Goal: Communication & Community: Answer question/provide support

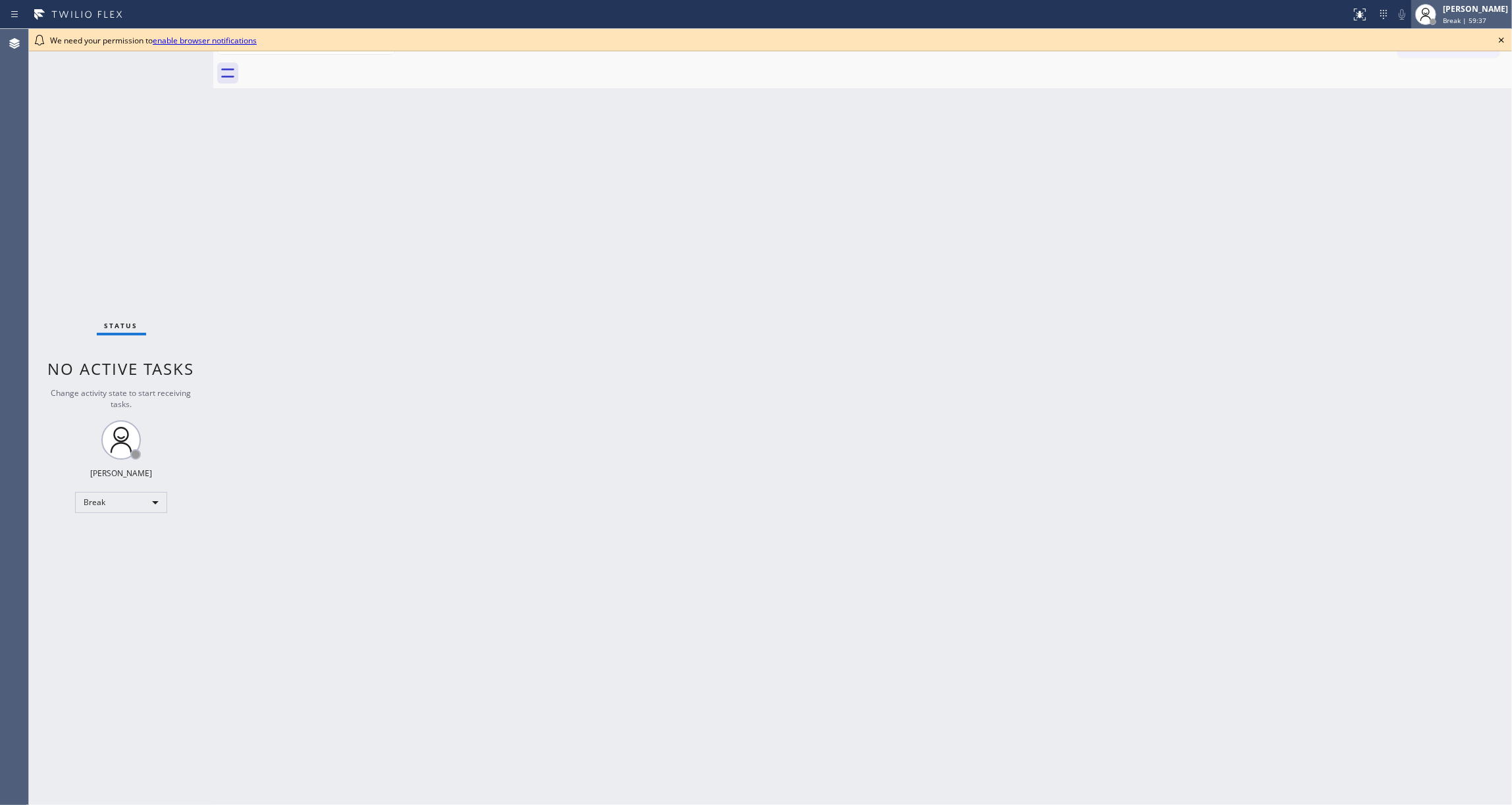
drag, startPoint x: 1480, startPoint y: 201, endPoint x: 1403, endPoint y: 4, distance: 211.5
click at [1480, 195] on div "Back to Dashboard Change Sender ID Customers Technicians Select a contact Outbo…" at bounding box center [863, 417] width 1299 height 777
click at [1440, 14] on div "[PERSON_NAME] Break | 59:39" at bounding box center [1476, 14] width 72 height 23
click at [1425, 82] on button "Unavailable" at bounding box center [1446, 87] width 131 height 17
click at [1499, 38] on icon at bounding box center [1501, 40] width 5 height 5
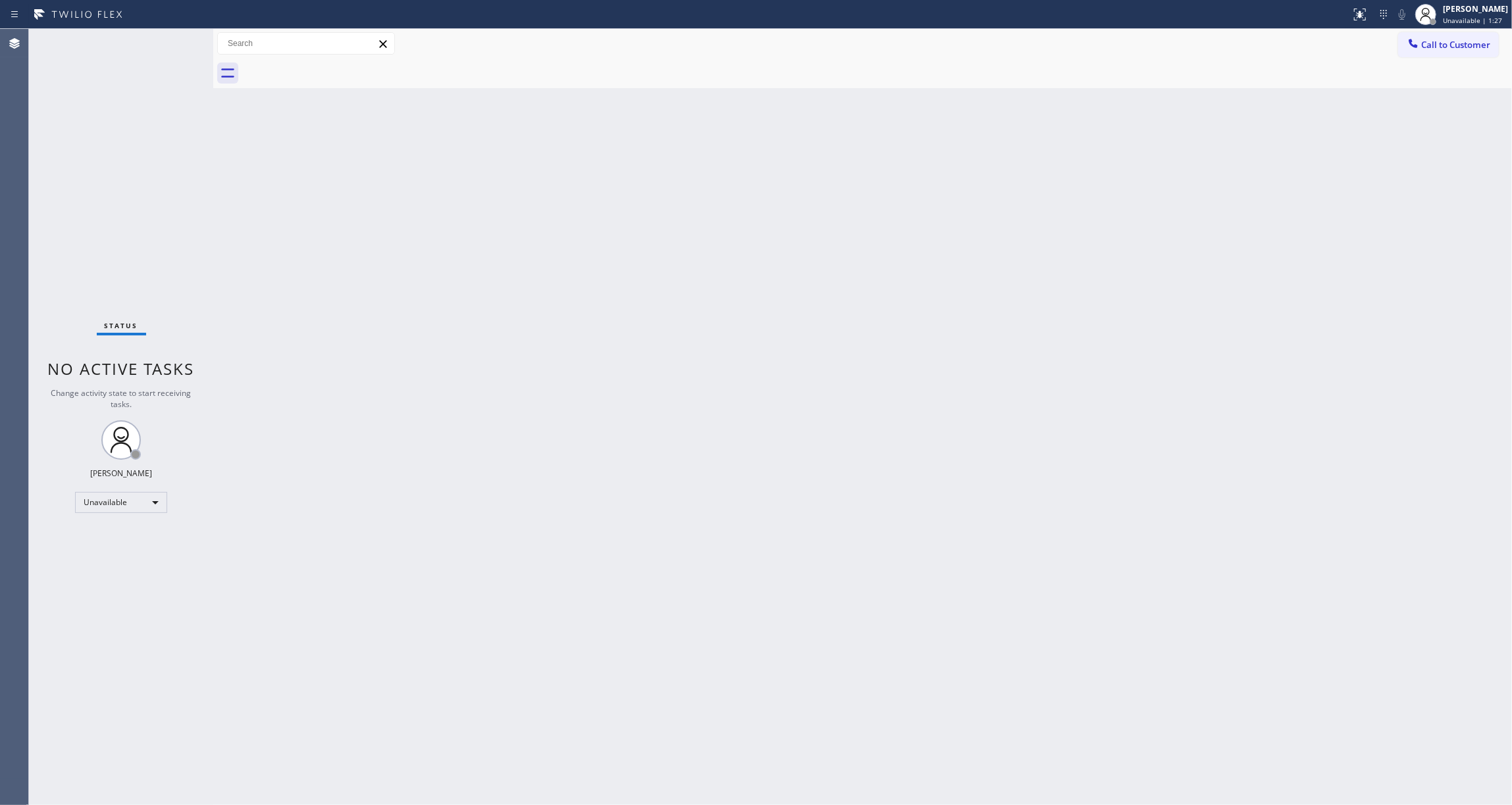
click at [291, 477] on div "Back to Dashboard Change Sender ID Customers Technicians Select a contact Outbo…" at bounding box center [863, 417] width 1299 height 777
click at [133, 195] on div "Status No active tasks Change activity state to start receiving tasks. [PERSON_…" at bounding box center [121, 417] width 184 height 777
click at [1449, 43] on span "Call to Customer" at bounding box center [1455, 45] width 69 height 12
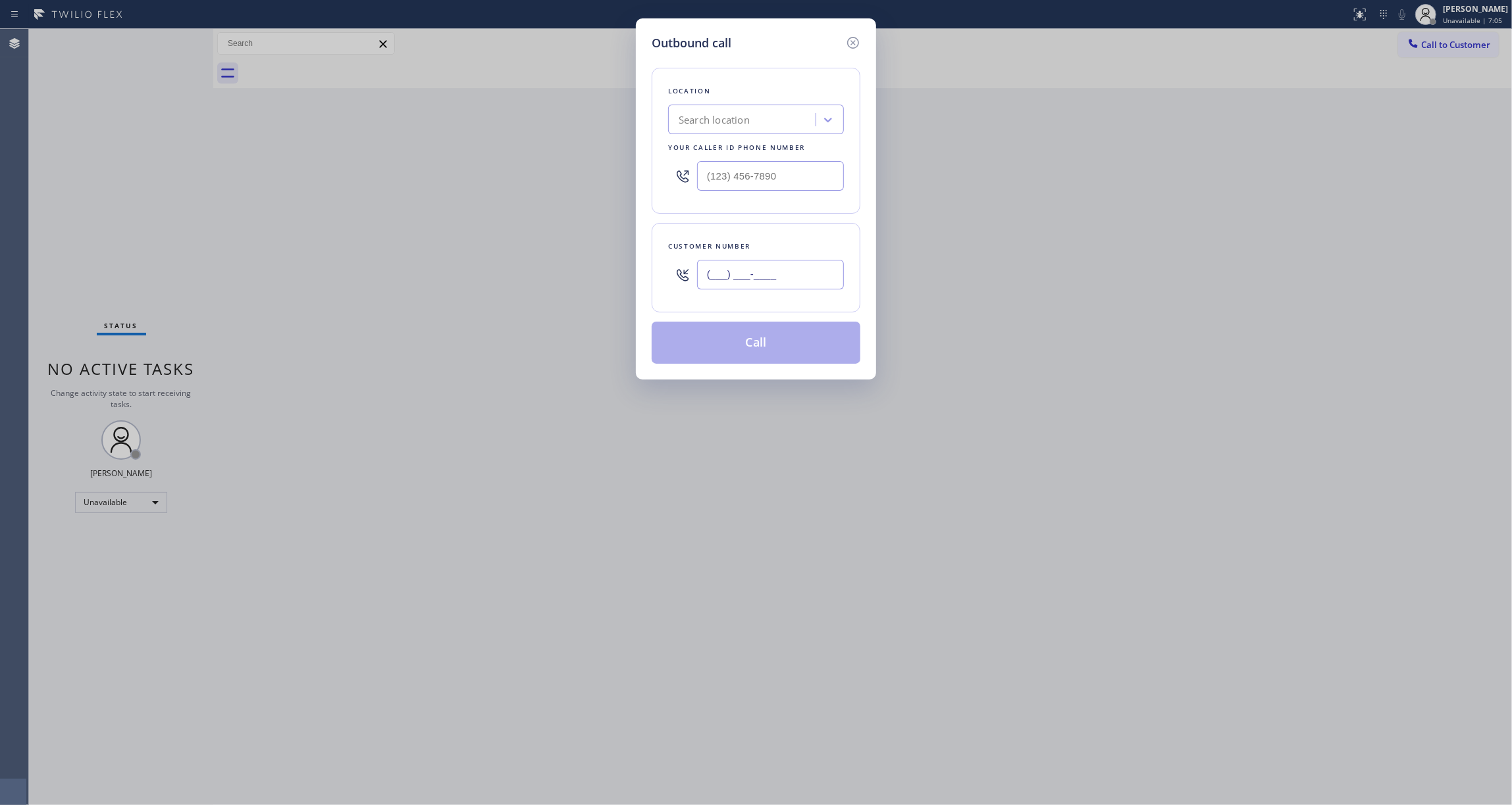
click at [770, 275] on input "(___) ___-____" at bounding box center [770, 275] width 147 height 30
paste input "305) 970-2570"
type input "[PHONE_NUMBER]"
click at [720, 114] on div "Search location" at bounding box center [713, 120] width 71 height 15
paste input "KitchenAid Repair [GEOGRAPHIC_DATA]"
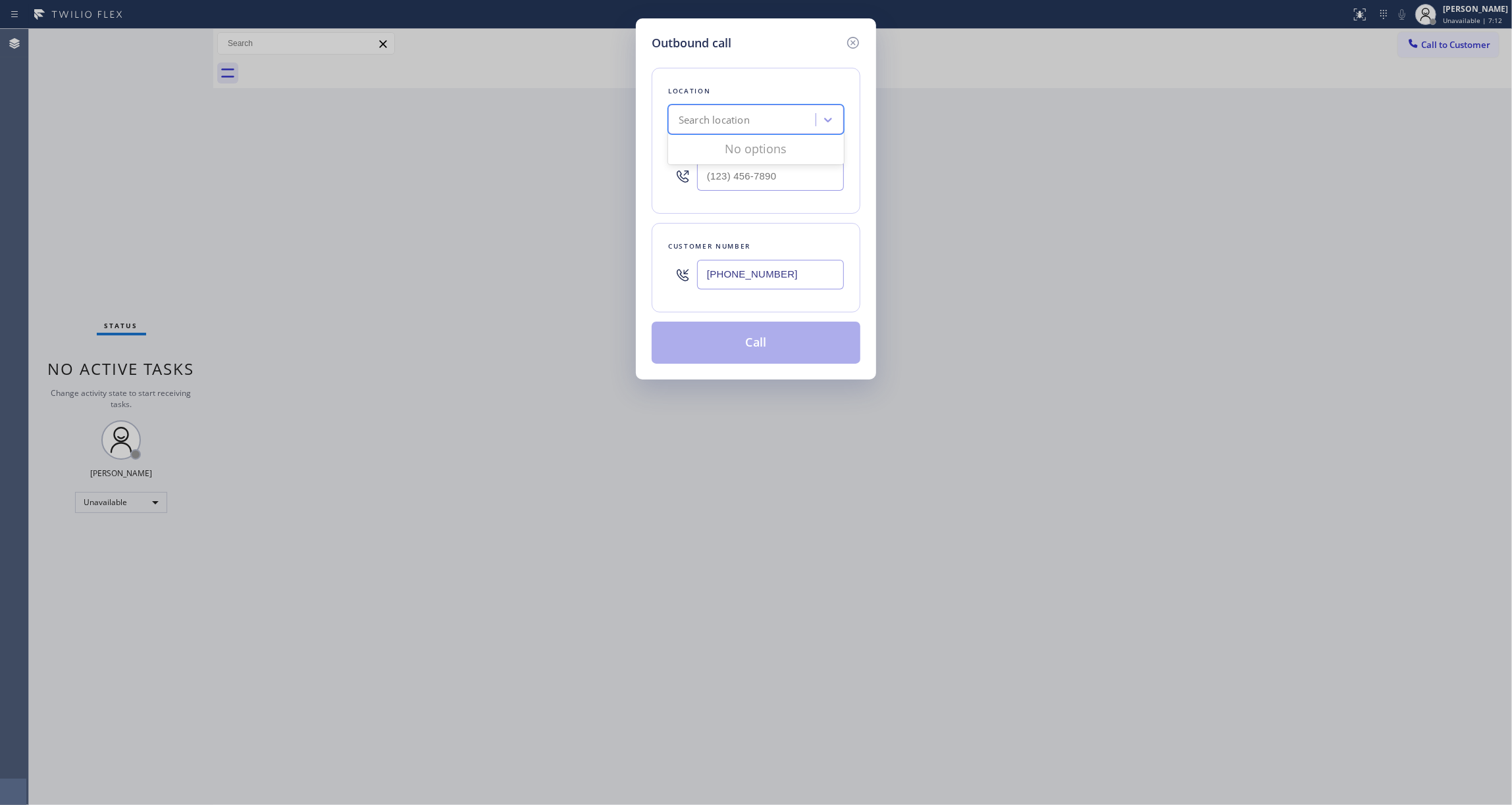
type input "KitchenAid Repair [GEOGRAPHIC_DATA]"
click at [727, 157] on div "KitchenAid Repair [GEOGRAPHIC_DATA]" at bounding box center [755, 154] width 175 height 37
type input "[PHONE_NUMBER]"
drag, startPoint x: 796, startPoint y: 272, endPoint x: 710, endPoint y: 269, distance: 86.1
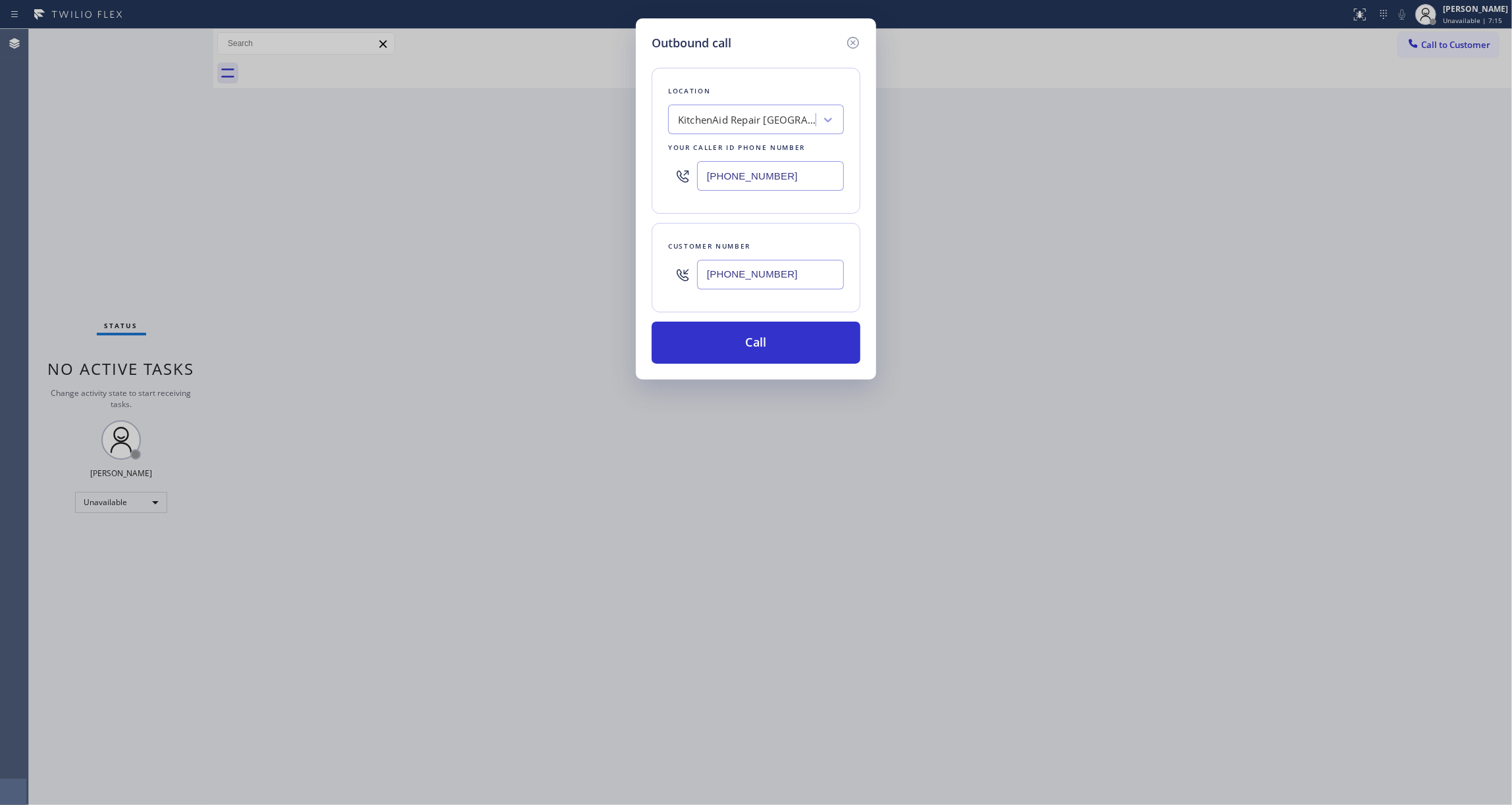
click at [710, 269] on input "[PHONE_NUMBER]" at bounding box center [770, 275] width 147 height 30
click at [761, 355] on button "Call" at bounding box center [756, 342] width 209 height 42
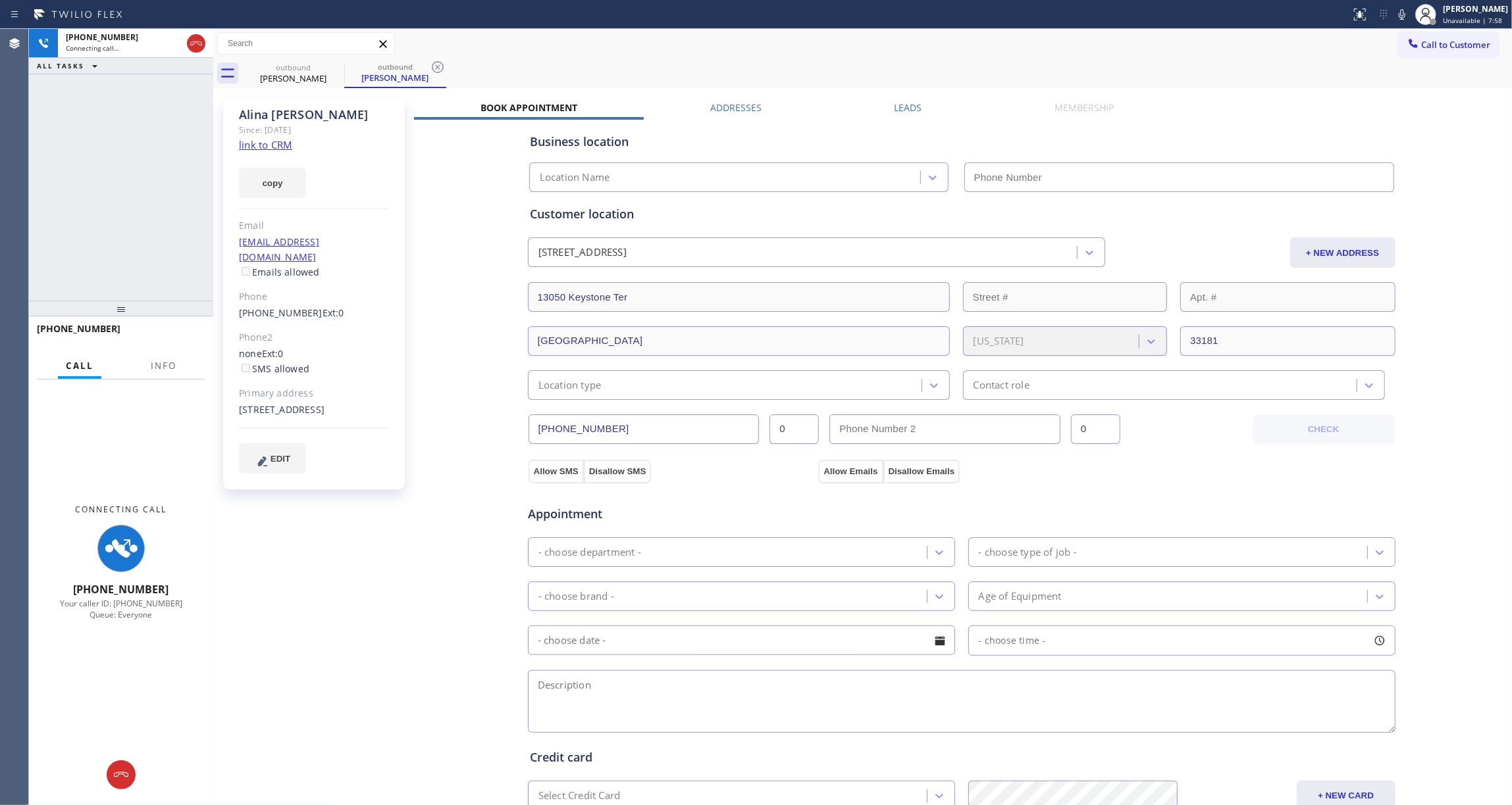
type input "[PHONE_NUMBER]"
click at [456, 682] on div "Business location KitchenAid Repair [GEOGRAPHIC_DATA] [PHONE_NUMBER] Personal i…" at bounding box center [961, 532] width 1095 height 824
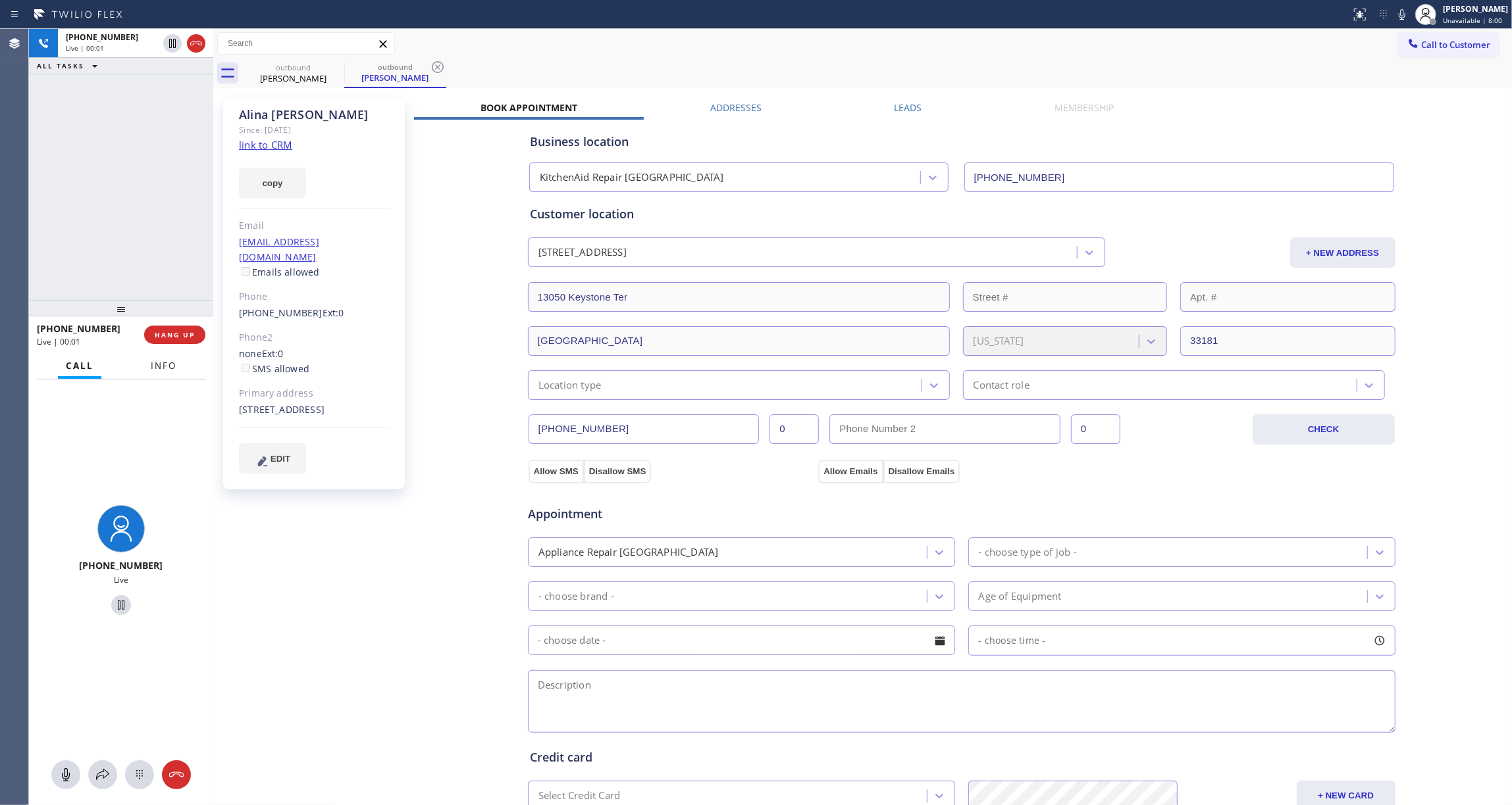
click at [164, 370] on span "Info" at bounding box center [163, 366] width 25 height 12
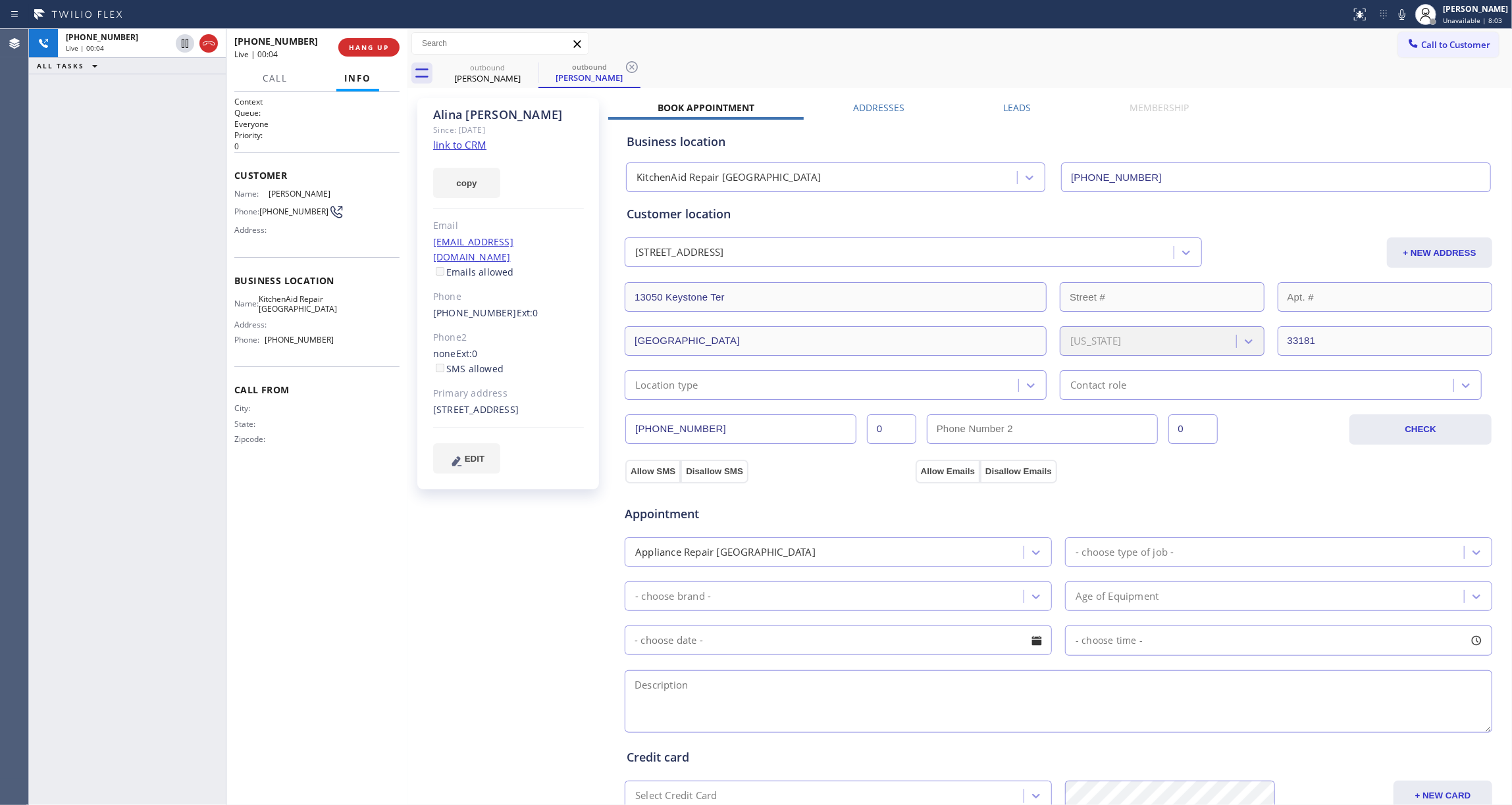
drag, startPoint x: 214, startPoint y: 122, endPoint x: 408, endPoint y: 148, distance: 195.7
click at [407, 148] on div at bounding box center [407, 417] width 0 height 777
click at [636, 66] on icon at bounding box center [631, 66] width 16 height 16
click at [459, 145] on link "link to CRM" at bounding box center [459, 145] width 53 height 13
click at [365, 50] on span "HANG UP" at bounding box center [369, 47] width 40 height 9
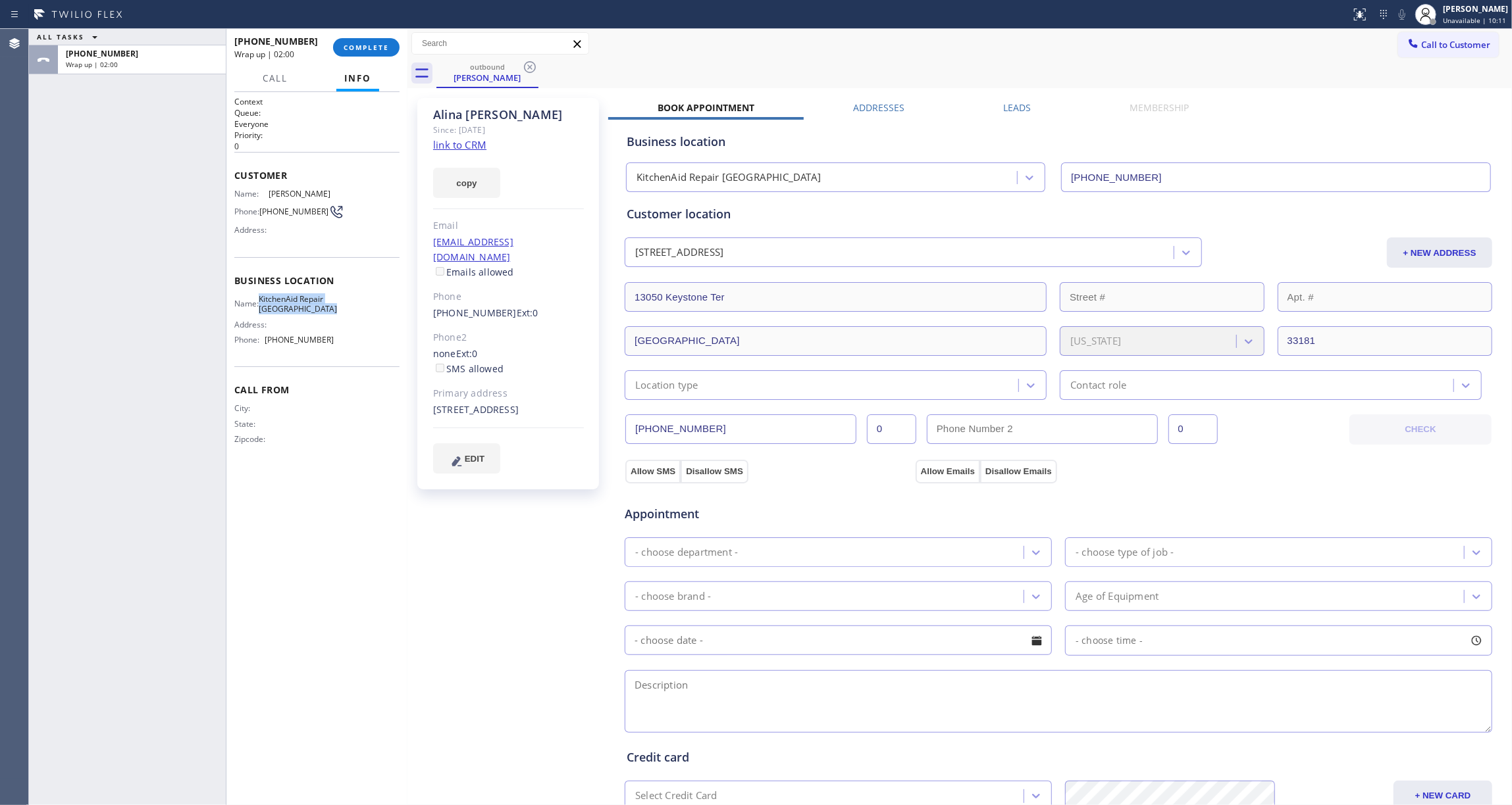
drag, startPoint x: 291, startPoint y: 316, endPoint x: 267, endPoint y: 306, distance: 26.0
click at [267, 306] on div "Name: KitchenAid Repair [GEOGRAPHIC_DATA]" at bounding box center [284, 304] width 99 height 20
copy span "KitchenAid Repair [GEOGRAPHIC_DATA]"
drag, startPoint x: 467, startPoint y: 554, endPoint x: 275, endPoint y: 425, distance: 231.3
click at [466, 548] on div "[PERSON_NAME] Since: [DATE] link to CRM copy Email [EMAIL_ADDRESS][DOMAIN_NAME]…" at bounding box center [509, 531] width 198 height 879
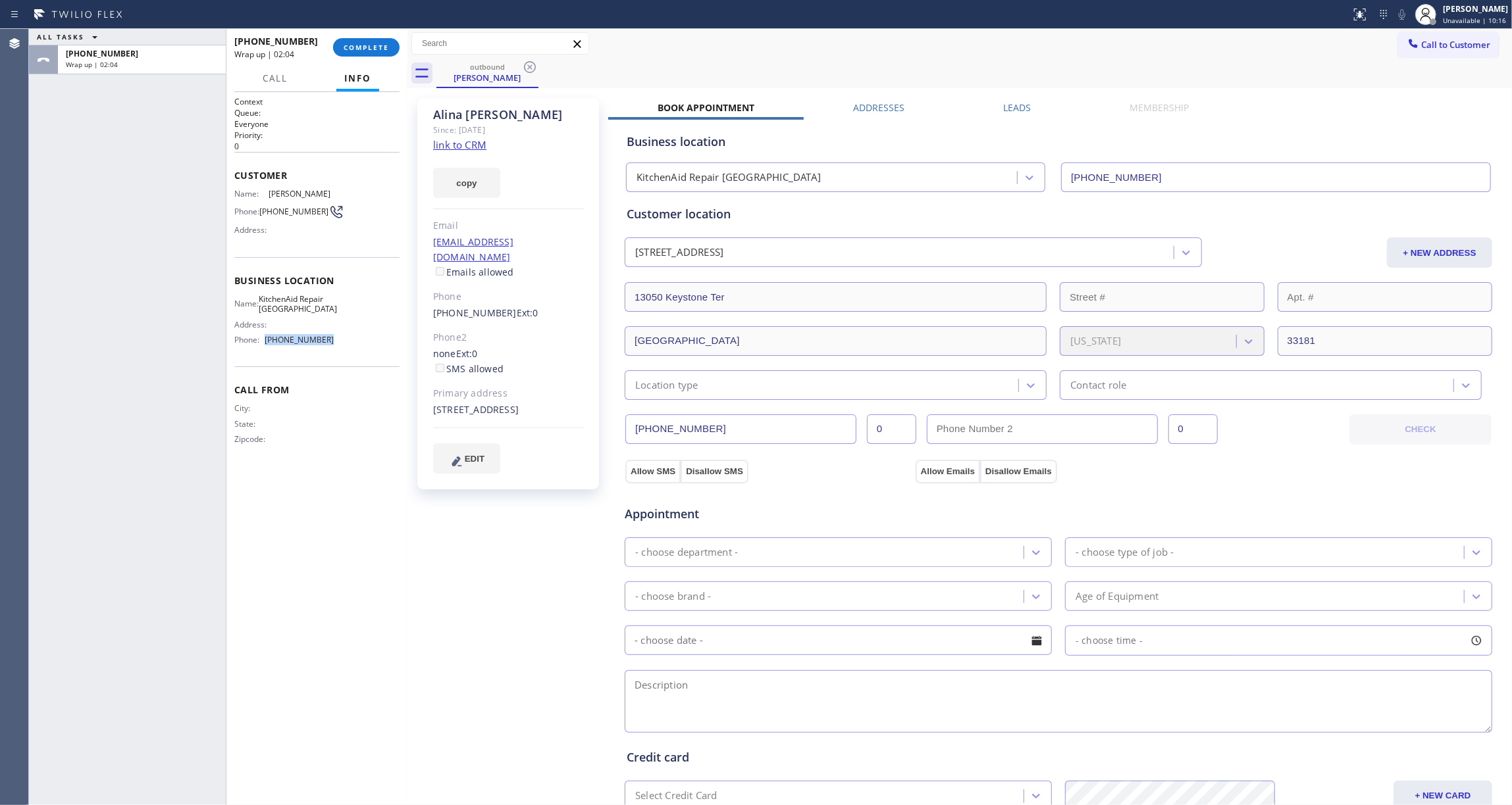
drag, startPoint x: 331, startPoint y: 354, endPoint x: 269, endPoint y: 354, distance: 62.0
click at [269, 345] on span "[PHONE_NUMBER]" at bounding box center [299, 339] width 69 height 10
copy span "[PHONE_NUMBER]"
drag, startPoint x: 496, startPoint y: 564, endPoint x: 498, endPoint y: 542, distance: 22.1
click at [496, 564] on div "[PERSON_NAME] Since: [DATE] link to CRM copy Email [EMAIL_ADDRESS][DOMAIN_NAME]…" at bounding box center [509, 531] width 198 height 879
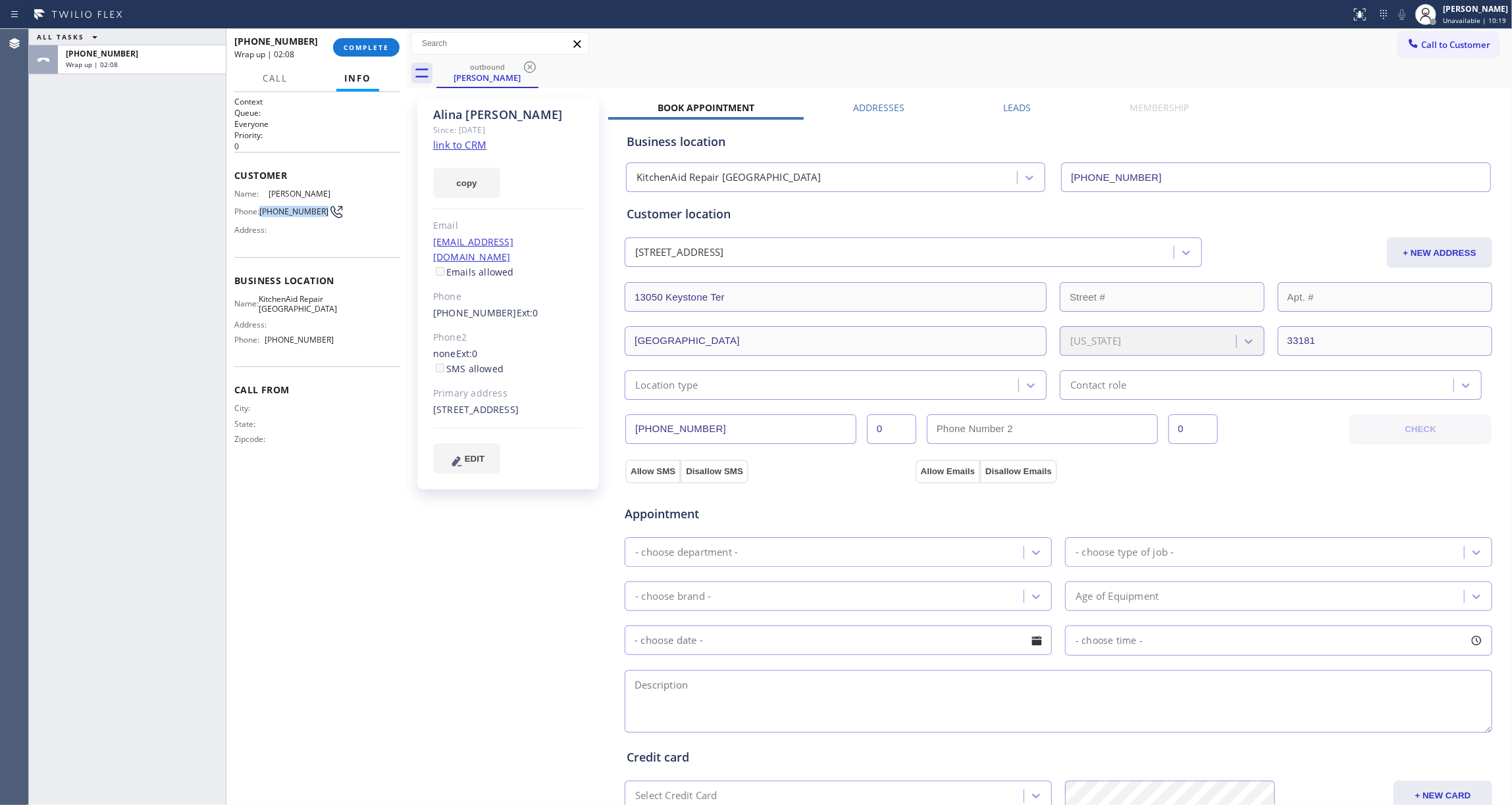
drag, startPoint x: 269, startPoint y: 215, endPoint x: 384, endPoint y: 41, distance: 208.6
click at [263, 211] on span "[PHONE_NUMBER]" at bounding box center [293, 211] width 69 height 10
copy span "[PHONE_NUMBER]"
drag, startPoint x: 384, startPoint y: 40, endPoint x: 371, endPoint y: 40, distance: 13.0
click at [383, 40] on button "COMPLETE" at bounding box center [366, 47] width 66 height 19
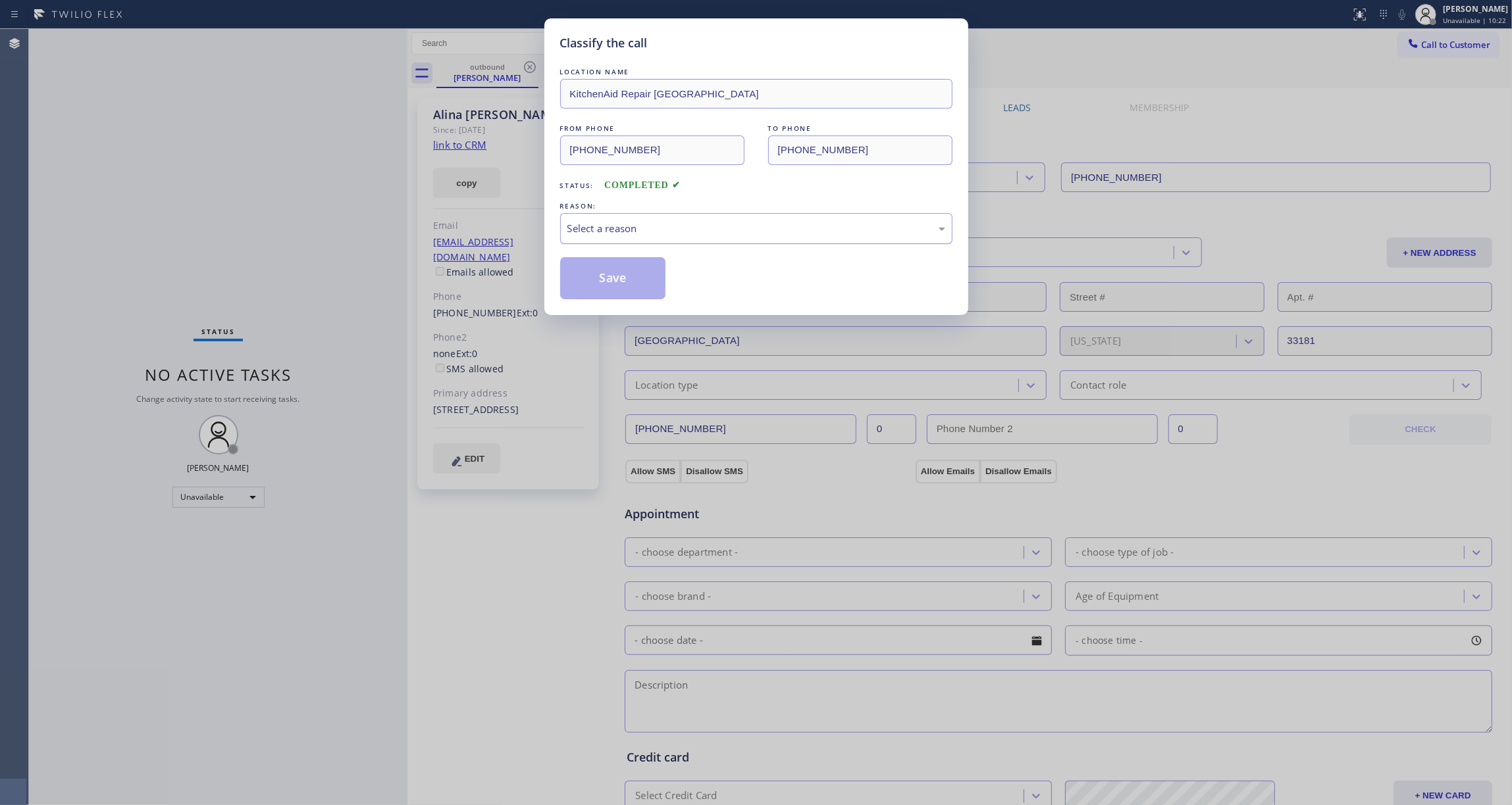
click at [590, 221] on div "Select a reason" at bounding box center [756, 228] width 378 height 15
click at [590, 281] on button "Save" at bounding box center [613, 278] width 106 height 42
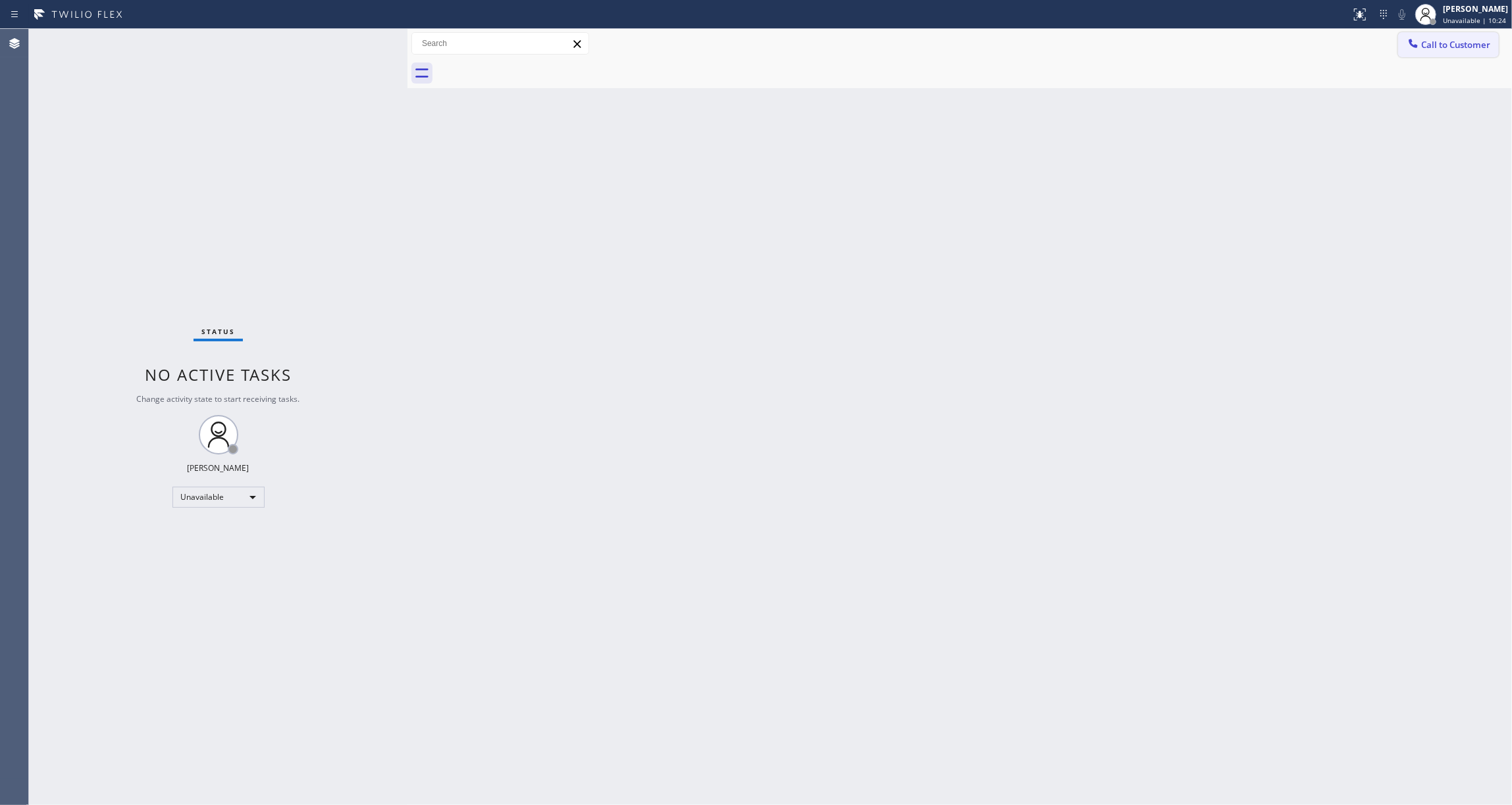
click at [1463, 45] on span "Call to Customer" at bounding box center [1455, 45] width 69 height 12
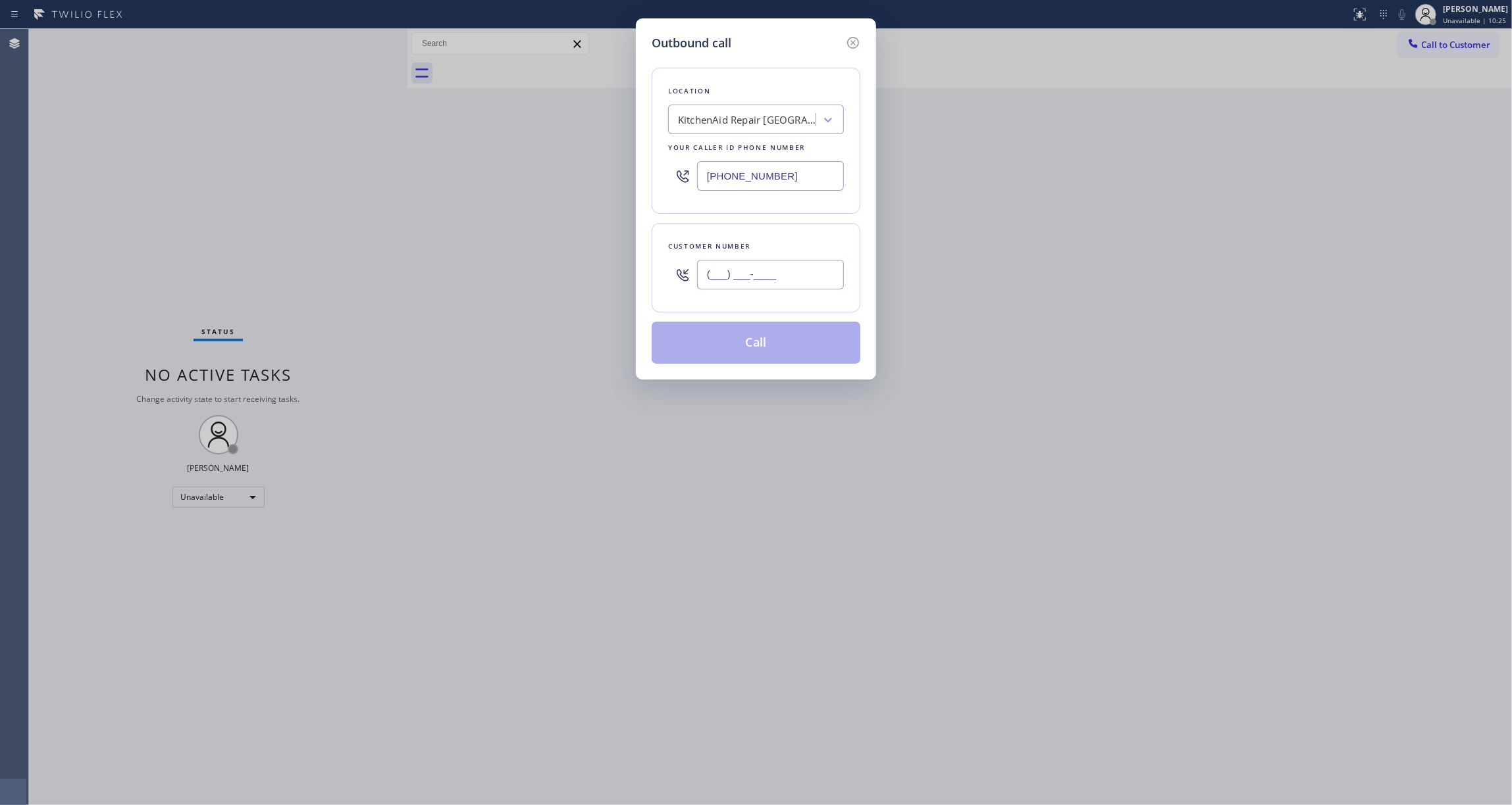
click at [733, 276] on input "(___) ___-____" at bounding box center [770, 275] width 147 height 30
paste input "305) 970-2570"
type input "[PHONE_NUMBER]"
click at [740, 343] on button "Call" at bounding box center [756, 342] width 209 height 42
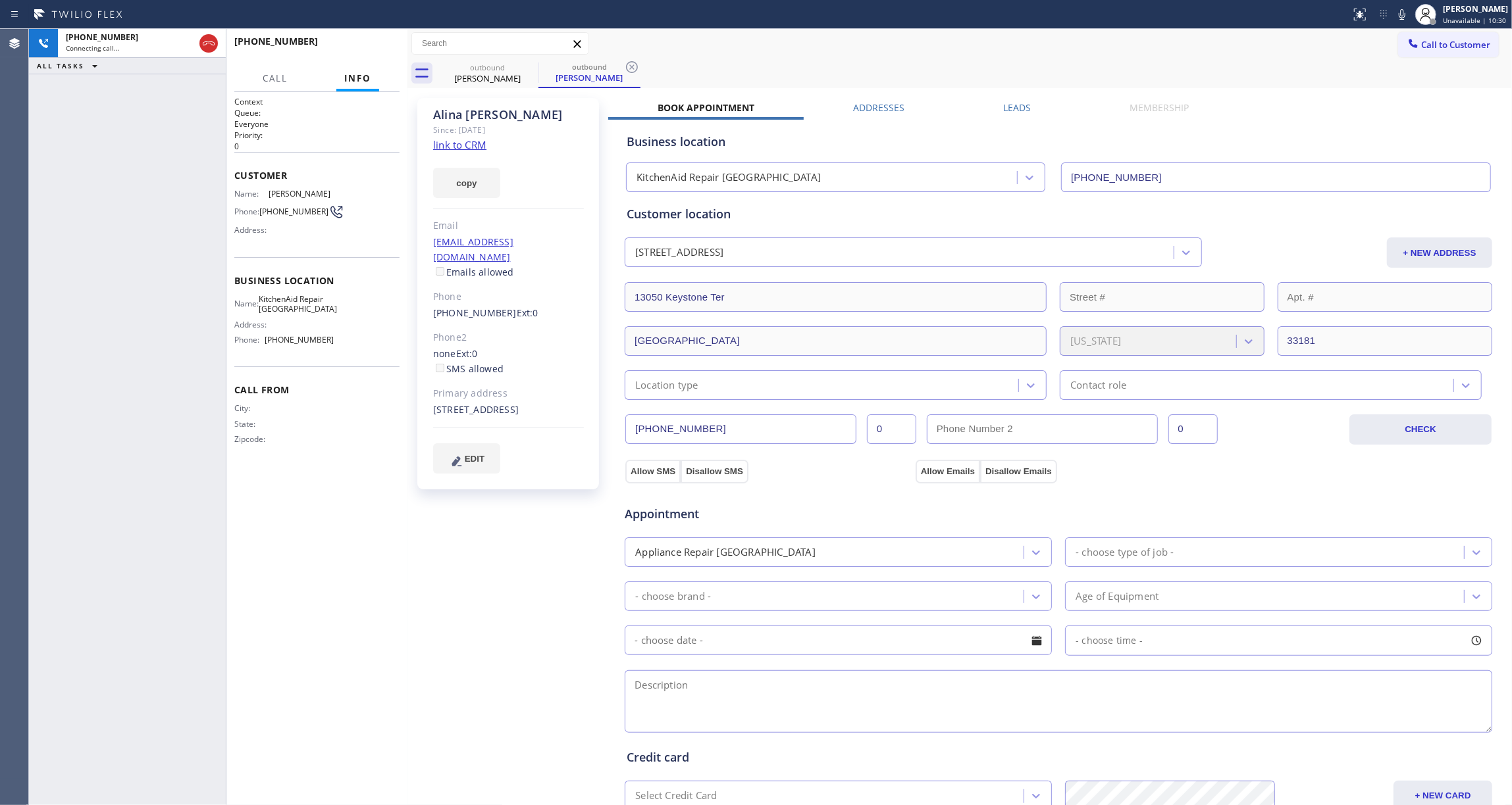
type input "[PHONE_NUMBER]"
click at [360, 51] on button "HANG UP" at bounding box center [369, 47] width 61 height 19
click at [63, 380] on div "ALL TASKS ALL TASKS ACTIVE TASKS TASKS IN WRAP UP [PHONE_NUMBER] Wrap up | 00:32" at bounding box center [128, 417] width 197 height 777
click at [385, 45] on span "COMPLETE" at bounding box center [366, 47] width 46 height 9
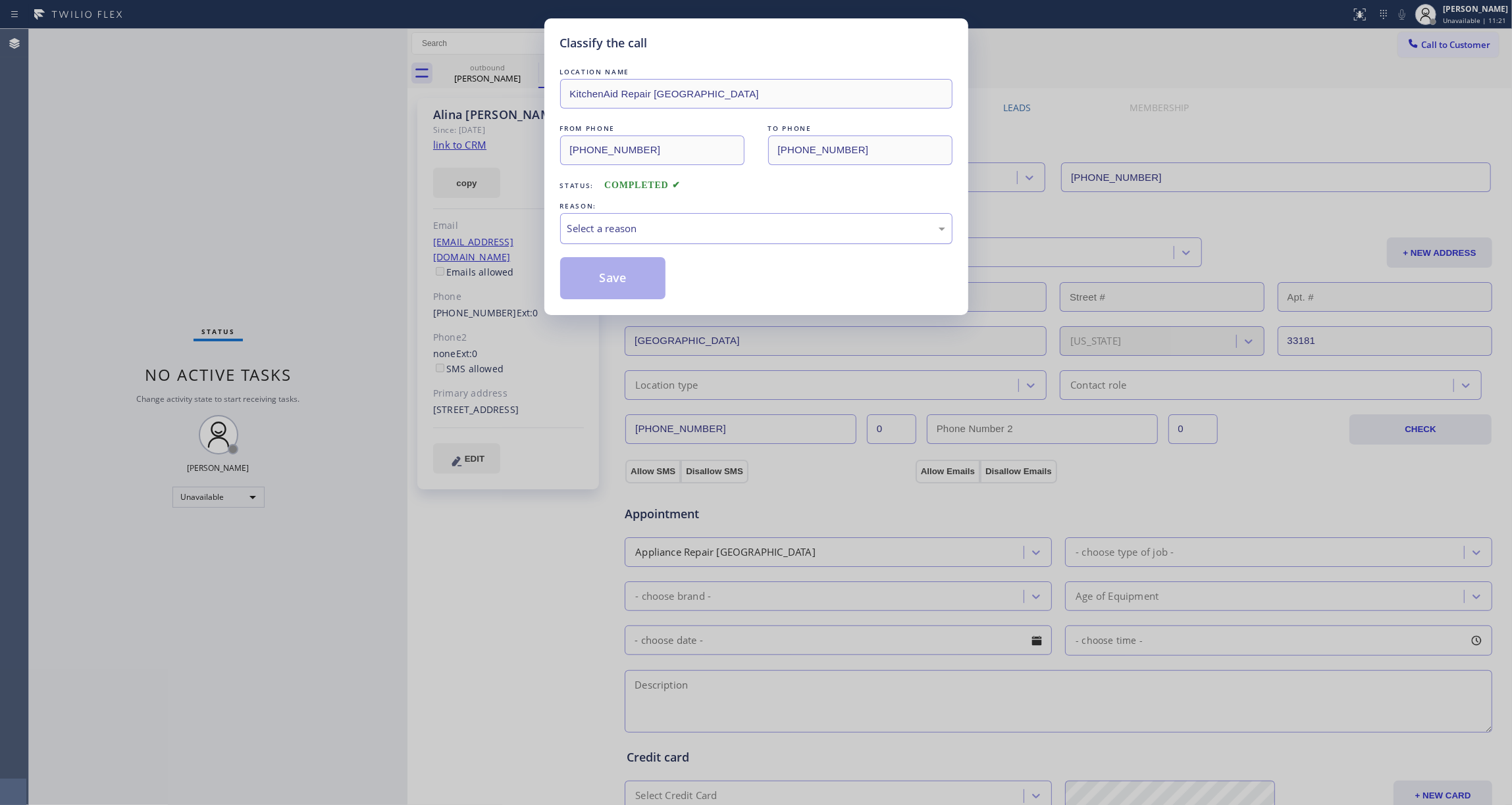
click at [588, 229] on div "Select a reason" at bounding box center [756, 228] width 378 height 15
click at [581, 281] on button "Save" at bounding box center [613, 278] width 106 height 42
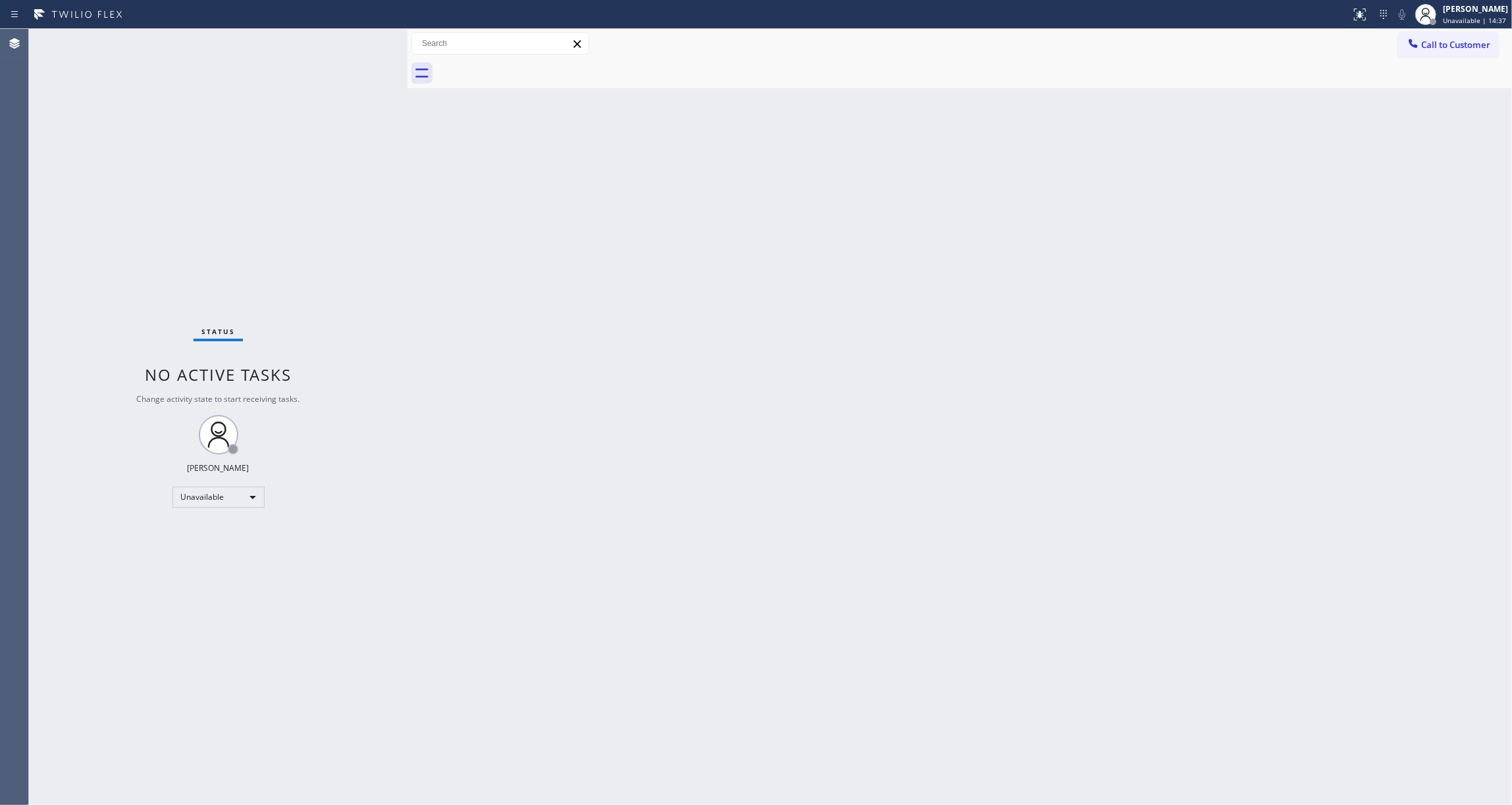
click at [137, 217] on div "Status No active tasks Change activity state to start receiving tasks. [PERSON_…" at bounding box center [218, 417] width 378 height 777
click at [53, 275] on div "Status No active tasks Change activity state to start receiving tasks. [PERSON_…" at bounding box center [218, 417] width 378 height 777
drag, startPoint x: 1472, startPoint y: 46, endPoint x: 956, endPoint y: 178, distance: 532.6
click at [1469, 46] on span "Call to Customer" at bounding box center [1455, 45] width 69 height 12
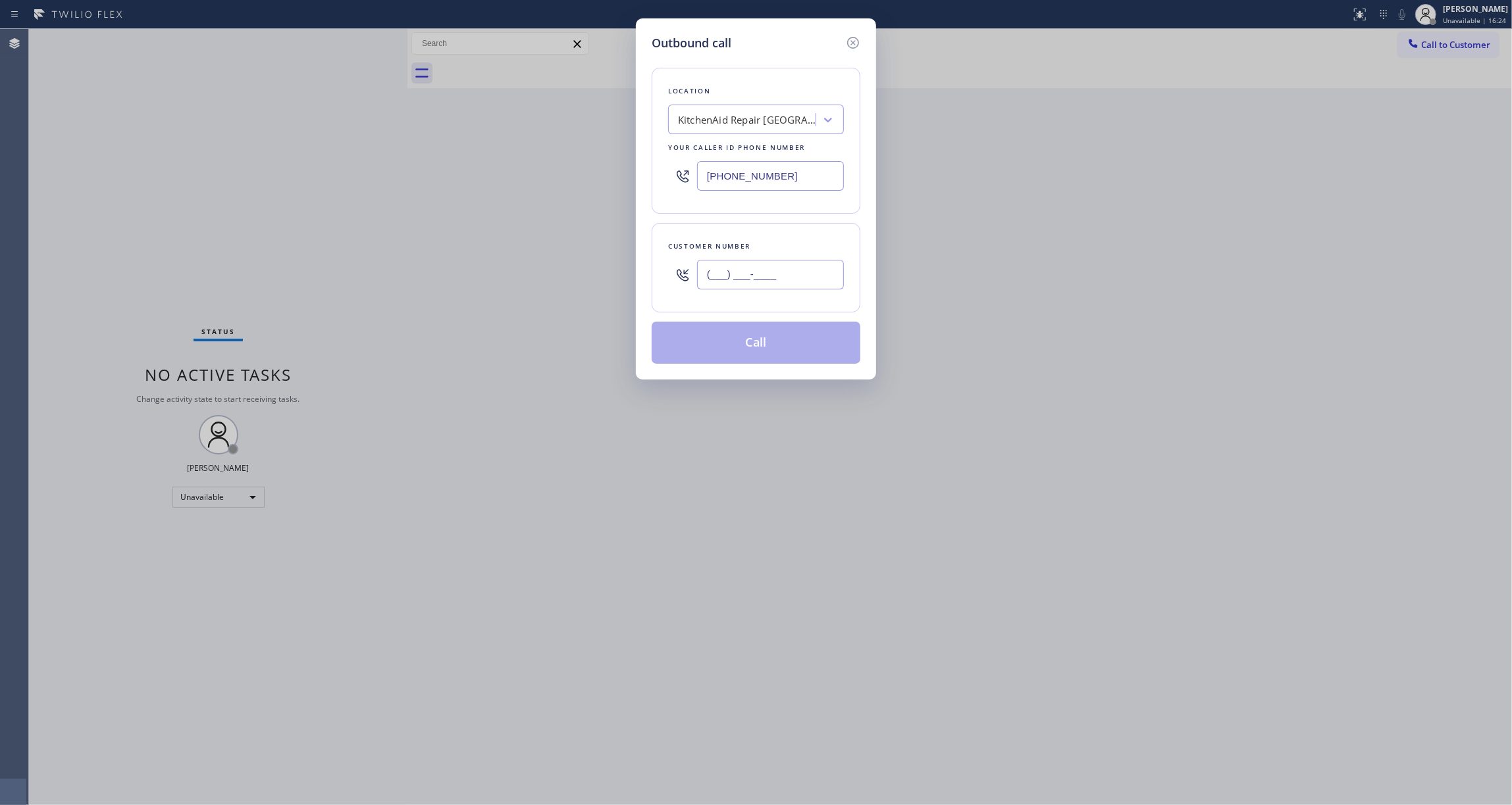
click at [751, 285] on input "(___) ___-____" at bounding box center [770, 275] width 147 height 30
paste input "805) 456-9537"
type input "[PHONE_NUMBER]"
drag, startPoint x: 701, startPoint y: 177, endPoint x: 646, endPoint y: 178, distance: 55.0
click at [646, 178] on div "Outbound call Location [GEOGRAPHIC_DATA] Repair [GEOGRAPHIC_DATA] Your caller i…" at bounding box center [756, 199] width 240 height 361
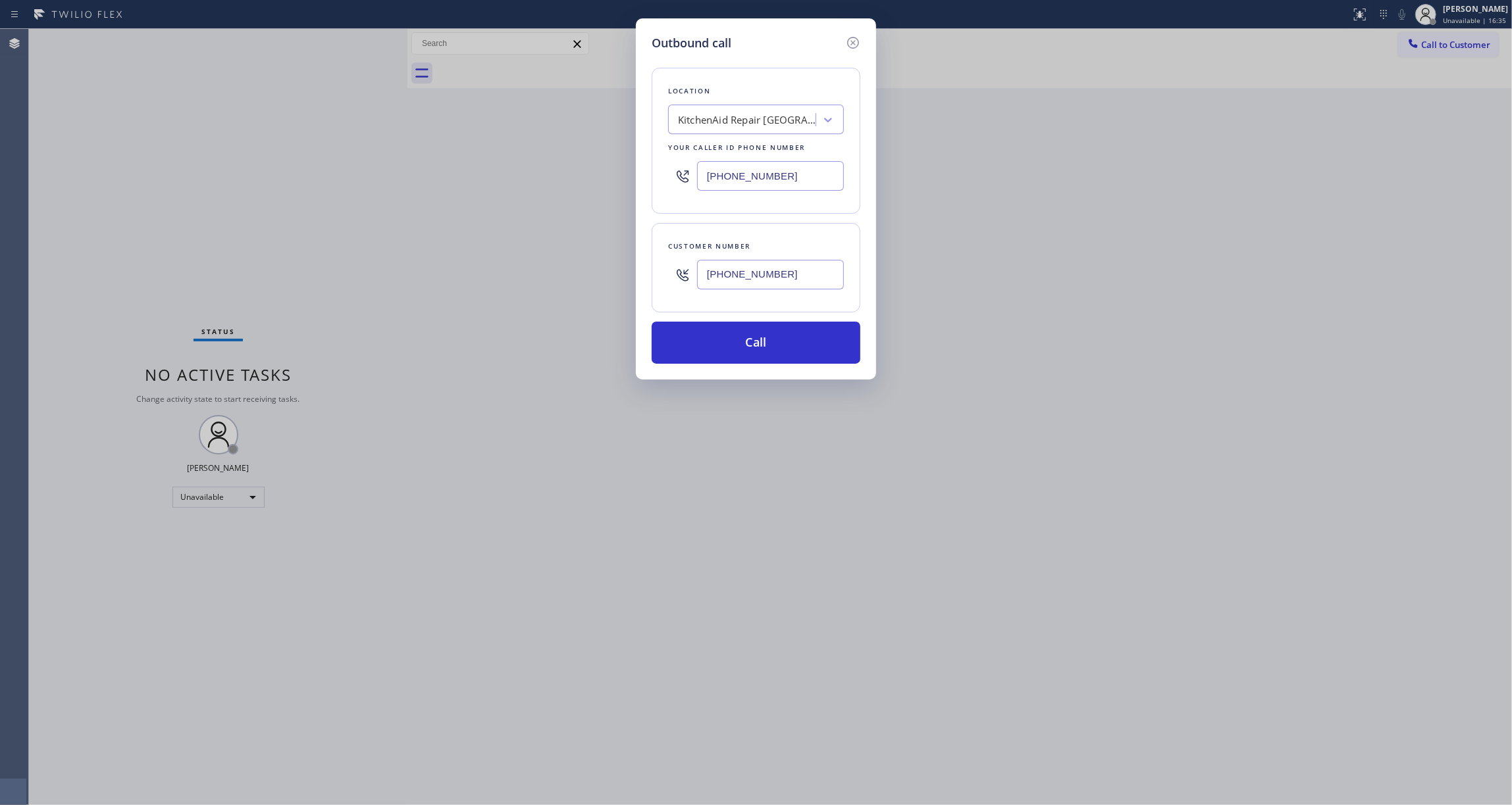
paste input "805) 973-0877"
type input "[PHONE_NUMBER]"
click at [743, 353] on button "Call" at bounding box center [756, 342] width 209 height 42
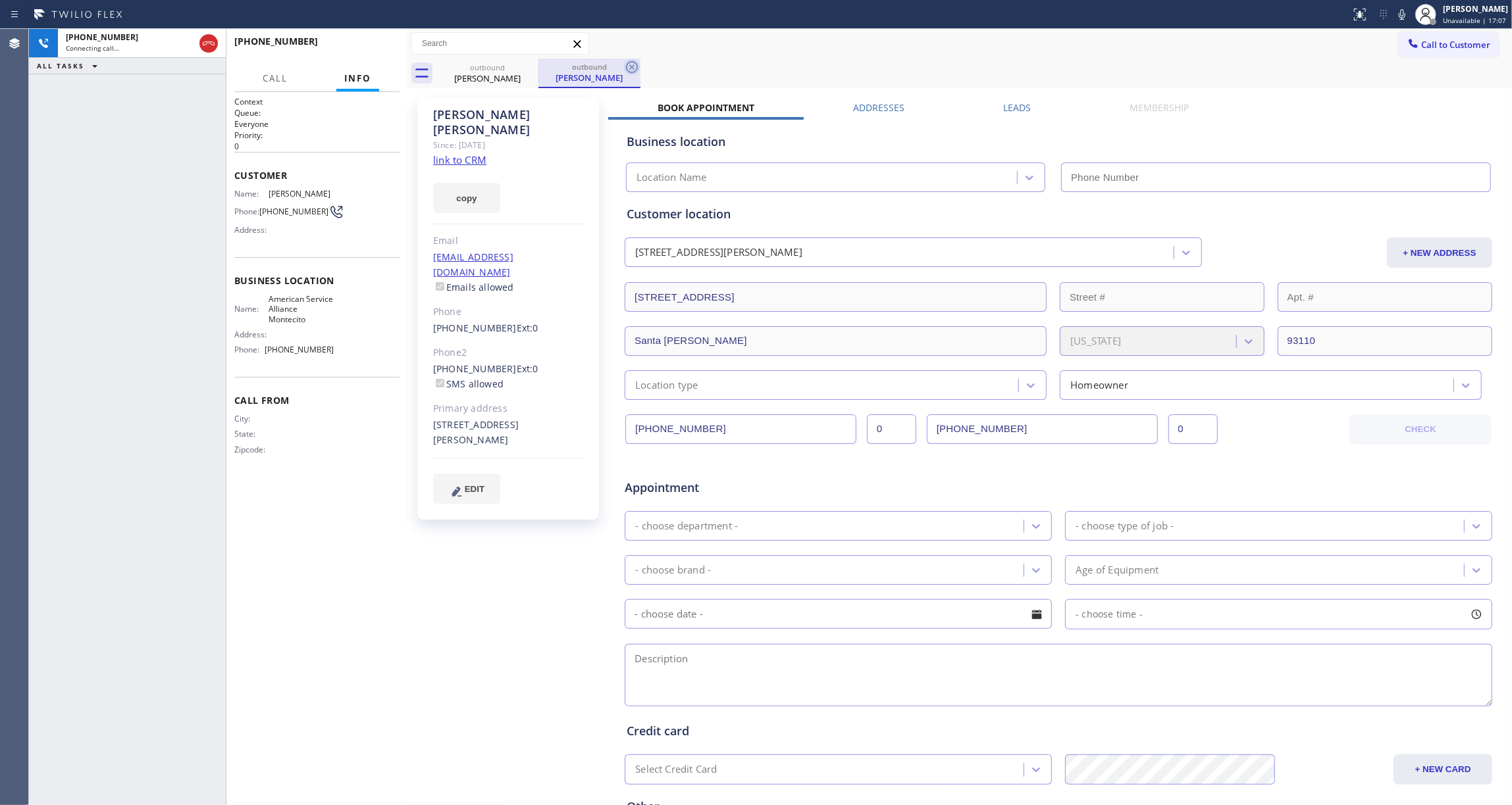
click at [630, 67] on icon at bounding box center [631, 66] width 16 height 16
type input "[PHONE_NUMBER]"
click at [109, 235] on div "[PHONE_NUMBER] Connecting call… ALL TASKS ALL TASKS ACTIVE TASKS TASKS IN WRAP …" at bounding box center [128, 417] width 197 height 777
click at [362, 42] on button "HANG UP" at bounding box center [369, 47] width 61 height 19
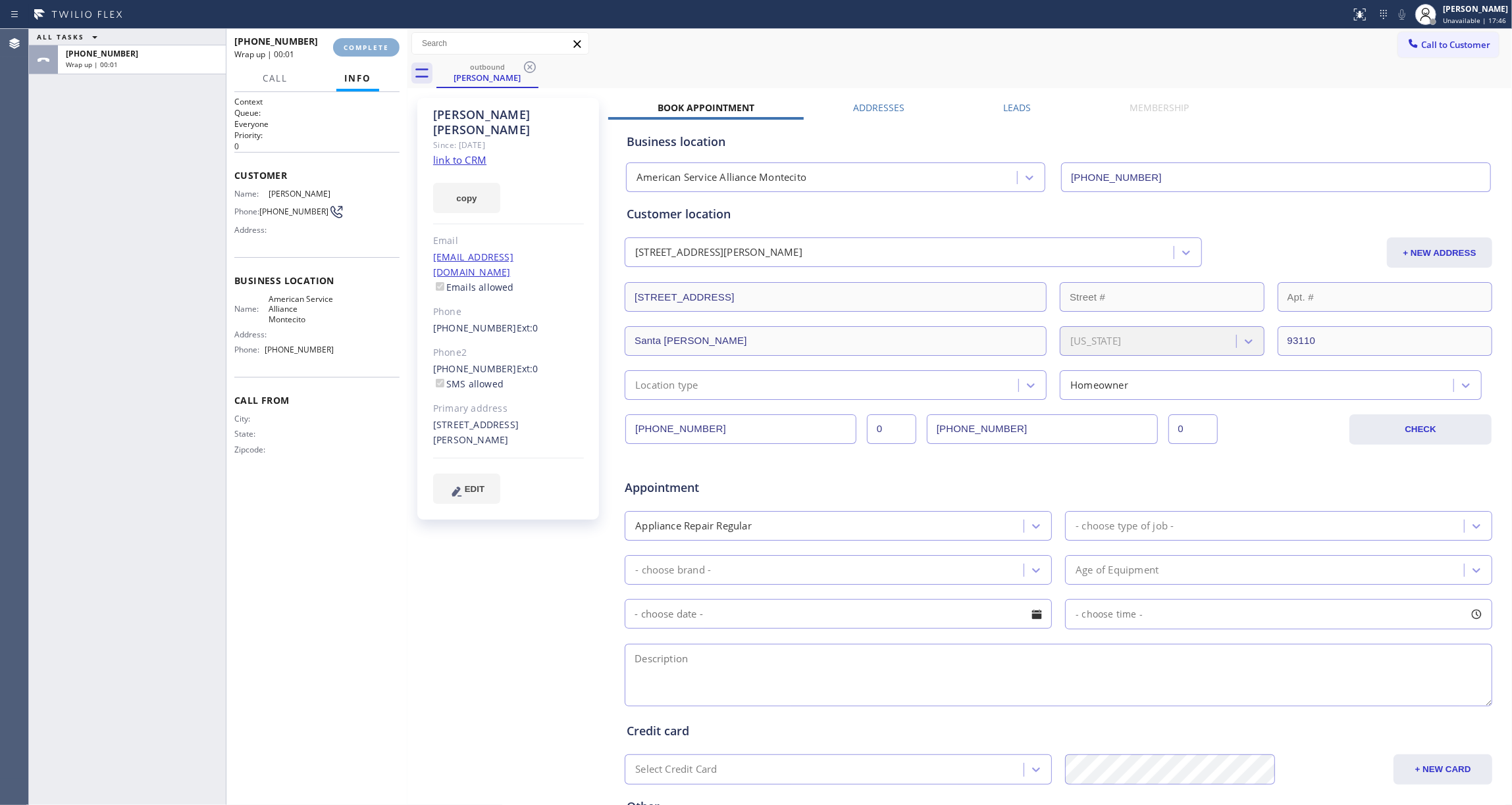
click at [361, 42] on button "COMPLETE" at bounding box center [366, 47] width 66 height 19
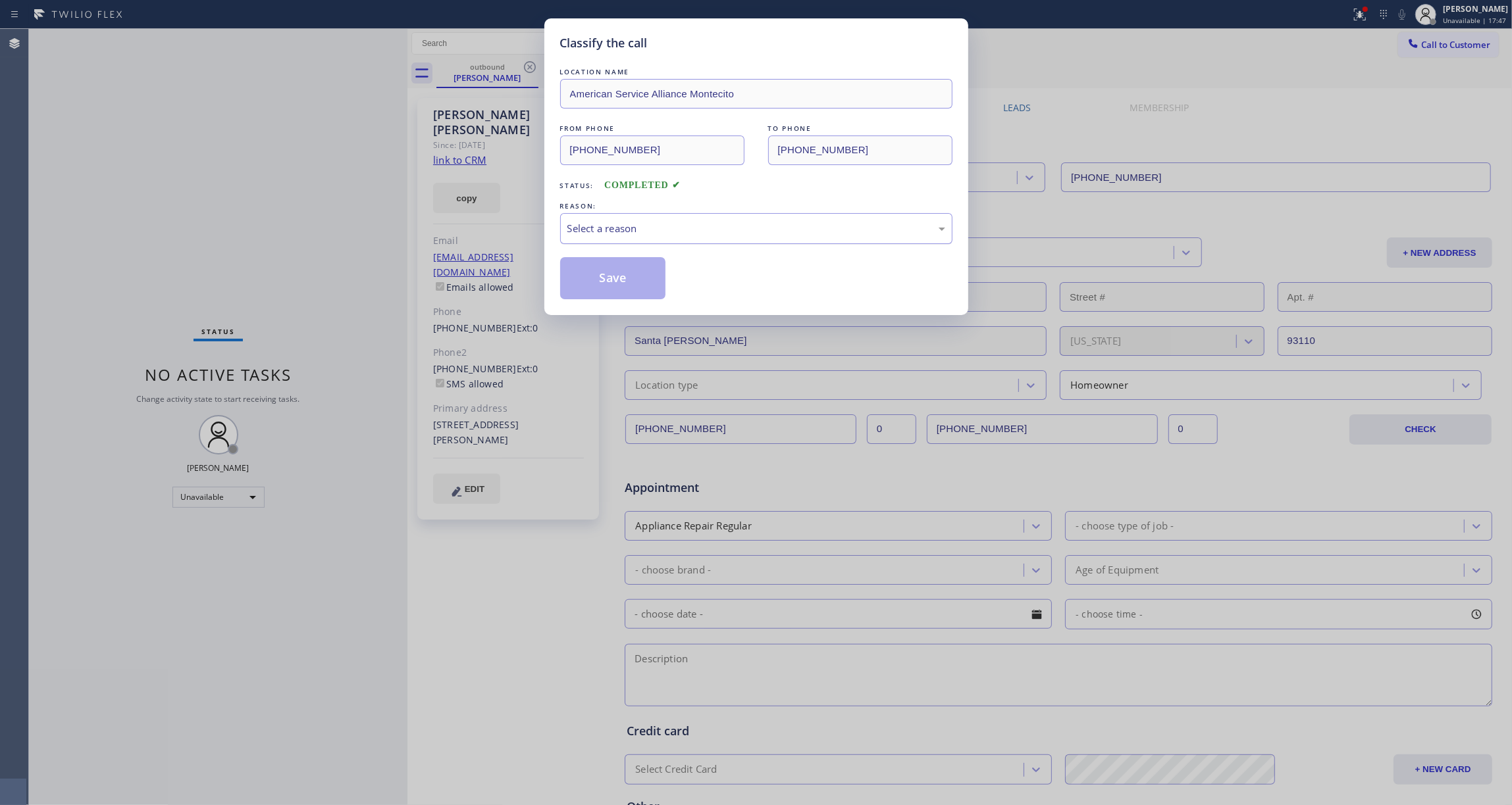
drag, startPoint x: 608, startPoint y: 229, endPoint x: 603, endPoint y: 234, distance: 7.1
click at [607, 229] on div "Select a reason" at bounding box center [756, 228] width 378 height 15
click at [599, 284] on button "Save" at bounding box center [613, 278] width 106 height 42
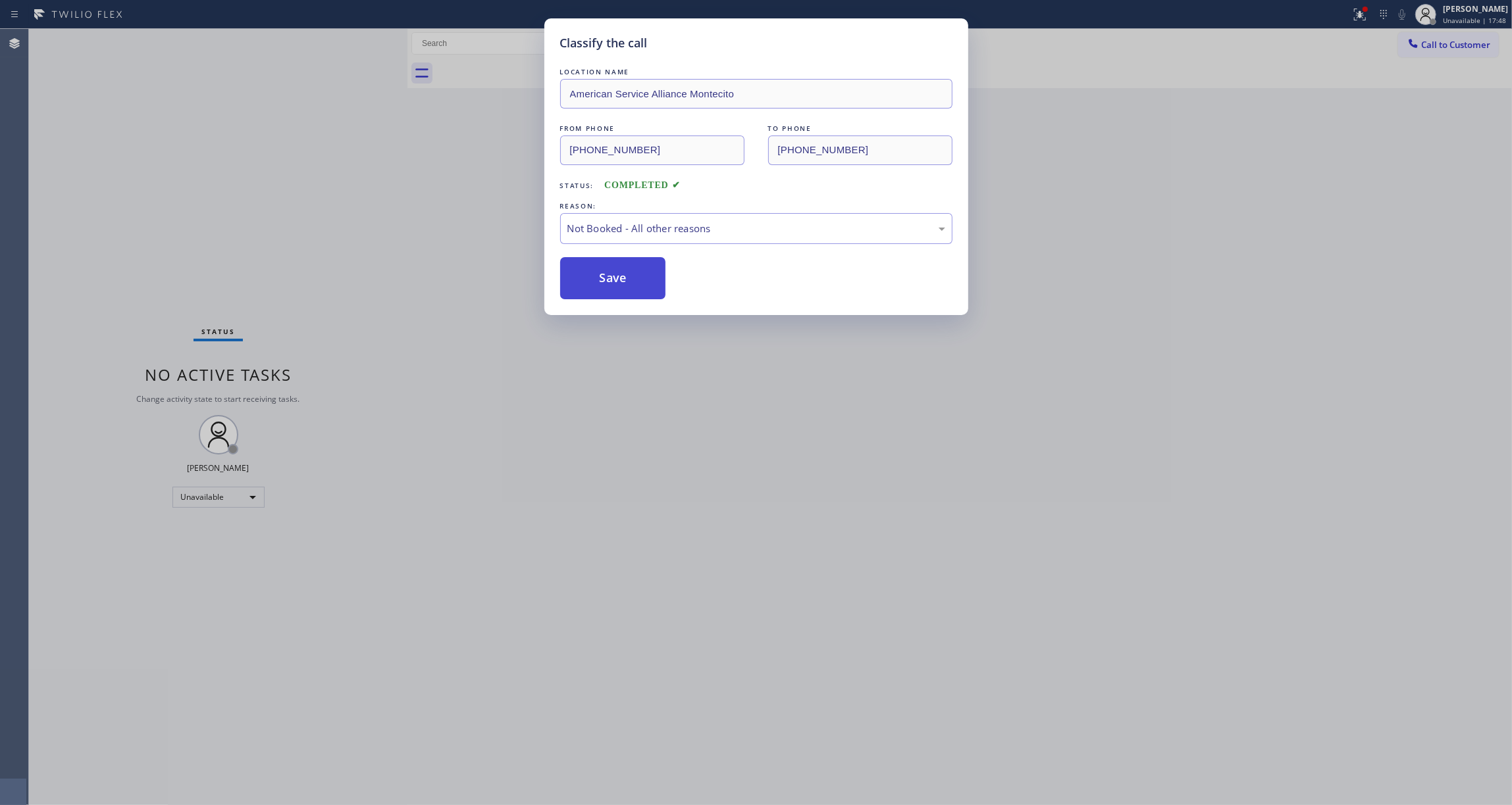
click at [599, 284] on button "Save" at bounding box center [613, 278] width 106 height 42
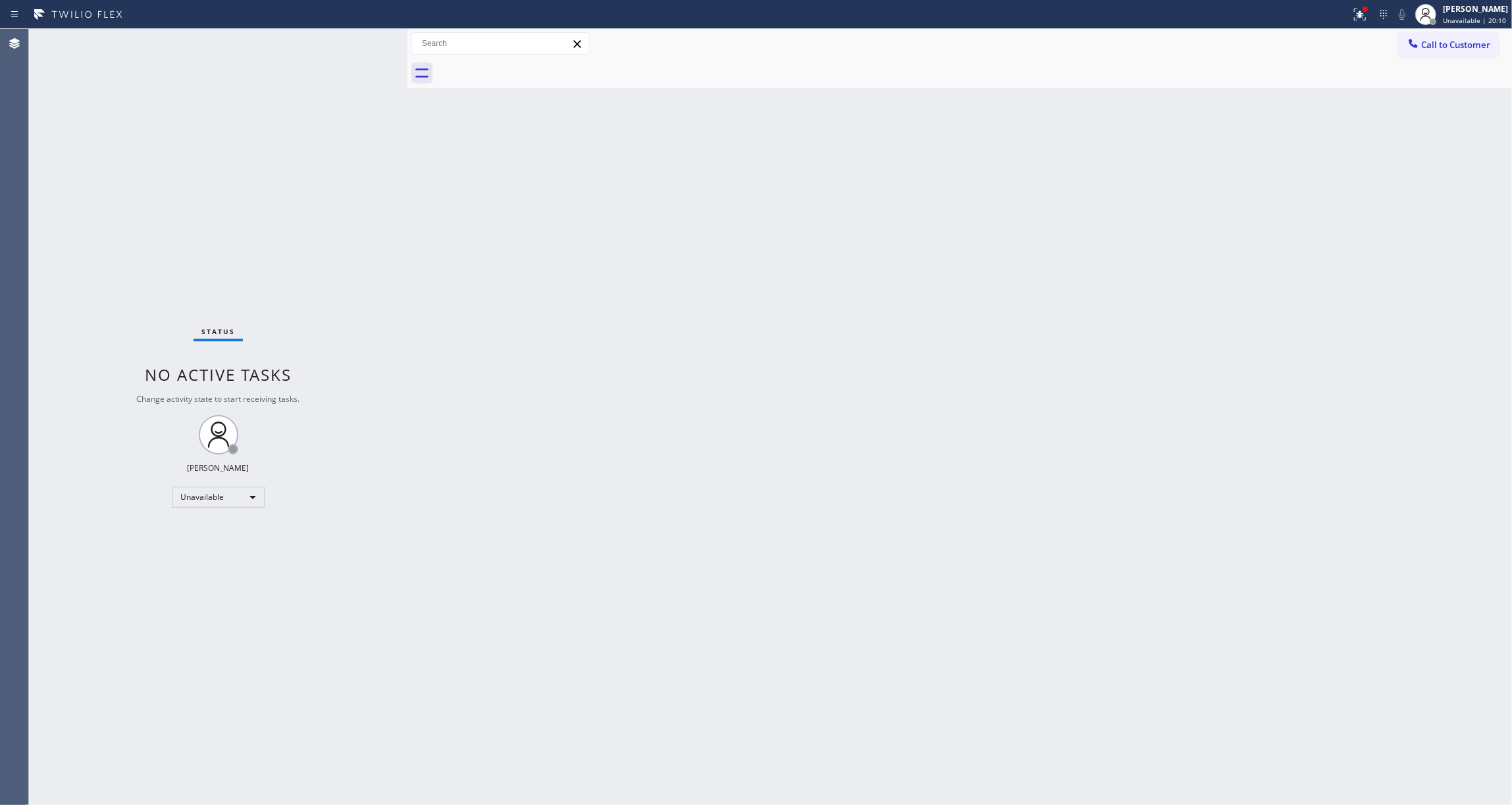
drag, startPoint x: 54, startPoint y: 471, endPoint x: 8, endPoint y: 457, distance: 48.1
click at [54, 471] on div "Status No active tasks Change activity state to start receiving tasks. [PERSON_…" at bounding box center [218, 417] width 378 height 777
drag, startPoint x: 1119, startPoint y: 269, endPoint x: 1125, endPoint y: 250, distance: 19.9
click at [1125, 250] on div "Back to Dashboard Change Sender ID Customers Technicians Select a contact Outbo…" at bounding box center [960, 417] width 1105 height 777
click at [1452, 43] on span "Call to Customer" at bounding box center [1455, 45] width 69 height 12
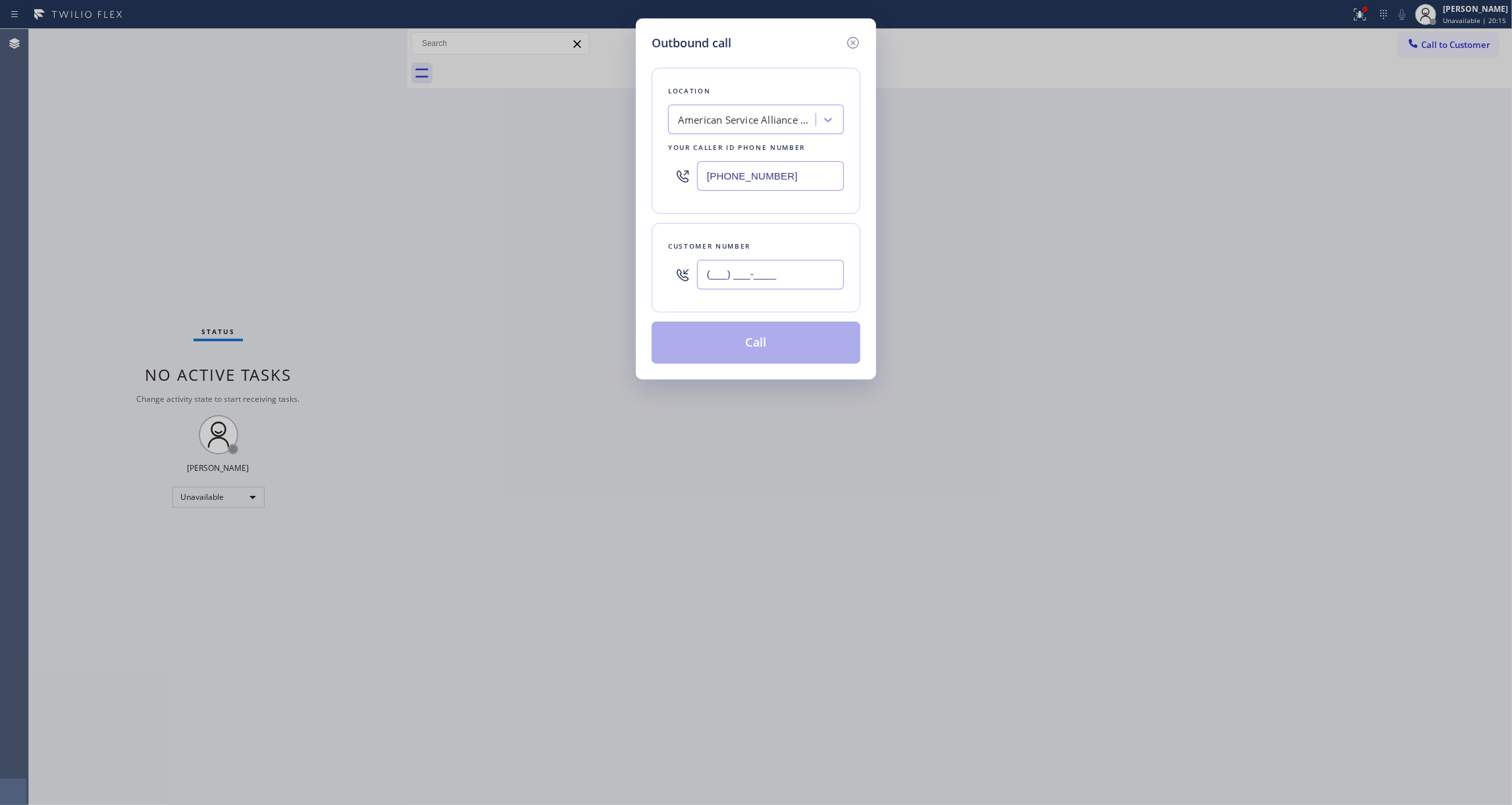
click at [748, 280] on input "(___) ___-____" at bounding box center [770, 275] width 147 height 30
paste input "305) 970-2570"
type input "[PHONE_NUMBER]"
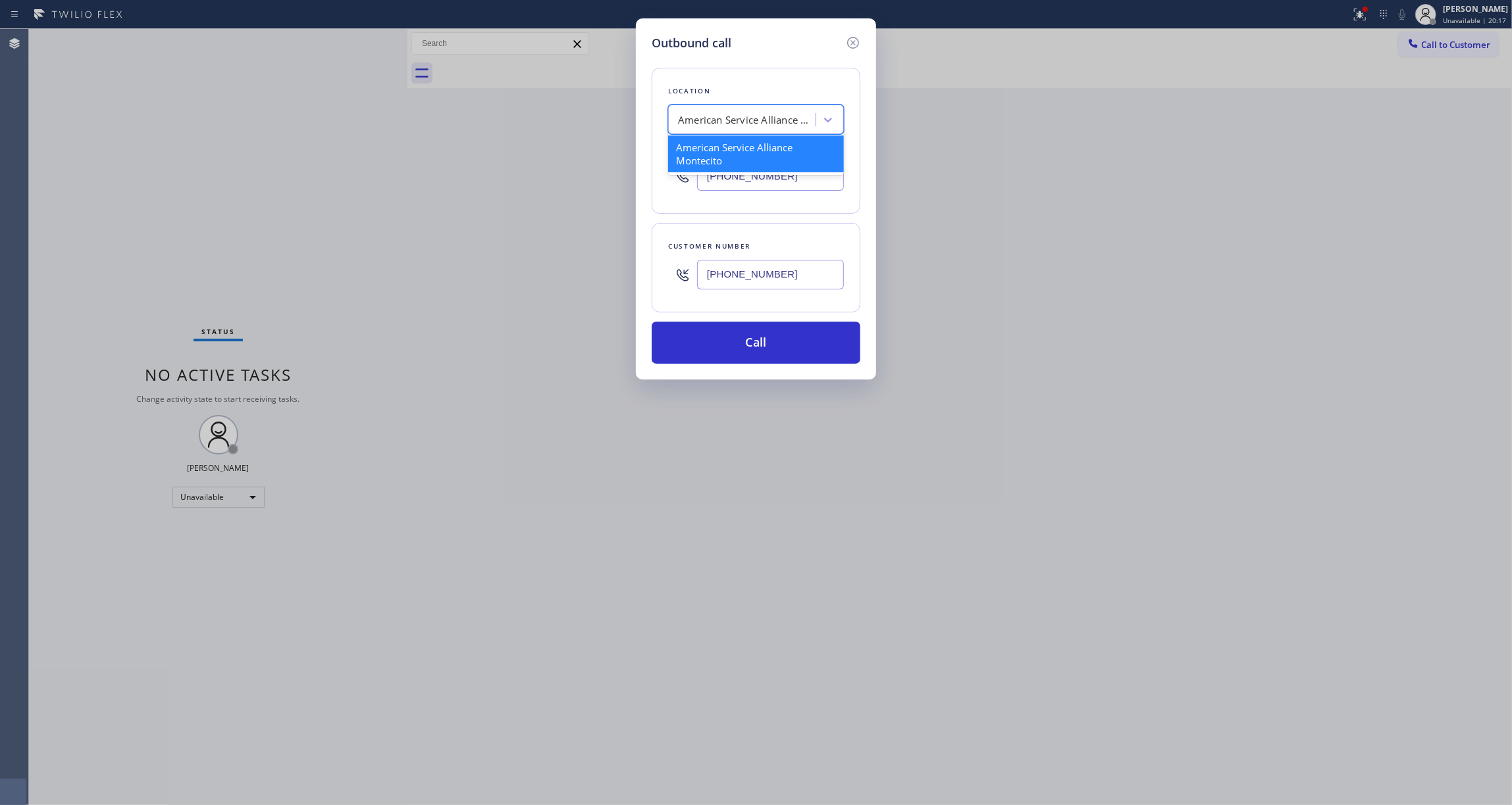
click at [710, 125] on div "American Service Alliance Montecito" at bounding box center [746, 120] width 138 height 15
type input "Home Alliance"
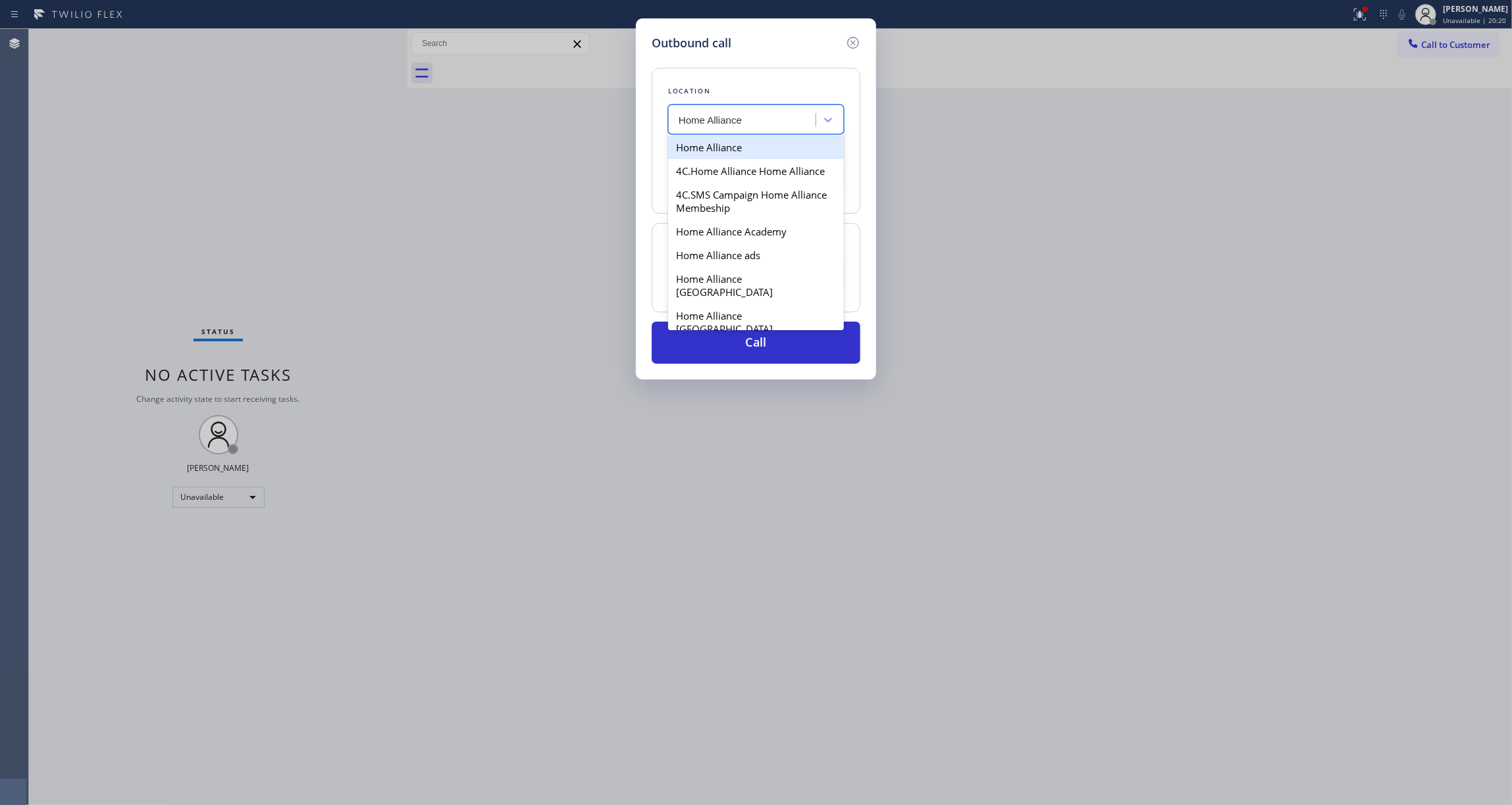
click at [769, 140] on div "Home Alliance" at bounding box center [755, 148] width 175 height 24
type input "[PHONE_NUMBER]"
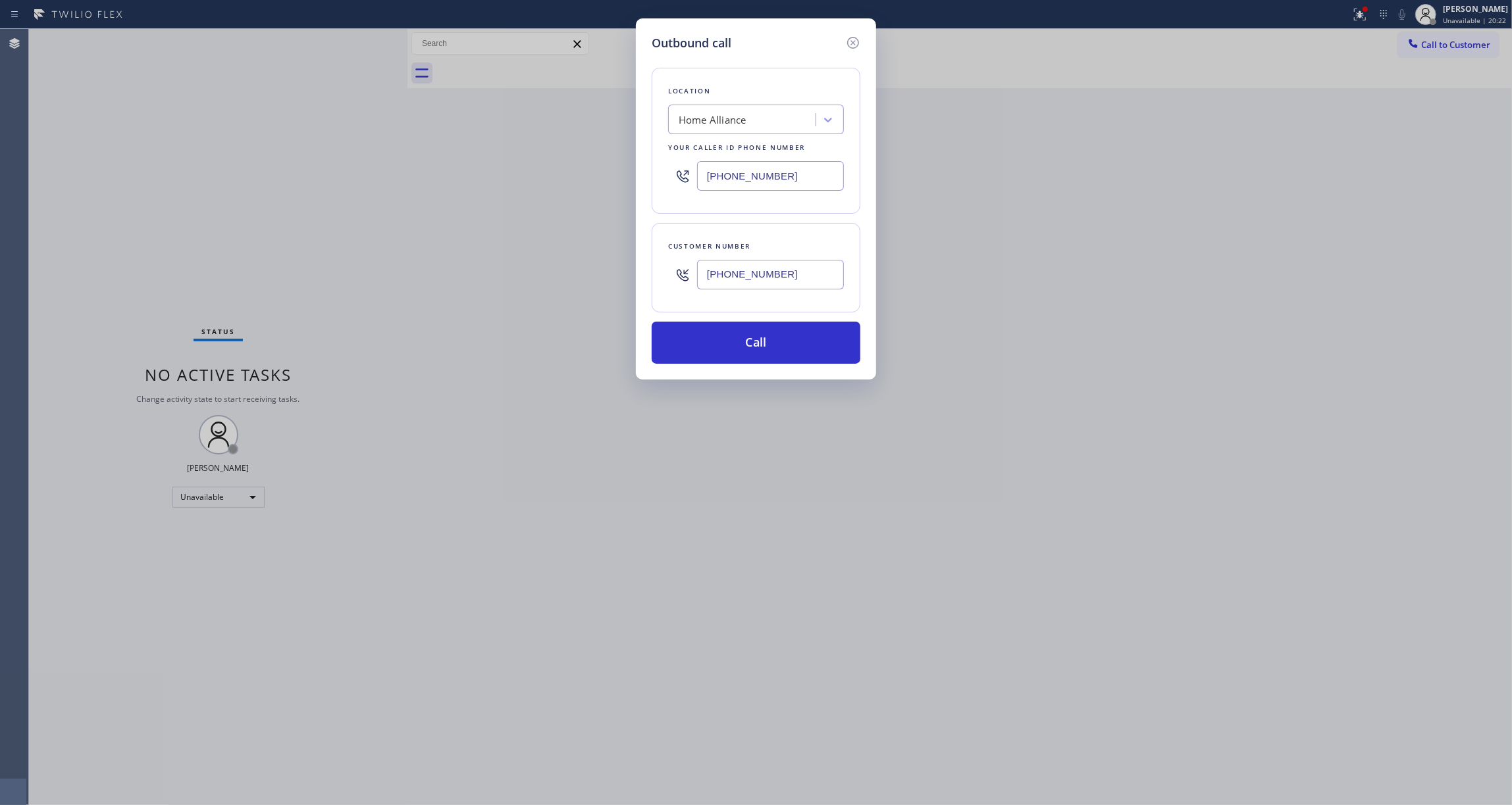
drag, startPoint x: 808, startPoint y: 271, endPoint x: 587, endPoint y: 270, distance: 221.0
click at [587, 270] on div "Outbound call Location Home Alliance Your caller id phone number [PHONE_NUMBER]…" at bounding box center [756, 402] width 1512 height 805
click at [710, 338] on button "Call" at bounding box center [756, 342] width 209 height 42
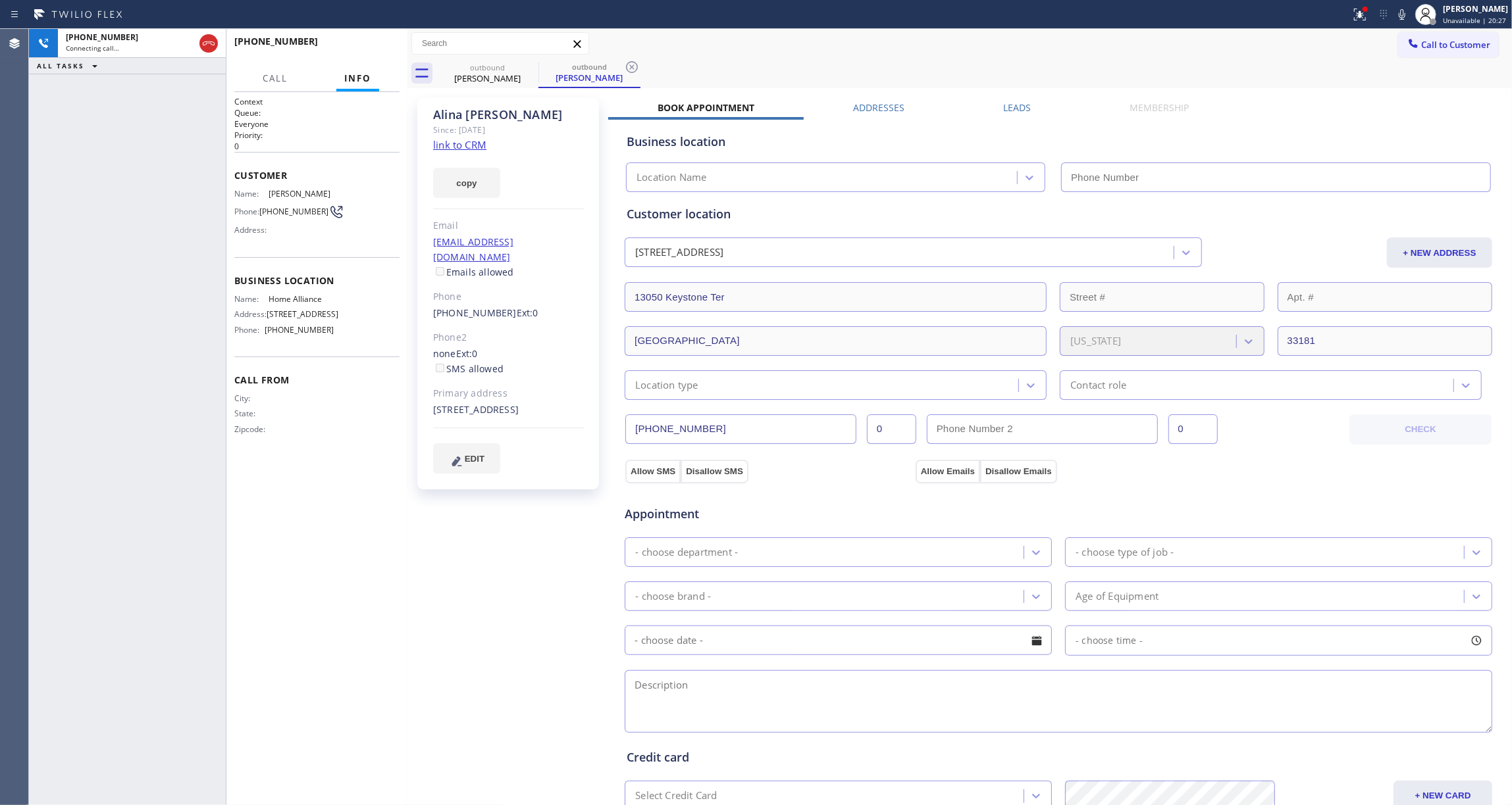
type input "[PHONE_NUMBER]"
click at [57, 414] on div "[PHONE_NUMBER] Connecting call… ALL TASKS ALL TASKS ACTIVE TASKS TASKS IN WRAP …" at bounding box center [128, 417] width 197 height 777
click at [634, 59] on icon at bounding box center [631, 66] width 16 height 16
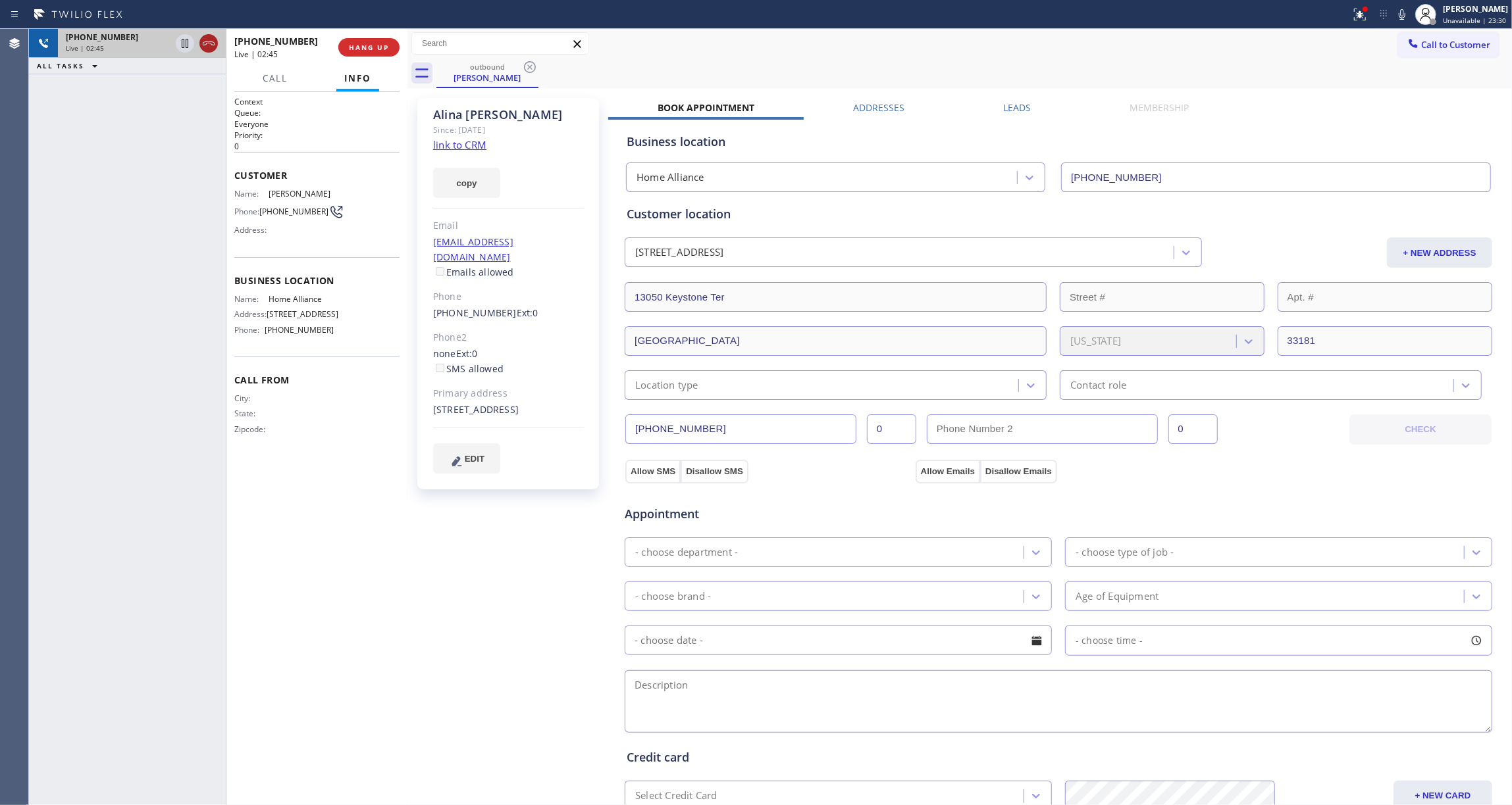
drag, startPoint x: 184, startPoint y: 38, endPoint x: 217, endPoint y: 38, distance: 33.0
click at [184, 38] on icon at bounding box center [184, 43] width 16 height 16
click at [1394, 19] on icon at bounding box center [1402, 14] width 16 height 16
drag, startPoint x: 248, startPoint y: 743, endPoint x: 258, endPoint y: 450, distance: 293.2
click at [248, 739] on div "Context Queue: Everyone Priority: 0 Customer Name: [PERSON_NAME] Phone: [PHONE_…" at bounding box center [316, 448] width 165 height 705
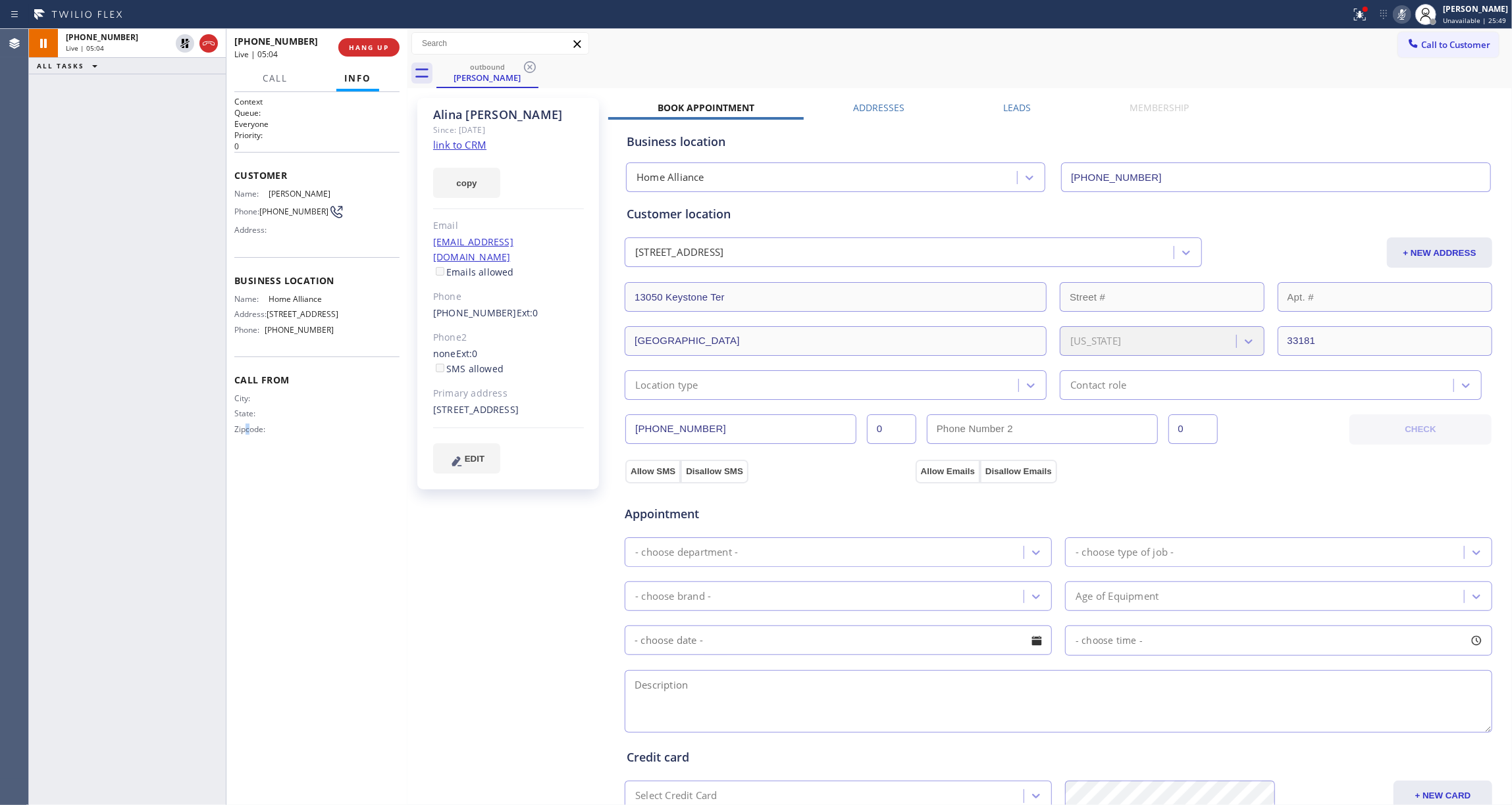
drag, startPoint x: 184, startPoint y: 512, endPoint x: 182, endPoint y: 493, distance: 19.1
click at [182, 504] on div "[PHONE_NUMBER] Live | 05:04 ALL TASKS ALL TASKS ACTIVE TASKS TASKS IN WRAP UP" at bounding box center [128, 417] width 197 height 777
click at [184, 48] on icon at bounding box center [184, 43] width 16 height 16
click at [1399, 16] on icon at bounding box center [1402, 14] width 7 height 10
click at [1356, 14] on icon at bounding box center [1360, 13] width 8 height 4
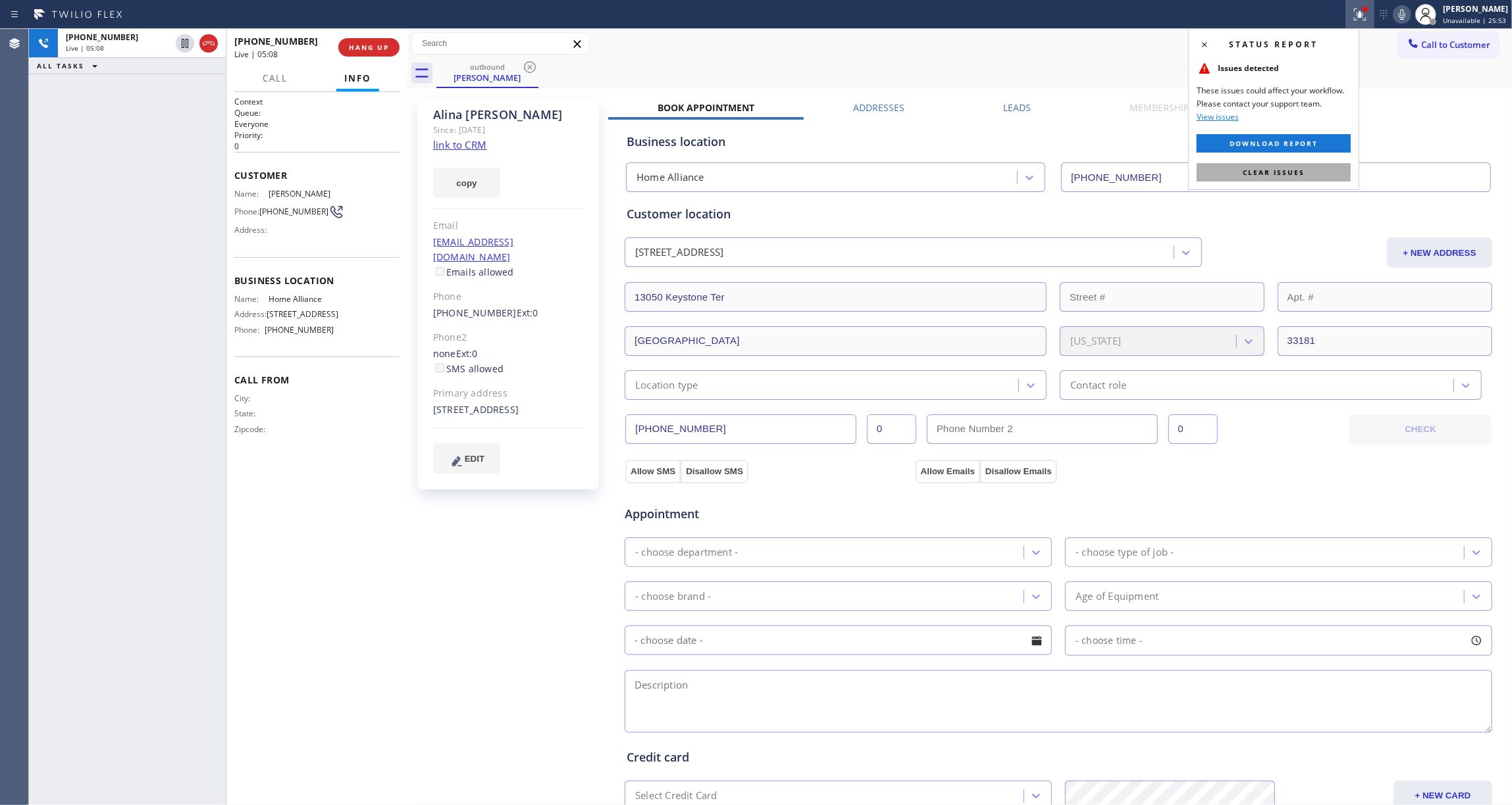
click at [1246, 170] on span "Clear issues" at bounding box center [1273, 172] width 62 height 9
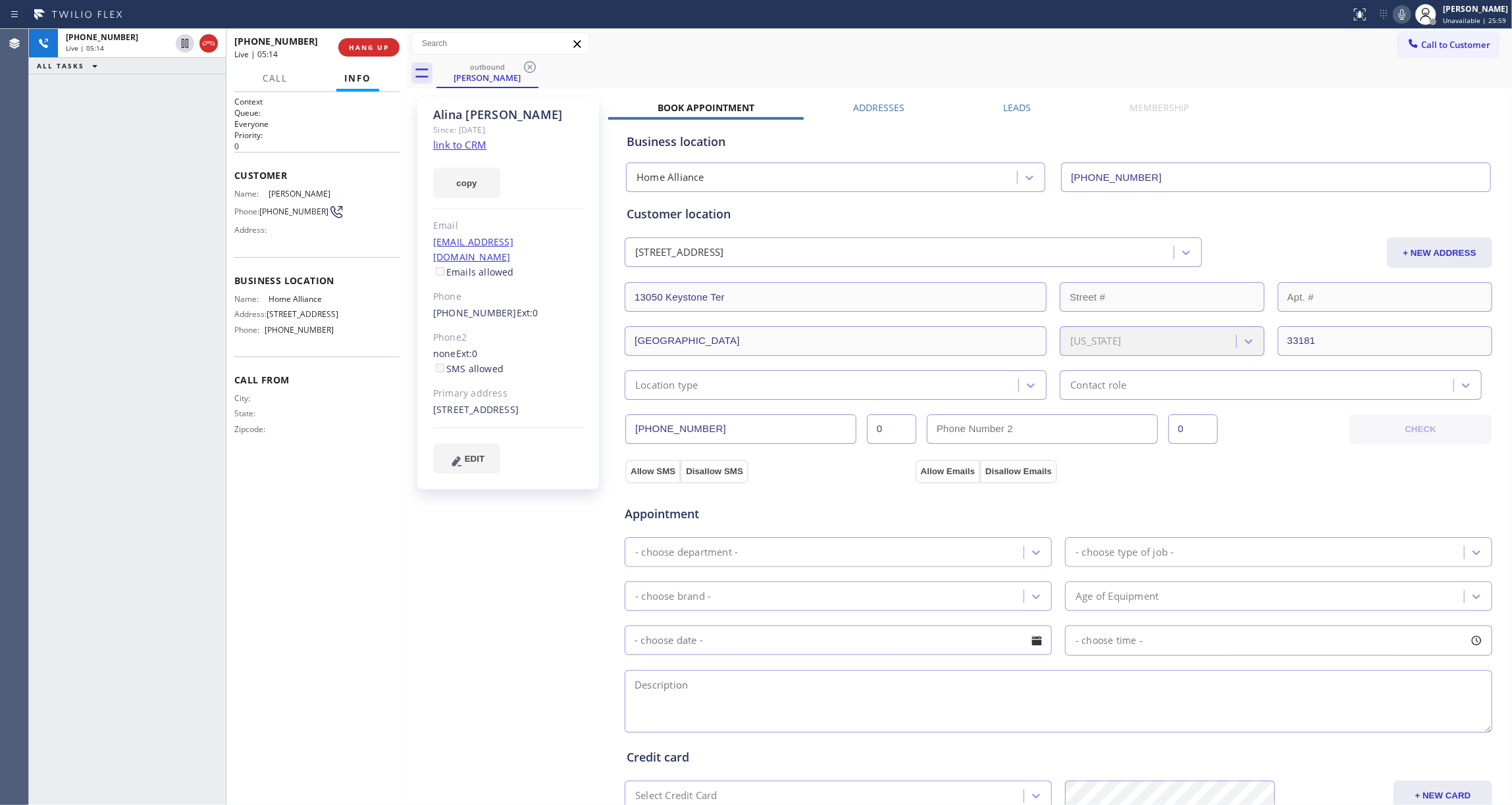
click at [254, 508] on div "Context Queue: Everyone Priority: 0 Customer Name: [PERSON_NAME] Phone: [PHONE_…" at bounding box center [316, 448] width 165 height 705
click at [293, 504] on div "Context Queue: Everyone Priority: 0 Customer Name: [PERSON_NAME] Phone: [PHONE_…" at bounding box center [316, 448] width 165 height 705
click at [411, 540] on div "[PERSON_NAME] Since: [DATE] link to CRM copy Email [EMAIL_ADDRESS][DOMAIN_NAME]…" at bounding box center [509, 531] width 198 height 879
click at [148, 328] on div "[PHONE_NUMBER] Live | 06:19 ALL TASKS ALL TASKS ACTIVE TASKS TASKS IN WRAP UP" at bounding box center [128, 417] width 197 height 777
drag, startPoint x: 114, startPoint y: 529, endPoint x: 158, endPoint y: 369, distance: 165.9
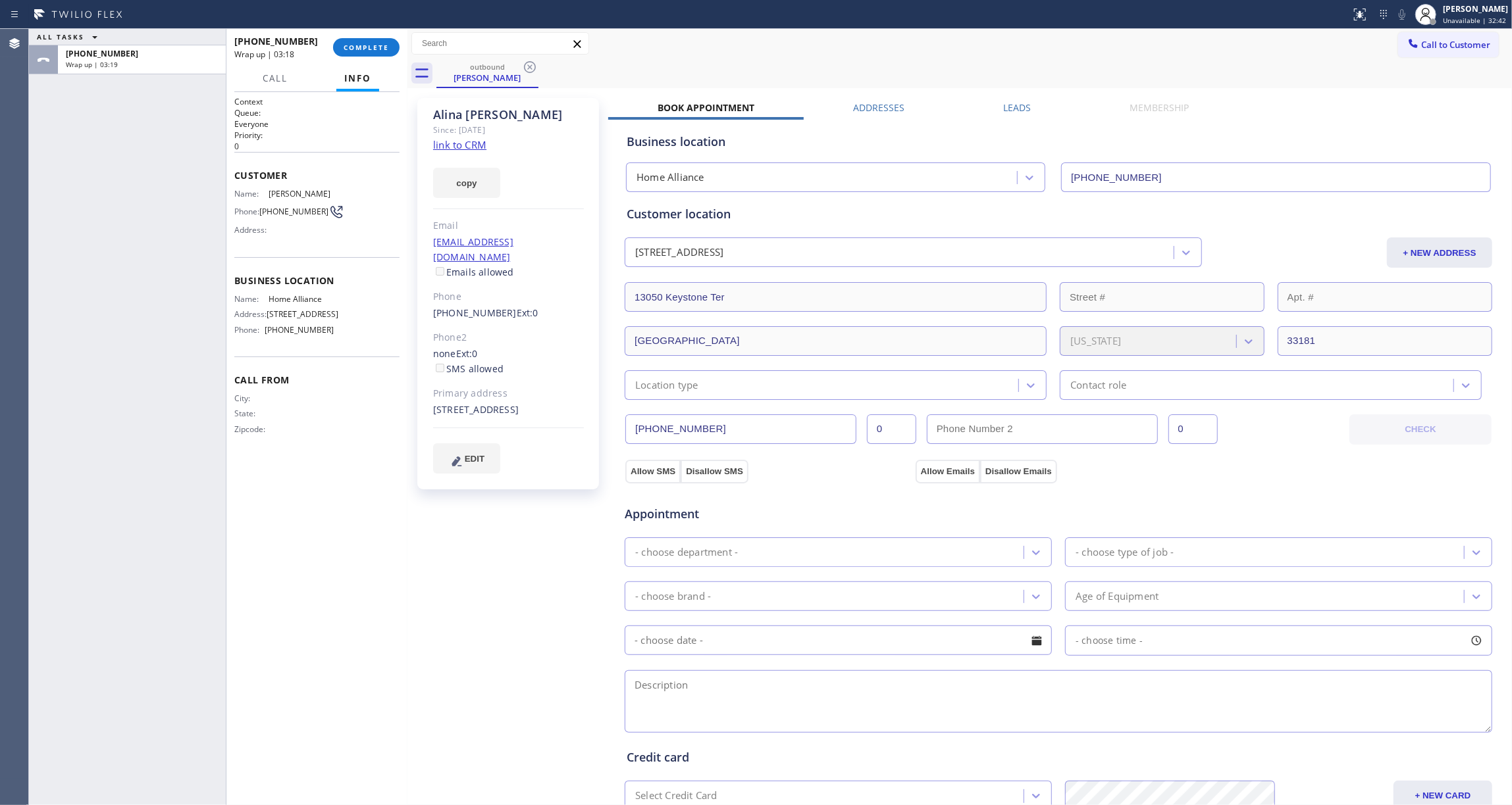
click at [116, 517] on div "ALL TASKS ALL TASKS ACTIVE TASKS TASKS IN WRAP UP [PHONE_NUMBER] Wrap up | 03:19" at bounding box center [128, 417] width 197 height 777
click at [358, 40] on button "COMPLETE" at bounding box center [366, 47] width 66 height 19
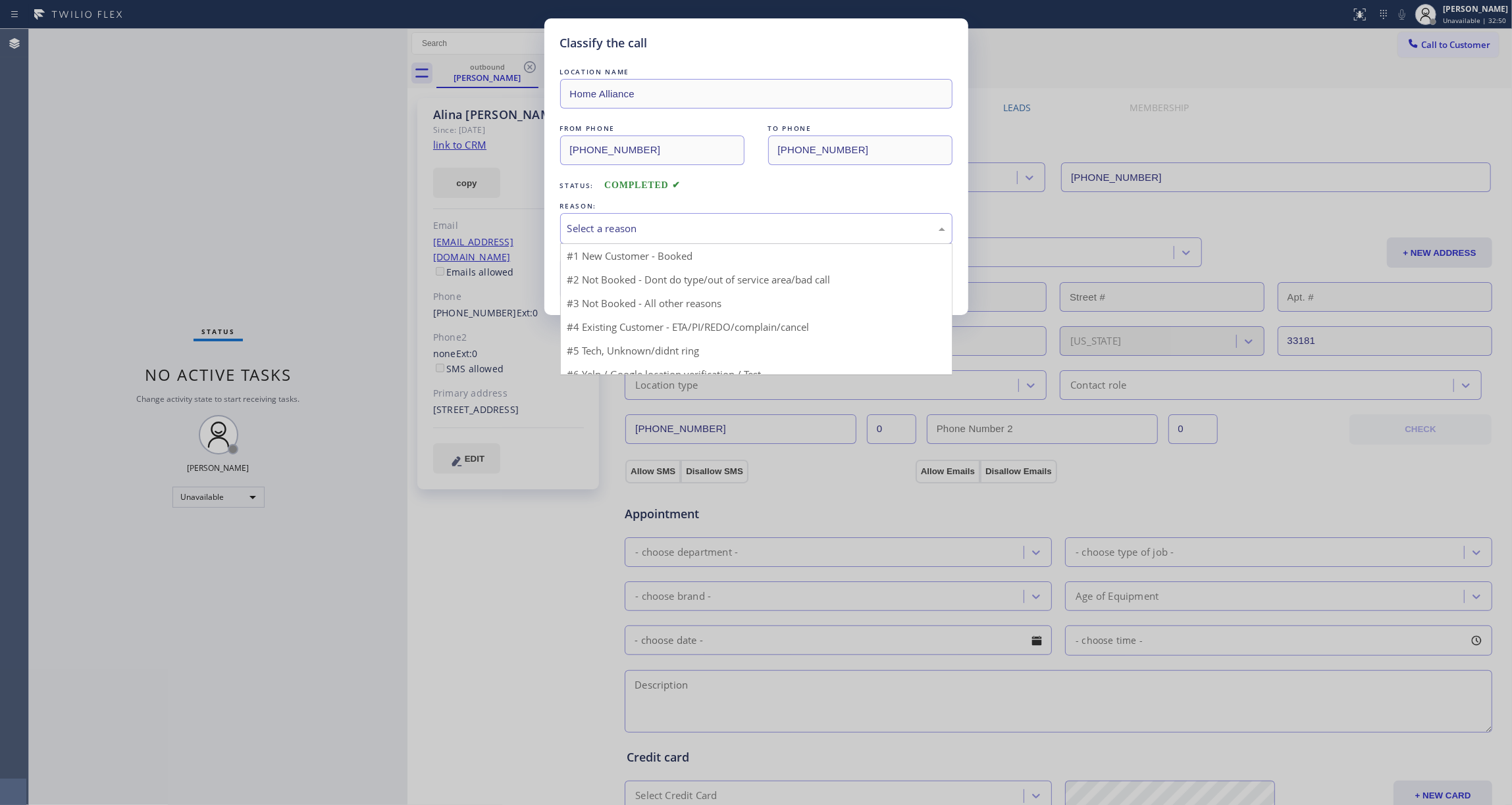
click at [593, 226] on div "Select a reason" at bounding box center [756, 228] width 378 height 15
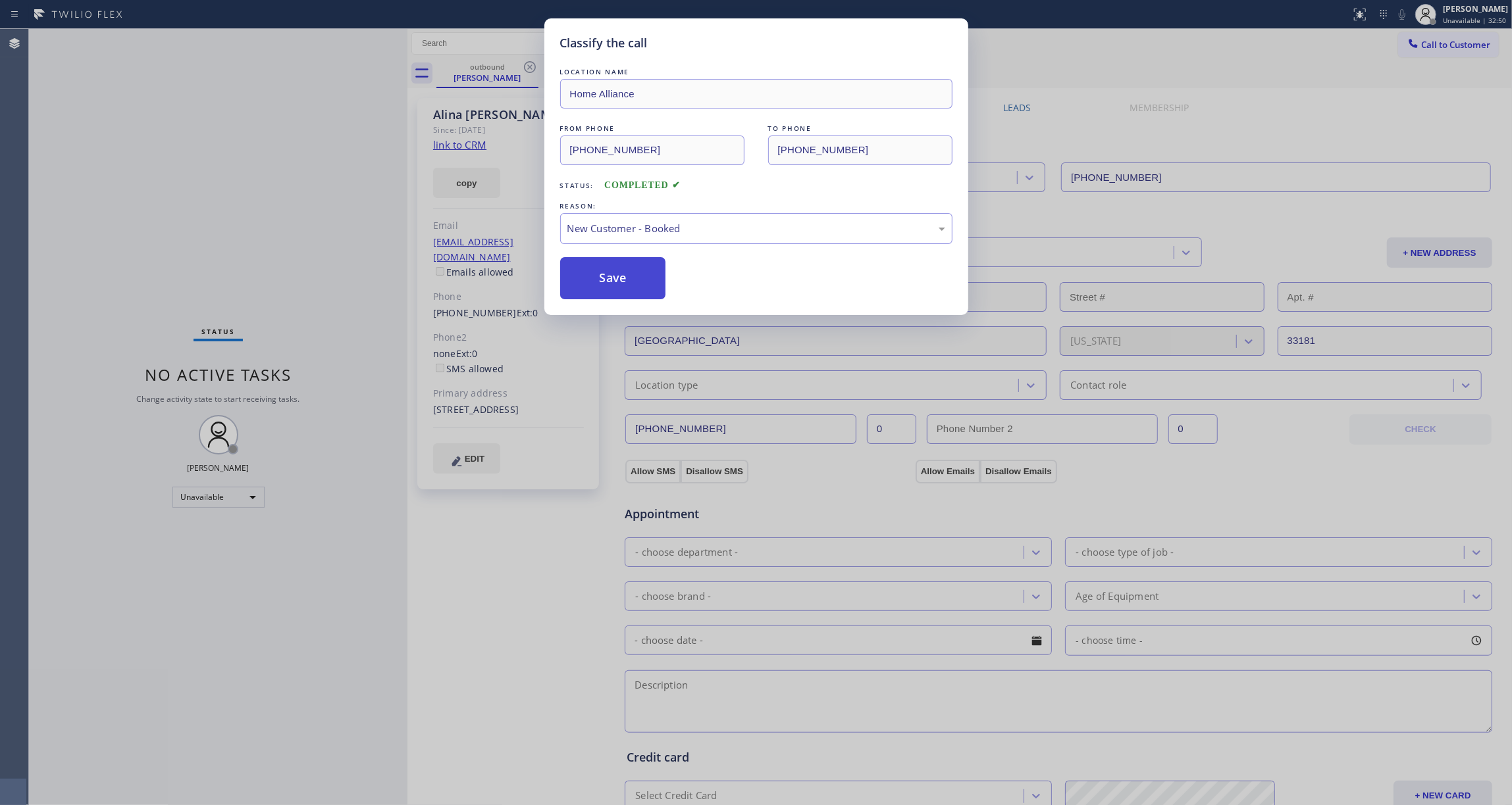
click at [629, 282] on button "Save" at bounding box center [613, 278] width 106 height 42
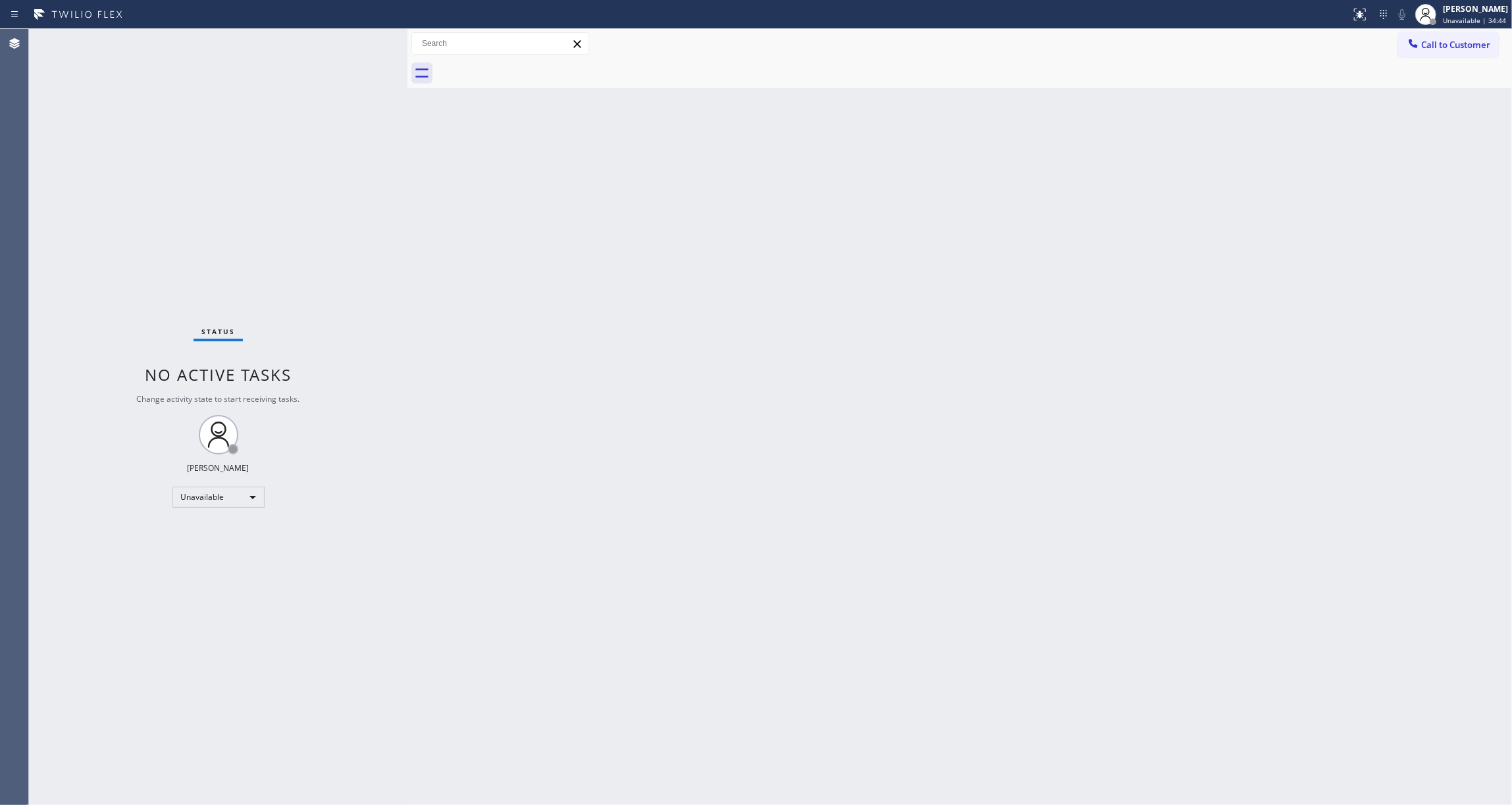
drag, startPoint x: 32, startPoint y: 757, endPoint x: 36, endPoint y: 736, distance: 21.4
click at [33, 755] on div "Status No active tasks Change activity state to start receiving tasks. [PERSON_…" at bounding box center [218, 417] width 378 height 777
click at [1296, 181] on div "Back to Dashboard Change Sender ID Customers Technicians Select a contact Outbo…" at bounding box center [960, 417] width 1105 height 777
click at [1465, 46] on span "Call to Customer" at bounding box center [1455, 45] width 69 height 12
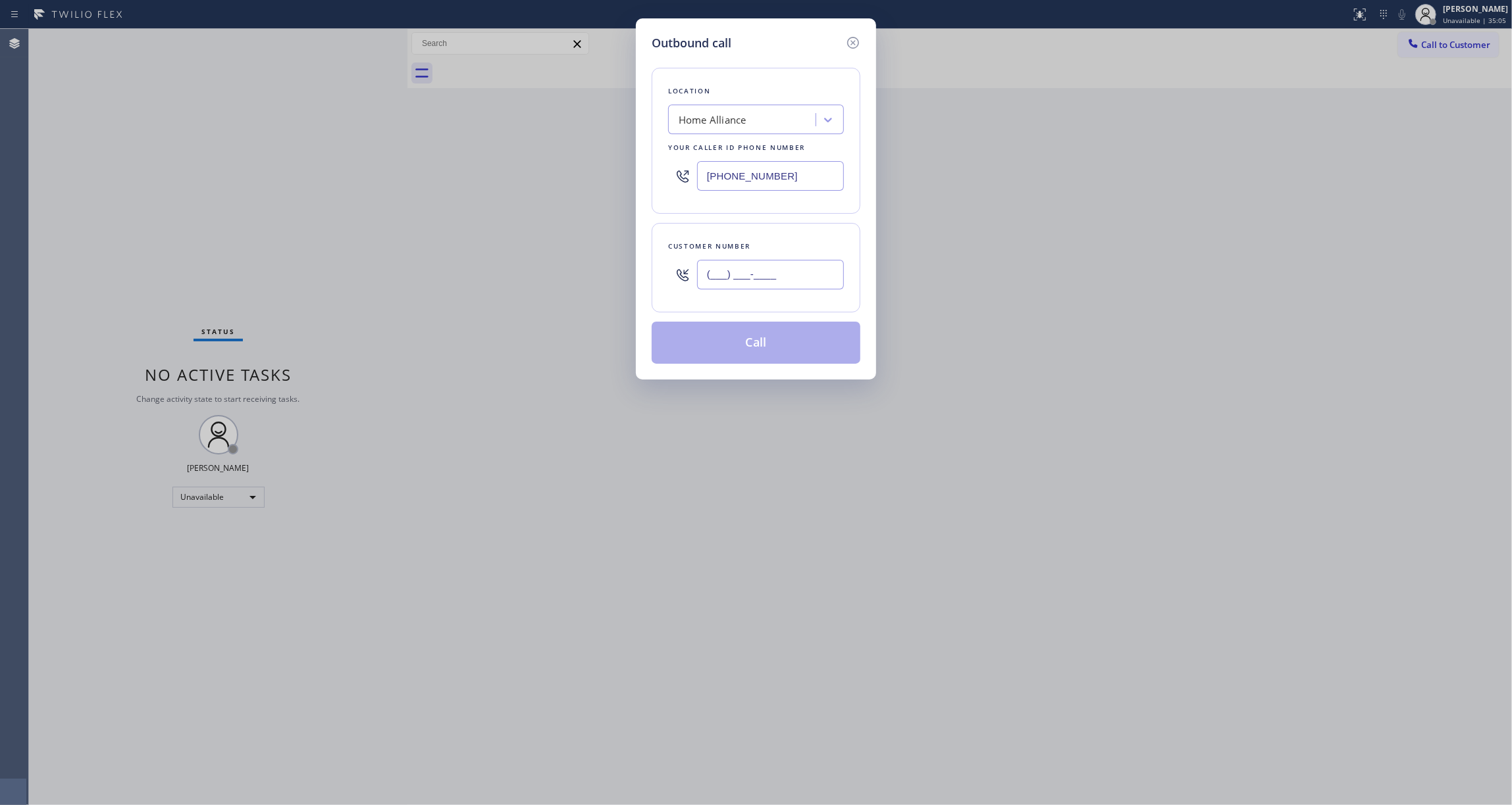
click at [778, 274] on input "(___) ___-____" at bounding box center [770, 275] width 147 height 30
paste input "312) 889-0256"
type input "[PHONE_NUMBER]"
click at [765, 348] on button "Call" at bounding box center [756, 342] width 209 height 42
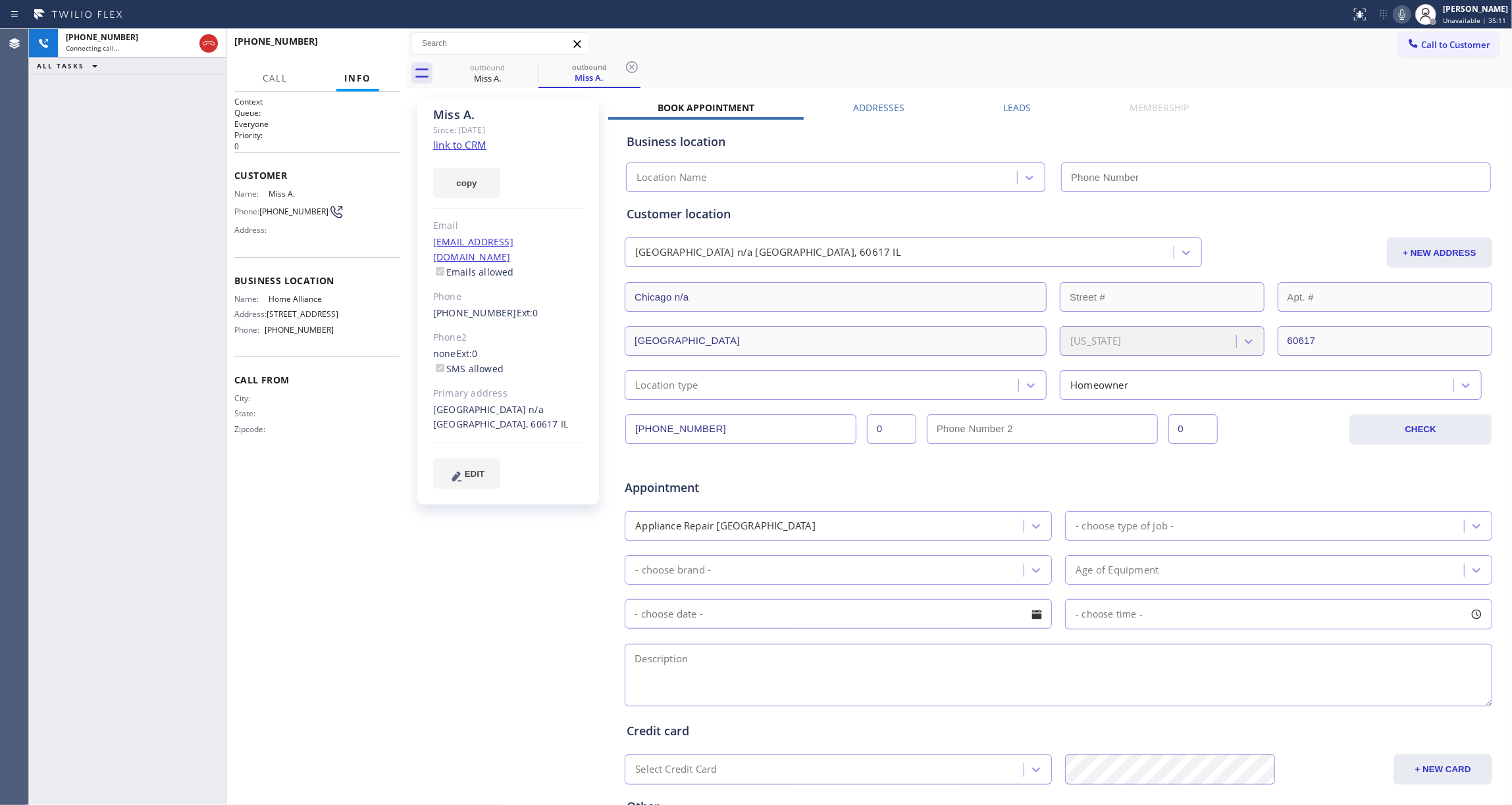
type input "[PHONE_NUMBER]"
click at [634, 62] on icon at bounding box center [632, 67] width 12 height 12
click at [470, 142] on link "link to CRM" at bounding box center [459, 145] width 53 height 13
click at [358, 50] on span "HANG UP" at bounding box center [369, 47] width 40 height 9
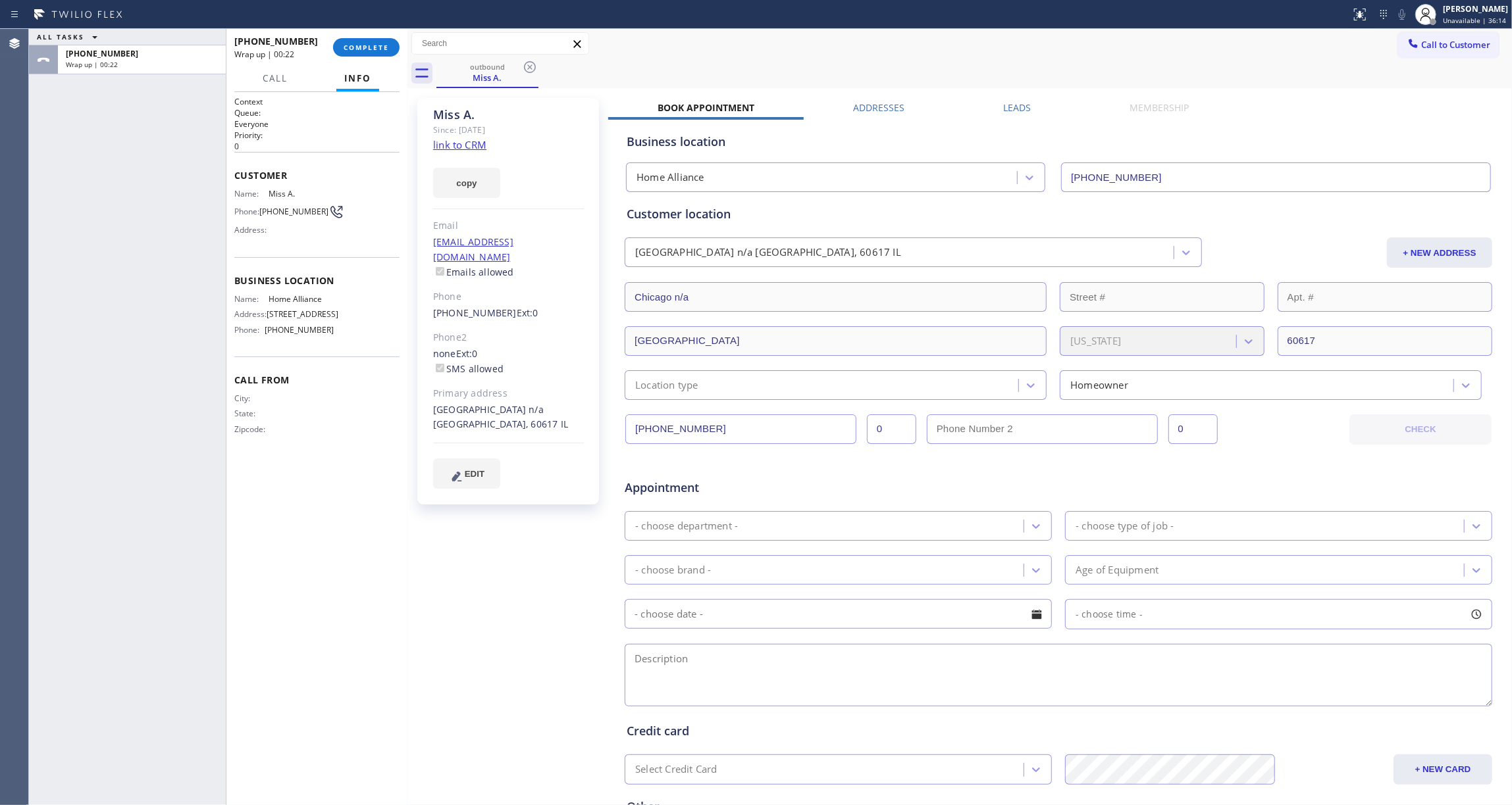
drag, startPoint x: 490, startPoint y: 549, endPoint x: 481, endPoint y: 542, distance: 11.4
click at [488, 548] on div "Miss A. Since: [DATE] link to CRM copy Email [EMAIL_ADDRESS][DOMAIN_NAME] Email…" at bounding box center [509, 518] width 198 height 853
drag, startPoint x: 286, startPoint y: 222, endPoint x: 260, endPoint y: 209, distance: 29.1
click at [260, 209] on div "Phone: [PHONE_NUMBER]" at bounding box center [284, 211] width 99 height 16
copy div "[PHONE_NUMBER]"
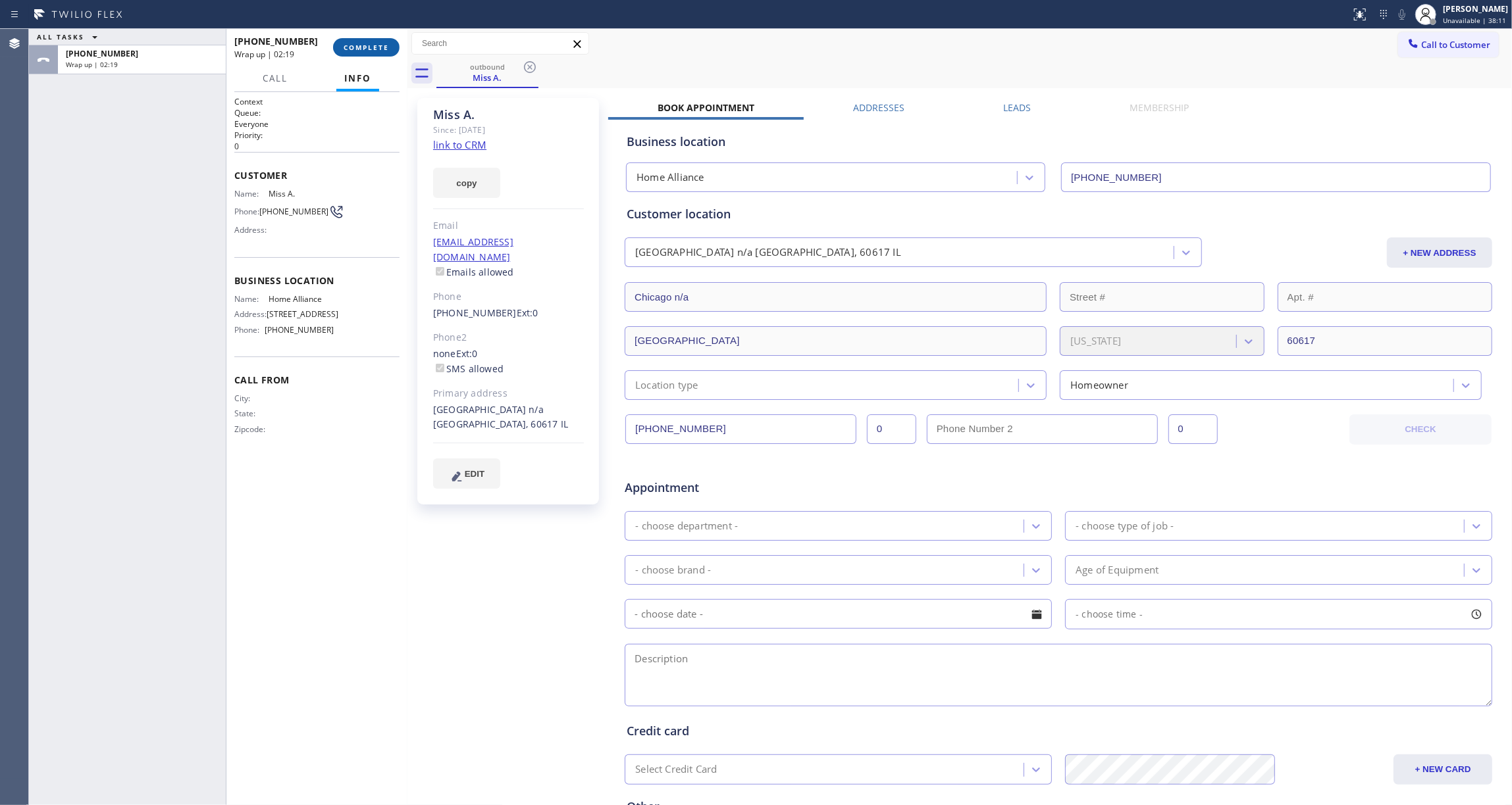
click at [364, 54] on div "[PHONE_NUMBER] Wrap up | 02:19 COMPLETE" at bounding box center [316, 48] width 165 height 34
click at [360, 43] on span "COMPLETE" at bounding box center [366, 47] width 46 height 9
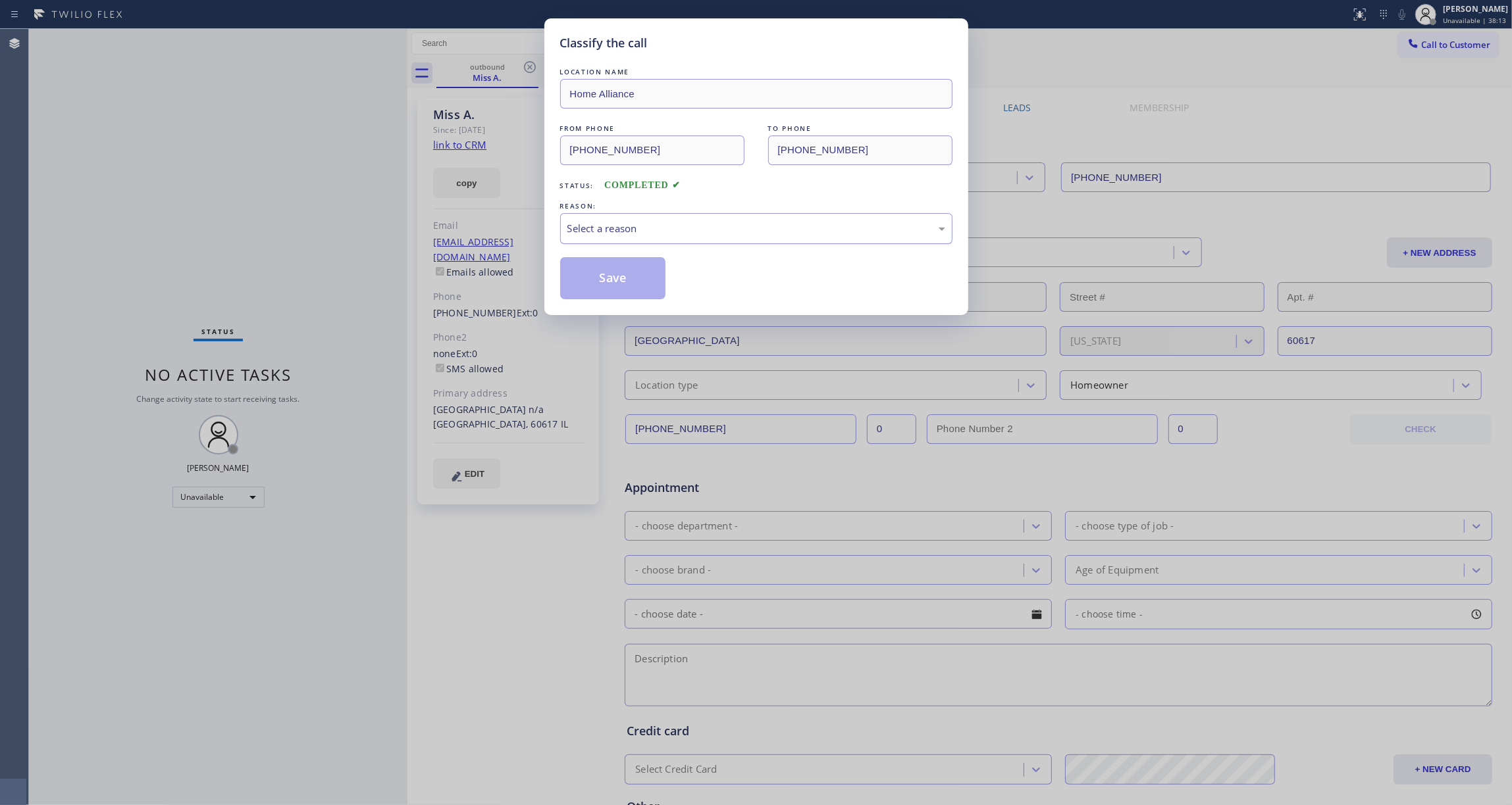
click at [574, 220] on div "Select a reason" at bounding box center [757, 228] width 393 height 31
click at [609, 286] on button "Save" at bounding box center [613, 278] width 106 height 42
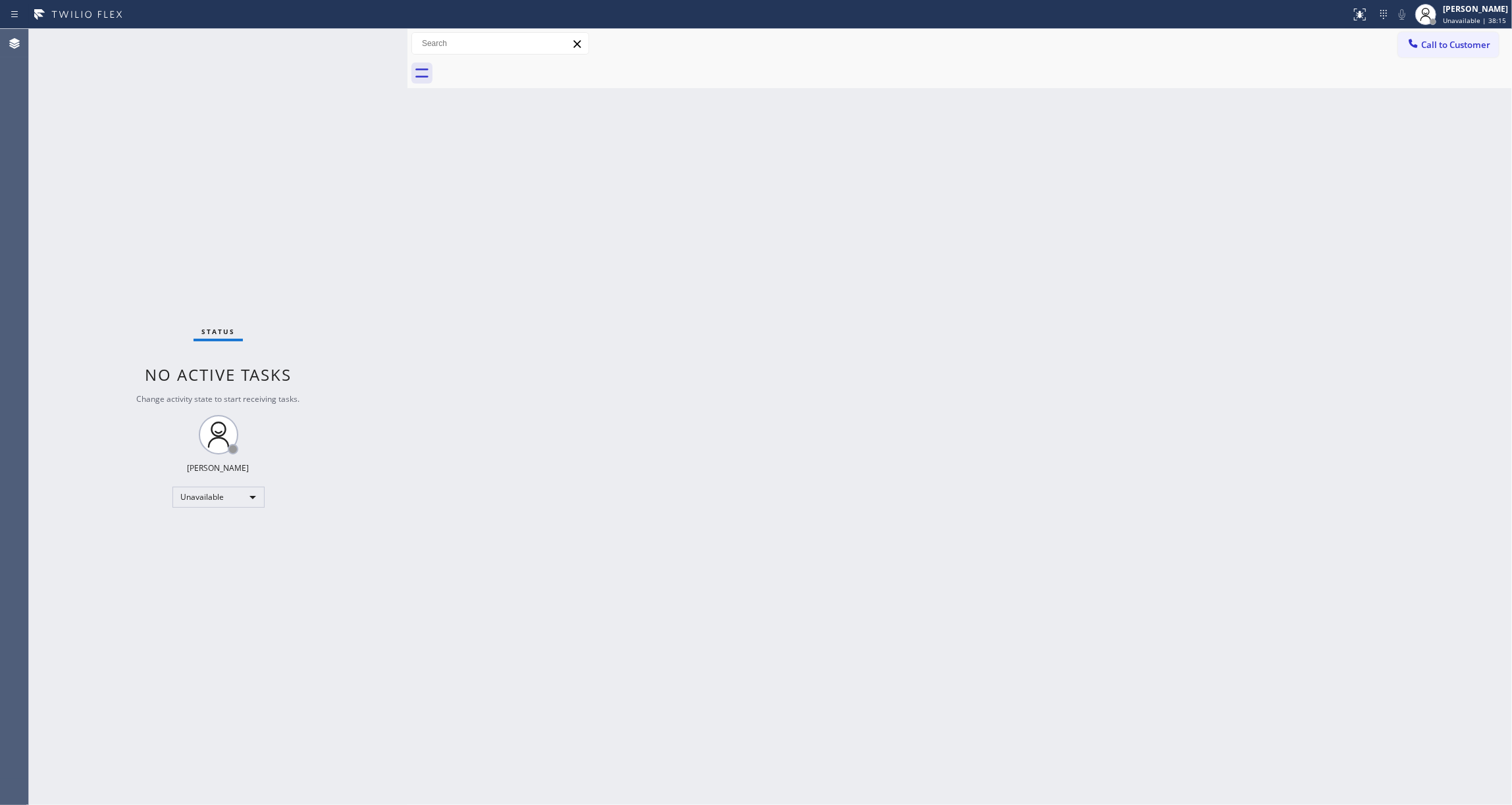
drag, startPoint x: 1464, startPoint y: 45, endPoint x: 622, endPoint y: 292, distance: 877.5
click at [1456, 45] on span "Call to Customer" at bounding box center [1455, 45] width 69 height 12
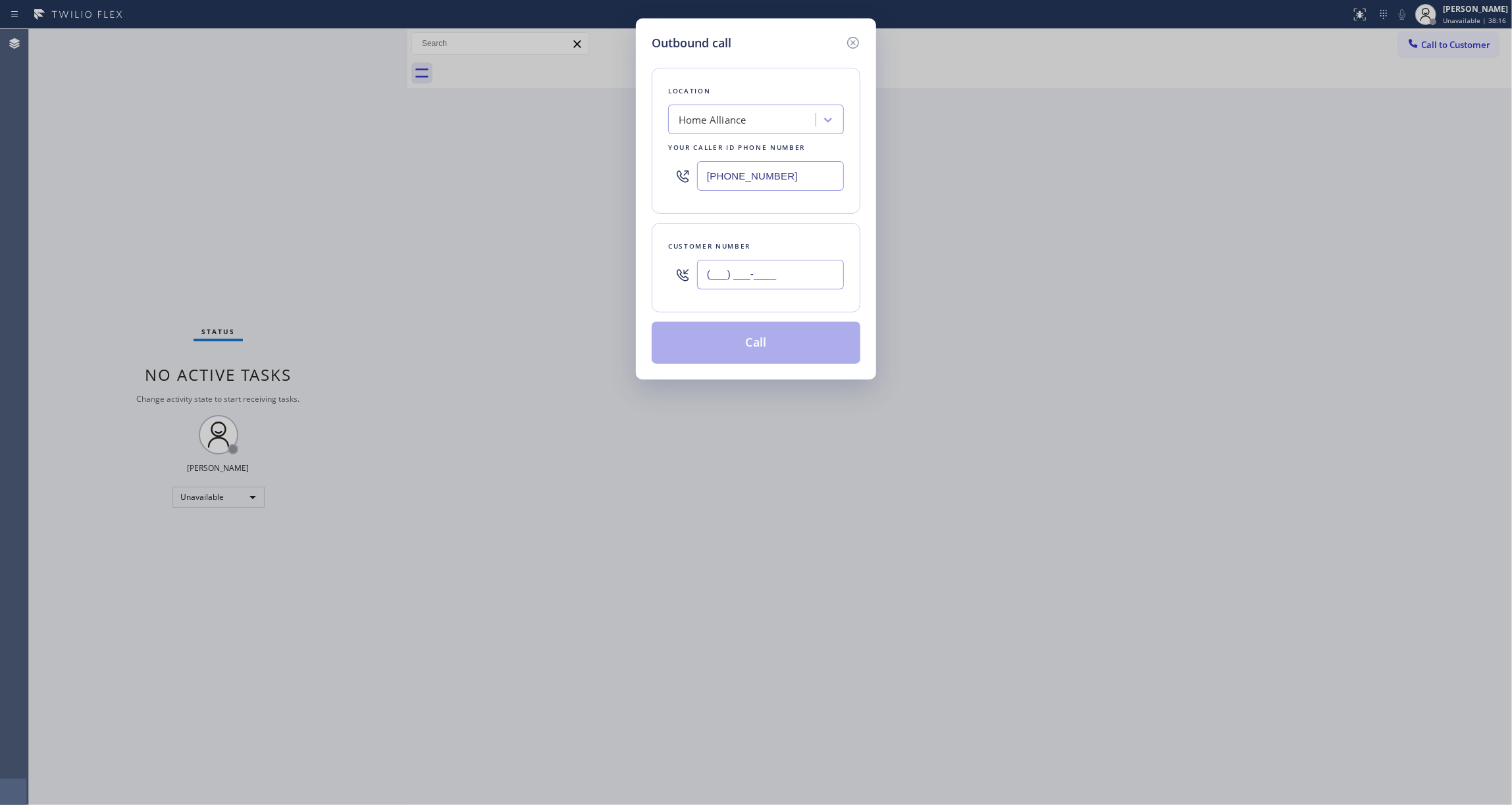
click at [764, 276] on input "(___) ___-____" at bounding box center [770, 275] width 147 height 30
paste input "312) 889-0256"
type input "[PHONE_NUMBER]"
click at [778, 339] on button "Call" at bounding box center [756, 342] width 209 height 42
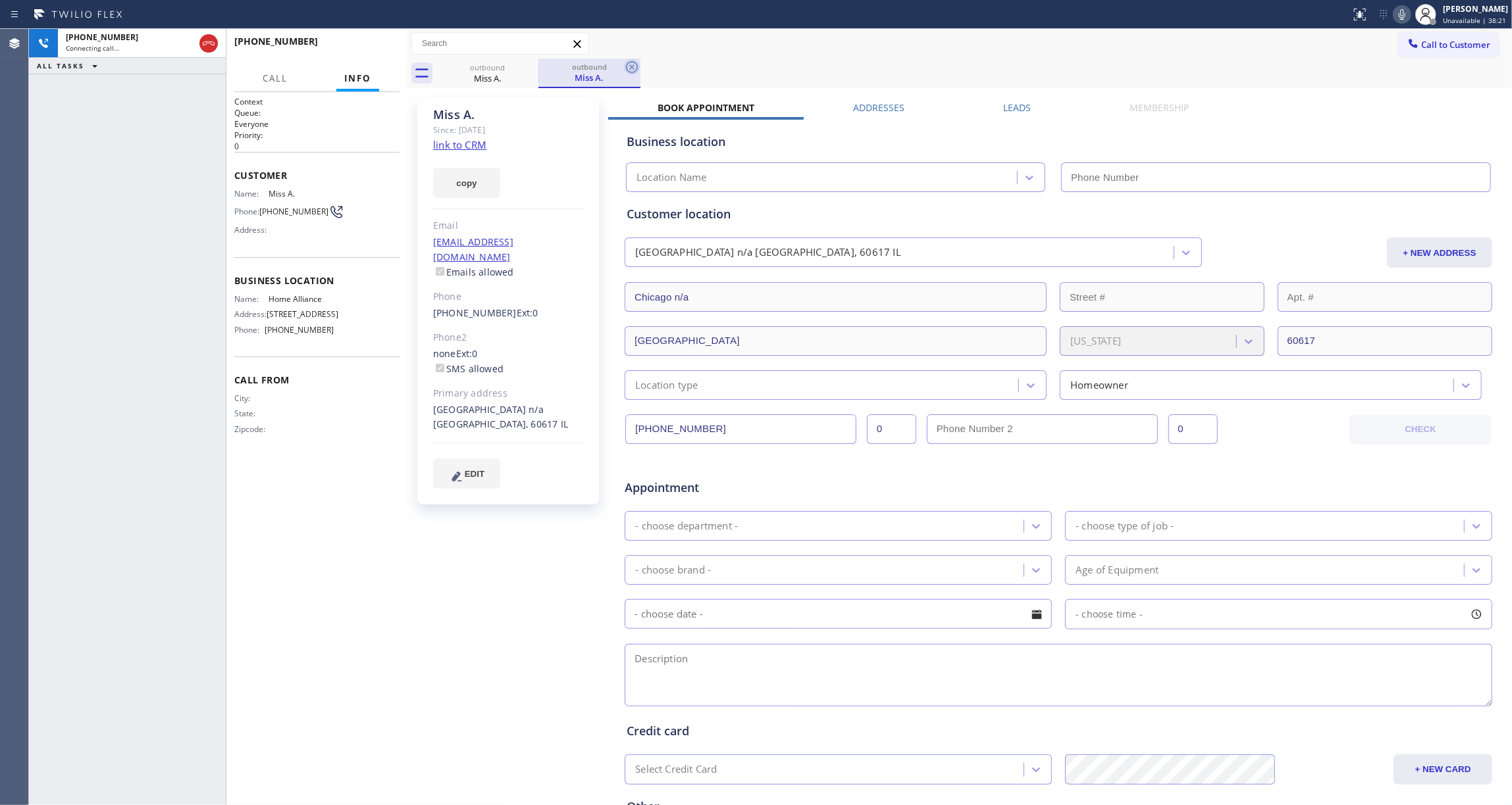
click at [627, 66] on icon at bounding box center [631, 66] width 16 height 16
type input "[PHONE_NUMBER]"
drag, startPoint x: 493, startPoint y: 566, endPoint x: 557, endPoint y: 251, distance: 321.4
click at [493, 566] on div "Miss A. Since: [DATE] link to CRM copy Email [EMAIL_ADDRESS][DOMAIN_NAME] Email…" at bounding box center [509, 518] width 198 height 853
click at [463, 142] on link "link to CRM" at bounding box center [459, 145] width 53 height 13
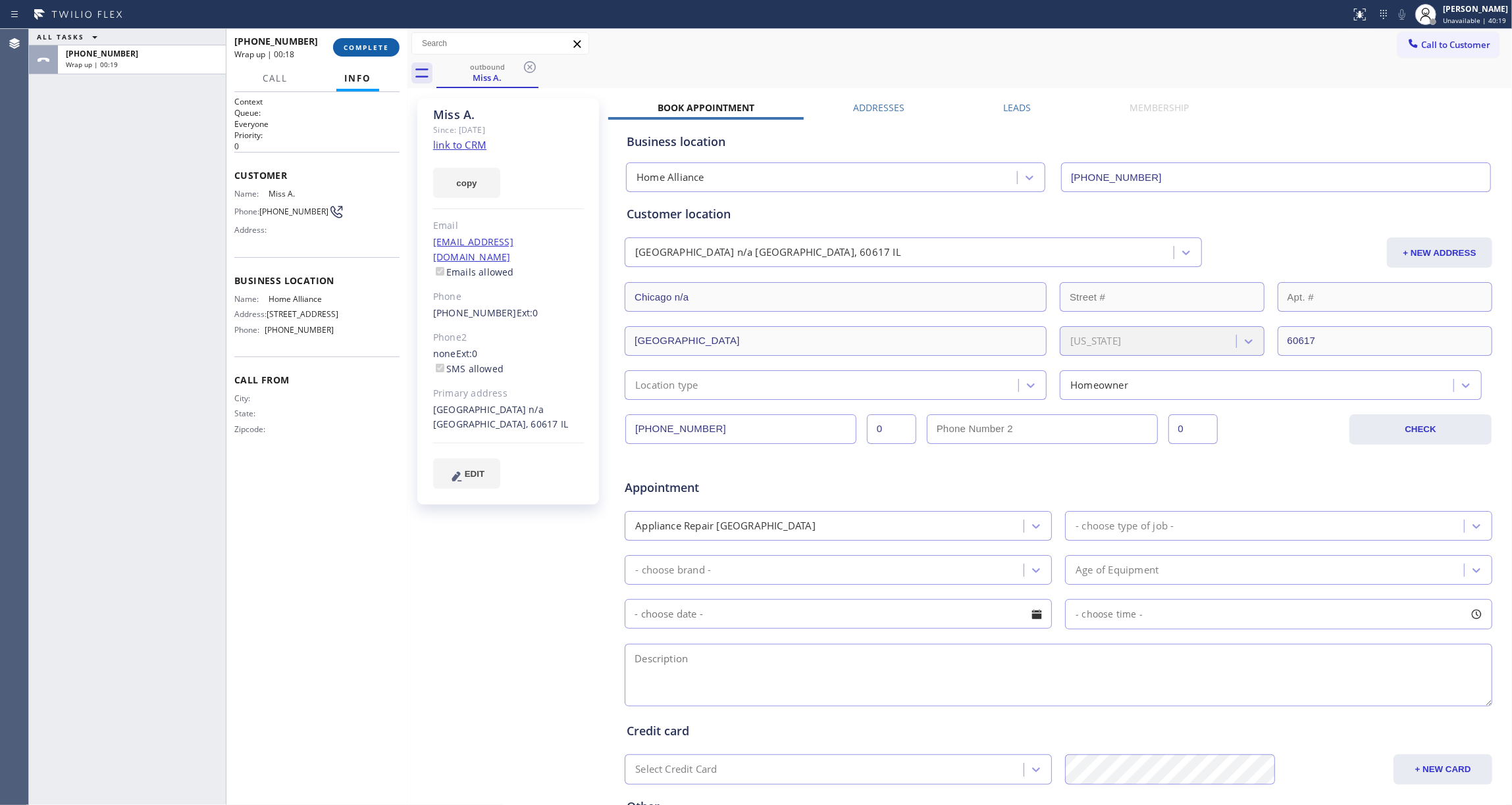
click at [360, 42] on button "COMPLETE" at bounding box center [366, 47] width 66 height 19
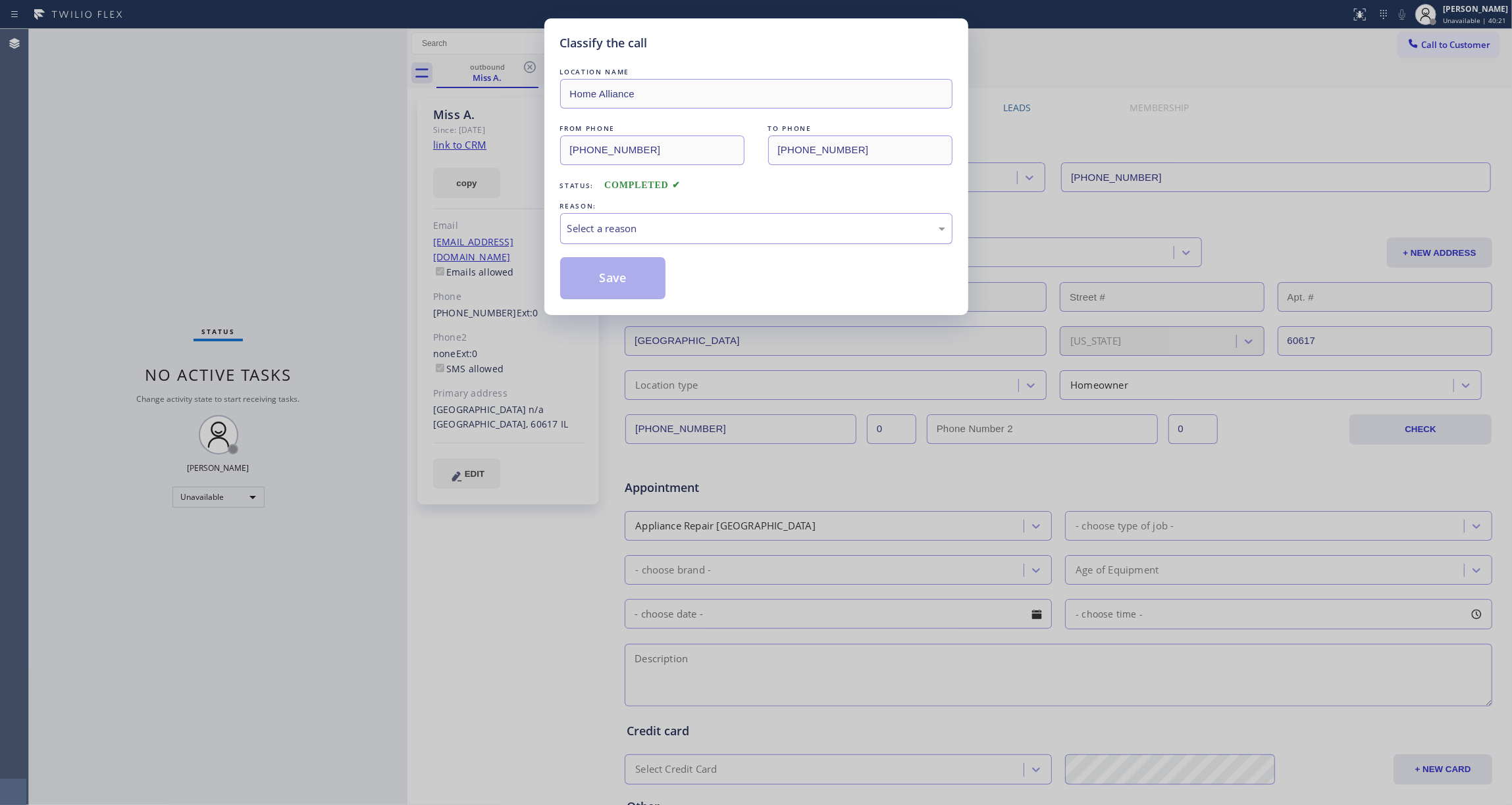
click at [590, 236] on div "Select a reason" at bounding box center [756, 228] width 378 height 15
click at [588, 283] on button "Save" at bounding box center [613, 278] width 106 height 42
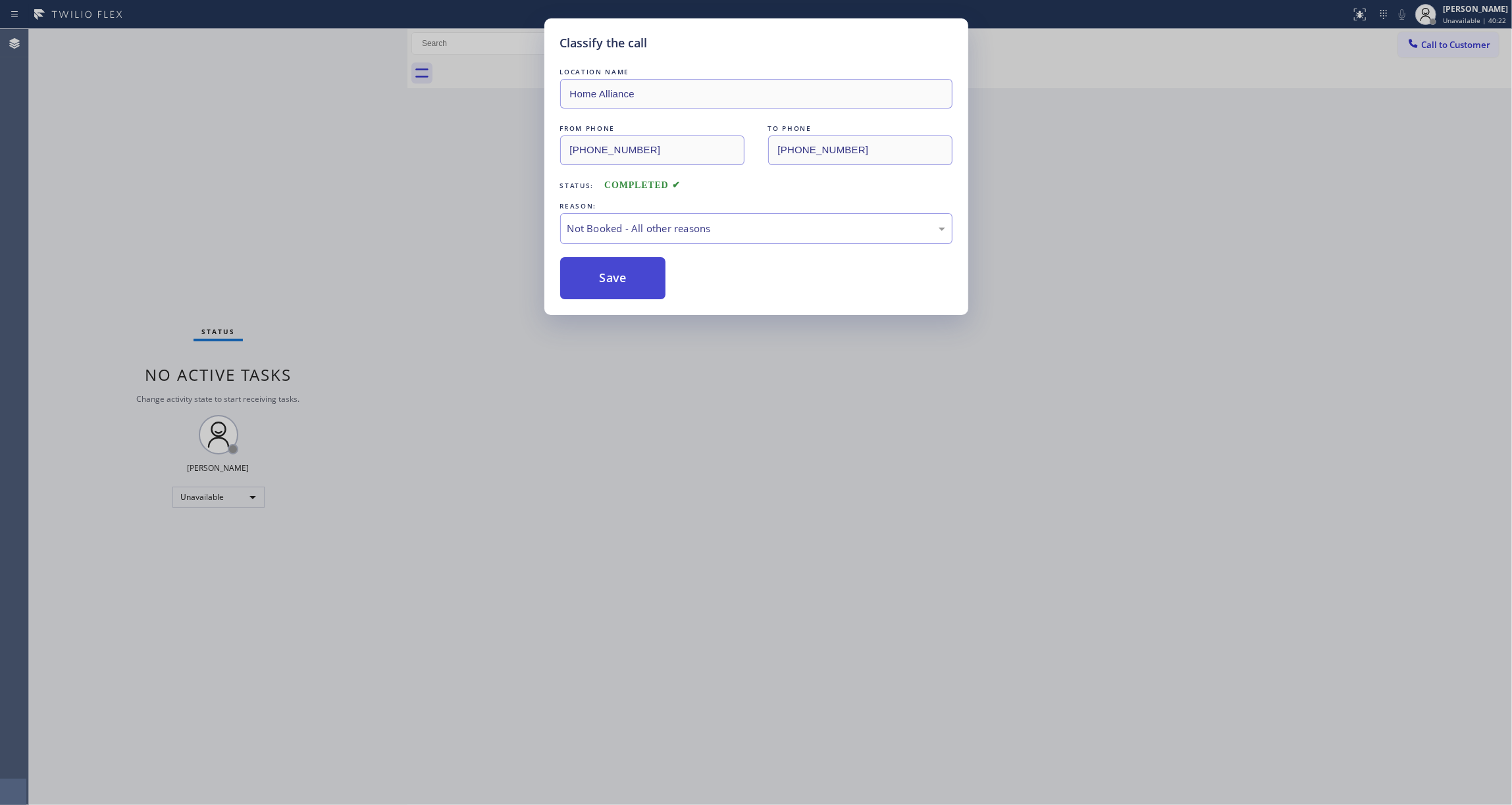
click at [585, 282] on button "Save" at bounding box center [613, 278] width 106 height 42
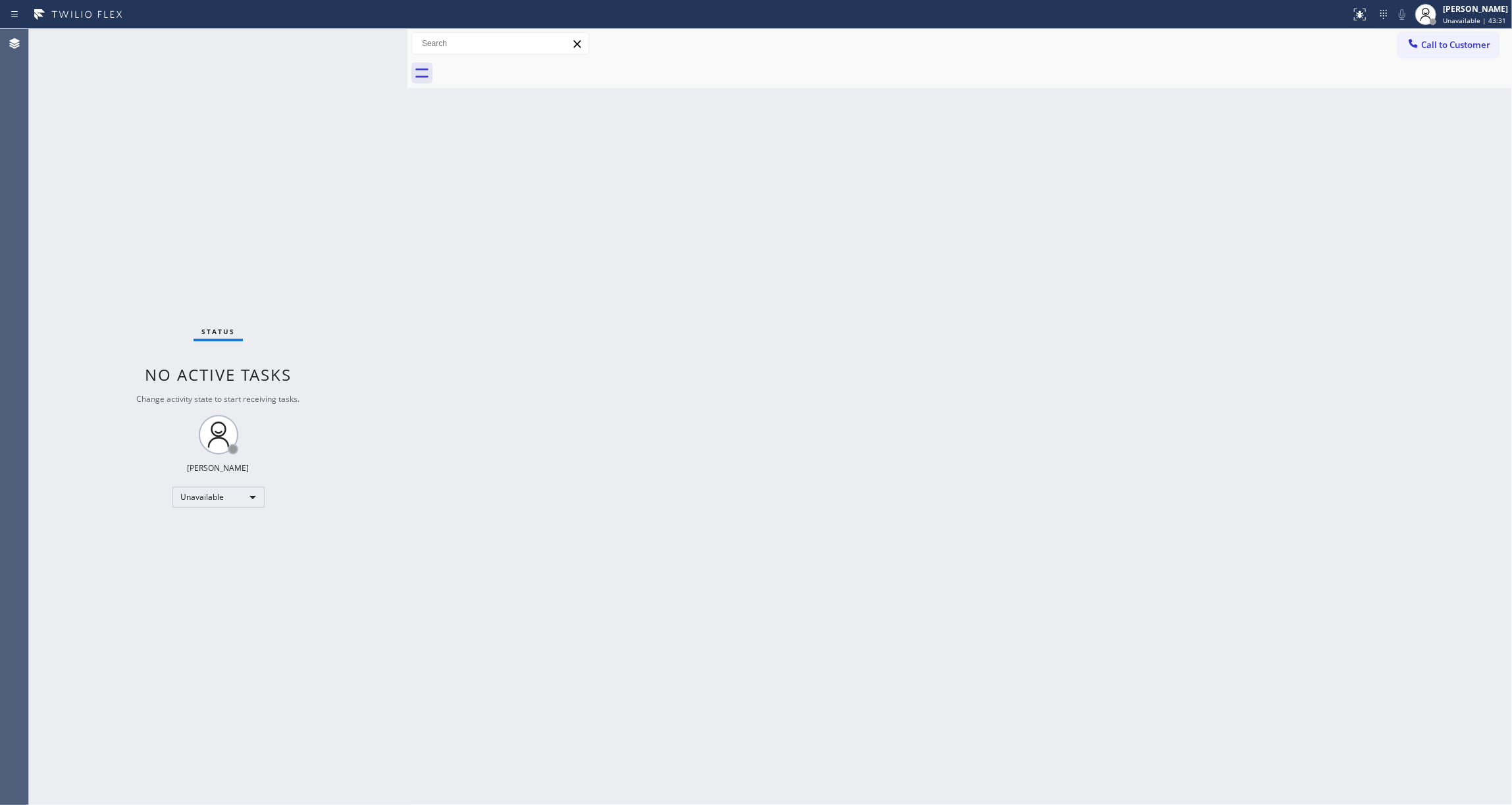
click at [171, 582] on div "Status No active tasks Change activity state to start receiving tasks. [PERSON_…" at bounding box center [218, 417] width 378 height 777
drag, startPoint x: 1061, startPoint y: 251, endPoint x: 1123, endPoint y: 187, distance: 89.1
click at [1072, 237] on div "Back to Dashboard Change Sender ID Customers Technicians Select a contact Outbo…" at bounding box center [960, 417] width 1105 height 777
click at [1477, 45] on span "Call to Customer" at bounding box center [1455, 45] width 69 height 12
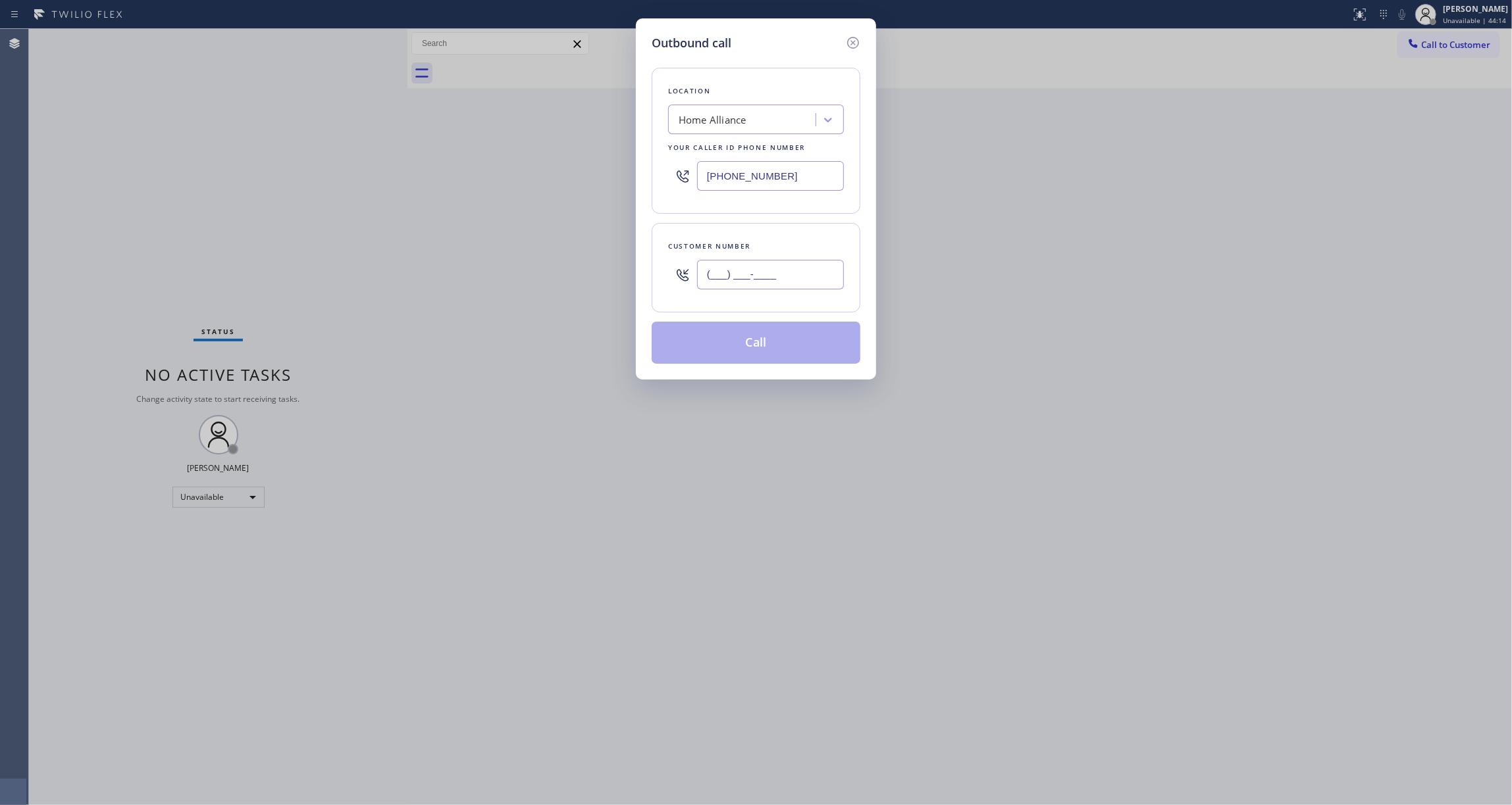
click at [749, 280] on input "(___) ___-____" at bounding box center [770, 275] width 147 height 30
paste input "530) 219-9856"
type input "[PHONE_NUMBER]"
paste input "916) 515-7318"
drag, startPoint x: 761, startPoint y: 175, endPoint x: 630, endPoint y: 175, distance: 131.0
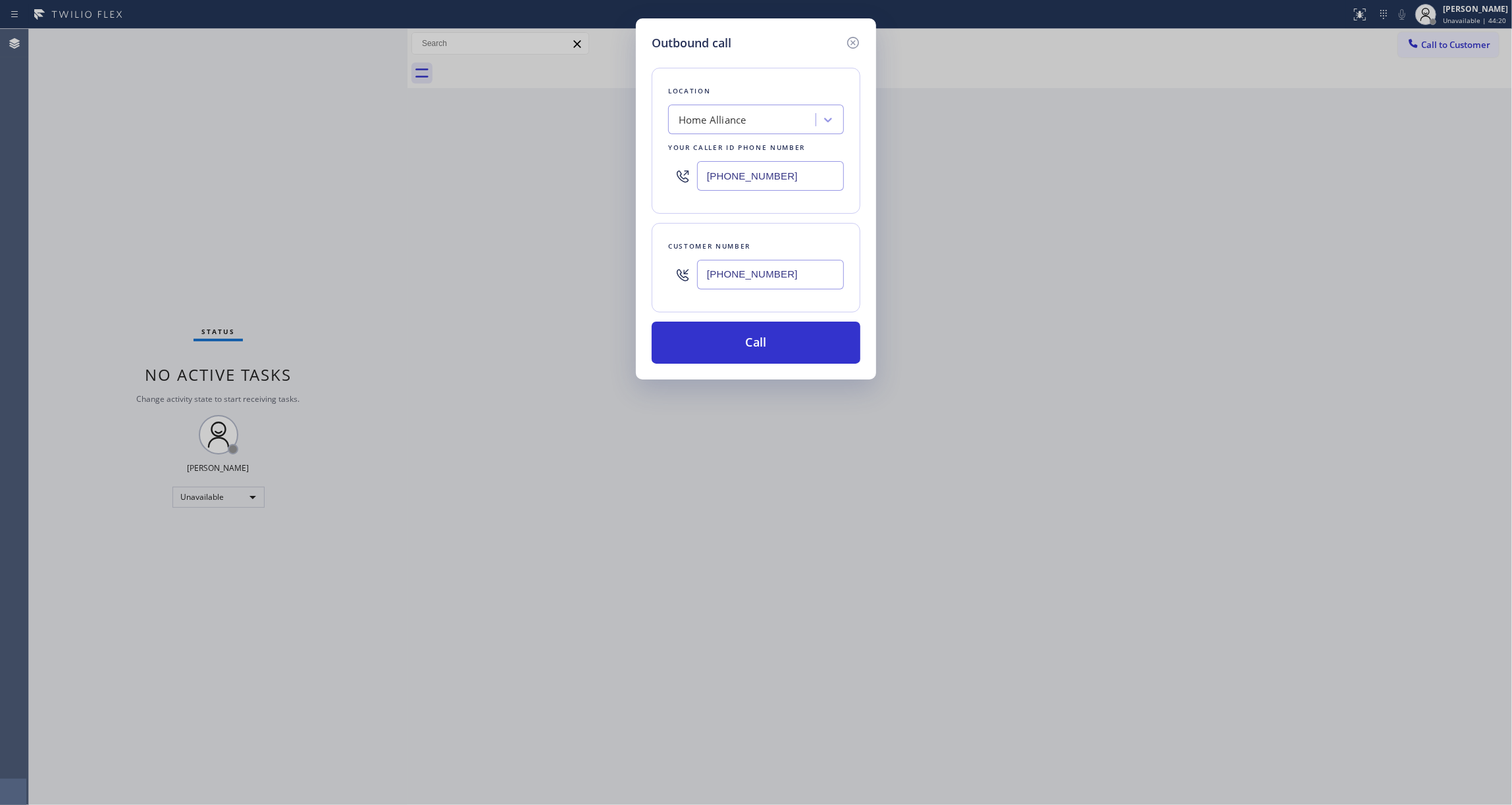
click at [630, 175] on div "Outbound call Location Home Alliance Your caller id phone number [PHONE_NUMBER]…" at bounding box center [756, 402] width 1512 height 805
type input "[PHONE_NUMBER]"
click at [699, 353] on button "Call" at bounding box center [756, 342] width 209 height 42
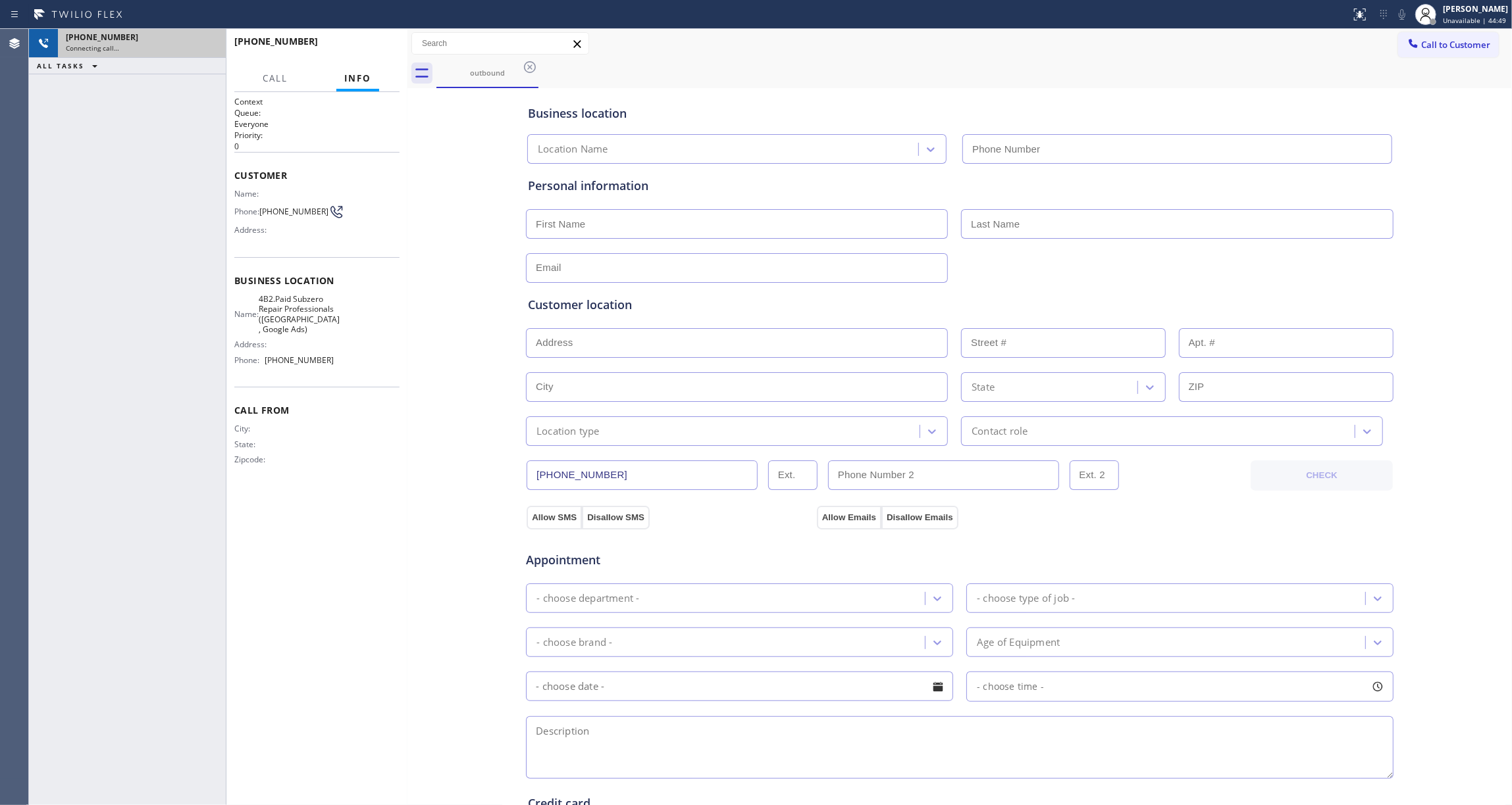
type input "[PHONE_NUMBER]"
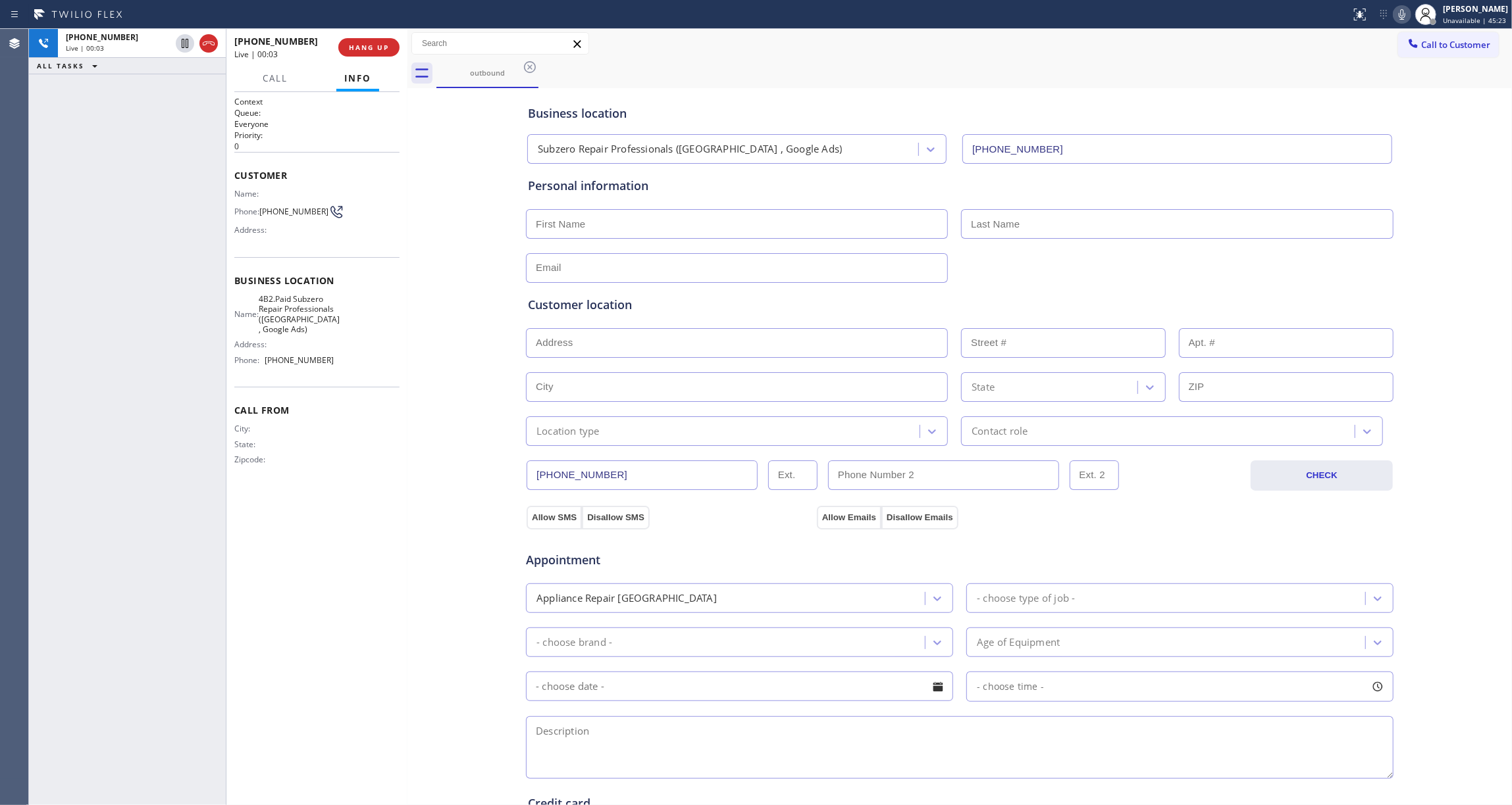
drag, startPoint x: 42, startPoint y: 281, endPoint x: 274, endPoint y: 16, distance: 352.2
click at [59, 250] on div "[PHONE_NUMBER] Live | 00:03 ALL TASKS ALL TASKS ACTIVE TASKS TASKS IN WRAP UP" at bounding box center [128, 417] width 197 height 777
click at [372, 48] on span "HANG UP" at bounding box center [369, 47] width 40 height 9
click at [372, 48] on span "COMPLETE" at bounding box center [366, 47] width 46 height 9
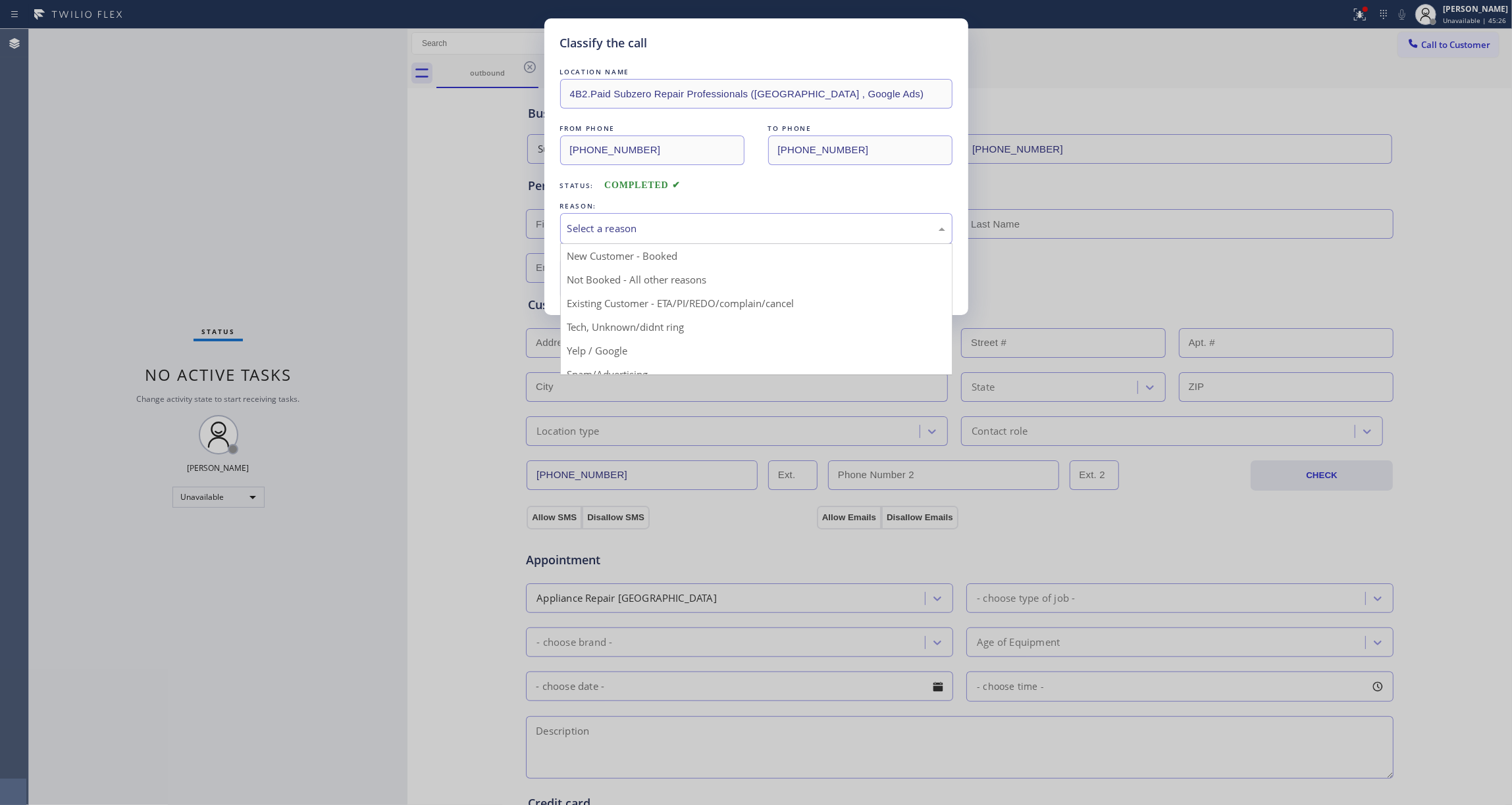
drag, startPoint x: 666, startPoint y: 225, endPoint x: 637, endPoint y: 262, distance: 47.0
click at [666, 225] on div "Select a reason" at bounding box center [756, 228] width 378 height 15
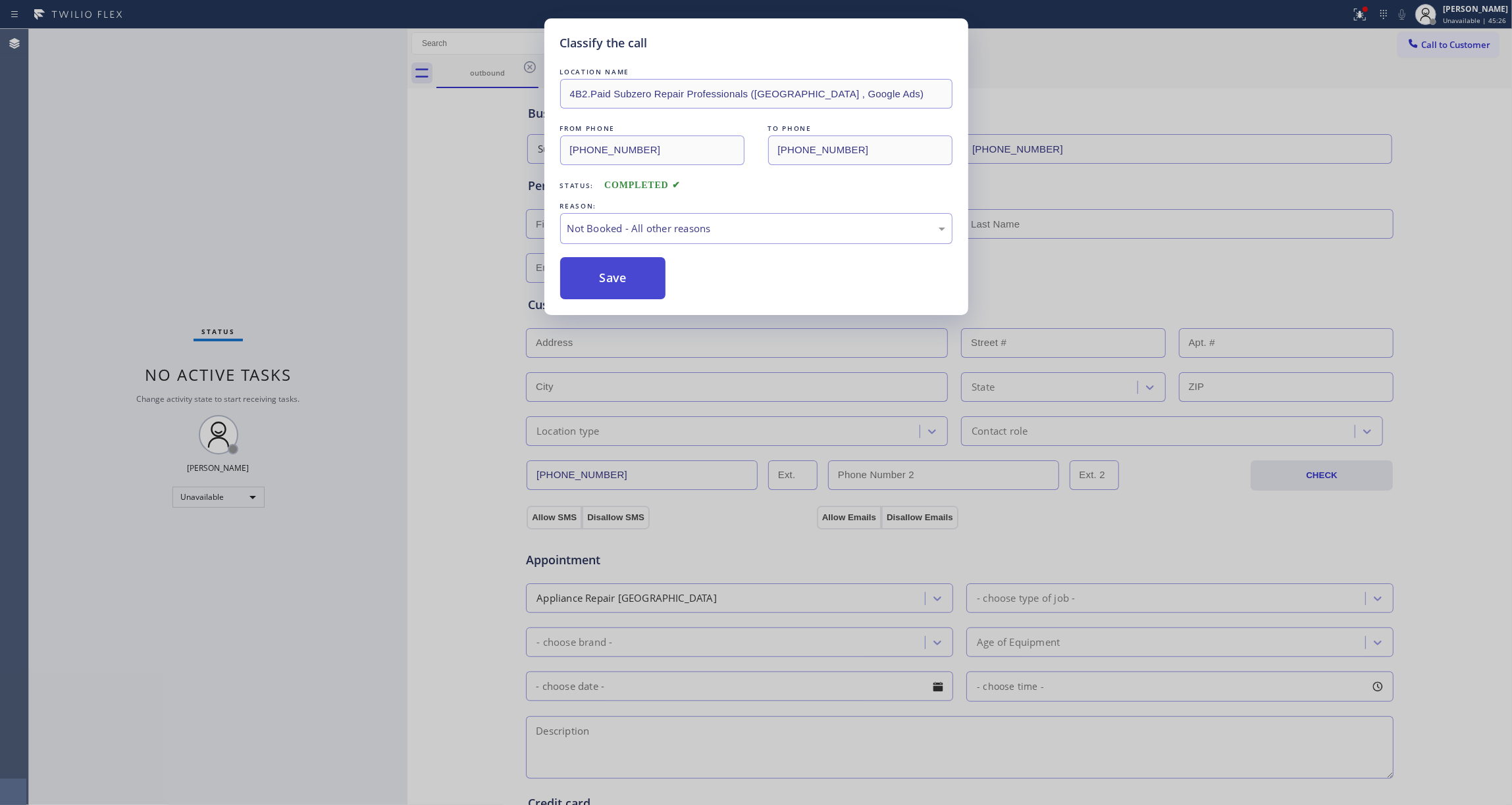
click at [622, 282] on button "Save" at bounding box center [613, 278] width 106 height 42
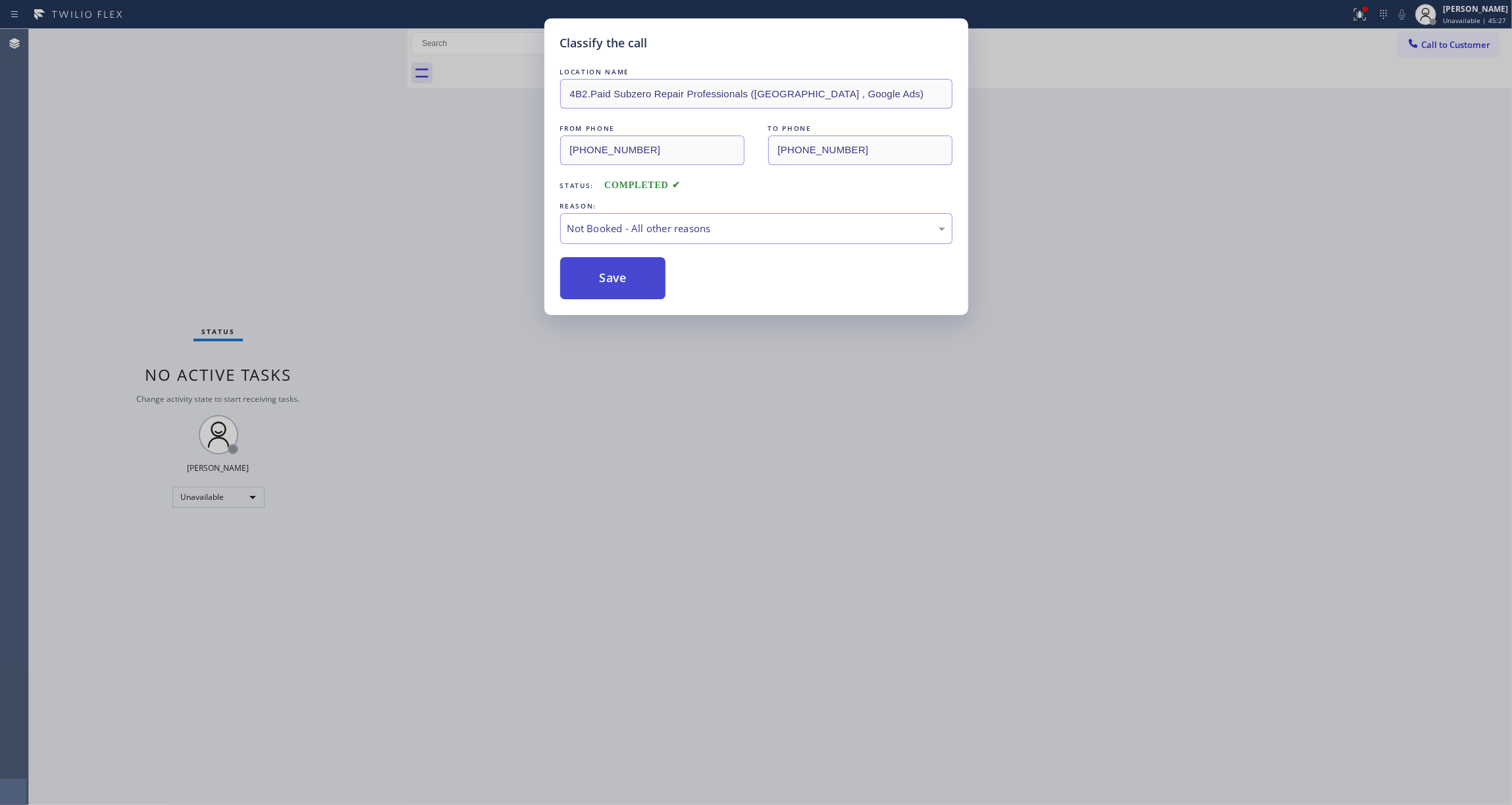
click at [622, 282] on button "Save" at bounding box center [613, 278] width 106 height 42
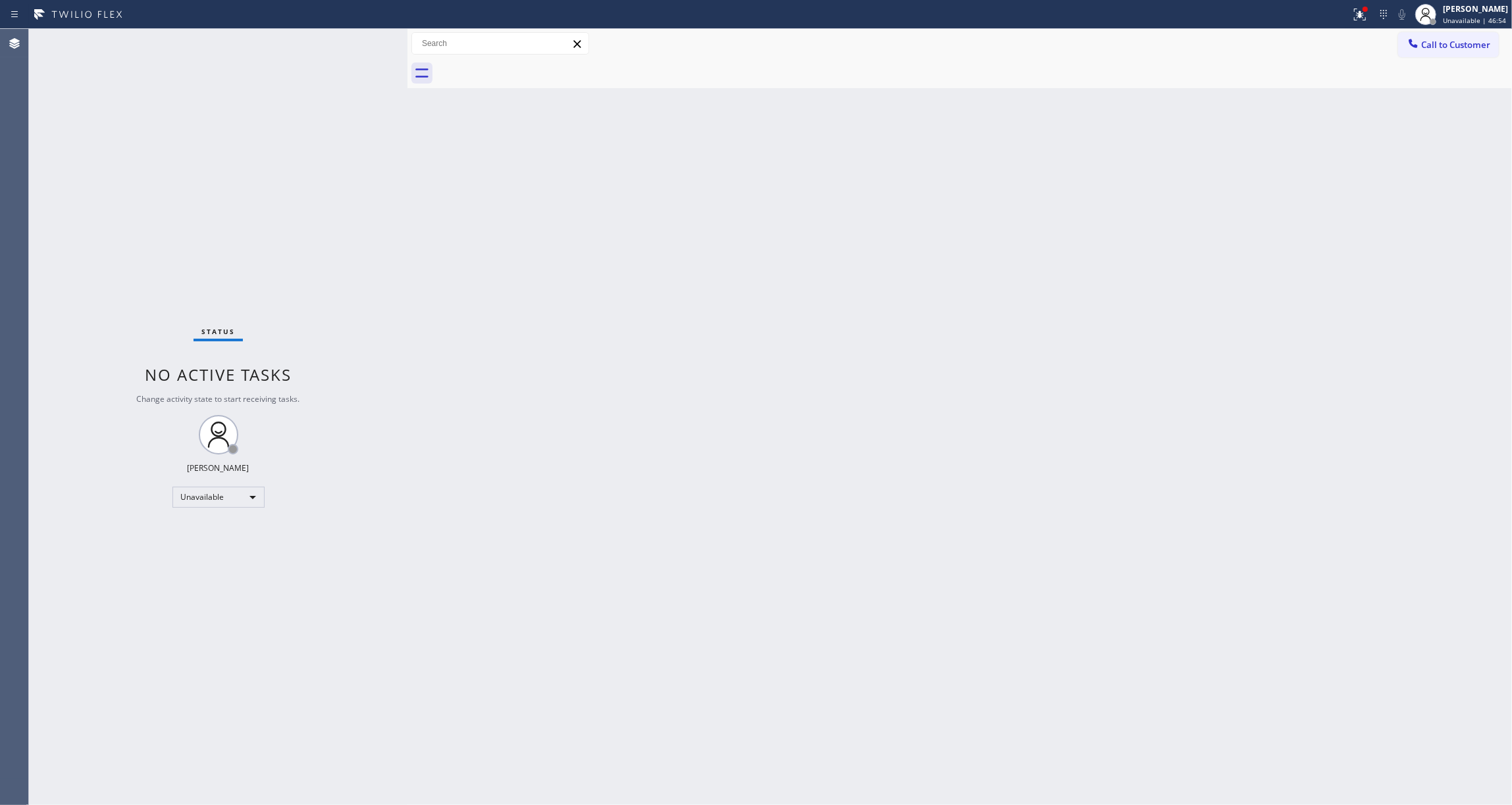
drag, startPoint x: 69, startPoint y: 729, endPoint x: 69, endPoint y: 720, distance: 9.0
click at [69, 729] on div "Status No active tasks Change activity state to start receiving tasks. [PERSON_…" at bounding box center [218, 417] width 378 height 777
drag, startPoint x: 1465, startPoint y: 46, endPoint x: 977, endPoint y: 141, distance: 497.2
click at [1462, 46] on span "Call to Customer" at bounding box center [1455, 45] width 69 height 12
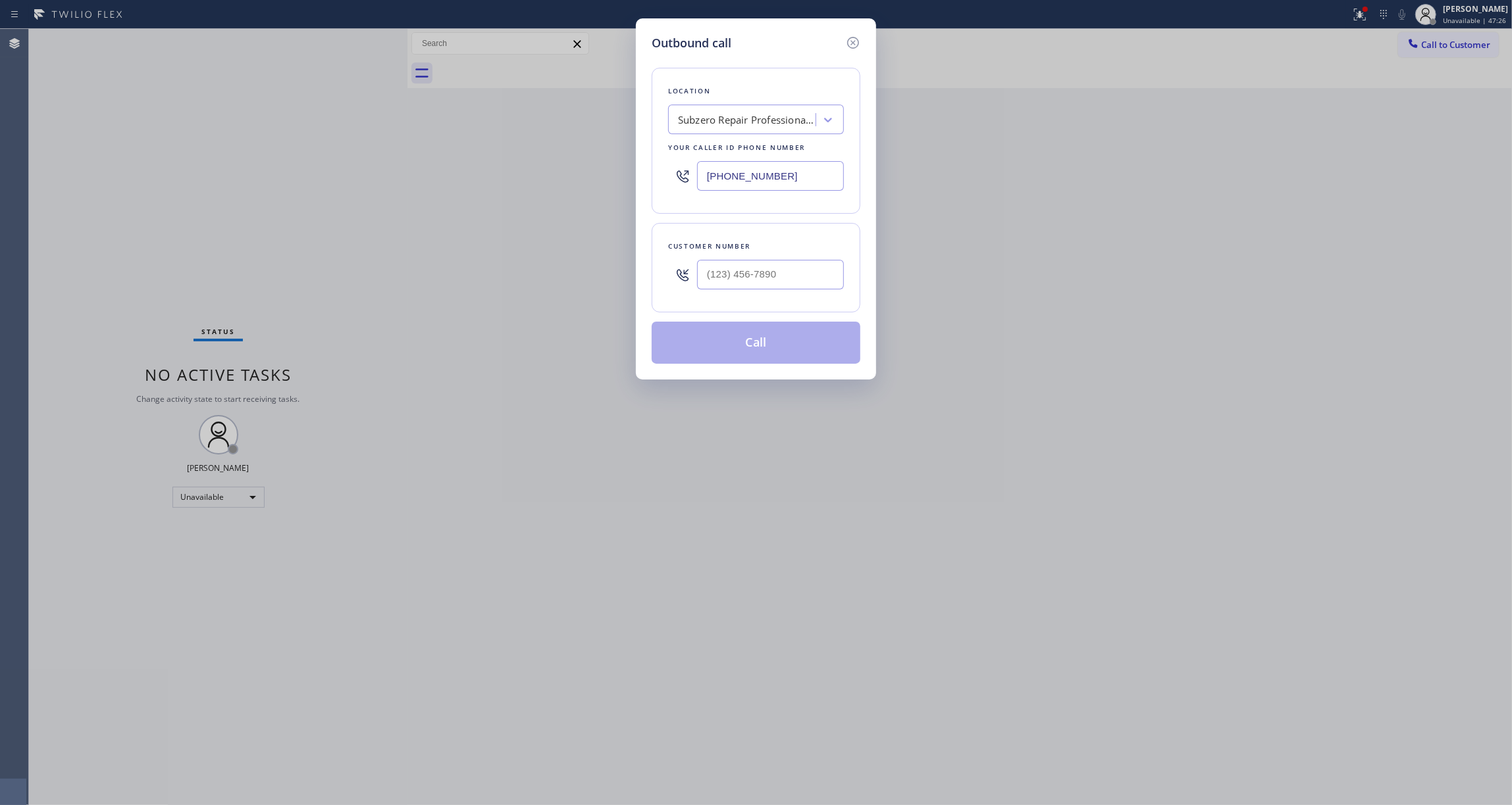
drag, startPoint x: 812, startPoint y: 169, endPoint x: 478, endPoint y: 166, distance: 334.0
click at [475, 174] on div "Outbound call Location Subzero Repair Professionals ([GEOGRAPHIC_DATA] , Google…" at bounding box center [756, 402] width 1512 height 805
paste input "855) 400-0085"
type input "[PHONE_NUMBER]"
click at [748, 284] on input "(___) ___-____" at bounding box center [770, 275] width 147 height 30
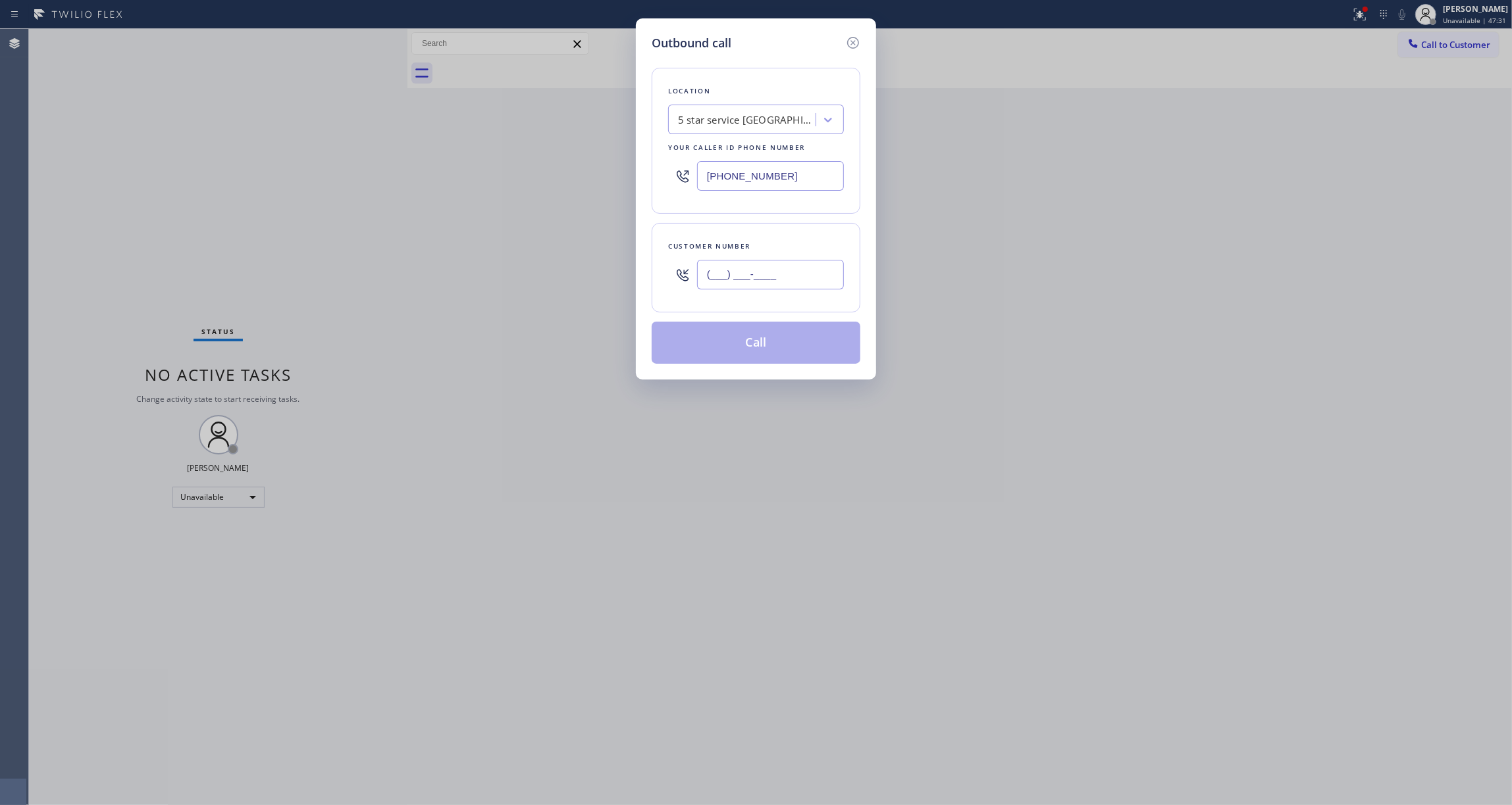
paste input "818) 390-3303"
type input "[PHONE_NUMBER]"
click at [63, 196] on div "Outbound call Location 5 star service [GEOGRAPHIC_DATA] Your caller id phone nu…" at bounding box center [756, 402] width 1512 height 805
click at [48, 335] on div "Outbound call Location 5 star service [GEOGRAPHIC_DATA] Your caller id phone nu…" at bounding box center [756, 402] width 1512 height 805
click at [740, 117] on div "5 star service [GEOGRAPHIC_DATA]" at bounding box center [746, 120] width 138 height 15
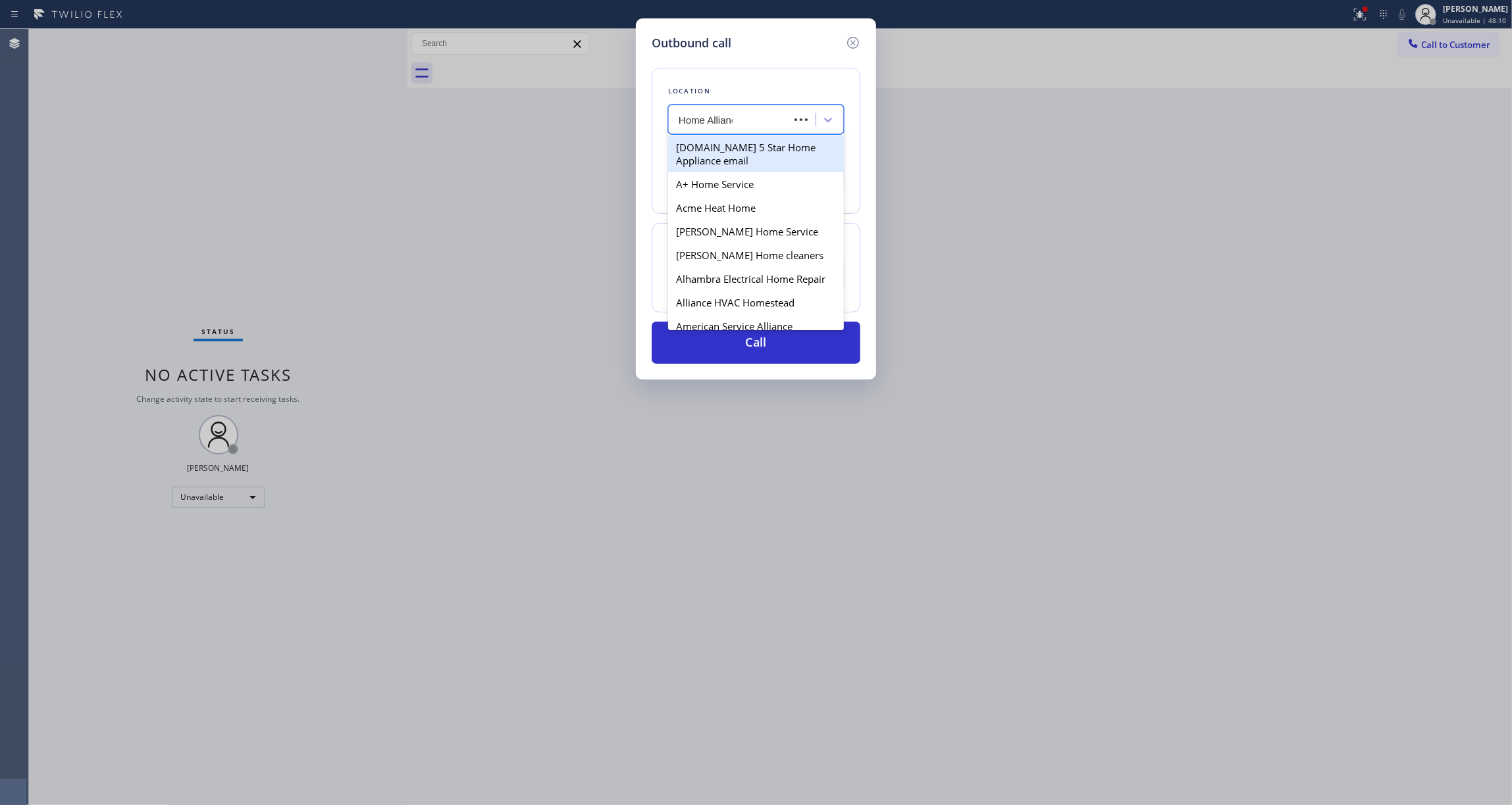
type input "Home Alliance"
click at [724, 150] on div "Home Alliance" at bounding box center [755, 148] width 175 height 24
type input "[PHONE_NUMBER]"
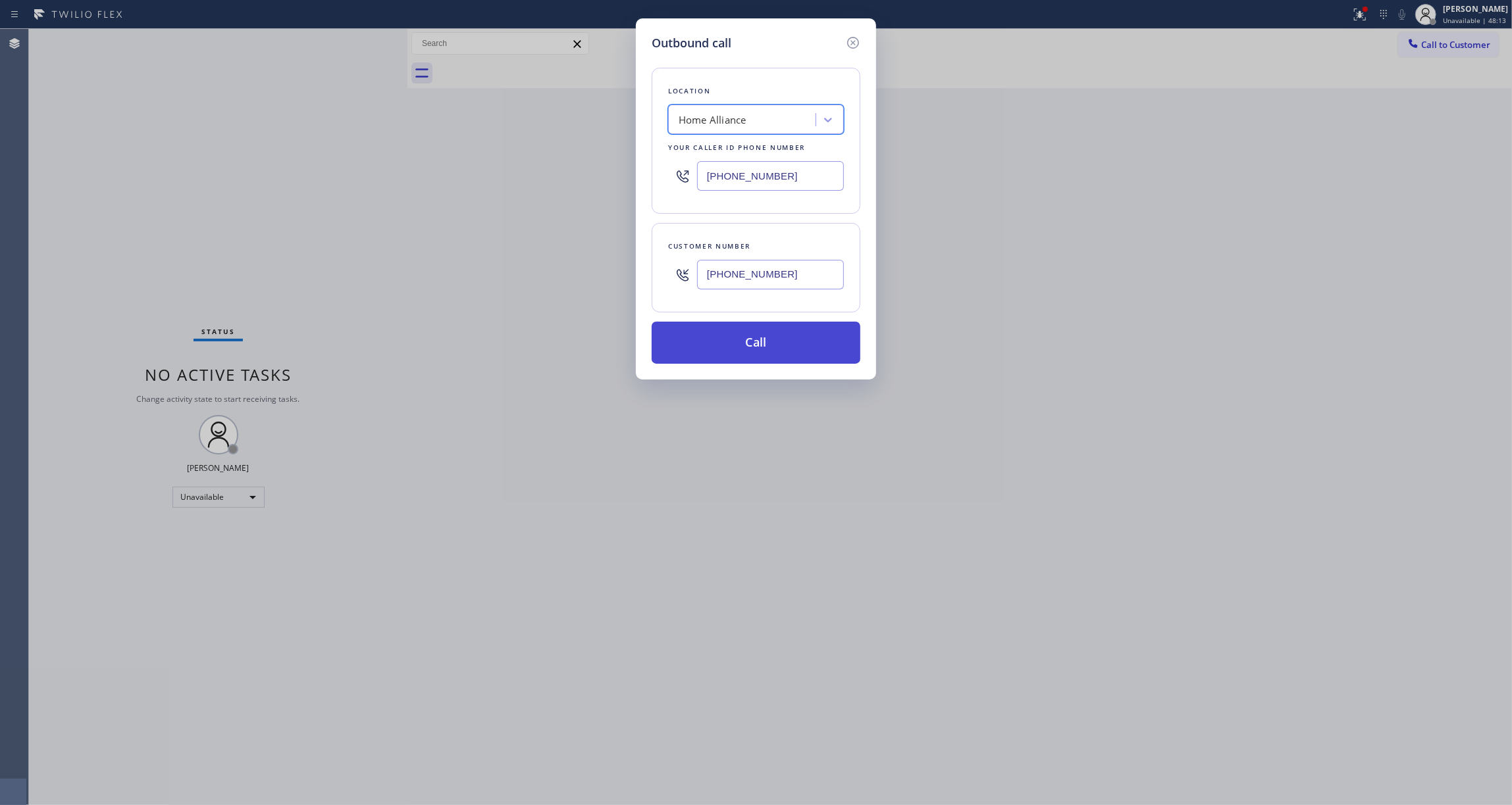
click at [734, 360] on button "Call" at bounding box center [756, 342] width 209 height 42
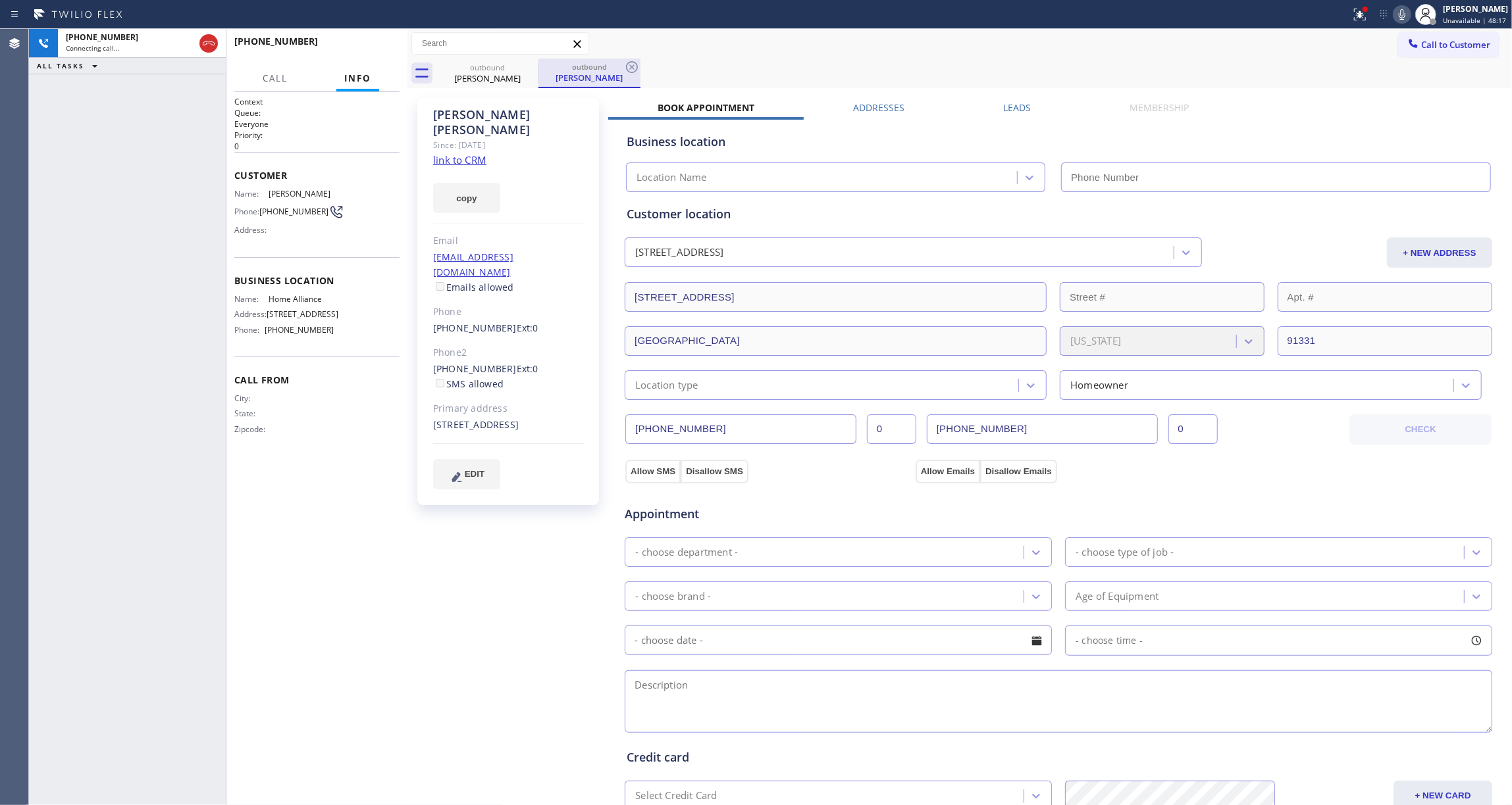
type input "[PHONE_NUMBER]"
click at [633, 69] on icon at bounding box center [632, 67] width 12 height 12
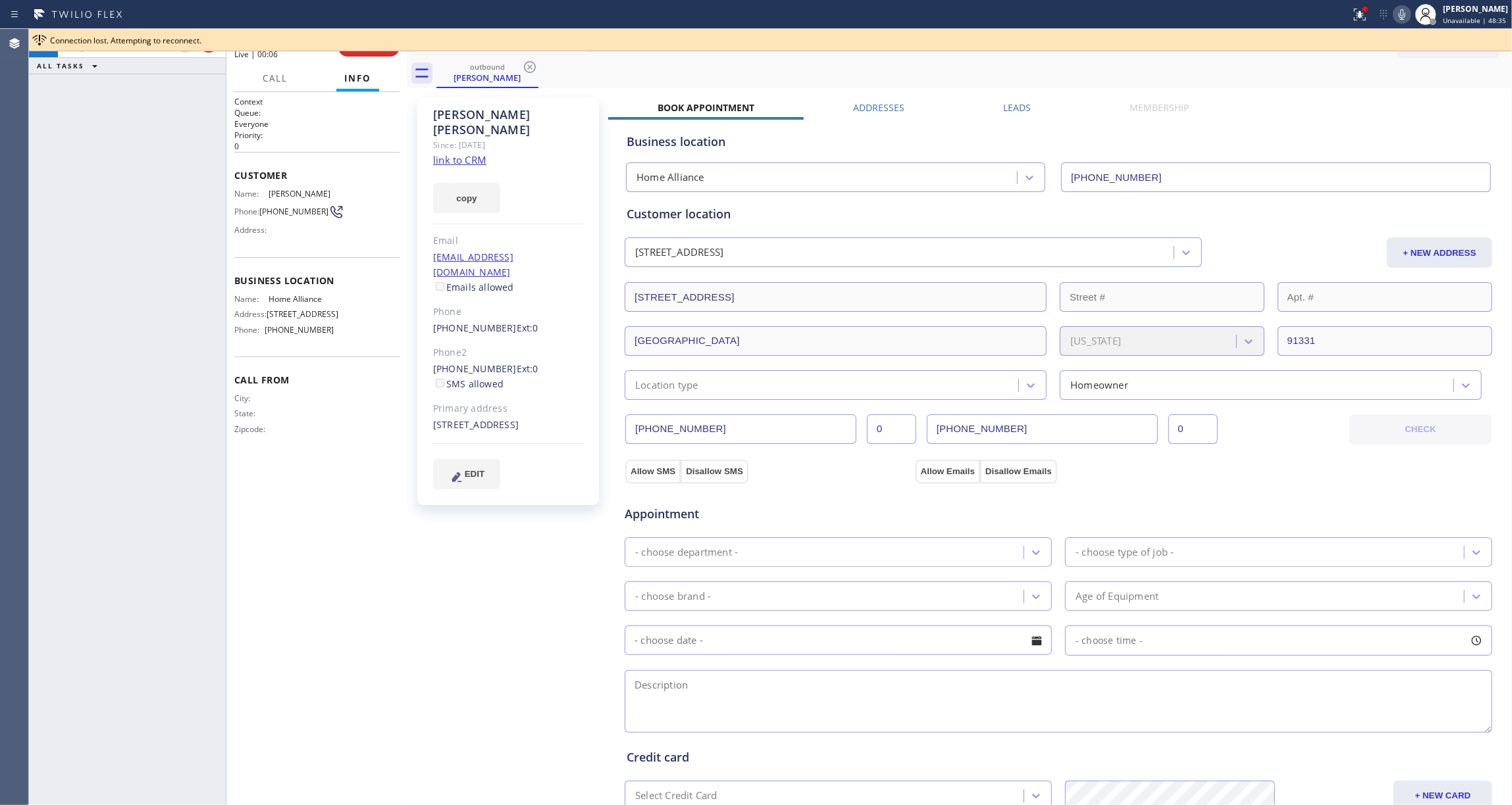
click at [466, 153] on link "link to CRM" at bounding box center [459, 160] width 53 height 13
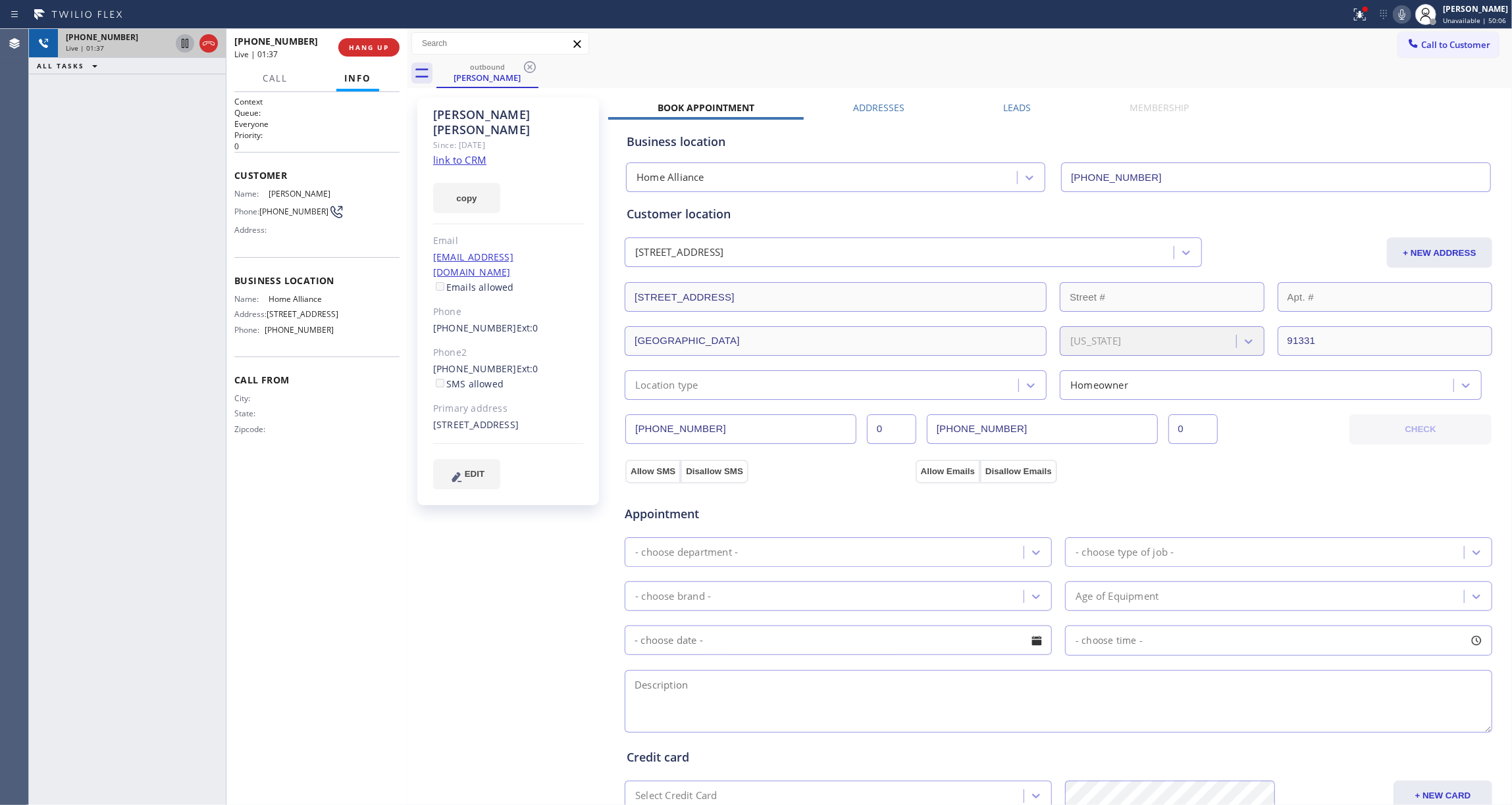
click at [183, 46] on icon at bounding box center [184, 43] width 16 height 16
click at [1394, 14] on icon at bounding box center [1402, 14] width 16 height 16
click at [1397, 11] on rect at bounding box center [1402, 13] width 9 height 9
click at [177, 43] on icon at bounding box center [184, 43] width 16 height 16
click at [371, 54] on button "HANG UP" at bounding box center [369, 47] width 61 height 19
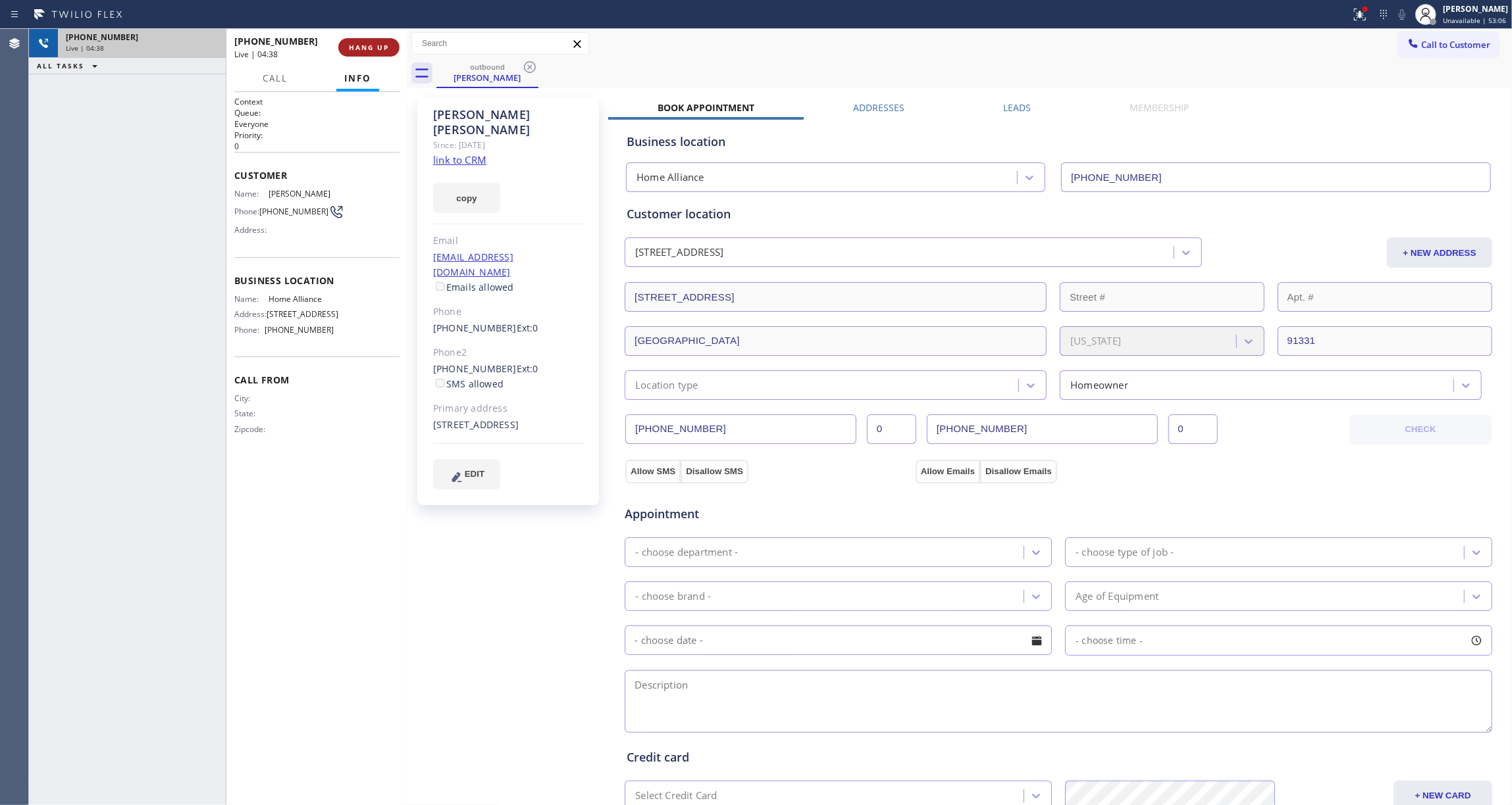
click at [367, 51] on button "HANG UP" at bounding box center [369, 47] width 61 height 19
click at [350, 38] on button "COMPLETE" at bounding box center [366, 47] width 66 height 19
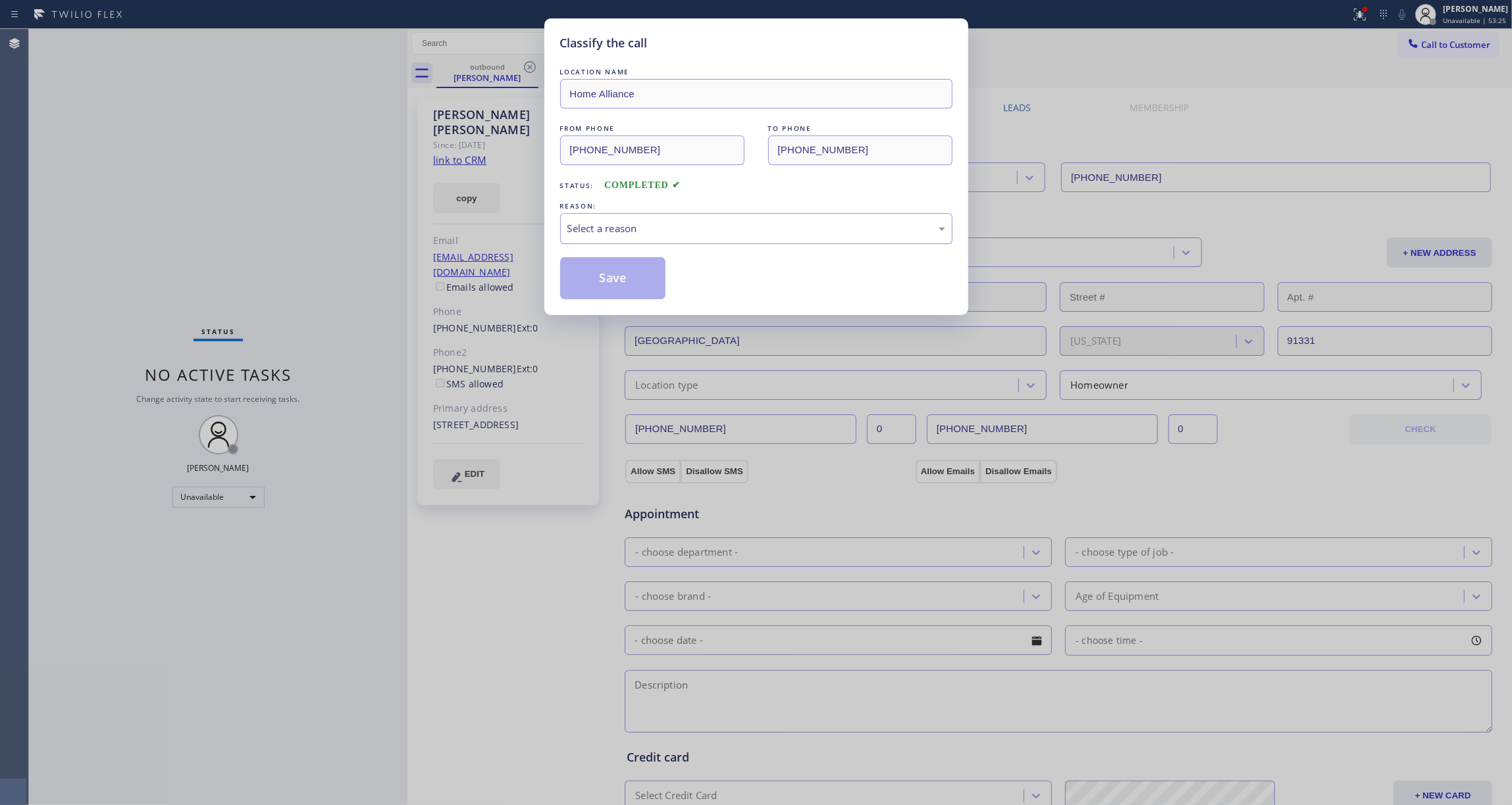
click at [633, 233] on div "Select a reason" at bounding box center [756, 228] width 378 height 15
click at [612, 287] on button "Save" at bounding box center [613, 278] width 106 height 42
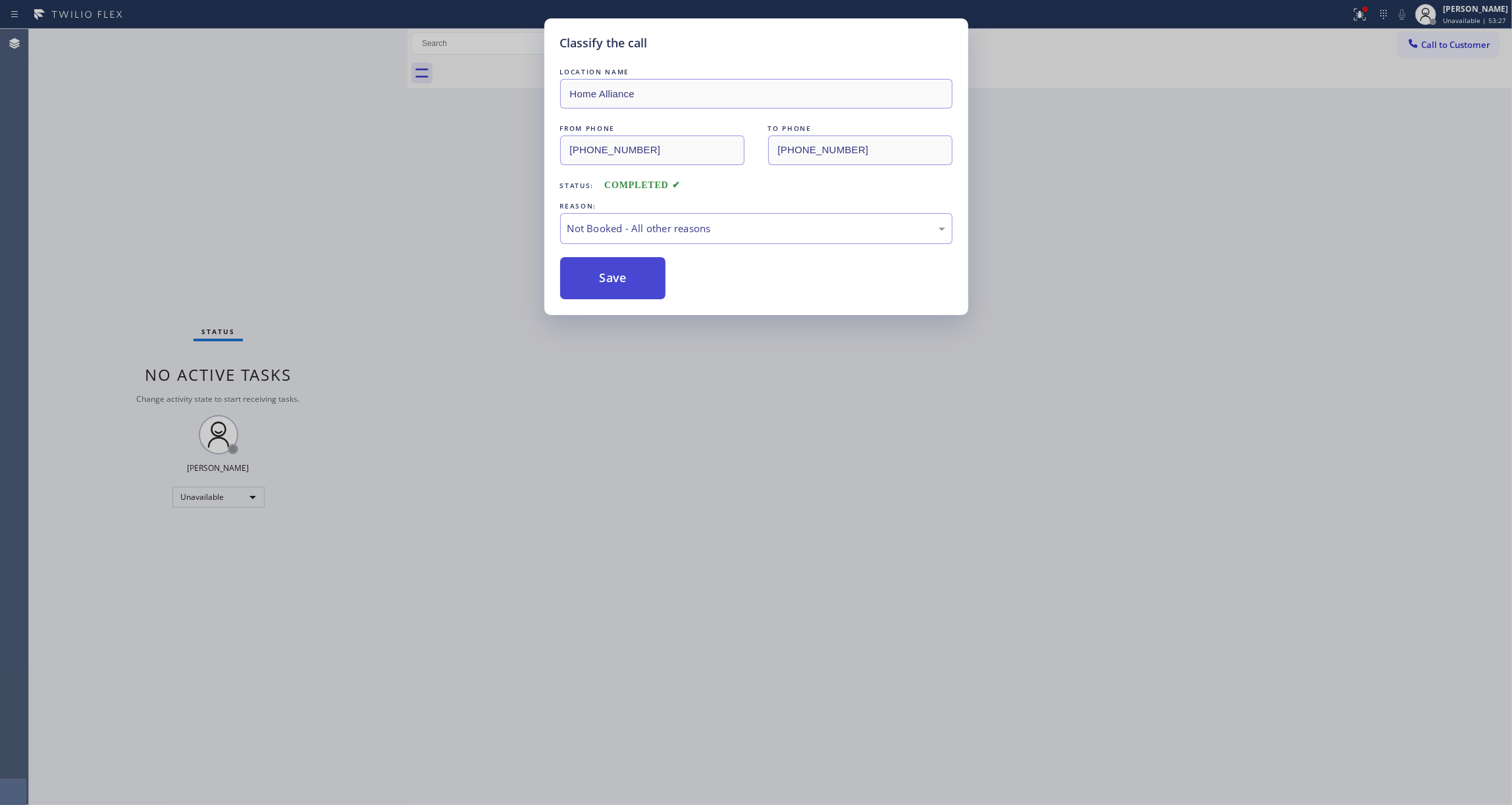
click at [612, 287] on button "Save" at bounding box center [613, 278] width 106 height 42
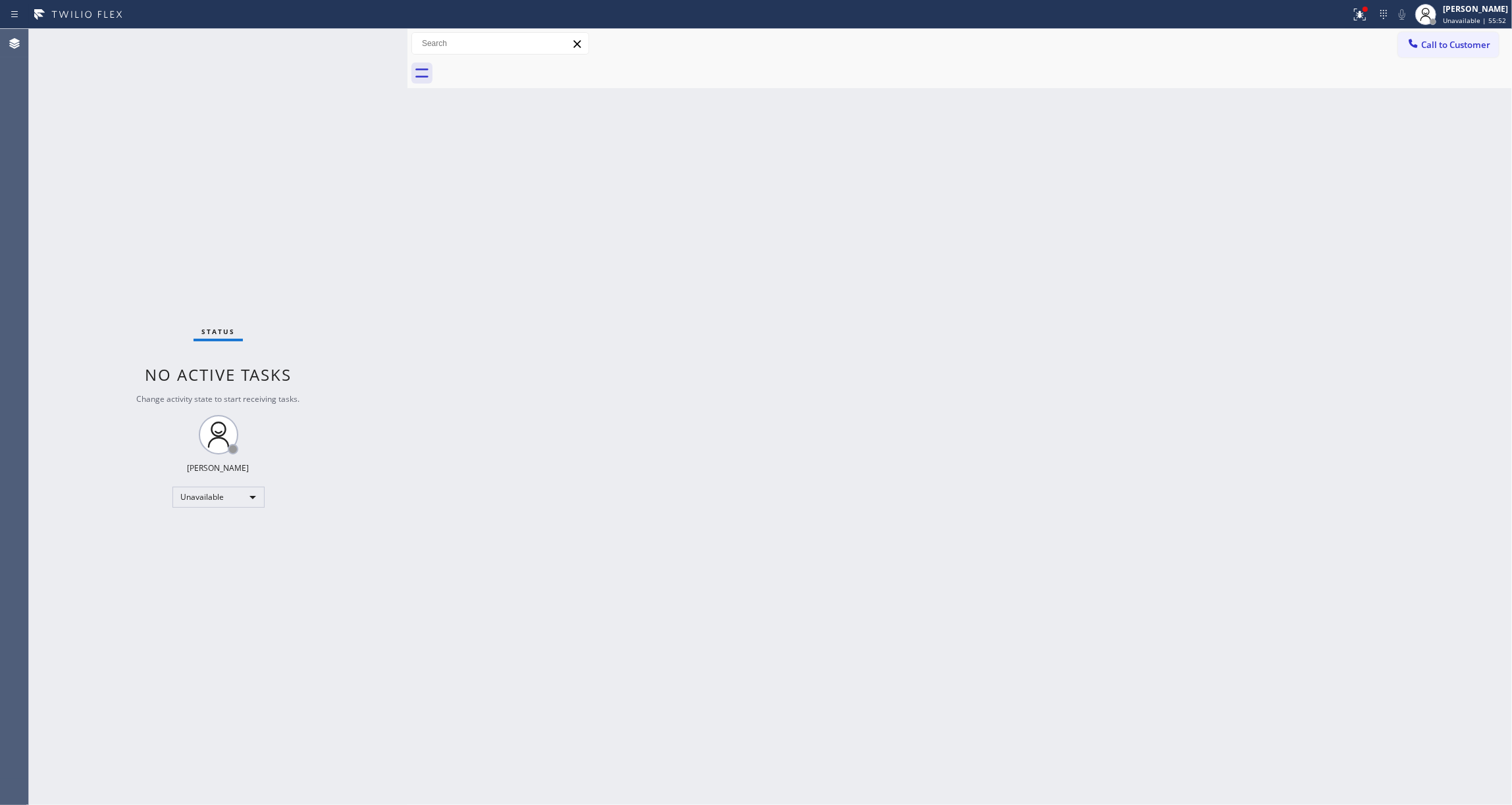
click at [151, 321] on div "Status No active tasks Change activity state to start receiving tasks. [PERSON_…" at bounding box center [218, 417] width 378 height 777
click at [914, 333] on div "Back to Dashboard Change Sender ID Customers Technicians Select a contact Outbo…" at bounding box center [960, 417] width 1105 height 777
click at [1356, 7] on div at bounding box center [1360, 14] width 29 height 16
click at [1277, 171] on span "Clear issues" at bounding box center [1273, 172] width 62 height 9
click at [945, 221] on div "Back to Dashboard Change Sender ID Customers Technicians Select a contact Outbo…" at bounding box center [960, 417] width 1105 height 777
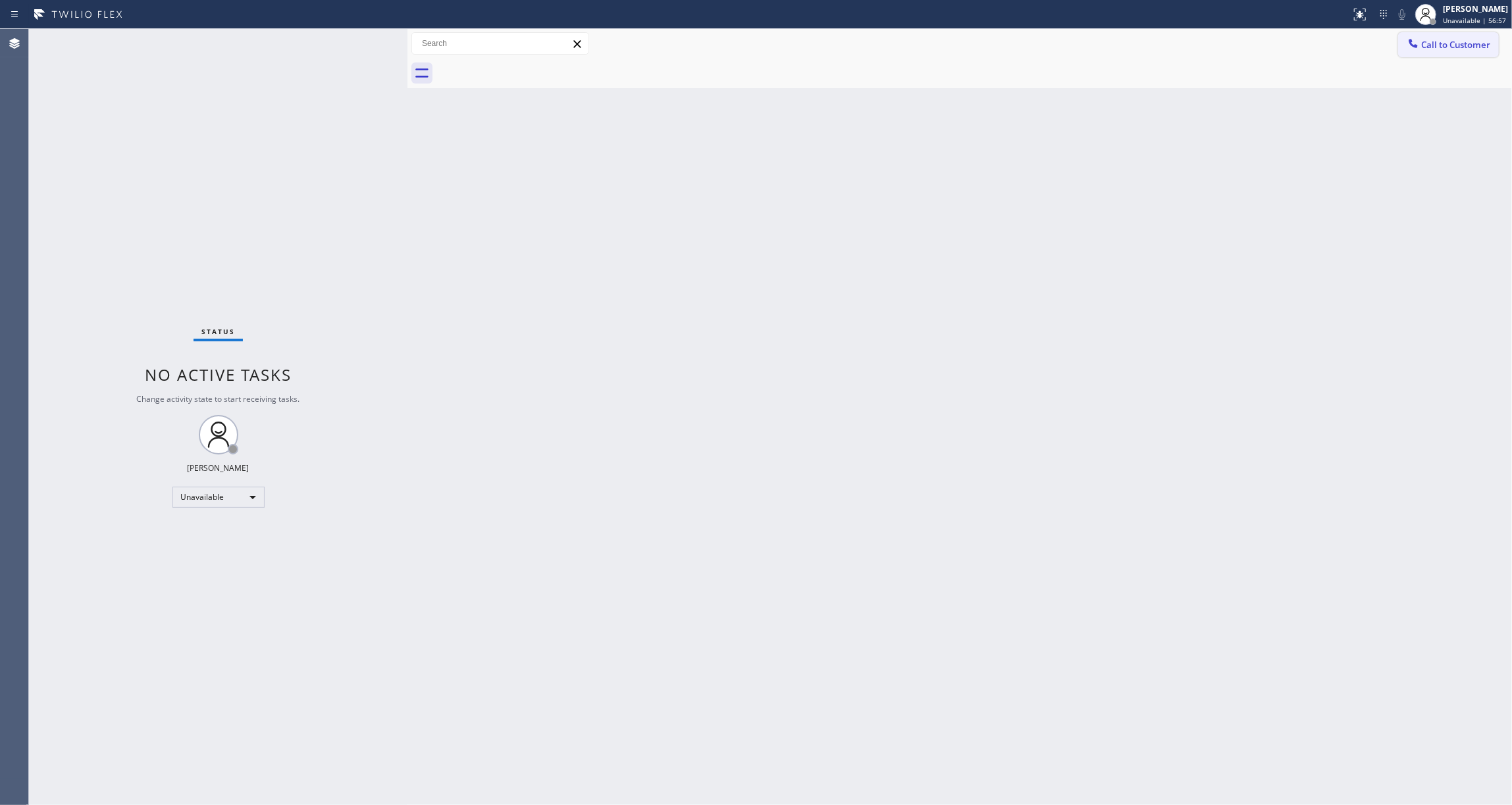
click at [1469, 43] on span "Call to Customer" at bounding box center [1455, 45] width 69 height 12
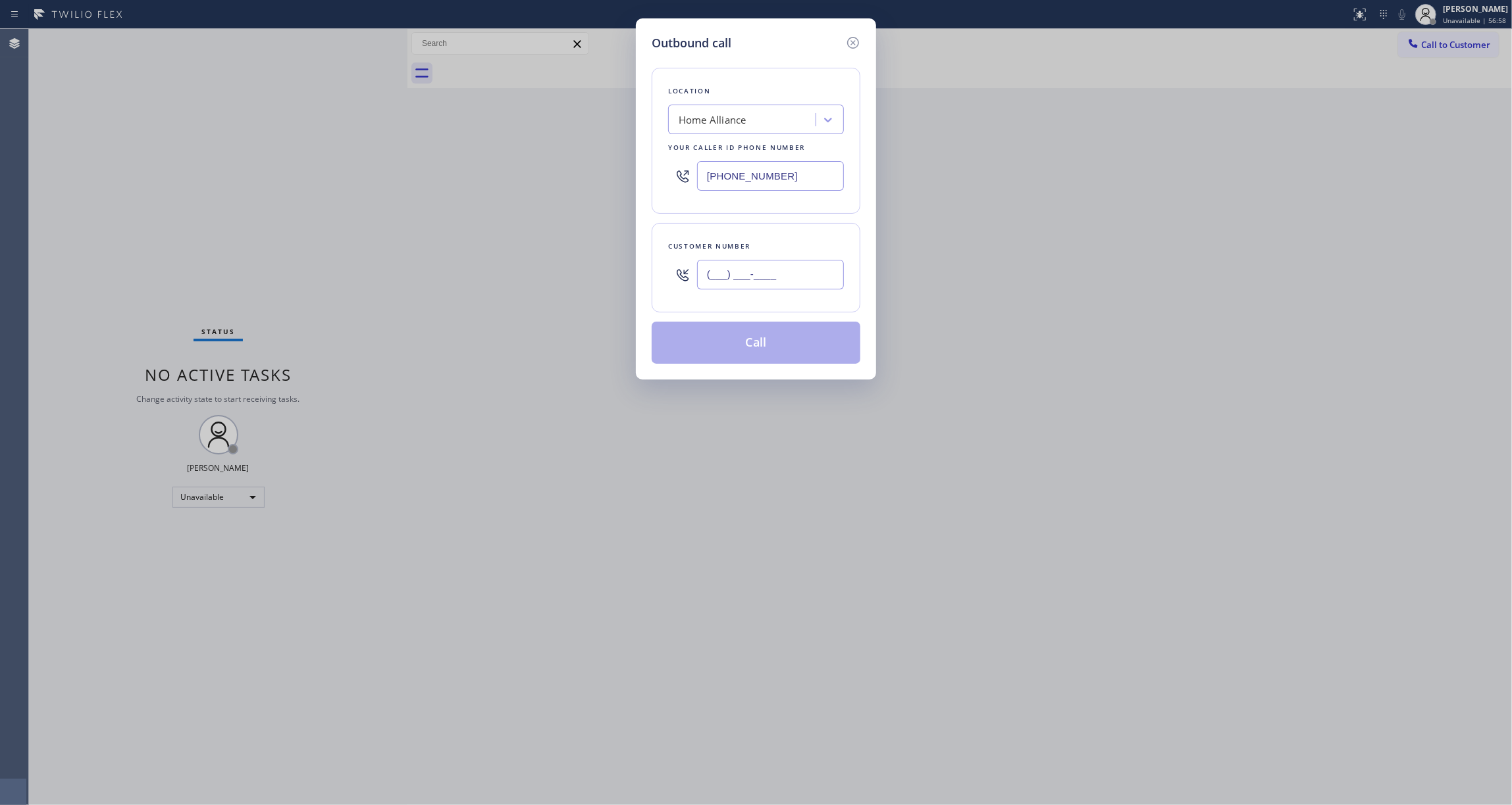
click at [759, 272] on input "(___) ___-____" at bounding box center [770, 275] width 147 height 30
paste input "480) 205-6725"
type input "[PHONE_NUMBER]"
drag, startPoint x: 815, startPoint y: 177, endPoint x: 566, endPoint y: 177, distance: 249.0
click at [566, 177] on div "Outbound call Location Home Alliance Your caller id phone number [PHONE_NUMBER]…" at bounding box center [756, 402] width 1512 height 805
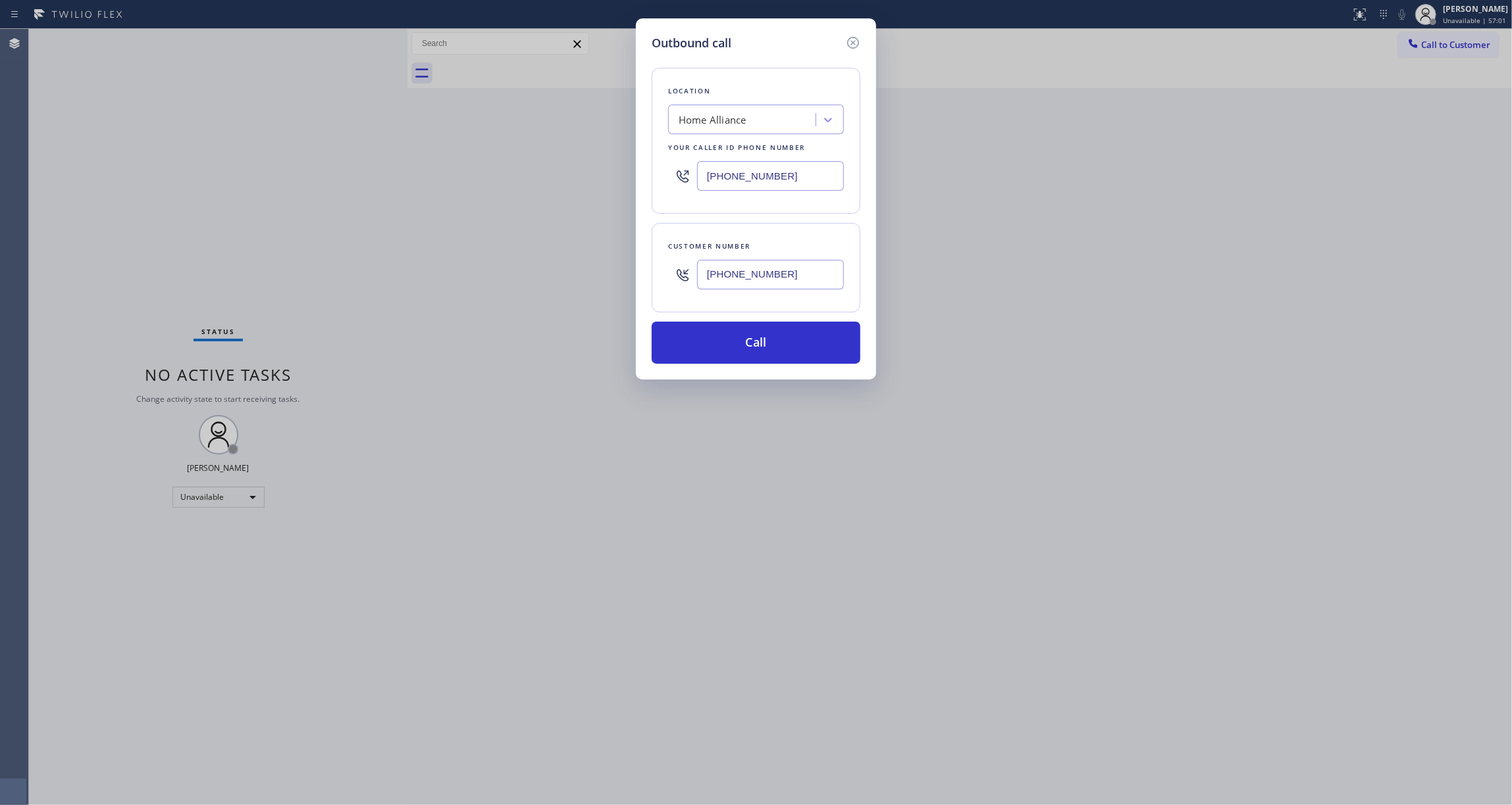
paste input "626) 602-9922"
type input "[PHONE_NUMBER]"
click at [708, 331] on button "Call" at bounding box center [756, 342] width 209 height 42
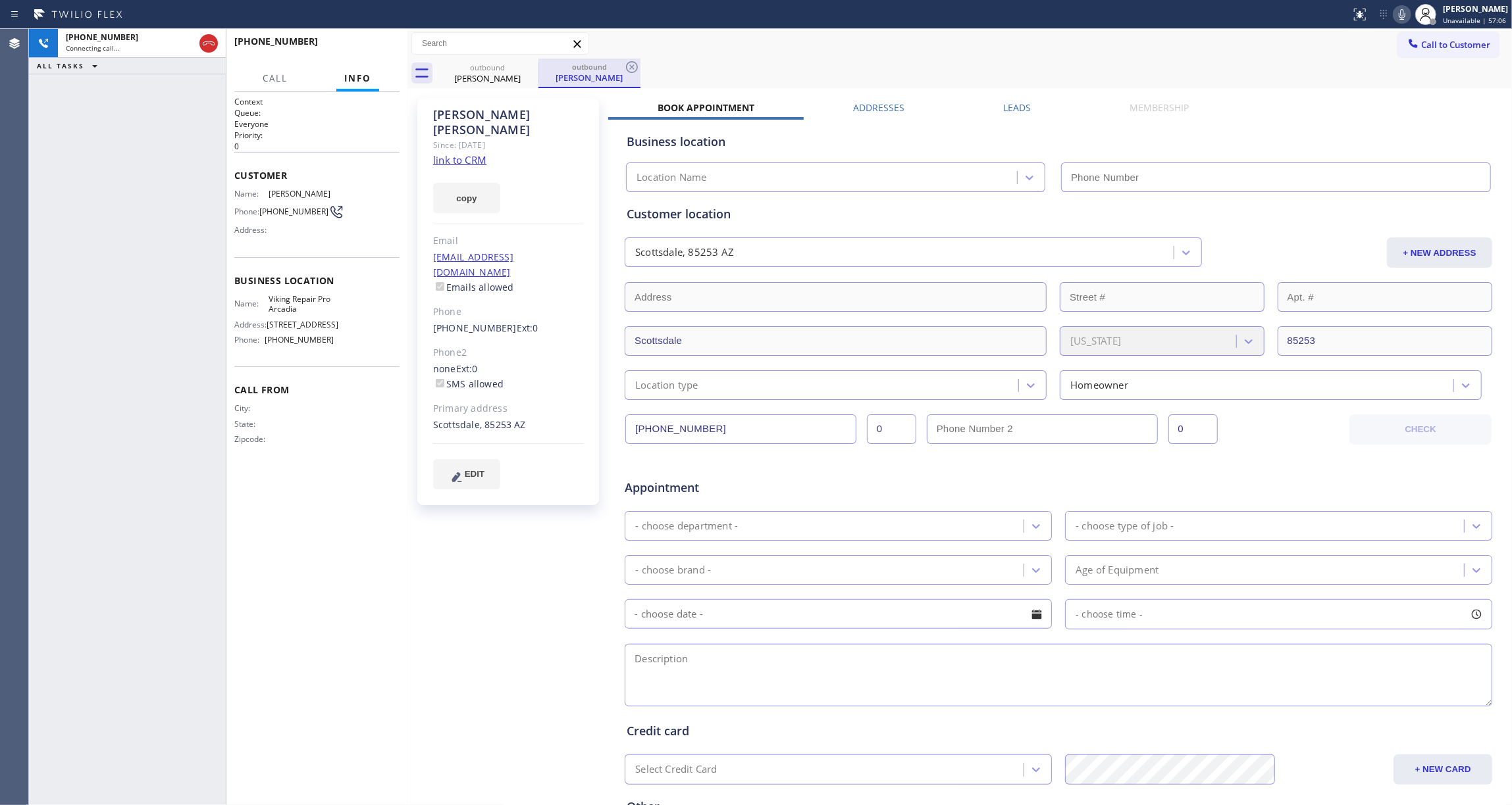
type input "[PHONE_NUMBER]"
click at [630, 69] on icon at bounding box center [632, 67] width 12 height 12
drag, startPoint x: 538, startPoint y: 538, endPoint x: 512, endPoint y: 427, distance: 114.0
click at [536, 538] on div "[PERSON_NAME] Since: [DATE] link to CRM copy Email [EMAIL_ADDRESS][DOMAIN_NAME]…" at bounding box center [509, 518] width 198 height 853
click at [365, 50] on span "HANG UP" at bounding box center [369, 47] width 40 height 9
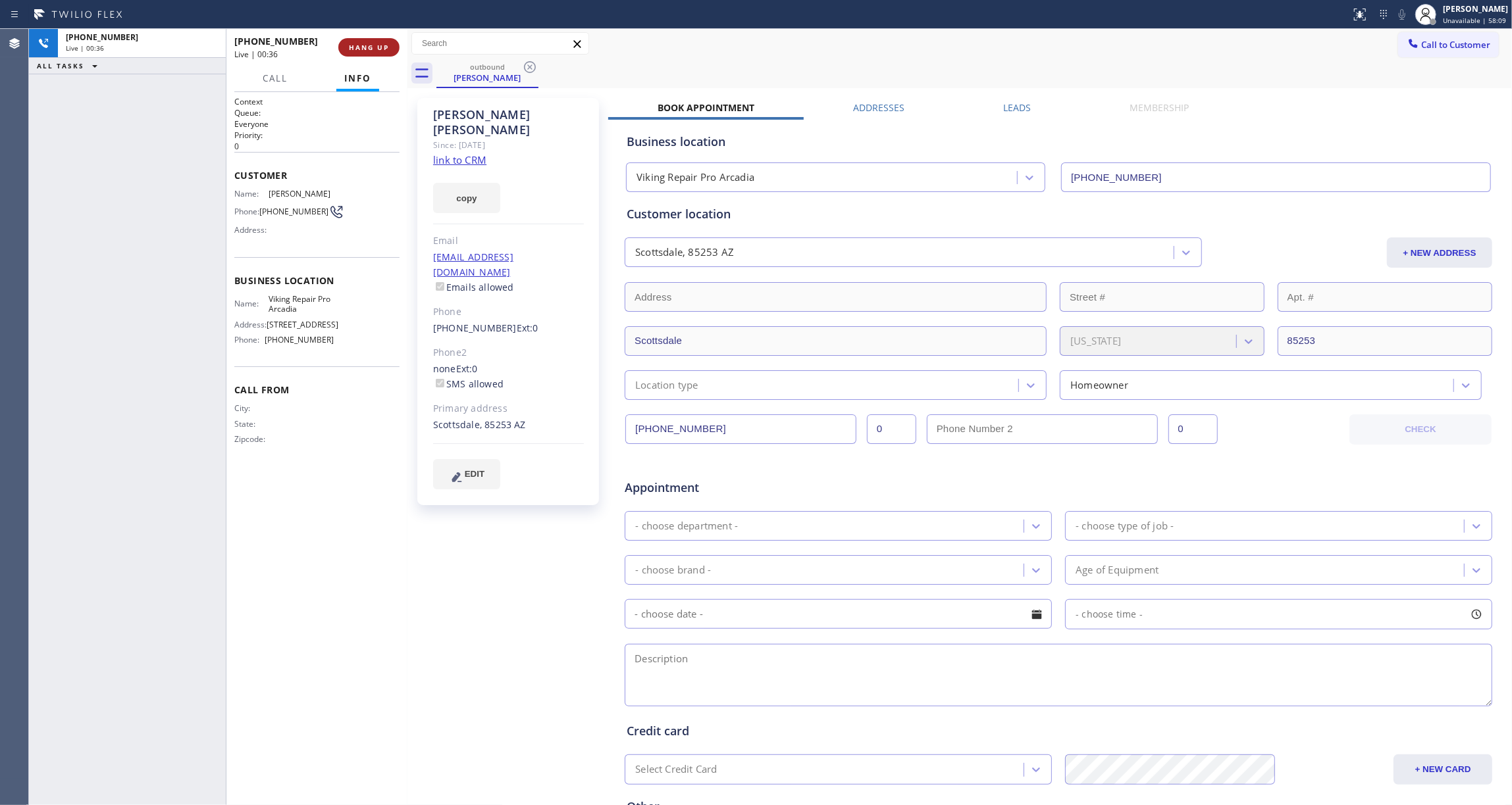
click at [366, 42] on button "HANG UP" at bounding box center [369, 47] width 61 height 19
click at [366, 41] on button "COMPLETE" at bounding box center [366, 47] width 66 height 19
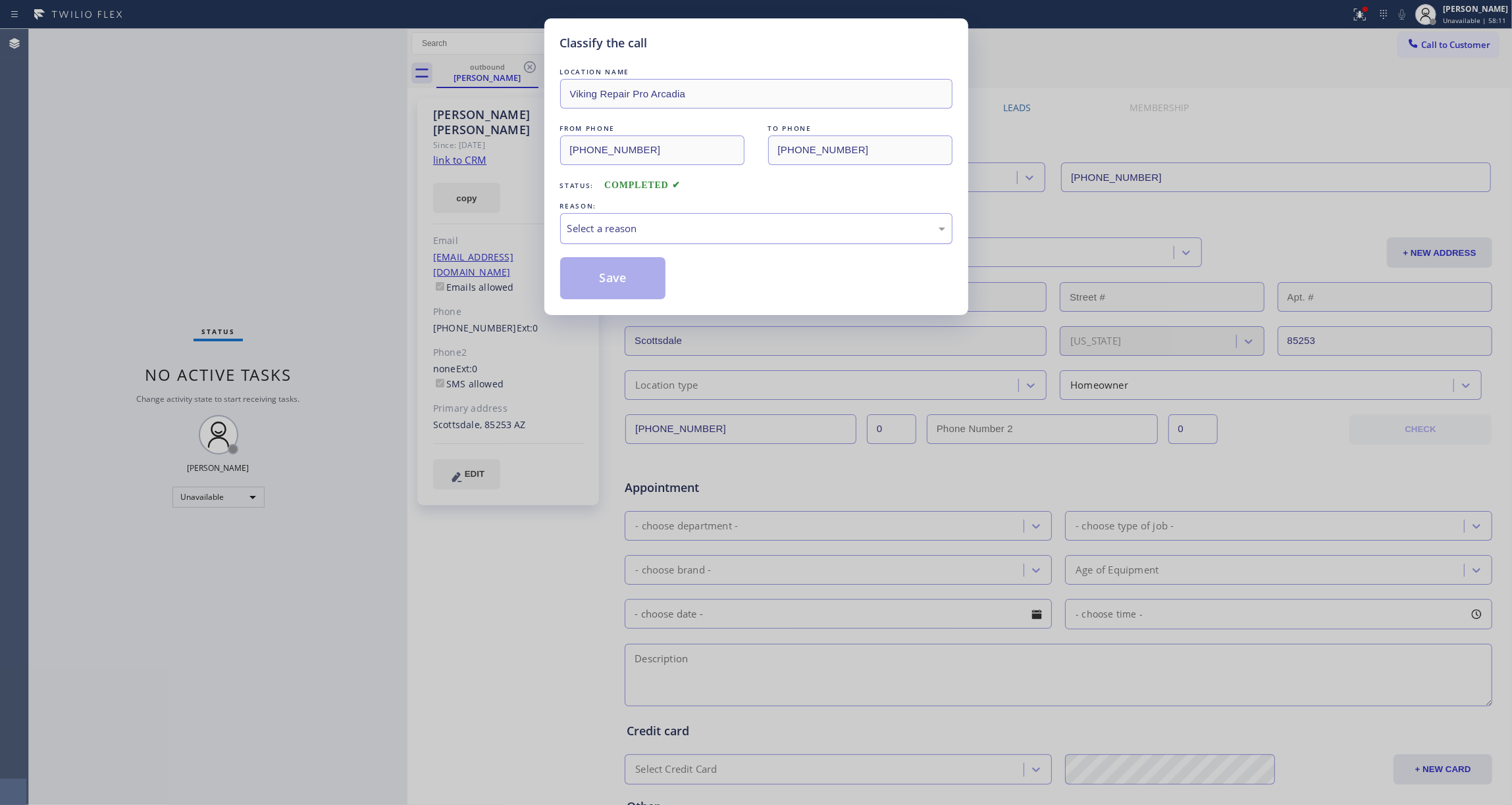
click at [655, 231] on div "Select a reason" at bounding box center [756, 228] width 378 height 15
click at [584, 281] on button "Save" at bounding box center [613, 278] width 106 height 42
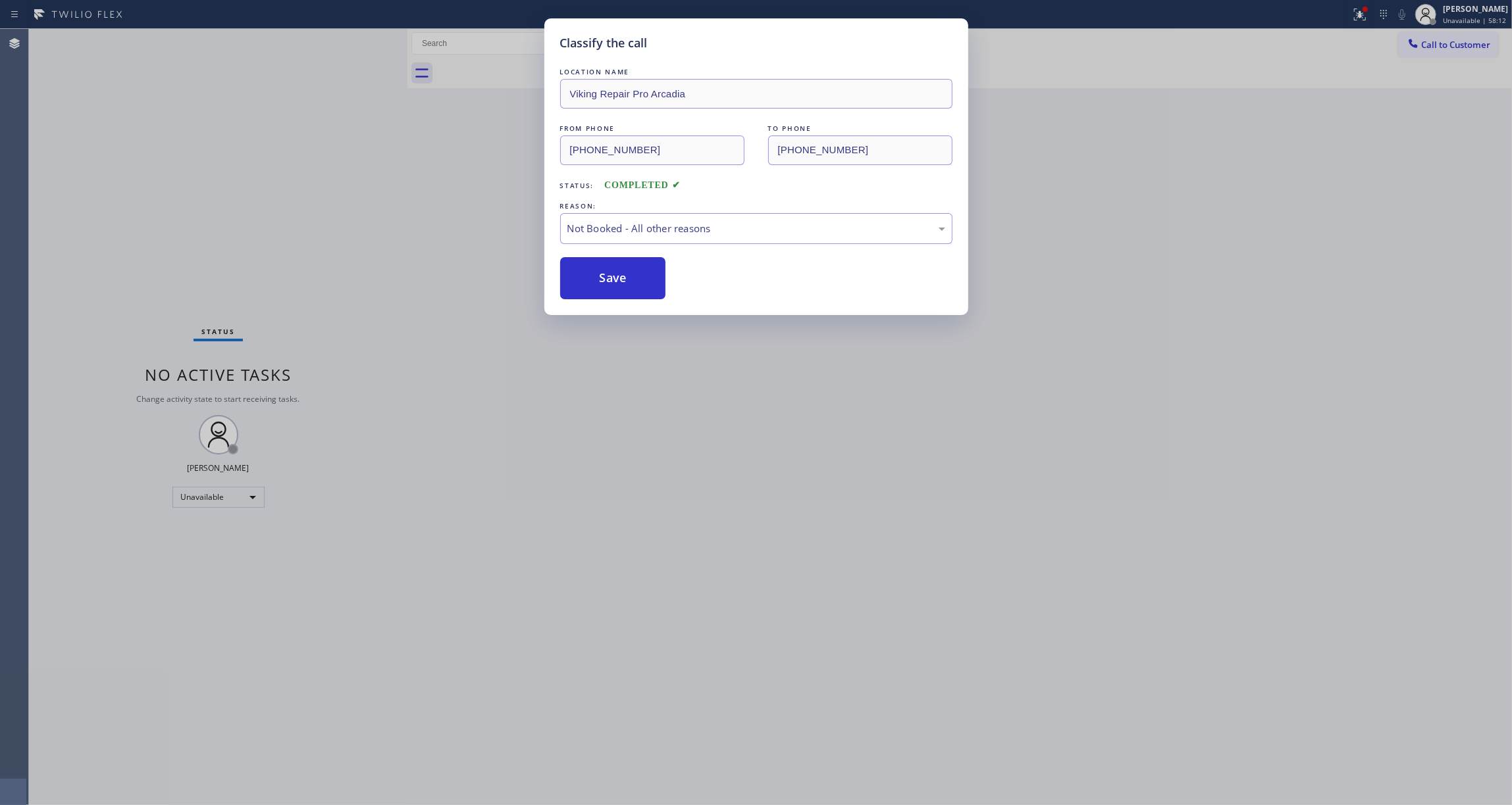
click at [584, 281] on button "Save" at bounding box center [613, 278] width 106 height 42
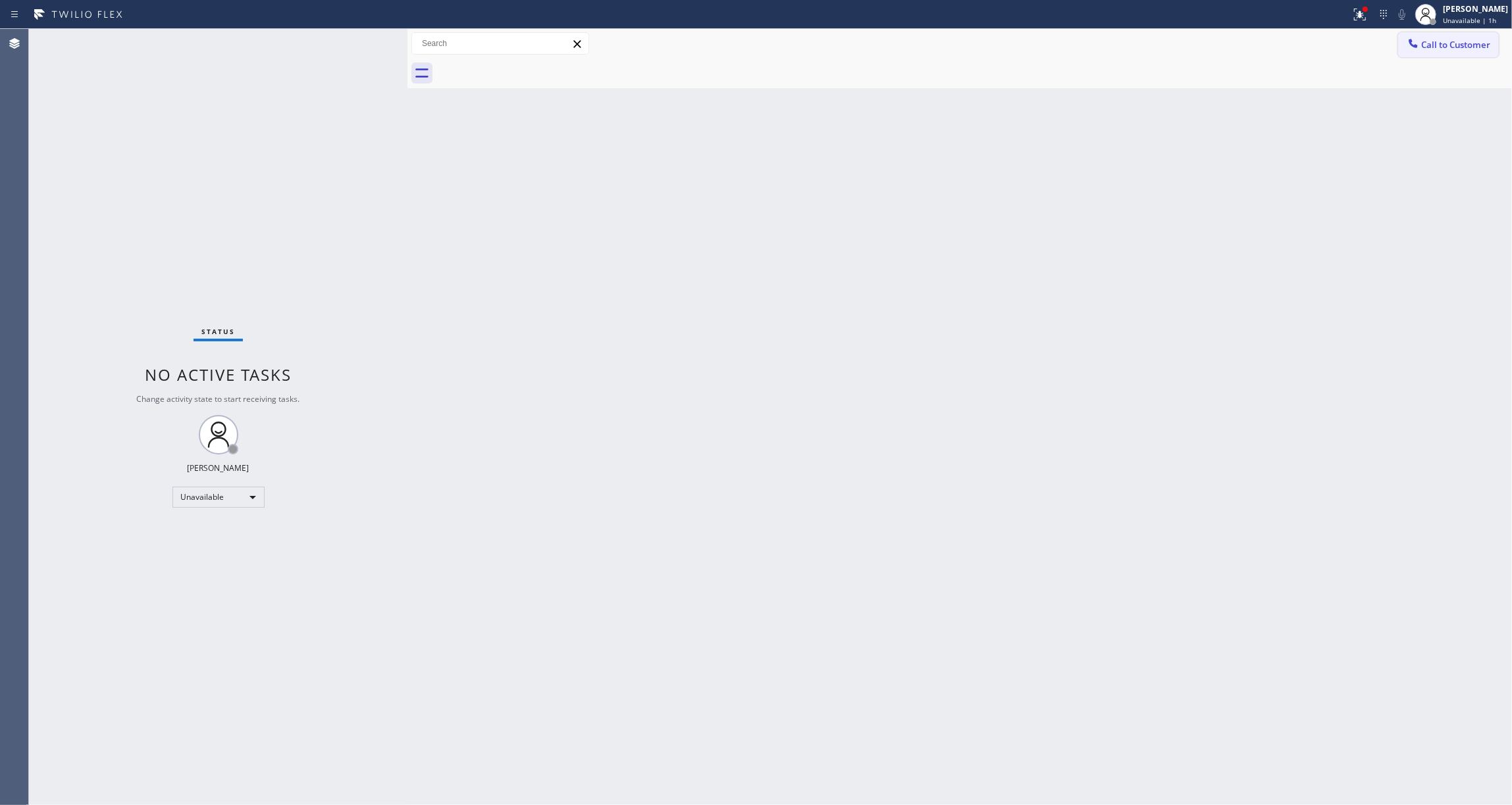
click at [1455, 40] on span "Call to Customer" at bounding box center [1455, 45] width 69 height 12
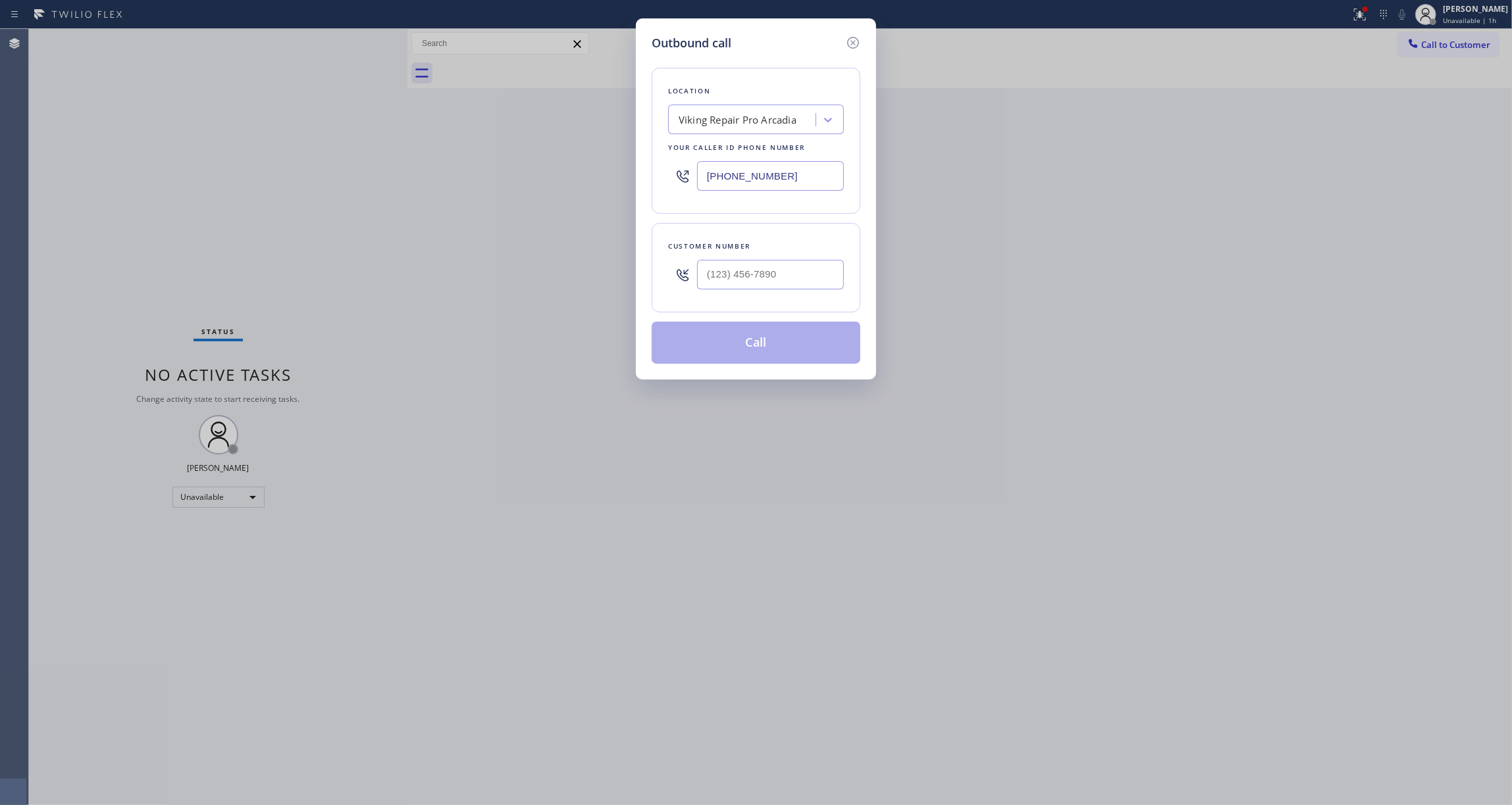
drag, startPoint x: 811, startPoint y: 175, endPoint x: 724, endPoint y: 234, distance: 105.1
click at [293, 175] on div "Outbound call Location Viking Repair Pro Arcadia Your caller id phone number [P…" at bounding box center [756, 402] width 1512 height 805
paste input "760) 388-9800"
type input "[PHONE_NUMBER]"
click at [740, 275] on input "(___) ___-____" at bounding box center [770, 275] width 147 height 30
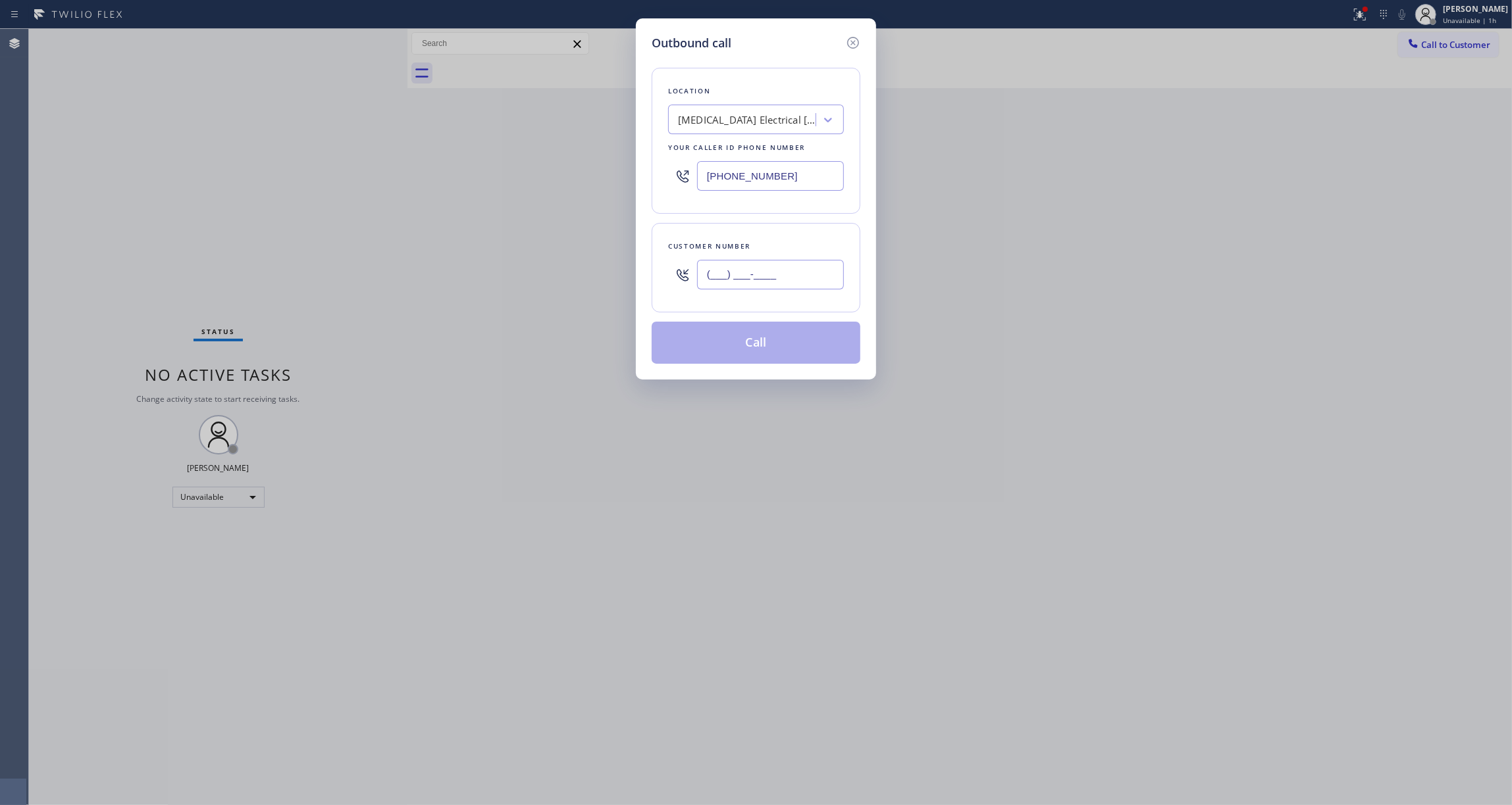
paste input "442) 241-9300"
type input "[PHONE_NUMBER]"
click at [764, 348] on button "Call" at bounding box center [756, 342] width 209 height 42
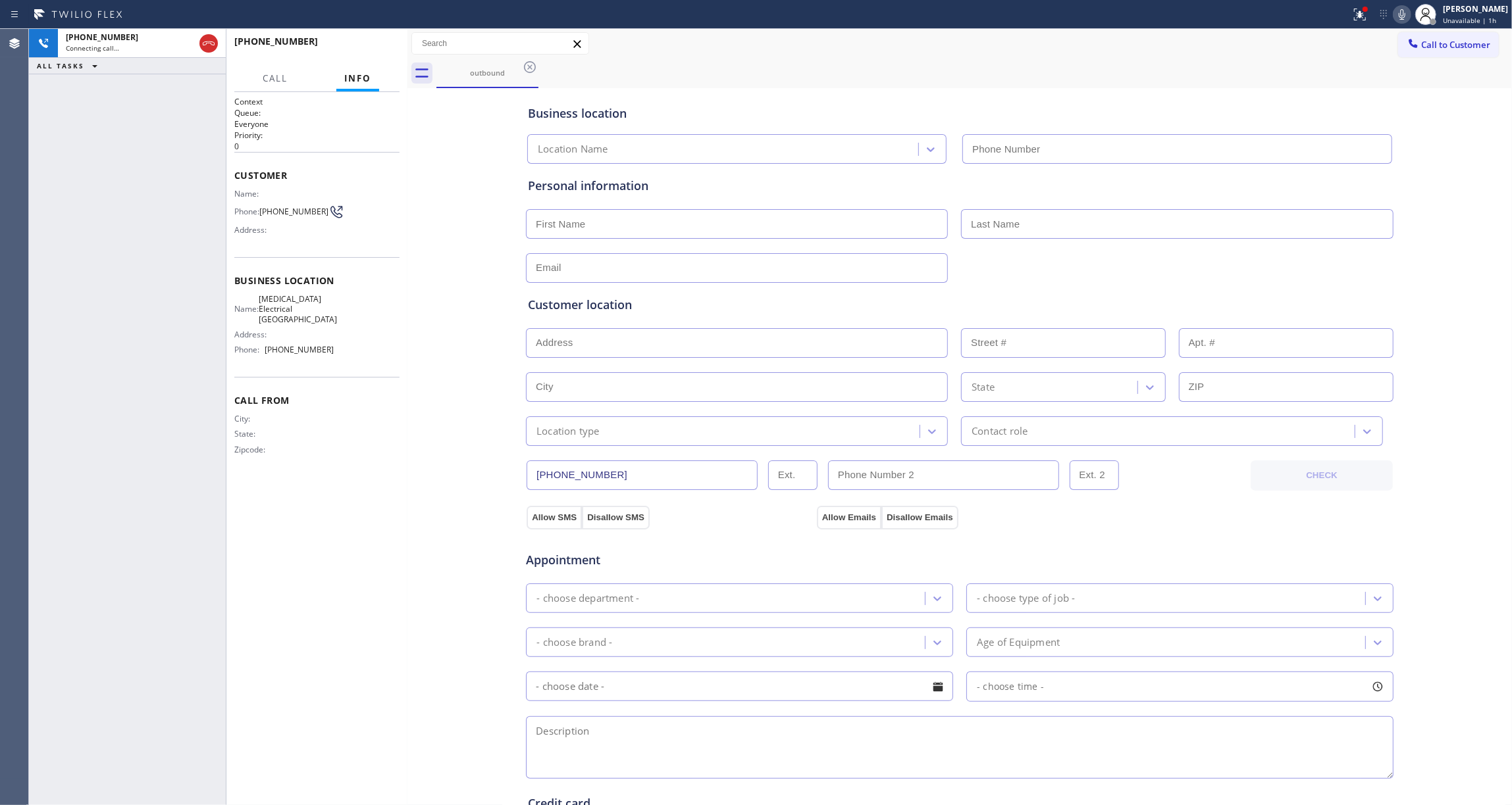
type input "[PHONE_NUMBER]"
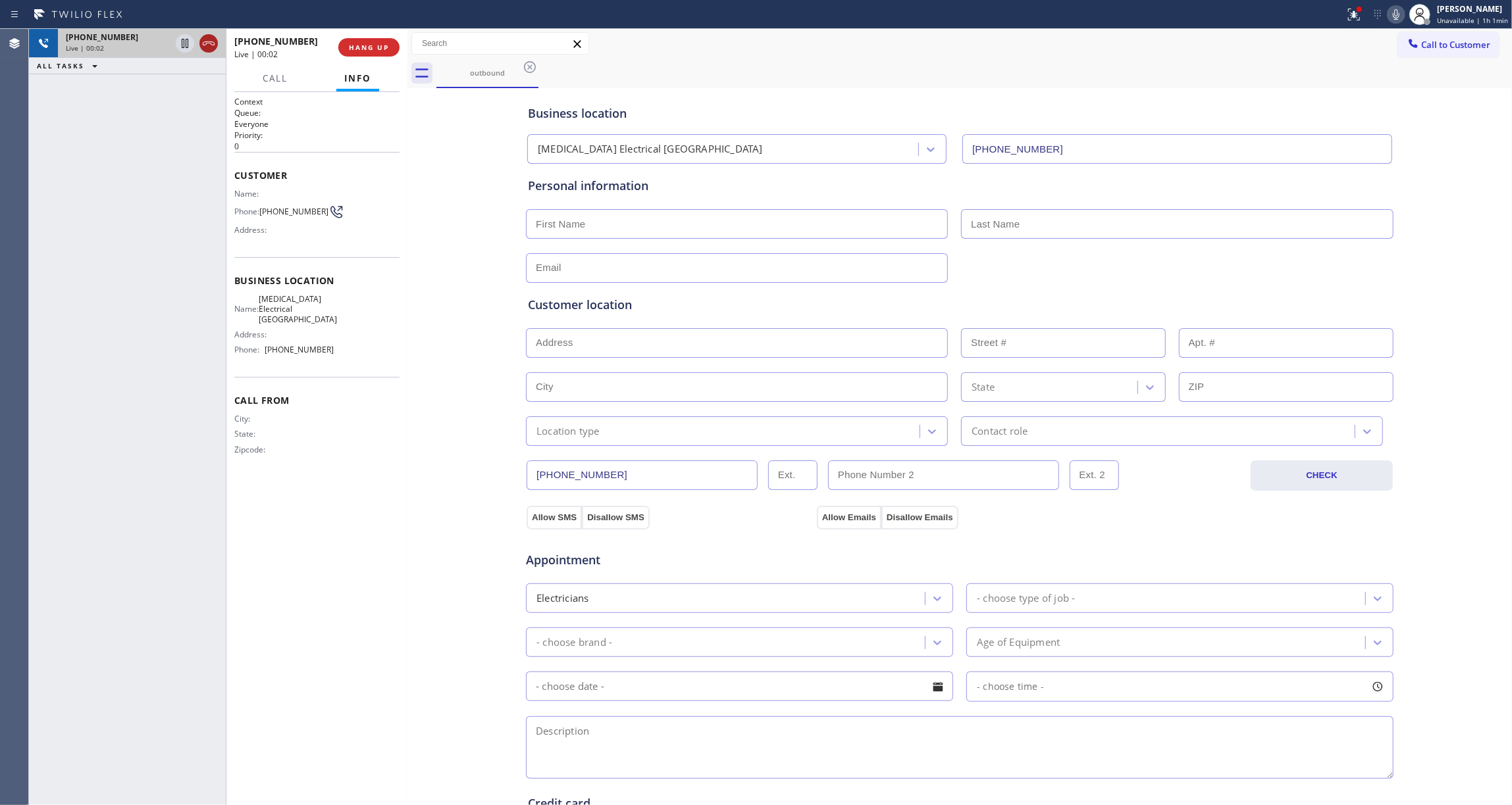
click at [210, 45] on icon at bounding box center [208, 43] width 16 height 16
click at [357, 45] on span "COMPLETE" at bounding box center [366, 47] width 46 height 9
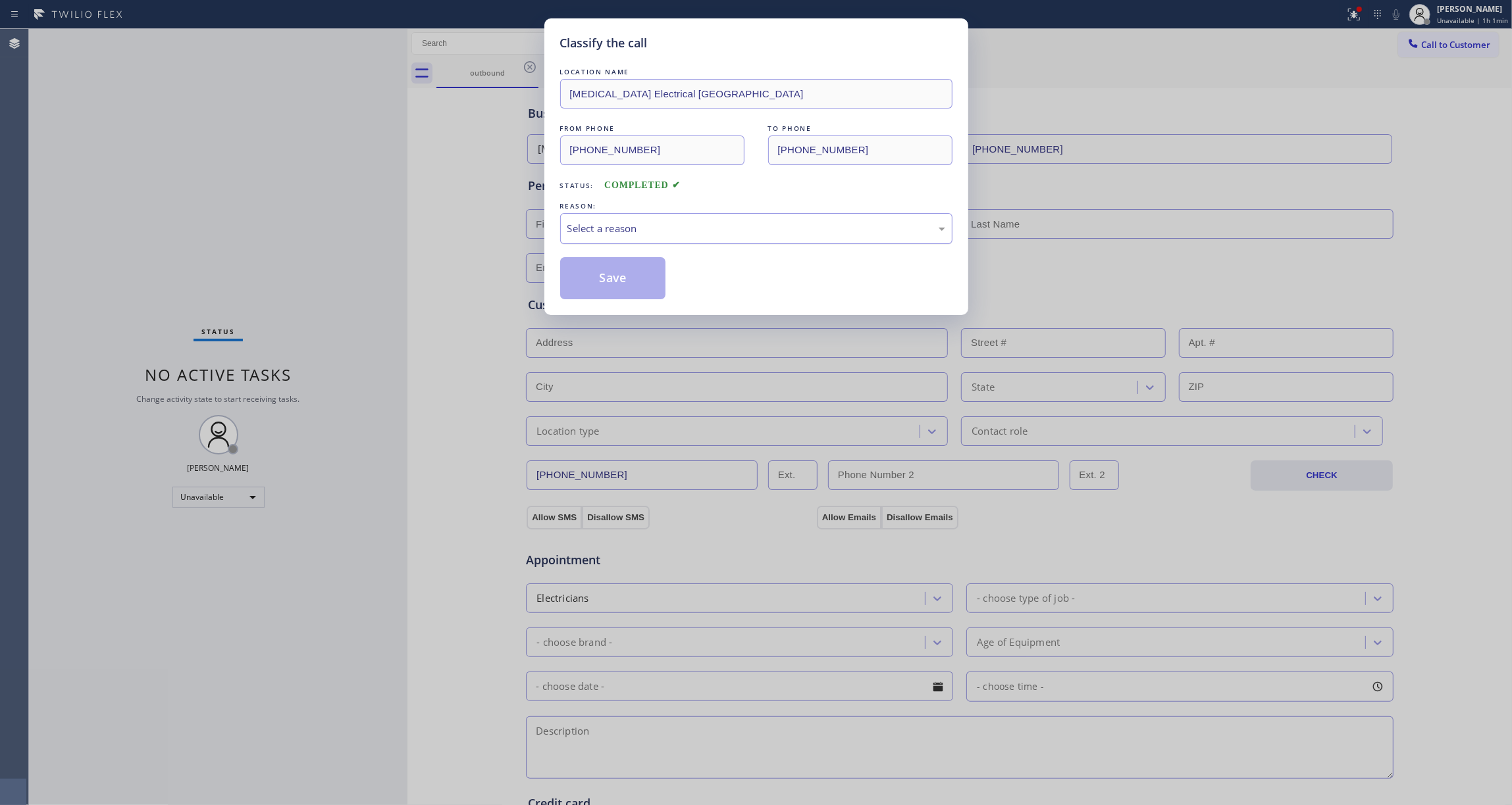
drag, startPoint x: 615, startPoint y: 231, endPoint x: 611, endPoint y: 242, distance: 11.7
click at [614, 231] on div "Select a reason" at bounding box center [756, 228] width 378 height 15
click at [594, 284] on button "Save" at bounding box center [613, 278] width 106 height 42
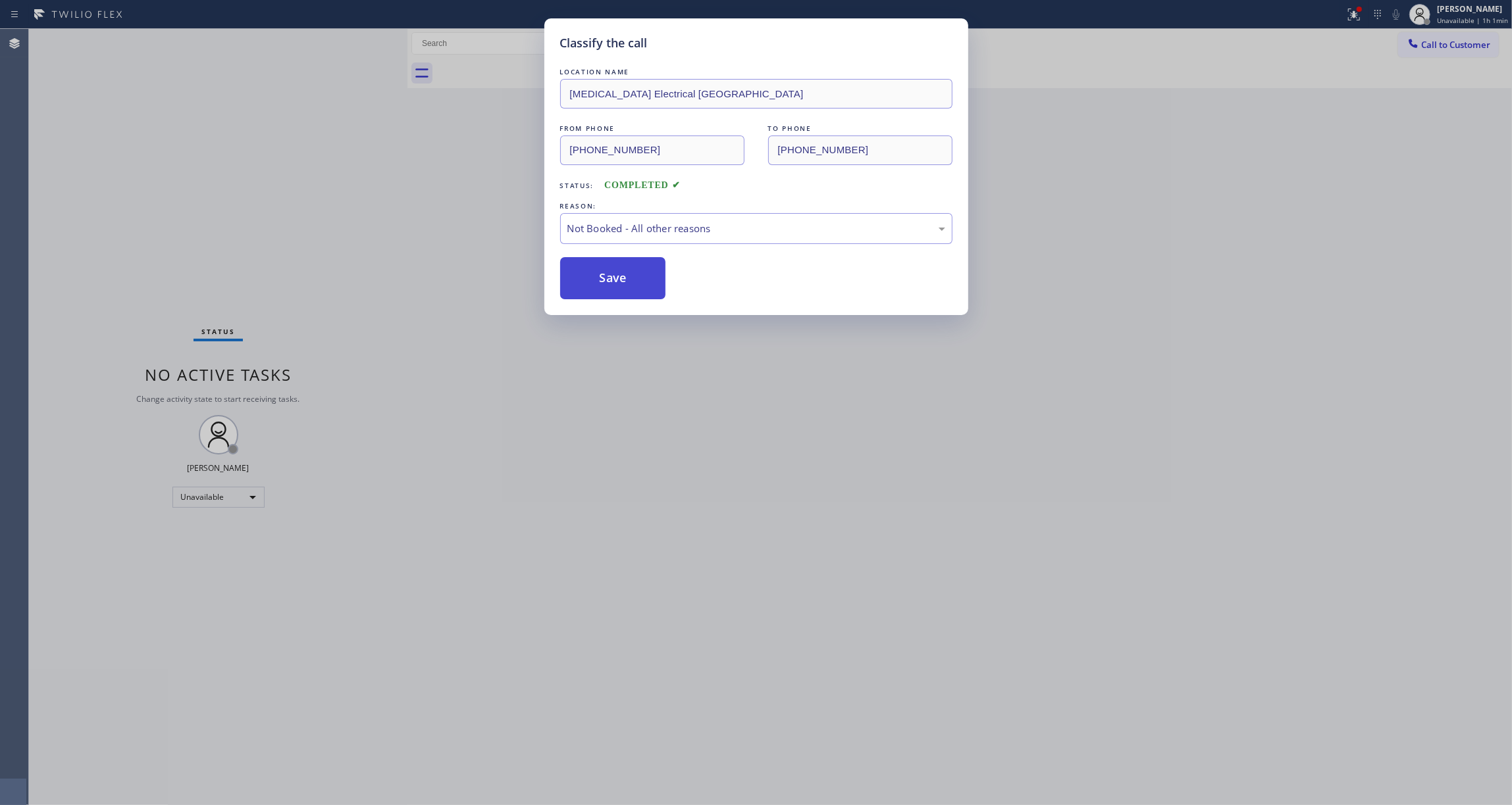
click at [593, 283] on button "Save" at bounding box center [613, 278] width 106 height 42
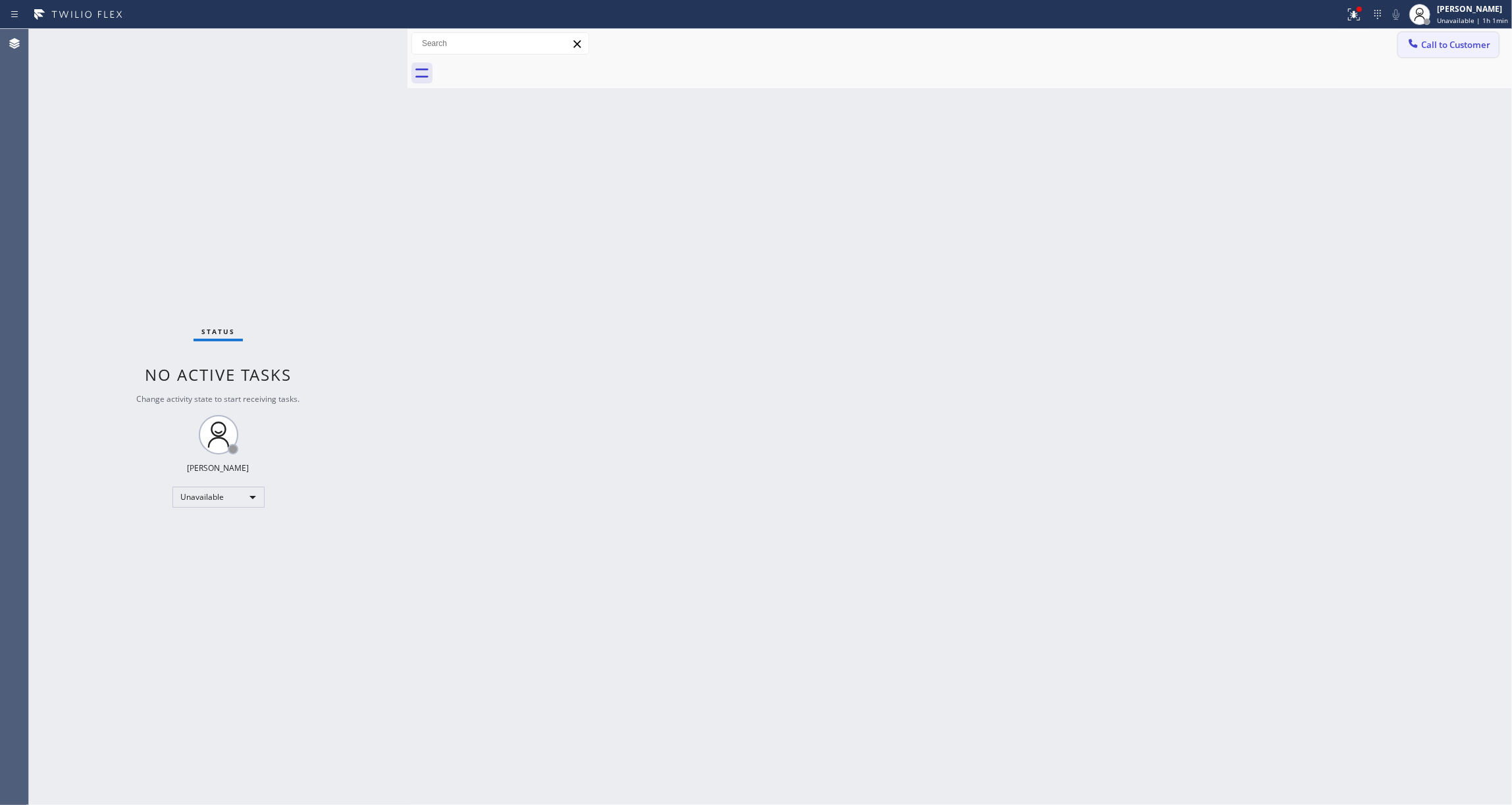
click at [1455, 43] on span "Call to Customer" at bounding box center [1455, 45] width 69 height 12
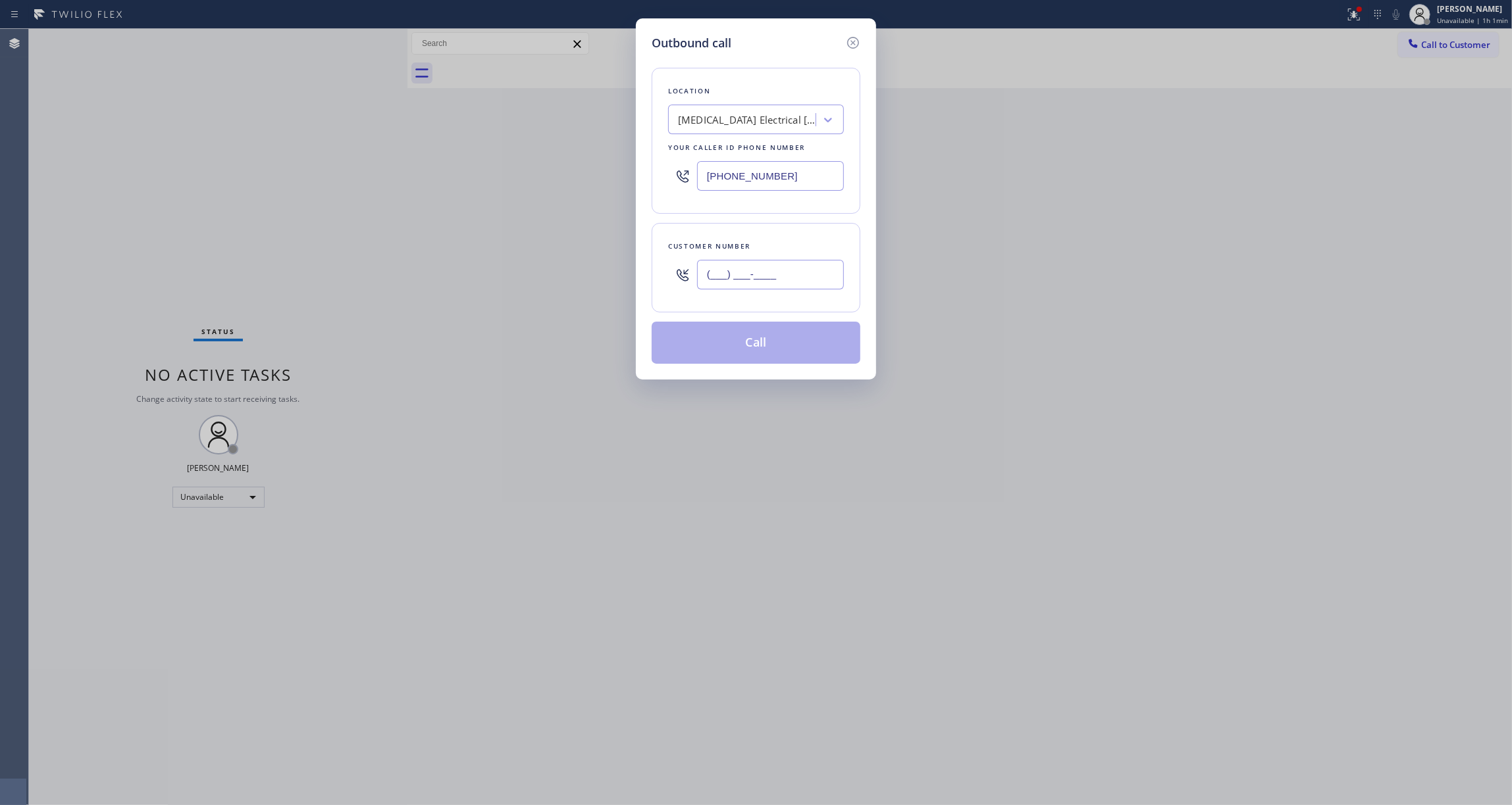
drag, startPoint x: 783, startPoint y: 275, endPoint x: 772, endPoint y: 284, distance: 14.2
click at [783, 275] on input "(___) ___-____" at bounding box center [770, 275] width 147 height 30
paste input "442) 241-9300"
type input "[PHONE_NUMBER]"
click at [748, 351] on button "Call" at bounding box center [756, 342] width 209 height 42
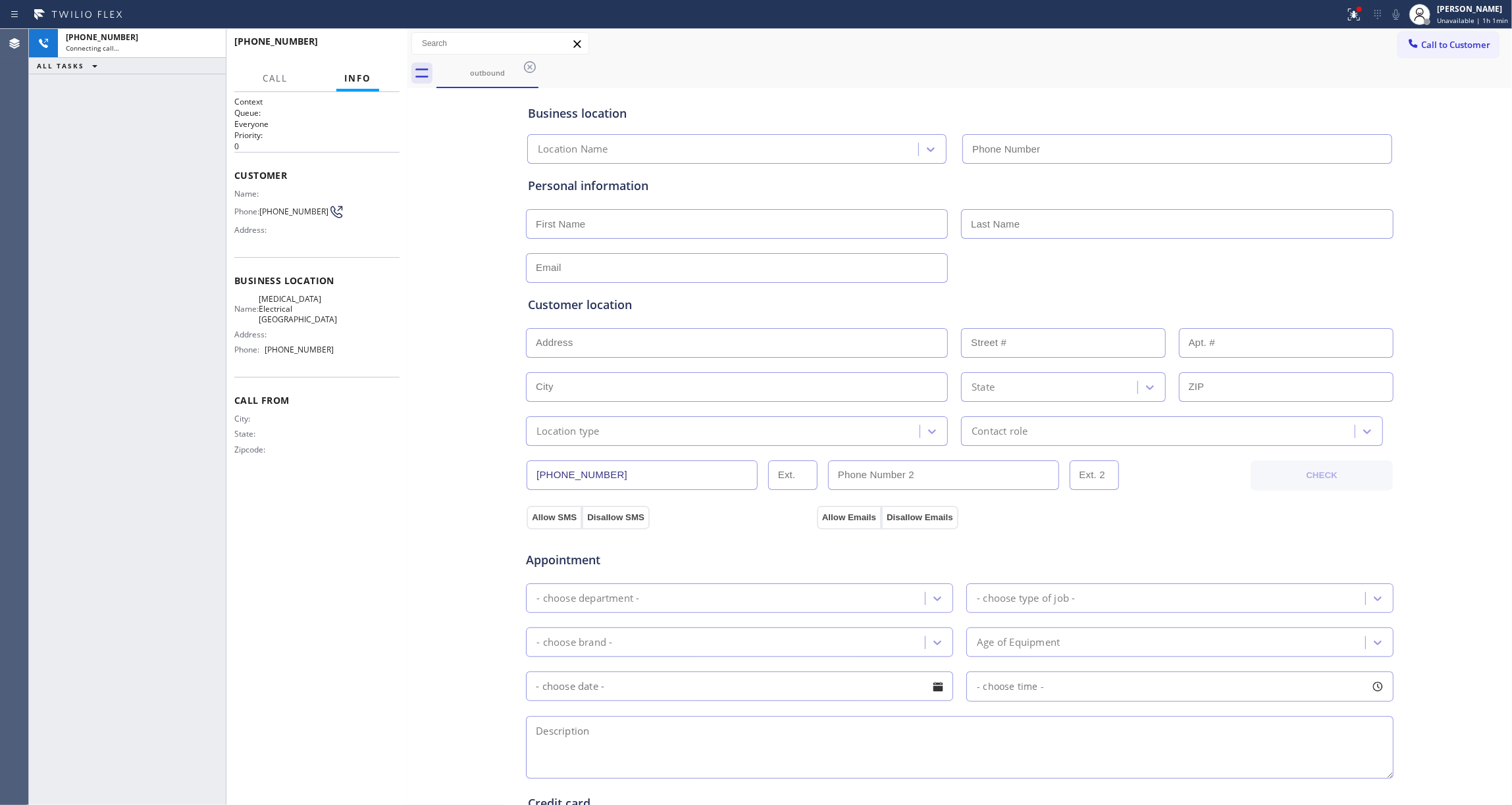
type input "[PHONE_NUMBER]"
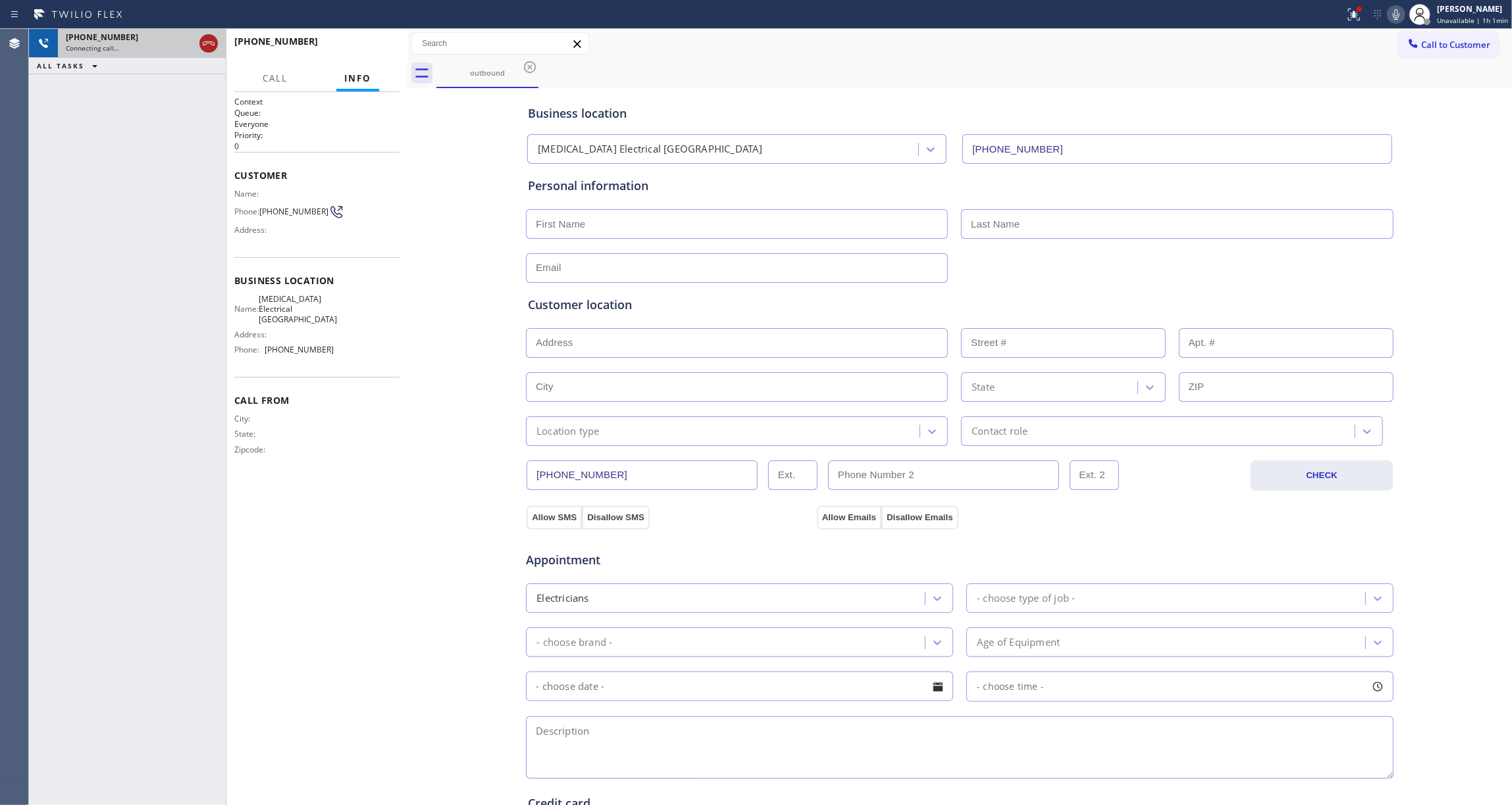
click at [212, 40] on icon at bounding box center [208, 43] width 16 height 16
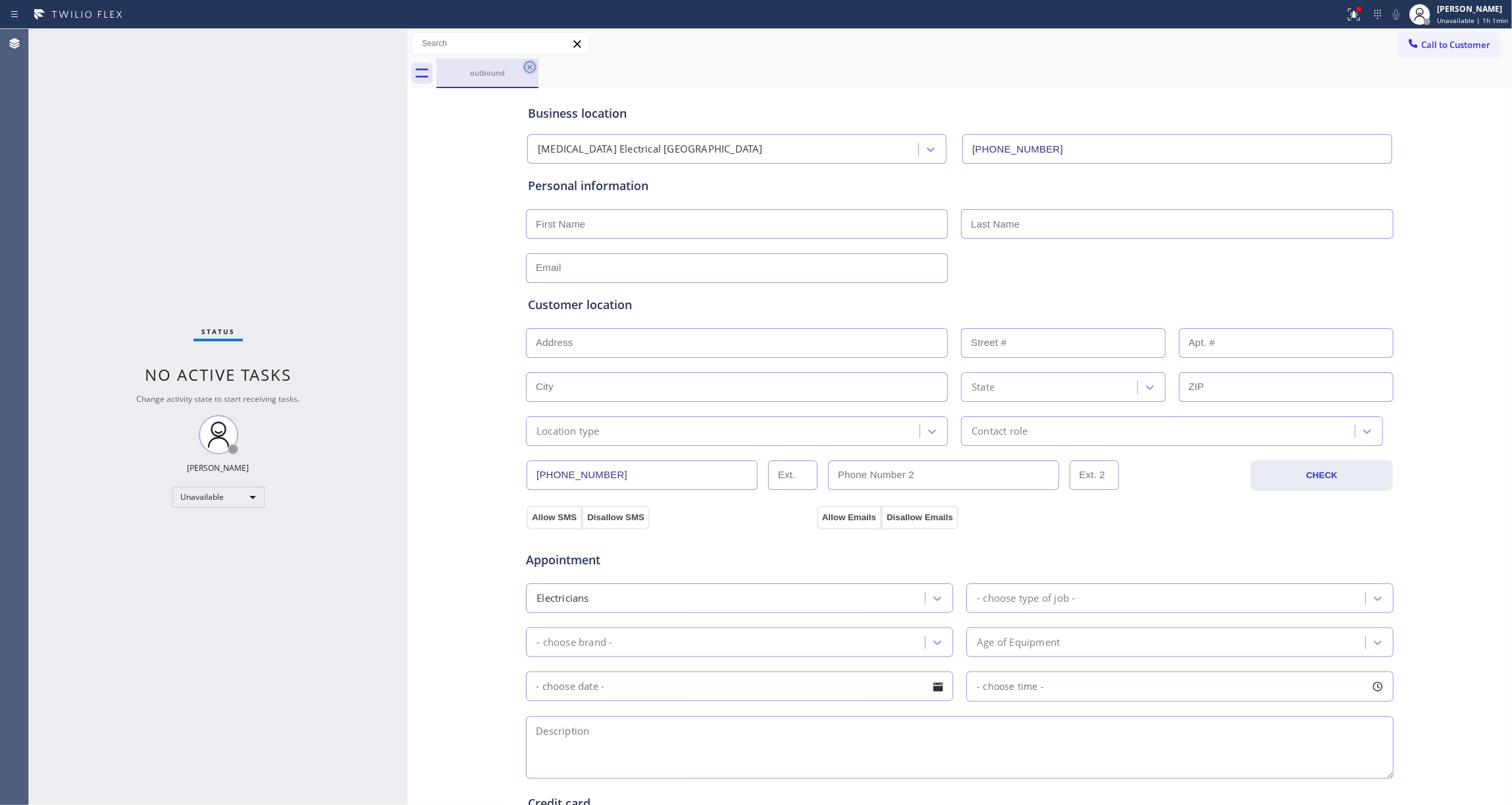
click at [527, 66] on icon at bounding box center [529, 66] width 16 height 16
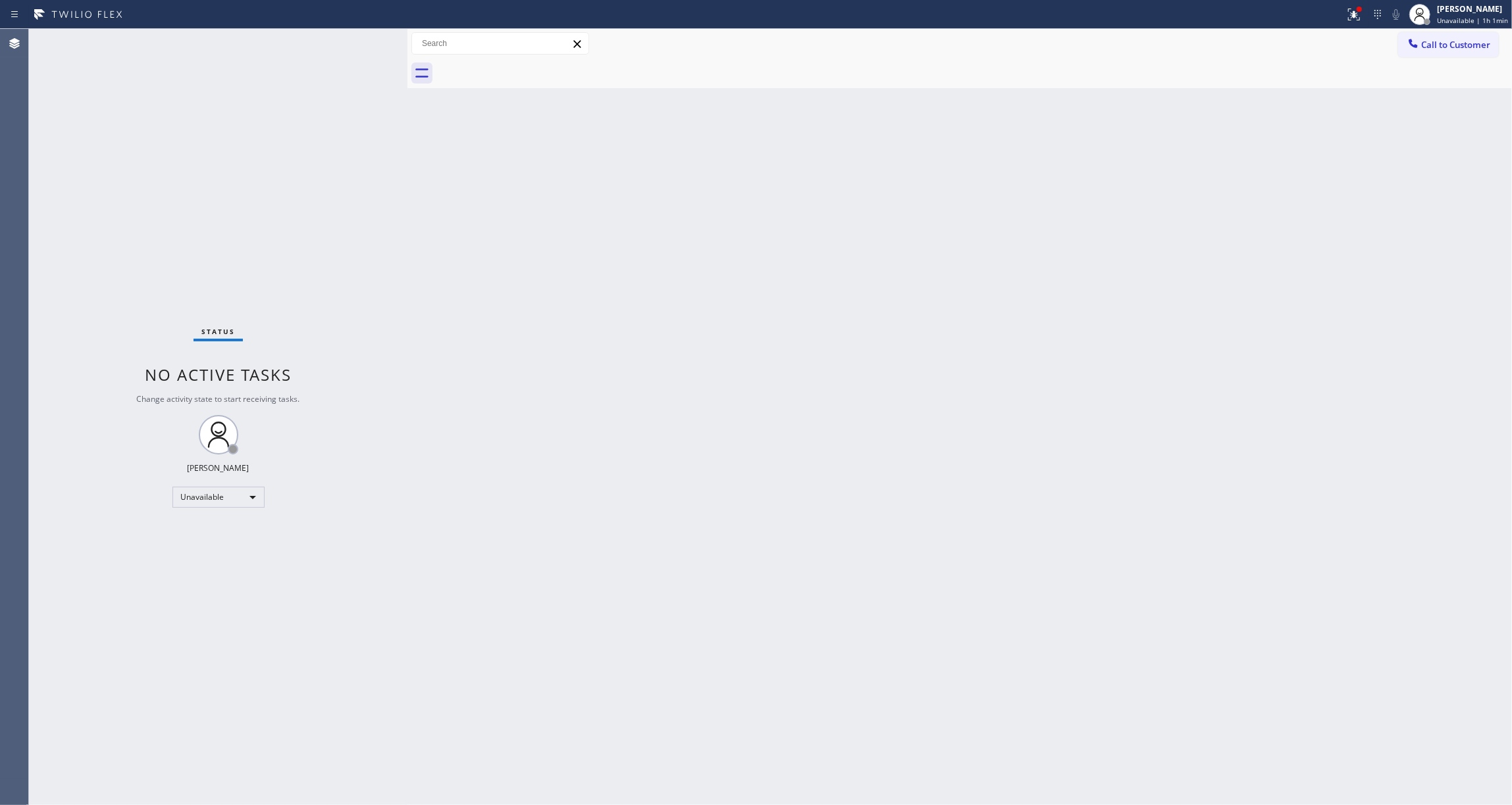
drag, startPoint x: 1477, startPoint y: 40, endPoint x: 925, endPoint y: 201, distance: 575.0
click at [1475, 40] on span "Call to Customer" at bounding box center [1455, 45] width 69 height 12
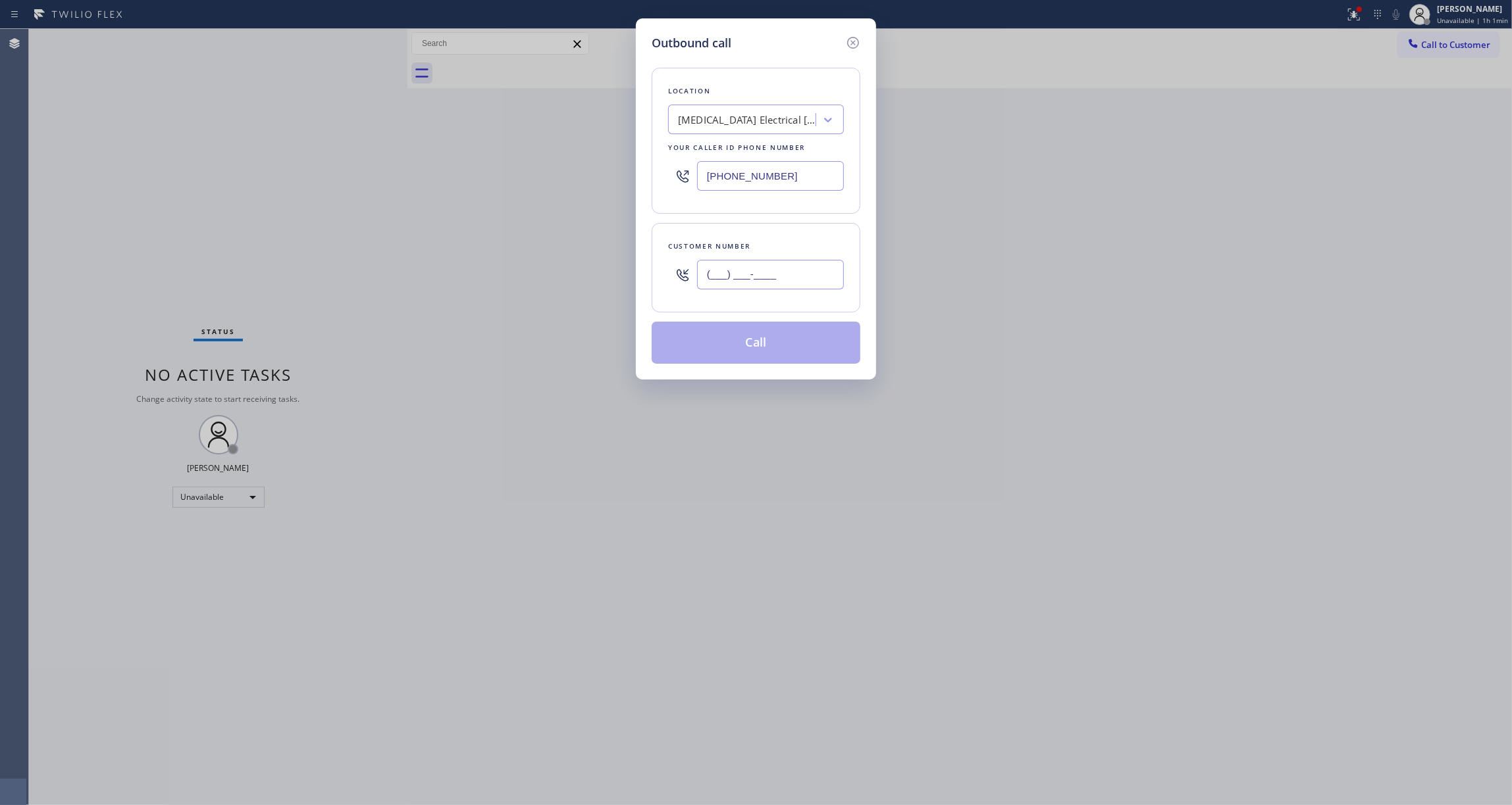
click at [819, 274] on input "(___) ___-____" at bounding box center [770, 275] width 147 height 30
paste input "442) 241-9300"
type input "[PHONE_NUMBER]"
click at [759, 341] on button "Call" at bounding box center [756, 342] width 209 height 42
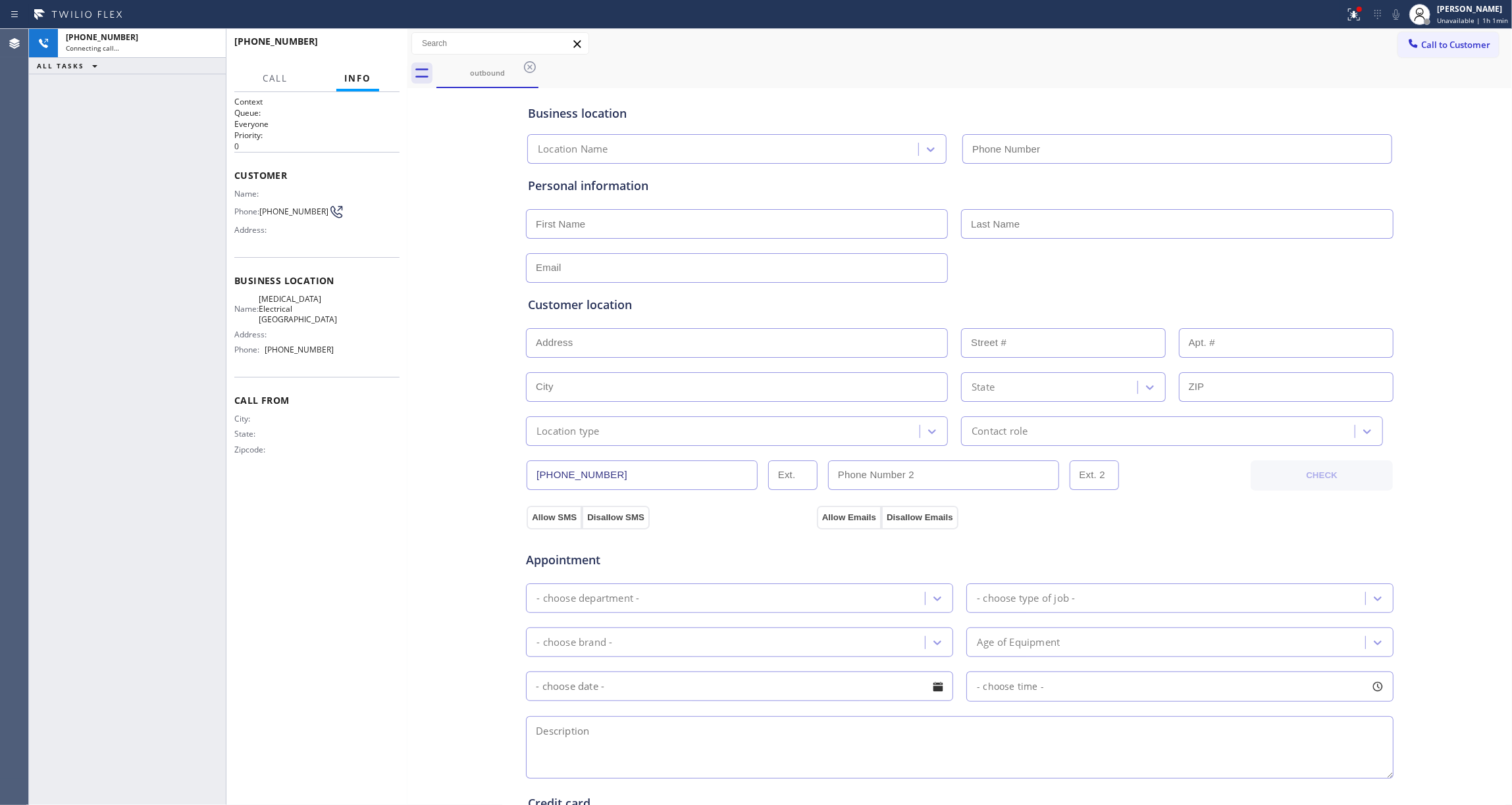
type input "[PHONE_NUMBER]"
click at [370, 48] on span "HANG UP" at bounding box center [369, 47] width 40 height 9
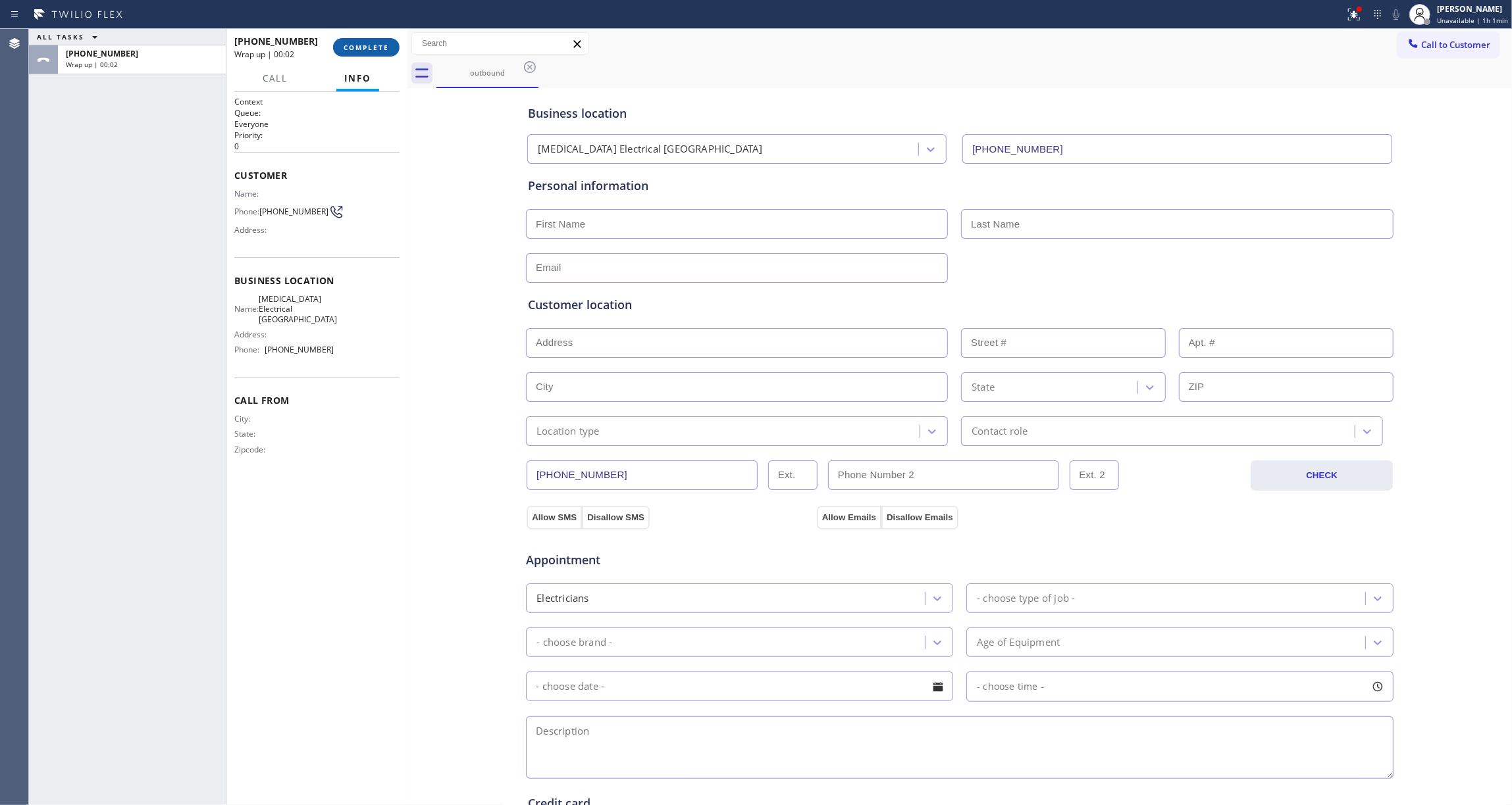
click at [371, 46] on span "COMPLETE" at bounding box center [366, 47] width 46 height 9
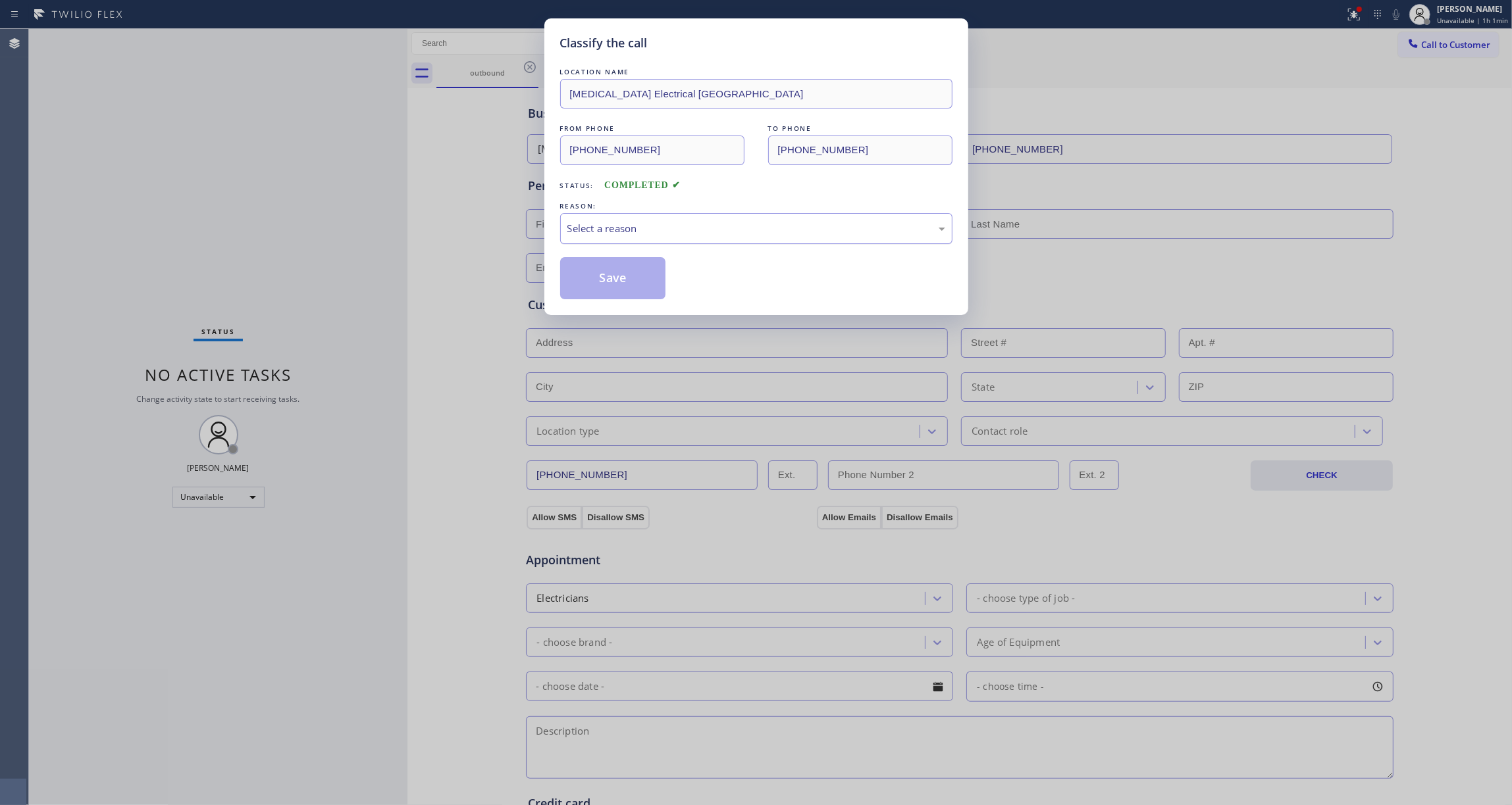
click at [627, 238] on div "Select a reason" at bounding box center [757, 228] width 393 height 31
click at [605, 285] on button "Save" at bounding box center [613, 278] width 106 height 42
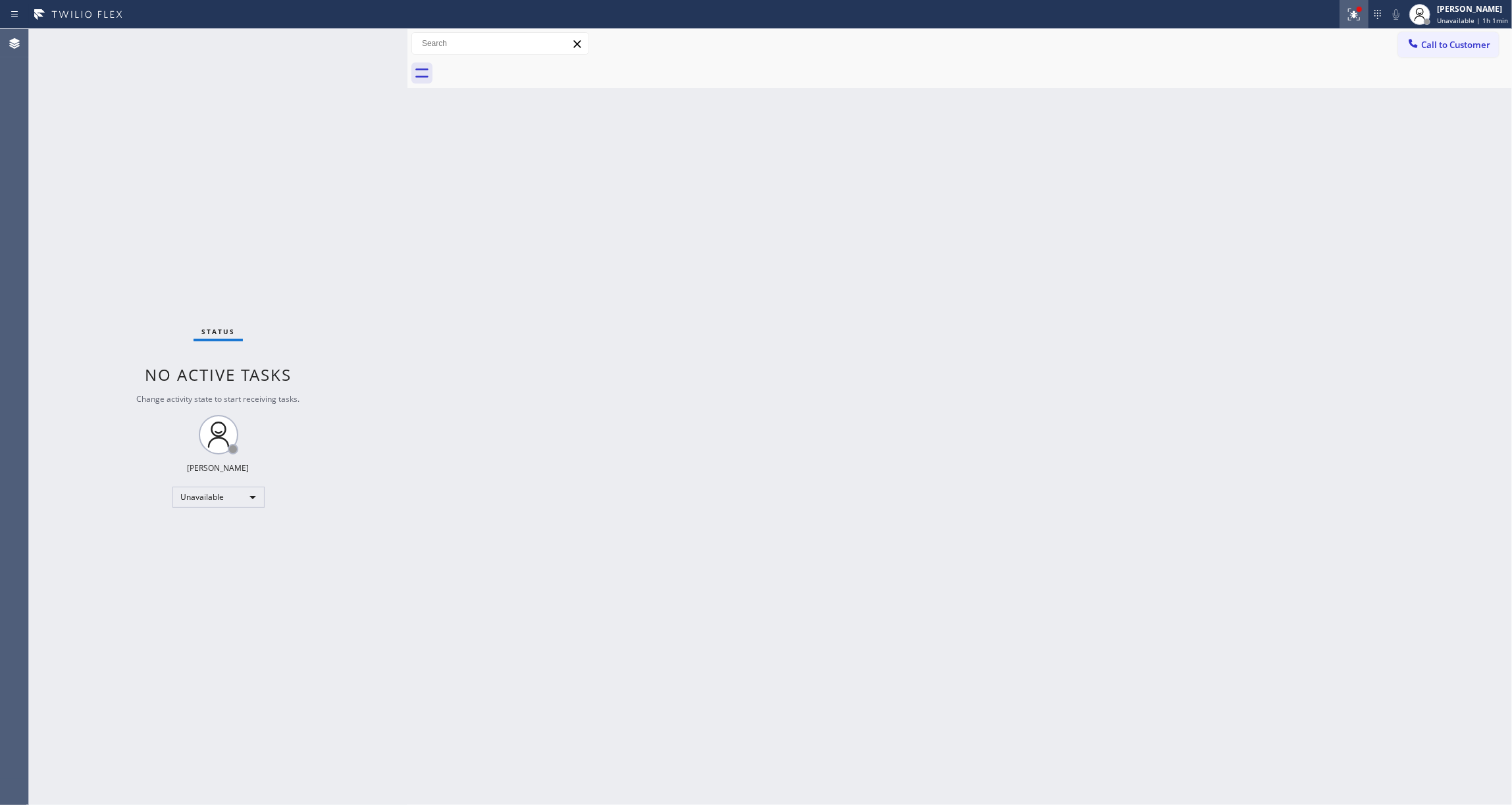
click at [1348, 17] on icon at bounding box center [1354, 14] width 12 height 12
click at [1273, 167] on button "Clear issues" at bounding box center [1273, 172] width 154 height 19
click at [1441, 36] on button "Call to Customer" at bounding box center [1448, 45] width 101 height 25
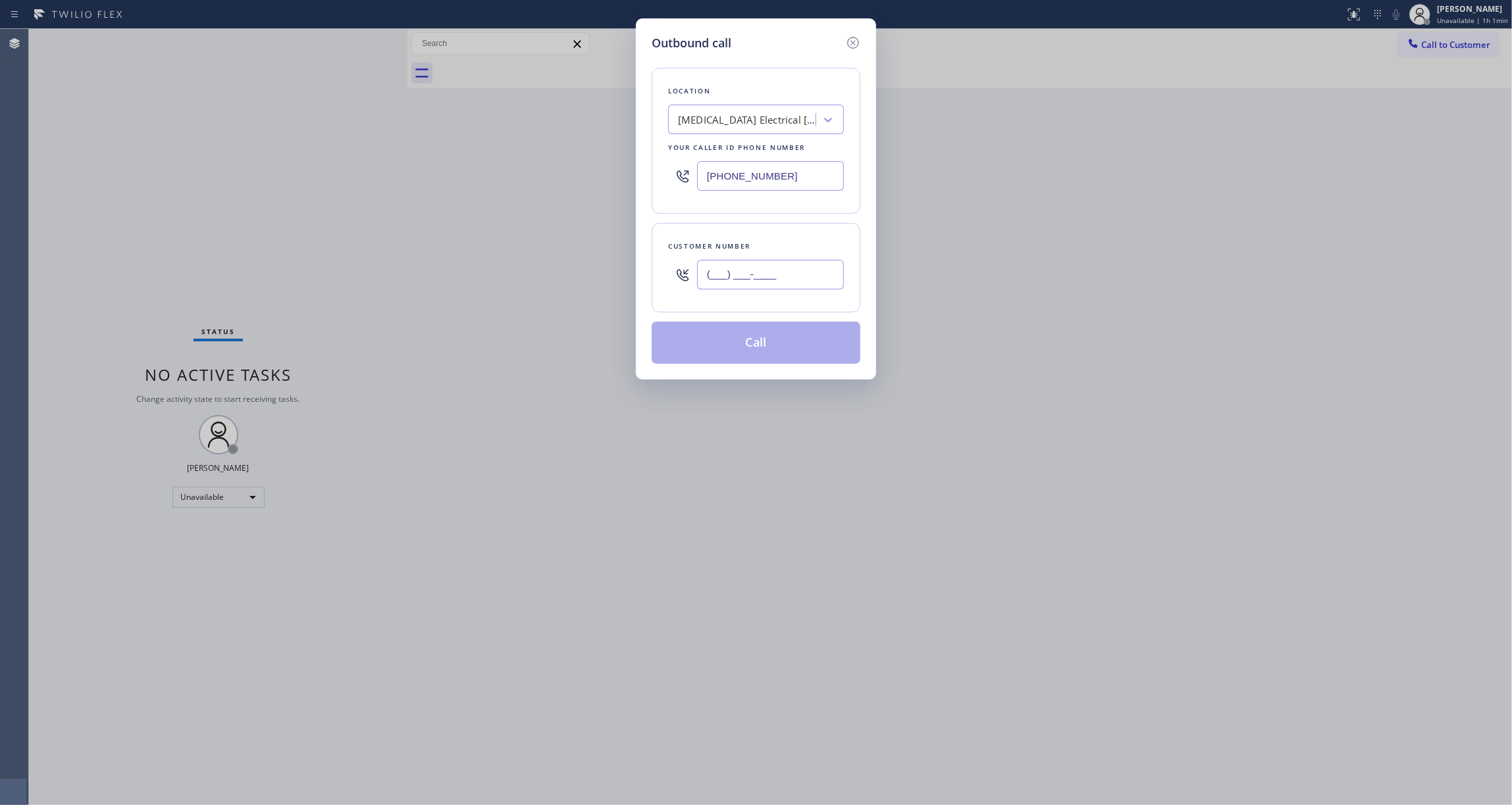
click at [785, 282] on input "(___) ___-____" at bounding box center [770, 275] width 147 height 30
paste input "442) 241-9300"
type input "[PHONE_NUMBER]"
click at [759, 348] on button "Call" at bounding box center [756, 342] width 209 height 42
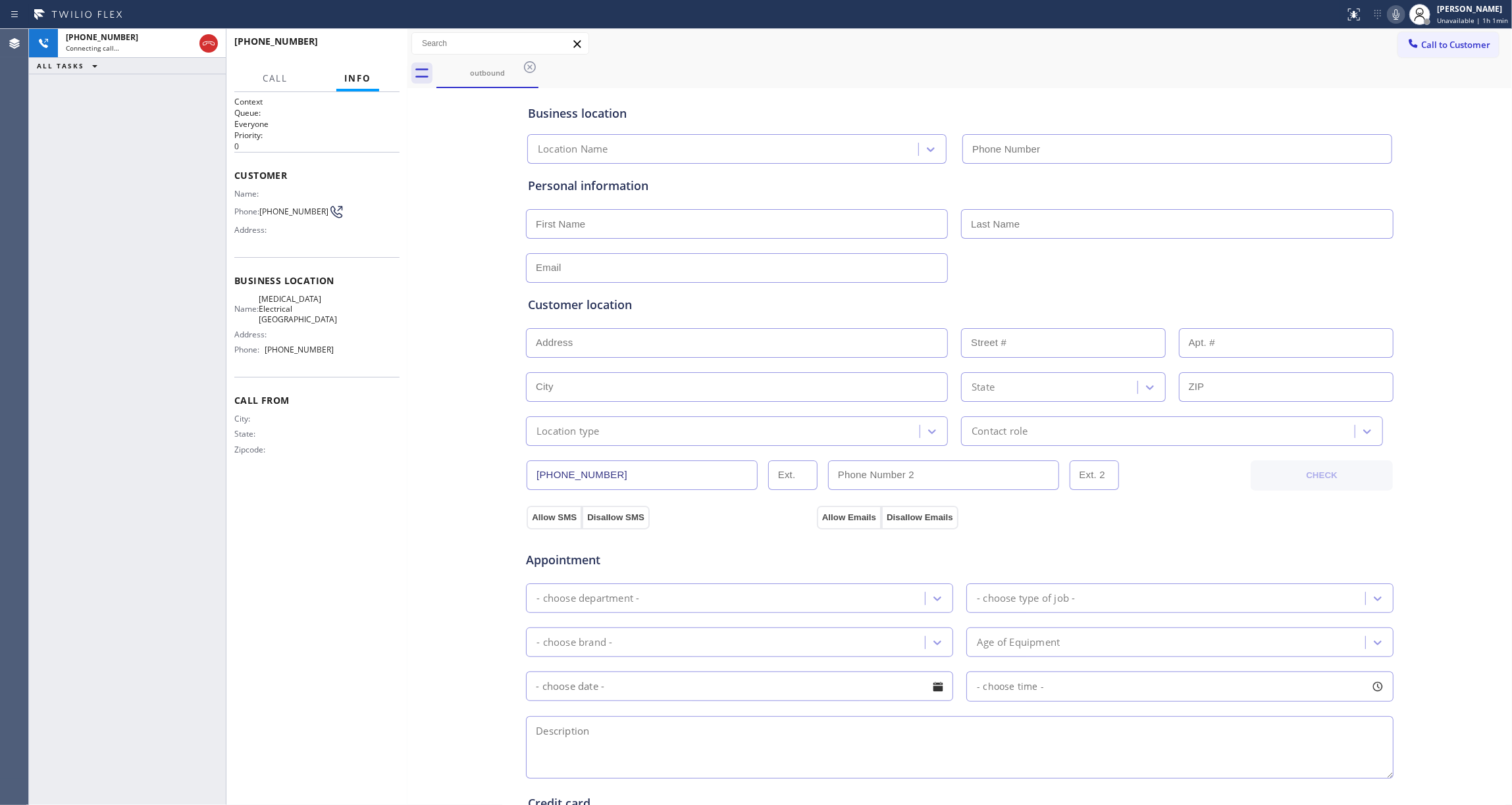
type input "[PHONE_NUMBER]"
click at [372, 36] on div "[PHONE_NUMBER] Live | 00:06 HANG UP" at bounding box center [316, 48] width 165 height 34
click at [371, 50] on span "HANG UP" at bounding box center [369, 47] width 40 height 9
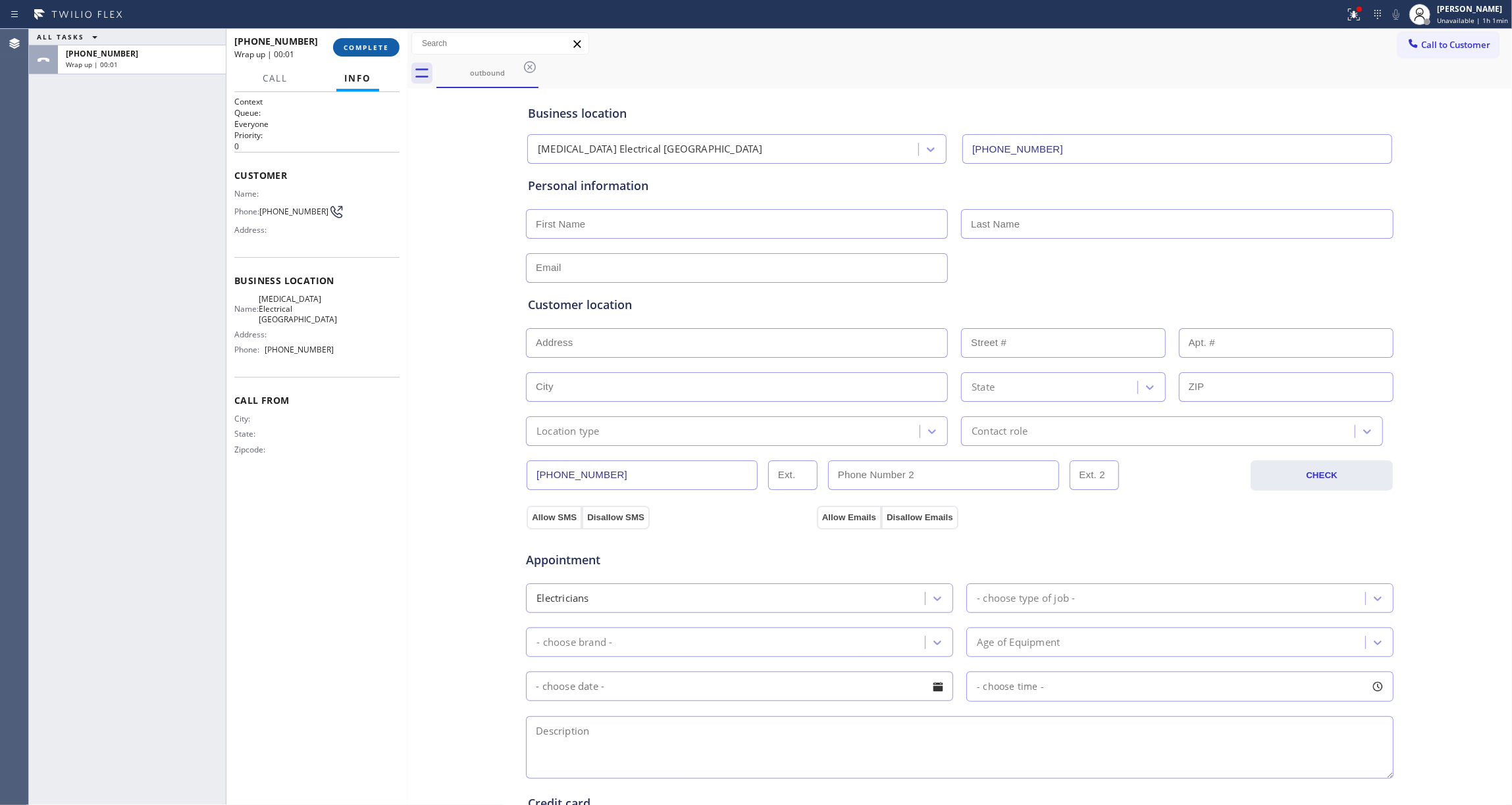
click at [371, 51] on span "COMPLETE" at bounding box center [366, 47] width 46 height 9
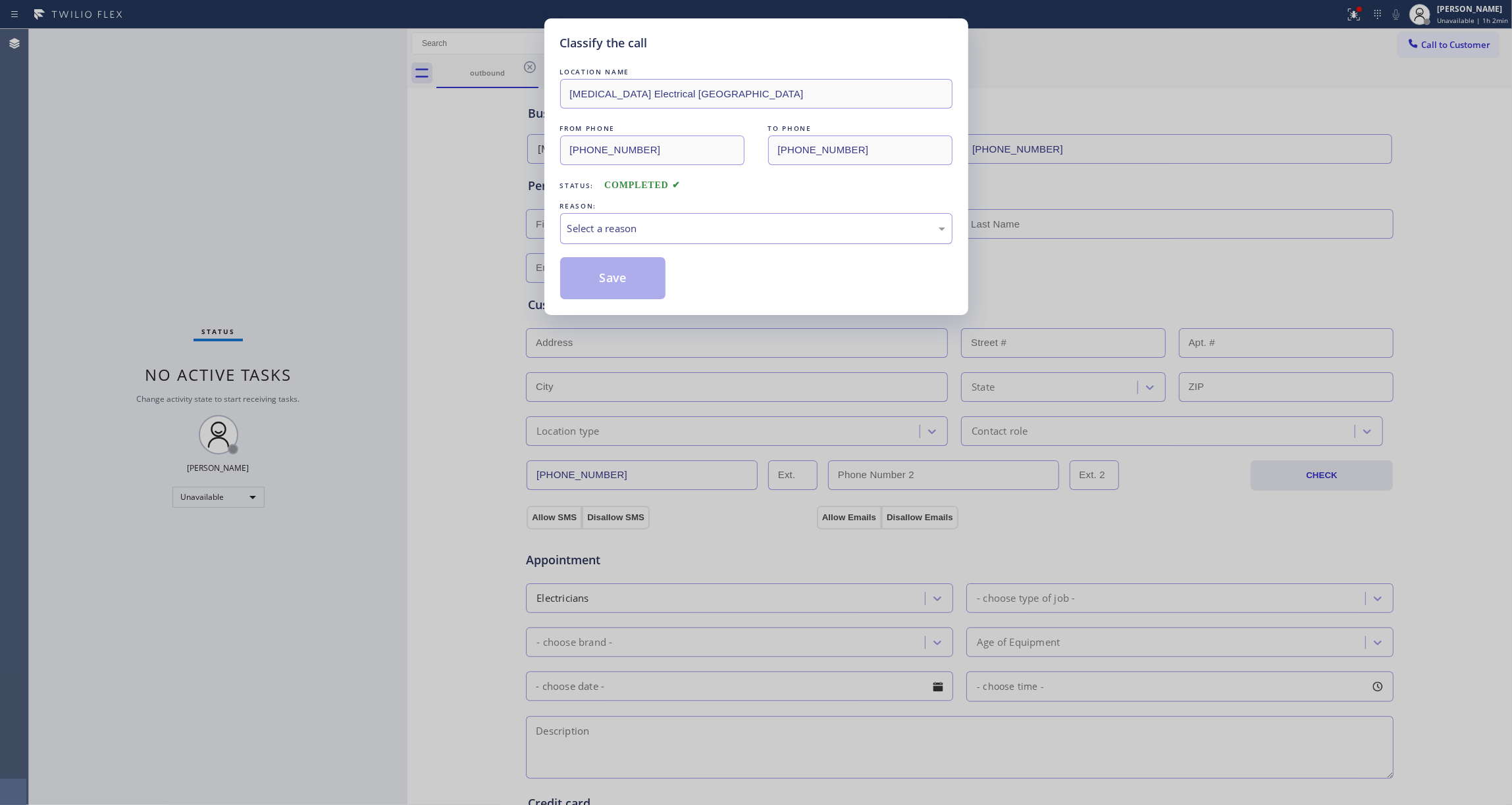
click at [619, 236] on div "Select a reason" at bounding box center [757, 228] width 393 height 31
click at [624, 277] on button "Save" at bounding box center [613, 278] width 106 height 42
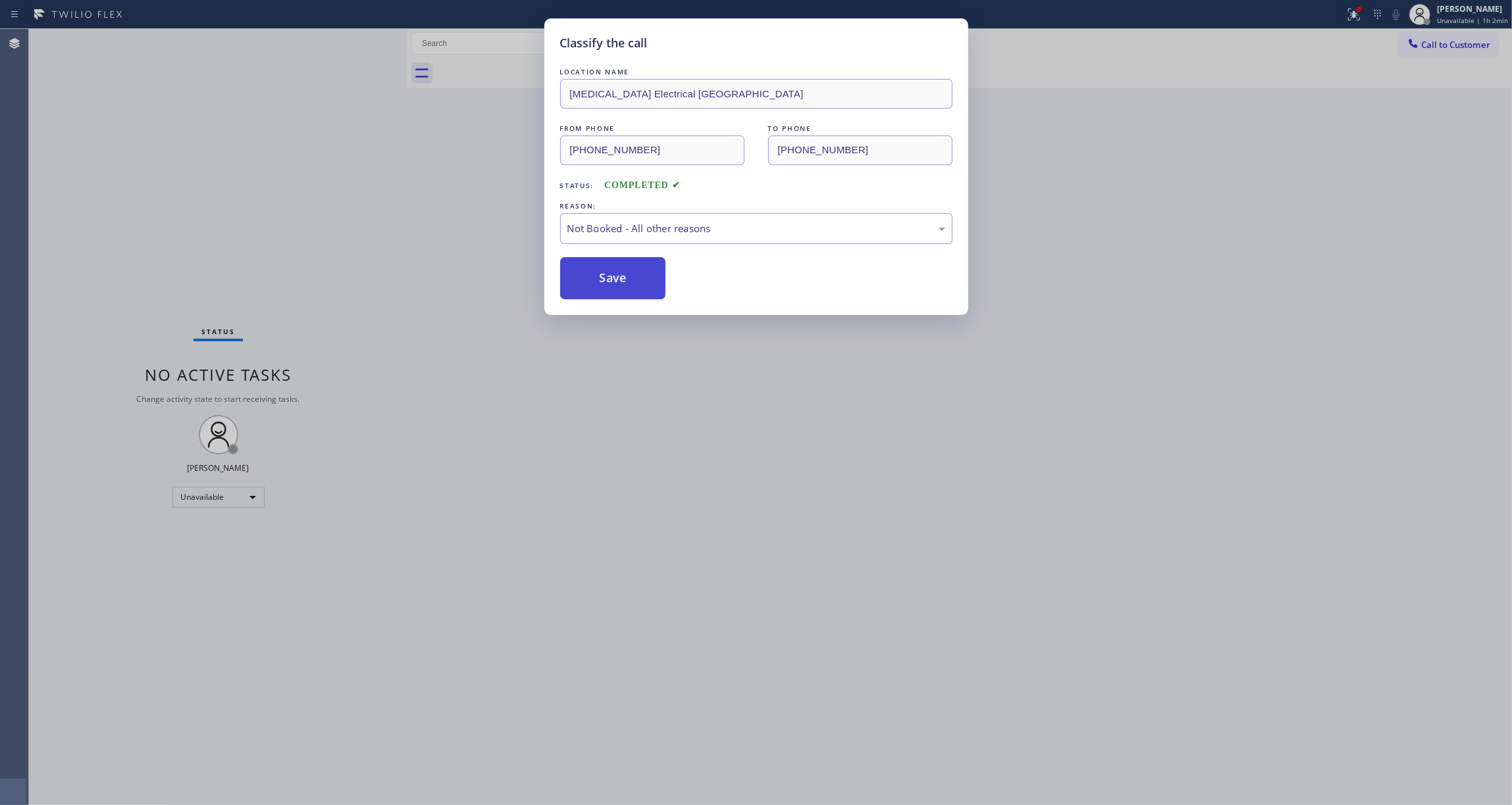
click at [622, 277] on button "Save" at bounding box center [613, 278] width 106 height 42
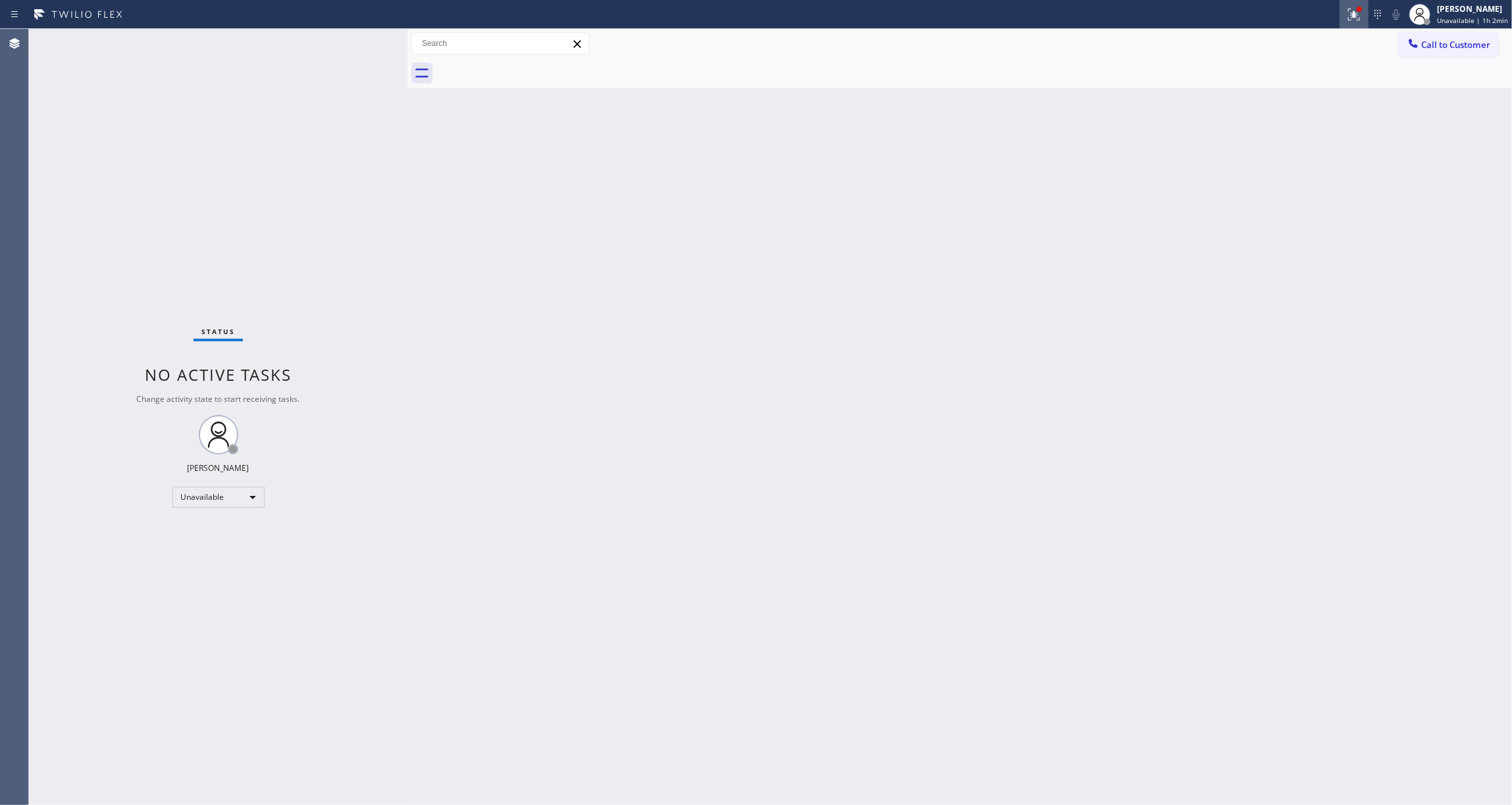
click at [1348, 14] on icon at bounding box center [1352, 13] width 8 height 9
drag, startPoint x: 1259, startPoint y: 177, endPoint x: 1380, endPoint y: 109, distance: 138.8
click at [1258, 176] on button "Clear issues" at bounding box center [1273, 172] width 154 height 19
click at [1435, 48] on span "Call to Customer" at bounding box center [1455, 45] width 69 height 12
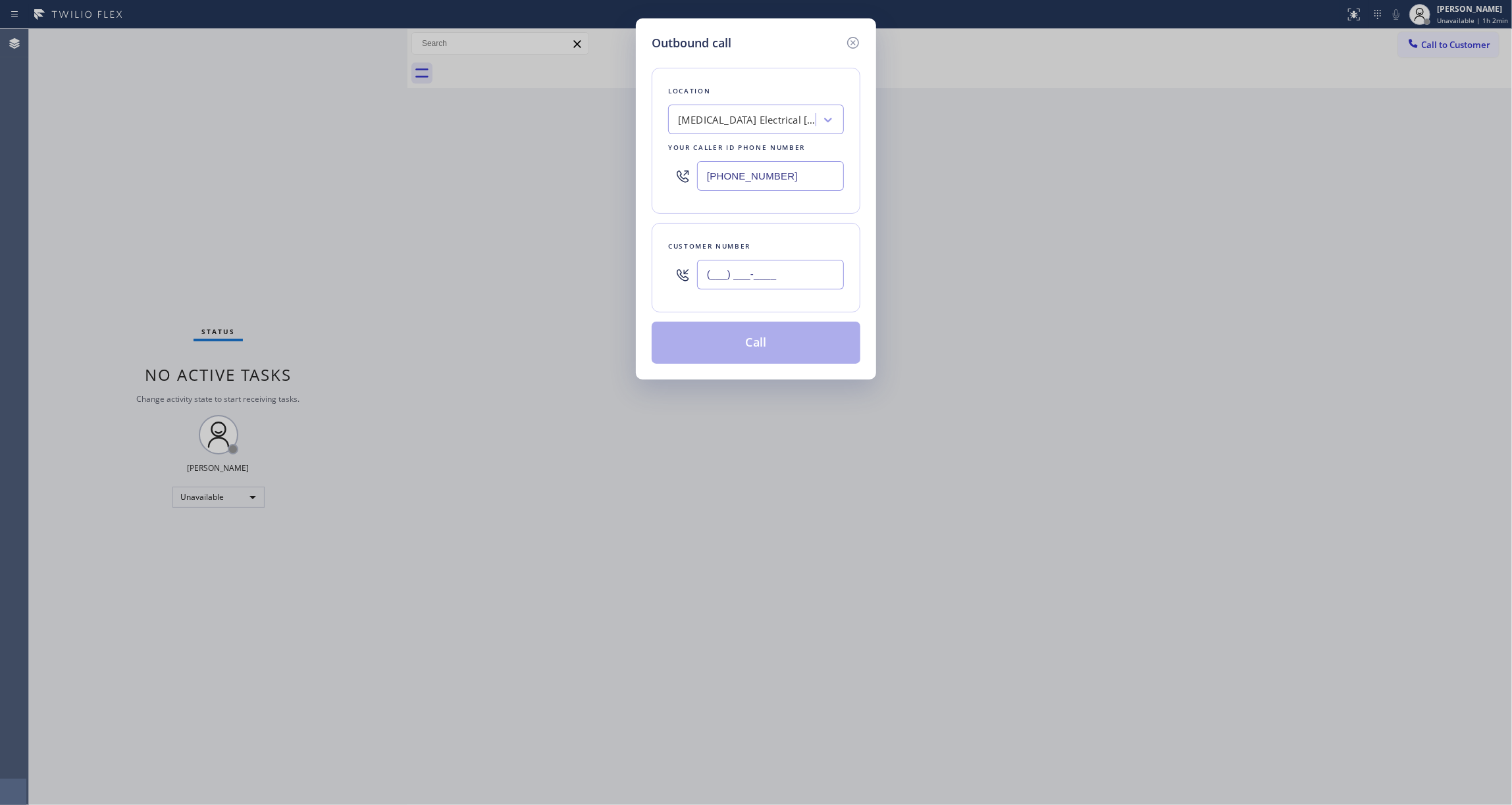
click at [803, 279] on input "(___) ___-____" at bounding box center [770, 275] width 147 height 30
paste input "442) 241-9300"
type input "[PHONE_NUMBER]"
click at [744, 339] on button "Call" at bounding box center [756, 342] width 209 height 42
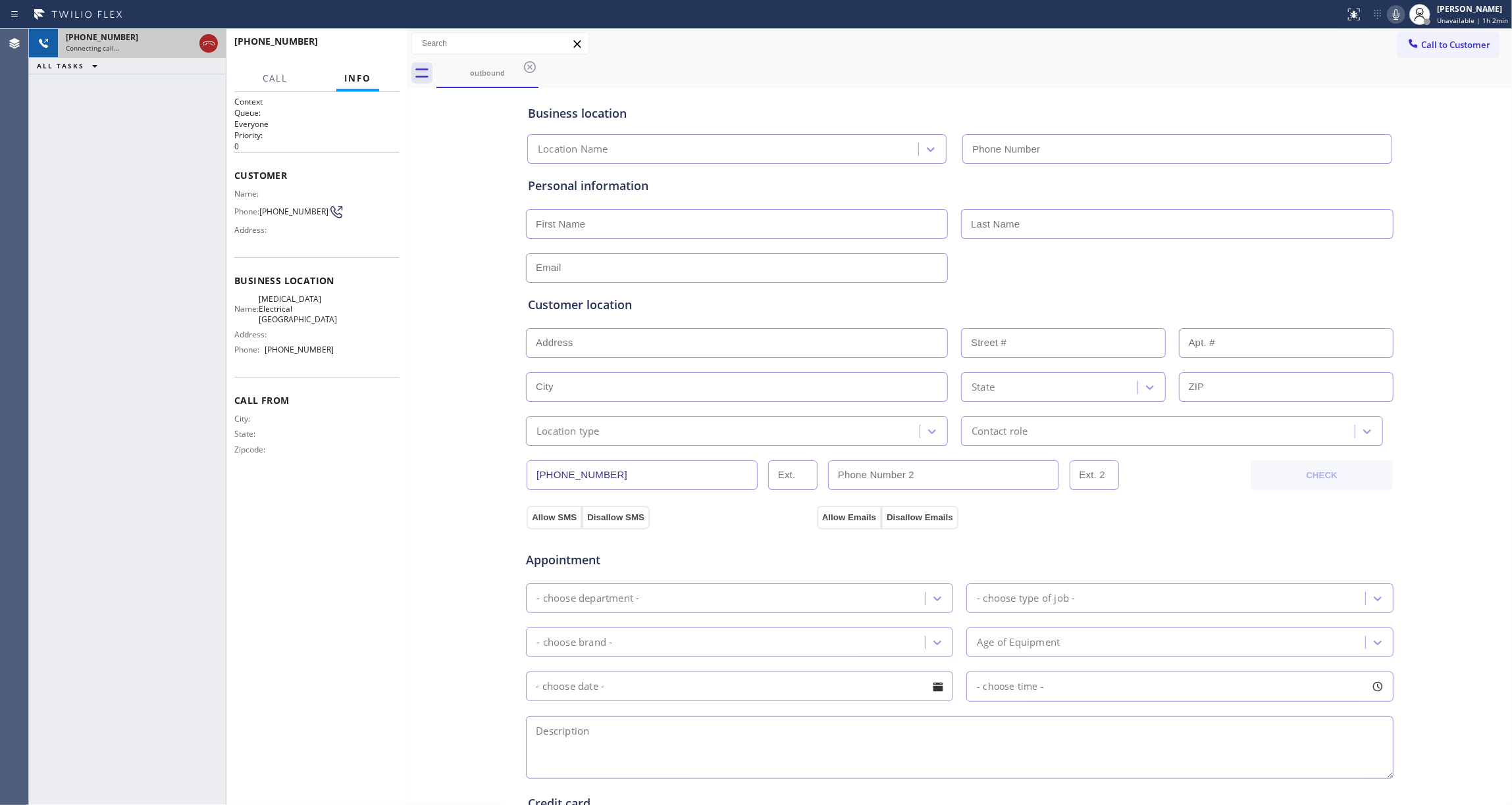
type input "[PHONE_NUMBER]"
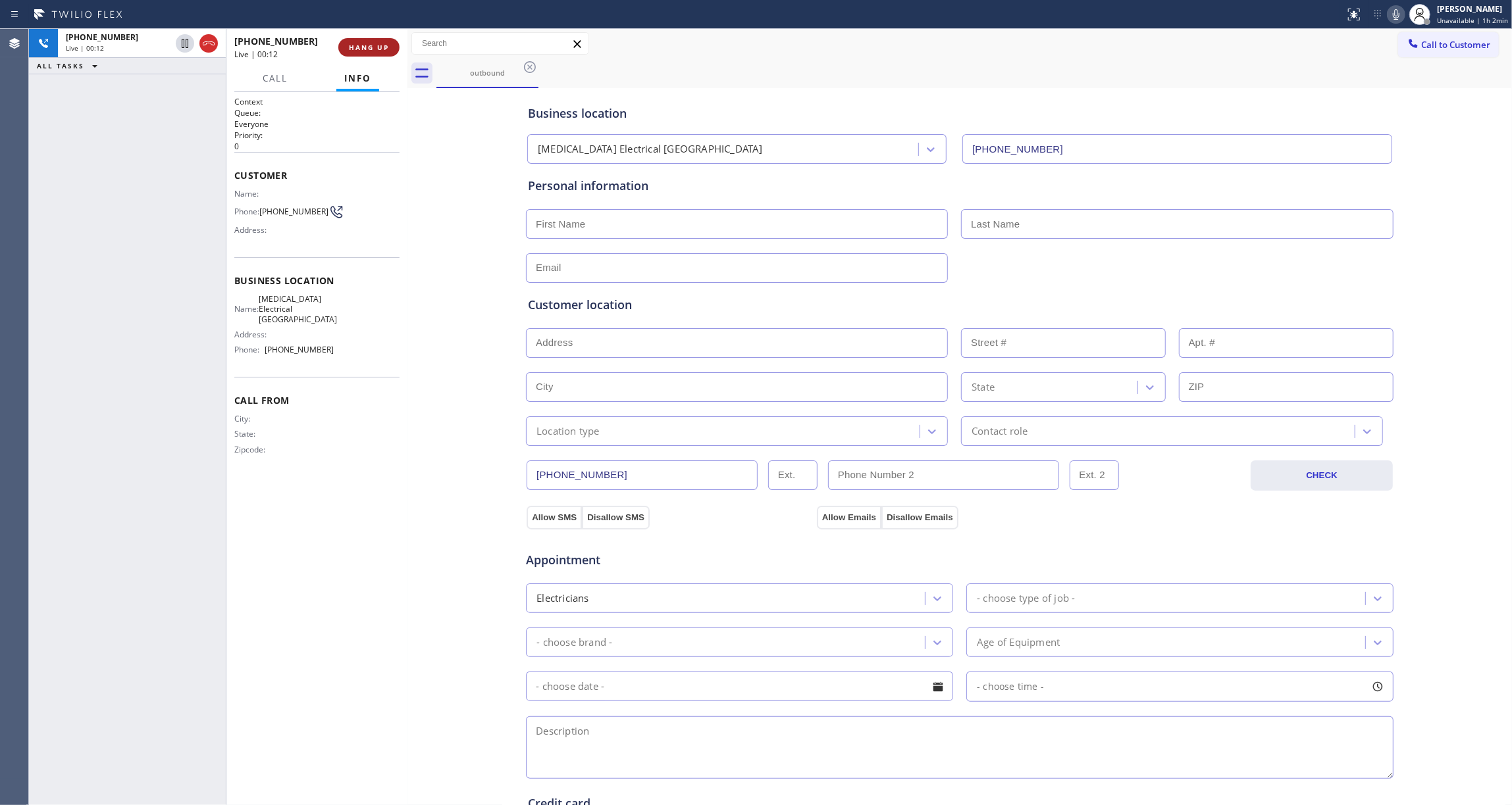
click at [386, 40] on button "HANG UP" at bounding box center [369, 47] width 61 height 19
click at [390, 46] on button "HANG UP" at bounding box center [369, 47] width 61 height 19
click at [379, 50] on span "COMPLETE" at bounding box center [366, 47] width 46 height 9
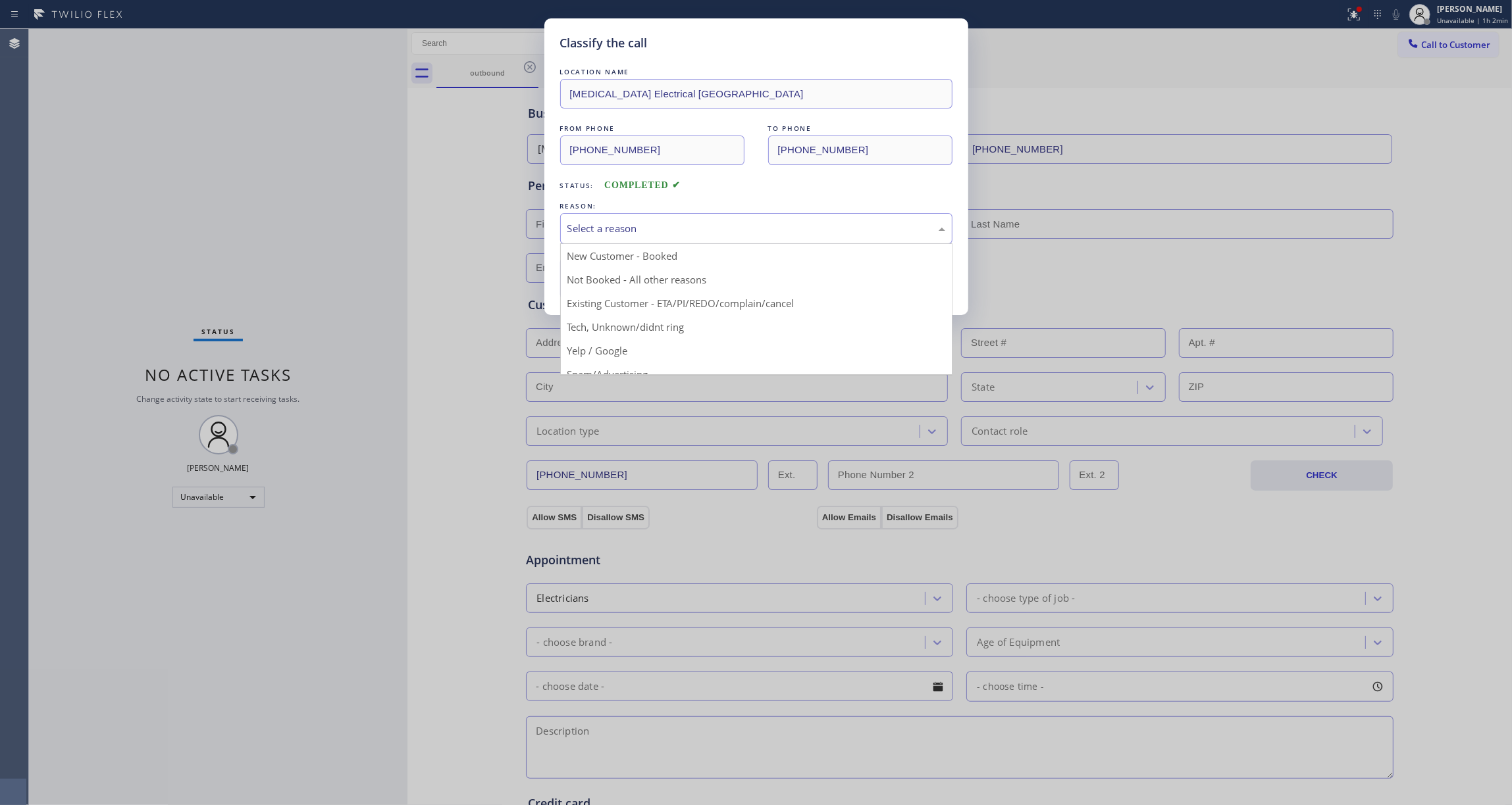
click at [613, 231] on div "Select a reason" at bounding box center [756, 228] width 378 height 15
drag, startPoint x: 616, startPoint y: 285, endPoint x: 612, endPoint y: 279, distance: 7.2
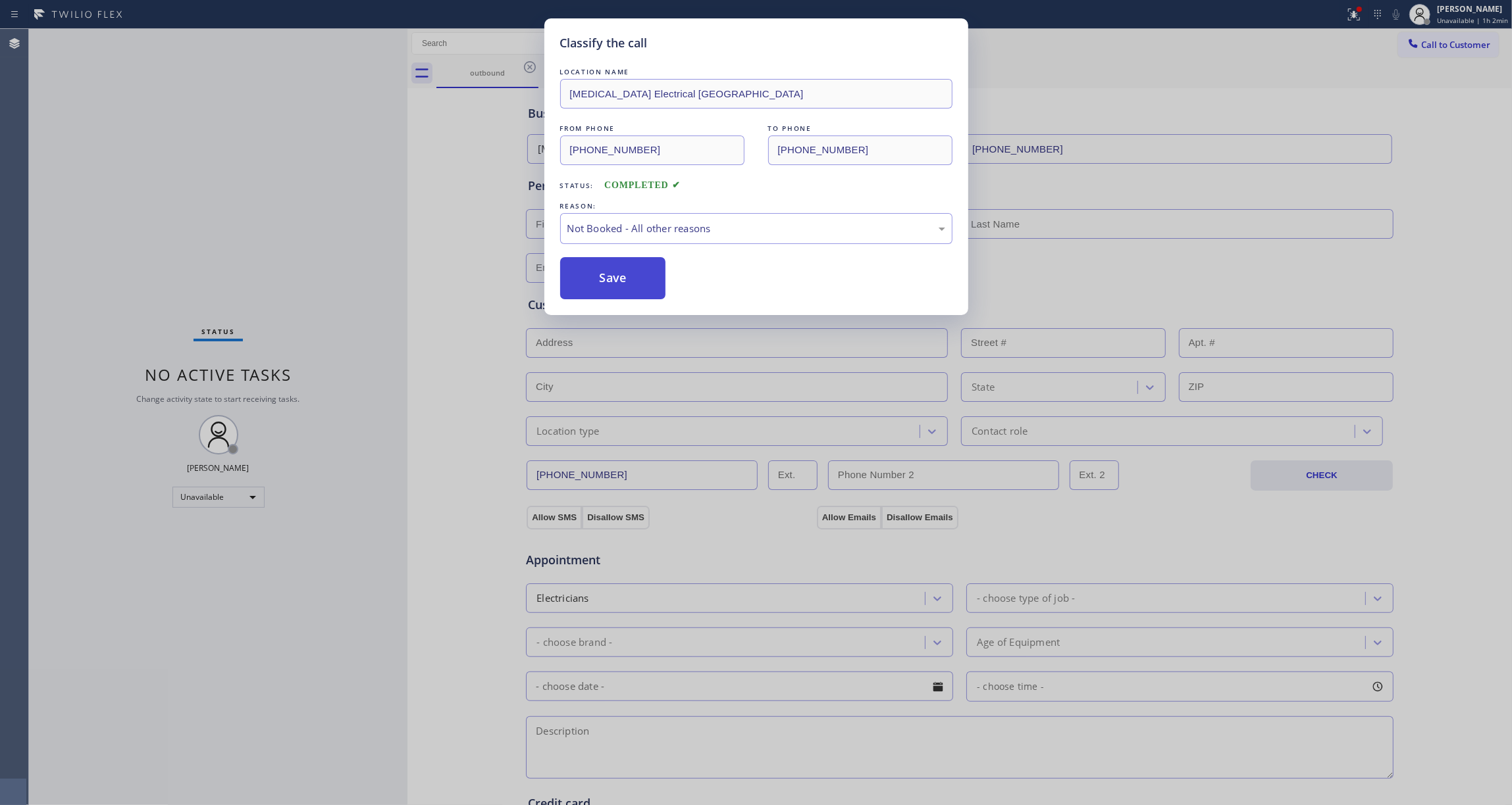
click at [612, 279] on button "Save" at bounding box center [613, 278] width 106 height 42
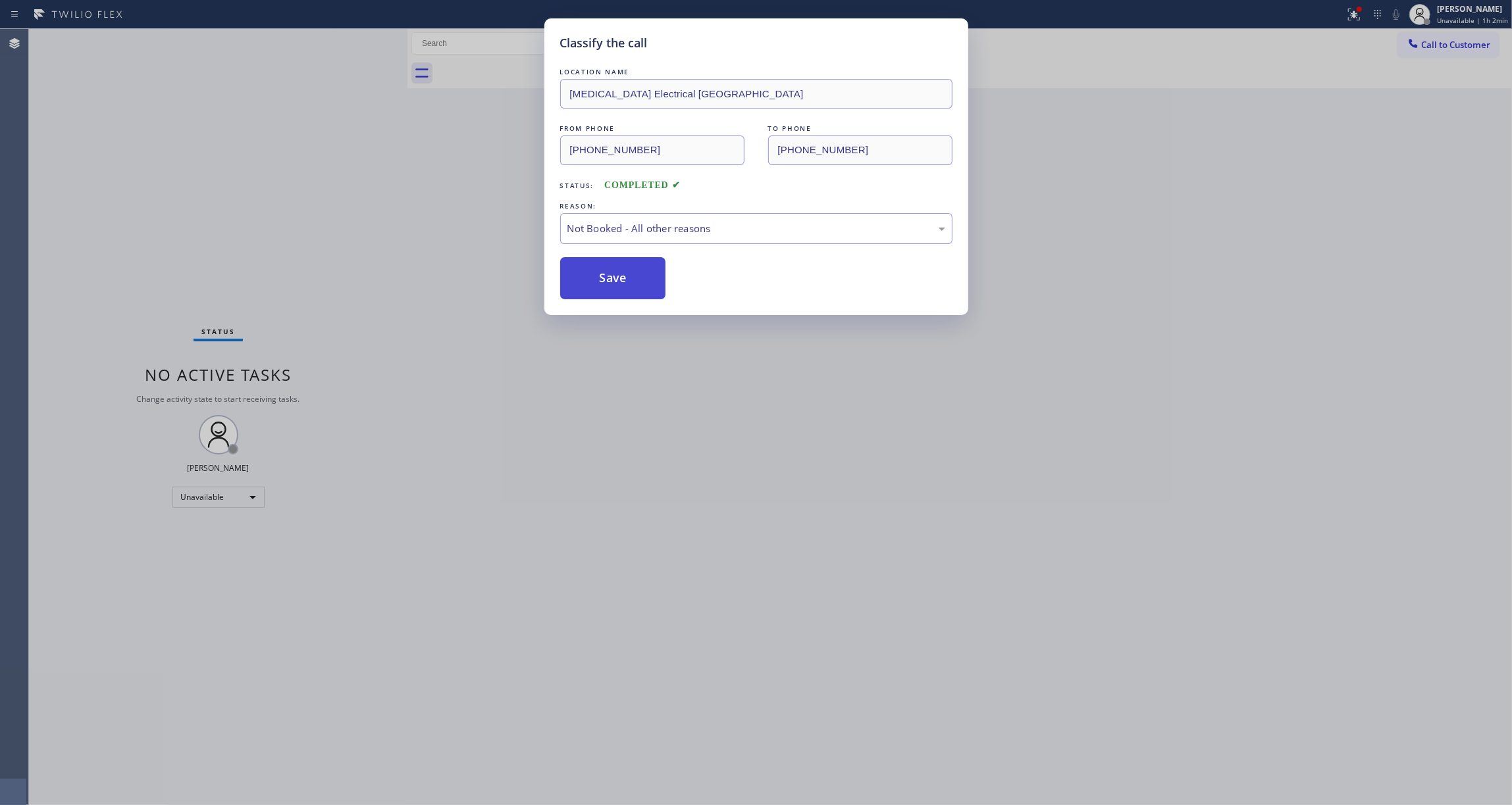
click at [613, 275] on button "Save" at bounding box center [613, 278] width 106 height 42
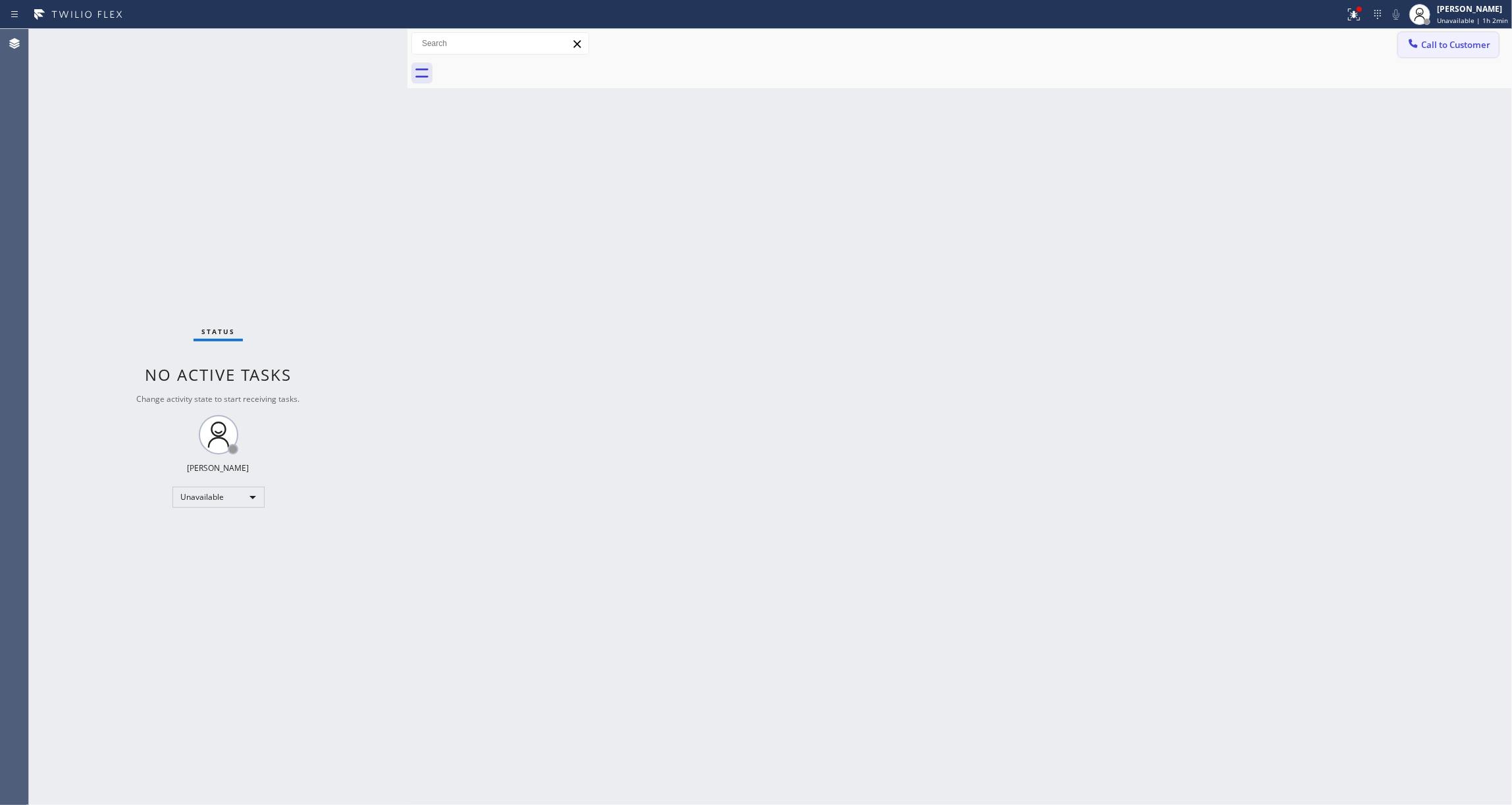
click at [1446, 47] on span "Call to Customer" at bounding box center [1455, 45] width 69 height 12
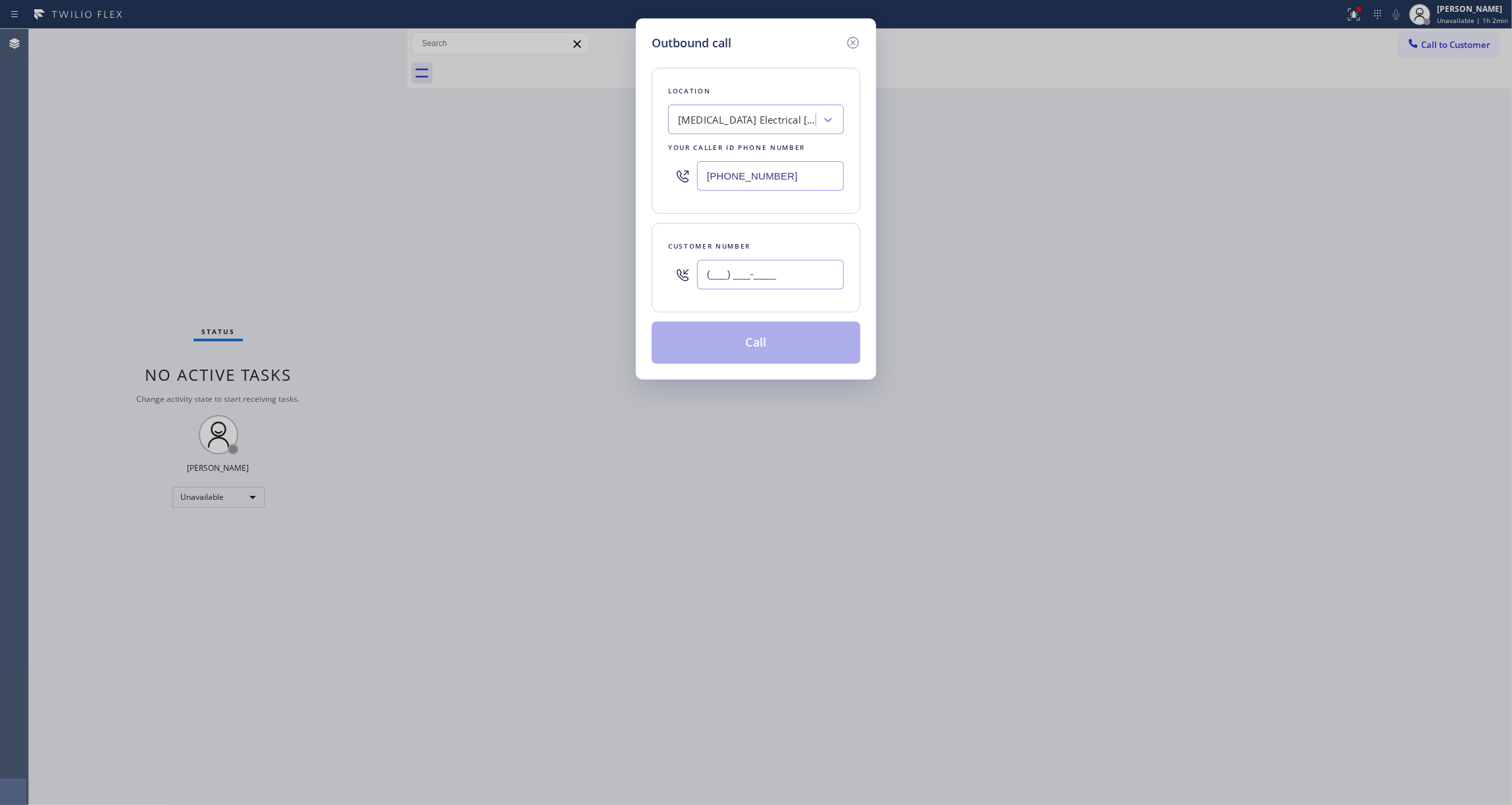
click at [810, 277] on input "(___) ___-____" at bounding box center [770, 275] width 147 height 30
paste input "442) 241-9300"
type input "[PHONE_NUMBER]"
click at [761, 343] on button "Call" at bounding box center [756, 342] width 209 height 42
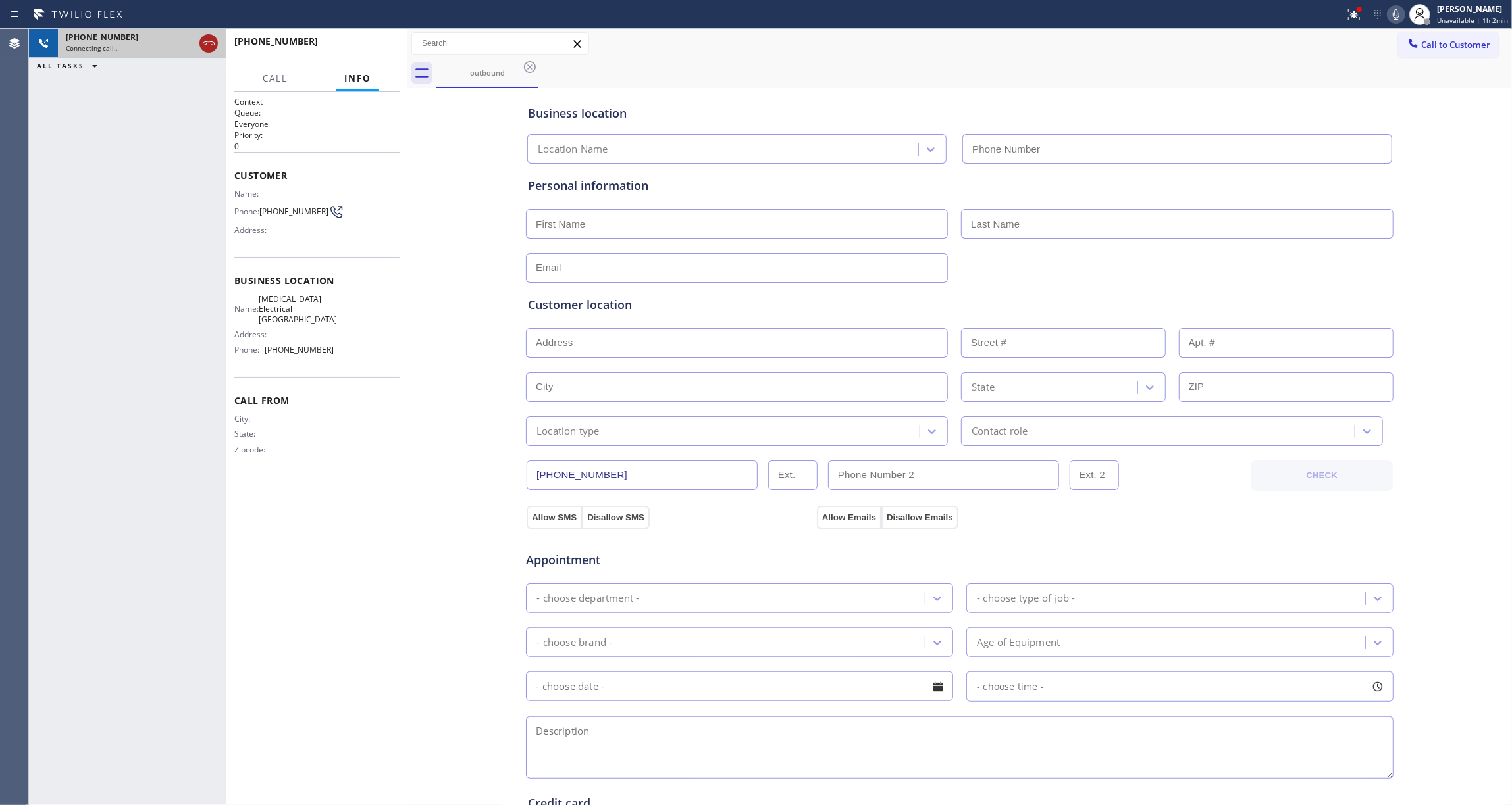
type input "[PHONE_NUMBER]"
click at [206, 46] on icon at bounding box center [208, 43] width 16 height 16
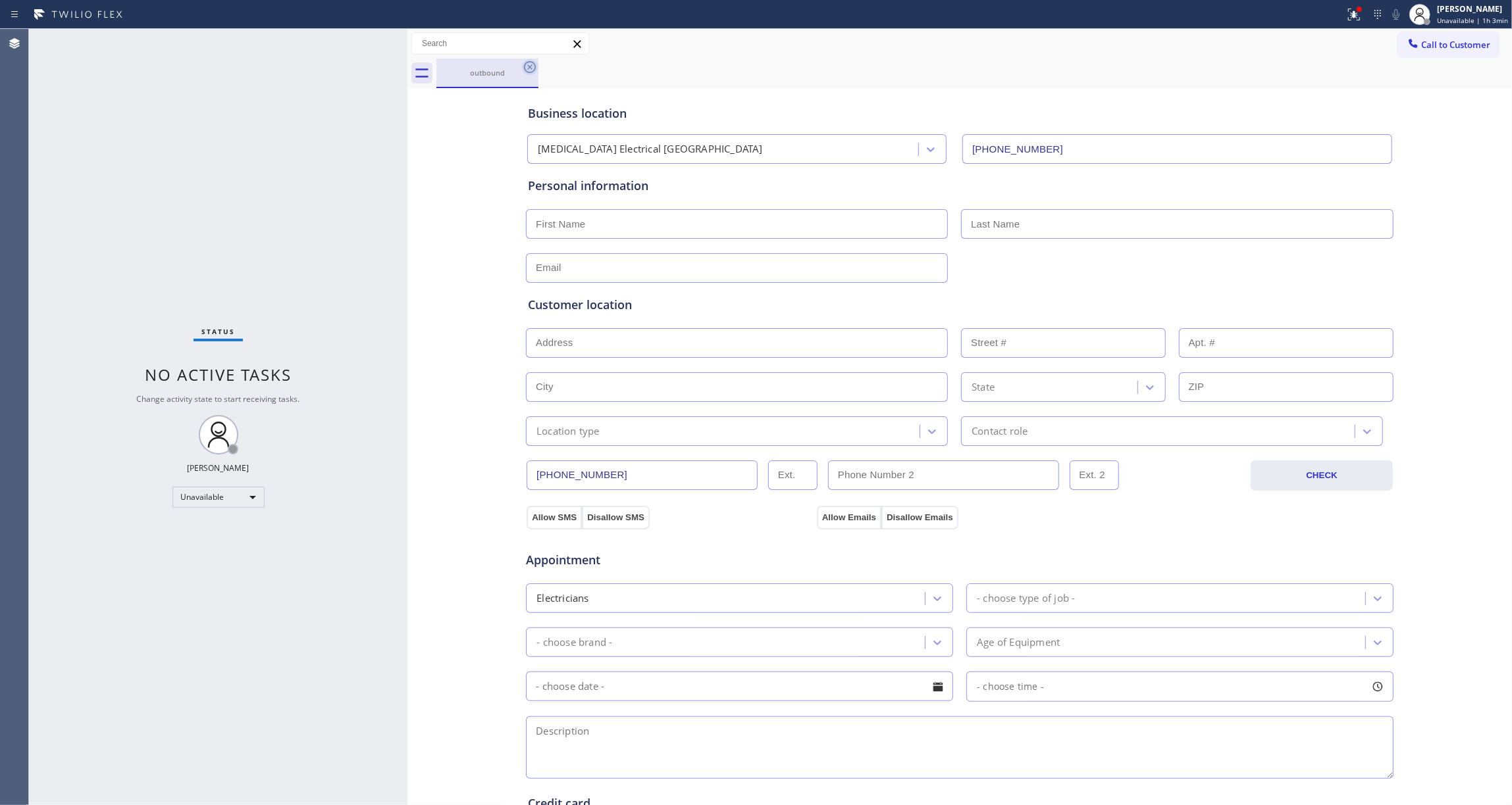
click at [531, 71] on icon at bounding box center [529, 66] width 16 height 16
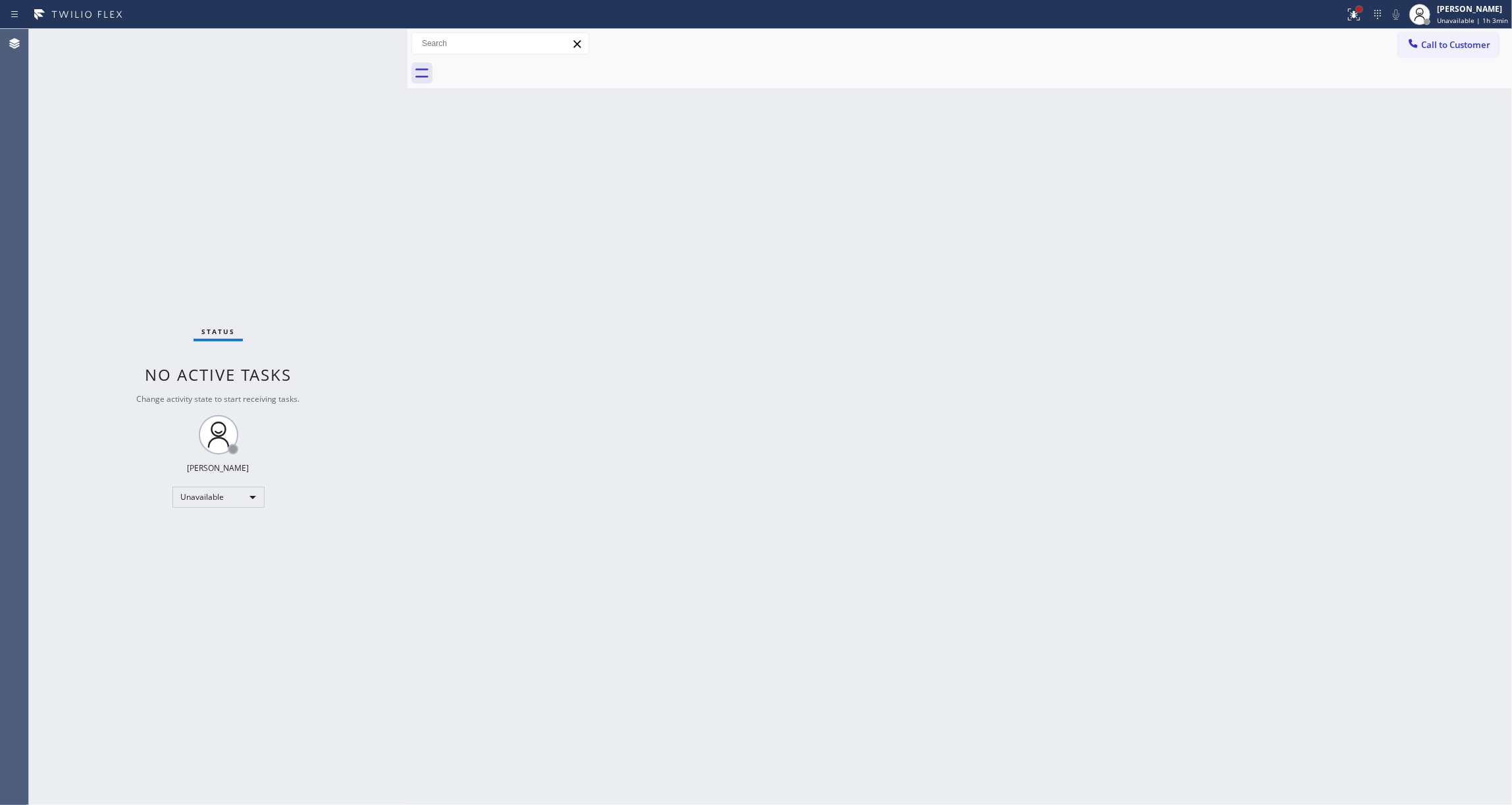
click at [1357, 11] on div at bounding box center [1359, 9] width 5 height 5
click at [1293, 176] on span "Clear issues" at bounding box center [1273, 172] width 62 height 9
drag, startPoint x: 1458, startPoint y: 48, endPoint x: 1446, endPoint y: 51, distance: 12.4
click at [1458, 48] on span "Call to Customer" at bounding box center [1455, 45] width 69 height 12
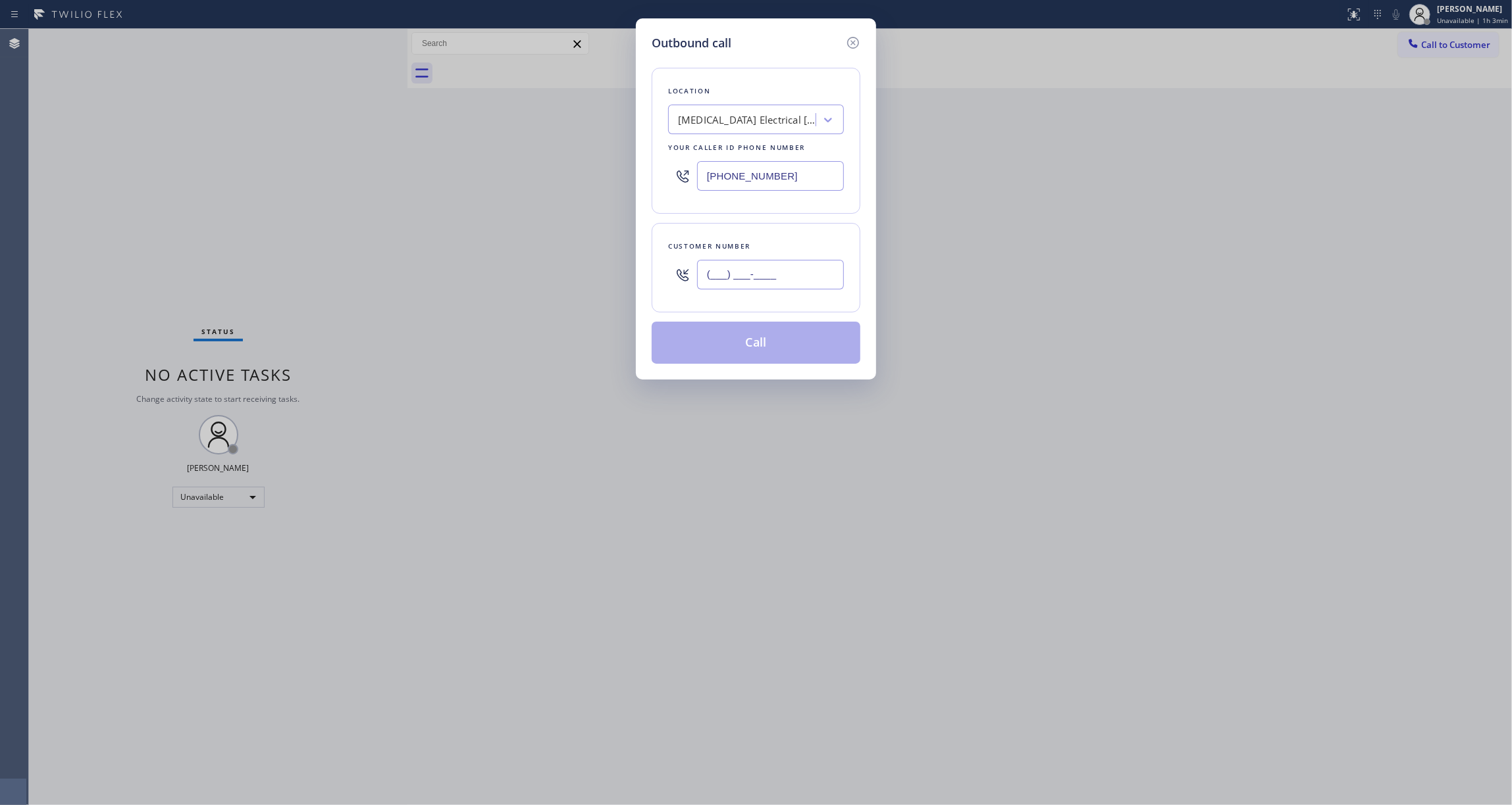
click at [809, 271] on input "(___) ___-____" at bounding box center [770, 275] width 147 height 30
paste input "442) 241-9300"
type input "[PHONE_NUMBER]"
click at [786, 343] on button "Call" at bounding box center [756, 342] width 209 height 42
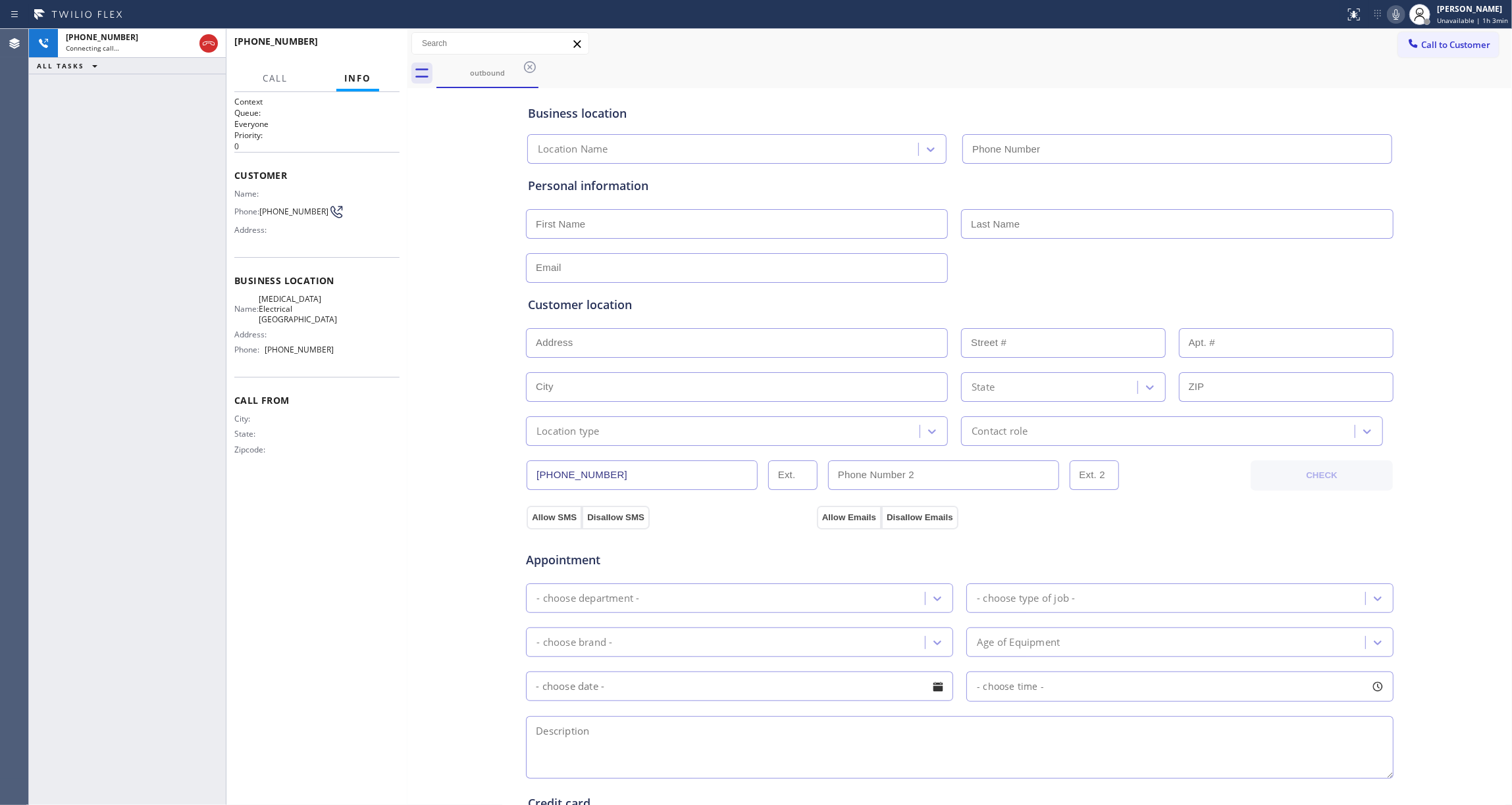
type input "[PHONE_NUMBER]"
click at [356, 53] on button "HANG UP" at bounding box center [369, 47] width 61 height 19
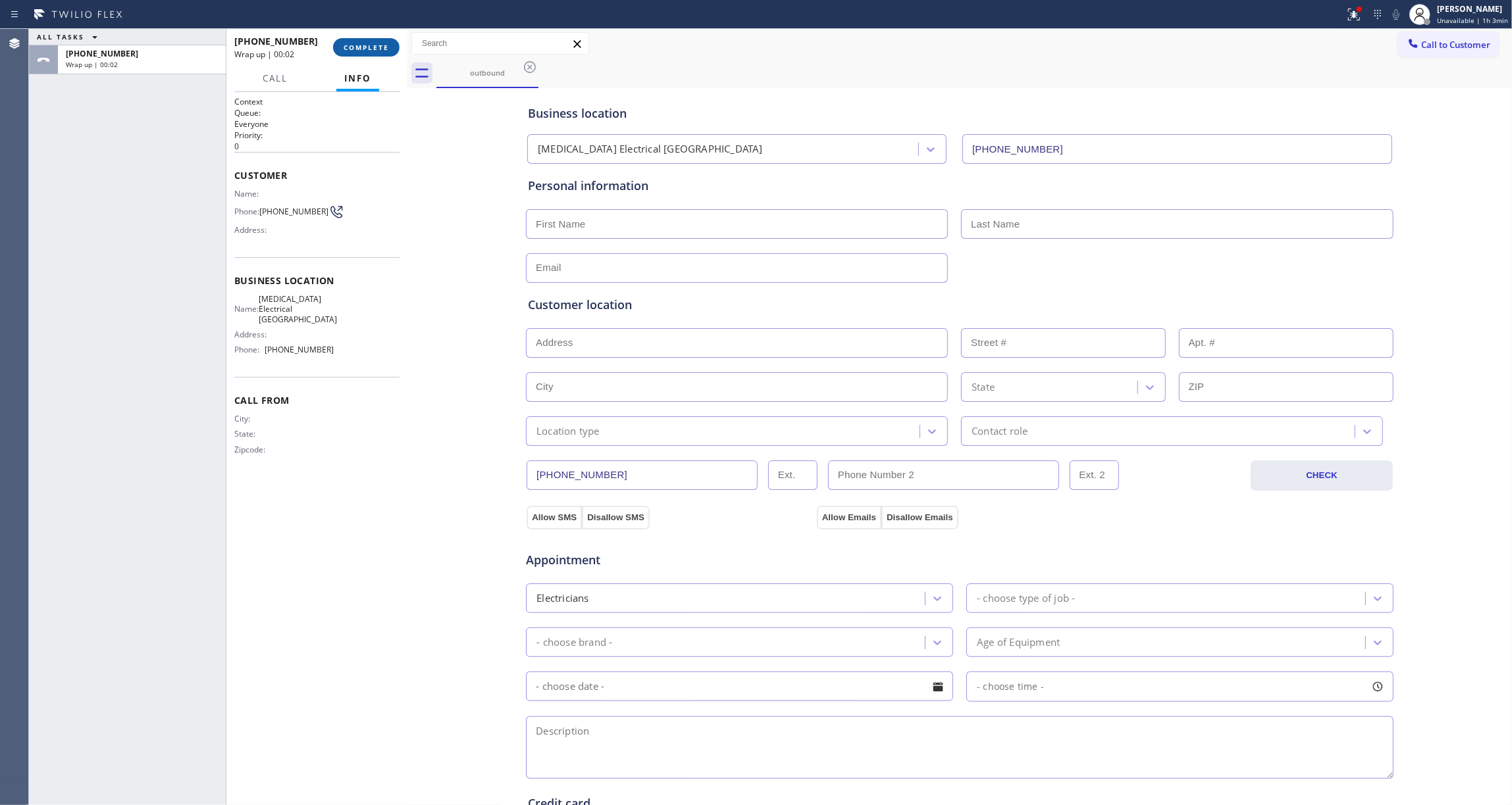
click at [356, 41] on button "COMPLETE" at bounding box center [366, 47] width 66 height 19
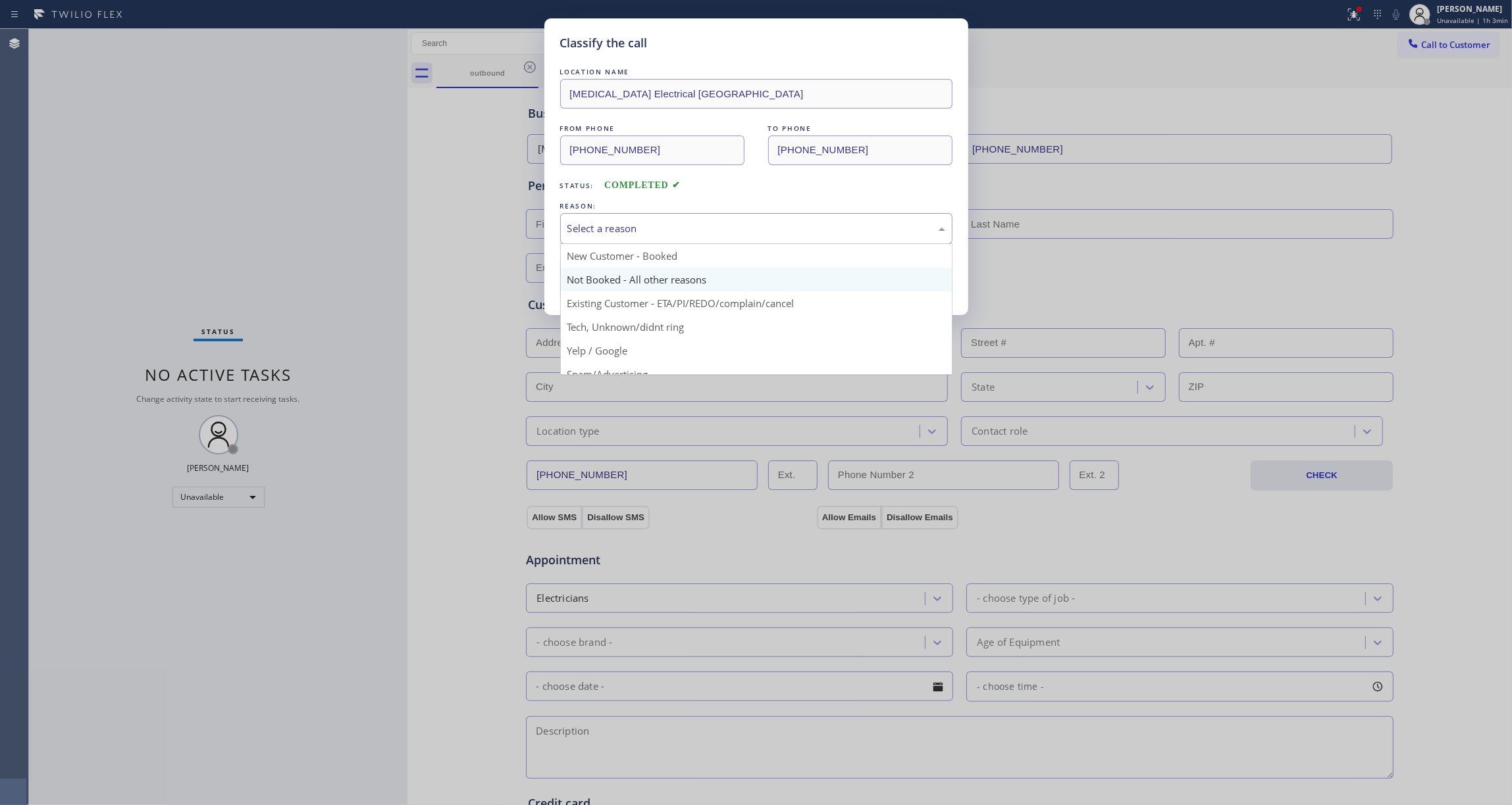
drag, startPoint x: 624, startPoint y: 222, endPoint x: 605, endPoint y: 279, distance: 60.1
click at [611, 226] on div "Select a reason" at bounding box center [756, 228] width 378 height 15
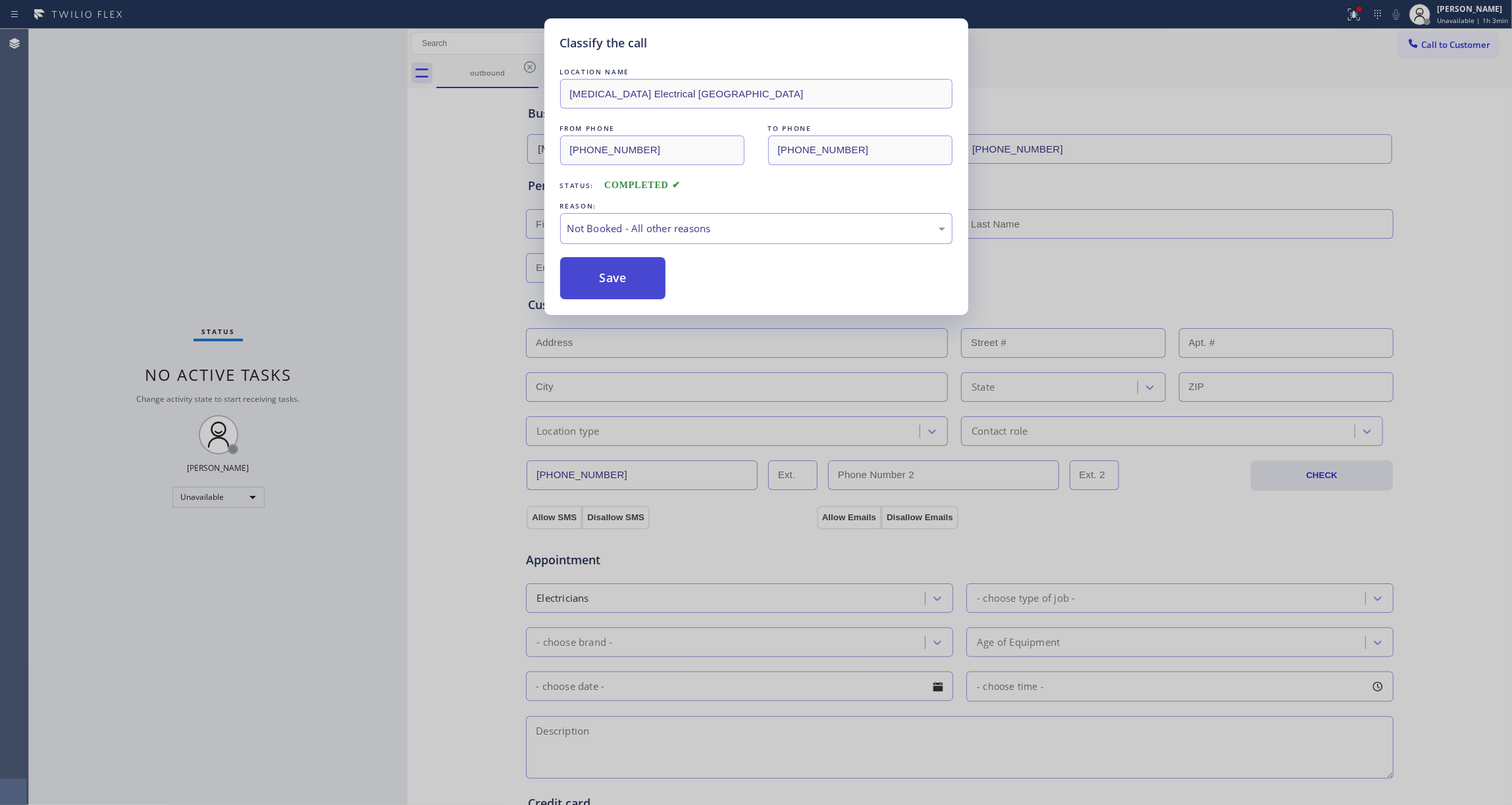
click at [600, 270] on button "Save" at bounding box center [613, 278] width 106 height 42
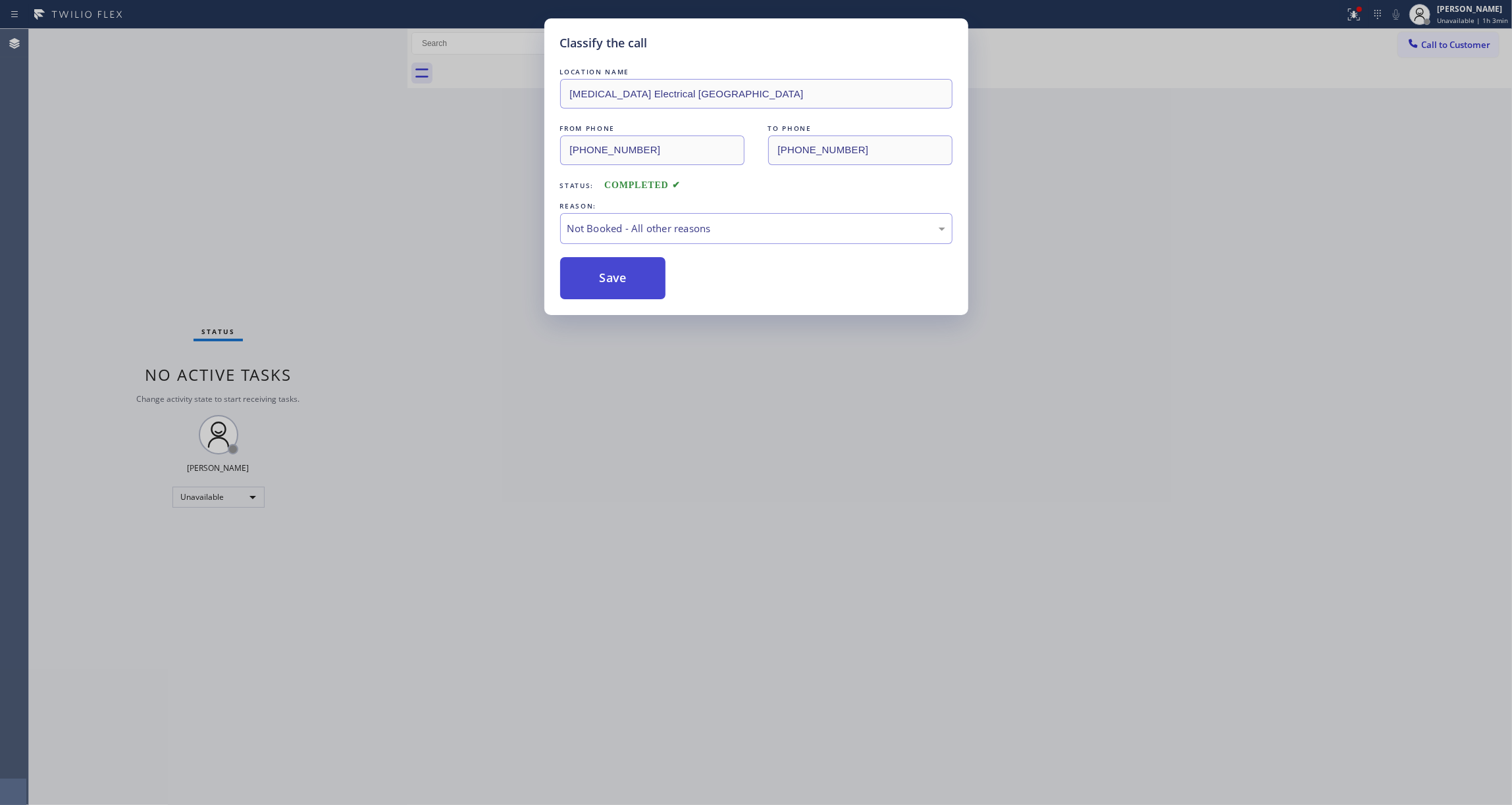
click at [600, 270] on button "Save" at bounding box center [613, 278] width 106 height 42
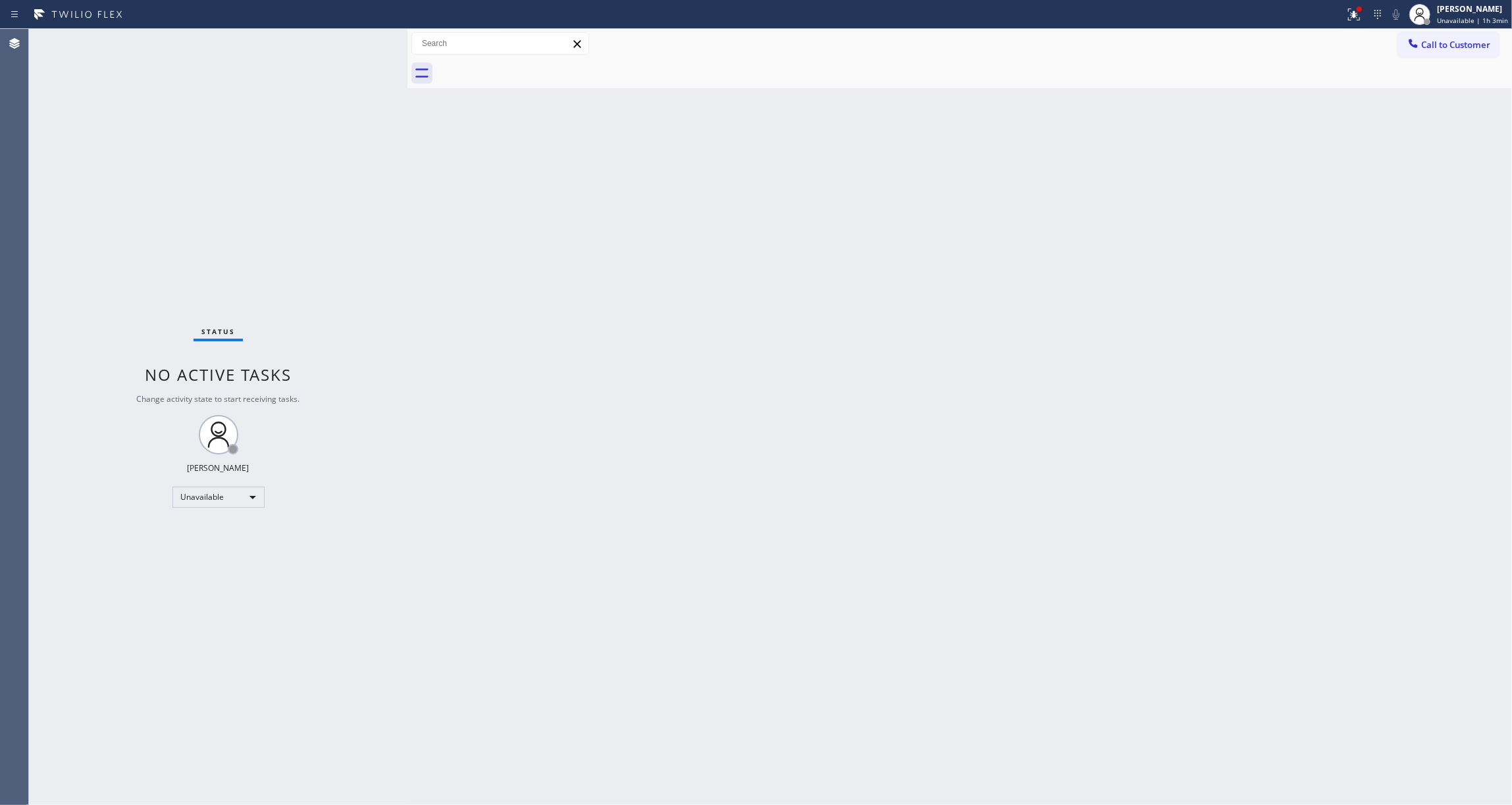
click at [1443, 47] on span "Call to Customer" at bounding box center [1455, 45] width 69 height 12
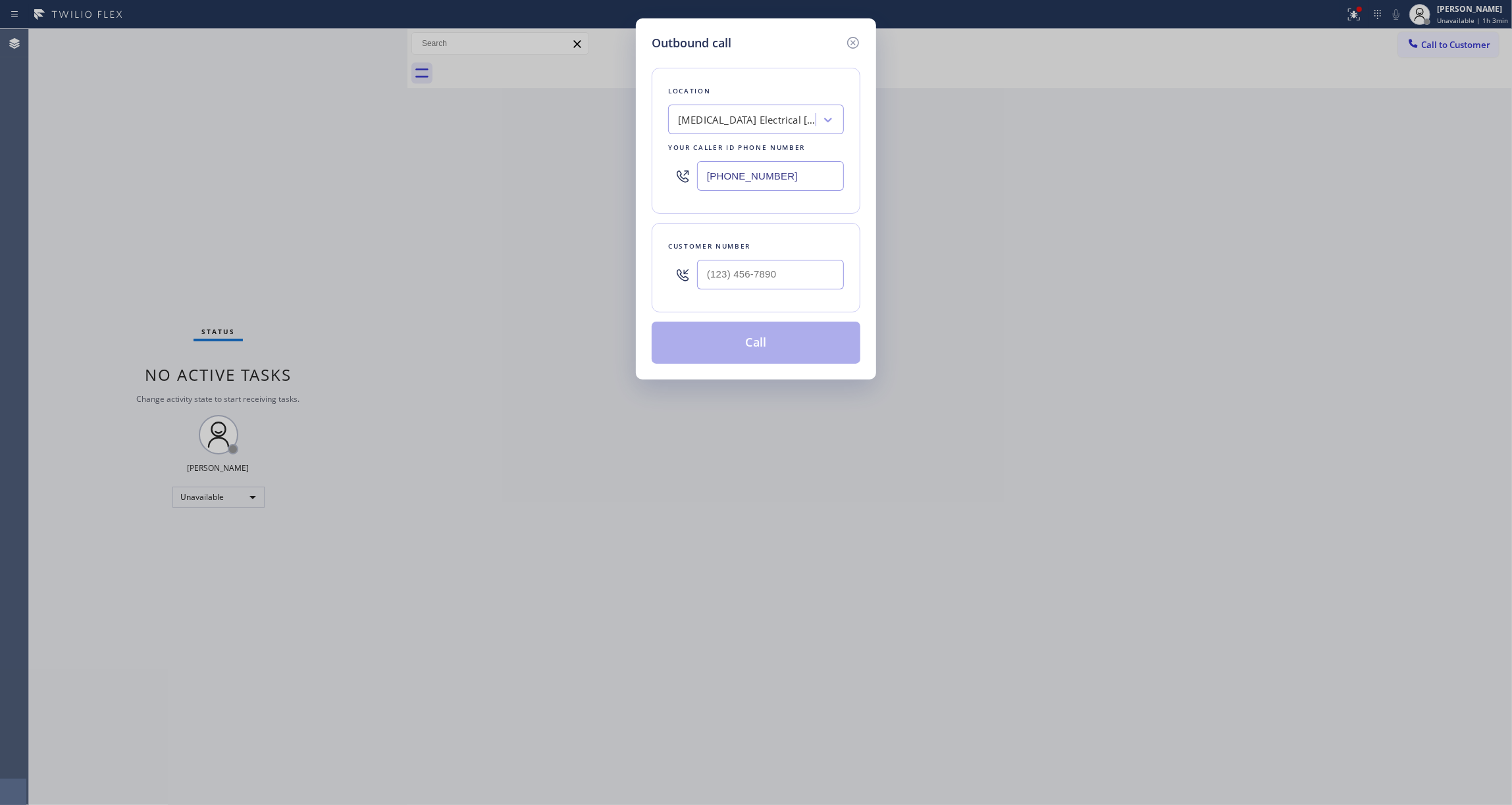
drag, startPoint x: 612, startPoint y: 169, endPoint x: 184, endPoint y: 181, distance: 428.2
click at [184, 181] on div "Outbound call Location [MEDICAL_DATA] Electrical [GEOGRAPHIC_DATA] Your caller …" at bounding box center [756, 402] width 1512 height 805
paste input "470) 782-9857"
type input "[PHONE_NUMBER]"
click at [760, 259] on div at bounding box center [770, 275] width 147 height 43
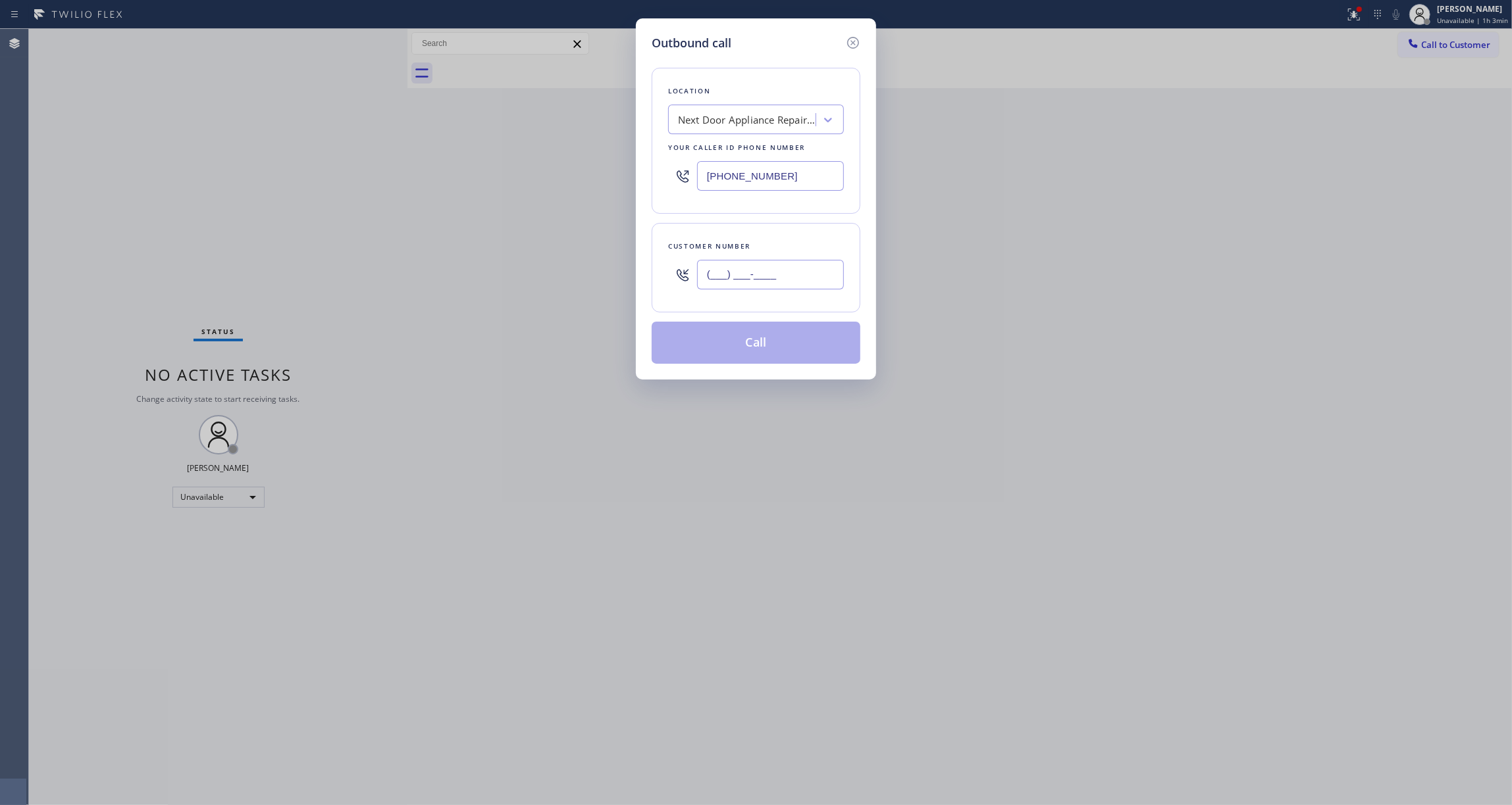
click at [760, 265] on input "(___) ___-____" at bounding box center [770, 275] width 147 height 30
paste input "986) 286-1401"
type input "[PHONE_NUMBER]"
click at [783, 348] on button "Call" at bounding box center [756, 342] width 209 height 42
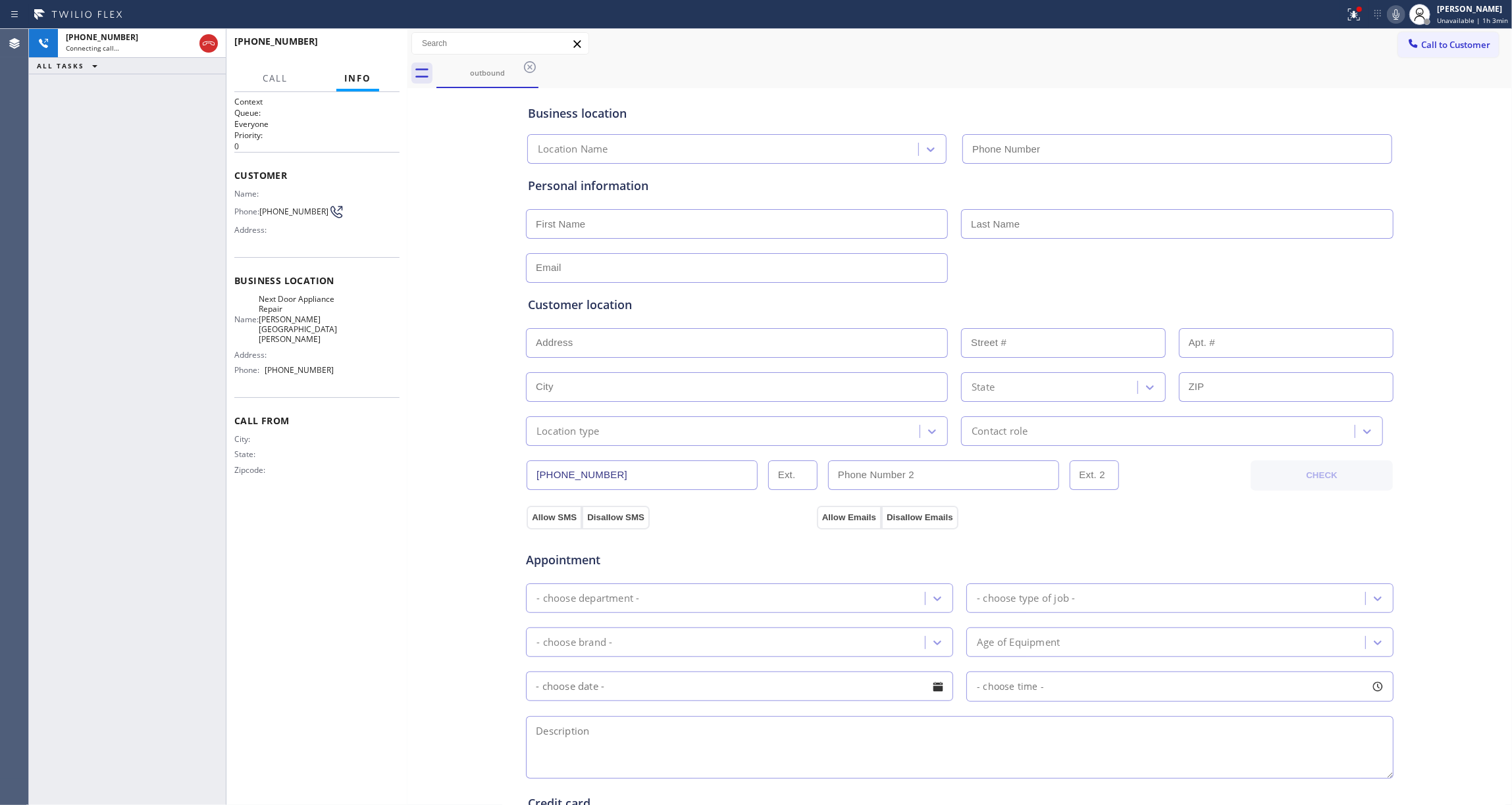
type input "[PHONE_NUMBER]"
click at [1346, 19] on icon at bounding box center [1354, 14] width 16 height 16
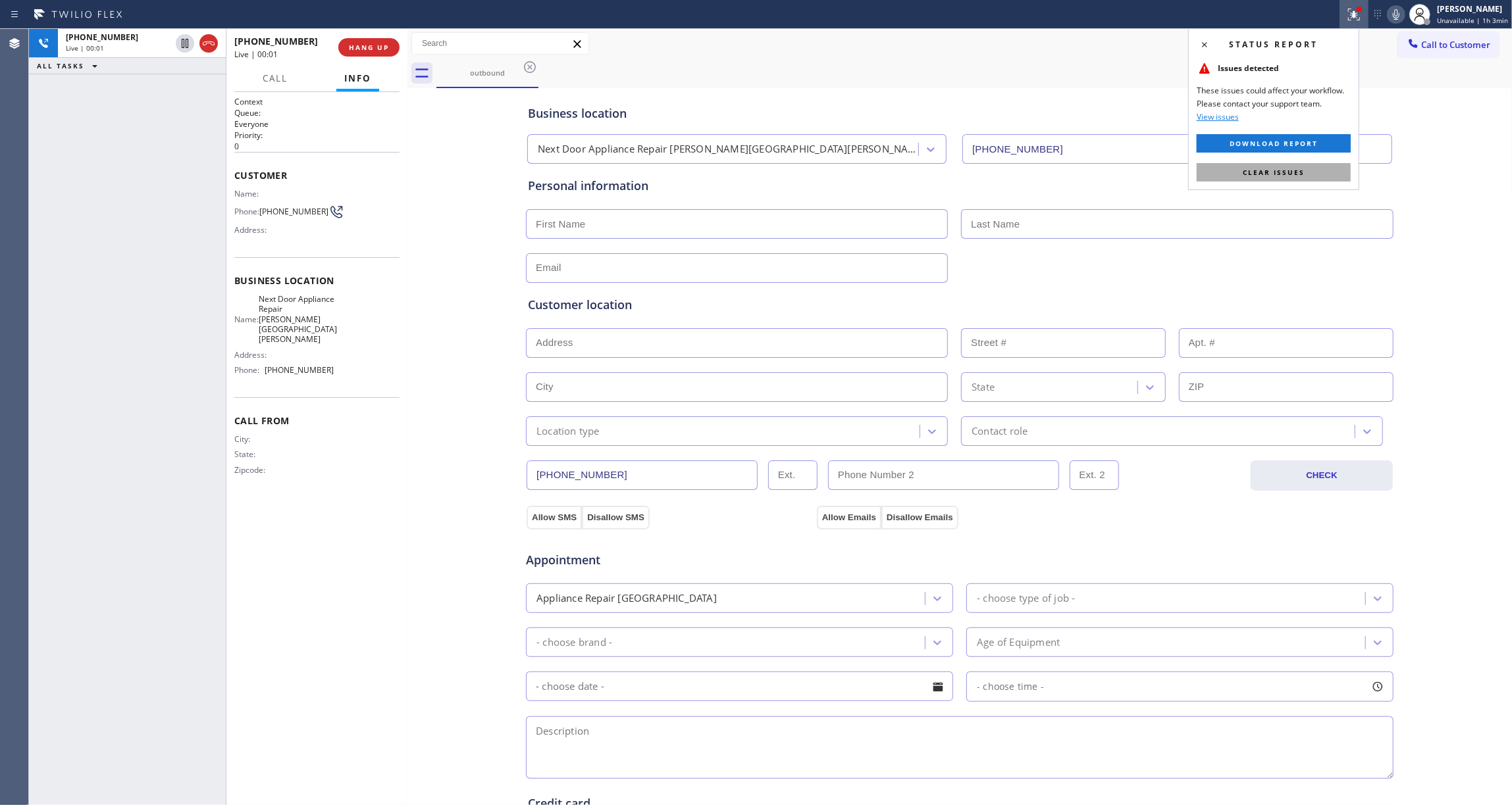
click at [1288, 177] on button "Clear issues" at bounding box center [1273, 172] width 154 height 19
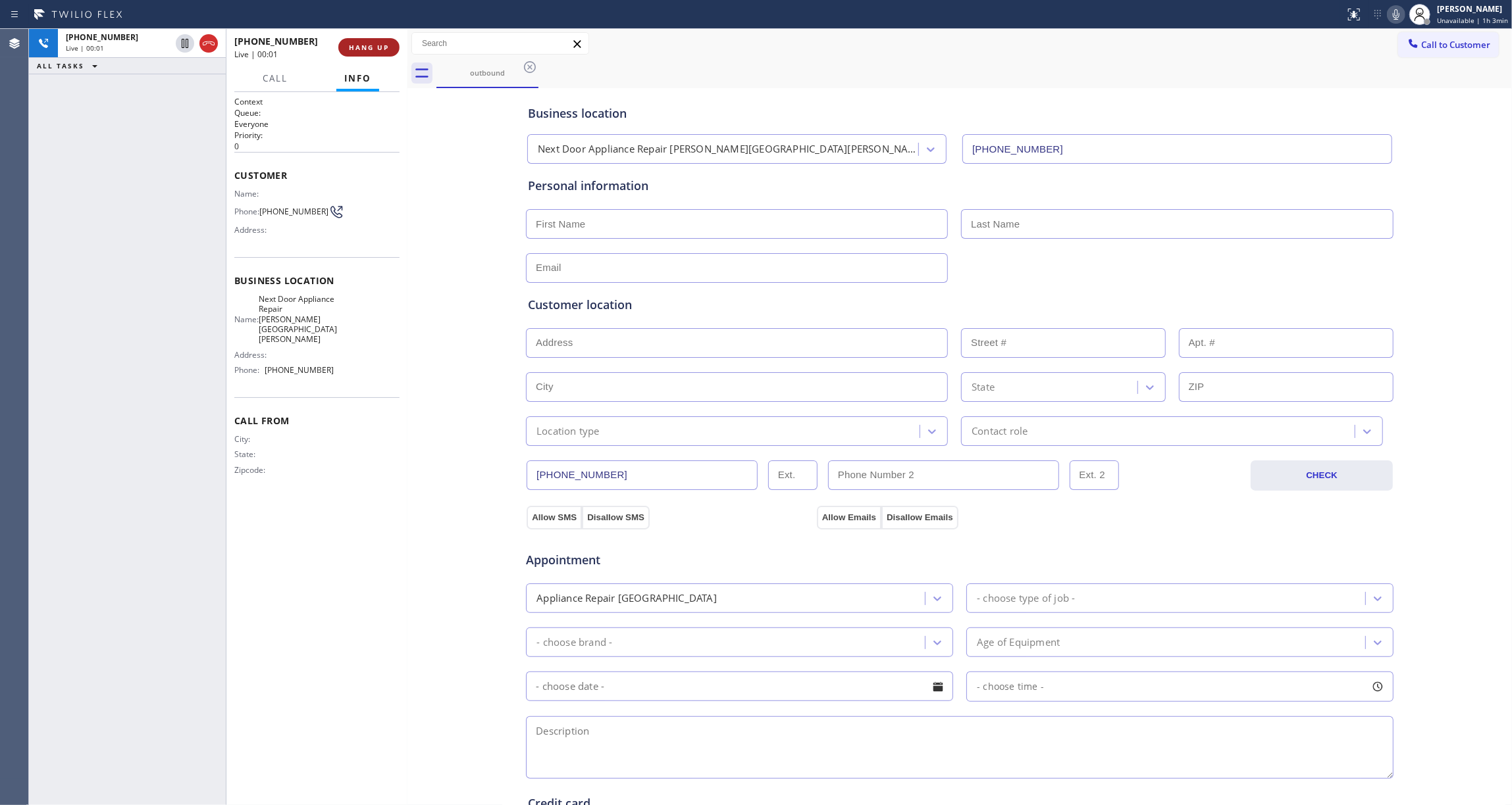
click at [367, 45] on span "HANG UP" at bounding box center [369, 47] width 40 height 9
click at [274, 213] on span "[PHONE_NUMBER]" at bounding box center [293, 211] width 69 height 10
copy div "[PHONE_NUMBER]"
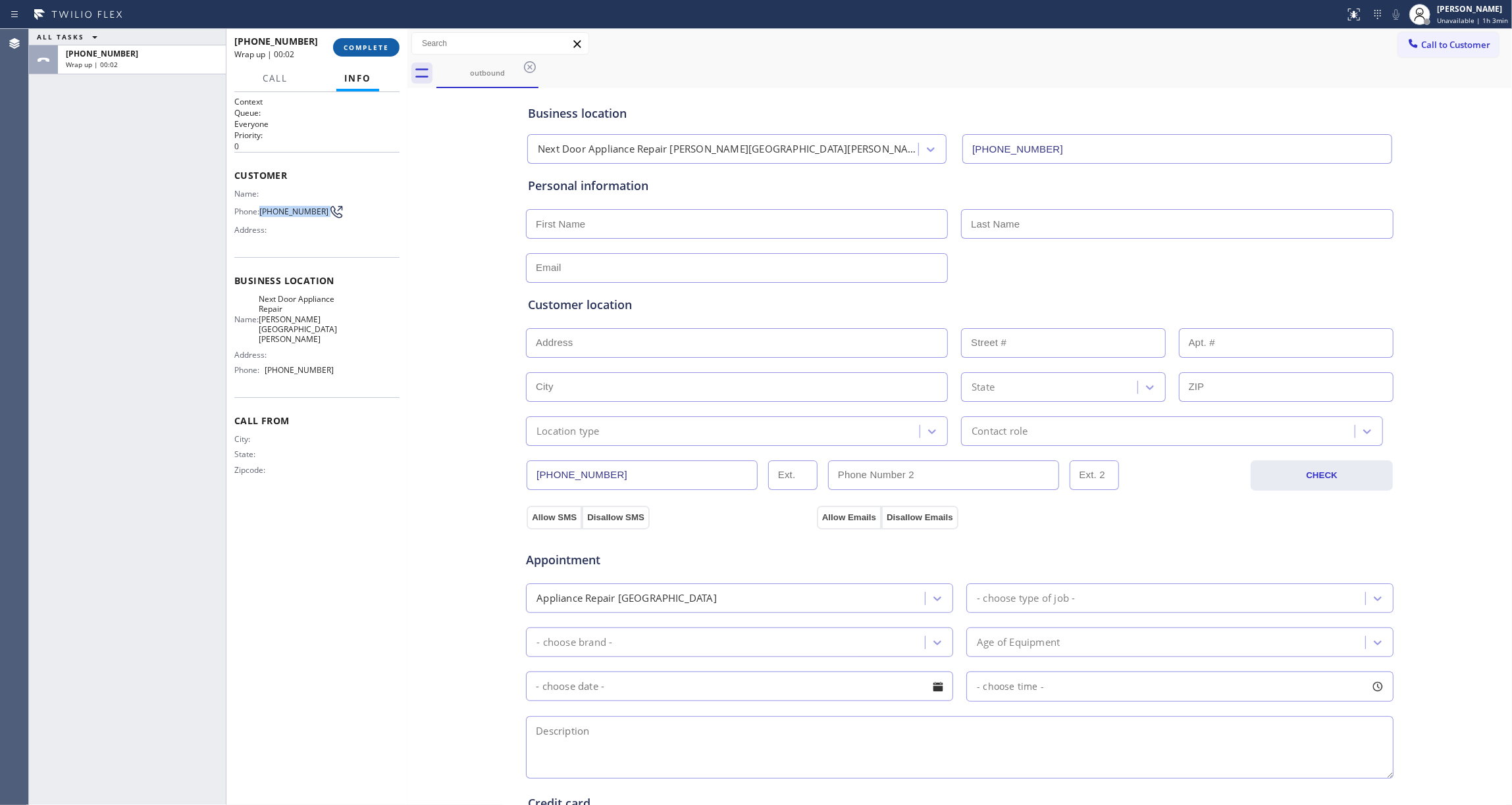
click at [357, 54] on button "COMPLETE" at bounding box center [366, 47] width 66 height 19
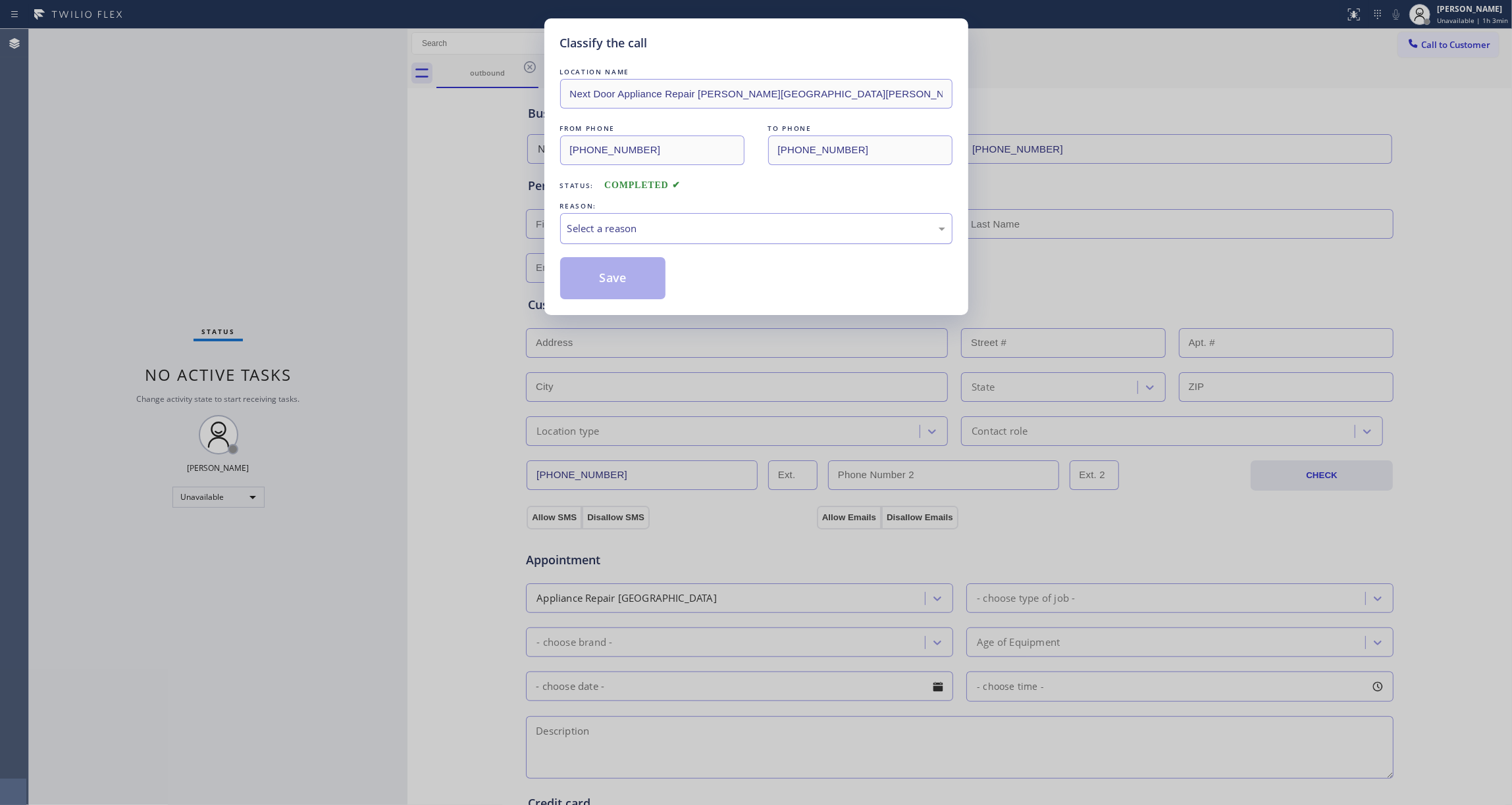
click at [603, 230] on div "Select a reason" at bounding box center [756, 228] width 378 height 15
drag, startPoint x: 611, startPoint y: 276, endPoint x: 1133, endPoint y: 103, distance: 549.9
click at [610, 276] on button "Save" at bounding box center [613, 278] width 106 height 42
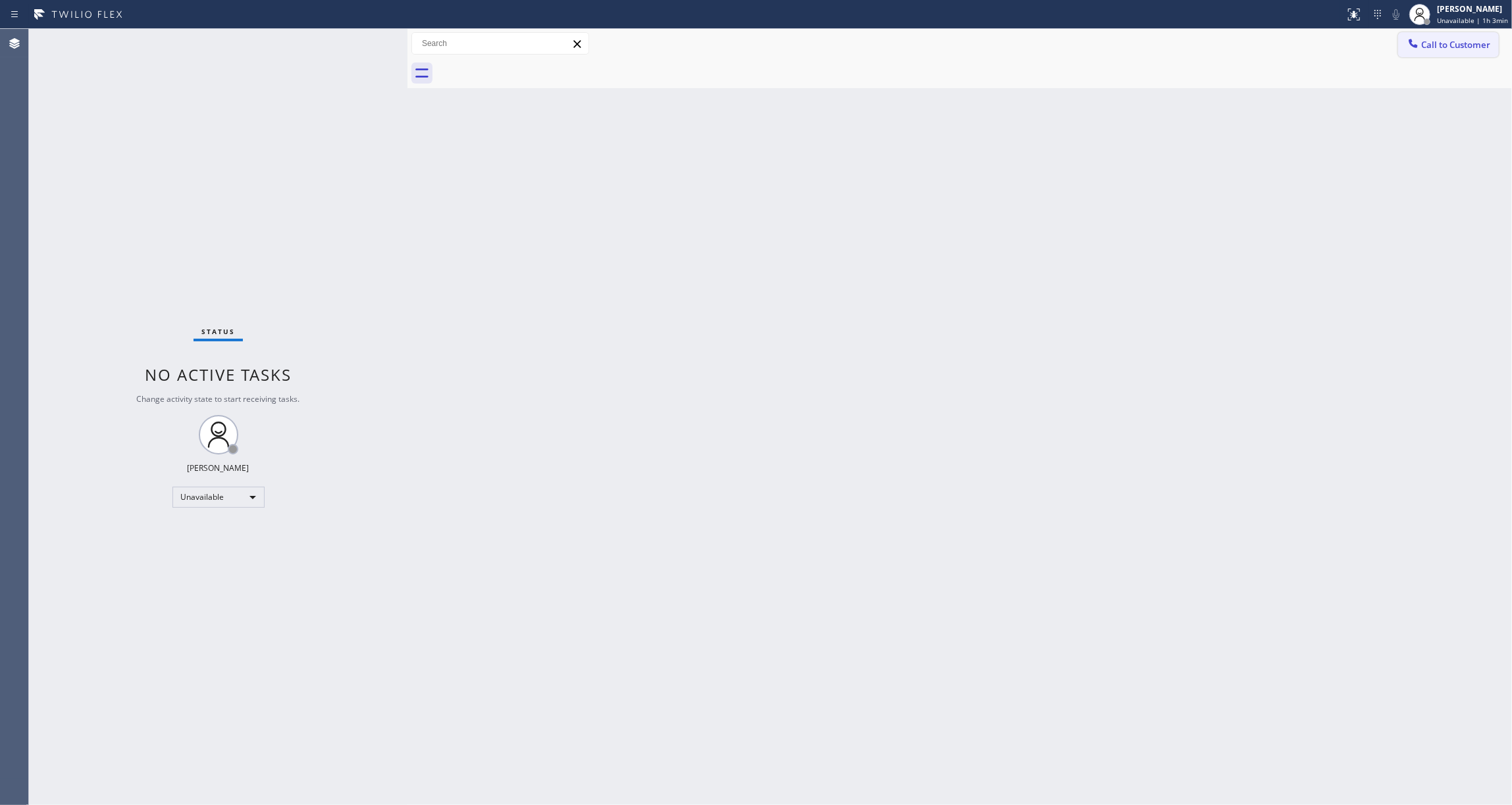
click at [1466, 45] on span "Call to Customer" at bounding box center [1455, 45] width 69 height 12
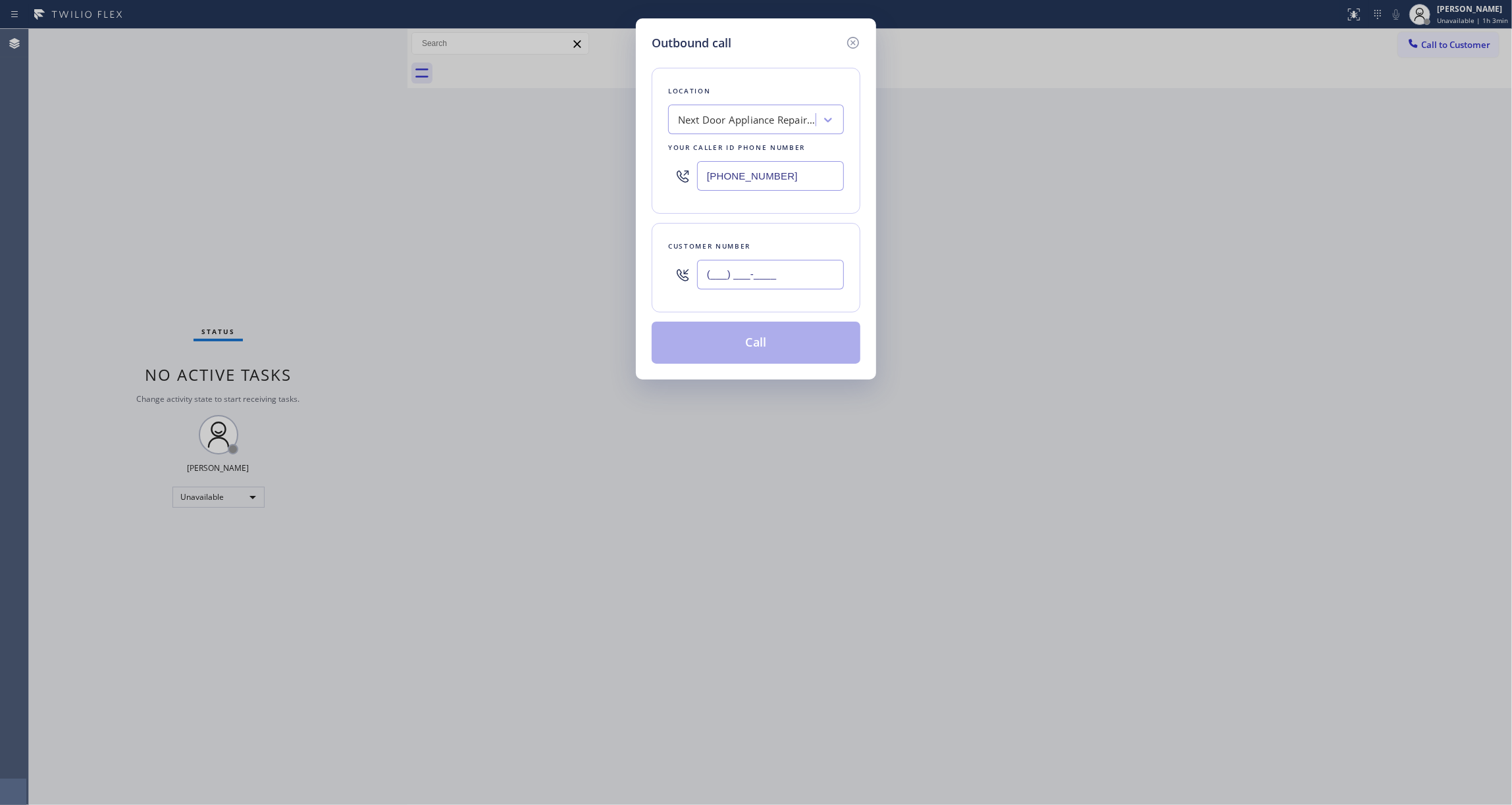
click at [778, 289] on input "(___) ___-____" at bounding box center [770, 275] width 147 height 30
paste input "986) 286-1401"
type input "[PHONE_NUMBER]"
click at [757, 351] on button "Call" at bounding box center [756, 342] width 209 height 42
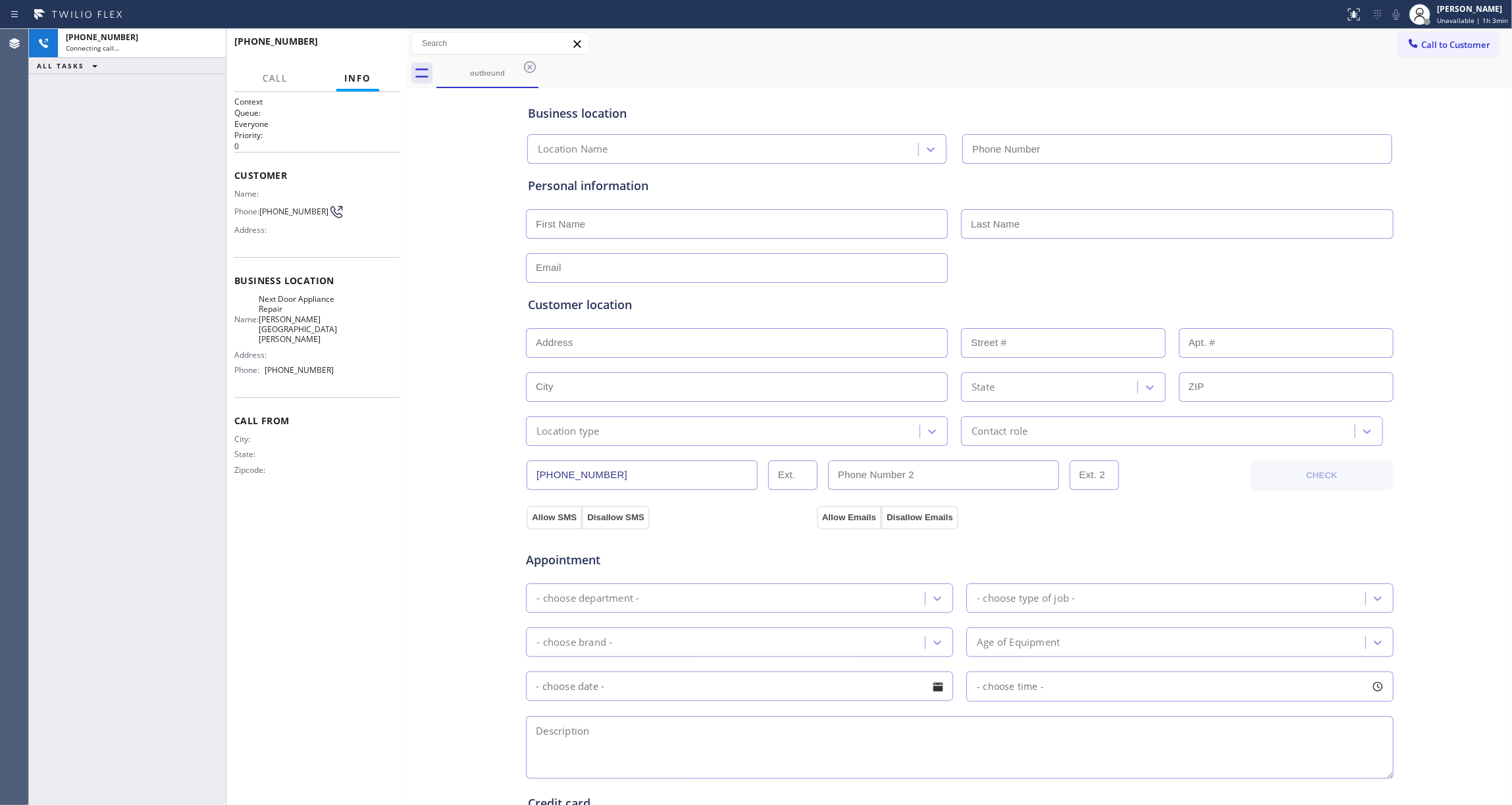
type input "[PHONE_NUMBER]"
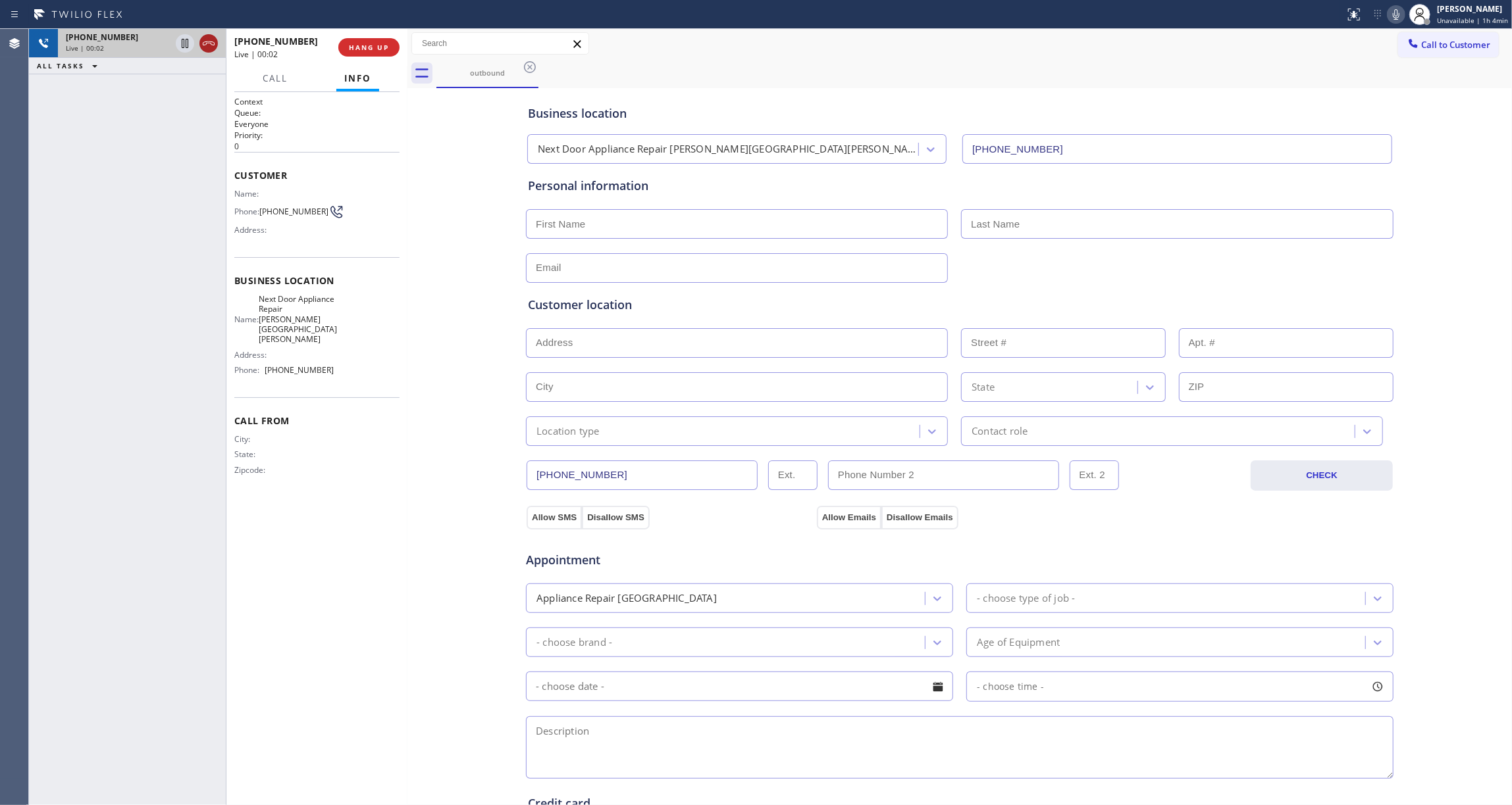
click at [206, 40] on icon at bounding box center [208, 43] width 16 height 16
click at [393, 40] on button "COMPLETE" at bounding box center [366, 47] width 66 height 19
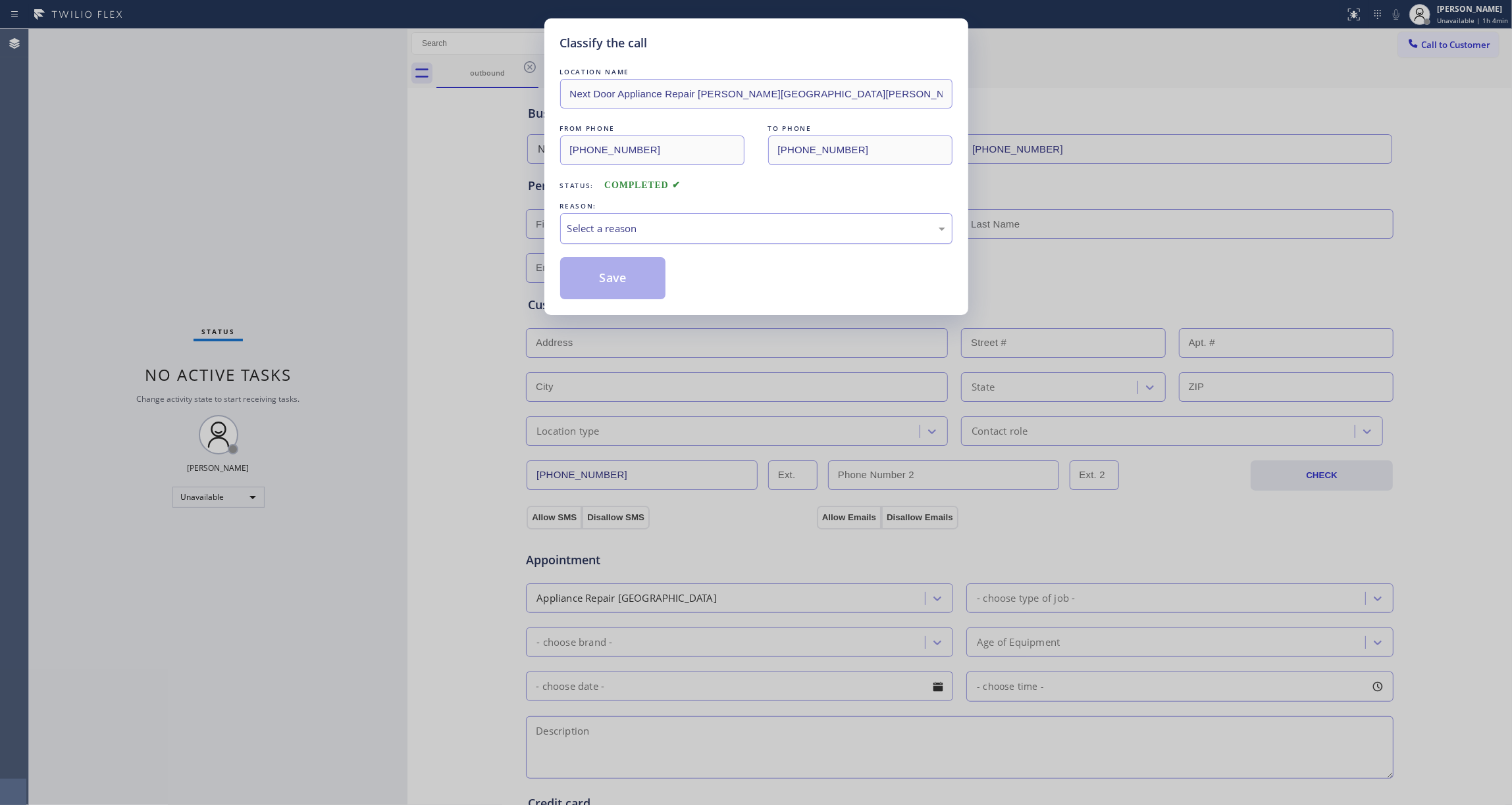
click at [660, 226] on div "Select a reason" at bounding box center [756, 228] width 378 height 15
click at [609, 287] on button "Save" at bounding box center [613, 278] width 106 height 42
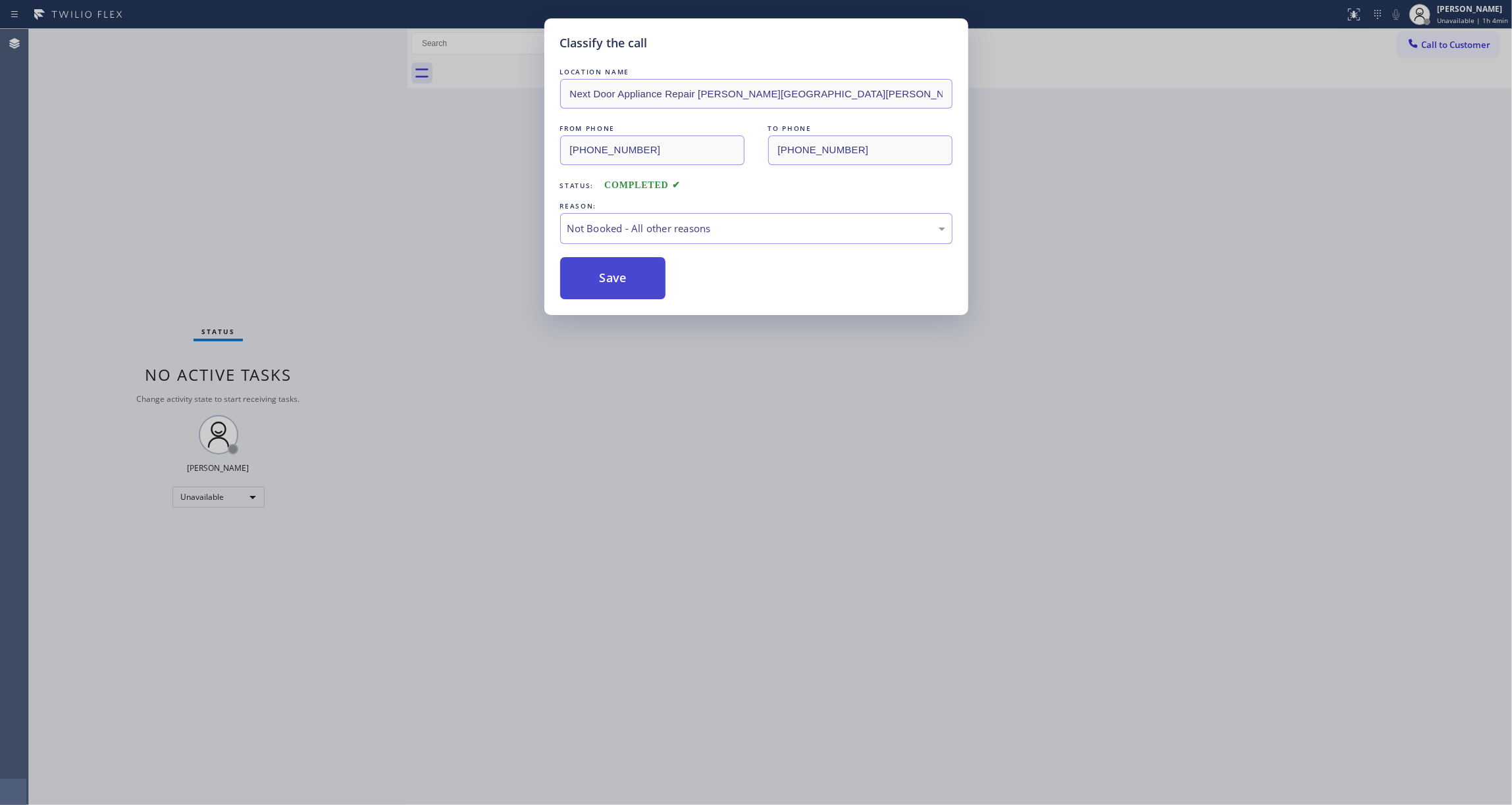
click at [609, 287] on button "Save" at bounding box center [613, 278] width 106 height 42
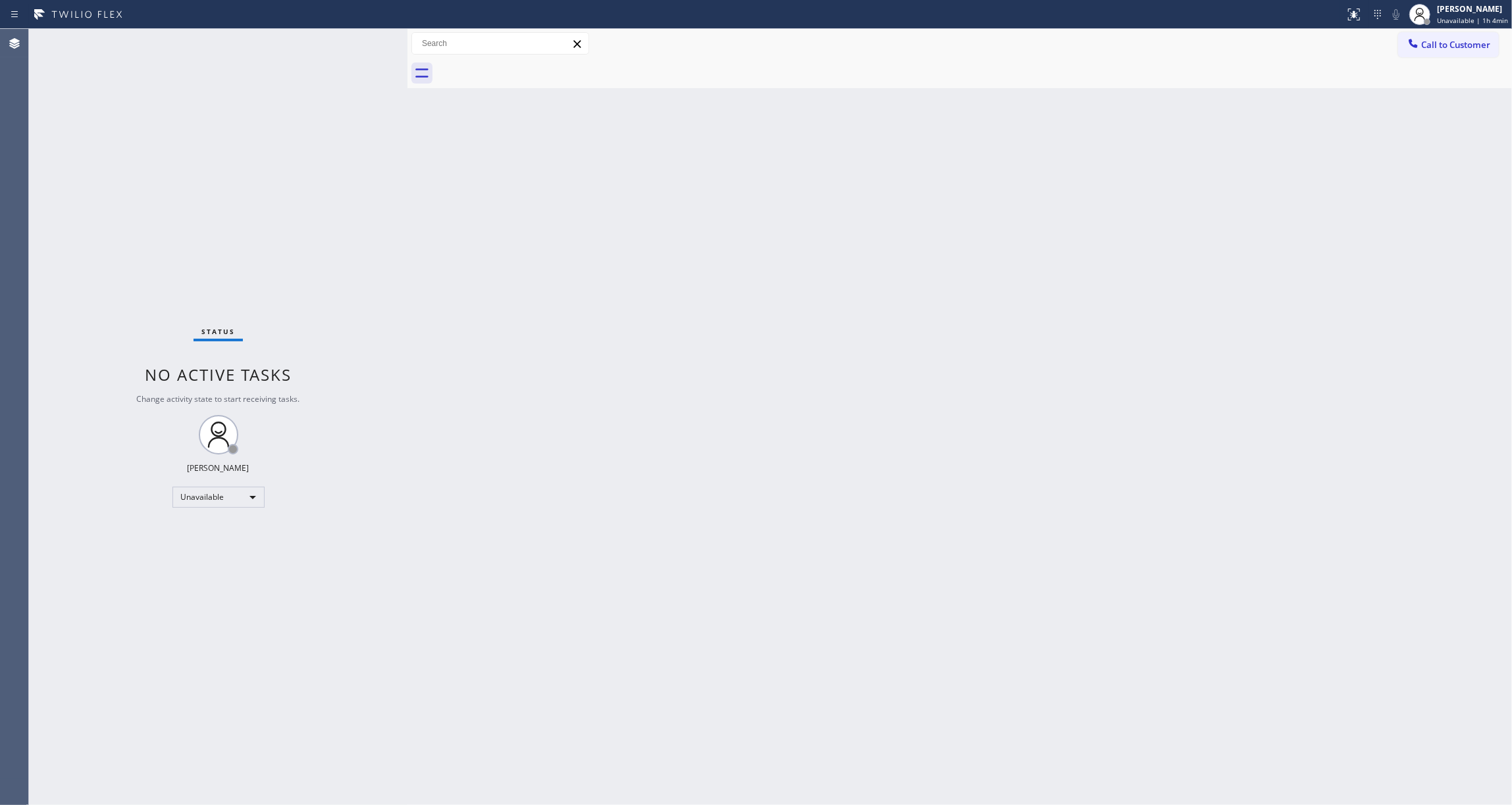
drag, startPoint x: 1432, startPoint y: 51, endPoint x: 1293, endPoint y: 98, distance: 146.7
click at [1431, 51] on button "Call to Customer" at bounding box center [1448, 45] width 101 height 25
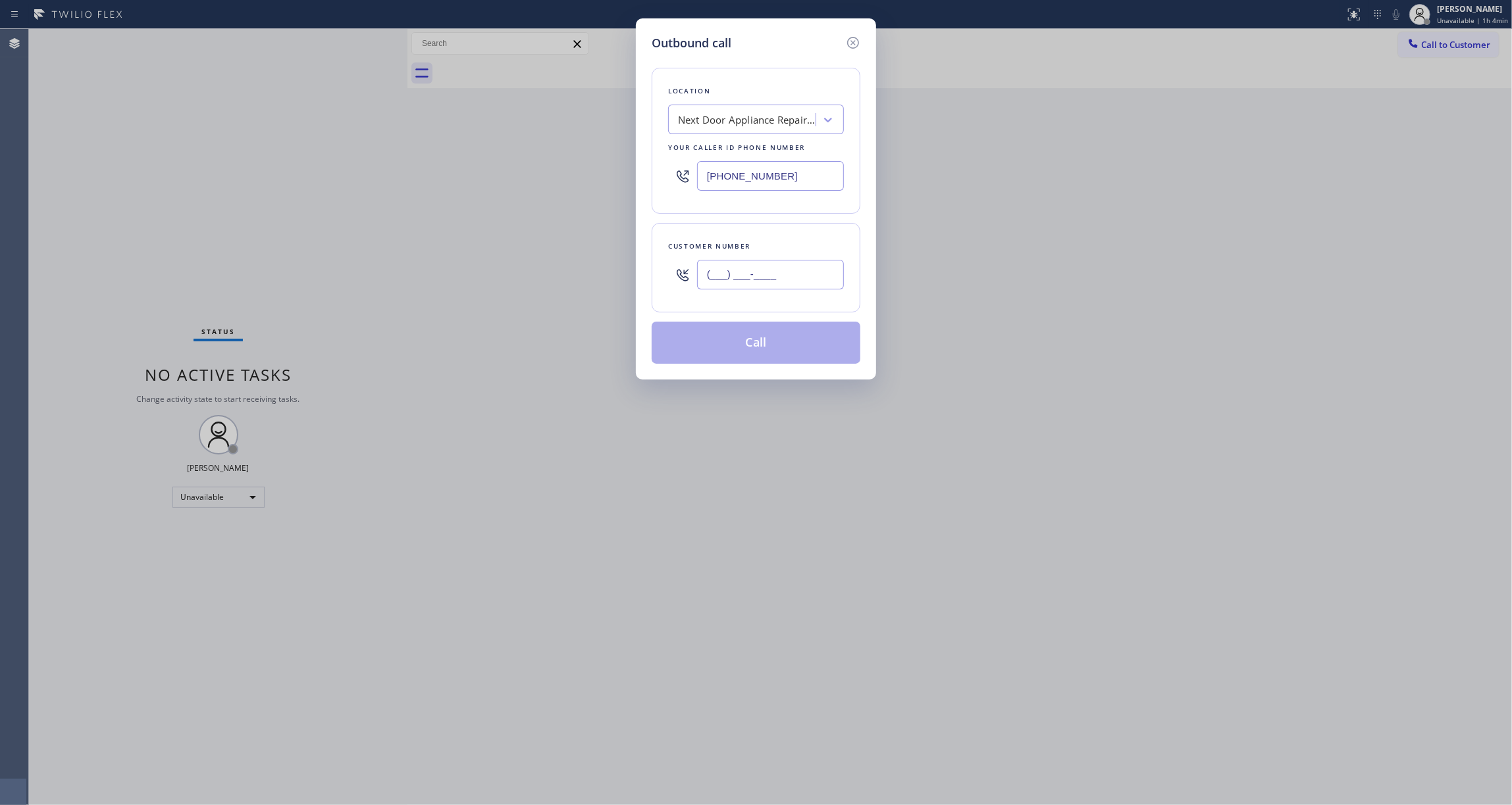
click at [783, 286] on input "(___) ___-____" at bounding box center [770, 275] width 147 height 30
paste input "986) 286-1401"
type input "[PHONE_NUMBER]"
click at [785, 339] on button "Call" at bounding box center [756, 342] width 209 height 42
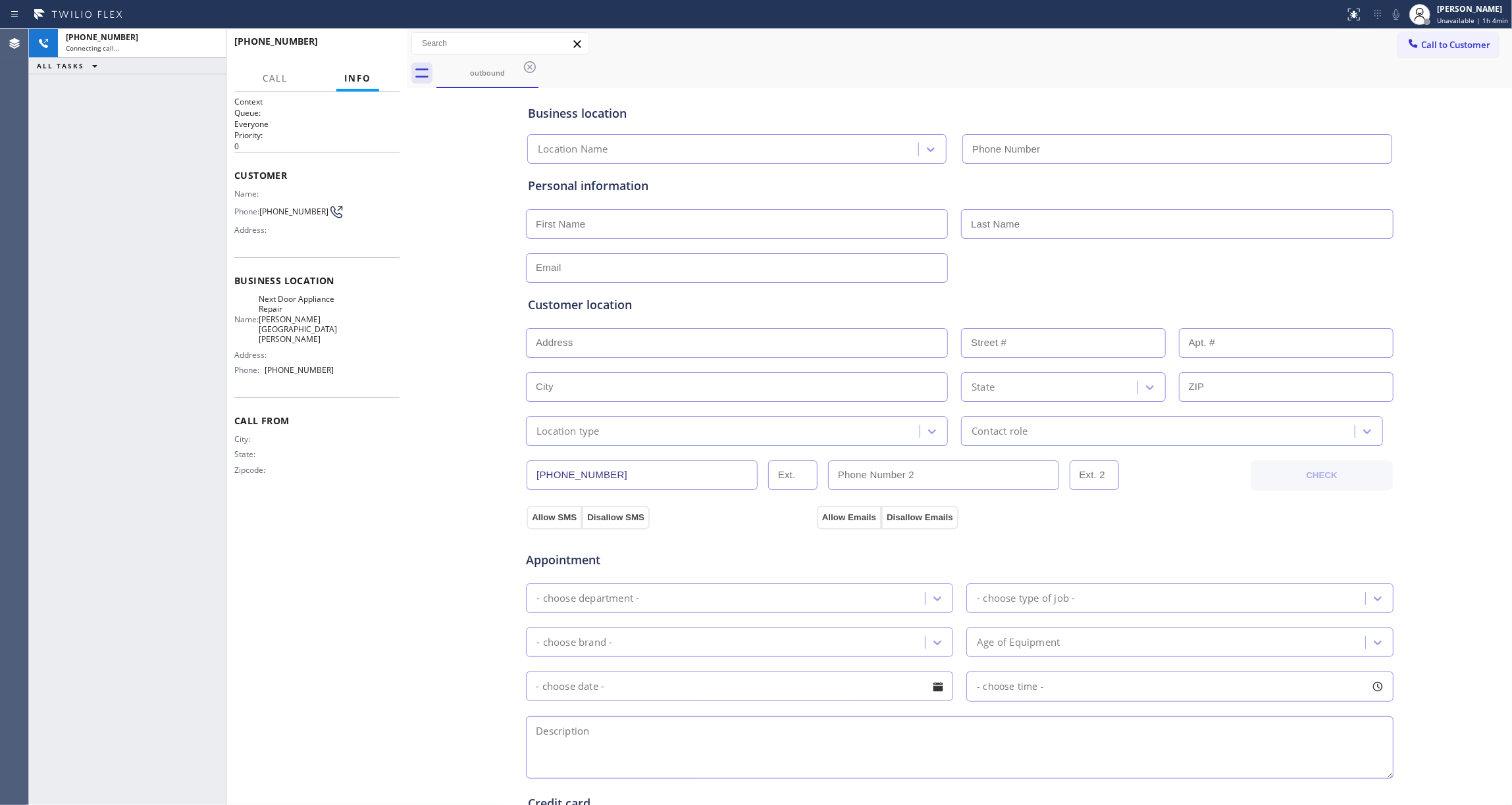
type input "[PHONE_NUMBER]"
click at [372, 46] on span "HANG UP" at bounding box center [369, 47] width 40 height 9
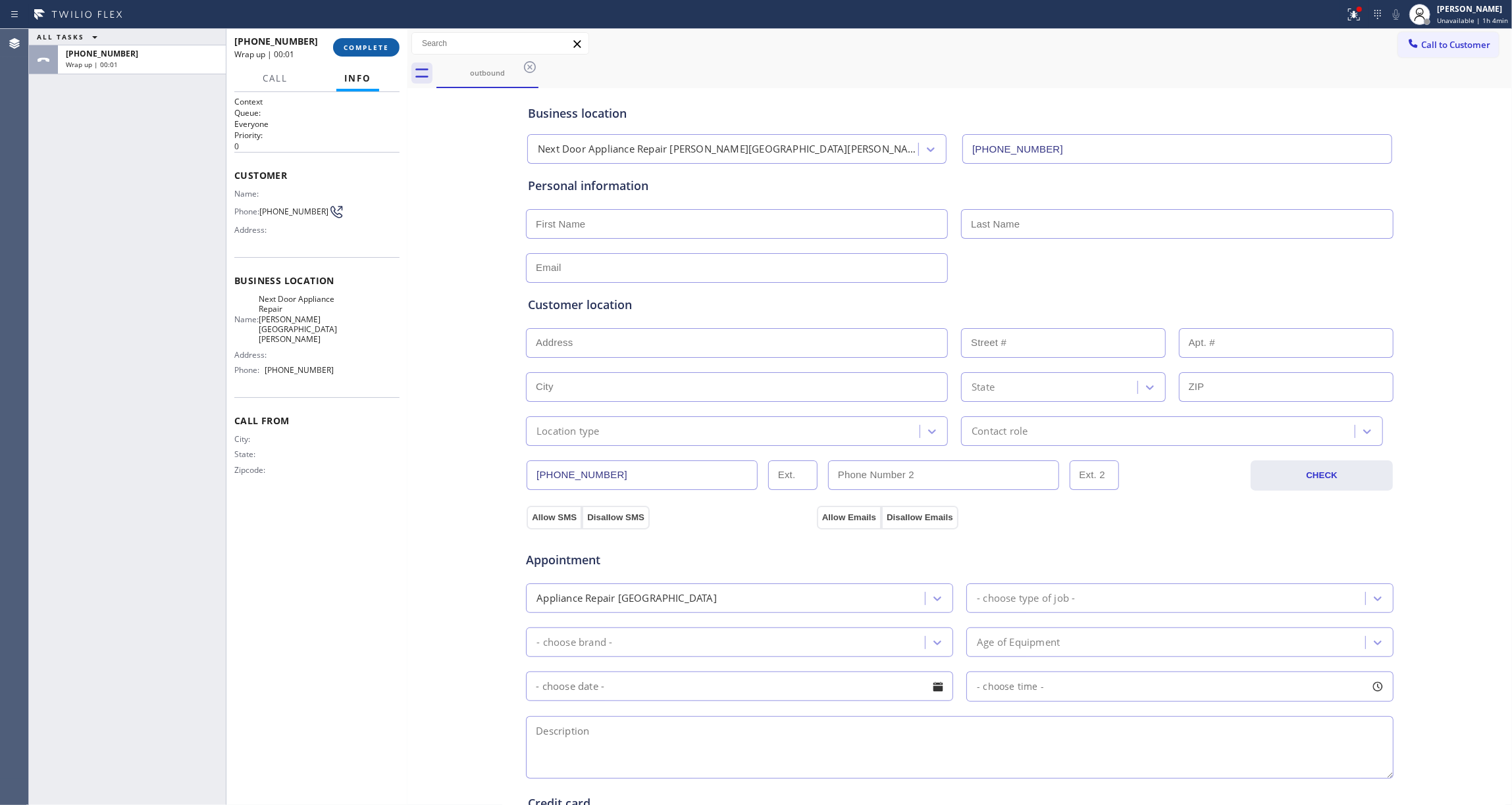
click at [369, 43] on span "COMPLETE" at bounding box center [366, 47] width 46 height 9
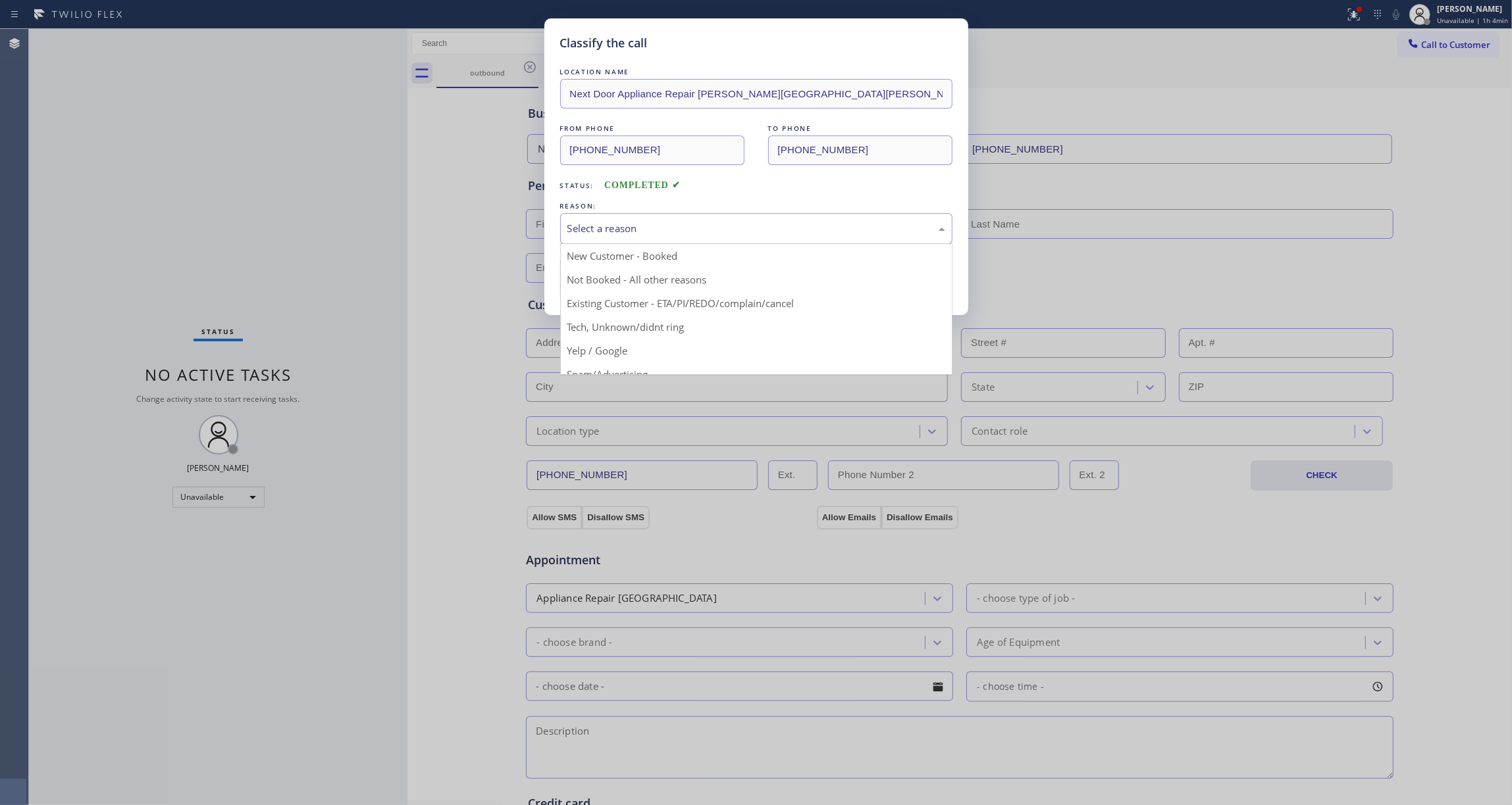
drag, startPoint x: 627, startPoint y: 242, endPoint x: 619, endPoint y: 243, distance: 8.1
click at [622, 238] on div "Select a reason" at bounding box center [757, 228] width 393 height 31
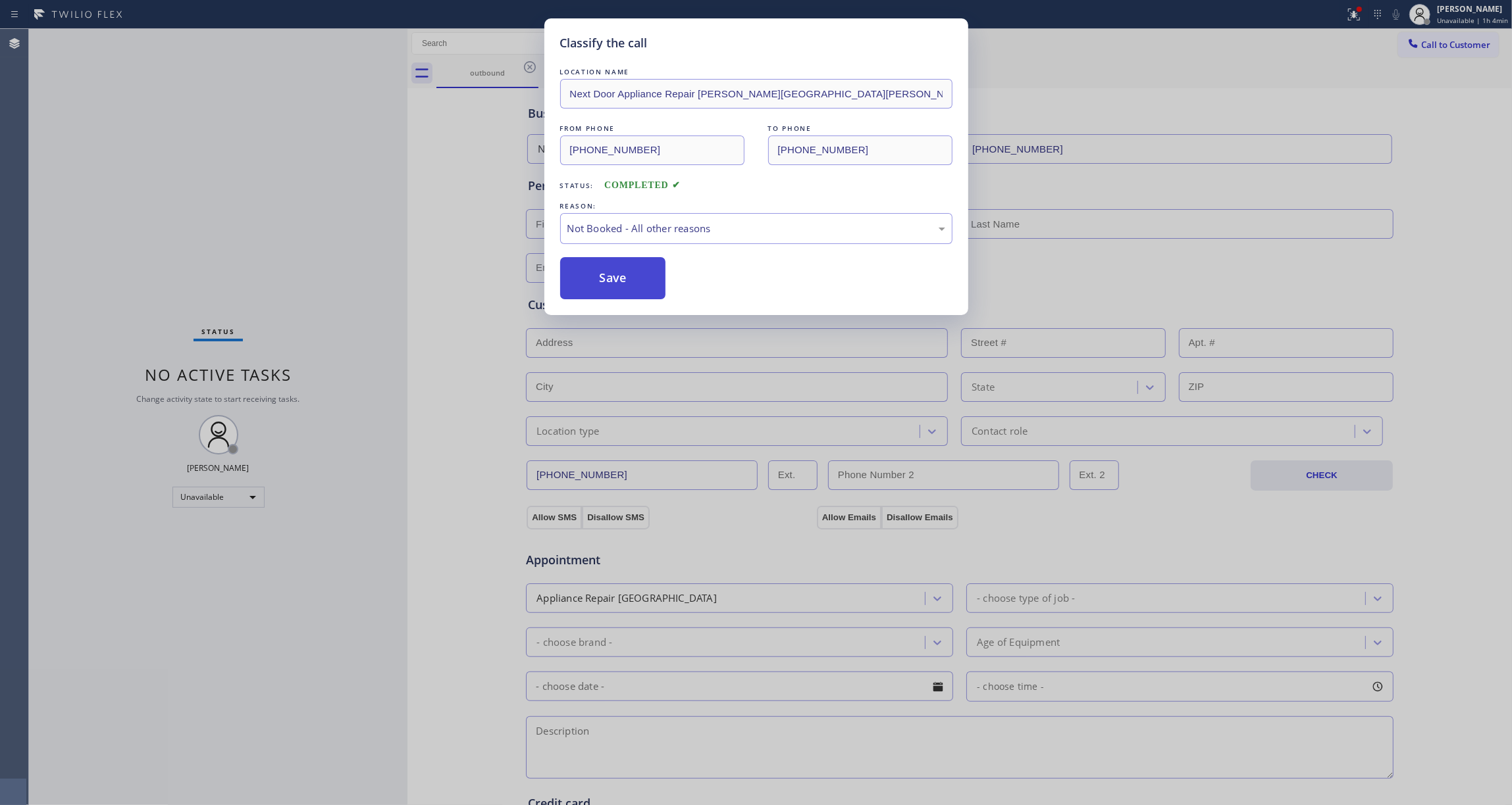
click at [615, 284] on button "Save" at bounding box center [613, 278] width 106 height 42
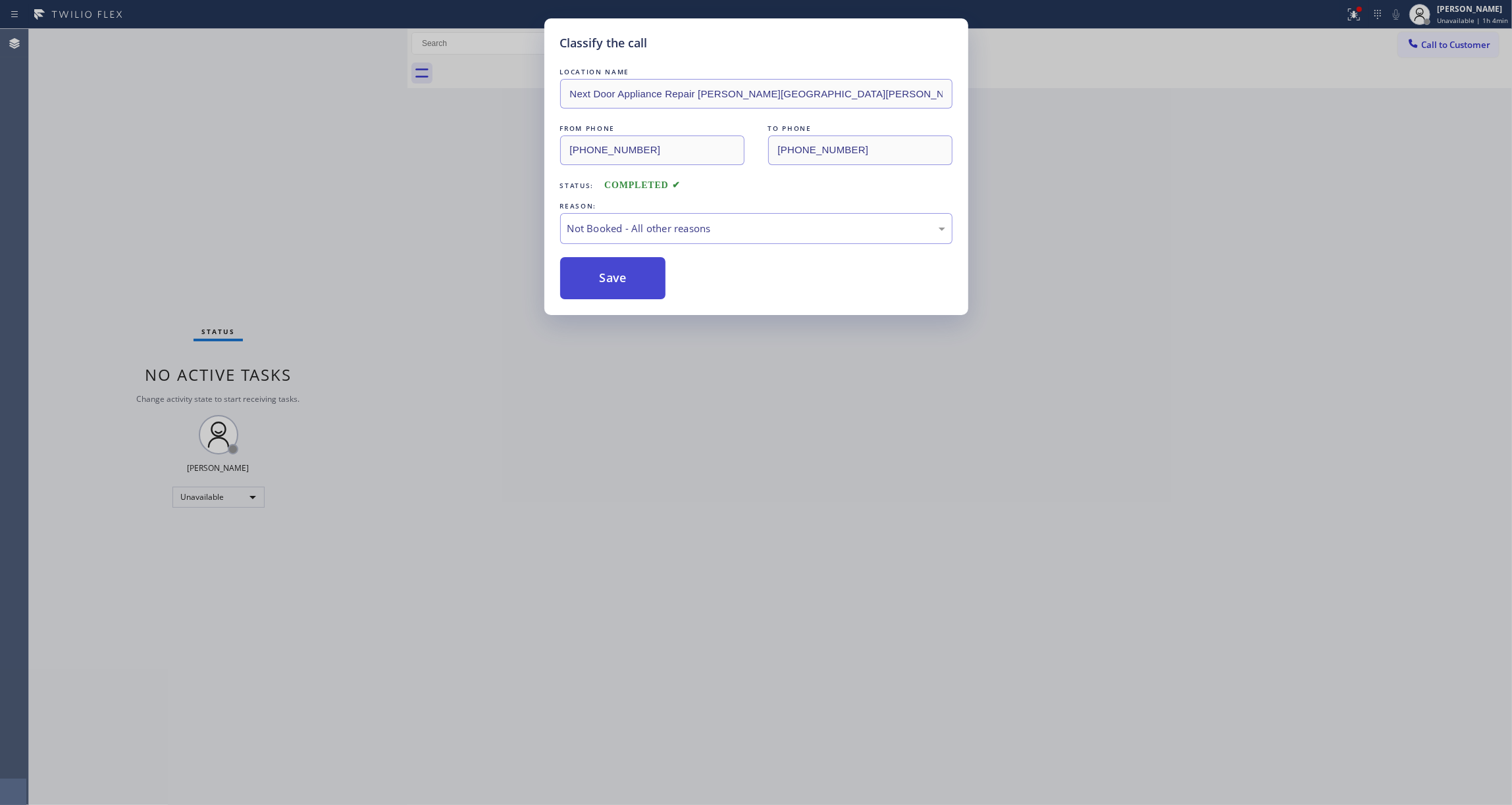
click at [615, 284] on button "Save" at bounding box center [613, 278] width 106 height 42
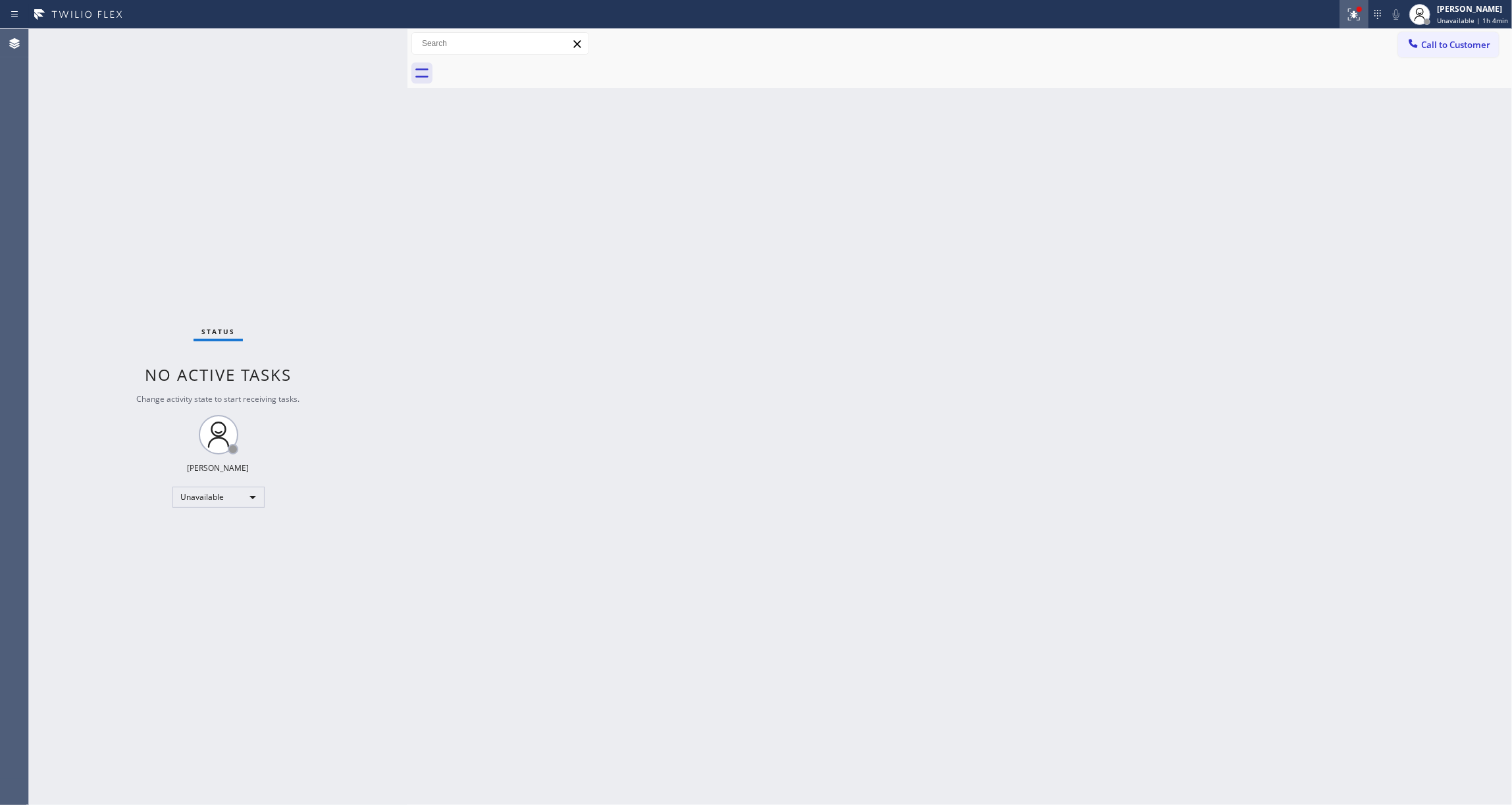
click at [1346, 16] on icon at bounding box center [1354, 14] width 16 height 16
click at [1283, 184] on div "Status report Issues detected These issues could affect your workflow. Please c…" at bounding box center [1273, 109] width 171 height 162
click at [1274, 176] on span "Clear issues" at bounding box center [1273, 172] width 62 height 9
click at [1435, 46] on span "Call to Customer" at bounding box center [1455, 45] width 69 height 12
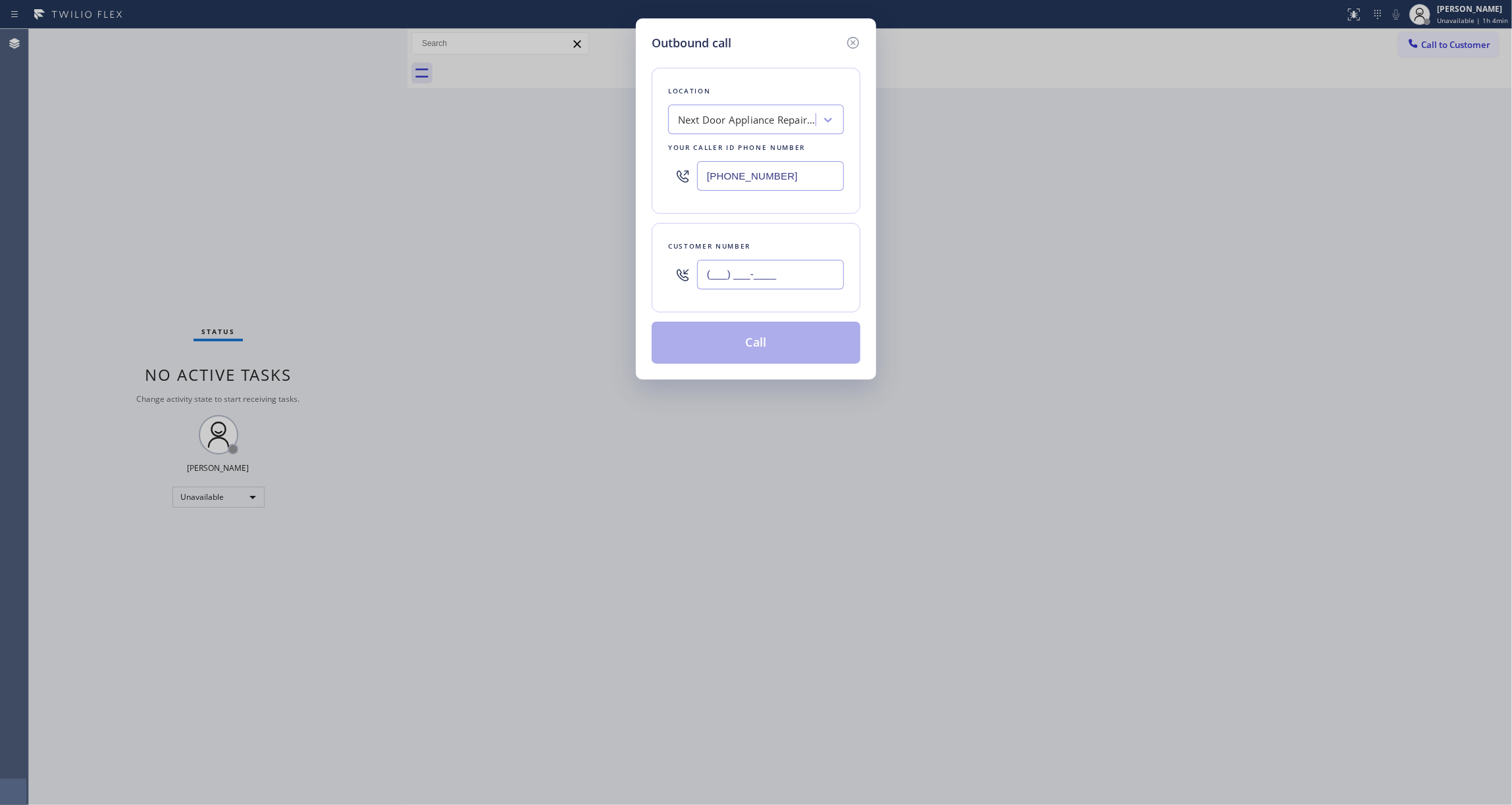
click at [783, 276] on input "(___) ___-____" at bounding box center [770, 275] width 147 height 30
paste input "986) 286-1401"
type input "[PHONE_NUMBER]"
click at [793, 353] on button "Call" at bounding box center [756, 342] width 209 height 42
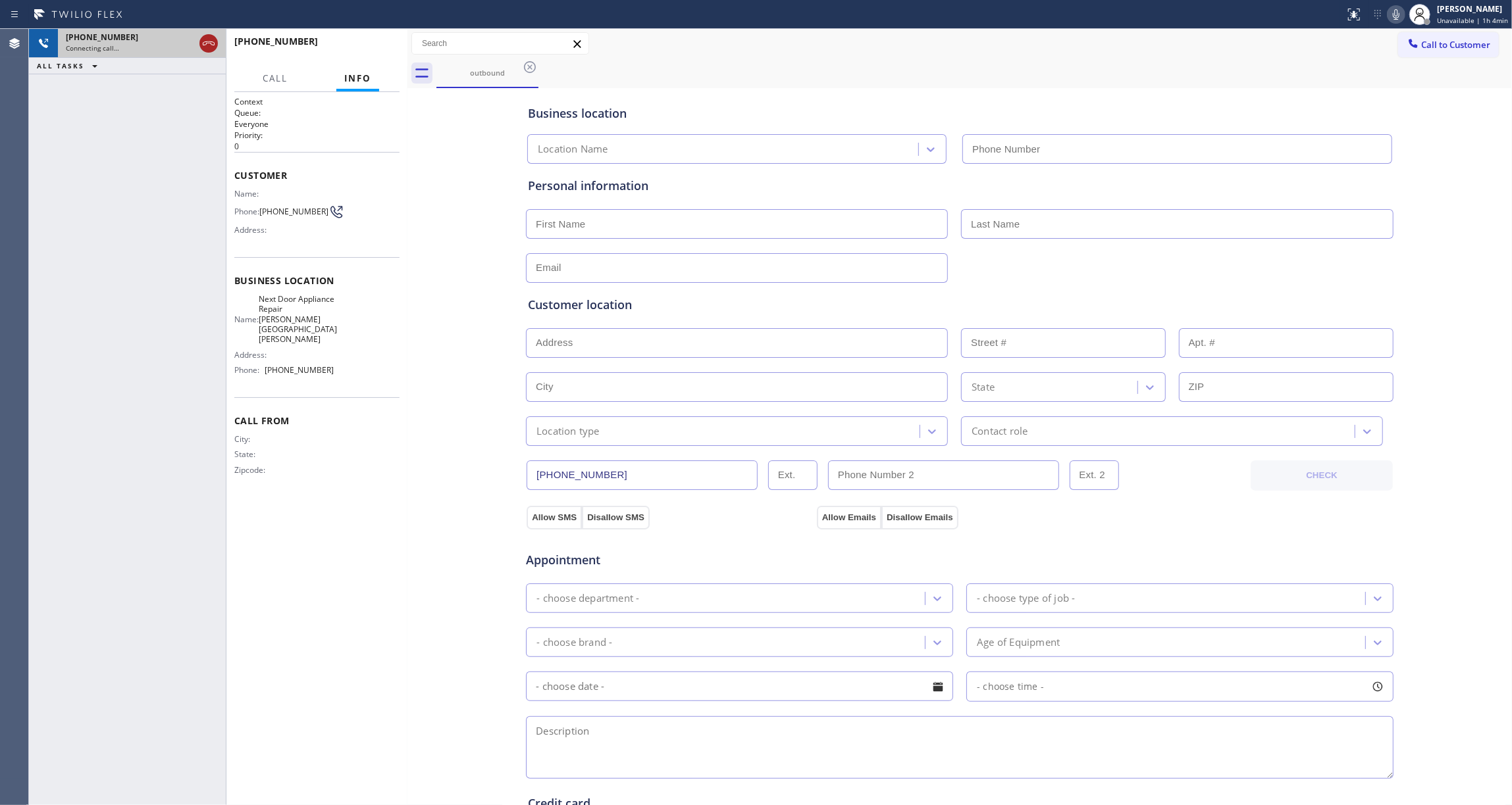
type input "[PHONE_NUMBER]"
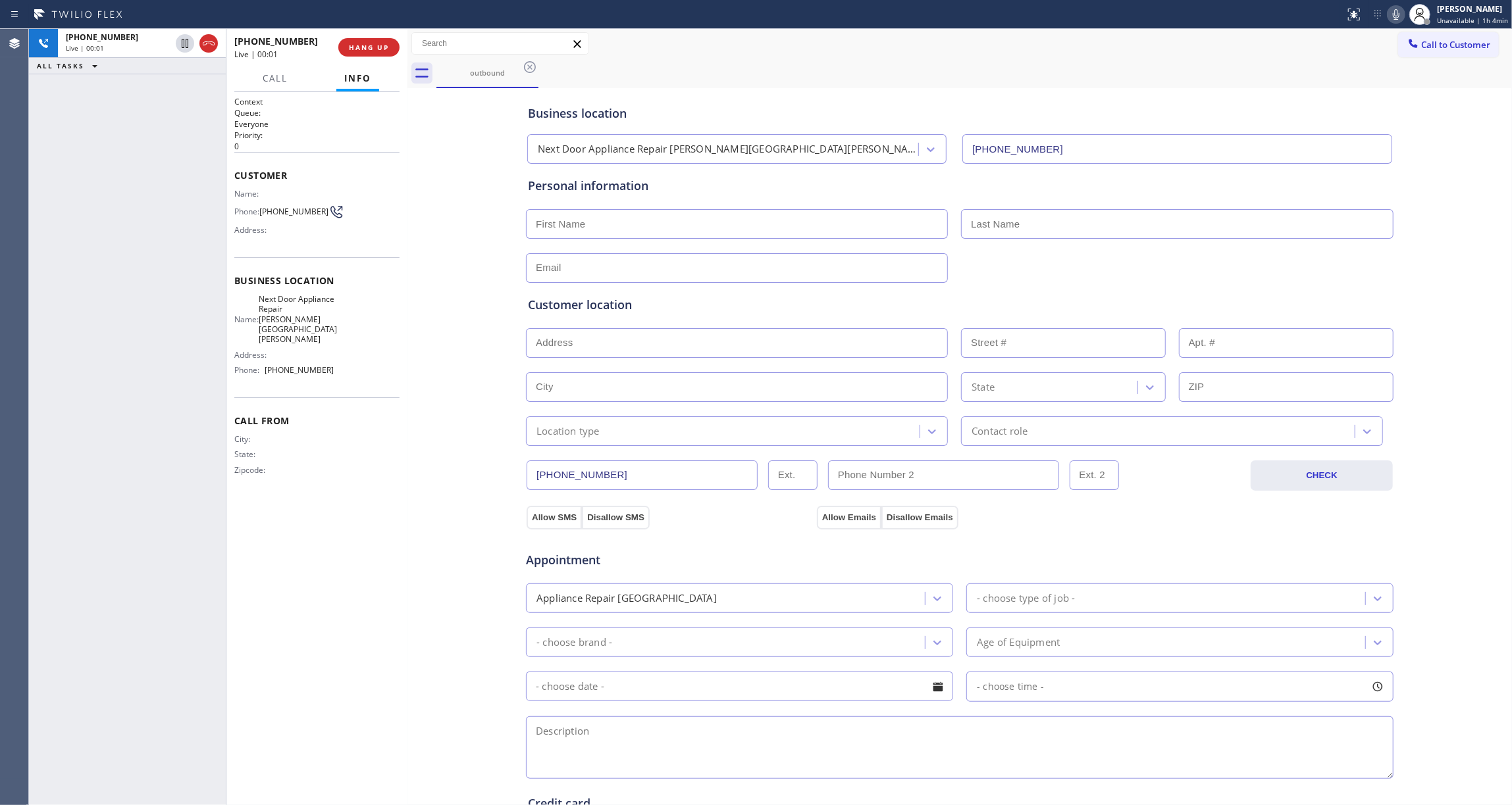
drag, startPoint x: 203, startPoint y: 43, endPoint x: 249, endPoint y: 42, distance: 46.0
click at [203, 43] on icon at bounding box center [208, 43] width 16 height 16
click at [407, 30] on div at bounding box center [407, 417] width 0 height 777
click at [382, 48] on span "COMPLETE" at bounding box center [366, 47] width 46 height 9
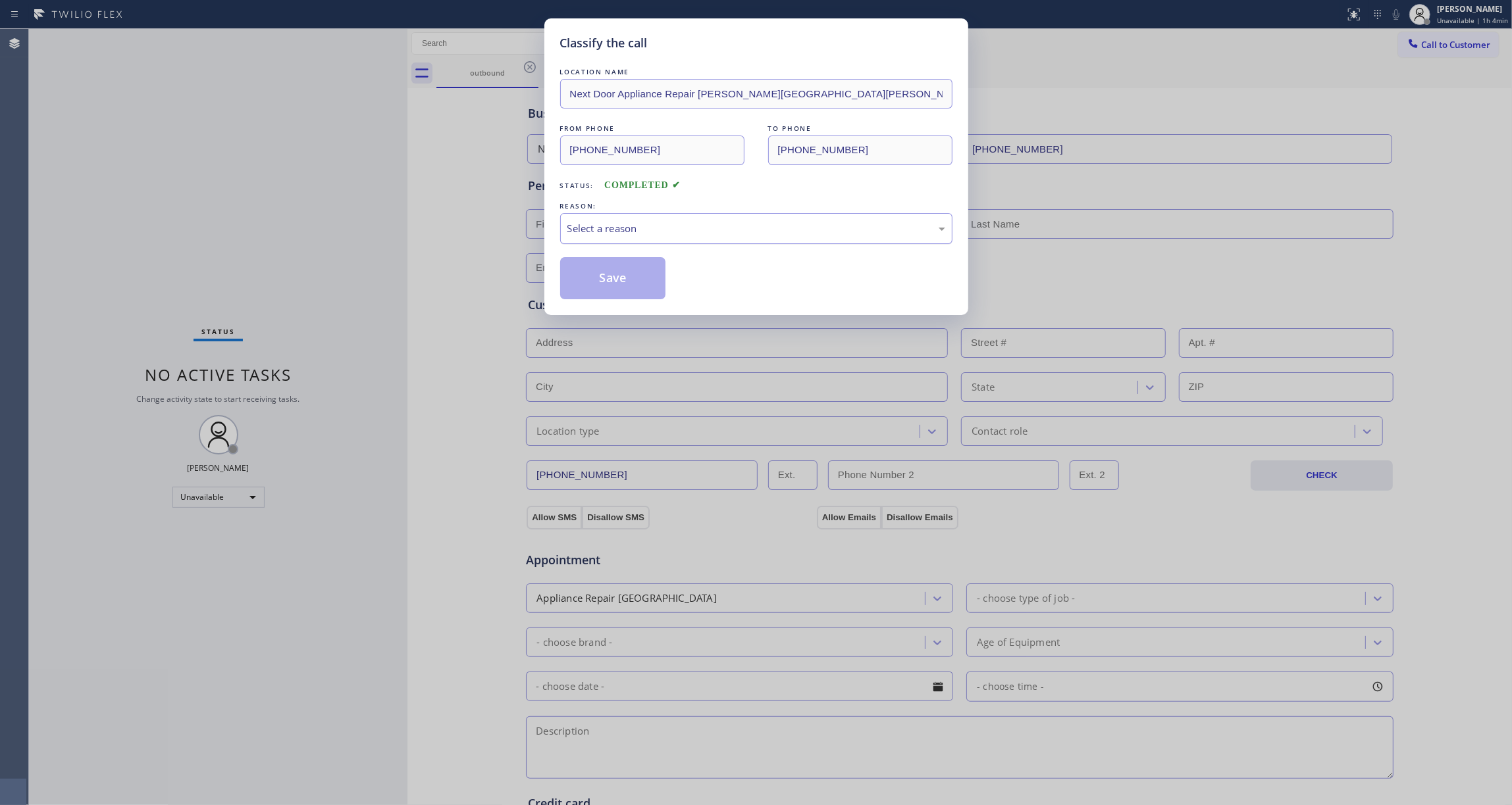
click at [625, 228] on div "Select a reason" at bounding box center [756, 228] width 378 height 15
click at [607, 272] on button "Save" at bounding box center [613, 278] width 106 height 42
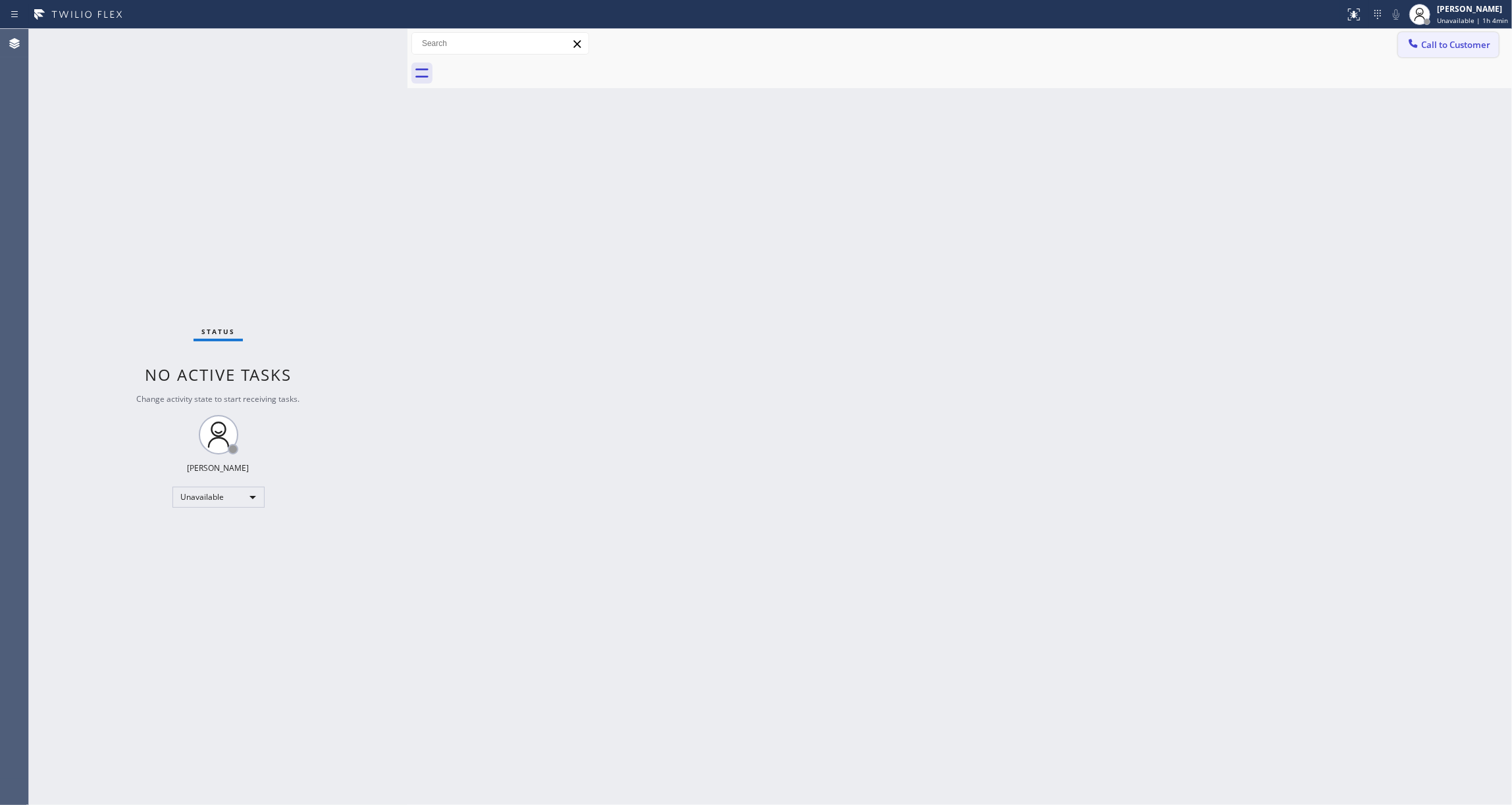
click at [1431, 35] on button "Call to Customer" at bounding box center [1448, 45] width 101 height 25
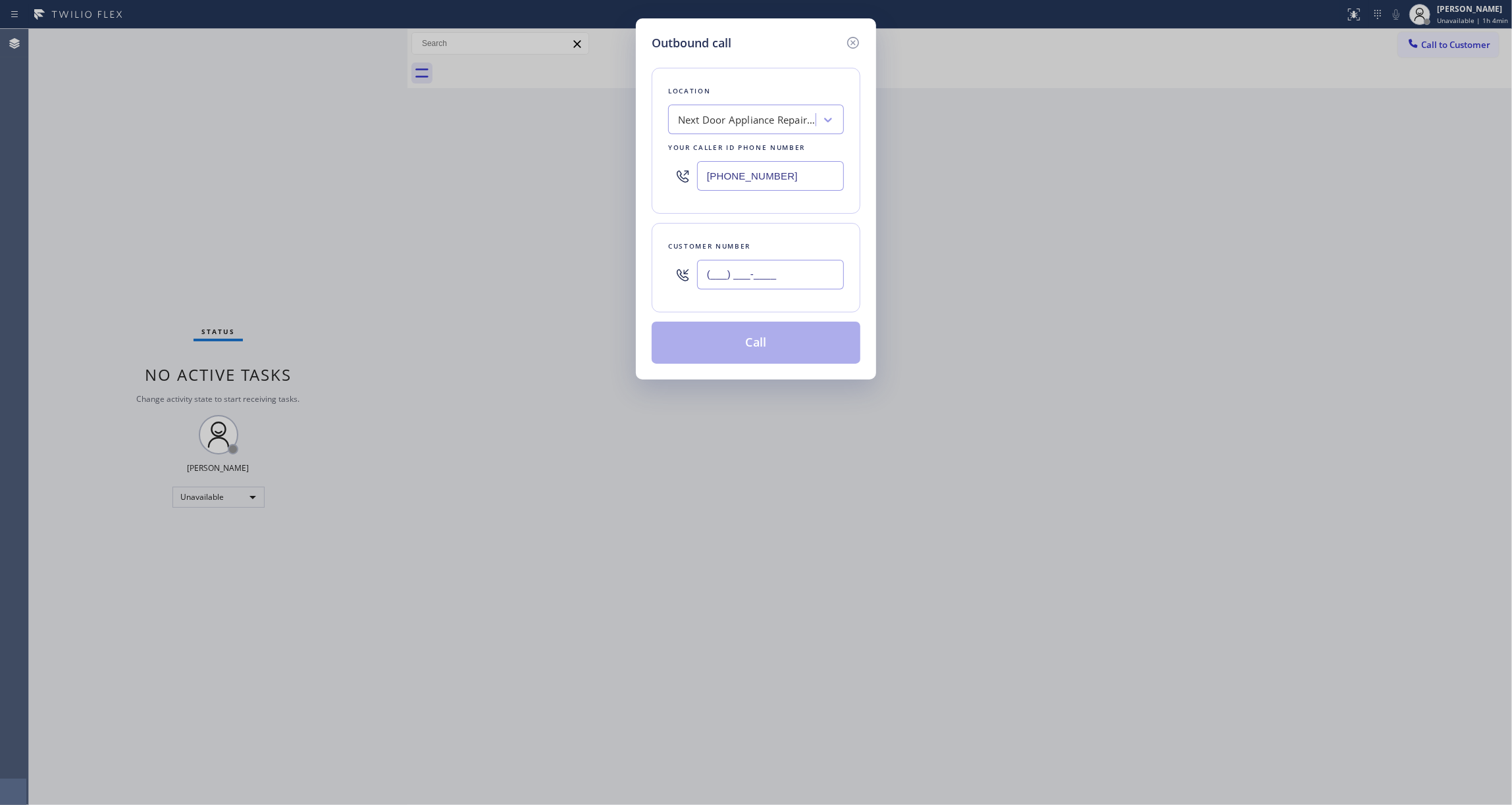
click at [728, 281] on input "(___) ___-____" at bounding box center [770, 275] width 147 height 30
paste input "986) 286-1401"
type input "[PHONE_NUMBER]"
click at [772, 337] on button "Call" at bounding box center [756, 342] width 209 height 42
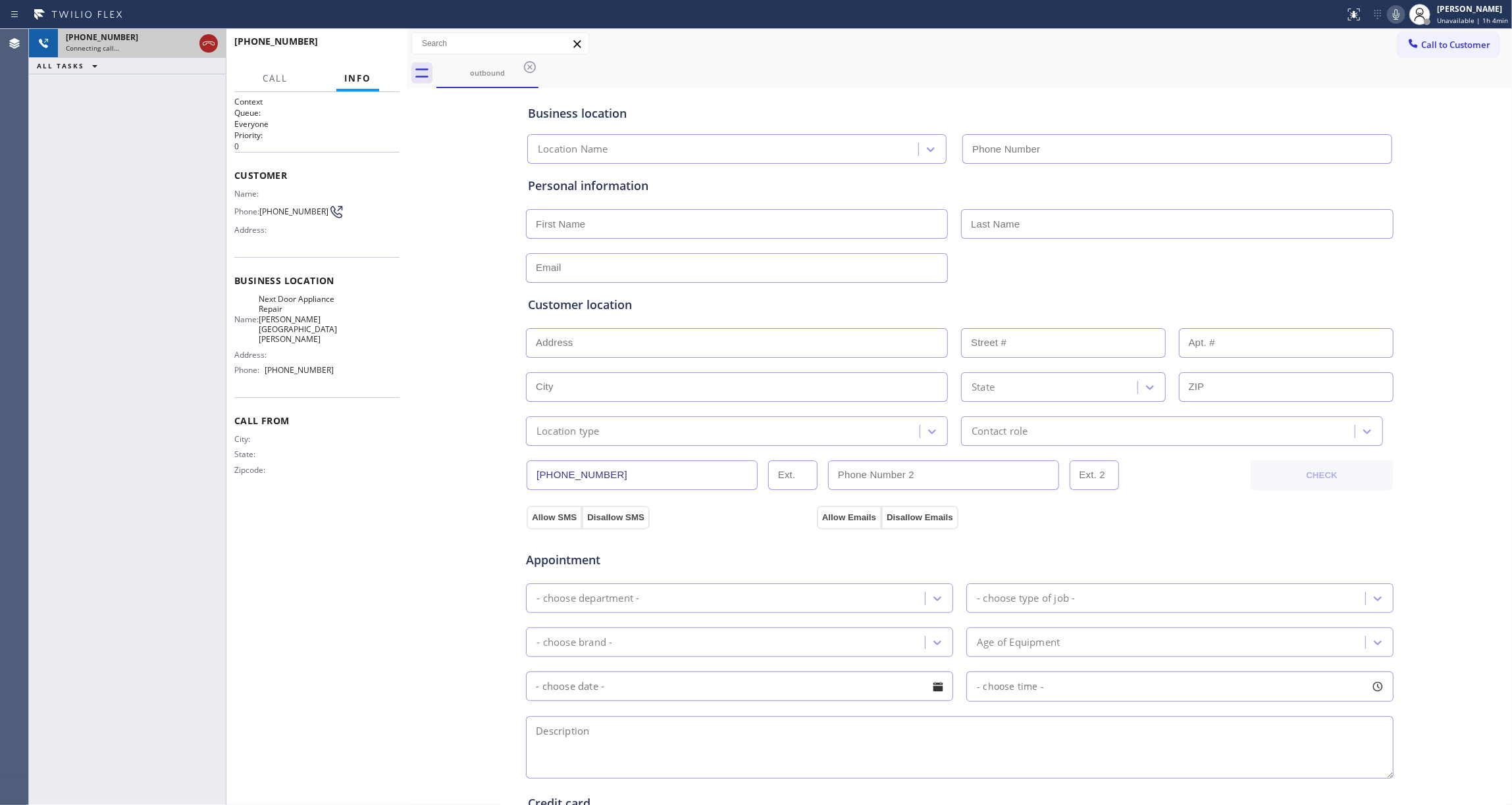
type input "[PHONE_NUMBER]"
click at [209, 46] on icon at bounding box center [208, 43] width 16 height 16
click at [393, 40] on button "HANG UP" at bounding box center [369, 47] width 61 height 19
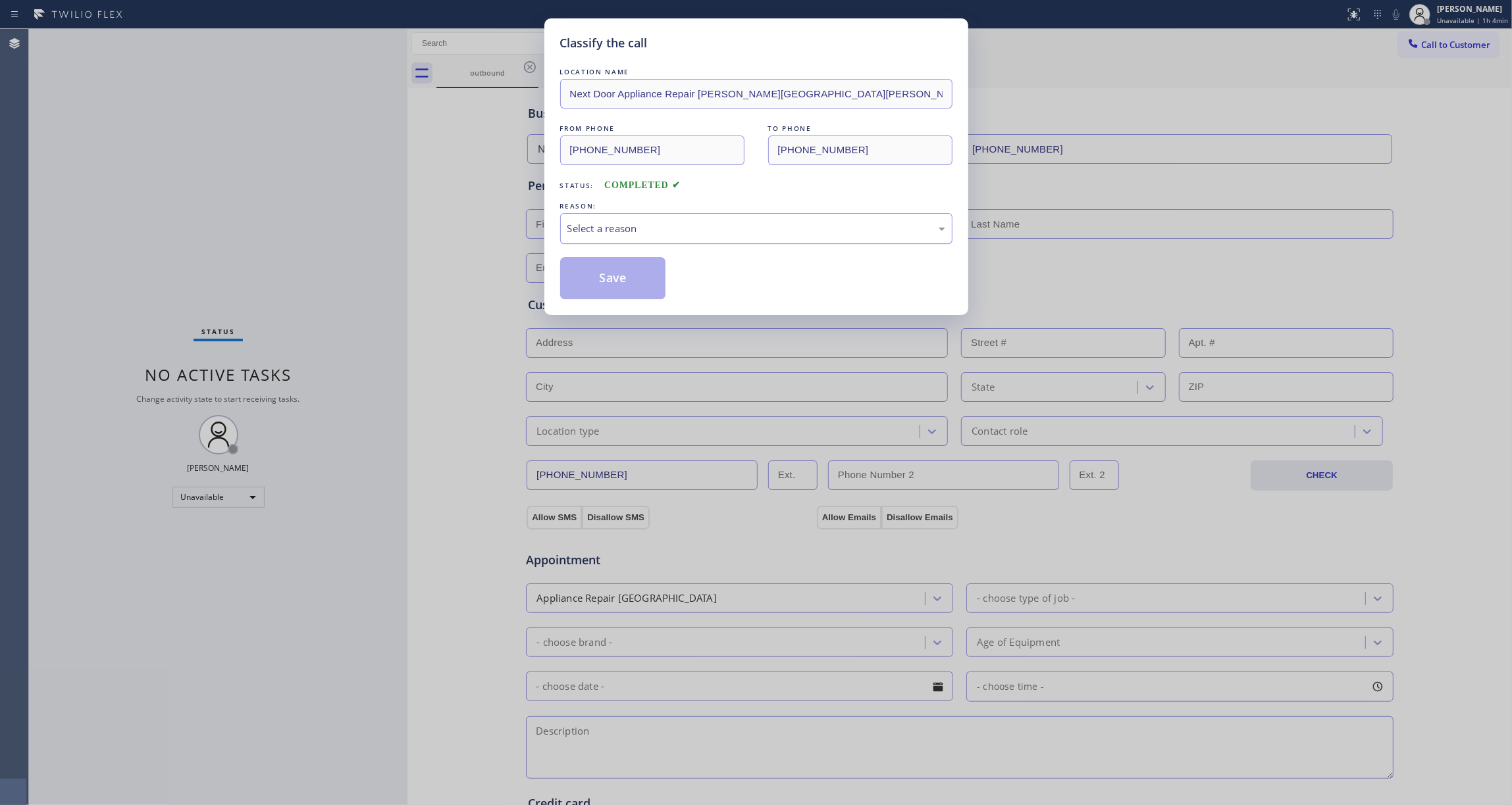
drag, startPoint x: 710, startPoint y: 226, endPoint x: 687, endPoint y: 241, distance: 27.5
click at [707, 225] on div "Select a reason" at bounding box center [756, 228] width 378 height 15
click at [614, 287] on button "Save" at bounding box center [613, 278] width 106 height 42
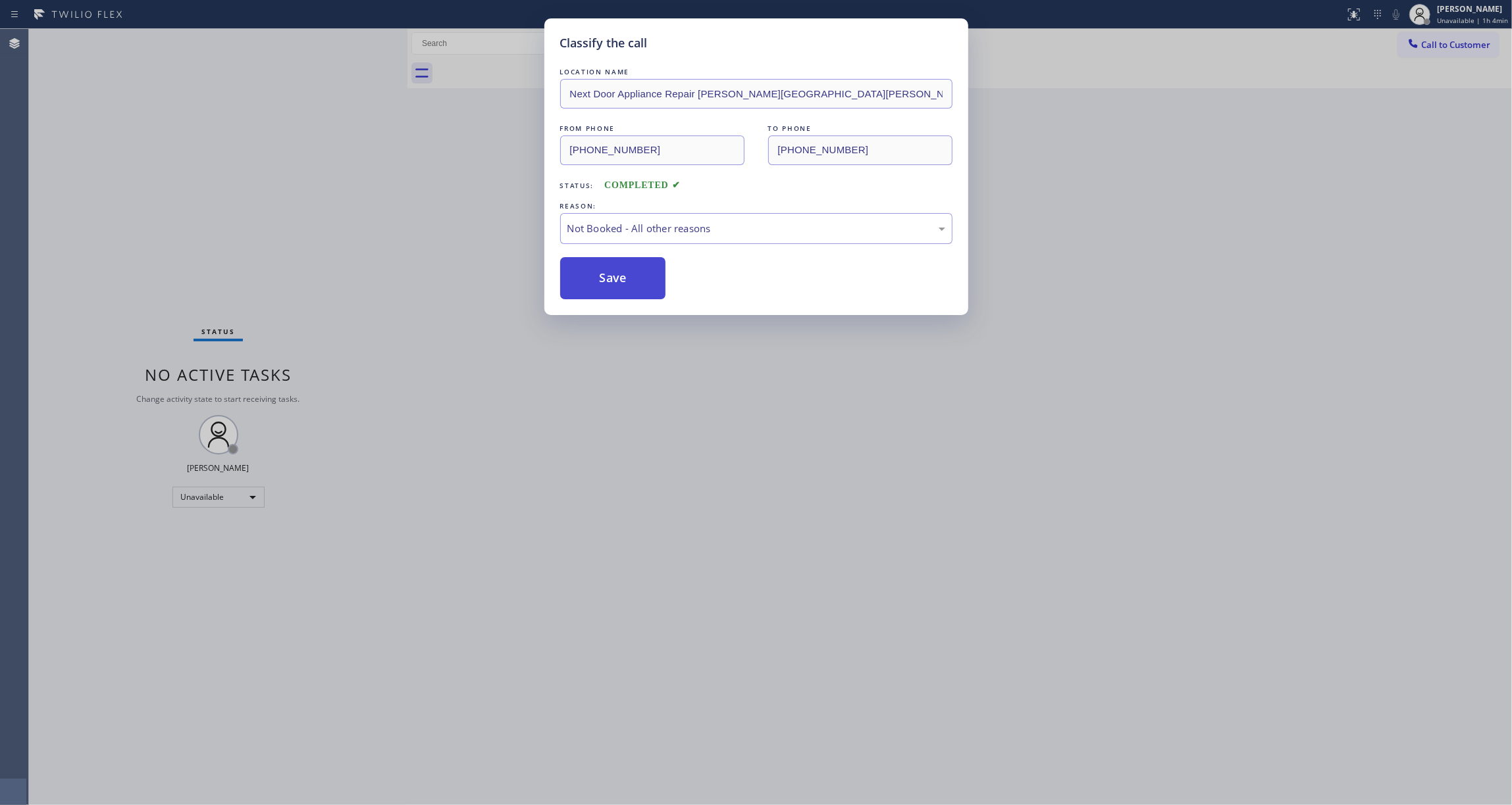
click at [614, 287] on button "Save" at bounding box center [613, 278] width 106 height 42
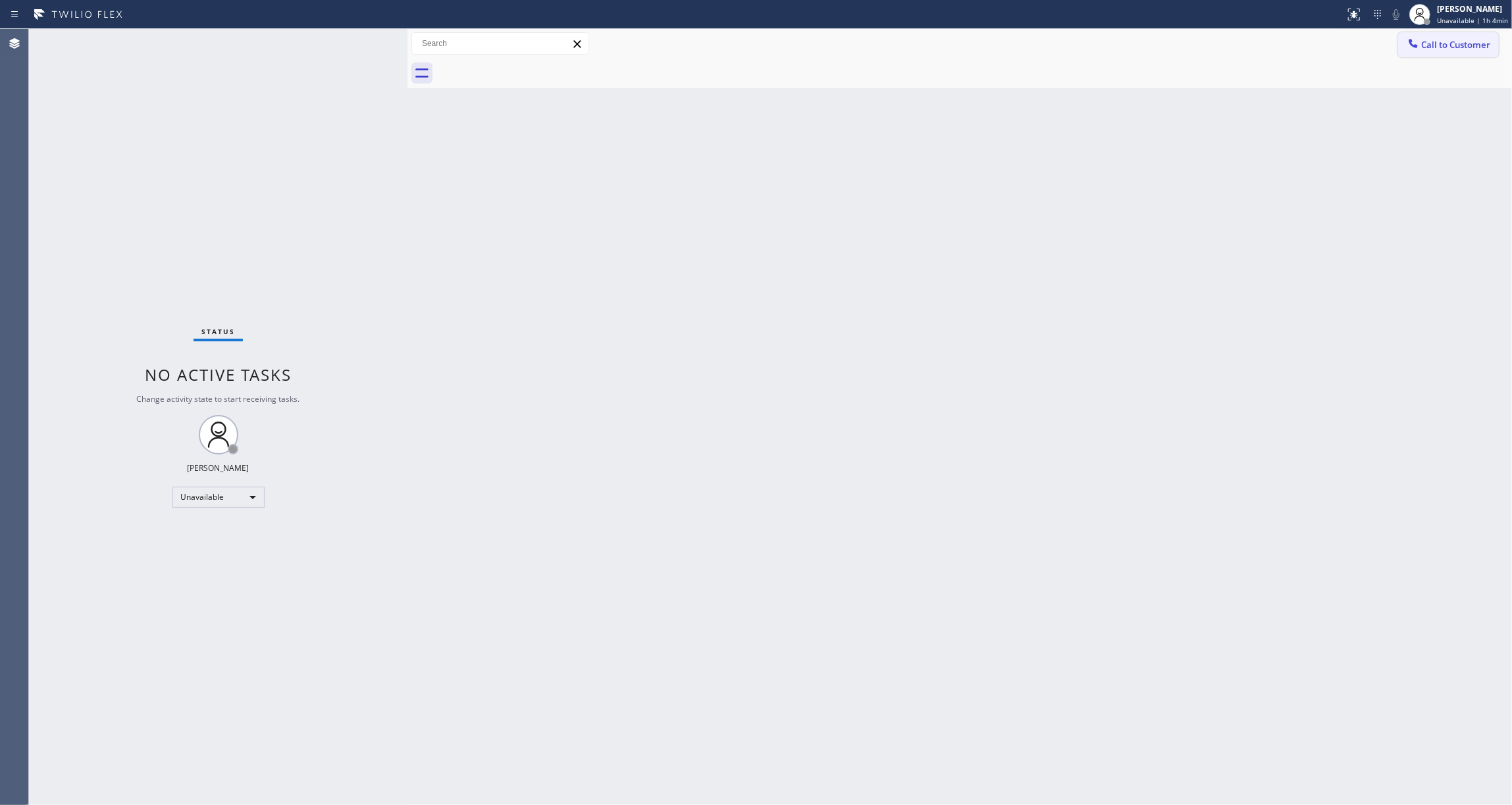
click at [1455, 46] on span "Call to Customer" at bounding box center [1455, 45] width 69 height 12
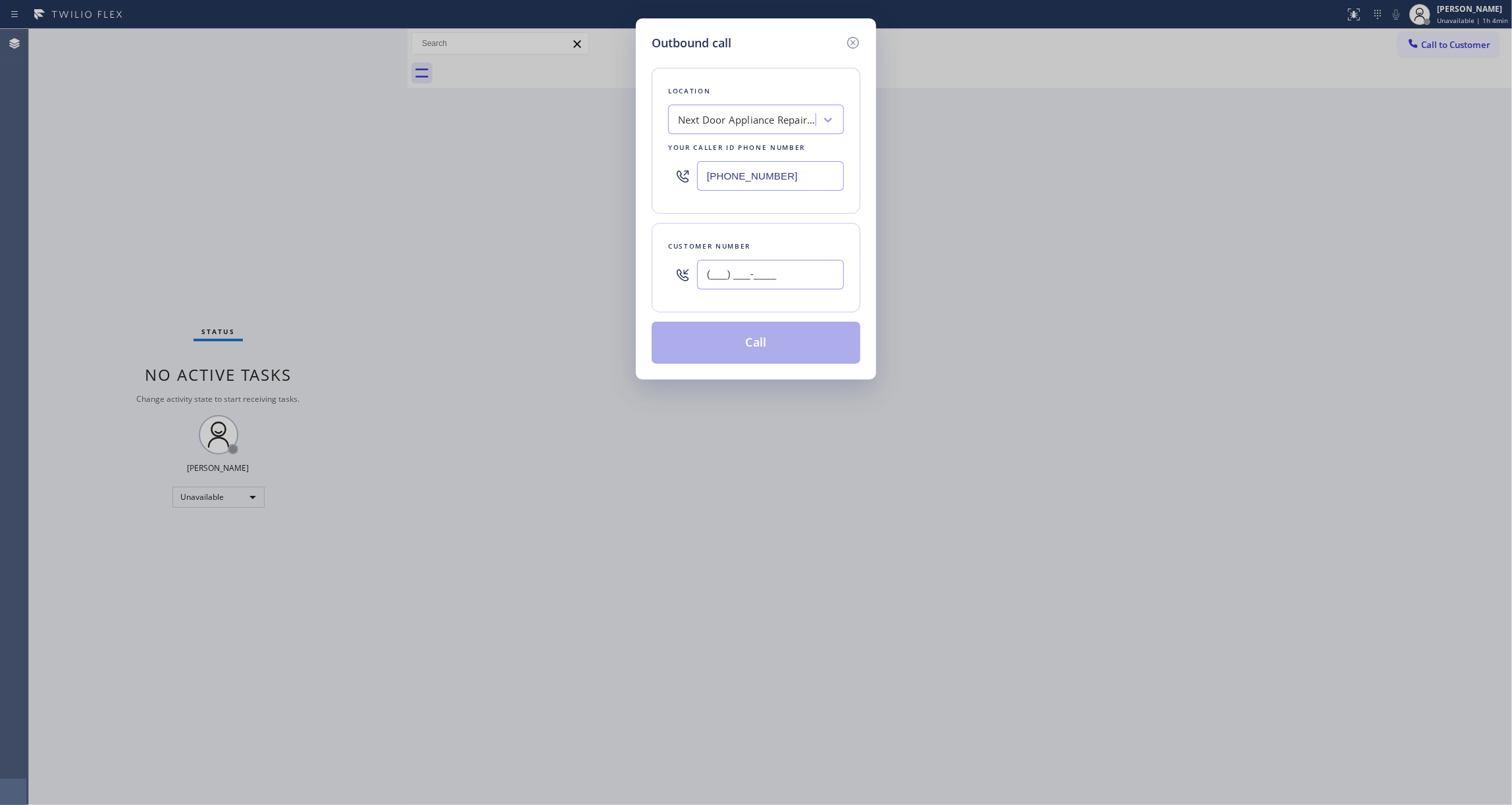
click at [744, 270] on input "(___) ___-____" at bounding box center [770, 275] width 147 height 30
paste input "986) 286-1401"
type input "[PHONE_NUMBER]"
click at [744, 345] on button "Call" at bounding box center [756, 342] width 209 height 42
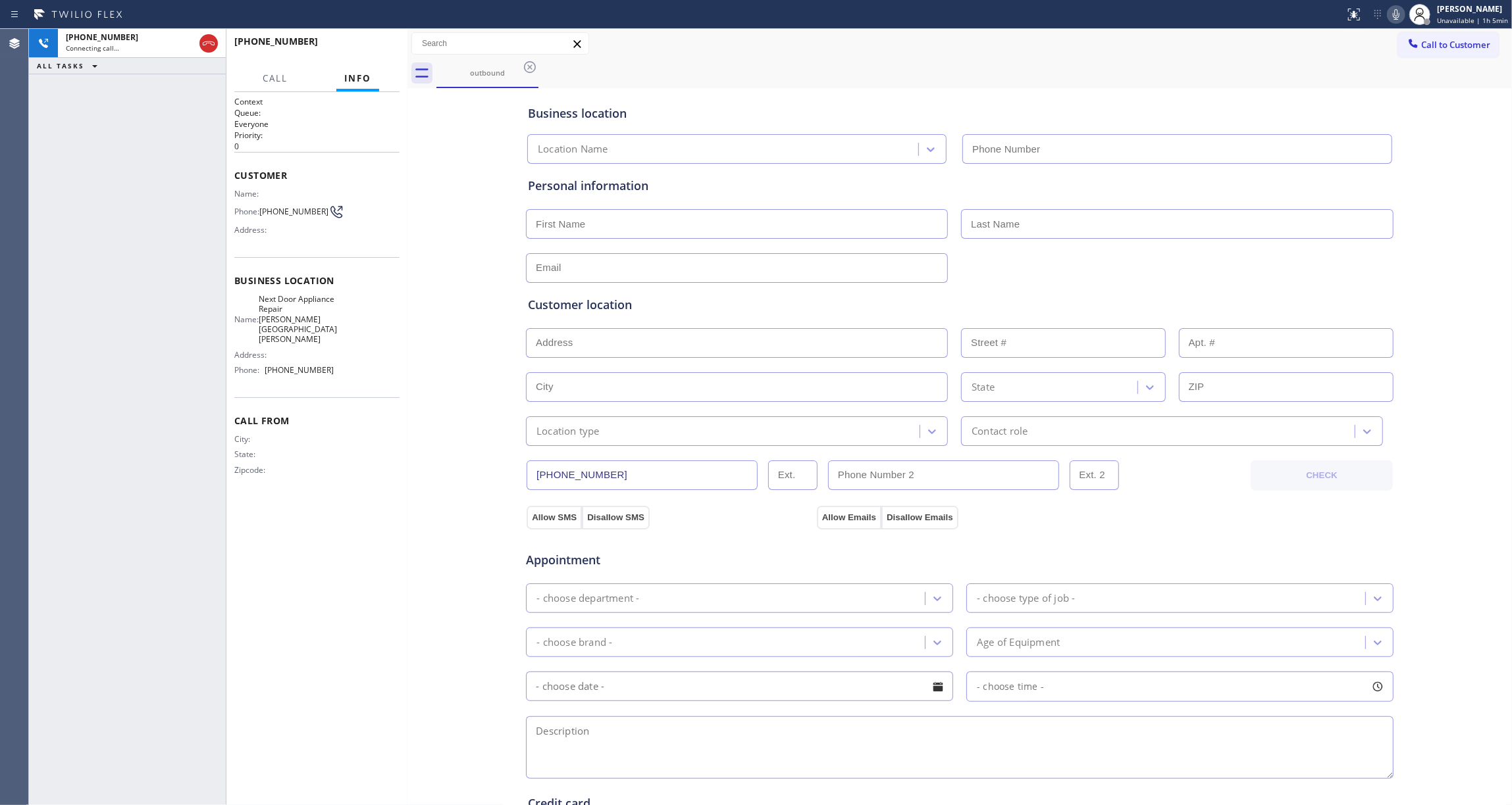
type input "[PHONE_NUMBER]"
drag, startPoint x: 737, startPoint y: 492, endPoint x: 349, endPoint y: 48, distance: 589.6
click at [349, 48] on span "HANG UP" at bounding box center [369, 47] width 40 height 9
click at [346, 48] on button "HANG UP" at bounding box center [369, 47] width 61 height 19
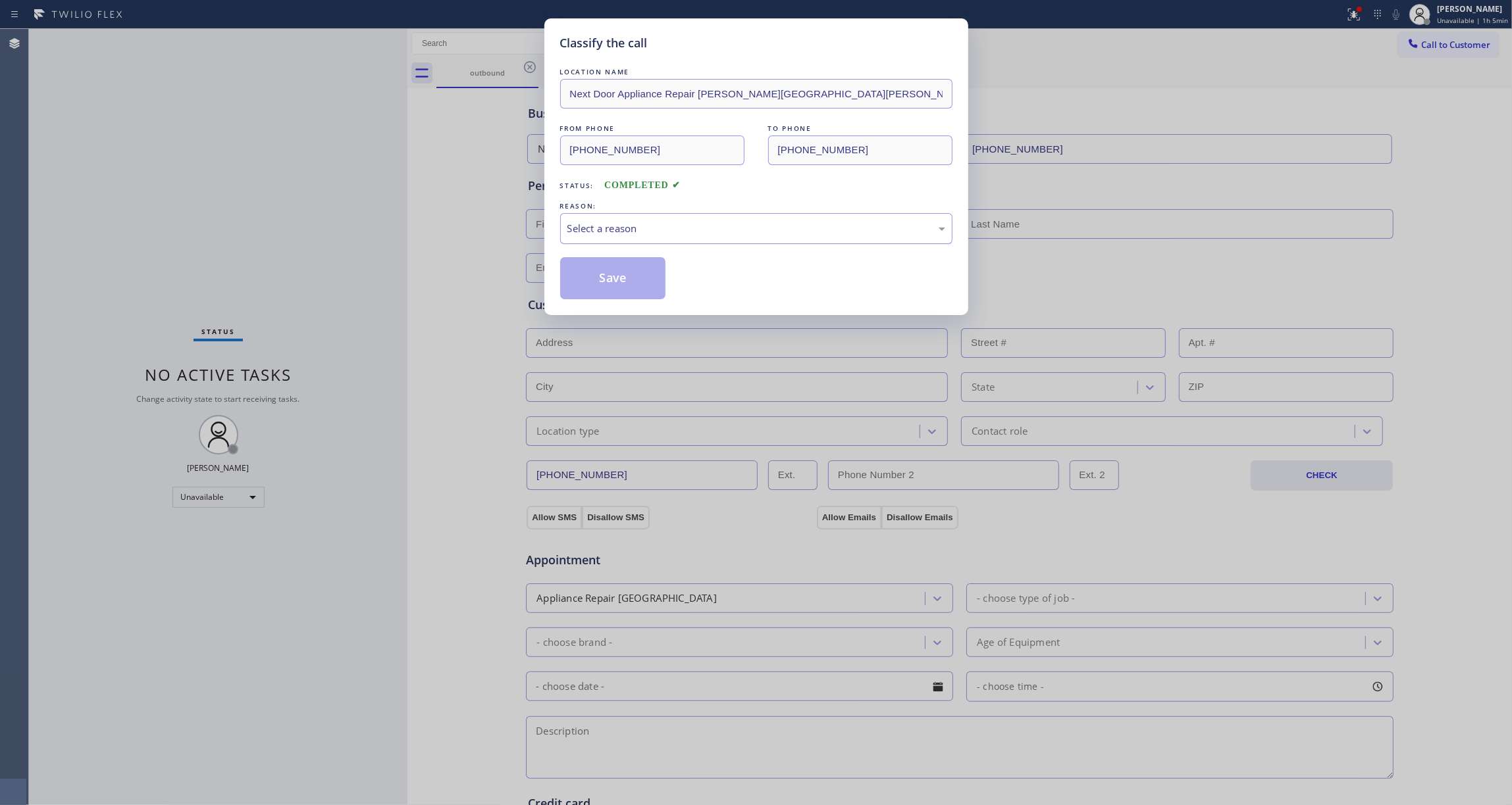
click at [599, 219] on div "Select a reason" at bounding box center [757, 228] width 393 height 31
click at [590, 277] on button "Save" at bounding box center [613, 278] width 106 height 42
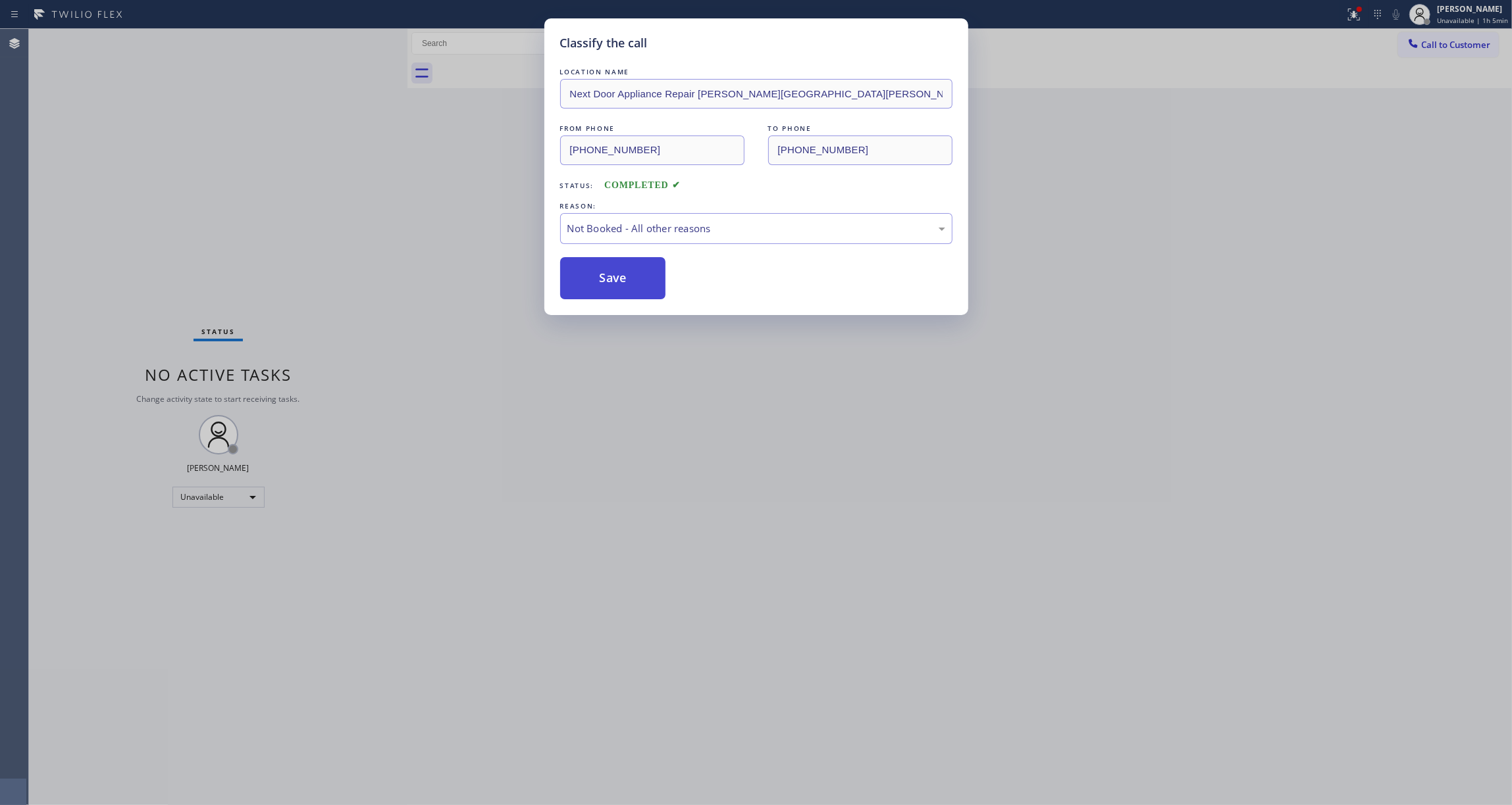
click at [587, 276] on button "Save" at bounding box center [613, 278] width 106 height 42
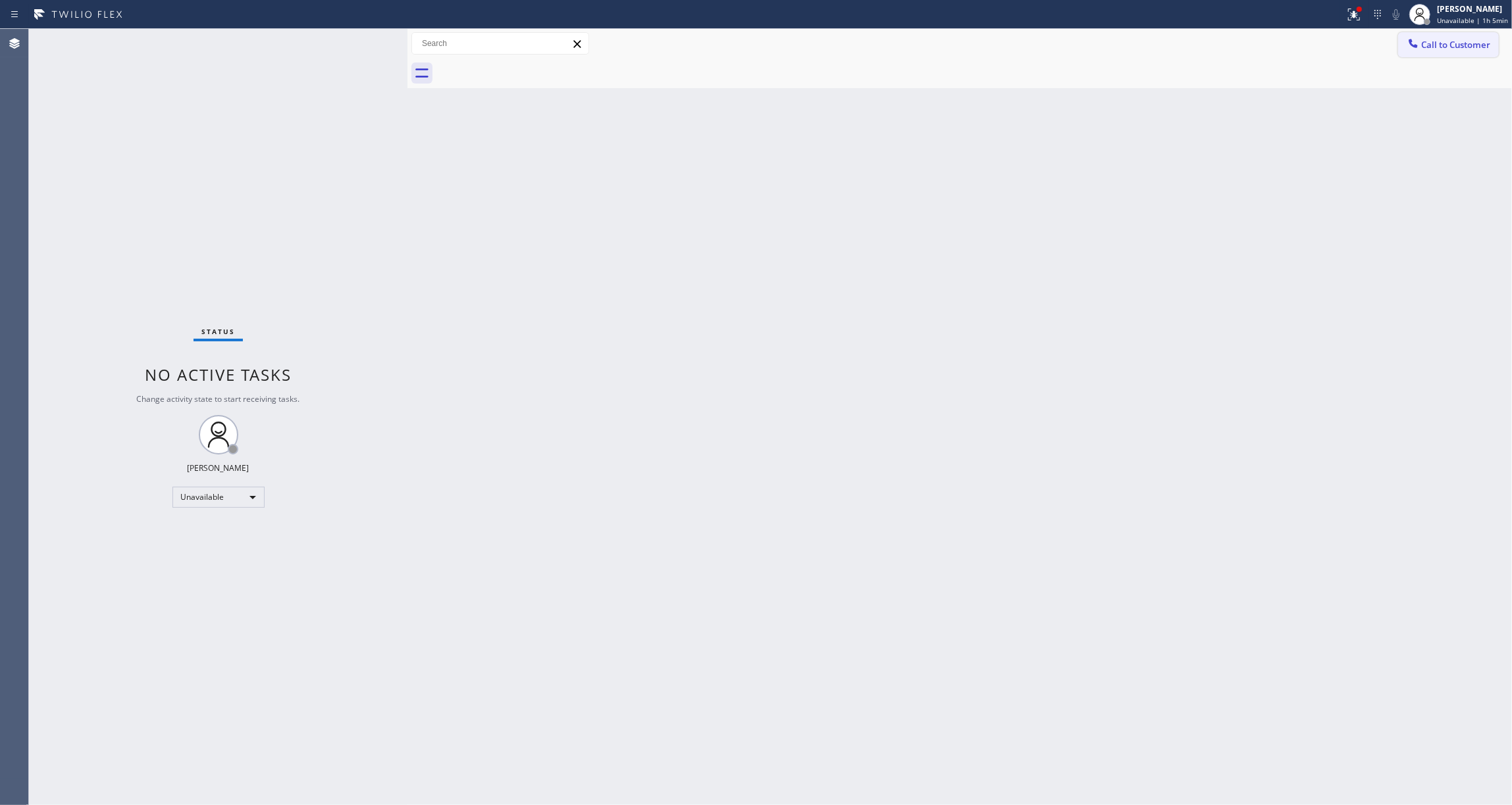
click at [1434, 43] on span "Call to Customer" at bounding box center [1455, 45] width 69 height 12
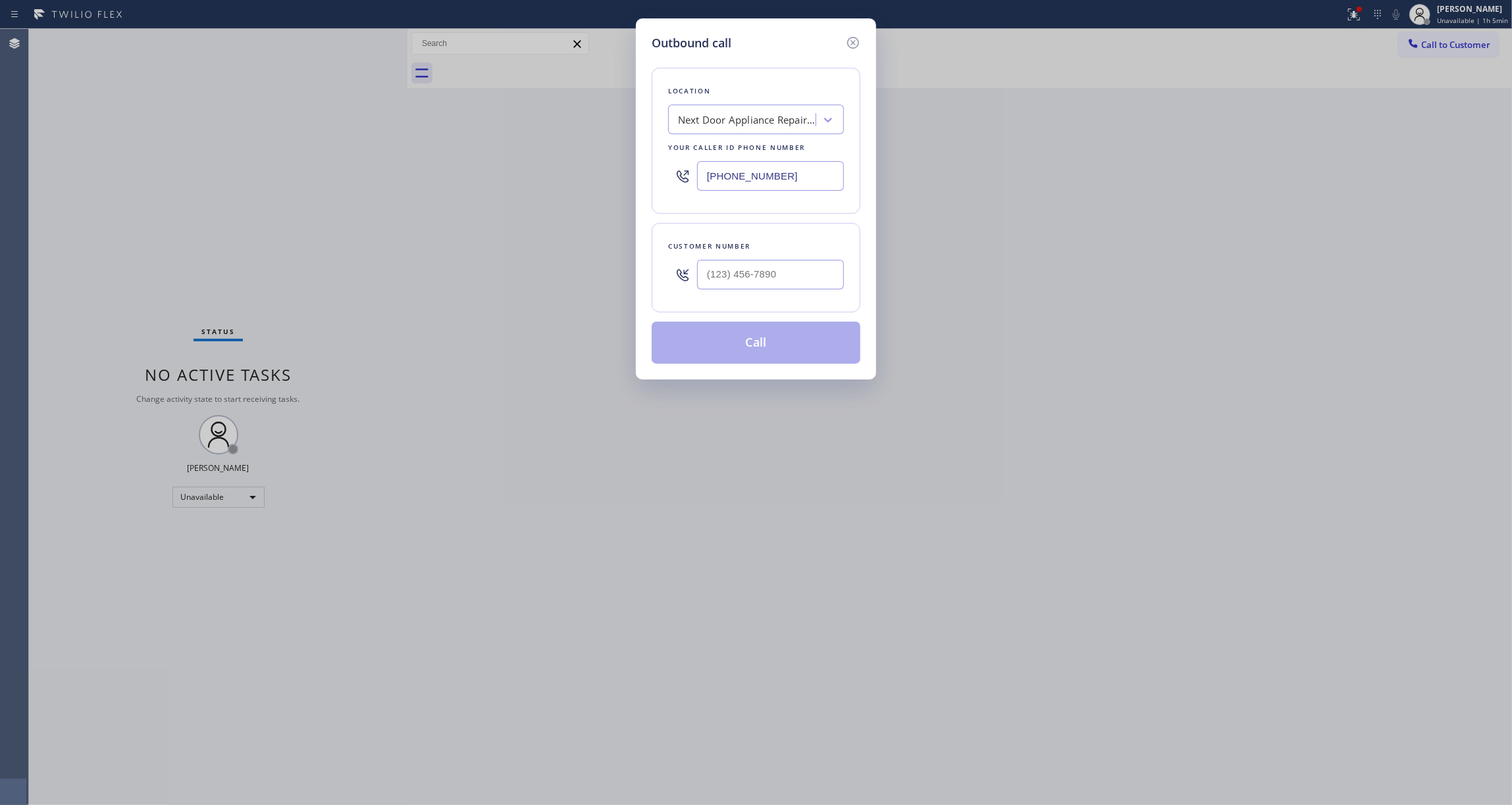
drag, startPoint x: 814, startPoint y: 181, endPoint x: 193, endPoint y: 192, distance: 621.1
click at [193, 192] on div "Outbound call Location Next Door Appliance Repair [PERSON_NAME][GEOGRAPHIC_DATA…" at bounding box center [756, 402] width 1512 height 805
paste input "551) 239-9945"
type input "[PHONE_NUMBER]"
click at [746, 277] on input "(___) ___-____" at bounding box center [770, 275] width 147 height 30
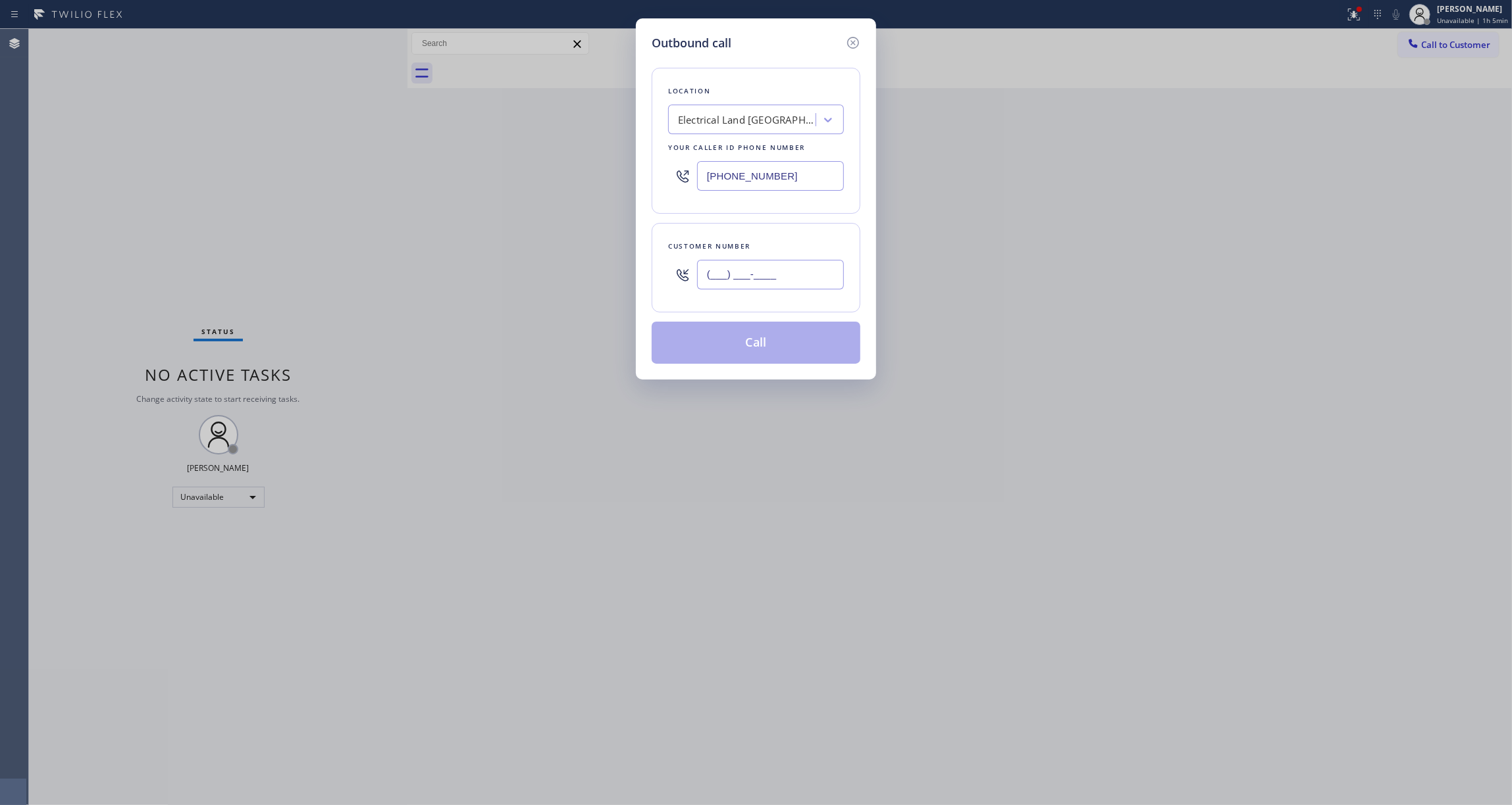
paste input "609) 862-7430"
type input "[PHONE_NUMBER]"
click at [766, 348] on button "Call" at bounding box center [756, 342] width 209 height 42
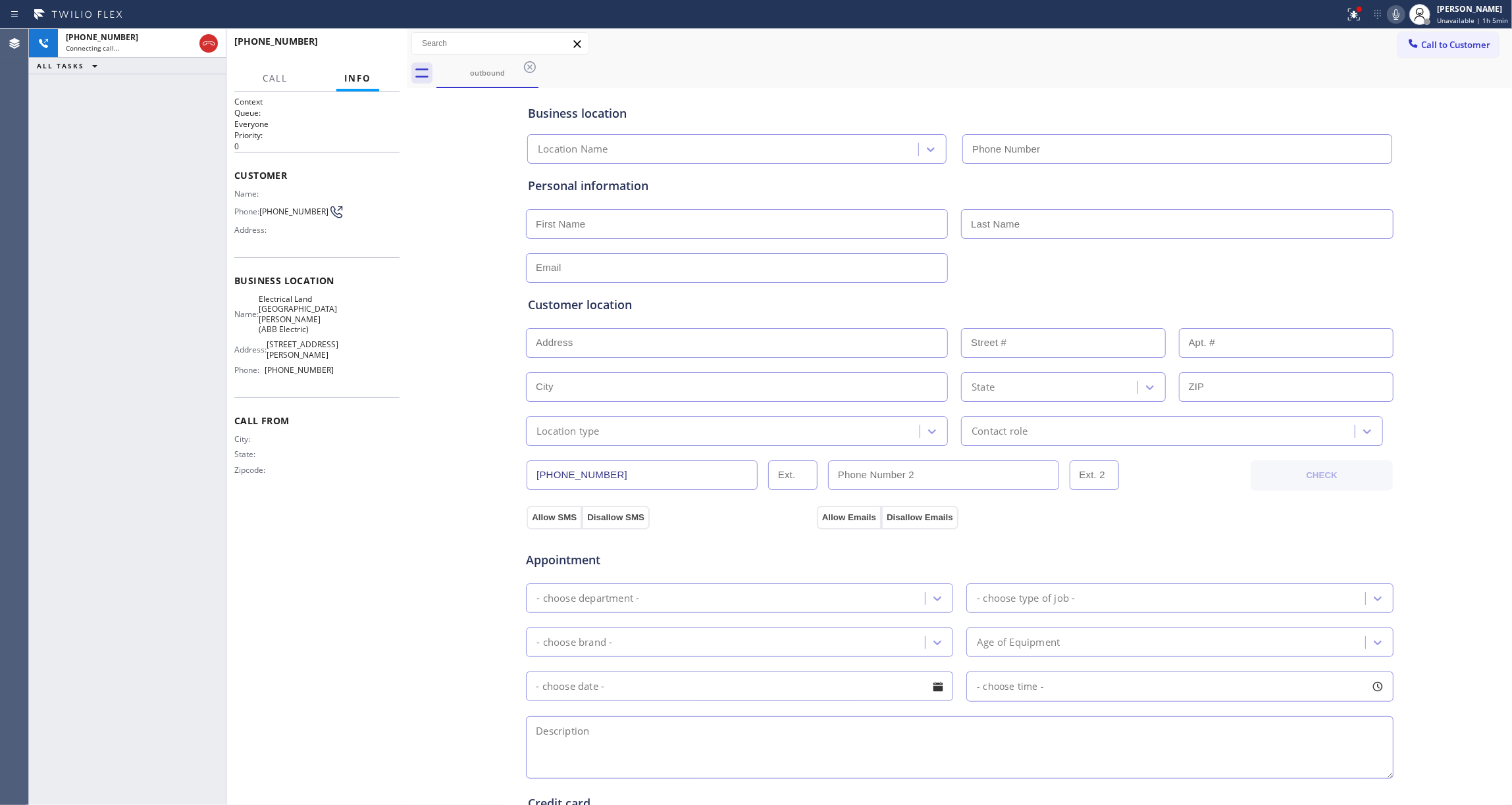
type input "[PHONE_NUMBER]"
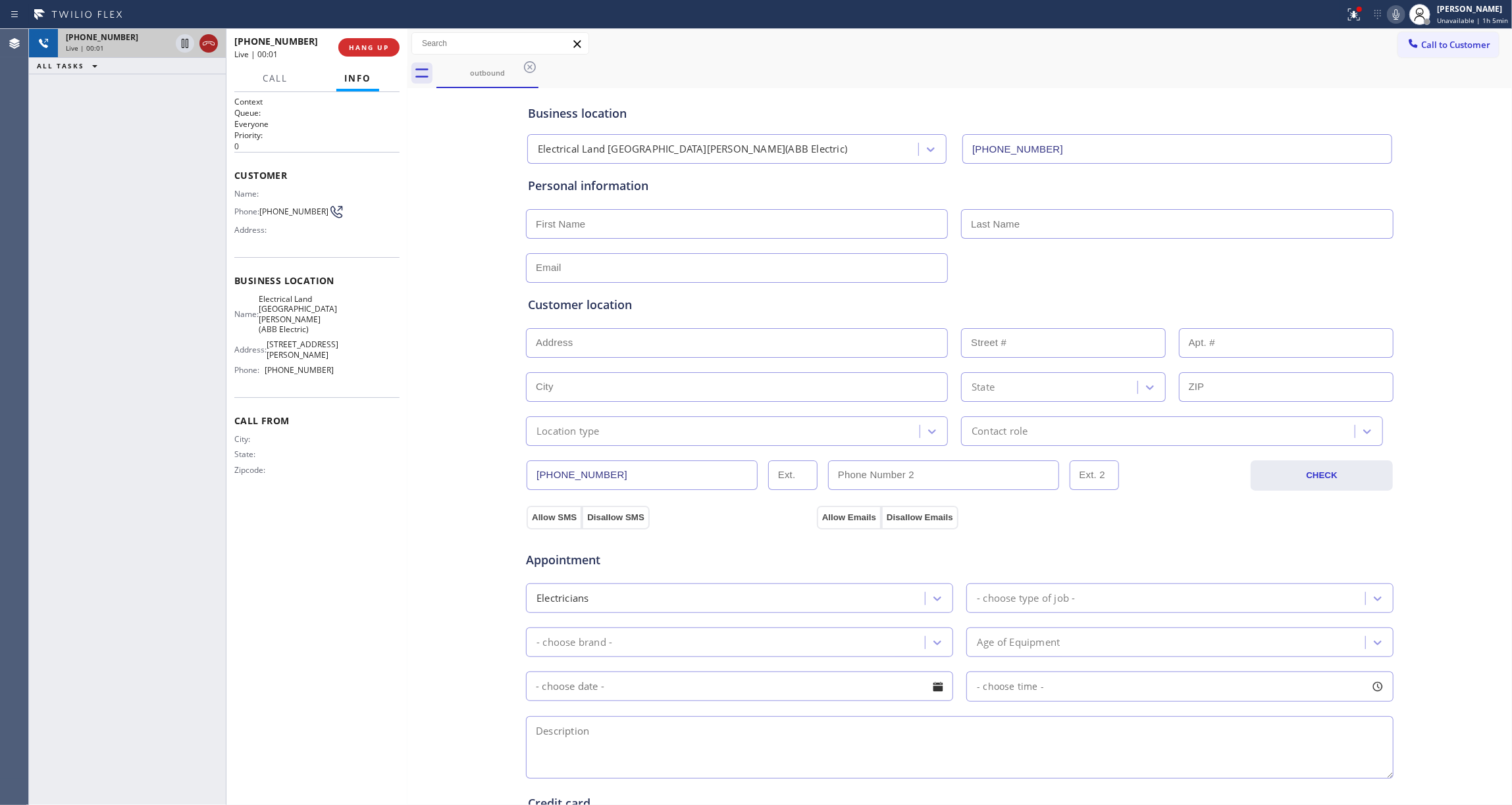
click at [214, 42] on icon at bounding box center [208, 43] width 16 height 16
click at [367, 46] on span "COMPLETE" at bounding box center [366, 47] width 46 height 9
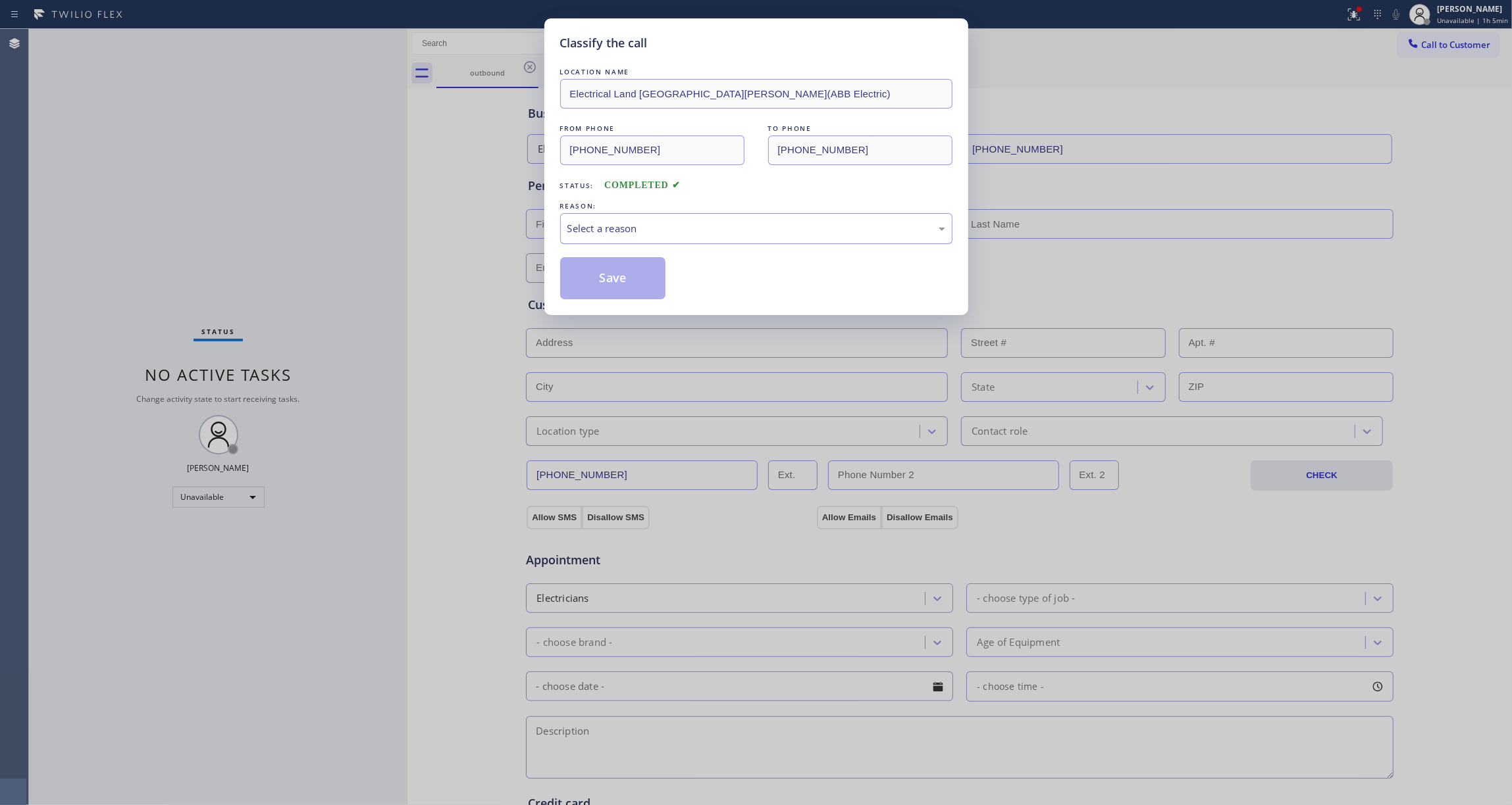
click at [578, 222] on div "Select a reason" at bounding box center [756, 228] width 378 height 15
click at [588, 286] on button "Save" at bounding box center [613, 278] width 106 height 42
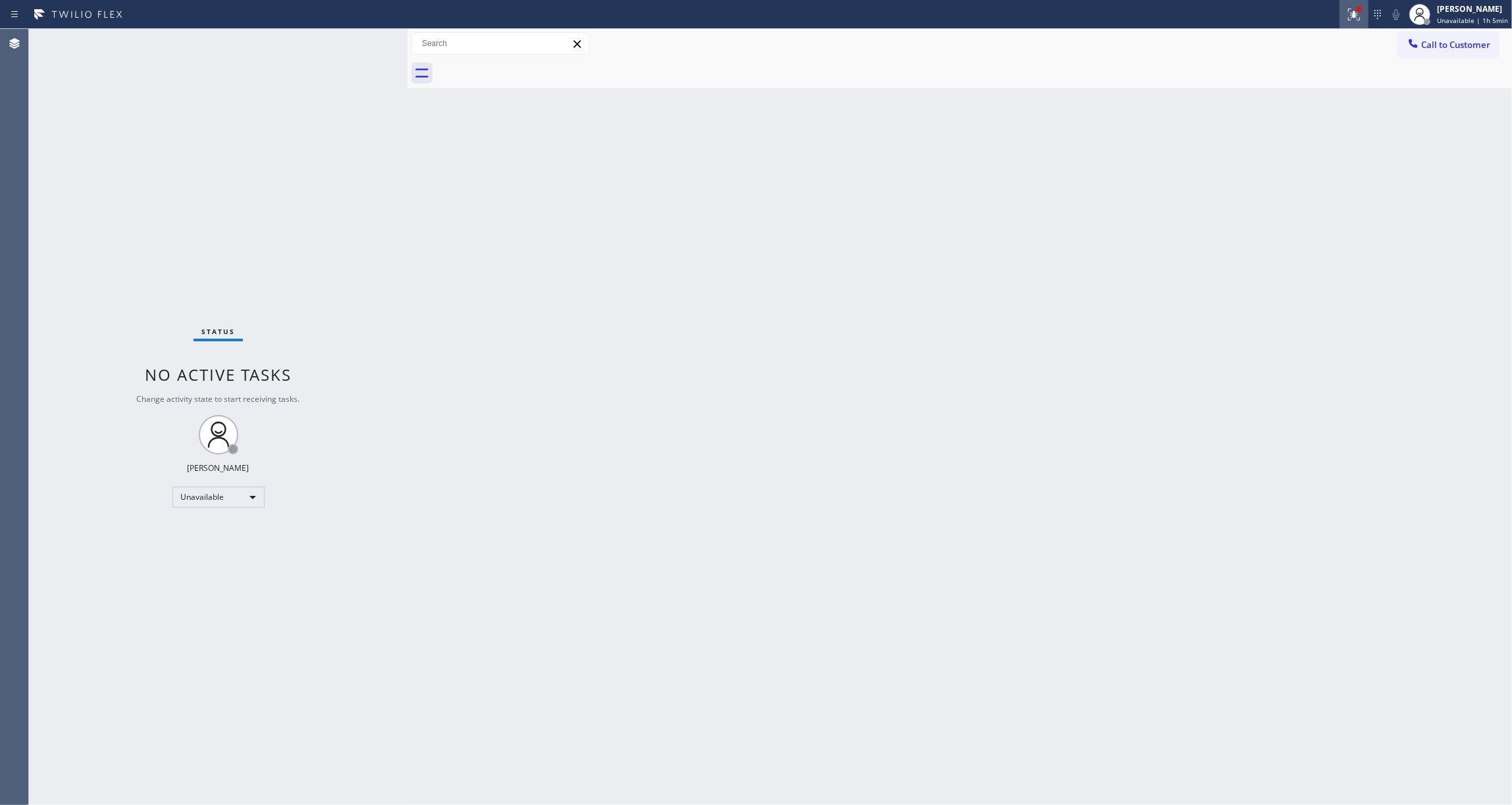
click at [1346, 17] on icon at bounding box center [1354, 14] width 16 height 16
click at [1299, 177] on button "Clear issues" at bounding box center [1273, 172] width 154 height 19
click at [1437, 53] on button "Call to Customer" at bounding box center [1448, 45] width 101 height 25
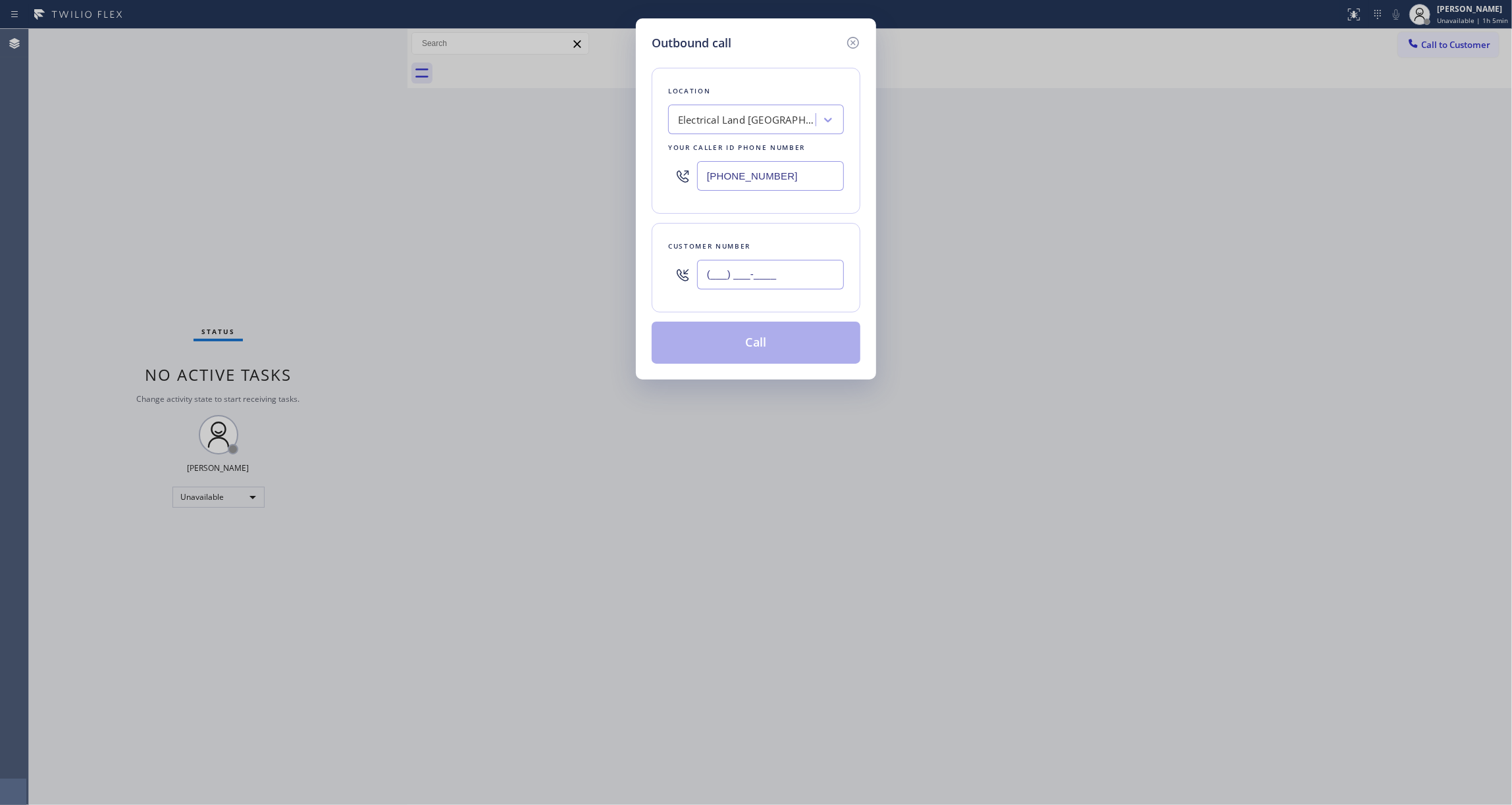
click at [728, 279] on input "(___) ___-____" at bounding box center [770, 275] width 147 height 30
paste input "609) 862-7430"
type input "[PHONE_NUMBER]"
click at [755, 351] on button "Call" at bounding box center [756, 342] width 209 height 42
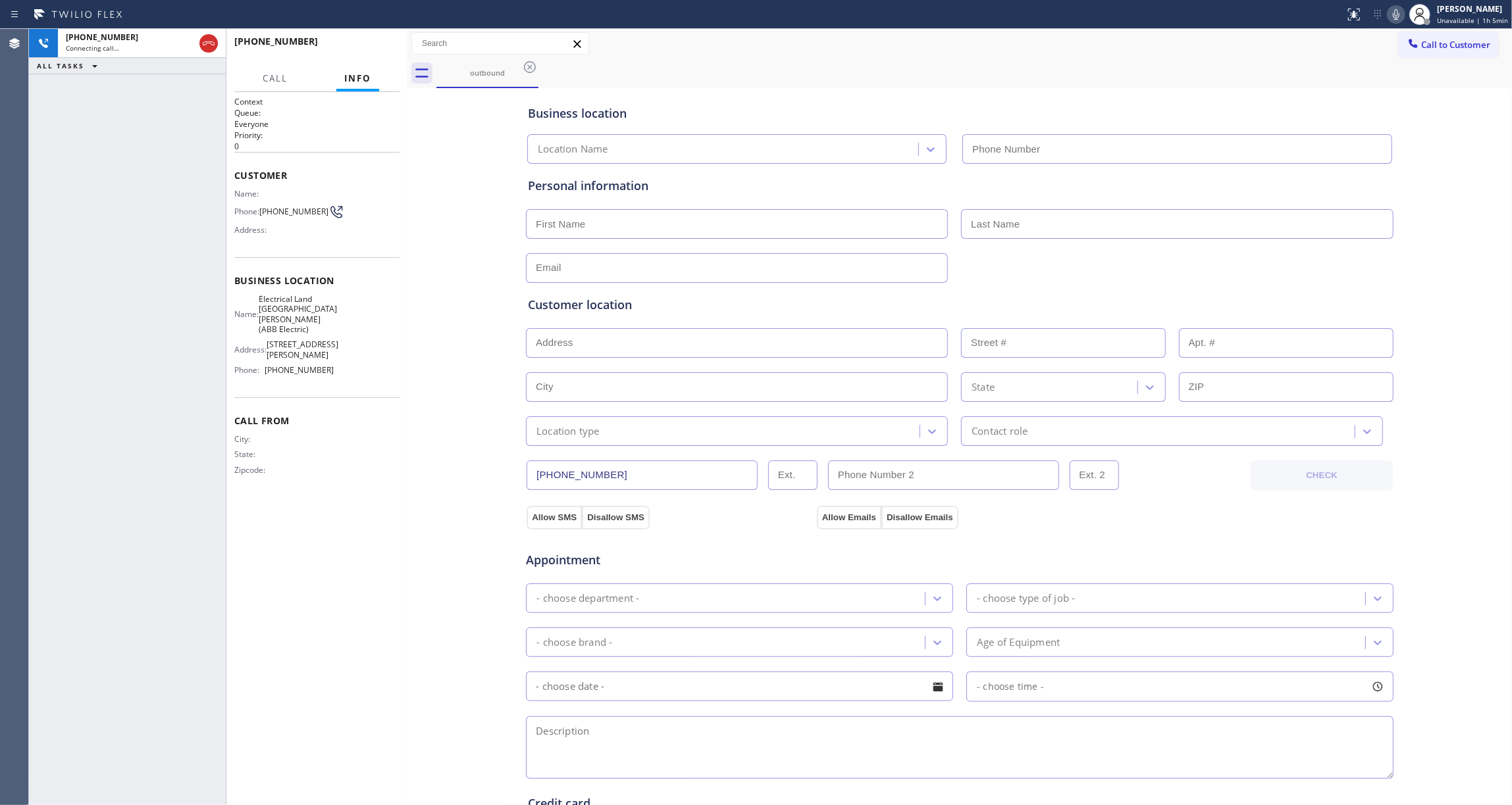
type input "[PHONE_NUMBER]"
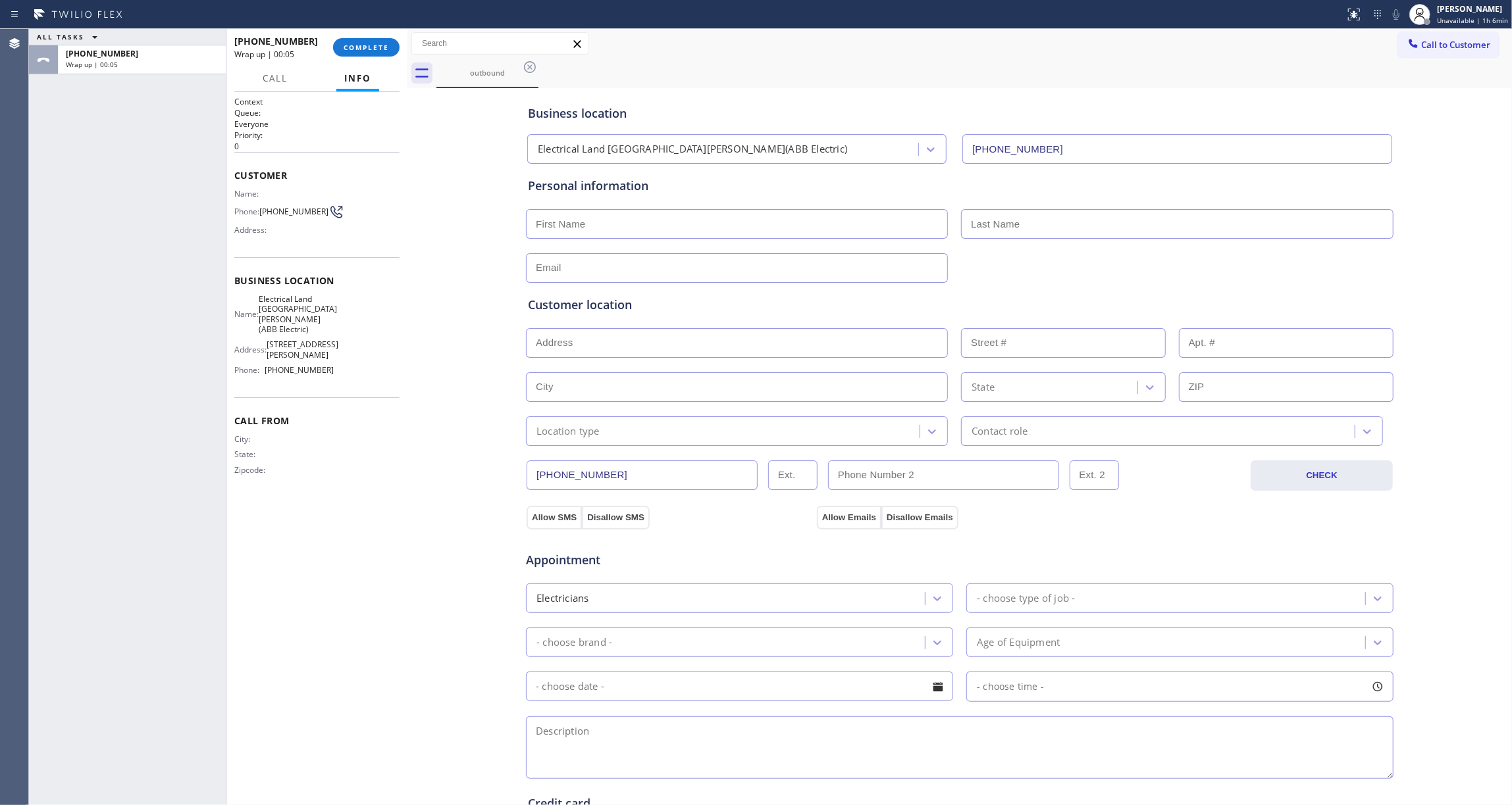
click at [372, 35] on div "[PHONE_NUMBER] Wrap up | 00:05 COMPLETE" at bounding box center [316, 48] width 165 height 34
click at [372, 37] on div "[PHONE_NUMBER] Wrap up | 00:05 COMPLETE" at bounding box center [316, 48] width 165 height 34
click at [372, 41] on button "COMPLETE" at bounding box center [366, 47] width 66 height 19
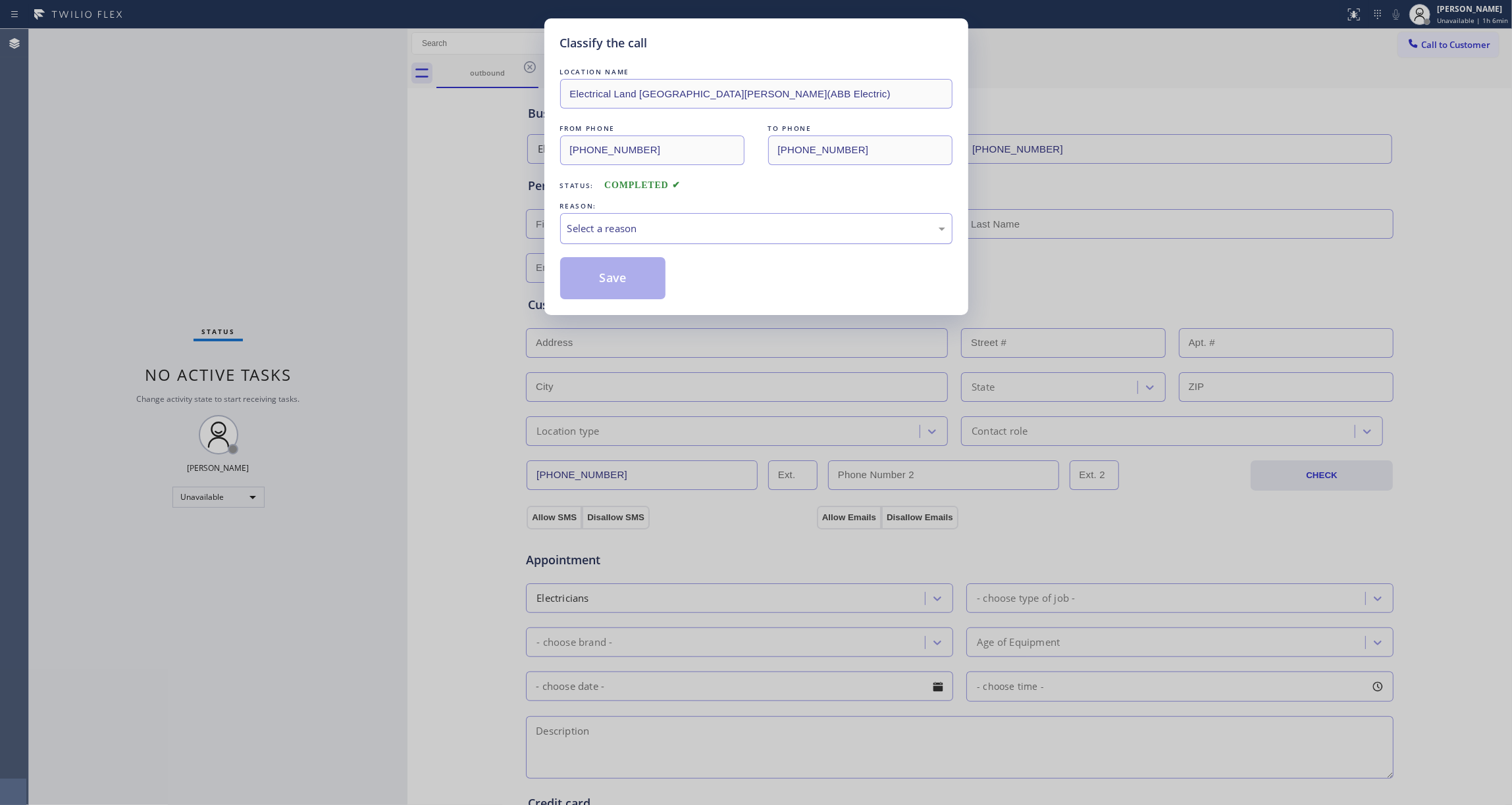
click at [641, 234] on div "Select a reason" at bounding box center [756, 228] width 378 height 15
click at [628, 277] on button "Save" at bounding box center [613, 278] width 106 height 42
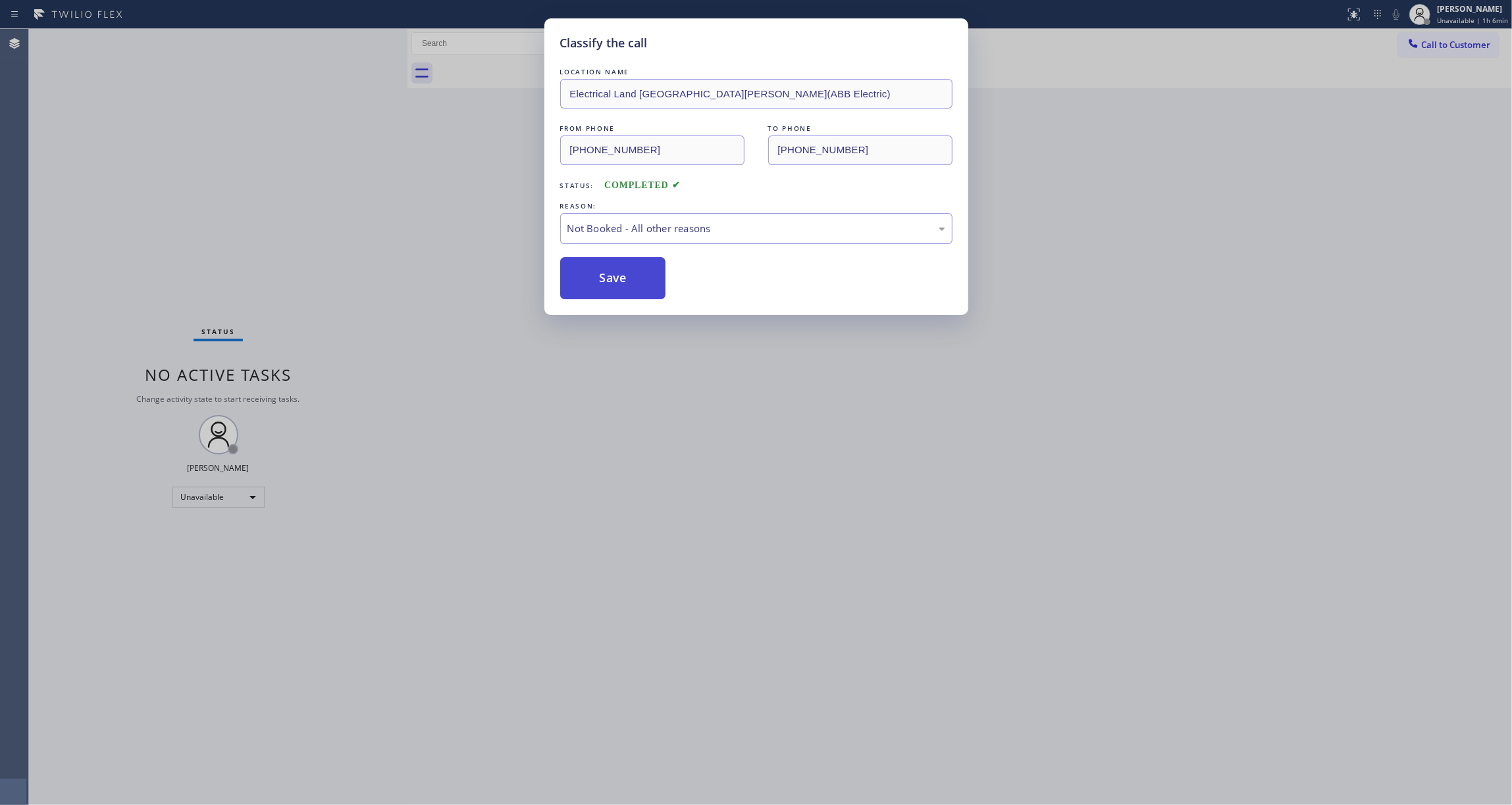
click at [627, 276] on button "Save" at bounding box center [613, 278] width 106 height 42
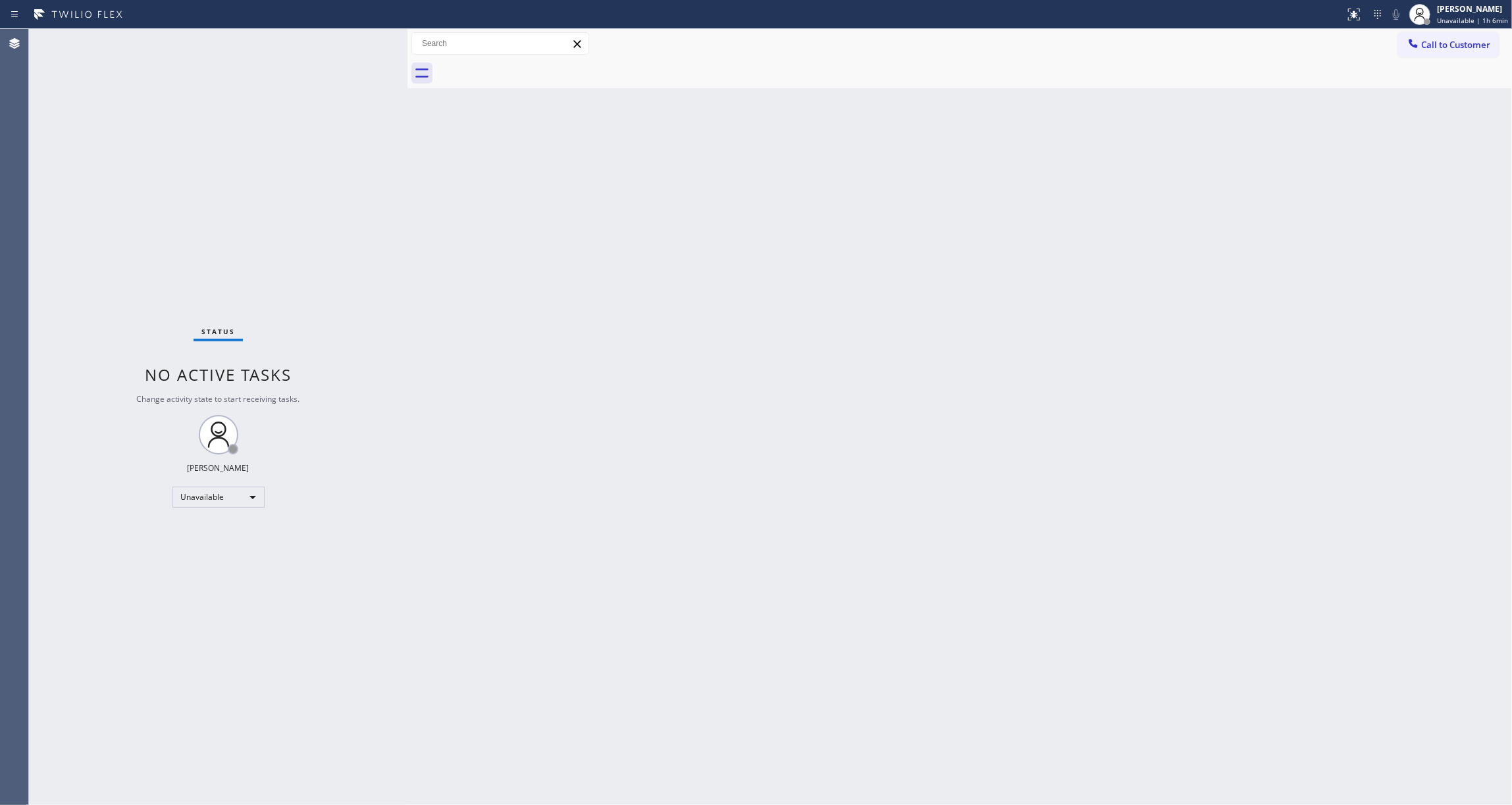
click at [1446, 43] on span "Call to Customer" at bounding box center [1455, 45] width 69 height 12
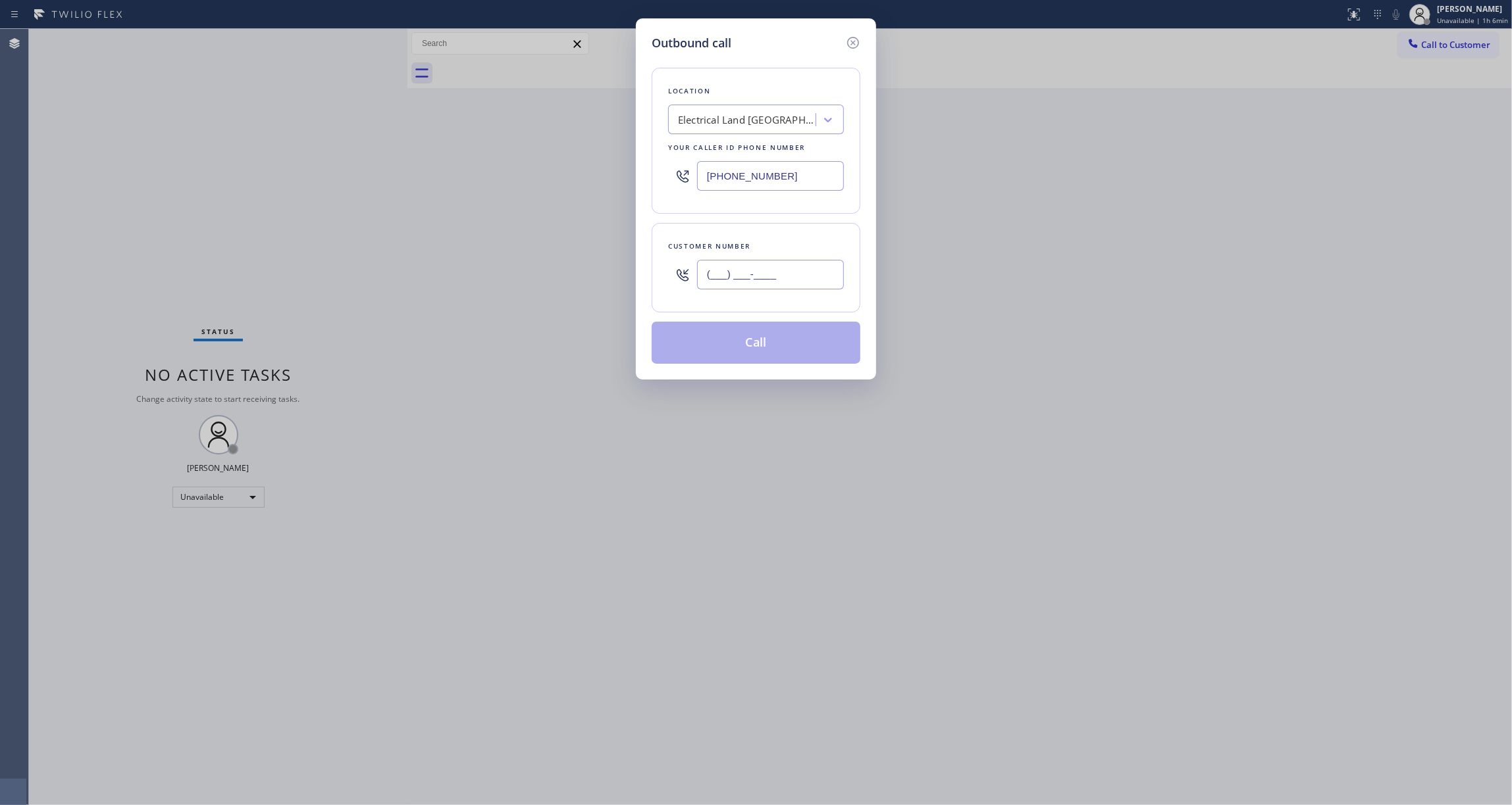
click at [743, 280] on input "(___) ___-____" at bounding box center [770, 275] width 147 height 30
paste input "609) 862-7430"
type input "[PHONE_NUMBER]"
click at [801, 345] on button "Call" at bounding box center [756, 342] width 209 height 42
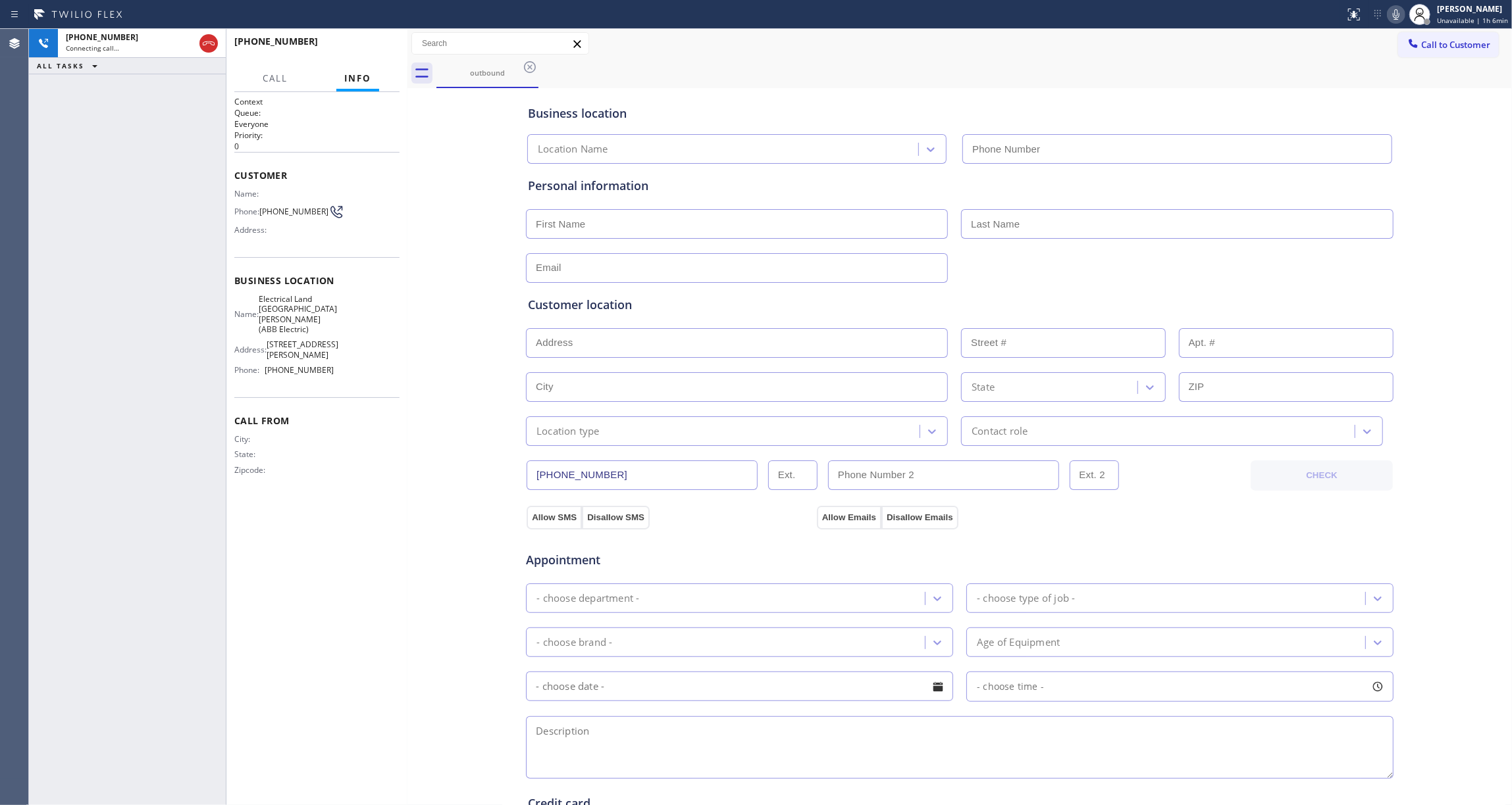
type input "[PHONE_NUMBER]"
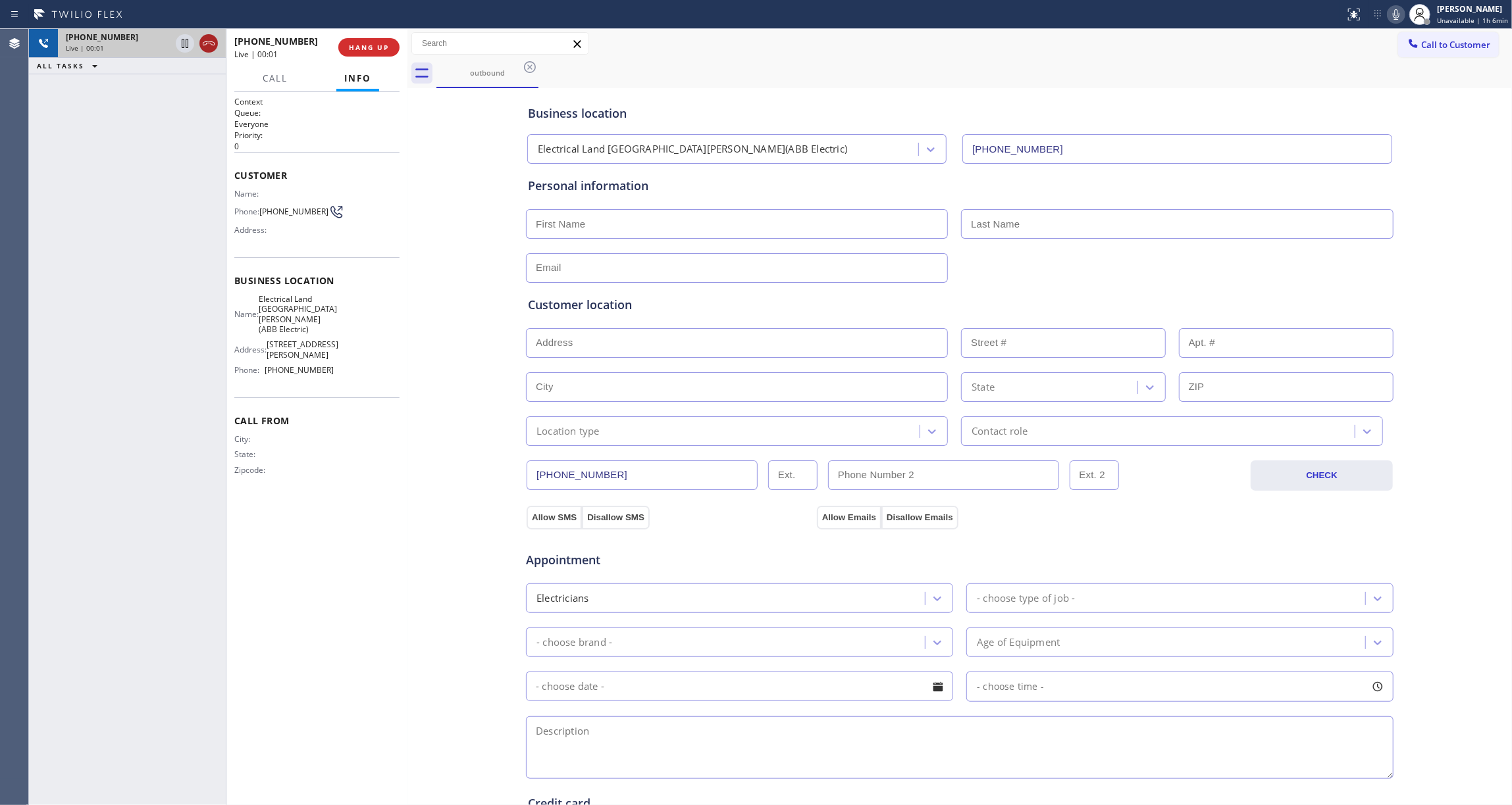
click at [207, 46] on icon at bounding box center [208, 43] width 16 height 16
click at [356, 47] on span "HANG UP" at bounding box center [369, 47] width 40 height 9
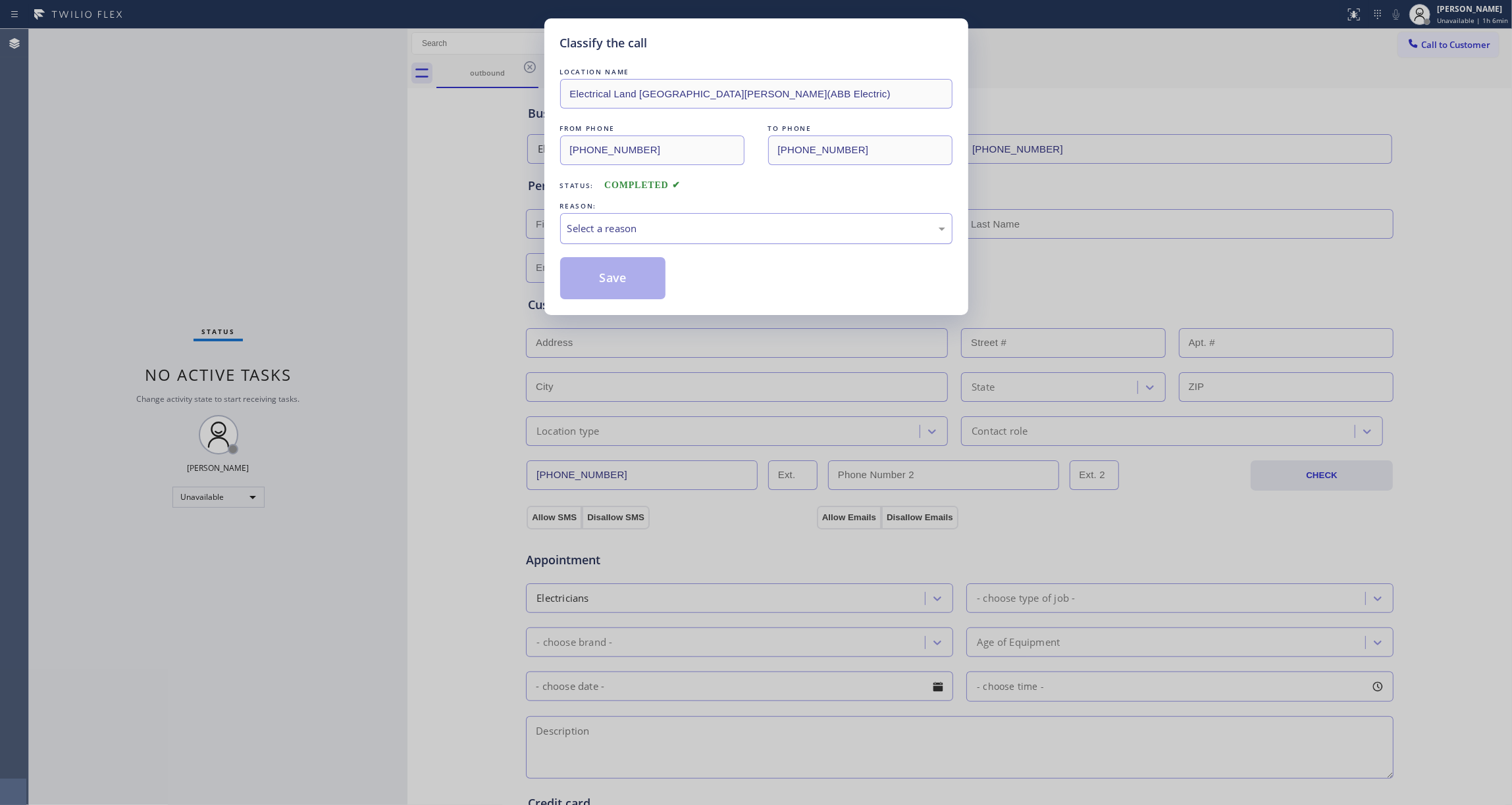
click at [645, 232] on div "Select a reason" at bounding box center [756, 228] width 378 height 15
click at [616, 287] on button "Save" at bounding box center [613, 278] width 106 height 42
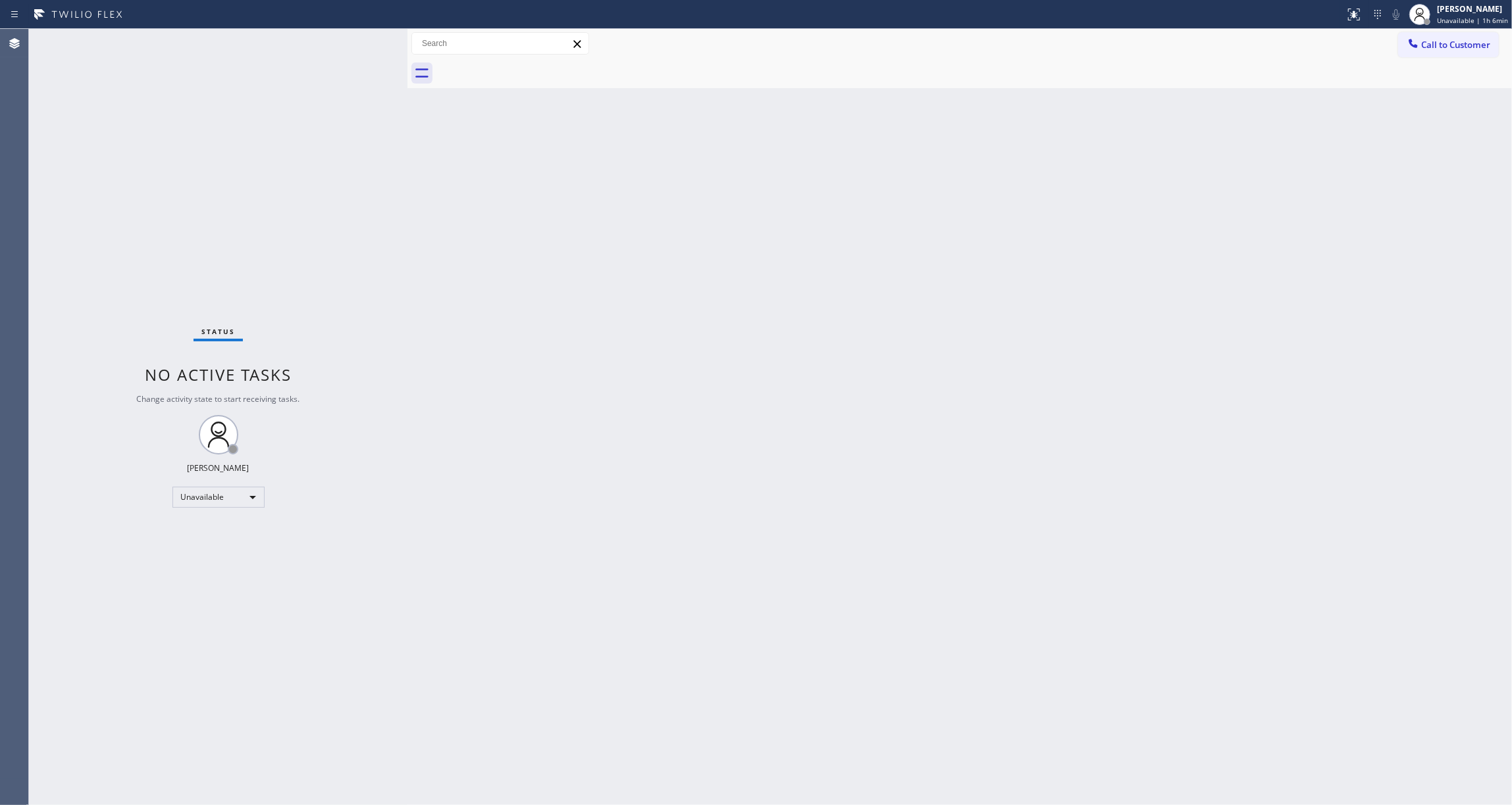
drag, startPoint x: 1455, startPoint y: 42, endPoint x: 1393, endPoint y: 56, distance: 63.6
click at [1451, 40] on span "Call to Customer" at bounding box center [1455, 45] width 69 height 12
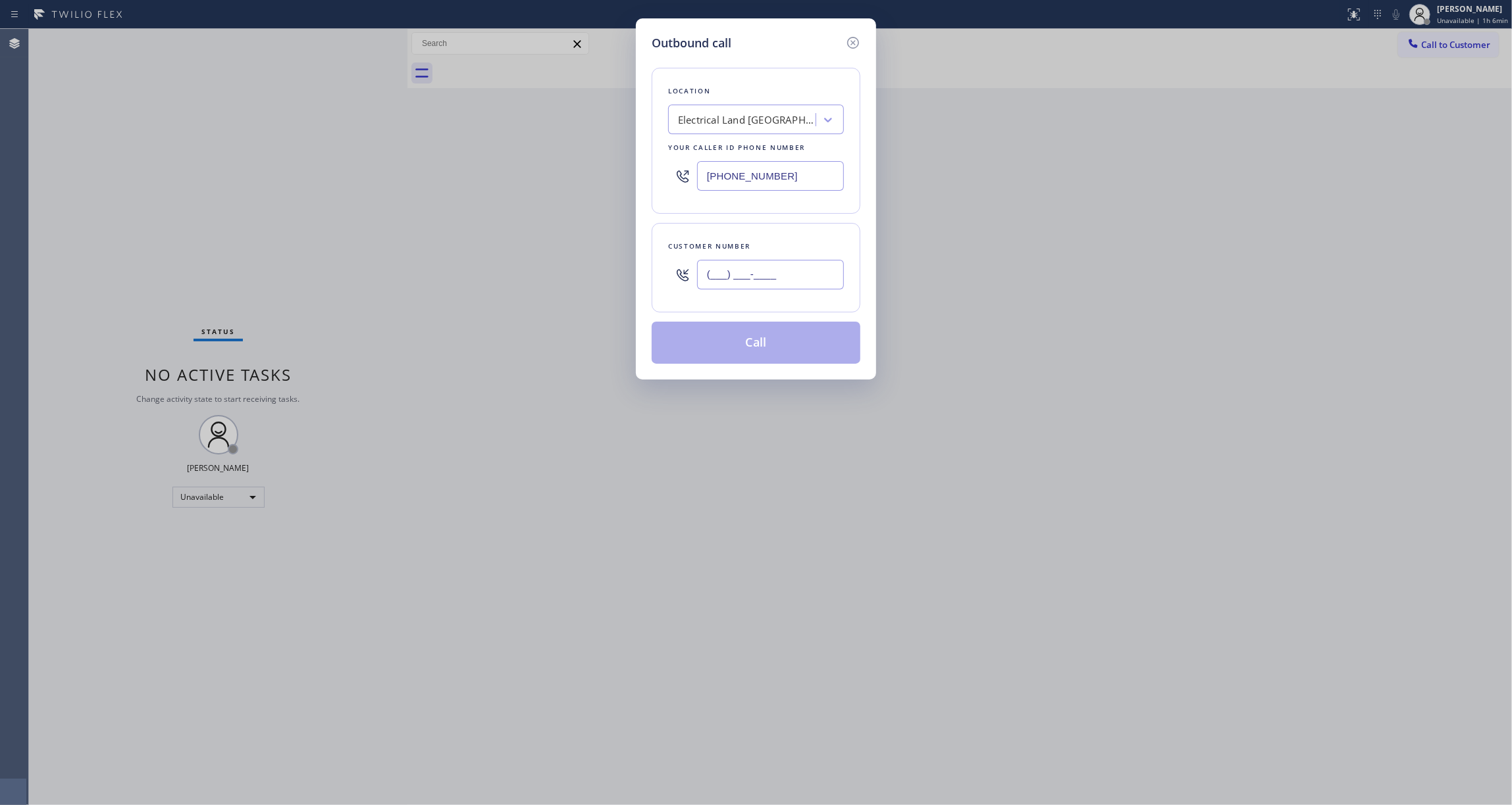
click at [778, 260] on input "(___) ___-____" at bounding box center [770, 275] width 147 height 30
paste input "609) 862-7430"
type input "[PHONE_NUMBER]"
click at [757, 341] on button "Call" at bounding box center [756, 342] width 209 height 42
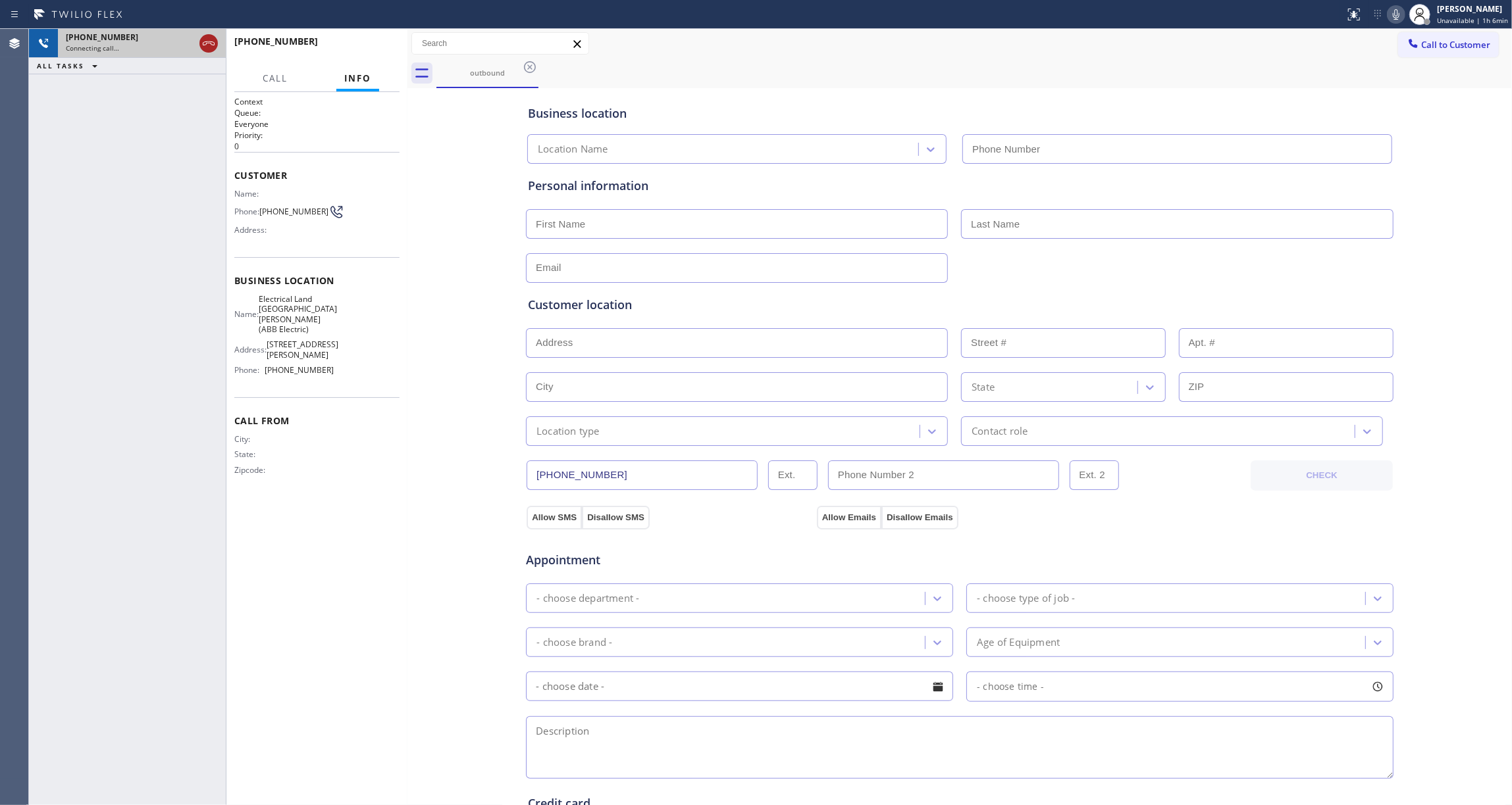
type input "[PHONE_NUMBER]"
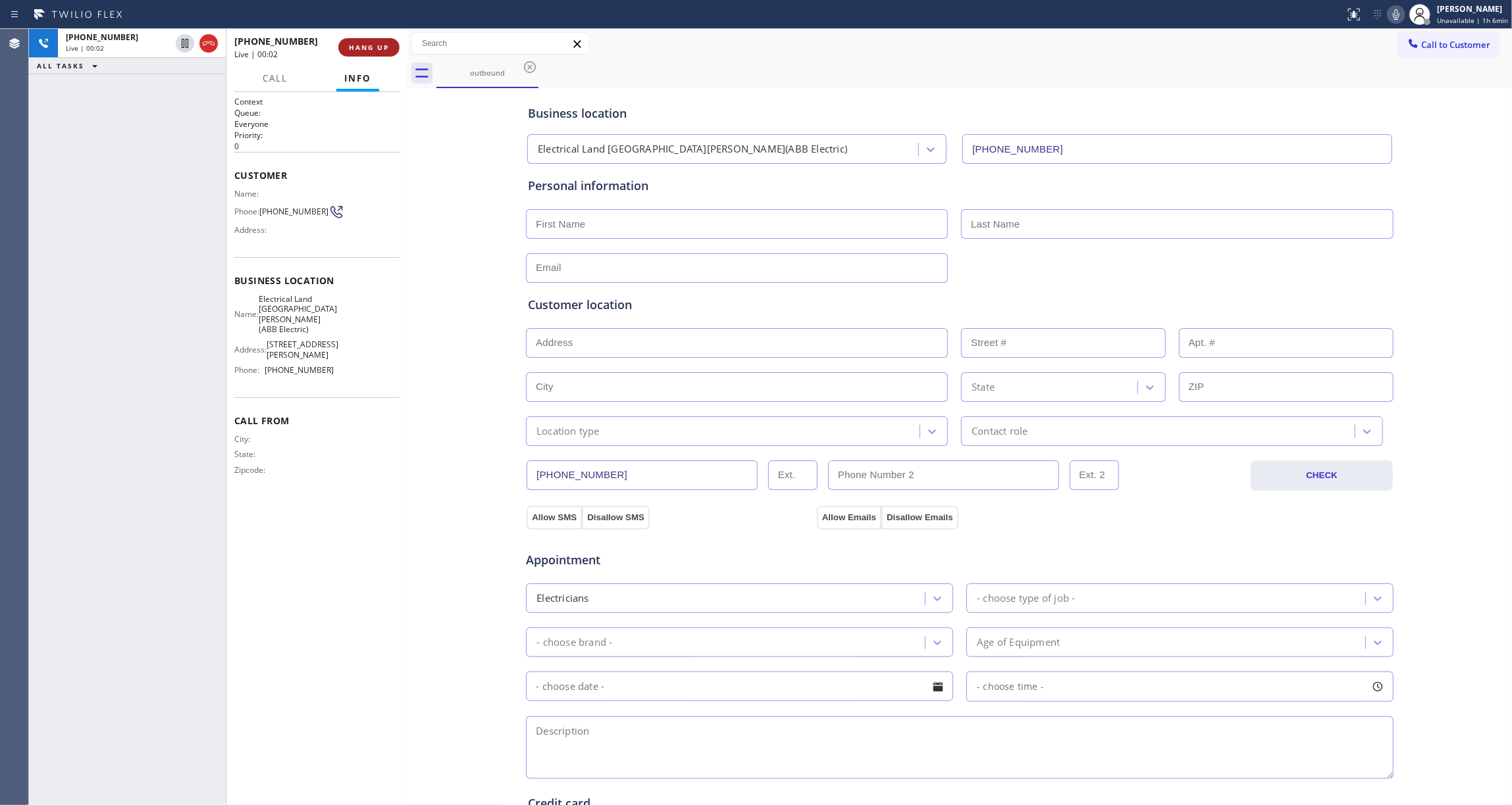
click at [362, 48] on span "HANG UP" at bounding box center [369, 47] width 40 height 9
click at [361, 48] on span "COMPLETE" at bounding box center [366, 47] width 46 height 9
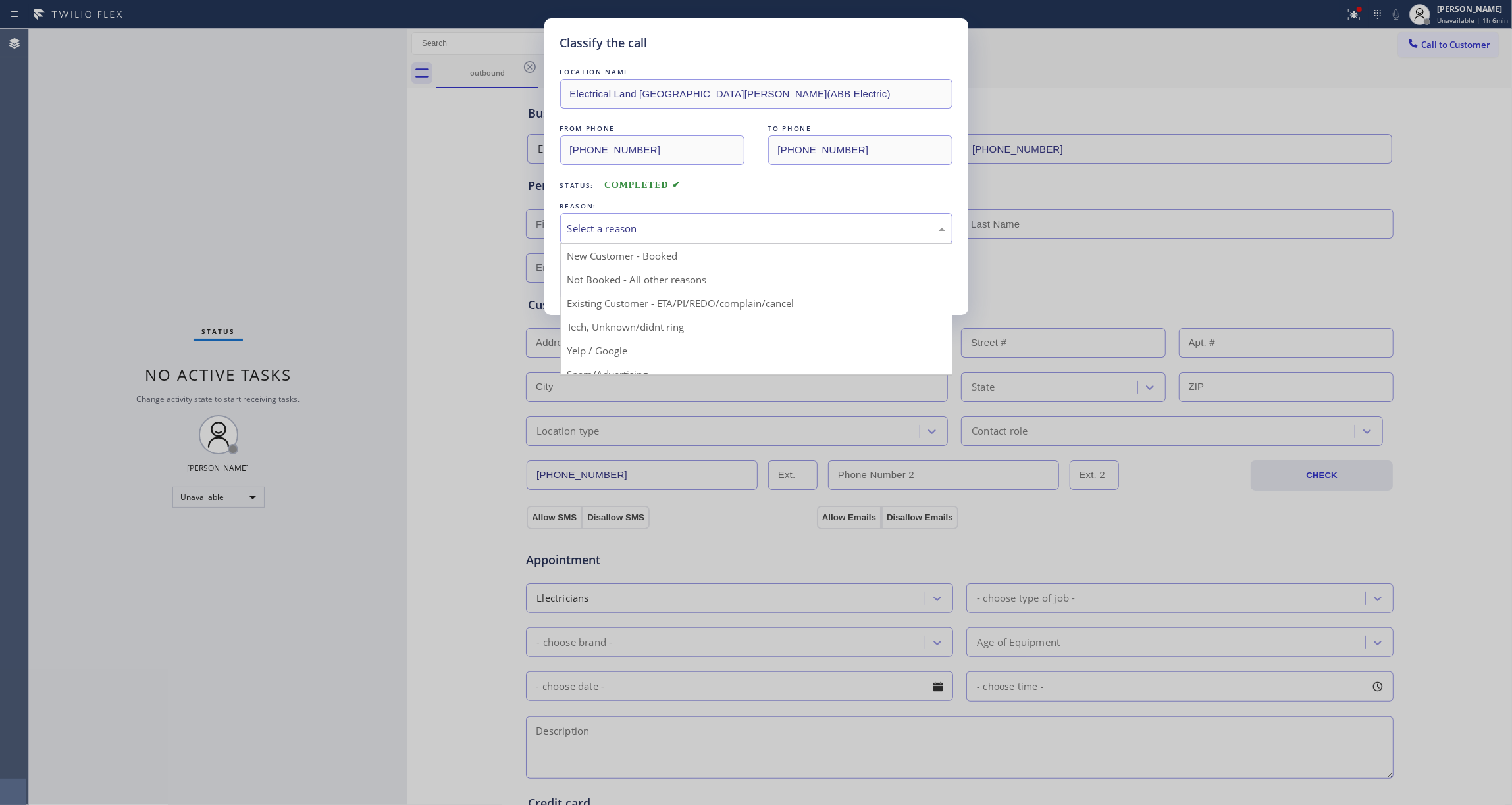
click at [582, 226] on div "Select a reason" at bounding box center [756, 228] width 378 height 15
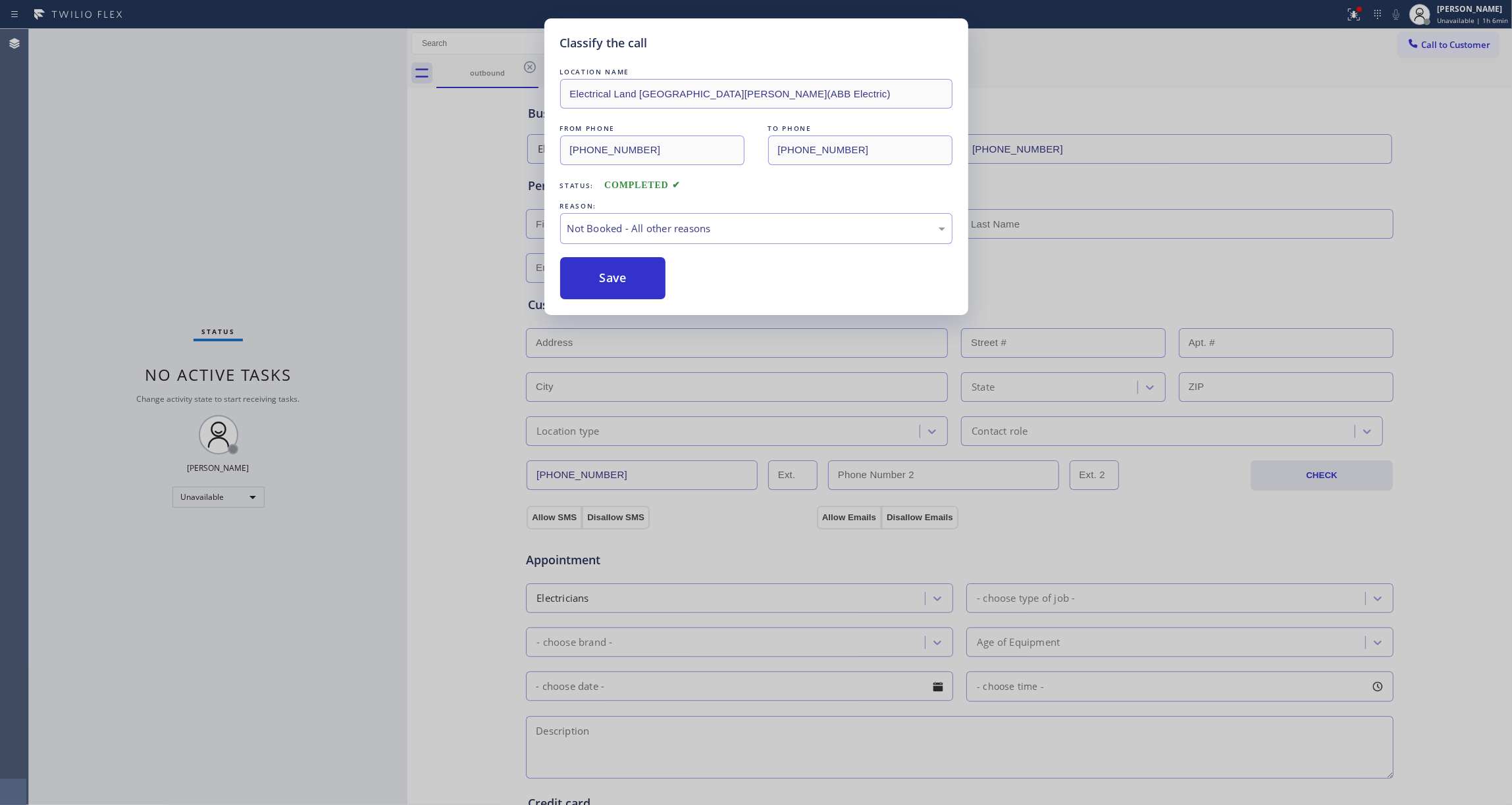
click at [590, 283] on button "Save" at bounding box center [613, 278] width 106 height 42
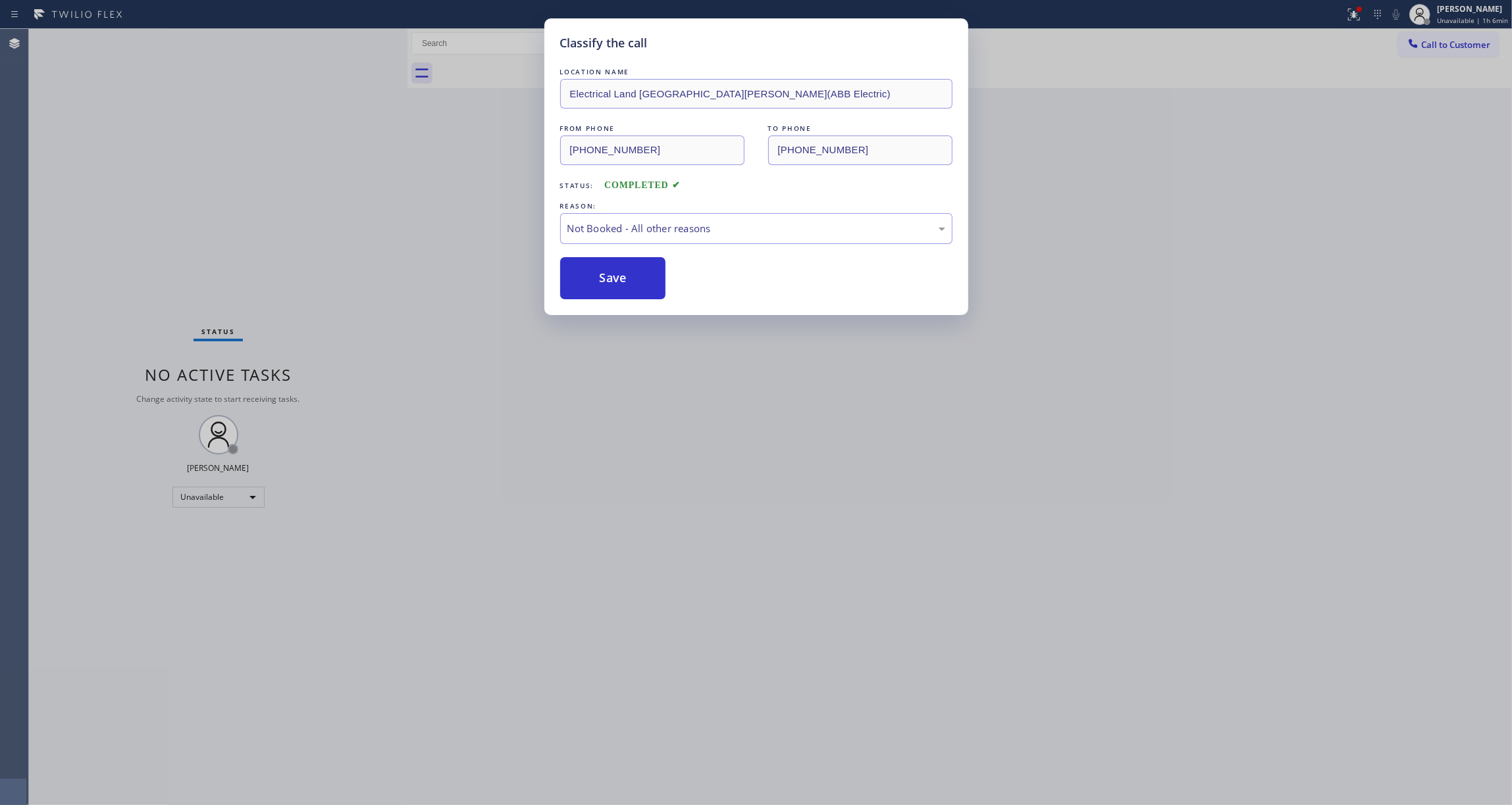
click at [590, 283] on button "Save" at bounding box center [613, 278] width 106 height 42
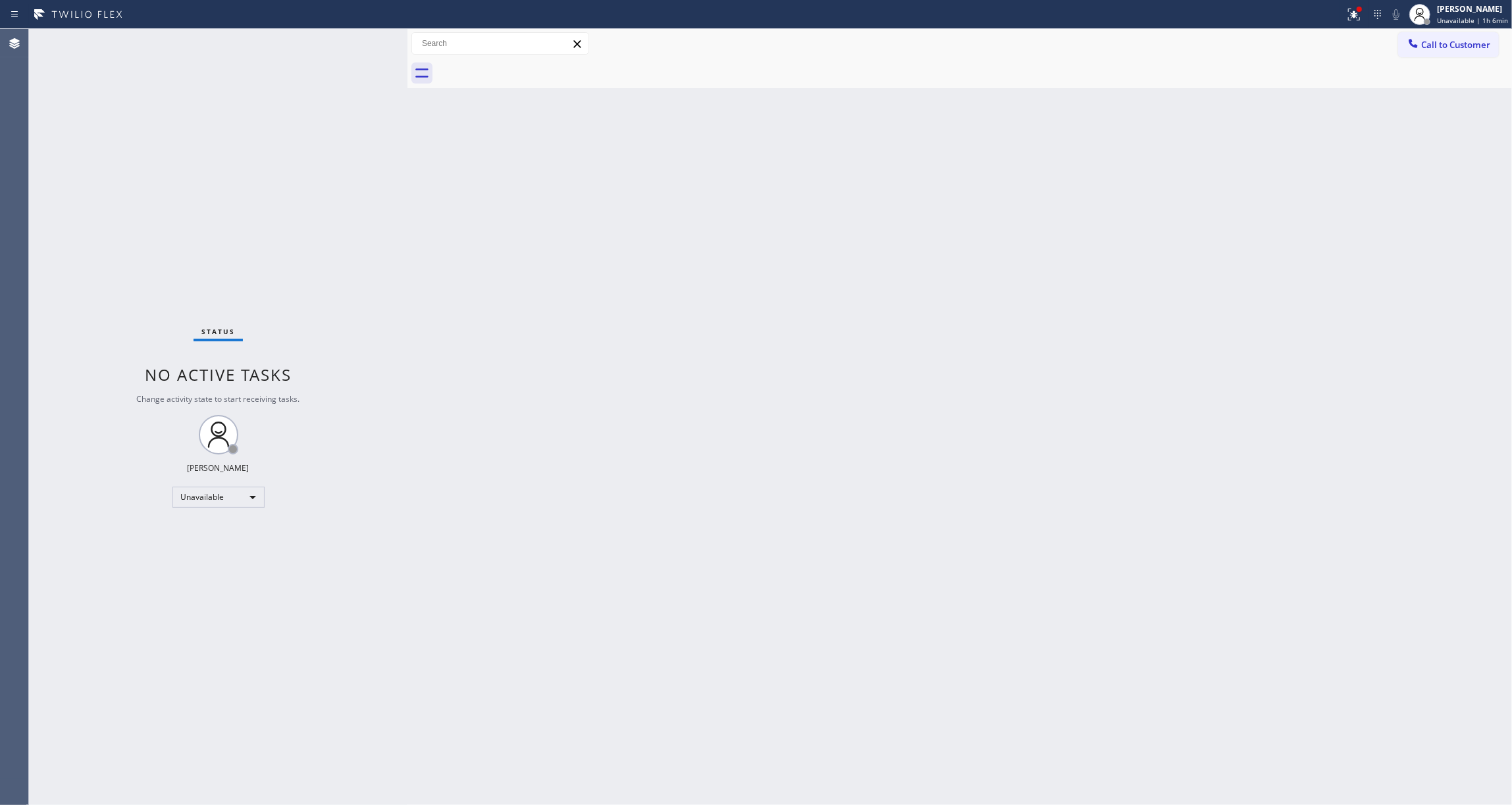
click at [1457, 46] on span "Call to Customer" at bounding box center [1455, 45] width 69 height 12
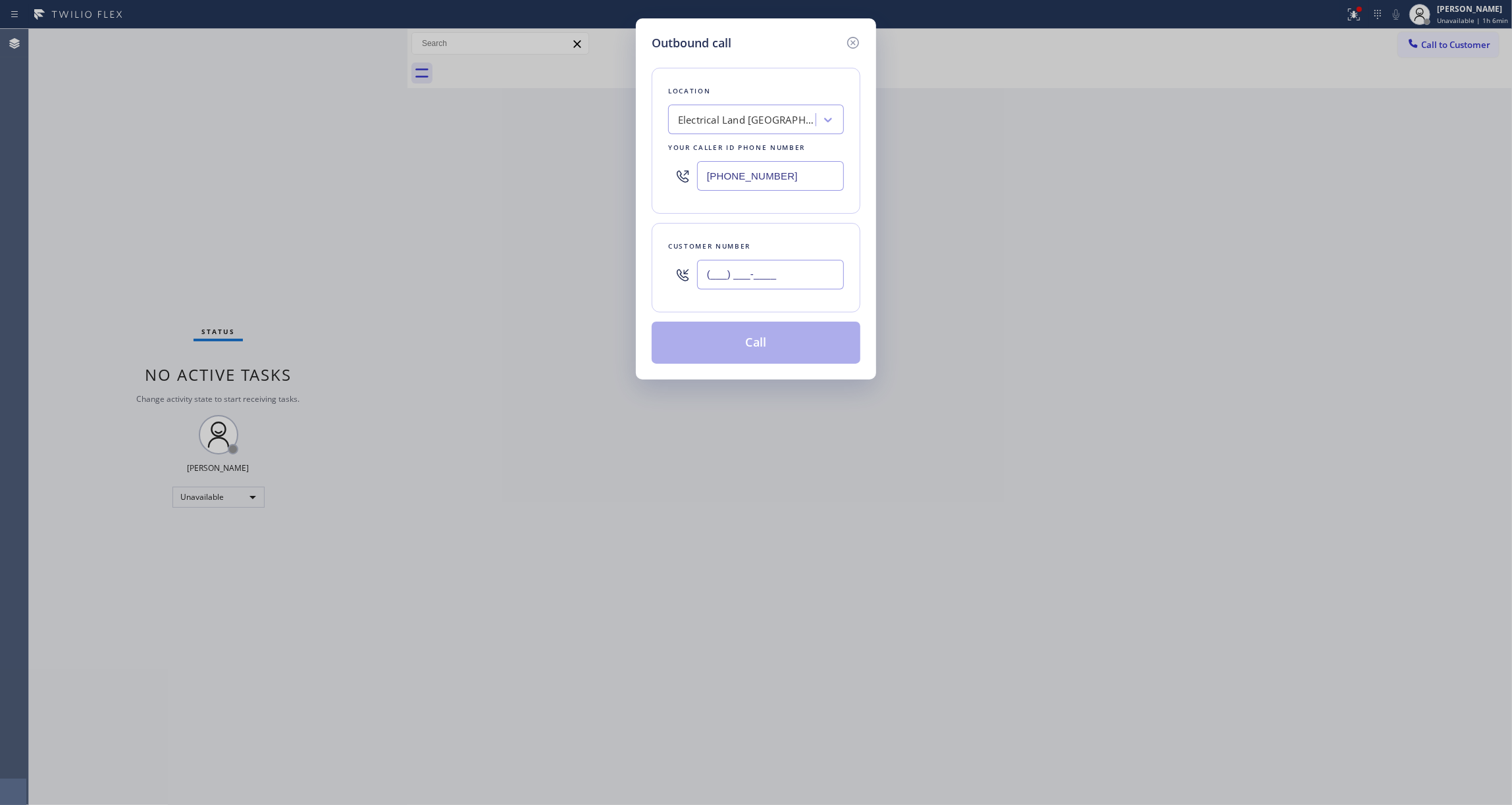
click at [798, 279] on input "(___) ___-____" at bounding box center [770, 275] width 147 height 30
paste input "609) 862-7430"
type input "[PHONE_NUMBER]"
click at [719, 357] on button "Call" at bounding box center [756, 342] width 209 height 42
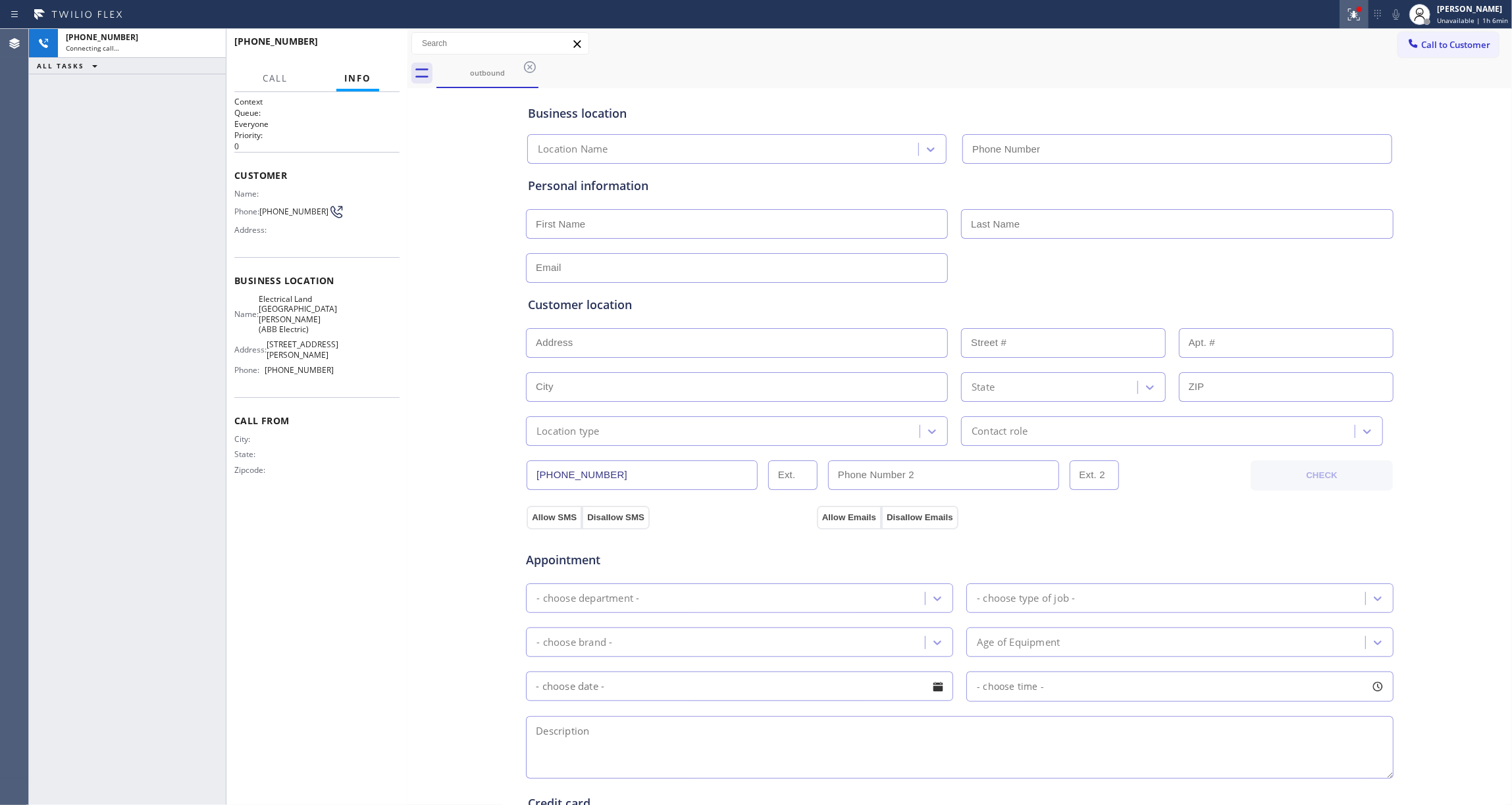
type input "[PHONE_NUMBER]"
click at [1346, 21] on icon at bounding box center [1354, 14] width 16 height 16
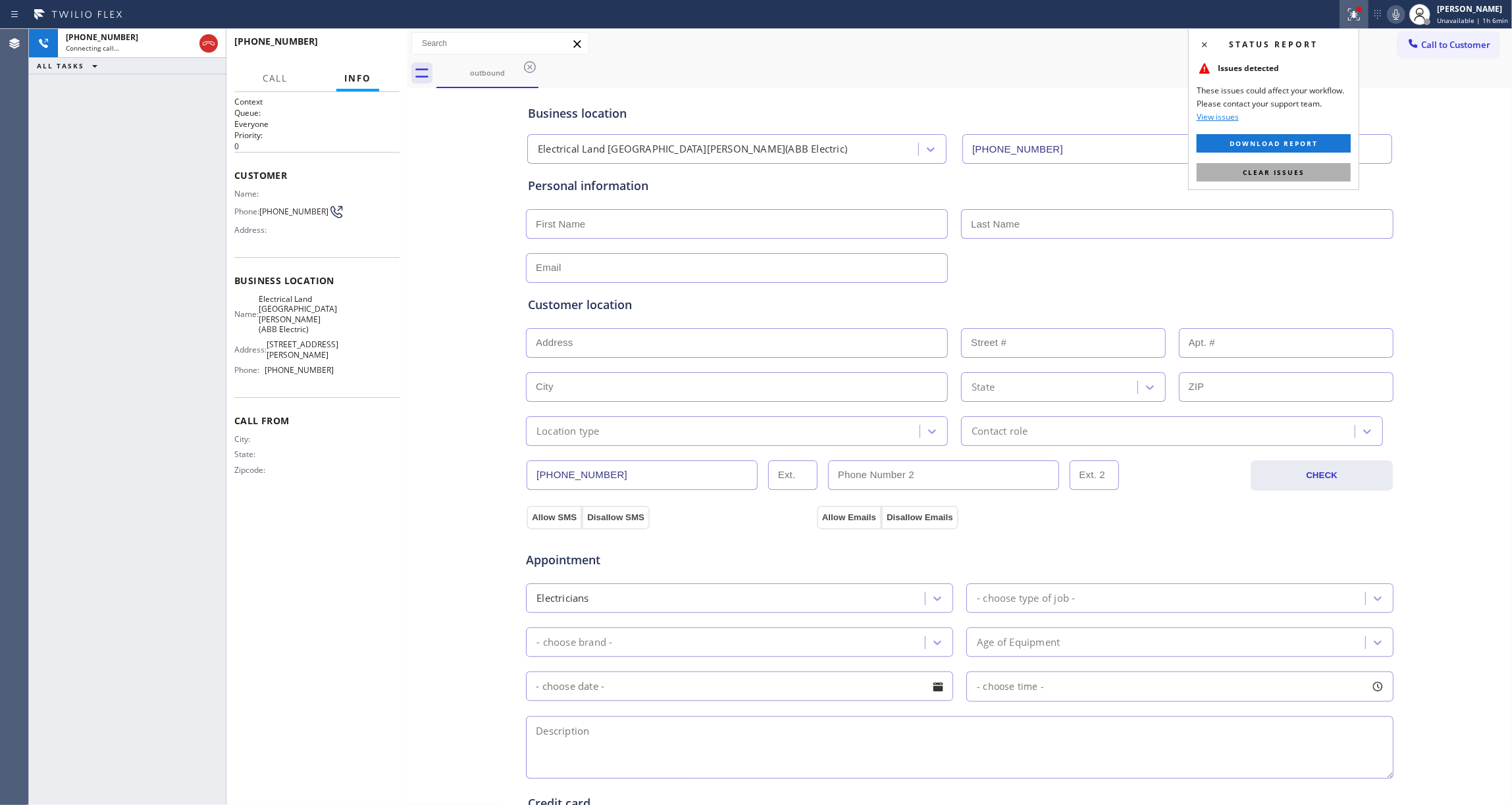
click at [1294, 172] on span "Clear issues" at bounding box center [1273, 172] width 62 height 9
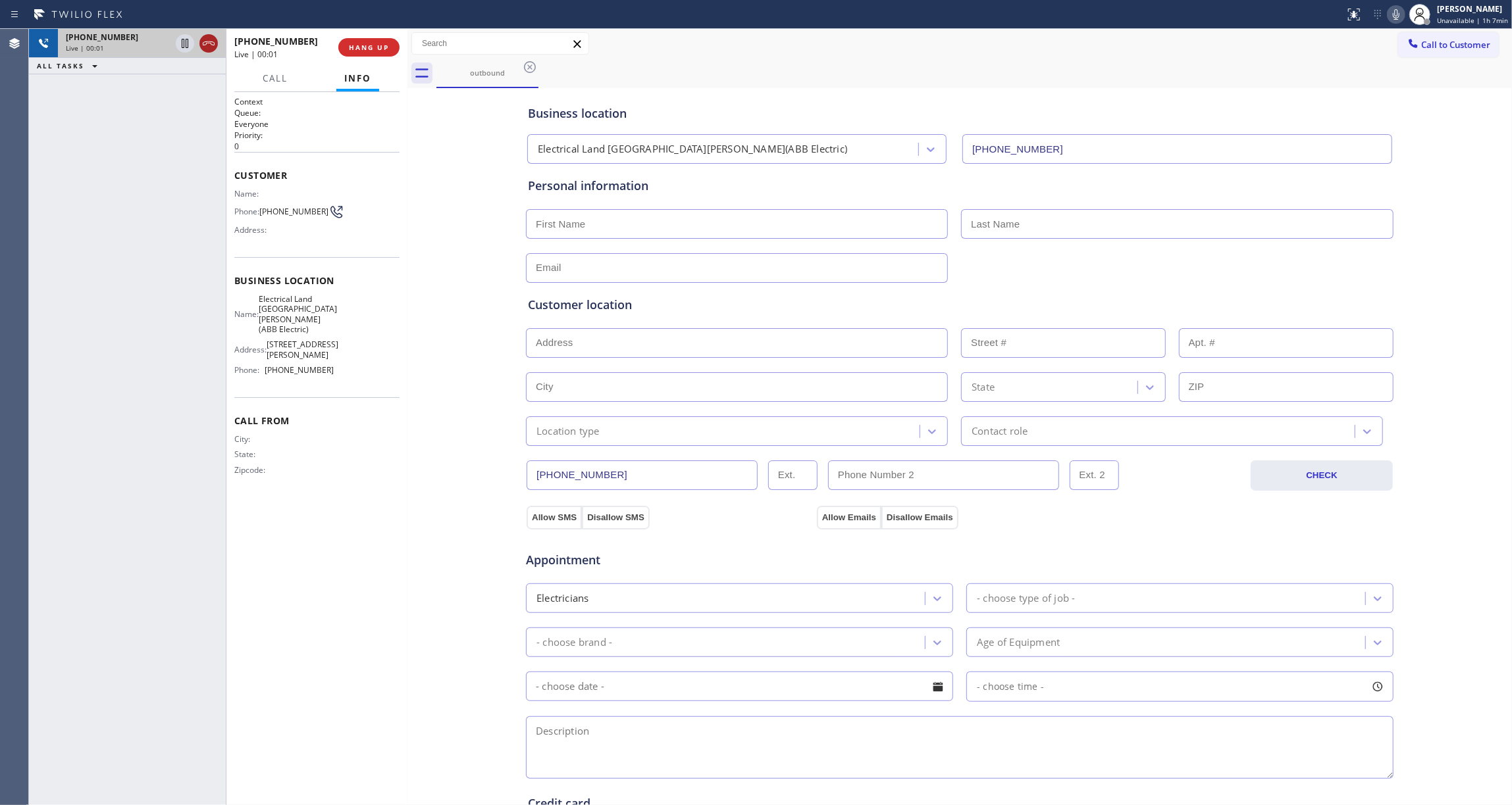
click at [209, 43] on icon at bounding box center [209, 43] width 12 height 4
click at [375, 50] on span "HANG UP" at bounding box center [369, 47] width 40 height 9
click at [367, 48] on span "COMPLETE" at bounding box center [366, 47] width 46 height 9
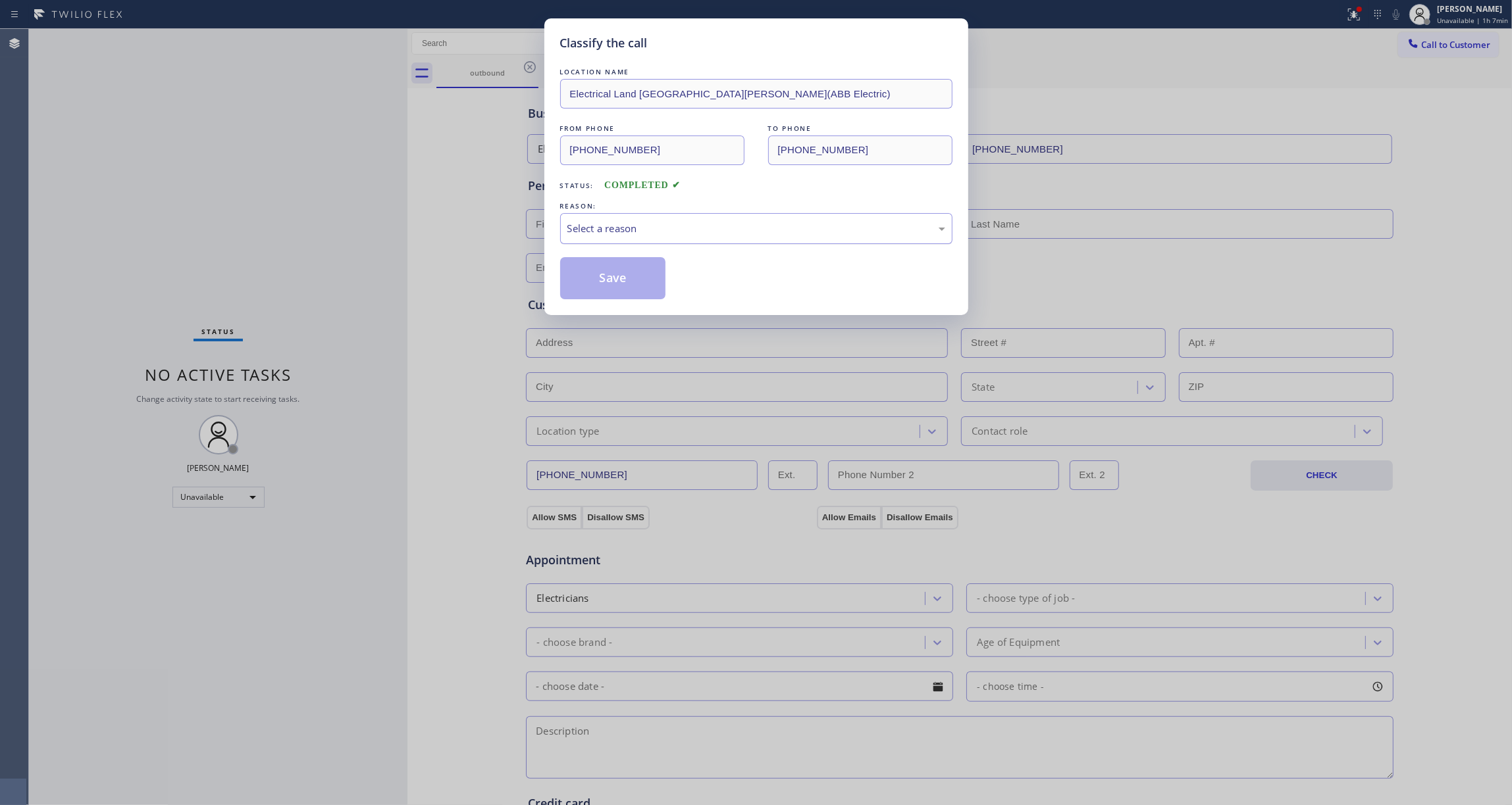
click at [591, 228] on div "Select a reason" at bounding box center [756, 228] width 378 height 15
click at [606, 276] on button "Save" at bounding box center [613, 278] width 106 height 42
drag, startPoint x: 606, startPoint y: 276, endPoint x: 919, endPoint y: 150, distance: 337.4
click at [612, 269] on button "Save" at bounding box center [613, 278] width 106 height 42
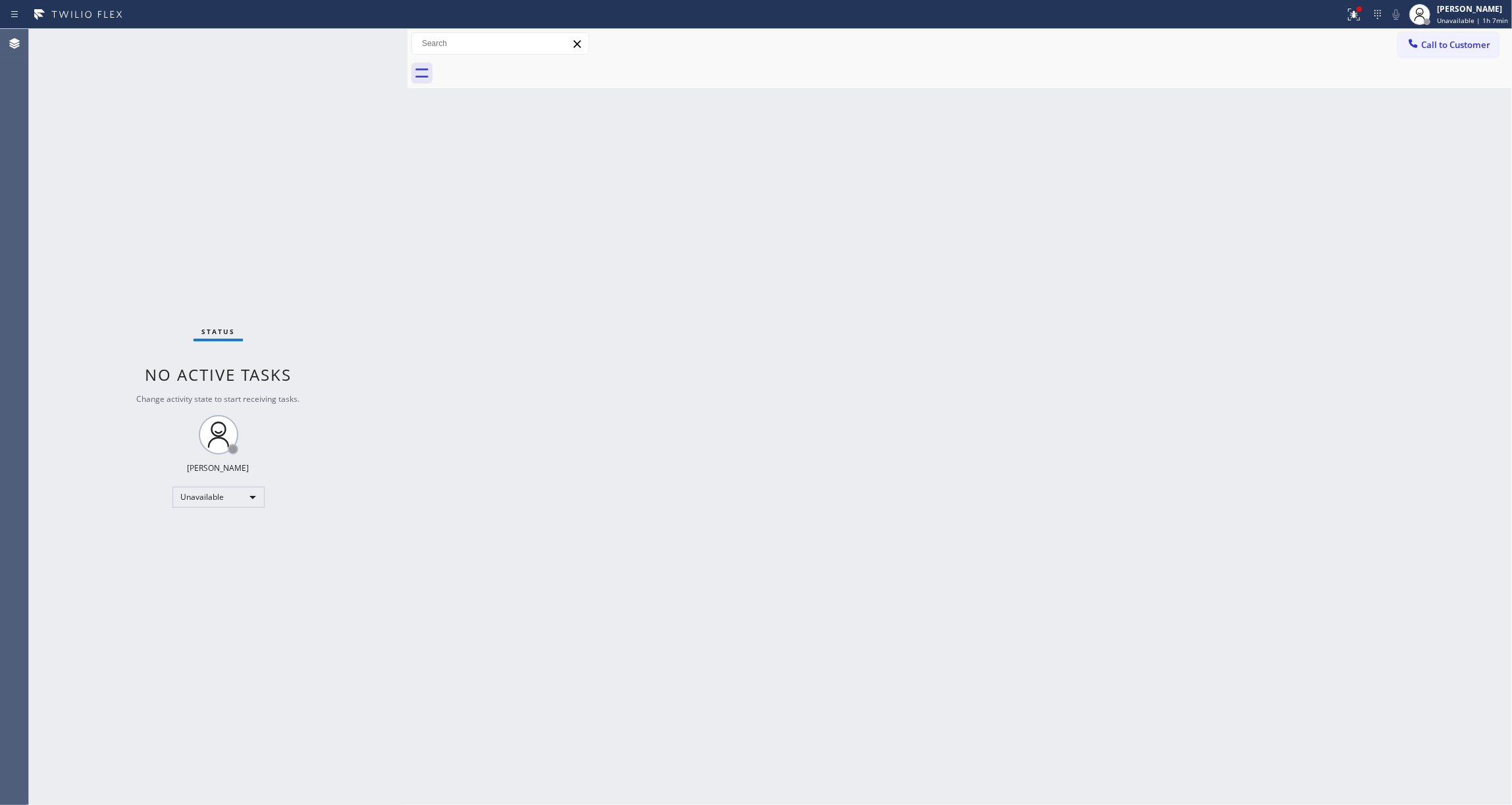
click at [1346, 14] on icon at bounding box center [1354, 14] width 16 height 16
click at [1237, 169] on button "Clear issues" at bounding box center [1273, 172] width 154 height 19
click at [1475, 46] on span "Call to Customer" at bounding box center [1455, 45] width 69 height 12
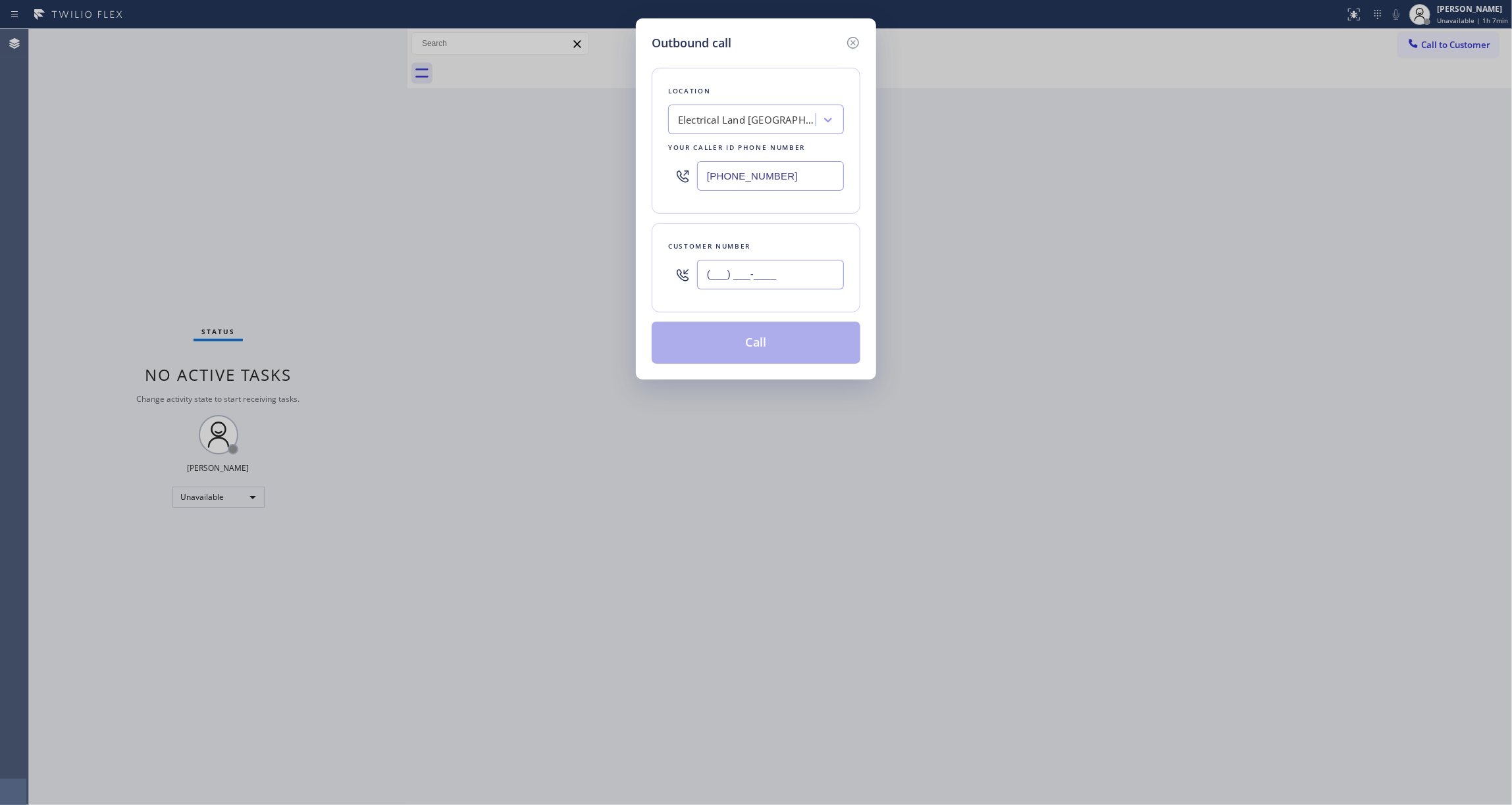
click at [789, 271] on input "(___) ___-____" at bounding box center [770, 275] width 147 height 30
paste input "609) 862-7430"
type input "[PHONE_NUMBER]"
click at [752, 357] on button "Call" at bounding box center [756, 342] width 209 height 42
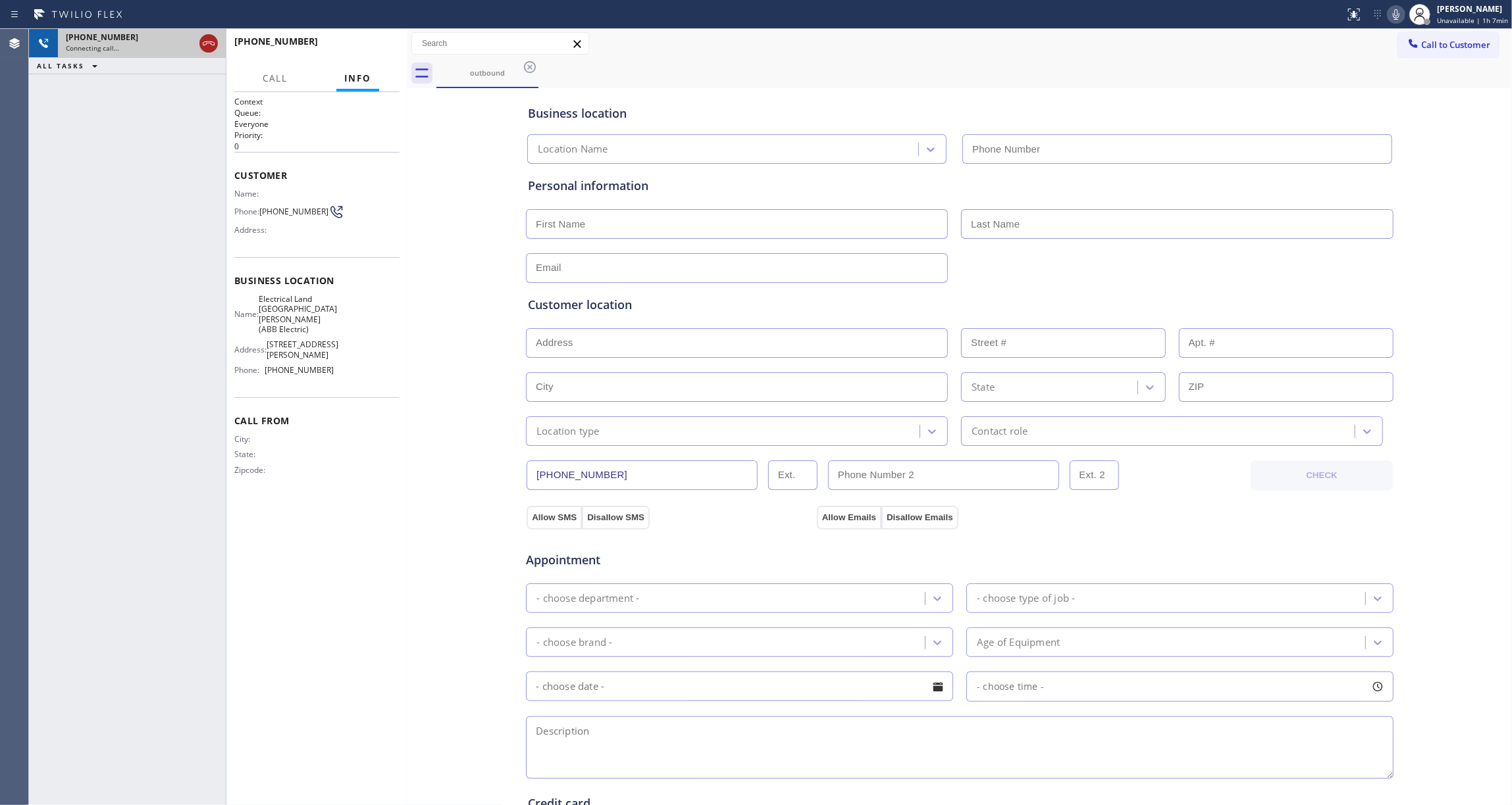
type input "[PHONE_NUMBER]"
click at [206, 43] on icon at bounding box center [209, 43] width 12 height 4
click at [363, 50] on span "HANG UP" at bounding box center [369, 47] width 40 height 9
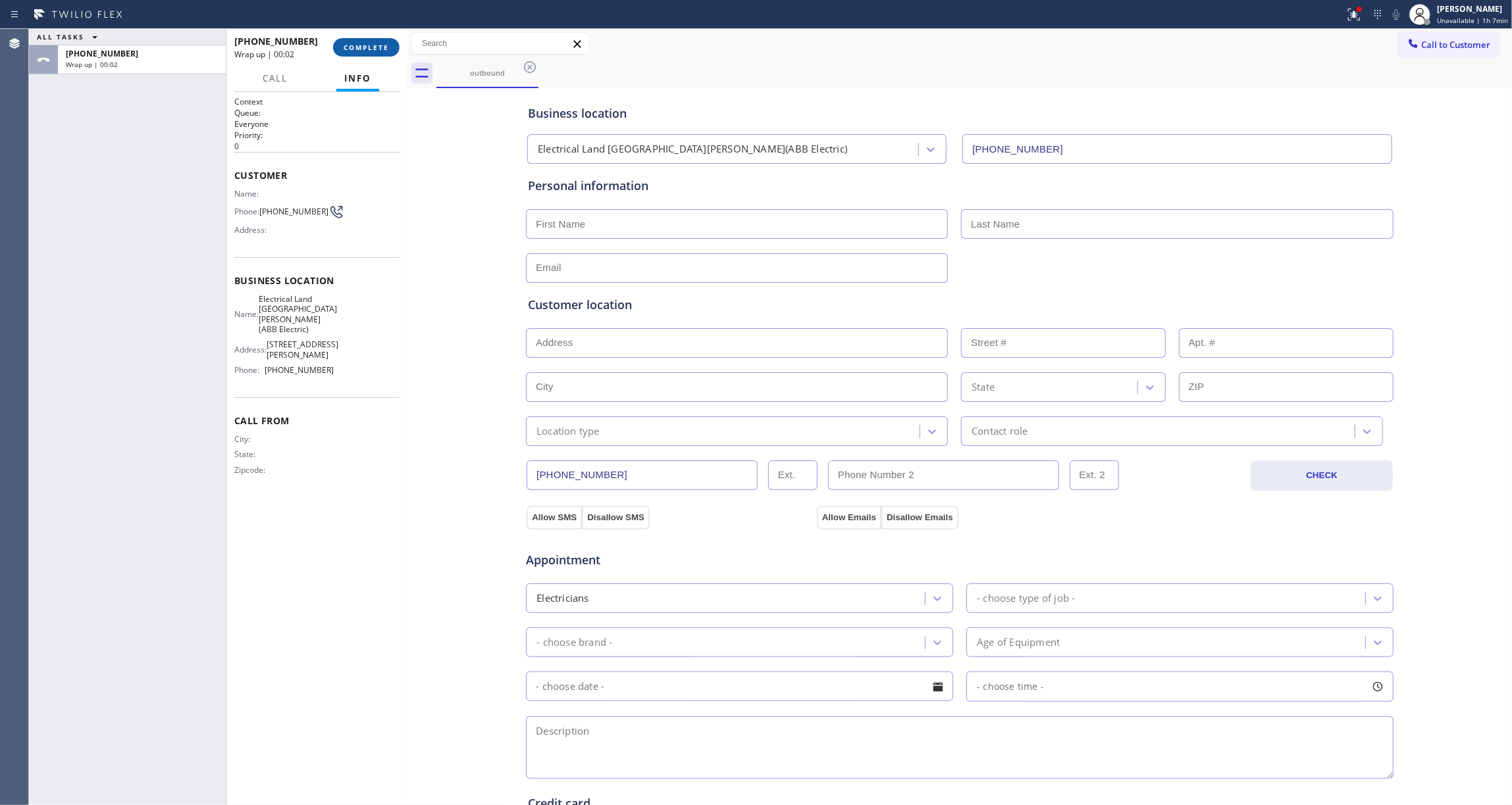
click at [360, 53] on button "COMPLETE" at bounding box center [366, 47] width 66 height 19
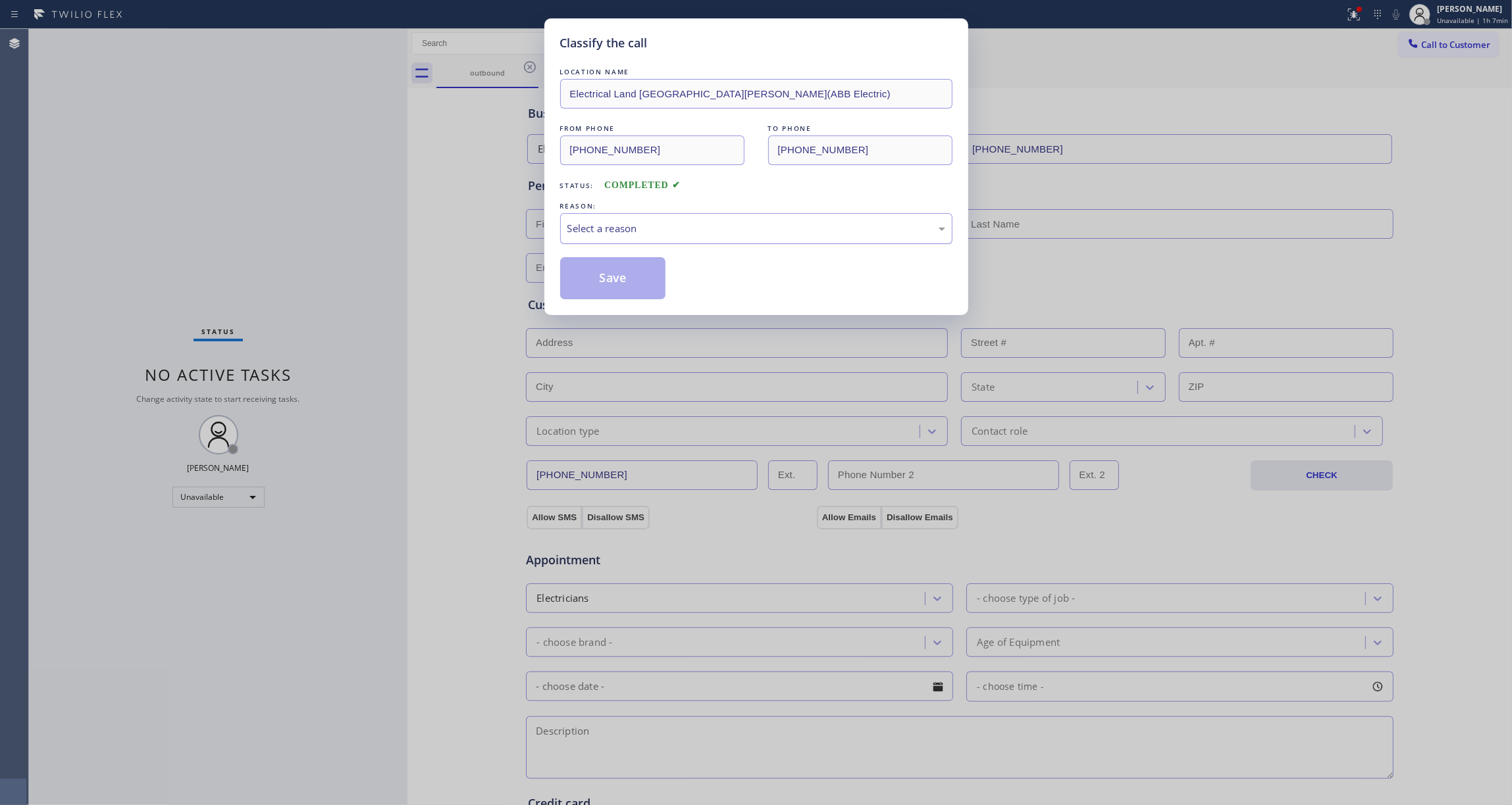
click at [604, 233] on div "Select a reason" at bounding box center [756, 228] width 378 height 15
click at [599, 281] on button "Save" at bounding box center [613, 278] width 106 height 42
click at [598, 281] on button "Save" at bounding box center [613, 278] width 106 height 42
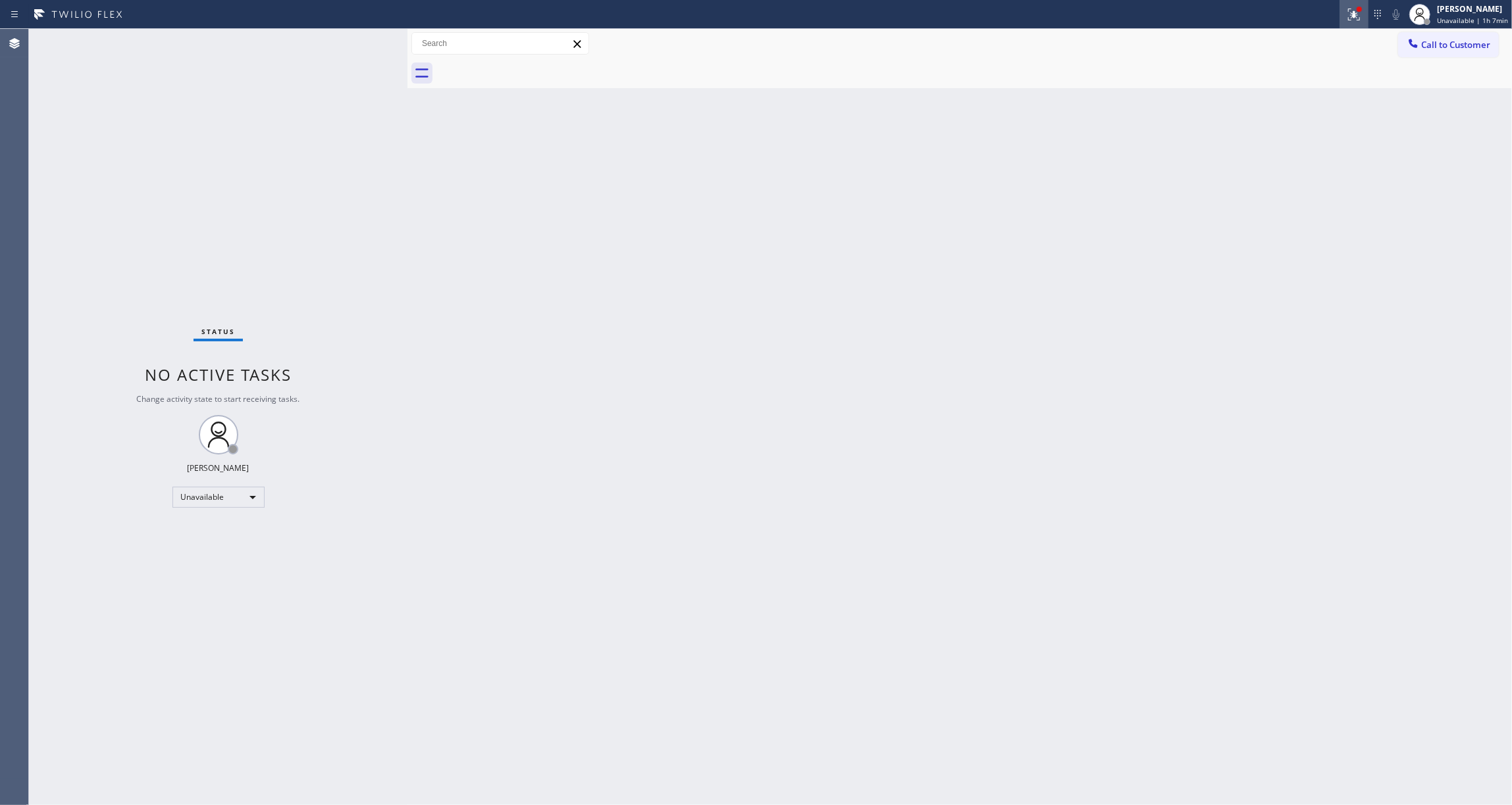
click at [1346, 14] on icon at bounding box center [1354, 14] width 16 height 16
click at [1269, 174] on span "Clear issues" at bounding box center [1273, 172] width 62 height 9
click at [1437, 47] on span "Call to Customer" at bounding box center [1455, 45] width 69 height 12
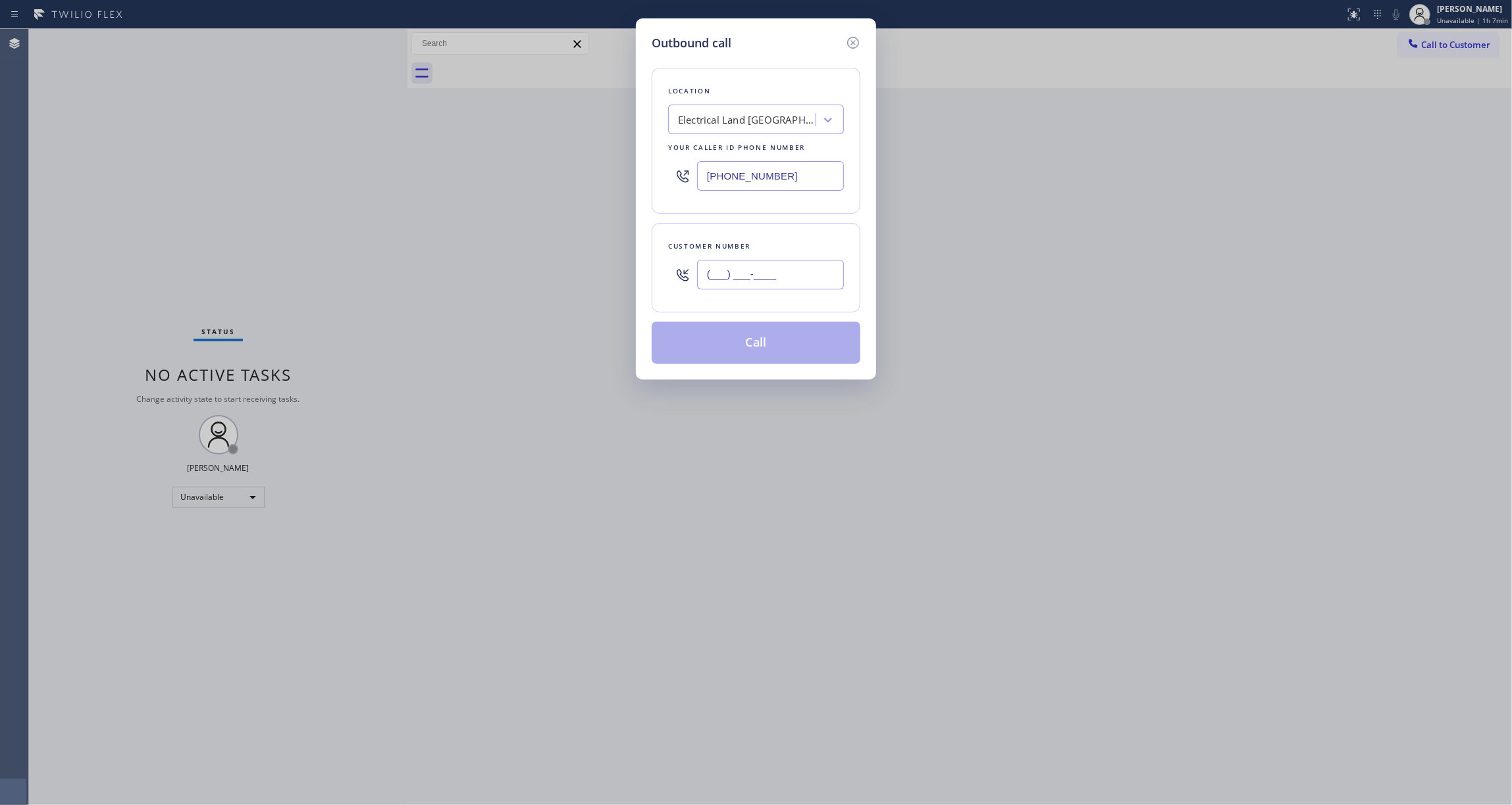
click at [772, 262] on input "(___) ___-____" at bounding box center [770, 275] width 147 height 30
paste input "609) 862-7430"
type input "[PHONE_NUMBER]"
click at [758, 346] on button "Call" at bounding box center [756, 342] width 209 height 42
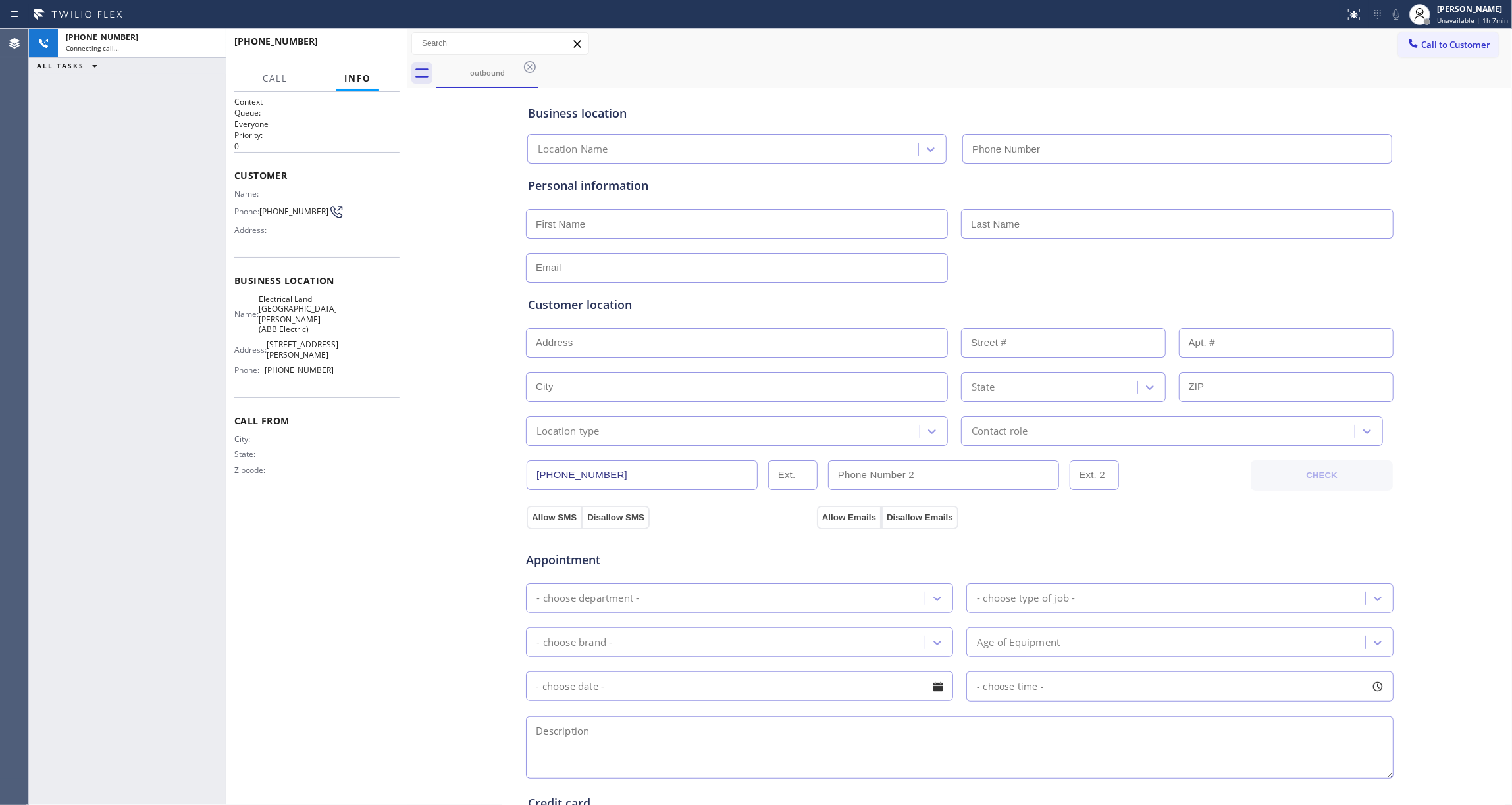
type input "[PHONE_NUMBER]"
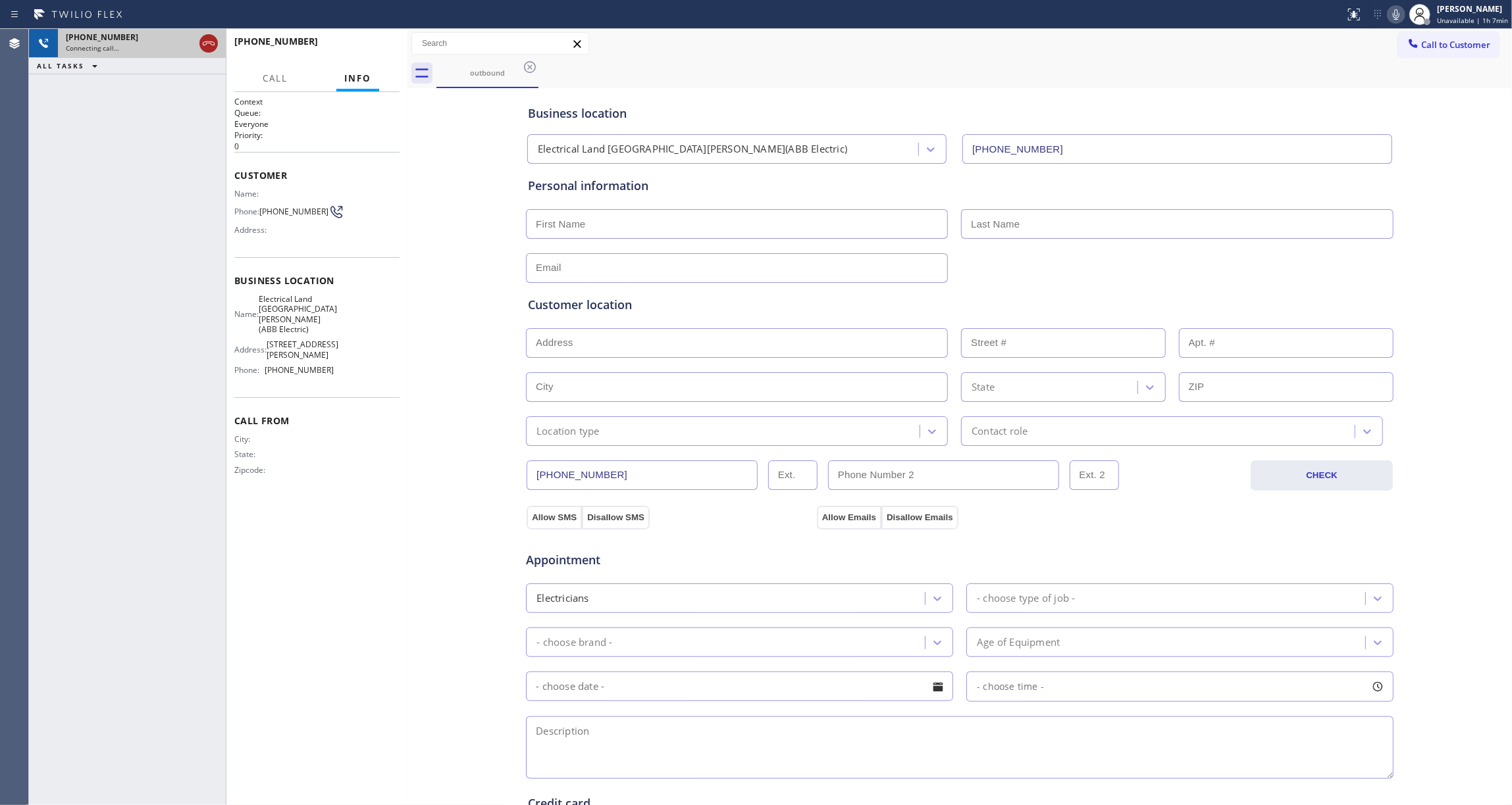
click at [212, 42] on icon at bounding box center [209, 43] width 12 height 4
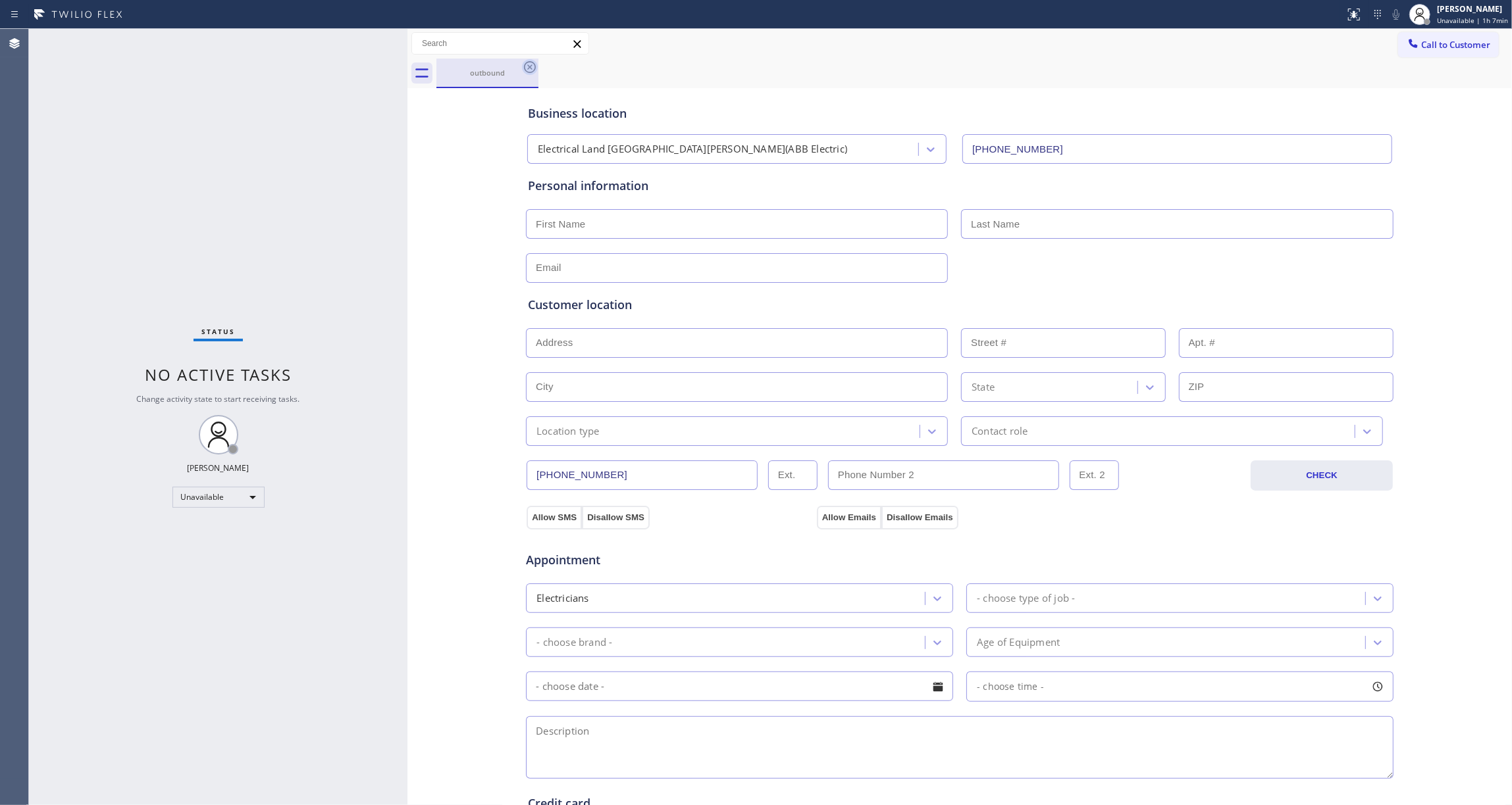
click at [531, 69] on icon at bounding box center [529, 66] width 16 height 16
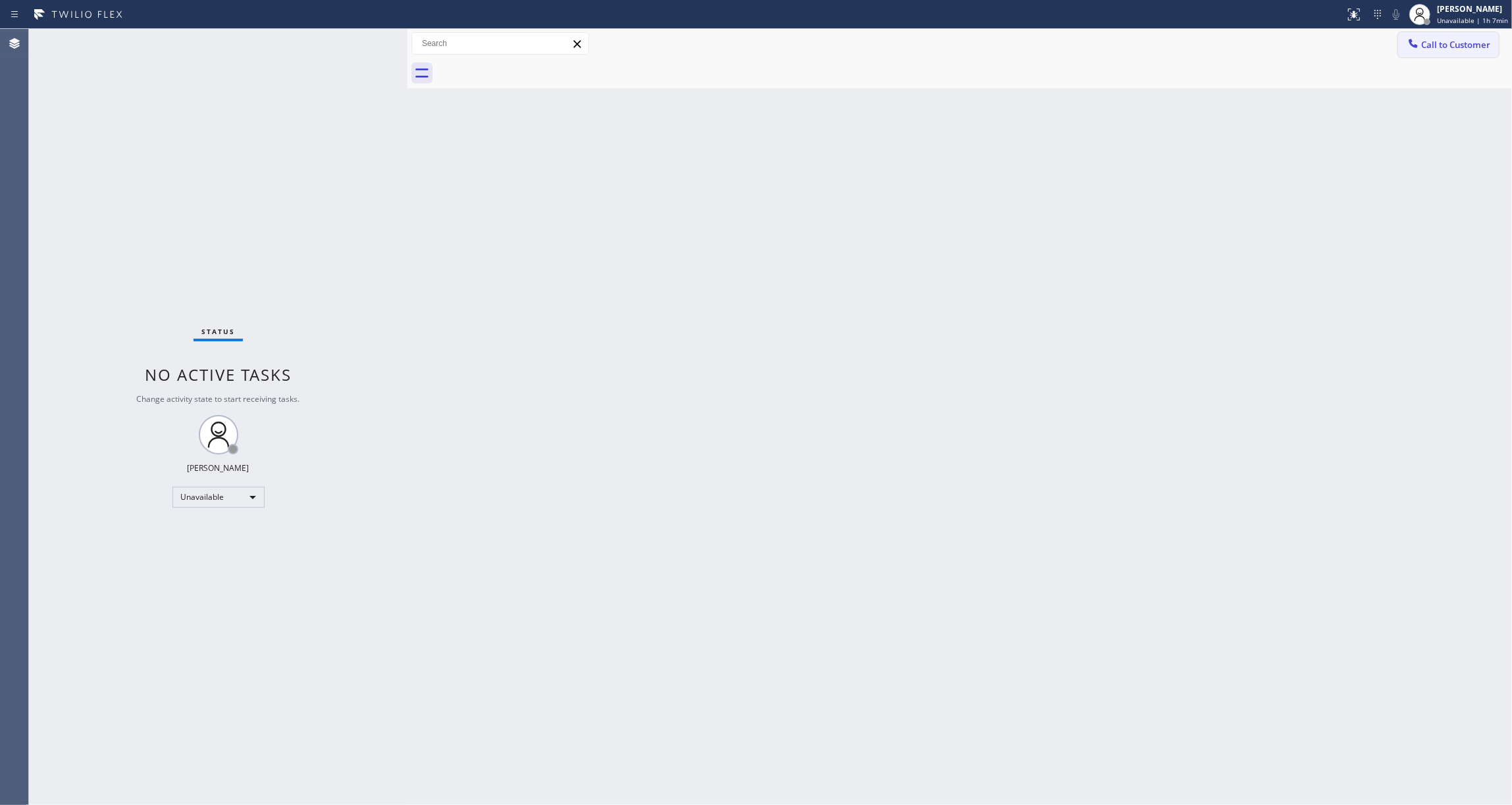
click at [1478, 43] on span "Call to Customer" at bounding box center [1455, 45] width 69 height 12
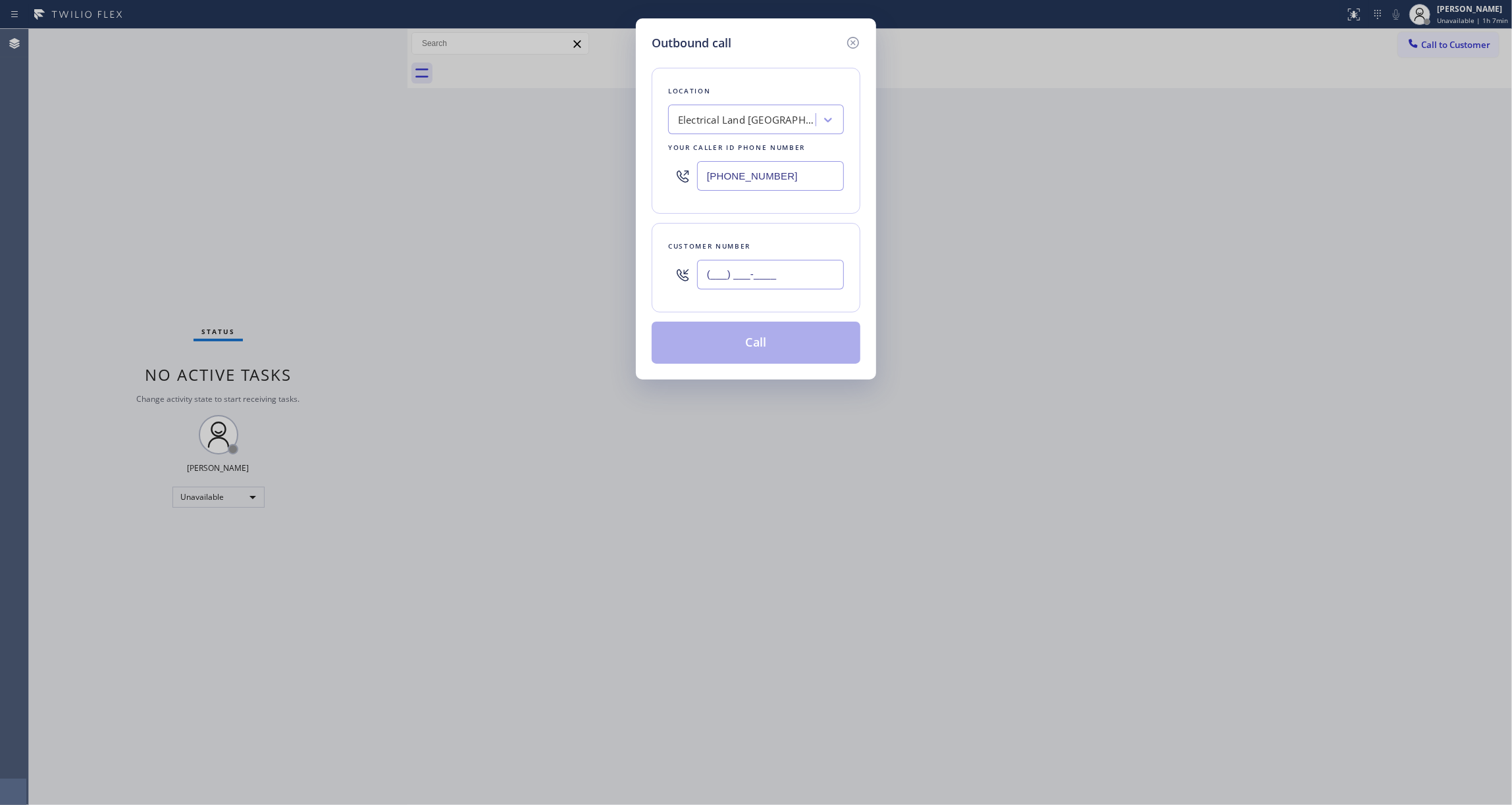
click at [753, 272] on input "(___) ___-____" at bounding box center [770, 275] width 147 height 30
paste input "609) 862-7430"
type input "[PHONE_NUMBER]"
click at [728, 345] on button "Call" at bounding box center [756, 342] width 209 height 42
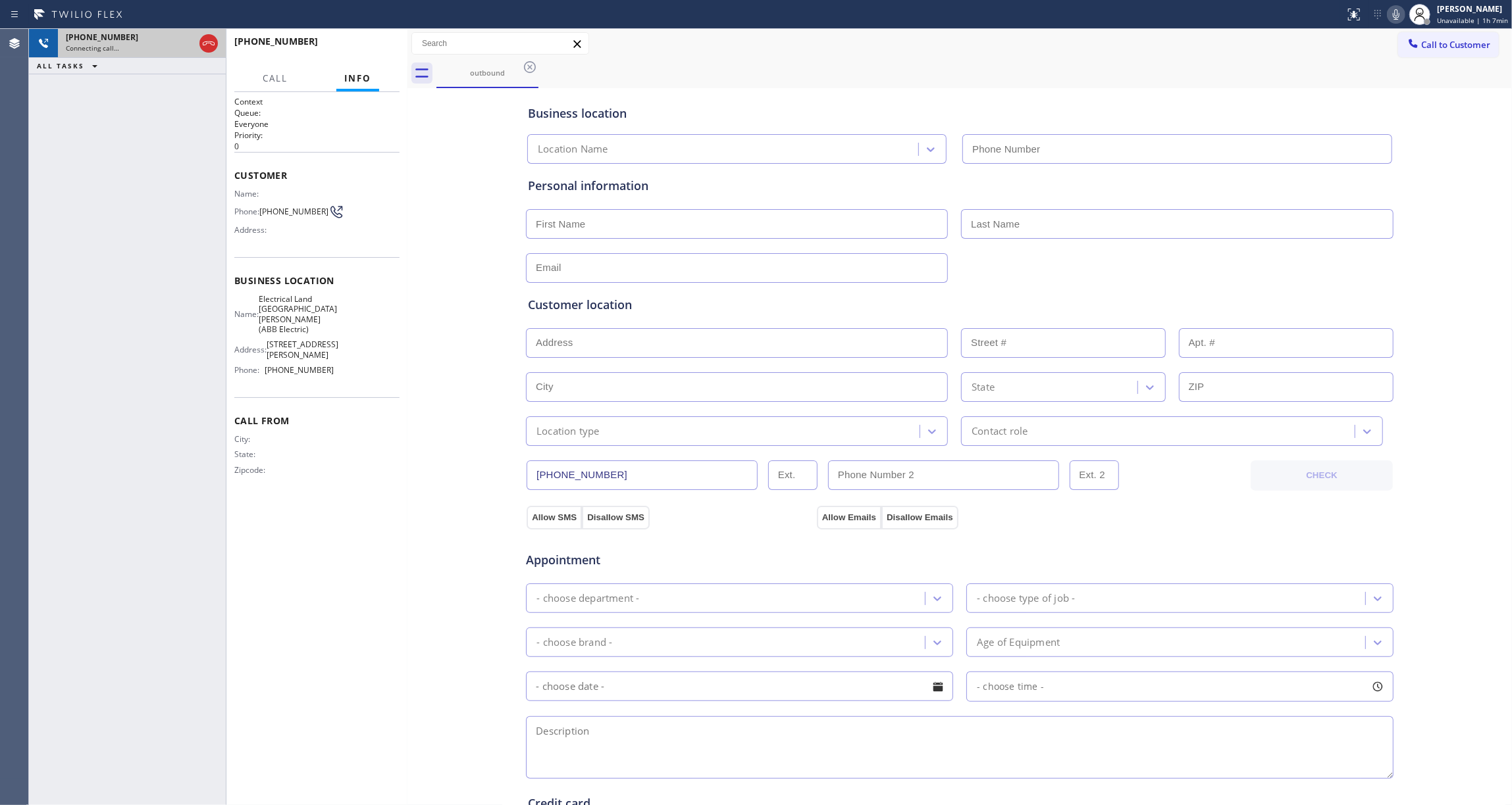
type input "[PHONE_NUMBER]"
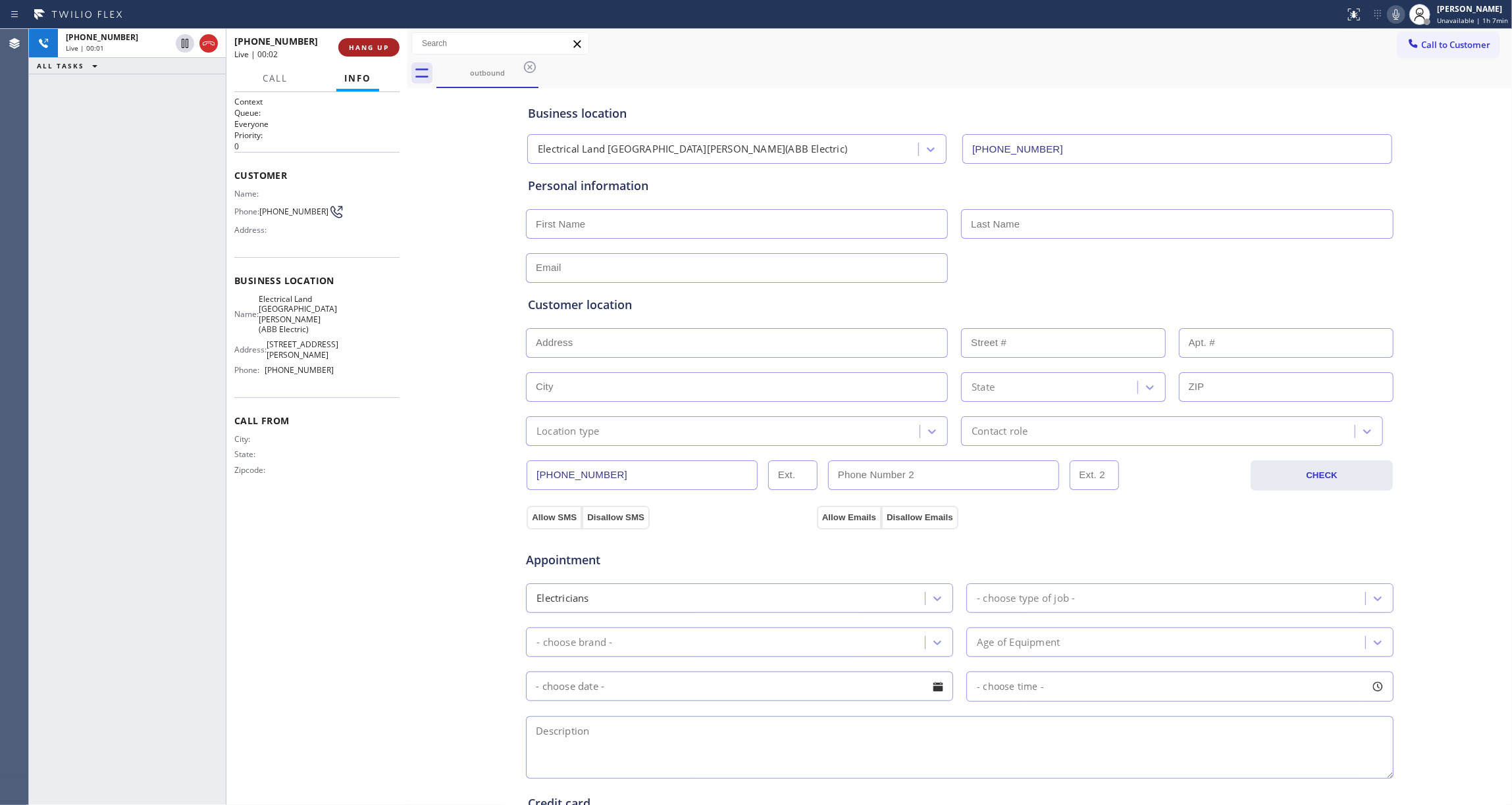
click at [382, 42] on button "HANG UP" at bounding box center [369, 47] width 61 height 19
click at [382, 42] on button "COMPLETE" at bounding box center [366, 47] width 66 height 19
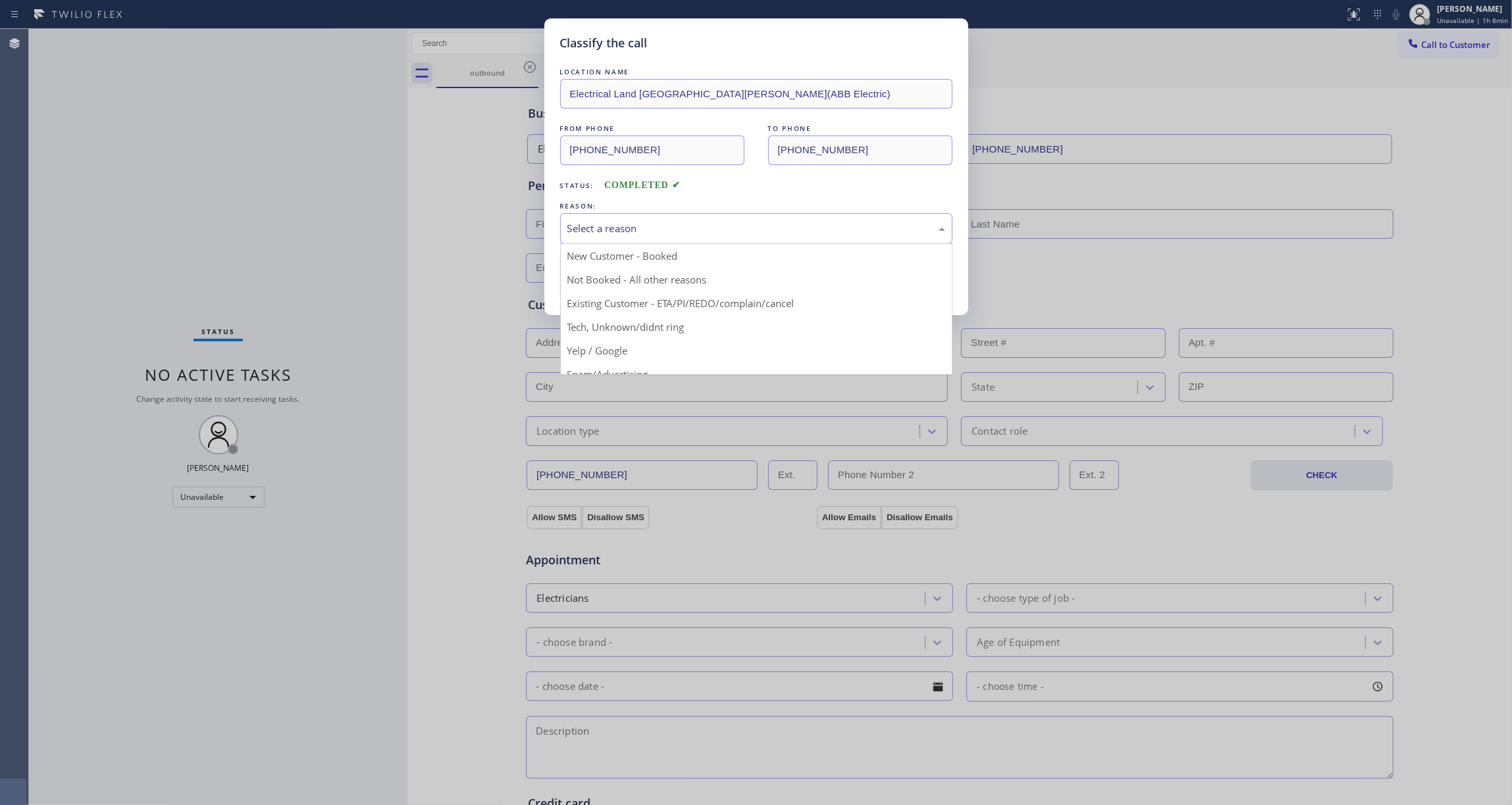
click at [638, 226] on div "Select a reason" at bounding box center [756, 228] width 378 height 15
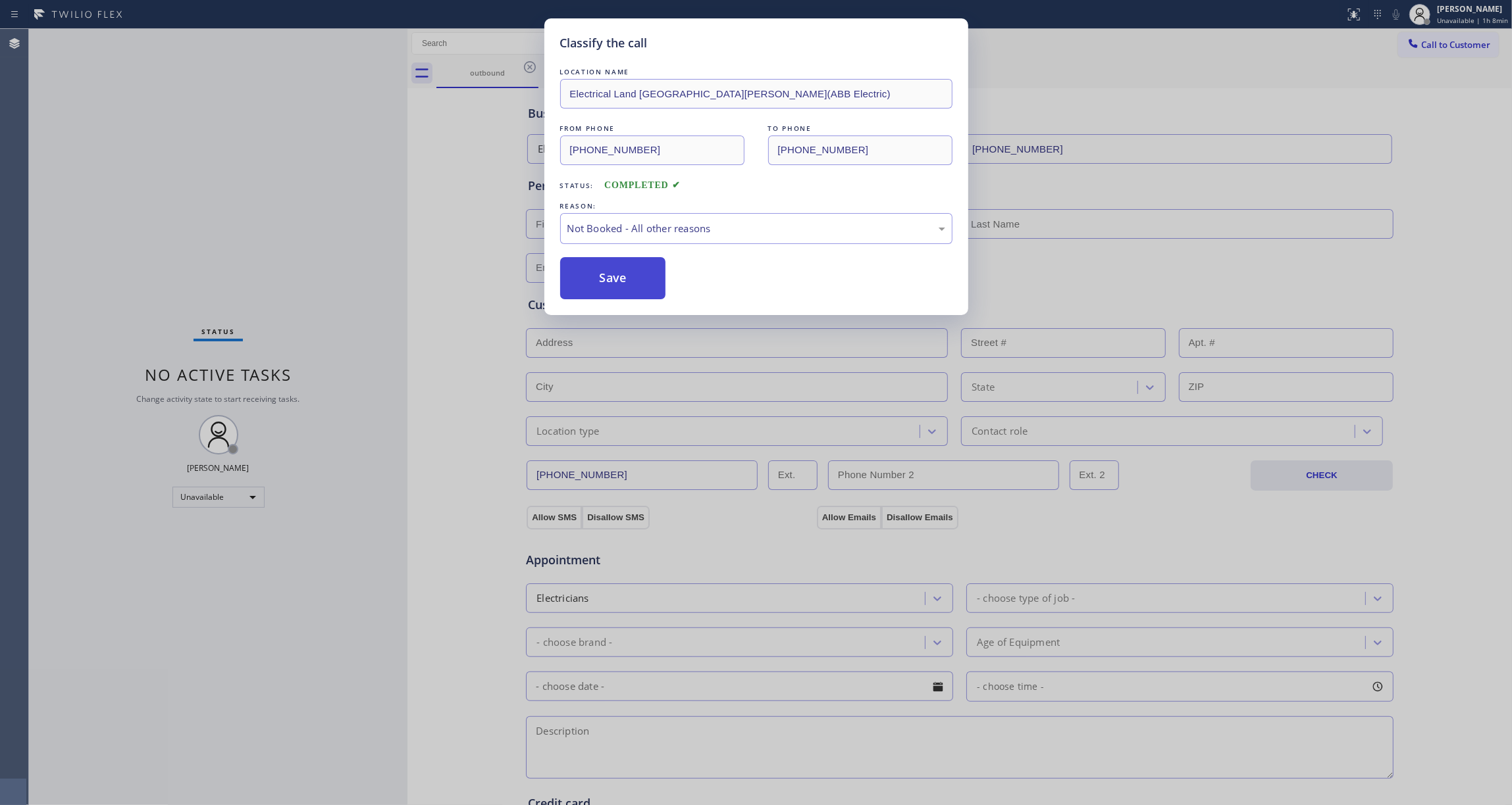
click at [627, 274] on button "Save" at bounding box center [613, 278] width 106 height 42
drag, startPoint x: 627, startPoint y: 274, endPoint x: 712, endPoint y: 239, distance: 91.9
click at [628, 269] on button "Save" at bounding box center [613, 278] width 106 height 42
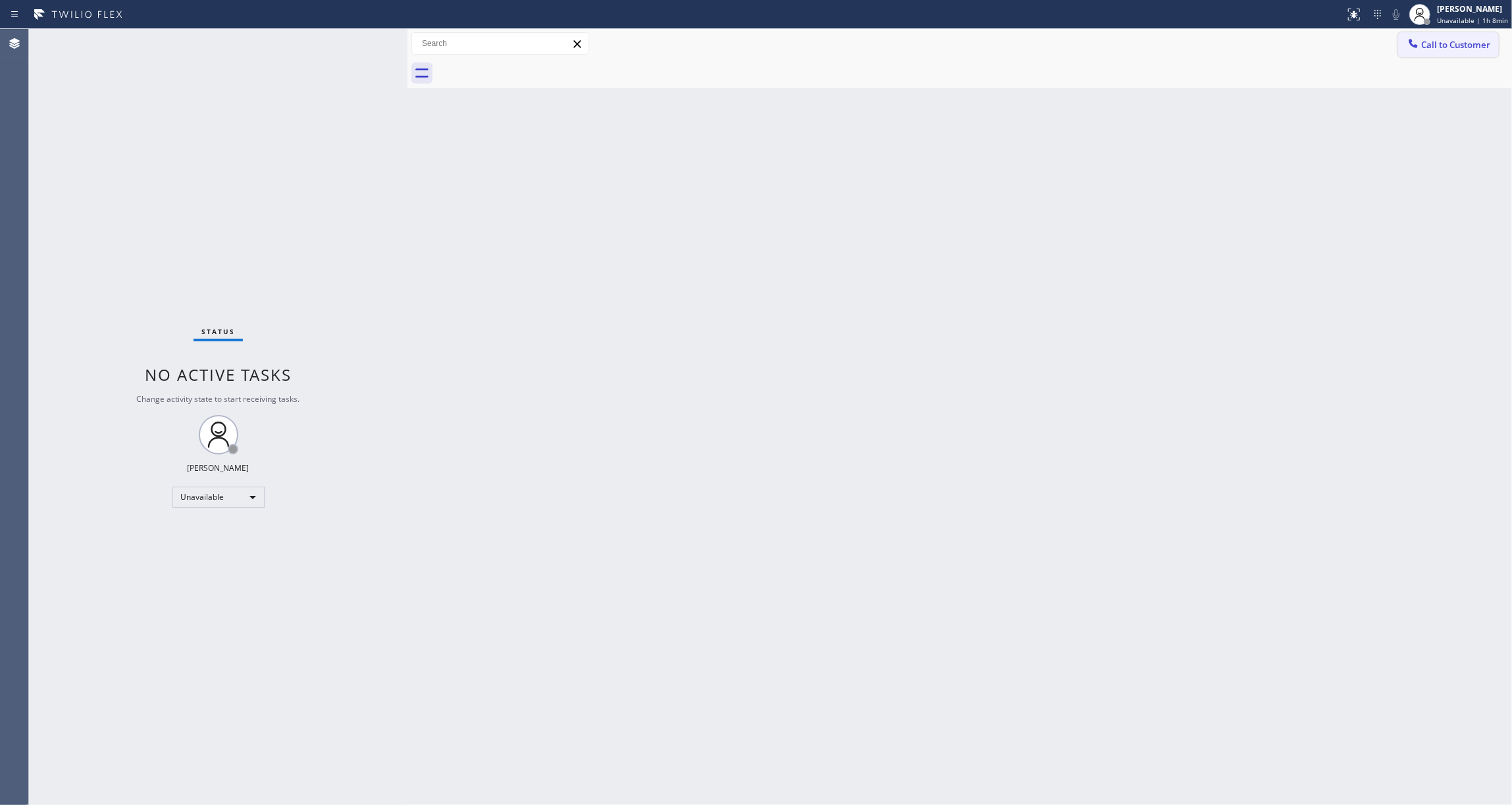
click at [1460, 41] on span "Call to Customer" at bounding box center [1455, 45] width 69 height 12
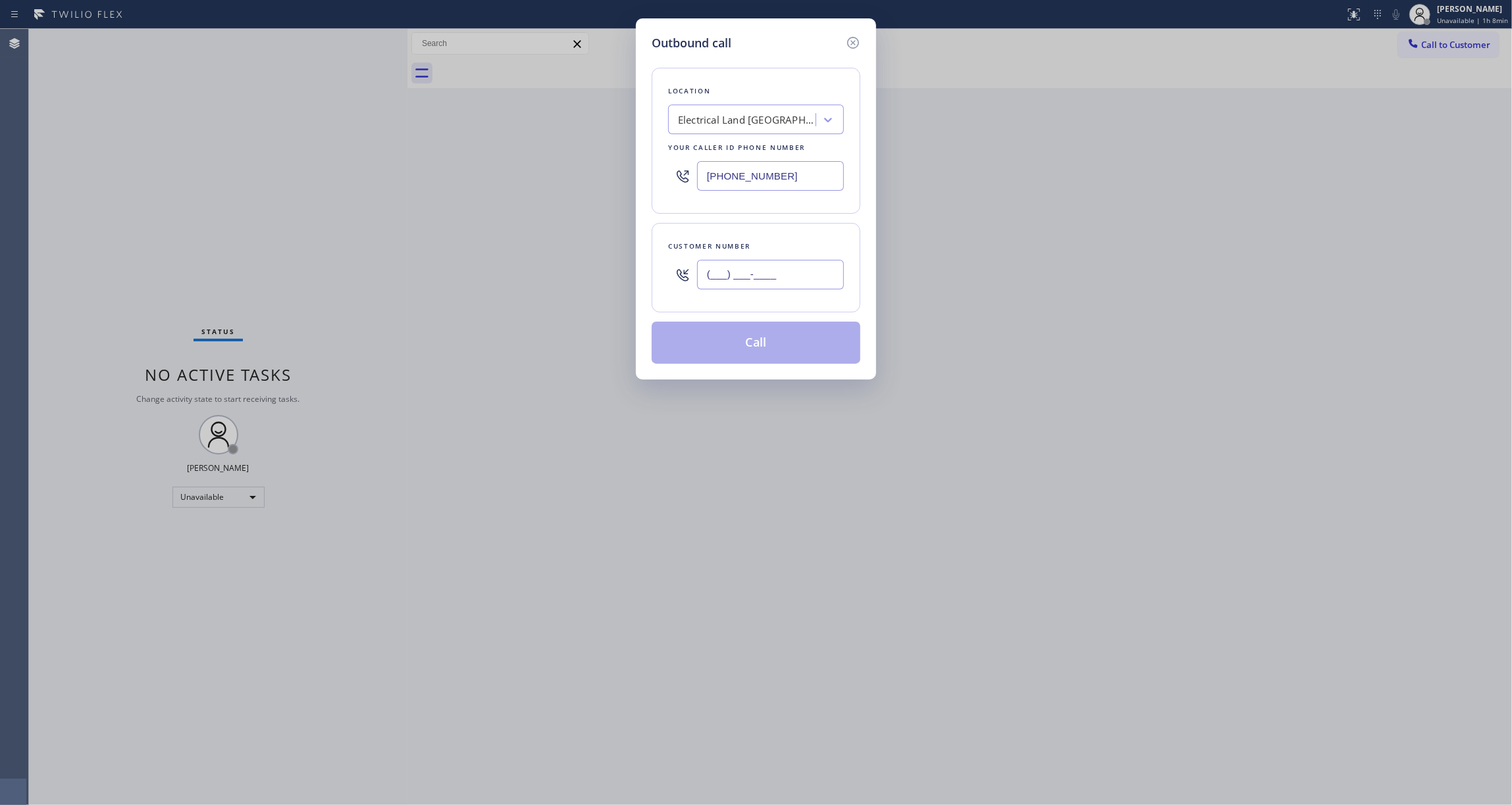
click at [772, 266] on input "(___) ___-____" at bounding box center [770, 275] width 147 height 30
paste input "609) 862-7430"
type input "[PHONE_NUMBER]"
click at [727, 348] on button "Call" at bounding box center [756, 342] width 209 height 42
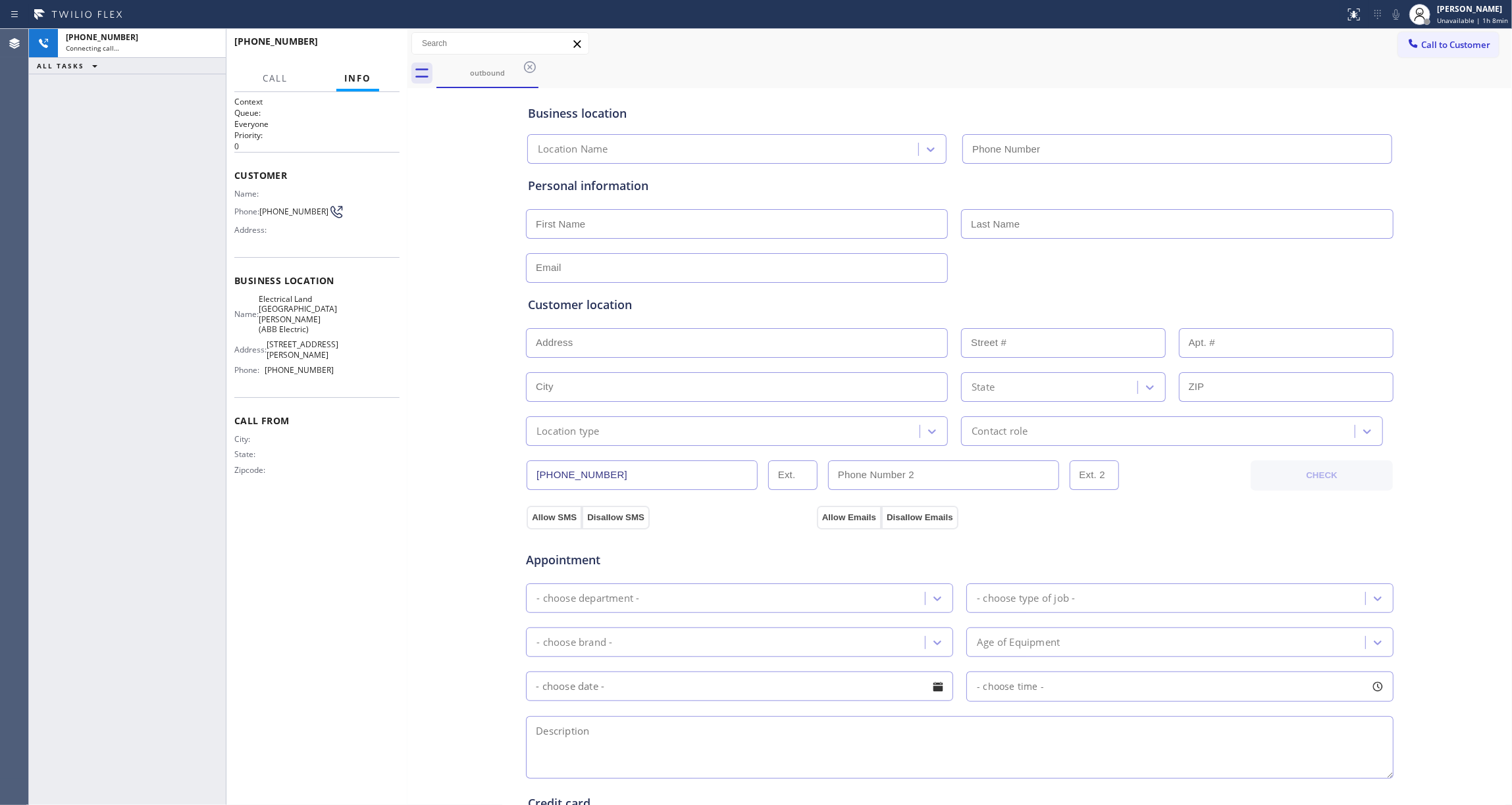
type input "[PHONE_NUMBER]"
drag, startPoint x: 212, startPoint y: 42, endPoint x: 322, endPoint y: 63, distance: 112.0
click at [212, 42] on icon at bounding box center [209, 43] width 12 height 4
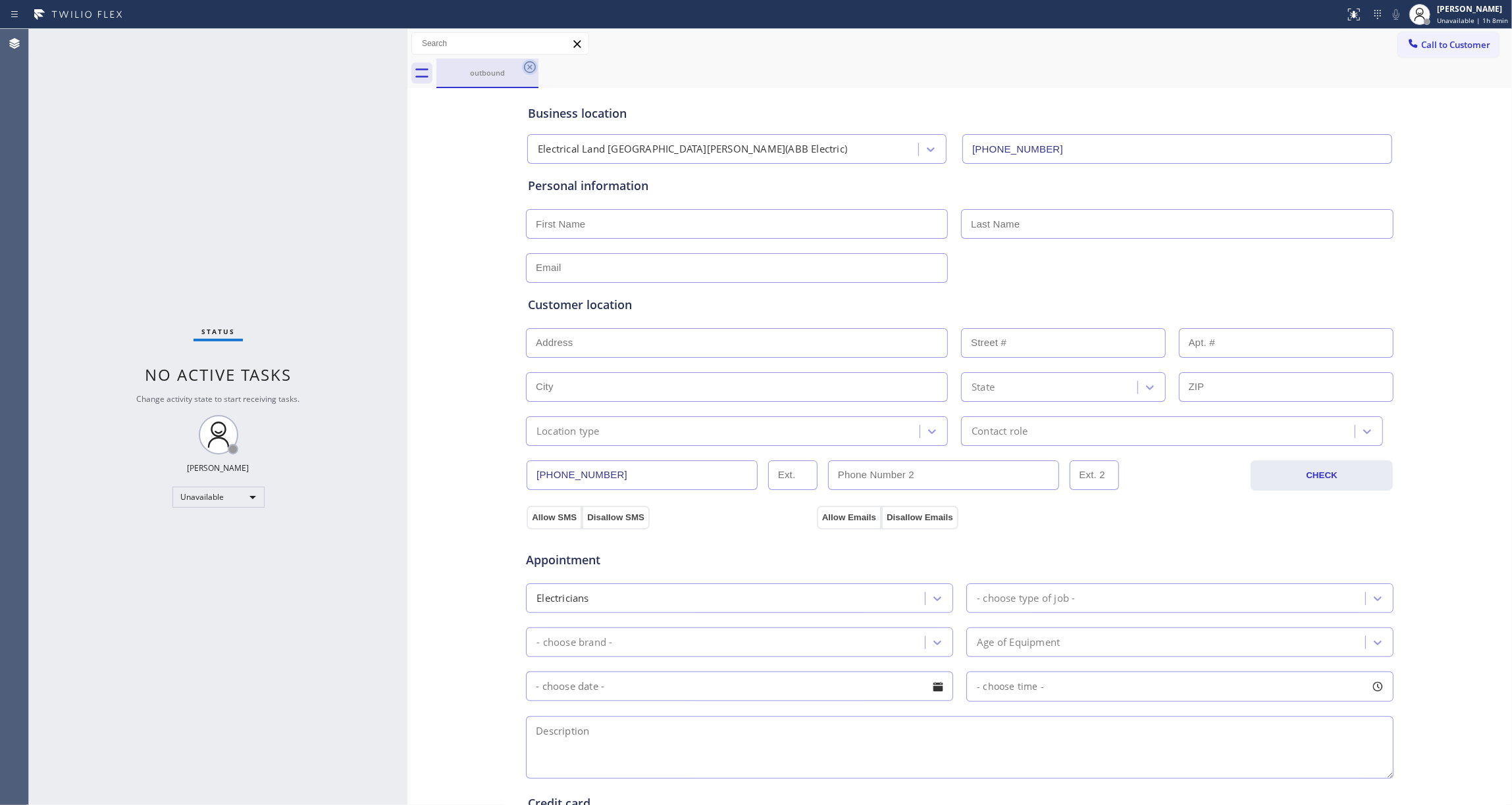
click at [527, 66] on icon at bounding box center [529, 66] width 16 height 16
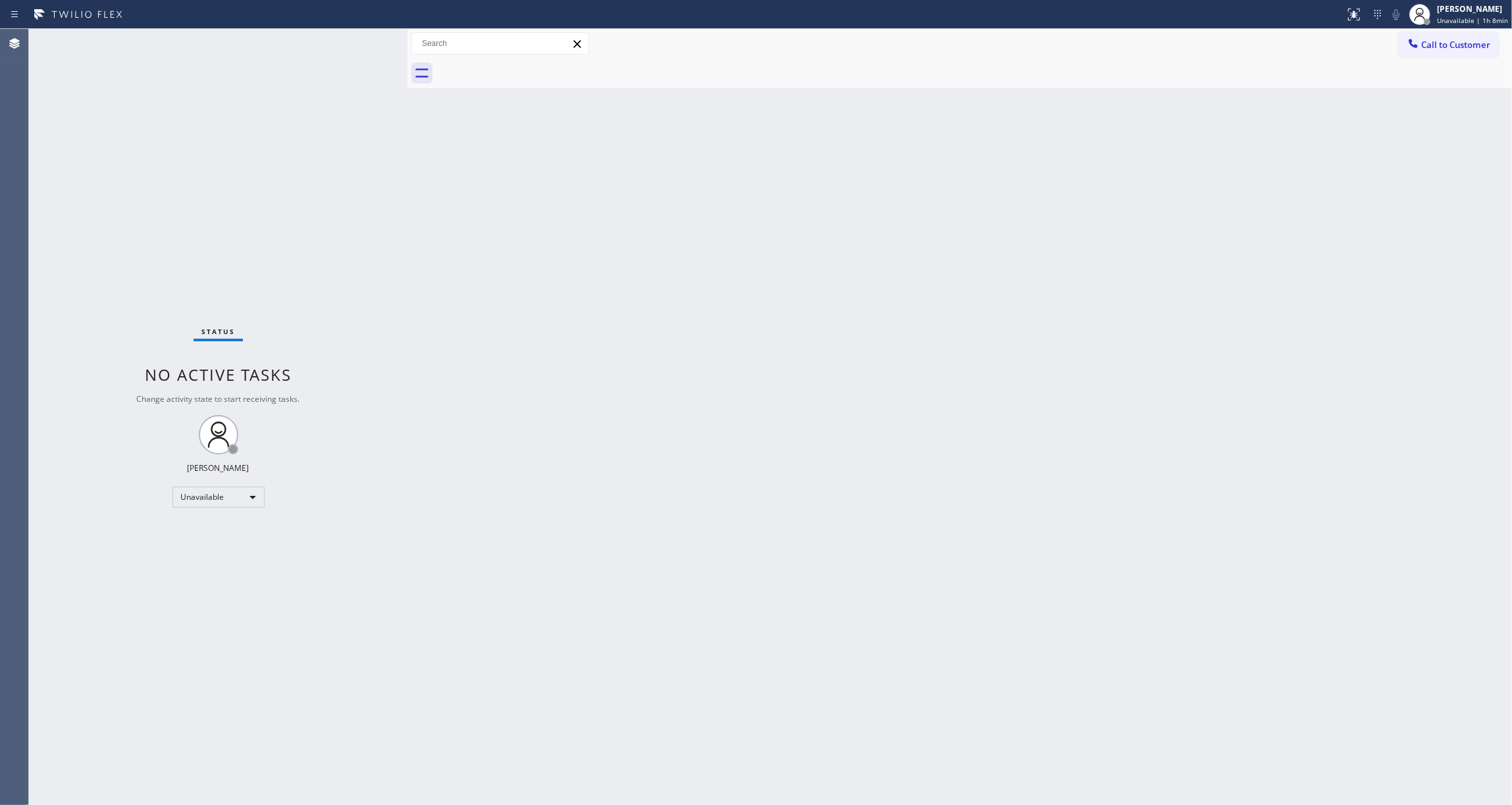
drag, startPoint x: 1478, startPoint y: 43, endPoint x: 1268, endPoint y: 109, distance: 220.1
click at [1475, 43] on span "Call to Customer" at bounding box center [1455, 45] width 69 height 12
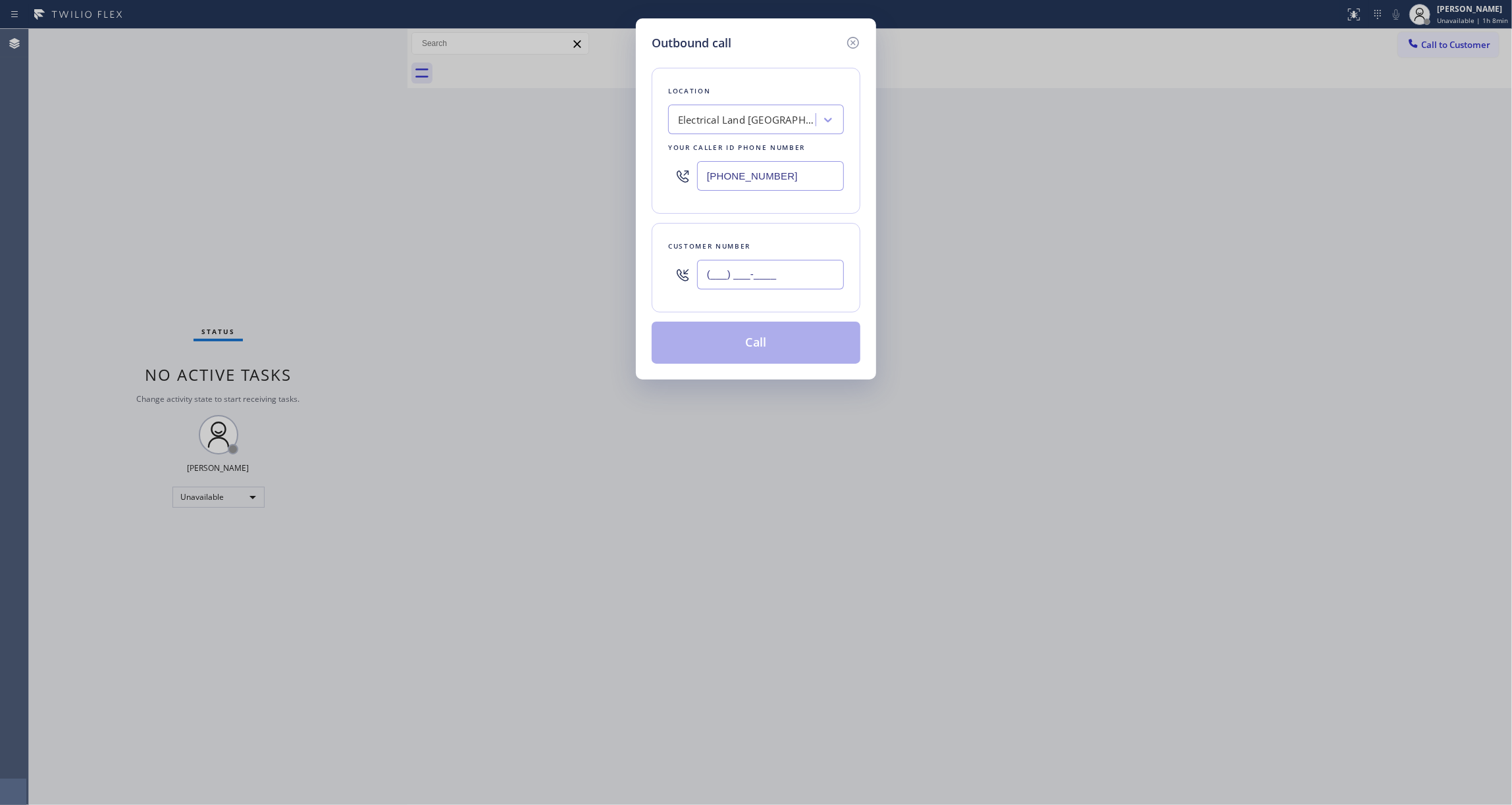
click at [746, 278] on input "(___) ___-____" at bounding box center [770, 275] width 147 height 30
paste input "951) 790-7420"
type input "[PHONE_NUMBER]"
click at [131, 186] on div "Outbound call Location Electrical Land [GEOGRAPHIC_DATA][PERSON_NAME](ABB Elect…" at bounding box center [756, 402] width 1512 height 805
drag, startPoint x: 805, startPoint y: 176, endPoint x: 635, endPoint y: 248, distance: 184.6
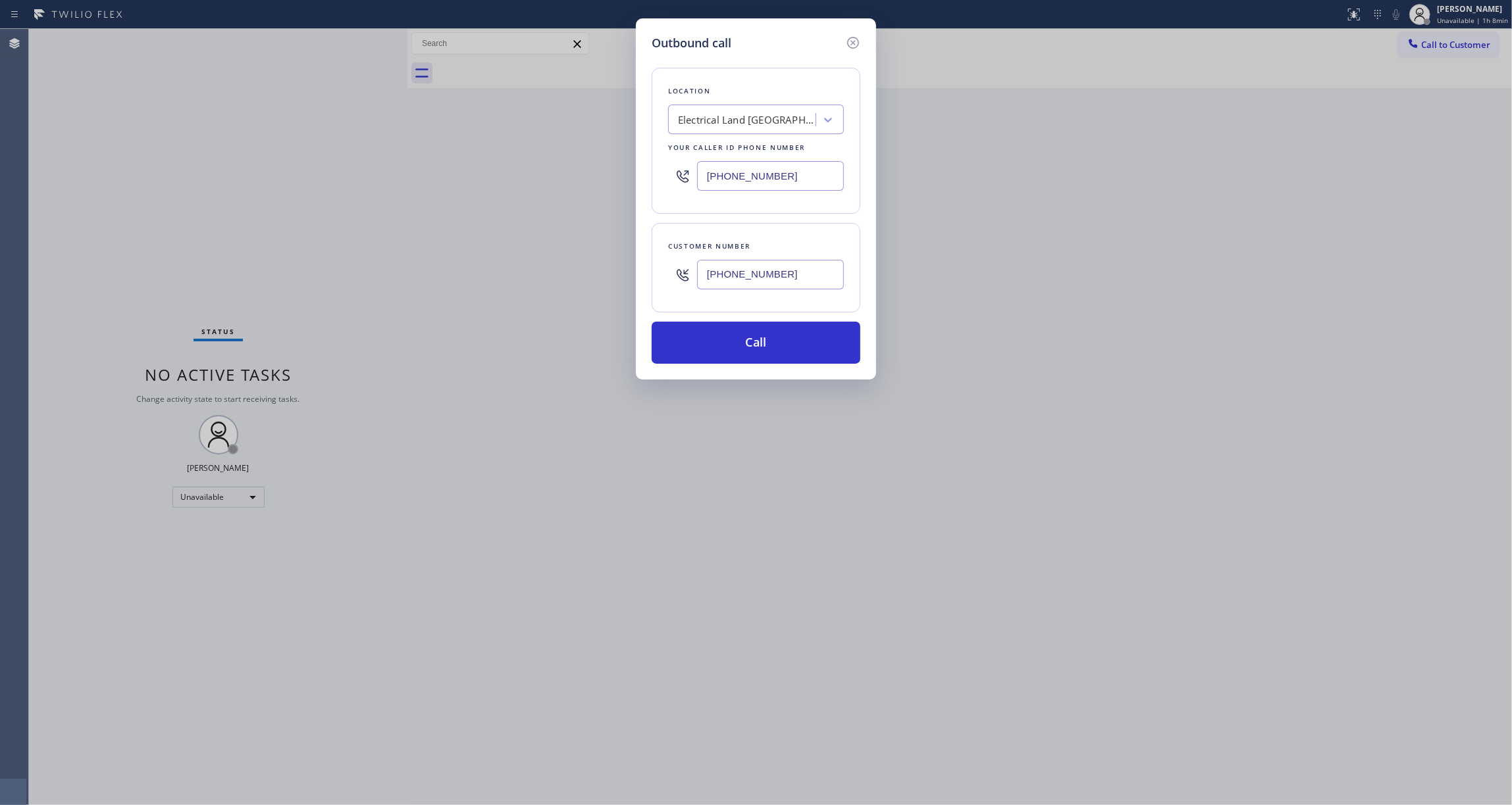
click at [302, 174] on div "Outbound call Location Electrical Land [GEOGRAPHIC_DATA][PERSON_NAME](ABB Elect…" at bounding box center [756, 402] width 1512 height 805
paste input "818) 332-3442"
type input "[PHONE_NUMBER]"
click at [794, 343] on button "Call" at bounding box center [756, 342] width 209 height 42
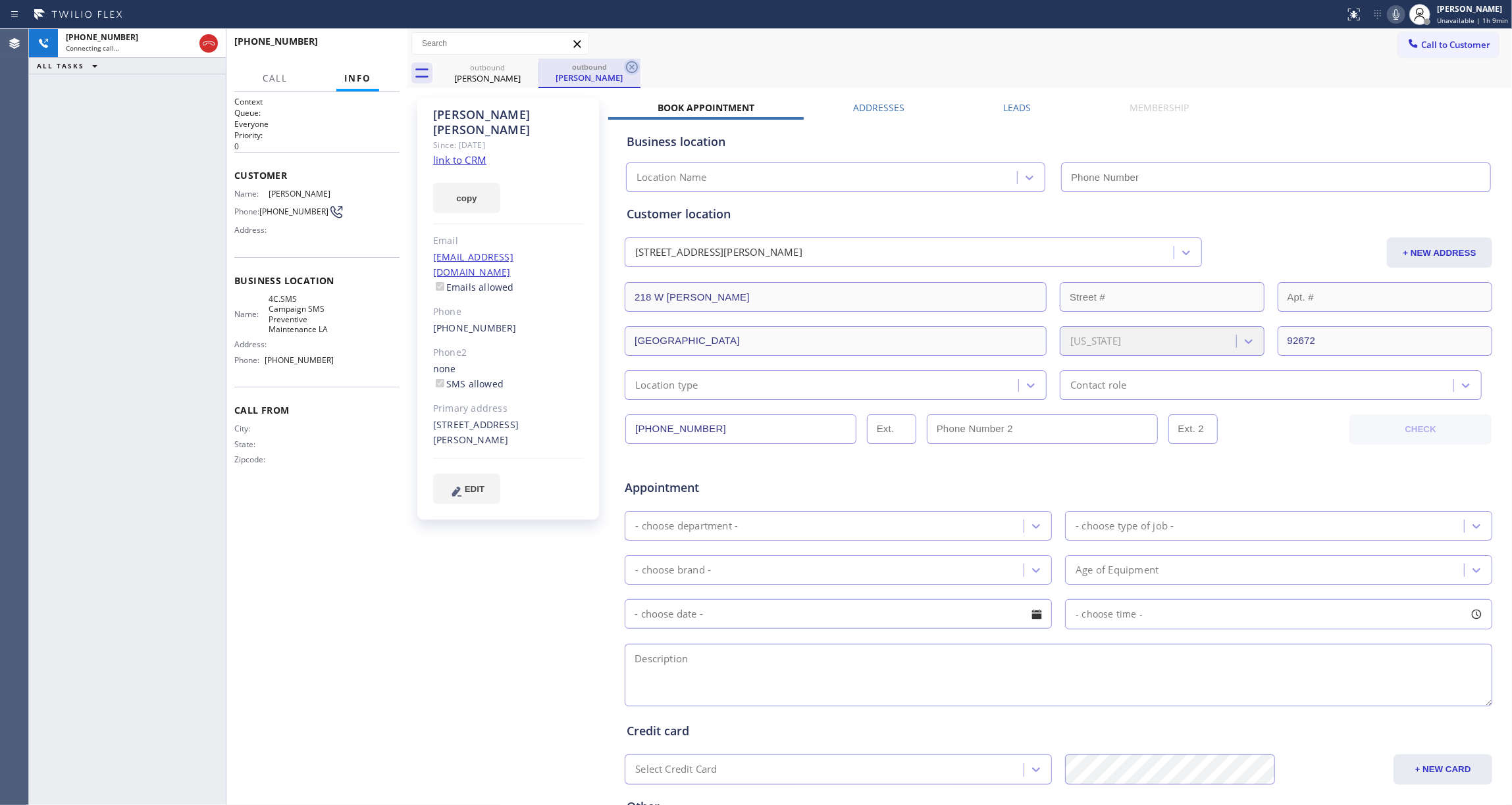
type input "[PHONE_NUMBER]"
click at [636, 66] on icon at bounding box center [631, 66] width 16 height 16
click at [469, 153] on link "link to CRM" at bounding box center [459, 160] width 53 height 13
click at [204, 43] on icon at bounding box center [208, 43] width 16 height 16
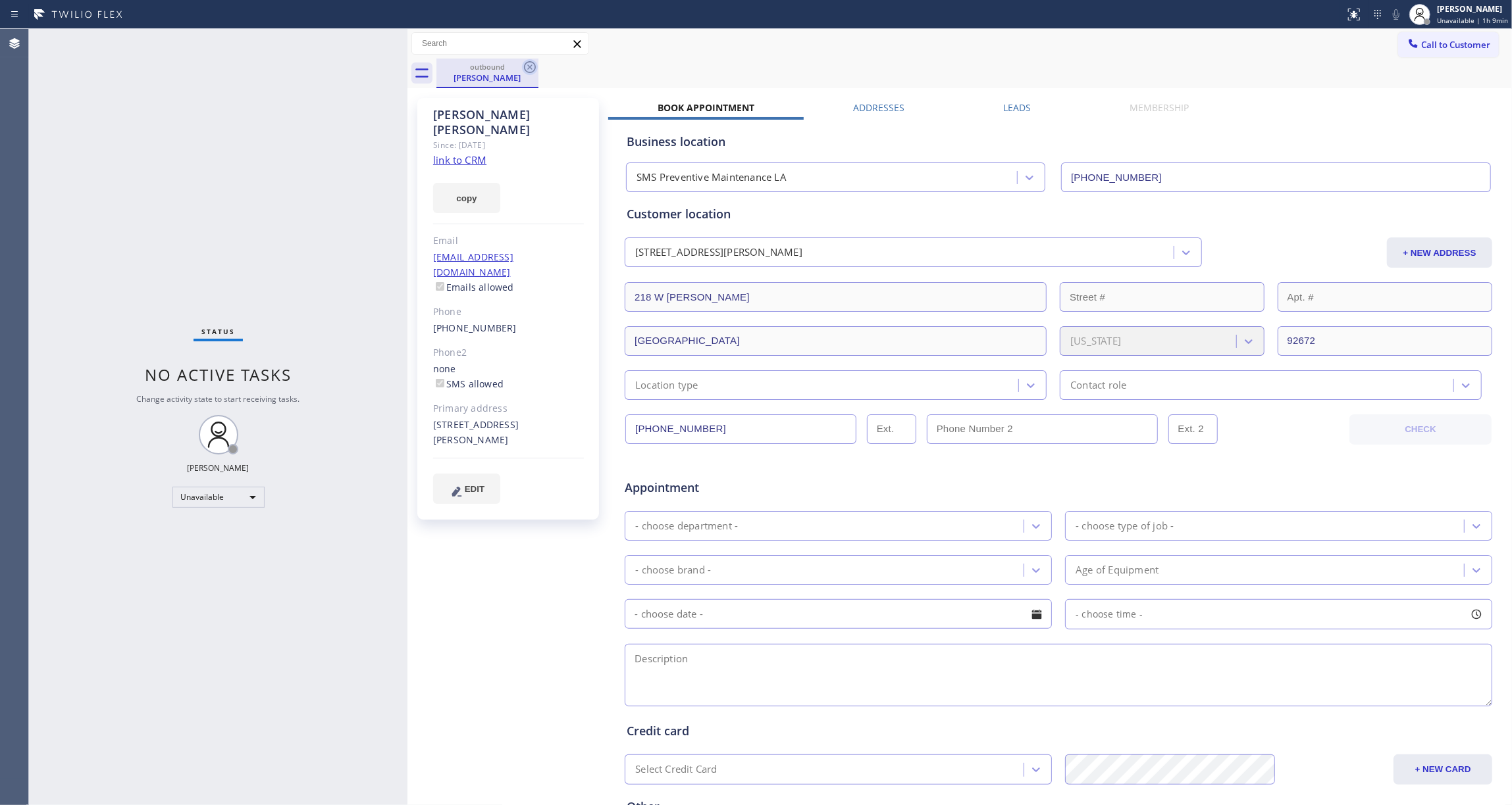
click at [535, 62] on icon at bounding box center [529, 66] width 16 height 16
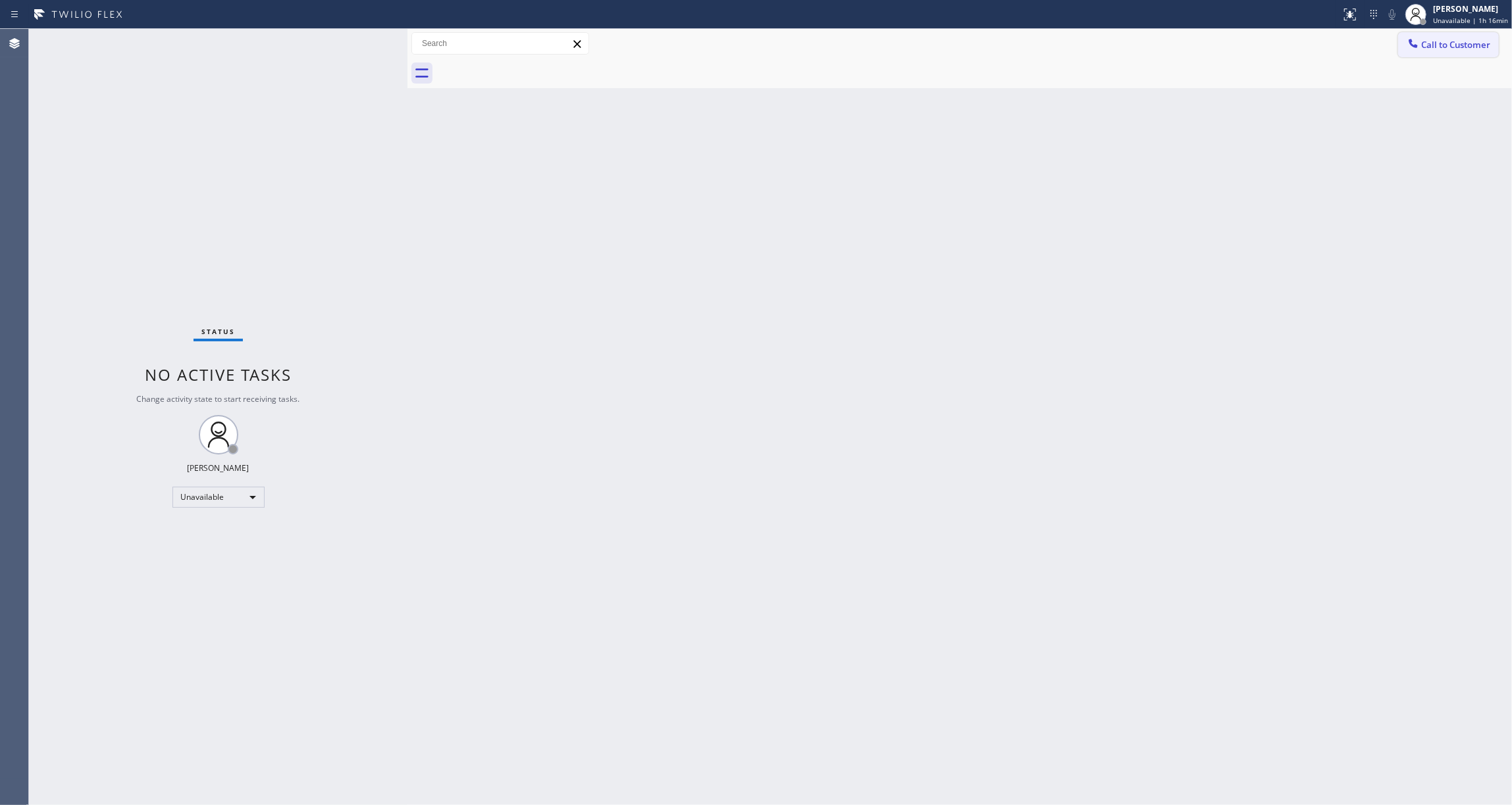
click at [1486, 51] on button "Call to Customer" at bounding box center [1448, 45] width 101 height 25
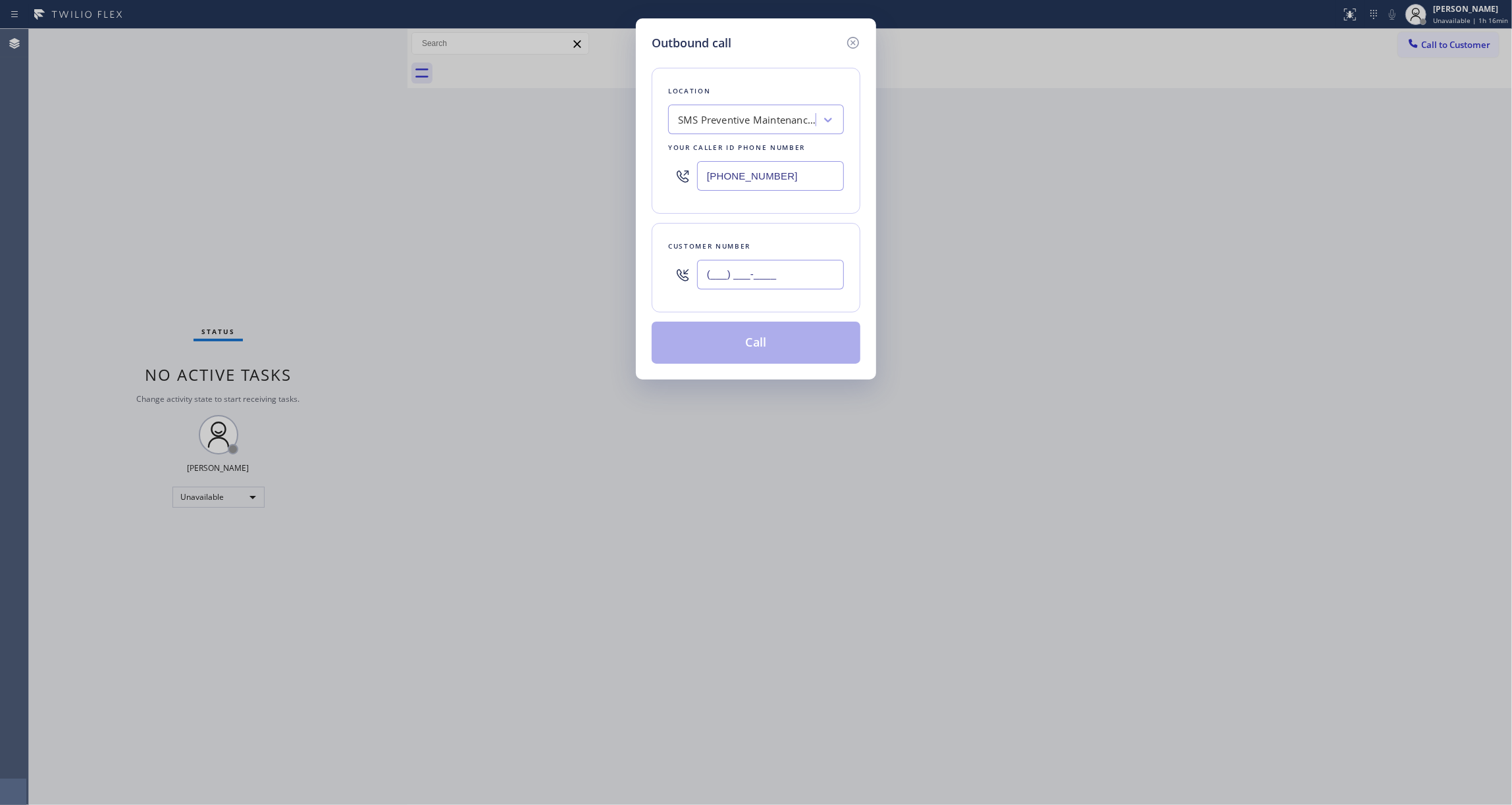
click at [733, 280] on input "(___) ___-____" at bounding box center [770, 275] width 147 height 30
paste input "818) 807-9930"
type input "[PHONE_NUMBER]"
drag, startPoint x: 812, startPoint y: 175, endPoint x: 315, endPoint y: 172, distance: 497.0
click at [337, 172] on div "Outbound call Location SMS Preventive Maintenance LA Your caller id phone numbe…" at bounding box center [756, 402] width 1512 height 805
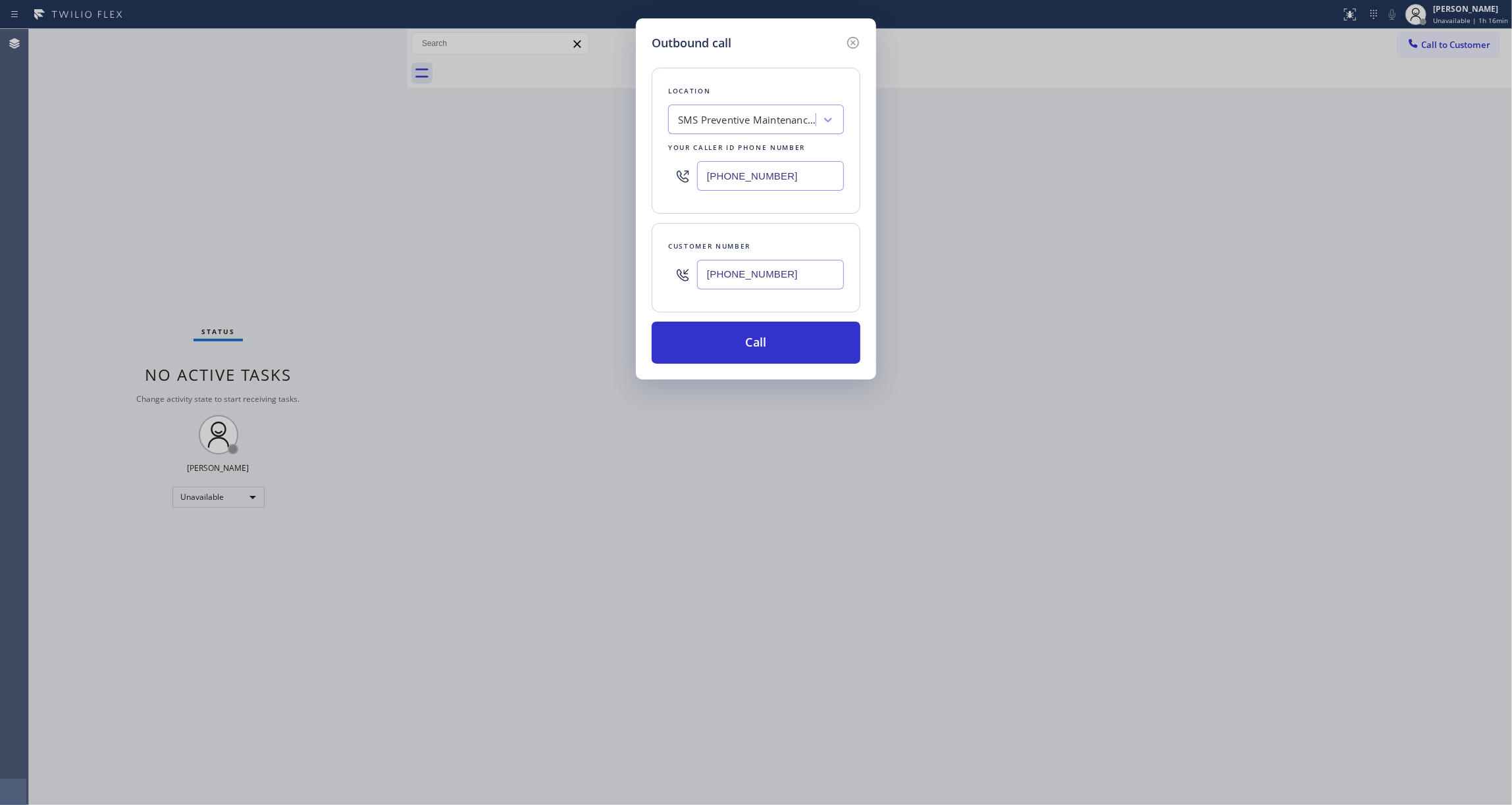
paste input "text"
type input "[PHONE_NUMBER]"
drag, startPoint x: 809, startPoint y: 296, endPoint x: 603, endPoint y: 279, distance: 206.7
click at [603, 279] on div "Outbound call Location 4C.SMS Campaign SMS Preventive Maintenance LA Your calle…" at bounding box center [756, 402] width 1512 height 805
click at [757, 351] on button "Call" at bounding box center [756, 342] width 209 height 42
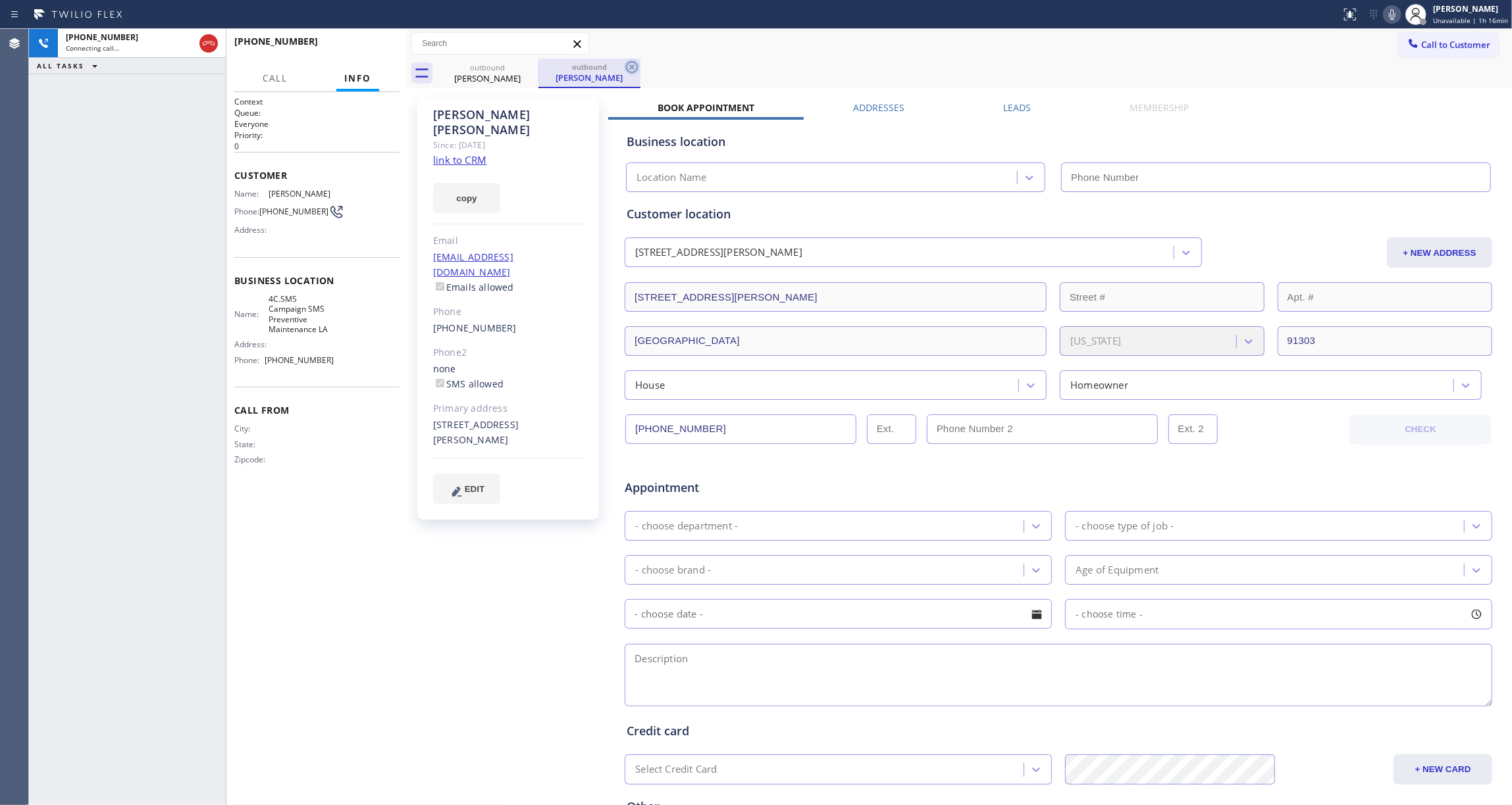
type input "[PHONE_NUMBER]"
click at [634, 66] on icon at bounding box center [631, 66] width 16 height 16
click at [387, 58] on div "[PHONE_NUMBER] Live | 00:09 HANG UP" at bounding box center [316, 48] width 165 height 34
click at [375, 43] on span "HANG UP" at bounding box center [369, 47] width 40 height 9
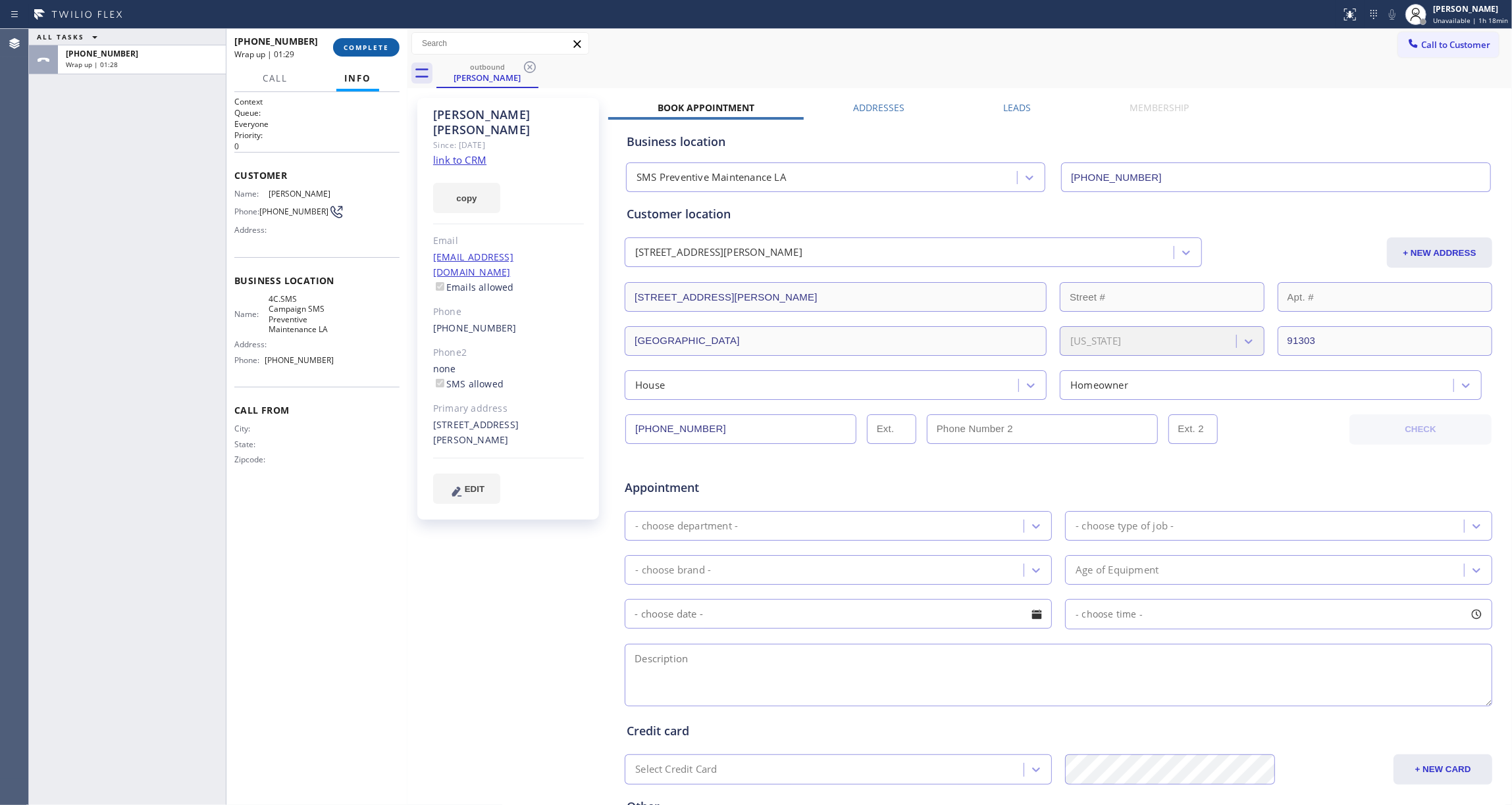
click at [356, 51] on button "COMPLETE" at bounding box center [366, 47] width 66 height 19
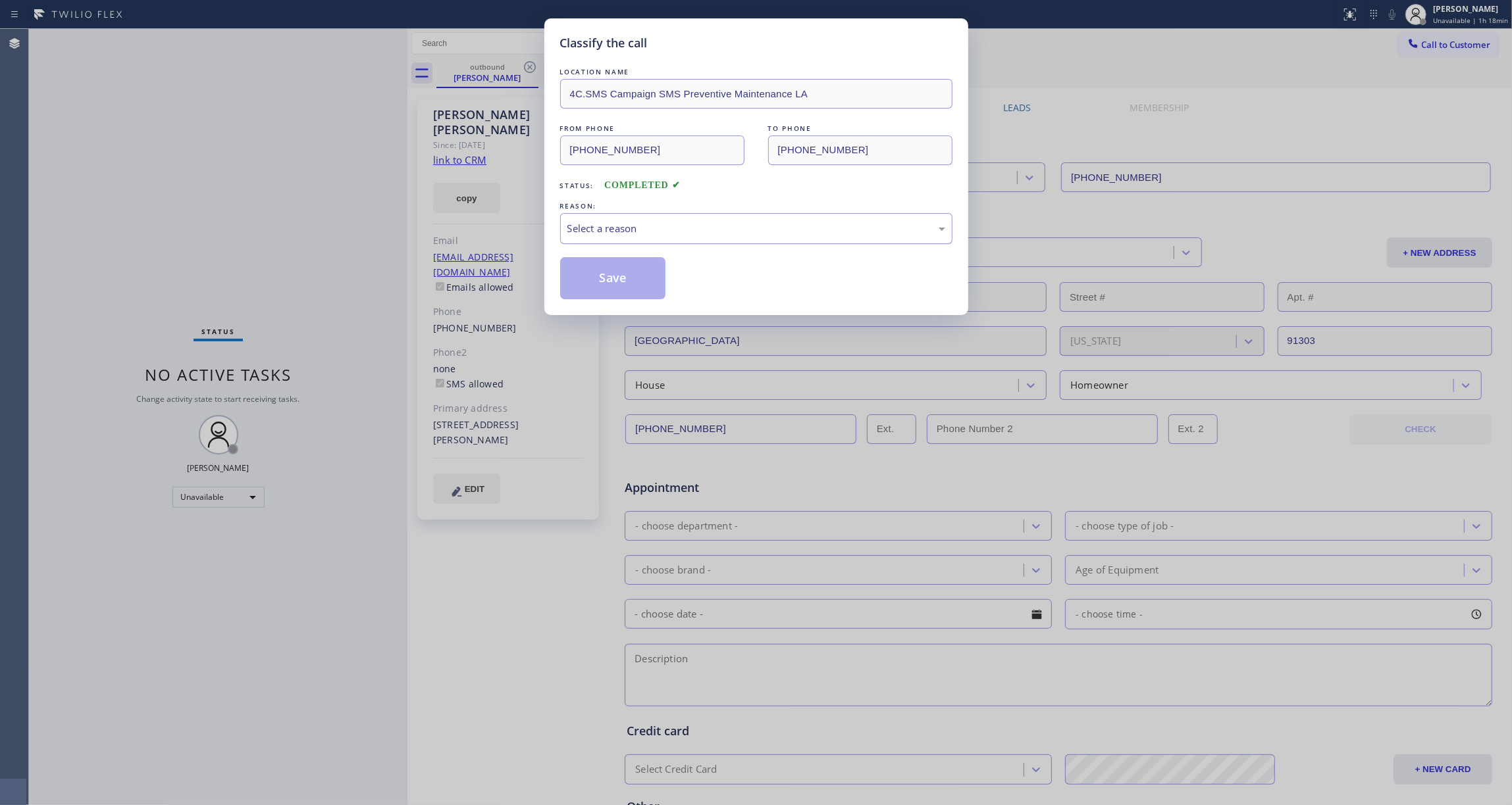
click at [609, 222] on div "Select a reason" at bounding box center [756, 228] width 378 height 15
click at [625, 286] on button "Save" at bounding box center [613, 278] width 106 height 42
click at [620, 284] on button "Save" at bounding box center [613, 278] width 106 height 42
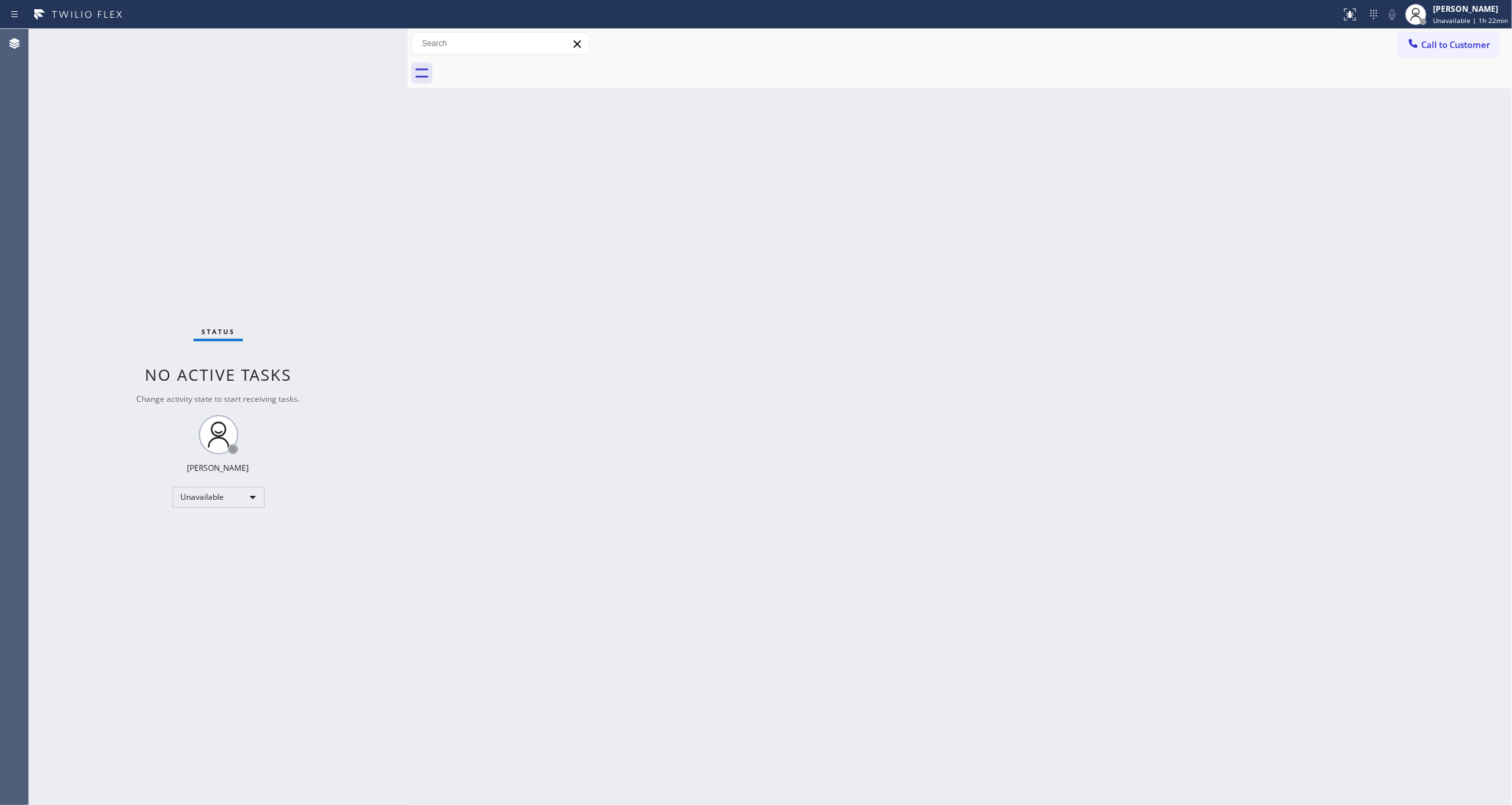
drag, startPoint x: 166, startPoint y: 216, endPoint x: 167, endPoint y: 205, distance: 11.0
click at [166, 211] on div "Status No active tasks Change activity state to start receiving tasks. [PERSON_…" at bounding box center [218, 417] width 378 height 777
click at [109, 257] on div "Status No active tasks Change activity state to start receiving tasks. [PERSON_…" at bounding box center [218, 417] width 378 height 777
click at [137, 169] on div "Status No active tasks Change activity state to start receiving tasks. [PERSON_…" at bounding box center [218, 417] width 378 height 777
drag, startPoint x: 853, startPoint y: 325, endPoint x: 1041, endPoint y: 154, distance: 254.1
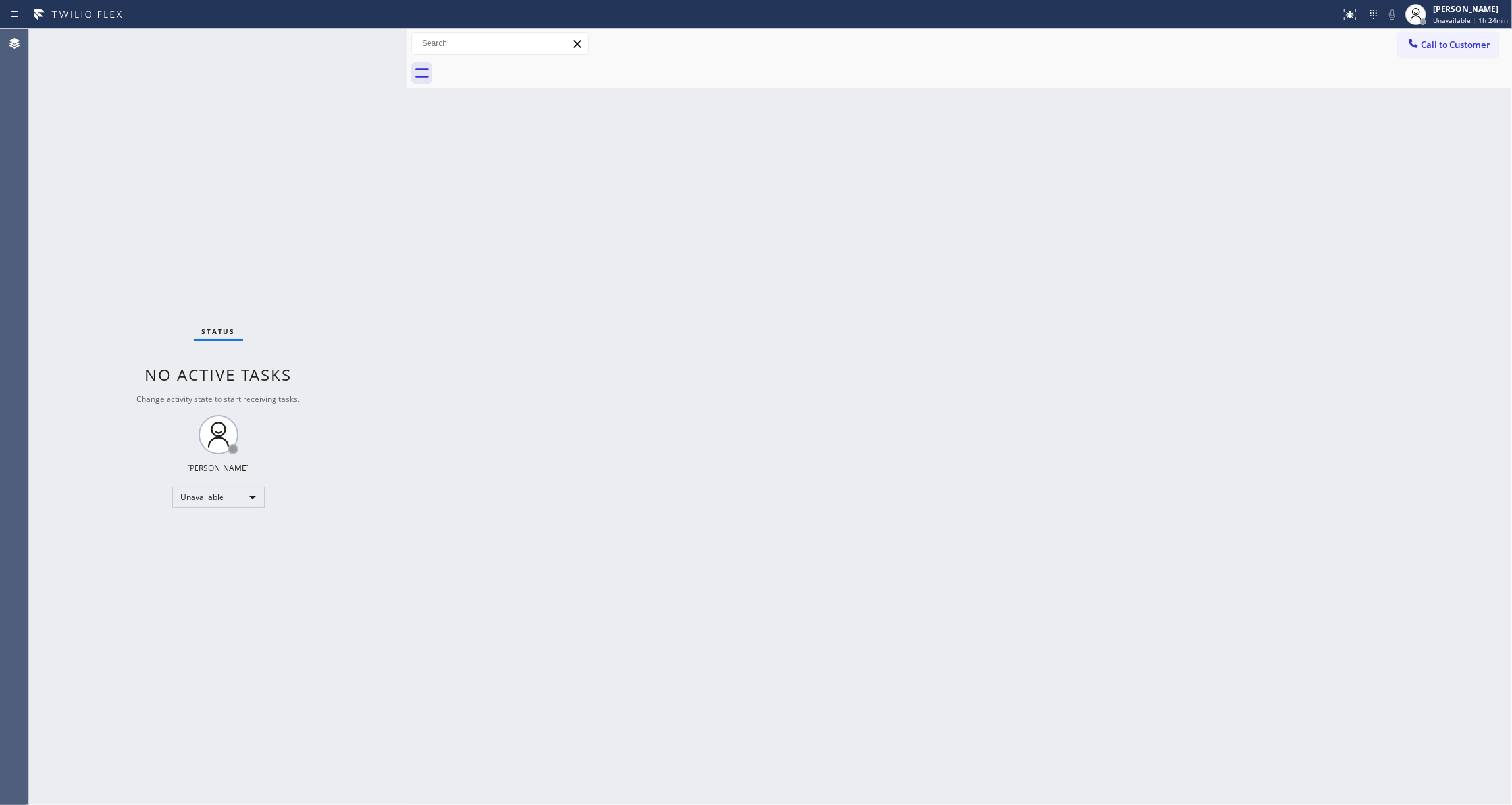
click at [902, 258] on div "Back to Dashboard Change Sender ID Customers Technicians Select a contact Outbo…" at bounding box center [960, 417] width 1105 height 777
click at [1446, 35] on button "Call to Customer" at bounding box center [1448, 45] width 101 height 25
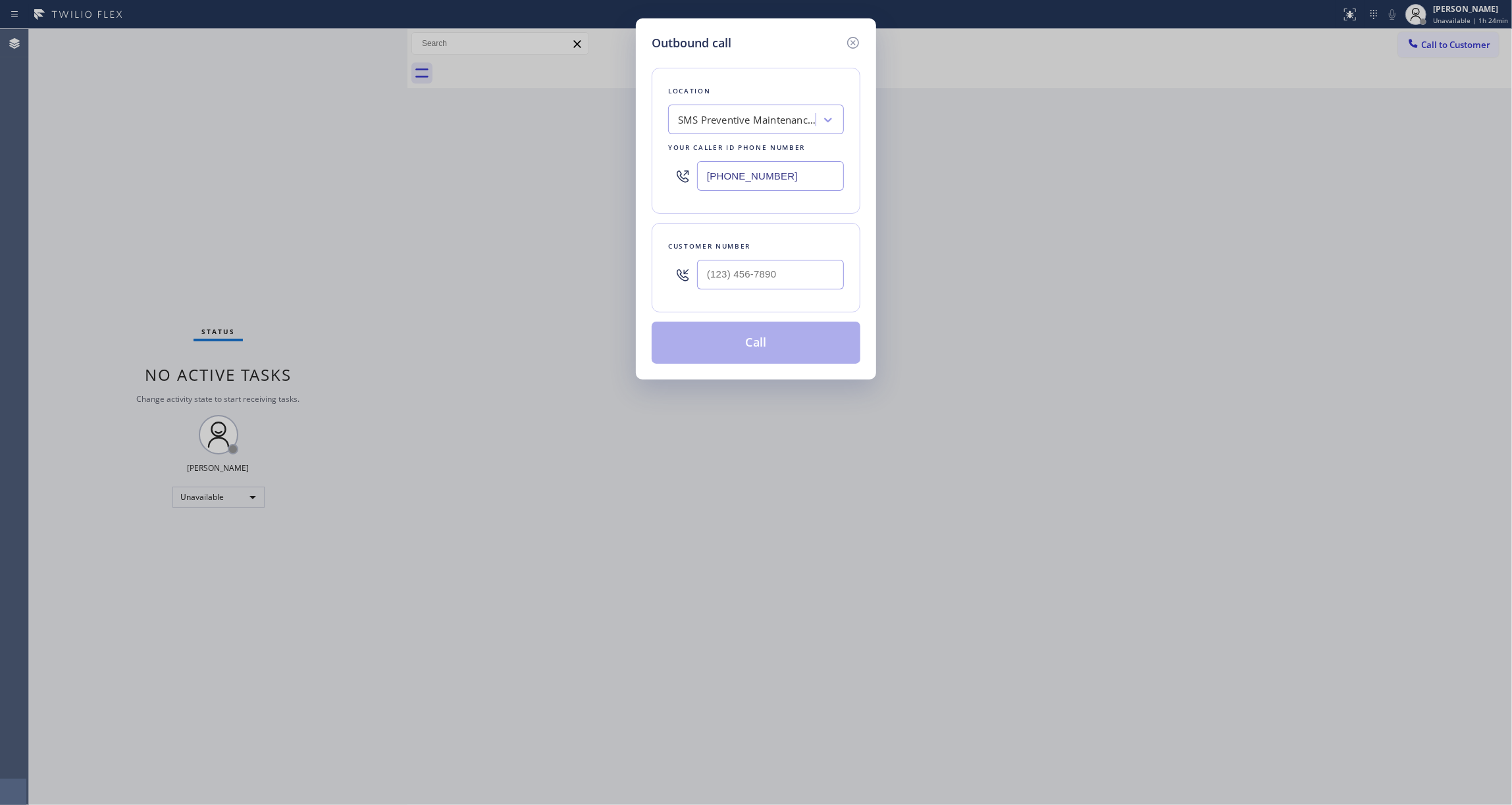
drag, startPoint x: 816, startPoint y: 175, endPoint x: 638, endPoint y: 290, distance: 211.9
click at [312, 181] on div "Outbound call Location SMS Preventive Maintenance LA Your caller id phone numbe…" at bounding box center [756, 402] width 1512 height 805
paste input "88) 493-2313"
type input "[PHONE_NUMBER]"
click at [766, 281] on input "(___) ___-____" at bounding box center [770, 275] width 147 height 30
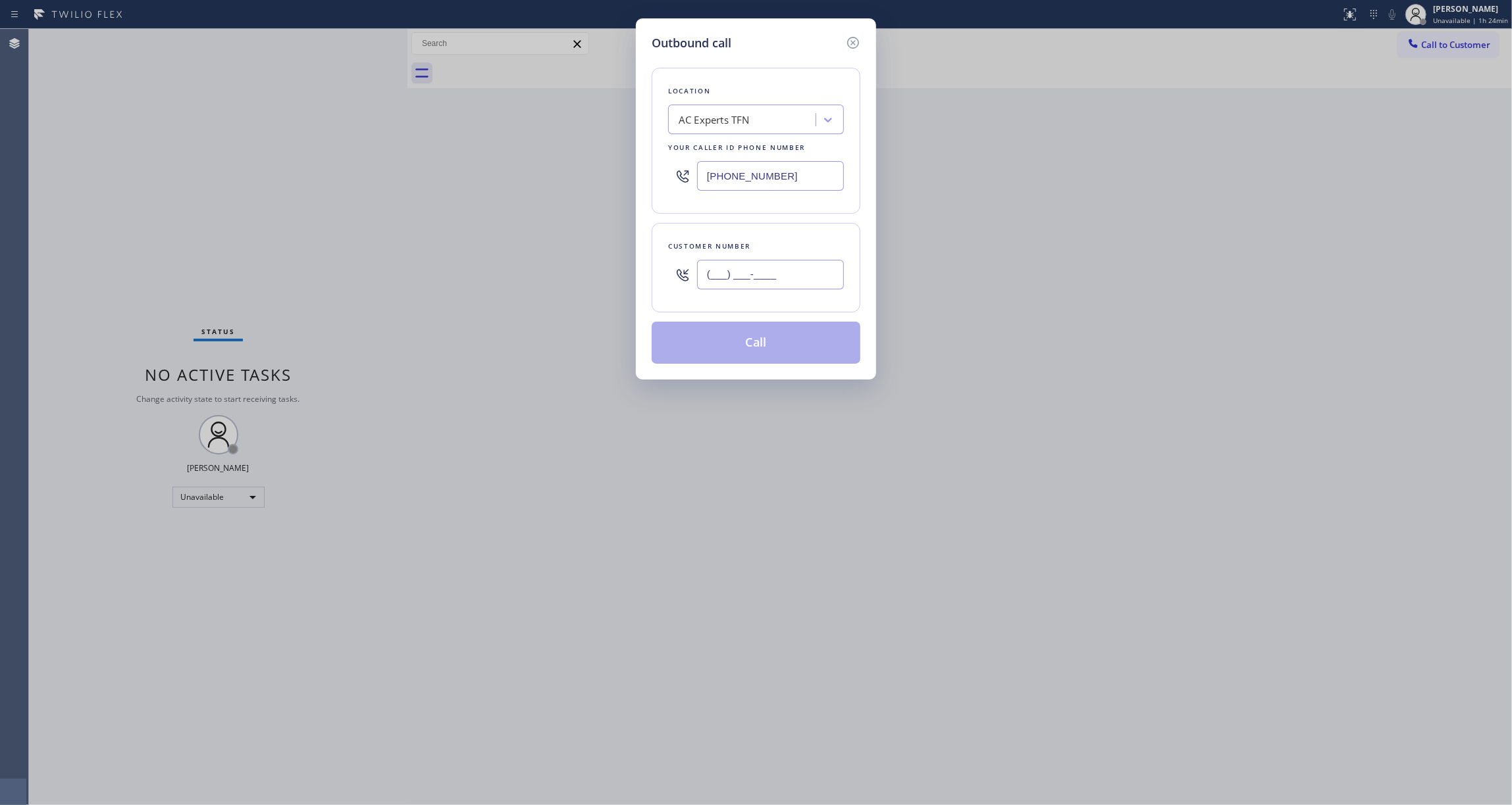
paste input "626) 880-6122"
type input "[PHONE_NUMBER]"
click at [759, 354] on button "Call" at bounding box center [756, 342] width 209 height 42
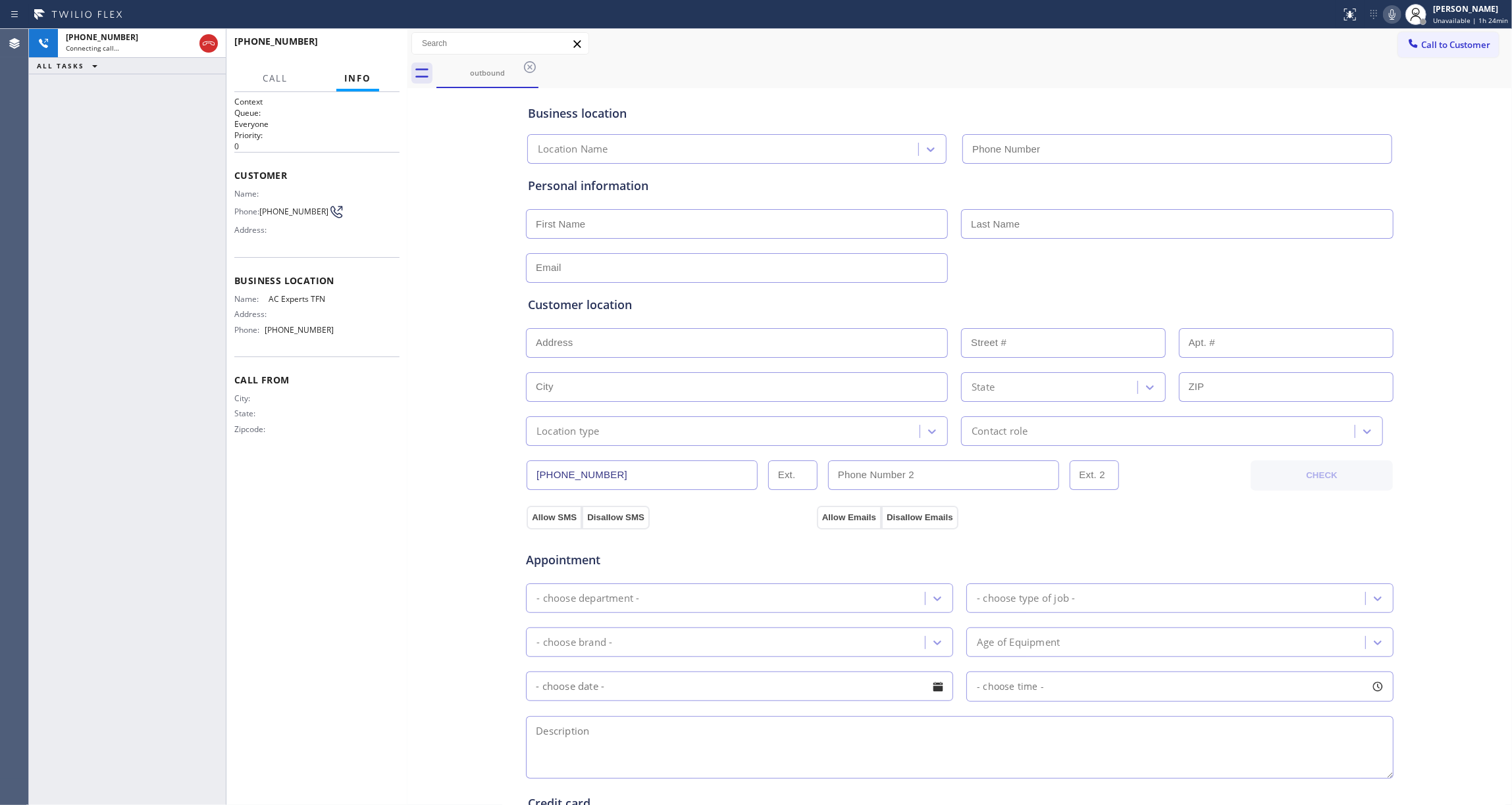
type input "[PHONE_NUMBER]"
click at [47, 250] on div "[PHONE_NUMBER] Connecting call… ALL TASKS ALL TASKS ACTIVE TASKS TASKS IN WRAP …" at bounding box center [128, 417] width 197 height 777
drag, startPoint x: 293, startPoint y: 226, endPoint x: 259, endPoint y: 209, distance: 38.0
click at [259, 209] on div "Name: Phone: [PHONE_NUMBER] Address:" at bounding box center [284, 215] width 99 height 52
copy div "[PHONE_NUMBER]"
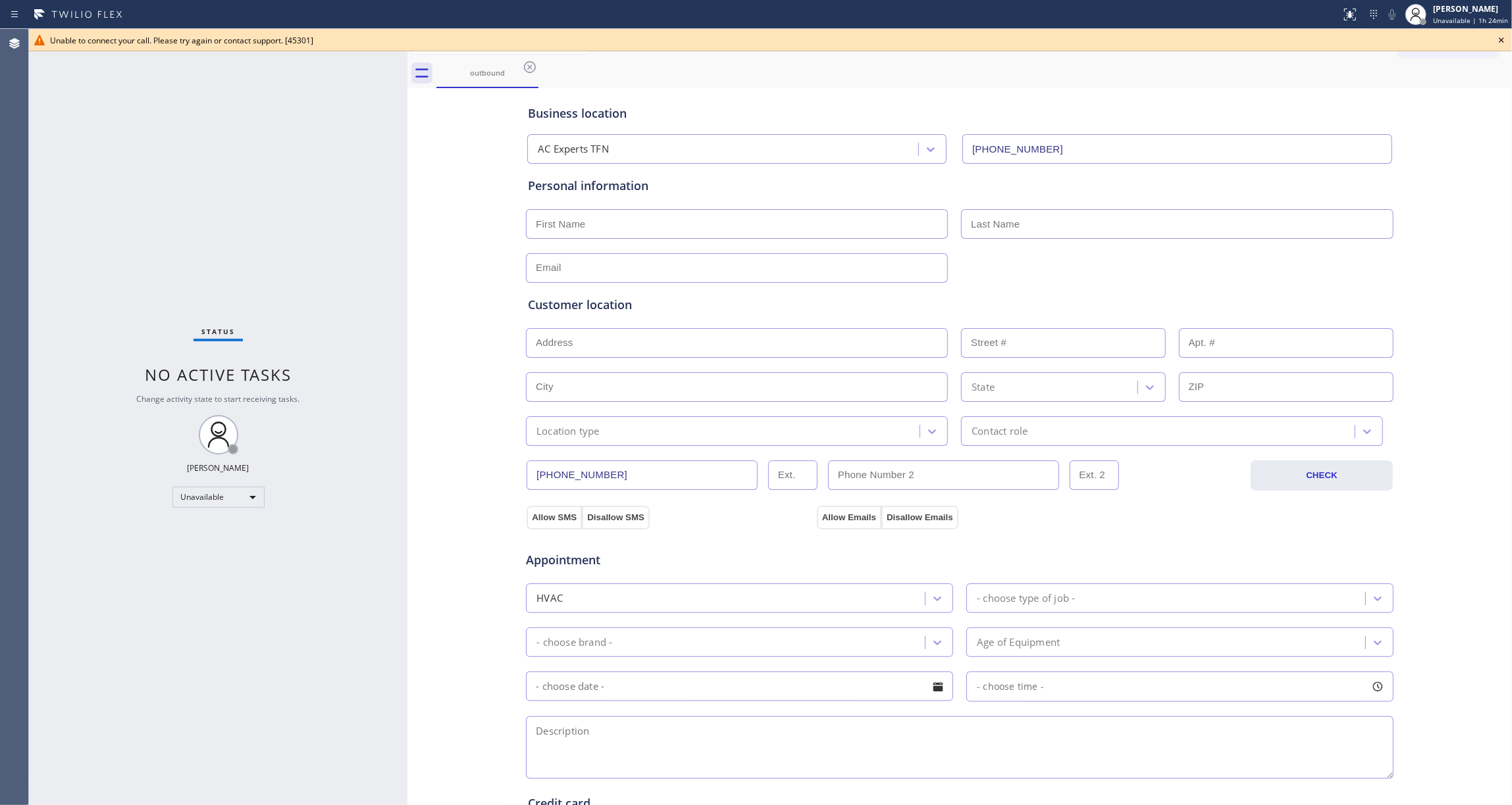
click at [1505, 40] on icon at bounding box center [1501, 40] width 16 height 16
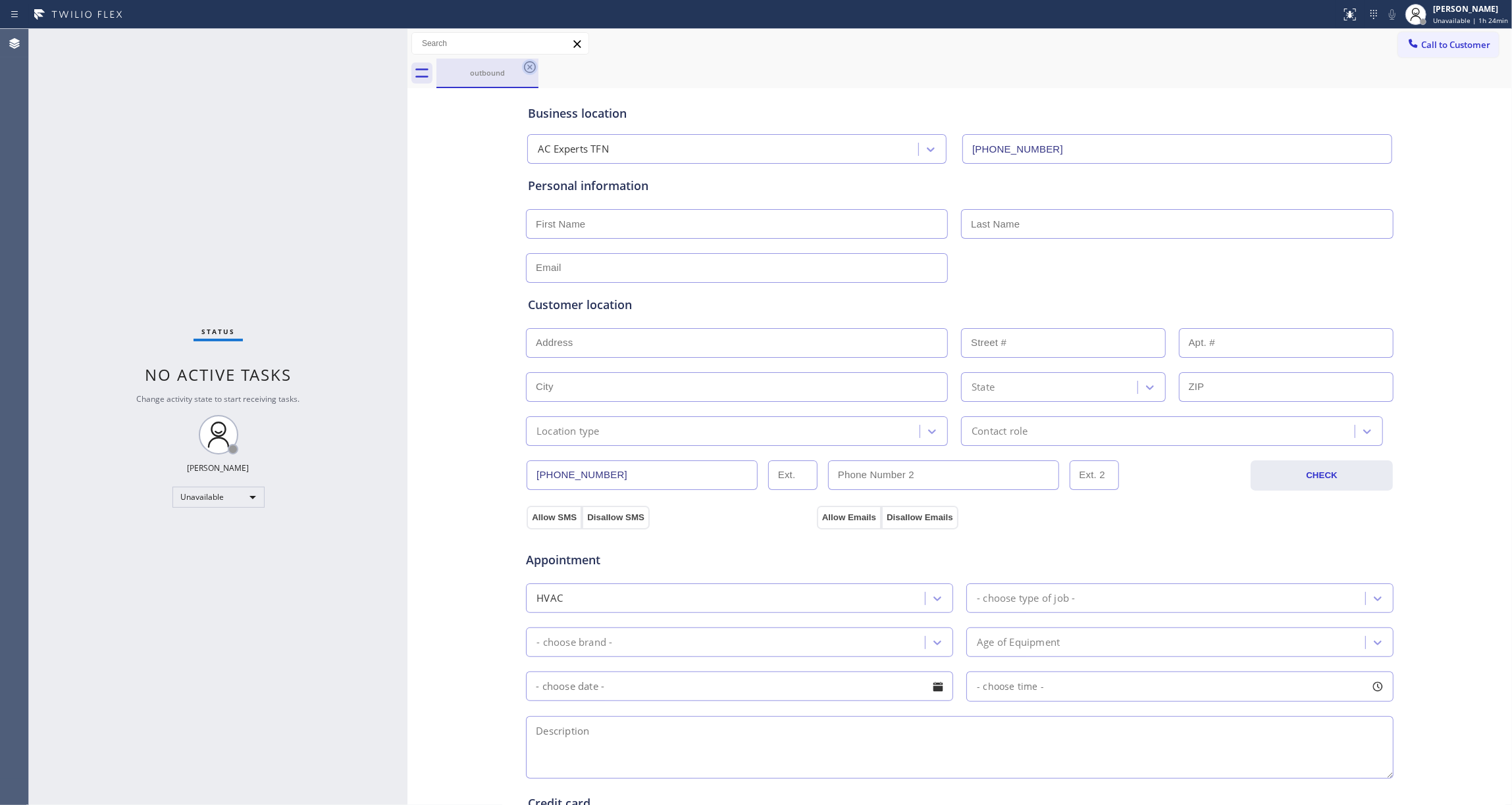
click at [528, 66] on icon at bounding box center [530, 67] width 12 height 12
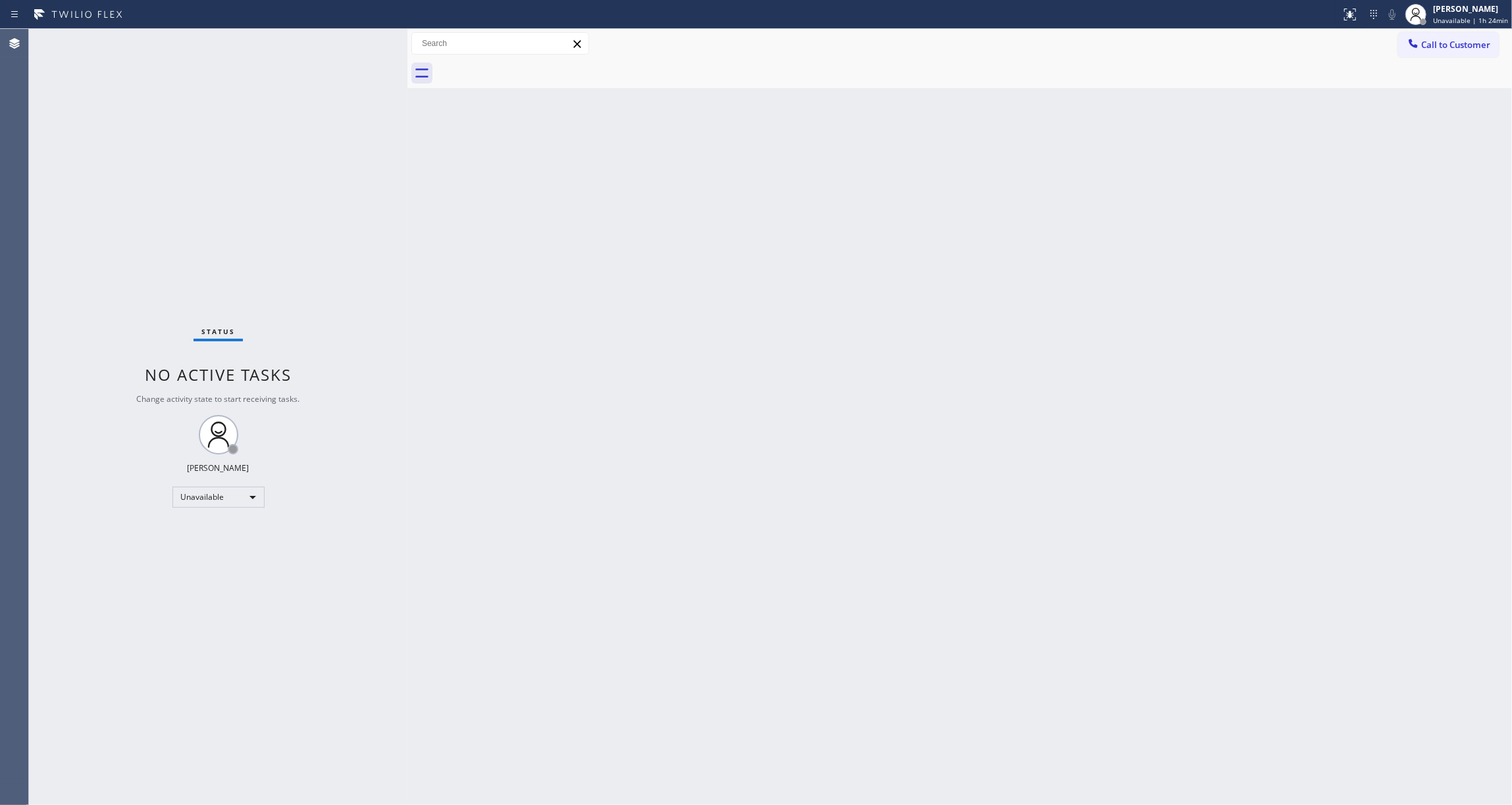
click at [894, 286] on div "Back to Dashboard Change Sender ID Customers Technicians Select a contact Outbo…" at bounding box center [960, 417] width 1105 height 777
click at [1485, 41] on span "Call to Customer" at bounding box center [1455, 45] width 69 height 12
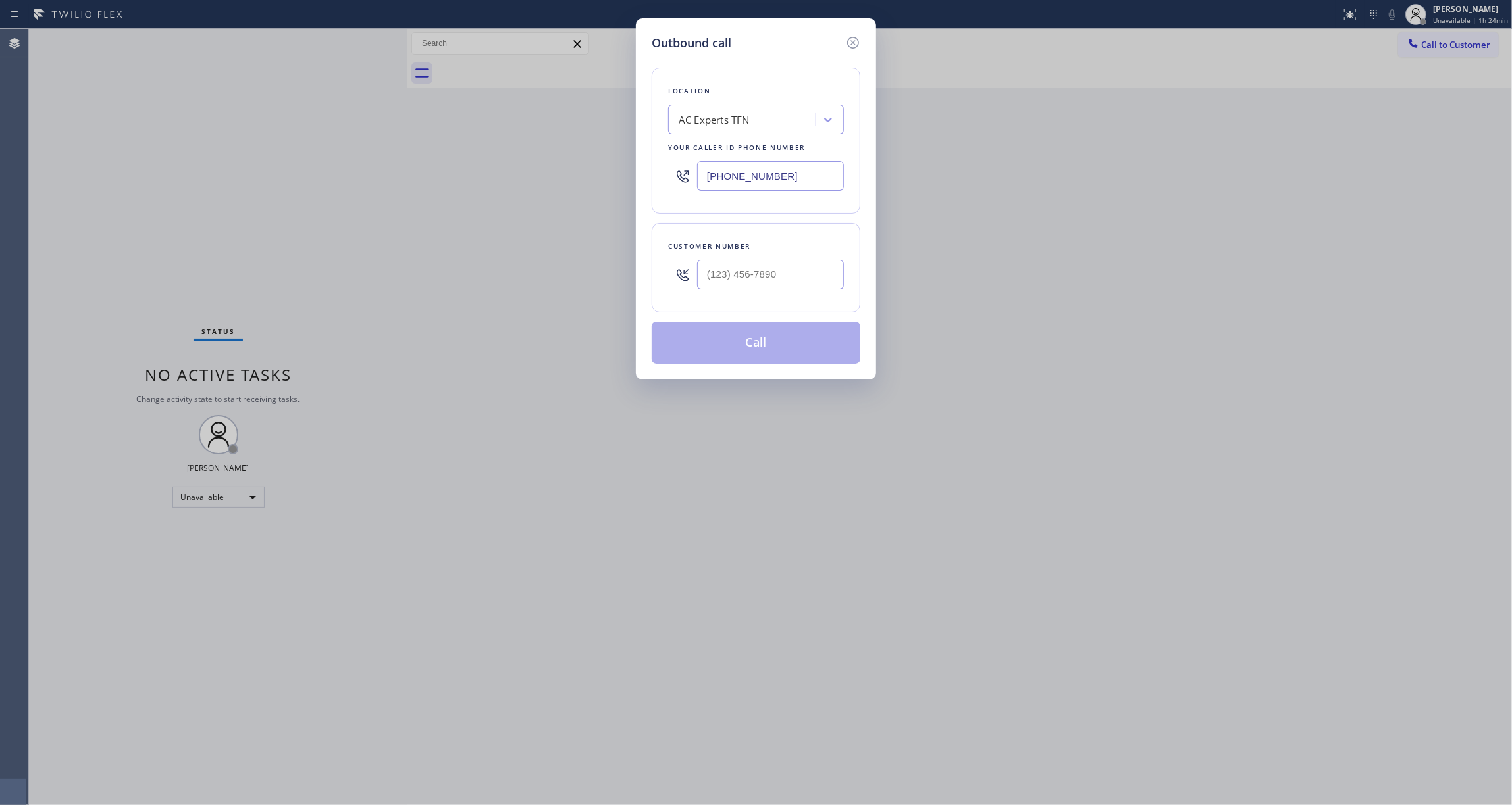
drag, startPoint x: 816, startPoint y: 180, endPoint x: 455, endPoint y: 175, distance: 361.0
click at [440, 164] on div "Outbound call Location AC Experts TFN Your caller id phone number [PHONE_NUMBER…" at bounding box center [756, 402] width 1512 height 805
paste input "05) 600-5332"
type input "[PHONE_NUMBER]"
click at [783, 275] on input "(___) ___-____" at bounding box center [770, 275] width 147 height 30
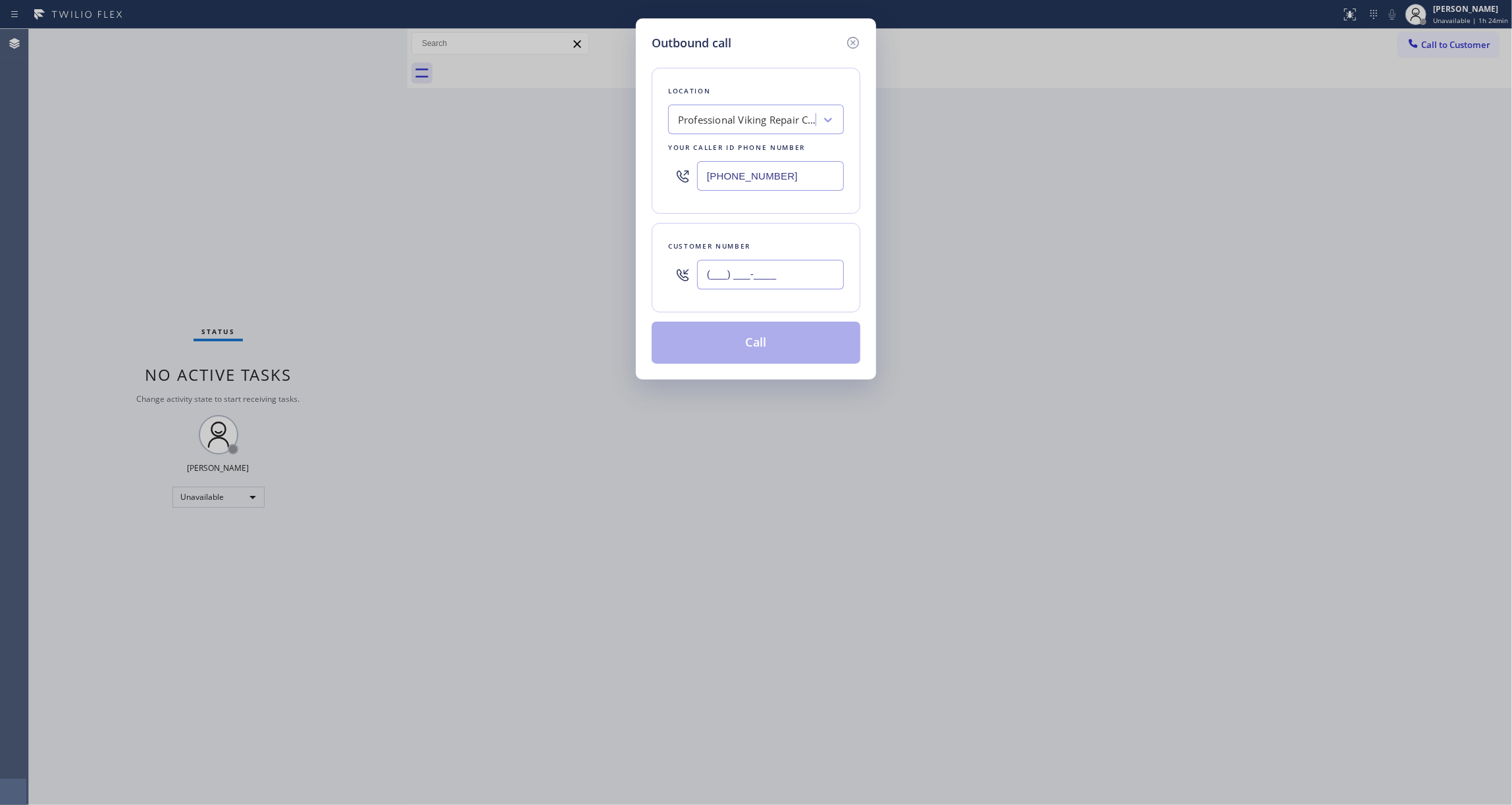
paste input "602) 536-9008"
type input "[PHONE_NUMBER]"
click at [749, 360] on button "Call" at bounding box center [756, 342] width 209 height 42
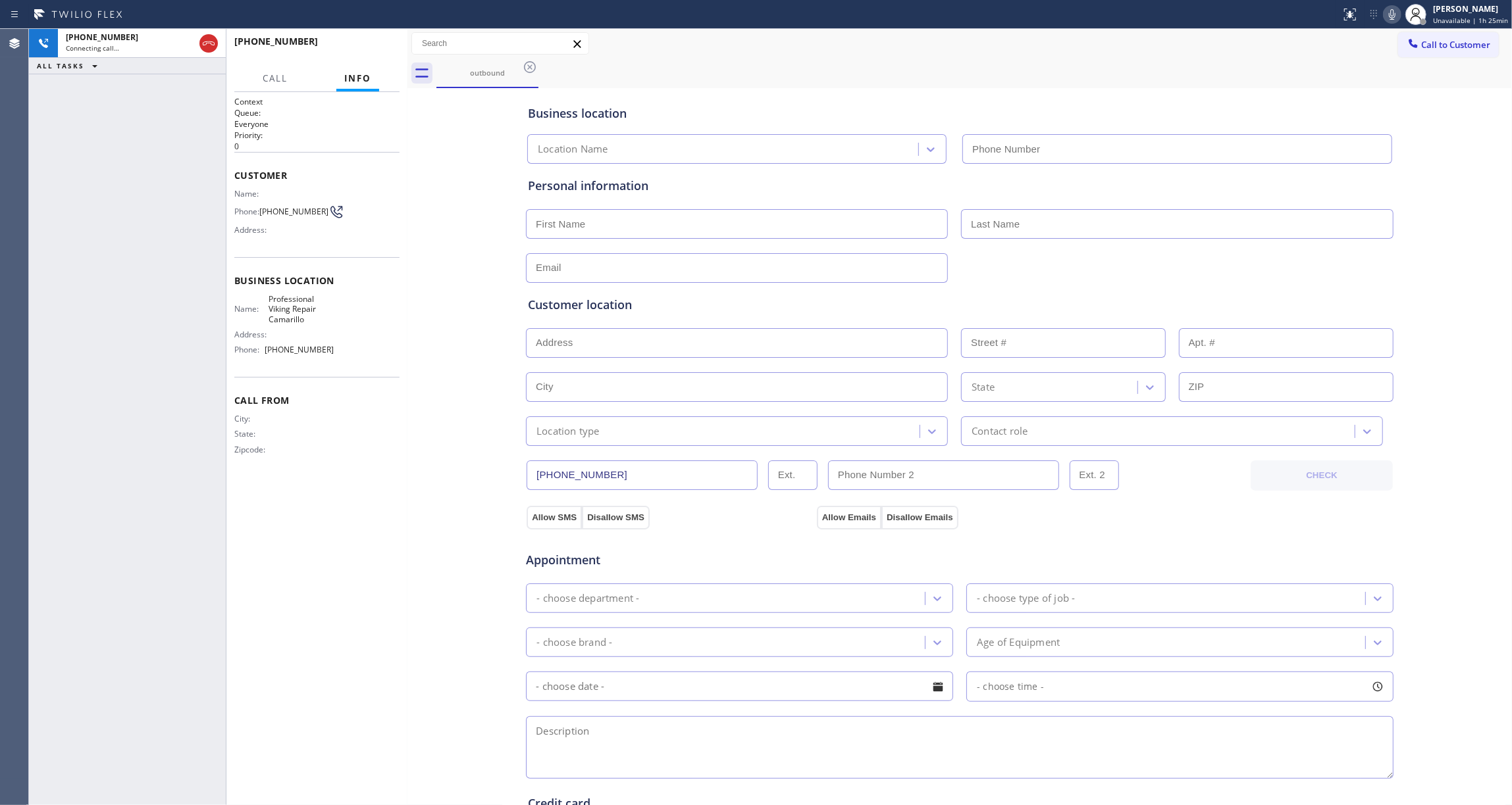
type input "[PHONE_NUMBER]"
click at [370, 34] on div "[PHONE_NUMBER] Live | 00:02 HANG UP" at bounding box center [316, 48] width 165 height 34
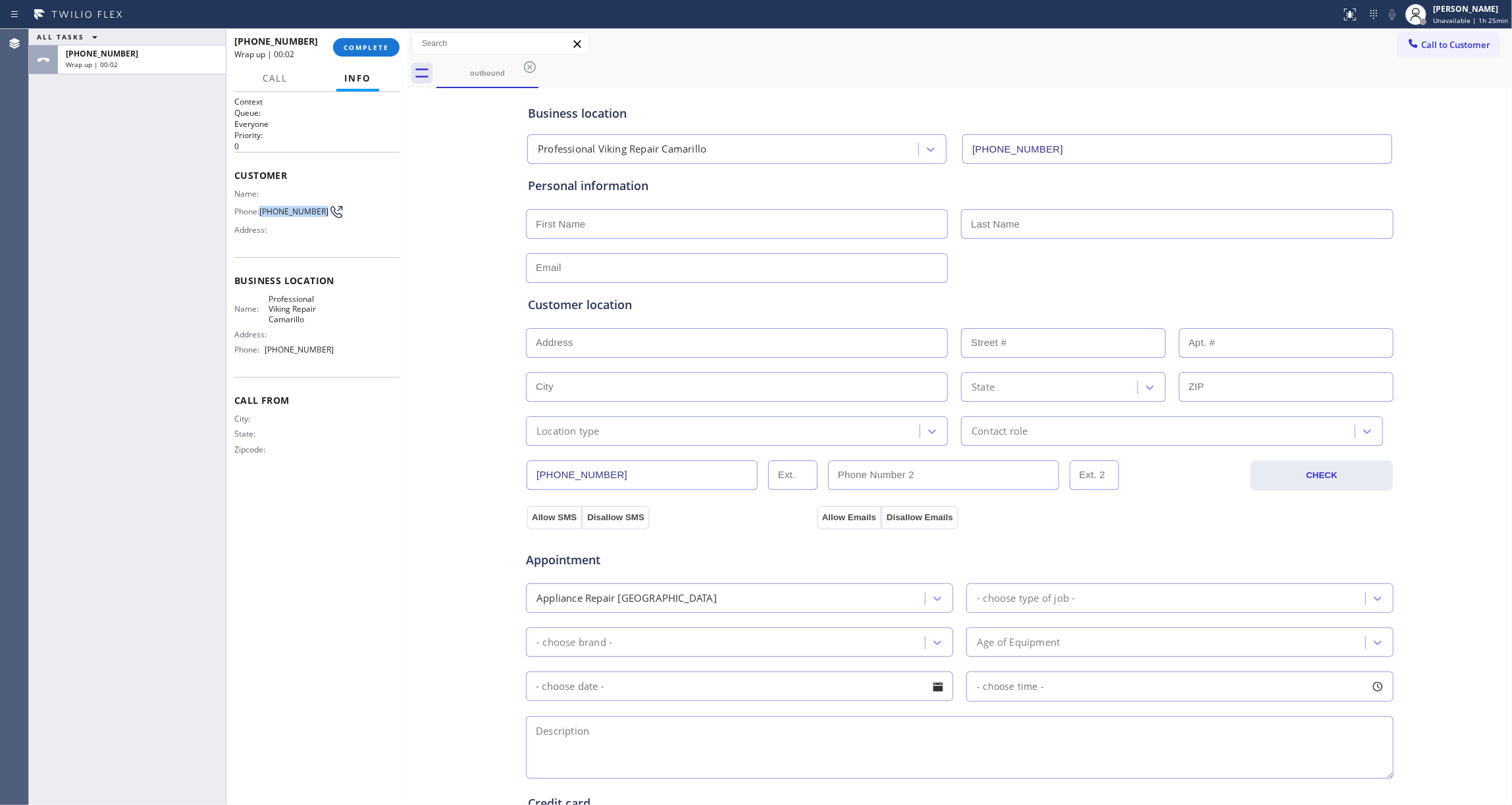
drag, startPoint x: 284, startPoint y: 222, endPoint x: 261, endPoint y: 212, distance: 25.1
click at [261, 212] on div "Phone: [PHONE_NUMBER]" at bounding box center [284, 211] width 99 height 16
copy div "[PHONE_NUMBER]"
click at [353, 48] on span "COMPLETE" at bounding box center [366, 47] width 46 height 9
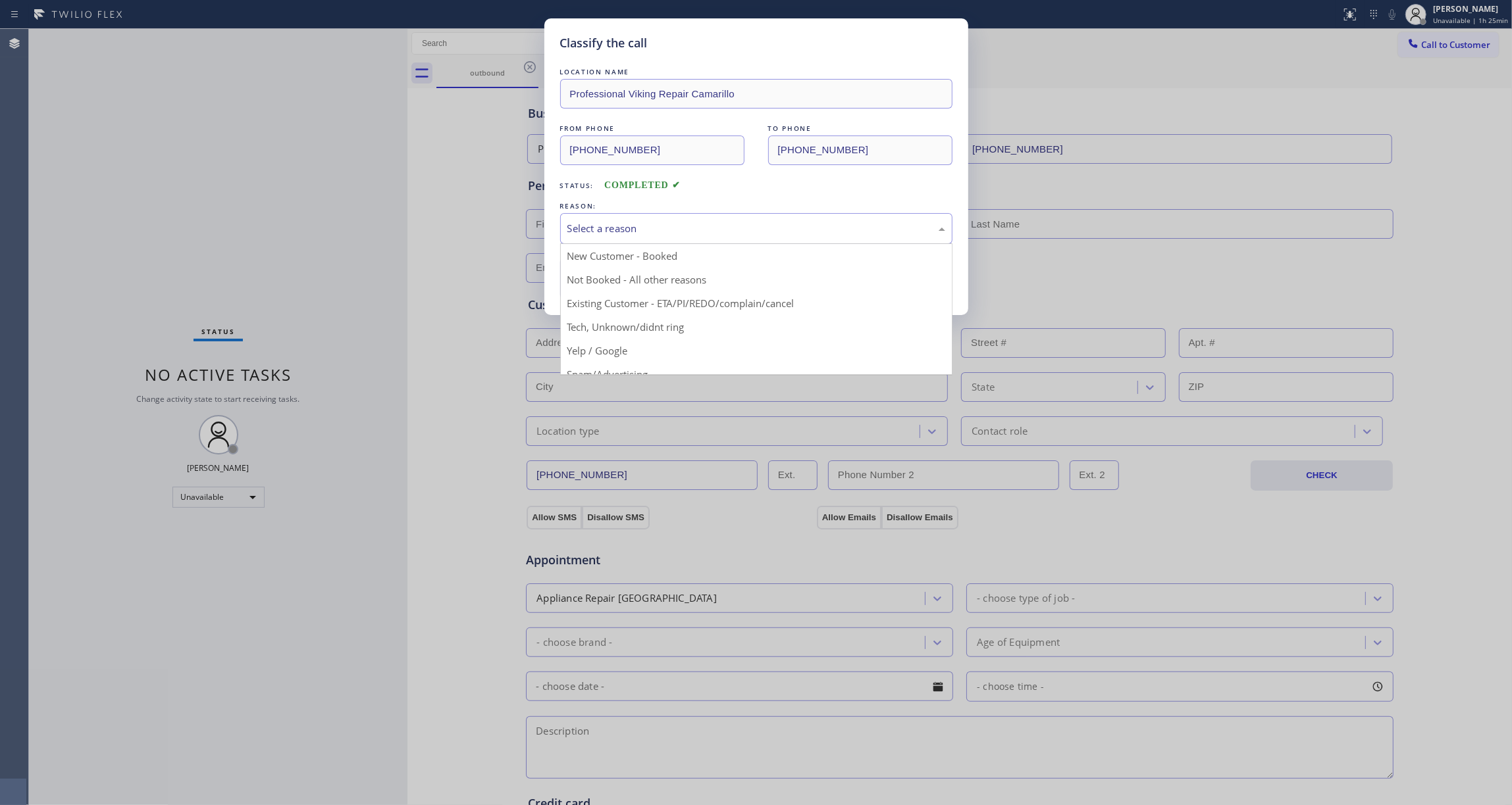
click at [638, 238] on div "Select a reason" at bounding box center [757, 228] width 393 height 31
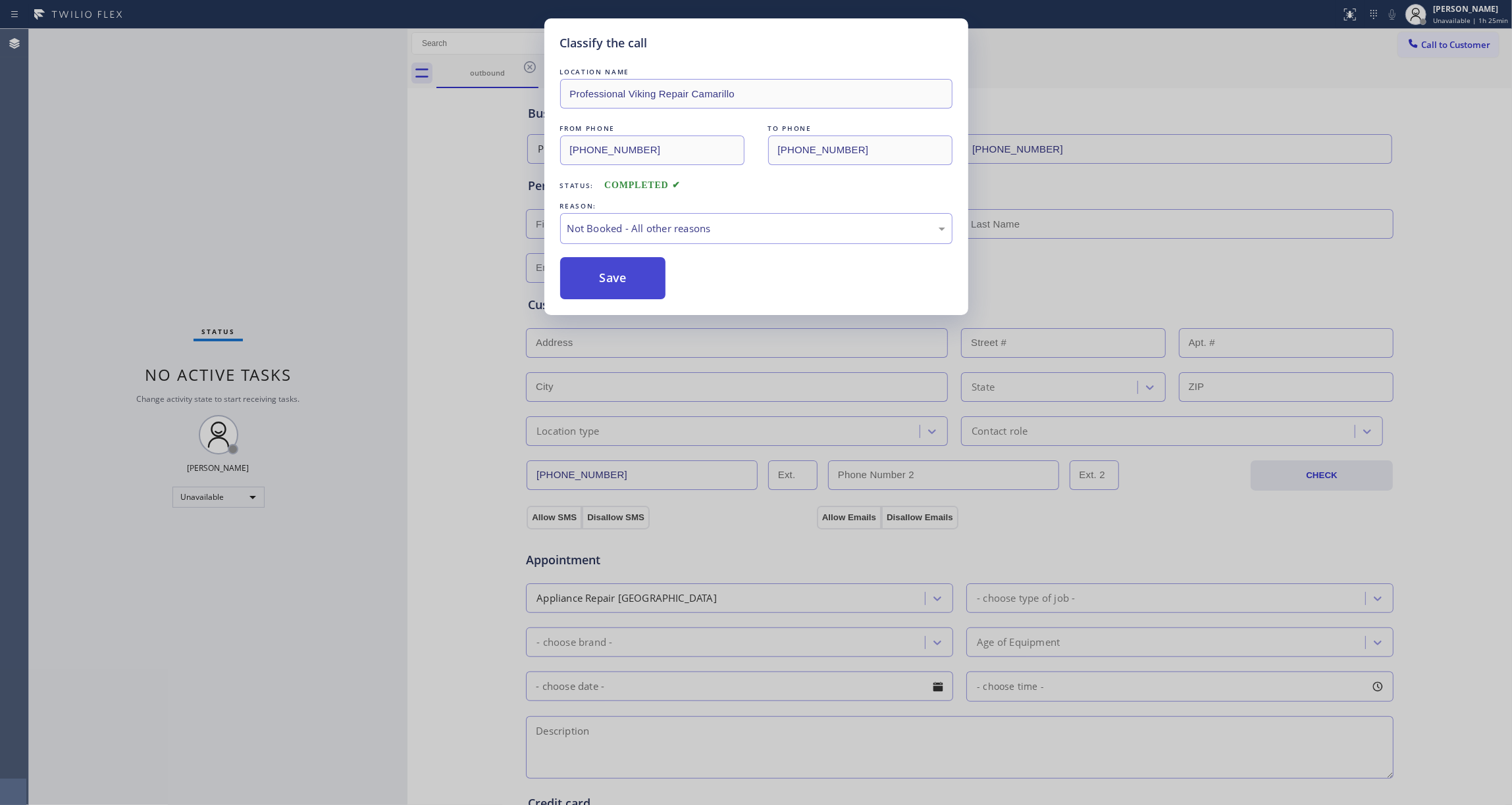
click at [622, 278] on button "Save" at bounding box center [613, 278] width 106 height 42
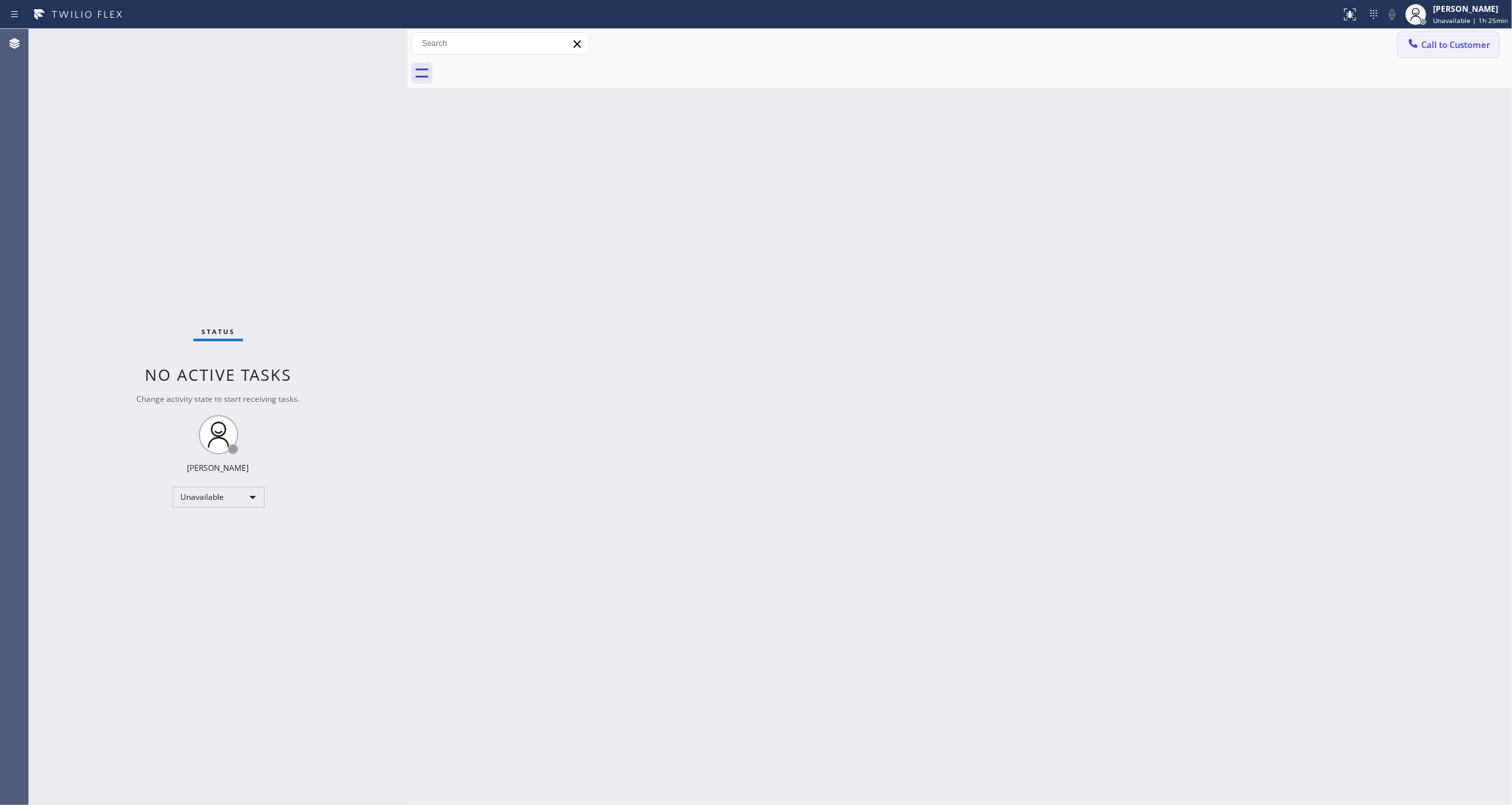
drag, startPoint x: 1475, startPoint y: 43, endPoint x: 1403, endPoint y: 55, distance: 73.0
click at [1469, 43] on span "Call to Customer" at bounding box center [1455, 45] width 69 height 12
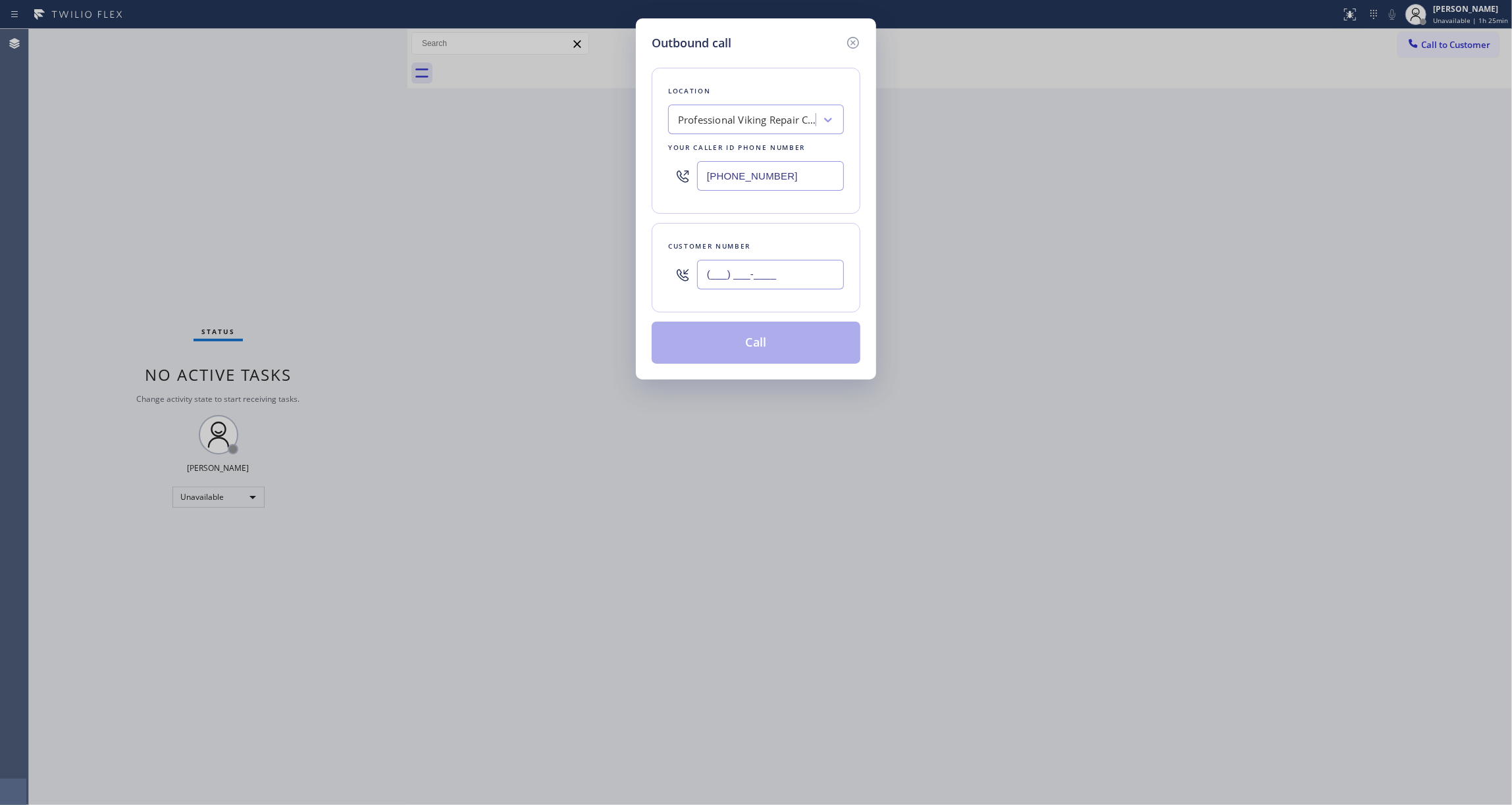
click at [805, 276] on input "(___) ___-____" at bounding box center [770, 275] width 147 height 30
paste input "602) 536-9008"
type input "[PHONE_NUMBER]"
click at [772, 342] on button "Call" at bounding box center [756, 342] width 209 height 42
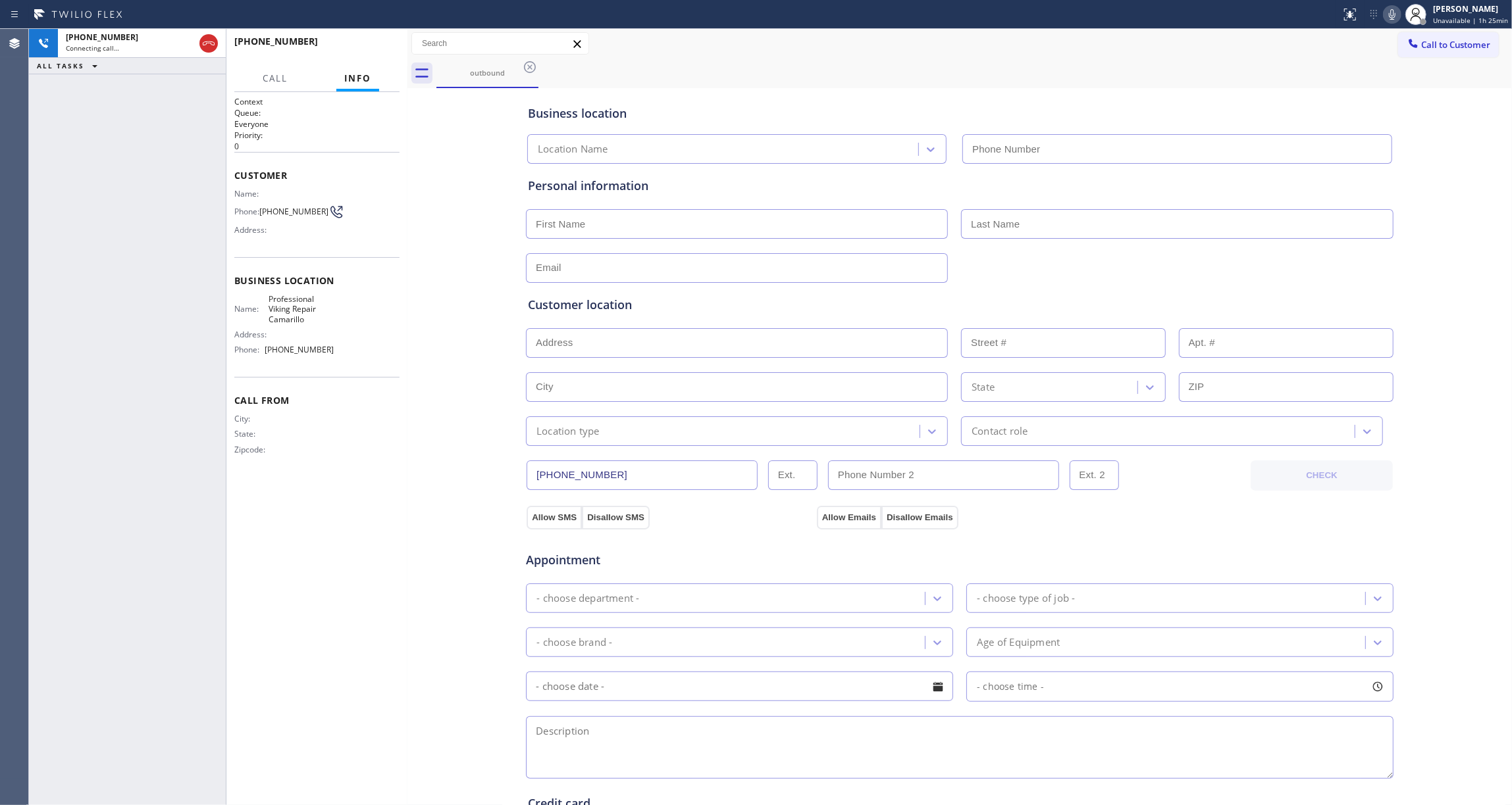
type input "[PHONE_NUMBER]"
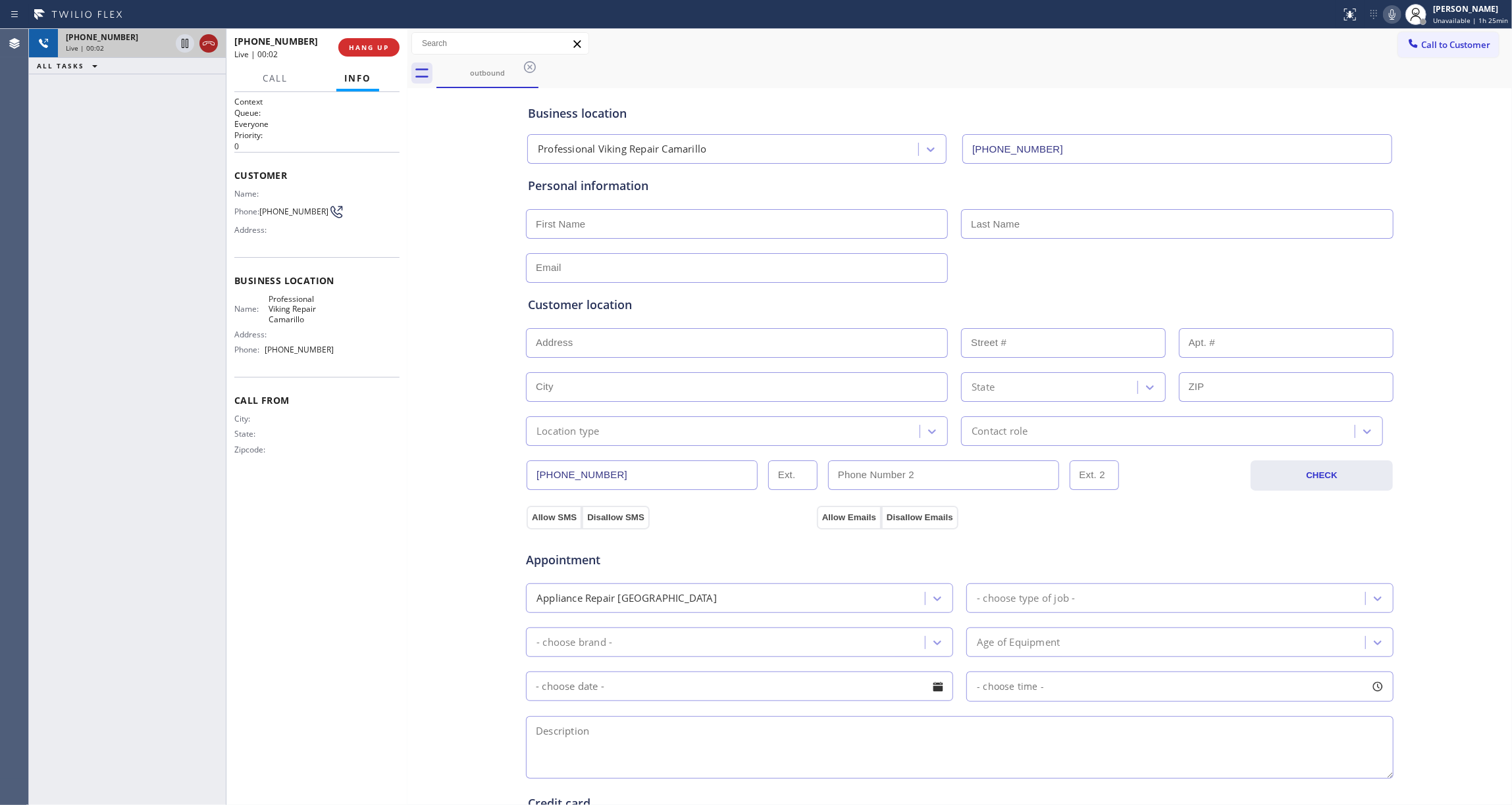
click at [206, 36] on icon at bounding box center [208, 43] width 16 height 16
click at [375, 45] on span "COMPLETE" at bounding box center [366, 47] width 46 height 9
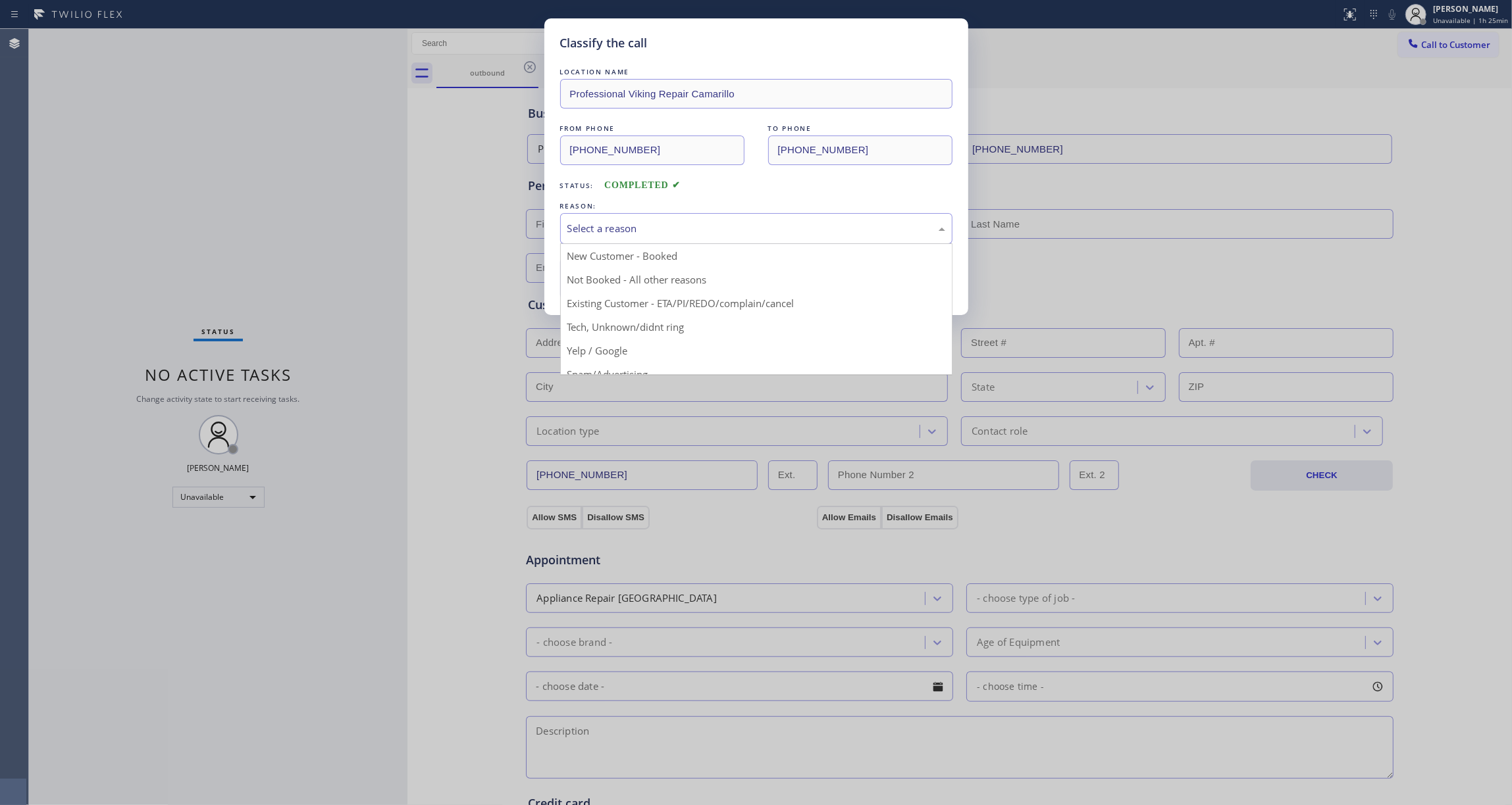
drag, startPoint x: 611, startPoint y: 225, endPoint x: 601, endPoint y: 231, distance: 11.7
click at [608, 225] on div "Select a reason" at bounding box center [756, 228] width 378 height 15
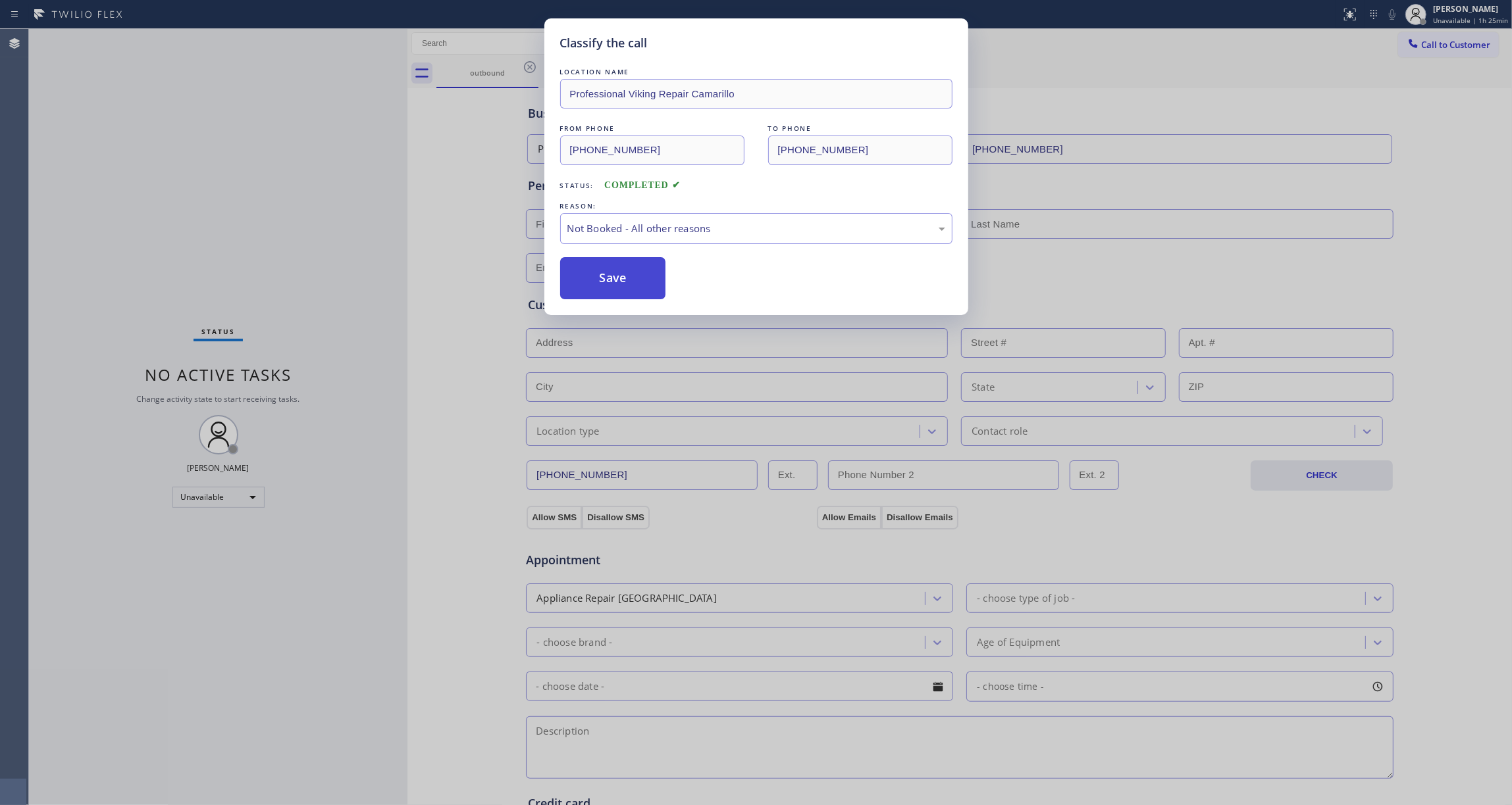
click at [614, 279] on button "Save" at bounding box center [613, 278] width 106 height 42
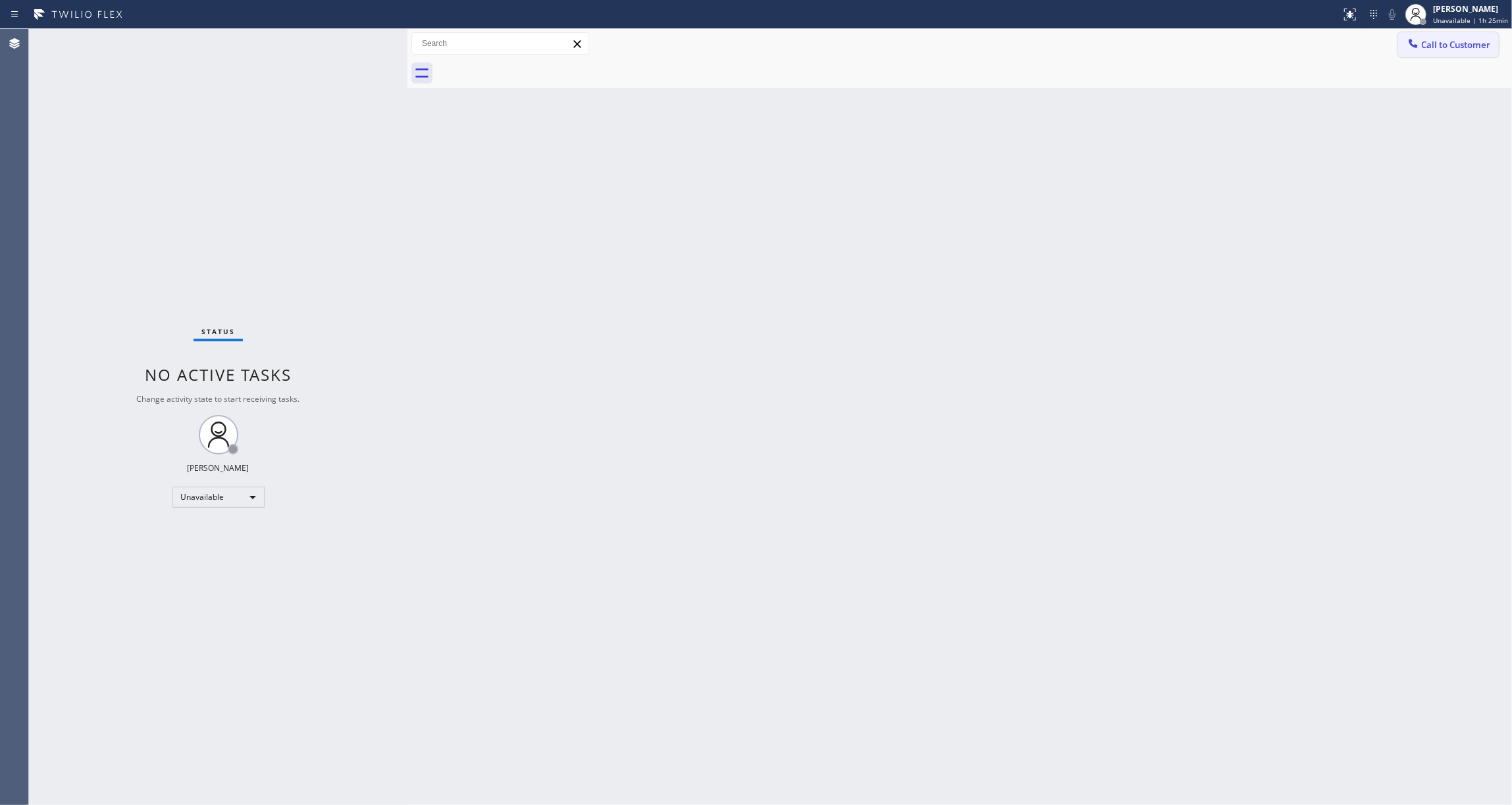
click at [1441, 46] on span "Call to Customer" at bounding box center [1455, 45] width 69 height 12
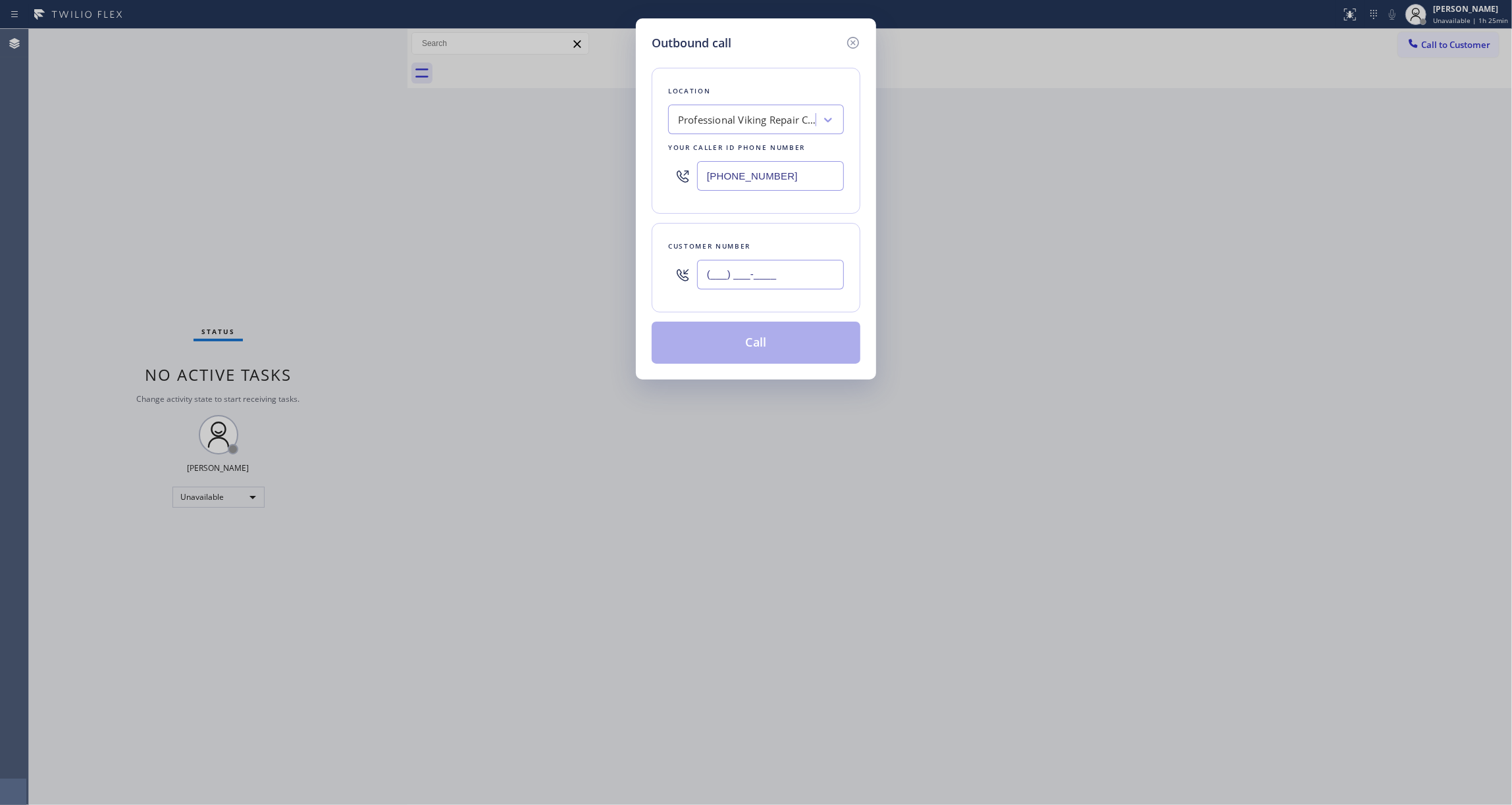
click at [772, 282] on input "(___) ___-____" at bounding box center [770, 275] width 147 height 30
paste input "602) 536-9008"
type input "[PHONE_NUMBER]"
click at [733, 338] on button "Call" at bounding box center [756, 342] width 209 height 42
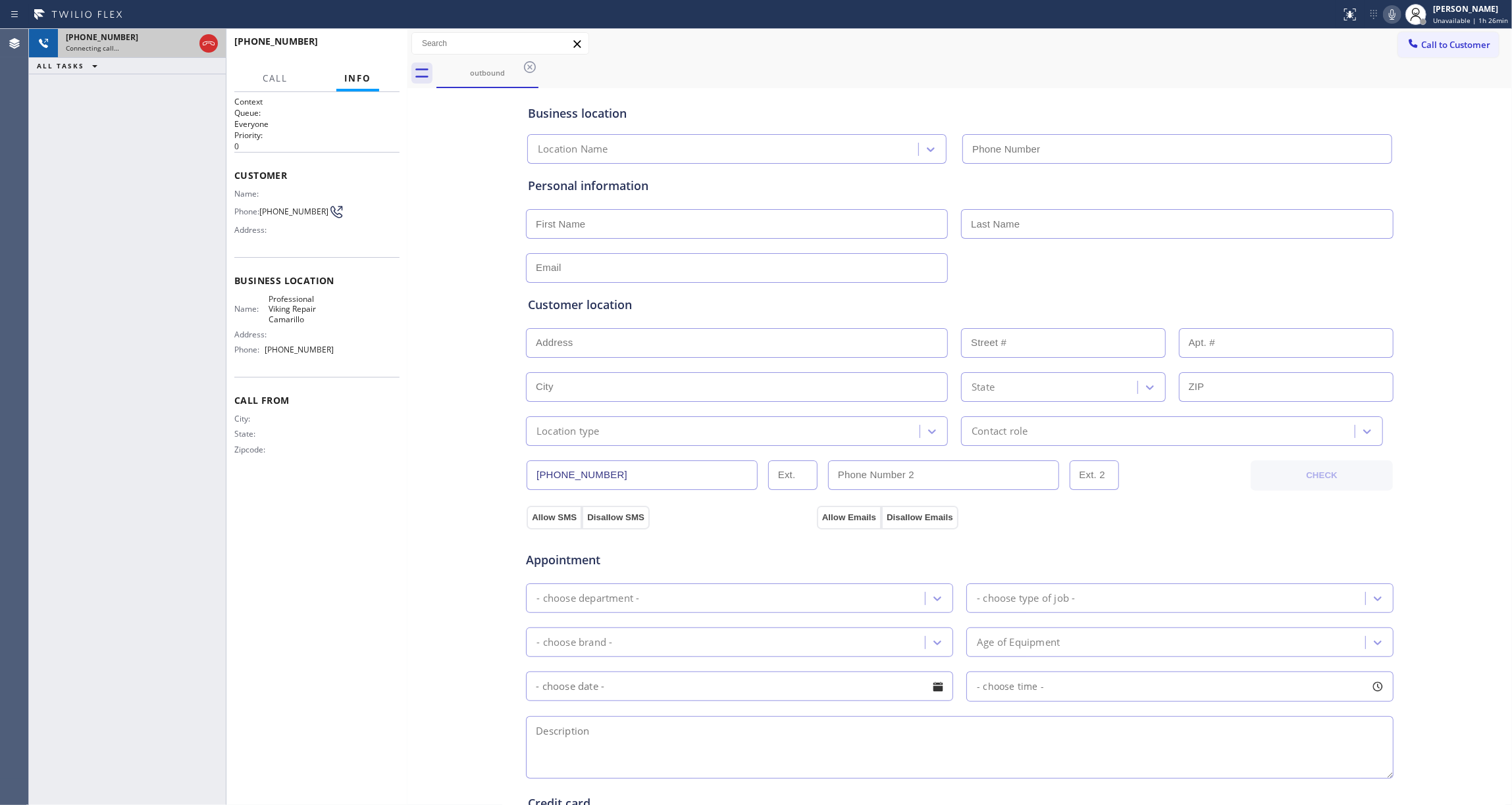
type input "[PHONE_NUMBER]"
click at [204, 43] on icon at bounding box center [208, 43] width 16 height 16
click at [367, 42] on button "HANG UP" at bounding box center [369, 47] width 61 height 19
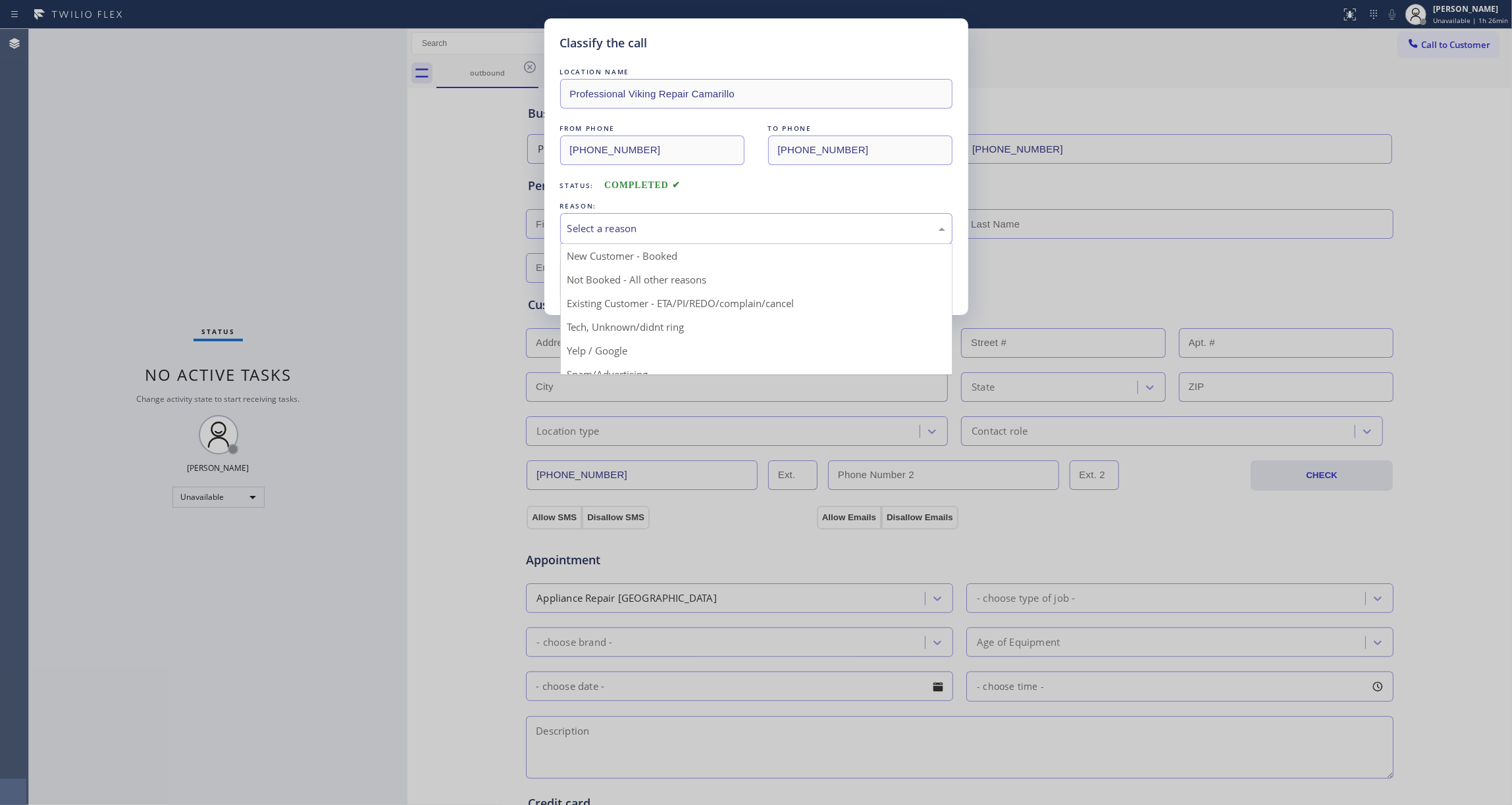
click at [583, 231] on div "Select a reason" at bounding box center [756, 228] width 378 height 15
drag, startPoint x: 594, startPoint y: 286, endPoint x: 587, endPoint y: 280, distance: 9.2
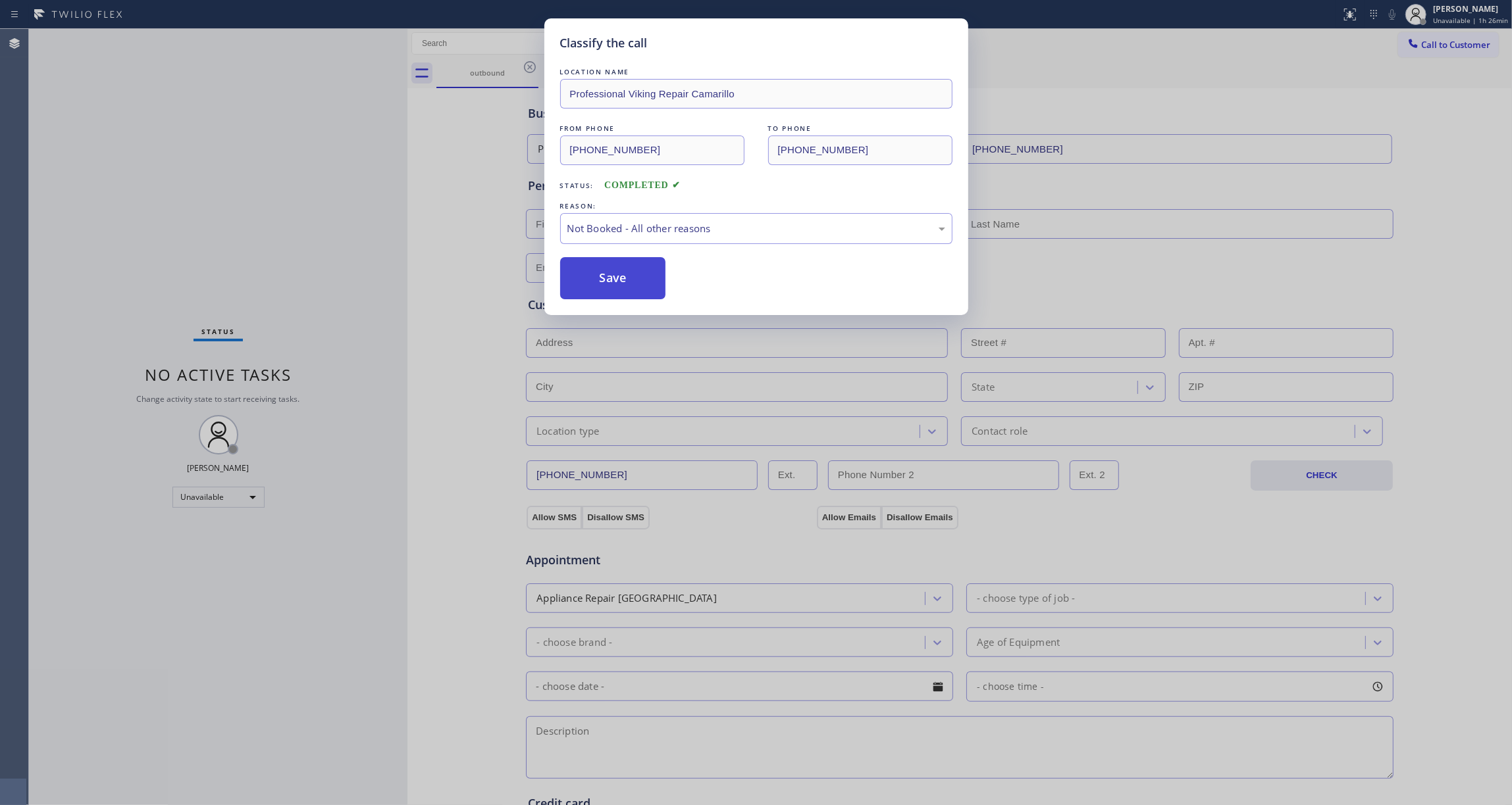
click at [585, 278] on button "Save" at bounding box center [613, 278] width 106 height 42
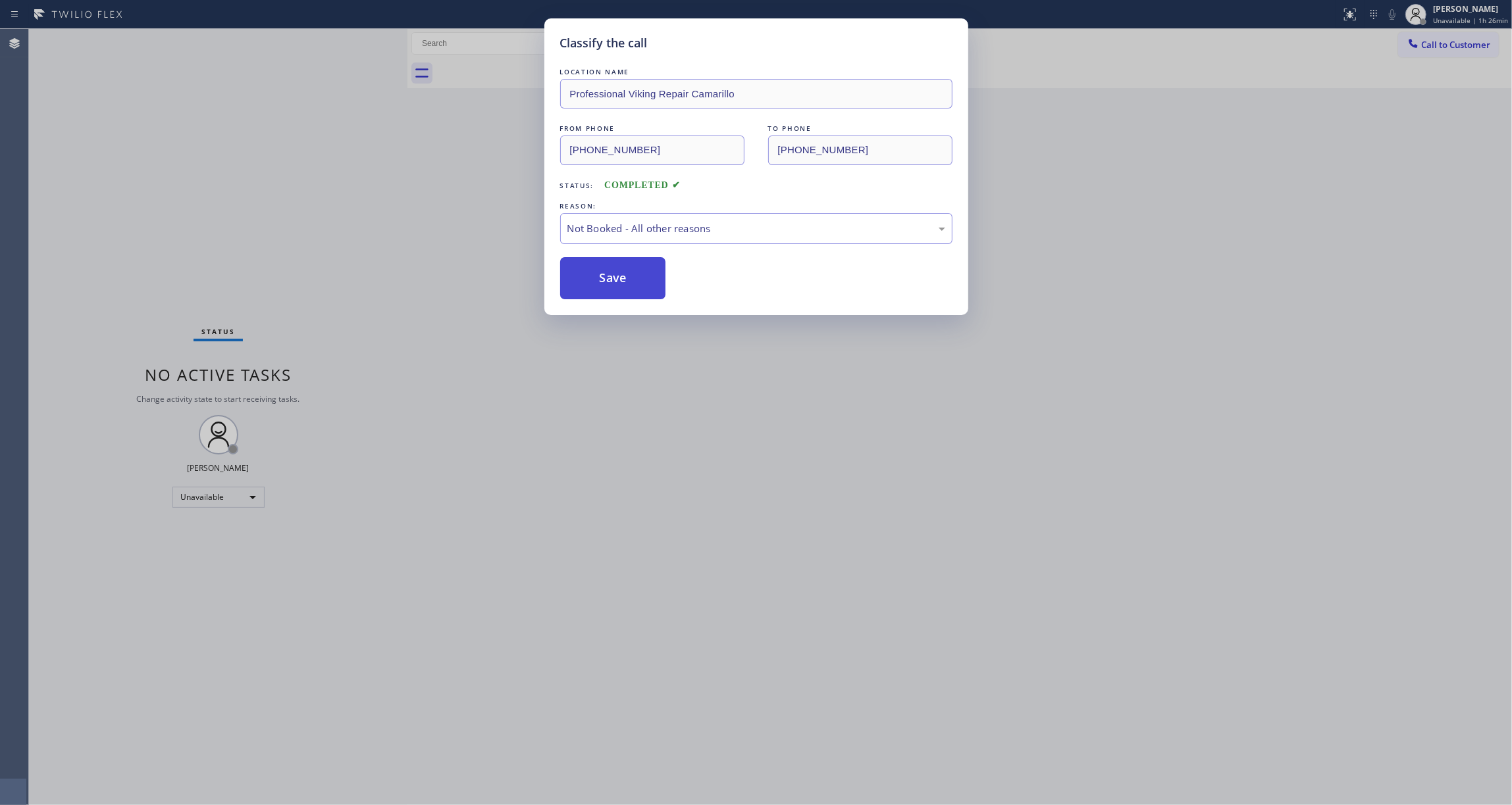
click at [585, 276] on button "Save" at bounding box center [613, 278] width 106 height 42
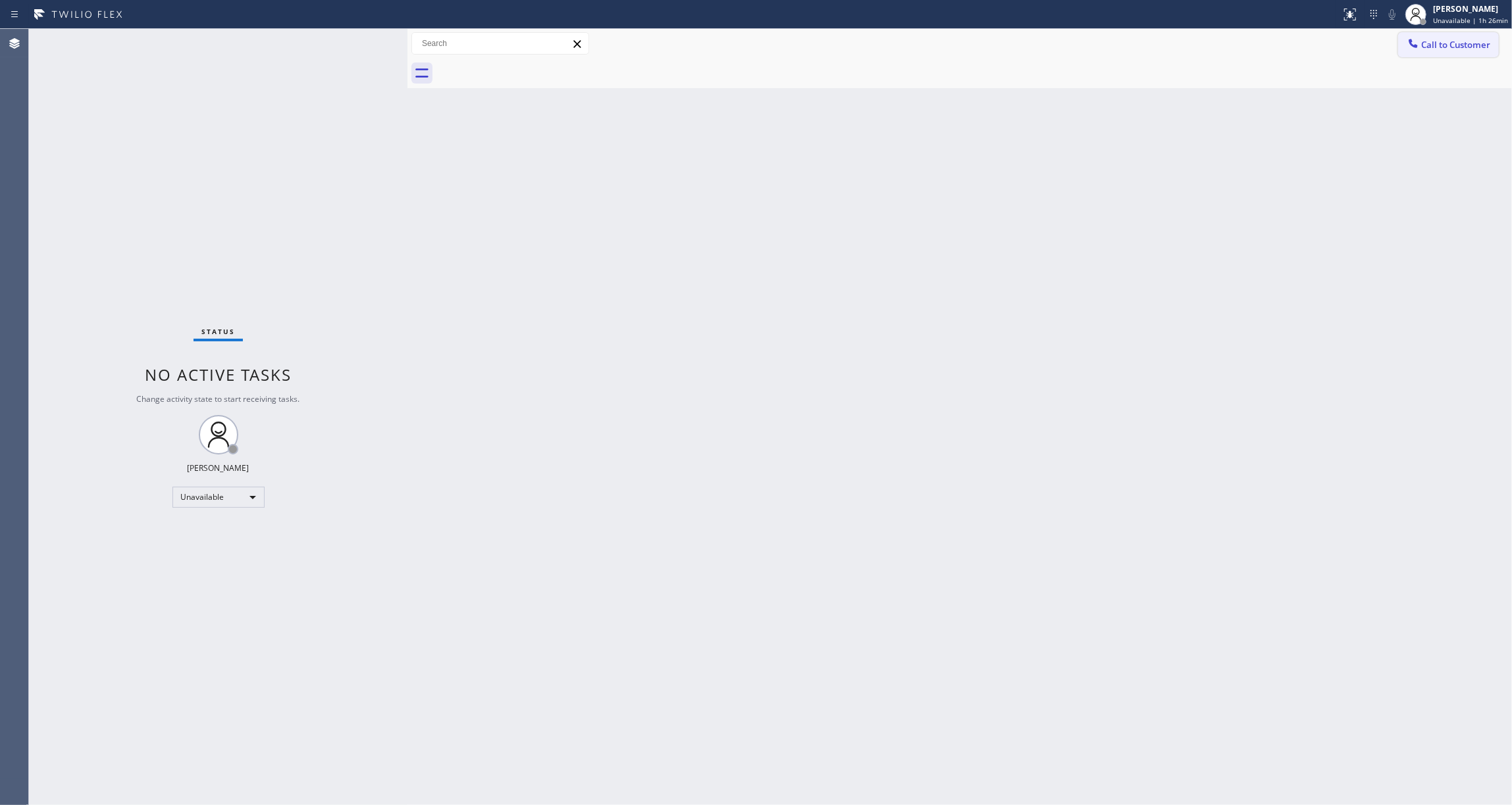
click at [1446, 46] on span "Call to Customer" at bounding box center [1455, 45] width 69 height 12
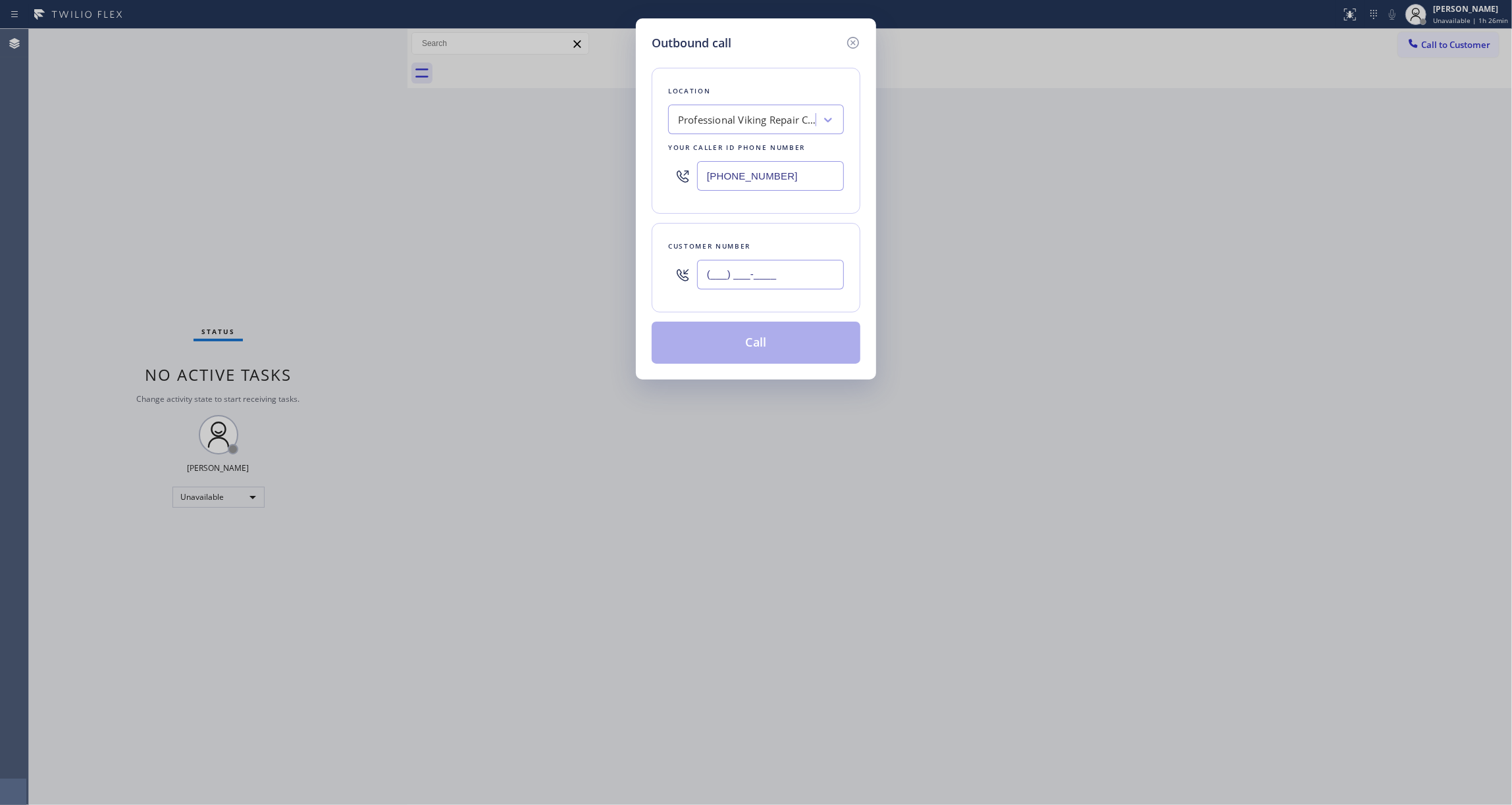
click at [767, 274] on input "(___) ___-____" at bounding box center [770, 275] width 147 height 30
paste input "602) 536-9008"
type input "[PHONE_NUMBER]"
click at [733, 351] on button "Call" at bounding box center [756, 342] width 209 height 42
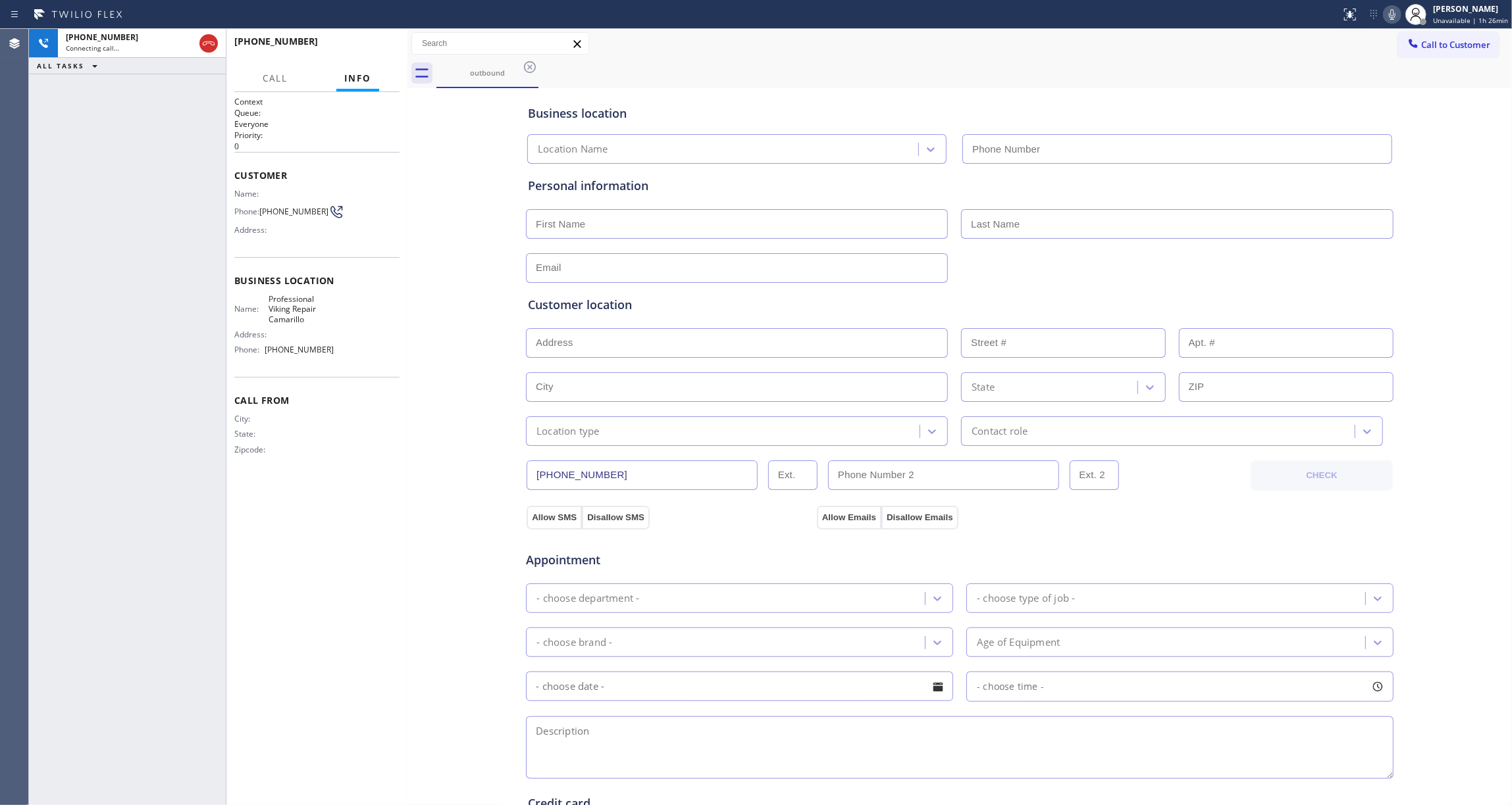
type input "[PHONE_NUMBER]"
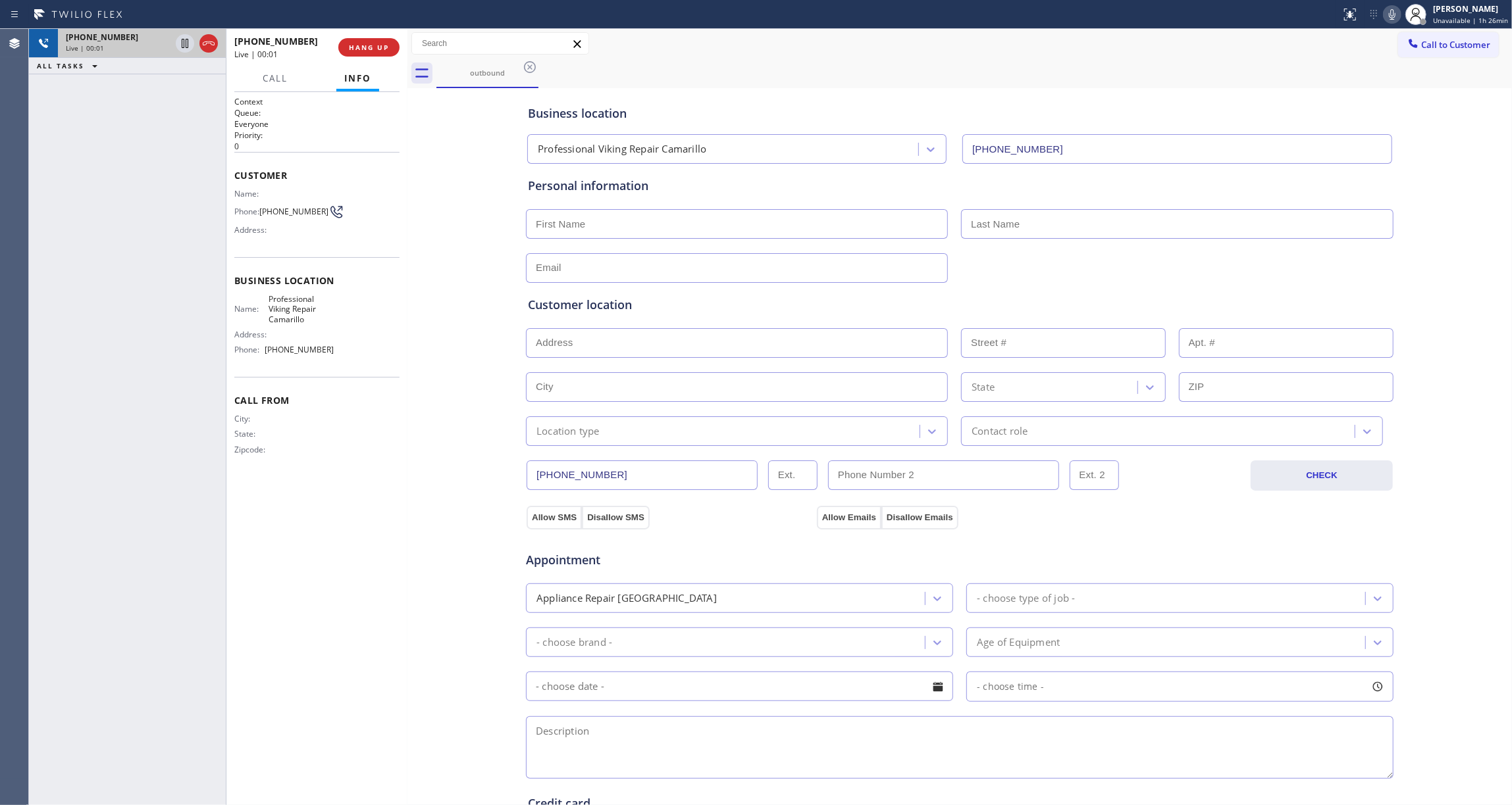
click at [209, 45] on icon at bounding box center [208, 43] width 16 height 16
click at [340, 45] on button "COMPLETE" at bounding box center [366, 47] width 66 height 19
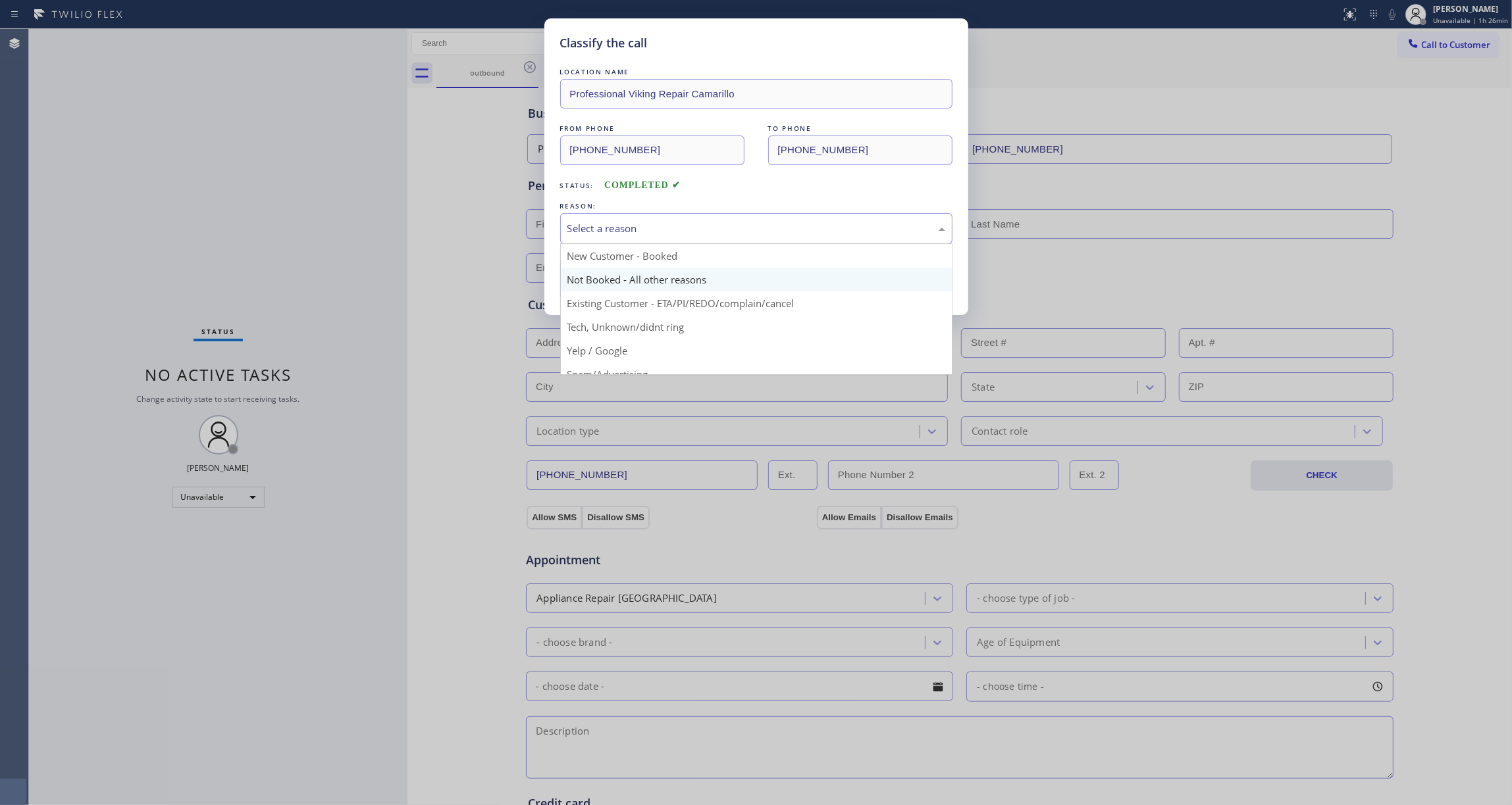
drag, startPoint x: 645, startPoint y: 220, endPoint x: 688, endPoint y: 276, distance: 70.6
click at [651, 220] on div "Select a reason" at bounding box center [757, 228] width 393 height 31
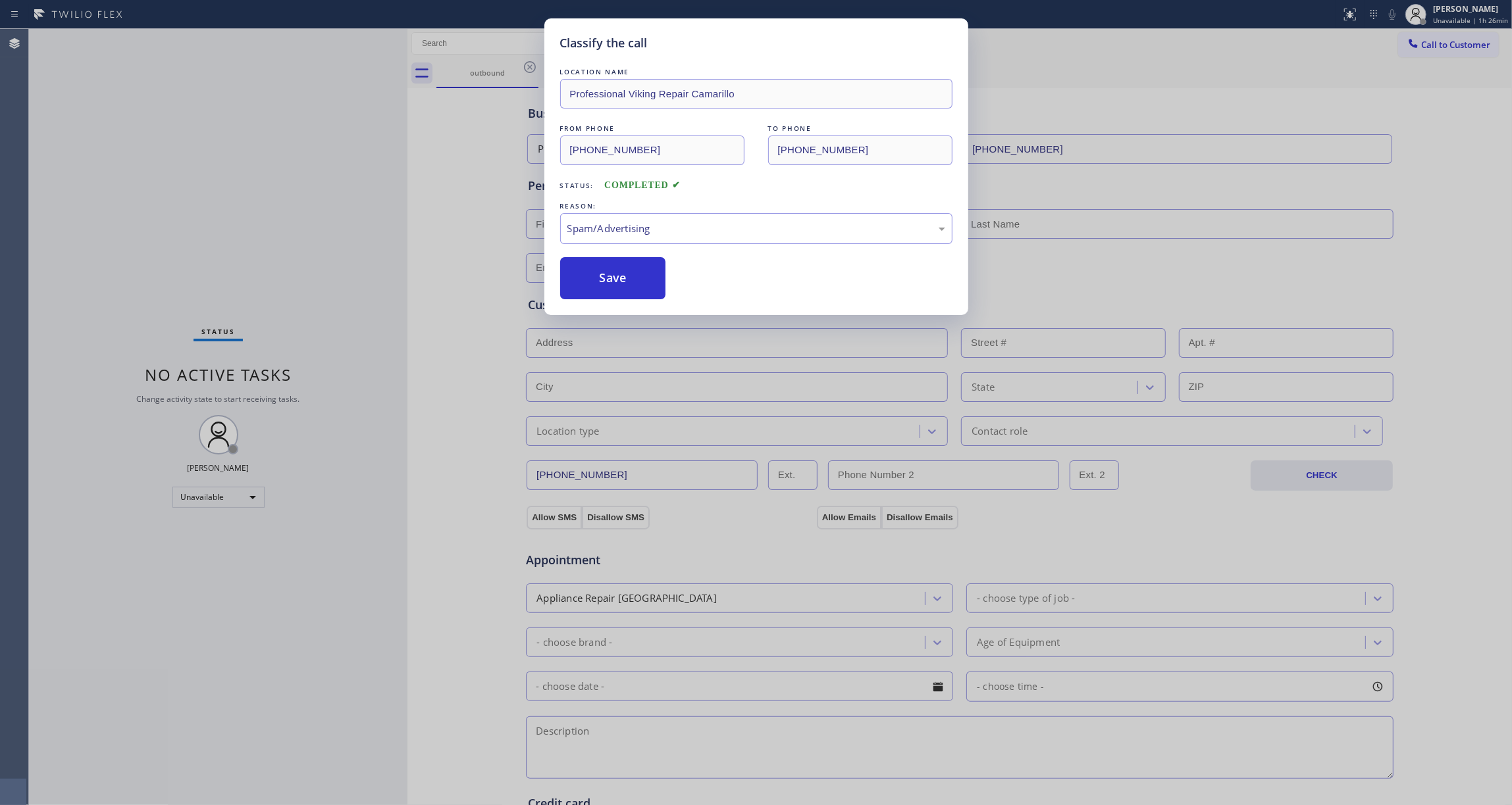
click at [609, 295] on button "Save" at bounding box center [613, 278] width 106 height 42
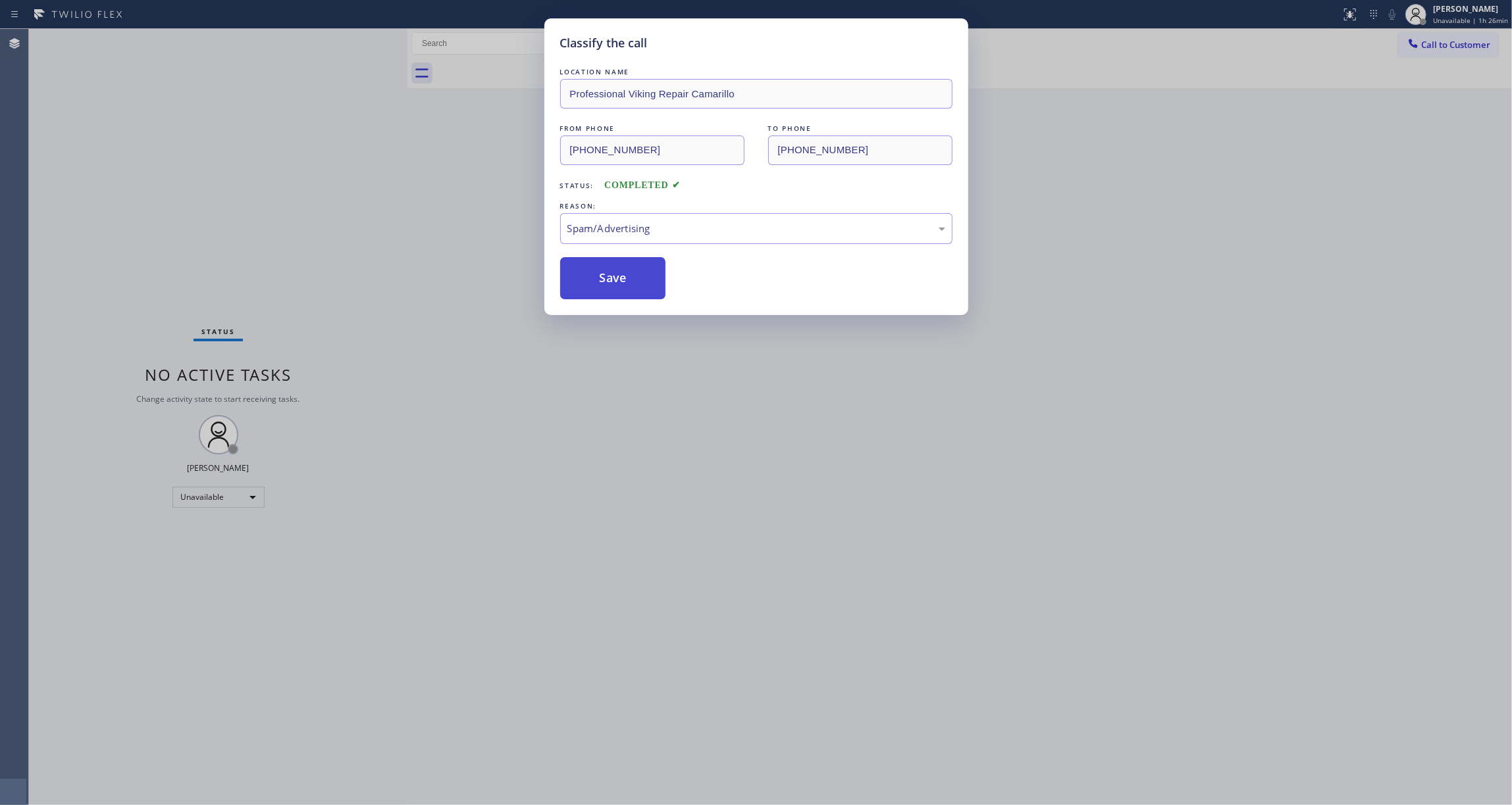
click at [606, 292] on button "Save" at bounding box center [613, 278] width 106 height 42
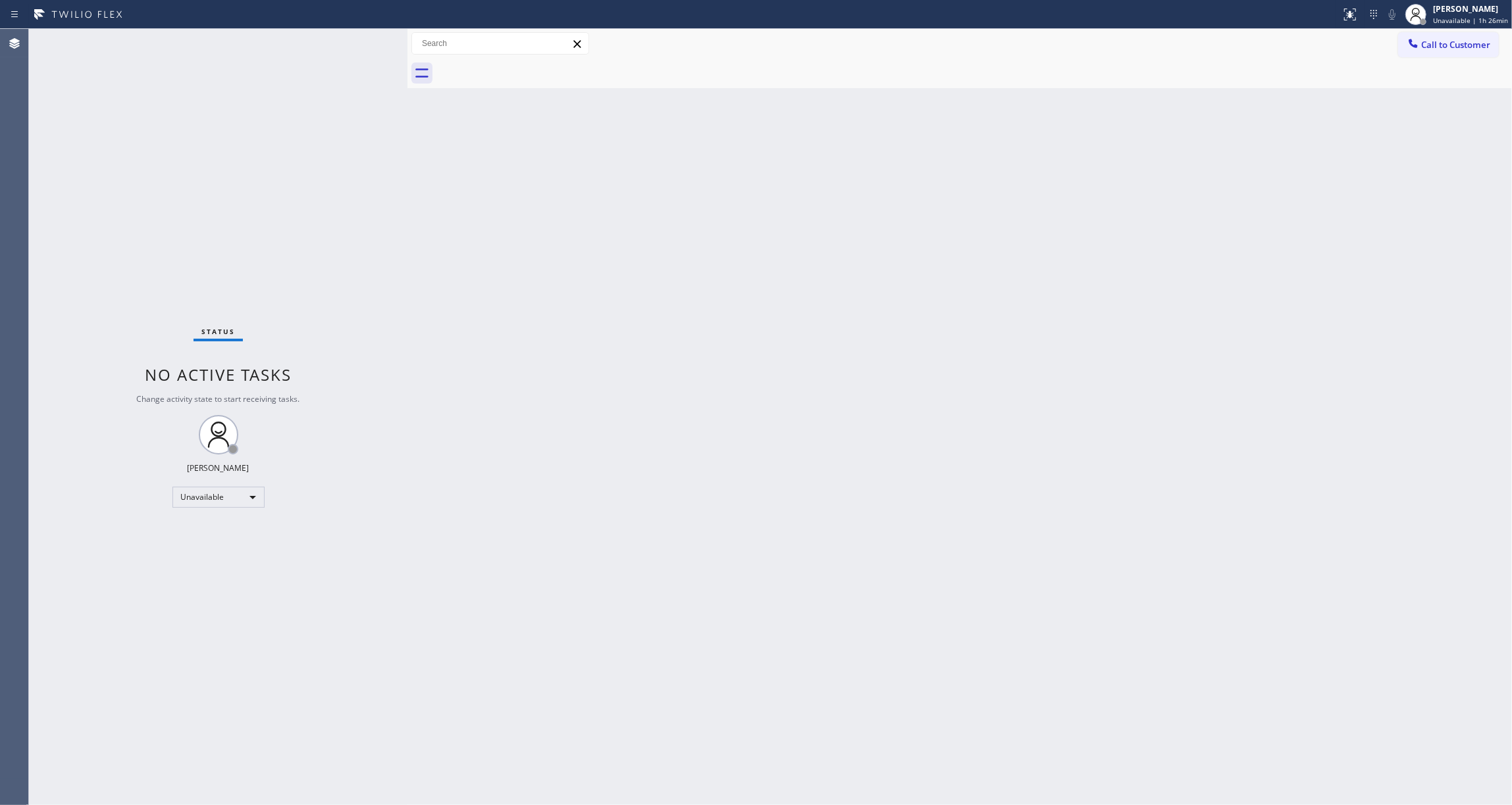
click at [1446, 41] on span "Call to Customer" at bounding box center [1455, 45] width 69 height 12
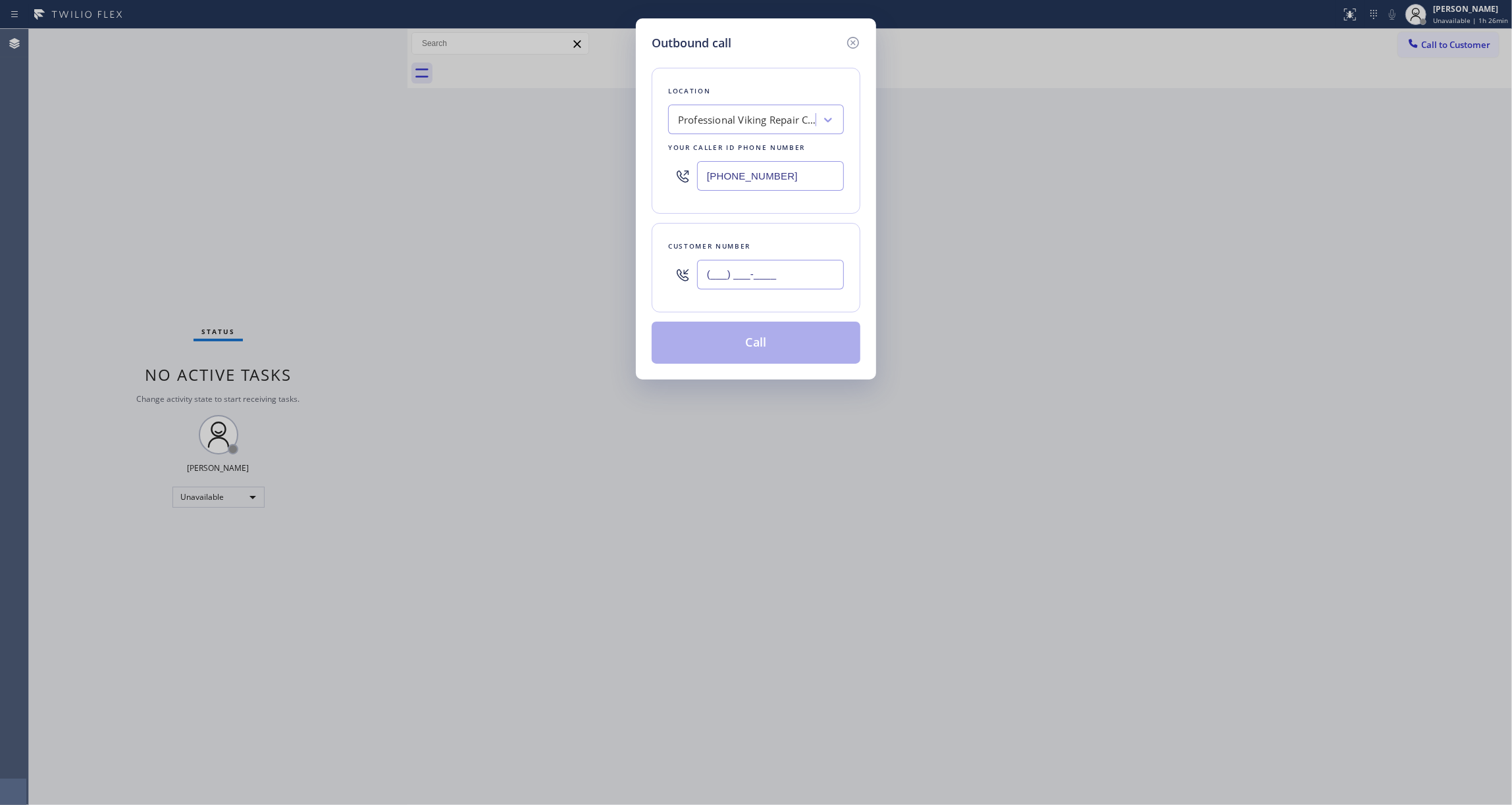
click at [736, 278] on input "(___) ___-____" at bounding box center [770, 275] width 147 height 30
paste input "602) 536-9008"
type input "[PHONE_NUMBER]"
click at [790, 342] on button "Call" at bounding box center [756, 342] width 209 height 42
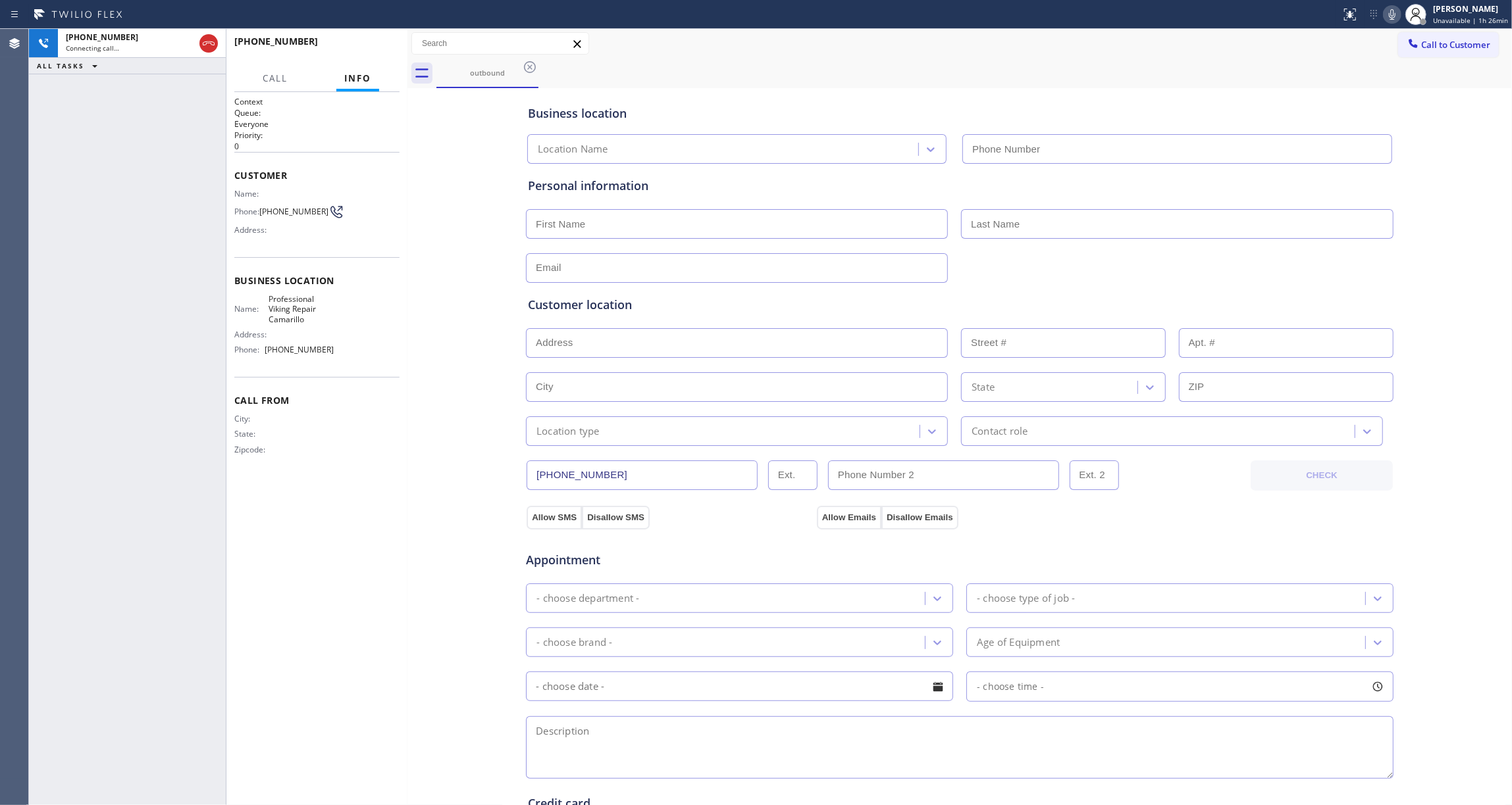
type input "[PHONE_NUMBER]"
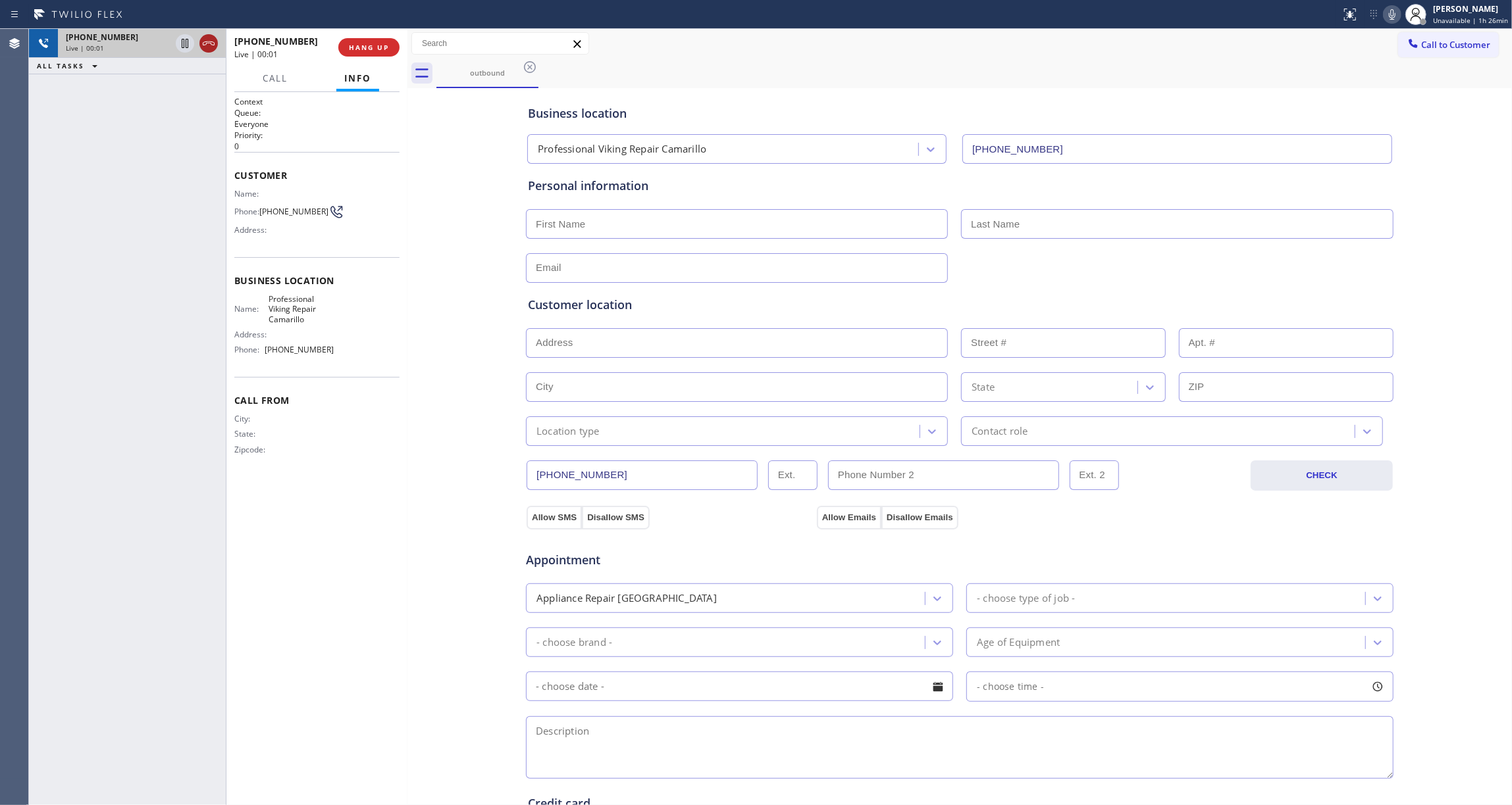
click at [207, 42] on icon at bounding box center [208, 43] width 16 height 16
click at [363, 47] on span "COMPLETE" at bounding box center [366, 47] width 46 height 9
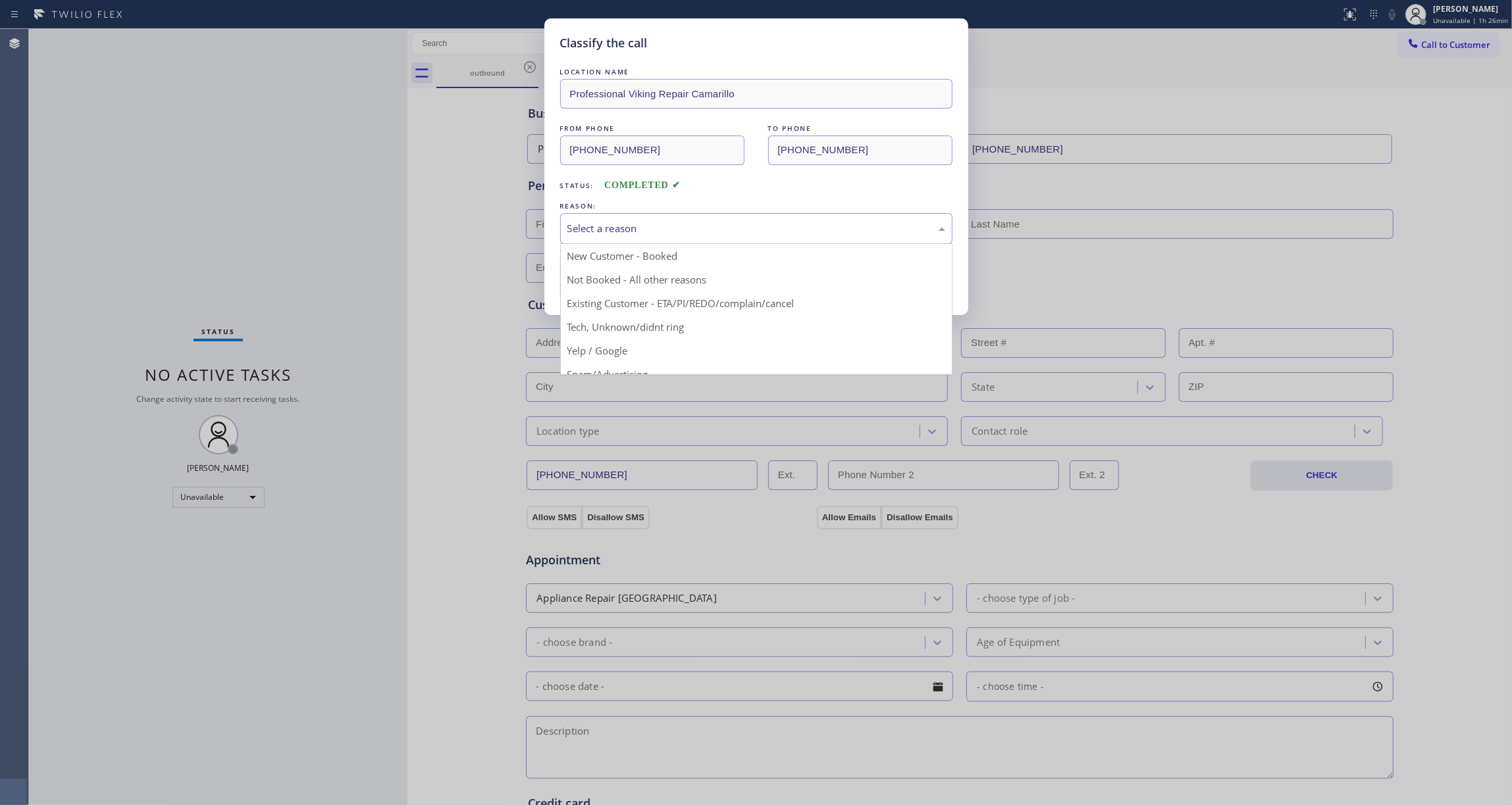
drag, startPoint x: 612, startPoint y: 226, endPoint x: 590, endPoint y: 277, distance: 55.5
click at [609, 226] on div "Select a reason" at bounding box center [756, 228] width 378 height 15
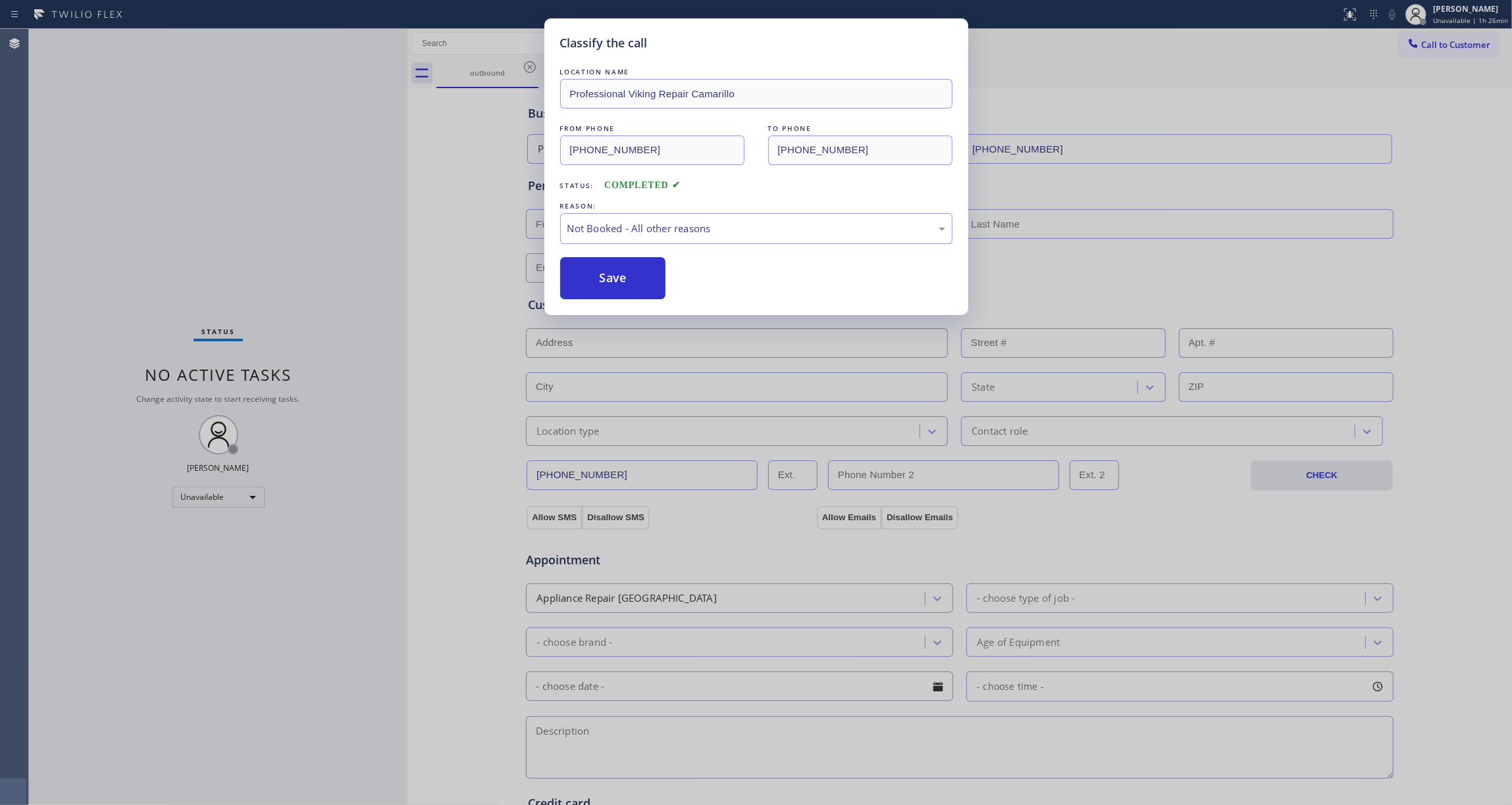
click at [591, 279] on button "Save" at bounding box center [613, 278] width 106 height 42
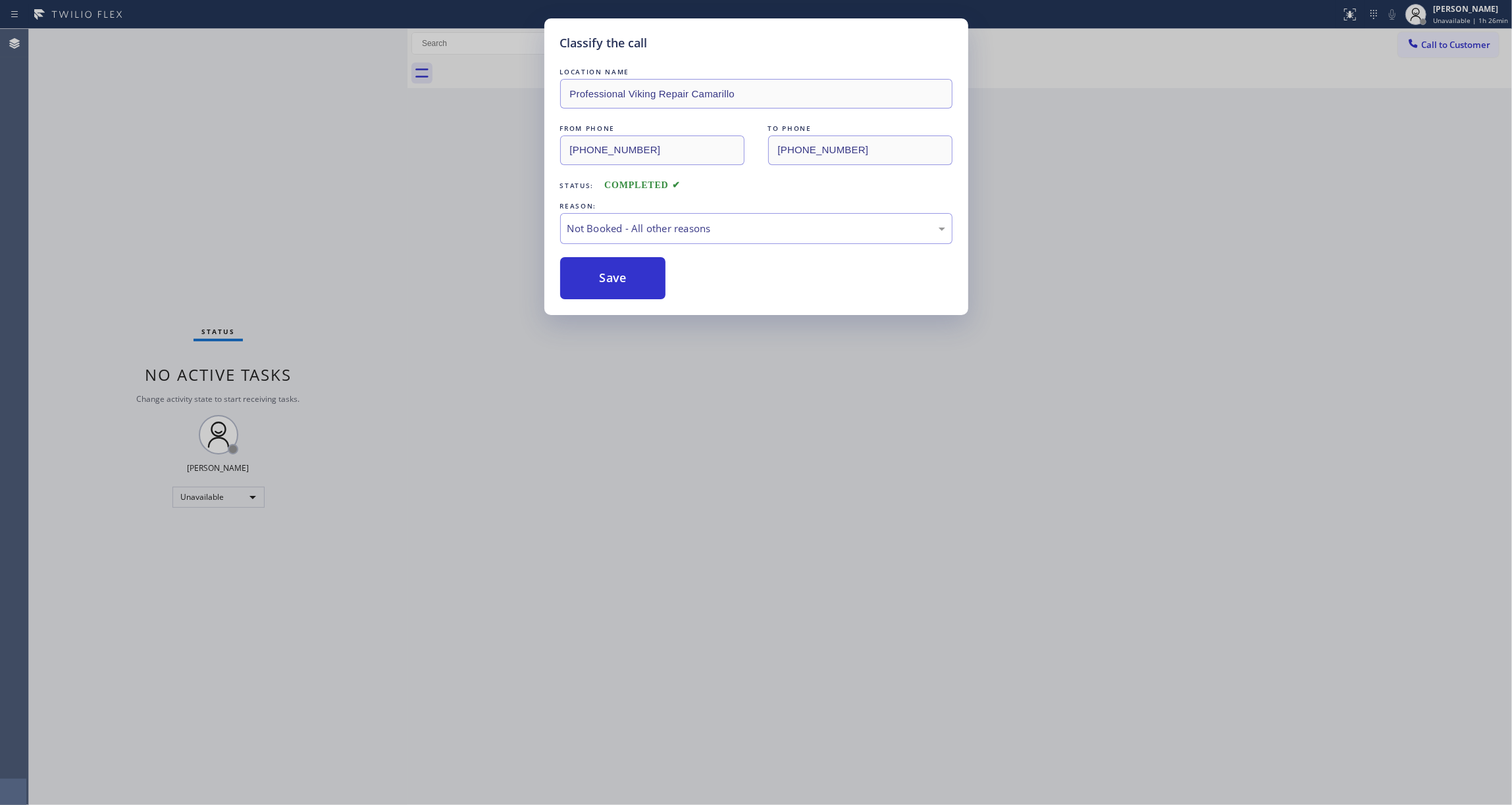
click at [591, 279] on button "Save" at bounding box center [613, 278] width 106 height 42
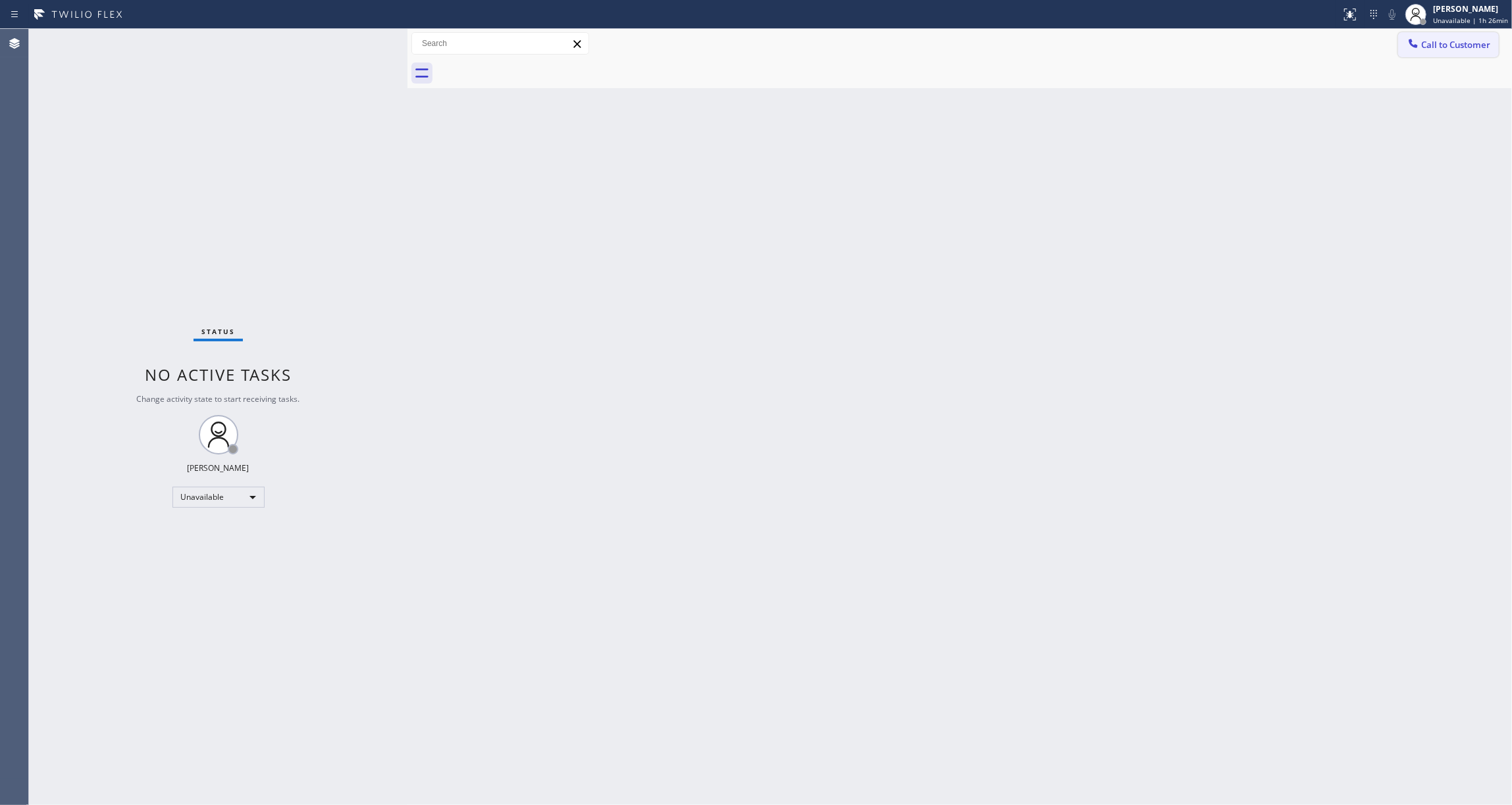
click at [1443, 48] on span "Call to Customer" at bounding box center [1455, 45] width 69 height 12
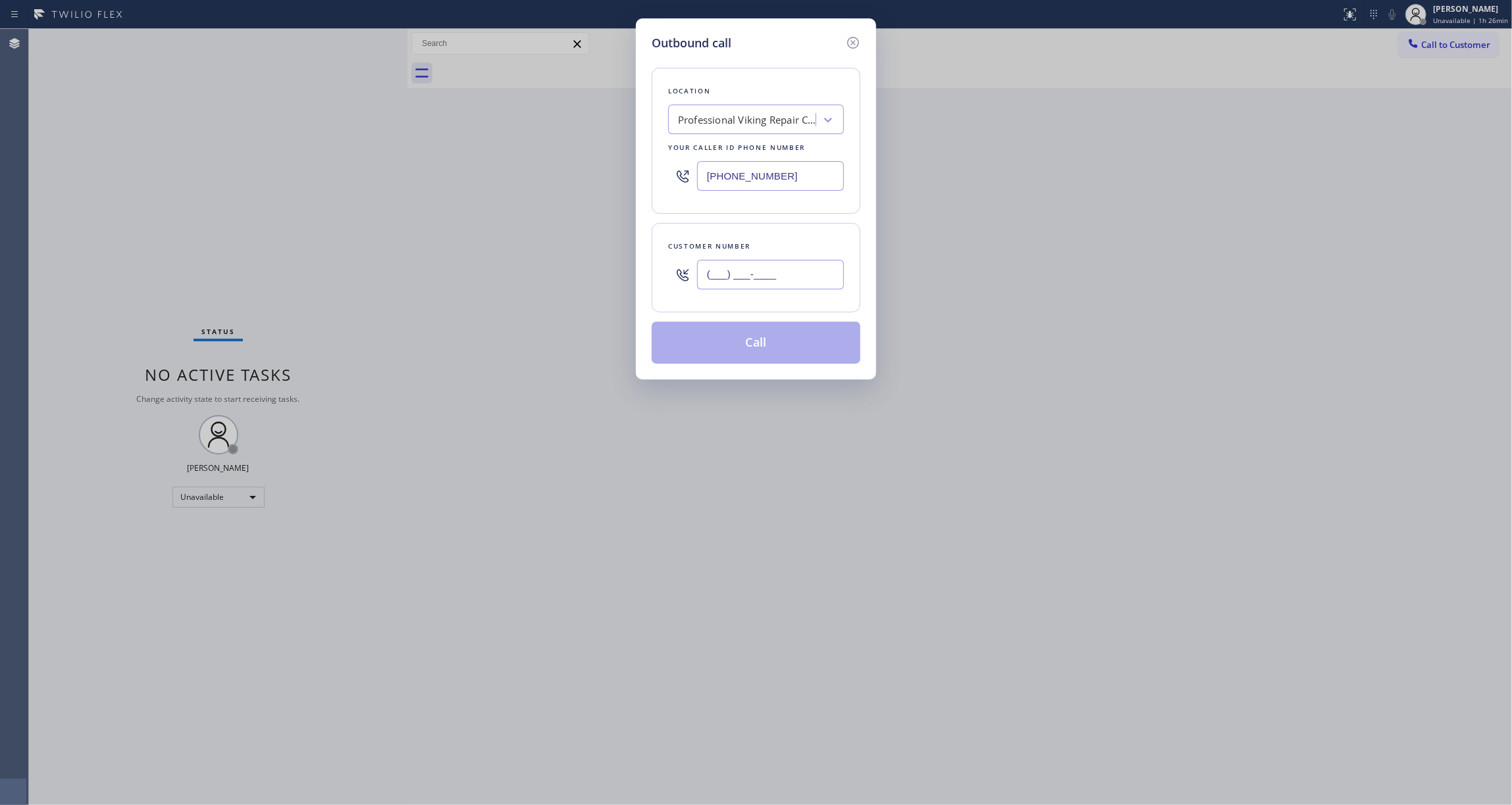
click at [806, 278] on input "(___) ___-____" at bounding box center [770, 275] width 147 height 30
paste input "602) 536-9008"
type input "[PHONE_NUMBER]"
click at [748, 354] on button "Call" at bounding box center [756, 342] width 209 height 42
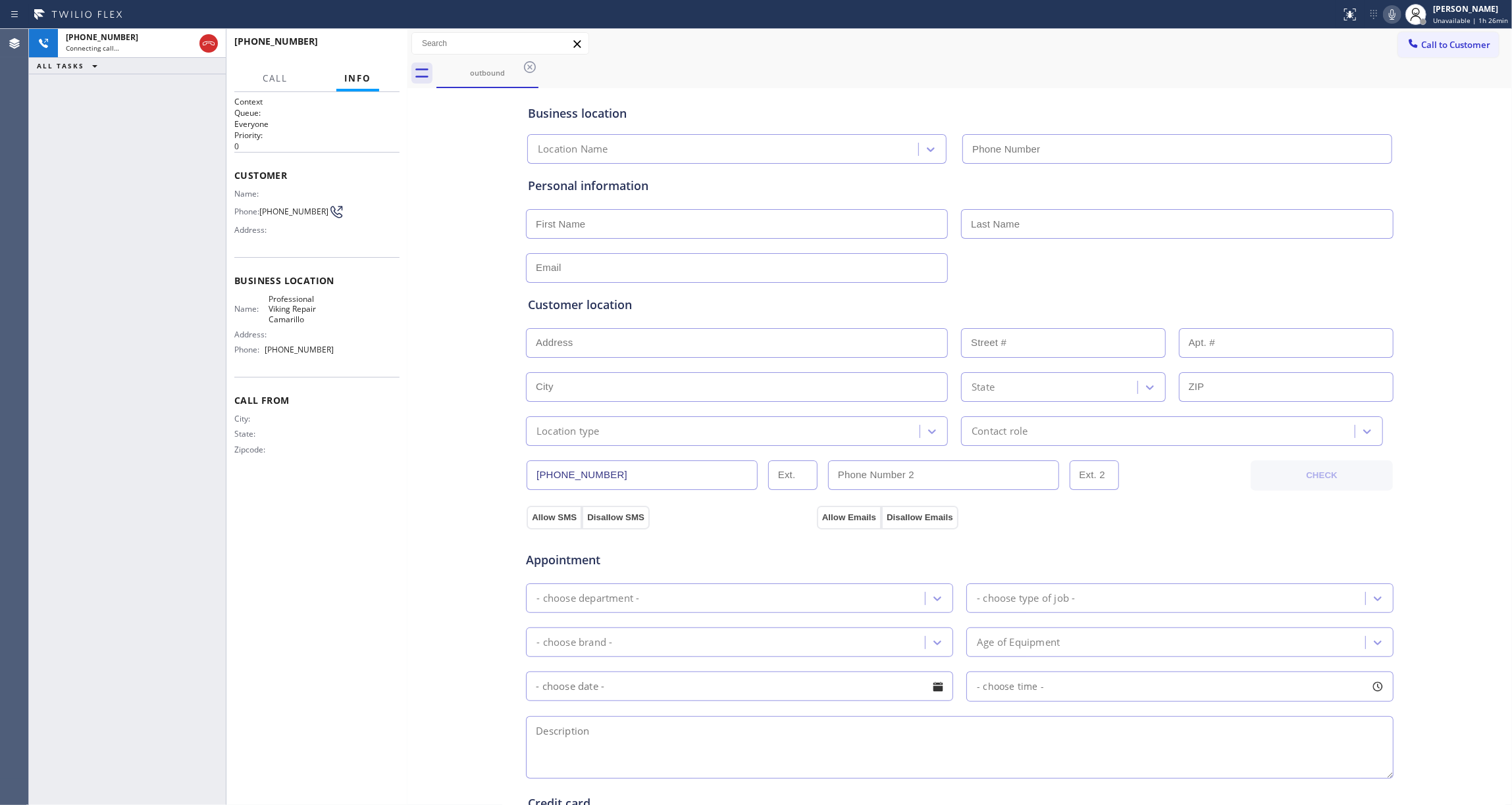
type input "[PHONE_NUMBER]"
click at [46, 293] on div "[PHONE_NUMBER] Connecting call… ALL TASKS ALL TASKS ACTIVE TASKS TASKS IN WRAP …" at bounding box center [128, 417] width 197 height 777
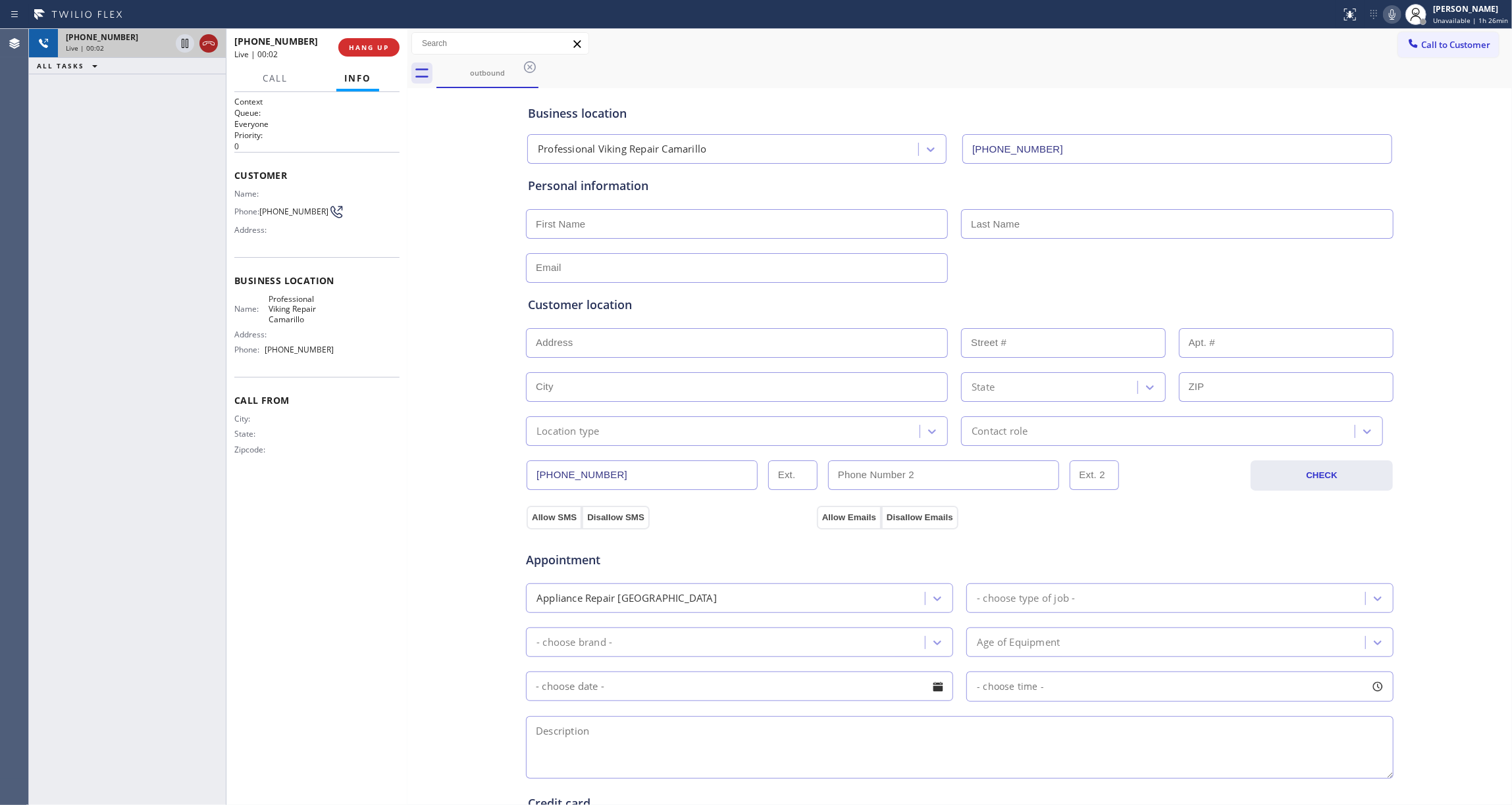
click at [208, 43] on icon at bounding box center [208, 43] width 16 height 16
drag, startPoint x: 356, startPoint y: 48, endPoint x: 340, endPoint y: 59, distance: 19.4
click at [355, 48] on span "COMPLETE" at bounding box center [366, 47] width 46 height 9
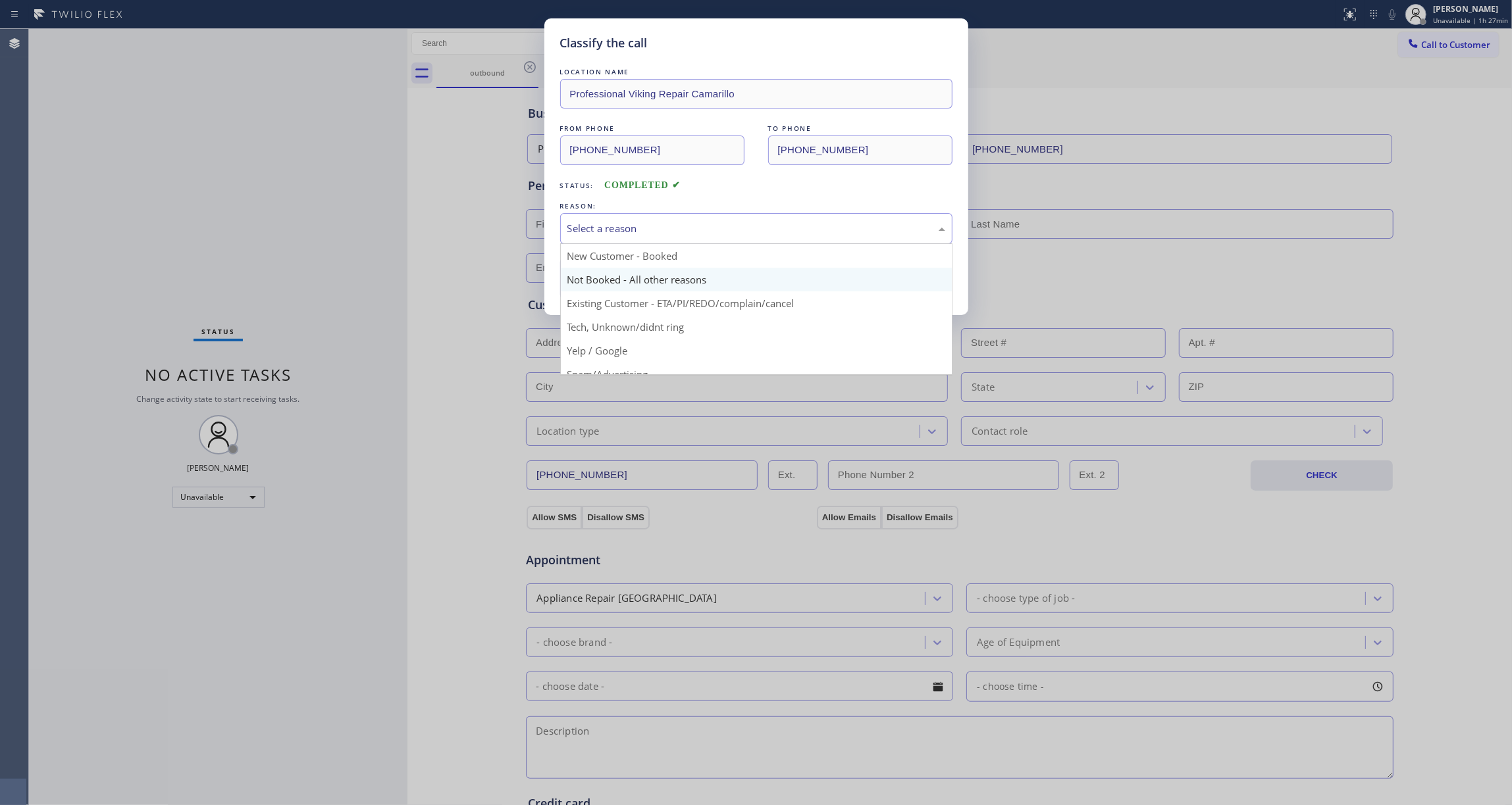
drag, startPoint x: 616, startPoint y: 222, endPoint x: 608, endPoint y: 270, distance: 48.7
click at [615, 225] on div "Select a reason" at bounding box center [756, 228] width 378 height 15
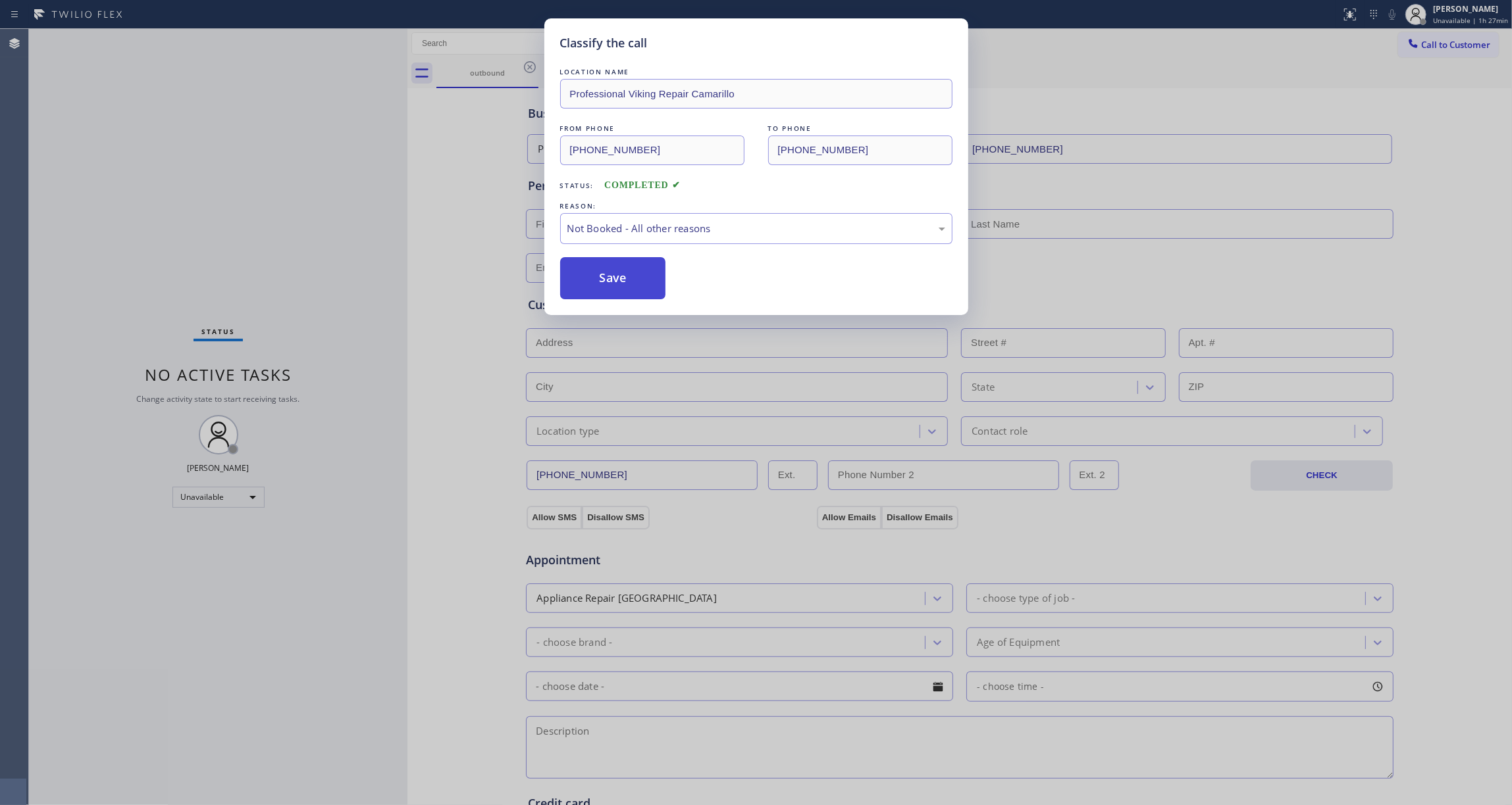
click at [602, 287] on button "Save" at bounding box center [613, 278] width 106 height 42
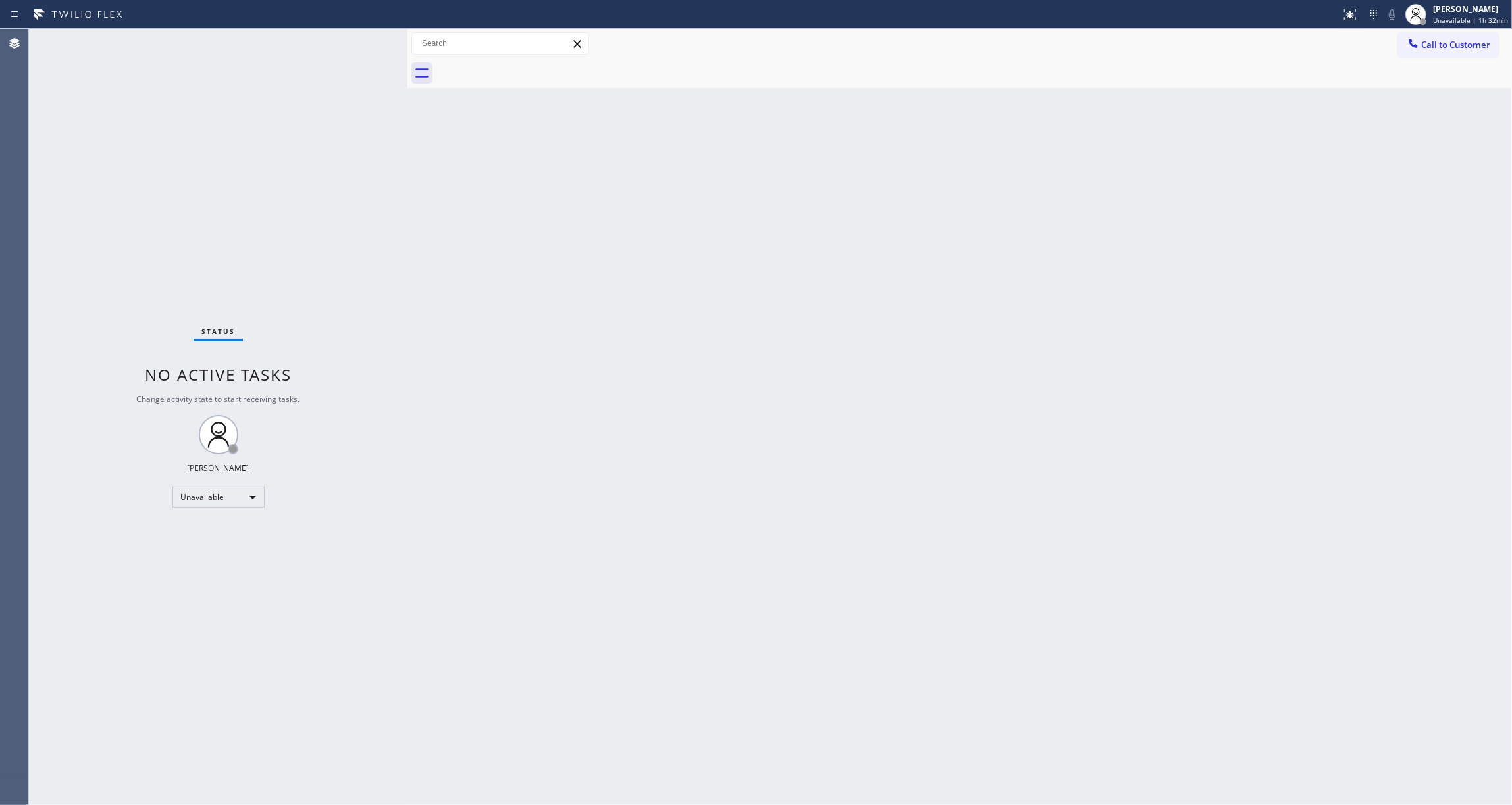
drag, startPoint x: 210, startPoint y: 158, endPoint x: 833, endPoint y: 158, distance: 623.0
click at [215, 158] on div "Status No active tasks Change activity state to start receiving tasks. [PERSON_…" at bounding box center [218, 417] width 378 height 777
click at [1437, 42] on span "Call to Customer" at bounding box center [1455, 45] width 69 height 12
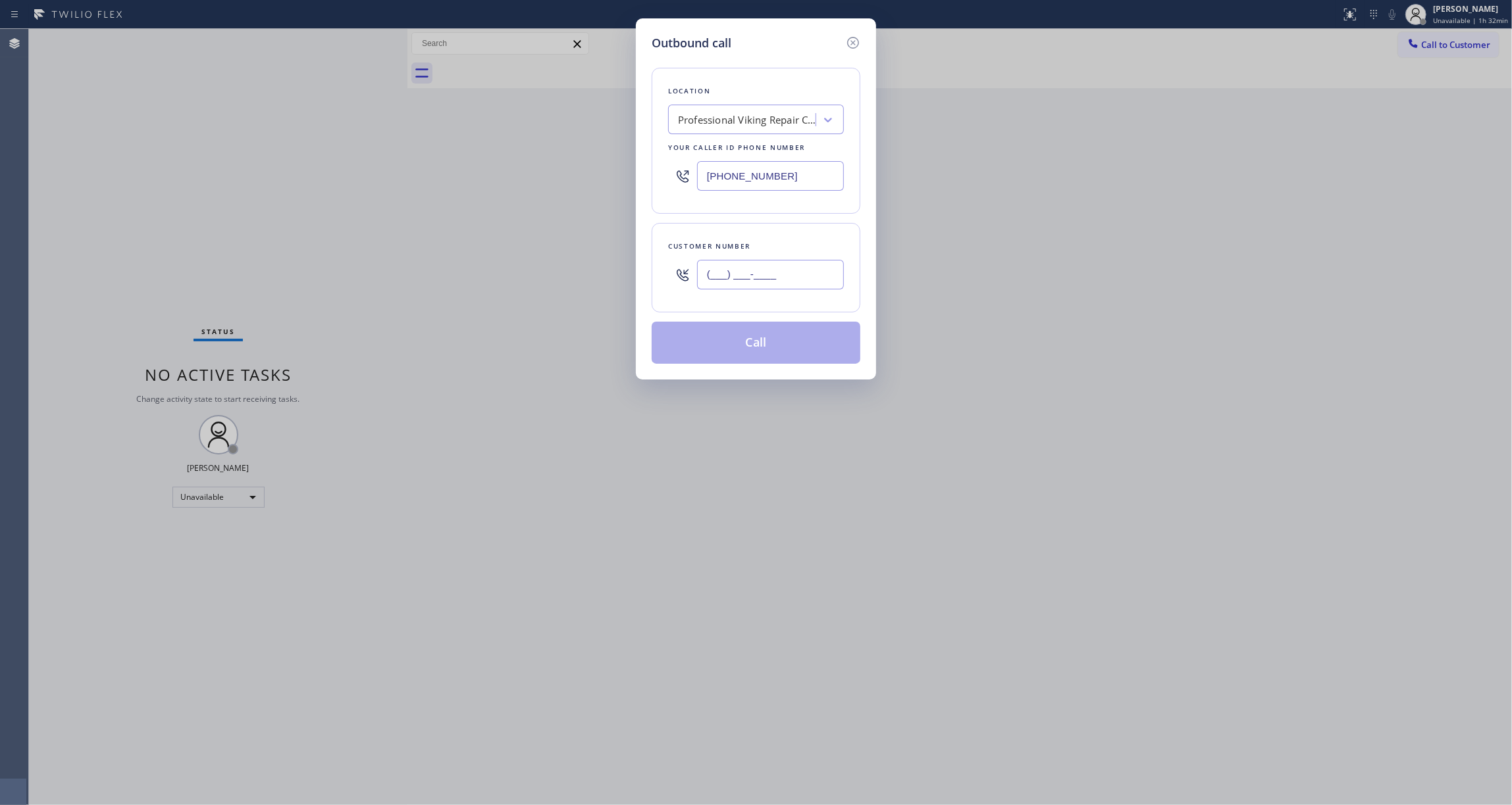
click at [729, 270] on input "(___) ___-____" at bounding box center [770, 275] width 147 height 30
paste input "512) 788-4816"
type input "[PHONE_NUMBER]"
click at [201, 212] on div "Outbound call Location Professional Viking Repair [GEOGRAPHIC_DATA] Your caller…" at bounding box center [756, 402] width 1512 height 805
drag, startPoint x: 813, startPoint y: 176, endPoint x: 424, endPoint y: 174, distance: 389.0
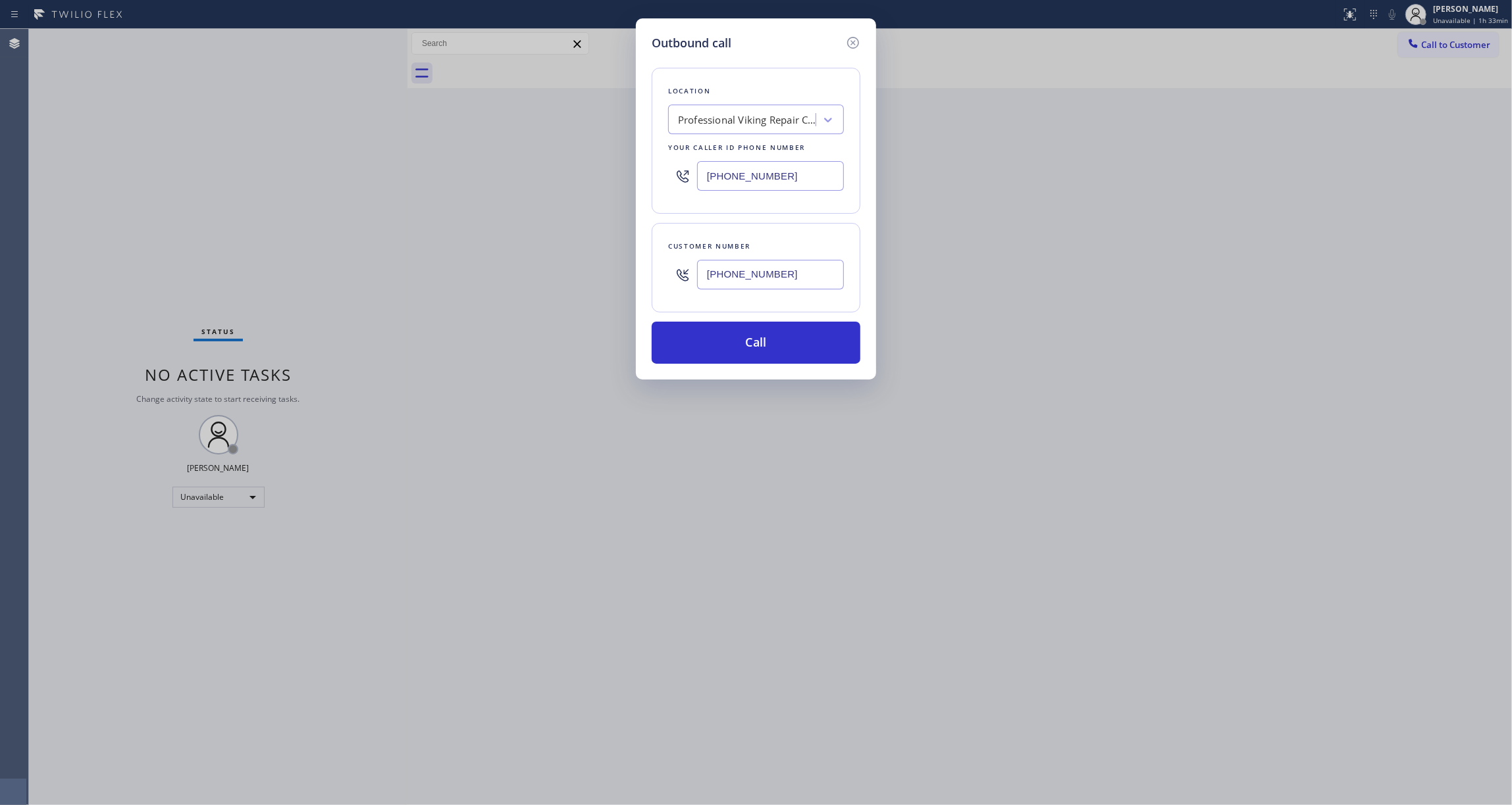
click at [425, 174] on div "Outbound call Location Professional Viking Repair [GEOGRAPHIC_DATA] Your caller…" at bounding box center [756, 402] width 1512 height 805
paste input "66) 702-1734"
type input "[PHONE_NUMBER]"
drag, startPoint x: 785, startPoint y: 280, endPoint x: 660, endPoint y: 275, distance: 125.1
click at [660, 275] on div "Customer number [PHONE_NUMBER]" at bounding box center [756, 268] width 209 height 90
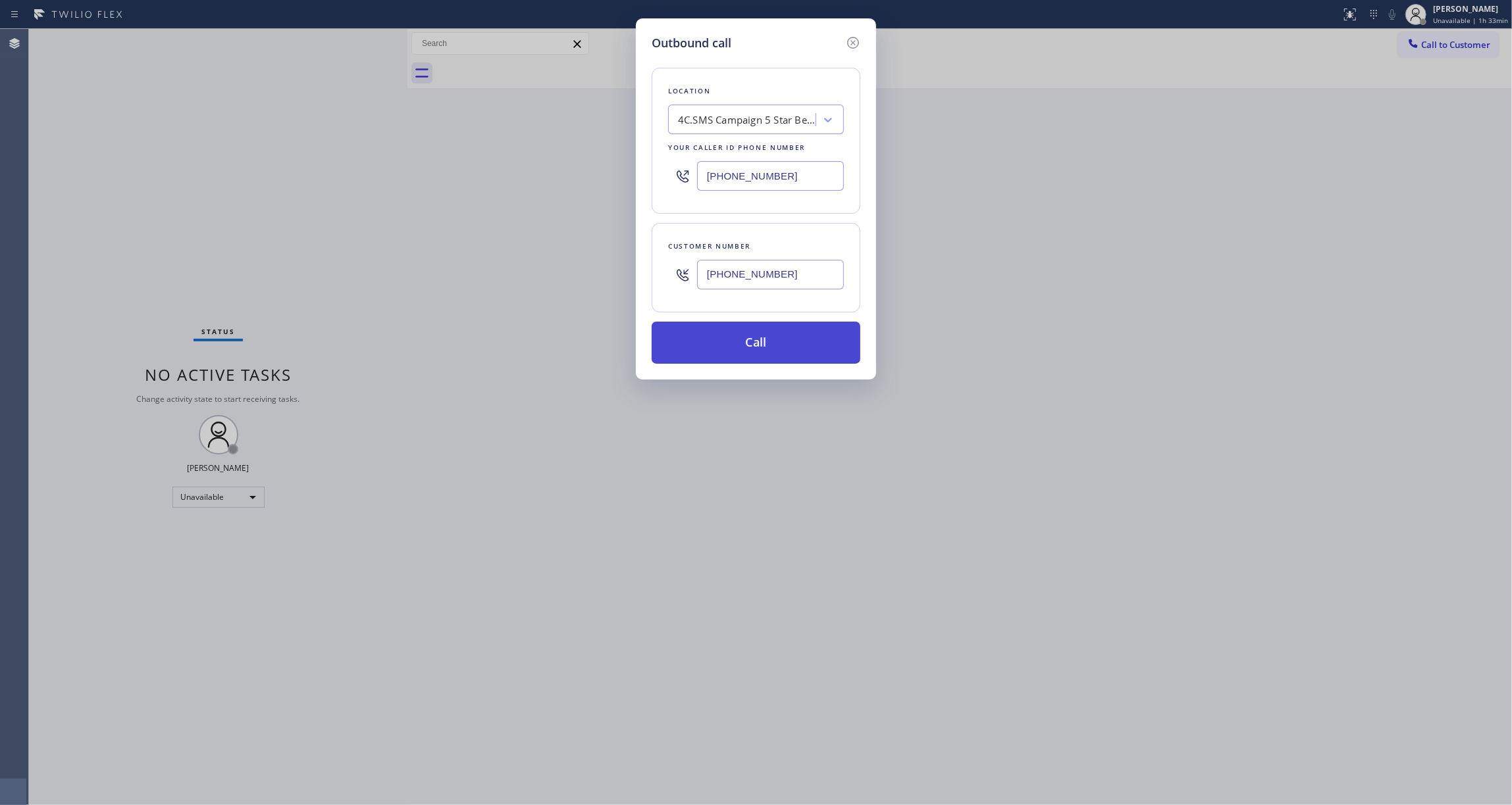
click at [770, 346] on button "Call" at bounding box center [756, 342] width 209 height 42
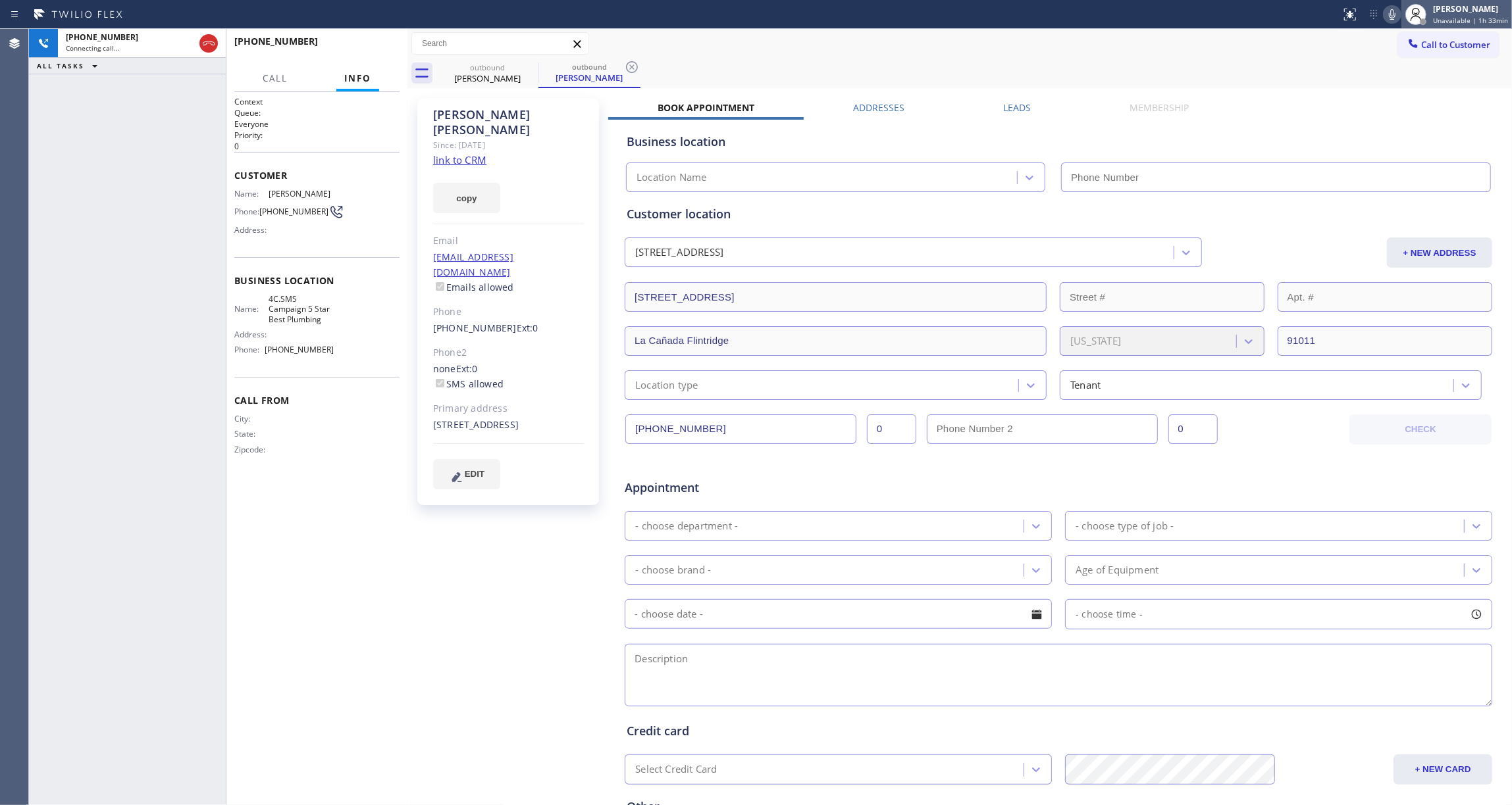
type input "[PHONE_NUMBER]"
click at [630, 64] on icon at bounding box center [632, 67] width 12 height 12
click at [469, 153] on link "link to CRM" at bounding box center [459, 160] width 53 height 13
click at [369, 48] on span "HANG UP" at bounding box center [369, 47] width 40 height 9
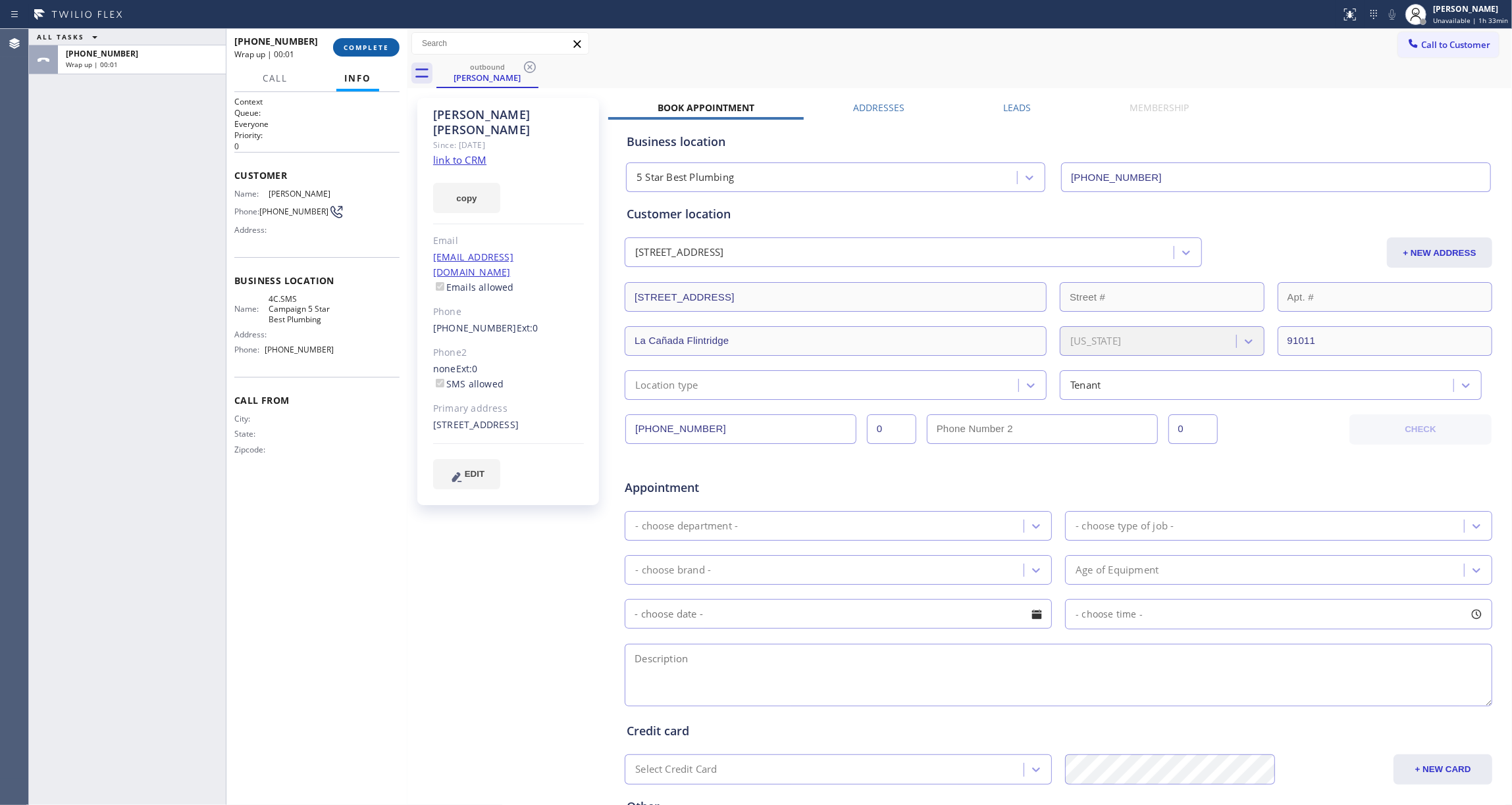
click at [369, 48] on span "COMPLETE" at bounding box center [366, 47] width 46 height 9
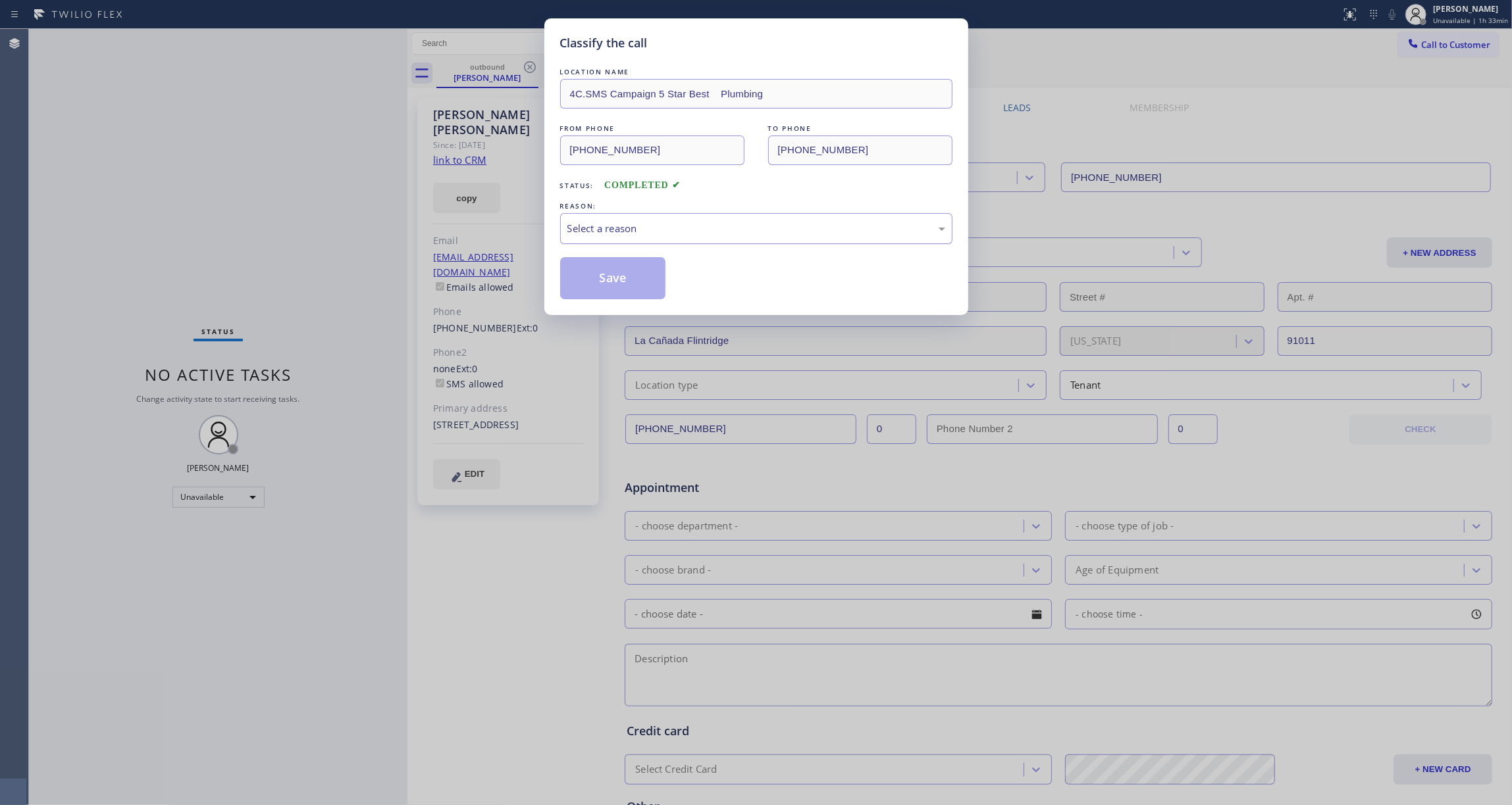
click at [620, 227] on div "Select a reason" at bounding box center [756, 228] width 378 height 15
click at [610, 280] on button "Save" at bounding box center [613, 278] width 106 height 42
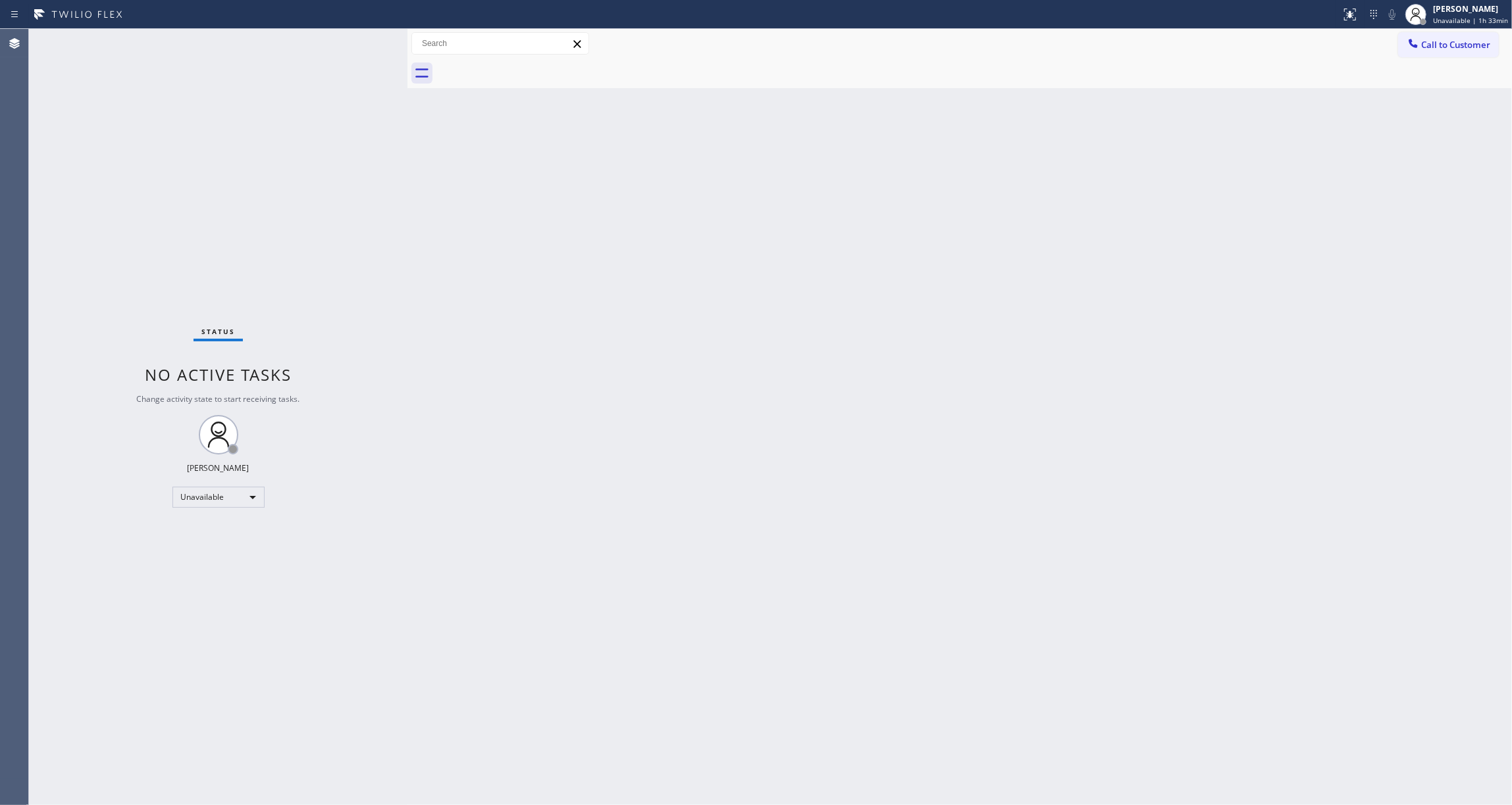
click at [714, 404] on div "Back to Dashboard Change Sender ID Customers Technicians Select a contact Outbo…" at bounding box center [960, 417] width 1105 height 777
click at [615, 527] on div "Back to Dashboard Change Sender ID Customers Technicians Select a contact Outbo…" at bounding box center [960, 417] width 1105 height 777
click at [537, 580] on div "Back to Dashboard Change Sender ID Customers Technicians Select a contact Outbo…" at bounding box center [960, 417] width 1105 height 777
click at [46, 174] on div "Status No active tasks Change activity state to start receiving tasks. [PERSON_…" at bounding box center [218, 417] width 378 height 777
drag, startPoint x: 1466, startPoint y: 48, endPoint x: 957, endPoint y: 127, distance: 515.1
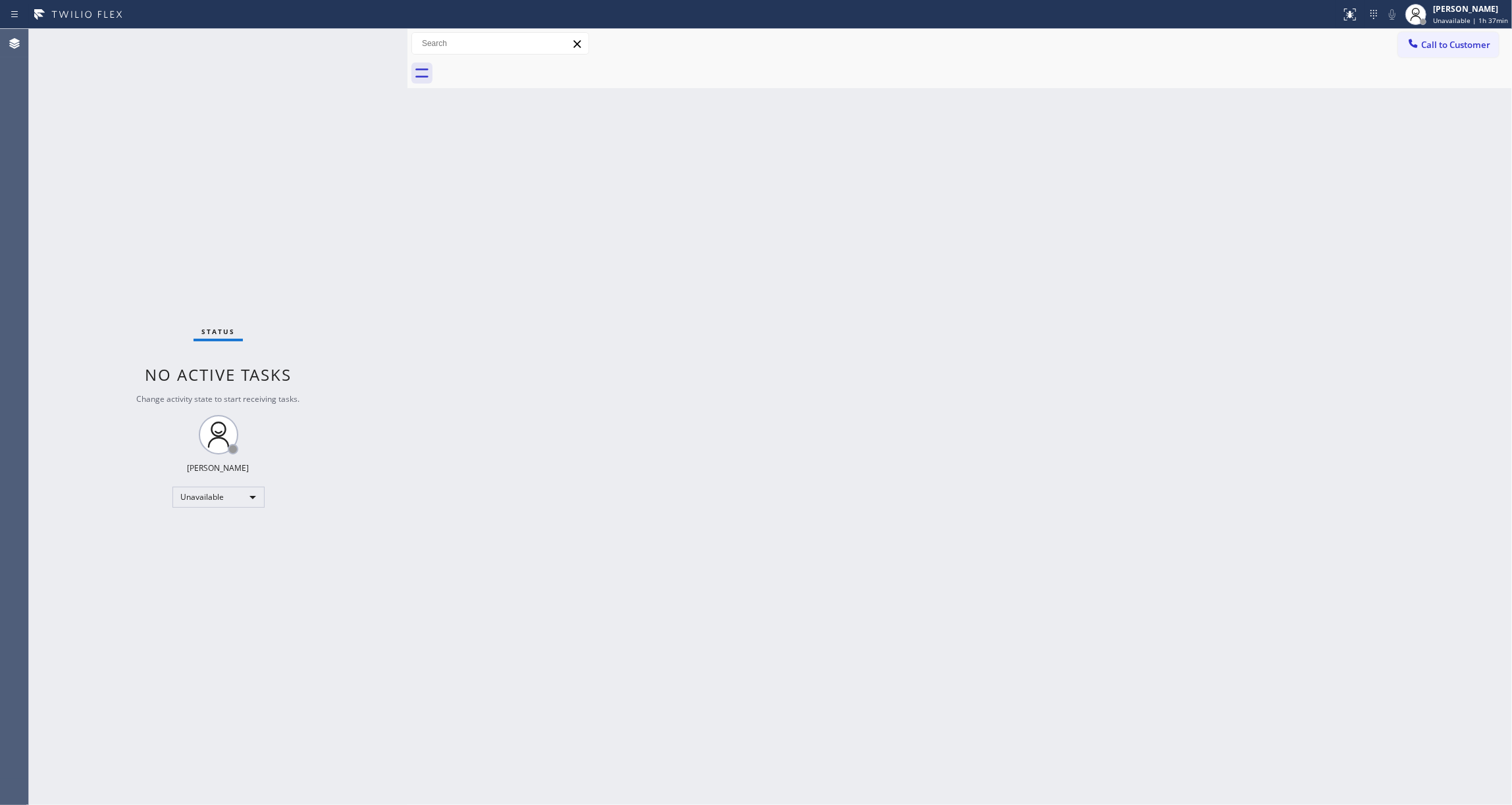
click at [1465, 48] on span "Call to Customer" at bounding box center [1455, 45] width 69 height 12
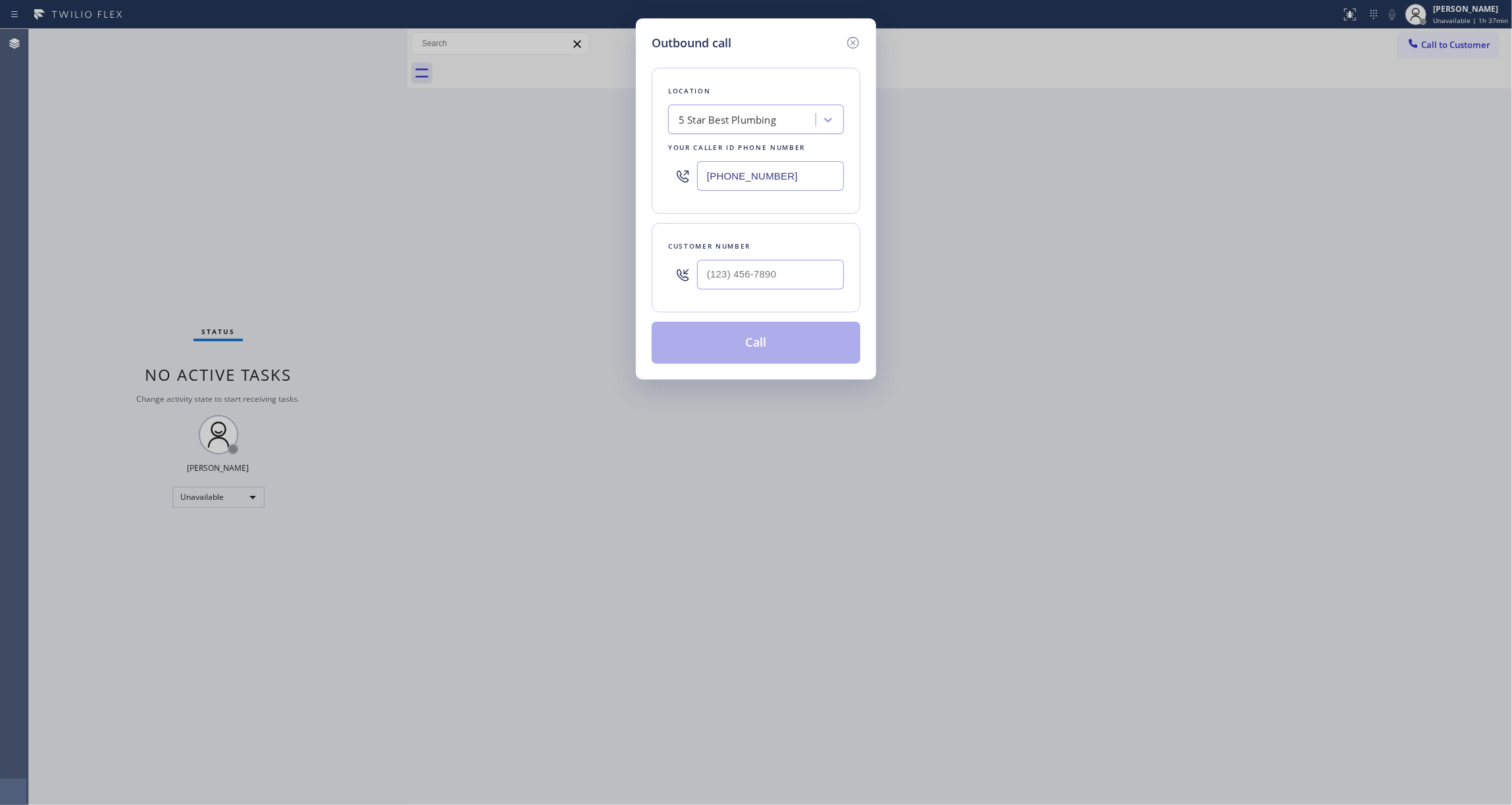
drag, startPoint x: 799, startPoint y: 178, endPoint x: 646, endPoint y: 170, distance: 153.2
click at [646, 170] on div "Outbound call Location 5 Star Best Plumbing Your caller id phone number [PHONE_…" at bounding box center [756, 199] width 240 height 361
drag, startPoint x: 801, startPoint y: 181, endPoint x: 513, endPoint y: 189, distance: 288.1
click at [513, 181] on div "Outbound call Location 5 Star Best Plumbing Your caller id phone number [PHONE_…" at bounding box center [756, 402] width 1512 height 805
paste input "18) 696-4939"
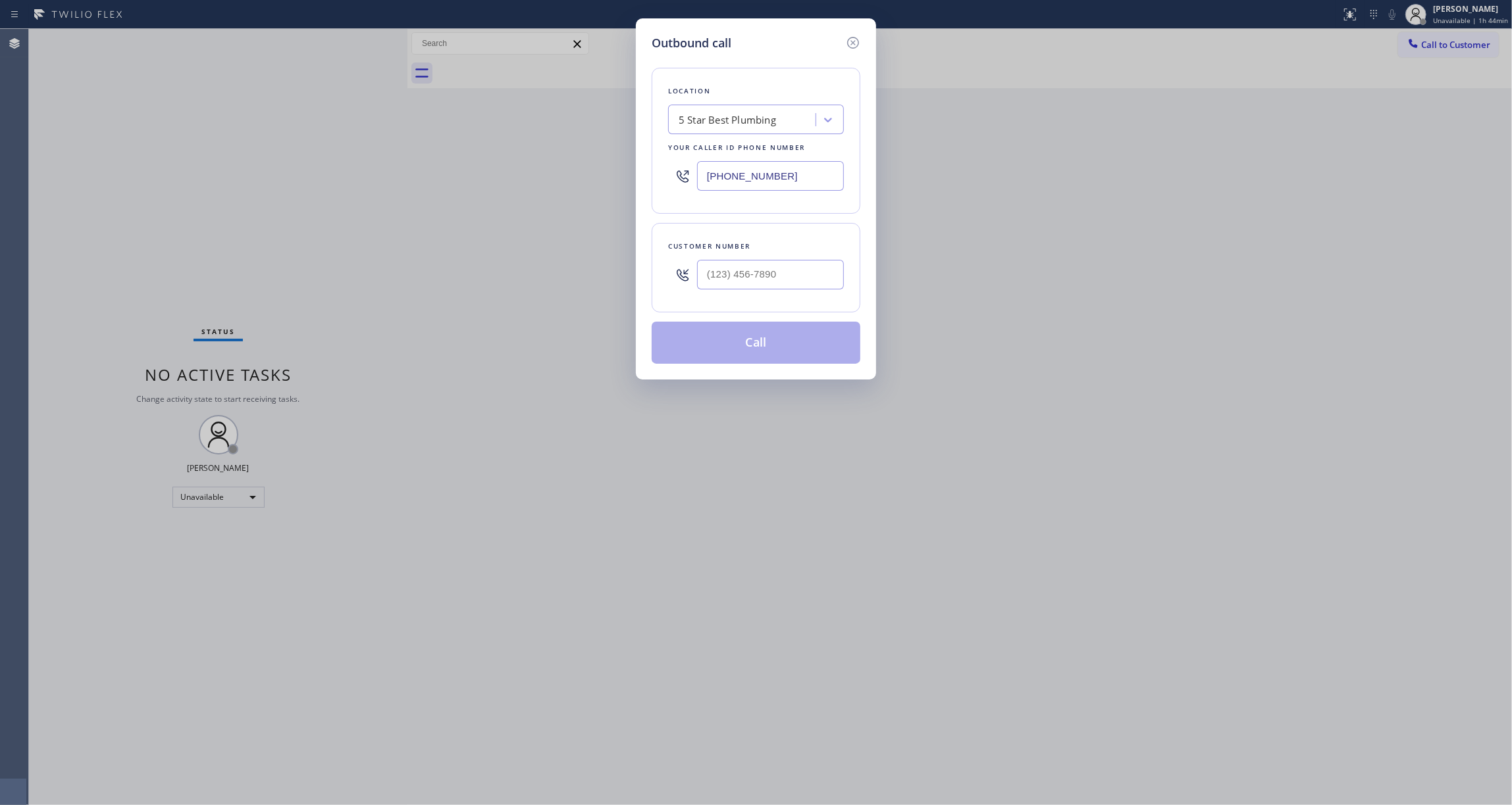
type input "[PHONE_NUMBER]"
click at [781, 279] on input "(___) ___-____" at bounding box center [770, 275] width 147 height 30
paste input "810) 314-8298"
type input "[PHONE_NUMBER]"
click at [784, 351] on button "Call" at bounding box center [756, 342] width 209 height 42
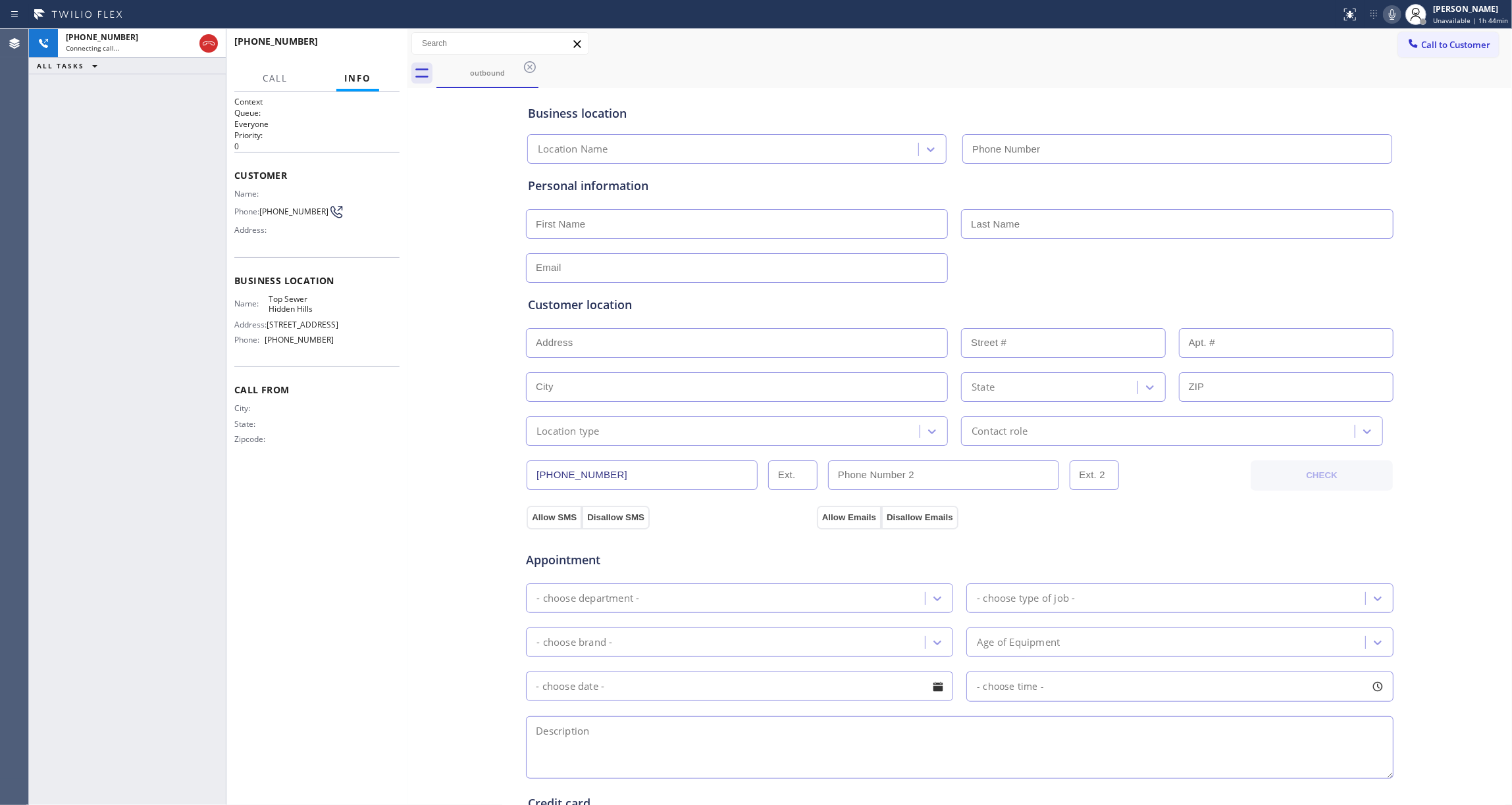
type input "[PHONE_NUMBER]"
drag, startPoint x: 72, startPoint y: 212, endPoint x: 358, endPoint y: 222, distance: 286.2
click at [72, 212] on div "[PHONE_NUMBER] Connecting call… ALL TASKS ALL TASKS ACTIVE TASKS TASKS IN WRAP …" at bounding box center [128, 417] width 197 height 777
drag, startPoint x: 287, startPoint y: 220, endPoint x: 259, endPoint y: 206, distance: 31.3
click at [259, 206] on div "Phone: [PHONE_NUMBER]" at bounding box center [284, 211] width 99 height 16
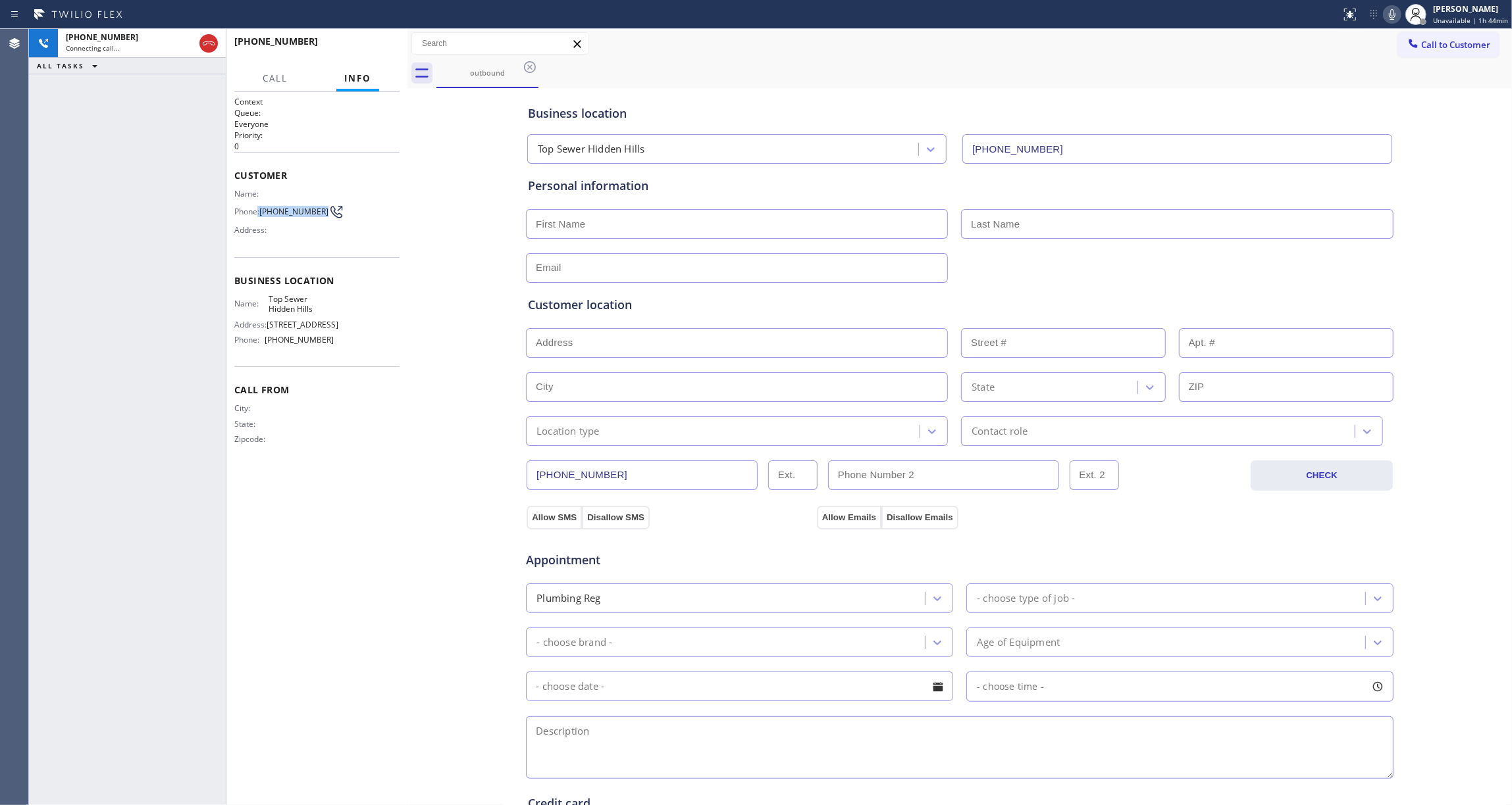
copy div ": [PHONE_NUMBER]"
click at [210, 42] on icon at bounding box center [208, 43] width 16 height 16
click at [369, 47] on span "HANG UP" at bounding box center [369, 47] width 40 height 9
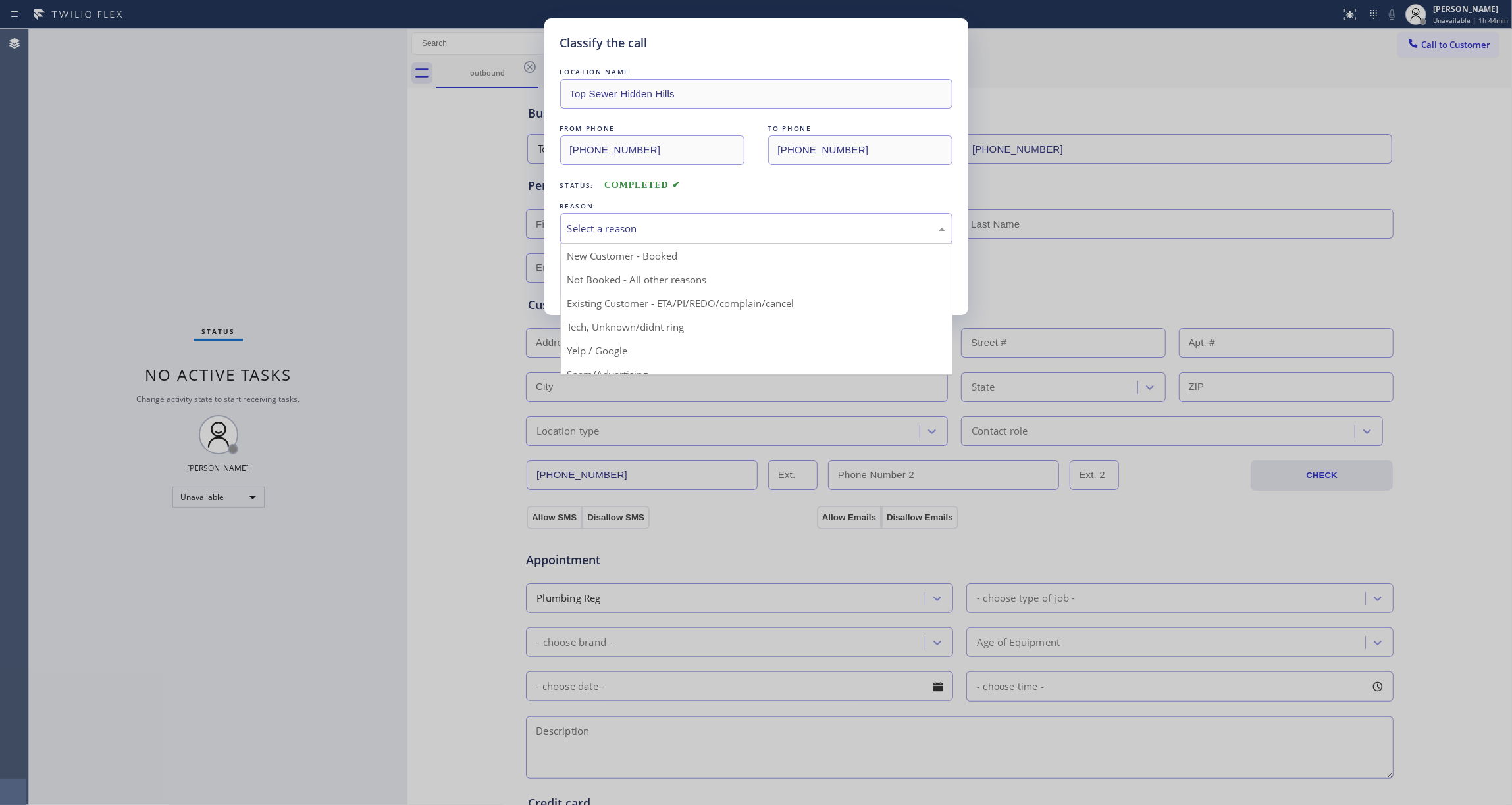
click at [622, 225] on div "Select a reason" at bounding box center [756, 228] width 378 height 15
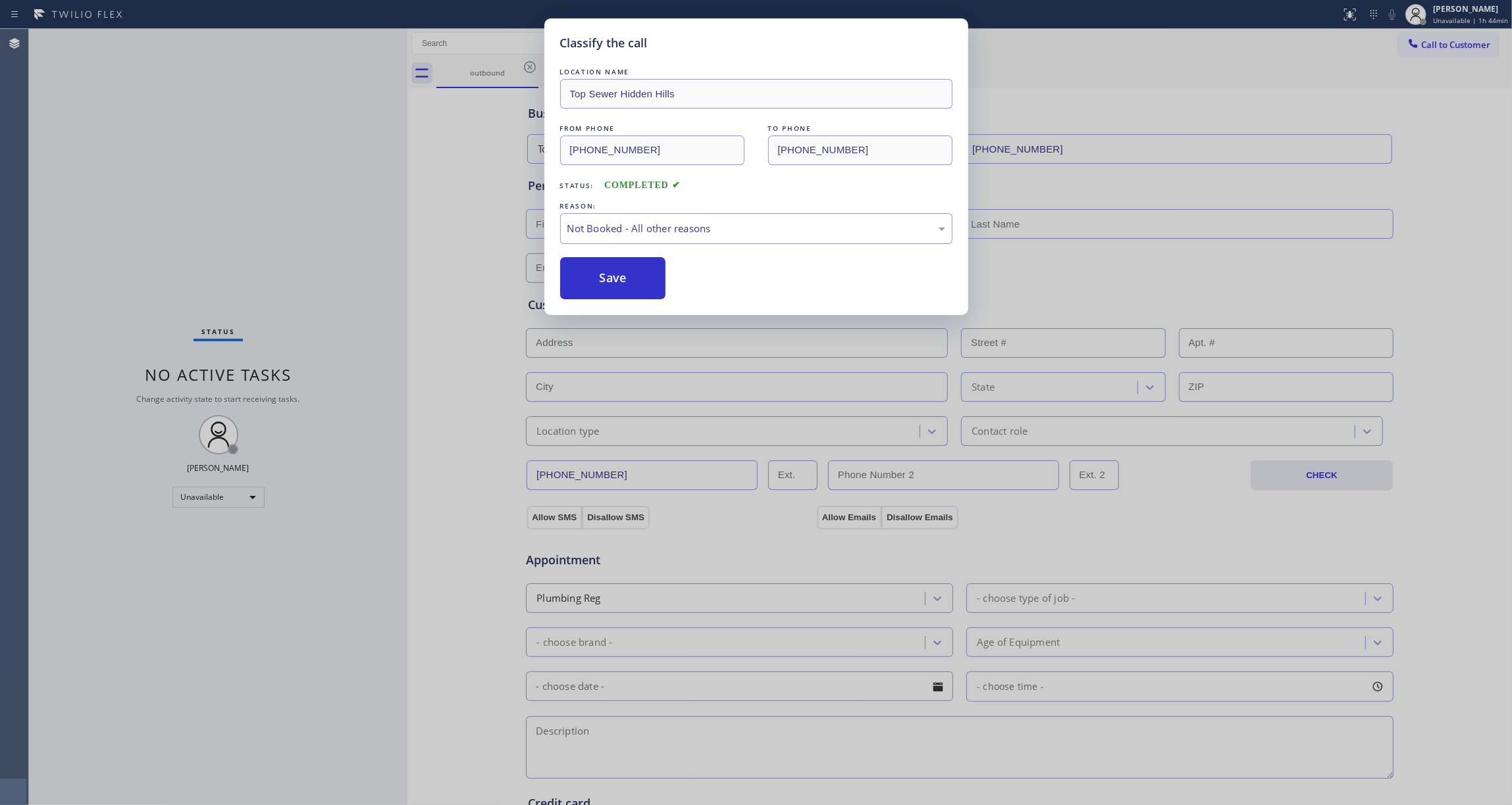
click at [622, 284] on button "Save" at bounding box center [613, 278] width 106 height 42
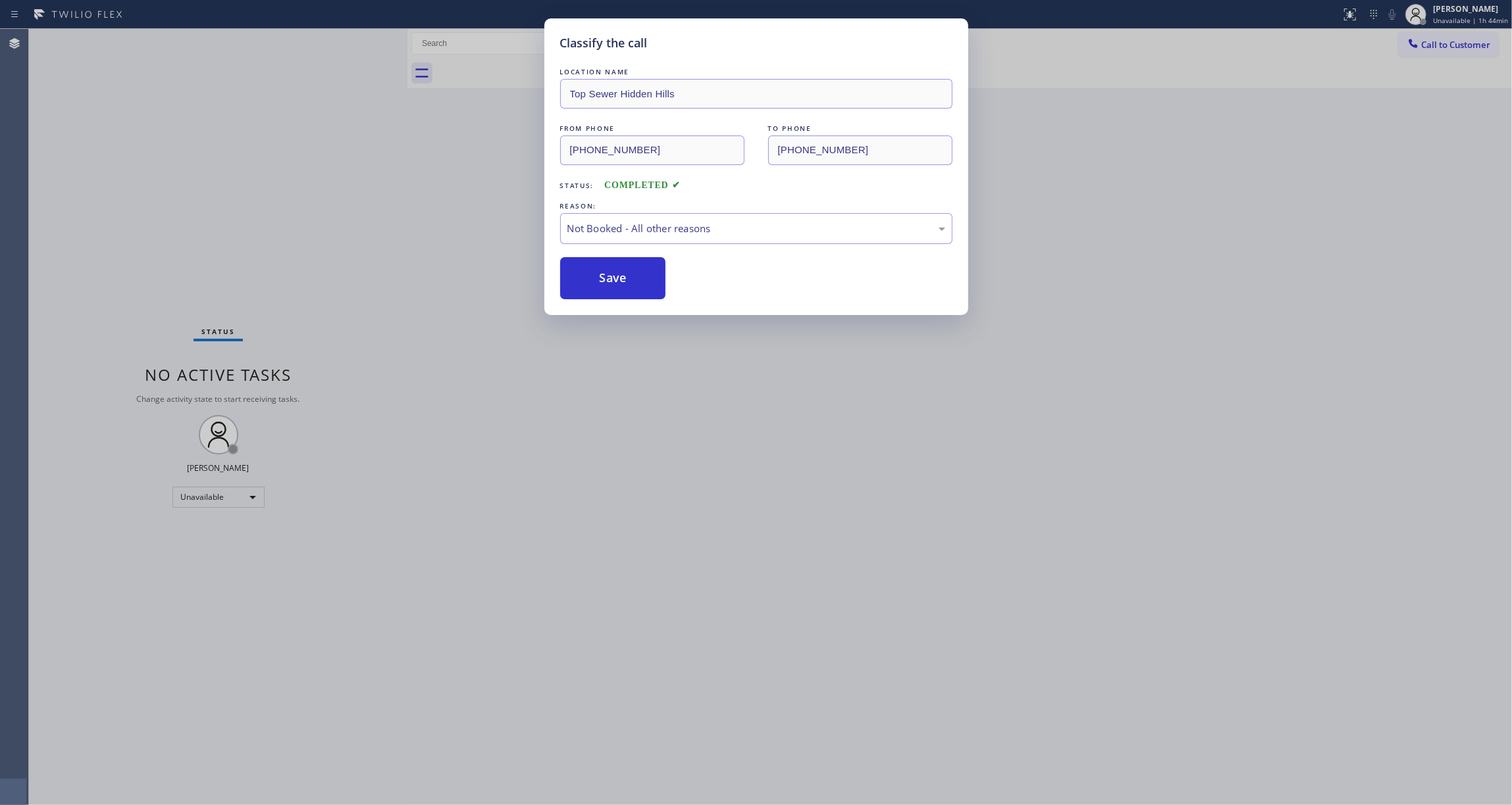
click at [622, 284] on button "Save" at bounding box center [613, 278] width 106 height 42
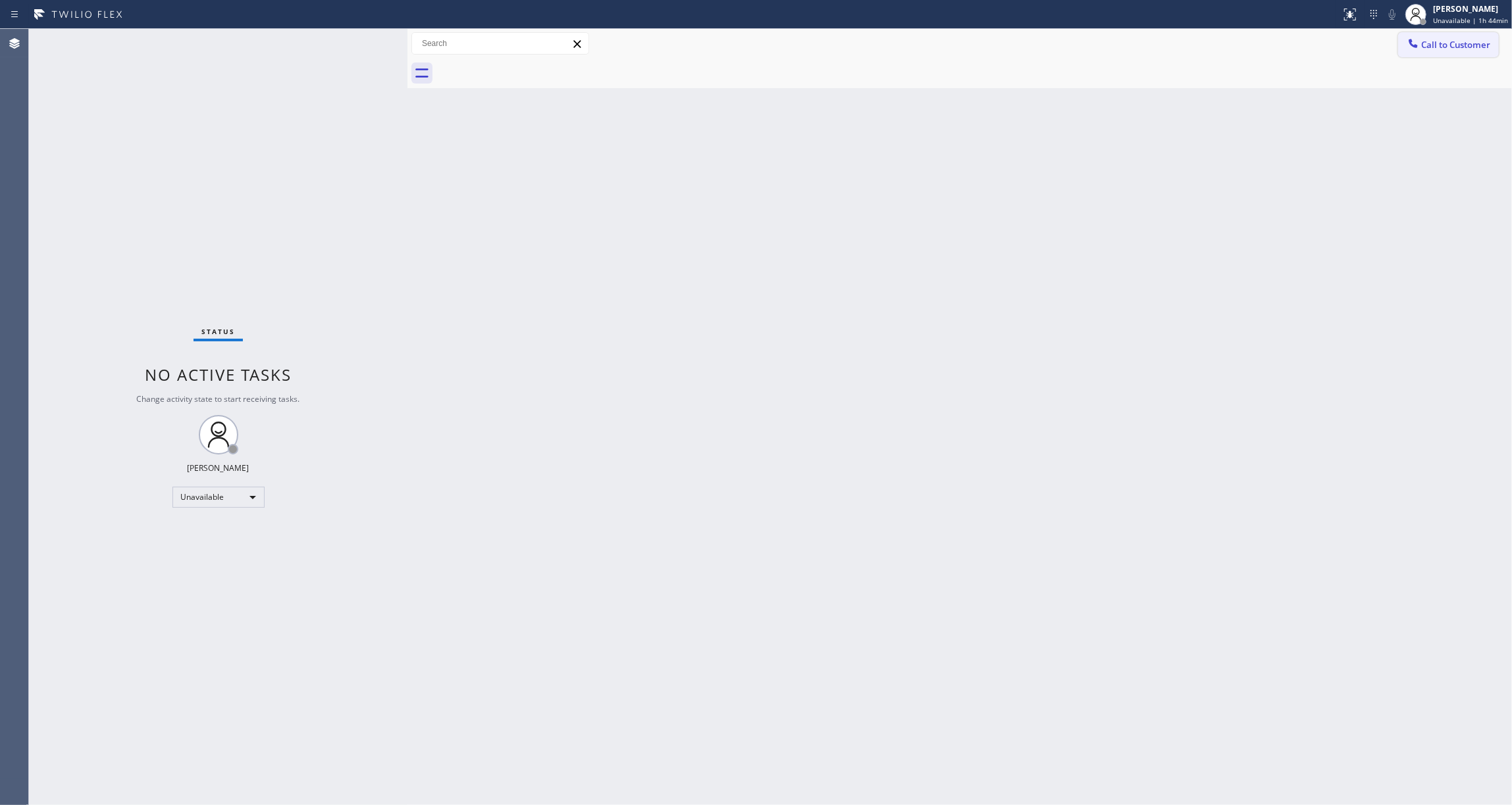
click at [1449, 41] on span "Call to Customer" at bounding box center [1455, 45] width 69 height 12
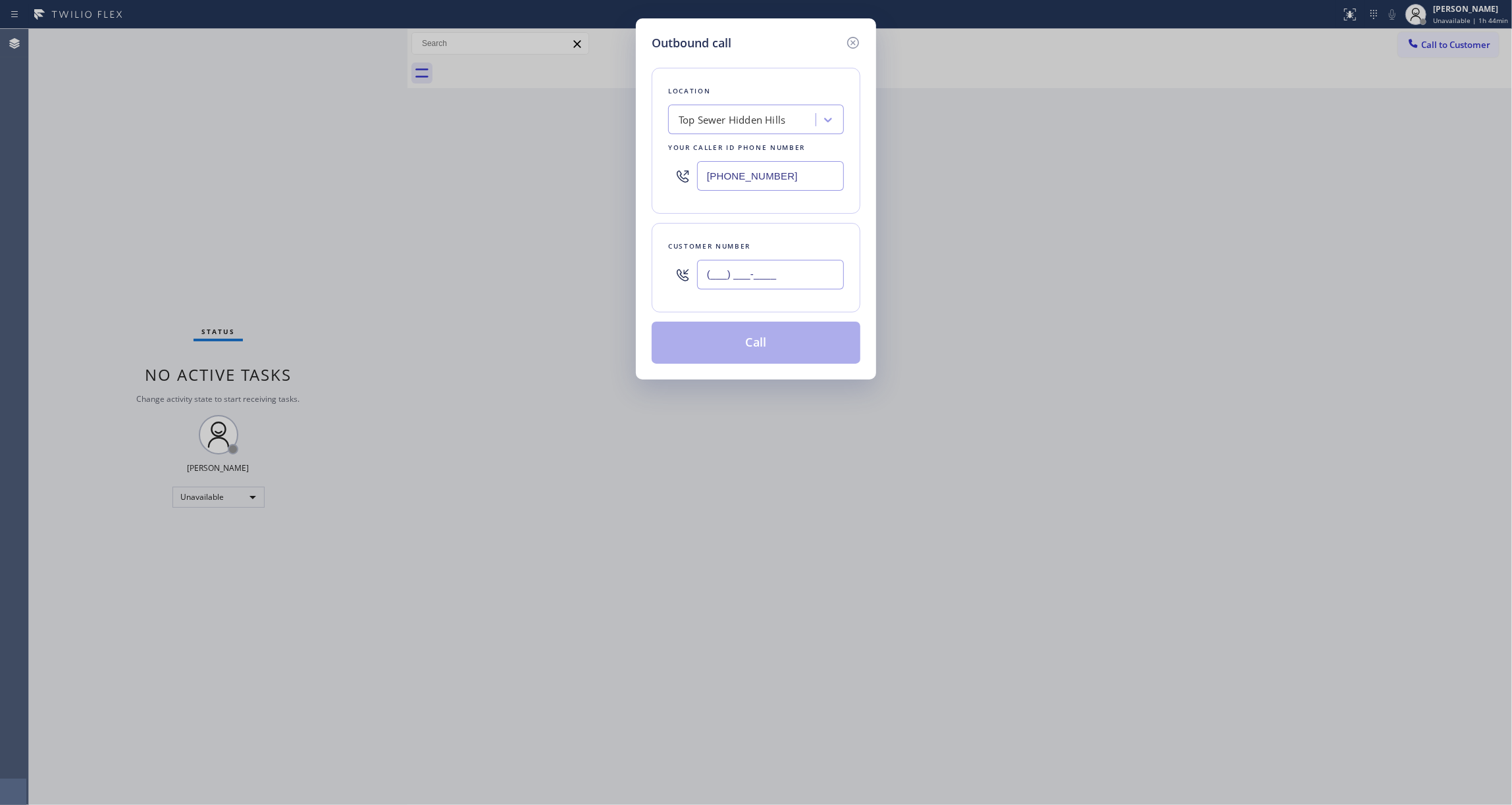
click at [781, 275] on input "(___) ___-____" at bounding box center [770, 275] width 147 height 30
paste input "810) 314-8298"
type input "[PHONE_NUMBER]"
click at [706, 337] on button "Call" at bounding box center [756, 342] width 209 height 42
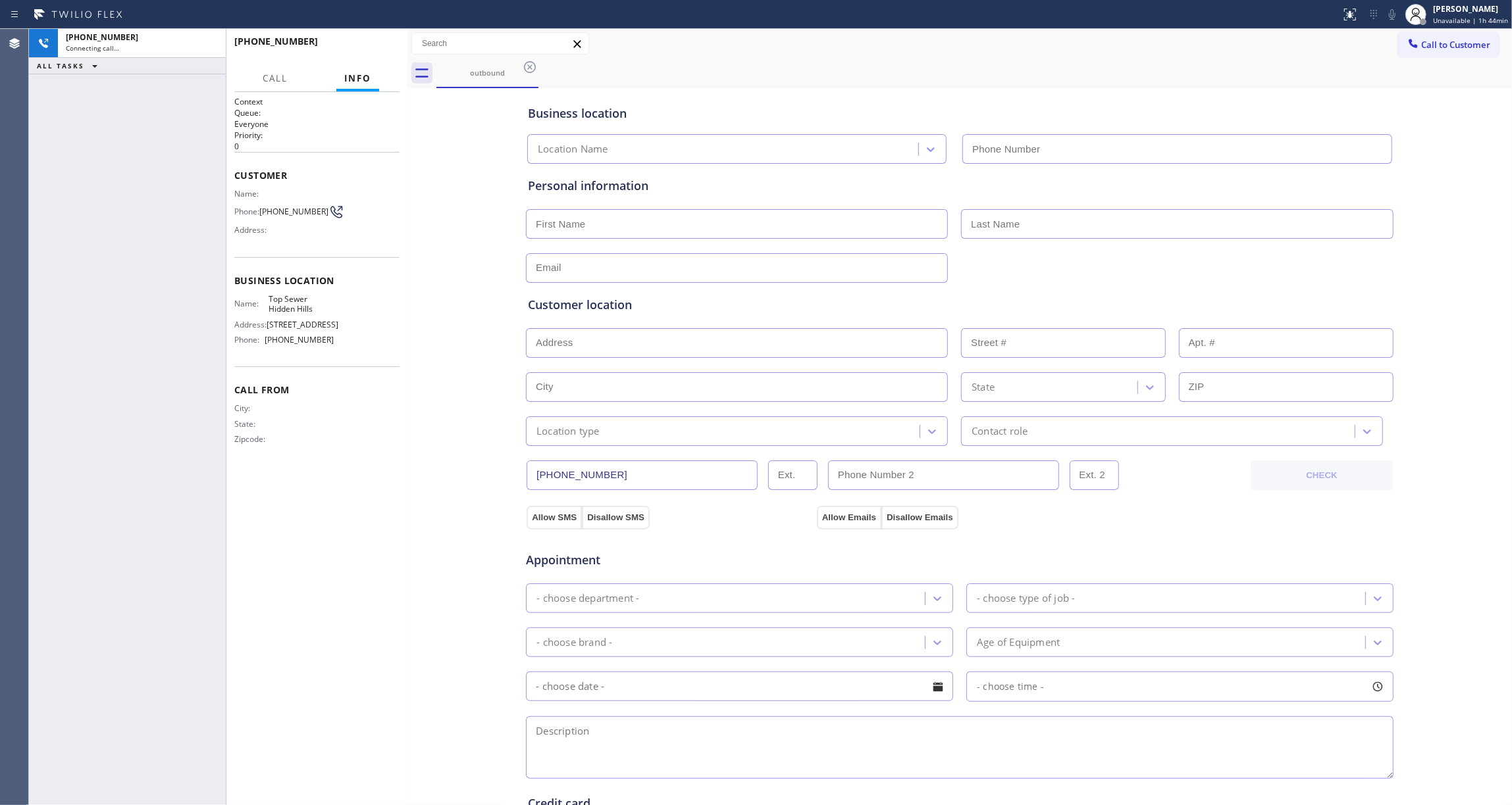
type input "[PHONE_NUMBER]"
click at [360, 47] on span "HANG UP" at bounding box center [369, 47] width 40 height 9
drag, startPoint x: 360, startPoint y: 47, endPoint x: 365, endPoint y: 53, distance: 7.8
click at [360, 47] on span "COMPLETE" at bounding box center [366, 47] width 46 height 9
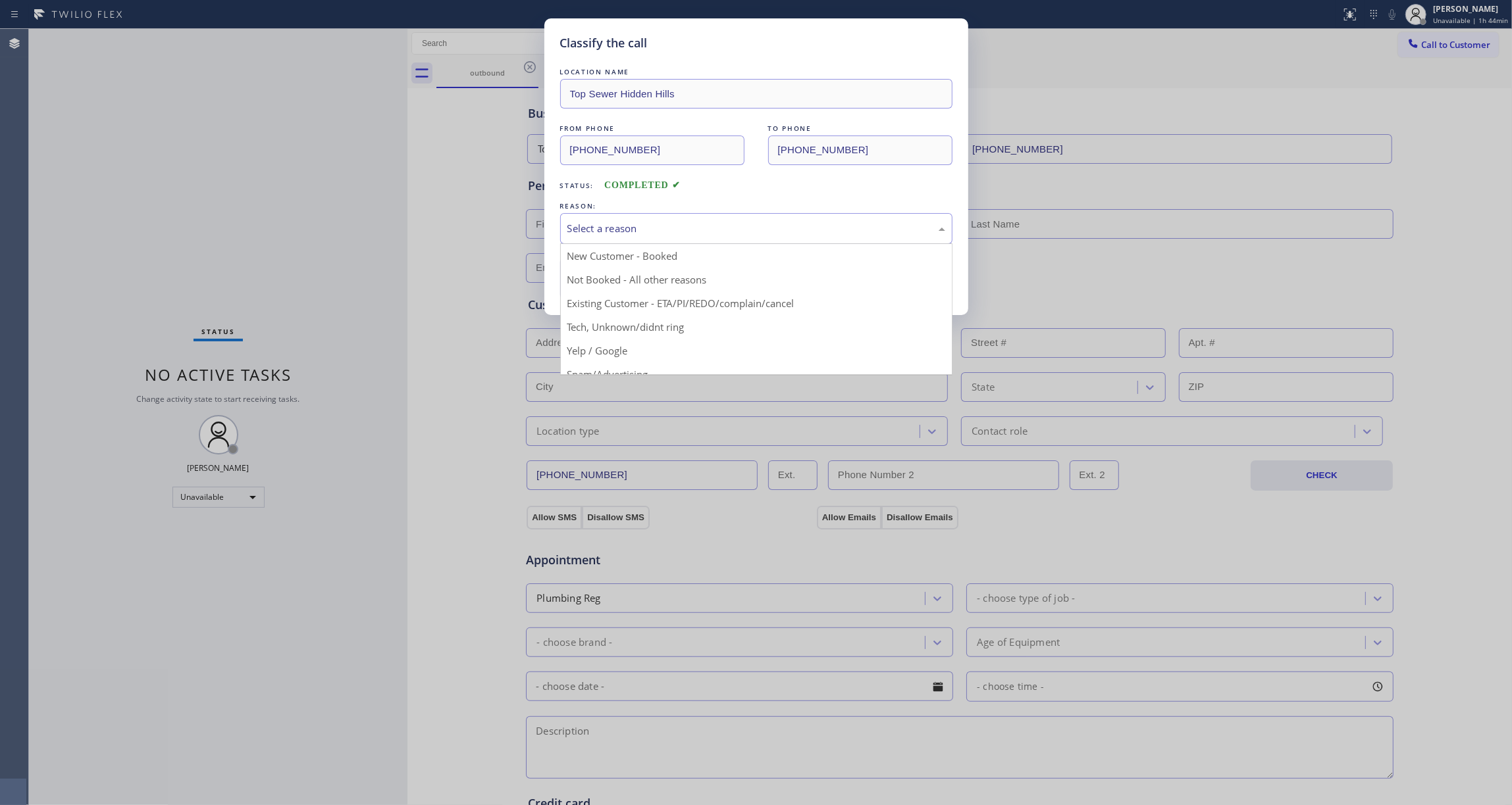
click at [613, 228] on div "Select a reason" at bounding box center [756, 228] width 378 height 15
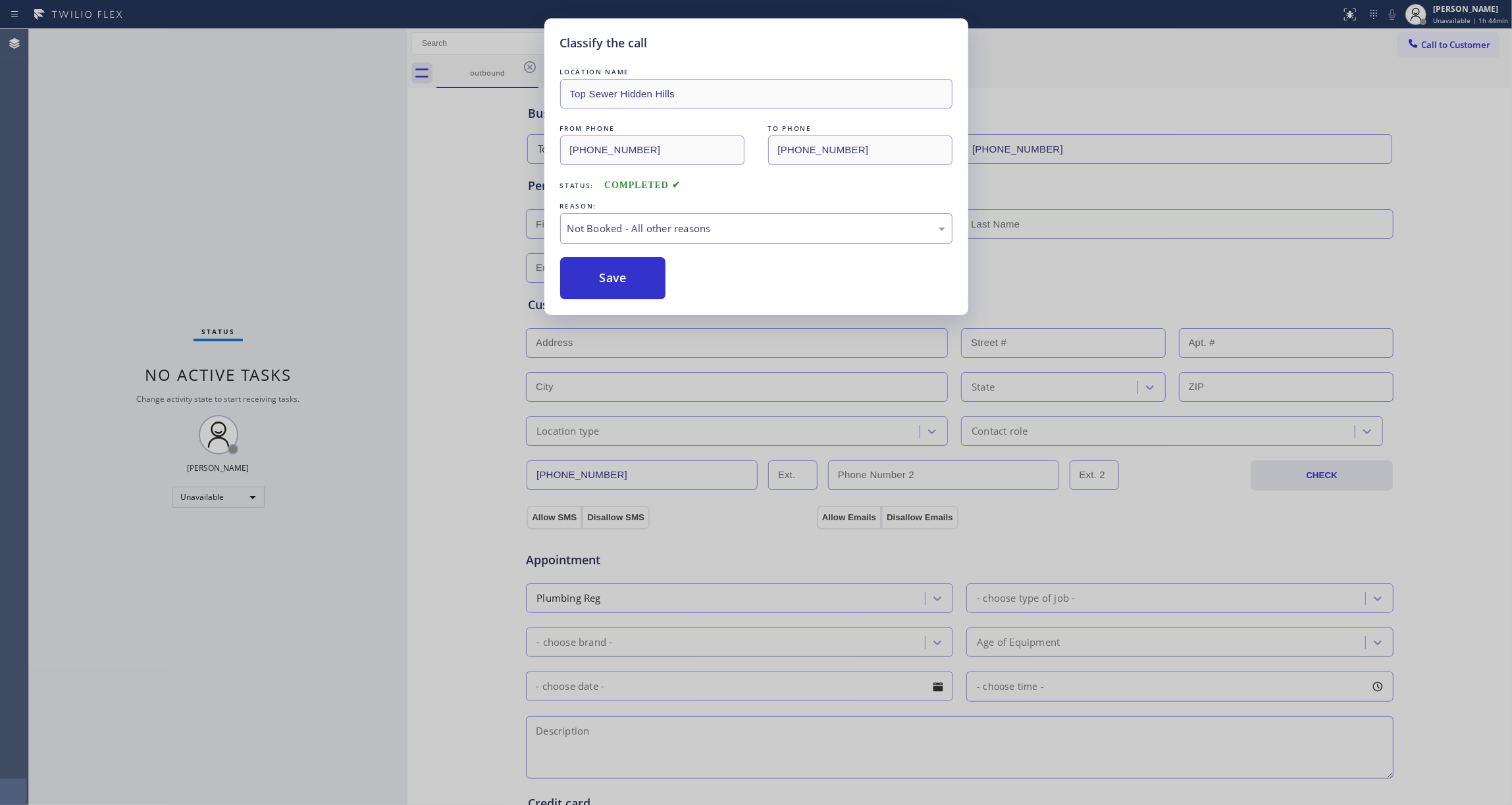
click at [616, 281] on button "Save" at bounding box center [613, 278] width 106 height 42
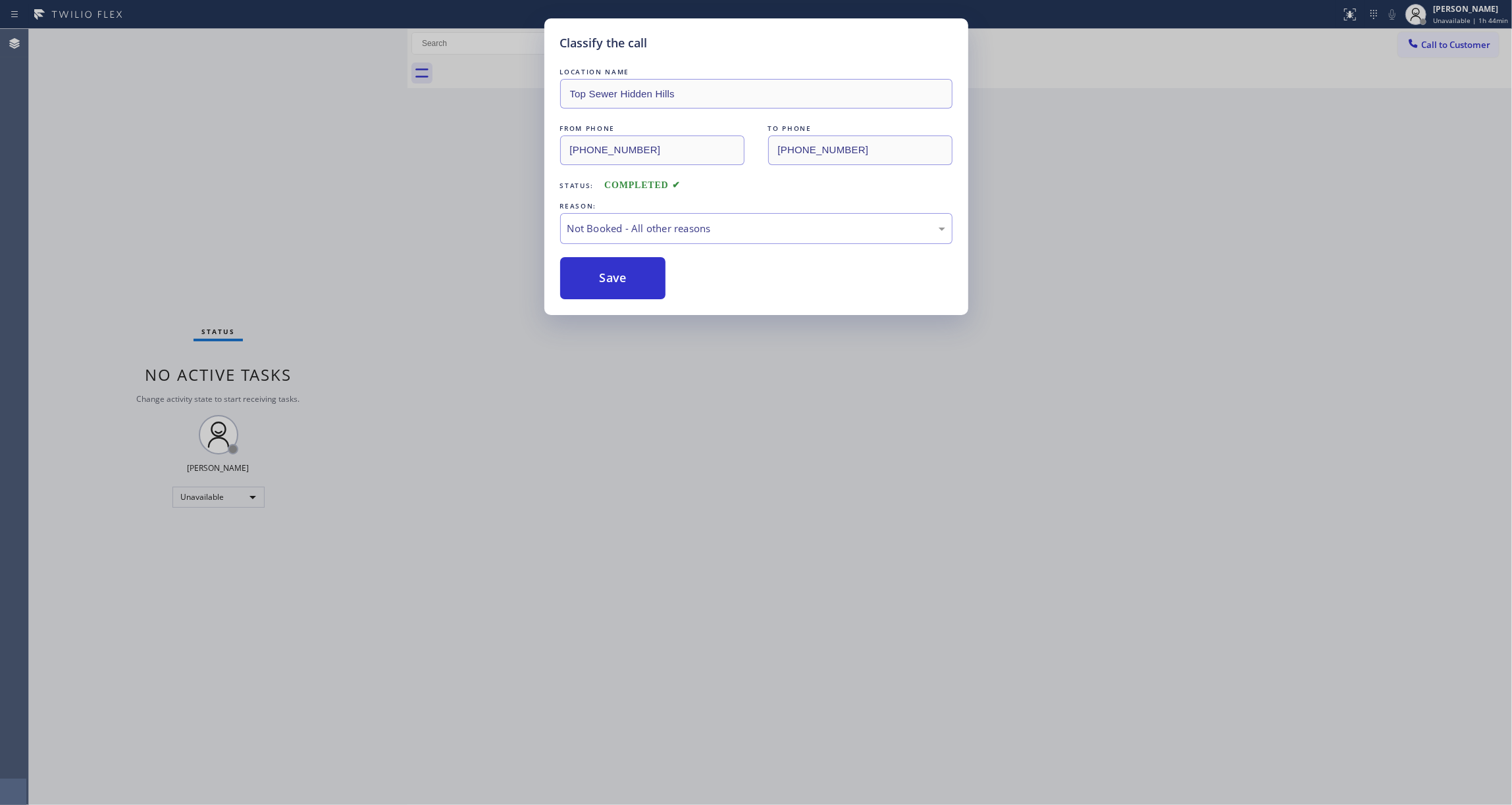
click at [616, 281] on button "Save" at bounding box center [613, 278] width 106 height 42
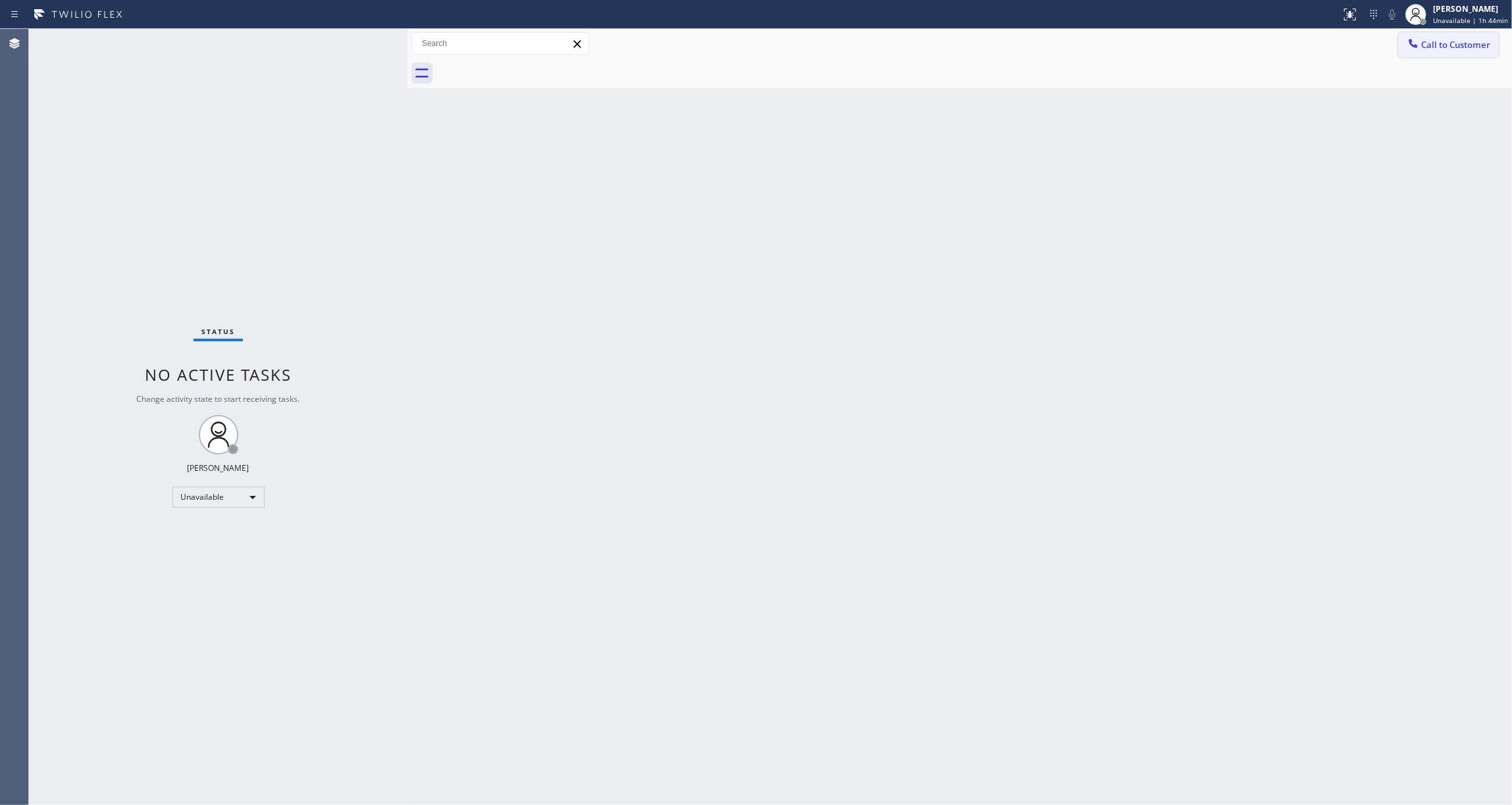
click at [1427, 45] on span "Call to Customer" at bounding box center [1455, 45] width 69 height 12
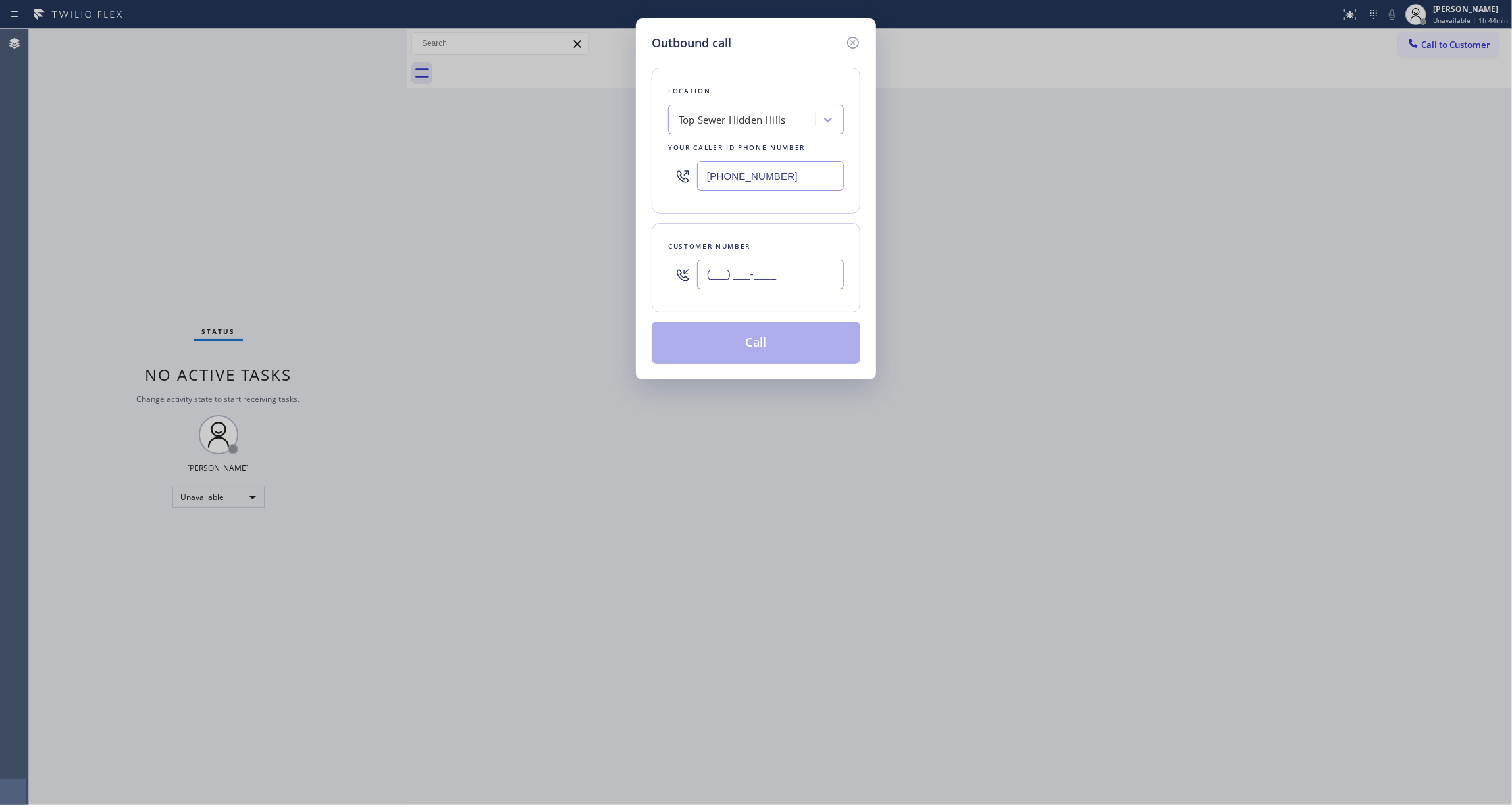
click at [799, 276] on input "(___) ___-____" at bounding box center [770, 275] width 147 height 30
paste input "810) 314-8298"
type input "[PHONE_NUMBER]"
click at [746, 339] on button "Call" at bounding box center [756, 342] width 209 height 42
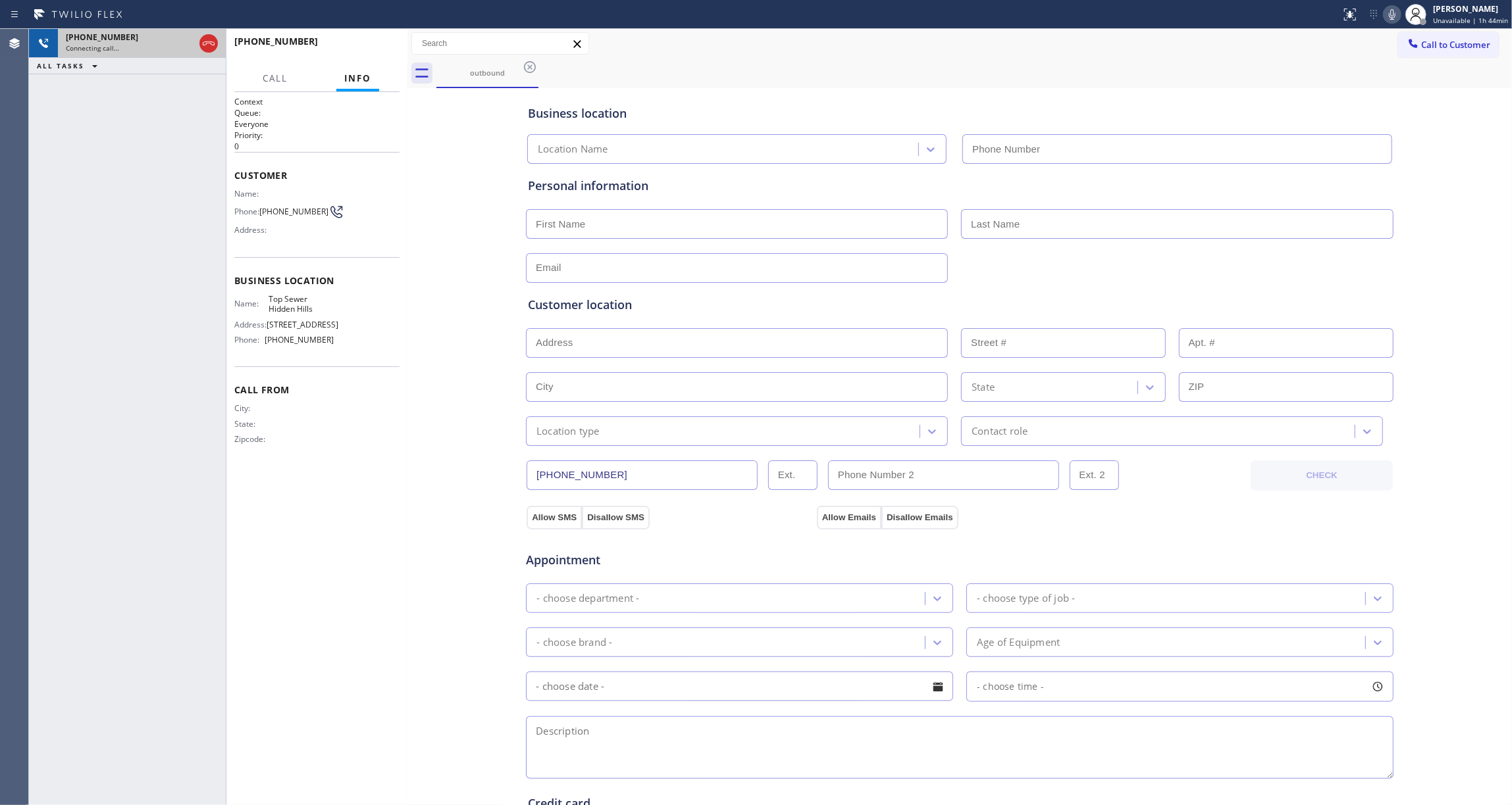
type input "[PHONE_NUMBER]"
click at [159, 51] on div "Connecting call…" at bounding box center [130, 48] width 128 height 9
click at [203, 40] on icon at bounding box center [208, 43] width 16 height 16
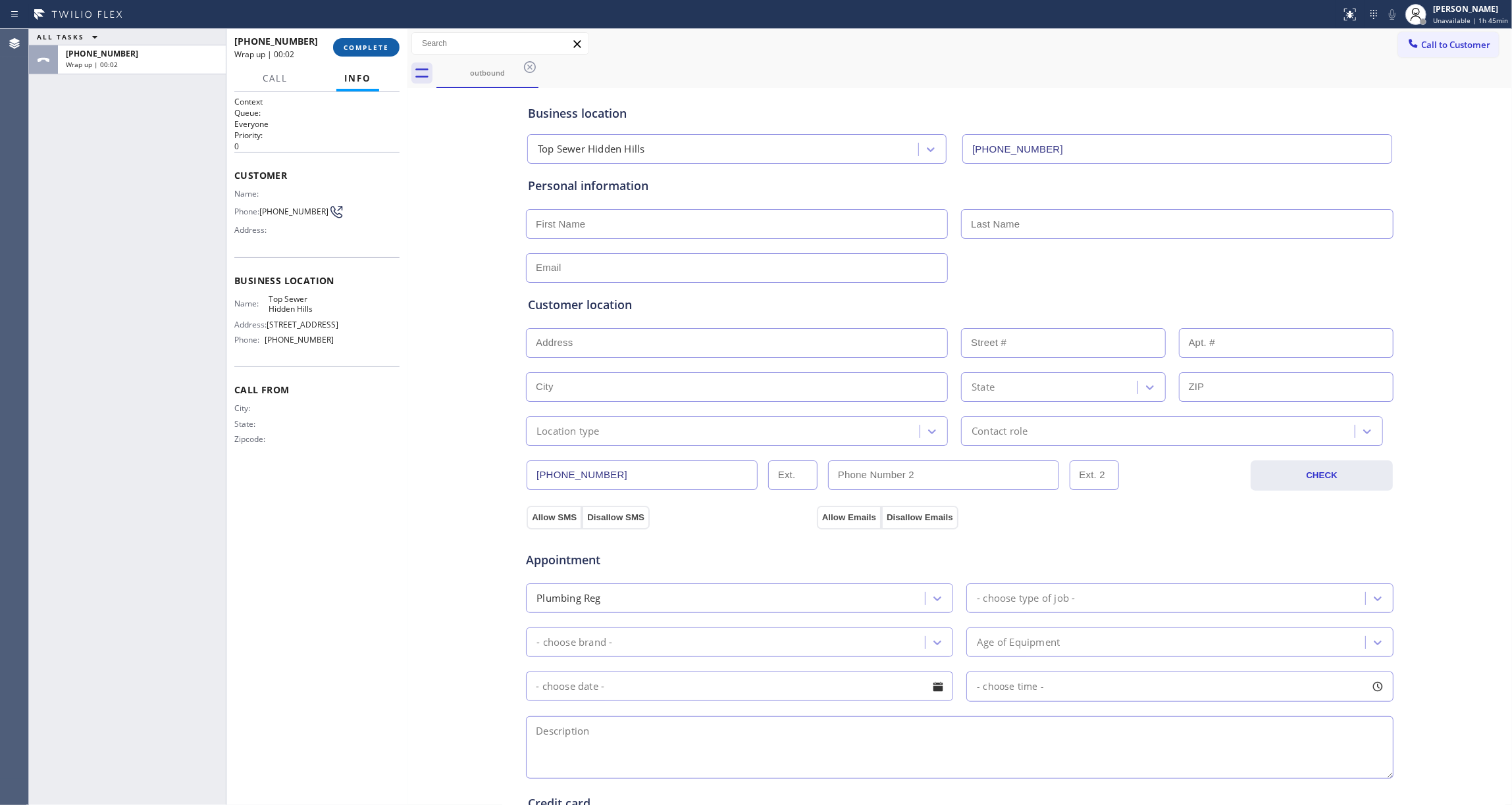
click at [349, 45] on span "COMPLETE" at bounding box center [366, 47] width 46 height 9
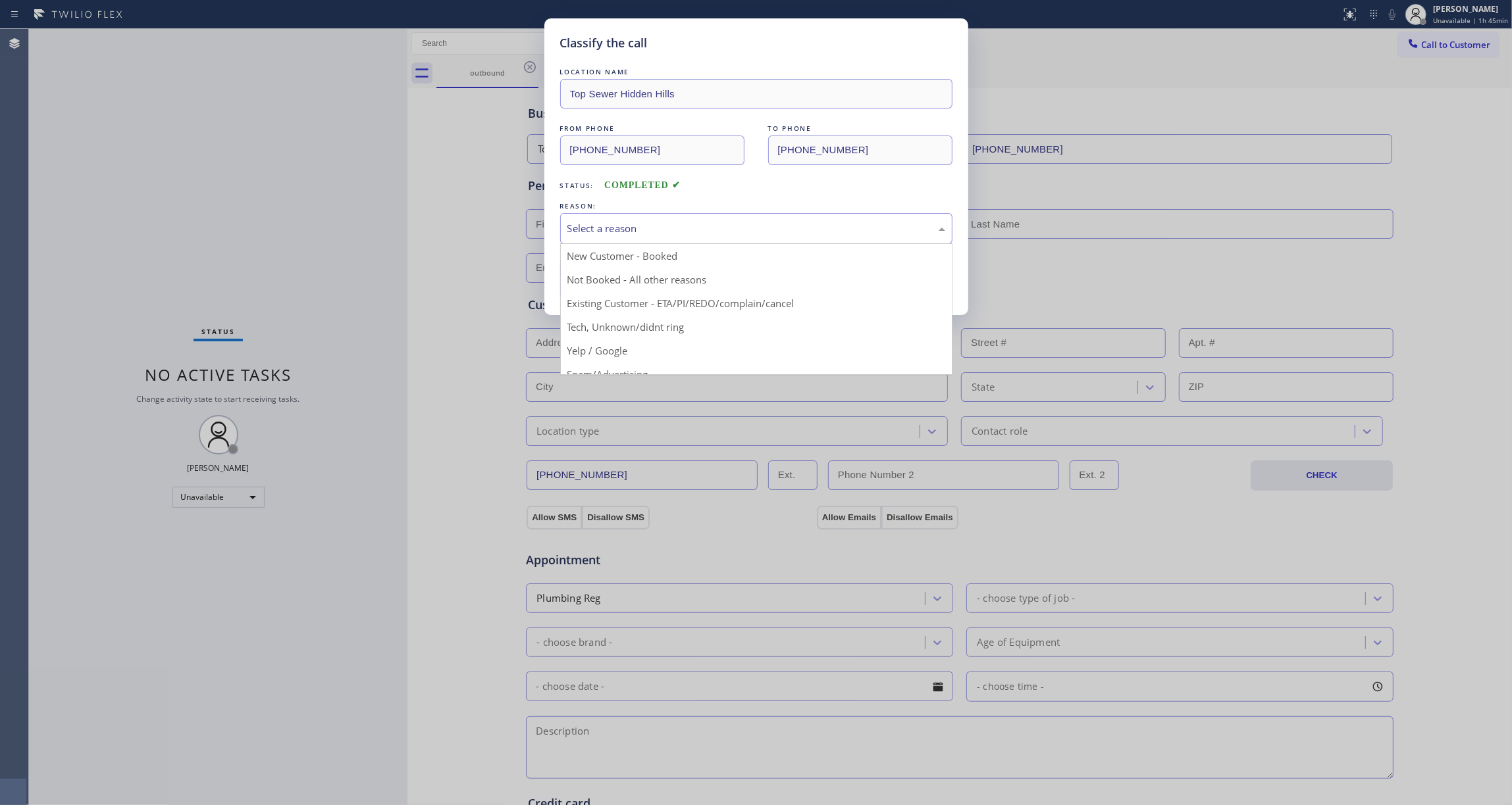
click at [636, 226] on div "Select a reason" at bounding box center [756, 228] width 378 height 15
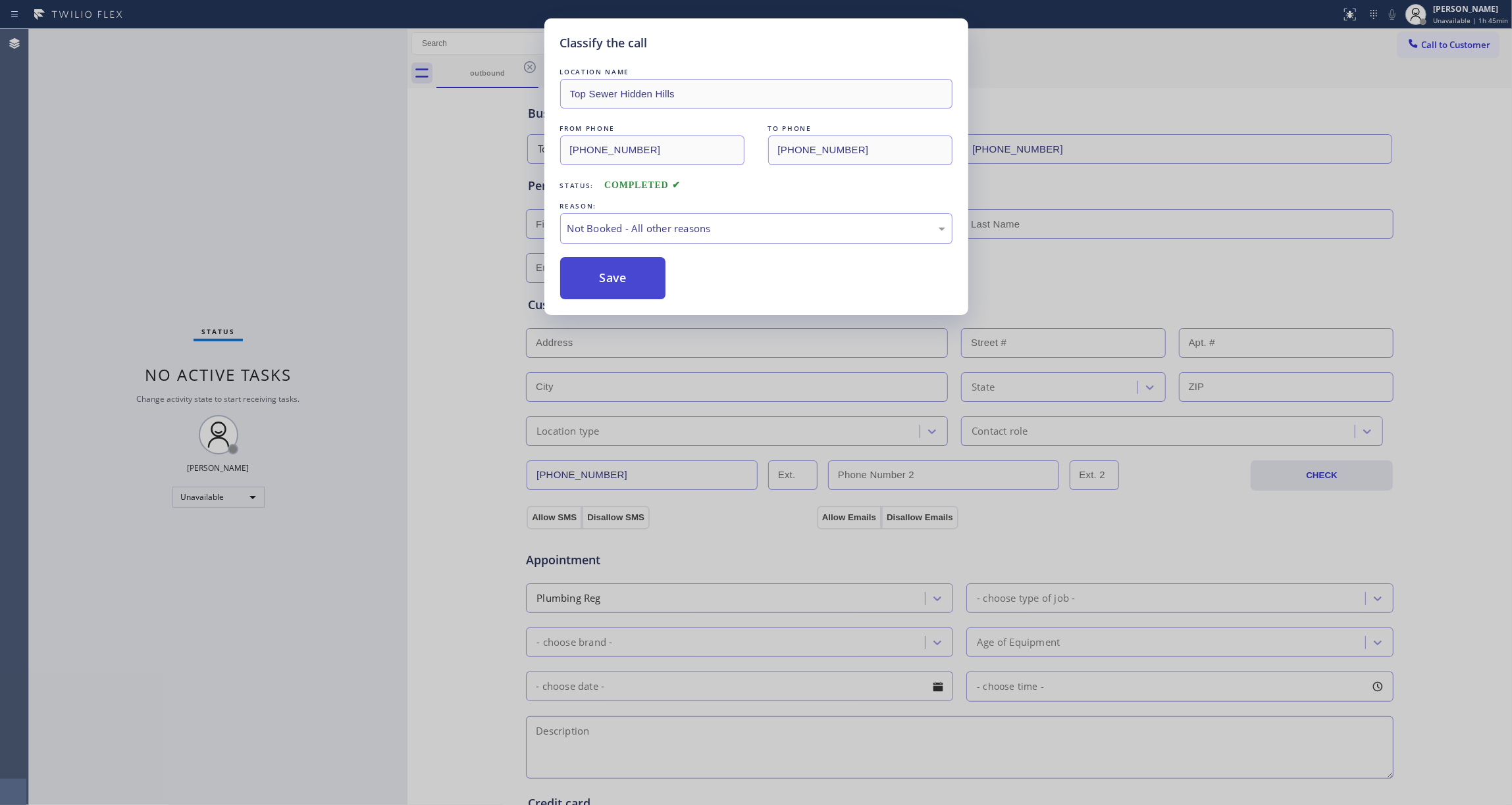
click at [627, 281] on button "Save" at bounding box center [613, 278] width 106 height 42
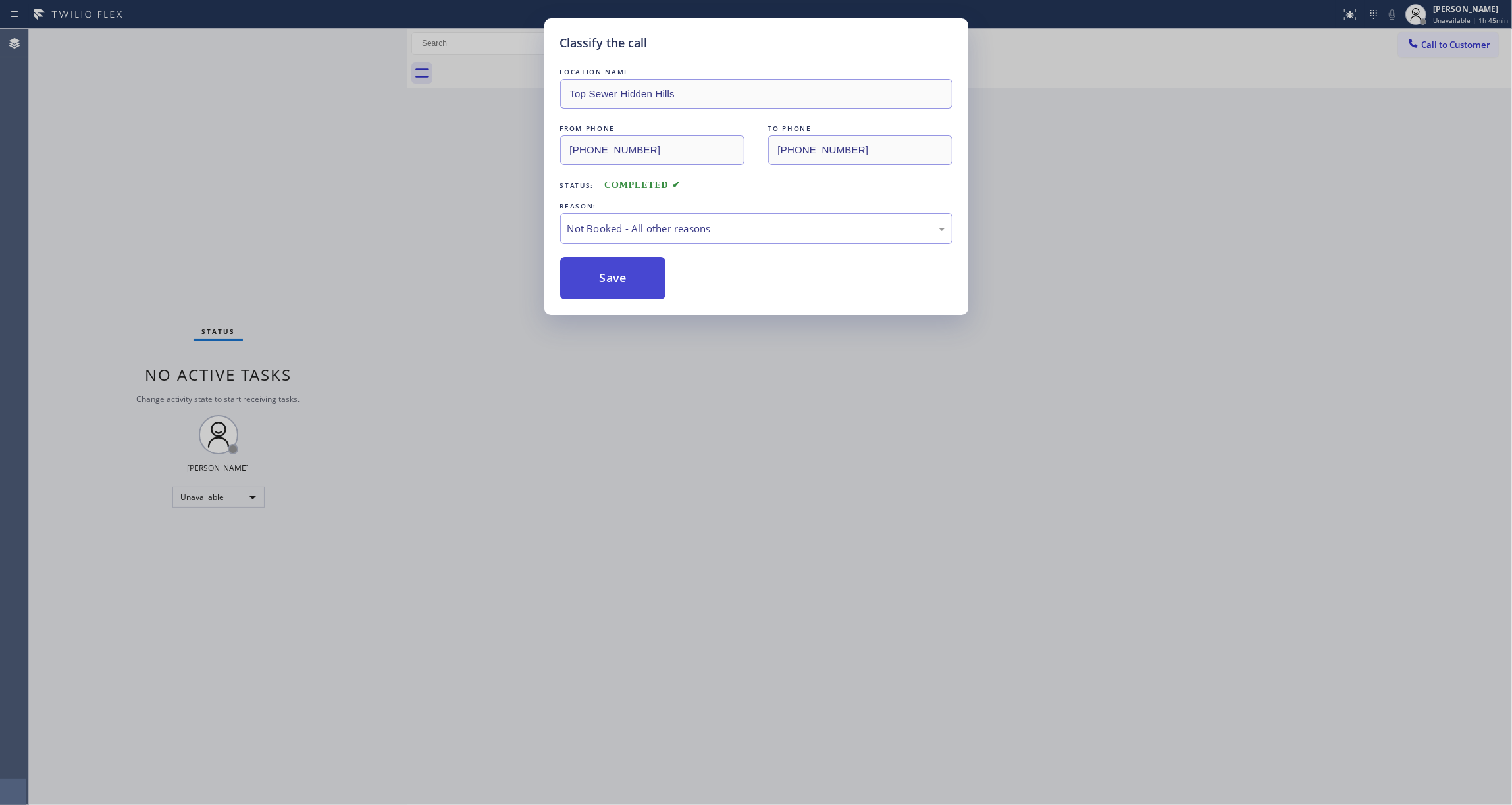
click at [630, 277] on button "Save" at bounding box center [613, 278] width 106 height 42
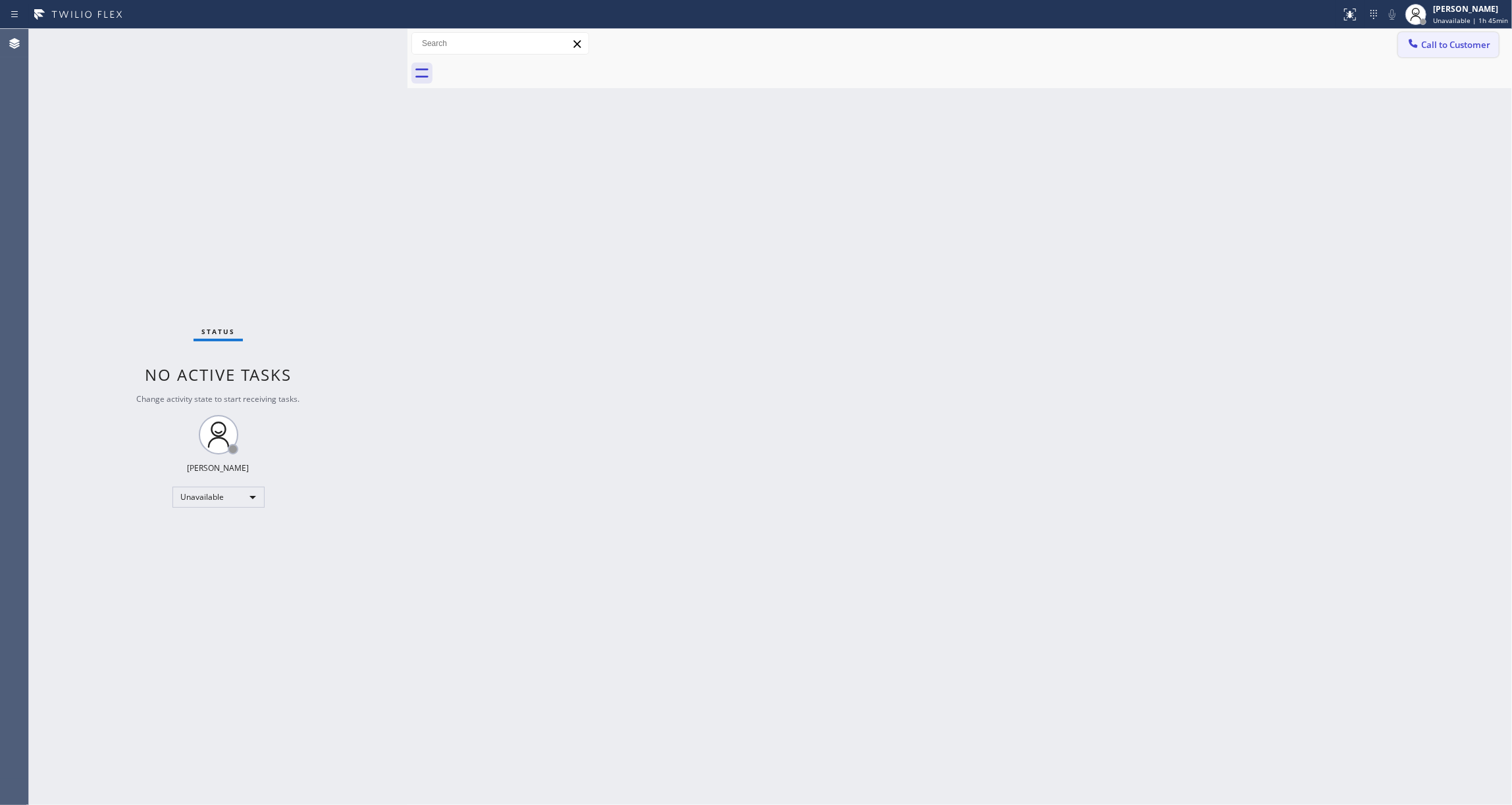
click at [1454, 57] on button "Call to Customer" at bounding box center [1448, 45] width 101 height 25
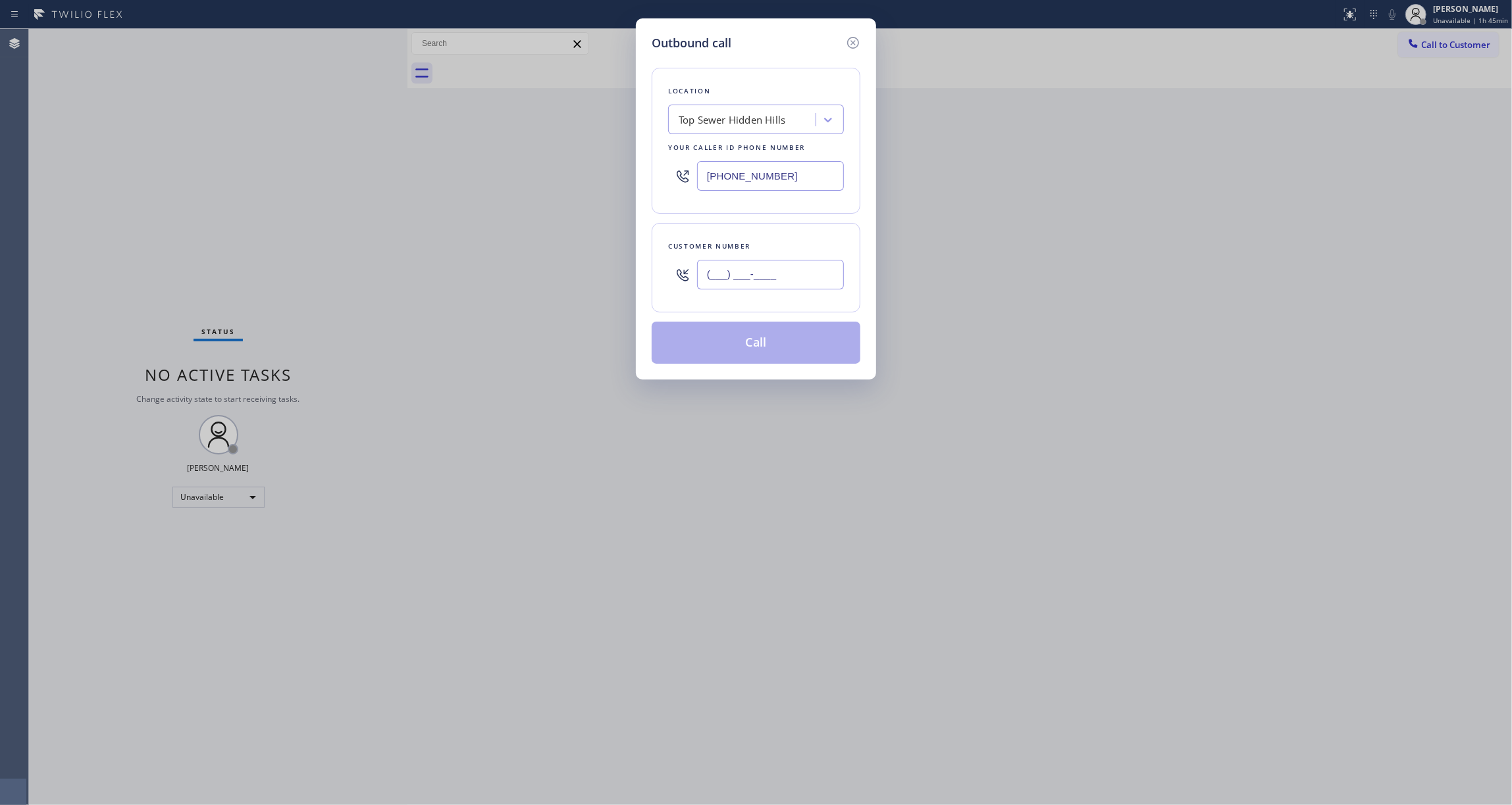
click at [728, 282] on input "(___) ___-____" at bounding box center [770, 275] width 147 height 30
paste input "810) 314-8298"
type input "[PHONE_NUMBER]"
click at [725, 342] on button "Call" at bounding box center [756, 342] width 209 height 42
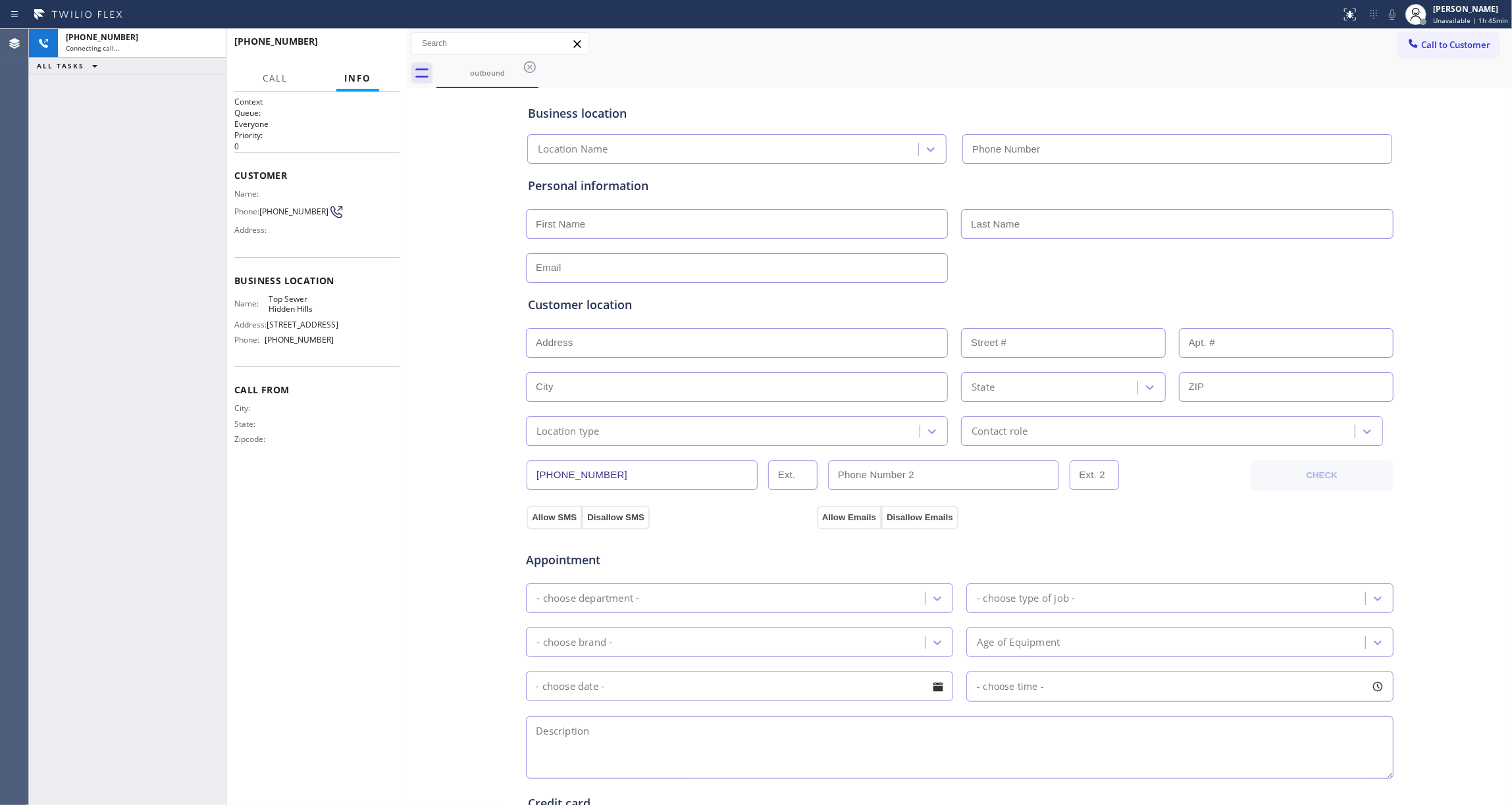
type input "[PHONE_NUMBER]"
click at [172, 41] on div "[PHONE_NUMBER]" at bounding box center [130, 37] width 128 height 11
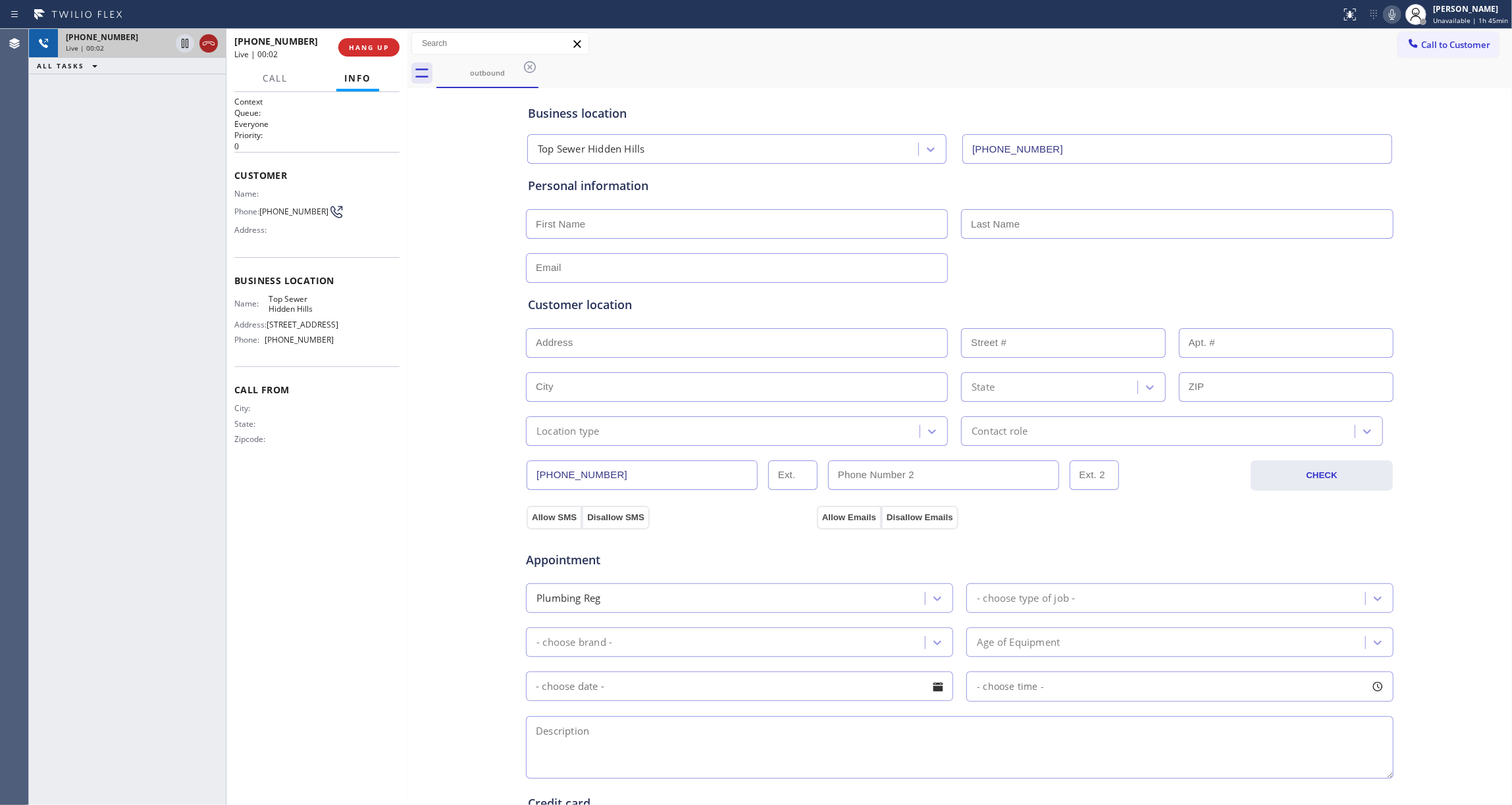
click at [209, 43] on icon at bounding box center [209, 43] width 12 height 4
click at [407, 47] on div at bounding box center [407, 417] width 0 height 777
click at [382, 47] on span "COMPLETE" at bounding box center [366, 47] width 46 height 9
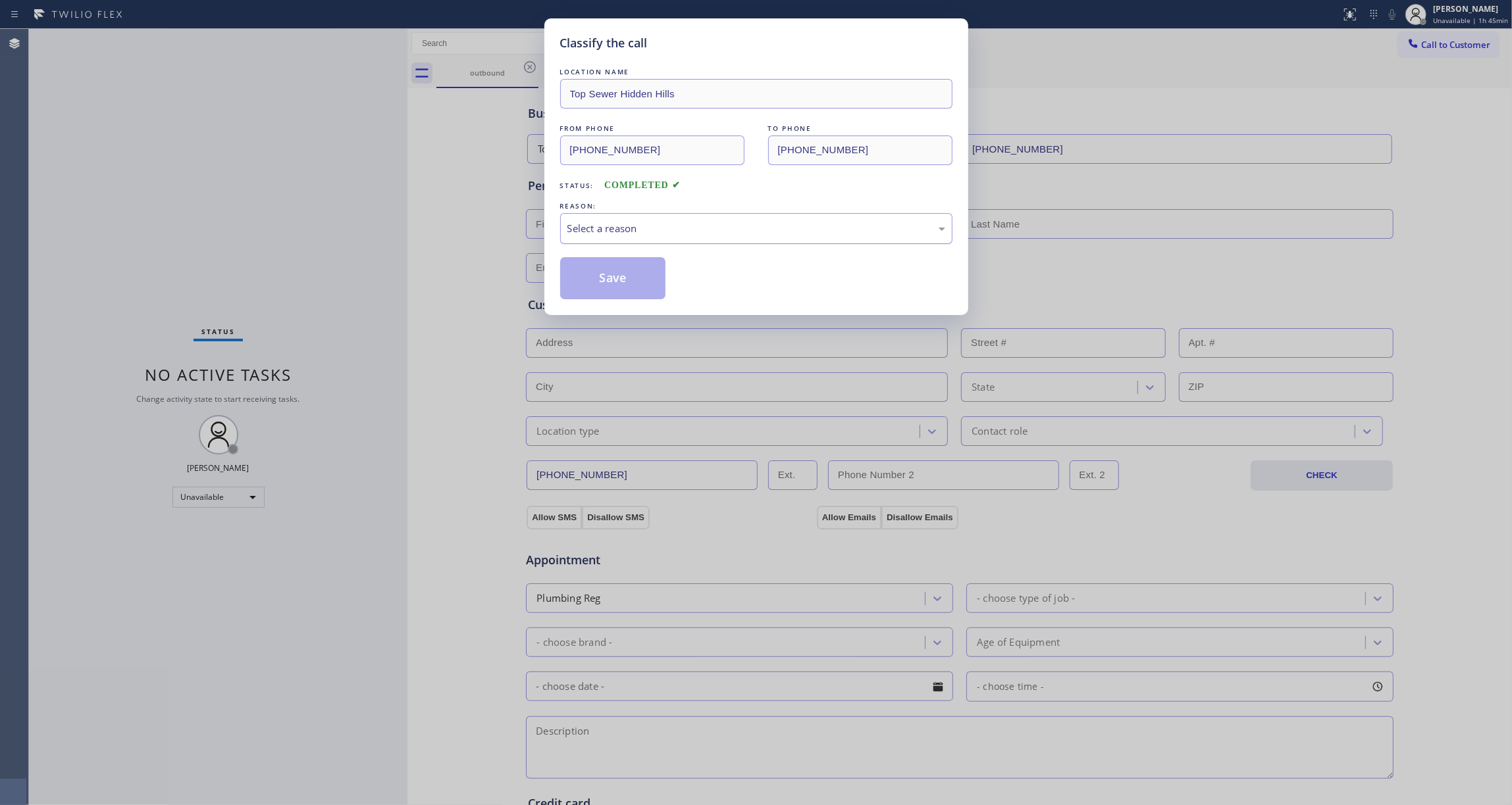
click at [593, 225] on div "Select a reason" at bounding box center [756, 228] width 378 height 15
click at [593, 283] on button "Save" at bounding box center [613, 278] width 106 height 42
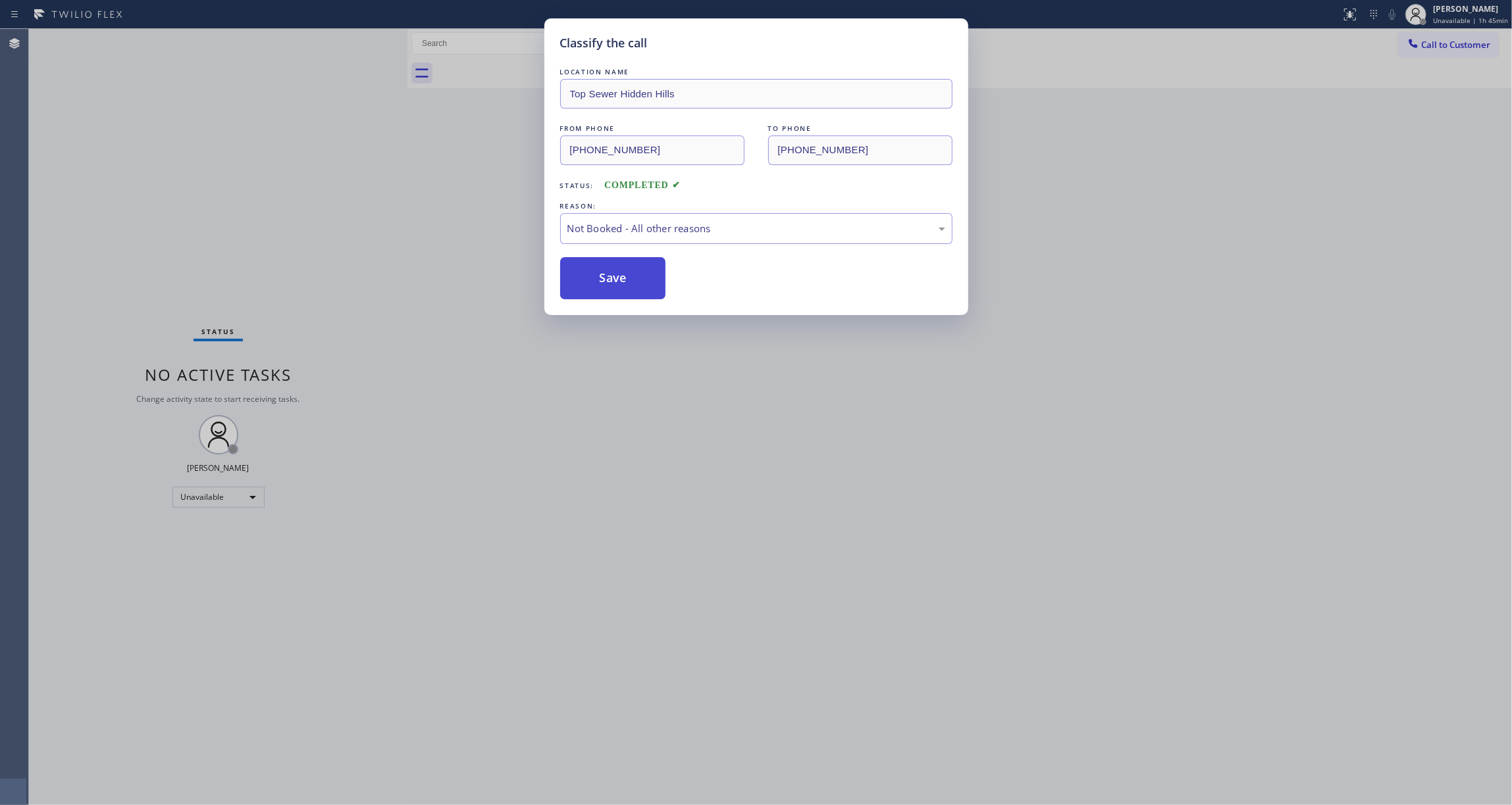
drag, startPoint x: 593, startPoint y: 283, endPoint x: 609, endPoint y: 272, distance: 19.4
click at [593, 281] on button "Save" at bounding box center [613, 278] width 106 height 42
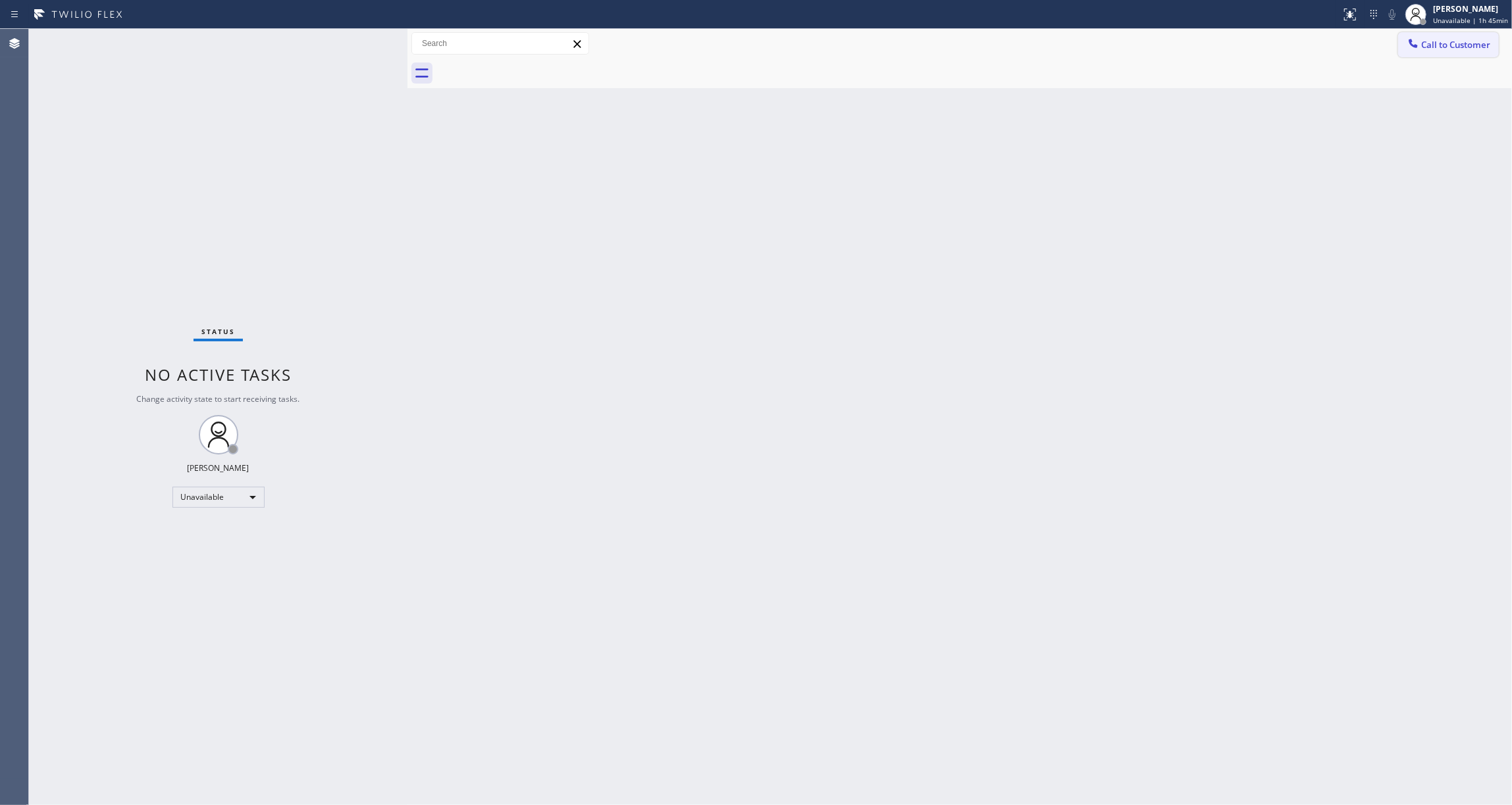
click at [1469, 43] on span "Call to Customer" at bounding box center [1455, 45] width 69 height 12
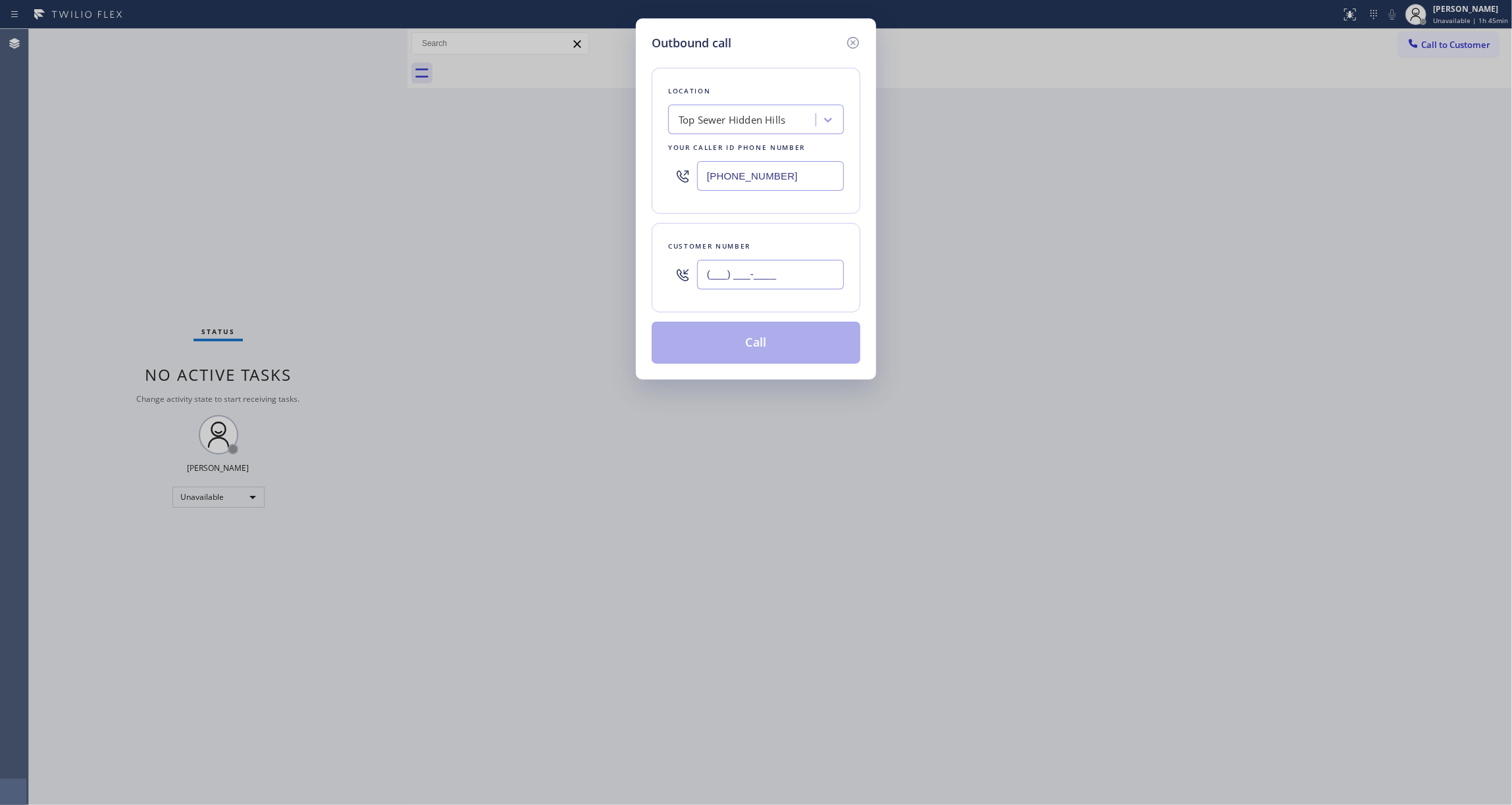
click at [811, 269] on input "(___) ___-____" at bounding box center [770, 275] width 147 height 30
paste input "810) 314-8298"
type input "[PHONE_NUMBER]"
click at [751, 342] on button "Call" at bounding box center [756, 342] width 209 height 42
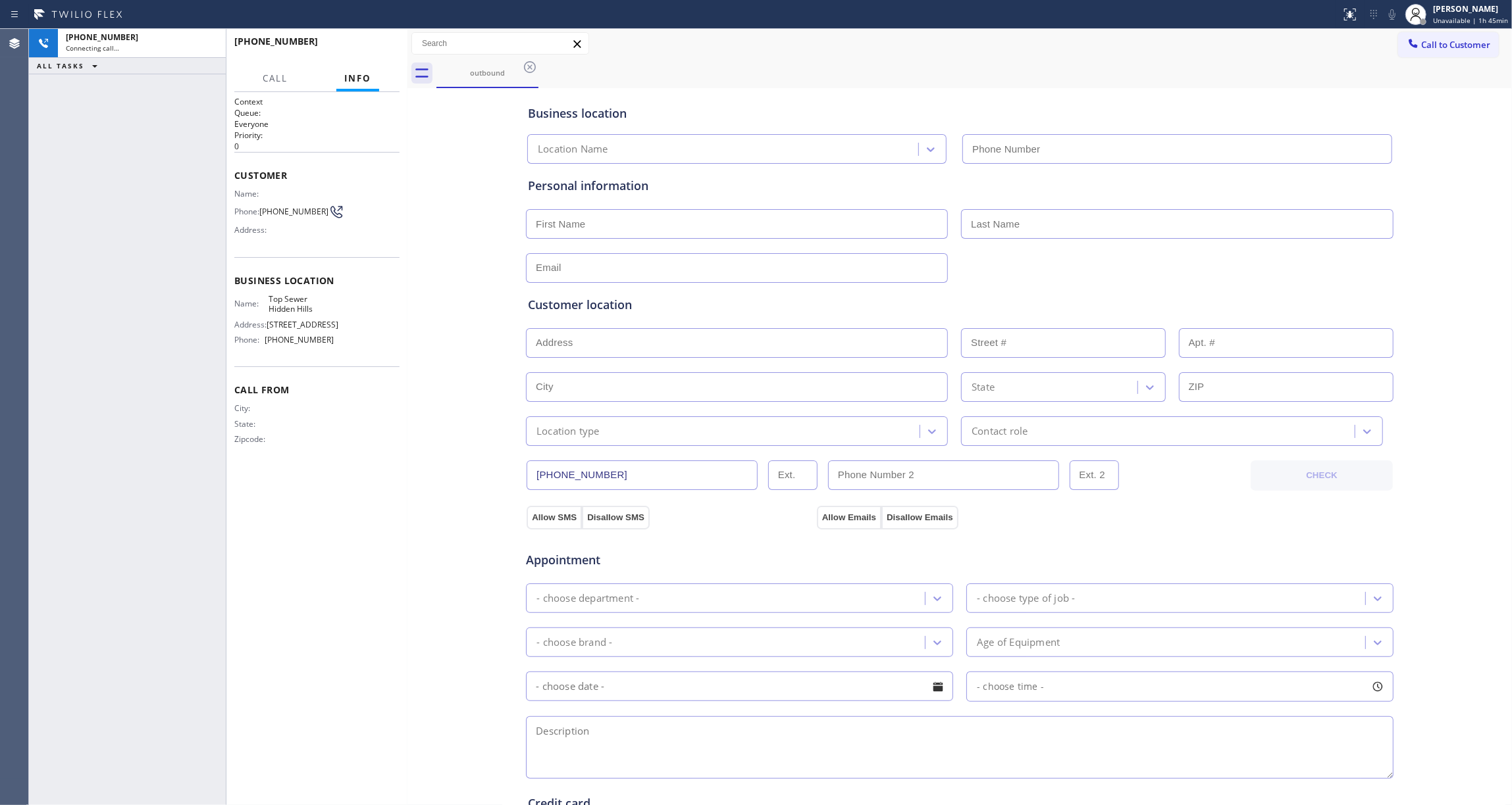
type input "[PHONE_NUMBER]"
click at [57, 331] on div "[PHONE_NUMBER] Connecting call… ALL TASKS ALL TASKS ACTIVE TASKS TASKS IN WRAP …" at bounding box center [128, 417] width 197 height 777
click at [210, 37] on icon at bounding box center [208, 43] width 16 height 16
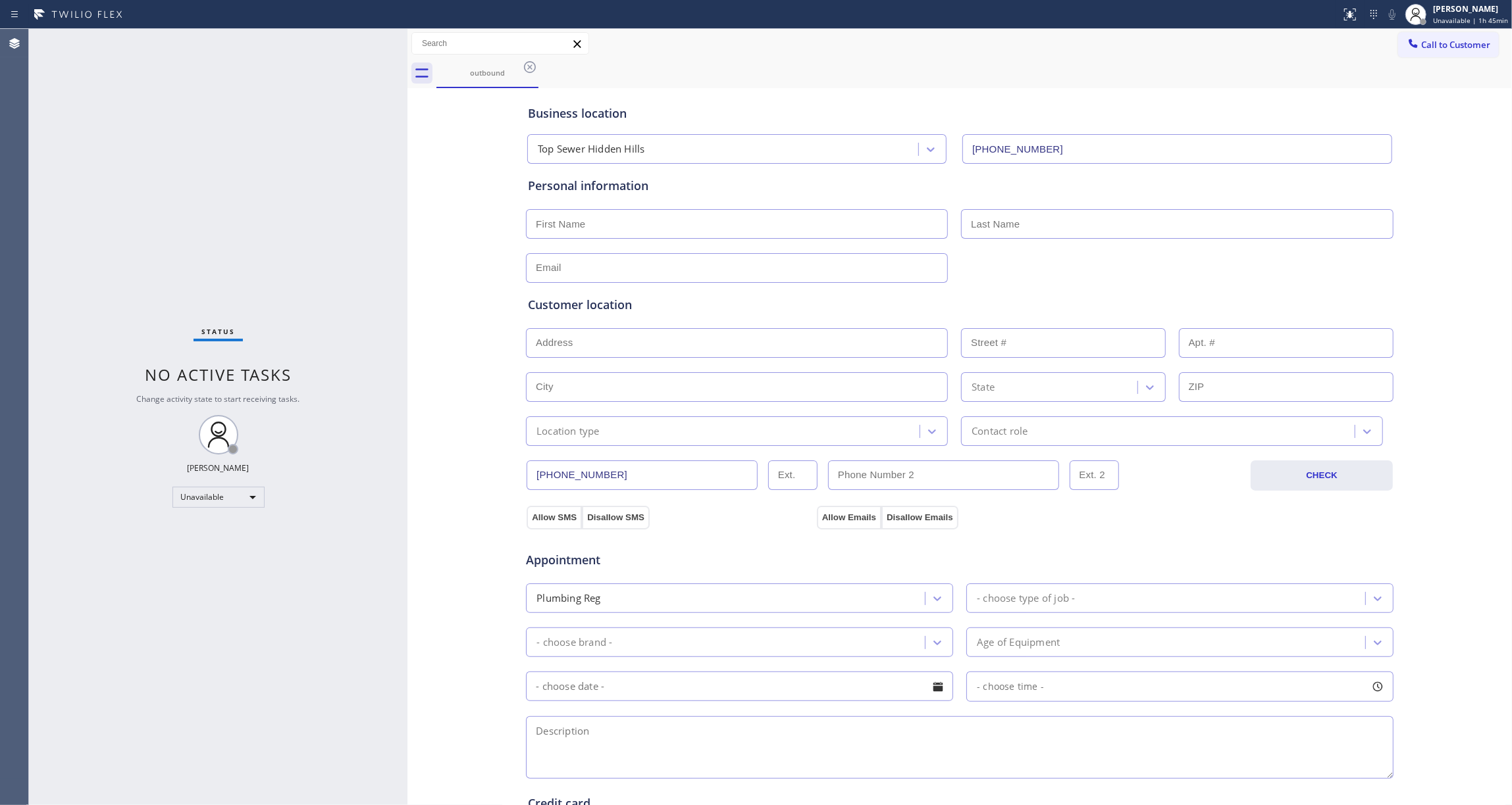
drag, startPoint x: 521, startPoint y: 71, endPoint x: 612, endPoint y: 69, distance: 91.0
click at [522, 71] on icon at bounding box center [529, 66] width 16 height 16
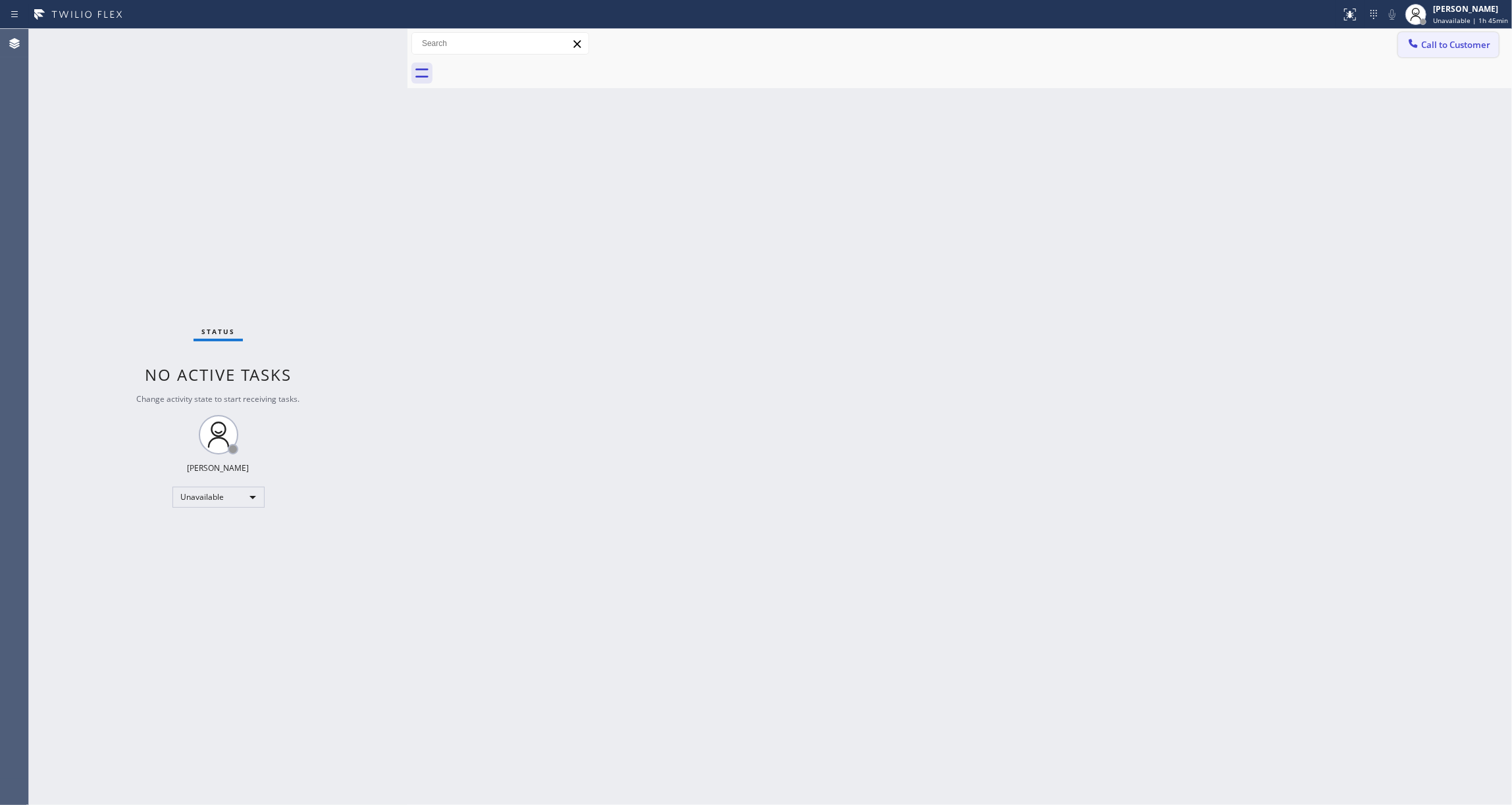
click at [1464, 51] on button "Call to Customer" at bounding box center [1448, 45] width 101 height 25
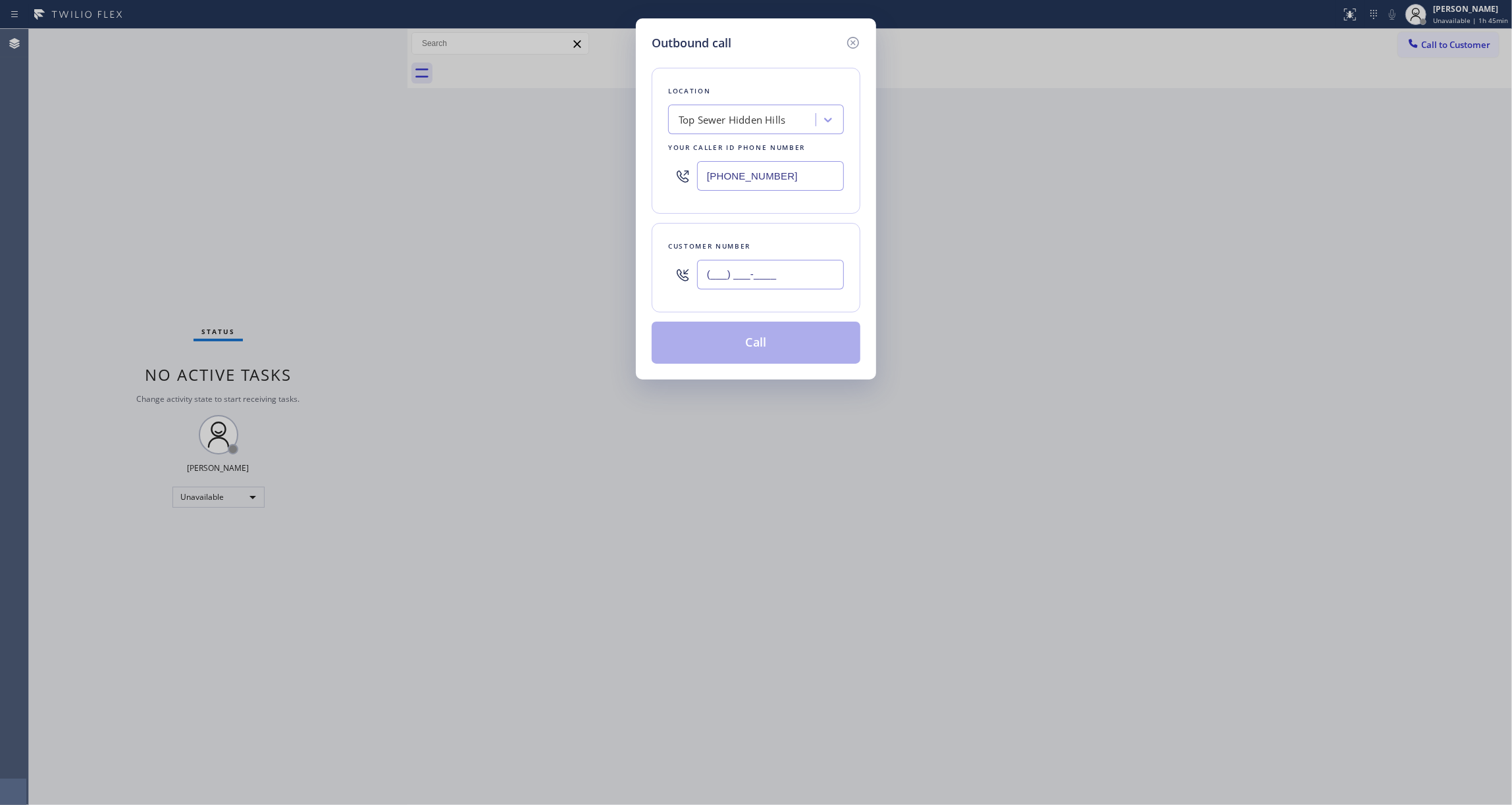
click at [798, 284] on input "(___) ___-____" at bounding box center [770, 275] width 147 height 30
paste input "810) 314-8298"
type input "[PHONE_NUMBER]"
click at [728, 357] on button "Call" at bounding box center [756, 342] width 209 height 42
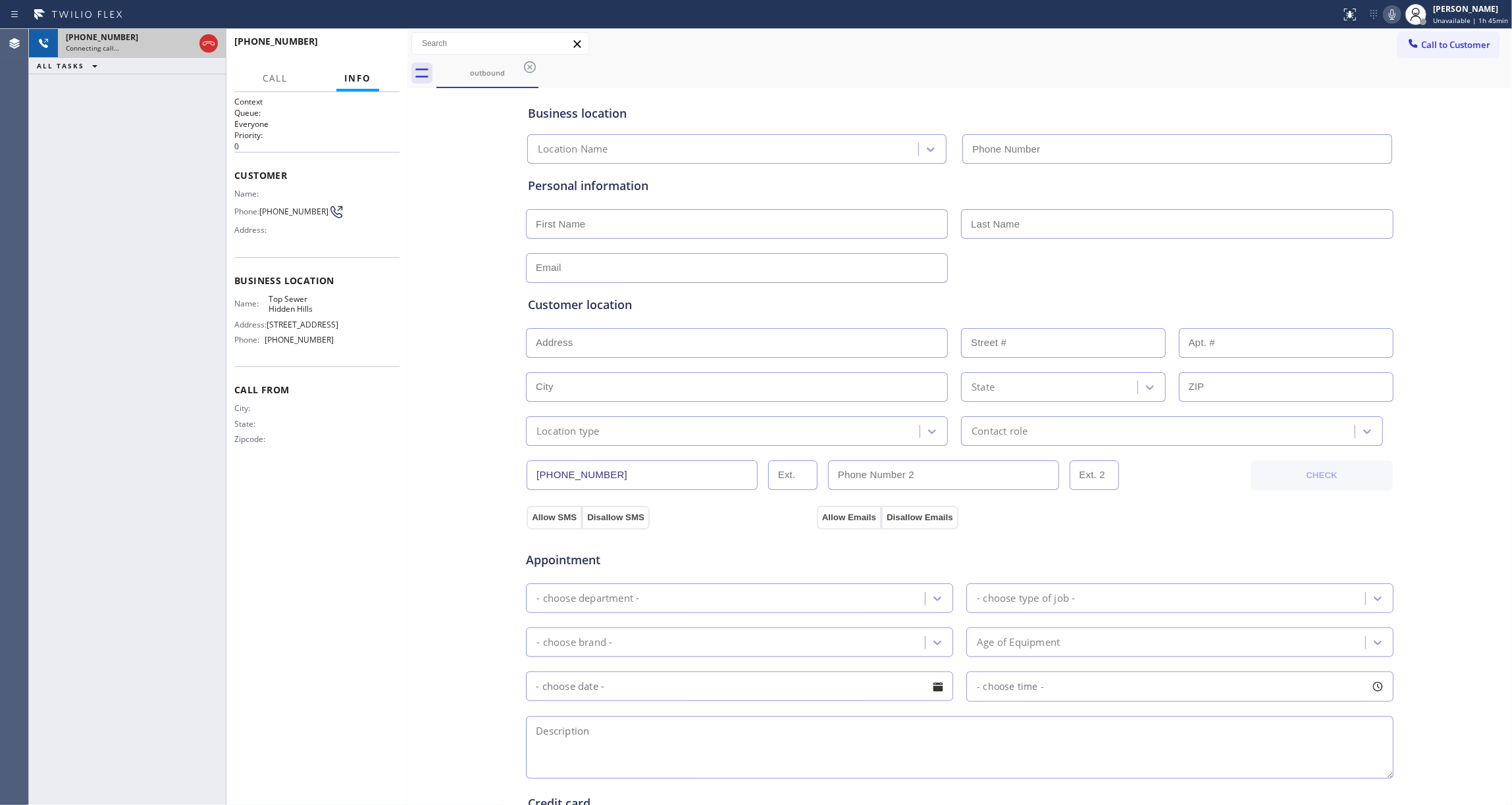
type input "[PHONE_NUMBER]"
click at [205, 41] on icon at bounding box center [208, 43] width 16 height 16
click at [371, 48] on span "HANG UP" at bounding box center [369, 47] width 40 height 9
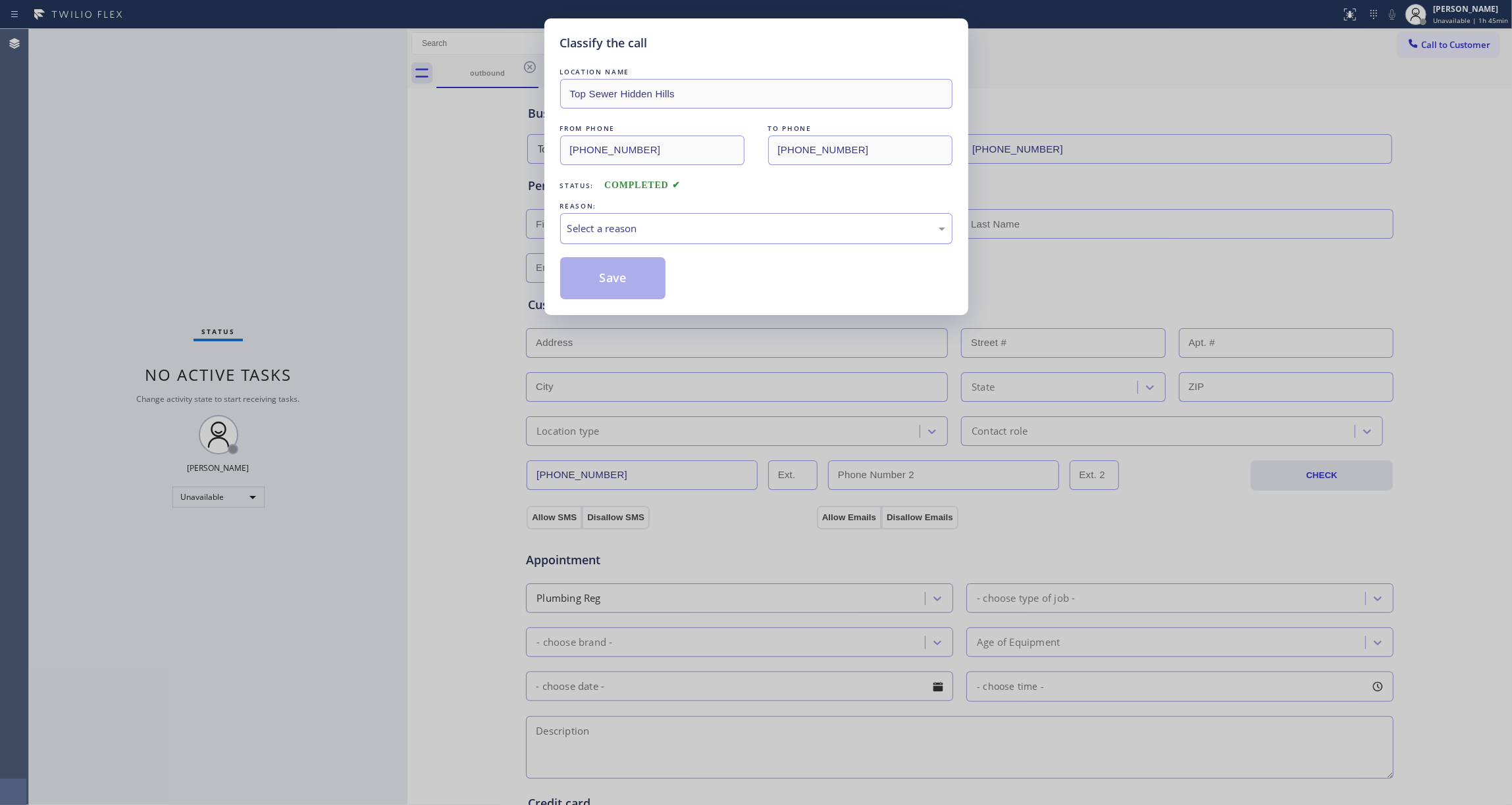
click at [637, 226] on div "Select a reason" at bounding box center [756, 228] width 378 height 15
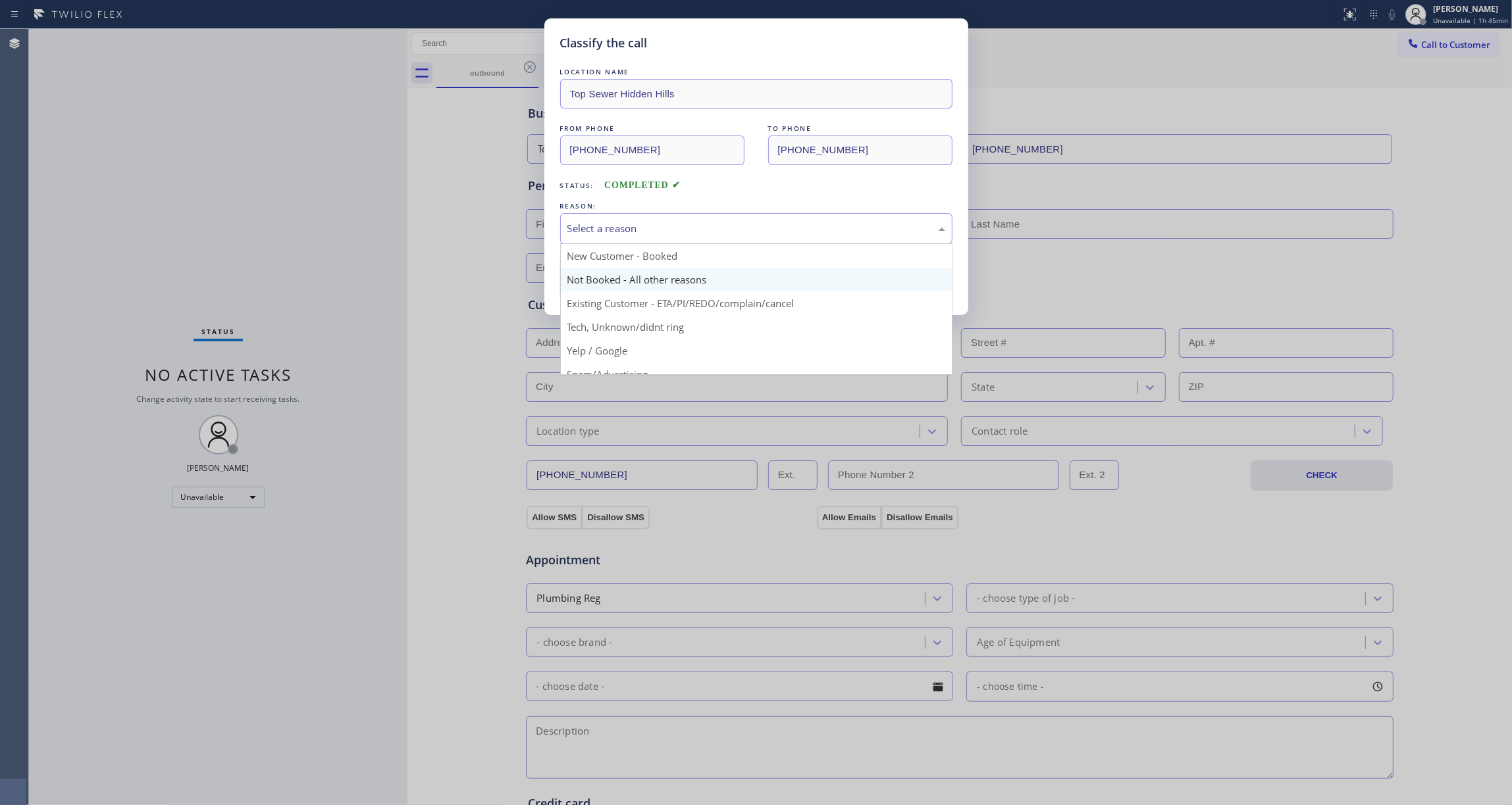
click at [635, 278] on button "Save" at bounding box center [613, 278] width 106 height 42
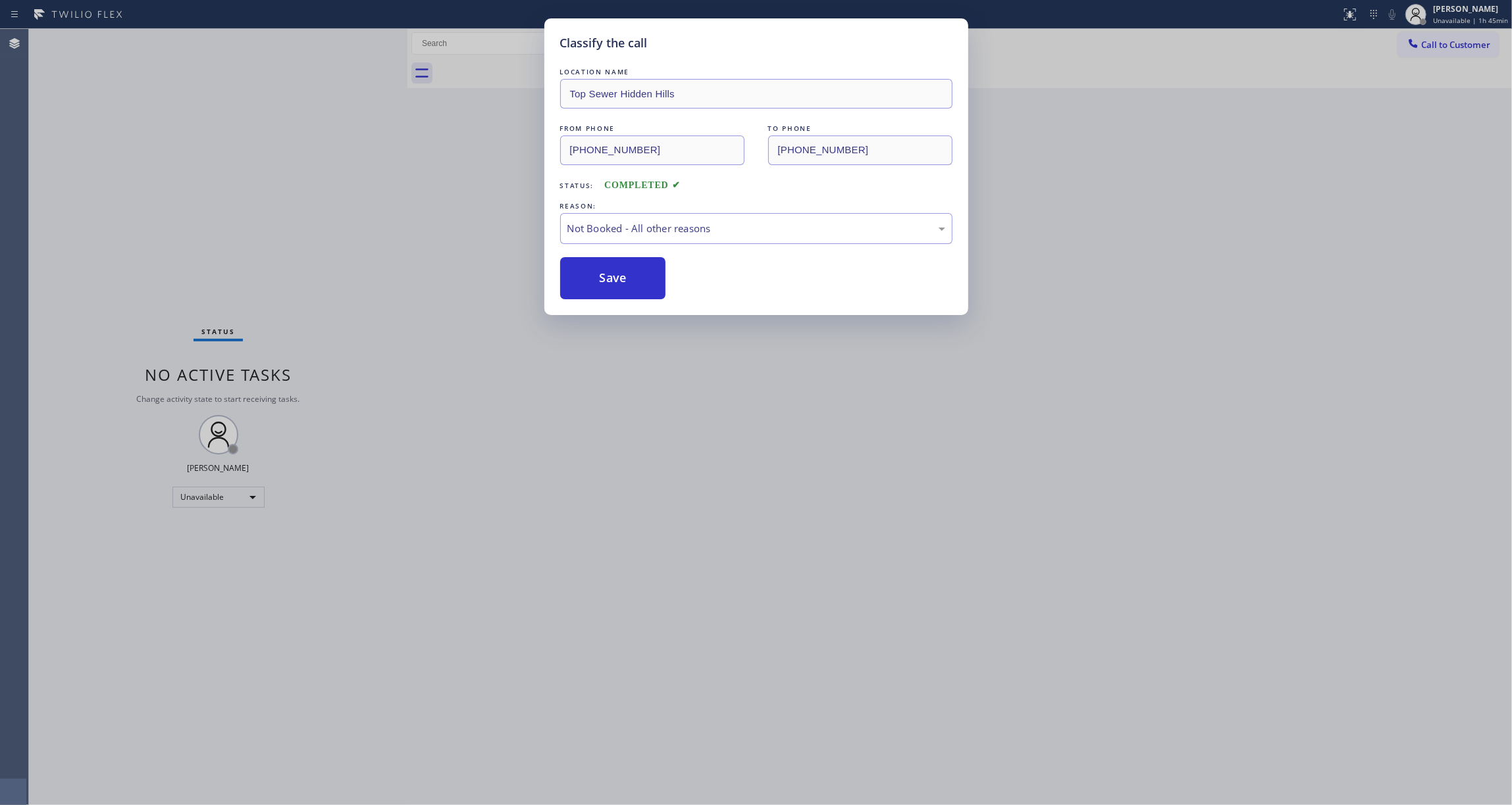
click at [635, 278] on button "Save" at bounding box center [613, 278] width 106 height 42
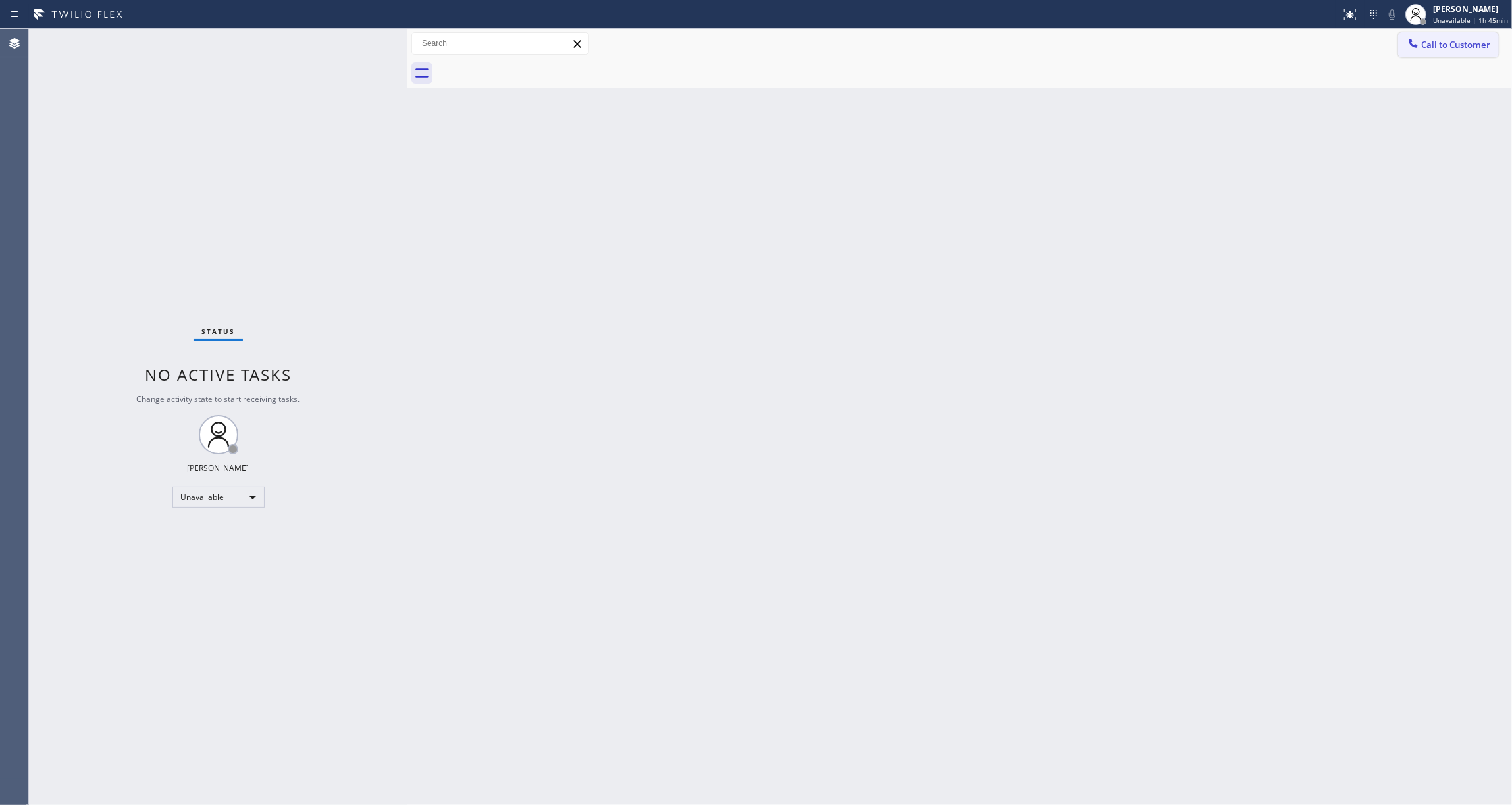
click at [1446, 54] on button "Call to Customer" at bounding box center [1448, 45] width 101 height 25
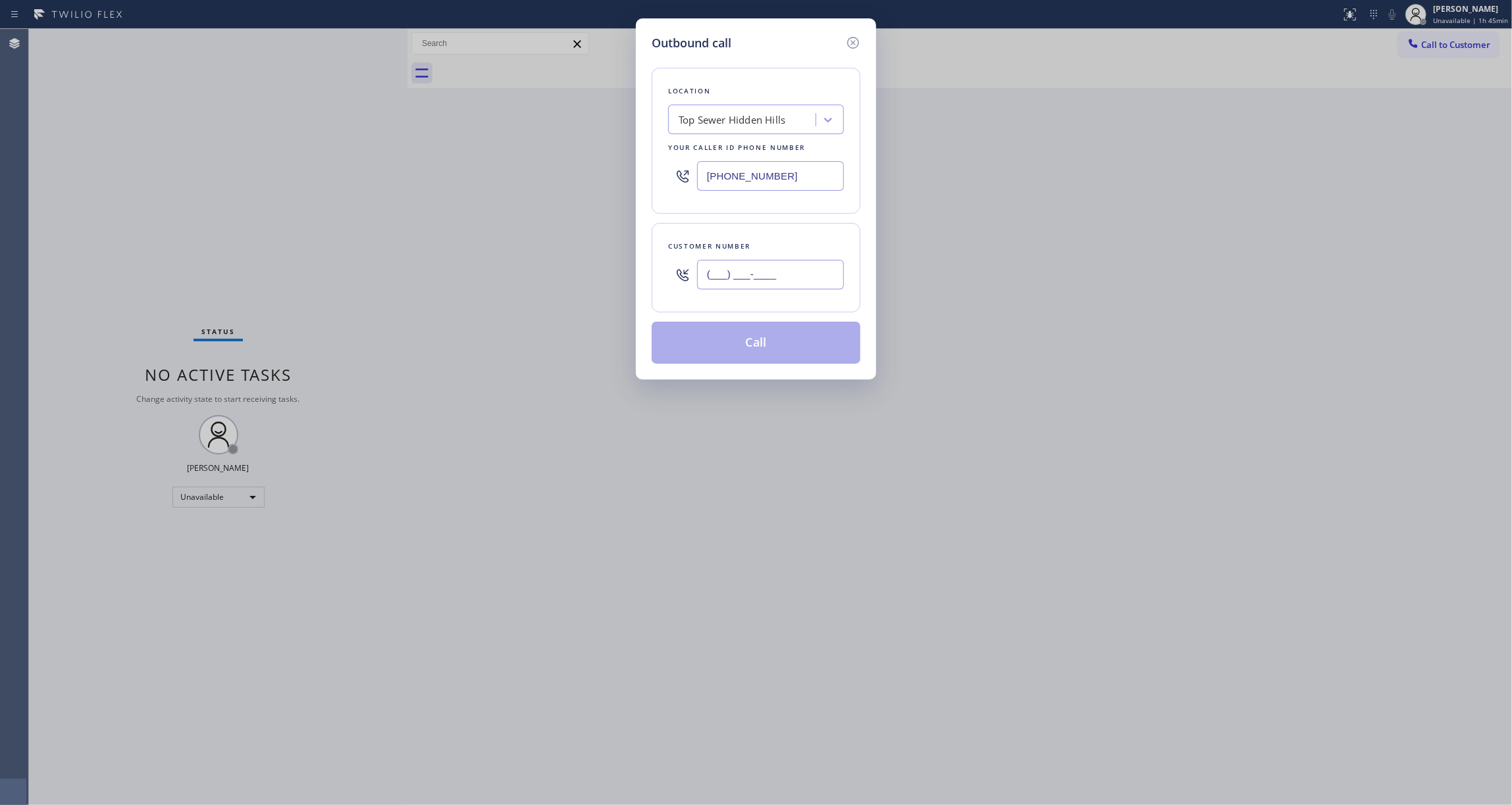
click at [800, 272] on input "(___) ___-____" at bounding box center [770, 275] width 147 height 30
paste input "810) 314-8298"
type input "[PHONE_NUMBER]"
click at [760, 345] on button "Call" at bounding box center [756, 342] width 209 height 42
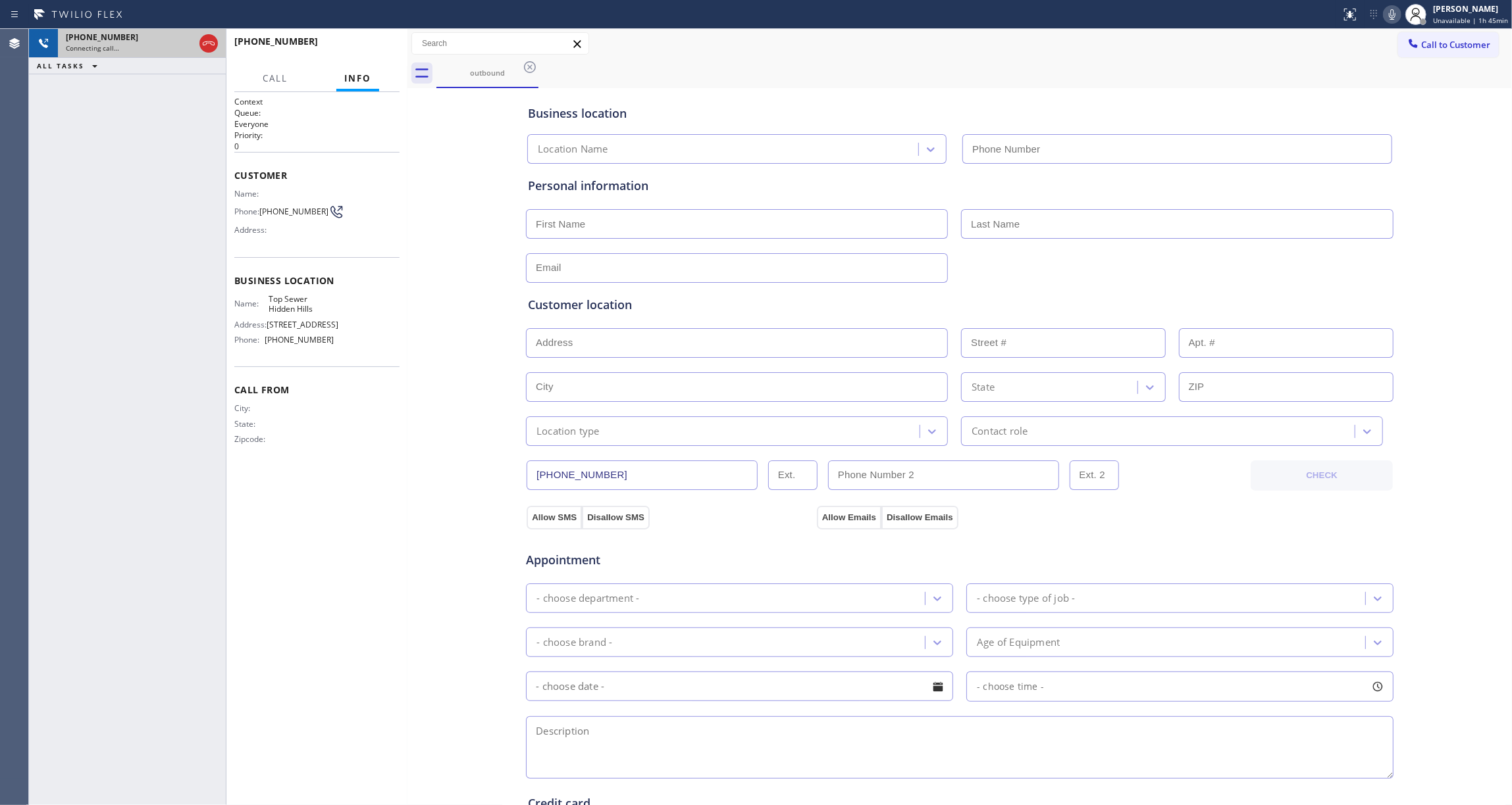
type input "[PHONE_NUMBER]"
click at [161, 46] on div "Connecting call…" at bounding box center [130, 48] width 128 height 9
click at [205, 40] on icon at bounding box center [208, 43] width 16 height 16
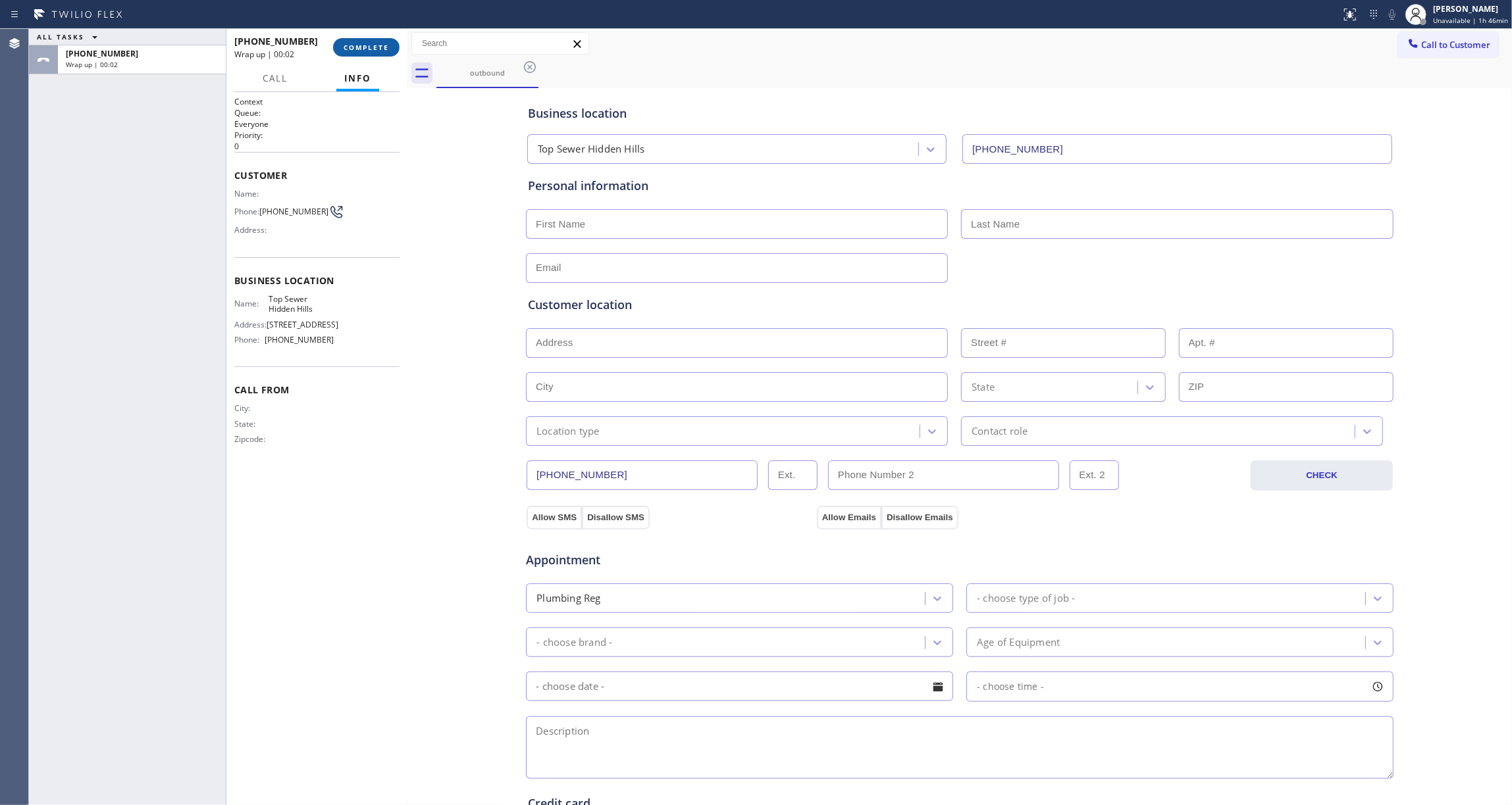
click at [354, 51] on span "COMPLETE" at bounding box center [366, 47] width 46 height 9
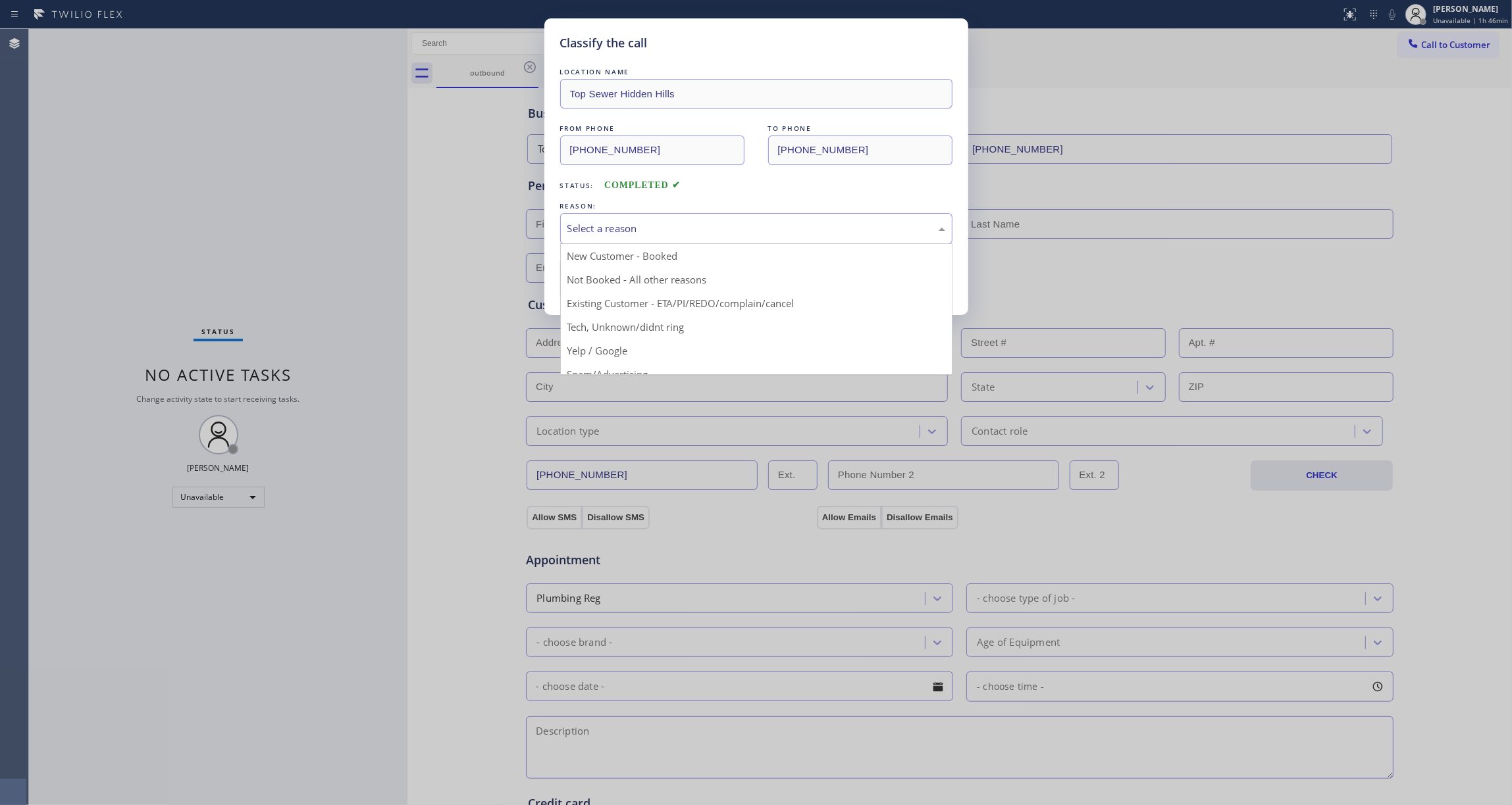
click at [616, 232] on div "Select a reason" at bounding box center [756, 228] width 378 height 15
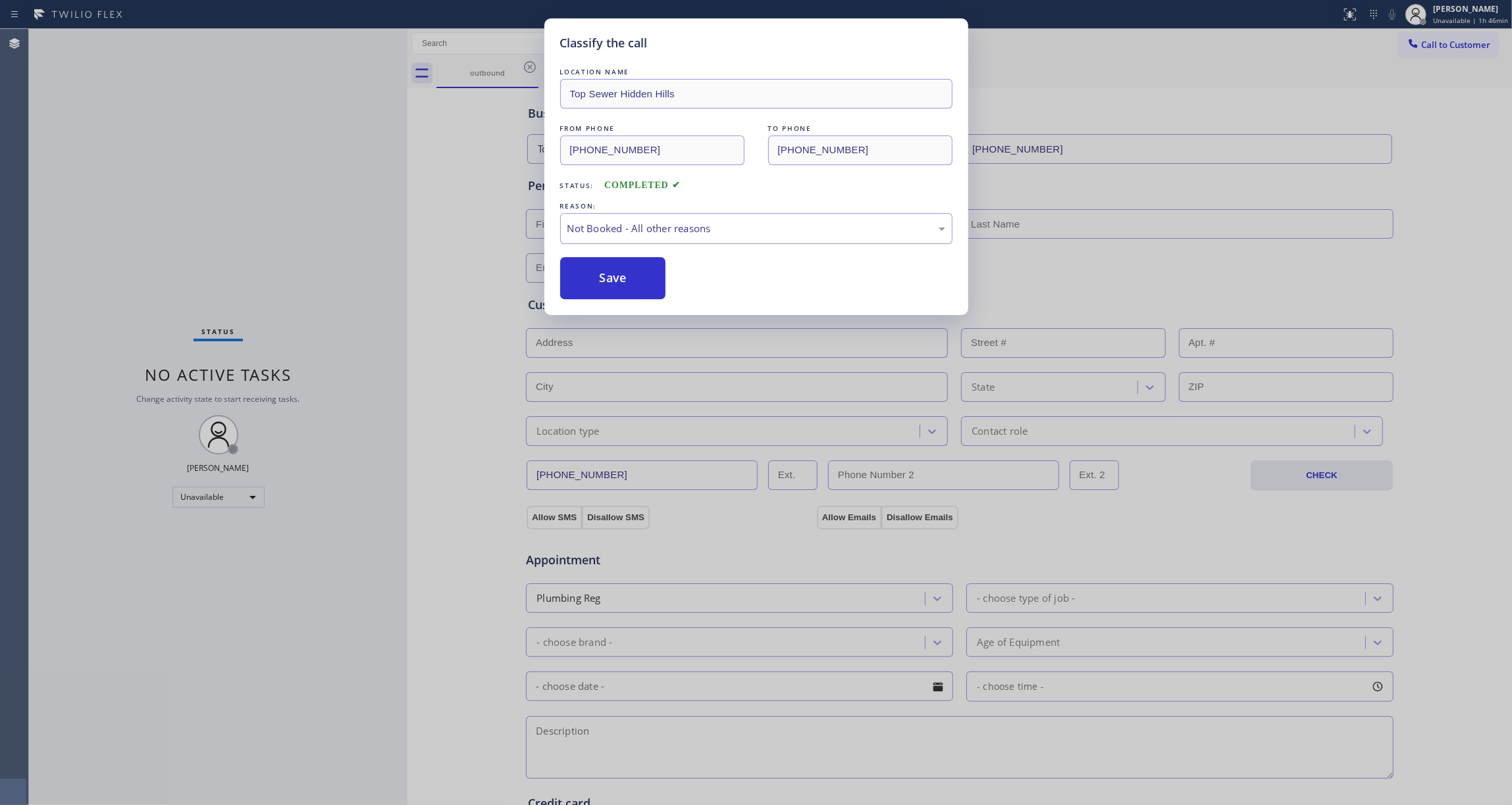
click at [619, 277] on button "Save" at bounding box center [613, 278] width 106 height 42
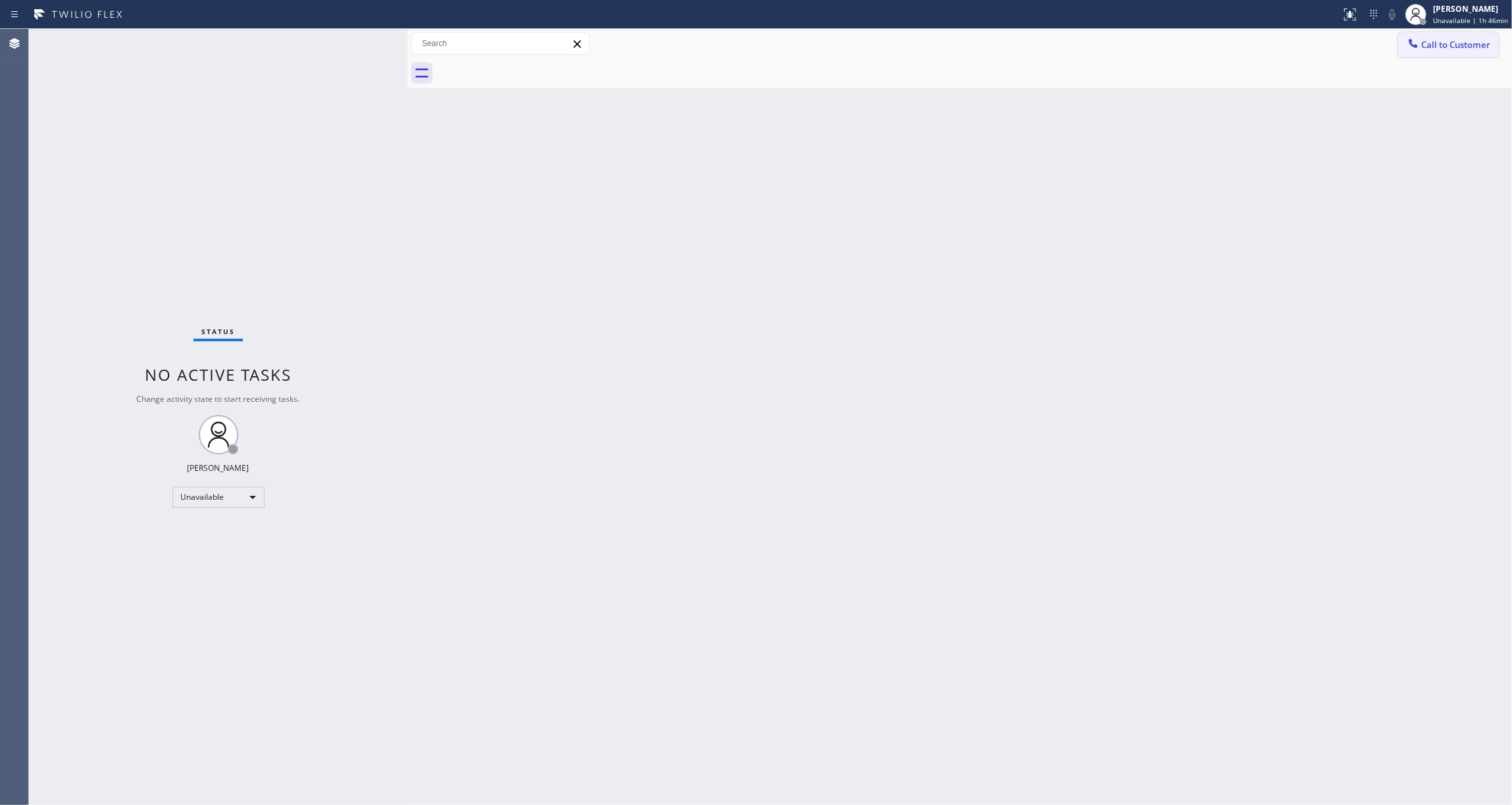
click at [1449, 46] on span "Call to Customer" at bounding box center [1455, 45] width 69 height 12
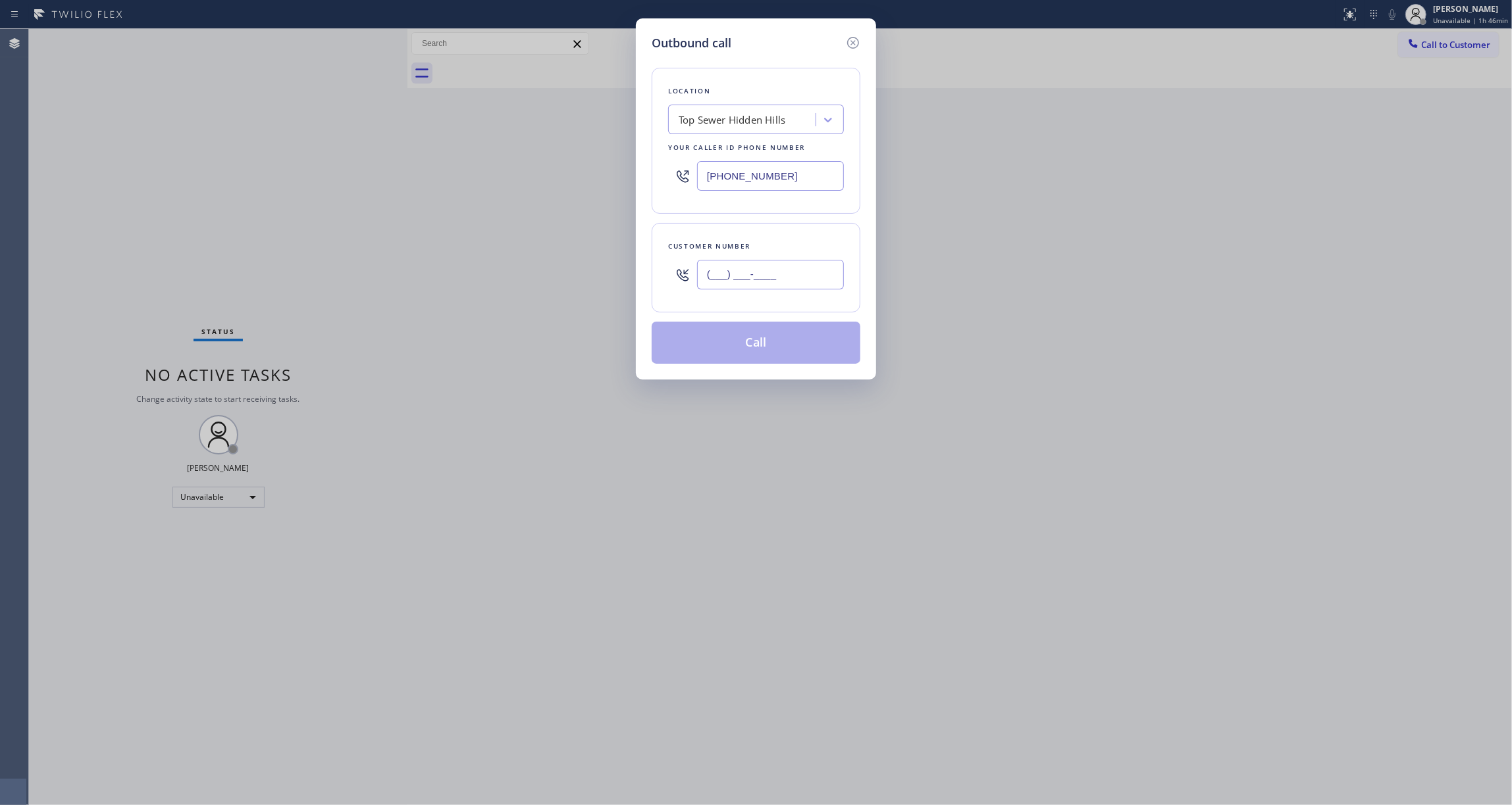
click at [799, 267] on input "(___) ___-____" at bounding box center [770, 275] width 147 height 30
paste input "810) 314-8298"
type input "[PHONE_NUMBER]"
click at [728, 345] on button "Call" at bounding box center [756, 342] width 209 height 42
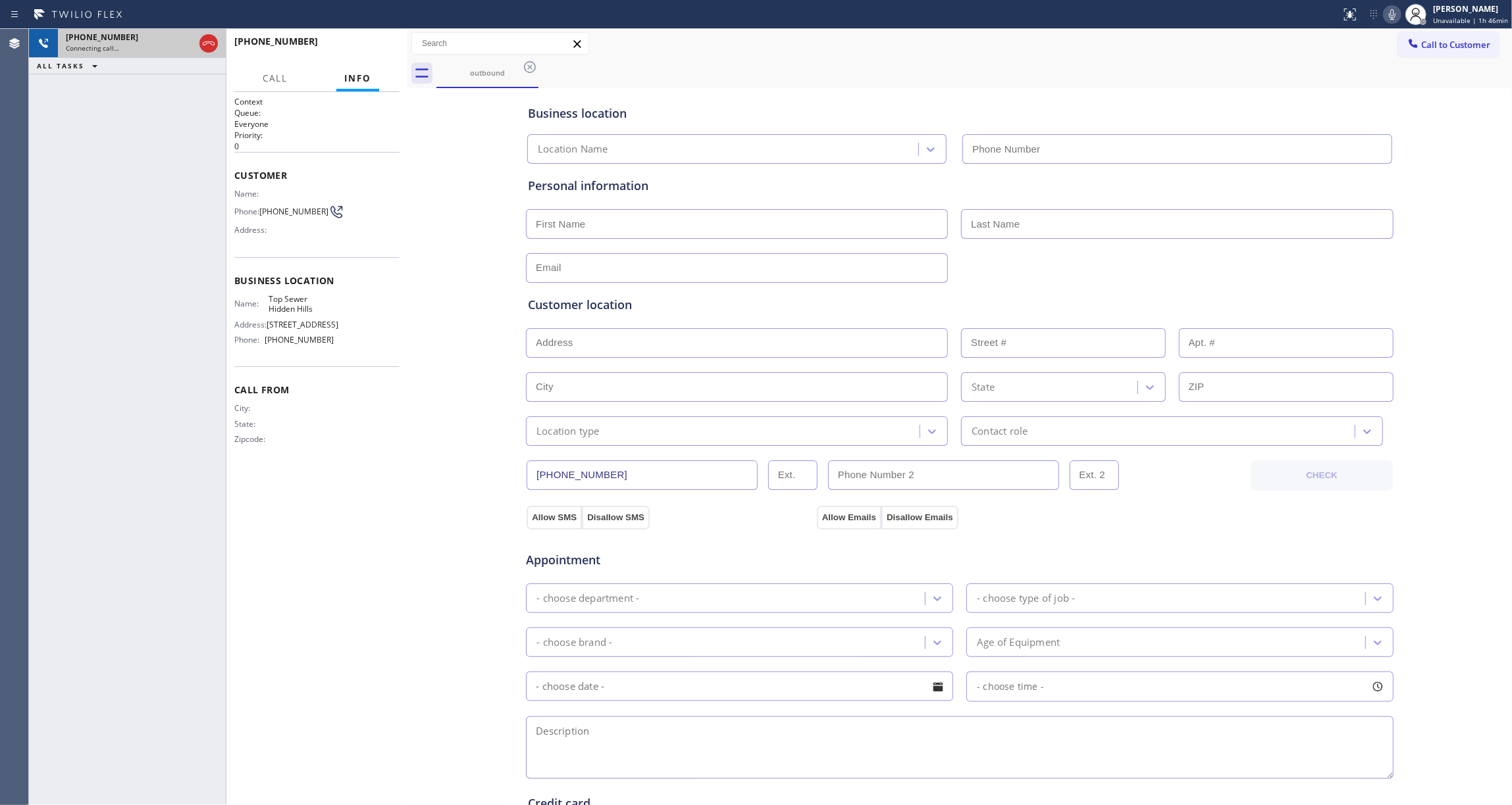
type input "[PHONE_NUMBER]"
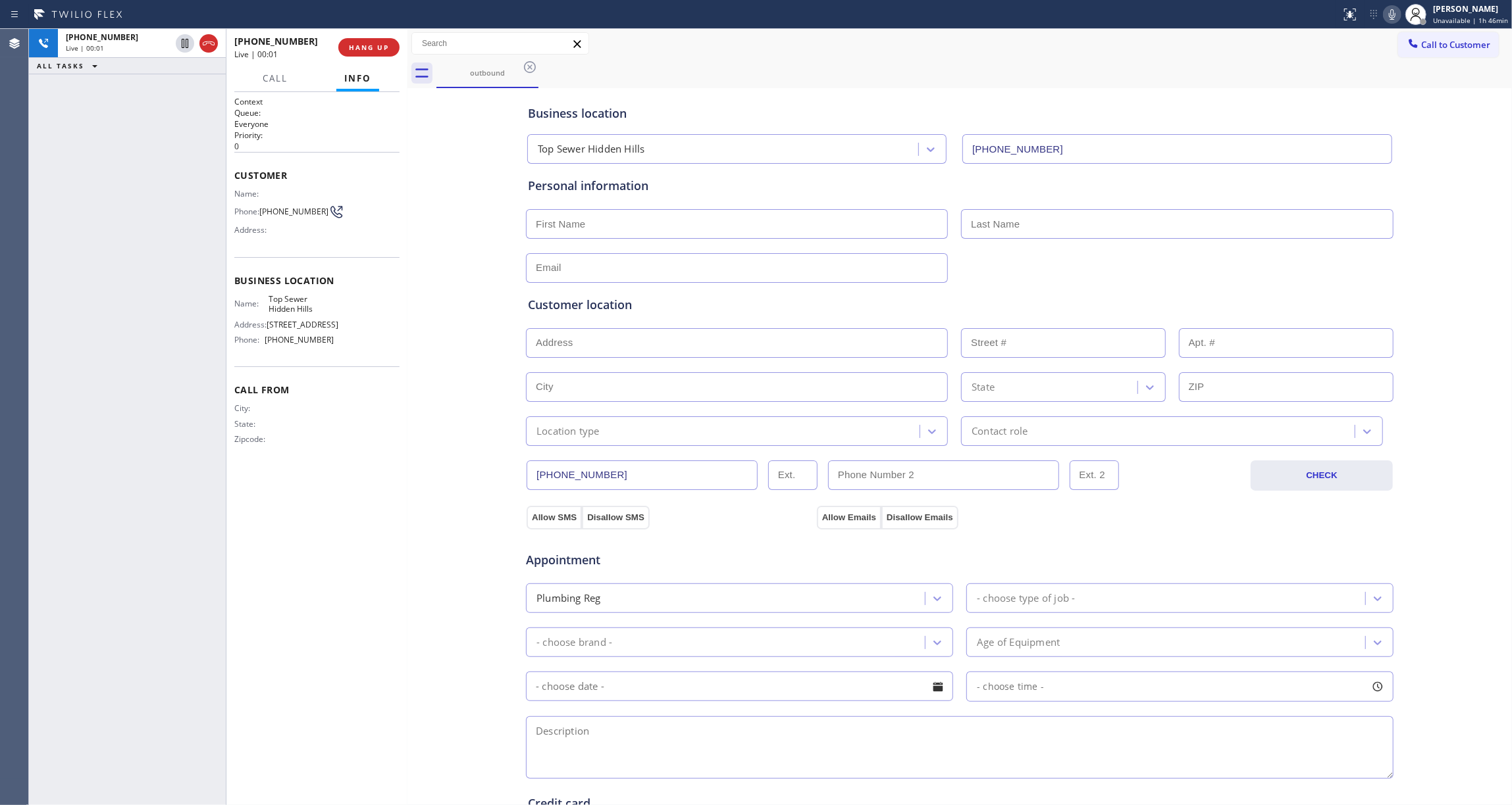
drag, startPoint x: 207, startPoint y: 43, endPoint x: 248, endPoint y: 35, distance: 41.8
click at [207, 43] on icon at bounding box center [208, 43] width 16 height 16
click at [371, 45] on span "COMPLETE" at bounding box center [366, 47] width 46 height 9
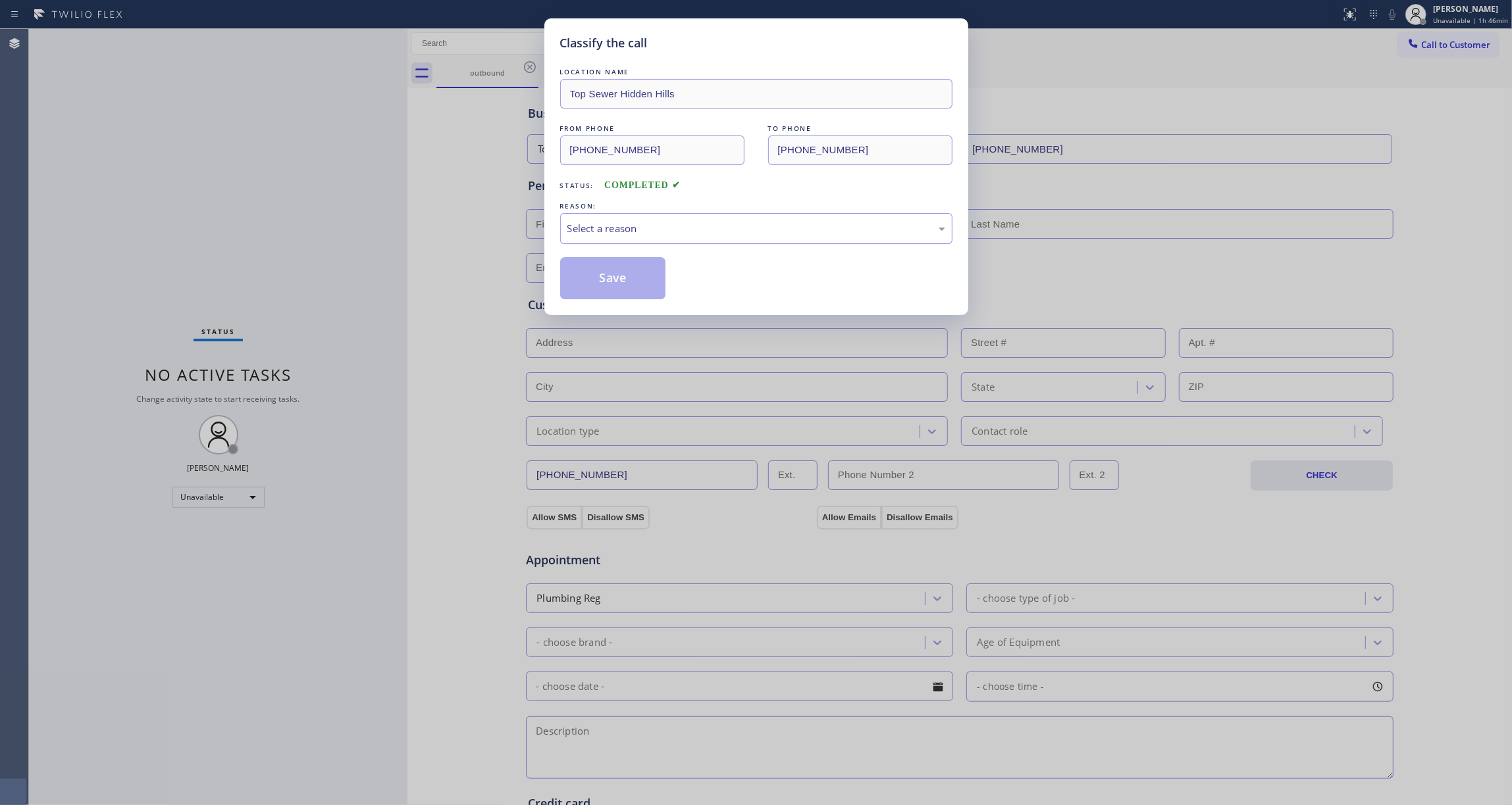
click at [593, 227] on div "Select a reason" at bounding box center [756, 228] width 378 height 15
click at [634, 287] on button "Save" at bounding box center [613, 278] width 106 height 42
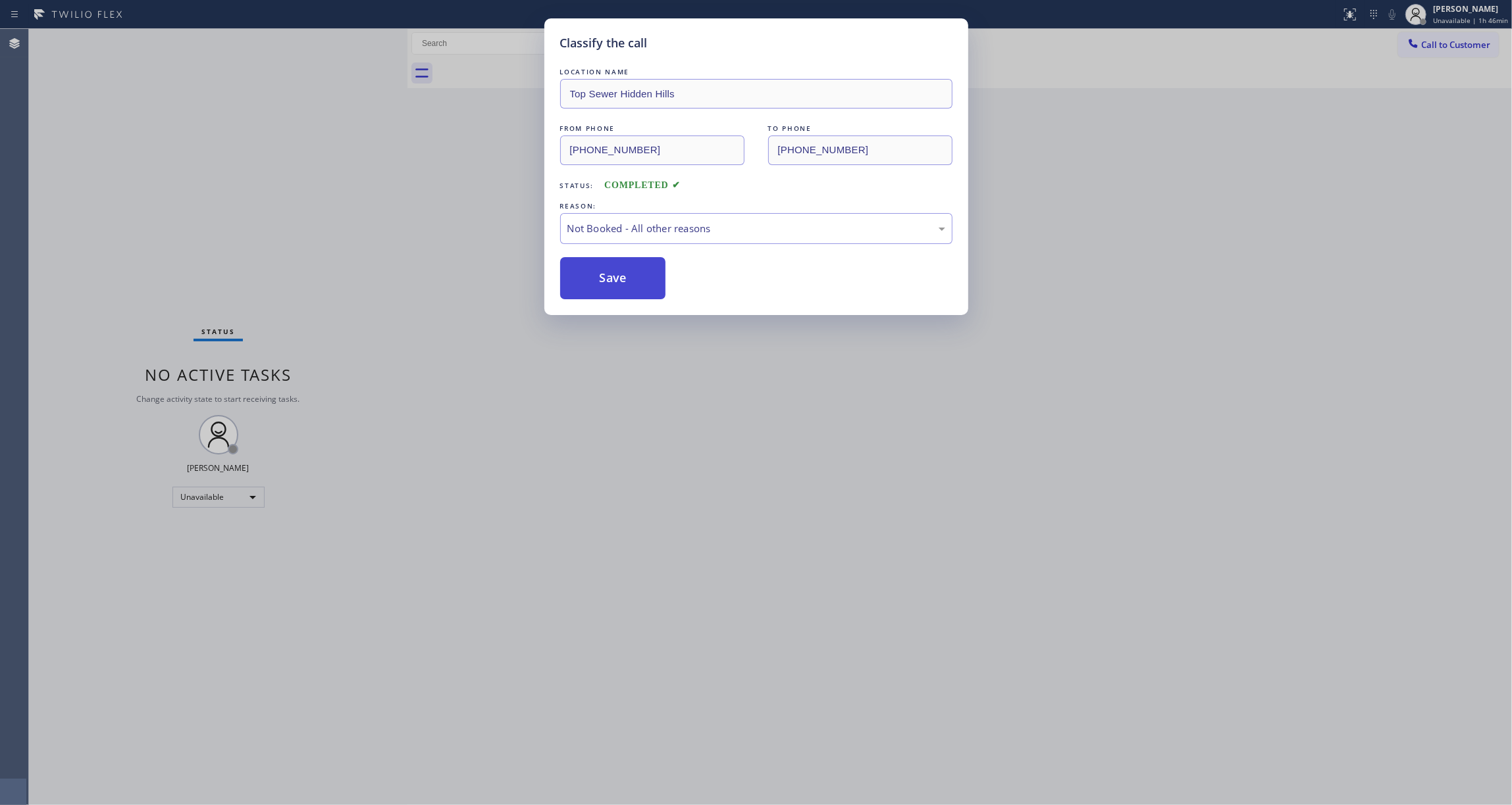
click at [634, 287] on button "Save" at bounding box center [613, 278] width 106 height 42
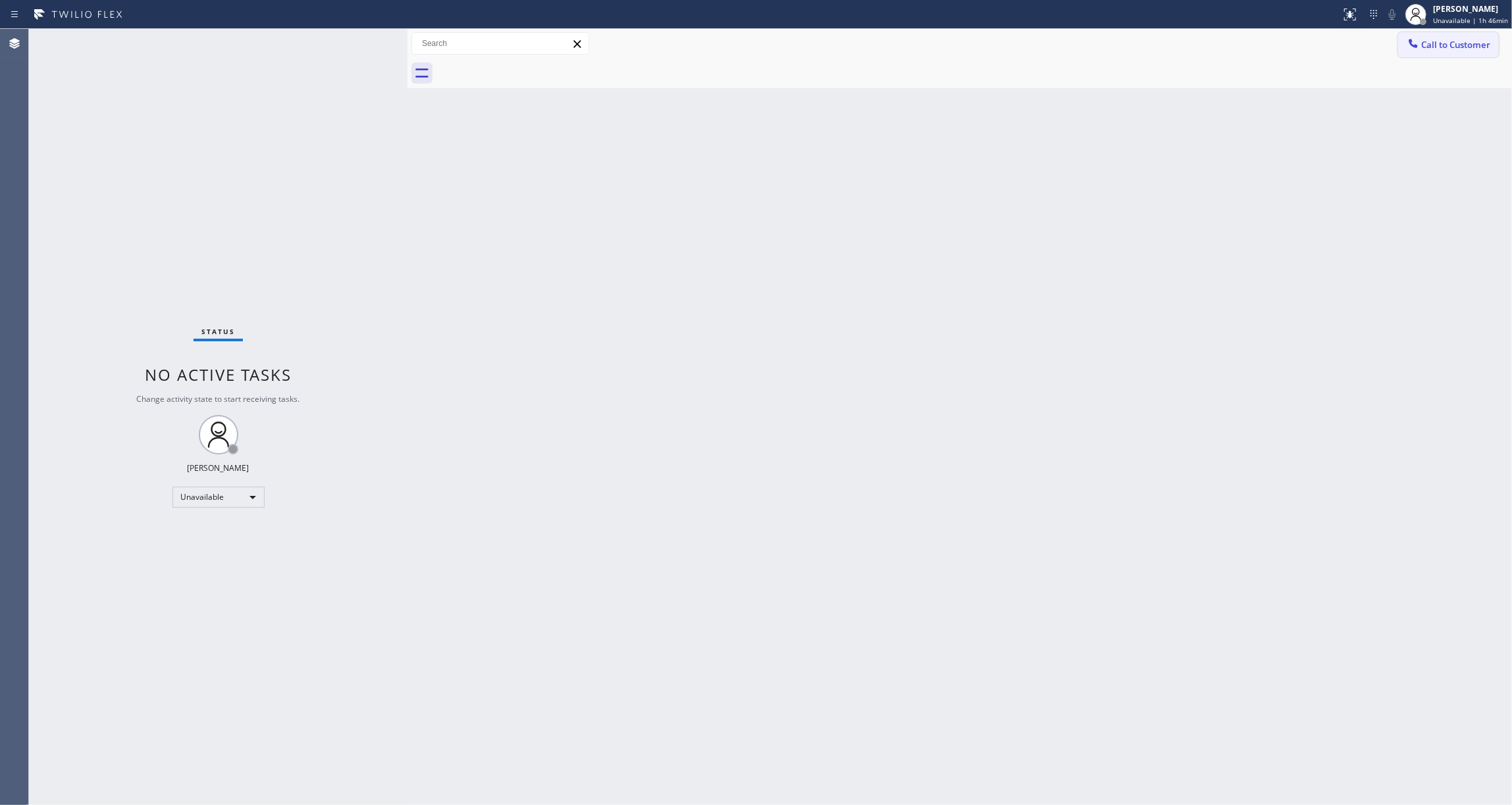
click at [1455, 45] on span "Call to Customer" at bounding box center [1455, 45] width 69 height 12
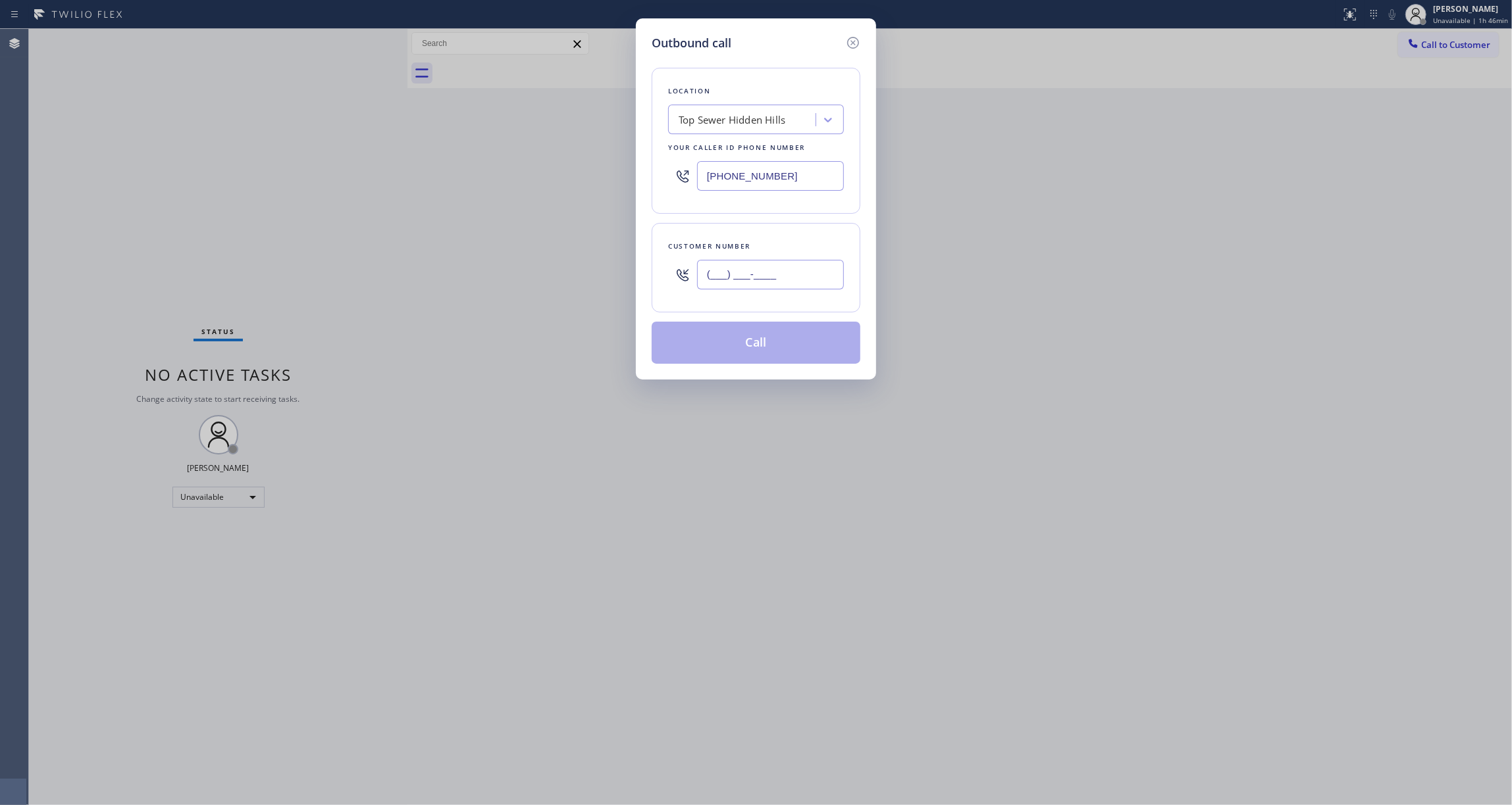
click at [786, 282] on input "(___) ___-____" at bounding box center [770, 275] width 147 height 30
paste input "810) 314-8298"
type input "[PHONE_NUMBER]"
click at [732, 341] on button "Call" at bounding box center [756, 342] width 209 height 42
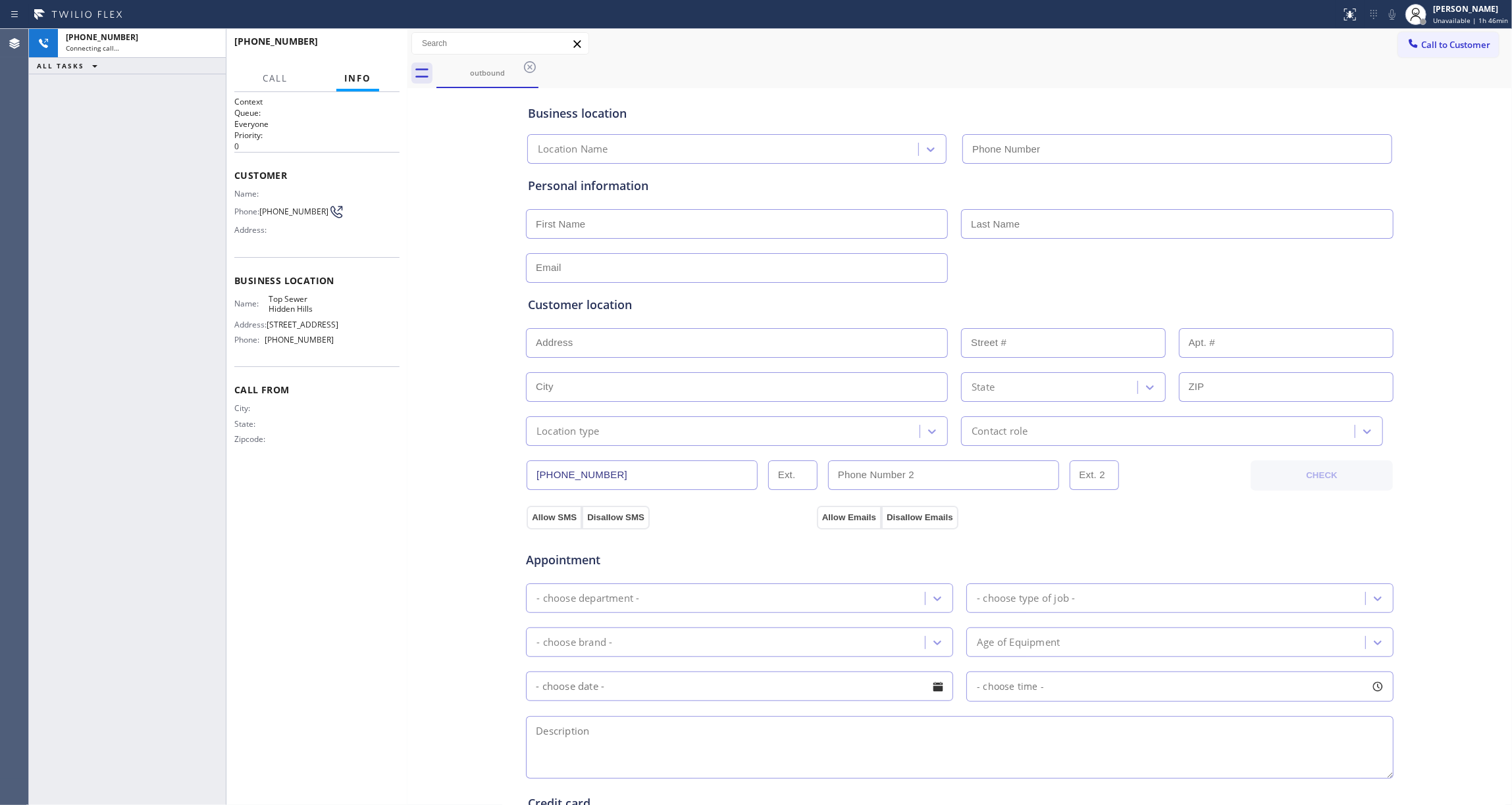
type input "[PHONE_NUMBER]"
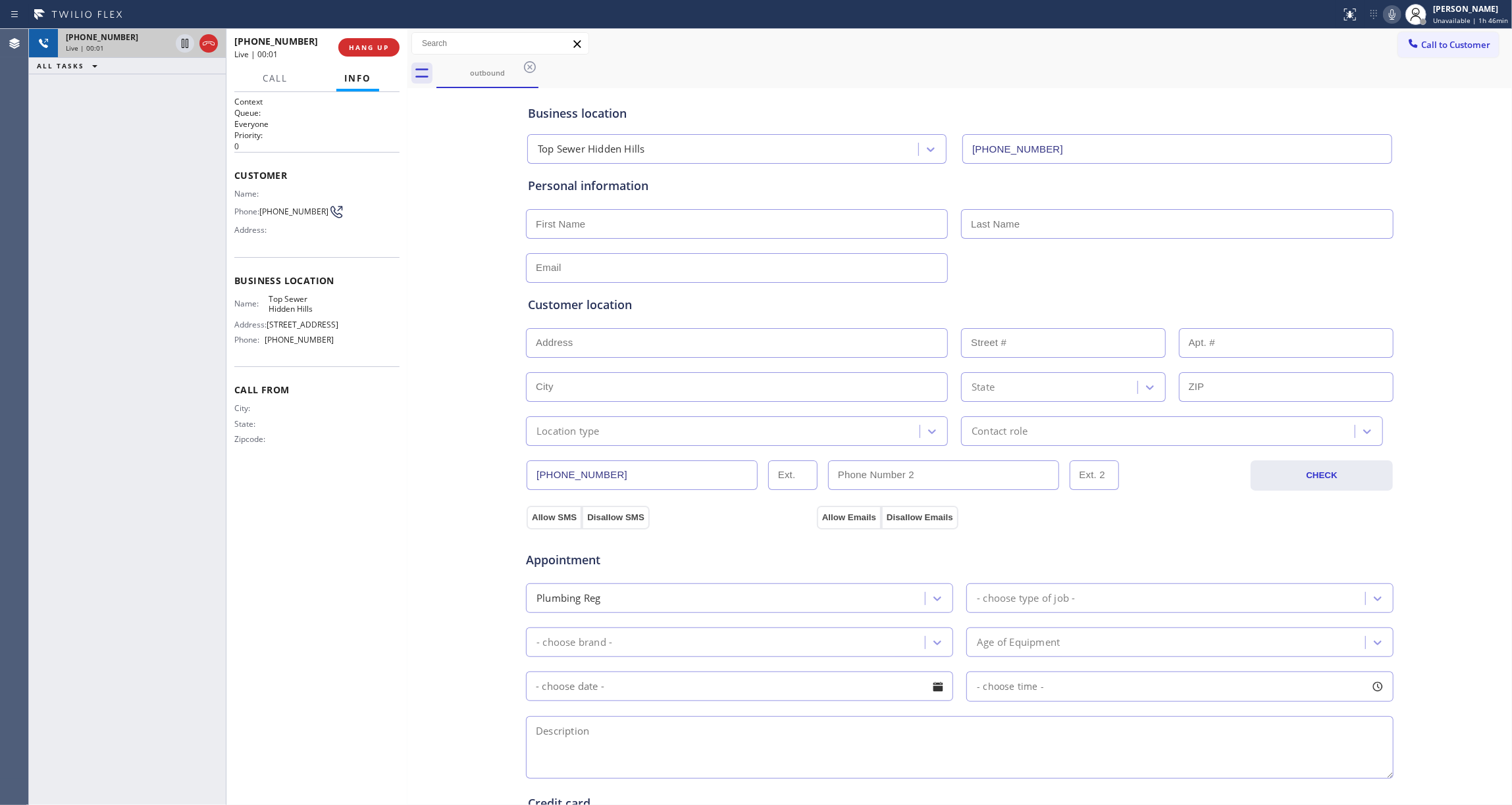
drag, startPoint x: 206, startPoint y: 43, endPoint x: 217, endPoint y: 48, distance: 12.1
click at [207, 43] on icon at bounding box center [209, 43] width 12 height 4
click at [351, 42] on button "HANG UP" at bounding box center [369, 47] width 61 height 19
click at [366, 53] on button "COMPLETE" at bounding box center [366, 47] width 66 height 19
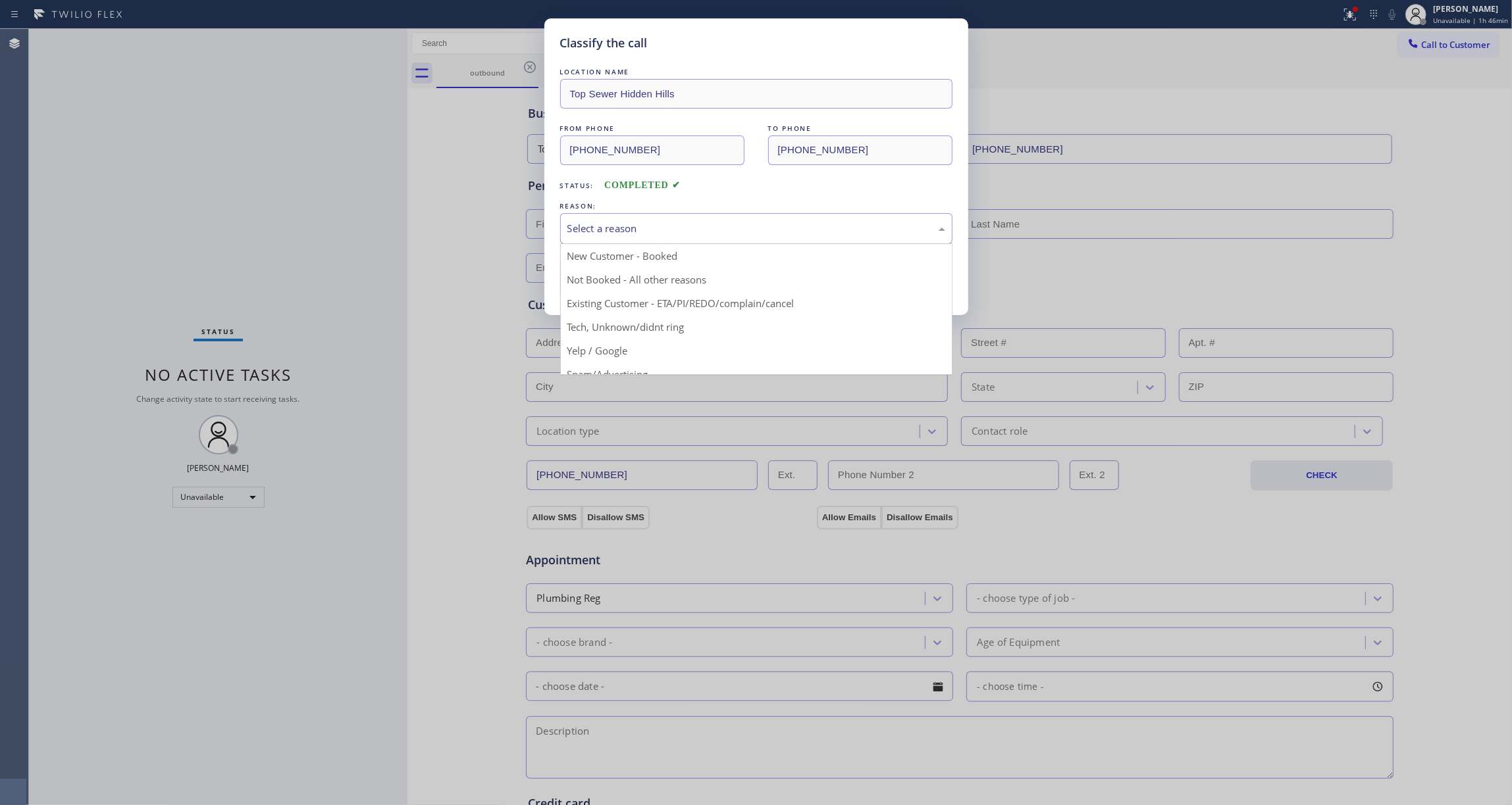
drag, startPoint x: 609, startPoint y: 239, endPoint x: 628, endPoint y: 282, distance: 47.0
click at [609, 237] on div "Select a reason" at bounding box center [757, 228] width 393 height 31
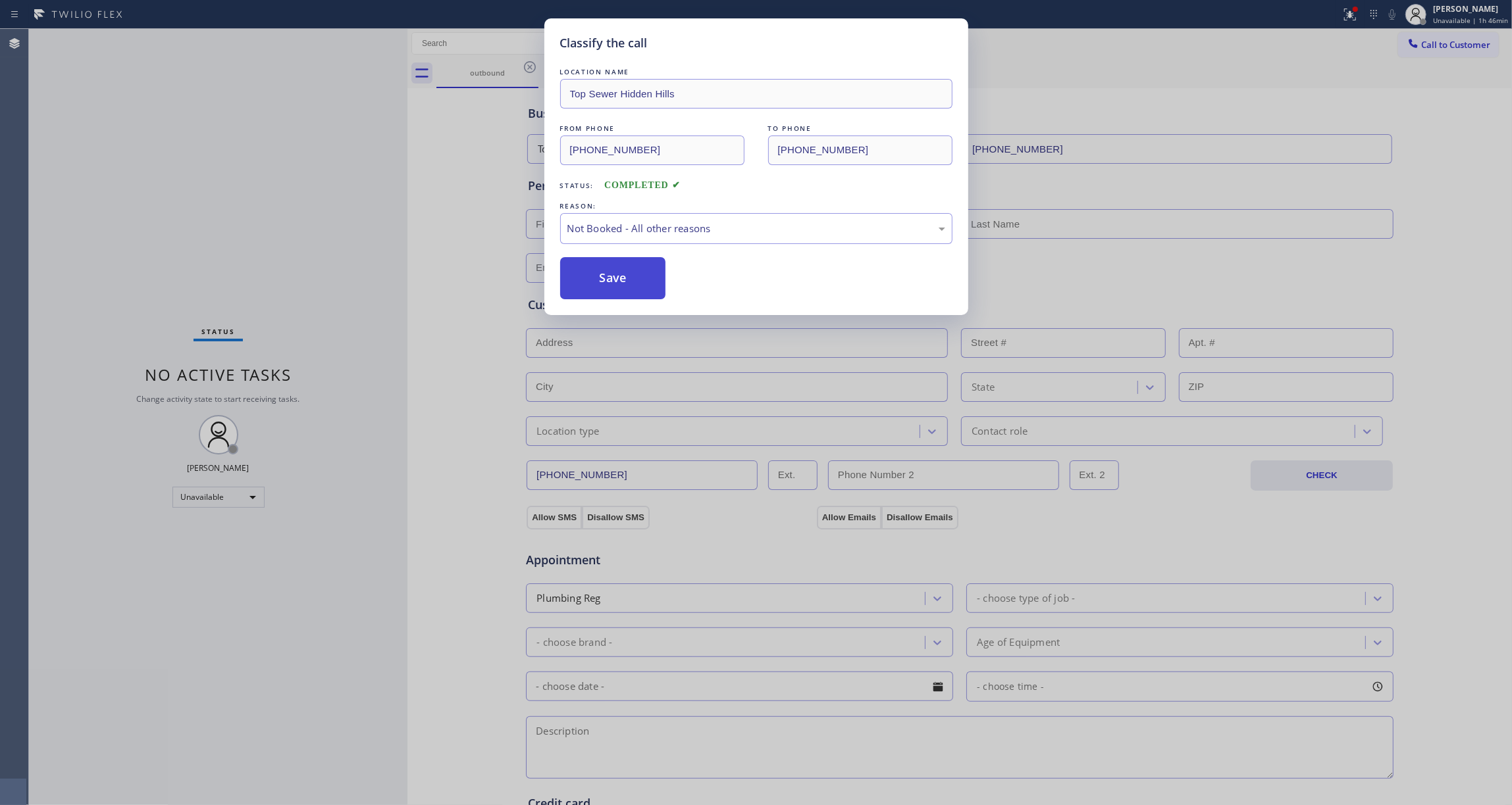
click at [625, 282] on button "Save" at bounding box center [613, 278] width 106 height 42
click at [624, 281] on button "Save" at bounding box center [613, 278] width 106 height 42
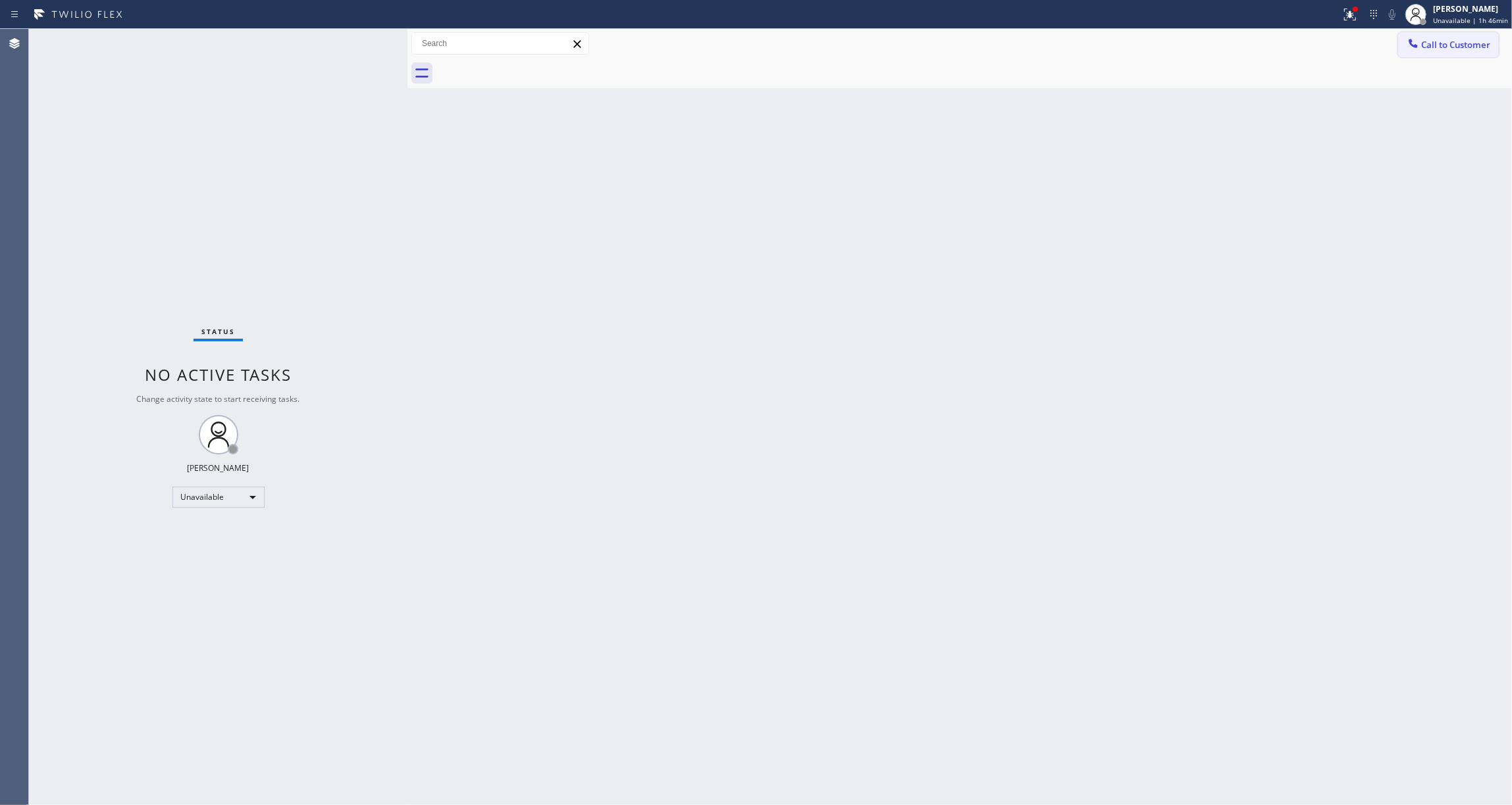
click at [1443, 50] on span "Call to Customer" at bounding box center [1455, 45] width 69 height 12
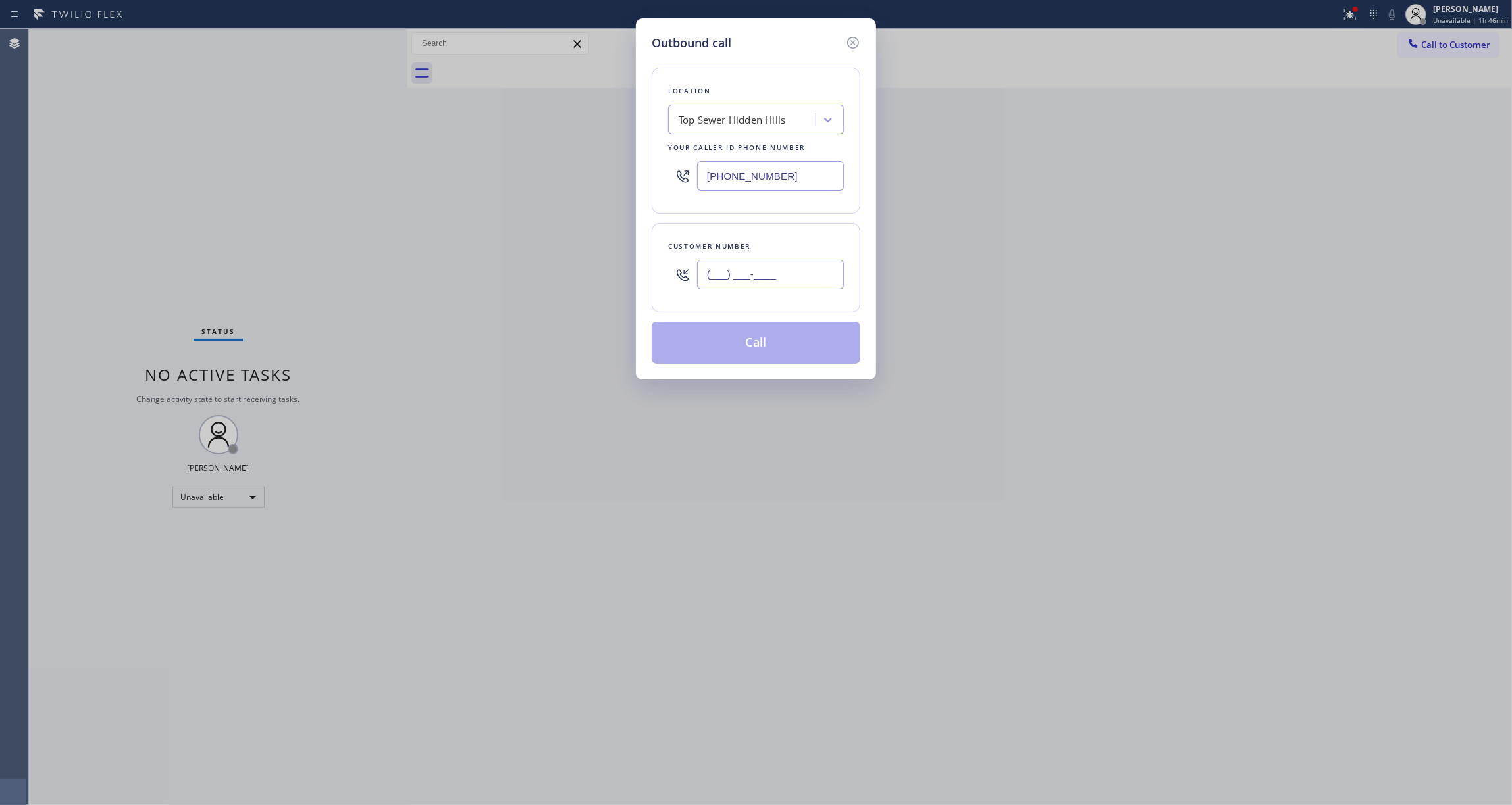
click at [763, 276] on input "(___) ___-____" at bounding box center [770, 275] width 147 height 30
paste input "810) 314-8298"
type input "[PHONE_NUMBER]"
click at [732, 346] on button "Call" at bounding box center [756, 342] width 209 height 42
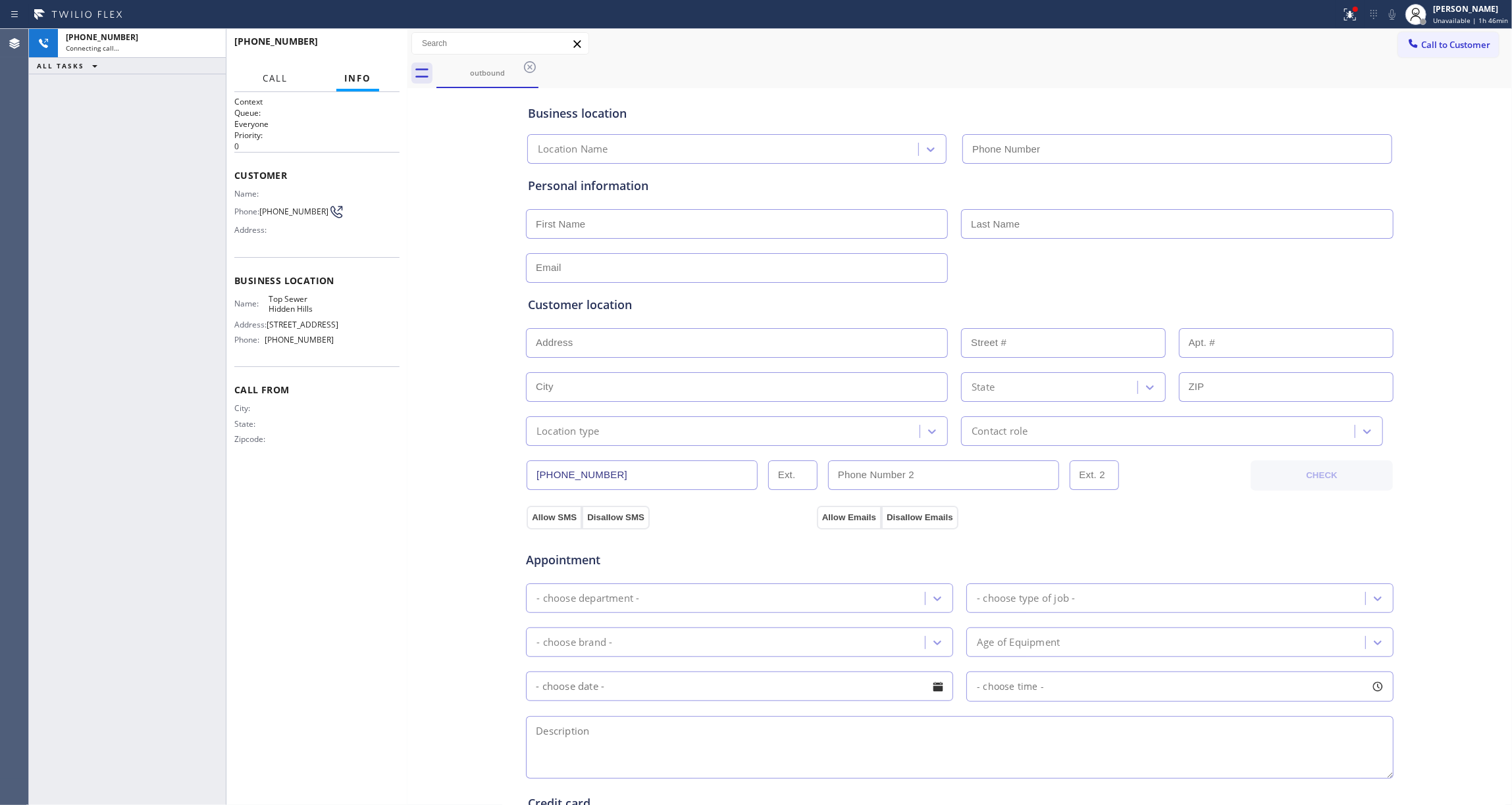
type input "[PHONE_NUMBER]"
drag, startPoint x: 205, startPoint y: 42, endPoint x: 436, endPoint y: 126, distance: 245.8
click at [205, 42] on icon at bounding box center [209, 43] width 12 height 4
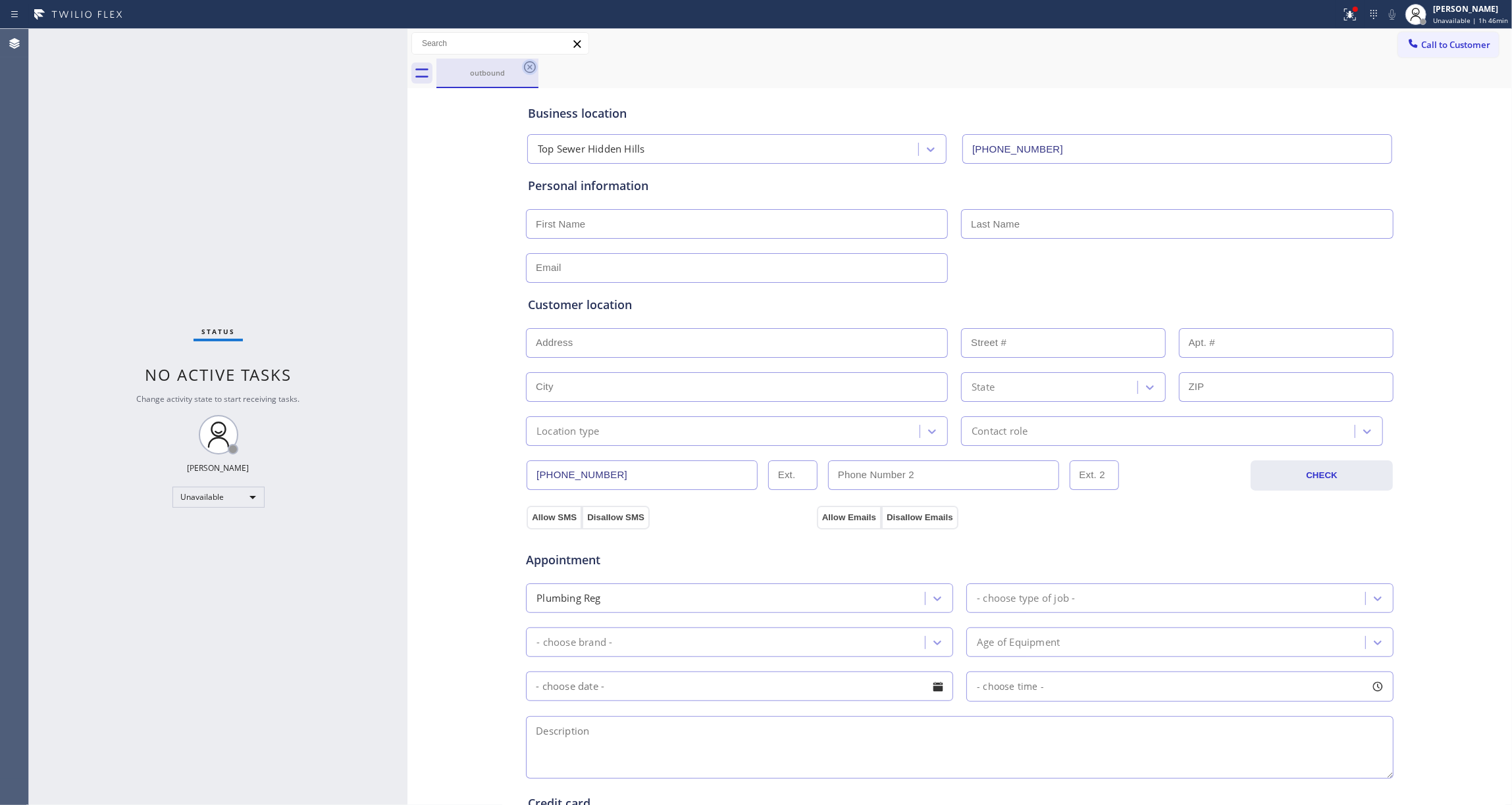
click at [527, 69] on icon at bounding box center [529, 66] width 16 height 16
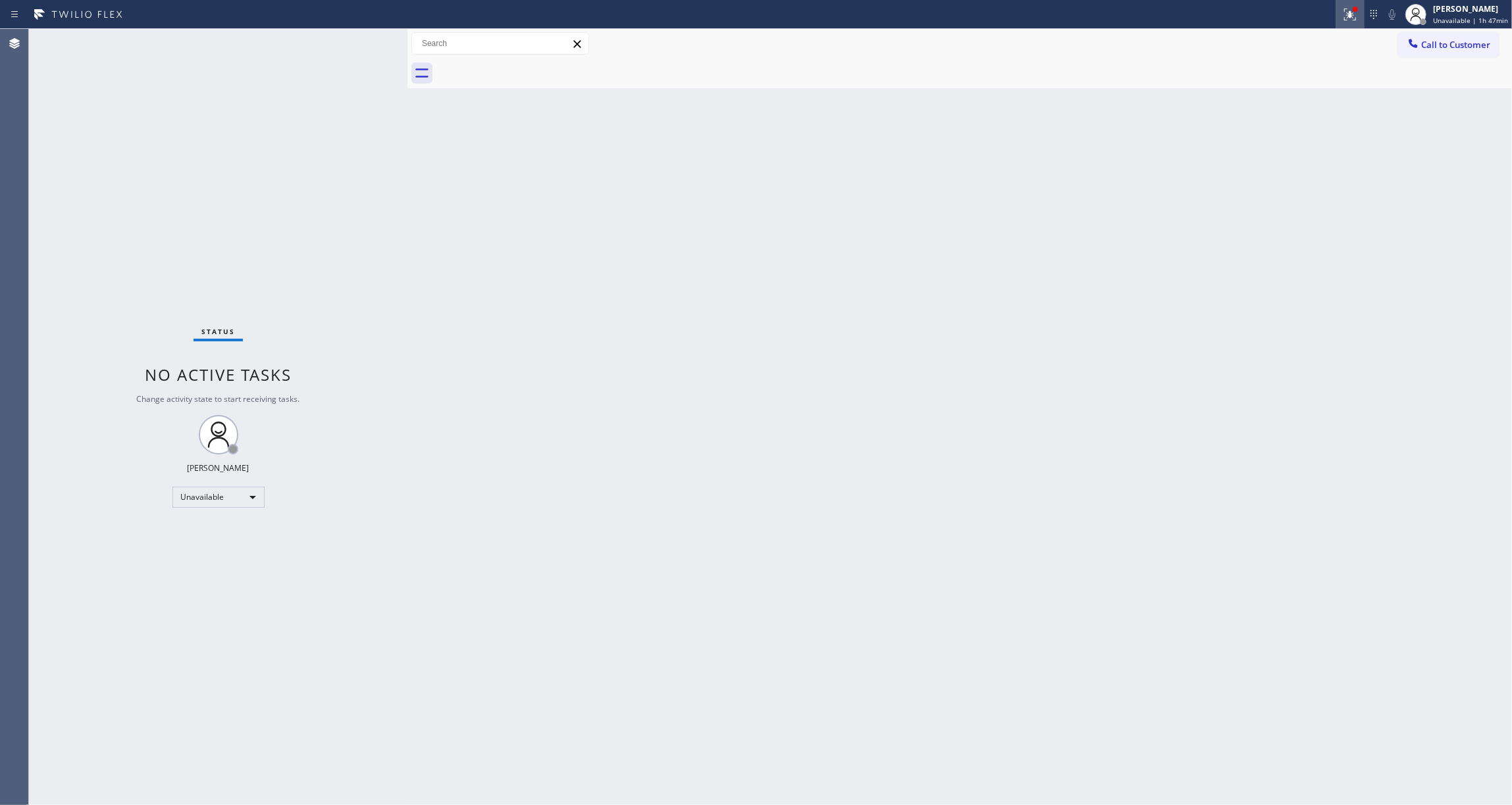
click at [1342, 16] on icon at bounding box center [1349, 14] width 16 height 16
click at [1235, 181] on button "Clear issues" at bounding box center [1273, 172] width 154 height 19
drag, startPoint x: 1457, startPoint y: 51, endPoint x: 1449, endPoint y: 48, distance: 8.5
click at [1456, 51] on button "Call to Customer" at bounding box center [1448, 45] width 101 height 25
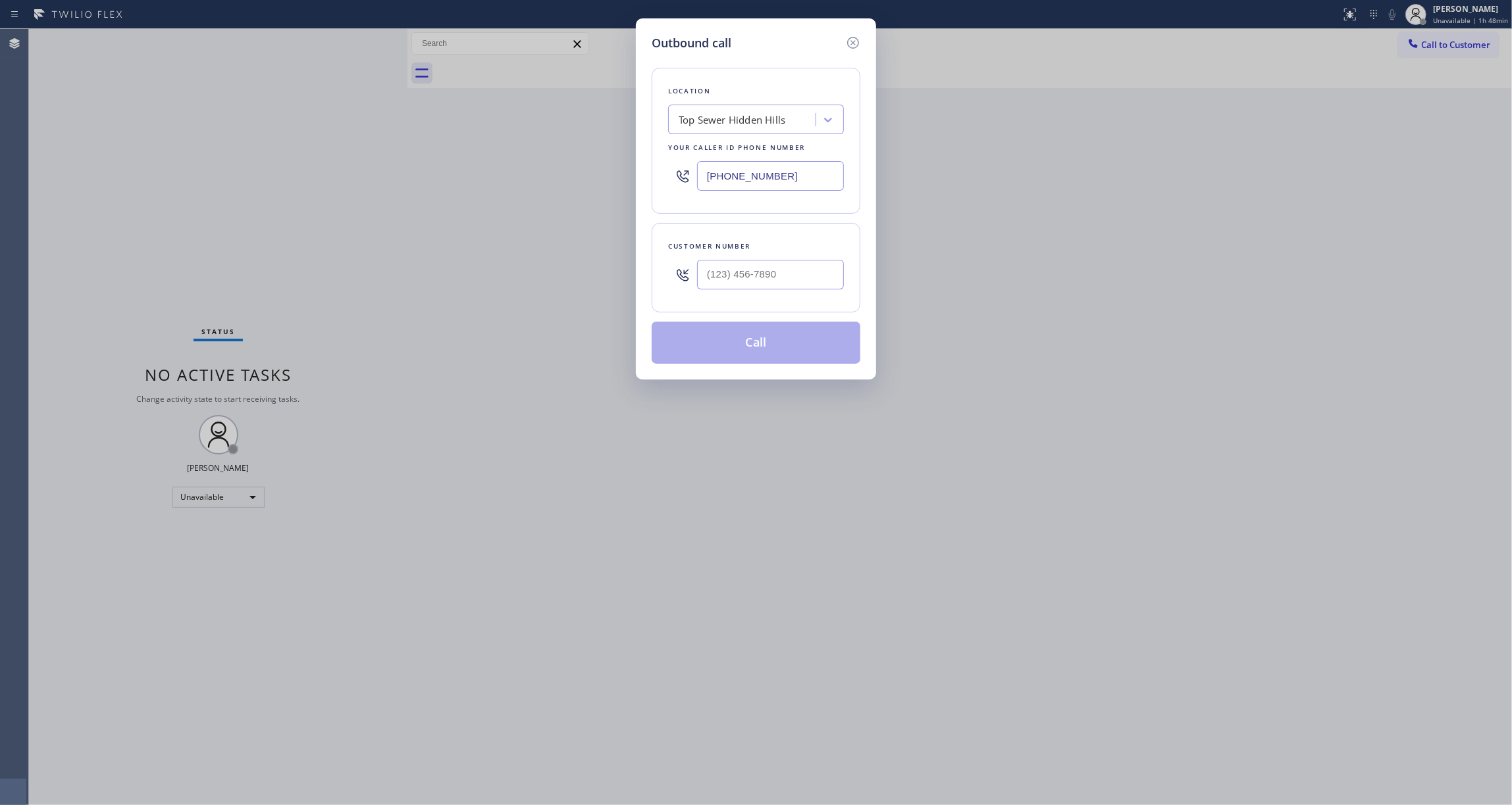
type input "(___) ___-____"
click at [780, 275] on input "(___) ___-____" at bounding box center [770, 275] width 147 height 30
drag, startPoint x: 793, startPoint y: 179, endPoint x: 331, endPoint y: 148, distance: 463.0
click at [349, 159] on div "Outbound call Location Top Sewer [GEOGRAPHIC_DATA] Your caller id phone number …" at bounding box center [756, 402] width 1512 height 805
paste input "949) 239-1524"
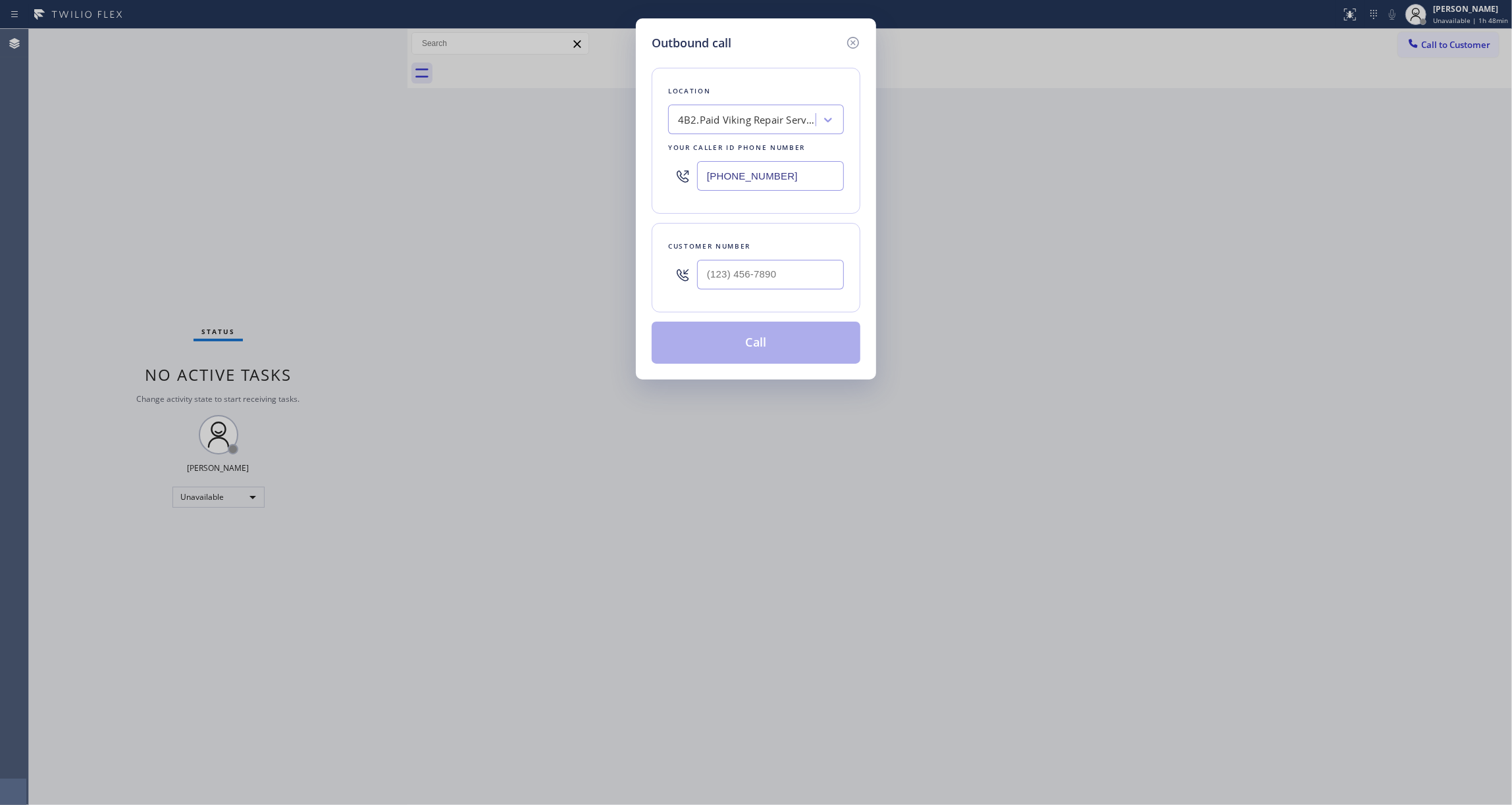
type input "[PHONE_NUMBER]"
click at [736, 275] on input "(___) ___-____" at bounding box center [770, 275] width 147 height 30
paste input "310) 980-2776"
type input "[PHONE_NUMBER]"
click at [724, 124] on div "4B2.Paid Viking Repair Service" at bounding box center [746, 120] width 138 height 15
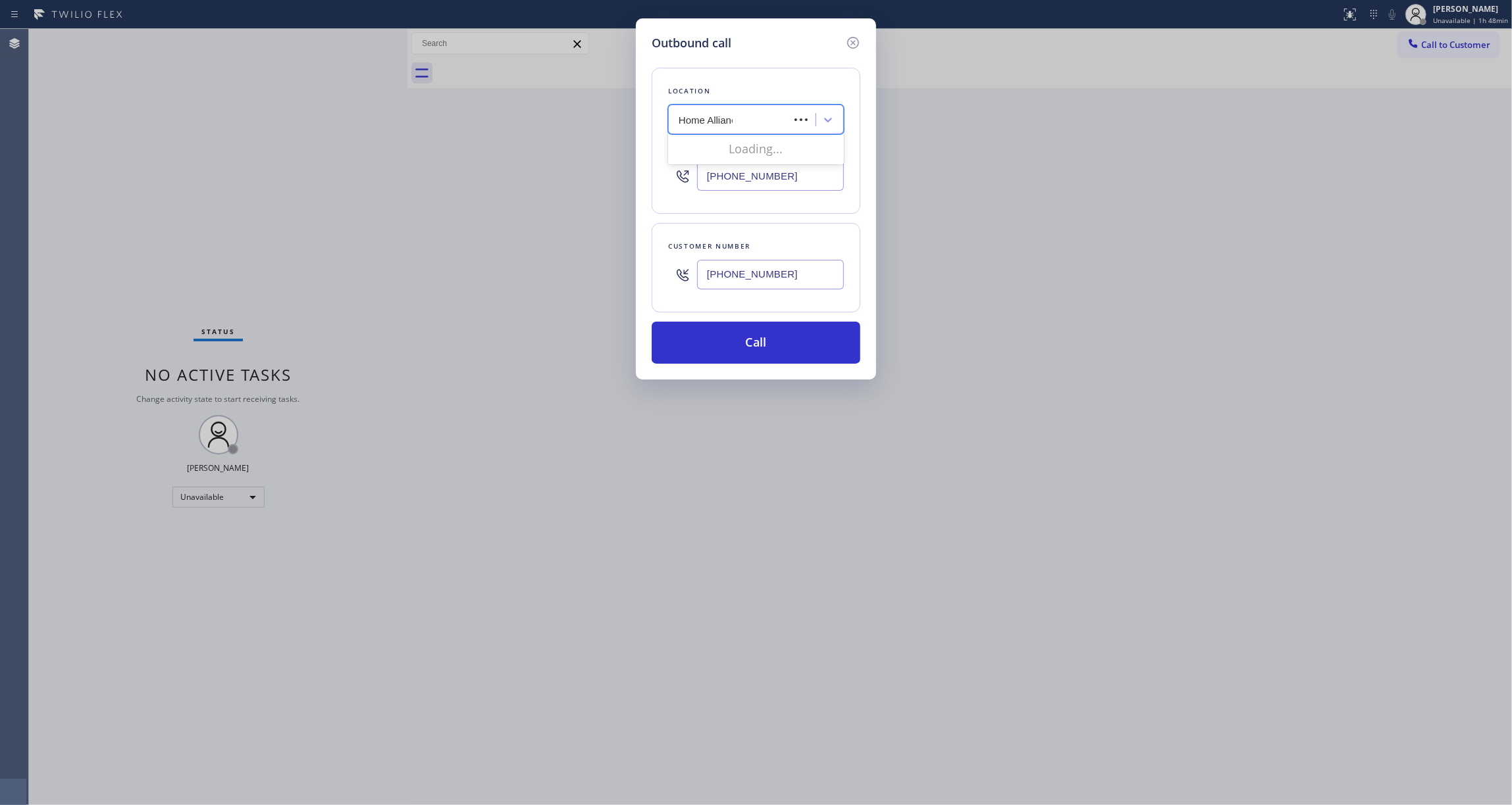
type input "Home Alliance"
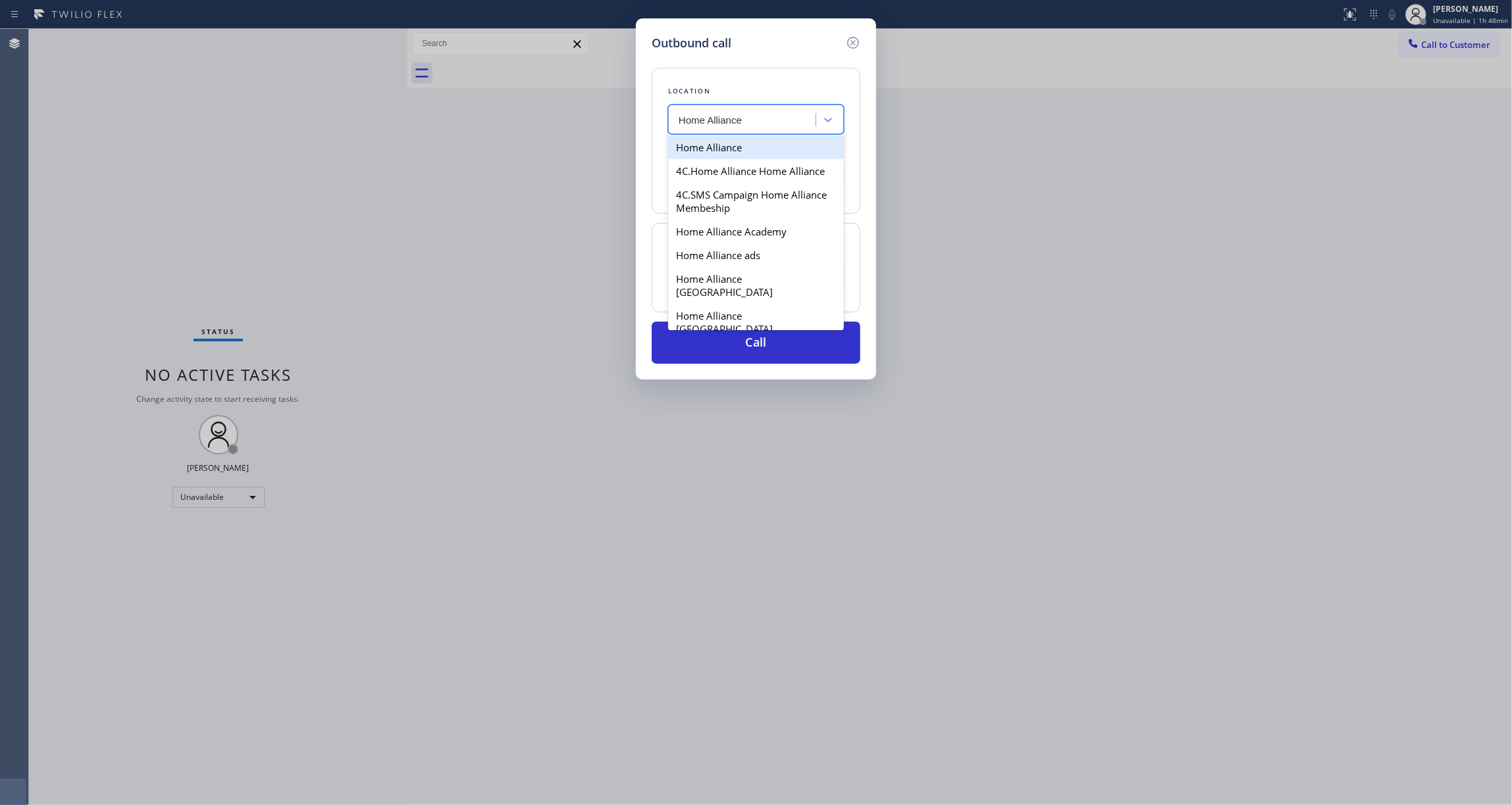
click at [706, 150] on div "Home Alliance" at bounding box center [755, 148] width 175 height 24
type input "[PHONE_NUMBER]"
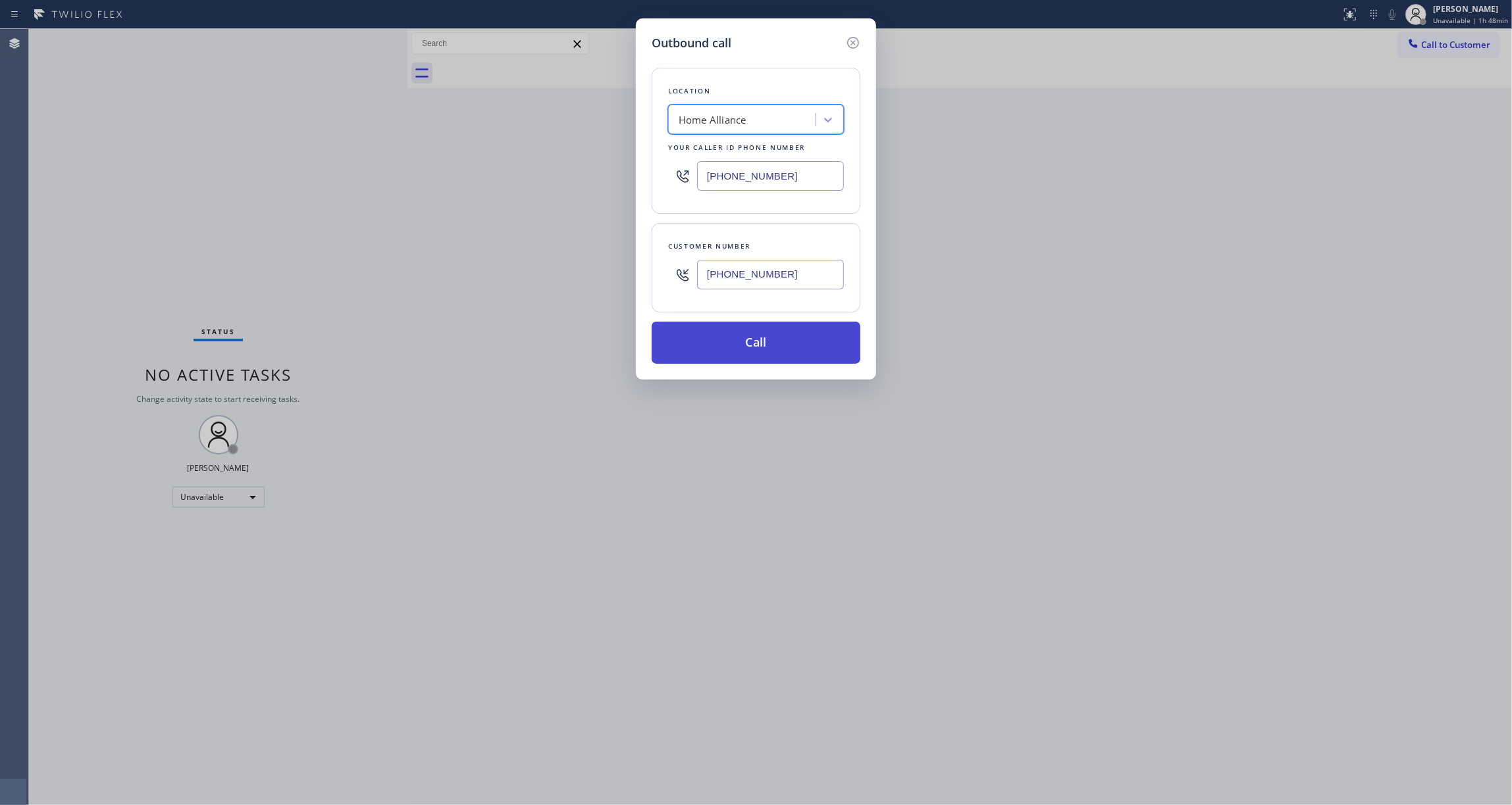
click at [732, 348] on button "Call" at bounding box center [756, 342] width 209 height 42
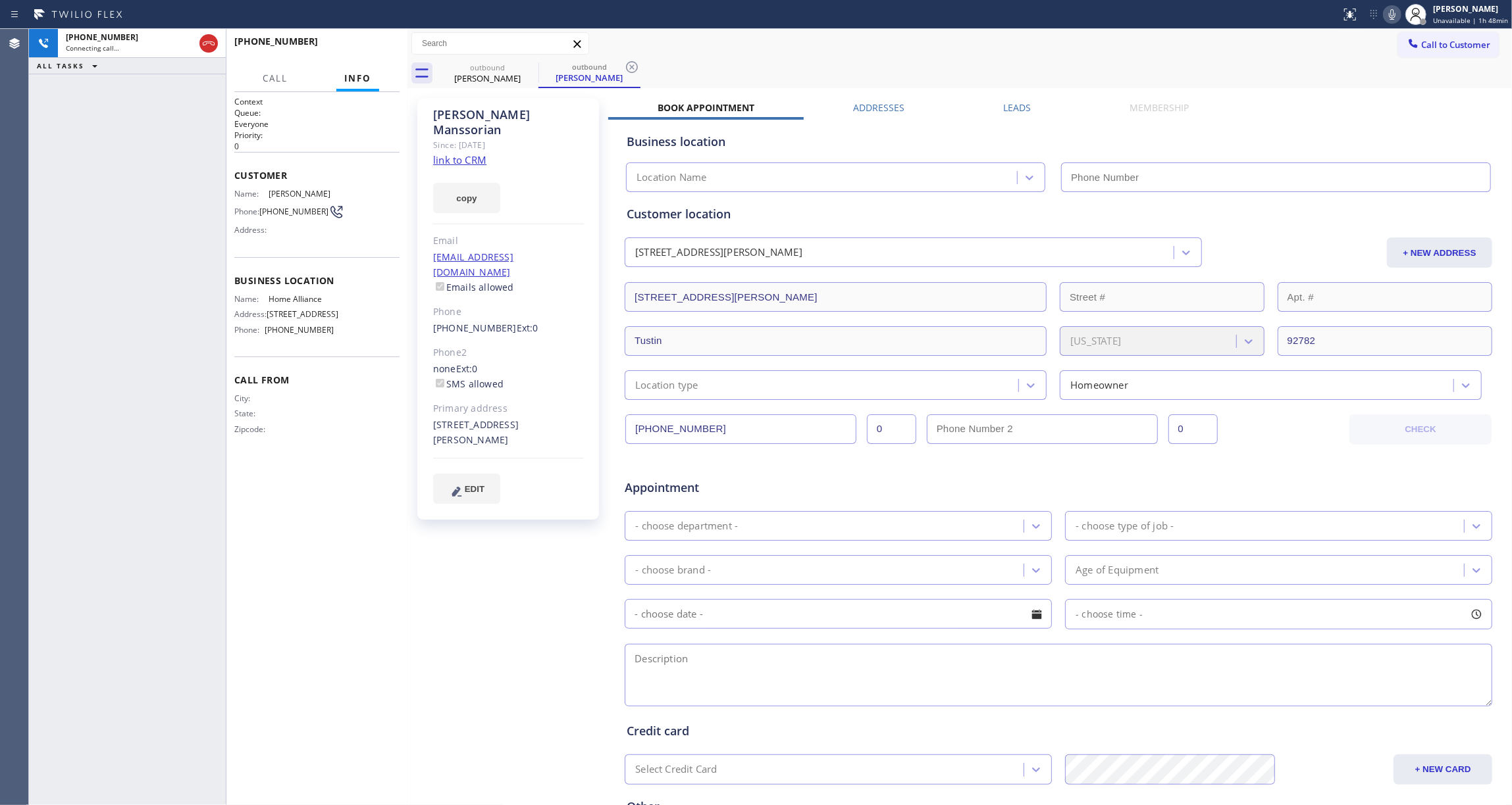
click at [627, 66] on icon at bounding box center [631, 66] width 16 height 16
type input "[PHONE_NUMBER]"
drag, startPoint x: 99, startPoint y: 219, endPoint x: 116, endPoint y: 172, distance: 50.0
click at [99, 217] on div "[PHONE_NUMBER] Live | 00:02 ALL TASKS ALL TASKS ACTIVE TASKS TASKS IN WRAP UP" at bounding box center [128, 417] width 197 height 777
click at [366, 46] on span "HANG UP" at bounding box center [369, 47] width 40 height 9
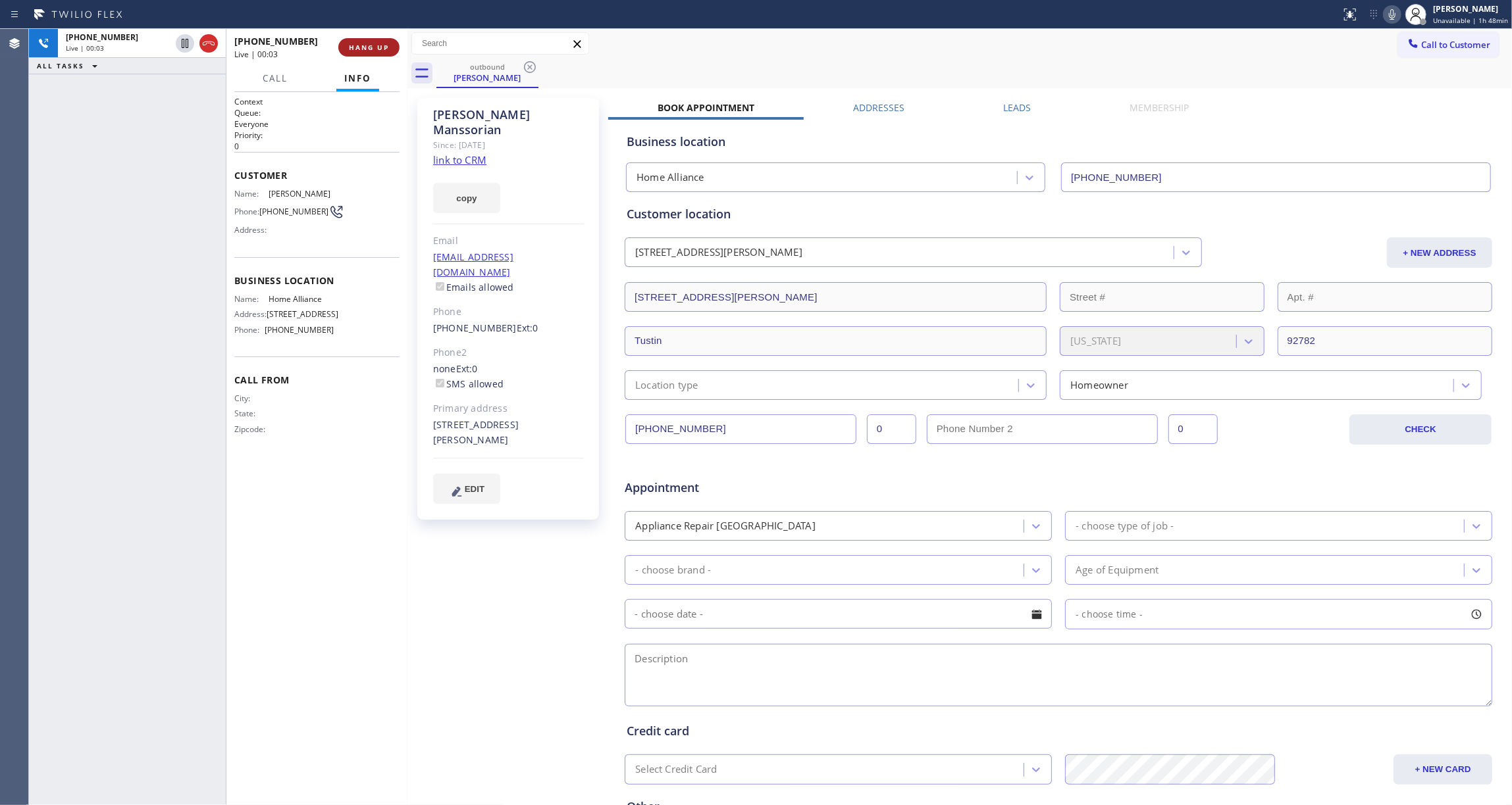
click at [369, 46] on span "HANG UP" at bounding box center [369, 47] width 40 height 9
click at [369, 46] on span "COMPLETE" at bounding box center [366, 47] width 46 height 9
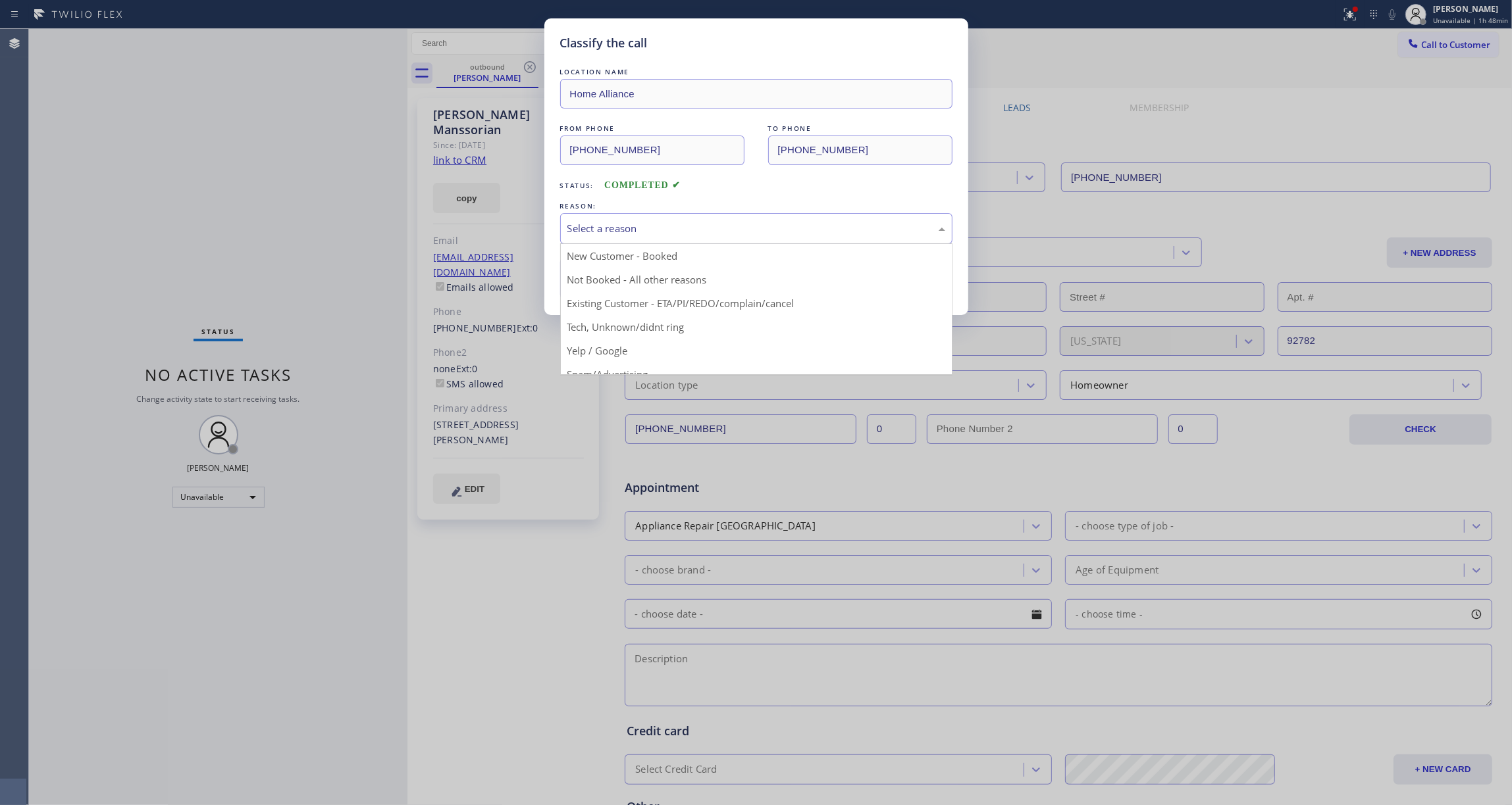
click at [590, 222] on div "Select a reason" at bounding box center [756, 228] width 378 height 15
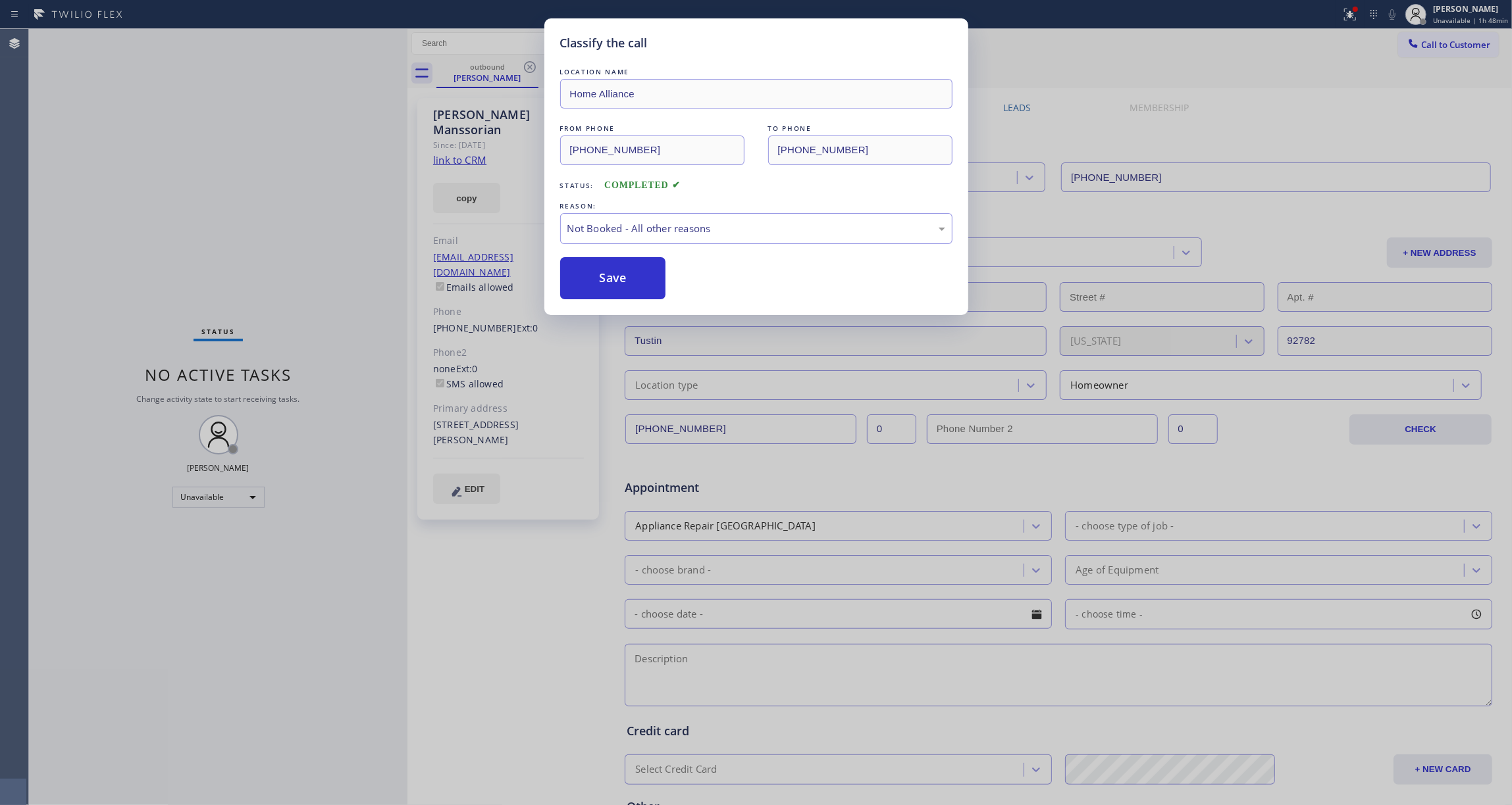
click at [603, 275] on button "Save" at bounding box center [613, 278] width 106 height 42
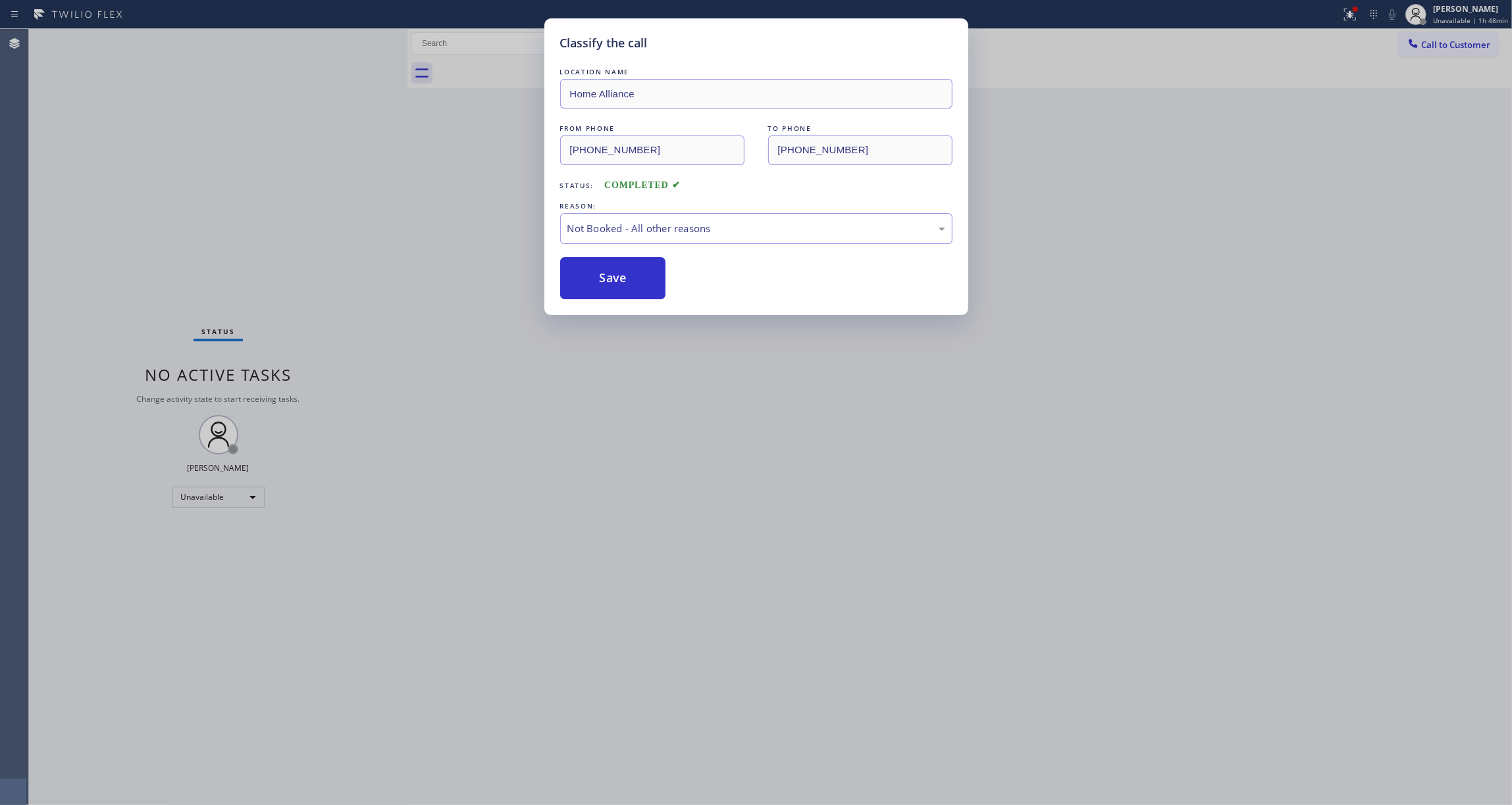
click at [603, 275] on button "Save" at bounding box center [613, 278] width 106 height 42
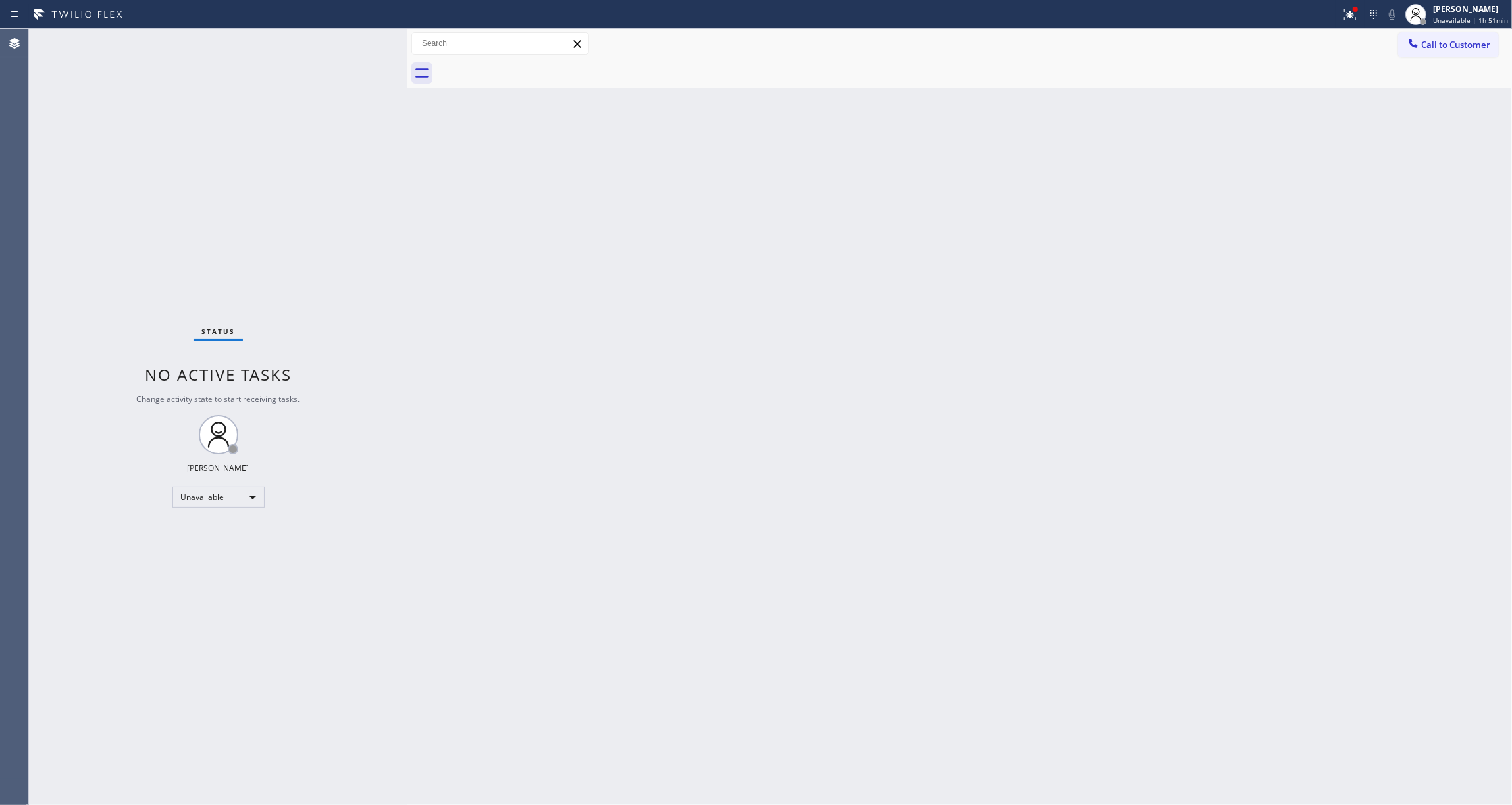
drag, startPoint x: 107, startPoint y: 198, endPoint x: 266, endPoint y: 31, distance: 230.6
click at [108, 198] on div "Status No active tasks Change activity state to start receiving tasks. [PERSON_…" at bounding box center [218, 417] width 378 height 777
click at [1448, 43] on span "Call to Customer" at bounding box center [1455, 45] width 69 height 12
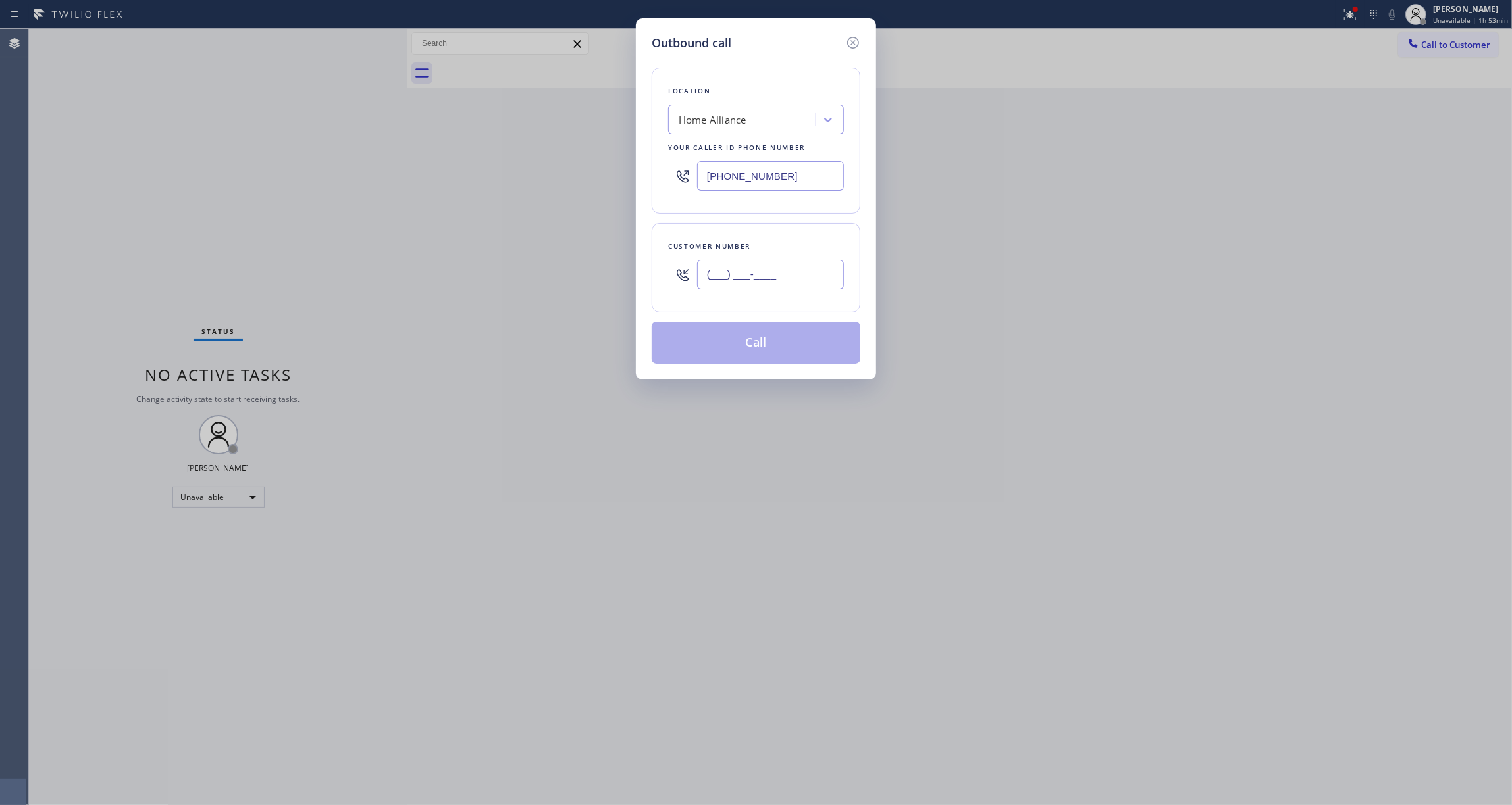
click at [790, 269] on input "(___) ___-____" at bounding box center [770, 275] width 147 height 30
paste input "310) 980-2776"
type input "[PHONE_NUMBER]"
click at [793, 350] on button "Call" at bounding box center [756, 342] width 209 height 42
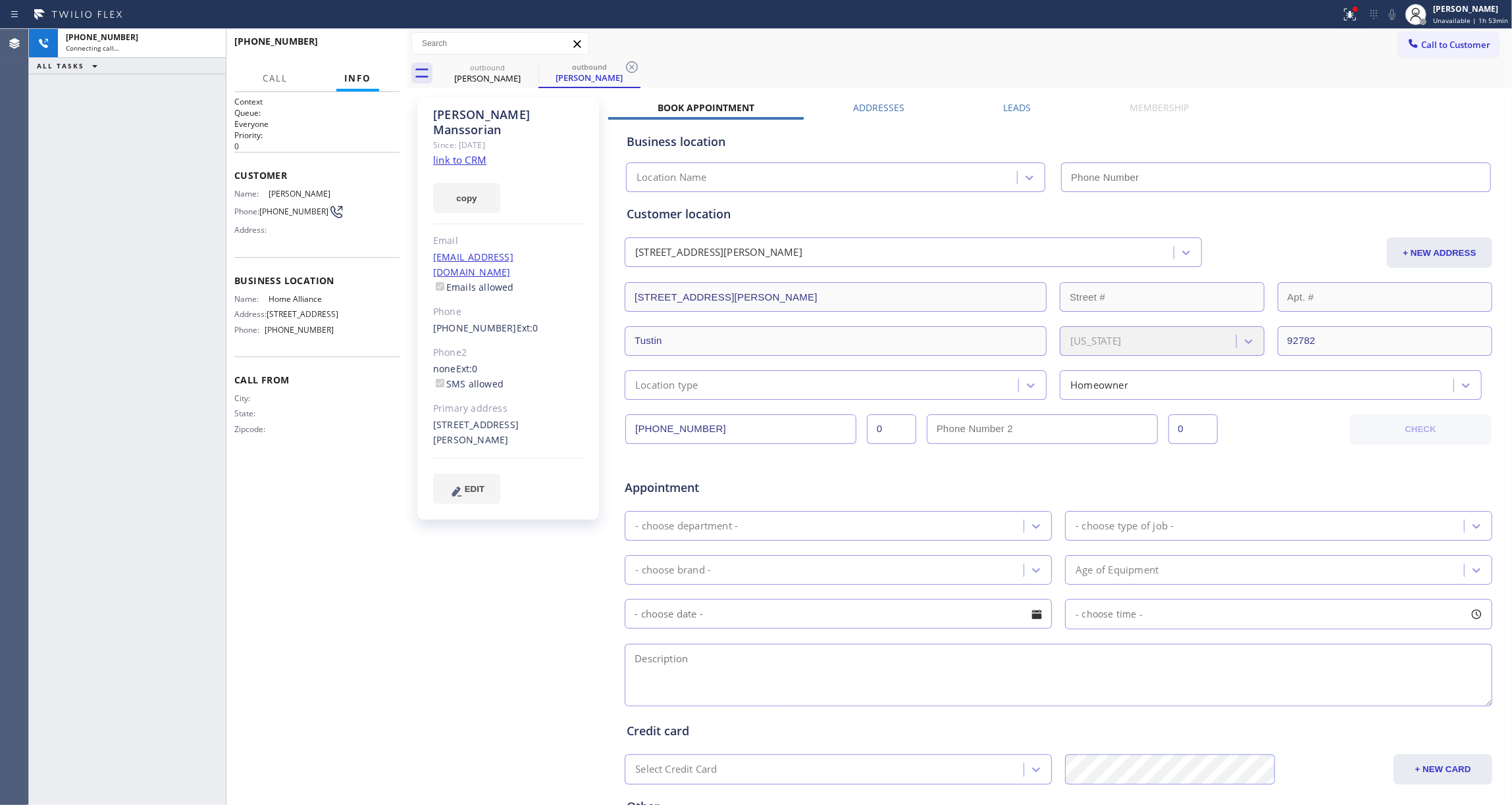
type input "[PHONE_NUMBER]"
click at [633, 67] on icon at bounding box center [631, 66] width 16 height 16
click at [1346, 16] on icon at bounding box center [1349, 14] width 16 height 16
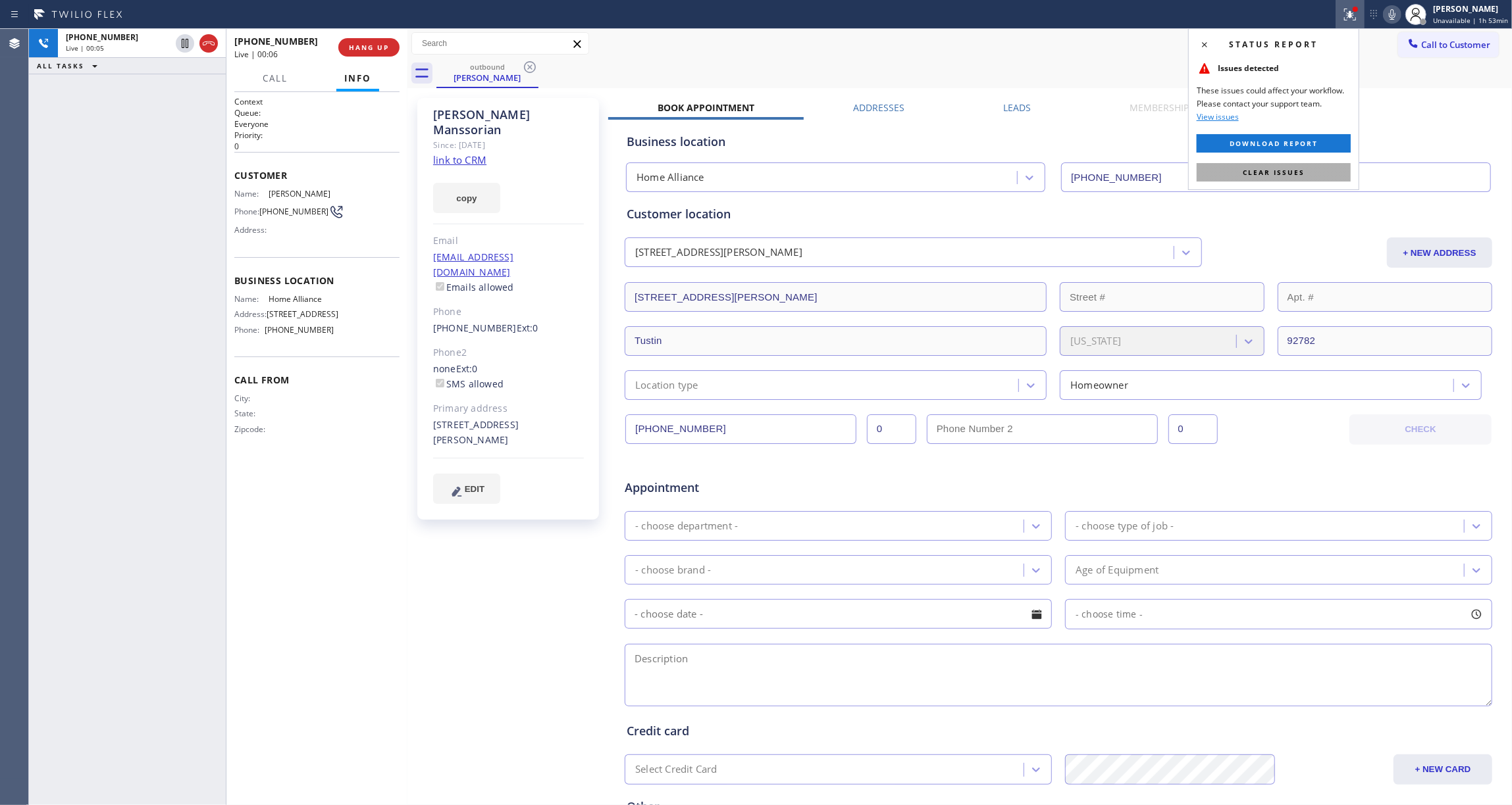
click at [1265, 175] on span "Clear issues" at bounding box center [1273, 172] width 62 height 9
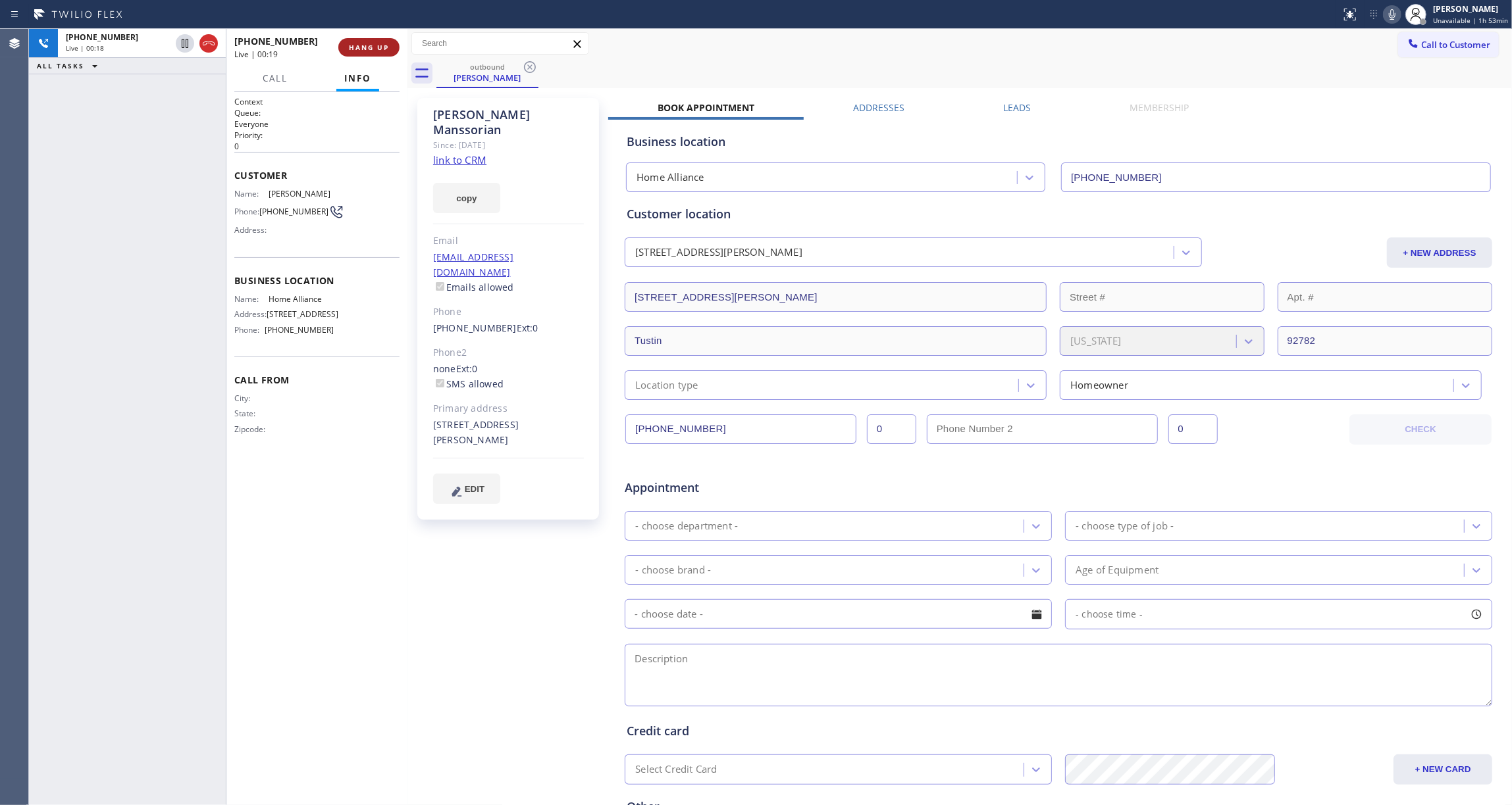
click at [381, 54] on button "HANG UP" at bounding box center [369, 47] width 61 height 19
drag, startPoint x: 372, startPoint y: 46, endPoint x: 420, endPoint y: 58, distance: 49.5
click at [372, 46] on span "COMPLETE" at bounding box center [366, 47] width 46 height 9
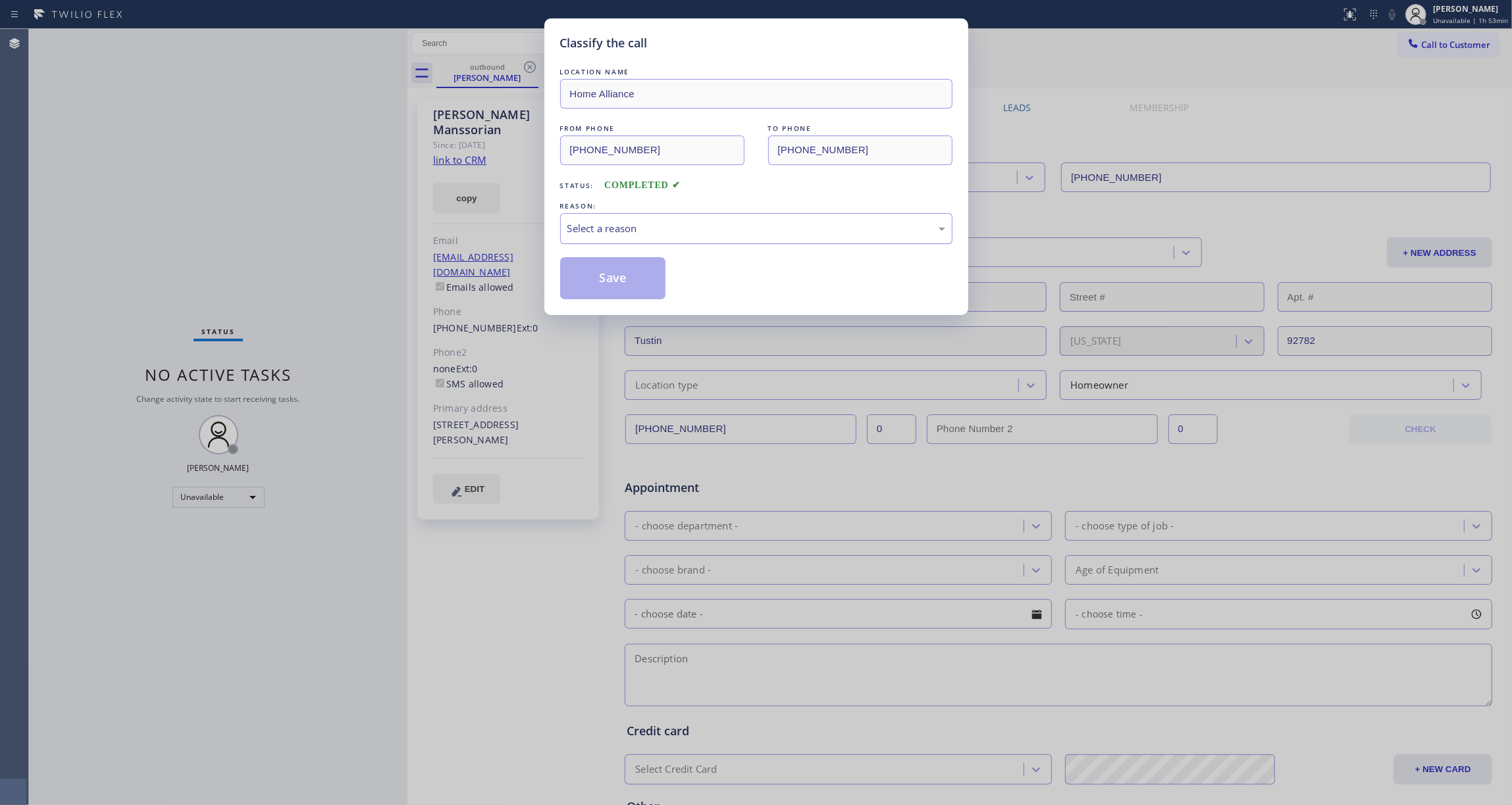
drag, startPoint x: 557, startPoint y: 222, endPoint x: 570, endPoint y: 225, distance: 13.3
click at [562, 224] on div "Classify the call LOCATION NAME Home Alliance FROM PHONE [PHONE_NUMBER] TO PHON…" at bounding box center [756, 167] width 424 height 297
click at [581, 230] on div "Select a reason" at bounding box center [756, 228] width 378 height 15
click at [601, 281] on button "Save" at bounding box center [613, 278] width 106 height 42
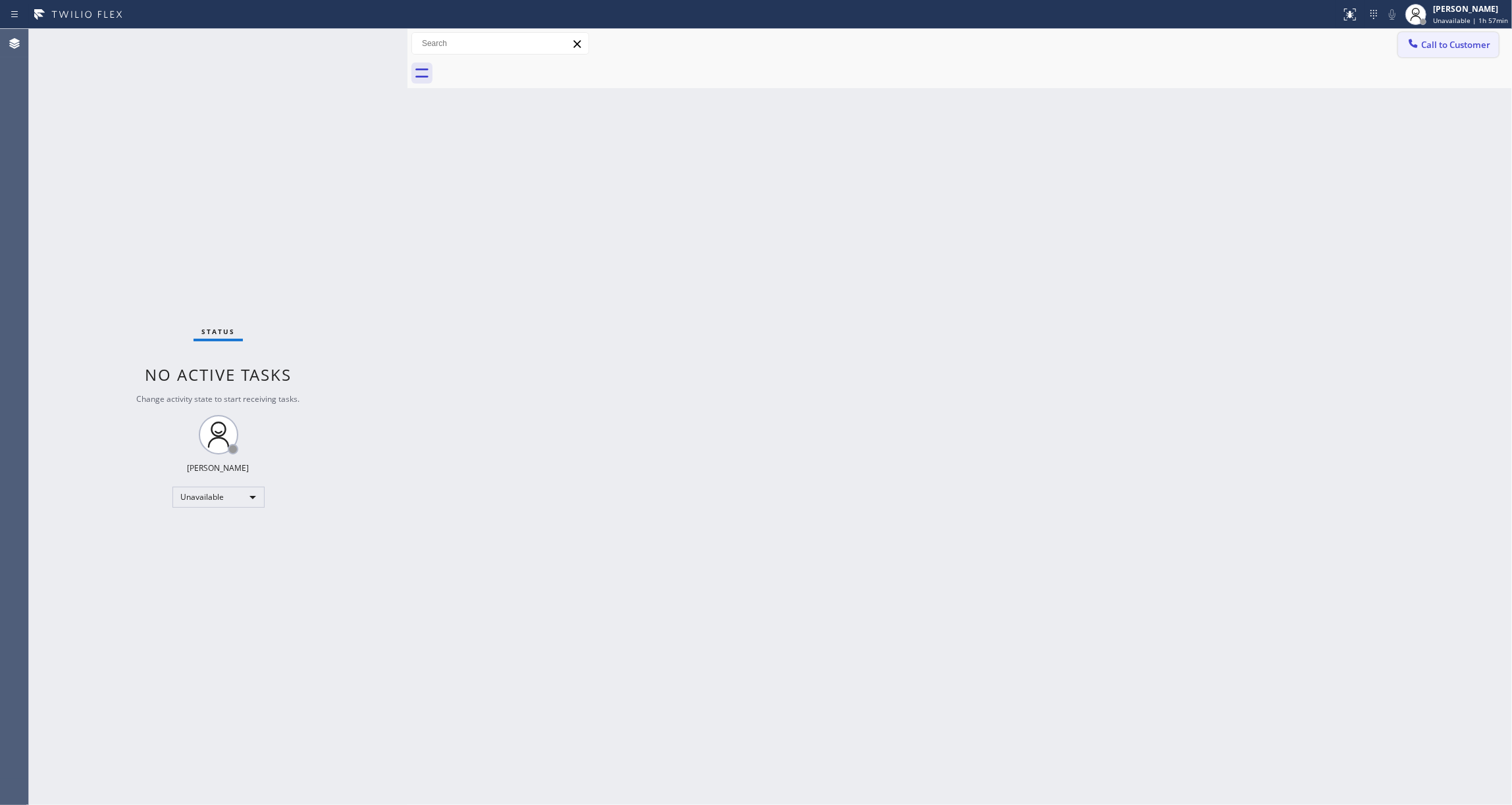
click at [1438, 46] on span "Call to Customer" at bounding box center [1455, 45] width 69 height 12
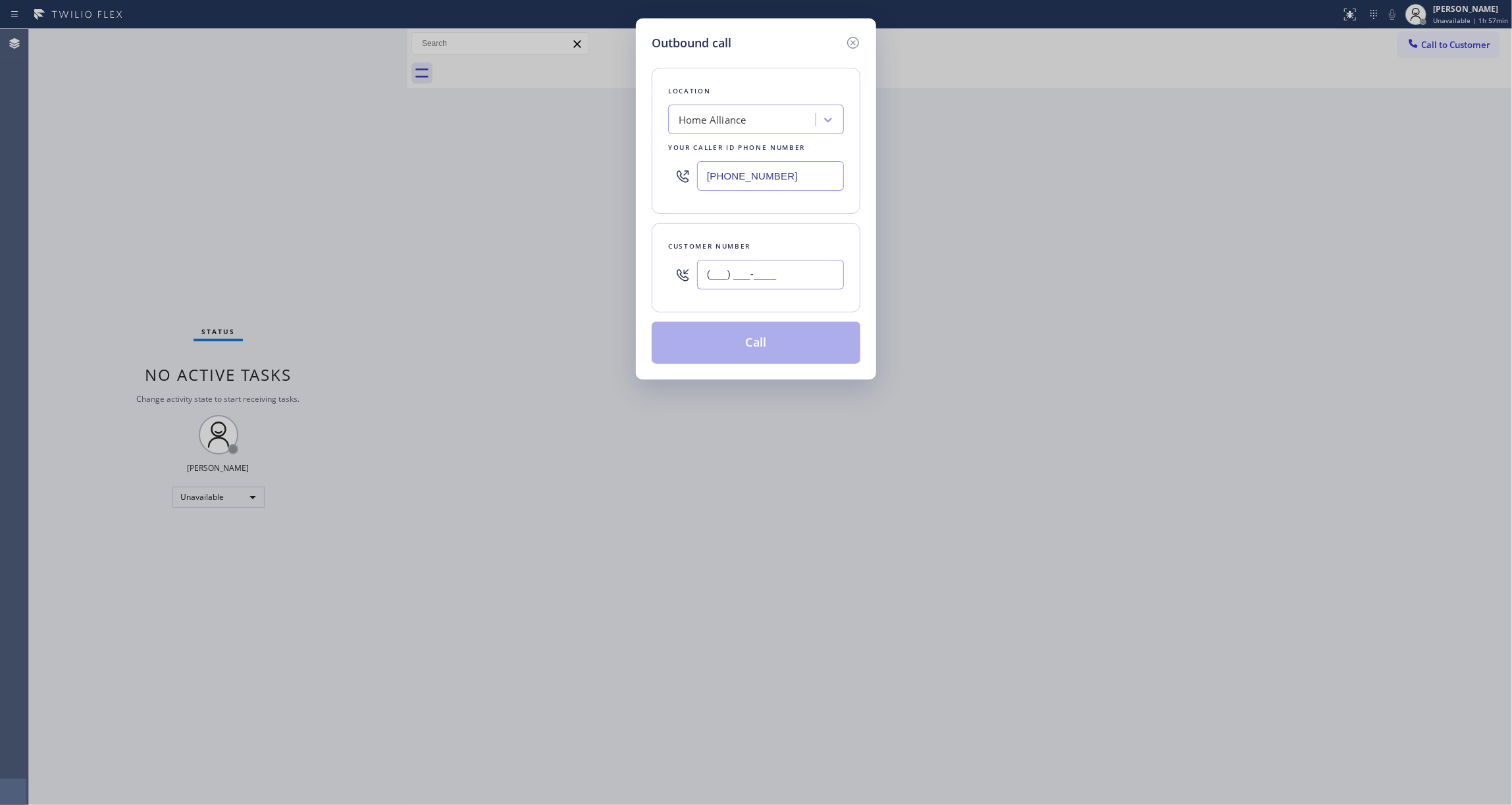
click at [751, 275] on input "(___) ___-____" at bounding box center [770, 275] width 147 height 30
paste input "805) 895-2043"
type input "[PHONE_NUMBER]"
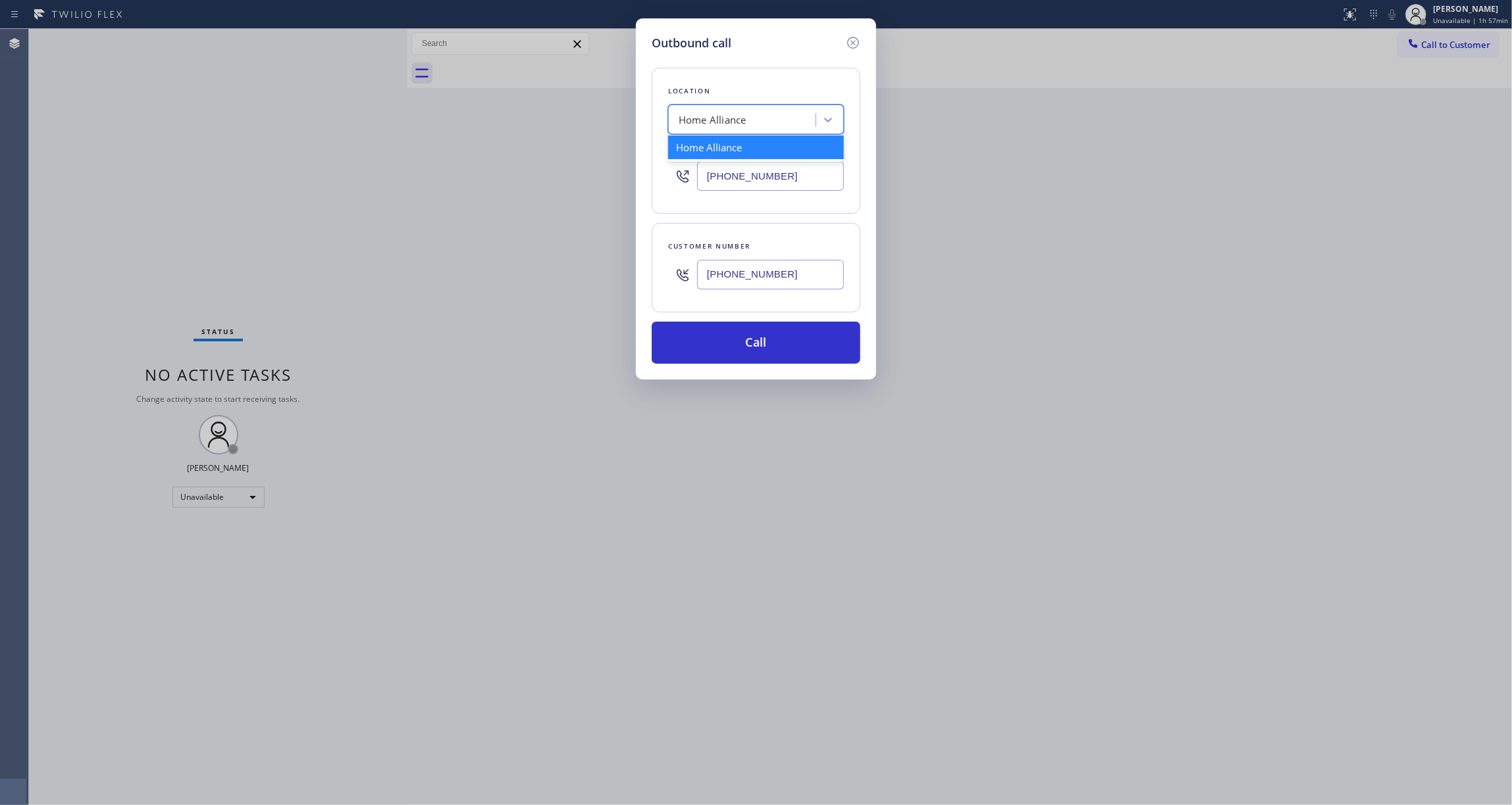
click at [730, 125] on div "Home Alliance" at bounding box center [712, 120] width 68 height 15
click at [741, 343] on button "Call" at bounding box center [756, 342] width 209 height 42
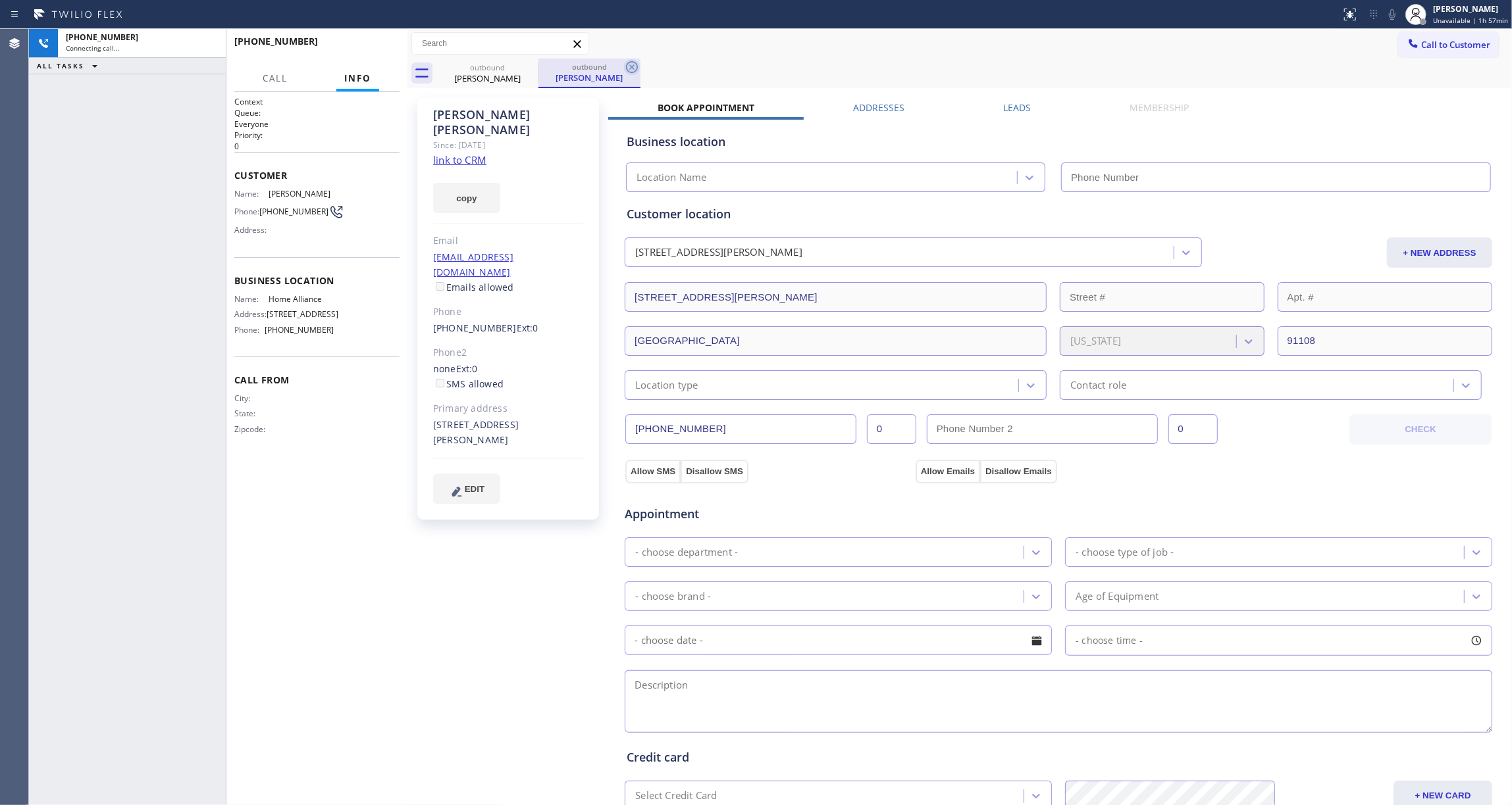
click at [633, 64] on icon at bounding box center [632, 67] width 12 height 12
type input "[PHONE_NUMBER]"
click at [460, 153] on link "link to CRM" at bounding box center [459, 160] width 53 height 13
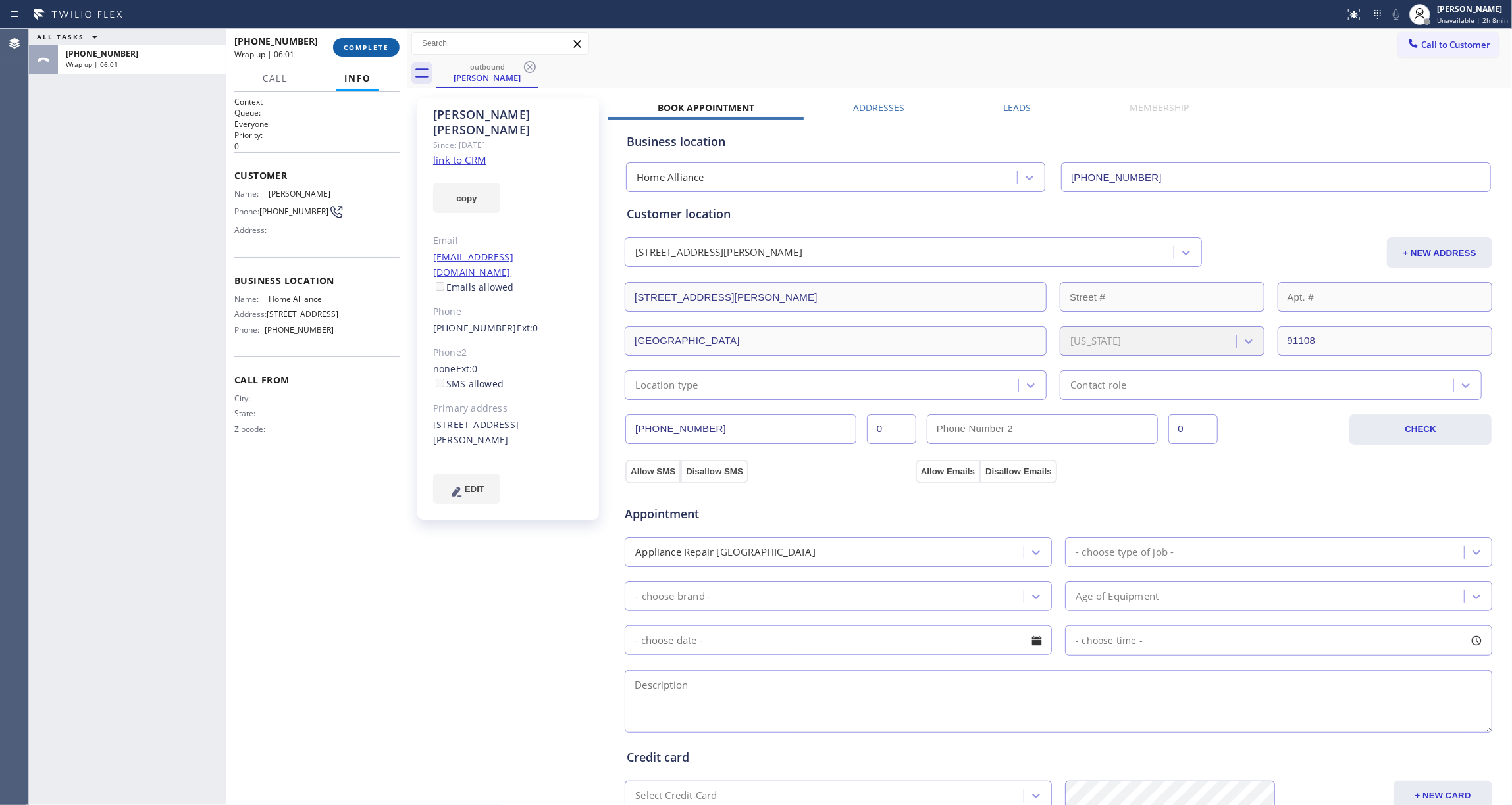
click at [364, 51] on button "COMPLETE" at bounding box center [366, 47] width 66 height 19
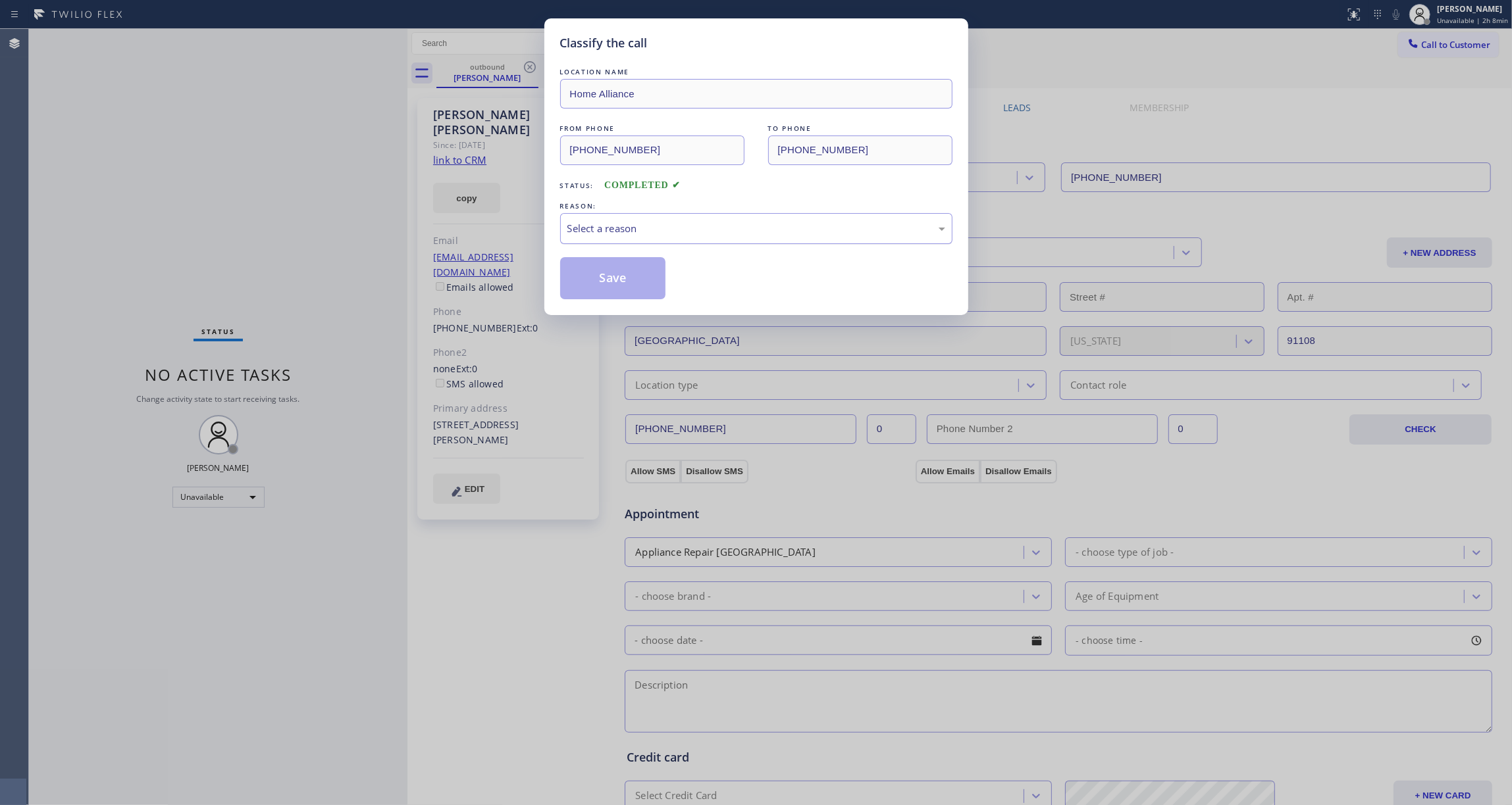
click at [625, 220] on div "Select a reason" at bounding box center [757, 228] width 393 height 31
click at [627, 276] on button "Save" at bounding box center [613, 278] width 106 height 42
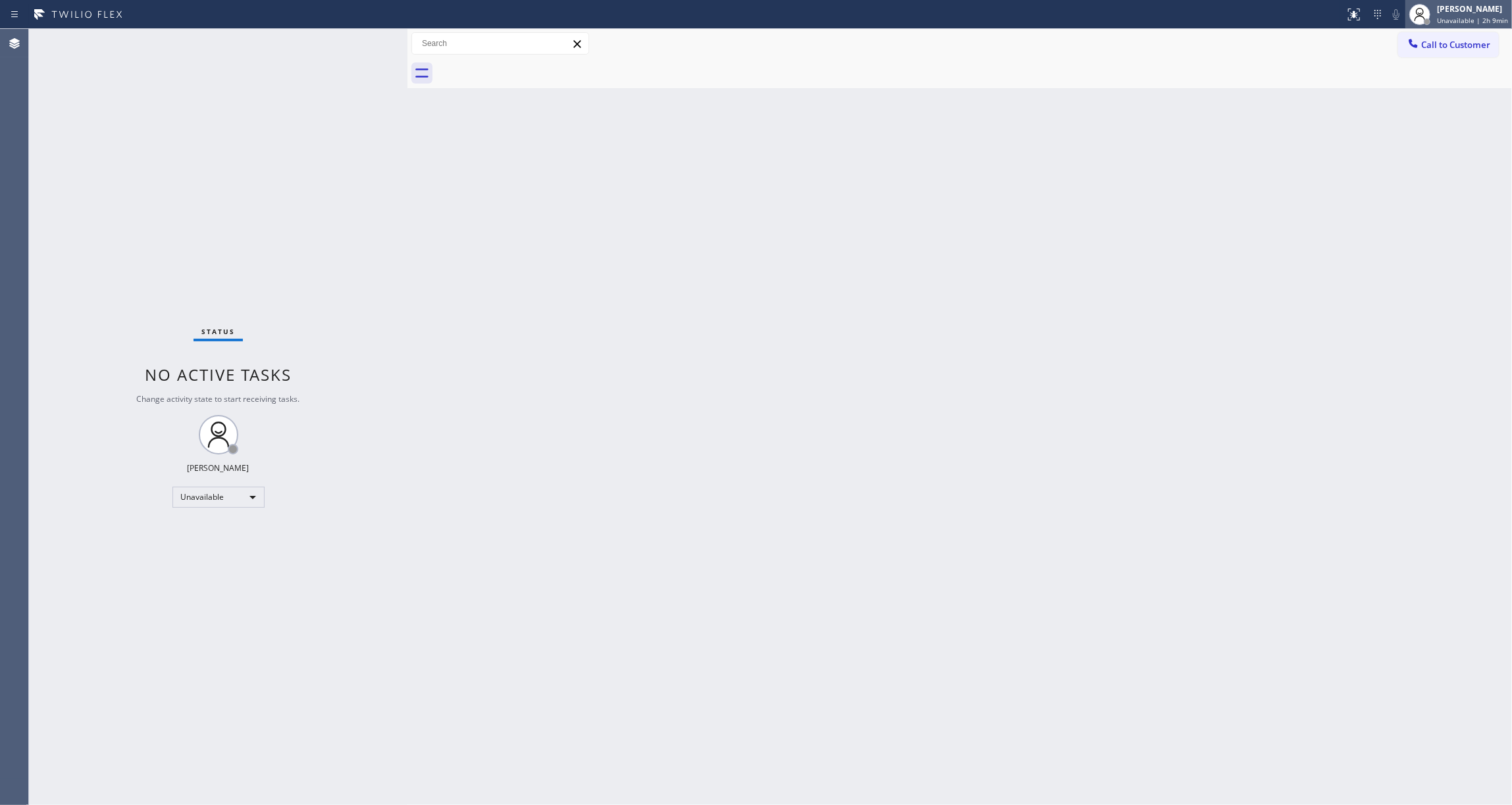
click at [1441, 24] on span "Unavailable | 2h 9min" at bounding box center [1472, 20] width 71 height 9
click at [59, 342] on div "Status No active tasks Change activity state to start receiving tasks. [PERSON_…" at bounding box center [218, 417] width 378 height 777
click at [1456, 24] on div "[PERSON_NAME] Unavailable | 2h 14min" at bounding box center [1457, 14] width 110 height 29
click at [1408, 103] on button "Break" at bounding box center [1446, 104] width 131 height 17
click at [1441, 16] on span "Break | 19:56" at bounding box center [1463, 20] width 43 height 9
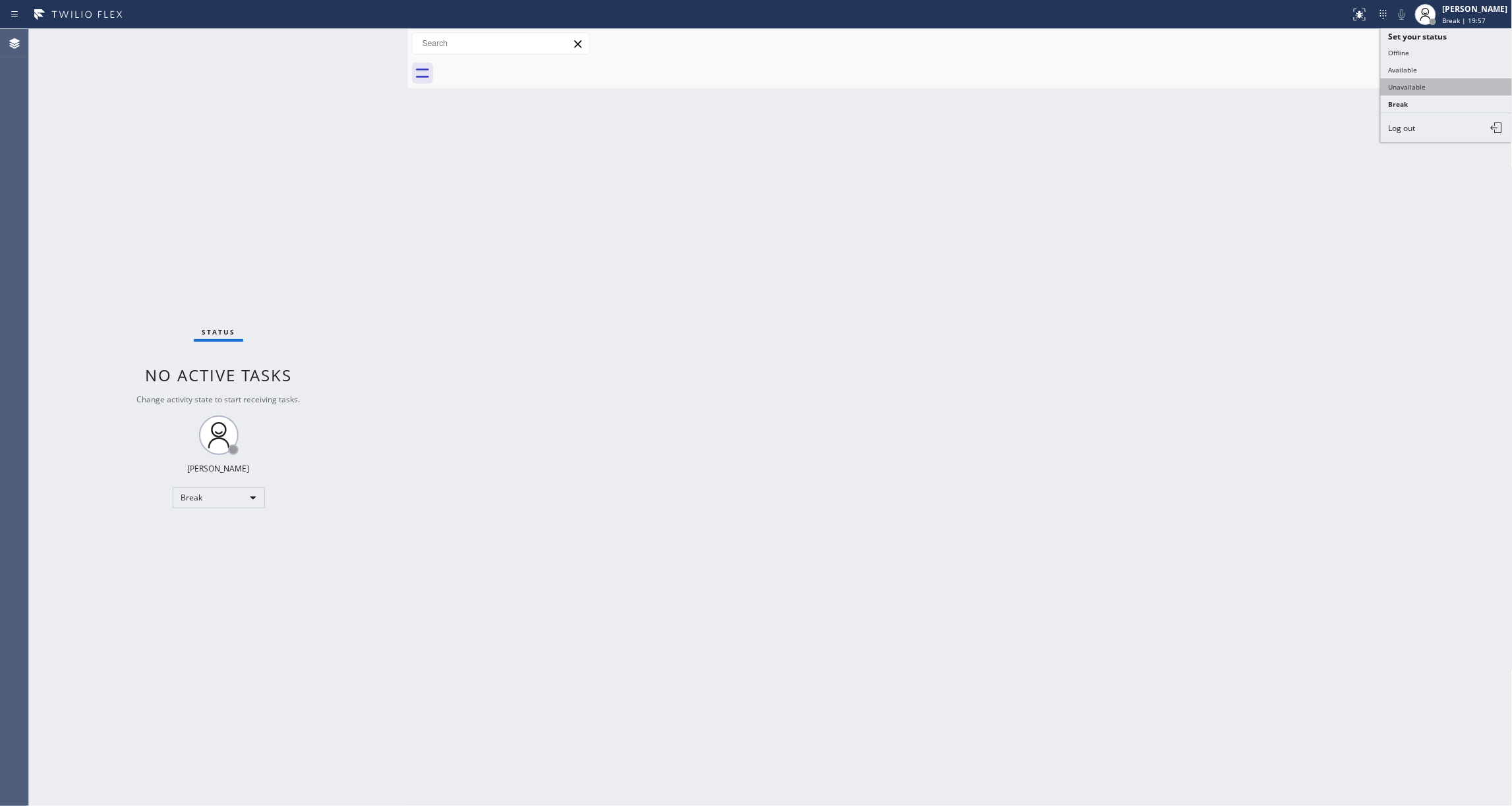
click at [1404, 87] on button "Unavailable" at bounding box center [1447, 87] width 132 height 17
drag, startPoint x: 519, startPoint y: 451, endPoint x: 526, endPoint y: 784, distance: 333.1
click at [517, 452] on div "Back to Dashboard Change Sender ID Customers Technicians Select a contact Outbo…" at bounding box center [960, 418] width 1105 height 778
drag, startPoint x: 64, startPoint y: 281, endPoint x: 124, endPoint y: 176, distance: 120.9
click at [64, 281] on div "Status No active tasks Change activity state to start receiving tasks. [PERSON_…" at bounding box center [218, 418] width 379 height 778
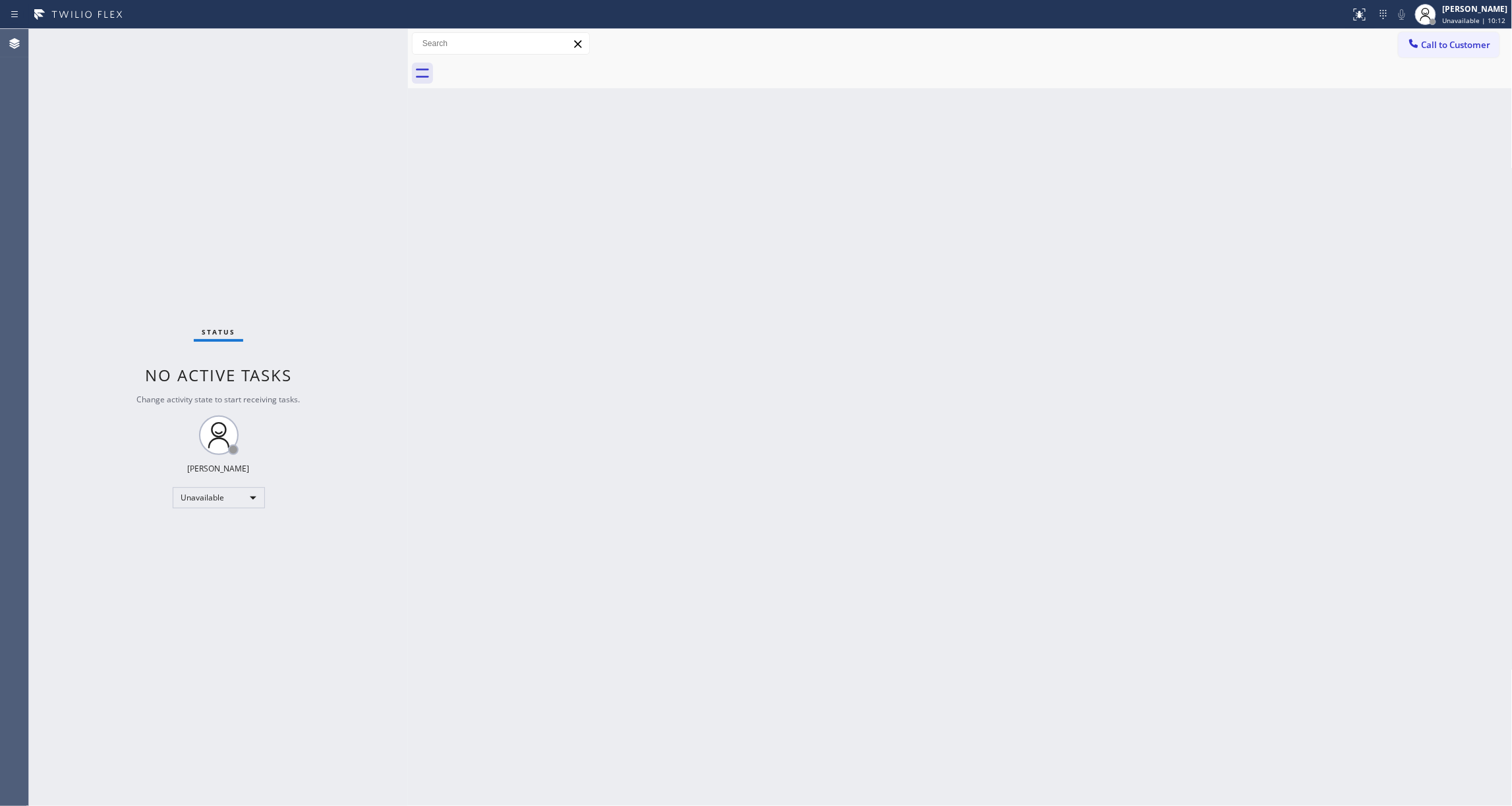
drag, startPoint x: 230, startPoint y: 208, endPoint x: 248, endPoint y: 131, distance: 79.1
click at [230, 207] on div "Status No active tasks Change activity state to start receiving tasks. [PERSON_…" at bounding box center [218, 418] width 379 height 778
click at [176, 186] on div "Status No active tasks Change activity state to start receiving tasks. [PERSON_…" at bounding box center [218, 418] width 379 height 778
click at [1440, 48] on span "Call to Customer" at bounding box center [1456, 45] width 70 height 12
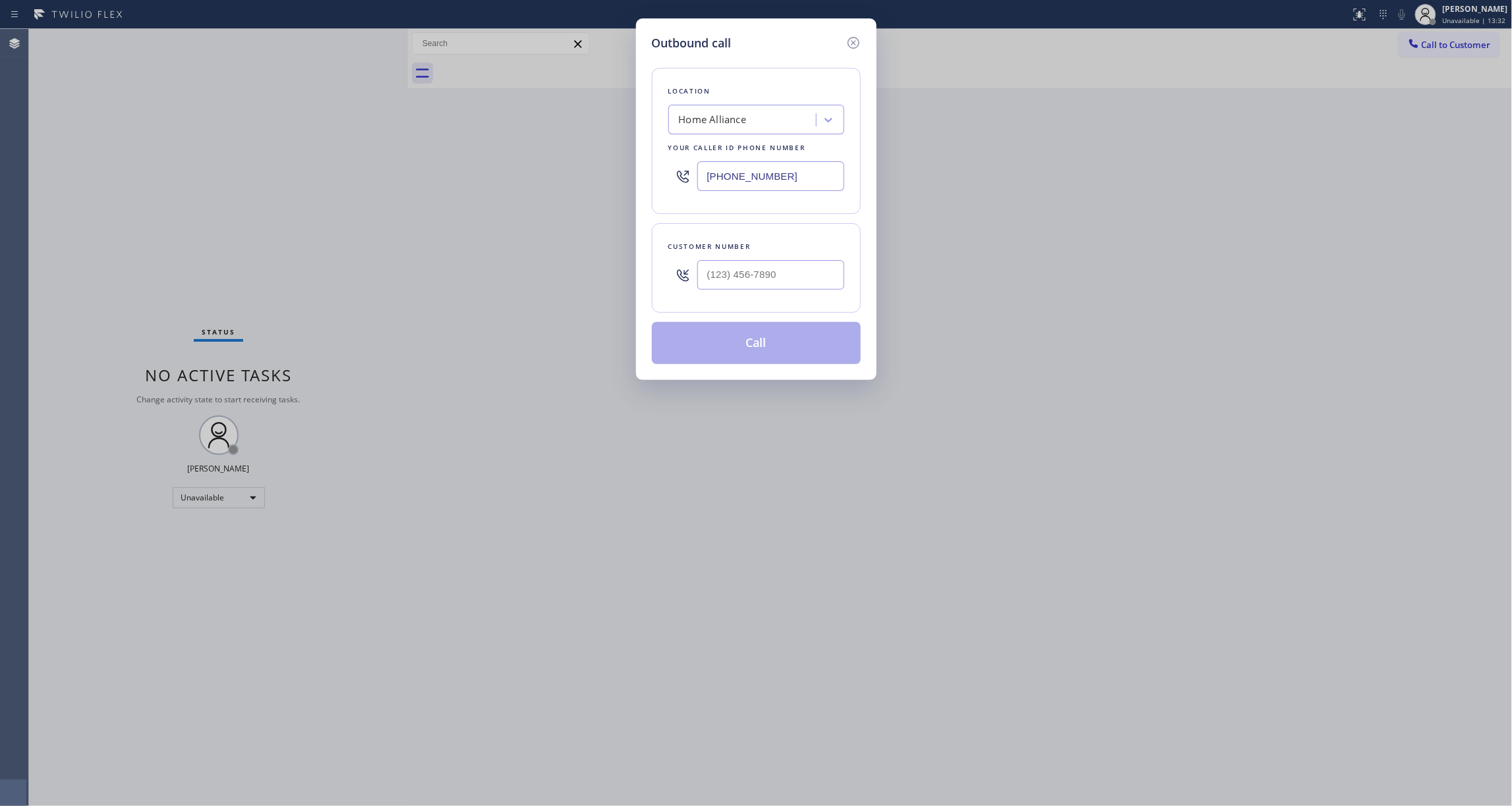
paste input "602) 536-9008"
drag, startPoint x: 811, startPoint y: 172, endPoint x: 300, endPoint y: 172, distance: 511.0
click at [302, 172] on div "Outbound call Location Home Alliance Your caller id phone number [PHONE_NUMBER]…" at bounding box center [756, 403] width 1512 height 806
type input "[PHONE_NUMBER]"
click at [770, 267] on input "(___) ___-____" at bounding box center [771, 275] width 147 height 30
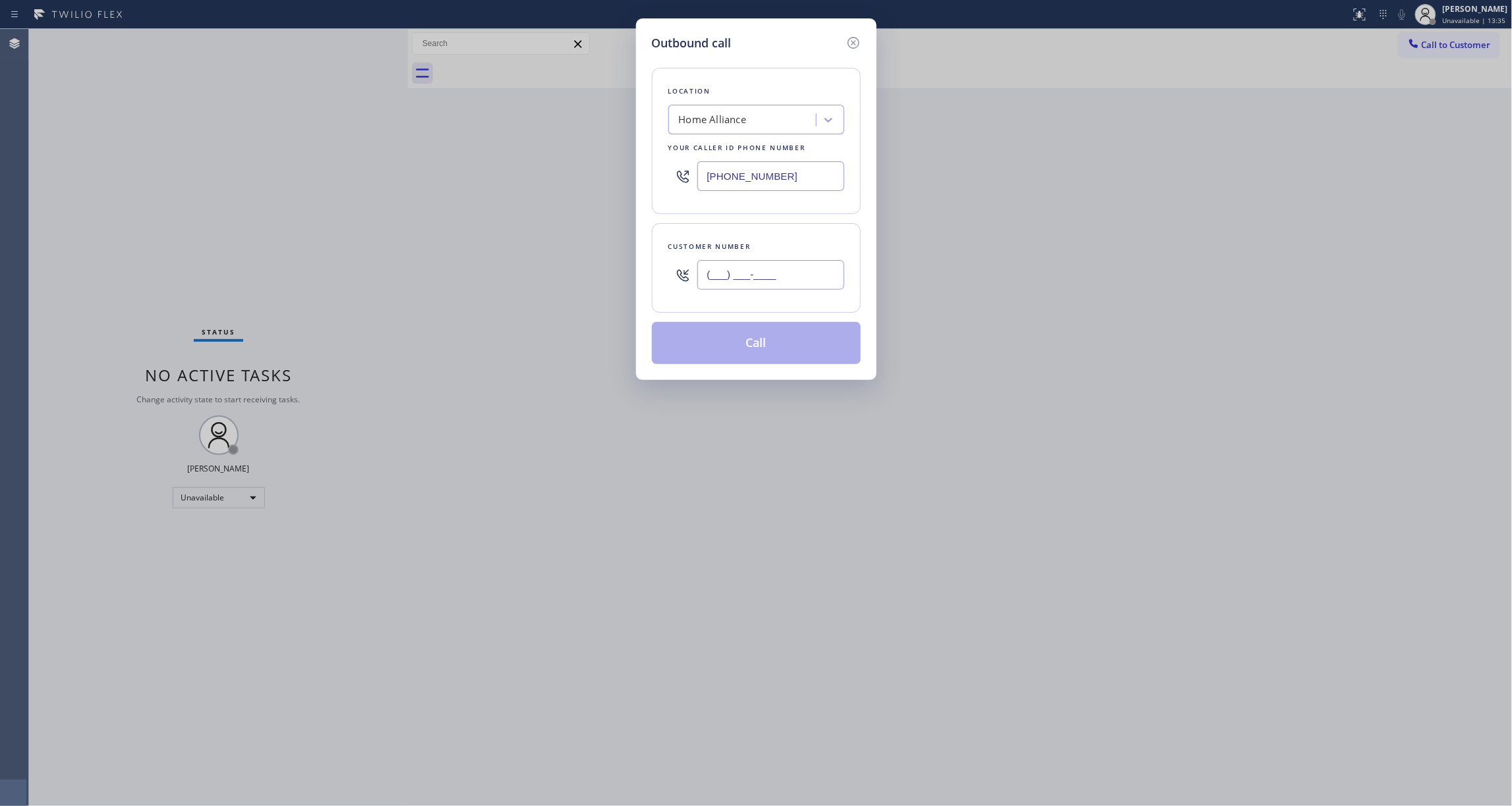
paste input "713) 425-4382"
type input "[PHONE_NUMBER]"
click at [765, 330] on button "Call" at bounding box center [756, 343] width 209 height 42
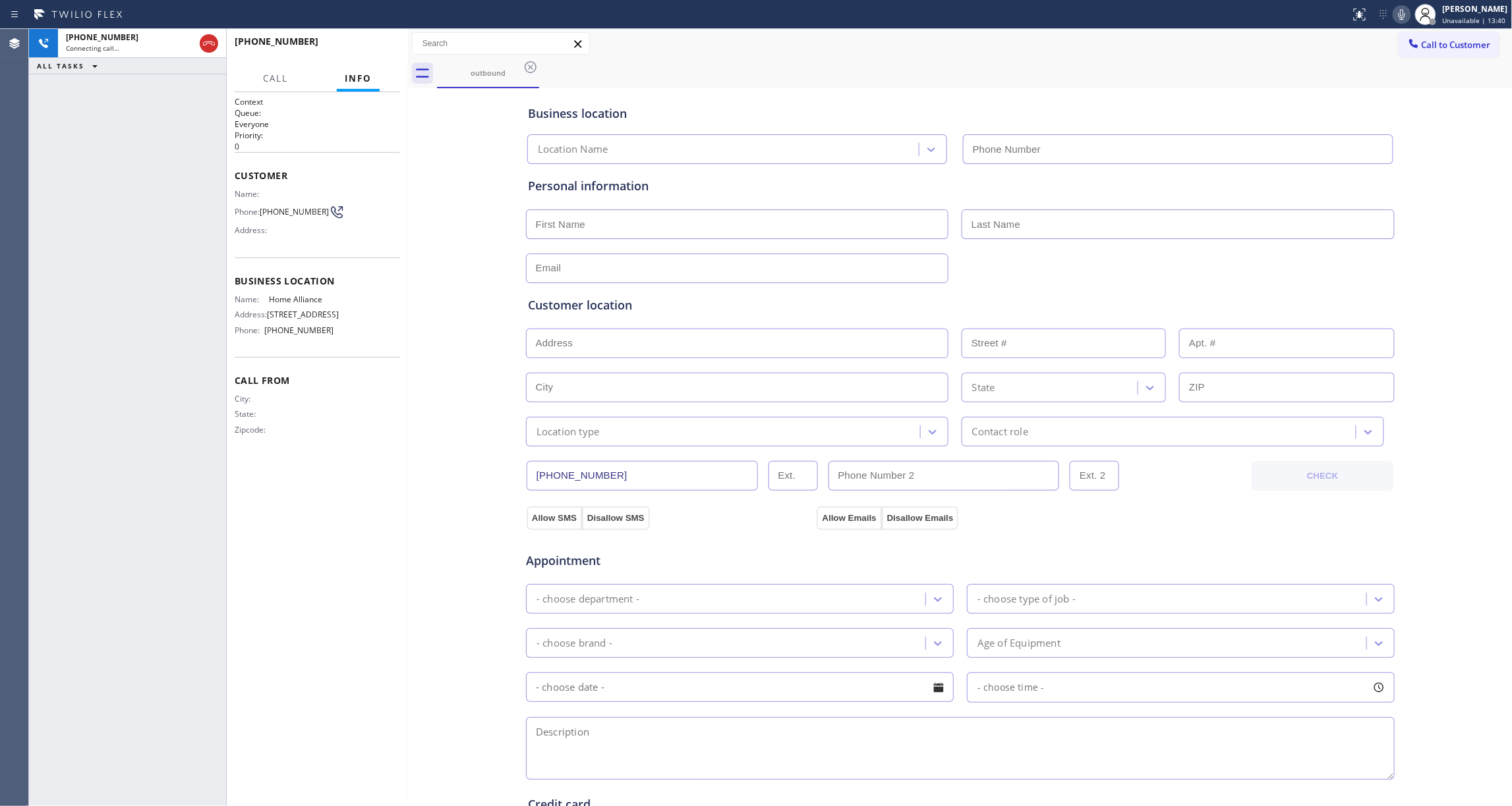
type input "[PHONE_NUMBER]"
click at [371, 38] on button "HANG UP" at bounding box center [369, 47] width 61 height 19
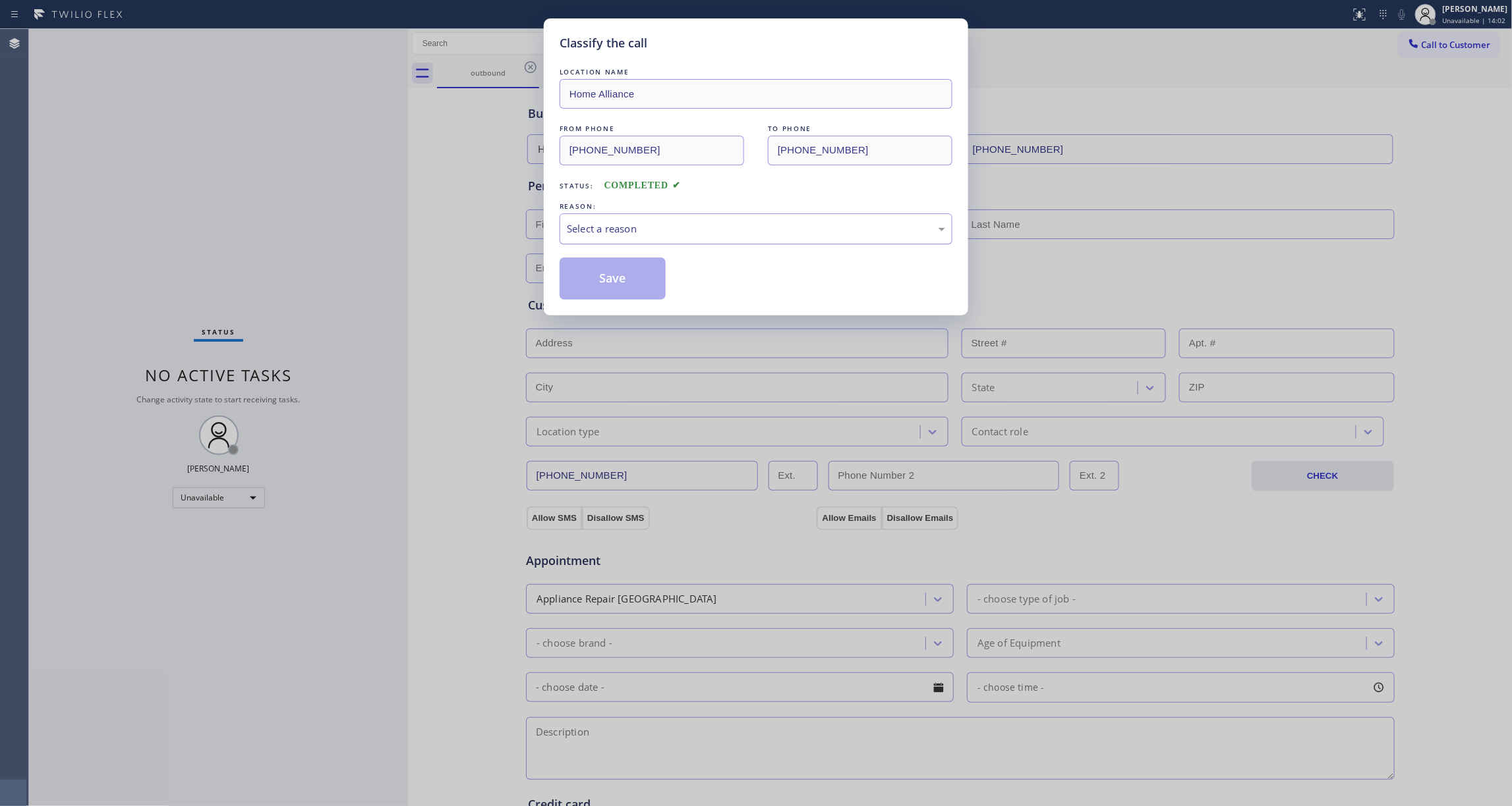
click at [673, 231] on div "Select a reason" at bounding box center [756, 229] width 378 height 15
click at [635, 291] on button "Save" at bounding box center [613, 279] width 106 height 42
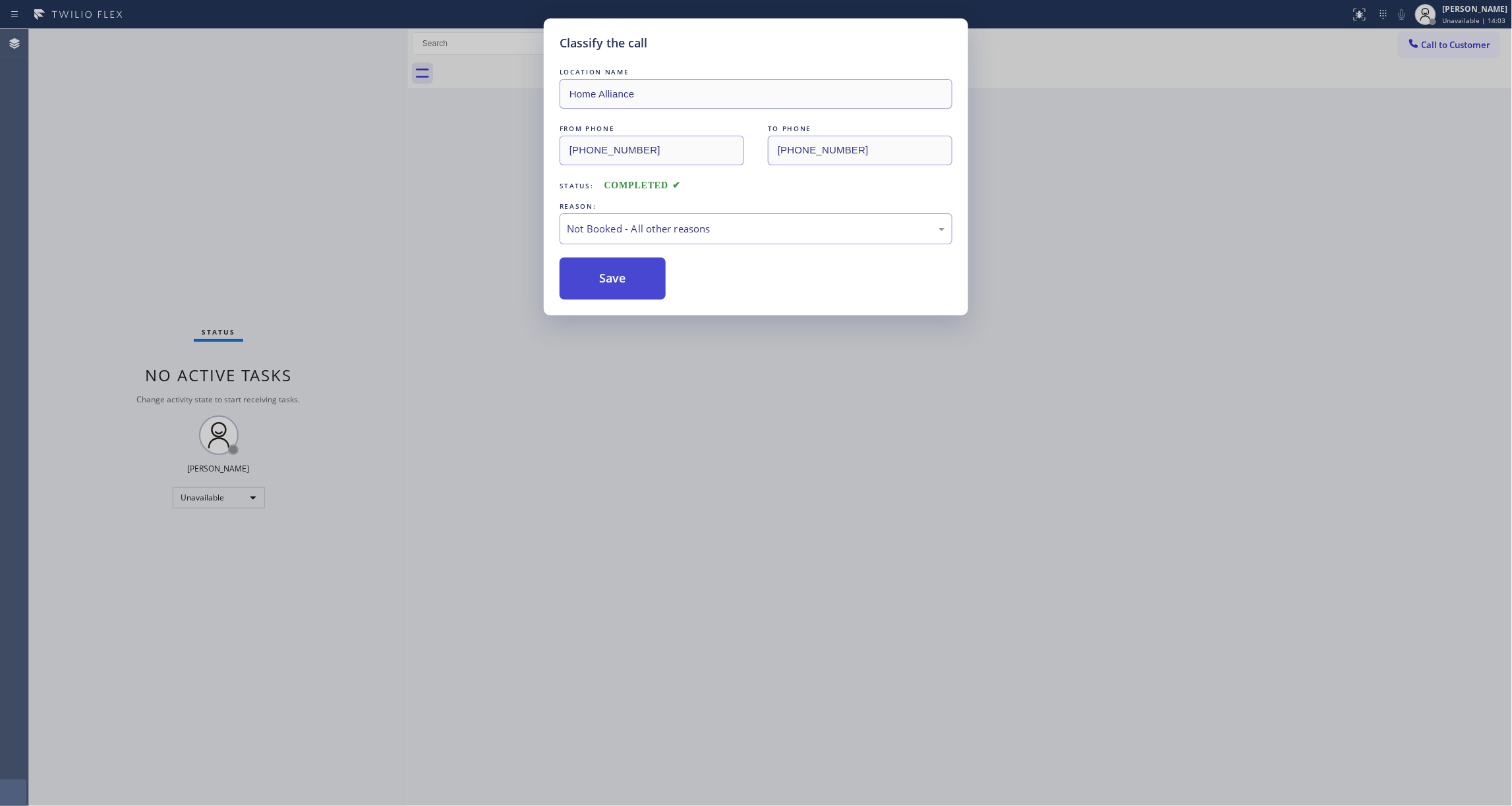
click at [635, 291] on button "Save" at bounding box center [613, 279] width 106 height 42
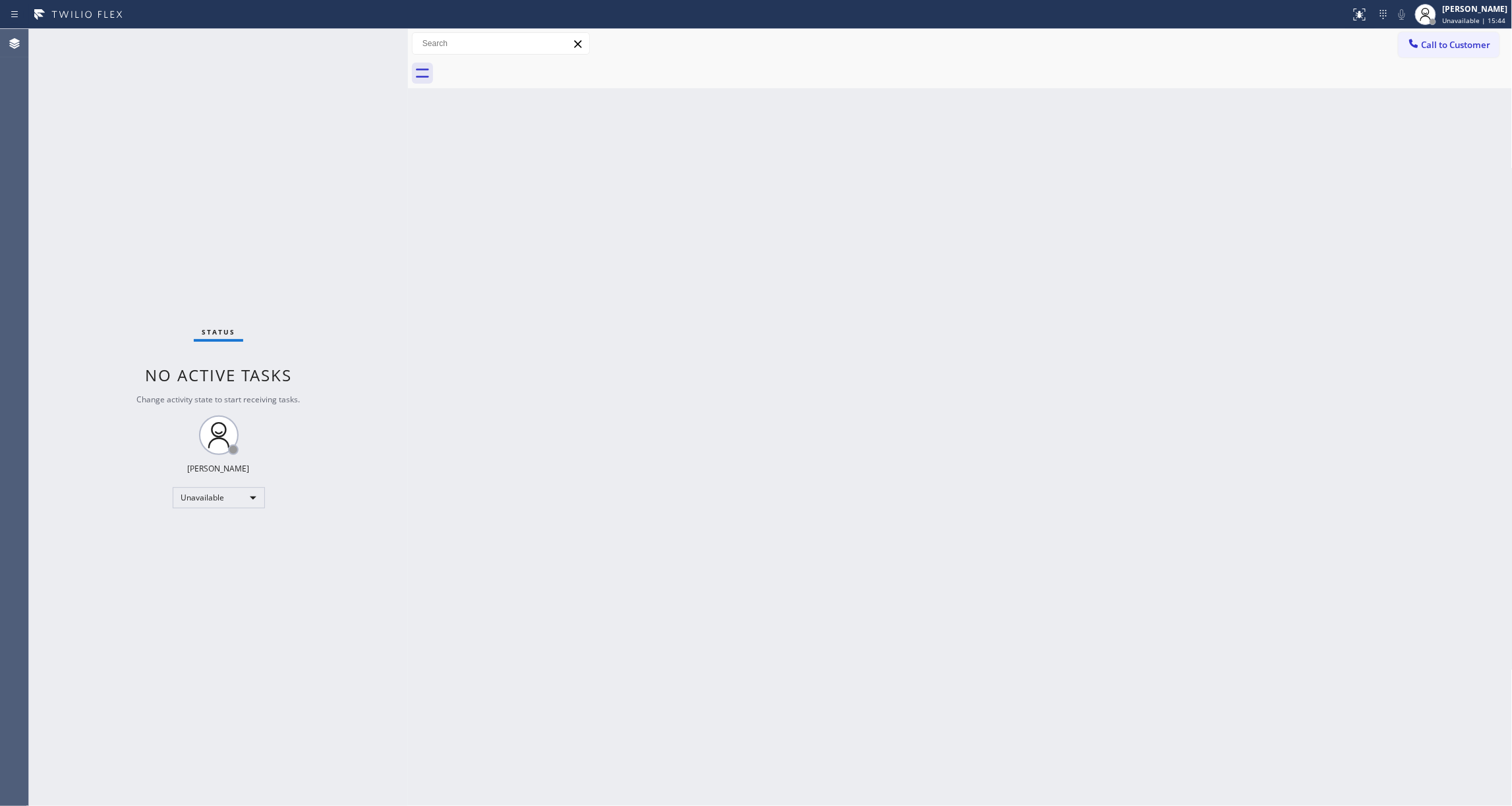
click at [209, 232] on div "Status No active tasks Change activity state to start receiving tasks. [PERSON_…" at bounding box center [218, 418] width 379 height 778
click at [1440, 43] on span "Call to Customer" at bounding box center [1456, 45] width 70 height 12
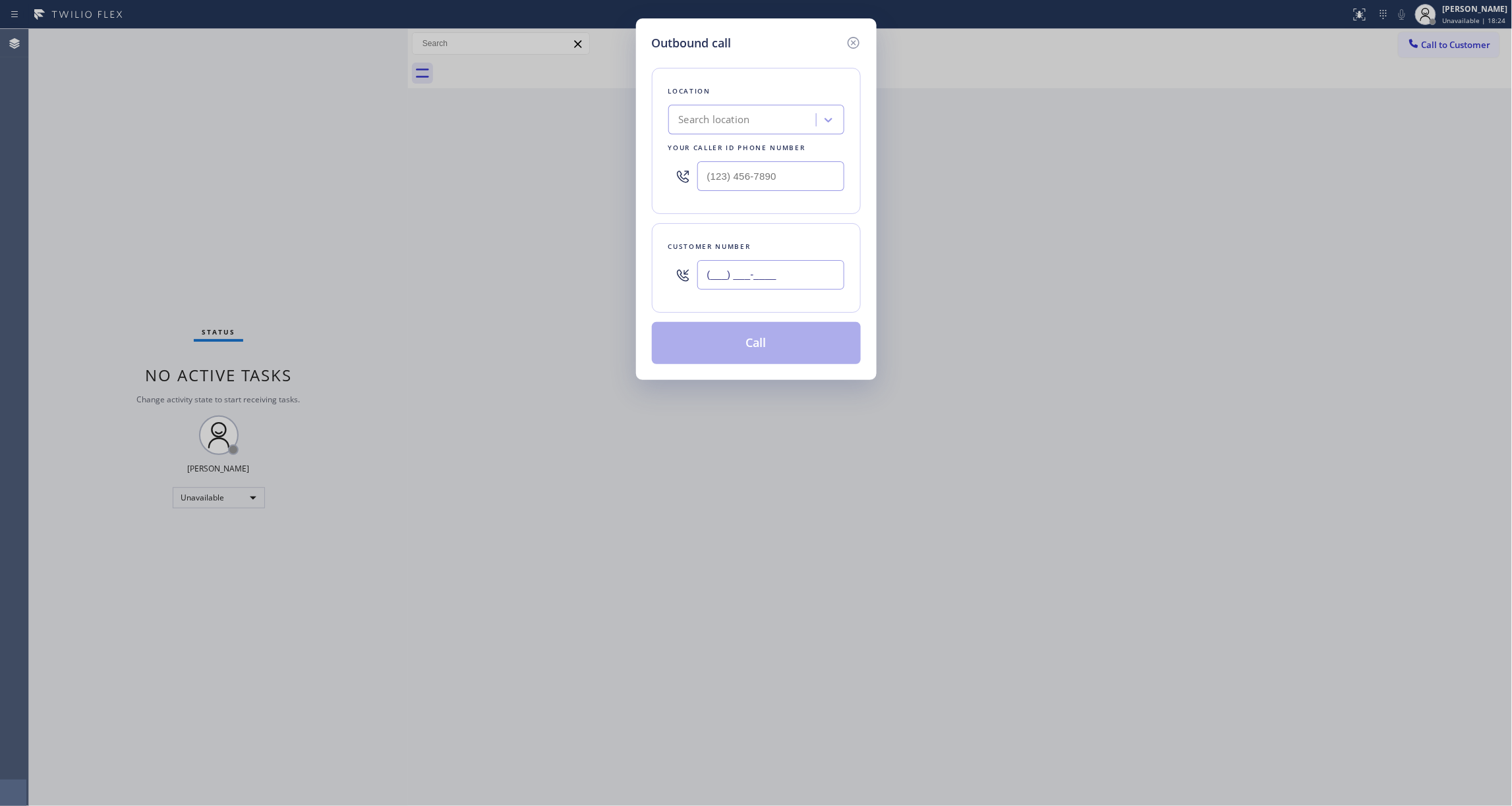
click at [776, 281] on input "(___) ___-____" at bounding box center [771, 275] width 147 height 30
paste input "661) 645-3103"
type input "[PHONE_NUMBER]"
drag, startPoint x: 813, startPoint y: 177, endPoint x: 493, endPoint y: 316, distance: 348.9
click at [272, 174] on div "Outbound call Location Search location Your caller id phone number (___) ___-__…" at bounding box center [756, 403] width 1512 height 806
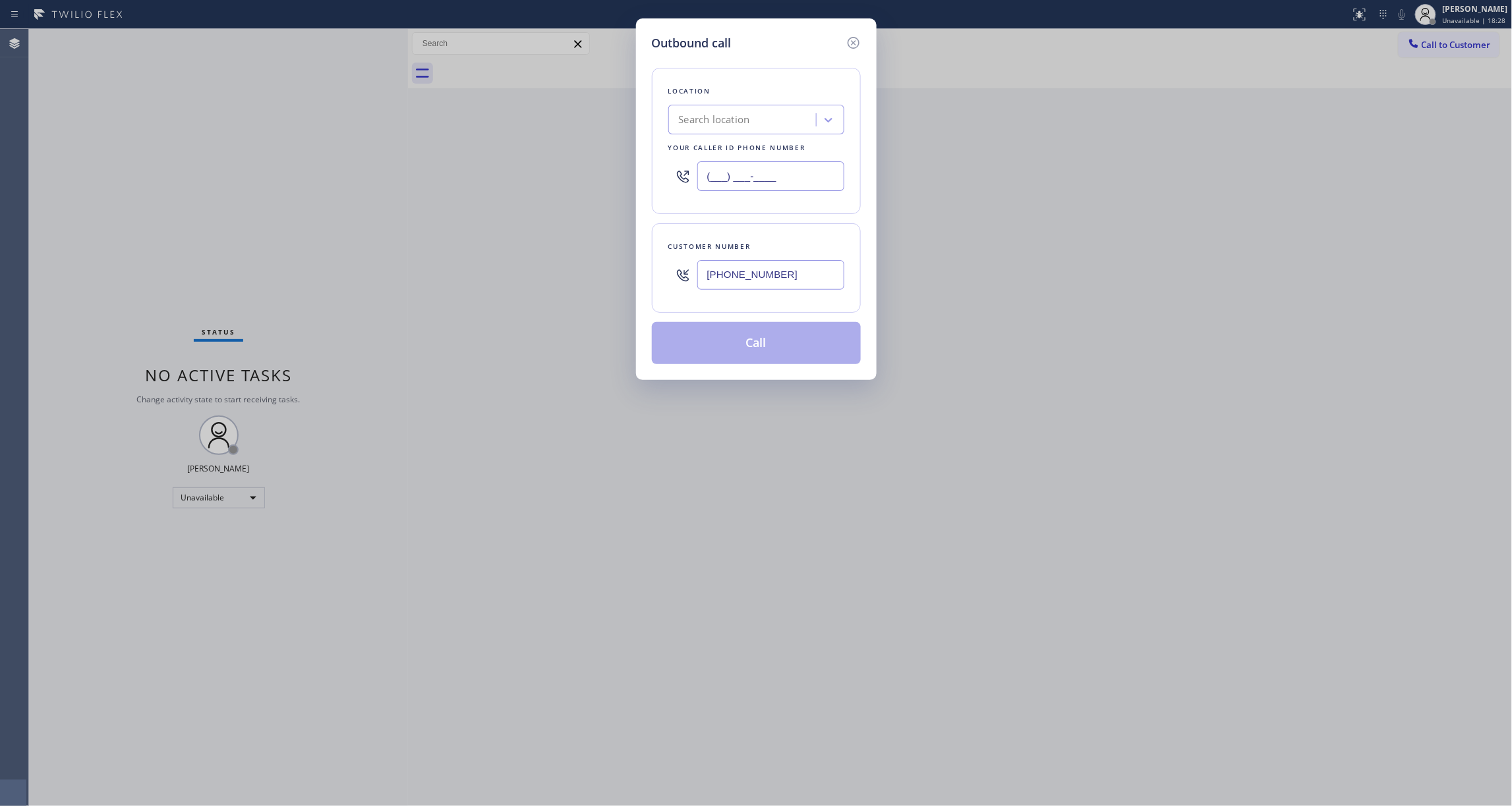
paste input "661) 368-9097"
type input "[PHONE_NUMBER]"
click at [736, 349] on button "Call" at bounding box center [756, 343] width 209 height 42
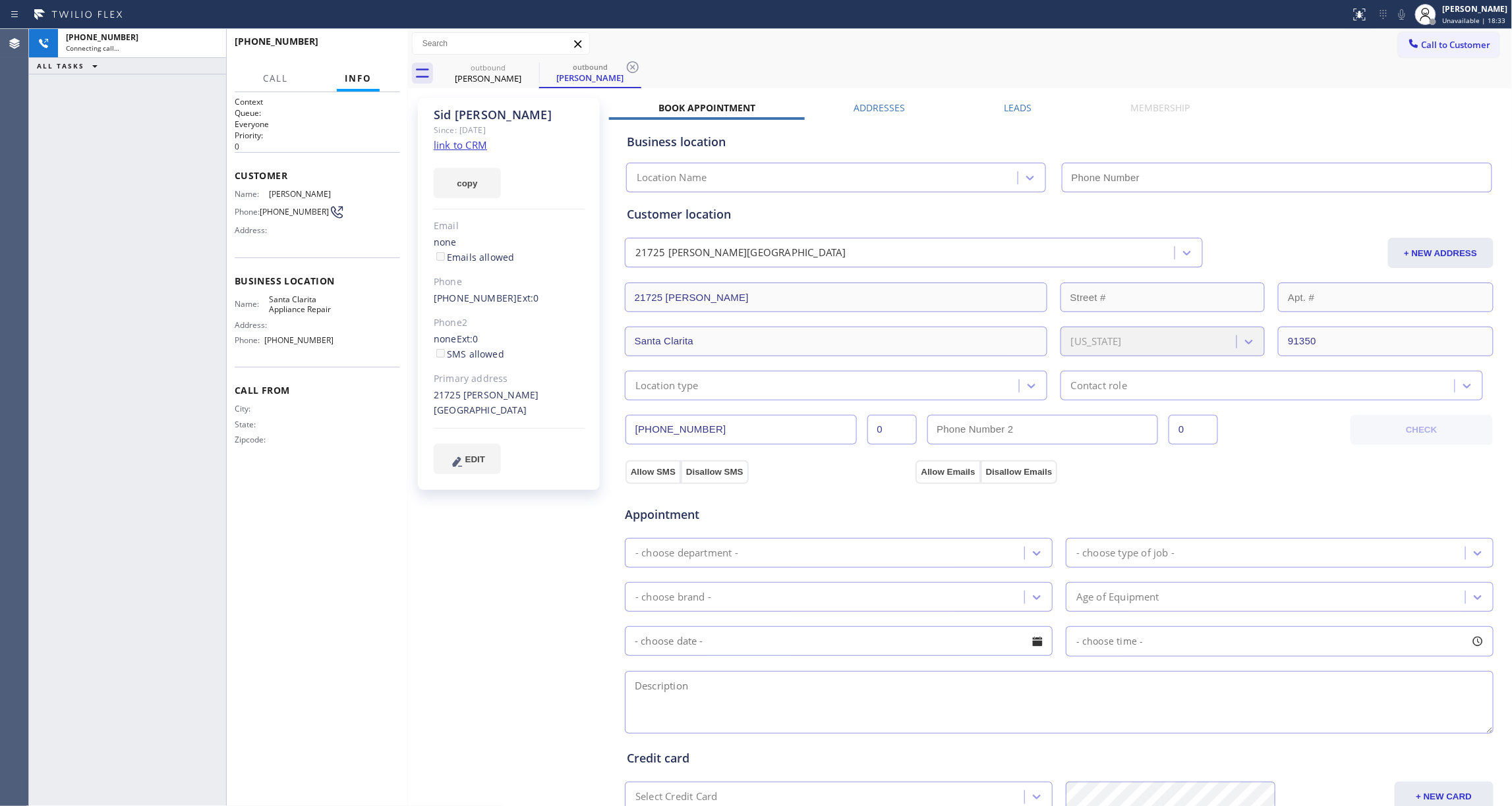
click at [634, 69] on icon at bounding box center [633, 67] width 12 height 12
type input "[PHONE_NUMBER]"
click at [472, 146] on link "link to CRM" at bounding box center [460, 145] width 53 height 13
click at [362, 42] on button "HANG UP" at bounding box center [369, 47] width 61 height 19
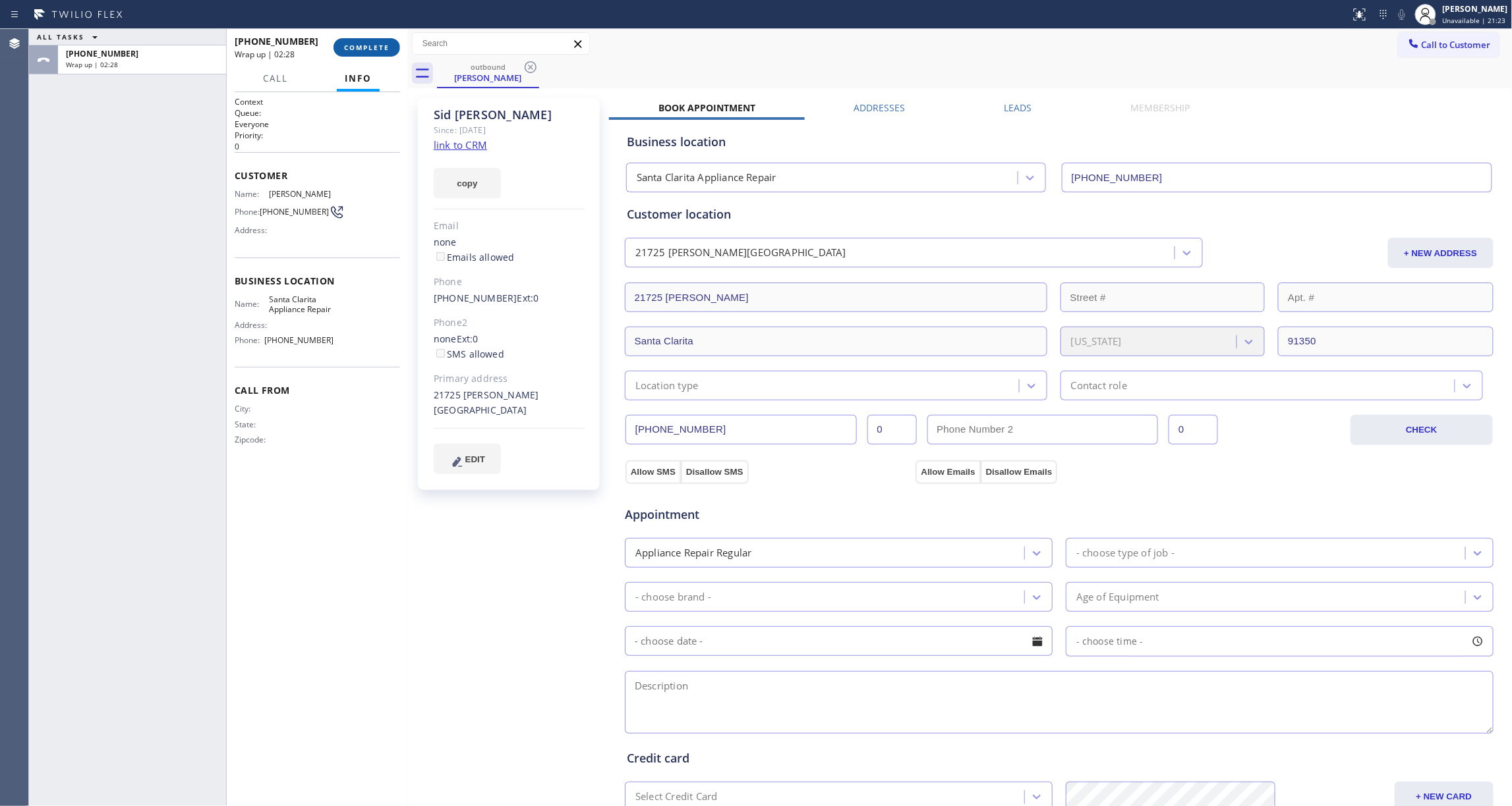
click at [354, 43] on span "COMPLETE" at bounding box center [366, 47] width 46 height 9
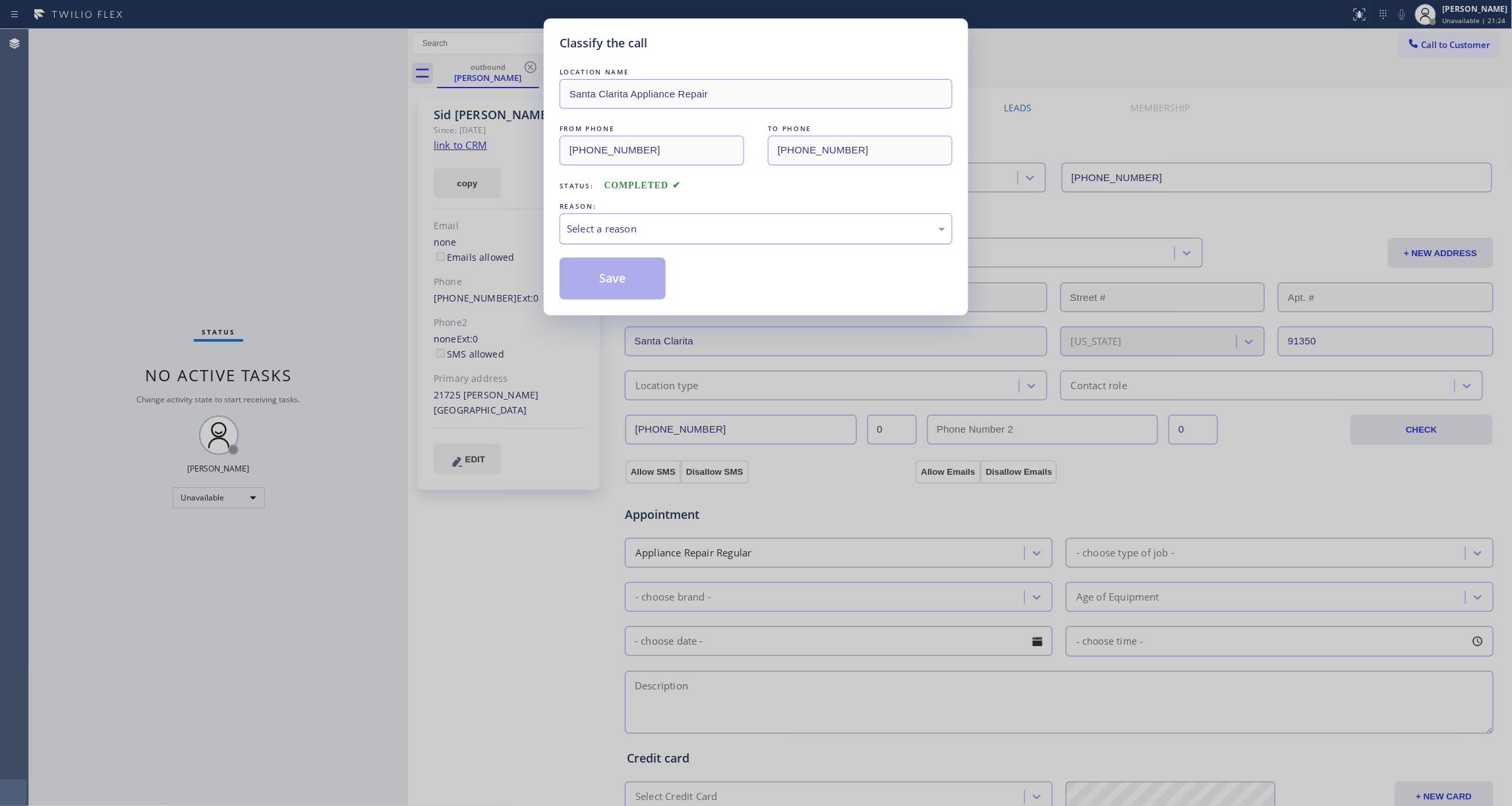
click at [666, 235] on div "Select a reason" at bounding box center [756, 229] width 378 height 15
click at [628, 273] on button "Save" at bounding box center [613, 279] width 106 height 42
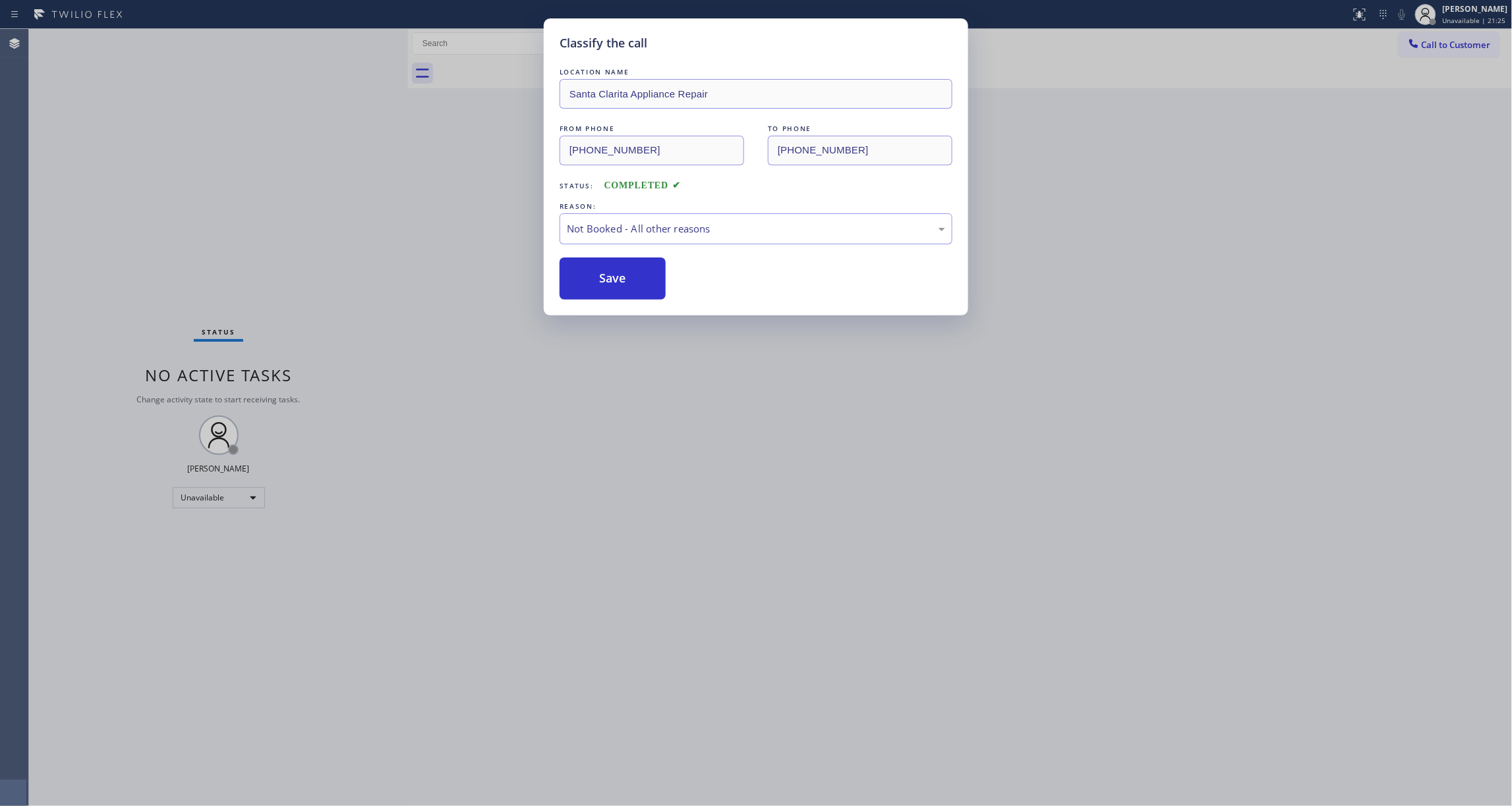
click at [628, 273] on button "Save" at bounding box center [613, 279] width 106 height 42
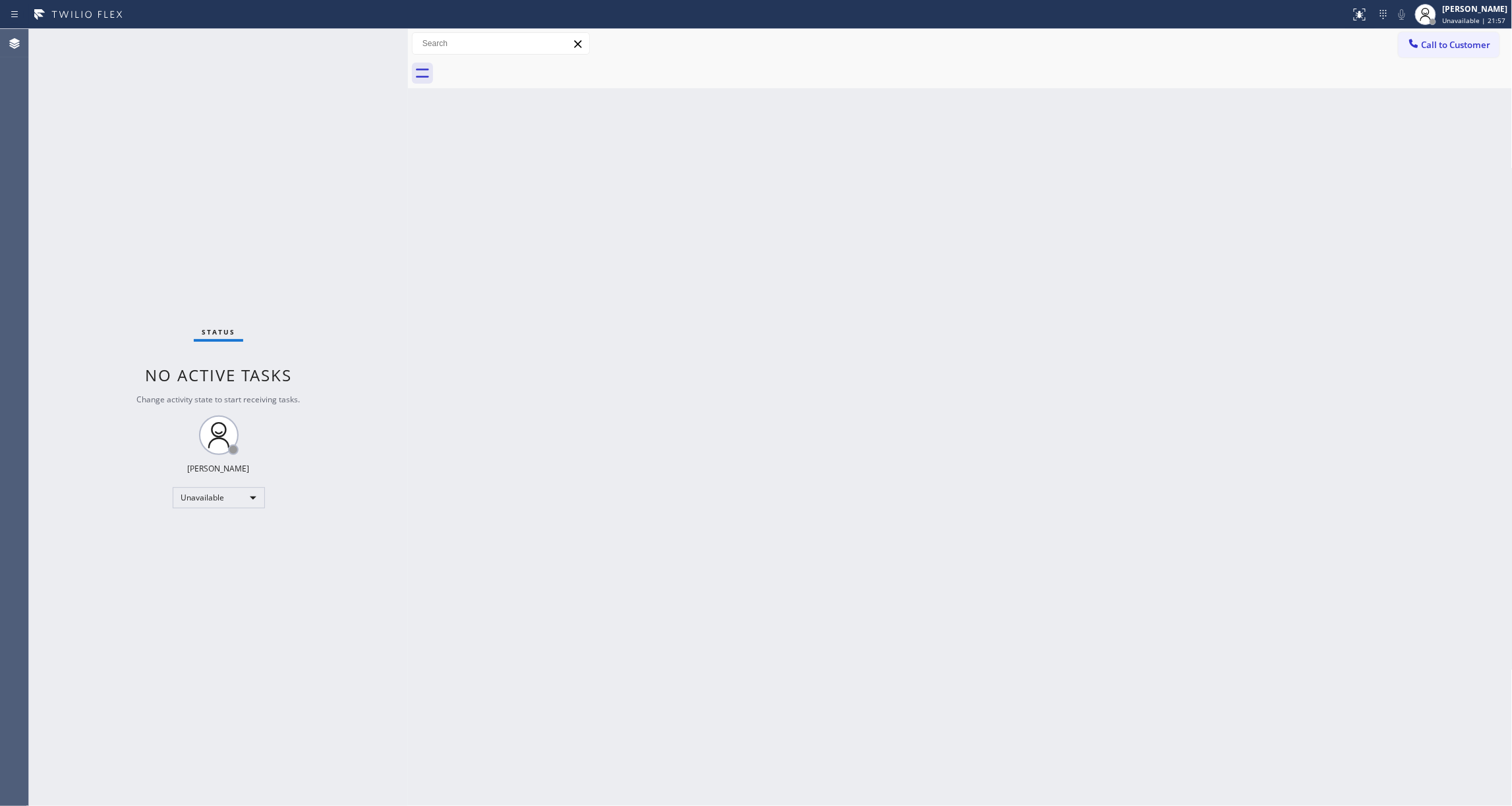
click at [216, 246] on div "Status No active tasks Change activity state to start receiving tasks. [PERSON_…" at bounding box center [218, 418] width 379 height 778
click at [253, 226] on div "Status No active tasks Change activity state to start receiving tasks. [PERSON_…" at bounding box center [218, 418] width 379 height 778
click at [215, 198] on div "Status No active tasks Change activity state to start receiving tasks. [PERSON_…" at bounding box center [218, 418] width 379 height 778
click at [1448, 46] on span "Call to Customer" at bounding box center [1456, 45] width 70 height 12
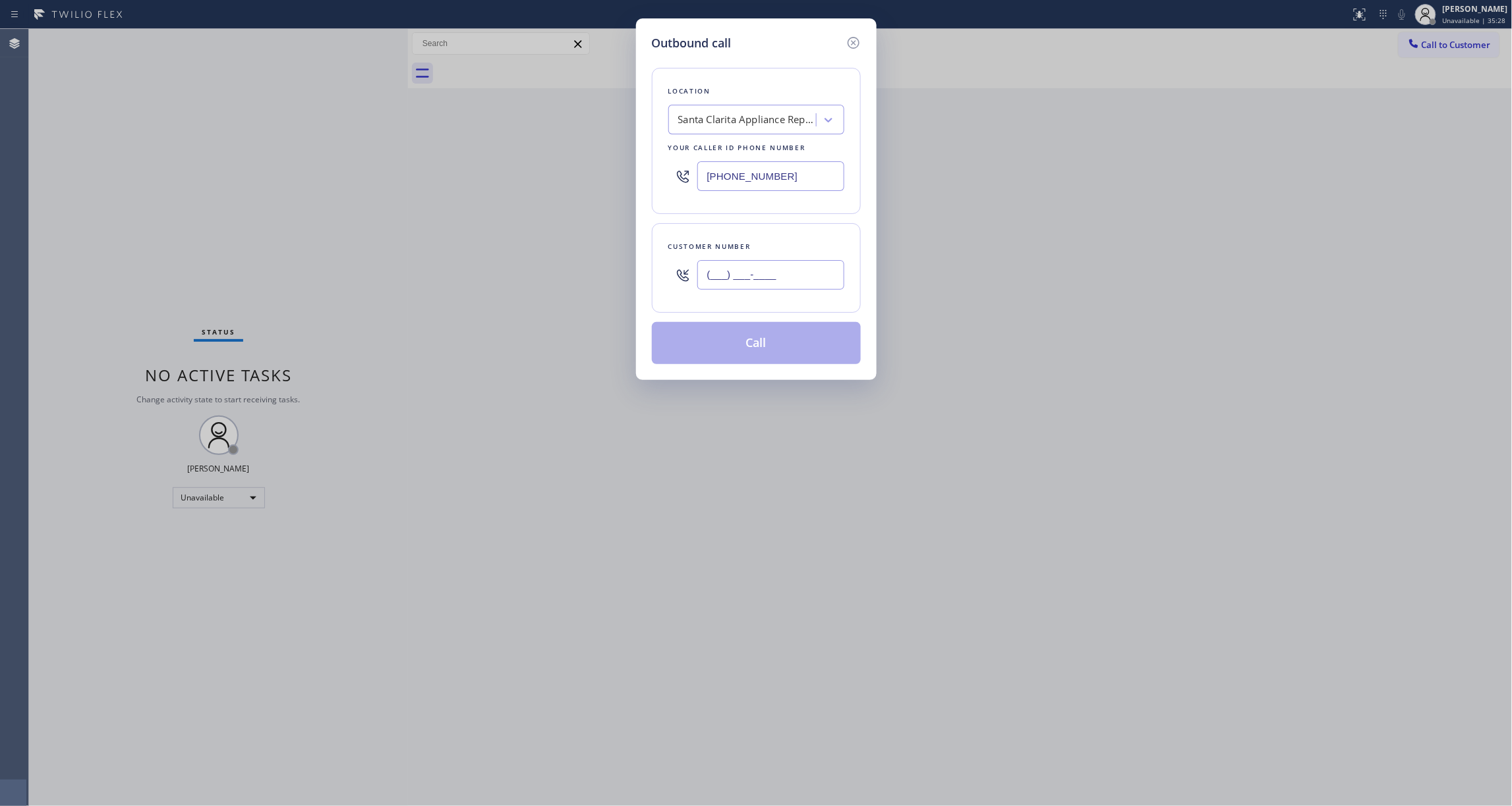
click at [784, 270] on input "(___) ___-____" at bounding box center [771, 275] width 147 height 30
paste input "424) 653-8062"
type input "[PHONE_NUMBER]"
drag, startPoint x: 816, startPoint y: 172, endPoint x: 439, endPoint y: 170, distance: 377.0
click at [451, 170] on div "Outbound call Location [GEOGRAPHIC_DATA] Appliance Repair Your caller id phone …" at bounding box center [756, 403] width 1512 height 806
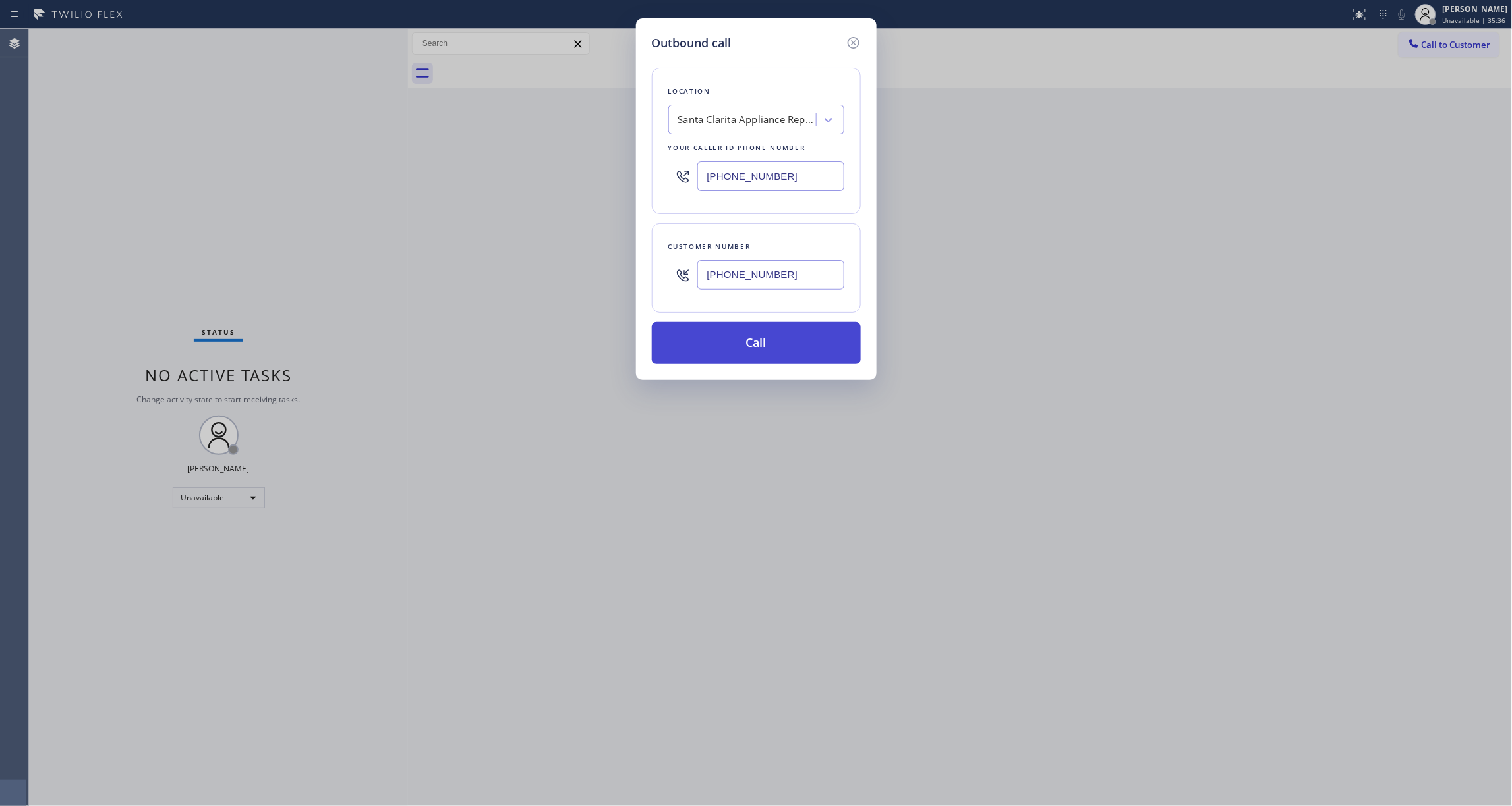
paste input "800) 452-71"
type input "[PHONE_NUMBER]"
click at [758, 348] on button "Call" at bounding box center [756, 343] width 209 height 42
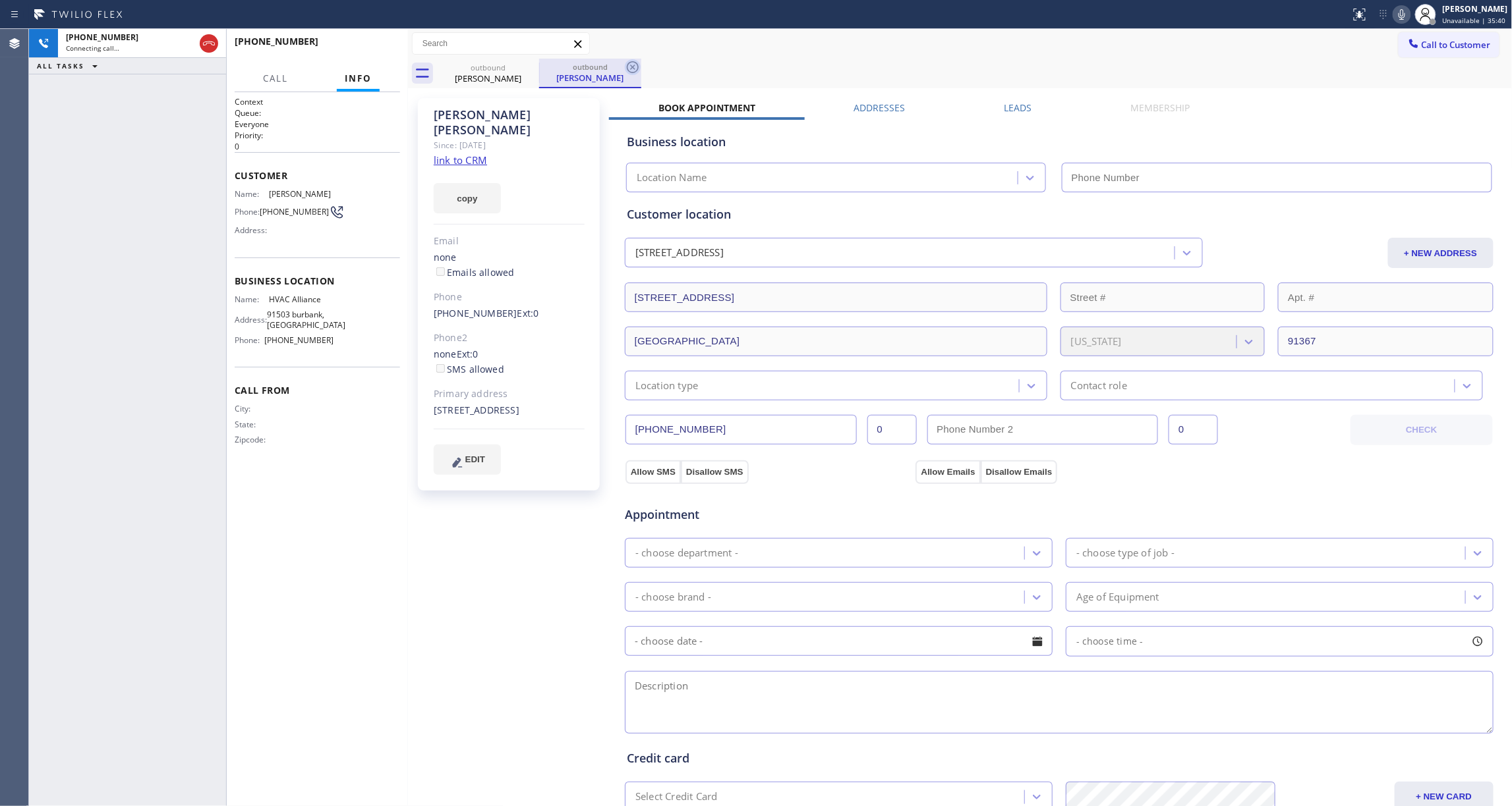
click at [632, 67] on icon at bounding box center [633, 67] width 12 height 12
type input "[PHONE_NUMBER]"
click at [377, 40] on button "HANG UP" at bounding box center [369, 47] width 61 height 19
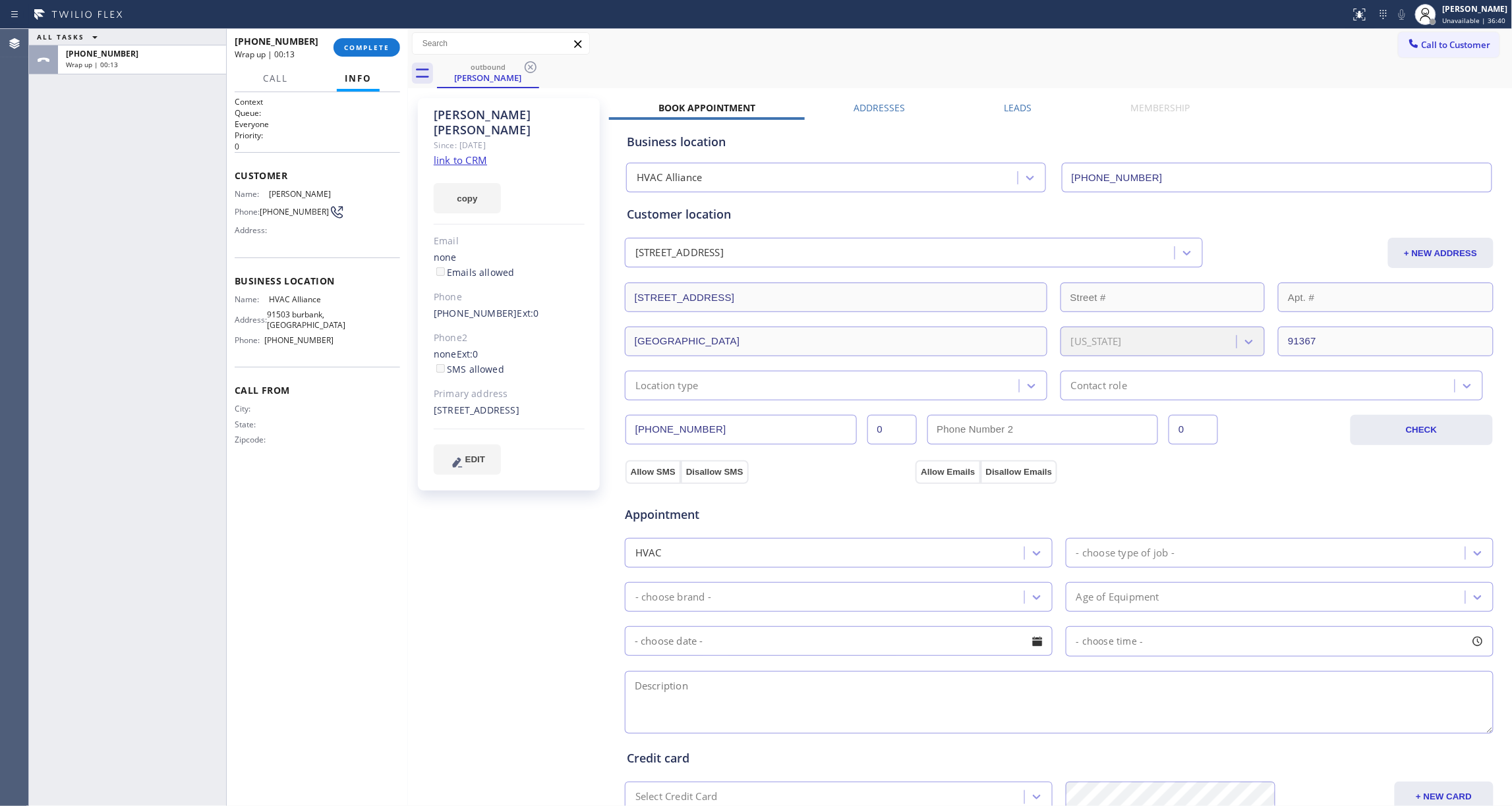
drag, startPoint x: 351, startPoint y: 36, endPoint x: 365, endPoint y: 58, distance: 26.1
click at [351, 37] on div "[PHONE_NUMBER] Wrap up | 00:13 COMPLETE" at bounding box center [317, 48] width 165 height 34
click at [365, 58] on div "[PHONE_NUMBER] Wrap up | 00:13 COMPLETE" at bounding box center [317, 48] width 165 height 34
click at [354, 46] on span "COMPLETE" at bounding box center [366, 47] width 46 height 9
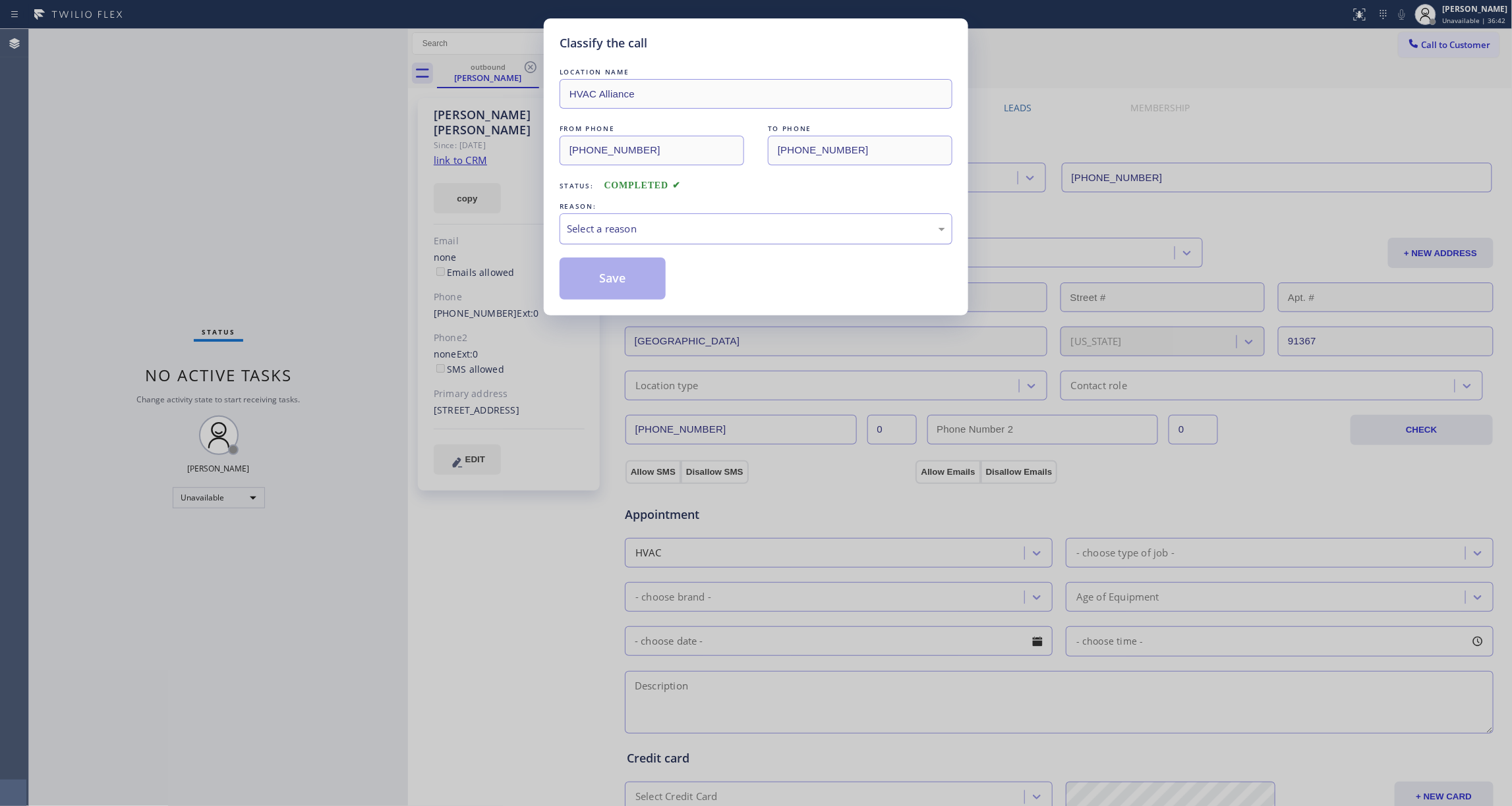
drag, startPoint x: 617, startPoint y: 212, endPoint x: 617, endPoint y: 228, distance: 16.0
click at [617, 214] on div "REASON: Select a reason" at bounding box center [756, 222] width 393 height 45
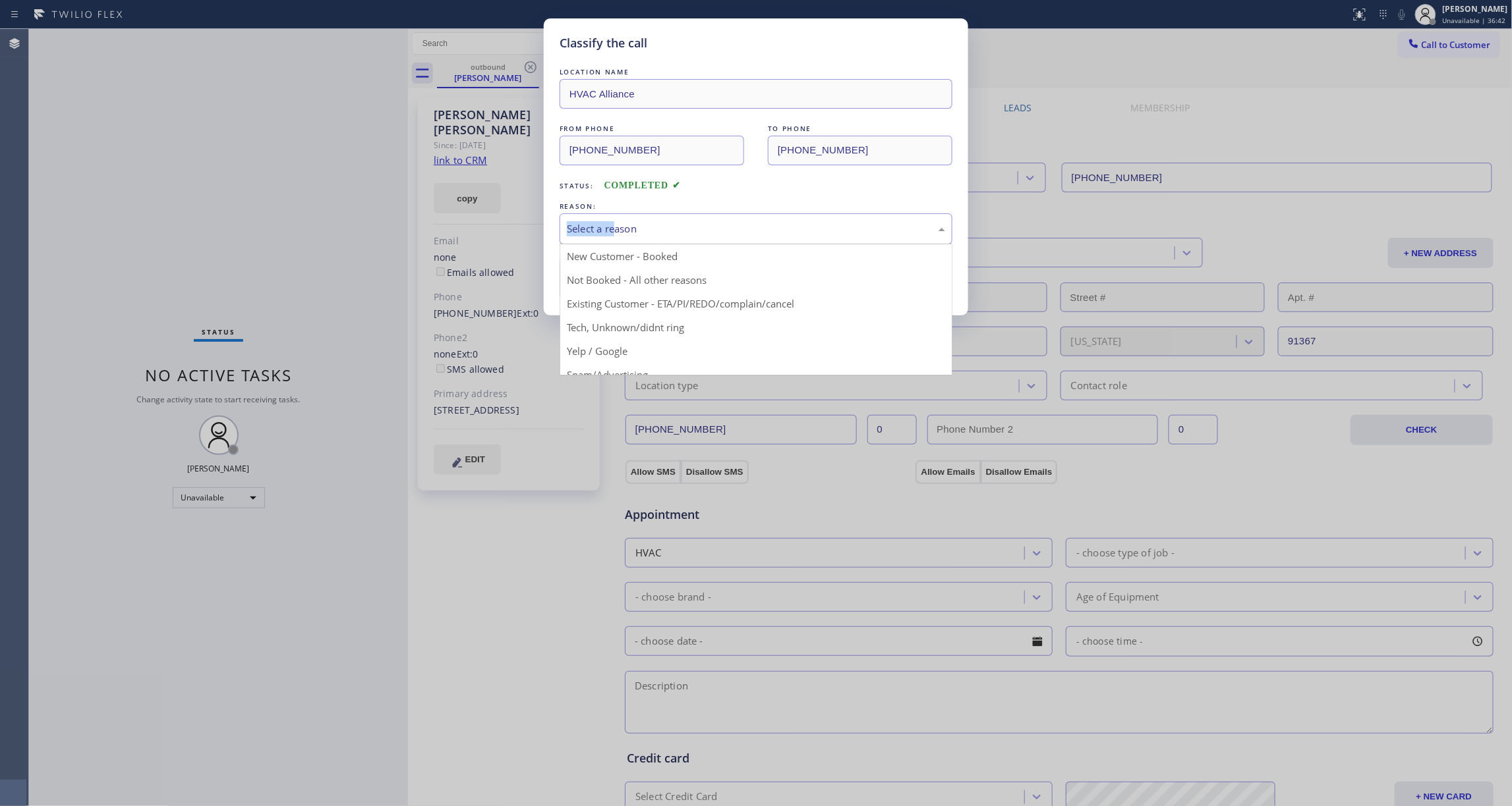
click at [617, 228] on div "Select a reason" at bounding box center [756, 229] width 378 height 15
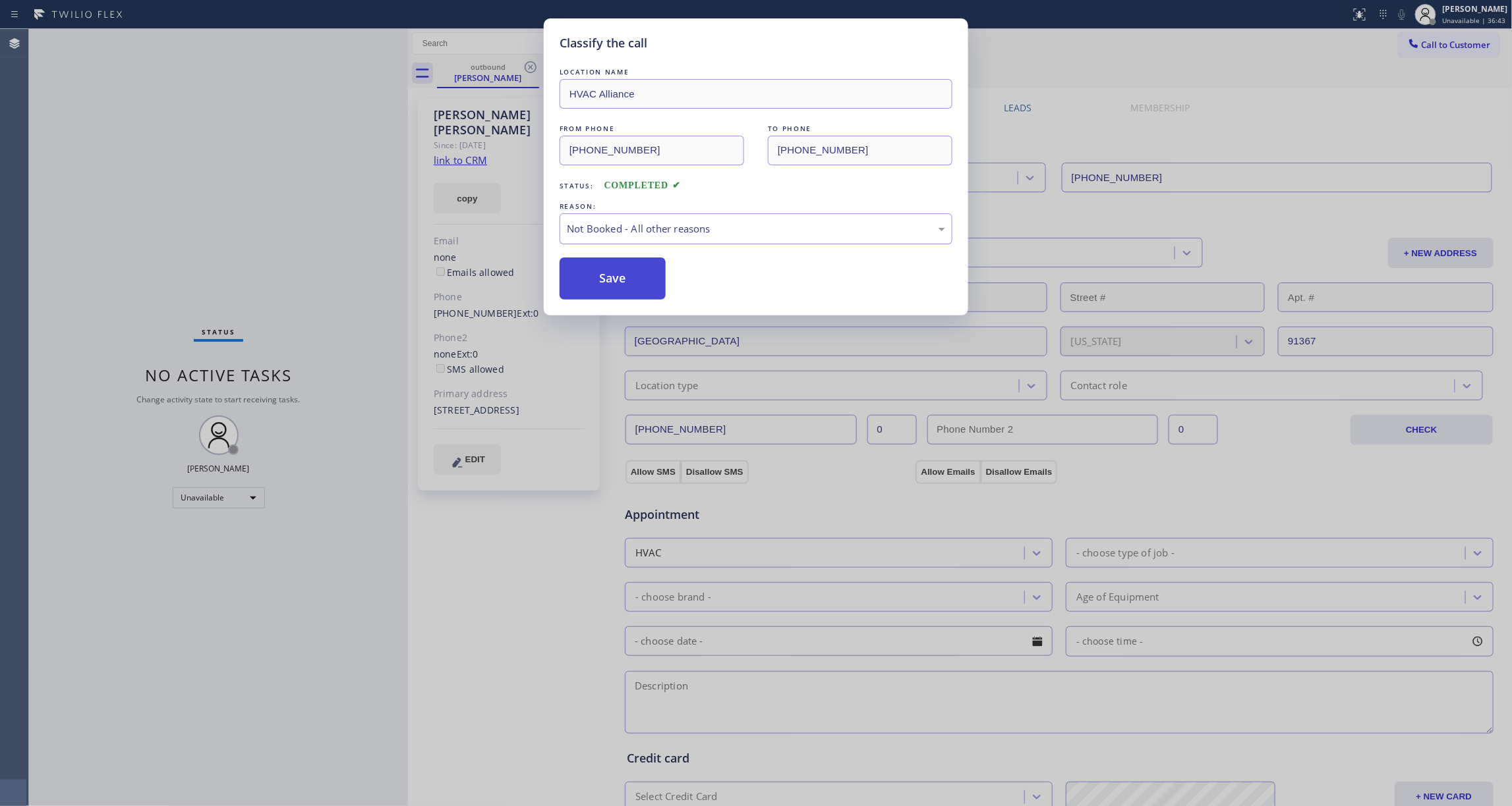
click at [612, 281] on button "Save" at bounding box center [613, 279] width 106 height 42
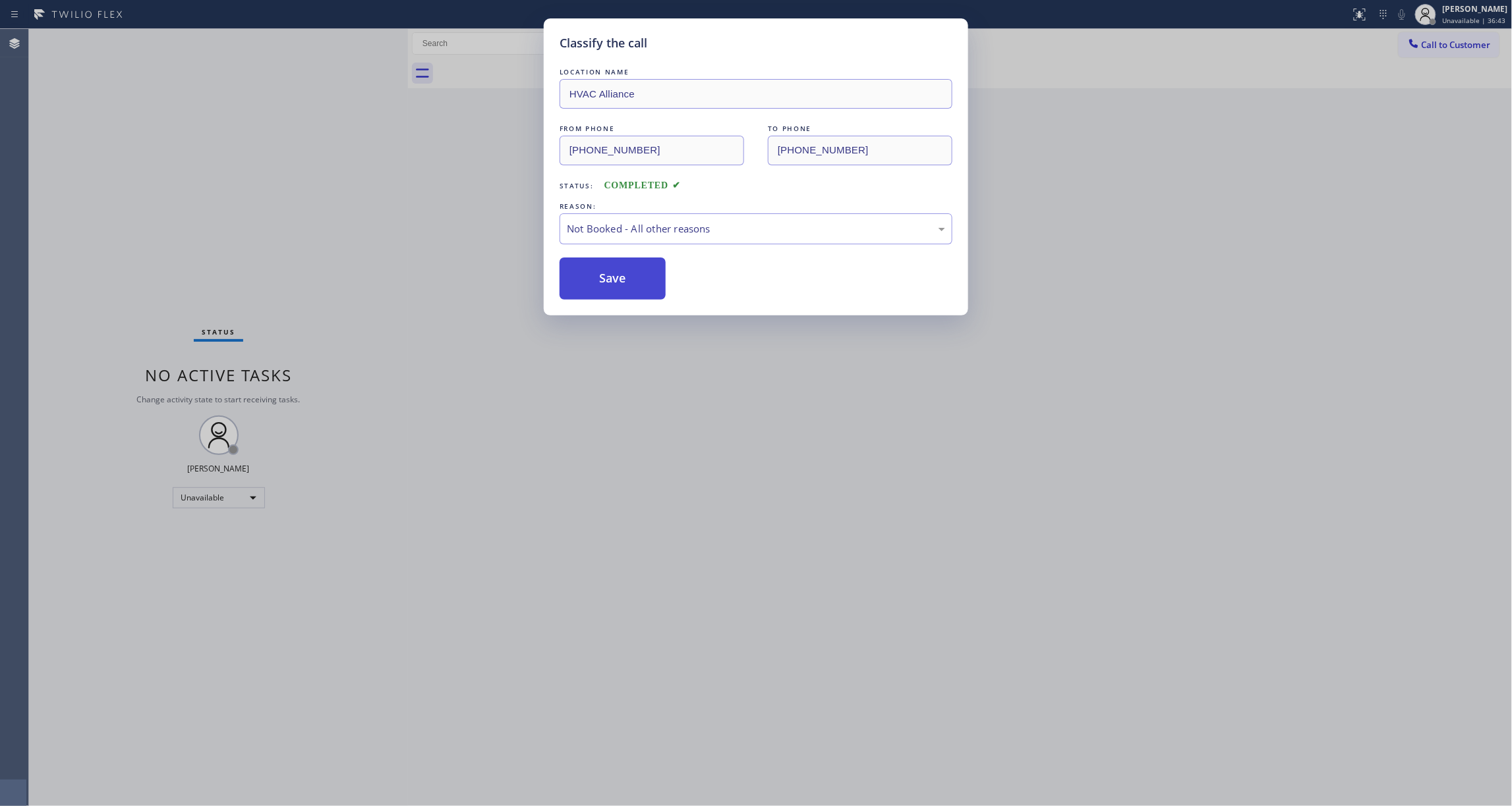
click at [612, 281] on button "Save" at bounding box center [613, 279] width 106 height 42
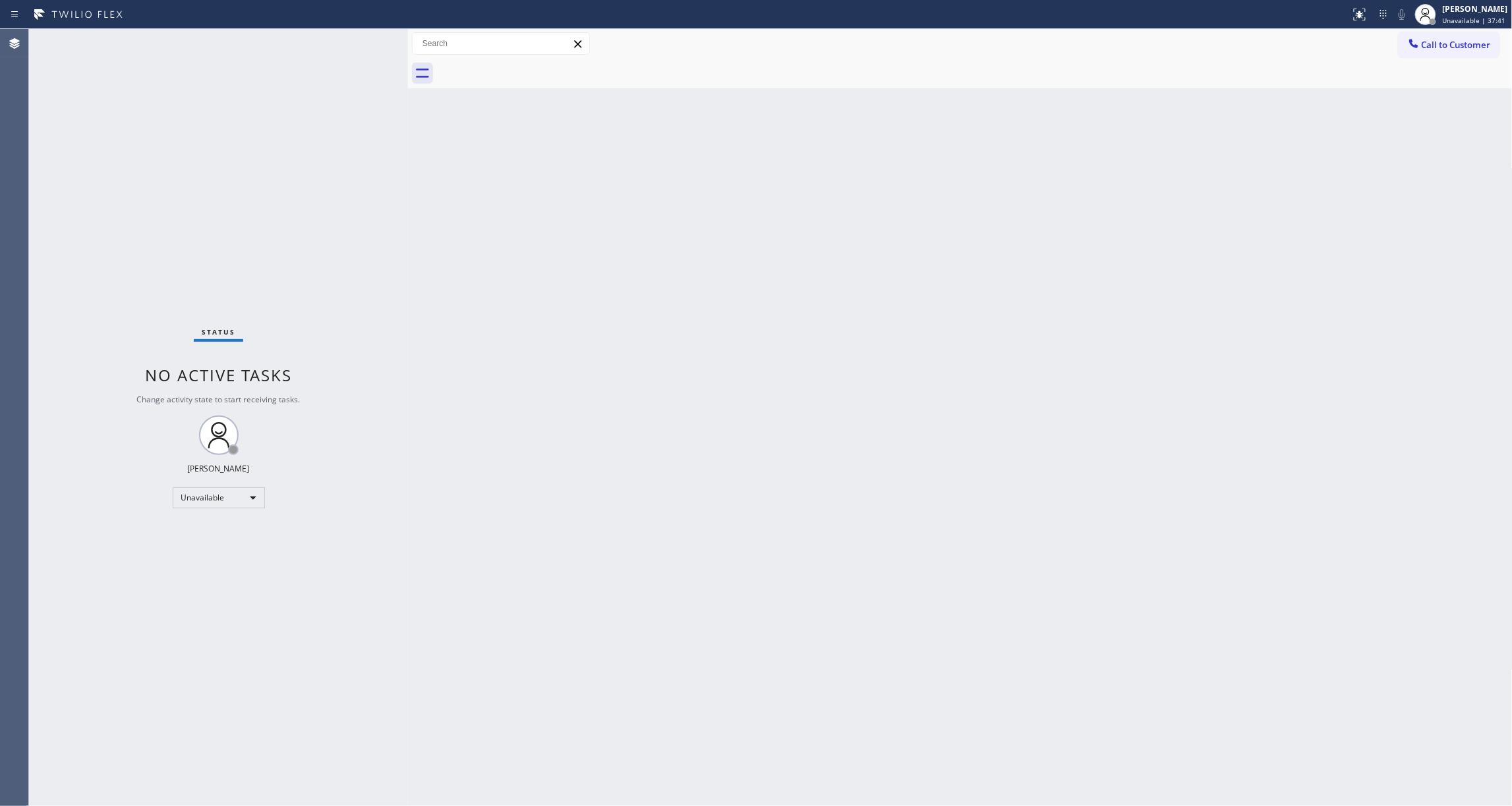
click at [54, 285] on div "Status No active tasks Change activity state to start receiving tasks. [PERSON_…" at bounding box center [218, 418] width 379 height 778
click at [1445, 49] on span "Call to Customer" at bounding box center [1456, 45] width 70 height 12
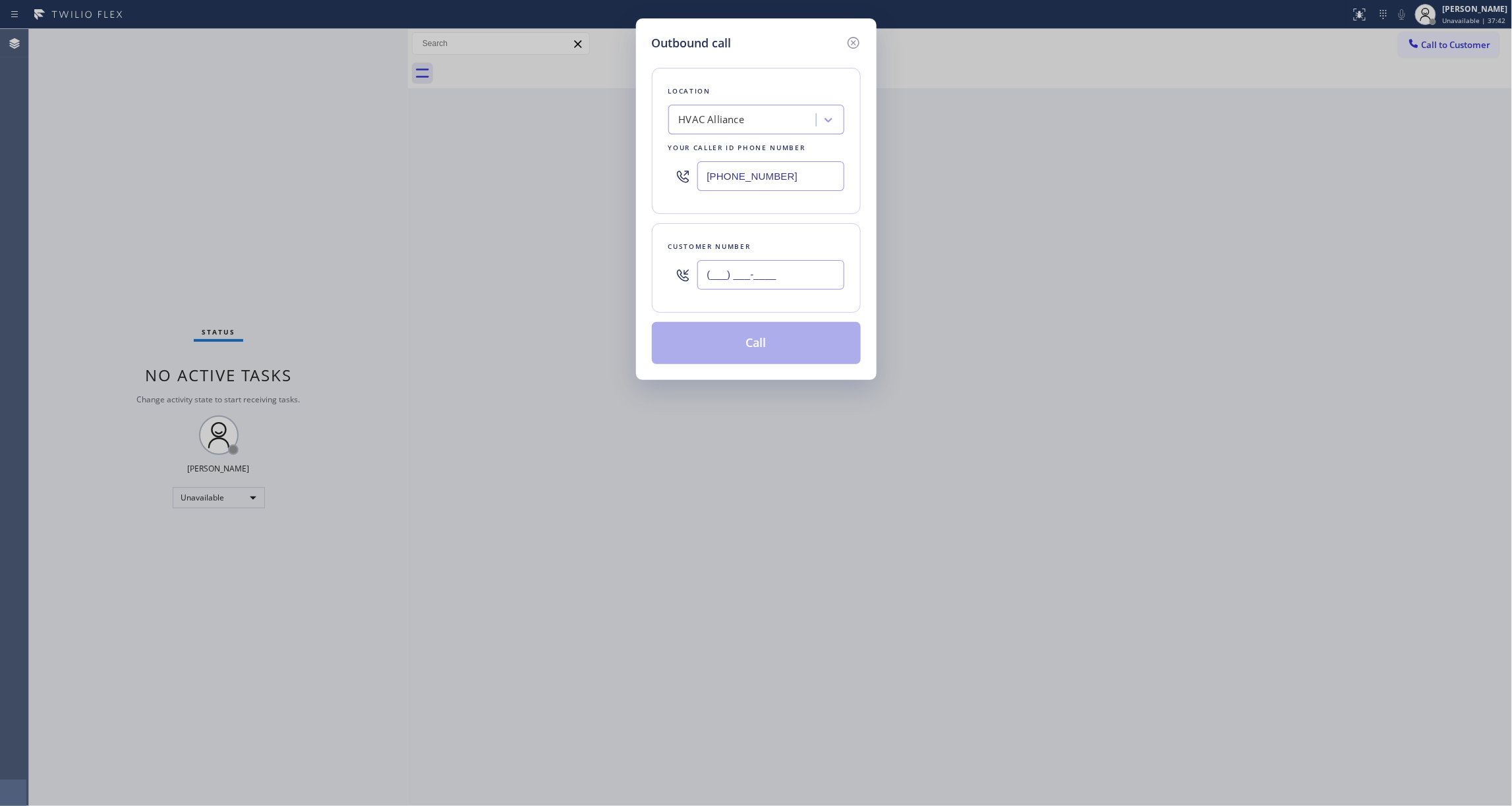
click at [750, 285] on input "(___) ___-____" at bounding box center [771, 275] width 147 height 30
paste input "626) 253-5931"
type input "[PHONE_NUMBER]"
drag, startPoint x: 802, startPoint y: 177, endPoint x: 321, endPoint y: 161, distance: 481.3
click at [325, 159] on div "Outbound call Location HVAC Alliance Your caller id phone number [PHONE_NUMBER]…" at bounding box center [756, 403] width 1512 height 806
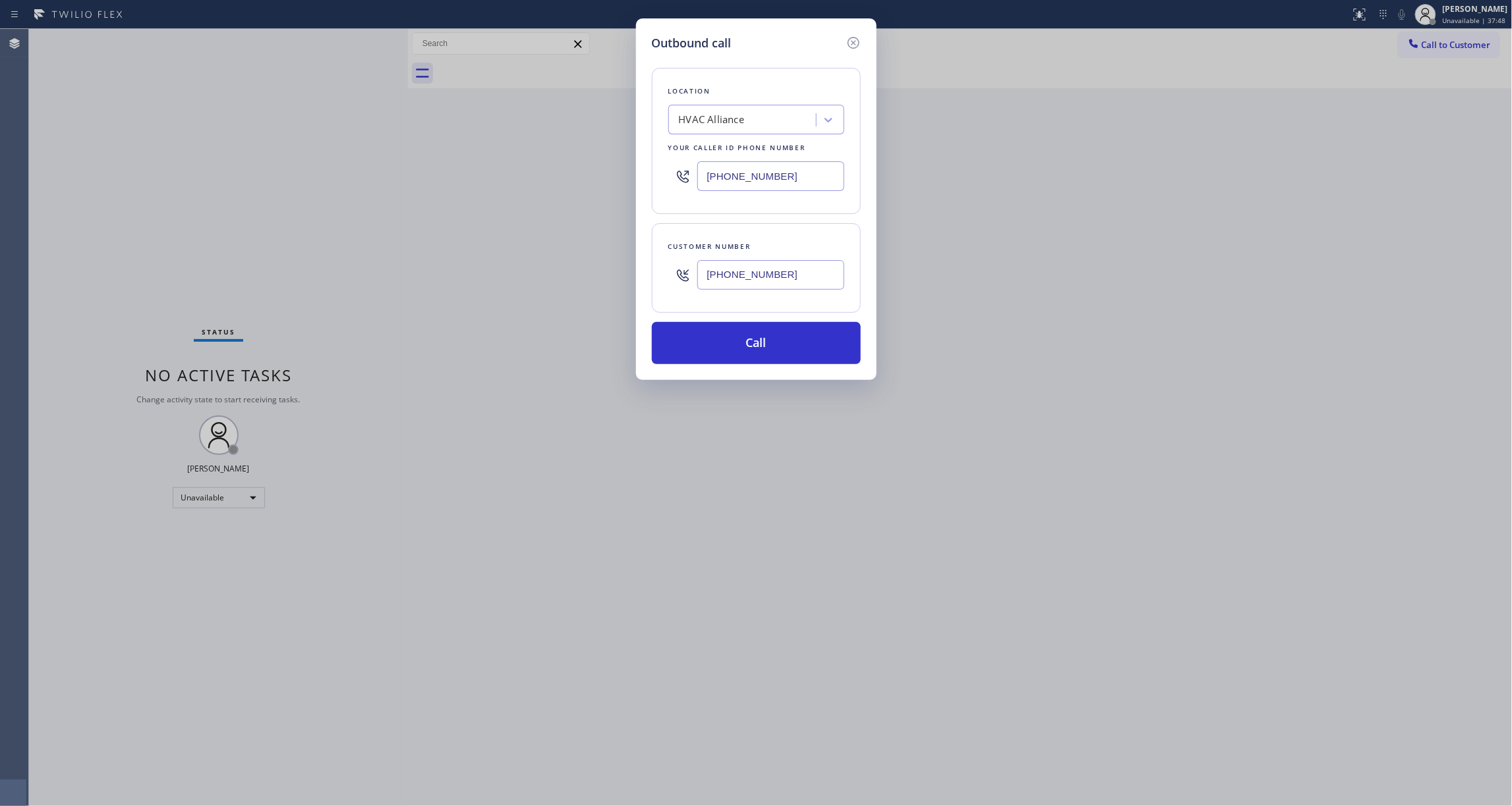
paste input "626) 313-2343"
type input "[PHONE_NUMBER]"
drag, startPoint x: 812, startPoint y: 278, endPoint x: 580, endPoint y: 275, distance: 232.0
click at [581, 275] on div "Outbound call Location Blue Moon Electrical Arcadia Your caller id phone number…" at bounding box center [756, 403] width 1512 height 806
click at [771, 354] on button "Call" at bounding box center [756, 343] width 209 height 42
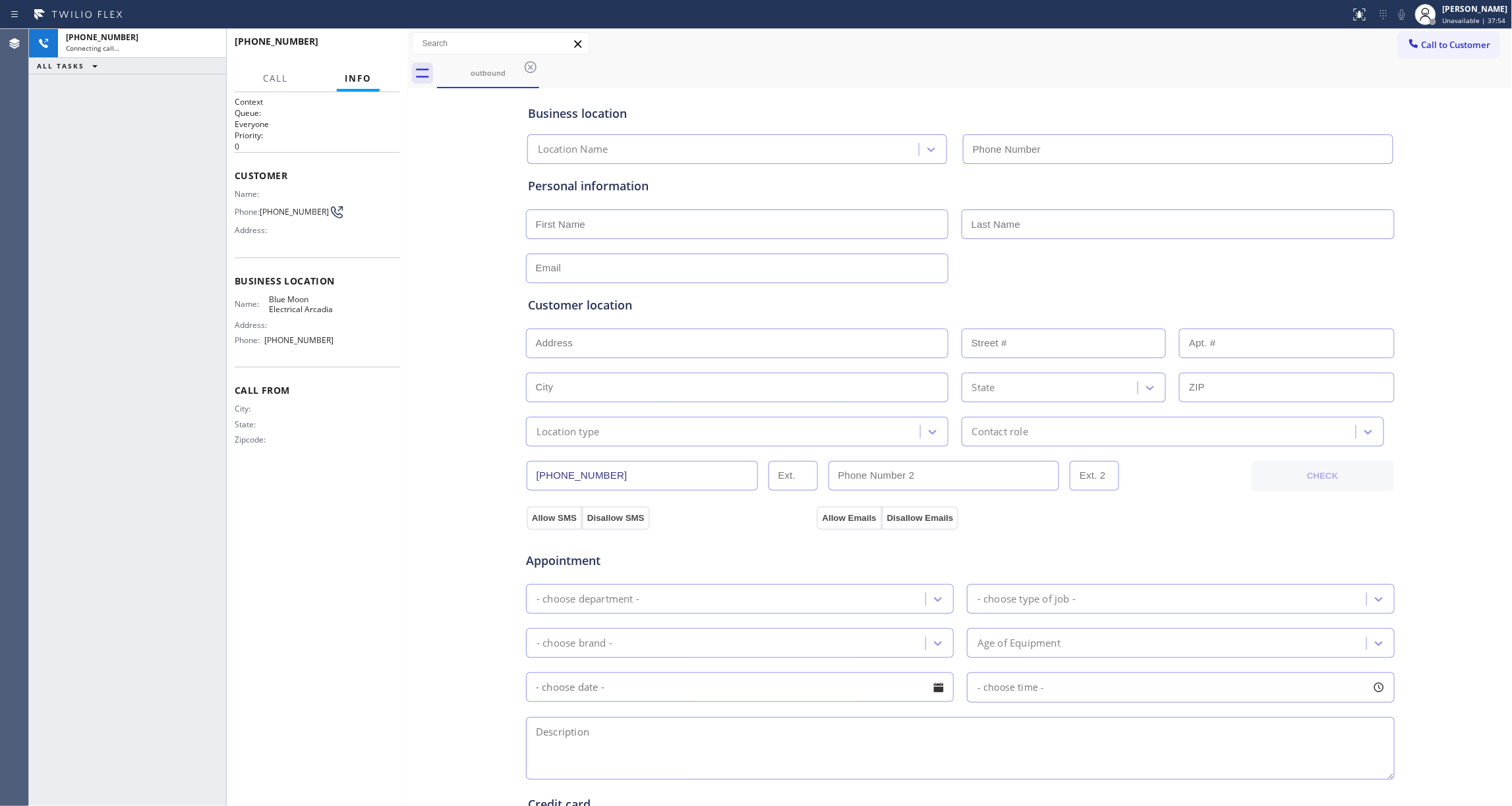
type input "[PHONE_NUMBER]"
click at [322, 377] on div "Call From City: State: Zipcode:" at bounding box center [317, 416] width 165 height 99
click at [747, 75] on div "outbound" at bounding box center [975, 73] width 1076 height 30
click at [655, 69] on div "outbound" at bounding box center [975, 73] width 1076 height 30
click at [373, 48] on span "HANG UP" at bounding box center [369, 47] width 40 height 9
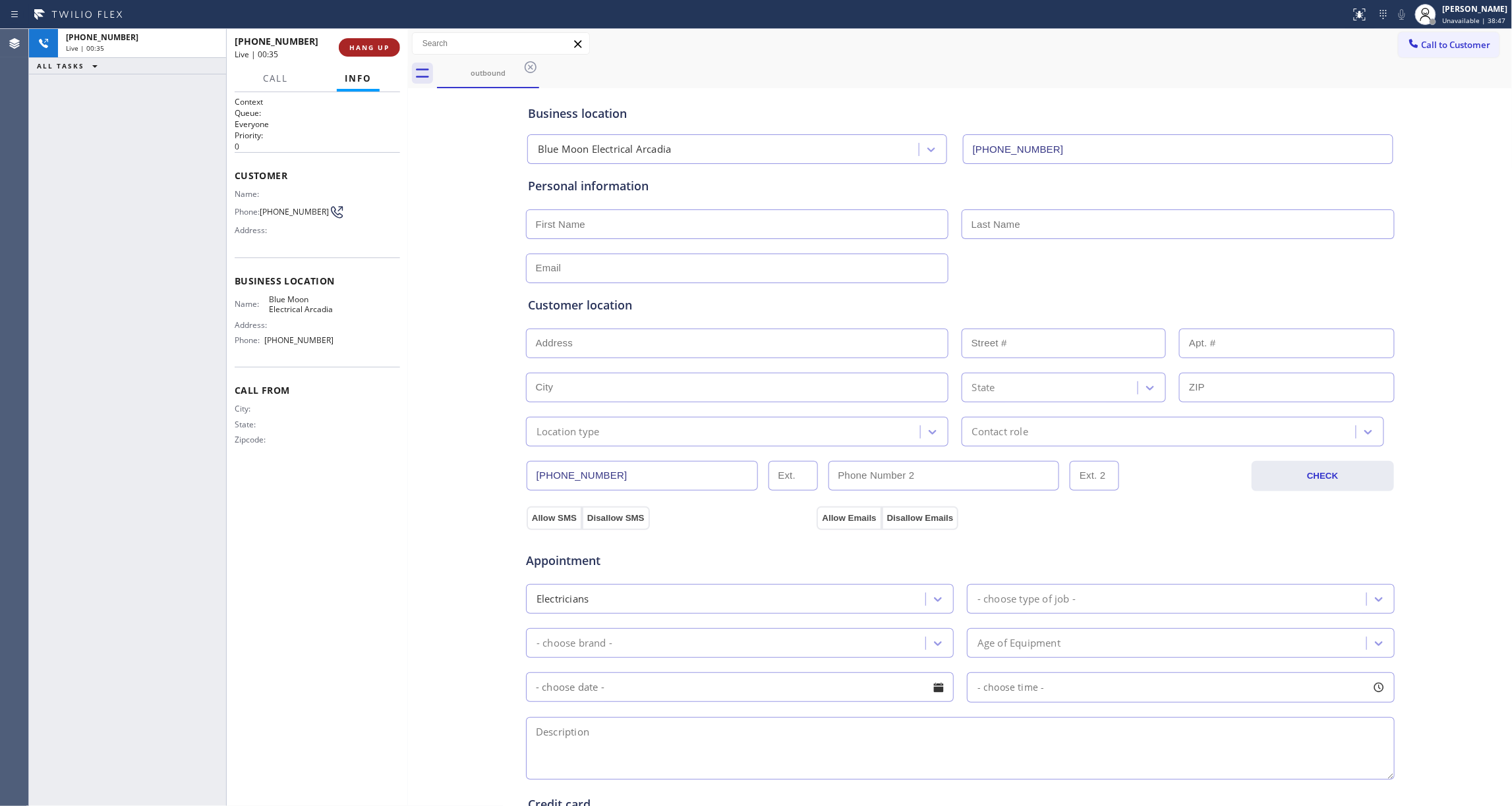
click at [373, 46] on span "HANG UP" at bounding box center [369, 47] width 40 height 9
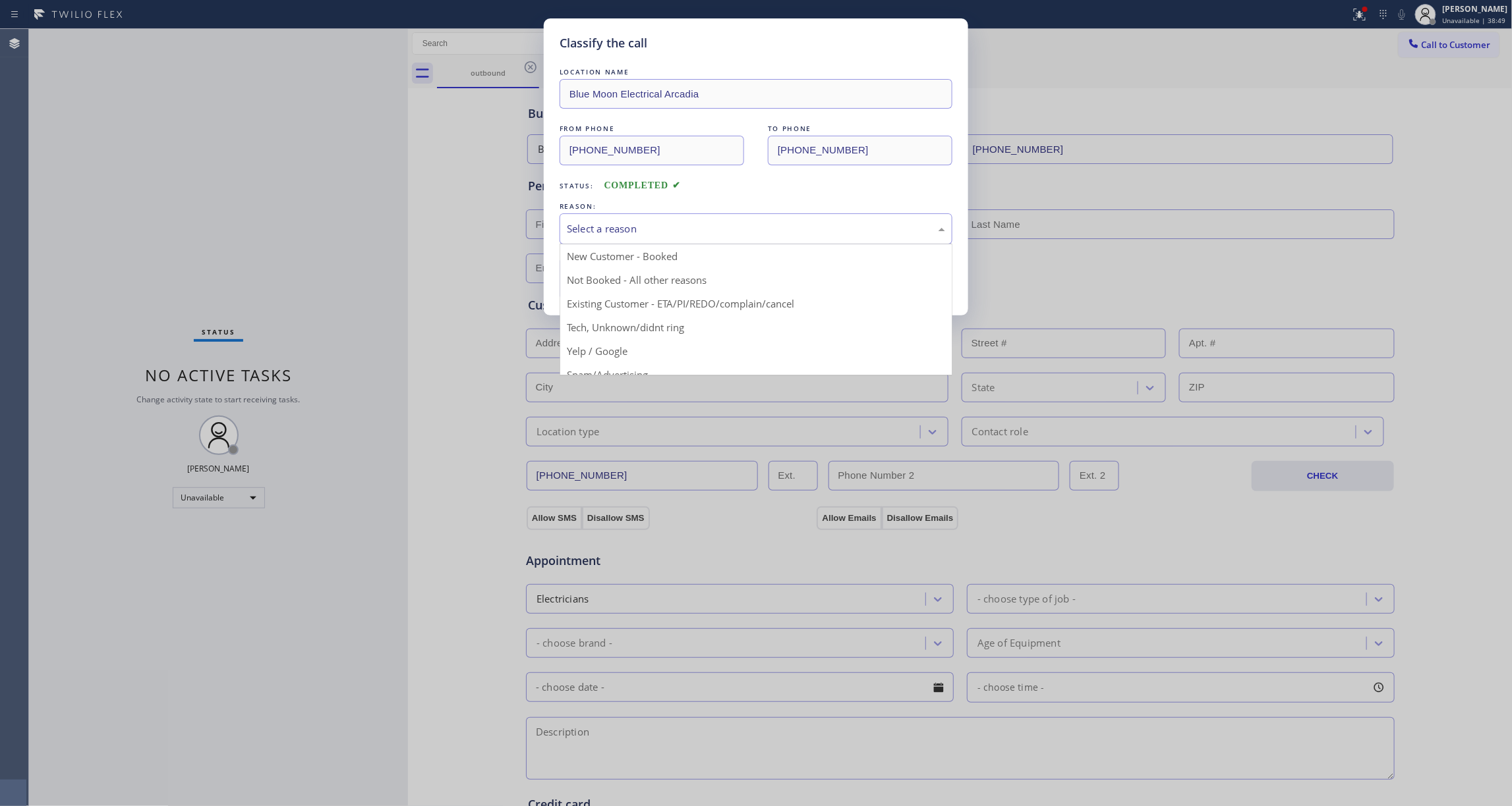
click at [633, 225] on div "Select a reason" at bounding box center [756, 229] width 378 height 15
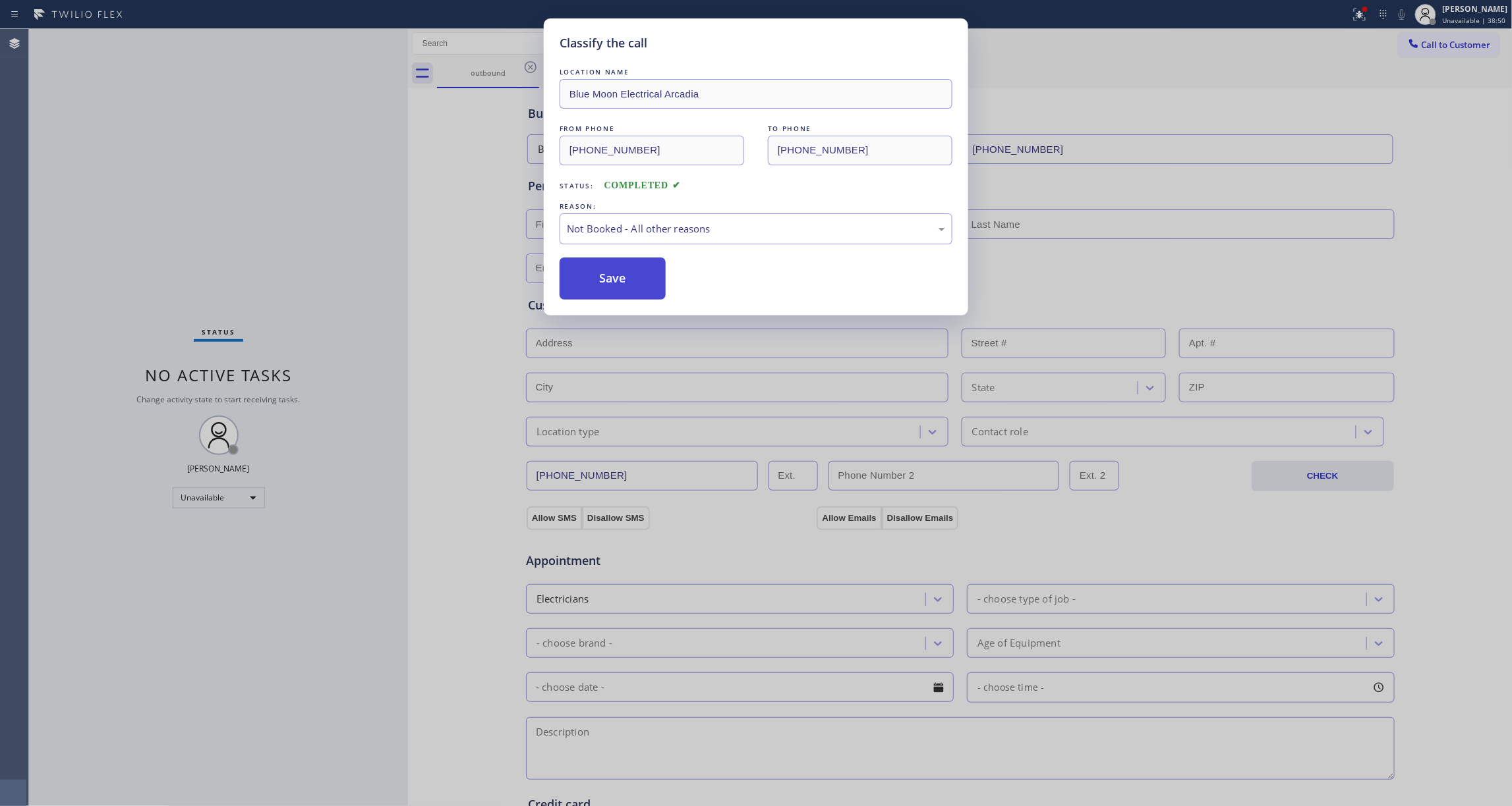
click at [609, 277] on button "Save" at bounding box center [613, 279] width 106 height 42
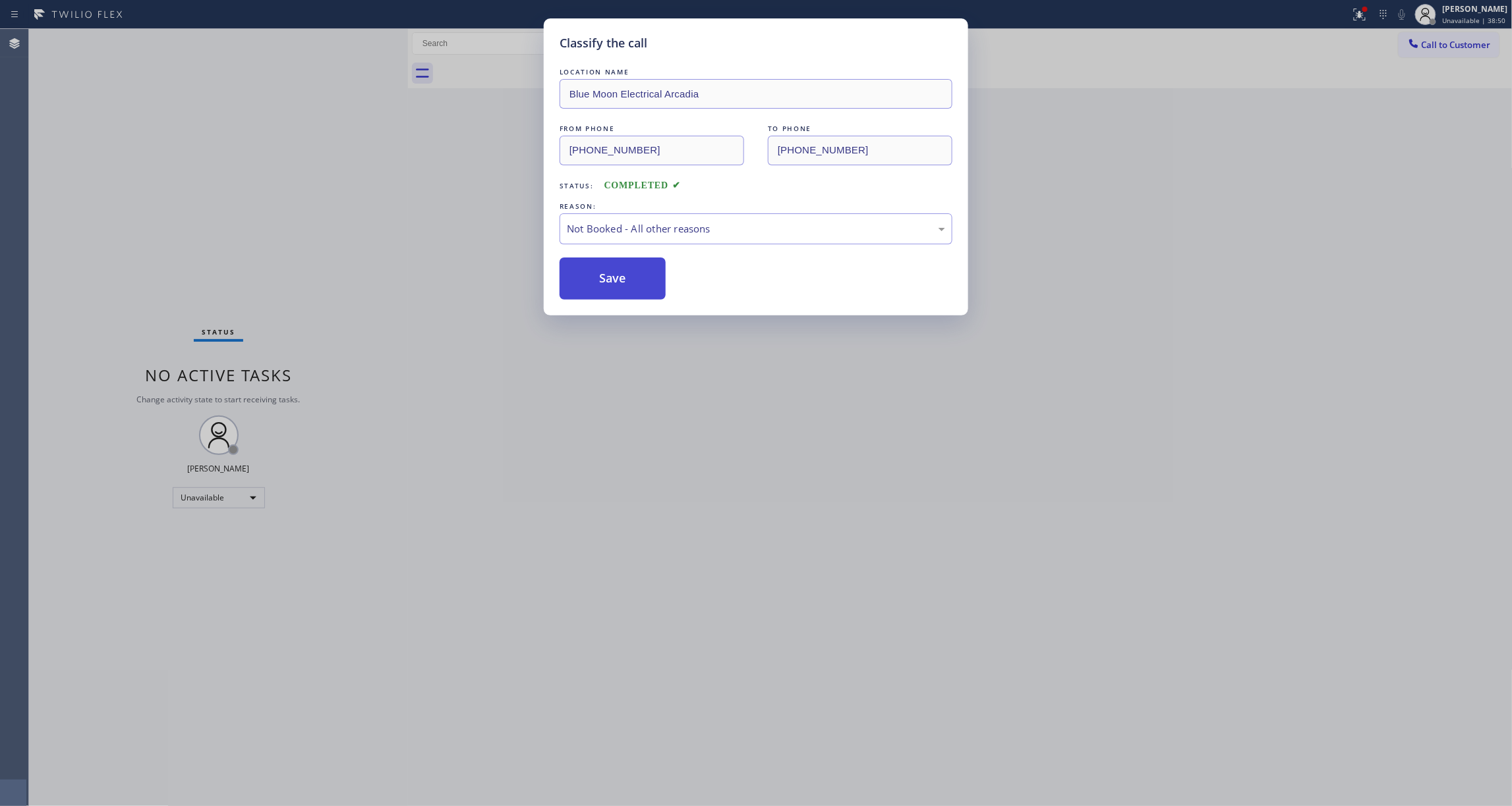
click at [608, 276] on button "Save" at bounding box center [613, 279] width 106 height 42
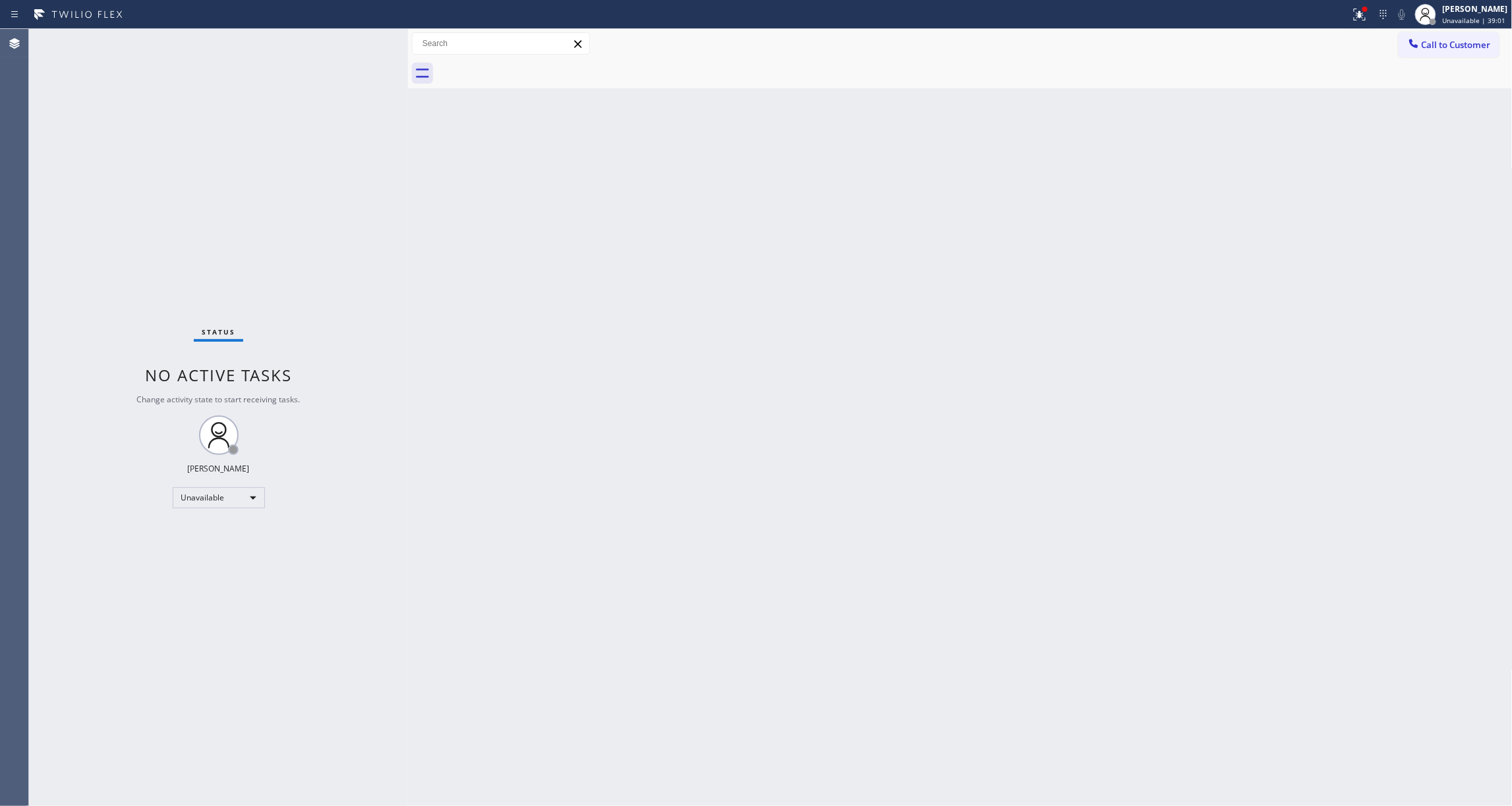
click at [120, 211] on div "Status No active tasks Change activity state to start receiving tasks. [PERSON_…" at bounding box center [218, 418] width 379 height 778
click at [1450, 34] on button "Call to Customer" at bounding box center [1448, 45] width 101 height 25
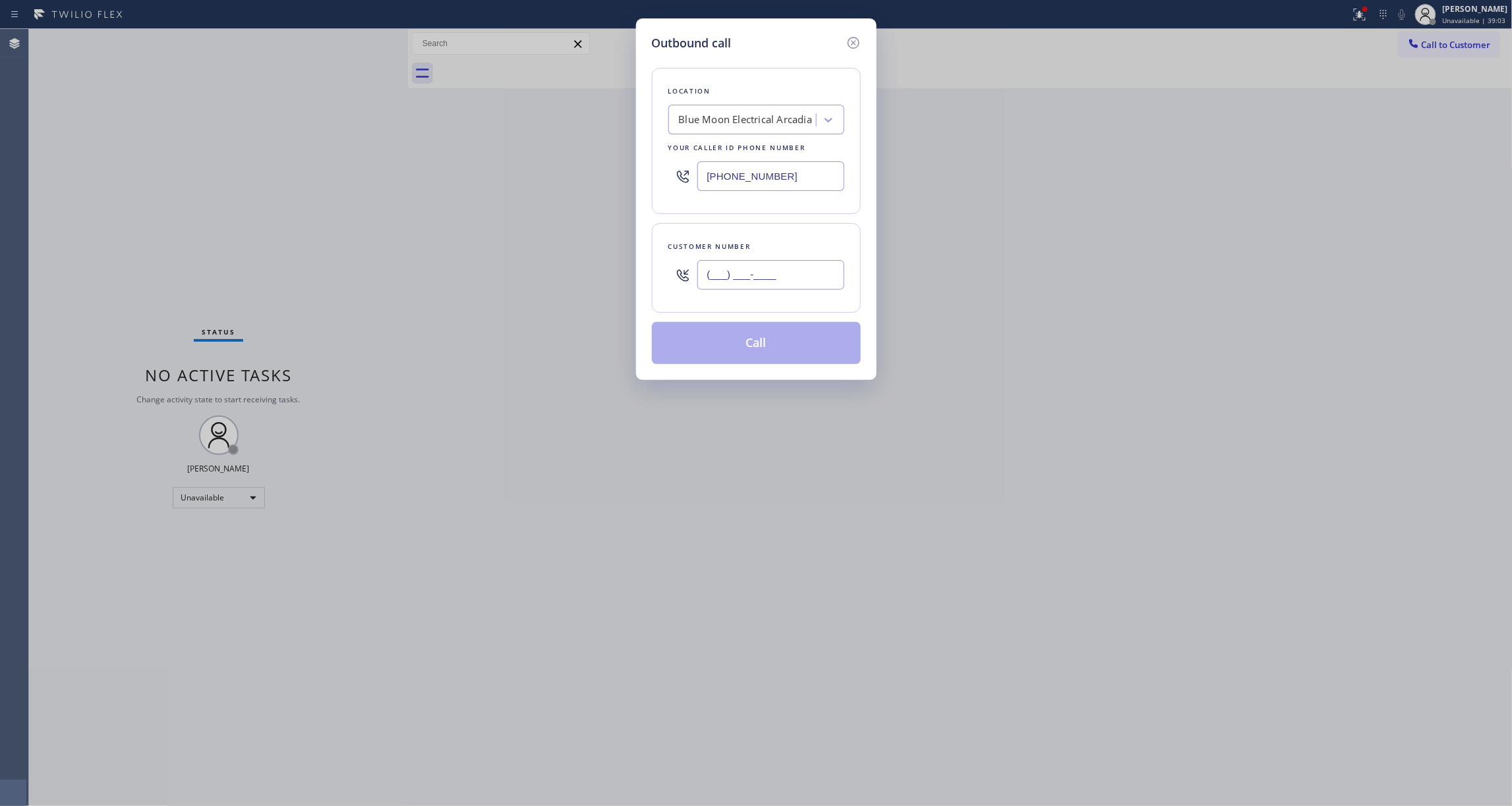
click at [782, 276] on input "(___) ___-____" at bounding box center [771, 275] width 147 height 30
paste input "971) 263-9086"
type input "[PHONE_NUMBER]"
drag, startPoint x: 795, startPoint y: 181, endPoint x: 283, endPoint y: 222, distance: 513.6
click at [283, 201] on div "Outbound call Location Blue Moon Electrical [GEOGRAPHIC_DATA] Your caller id ph…" at bounding box center [756, 403] width 1512 height 806
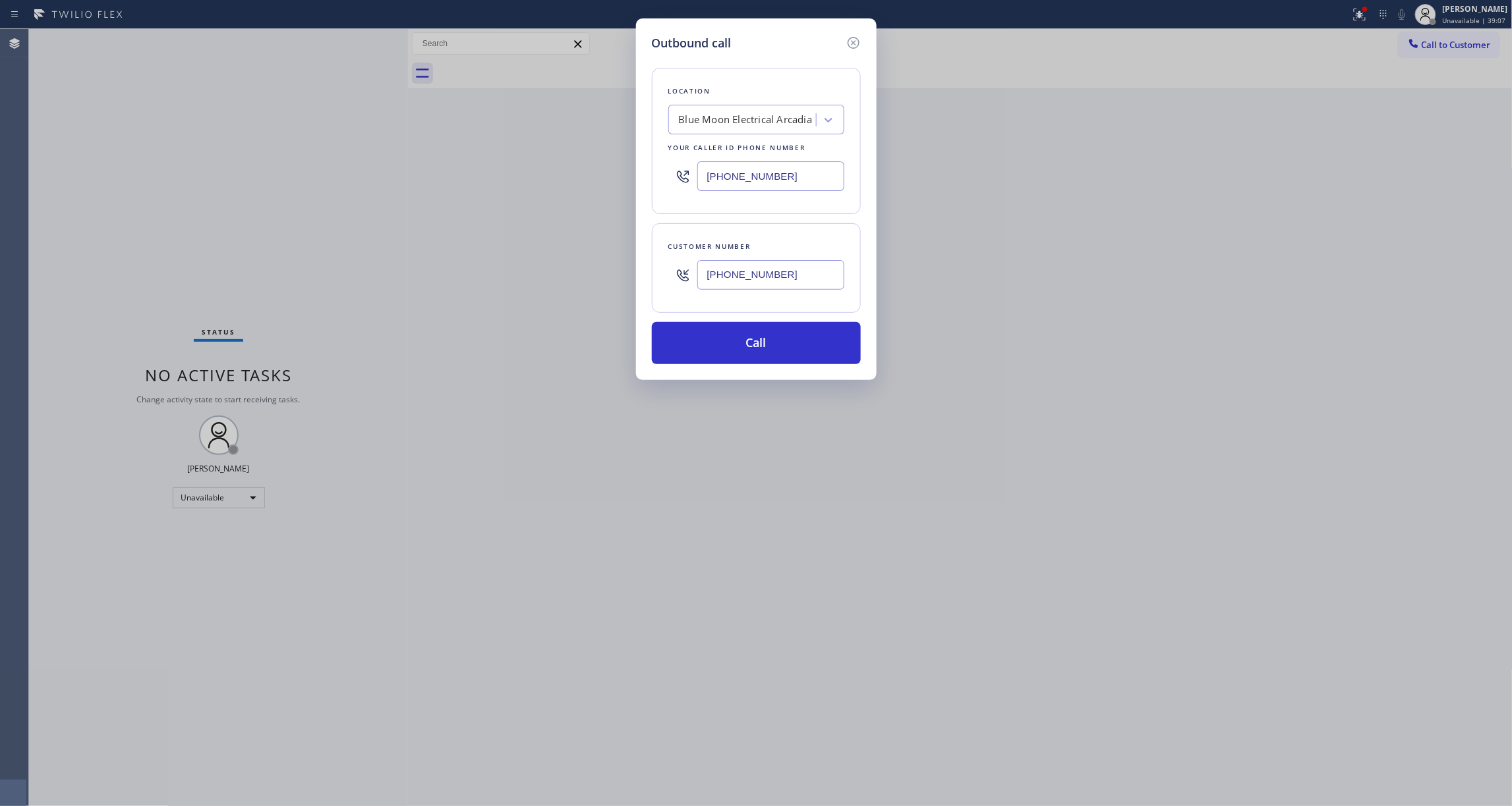
paste input "213) 335-2281"
type input "[PHONE_NUMBER]"
drag, startPoint x: 839, startPoint y: 282, endPoint x: 555, endPoint y: 286, distance: 284.0
click at [555, 285] on div "Outbound call Location [PERSON_NAME] Plumbing Service Your caller id phone numb…" at bounding box center [756, 403] width 1512 height 806
click at [776, 356] on button "Call" at bounding box center [756, 343] width 209 height 42
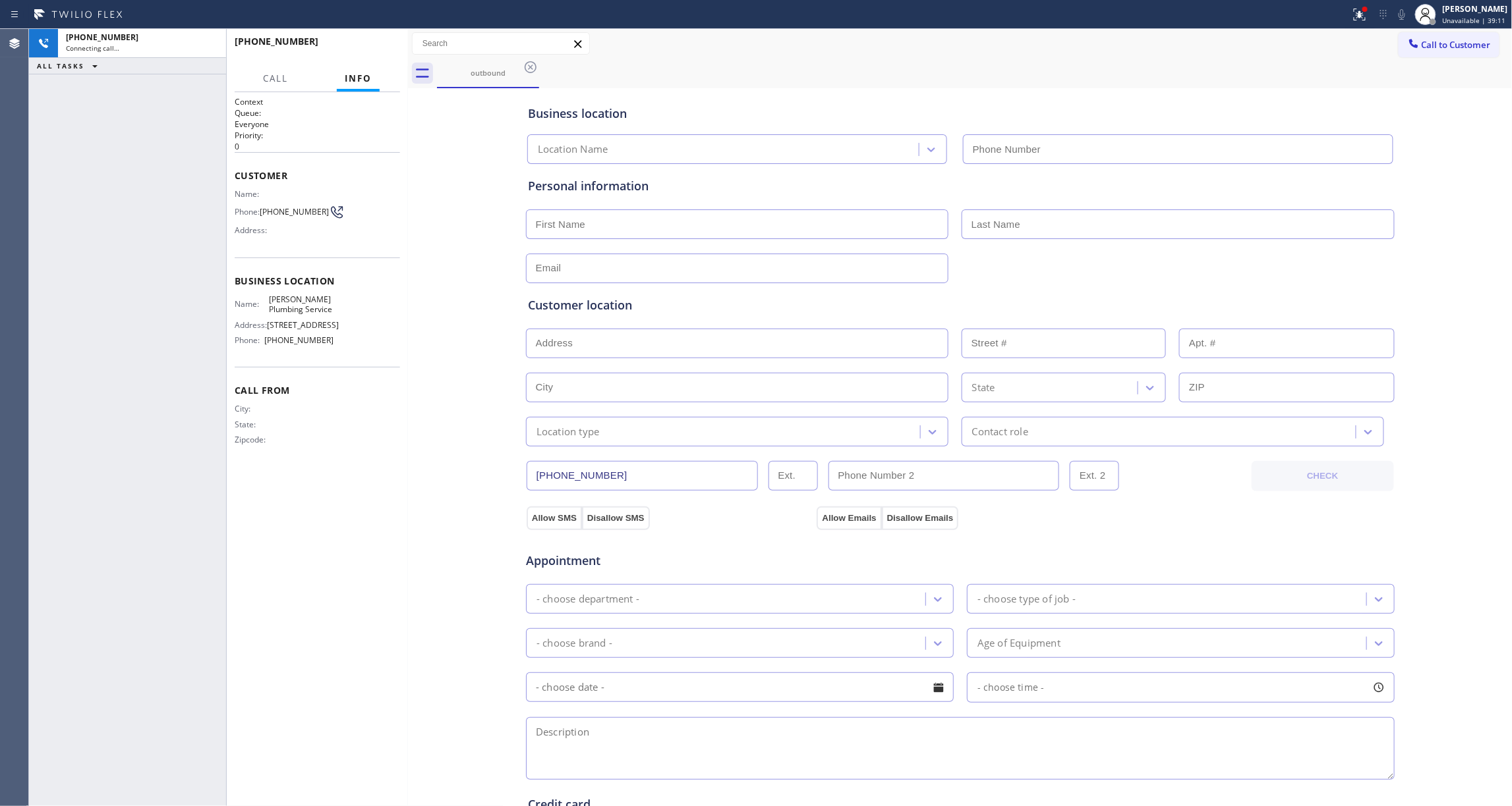
type input "[PHONE_NUMBER]"
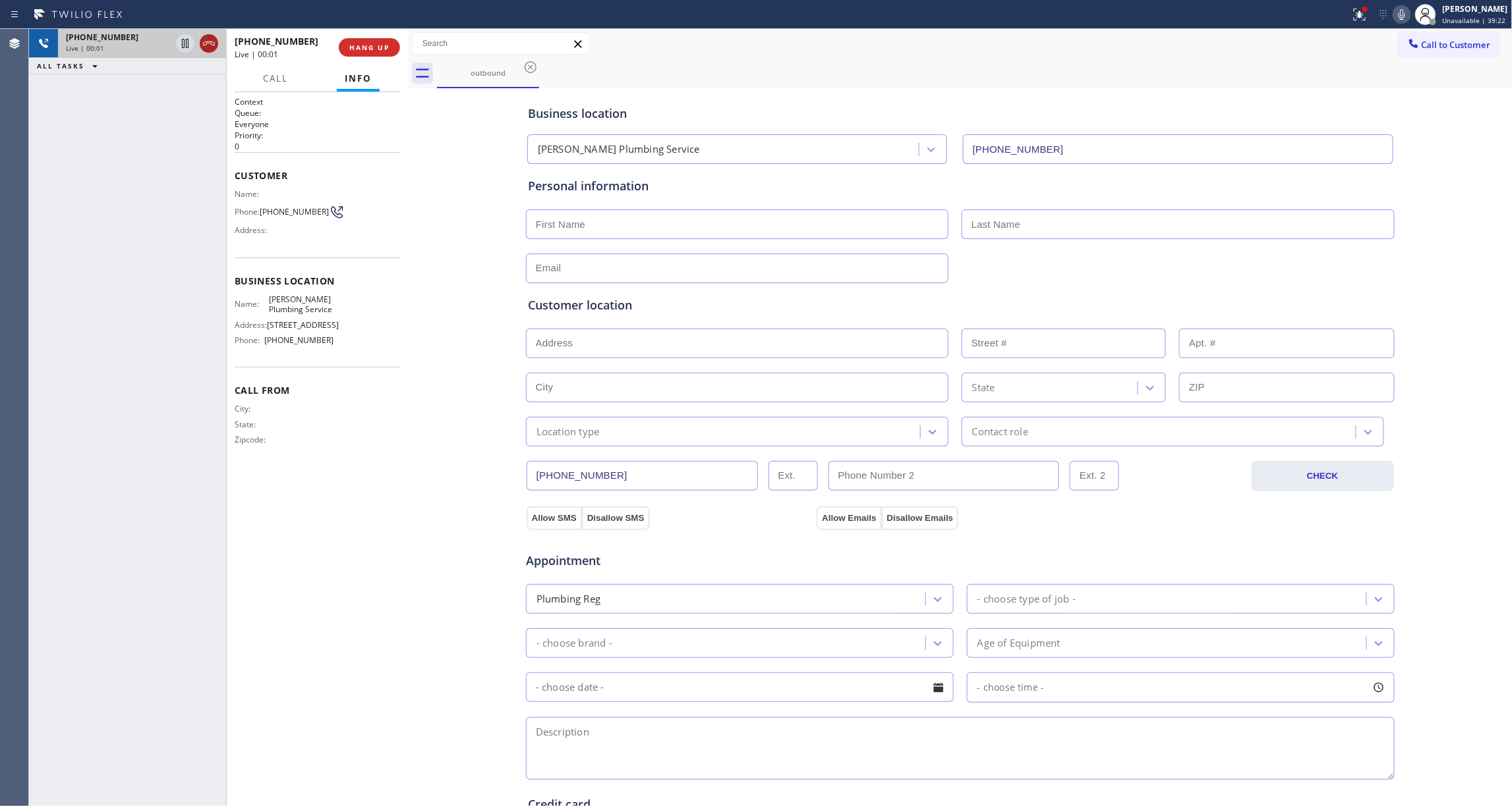
click at [204, 47] on icon at bounding box center [209, 43] width 16 height 16
click at [357, 53] on button "HANG UP" at bounding box center [369, 47] width 61 height 19
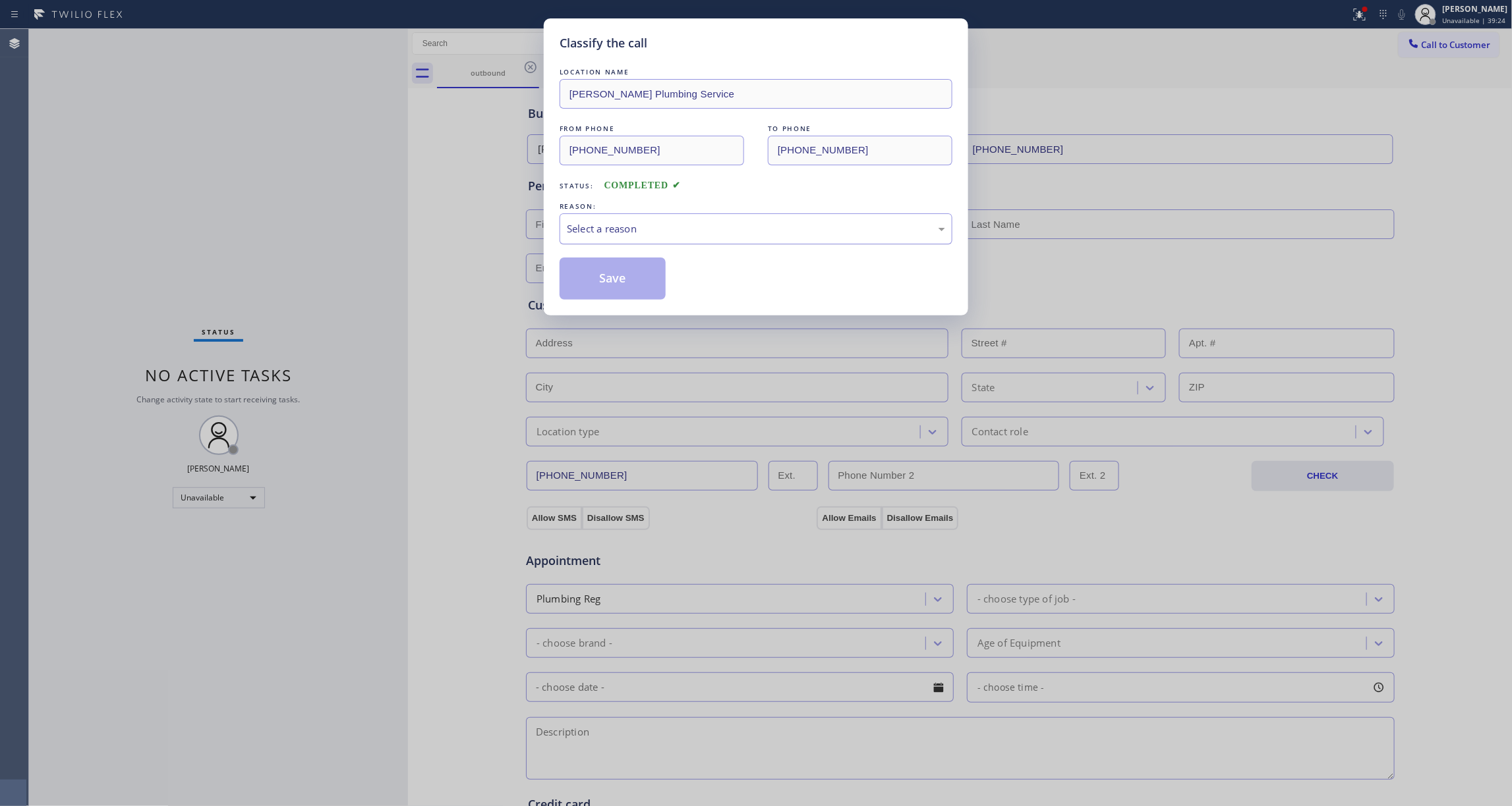
click at [604, 219] on div "Select a reason" at bounding box center [756, 229] width 393 height 31
click at [610, 281] on button "Save" at bounding box center [613, 279] width 106 height 42
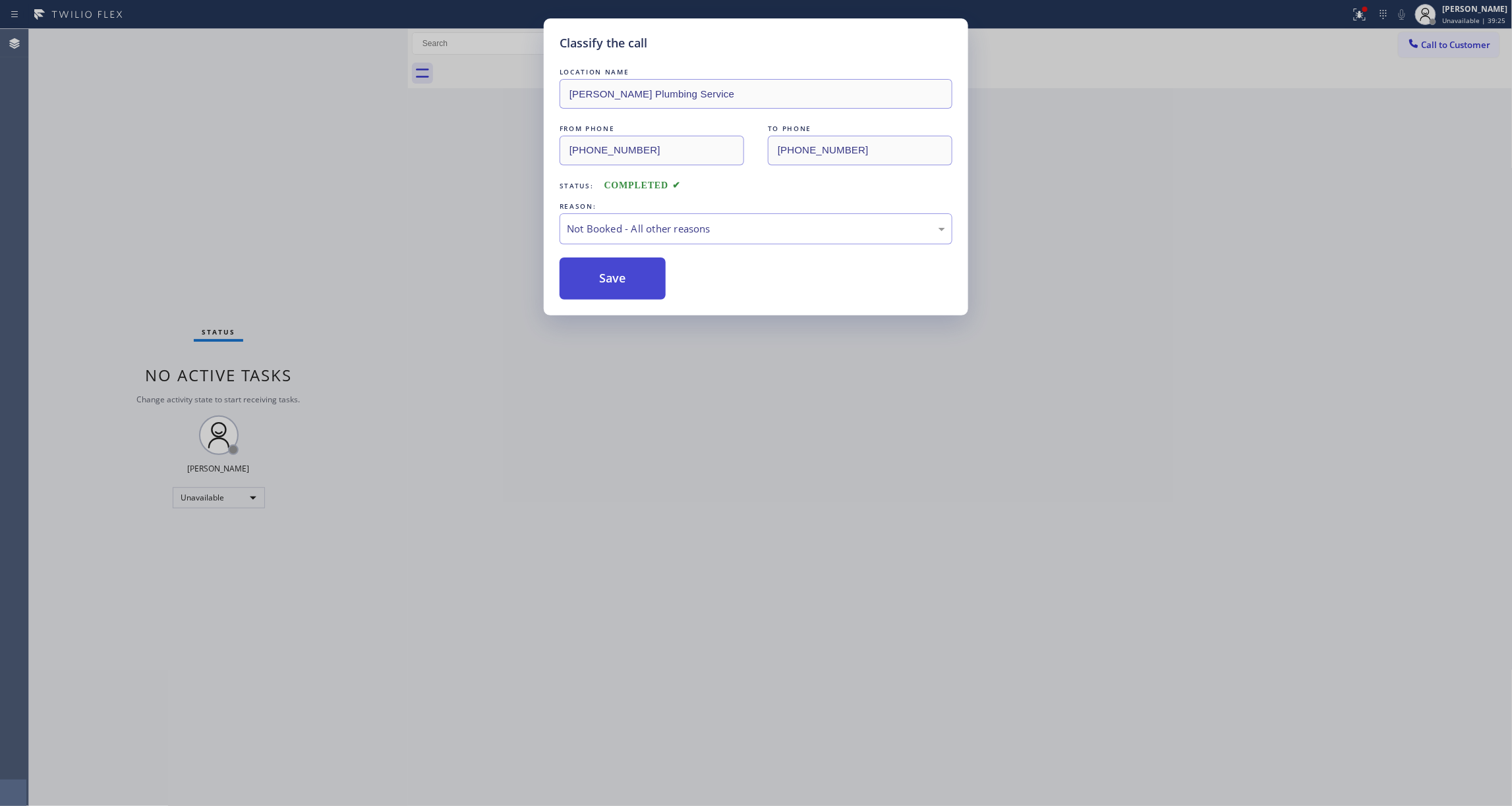
click at [608, 281] on button "Save" at bounding box center [613, 279] width 106 height 42
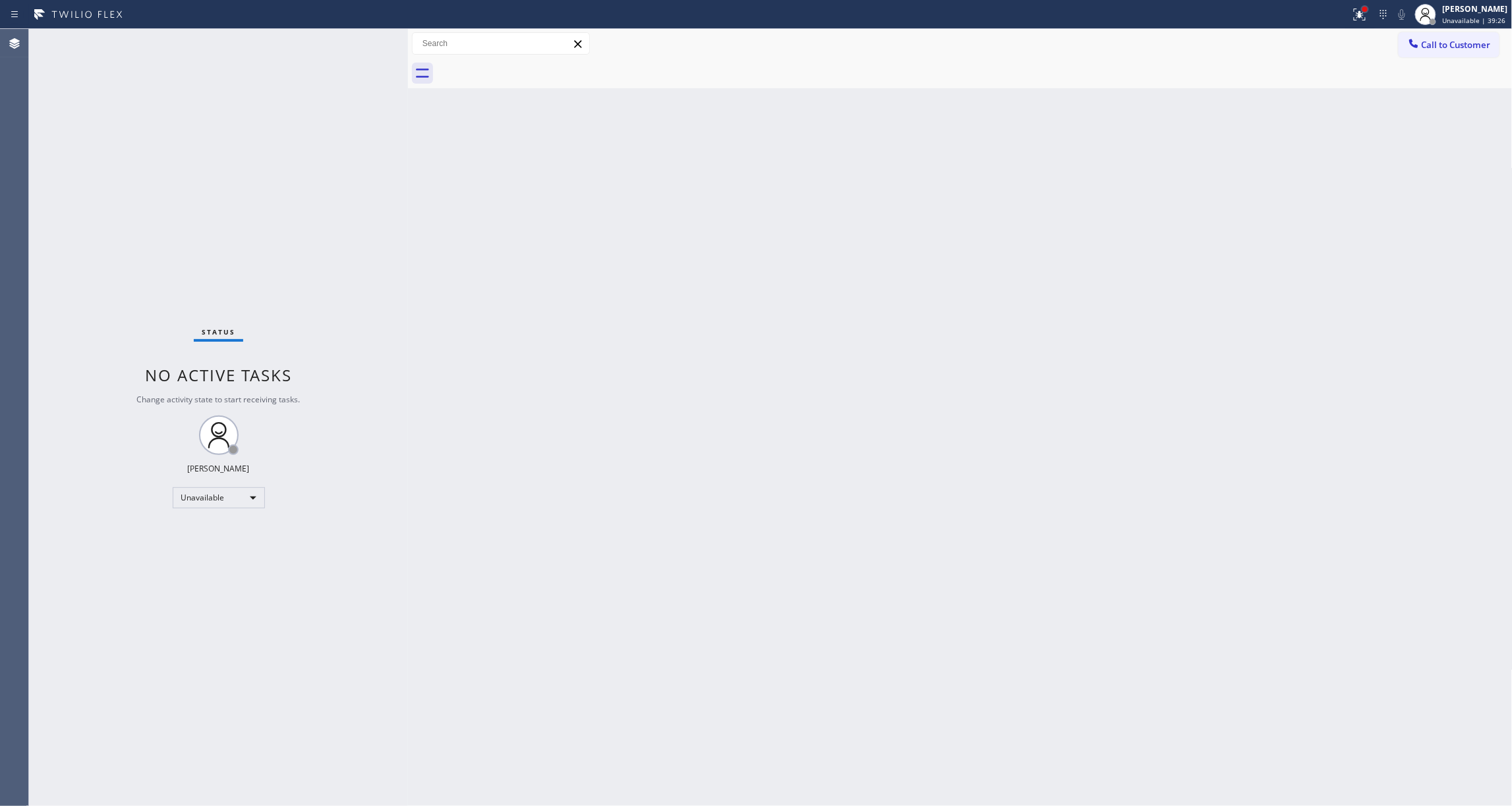
click at [1363, 11] on div at bounding box center [1365, 9] width 5 height 5
click at [1306, 181] on button "Clear issues" at bounding box center [1274, 173] width 154 height 19
click at [222, 155] on div "Status No active tasks Change activity state to start receiving tasks. [PERSON_…" at bounding box center [218, 418] width 379 height 778
drag, startPoint x: 806, startPoint y: 298, endPoint x: 868, endPoint y: 236, distance: 87.7
click at [806, 296] on div "Back to Dashboard Change Sender ID Customers Technicians Select a contact Outbo…" at bounding box center [960, 418] width 1105 height 778
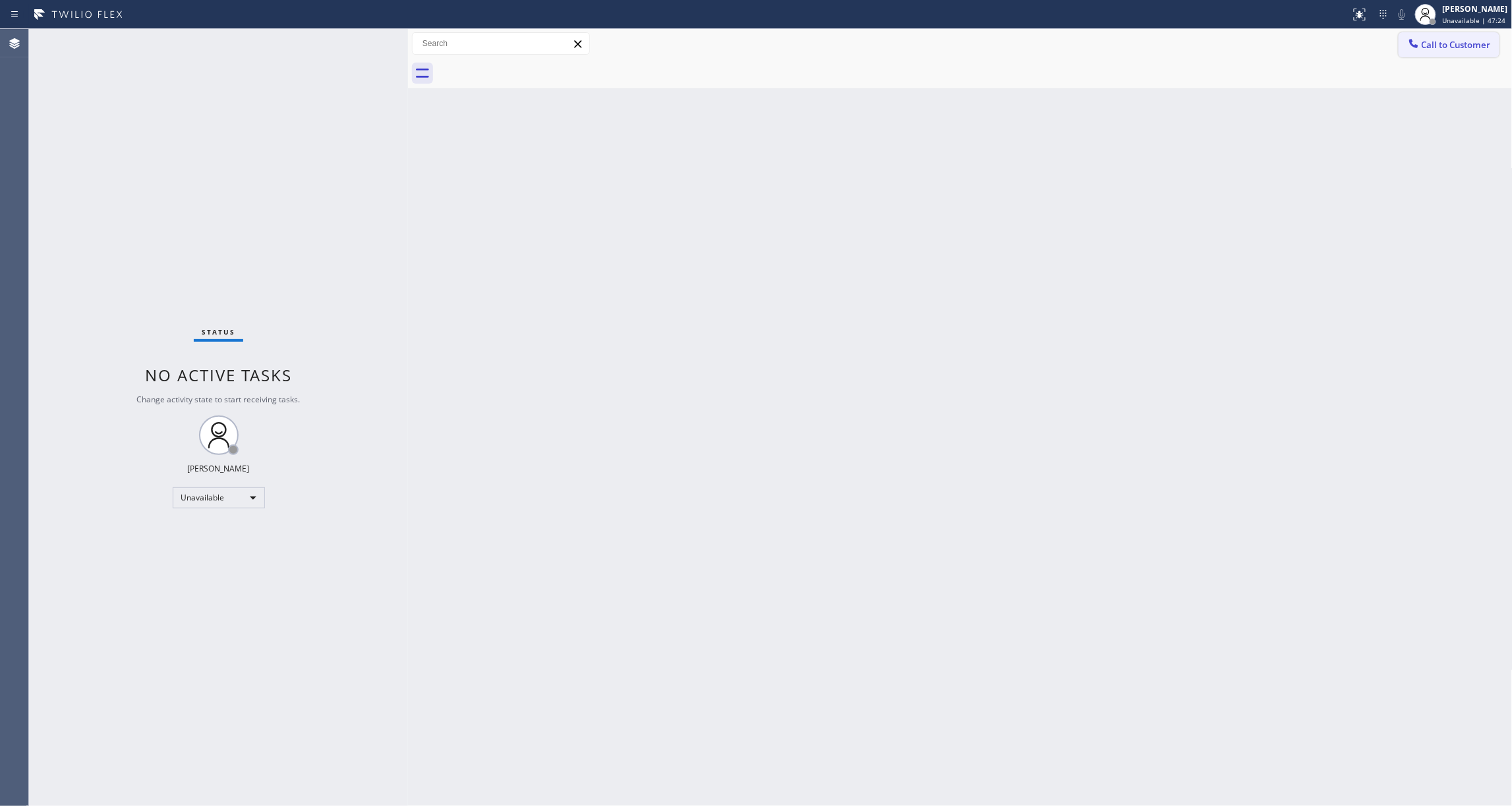
click at [1448, 37] on button "Call to Customer" at bounding box center [1448, 45] width 101 height 25
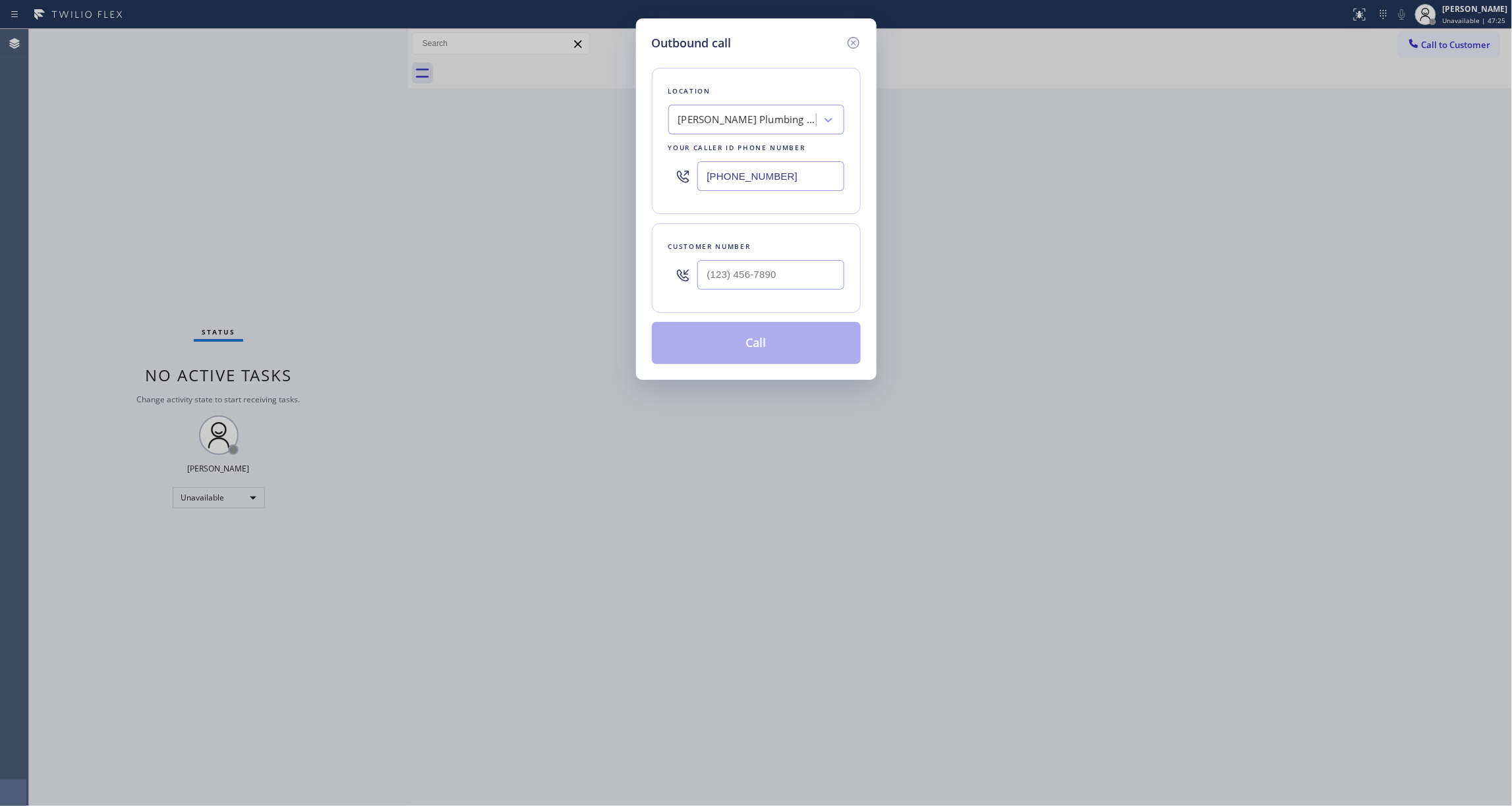
drag, startPoint x: 825, startPoint y: 181, endPoint x: 204, endPoint y: 148, distance: 621.9
click at [204, 148] on div "Outbound call Location [PERSON_NAME] Plumbing Service Your caller id phone numb…" at bounding box center [756, 403] width 1512 height 806
paste input "415) 921-9606"
type input "[PHONE_NUMBER]"
click at [731, 273] on input "(___) ___-____" at bounding box center [771, 275] width 147 height 30
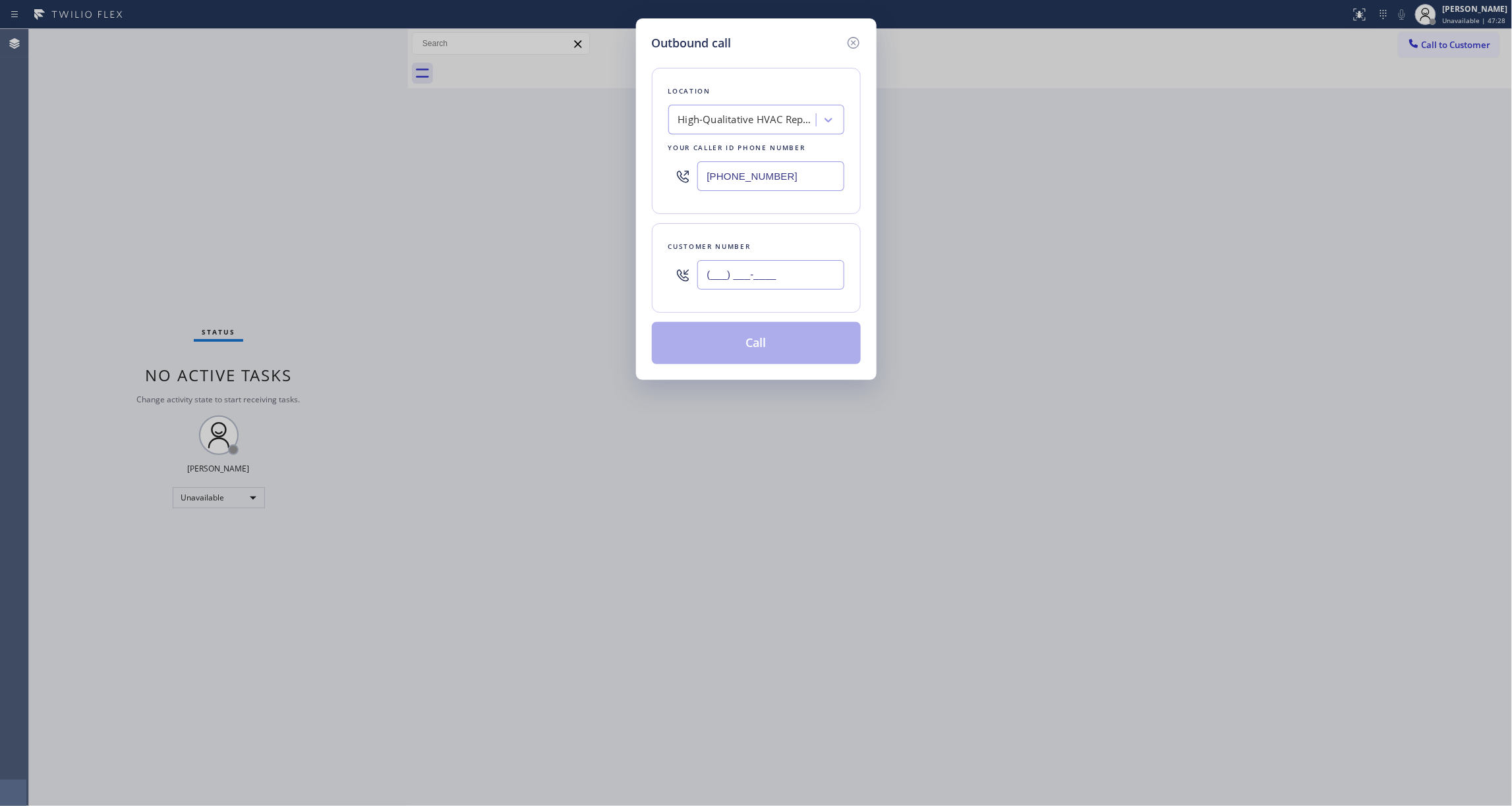
paste input "539) 812-7995"
type input "[PHONE_NUMBER]"
click at [766, 349] on button "Call" at bounding box center [756, 343] width 209 height 42
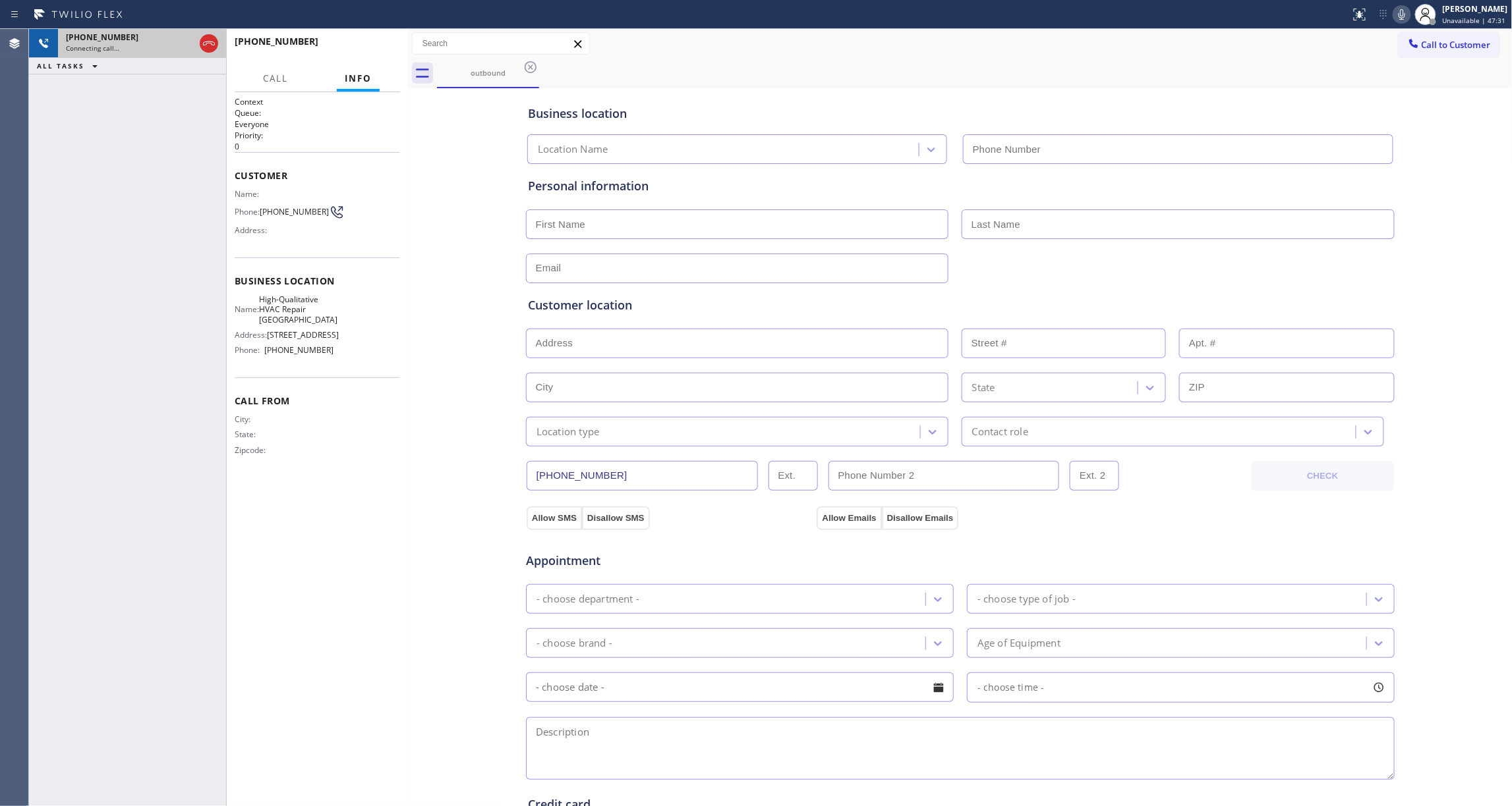
type input "[PHONE_NUMBER]"
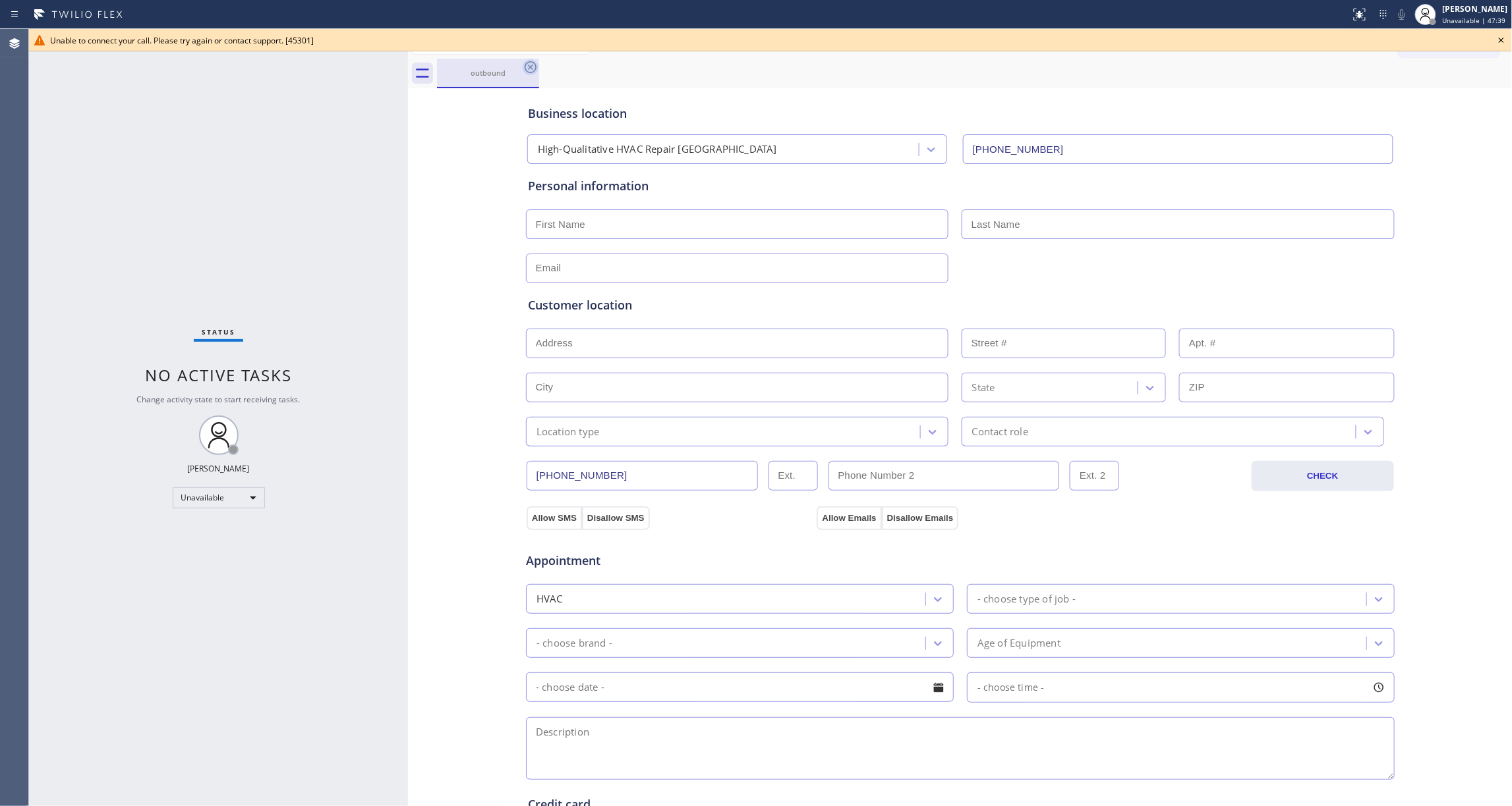
click at [535, 72] on icon at bounding box center [530, 66] width 16 height 16
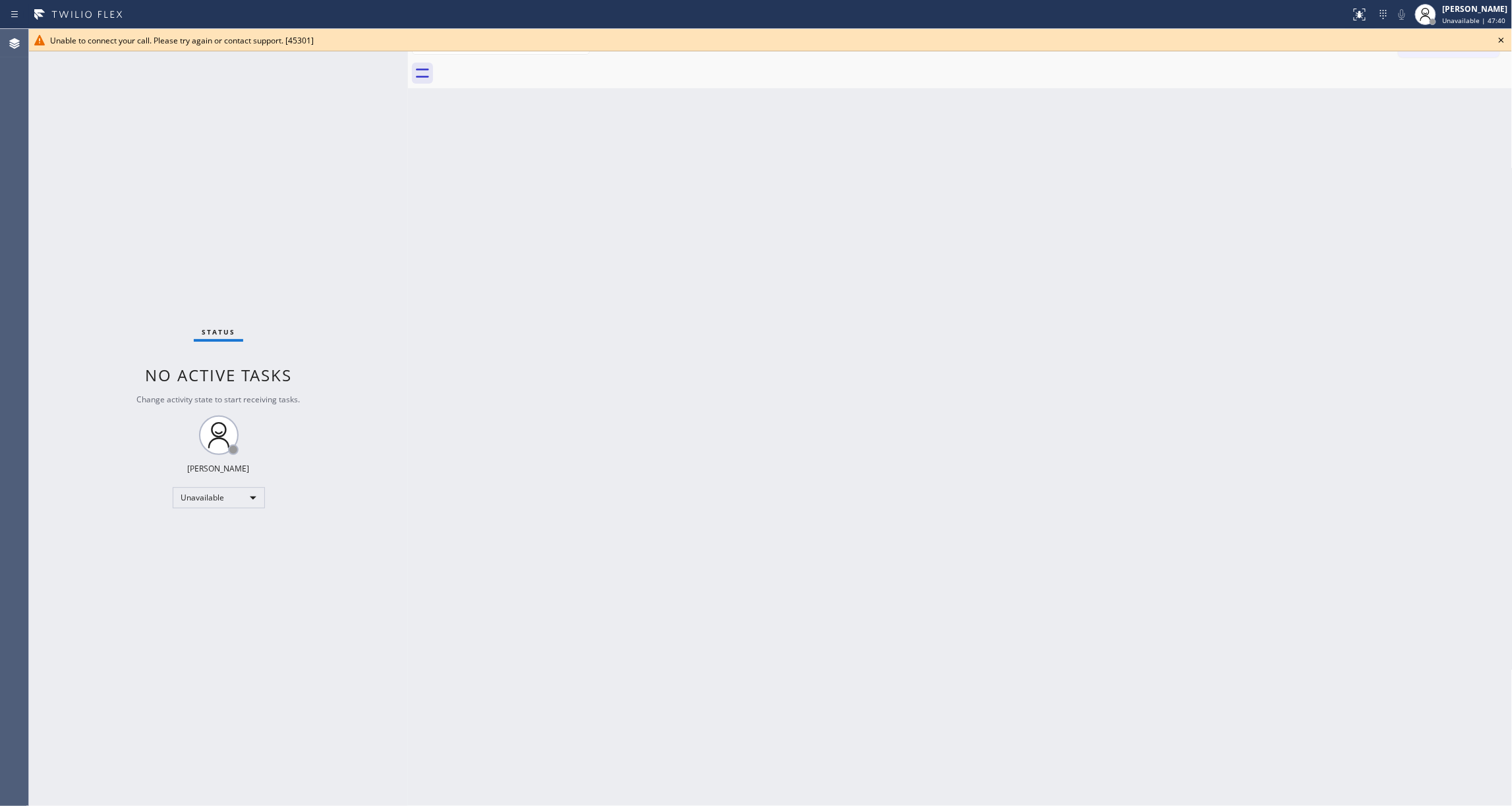
click at [1505, 43] on icon at bounding box center [1501, 40] width 16 height 16
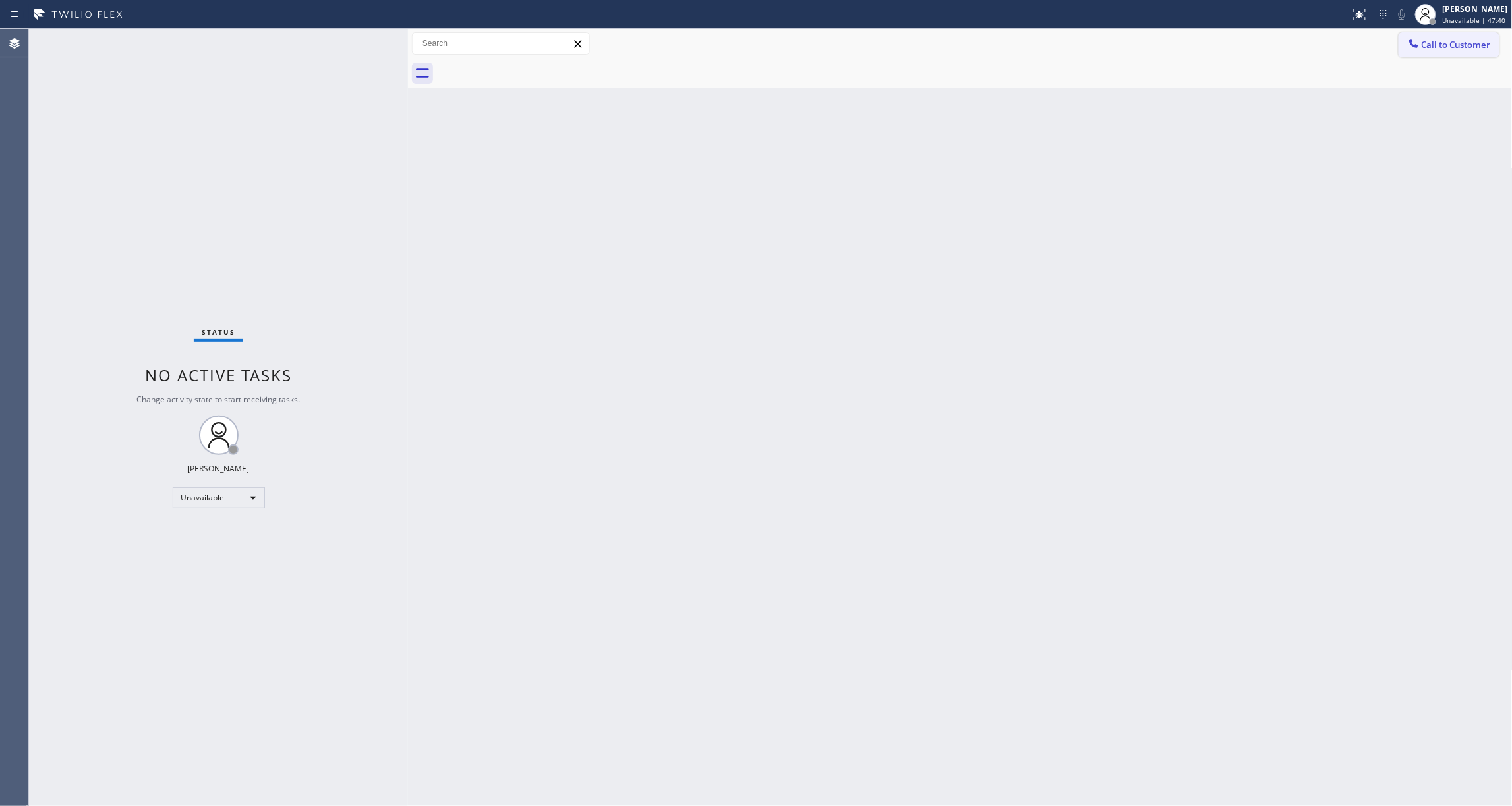
click at [1472, 42] on span "Call to Customer" at bounding box center [1456, 45] width 70 height 12
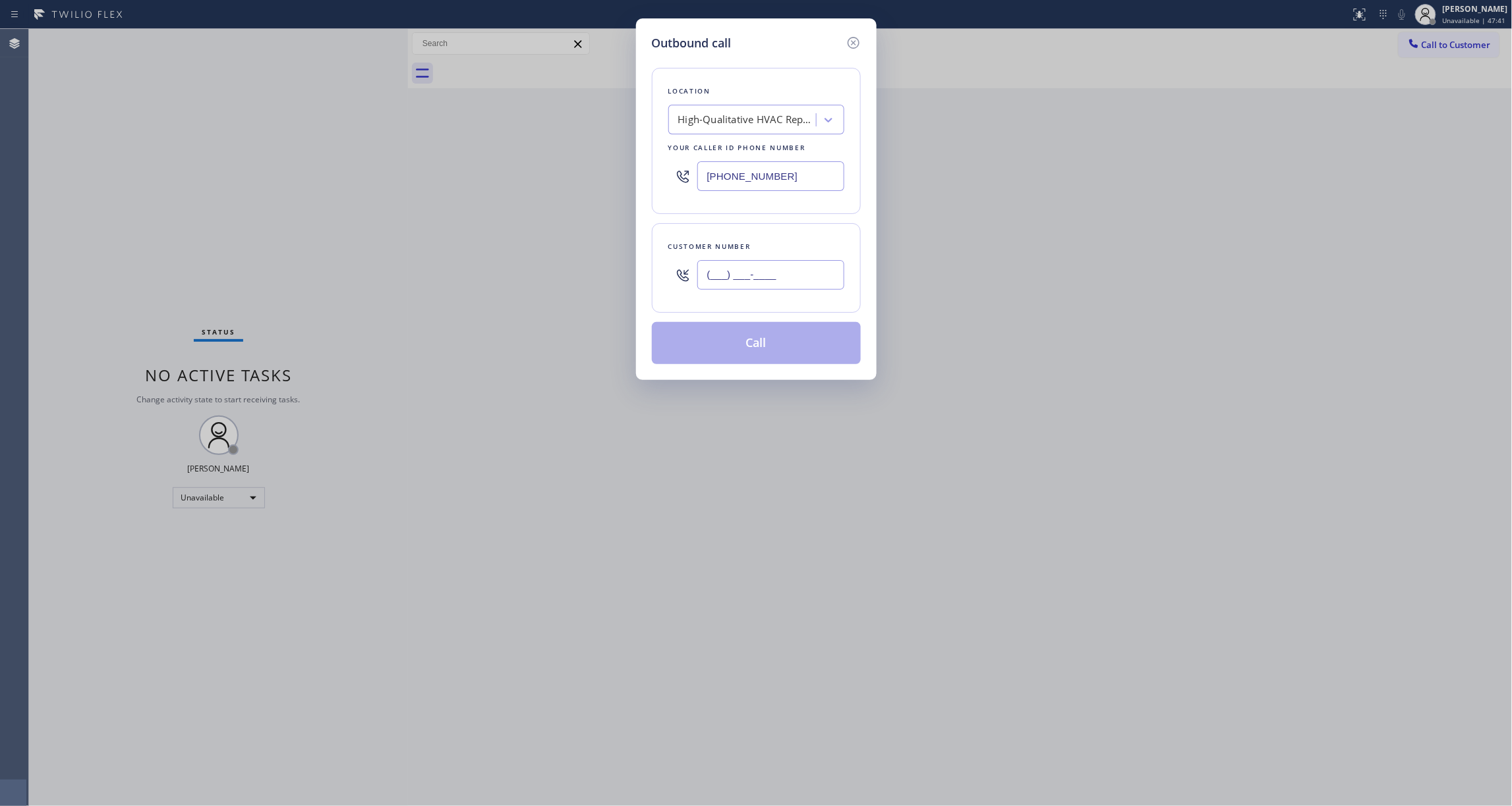
click at [744, 276] on input "(___) ___-____" at bounding box center [771, 275] width 147 height 30
paste input "539) 812-7995"
type input "[PHONE_NUMBER]"
click at [720, 343] on button "Call" at bounding box center [756, 343] width 209 height 42
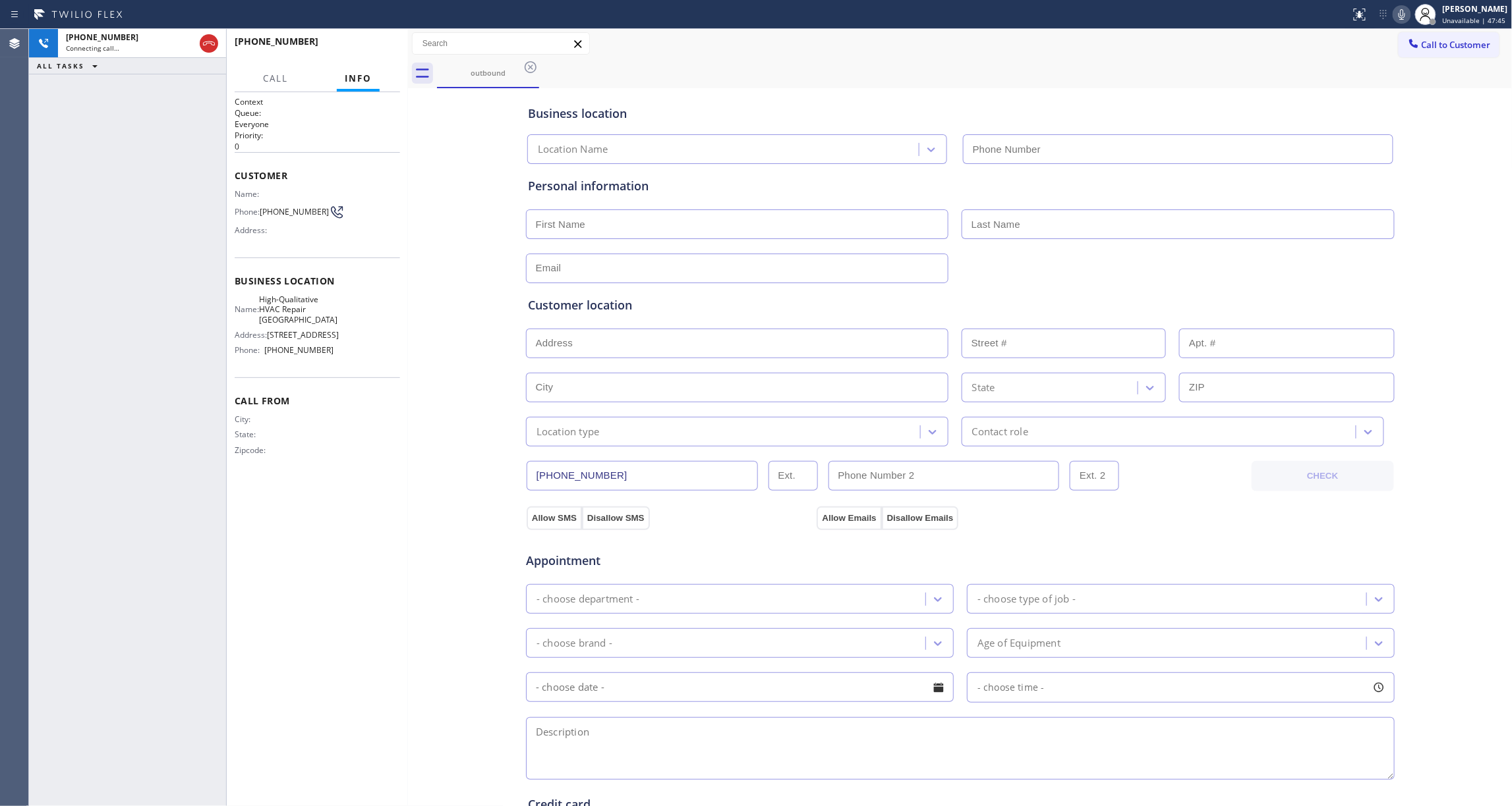
type input "[PHONE_NUMBER]"
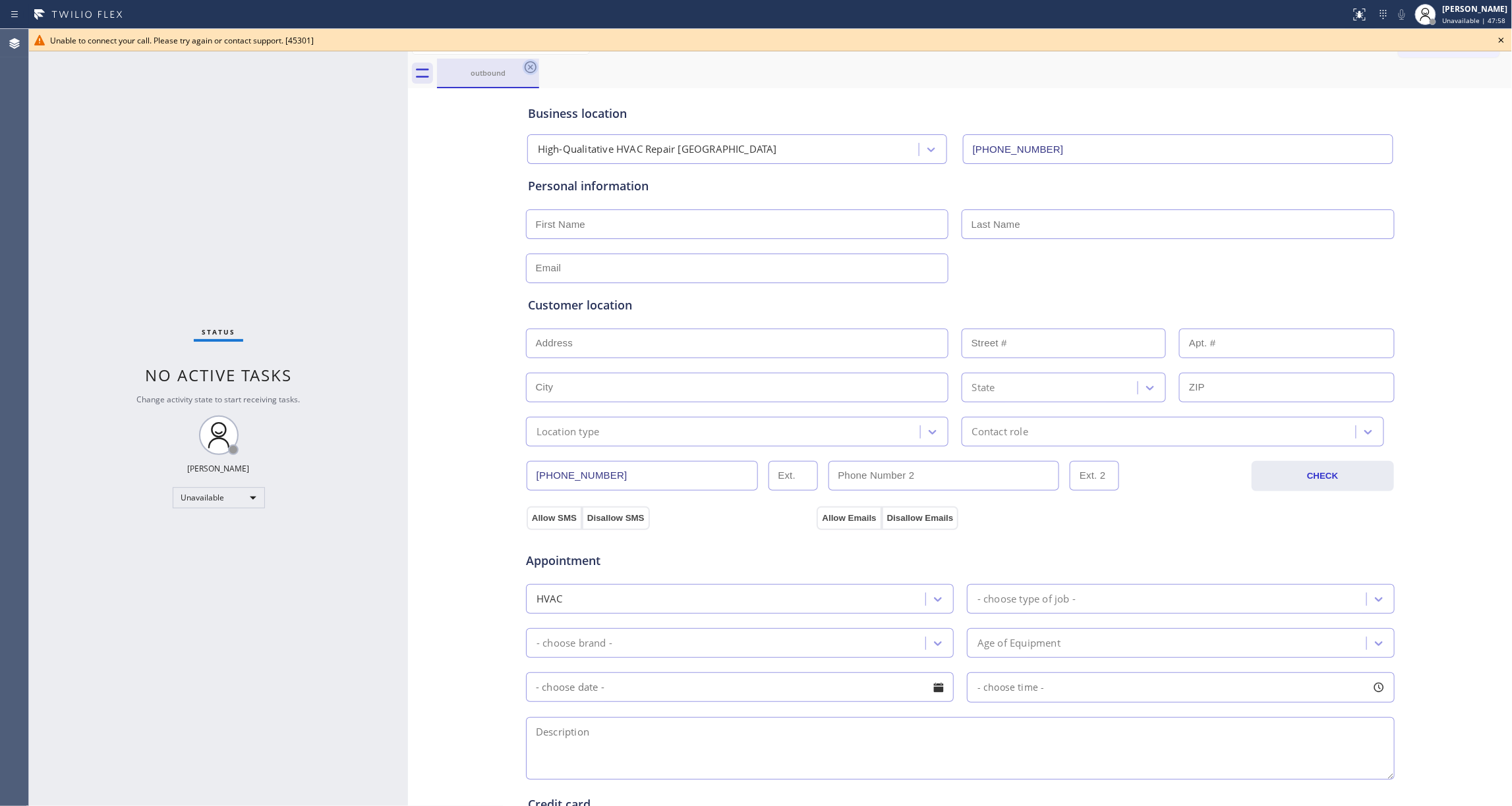
click at [530, 69] on icon at bounding box center [530, 66] width 16 height 16
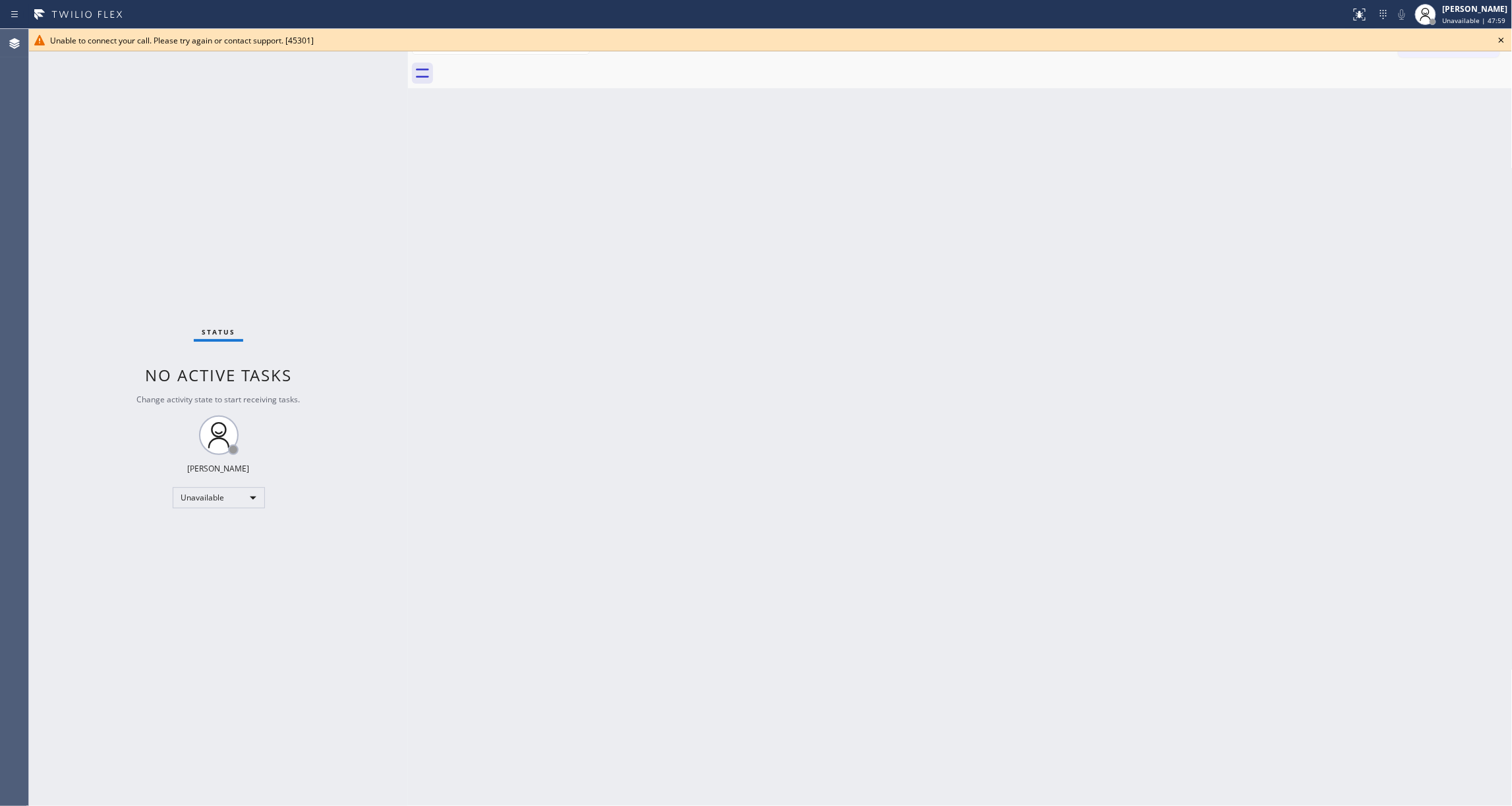
click at [1499, 38] on icon at bounding box center [1501, 40] width 16 height 16
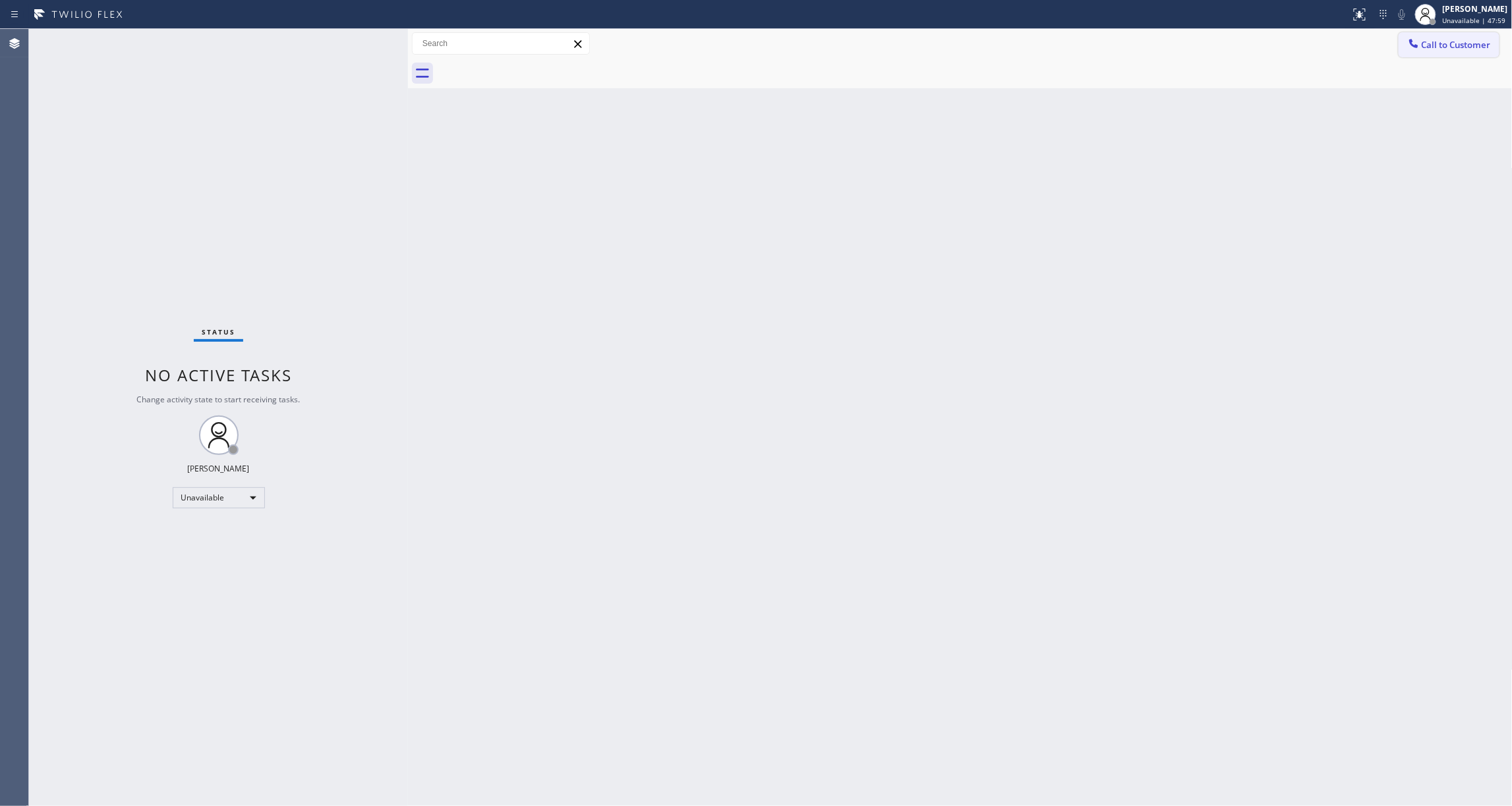
click at [1475, 46] on span "Call to Customer" at bounding box center [1456, 45] width 70 height 12
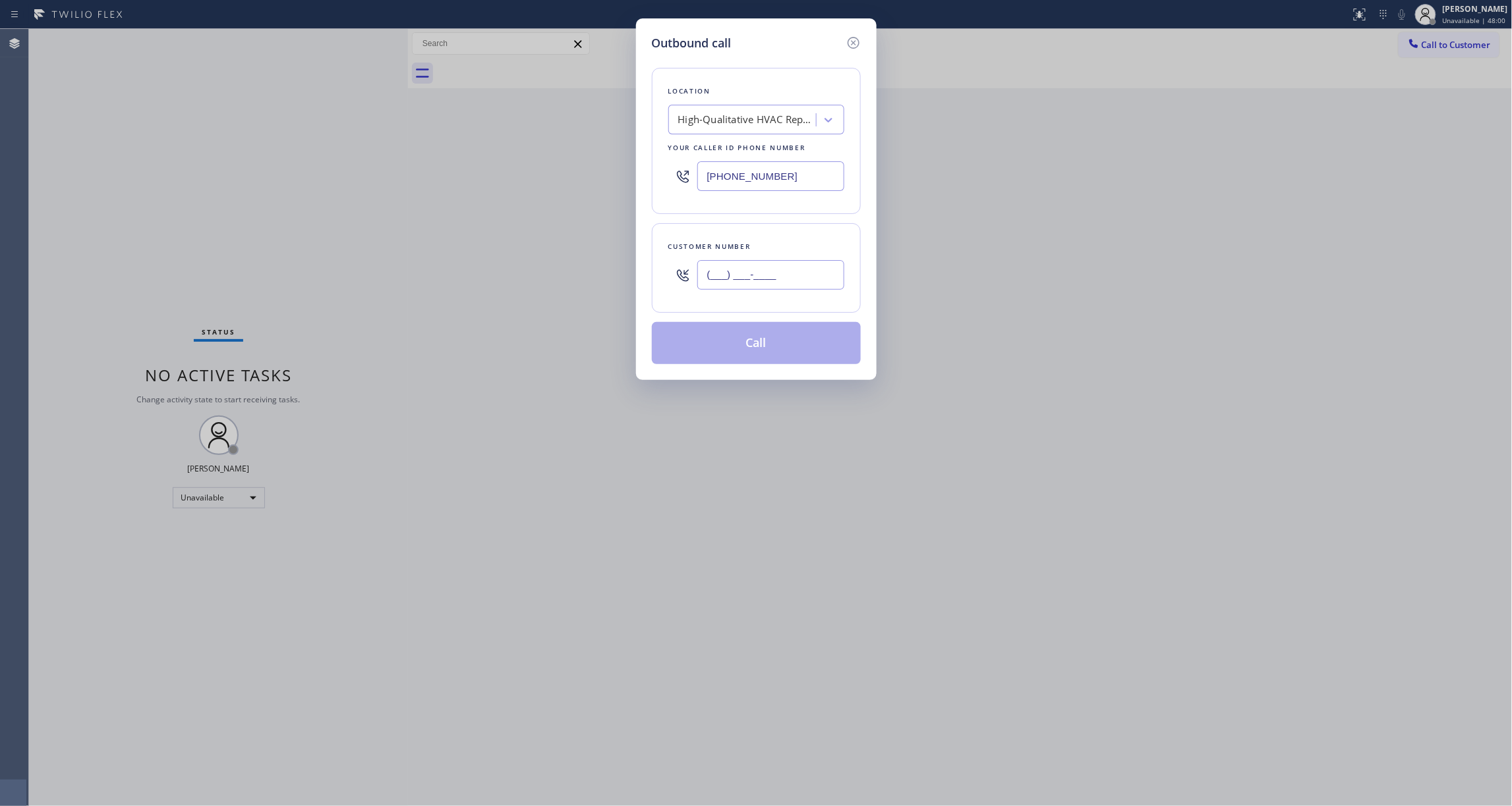
click at [806, 273] on input "(___) ___-____" at bounding box center [771, 275] width 147 height 30
paste input "539) 812-7995"
type input "[PHONE_NUMBER]"
click at [728, 353] on button "Call" at bounding box center [756, 343] width 209 height 42
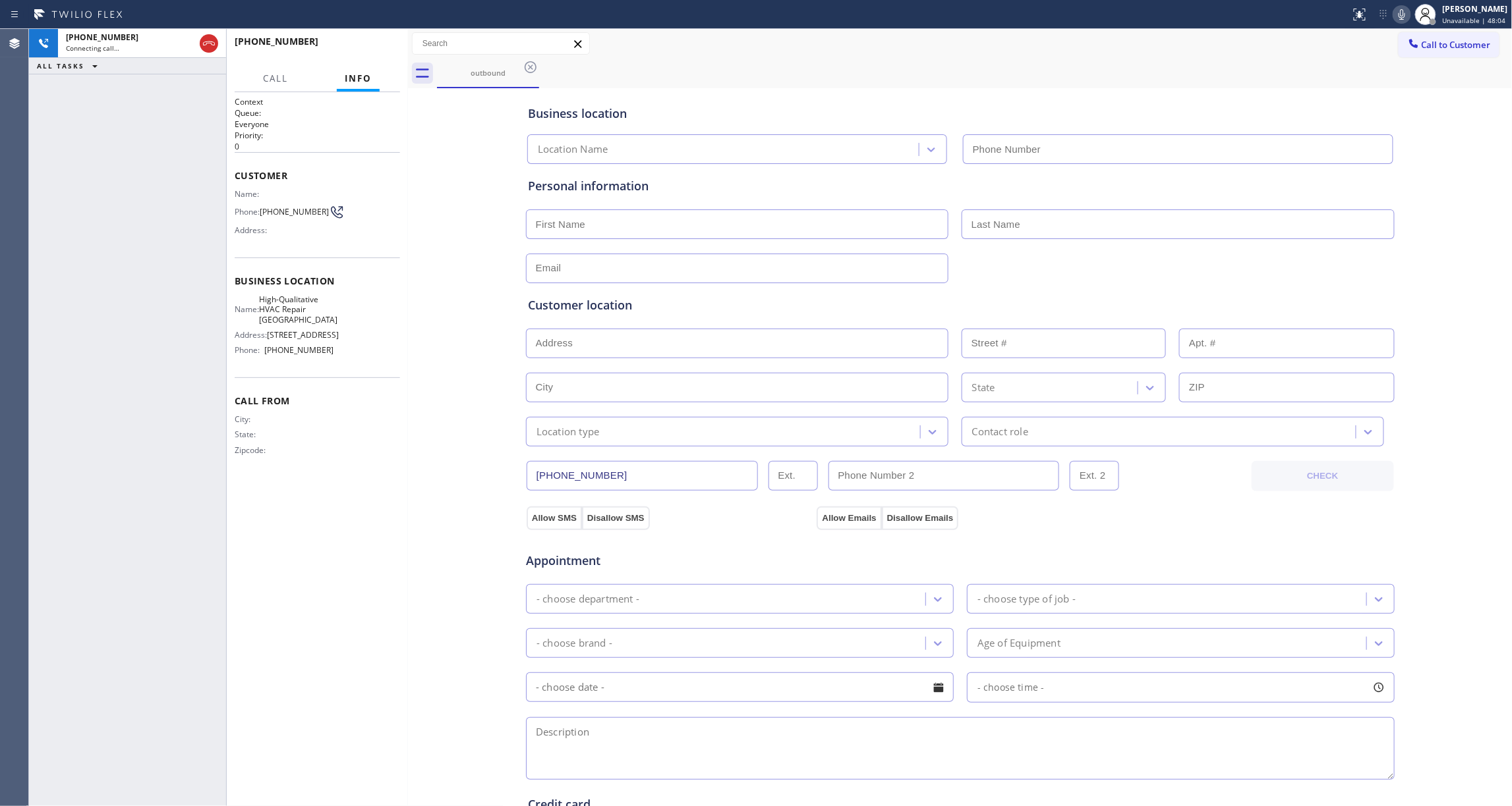
type input "[PHONE_NUMBER]"
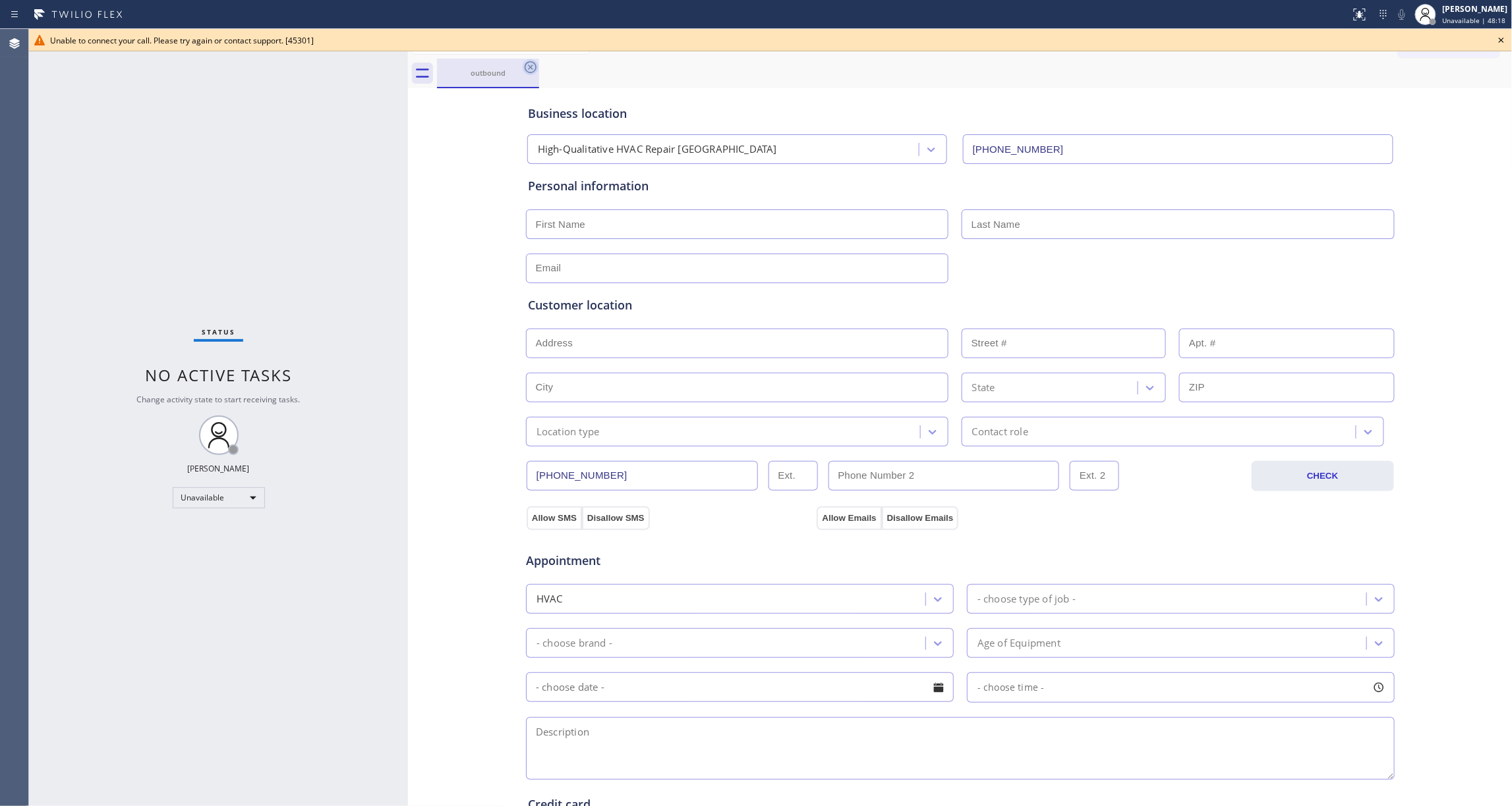
click at [533, 69] on icon at bounding box center [530, 66] width 16 height 16
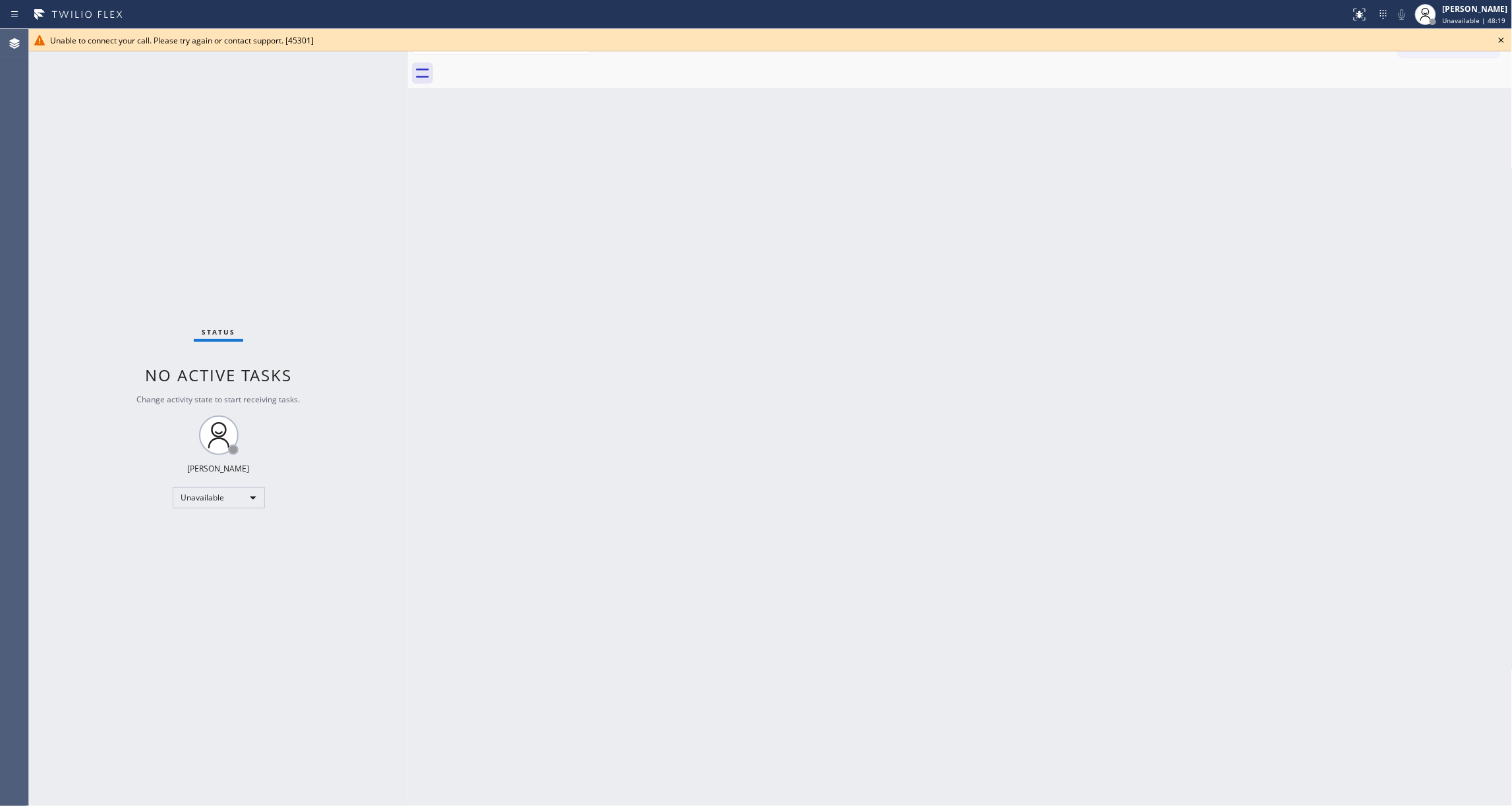
click at [1503, 42] on icon at bounding box center [1501, 40] width 16 height 16
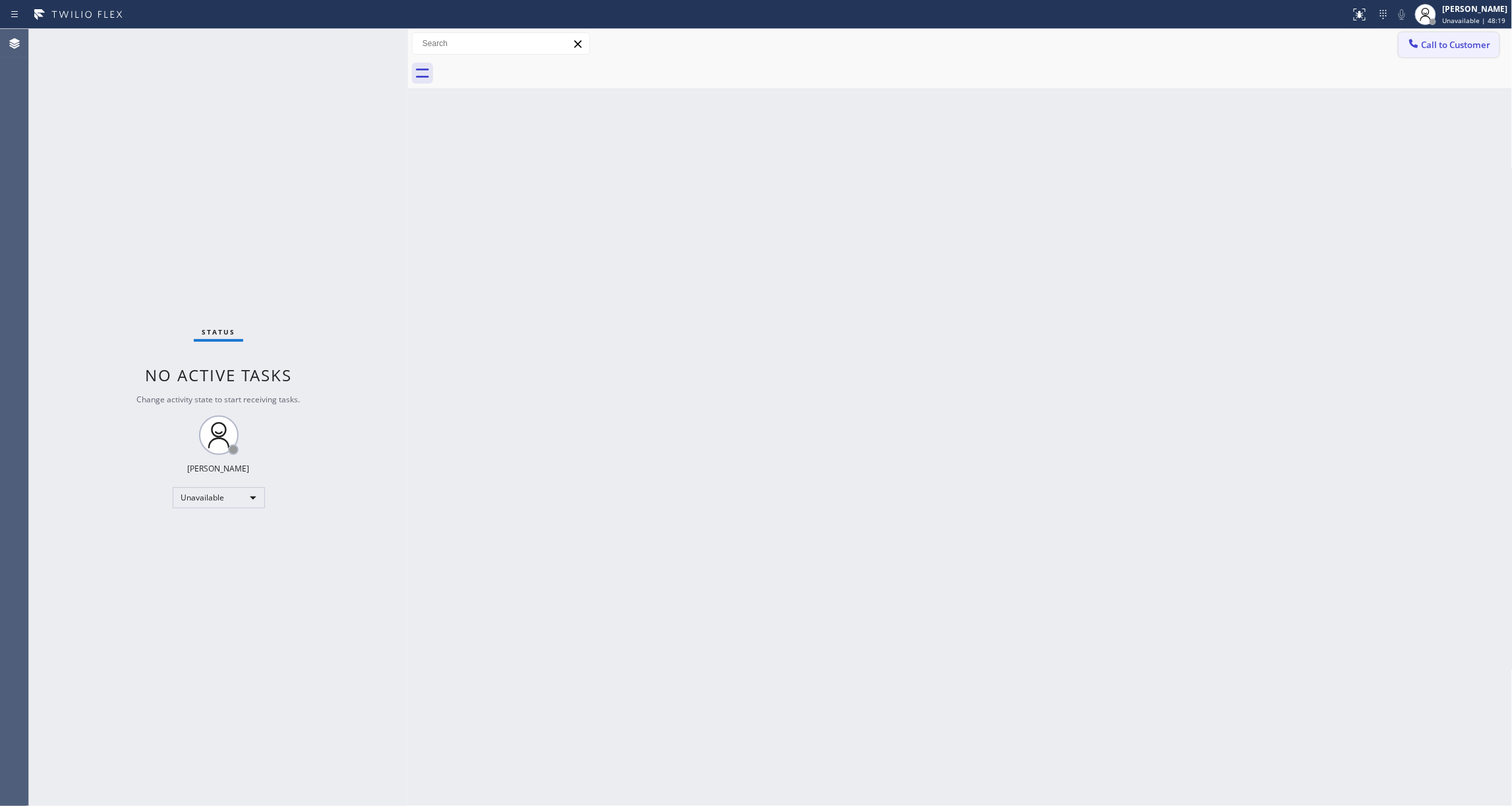
click at [1484, 50] on span "Call to Customer" at bounding box center [1456, 45] width 70 height 12
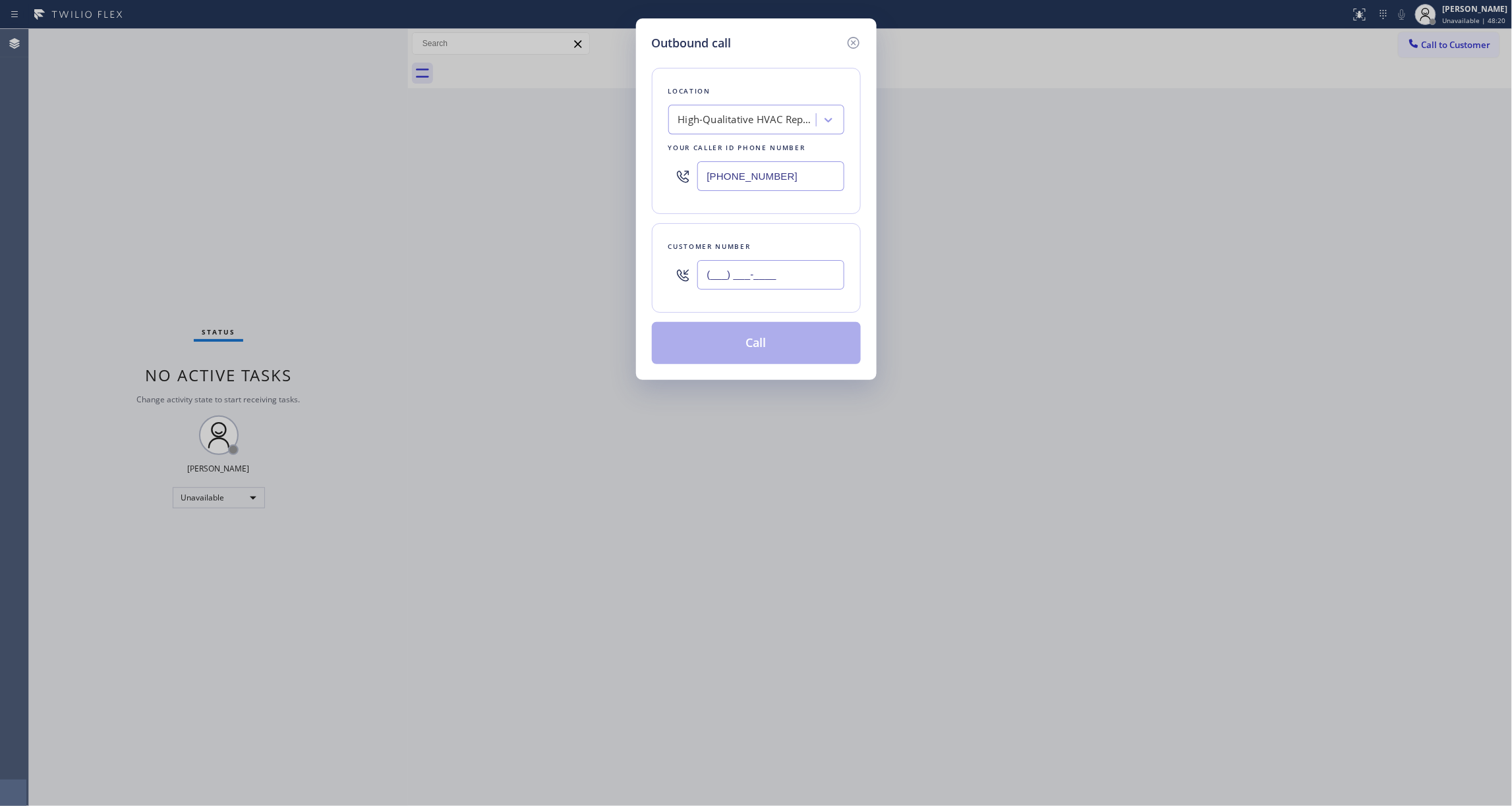
click at [742, 276] on input "(___) ___-____" at bounding box center [771, 275] width 147 height 30
paste input "539) 812-7995"
type input "[PHONE_NUMBER]"
click at [765, 352] on button "Call" at bounding box center [756, 343] width 209 height 42
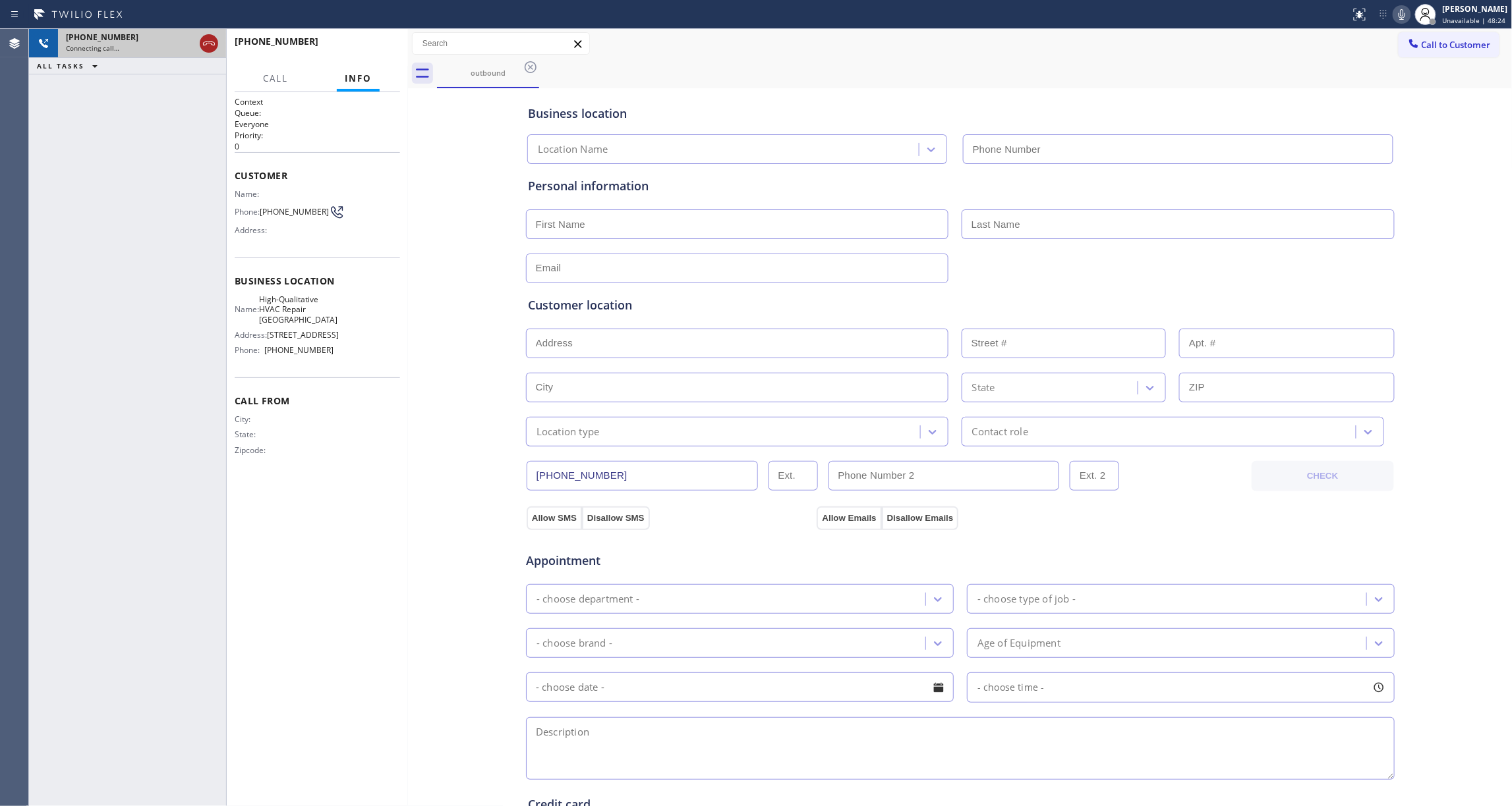
type input "[PHONE_NUMBER]"
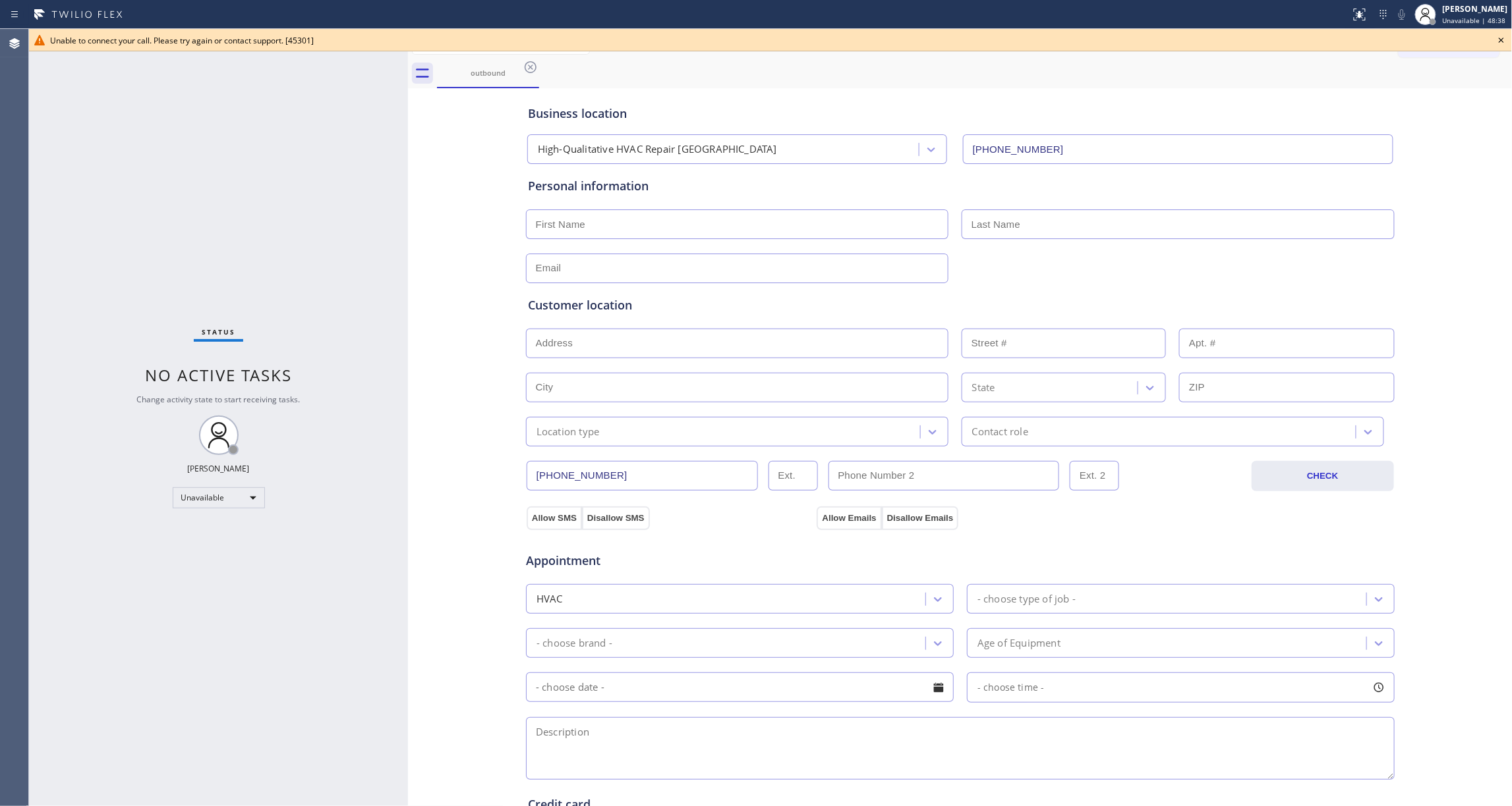
click at [1505, 37] on icon at bounding box center [1501, 40] width 16 height 16
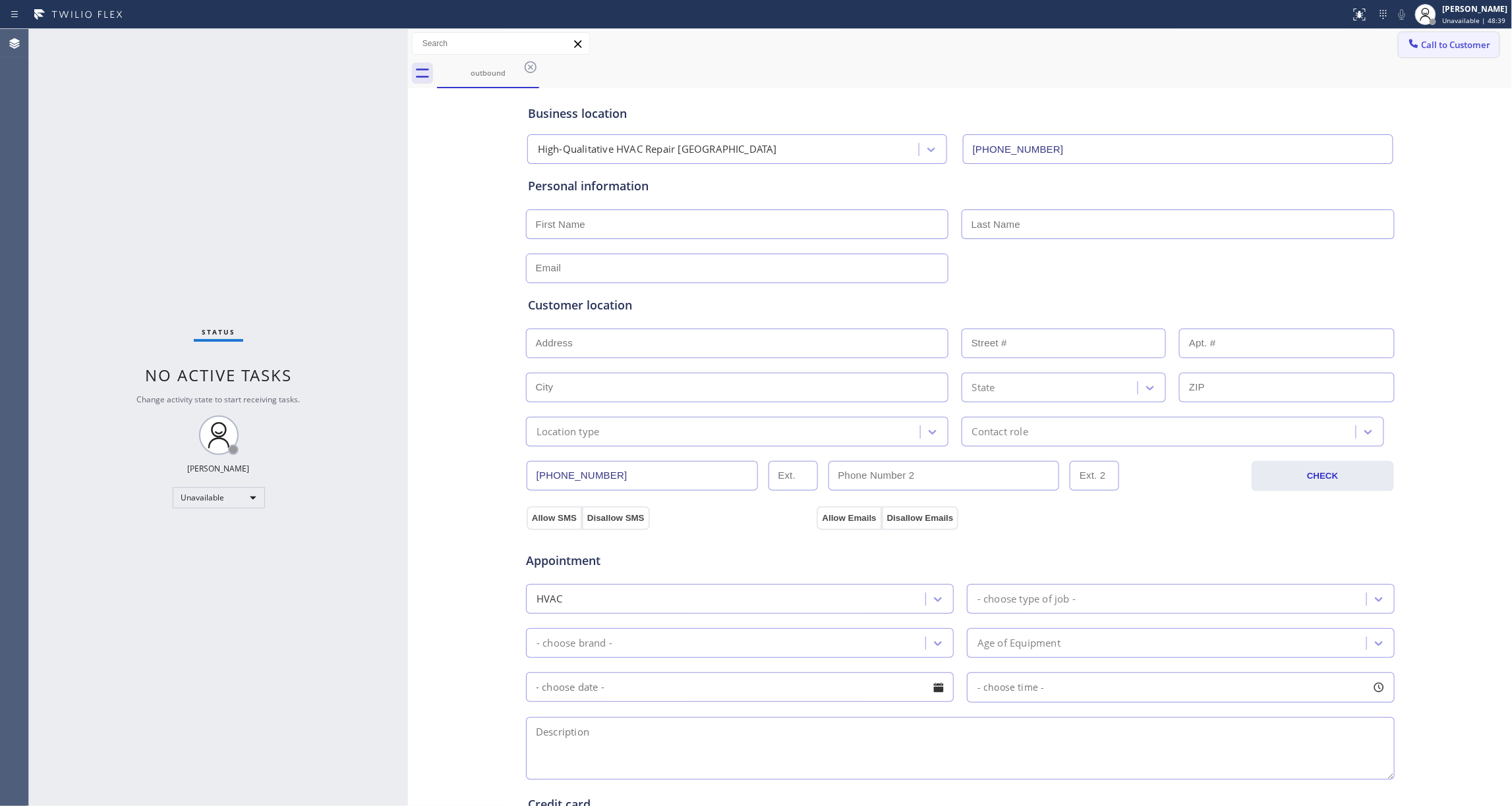
click at [1434, 46] on span "Call to Customer" at bounding box center [1456, 45] width 70 height 12
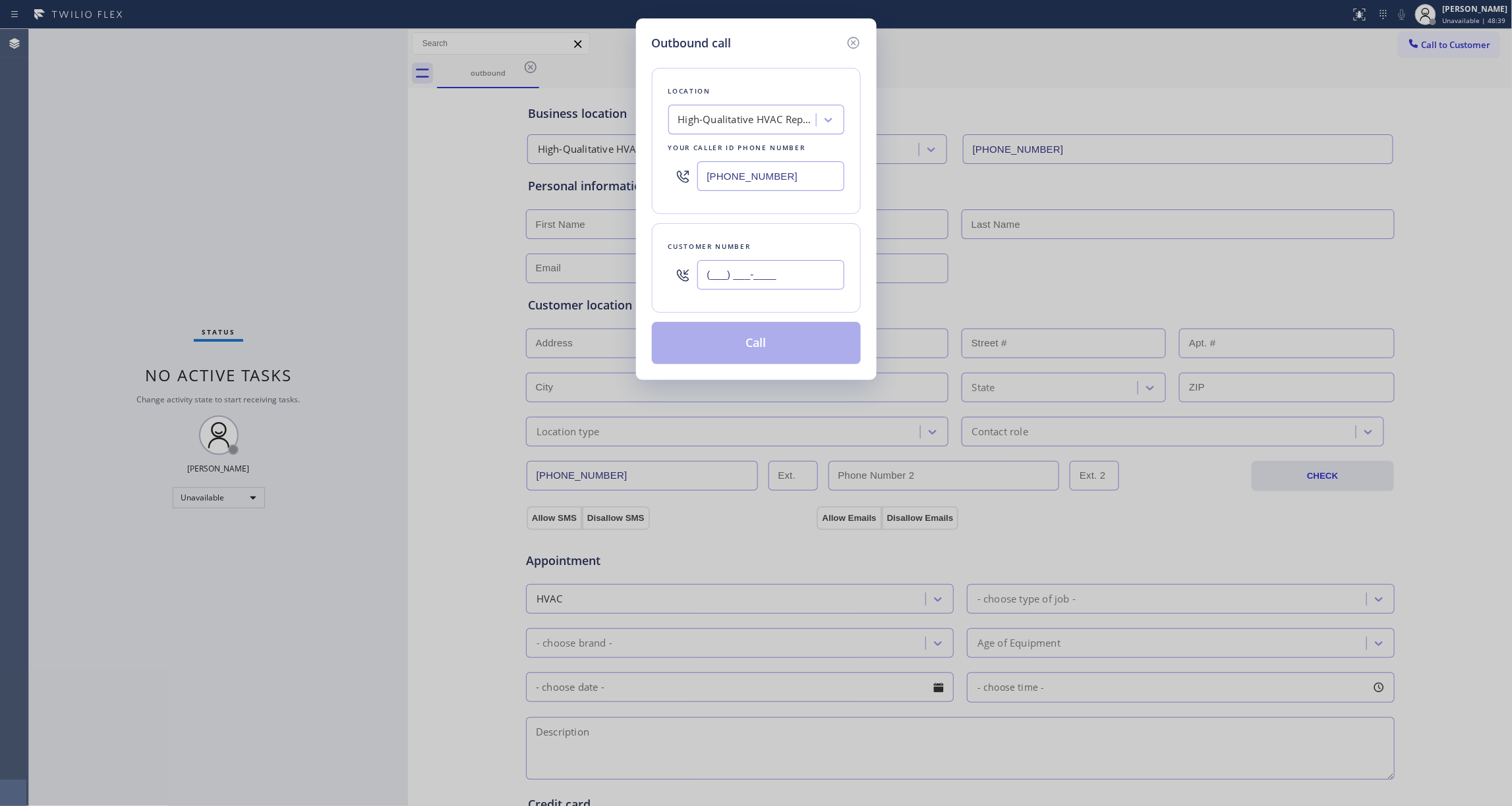
click at [736, 276] on input "(___) ___-____" at bounding box center [771, 275] width 147 height 30
paste input "539) 812-7995"
type input "[PHONE_NUMBER]"
click at [718, 349] on button "Call" at bounding box center [756, 343] width 209 height 42
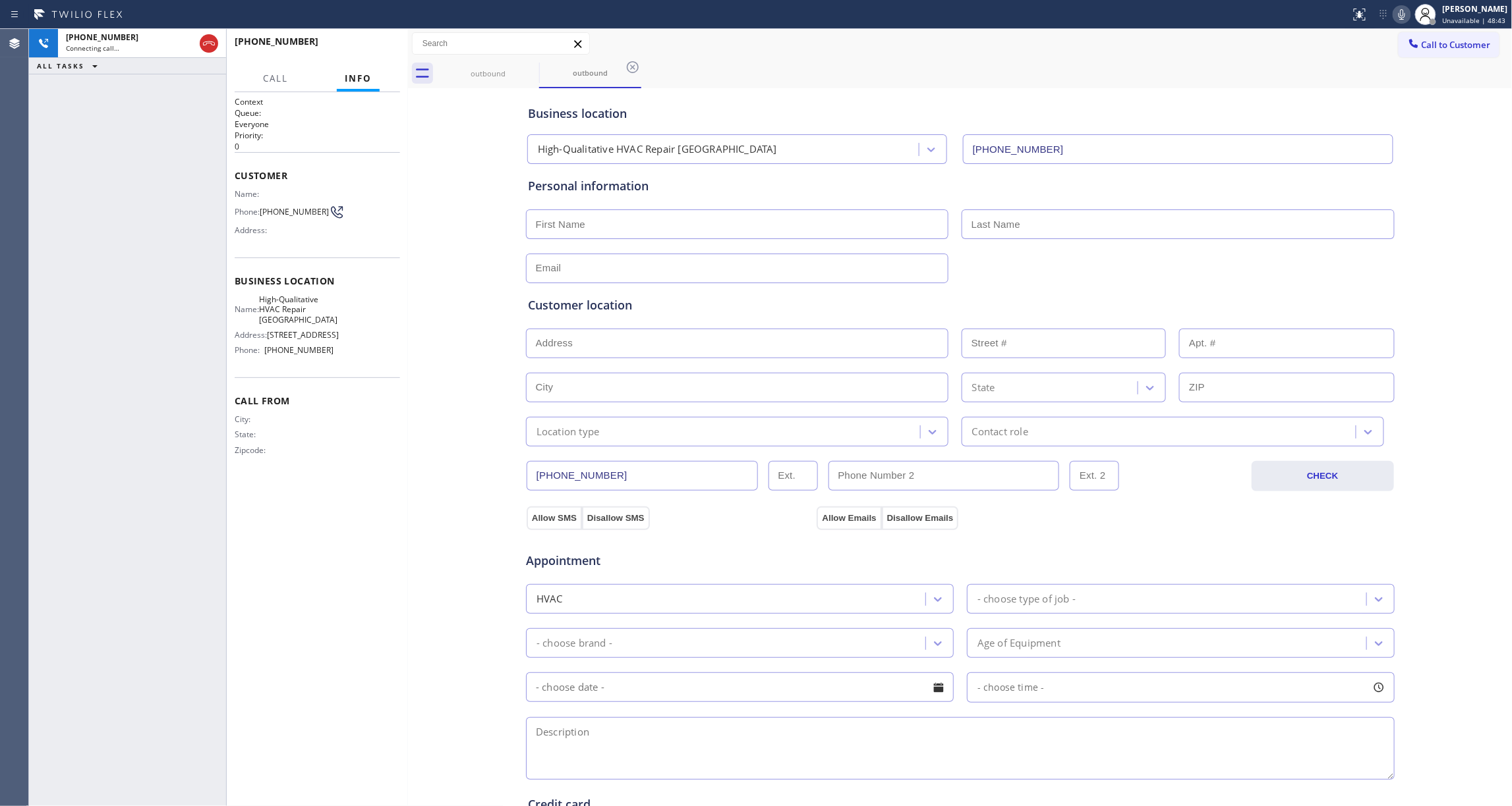
type input "[PHONE_NUMBER]"
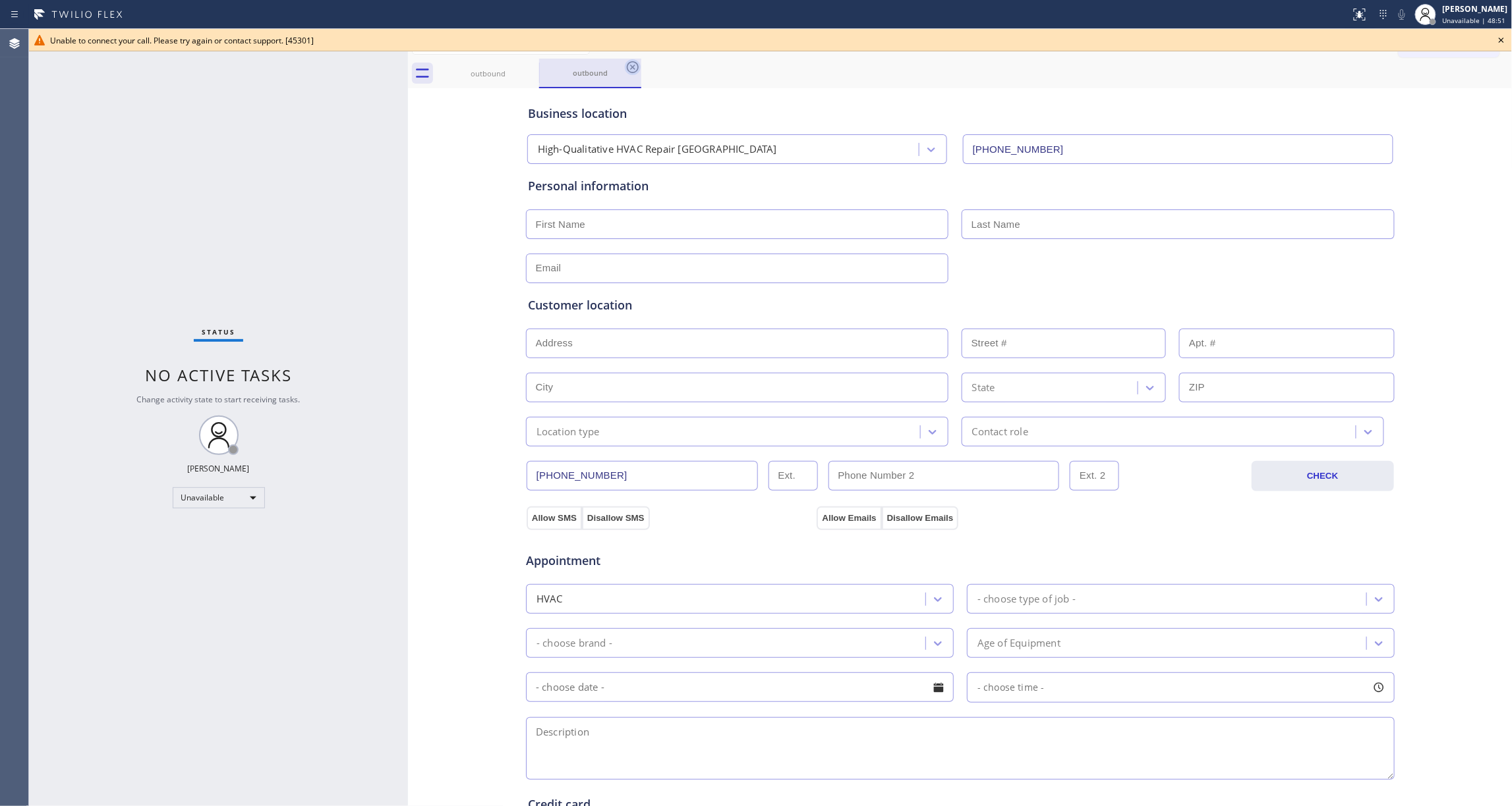
drag, startPoint x: 632, startPoint y: 69, endPoint x: 589, endPoint y: 64, distance: 43.3
click at [632, 69] on icon at bounding box center [632, 66] width 16 height 16
click at [528, 69] on icon at bounding box center [530, 66] width 16 height 16
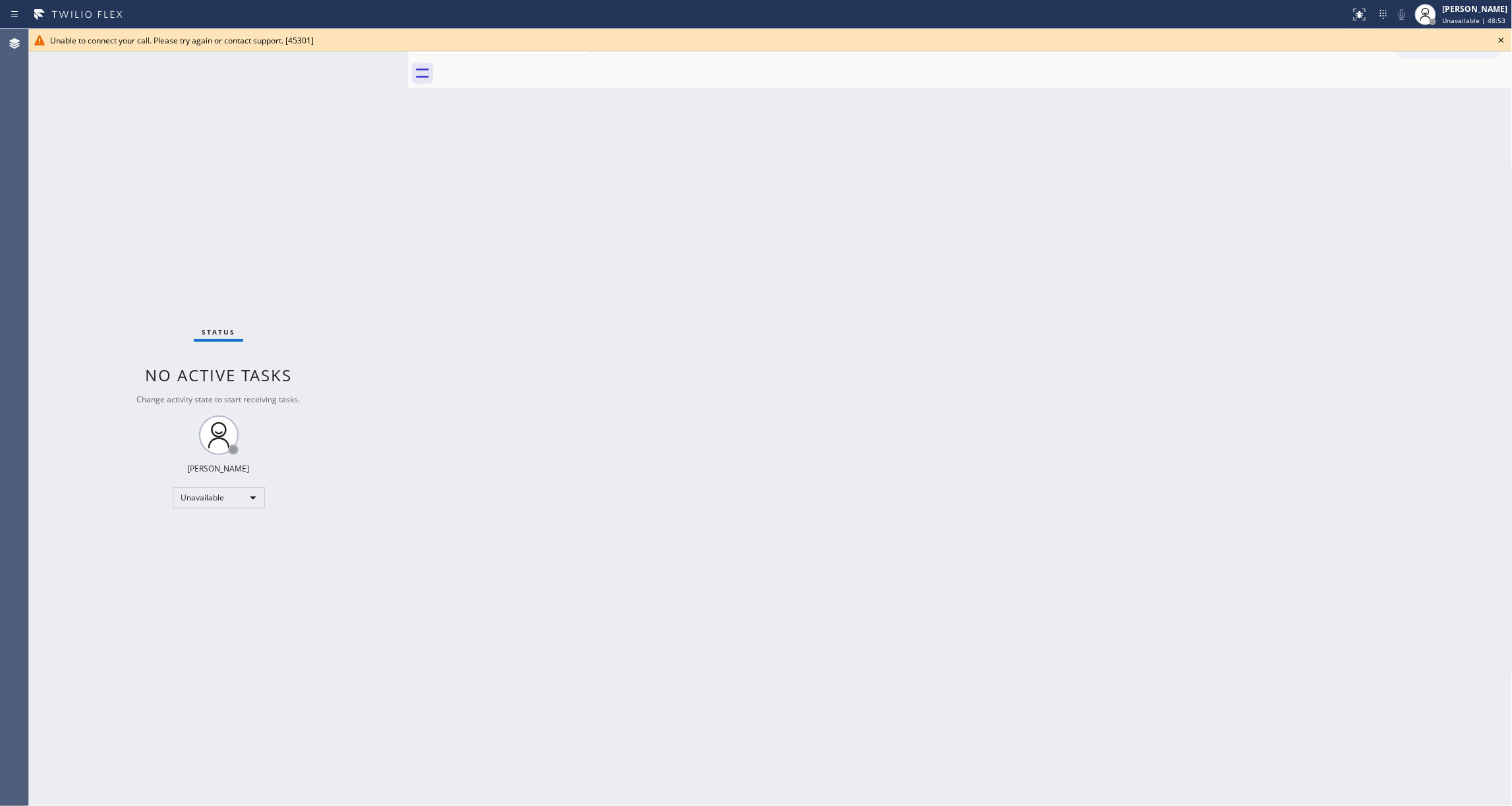
click at [1503, 43] on icon at bounding box center [1501, 40] width 16 height 16
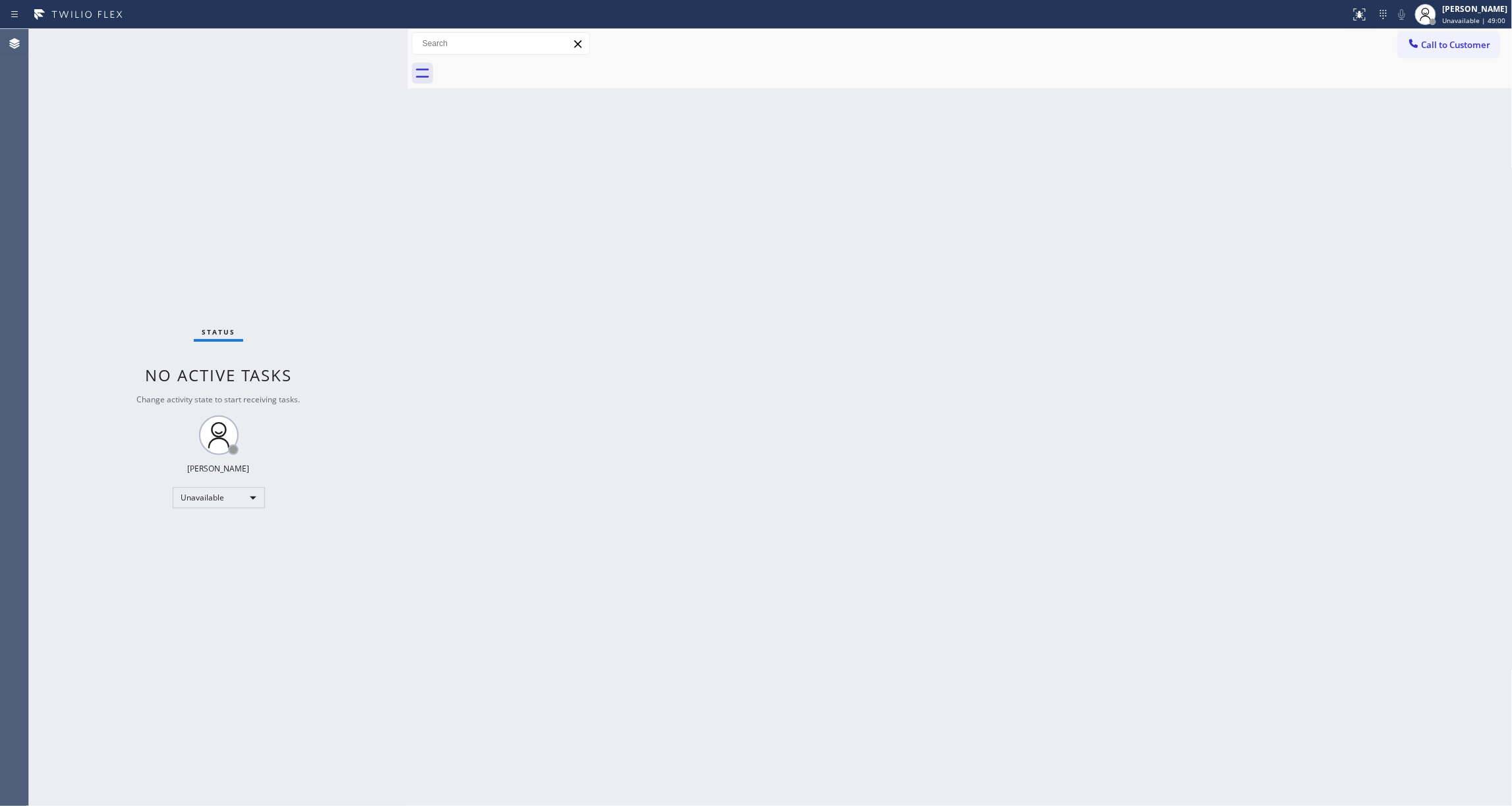
drag, startPoint x: 928, startPoint y: 323, endPoint x: 1311, endPoint y: 103, distance: 441.7
click at [928, 322] on div "Back to Dashboard Change Sender ID Customers Technicians Select a contact Outbo…" at bounding box center [960, 418] width 1105 height 778
click at [1472, 39] on span "Call to Customer" at bounding box center [1456, 45] width 70 height 12
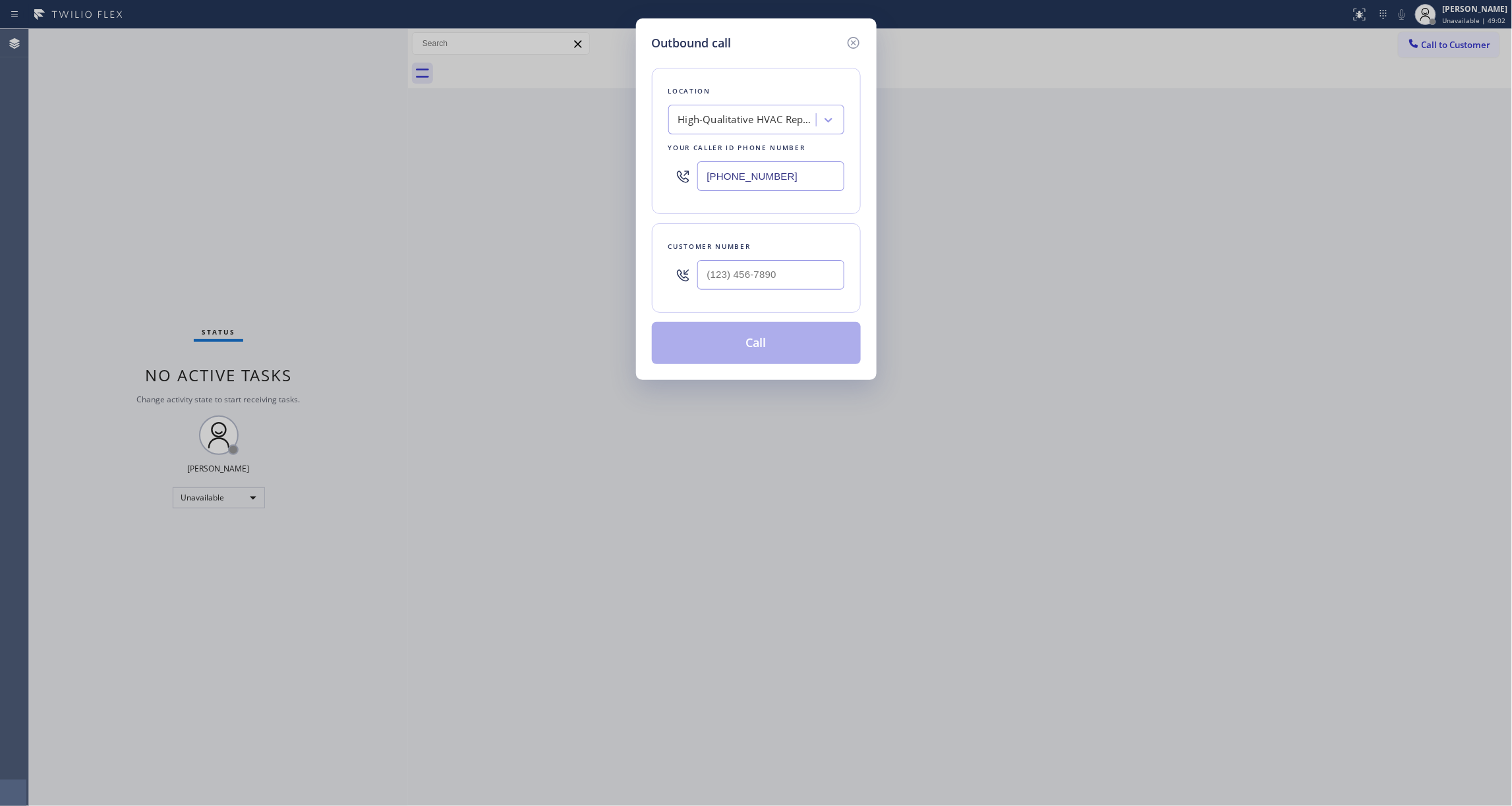
drag, startPoint x: 796, startPoint y: 178, endPoint x: 483, endPoint y: 140, distance: 315.3
click at [483, 140] on div "Outbound call Location High-Qualitative HVAC Repair [GEOGRAPHIC_DATA] Your call…" at bounding box center [756, 403] width 1512 height 806
paste input "539) 812-7995"
type input "[PHONE_NUMBER]"
click at [750, 261] on input "text" at bounding box center [771, 275] width 147 height 30
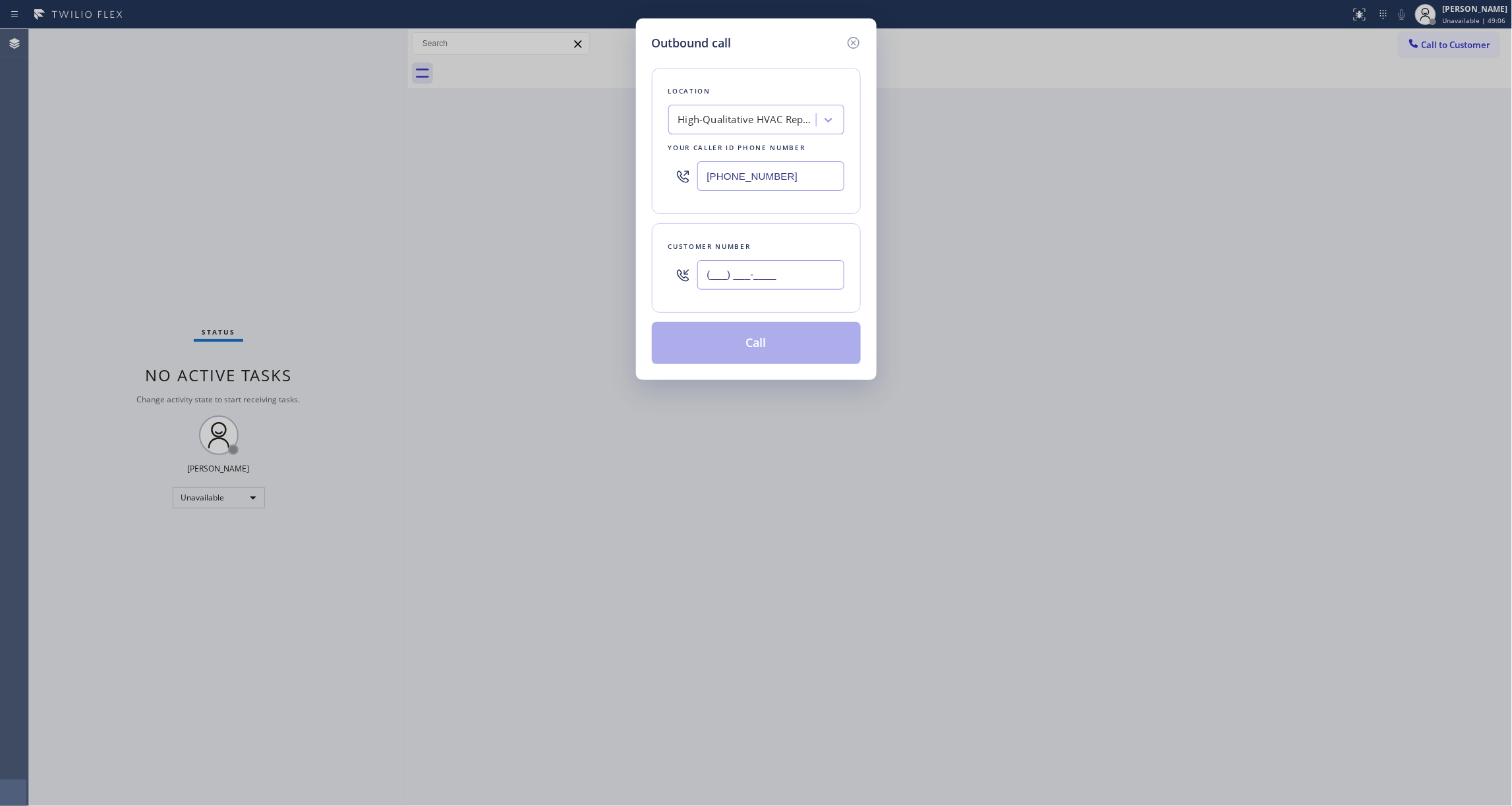
click at [751, 270] on input "(___) ___-____" at bounding box center [771, 275] width 147 height 30
paste input "7345"
drag, startPoint x: 808, startPoint y: 276, endPoint x: 317, endPoint y: 224, distance: 493.7
click at [319, 223] on div "Outbound call Location High-Qualitative HVAC Repair [GEOGRAPHIC_DATA] Your call…" at bounding box center [756, 403] width 1512 height 806
paste input "734) 541-2558"
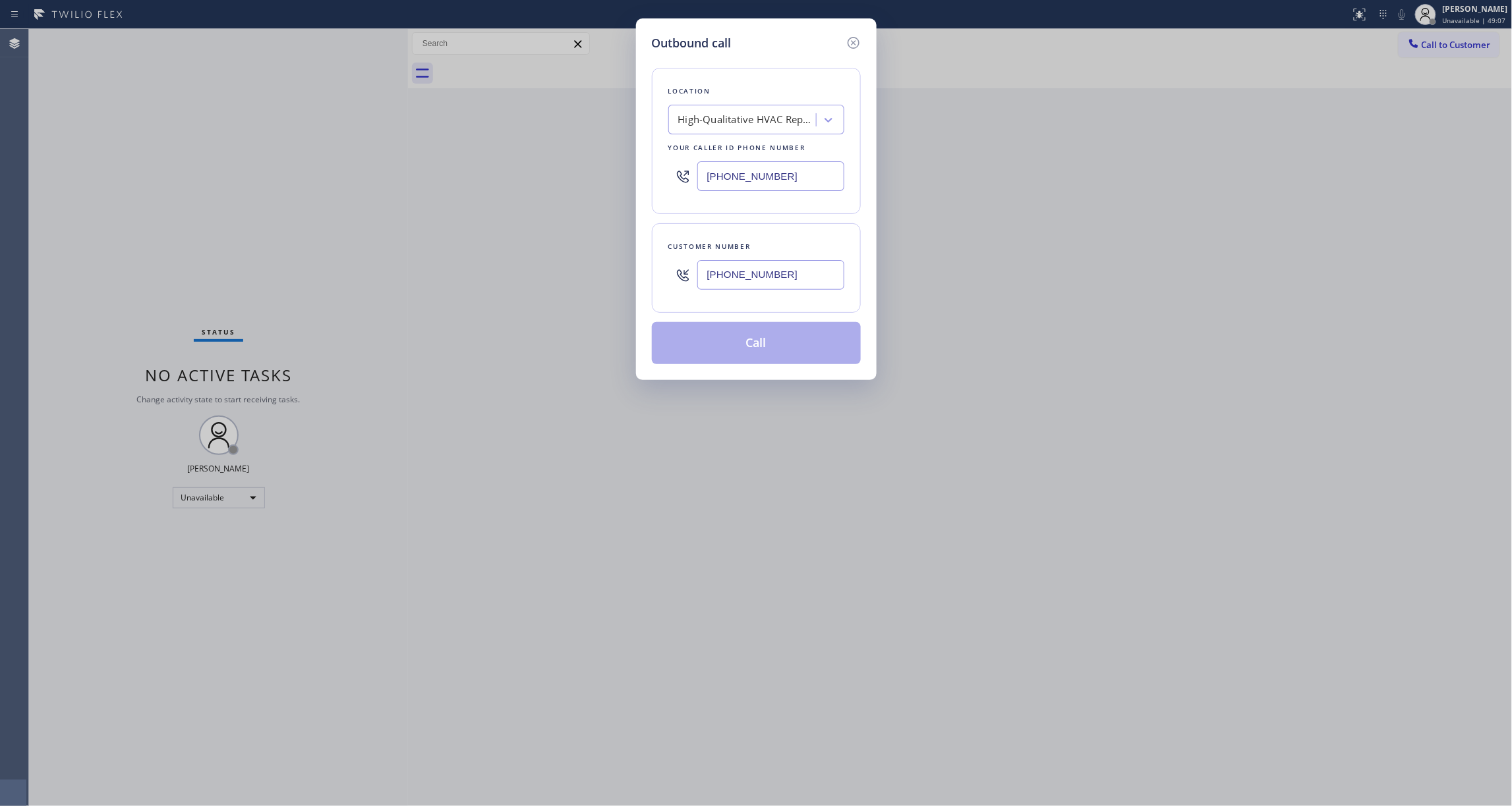
type input "[PHONE_NUMBER]"
click at [786, 347] on button "Call" at bounding box center [756, 343] width 209 height 42
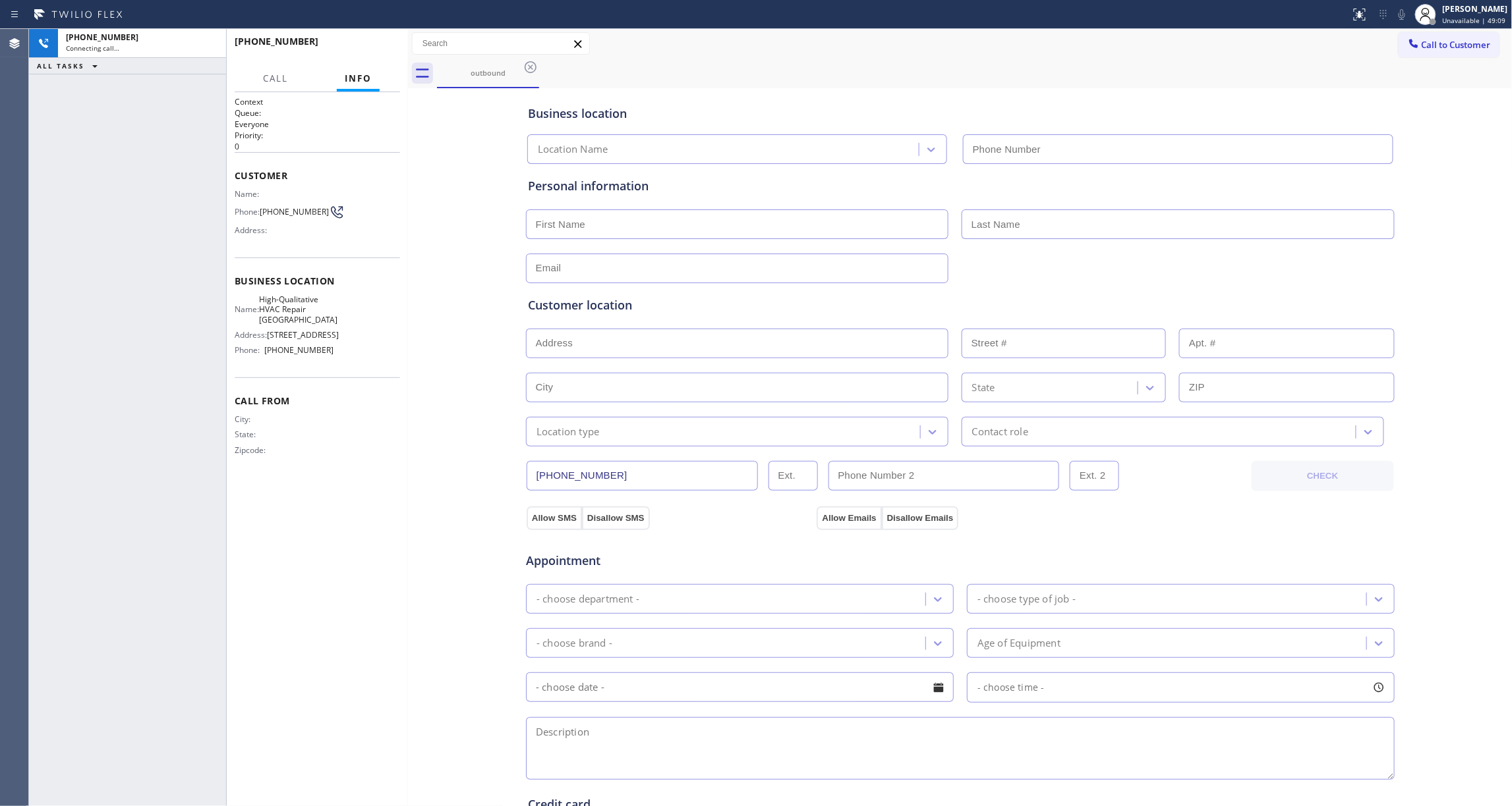
type input "[PHONE_NUMBER]"
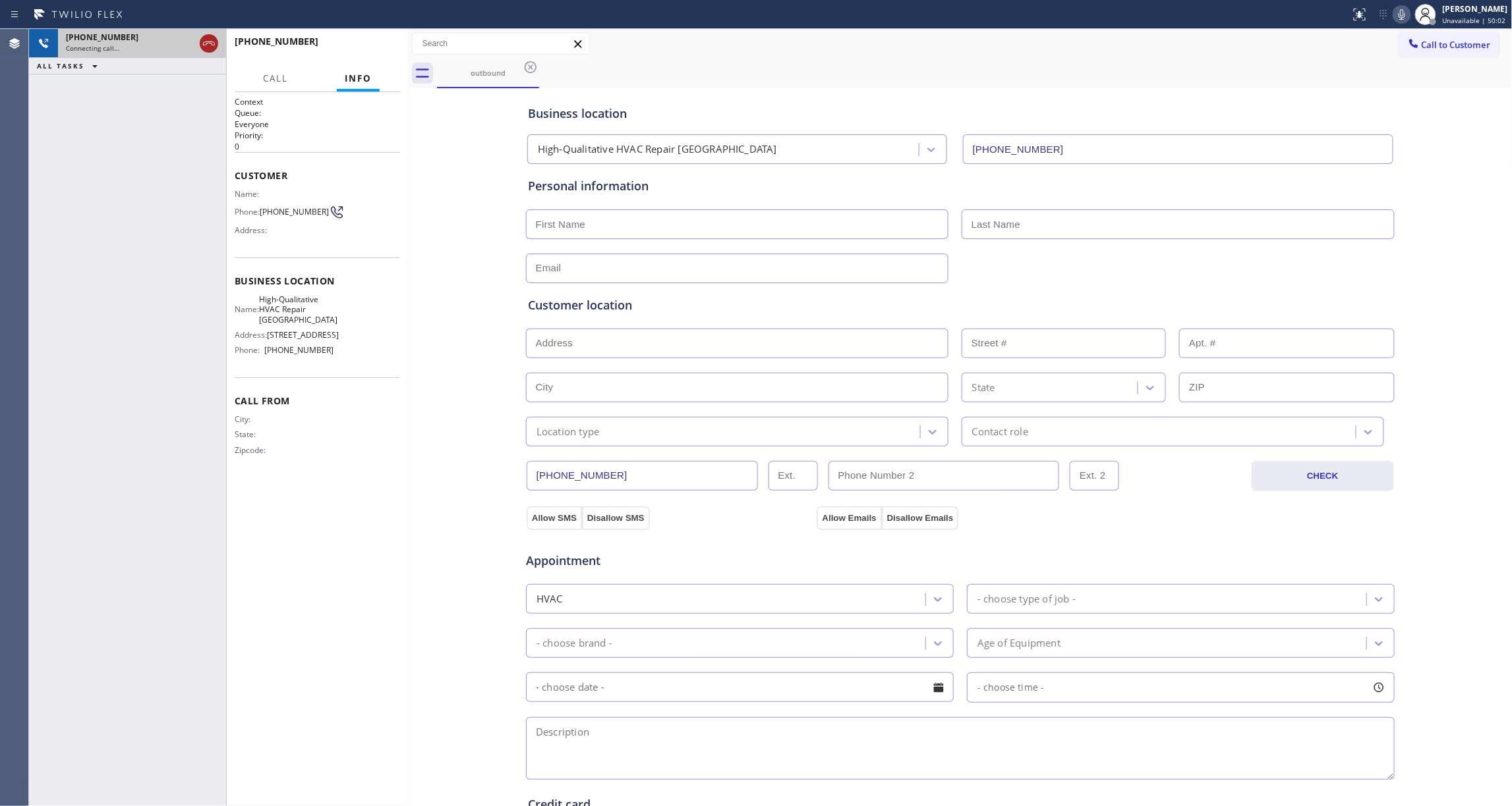
click at [207, 43] on icon at bounding box center [209, 43] width 12 height 4
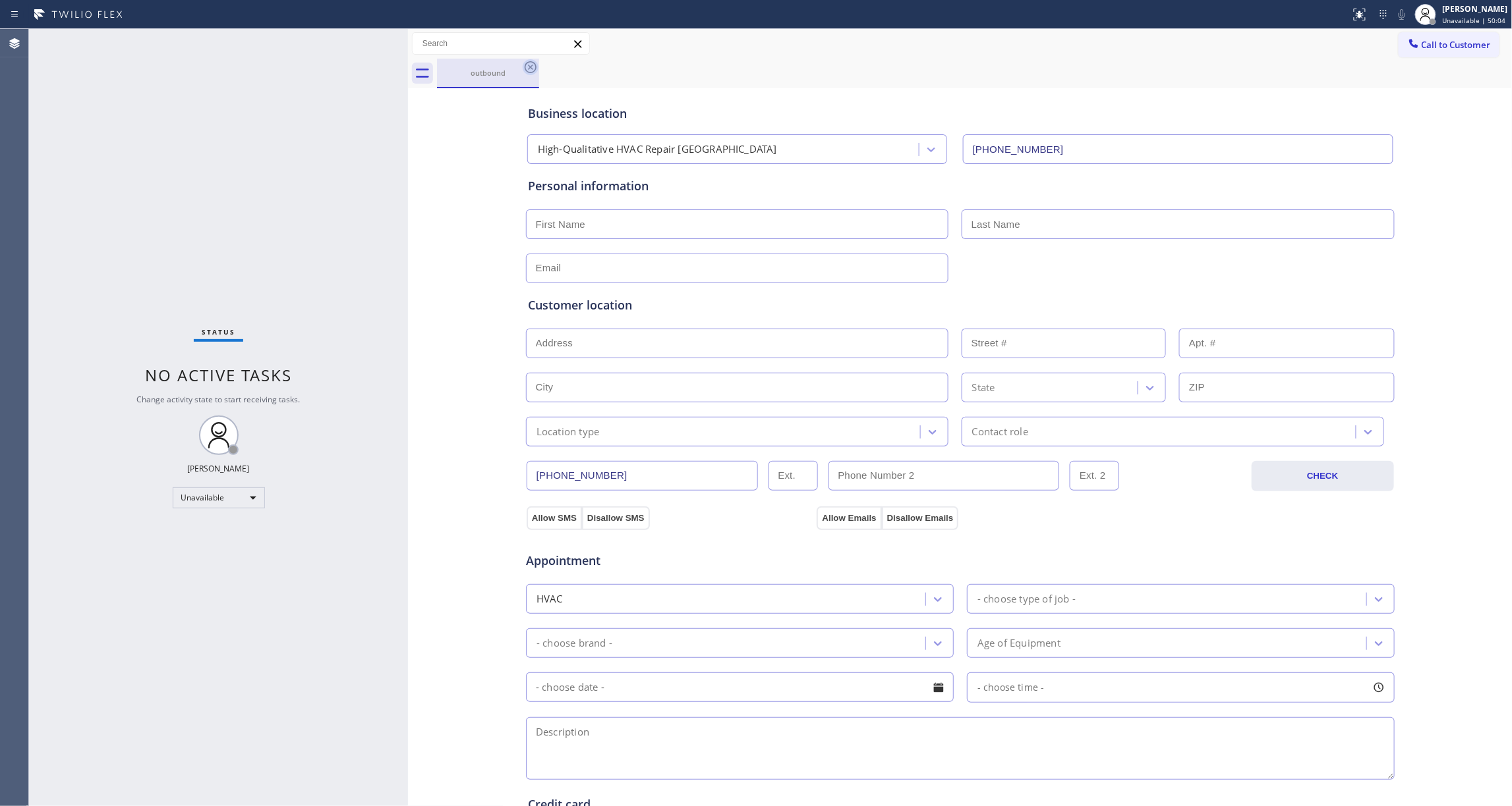
click at [537, 61] on icon at bounding box center [530, 66] width 16 height 16
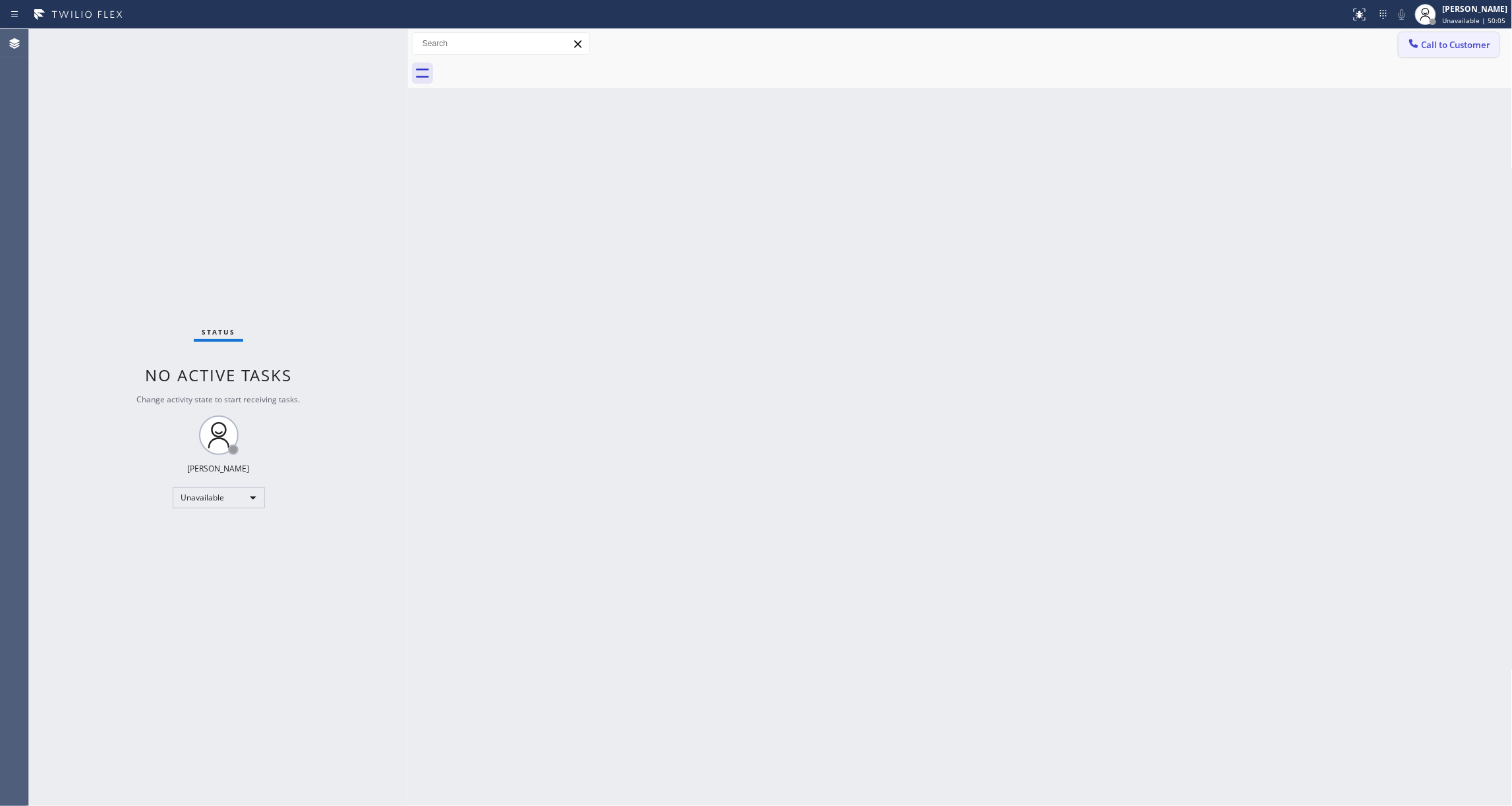
click at [1481, 48] on span "Call to Customer" at bounding box center [1456, 45] width 70 height 12
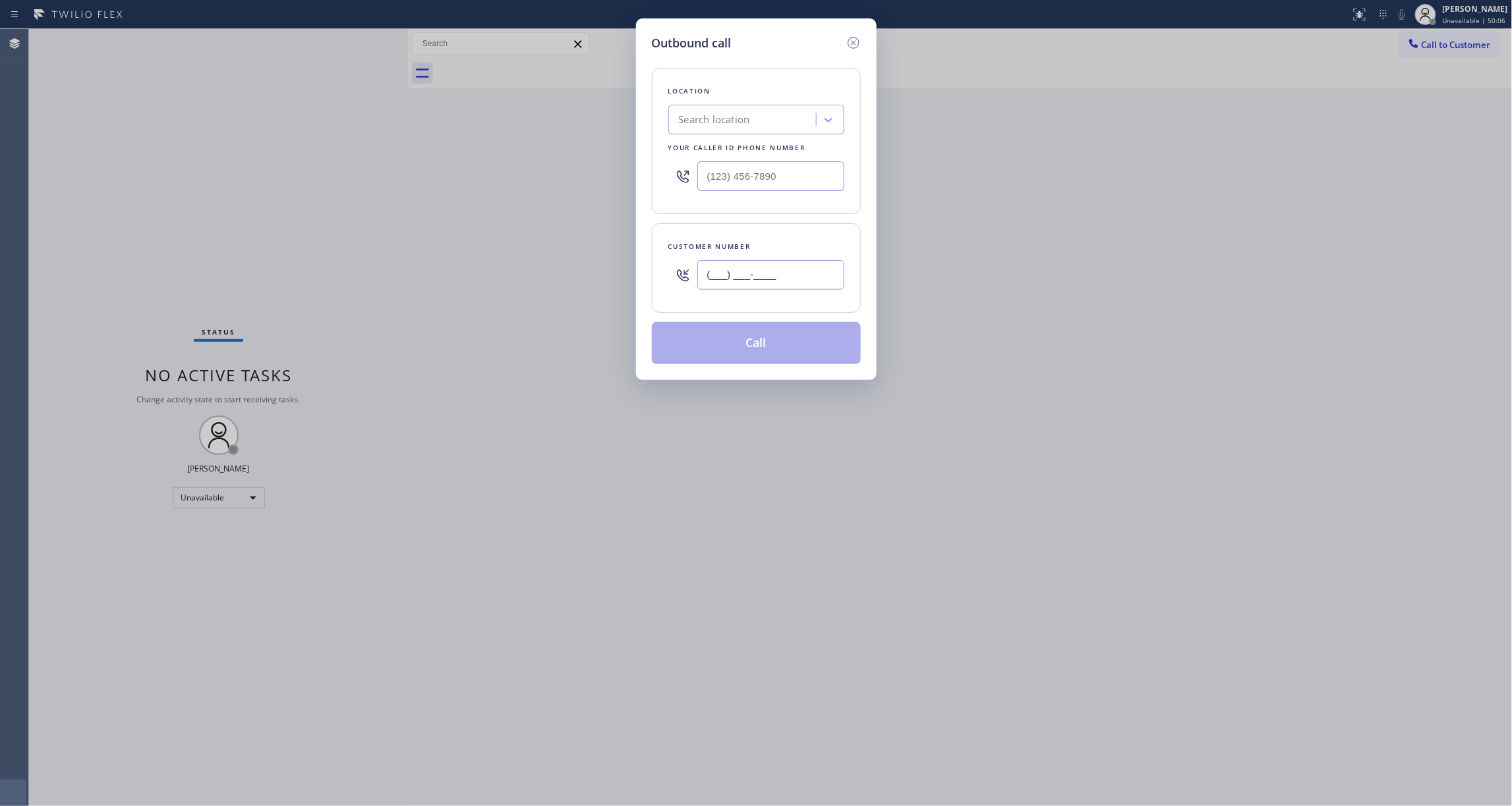
click at [791, 280] on input "(___) ___-____" at bounding box center [771, 275] width 147 height 30
paste input "734) 541-2558"
type input "[PHONE_NUMBER]"
drag, startPoint x: 810, startPoint y: 185, endPoint x: 178, endPoint y: 131, distance: 634.3
click at [178, 131] on div "Outbound call Location Search location Your caller id phone number (___) ___-__…" at bounding box center [756, 403] width 1512 height 806
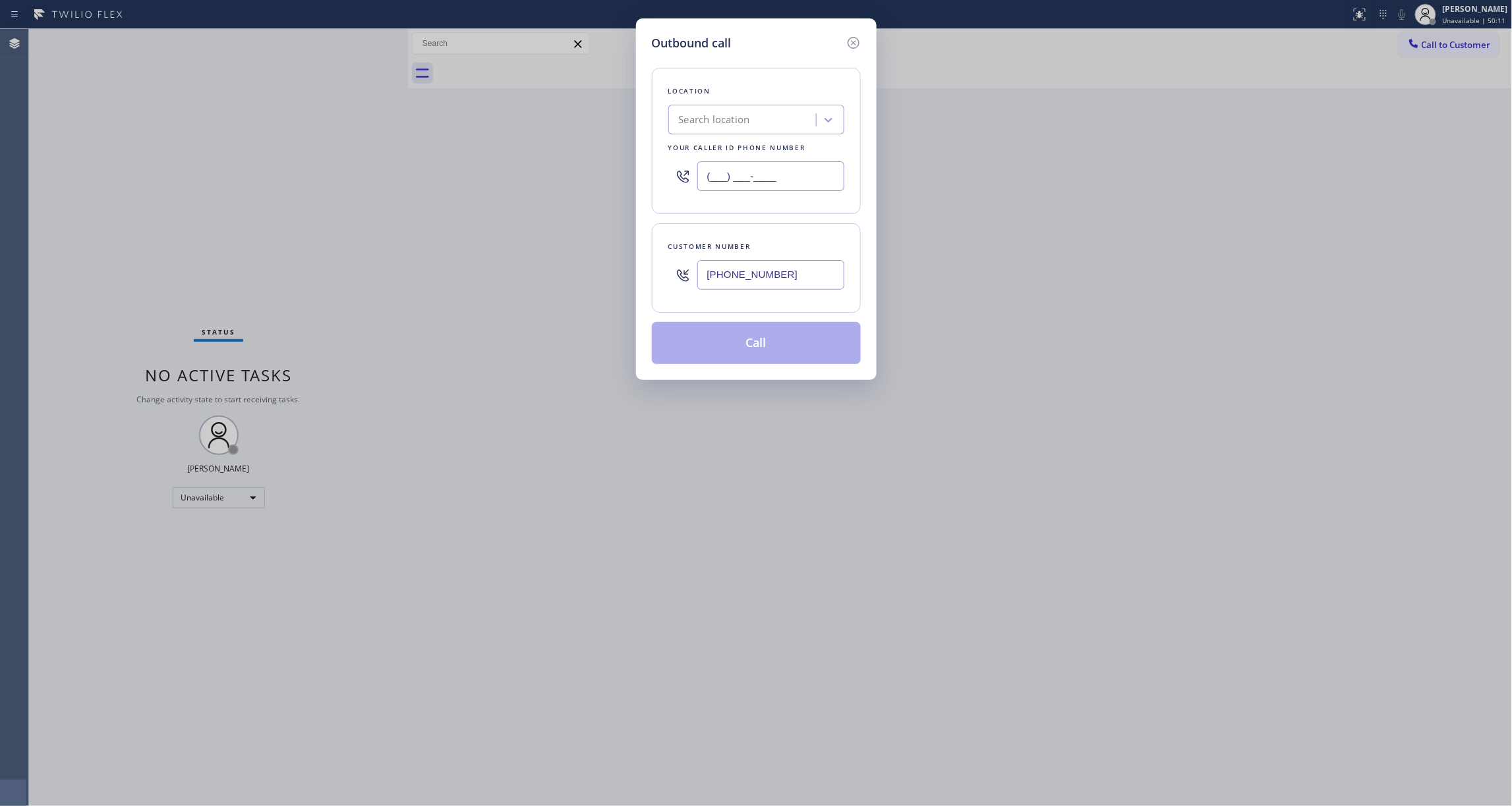
paste input "539) 812-7995"
drag, startPoint x: 810, startPoint y: 273, endPoint x: 611, endPoint y: 261, distance: 199.4
click at [611, 261] on div "Outbound call Location Search location Your caller id phone number [PHONE_NUMBE…" at bounding box center [756, 403] width 1512 height 806
click at [761, 350] on button "Call" at bounding box center [756, 343] width 209 height 42
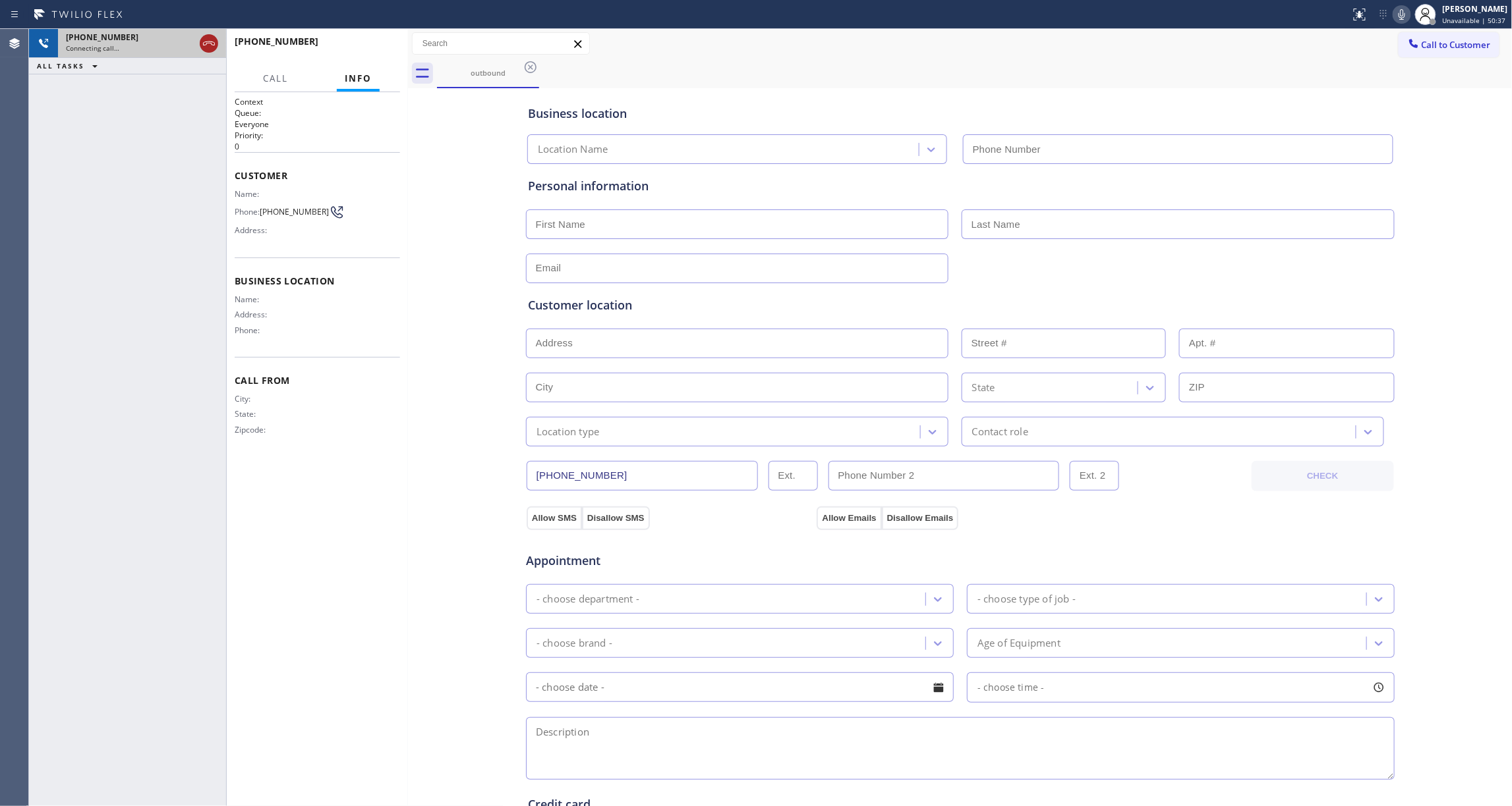
click at [206, 46] on icon at bounding box center [209, 43] width 16 height 16
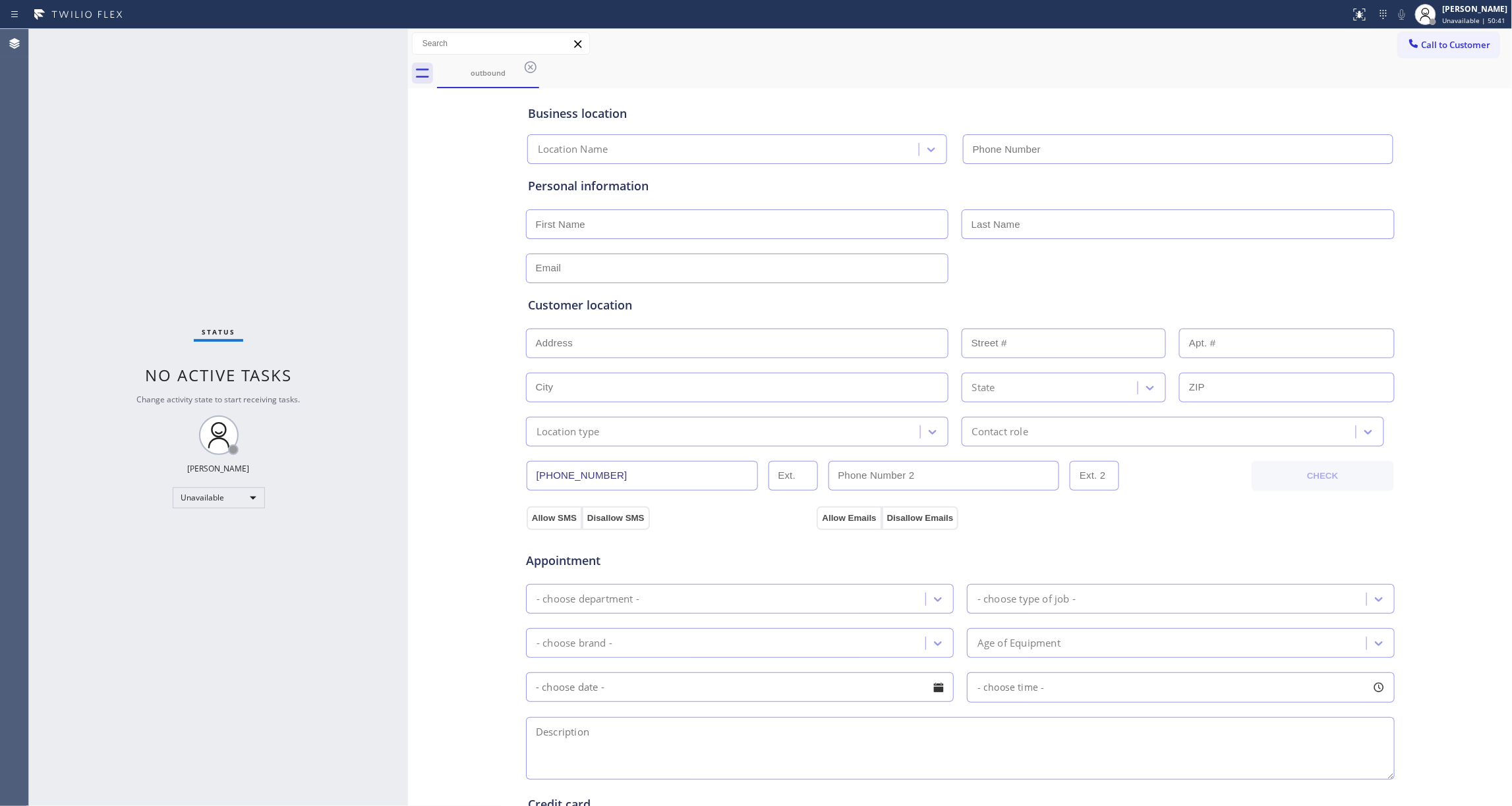
click at [459, 166] on div "Business location Location Name Personal information Customer location >> ADD N…" at bounding box center [960, 542] width 1098 height 900
drag, startPoint x: 531, startPoint y: 69, endPoint x: 720, endPoint y: 67, distance: 189.0
click at [531, 69] on icon at bounding box center [530, 66] width 16 height 16
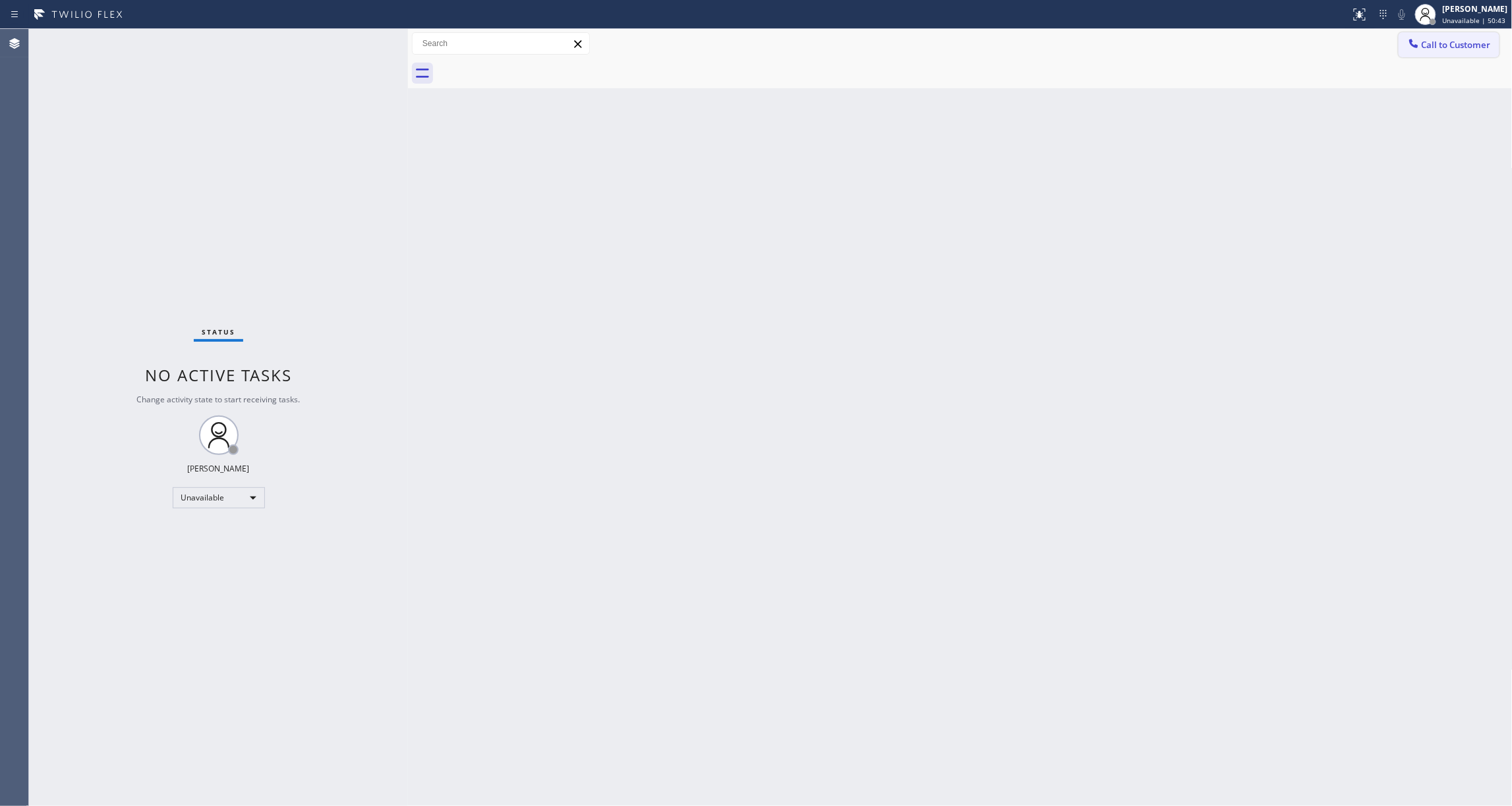
click at [1451, 49] on span "Call to Customer" at bounding box center [1456, 45] width 70 height 12
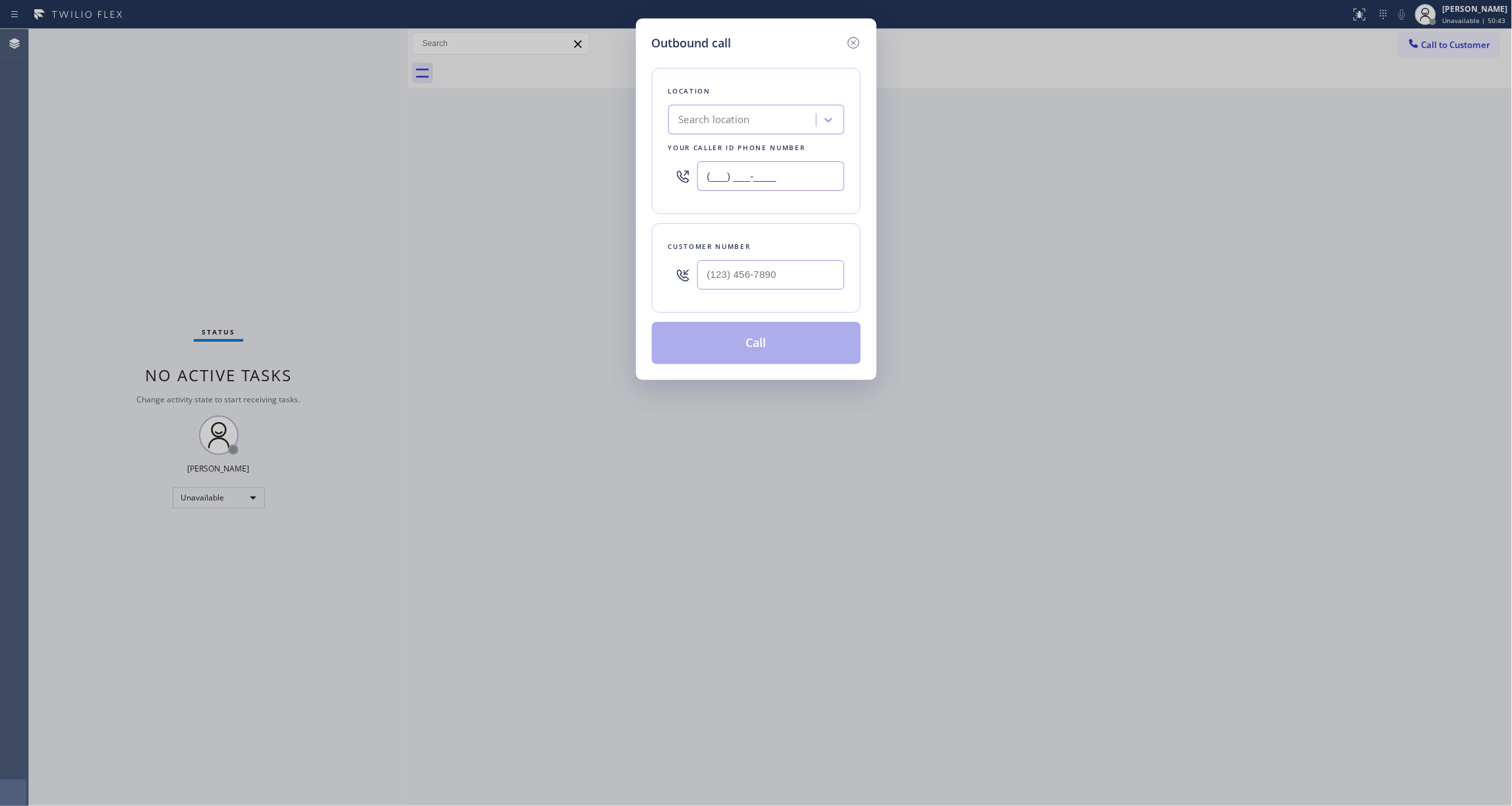
drag, startPoint x: 792, startPoint y: 181, endPoint x: 528, endPoint y: 215, distance: 266.2
click at [200, 164] on div "Outbound call Location Search location Your caller id phone number (___) ___-__…" at bounding box center [756, 403] width 1512 height 806
paste input "626) 507-9646"
type input "[PHONE_NUMBER]"
click at [744, 274] on input "(___) ___-____" at bounding box center [771, 275] width 147 height 30
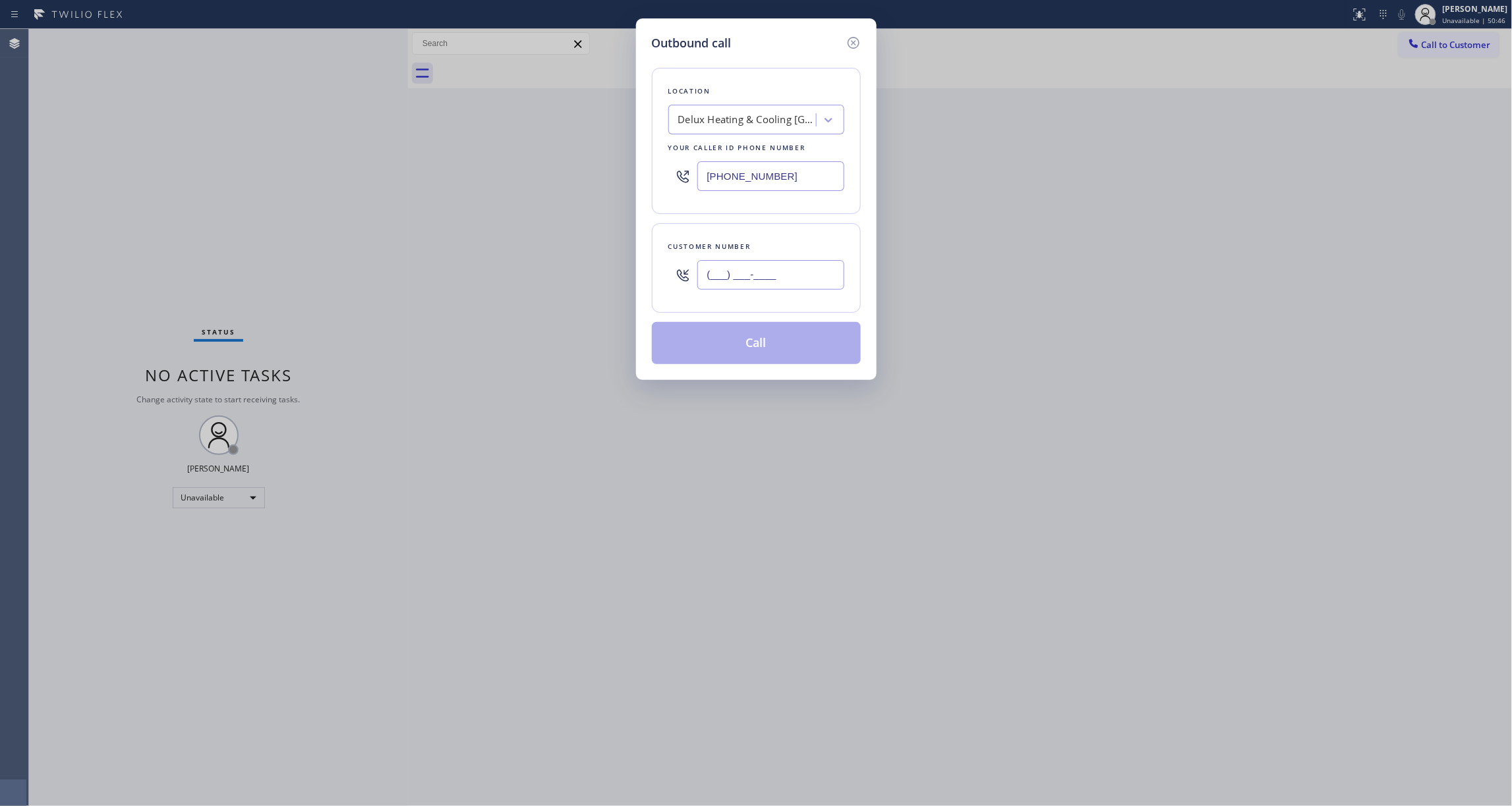
paste input "925) 205-3472"
type input "[PHONE_NUMBER]"
click at [768, 349] on button "Call" at bounding box center [756, 343] width 209 height 42
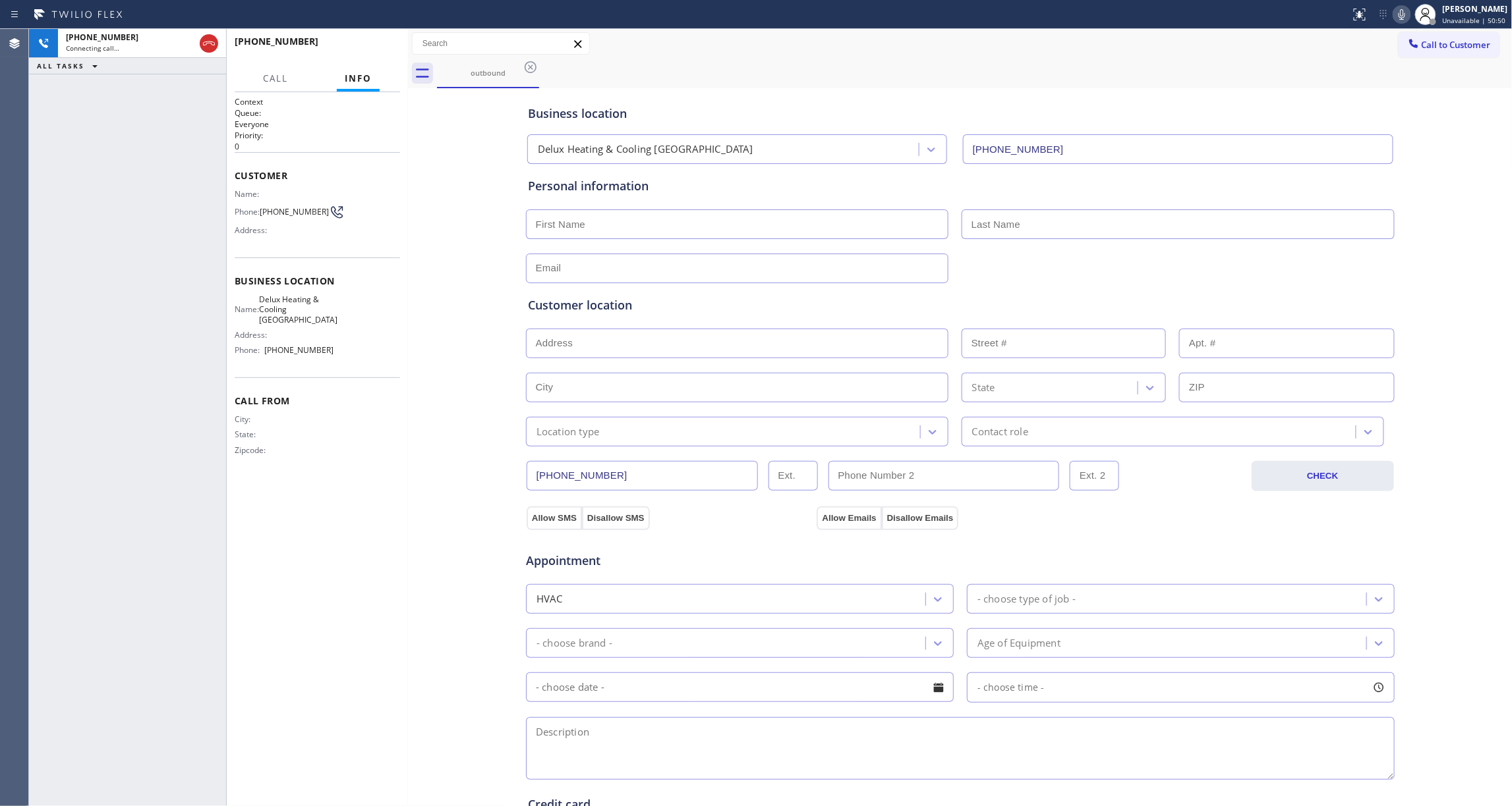
type input "[PHONE_NUMBER]"
drag, startPoint x: 59, startPoint y: 212, endPoint x: 317, endPoint y: 51, distance: 304.1
click at [59, 212] on div "[PHONE_NUMBER] Live | 00:01 ALL TASKS ALL TASKS ACTIVE TASKS TASKS IN WRAP UP" at bounding box center [128, 418] width 197 height 778
click at [356, 49] on span "HANG UP" at bounding box center [369, 47] width 40 height 9
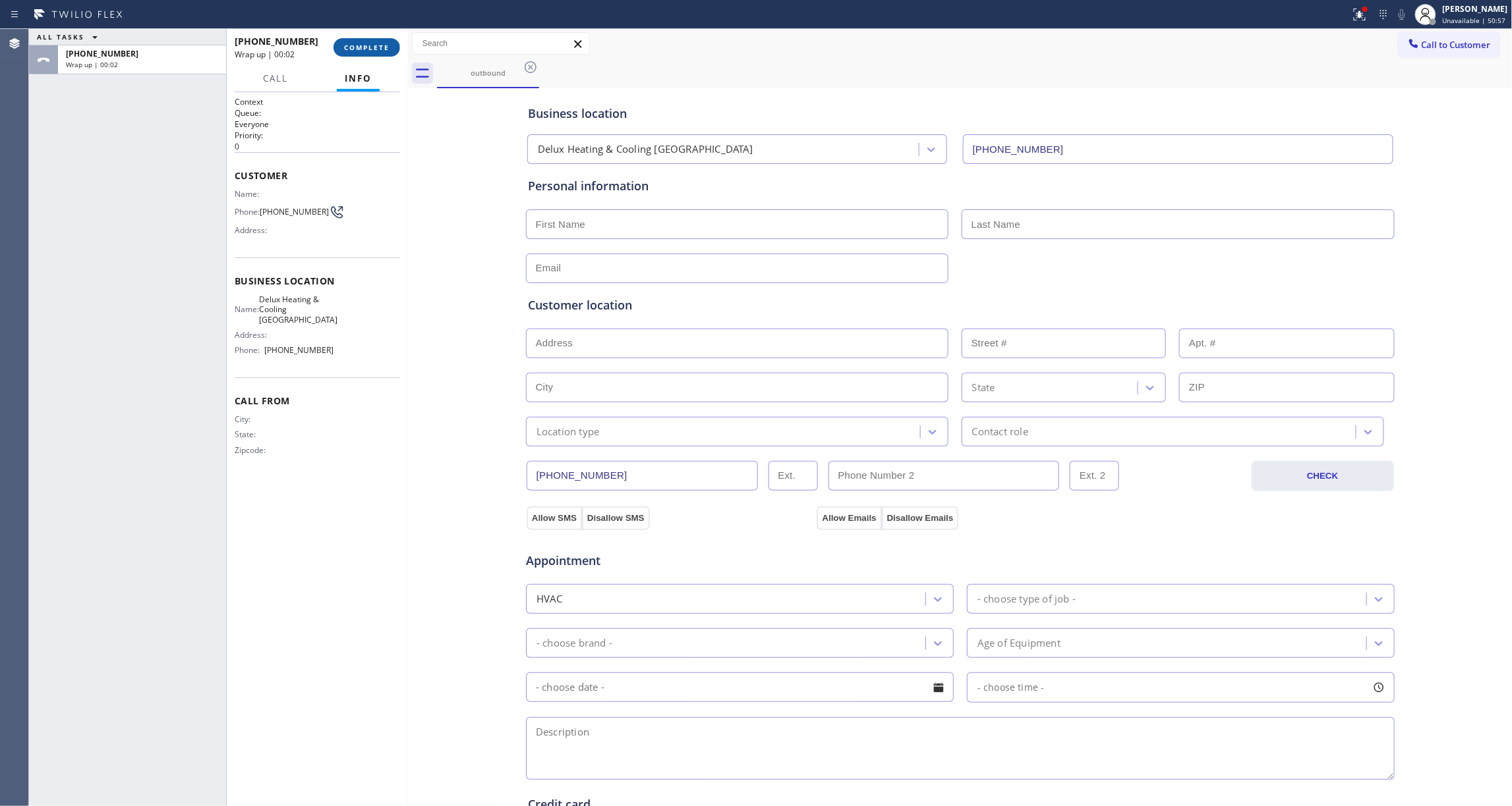
click at [383, 54] on button "COMPLETE" at bounding box center [366, 47] width 67 height 19
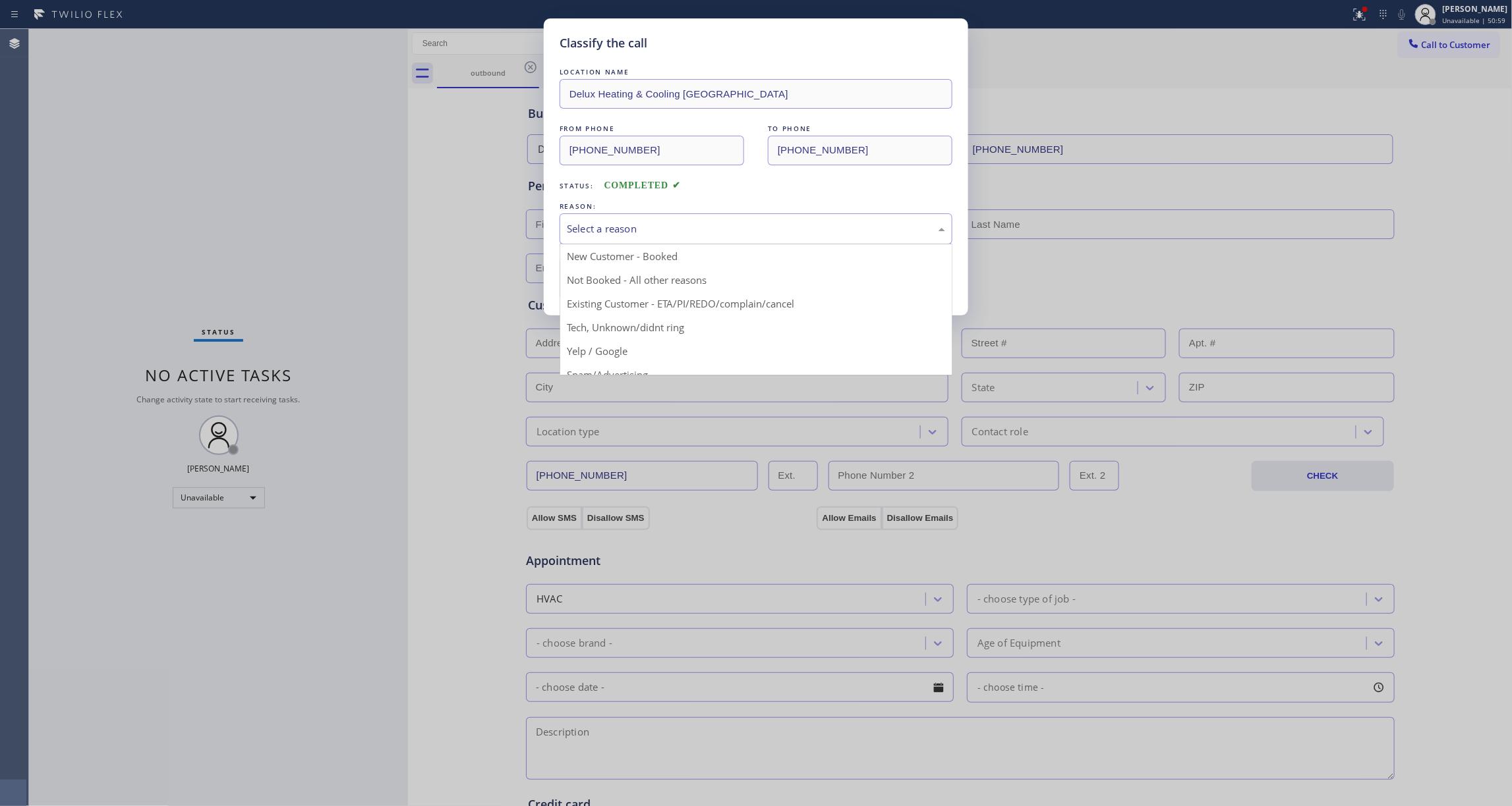
click at [585, 228] on div "Select a reason" at bounding box center [756, 229] width 378 height 15
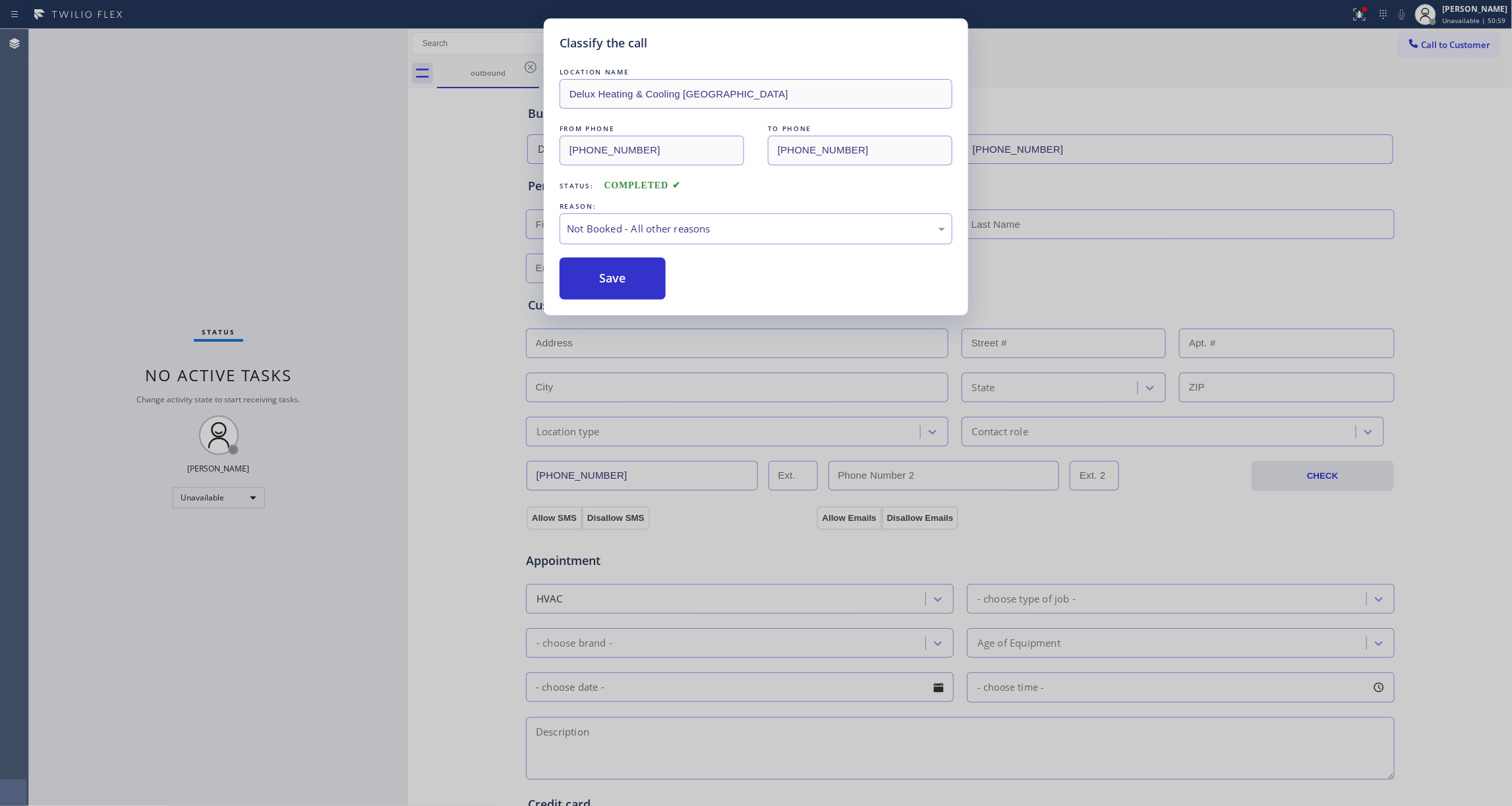
click at [596, 288] on button "Save" at bounding box center [613, 279] width 106 height 42
click at [596, 288] on button "Save" at bounding box center [613, 279] width 106 height 42
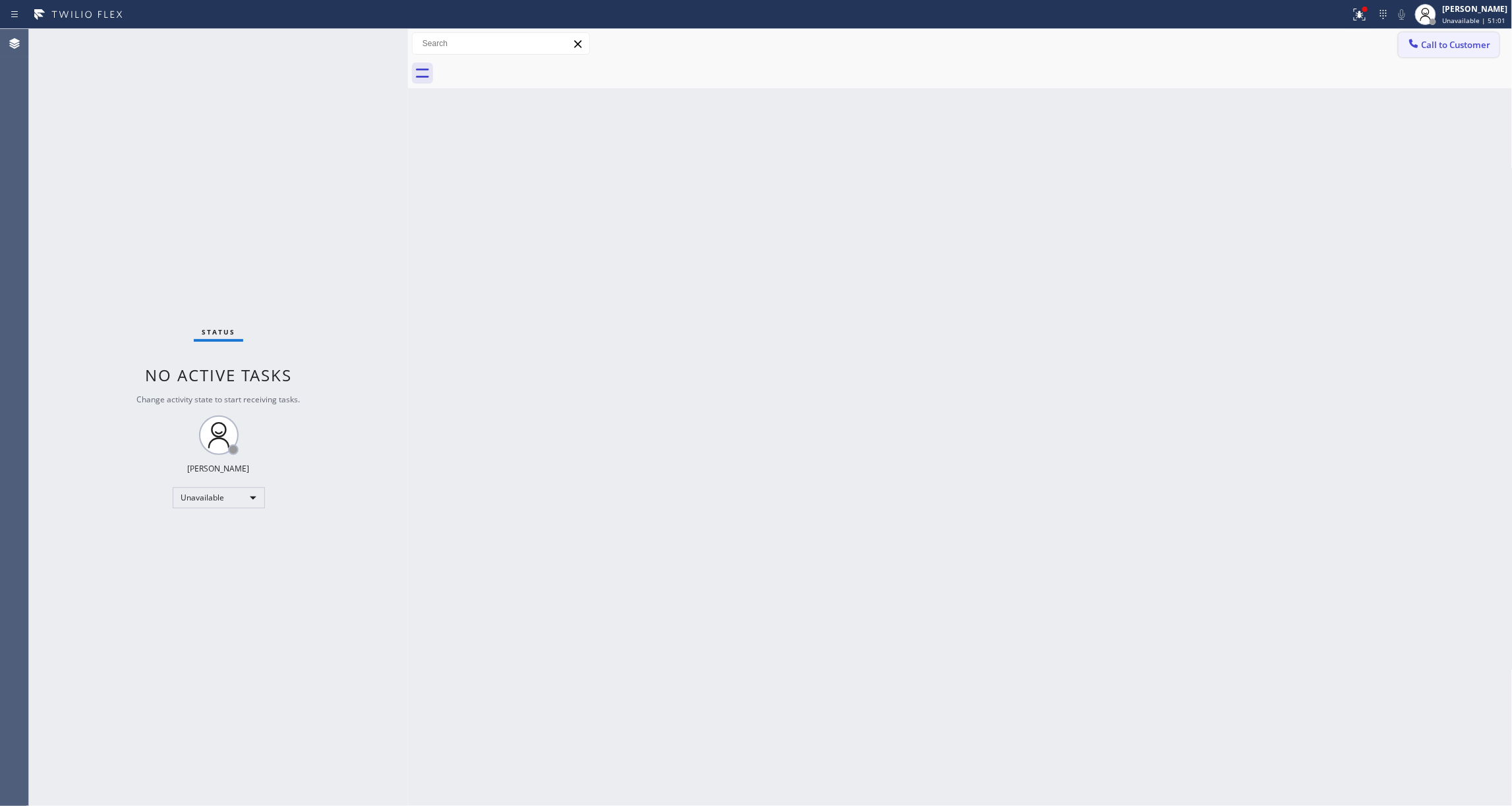
click at [1431, 47] on span "Call to Customer" at bounding box center [1456, 45] width 70 height 12
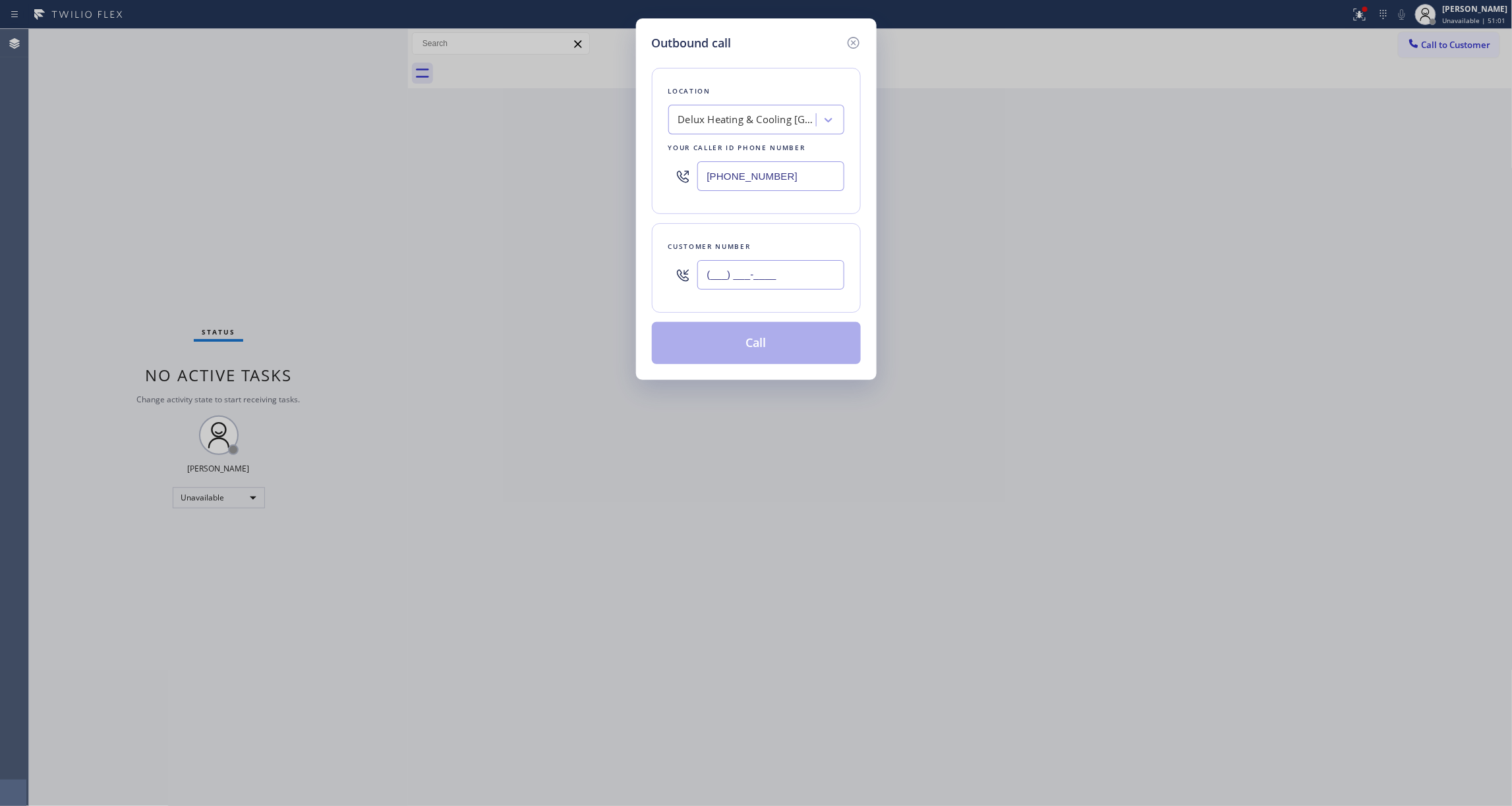
click at [721, 290] on input "(___) ___-____" at bounding box center [771, 275] width 147 height 30
paste input "925) 205-3472"
type input "[PHONE_NUMBER]"
click at [754, 346] on button "Call" at bounding box center [756, 343] width 209 height 42
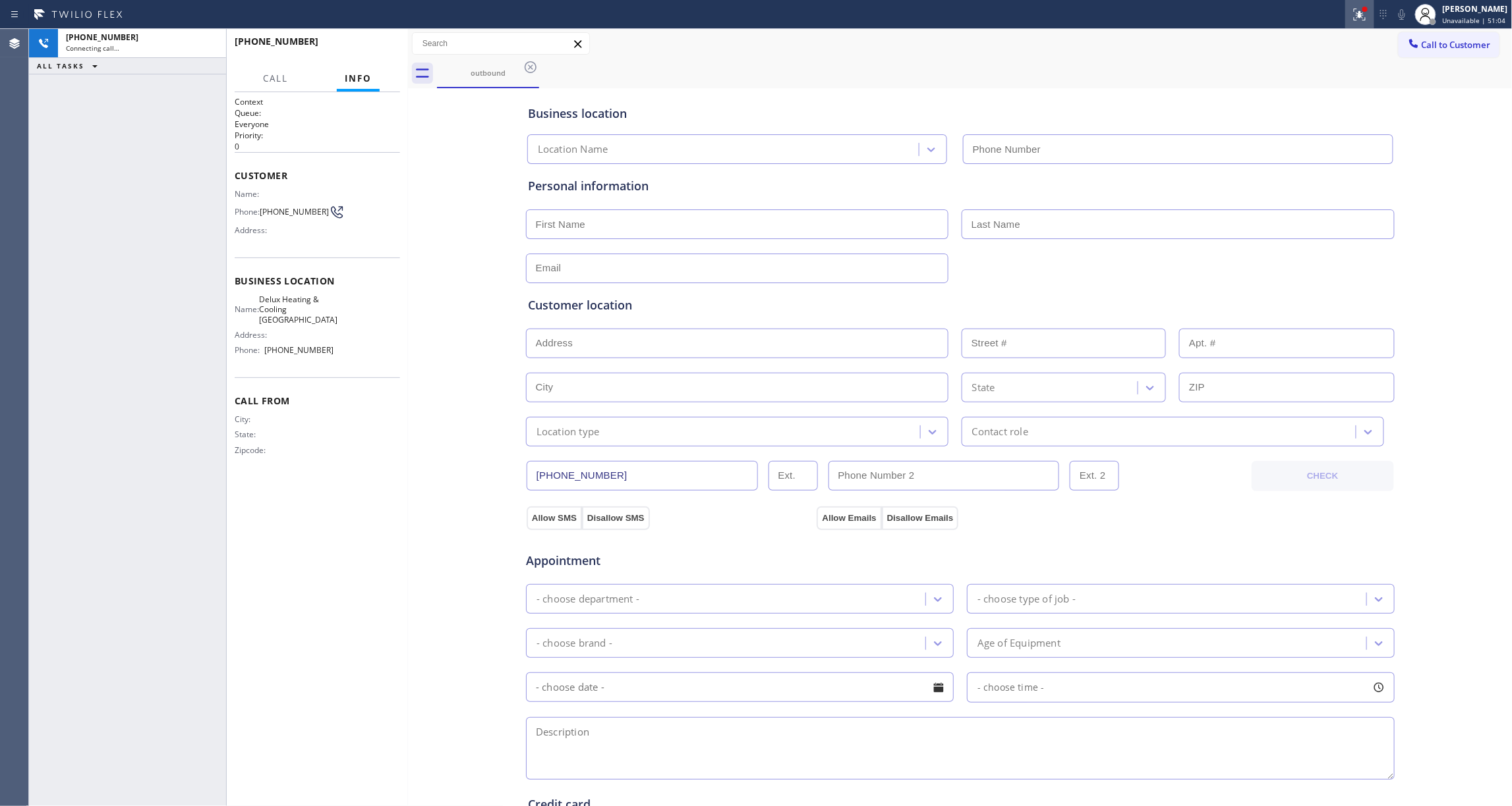
click at [1352, 16] on icon at bounding box center [1360, 14] width 16 height 16
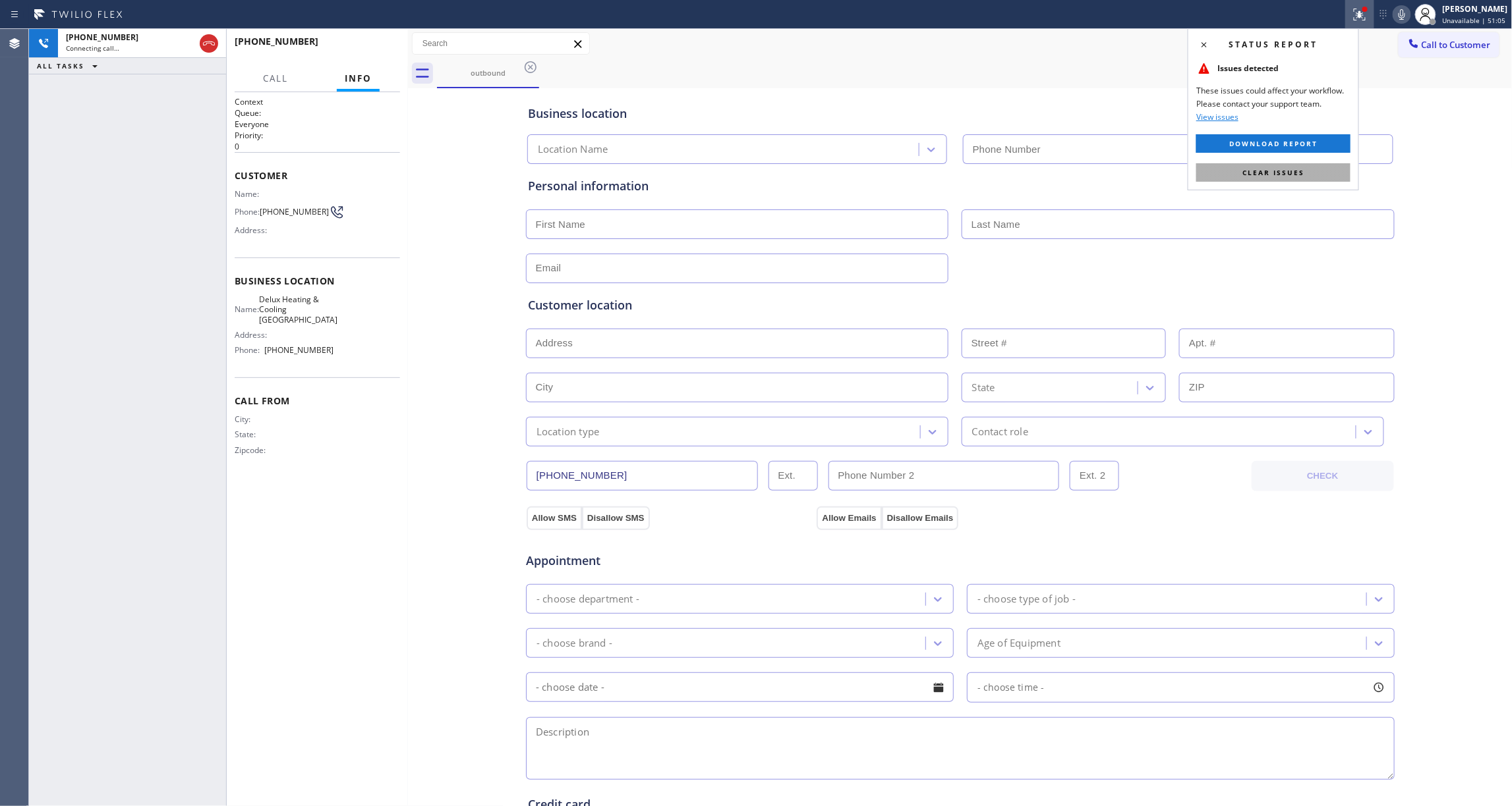
click at [1286, 170] on span "Clear issues" at bounding box center [1273, 173] width 62 height 9
type input "[PHONE_NUMBER]"
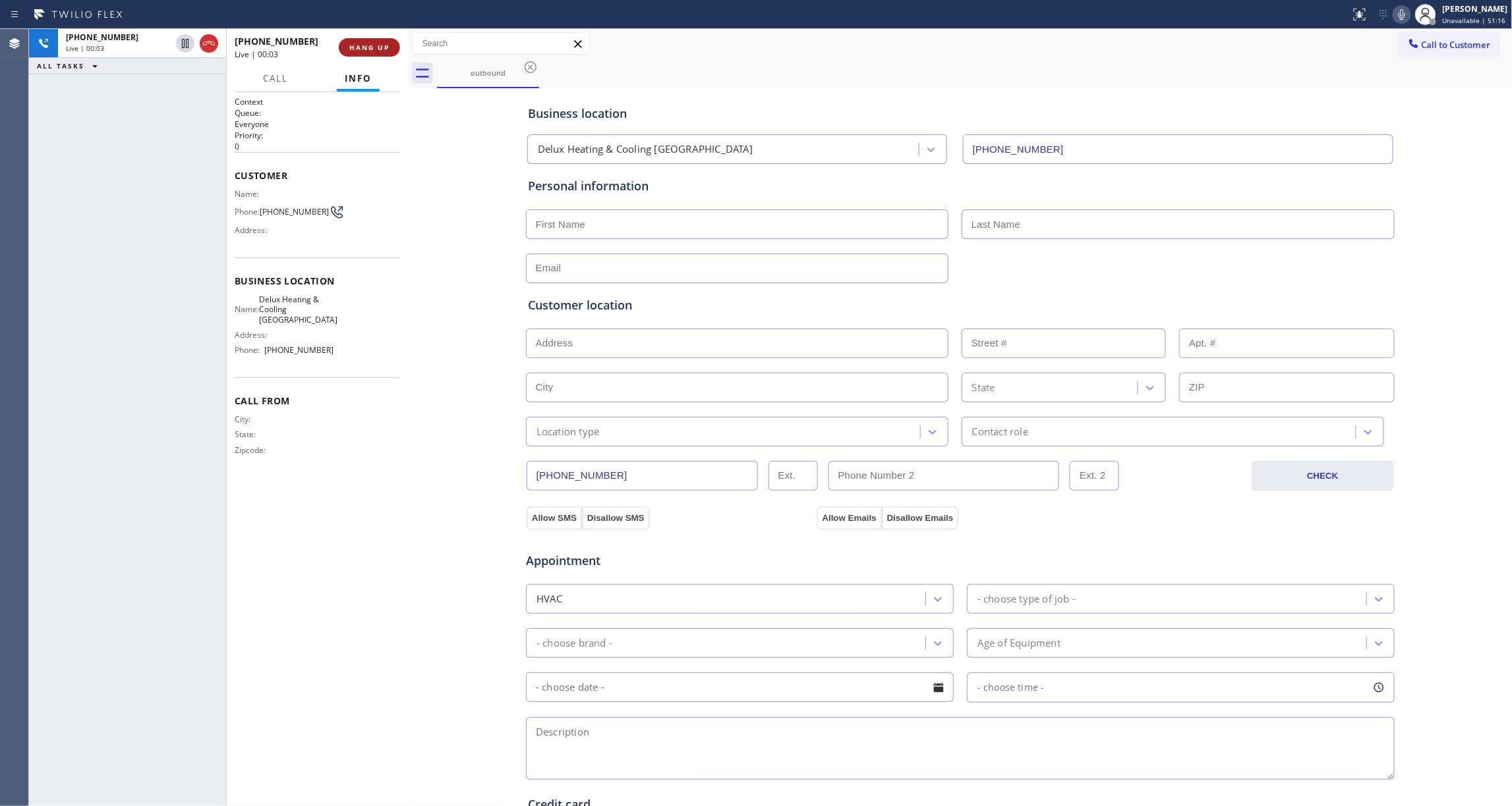
click at [349, 53] on button "HANG UP" at bounding box center [369, 47] width 61 height 19
click at [383, 46] on span "COMPLETE" at bounding box center [366, 47] width 46 height 9
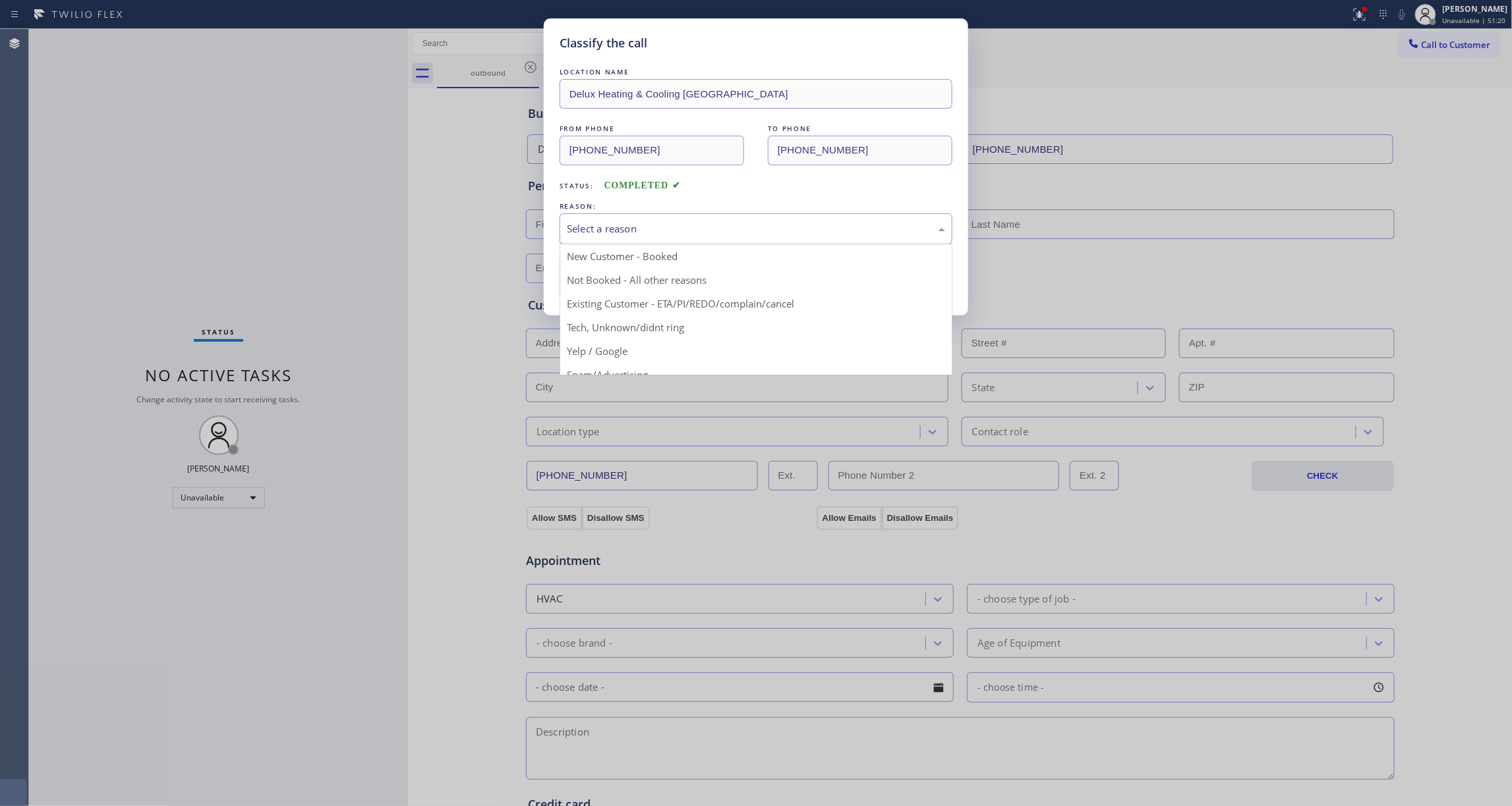
click at [596, 217] on div "Select a reason" at bounding box center [756, 229] width 393 height 31
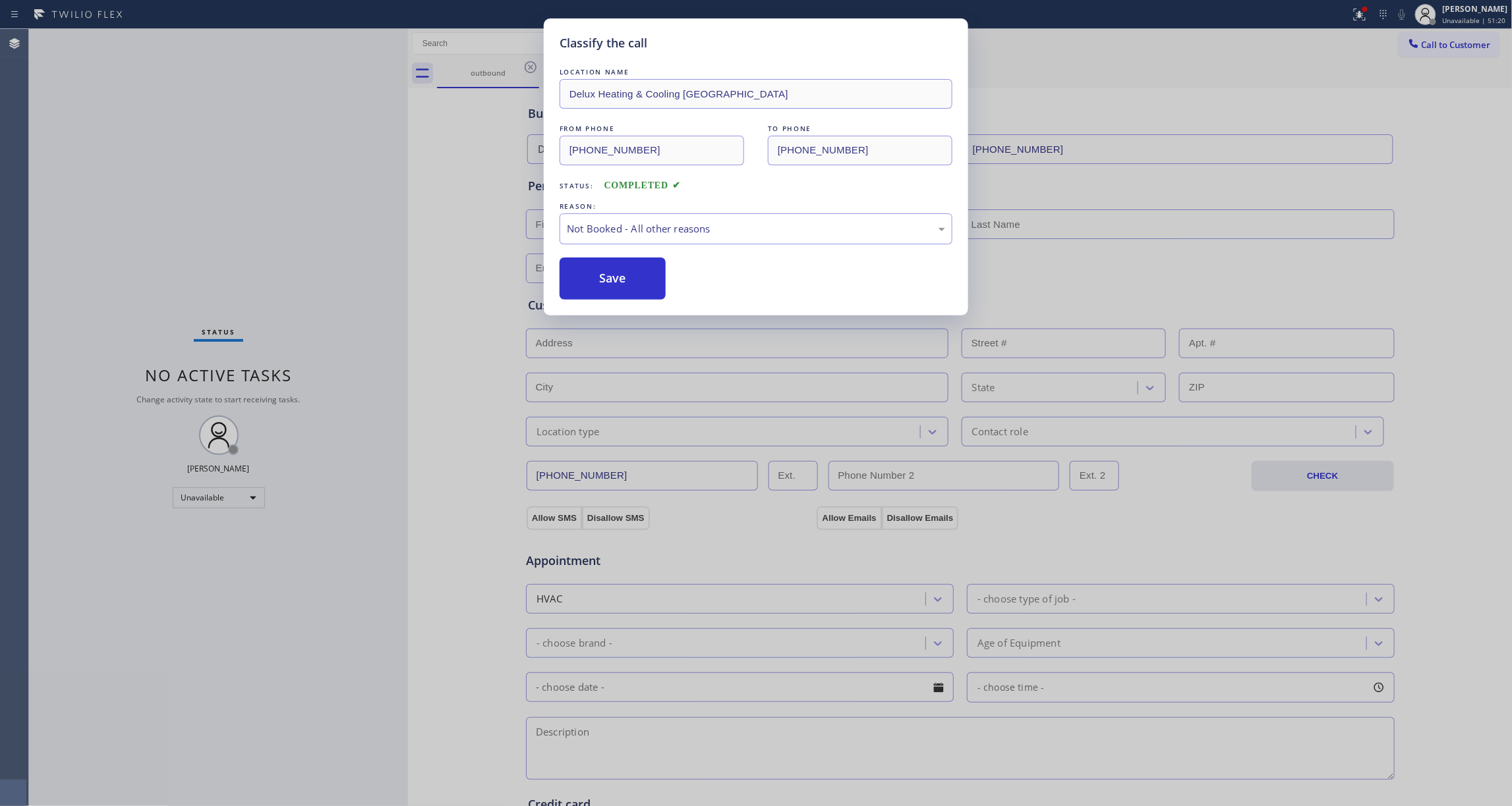
click at [599, 276] on button "Save" at bounding box center [613, 279] width 106 height 42
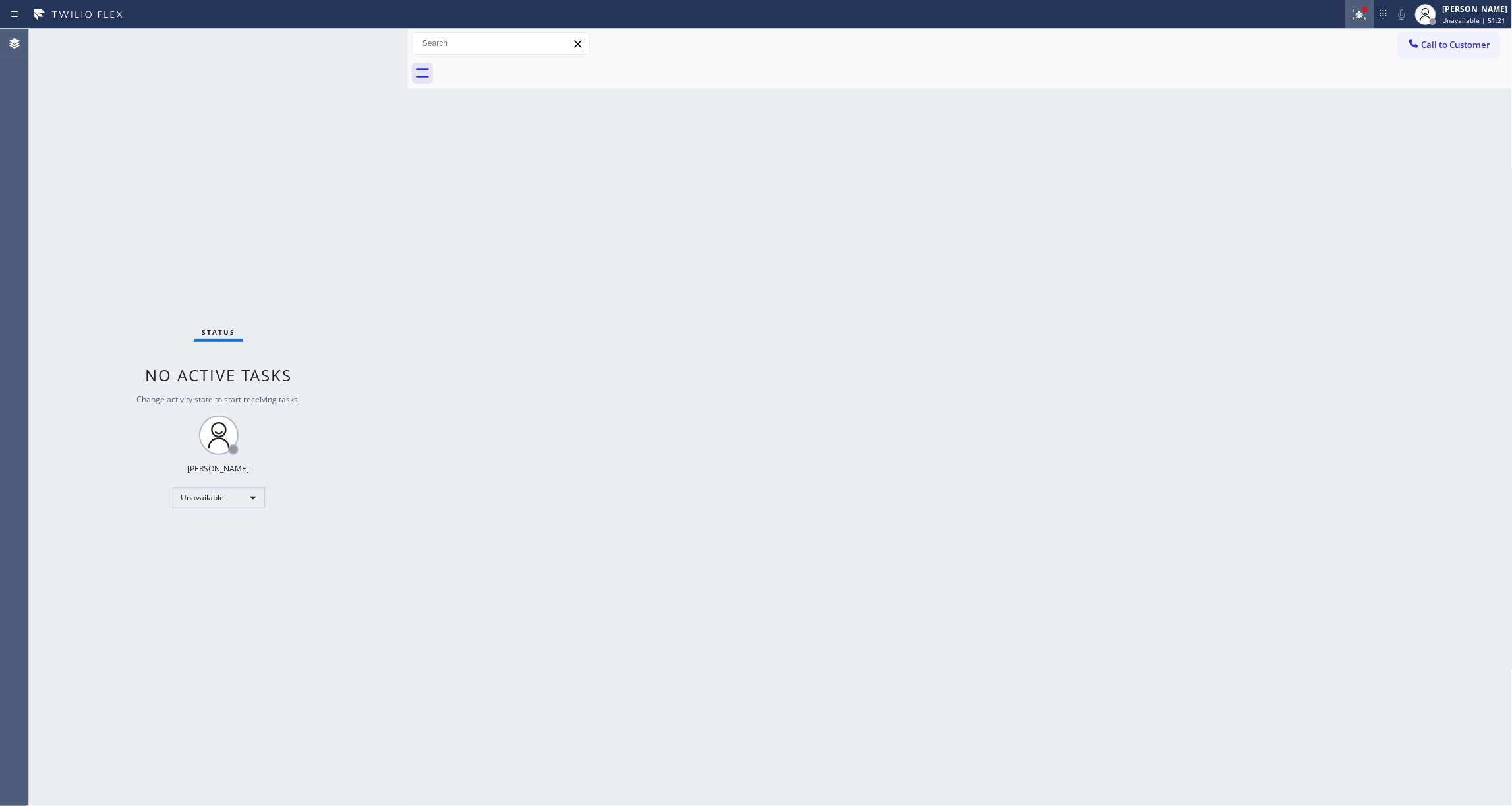
click at [1352, 16] on icon at bounding box center [1360, 14] width 16 height 16
drag, startPoint x: 1306, startPoint y: 176, endPoint x: 1308, endPoint y: 159, distance: 17.1
click at [1305, 170] on button "Clear issues" at bounding box center [1274, 173] width 154 height 19
click at [1441, 52] on button "Call to Customer" at bounding box center [1448, 45] width 101 height 25
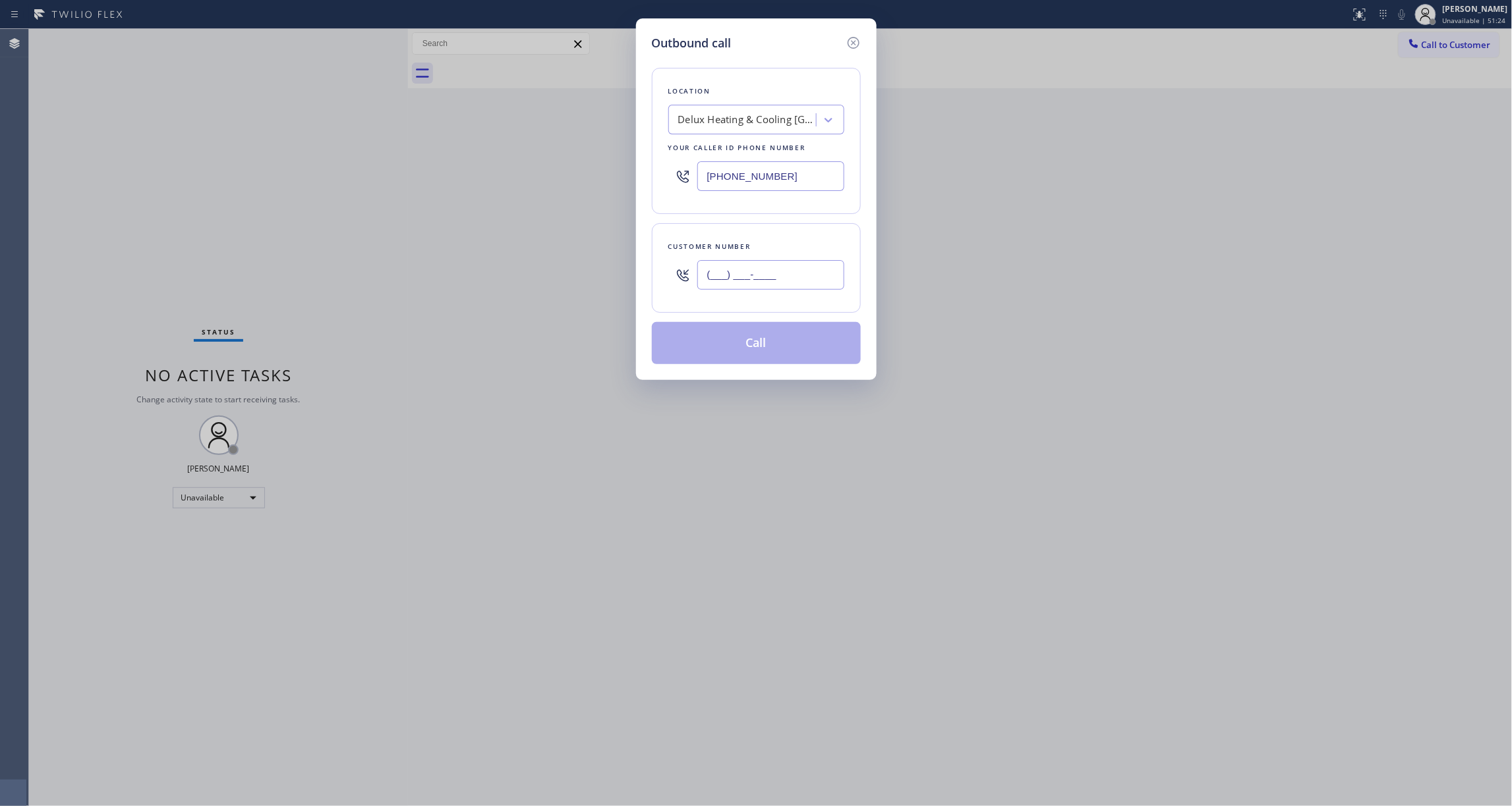
click at [779, 276] on input "(___) ___-____" at bounding box center [771, 275] width 147 height 30
paste input "925) 205-3472"
type input "[PHONE_NUMBER]"
click at [765, 341] on button "Call" at bounding box center [756, 343] width 209 height 42
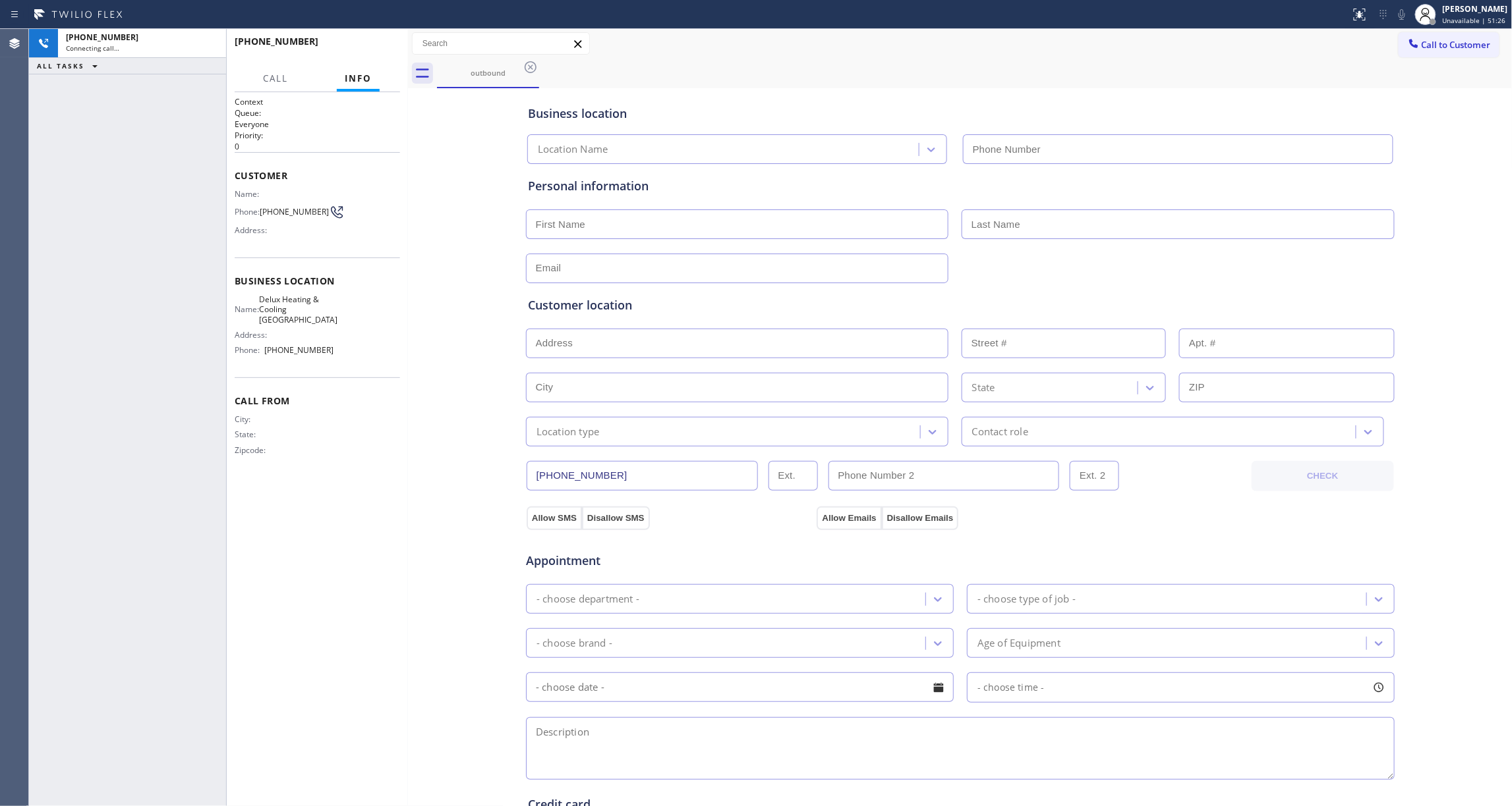
type input "[PHONE_NUMBER]"
click at [70, 309] on div "[PHONE_NUMBER] Live | 00:05 ALL TASKS ALL TASKS ACTIVE TASKS TASKS IN WRAP UP" at bounding box center [128, 418] width 197 height 778
click at [372, 52] on button "HANG UP" at bounding box center [369, 47] width 61 height 19
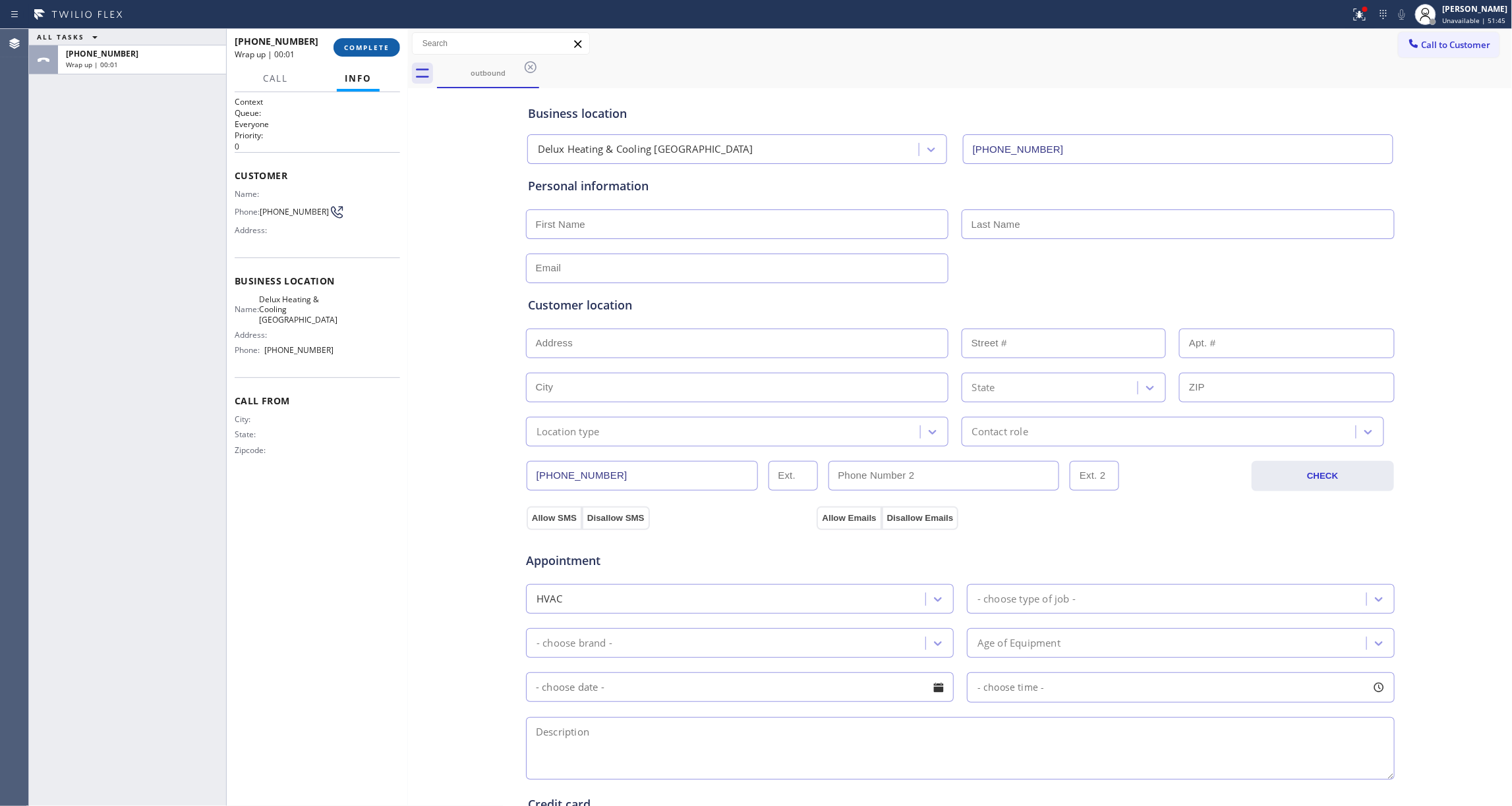
click at [371, 51] on button "COMPLETE" at bounding box center [366, 47] width 67 height 19
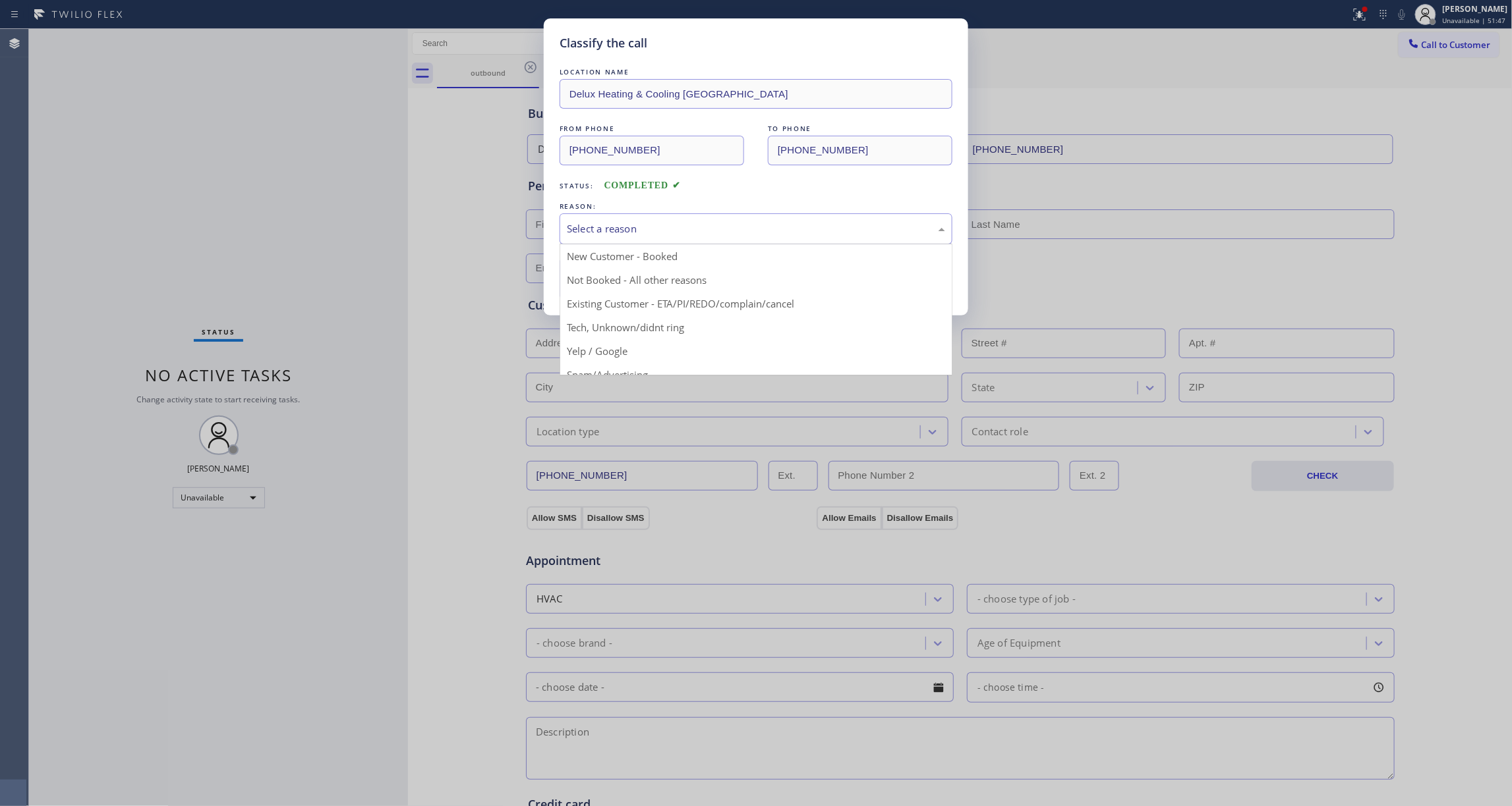
click at [655, 223] on div "Select a reason" at bounding box center [756, 229] width 378 height 15
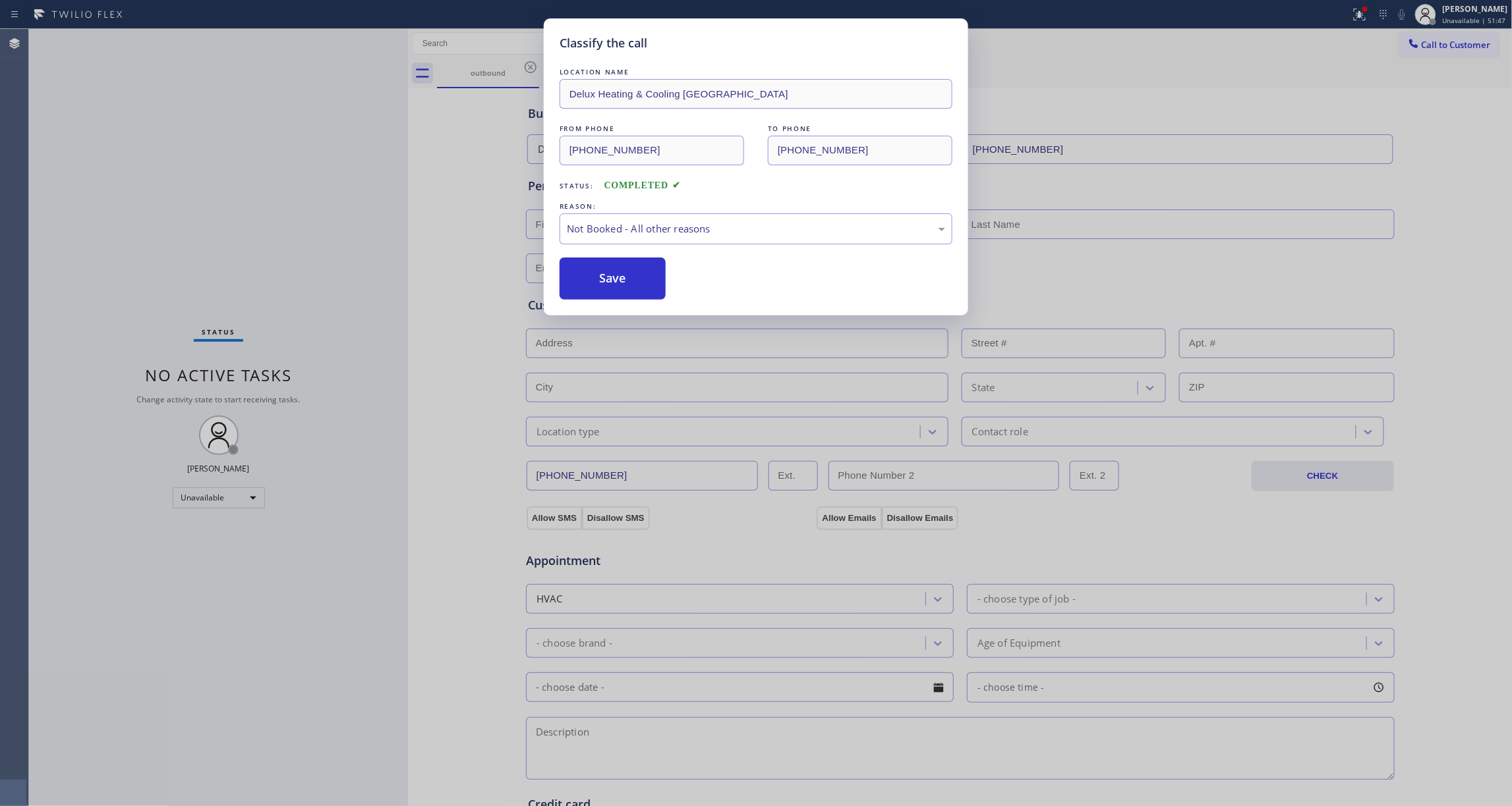
click at [606, 276] on button "Save" at bounding box center [613, 279] width 106 height 42
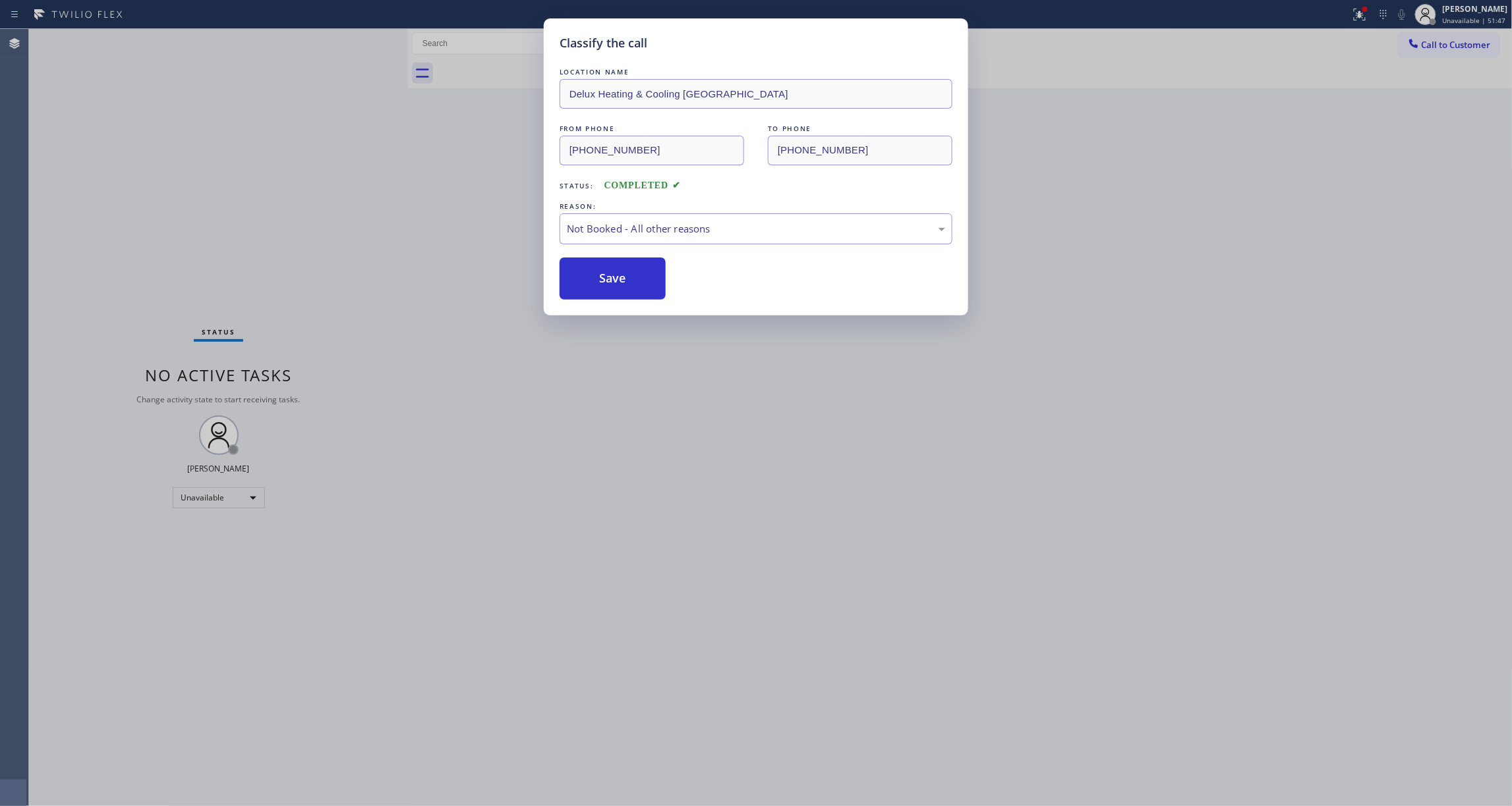
click at [606, 276] on button "Save" at bounding box center [613, 279] width 106 height 42
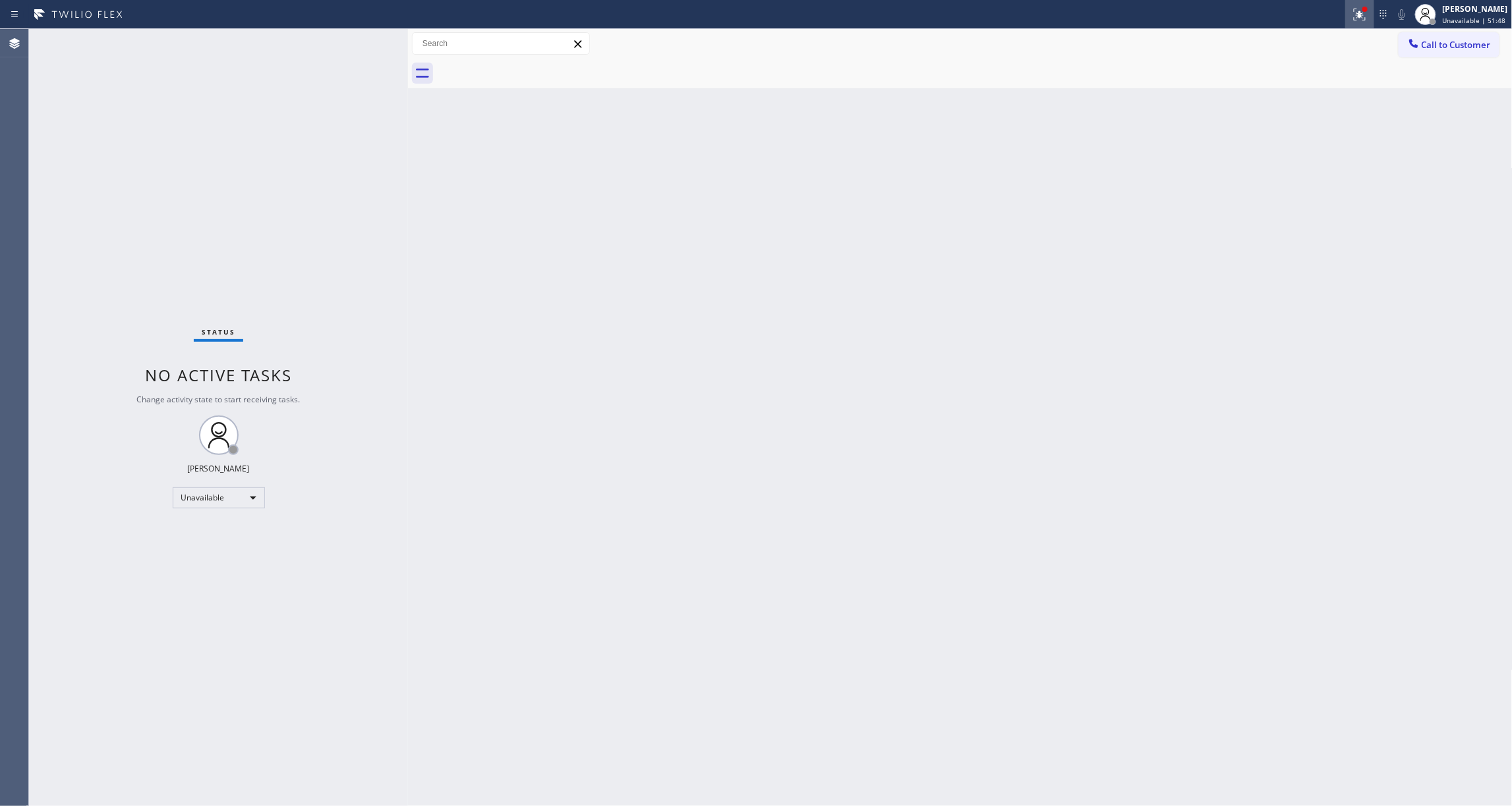
click at [1352, 17] on icon at bounding box center [1360, 14] width 16 height 16
click at [1287, 166] on button "Clear issues" at bounding box center [1274, 173] width 154 height 19
click at [212, 220] on div "Status No active tasks Change activity state to start receiving tasks. [PERSON_…" at bounding box center [218, 418] width 379 height 778
click at [1460, 37] on button "Call to Customer" at bounding box center [1448, 45] width 101 height 25
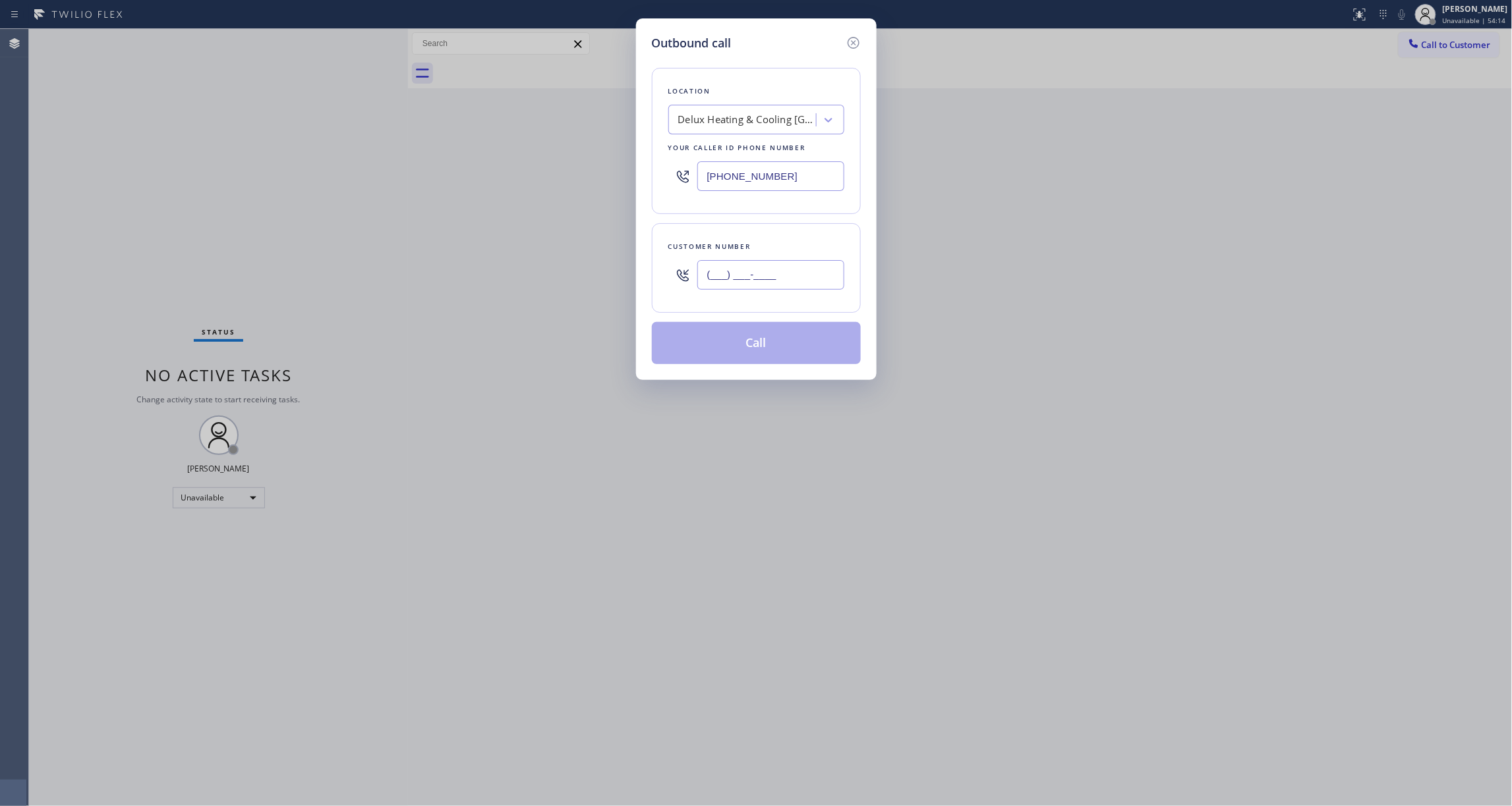
click at [741, 288] on input "(___) ___-____" at bounding box center [771, 275] width 147 height 30
paste input "719) 792-3561"
type input "[PHONE_NUMBER]"
drag, startPoint x: 791, startPoint y: 176, endPoint x: 433, endPoint y: 158, distance: 358.5
click at [433, 154] on div "Outbound call Location Delux Heating & Cooling [GEOGRAPHIC_DATA] Your caller id…" at bounding box center [756, 403] width 1512 height 806
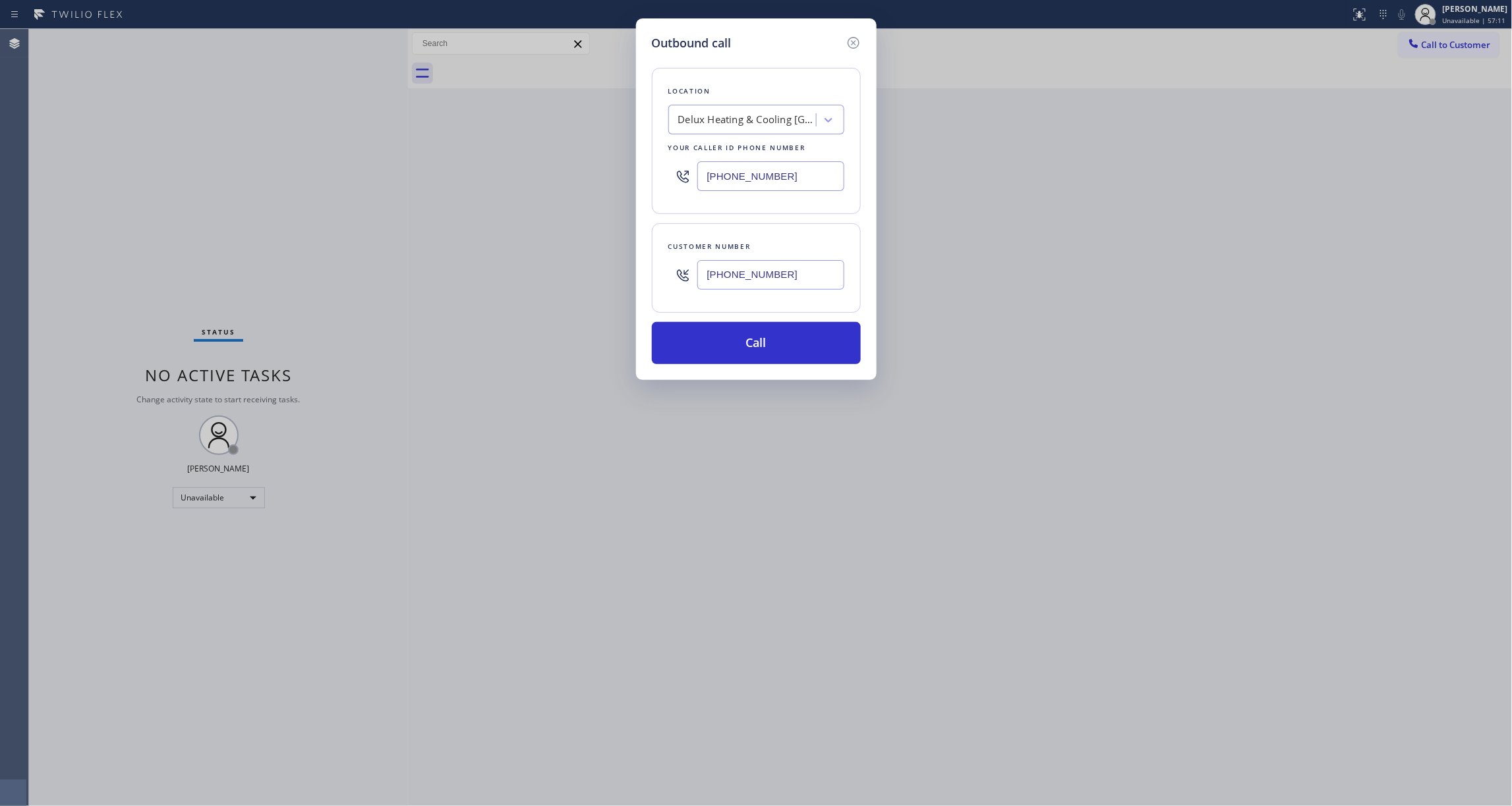
paste input "8) 244-8789"
type input "[PHONE_NUMBER]"
drag, startPoint x: 807, startPoint y: 276, endPoint x: 506, endPoint y: 244, distance: 302.7
click at [506, 244] on div "Outbound call Location Same Day Subzero Repair [GEOGRAPHIC_DATA] Your caller id…" at bounding box center [756, 403] width 1512 height 806
click at [721, 348] on button "Call" at bounding box center [756, 343] width 209 height 42
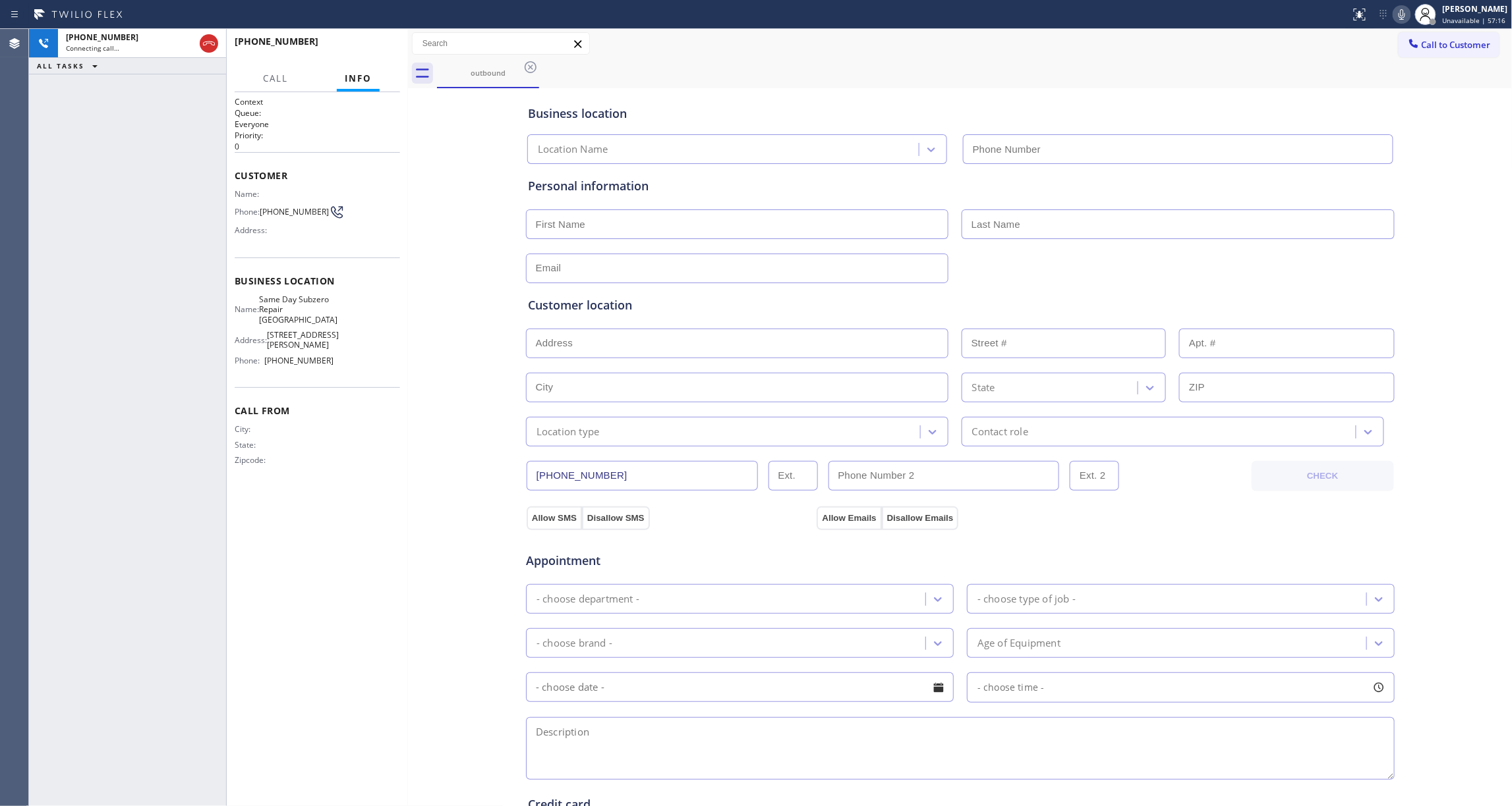
type input "[PHONE_NUMBER]"
click at [153, 286] on div "[PHONE_NUMBER] Live | 00:02 ALL TASKS ALL TASKS ACTIVE TASKS TASKS IN WRAP UP" at bounding box center [128, 418] width 197 height 778
click at [362, 47] on span "HANG UP" at bounding box center [369, 47] width 40 height 9
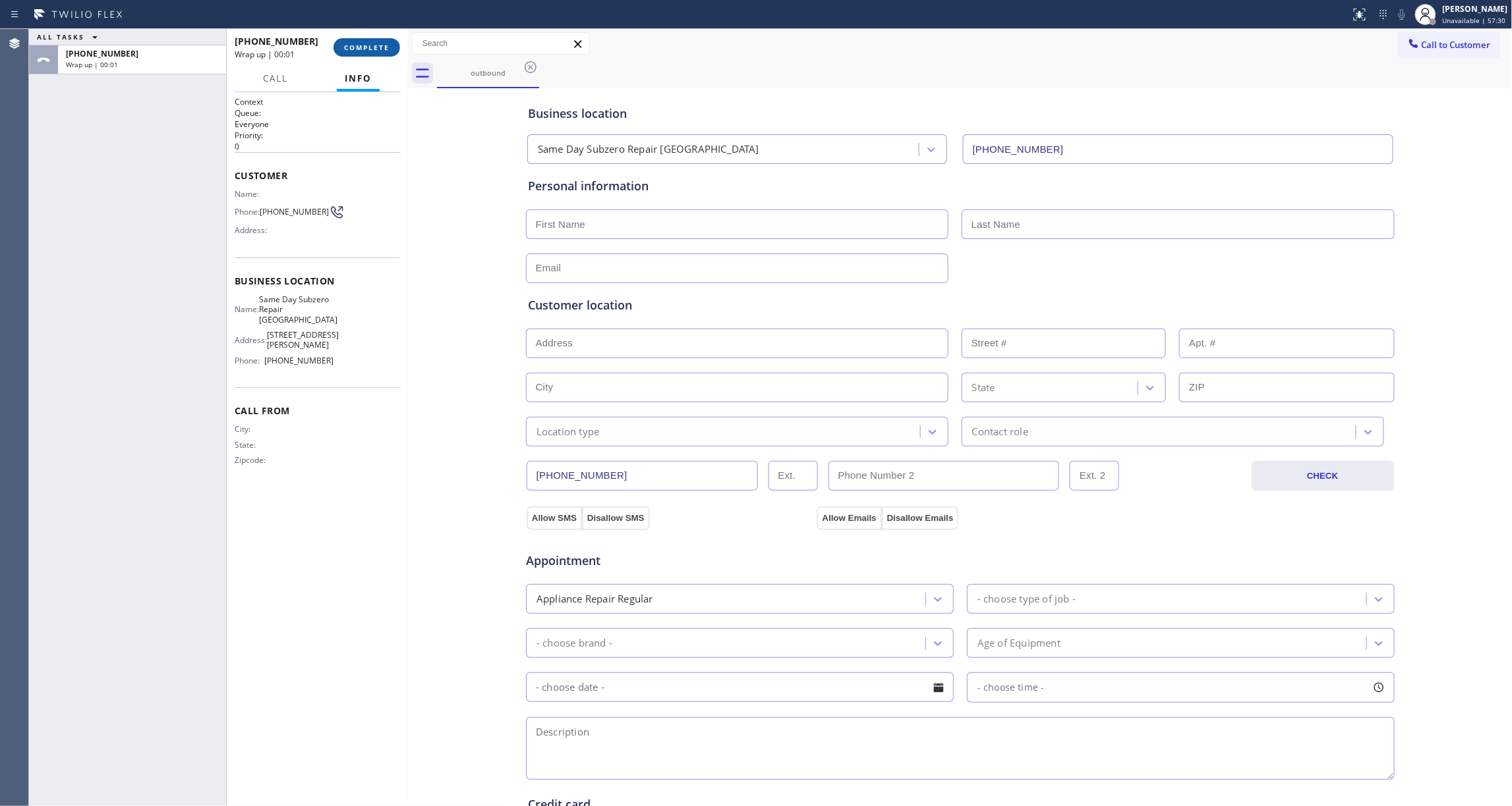
click at [362, 47] on span "COMPLETE" at bounding box center [366, 47] width 46 height 9
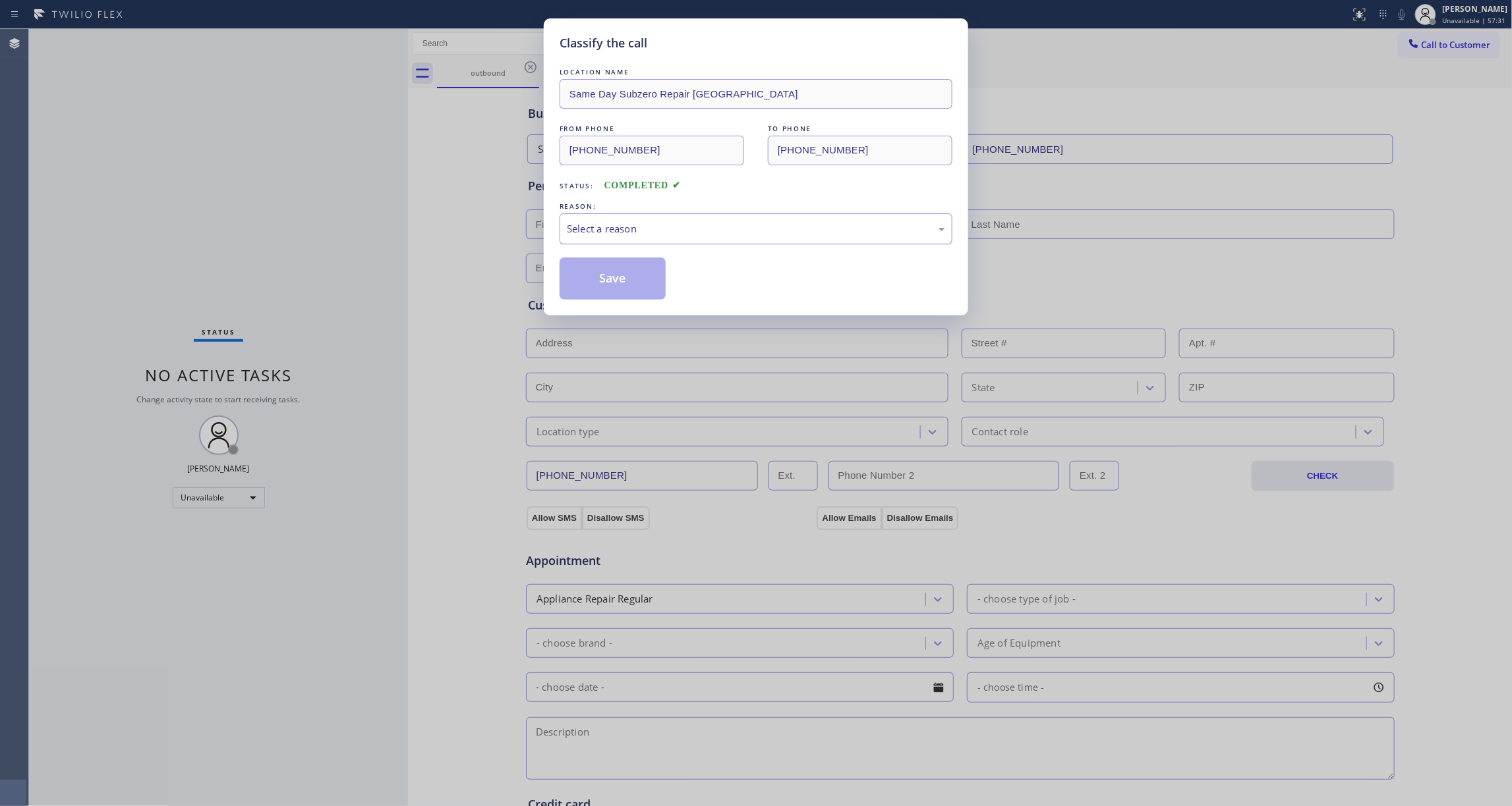
click at [666, 224] on div "Select a reason" at bounding box center [756, 229] width 378 height 15
click at [611, 288] on button "Save" at bounding box center [613, 279] width 106 height 42
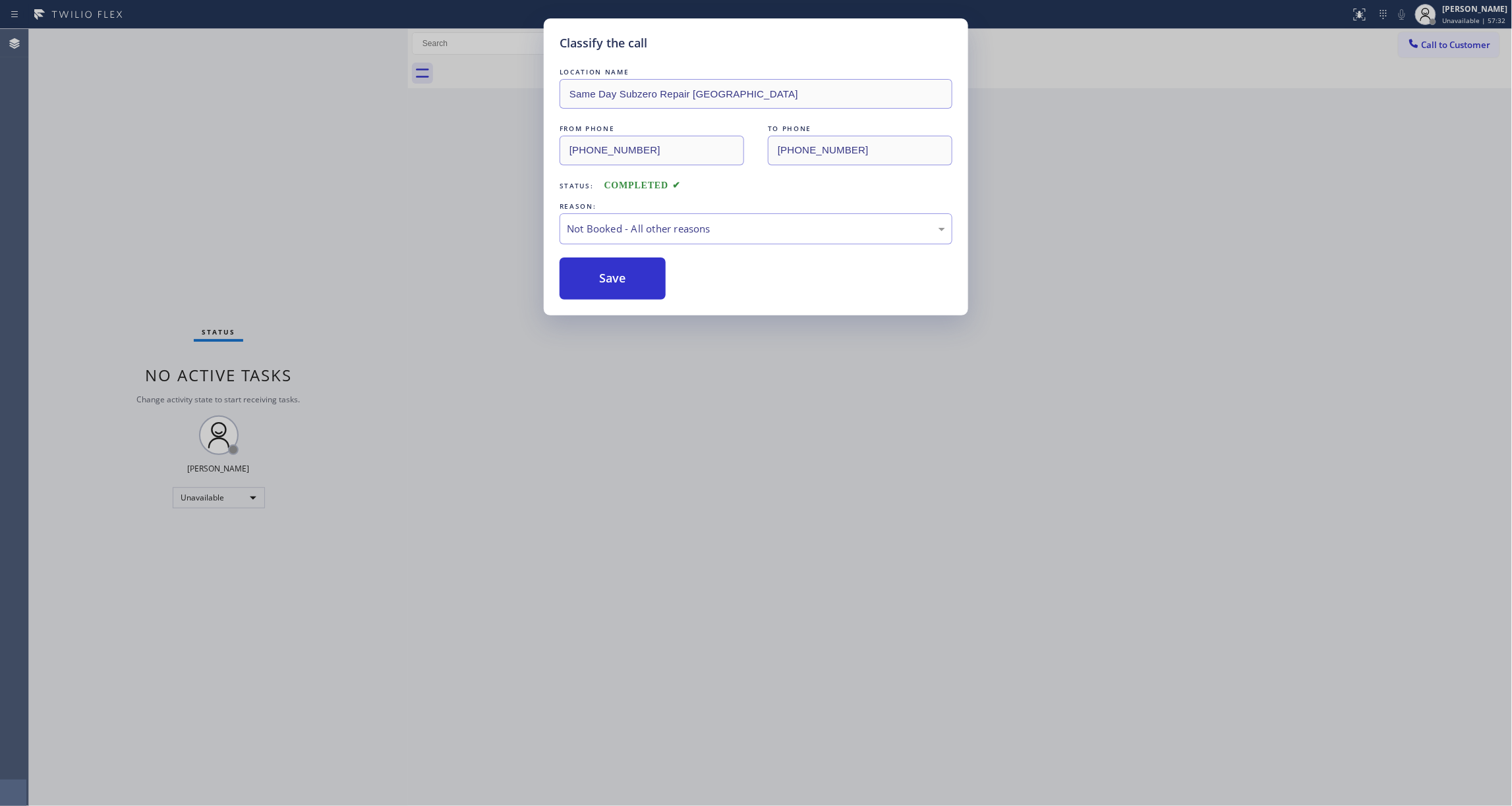
click at [611, 288] on button "Save" at bounding box center [613, 279] width 106 height 42
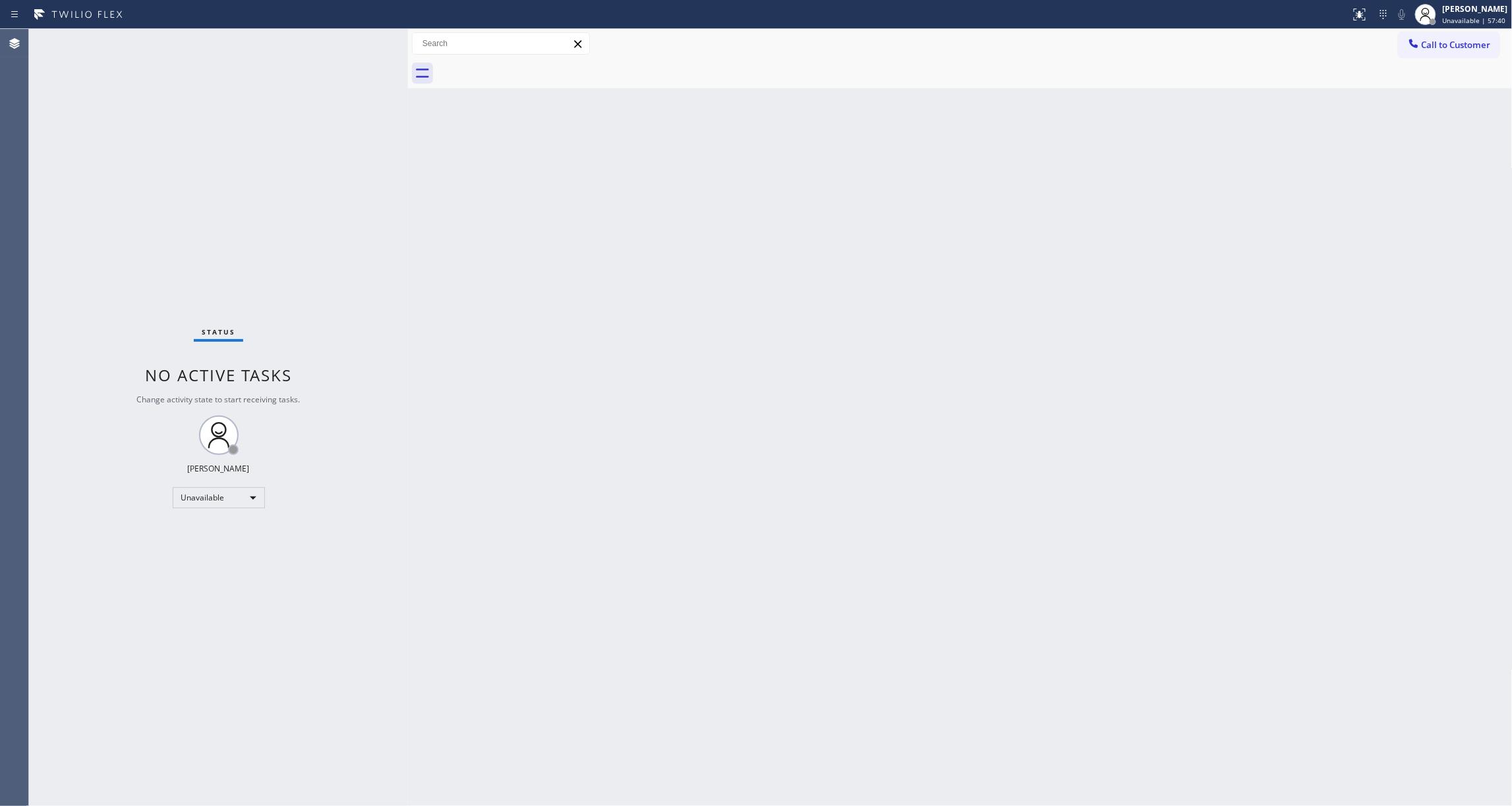
click at [48, 252] on div "Status No active tasks Change activity state to start receiving tasks. [PERSON_…" at bounding box center [218, 418] width 379 height 778
click at [1487, 49] on span "Call to Customer" at bounding box center [1456, 45] width 70 height 12
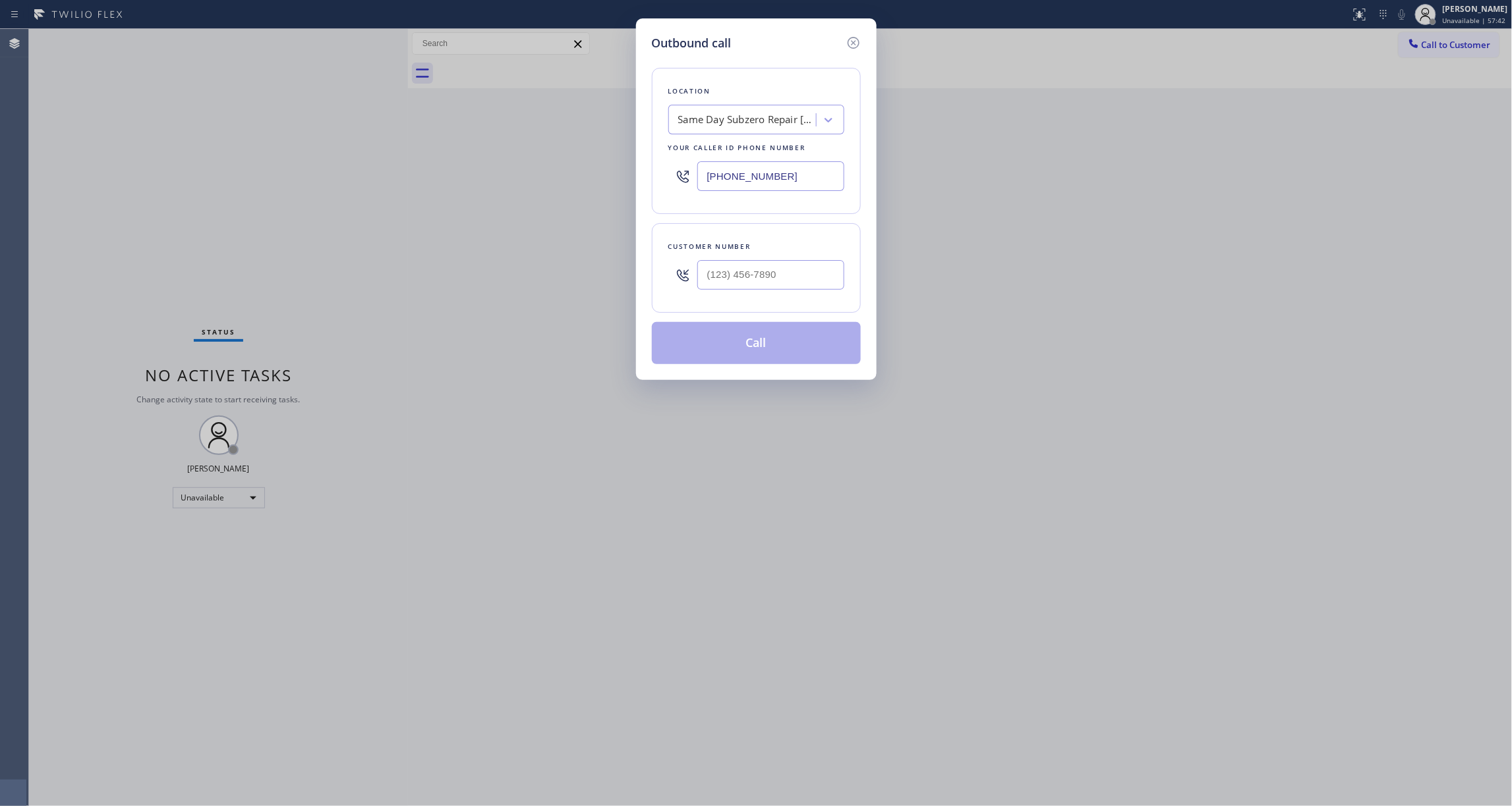
drag, startPoint x: 818, startPoint y: 179, endPoint x: 226, endPoint y: 164, distance: 592.2
click at [226, 164] on div "Outbound call Location Same Day Subzero Repair [GEOGRAPHIC_DATA] Your caller id…" at bounding box center [756, 403] width 1512 height 806
paste input "57) 845-8170"
type input "[PHONE_NUMBER]"
drag, startPoint x: 752, startPoint y: 273, endPoint x: 868, endPoint y: 317, distance: 124.1
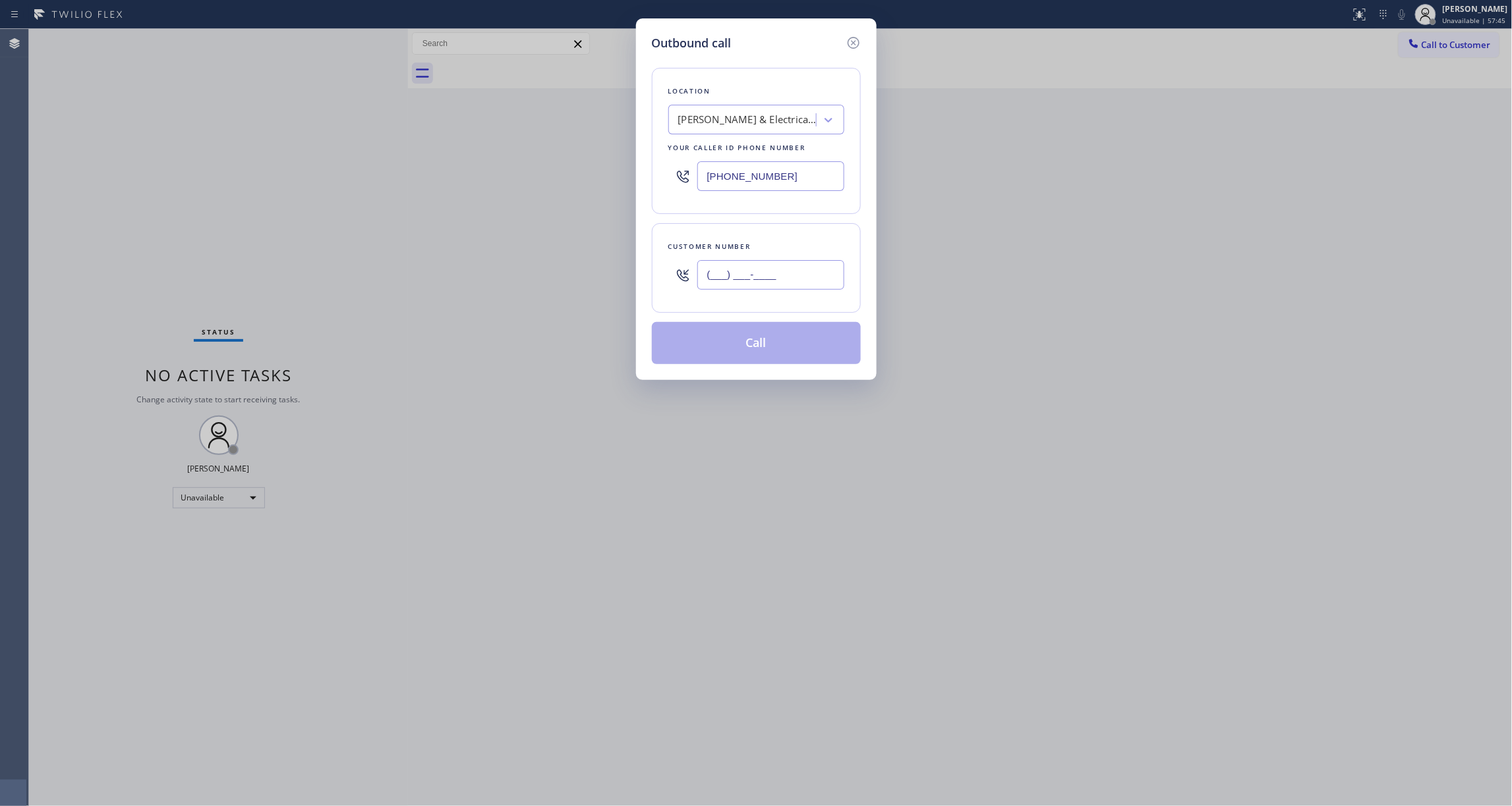
click at [752, 273] on input "(___) ___-____" at bounding box center [771, 275] width 147 height 30
paste input "415) 969-8401"
type input "[PHONE_NUMBER]"
click at [783, 338] on button "Call" at bounding box center [756, 343] width 209 height 42
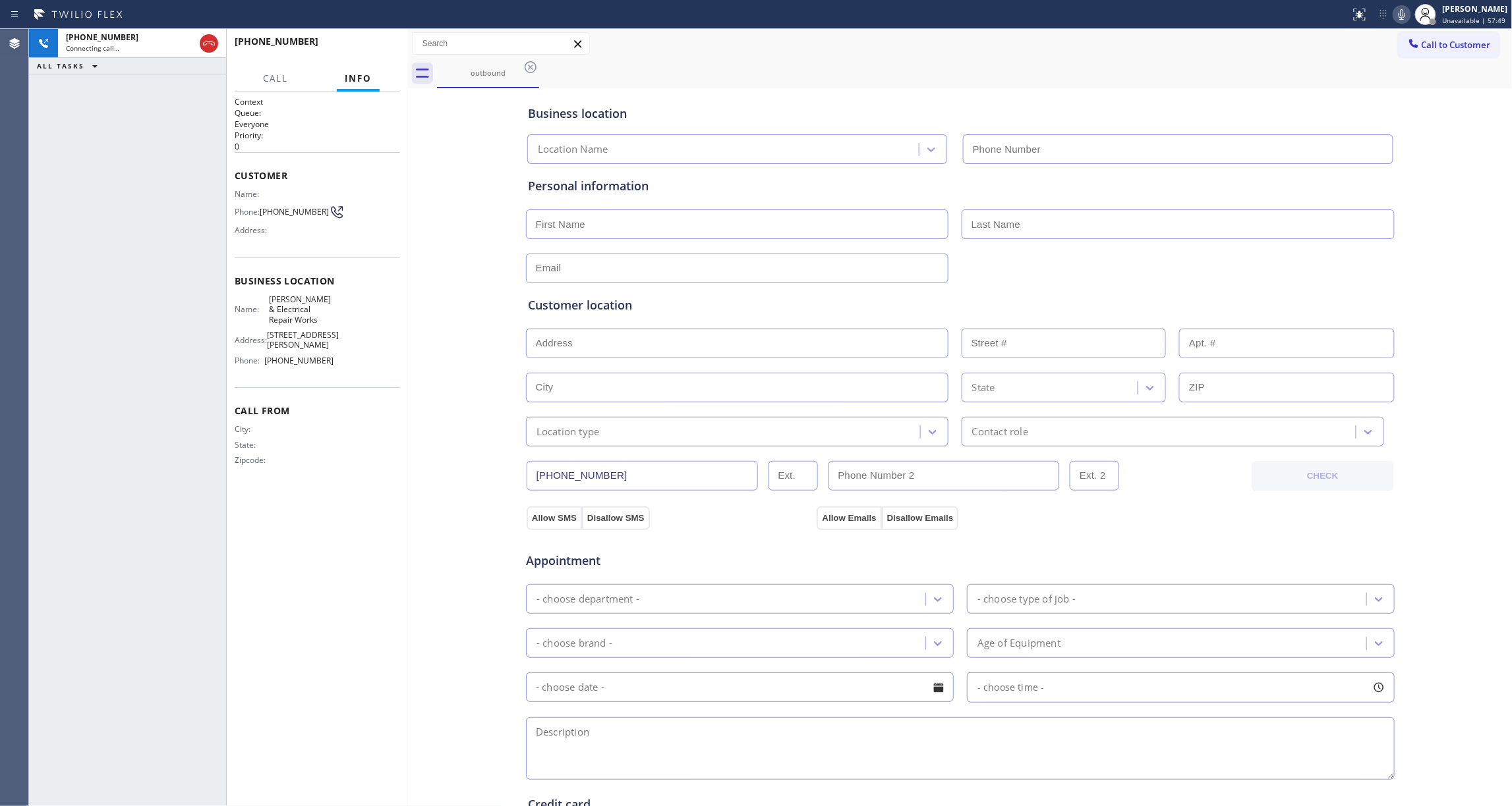
type input "[PHONE_NUMBER]"
drag, startPoint x: 207, startPoint y: 37, endPoint x: 224, endPoint y: 42, distance: 17.7
click at [207, 37] on icon at bounding box center [209, 43] width 16 height 16
click at [366, 47] on span "COMPLETE" at bounding box center [366, 47] width 46 height 9
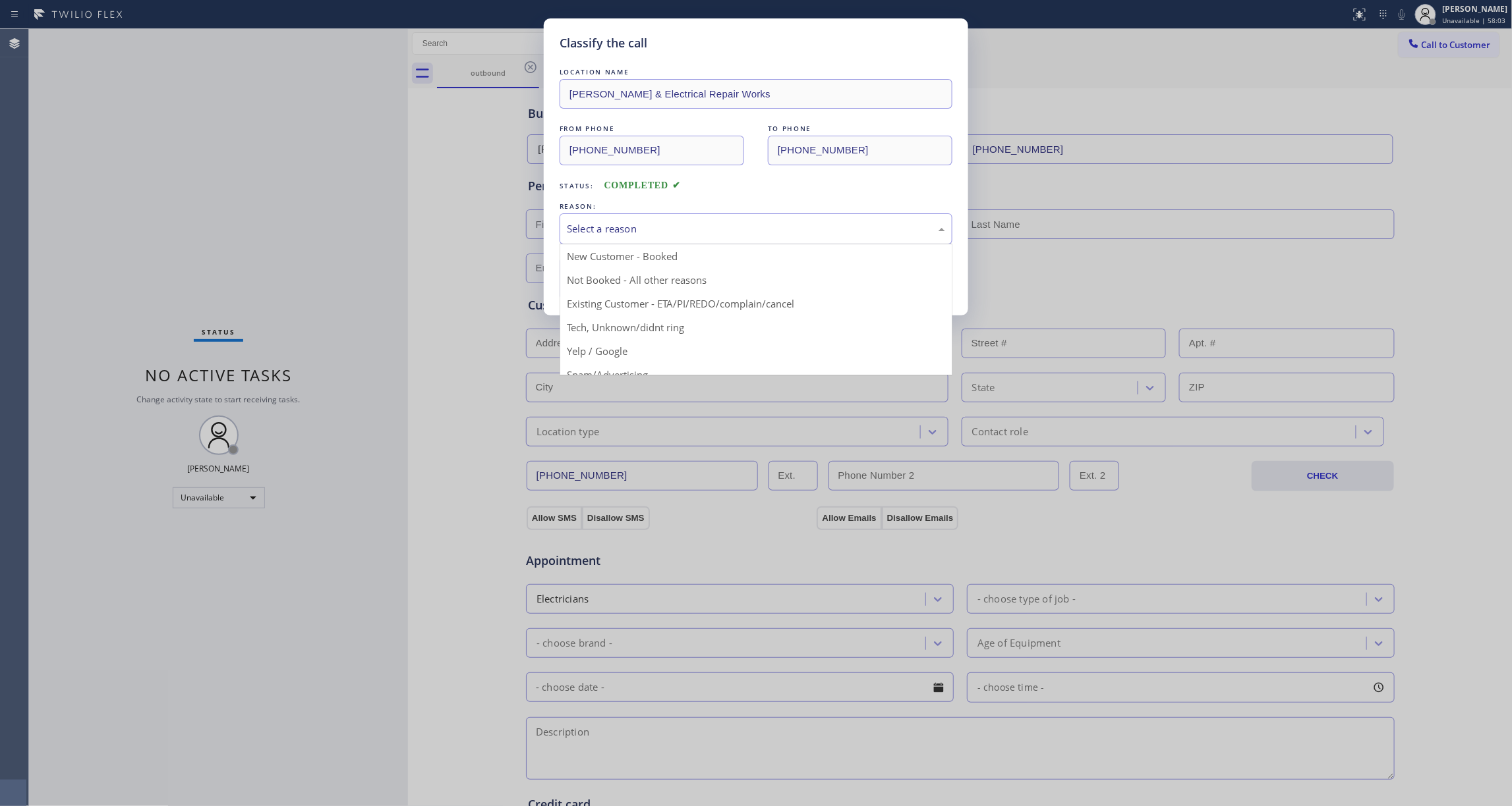
click at [625, 227] on div "Select a reason" at bounding box center [756, 229] width 378 height 15
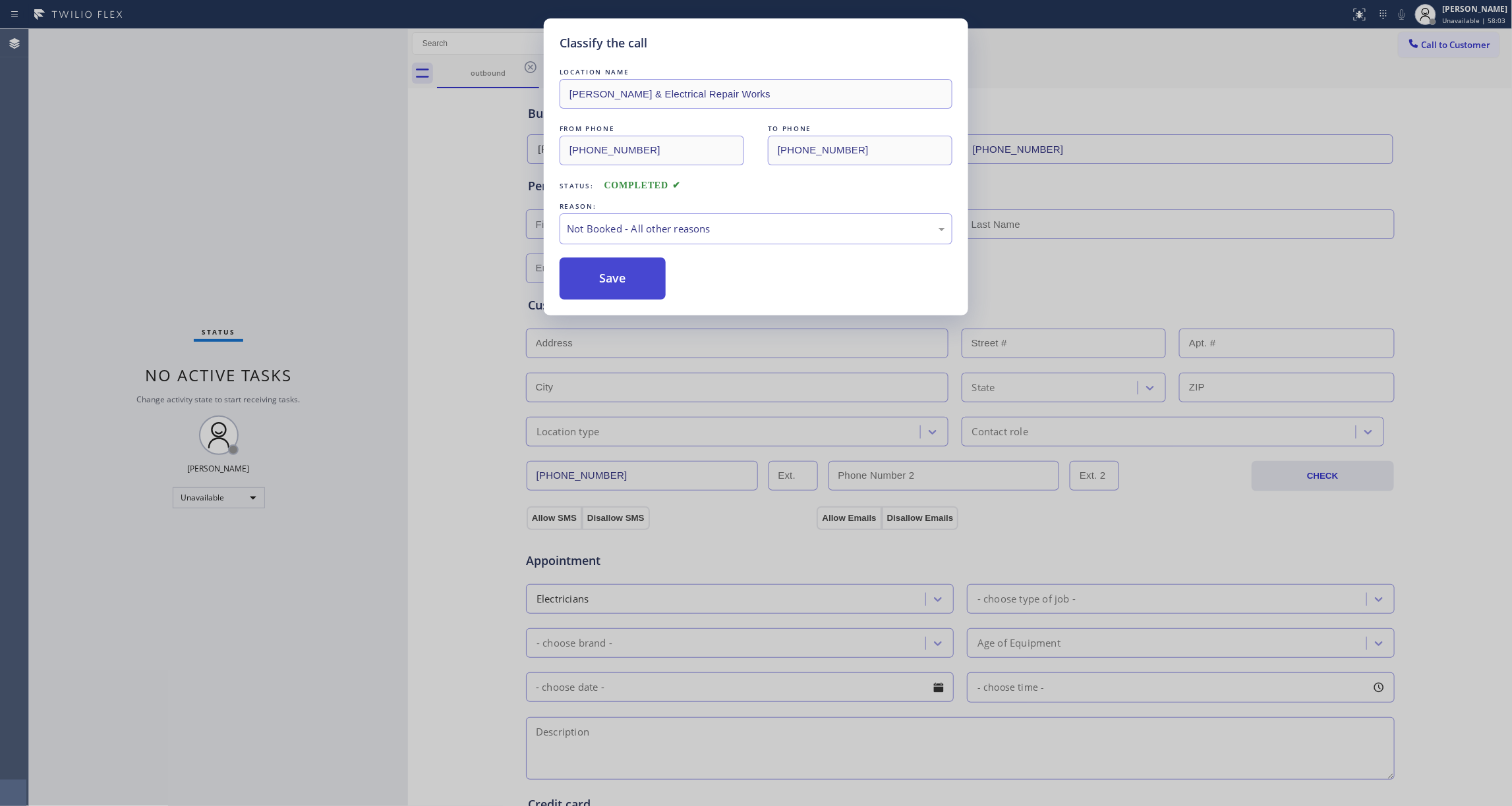
click at [611, 275] on button "Save" at bounding box center [613, 279] width 106 height 42
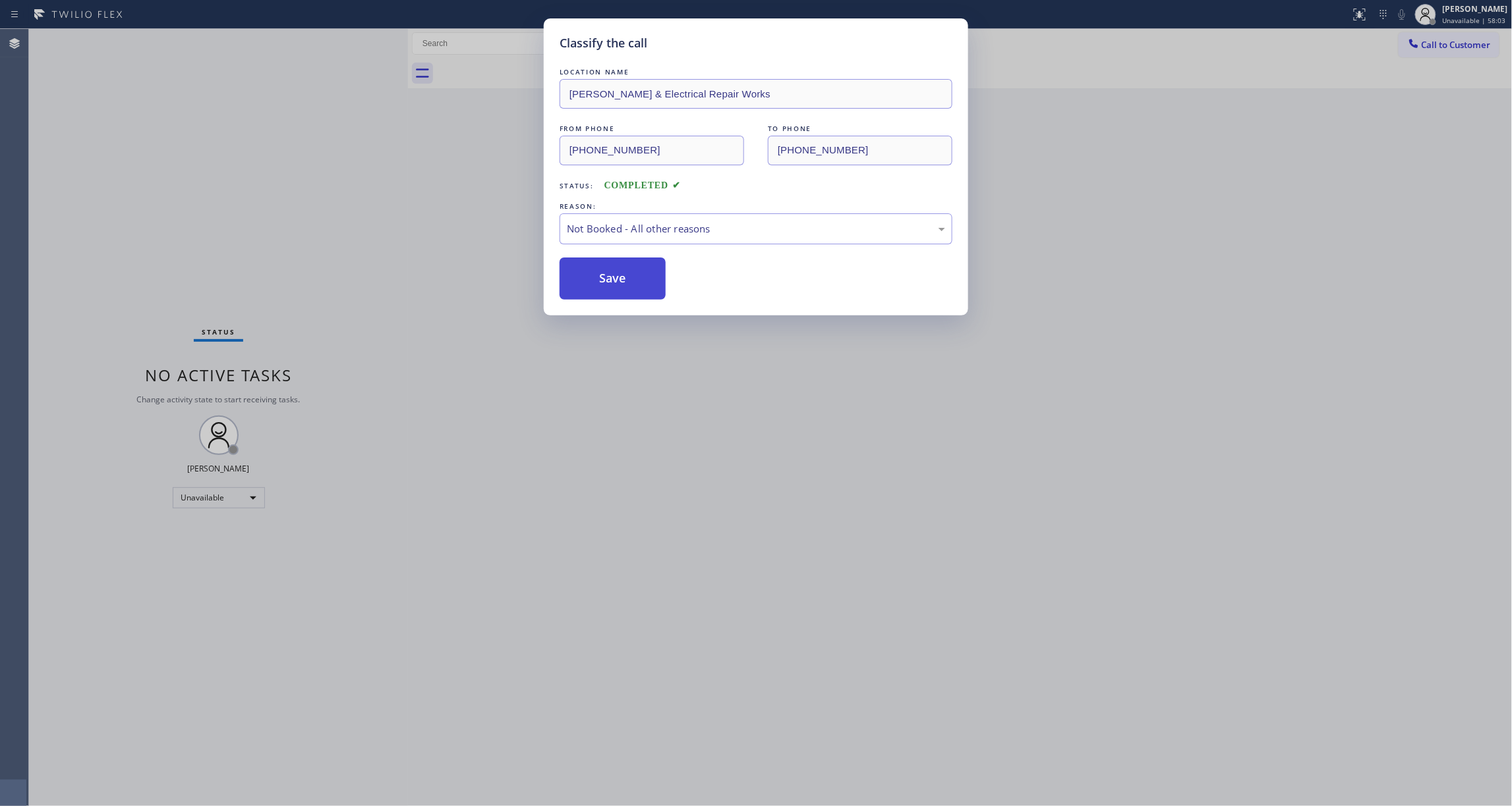
click at [610, 275] on button "Save" at bounding box center [613, 279] width 106 height 42
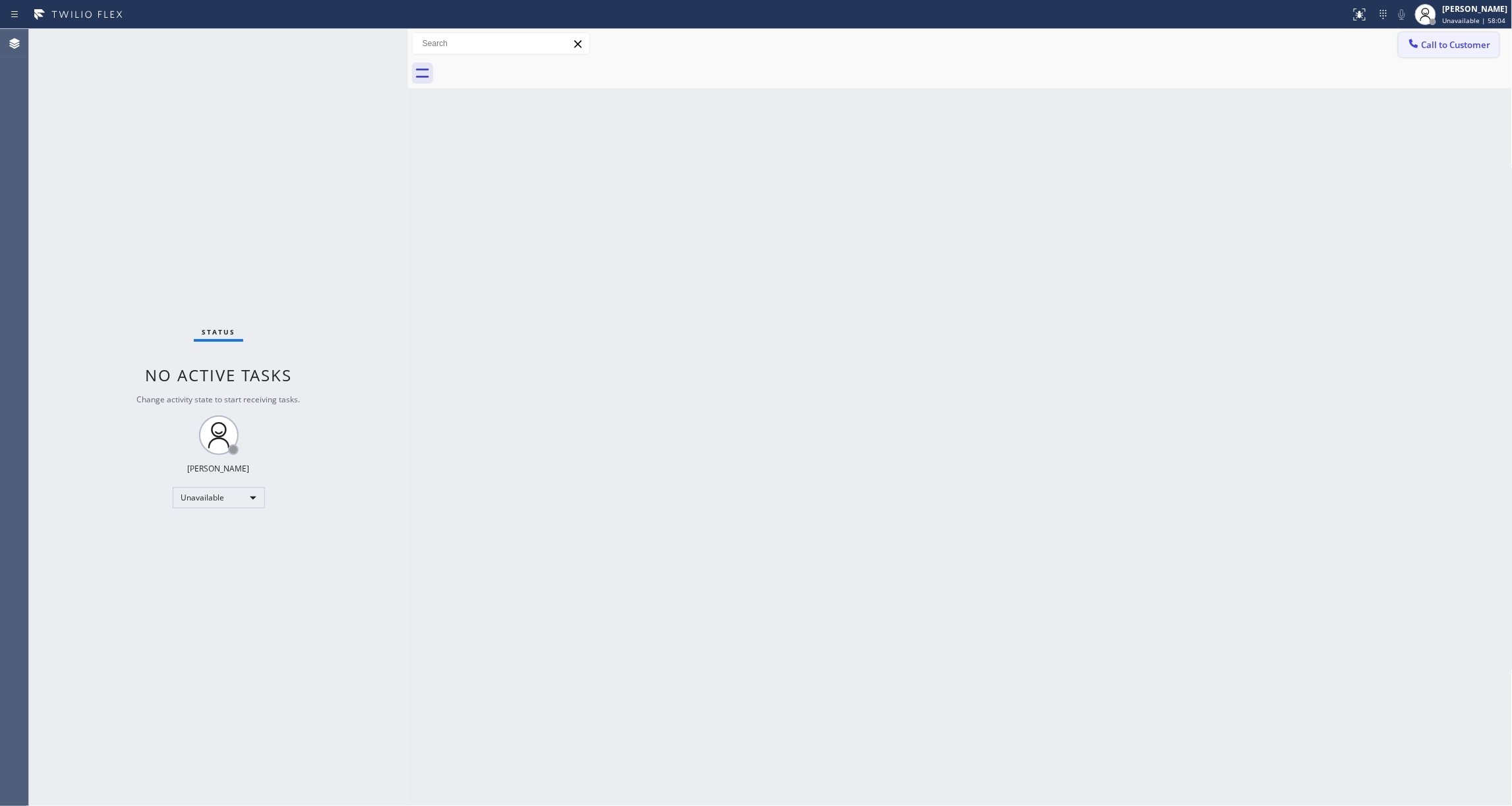
click at [1451, 40] on span "Call to Customer" at bounding box center [1456, 45] width 70 height 12
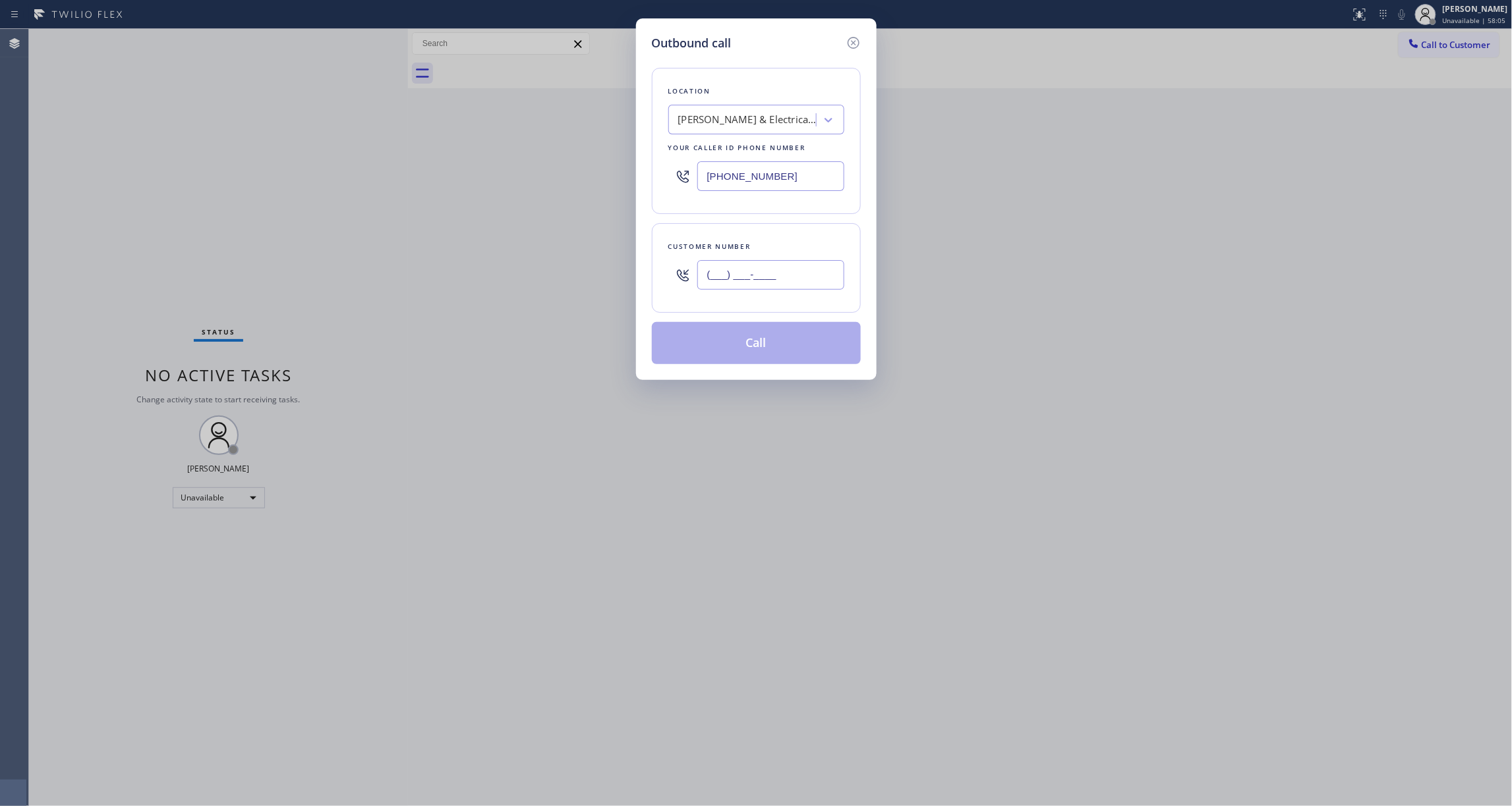
click at [775, 288] on input "(___) ___-____" at bounding box center [771, 275] width 147 height 30
paste input "415) 969-8401"
type input "[PHONE_NUMBER]"
click at [744, 338] on button "Call" at bounding box center [756, 343] width 209 height 42
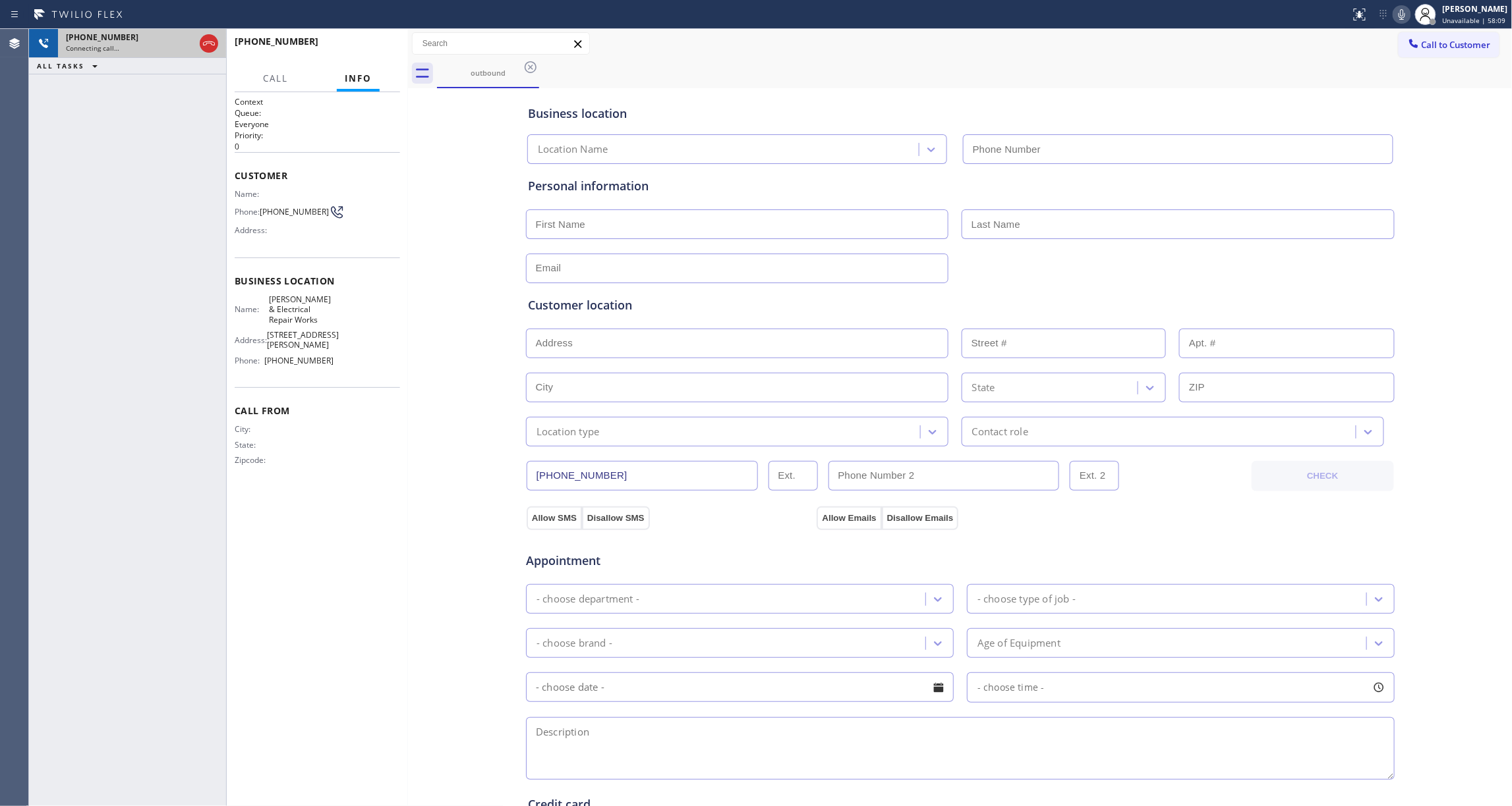
type input "[PHONE_NUMBER]"
click at [206, 41] on icon at bounding box center [209, 43] width 16 height 16
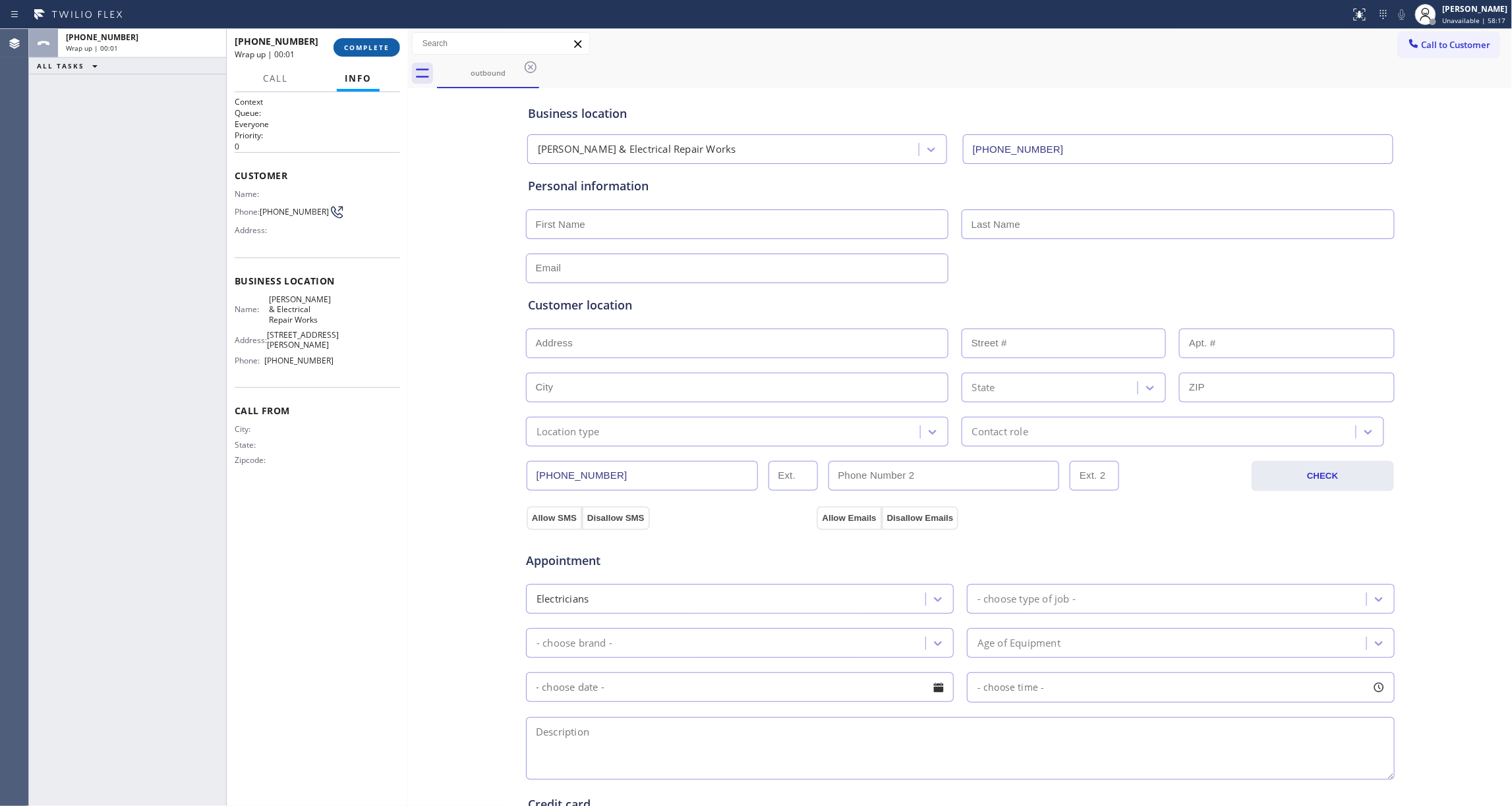
click at [376, 41] on button "COMPLETE" at bounding box center [366, 47] width 67 height 19
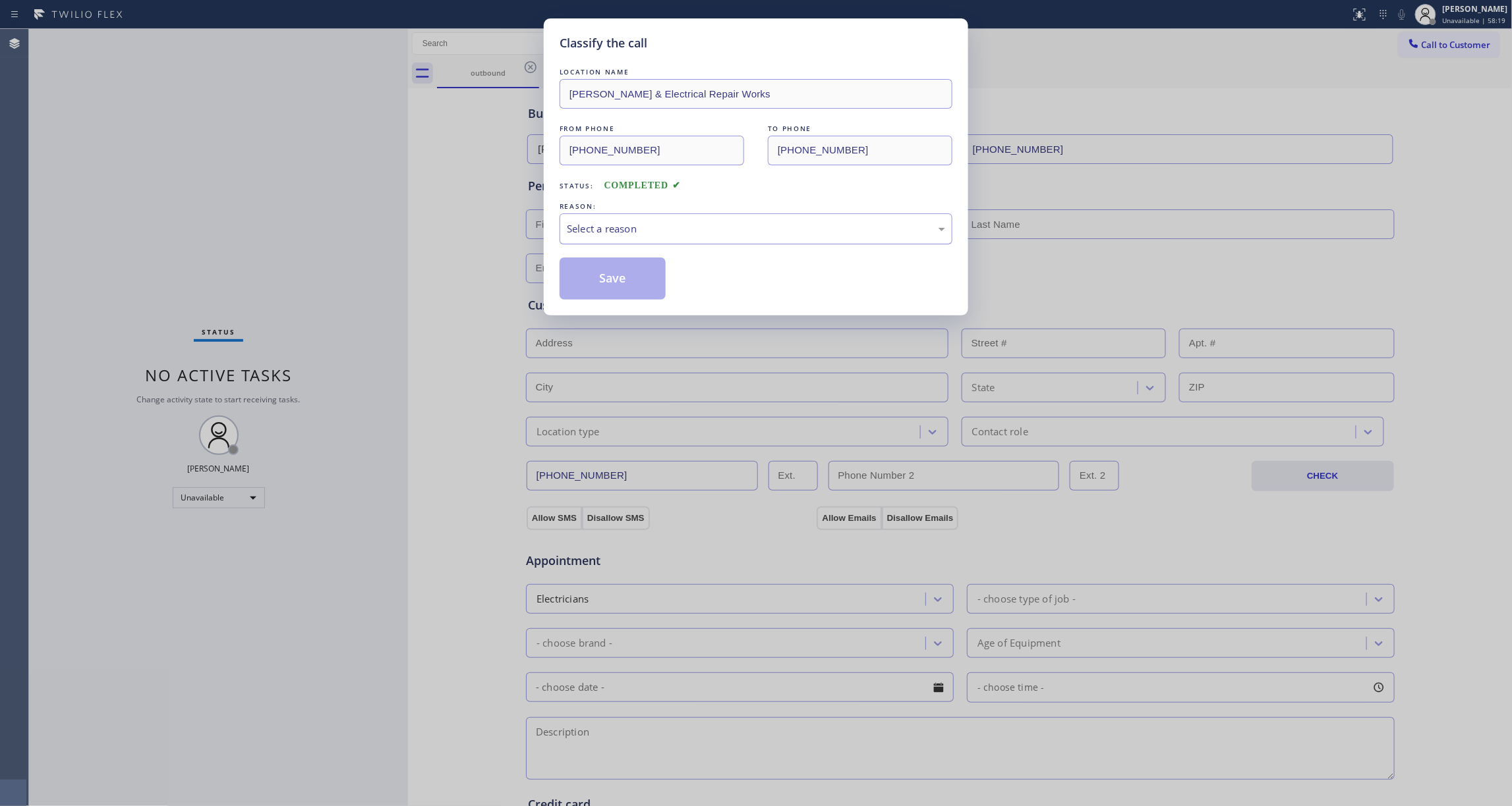
click at [734, 227] on div "Select a reason" at bounding box center [756, 229] width 378 height 15
click at [631, 282] on button "Save" at bounding box center [613, 279] width 106 height 42
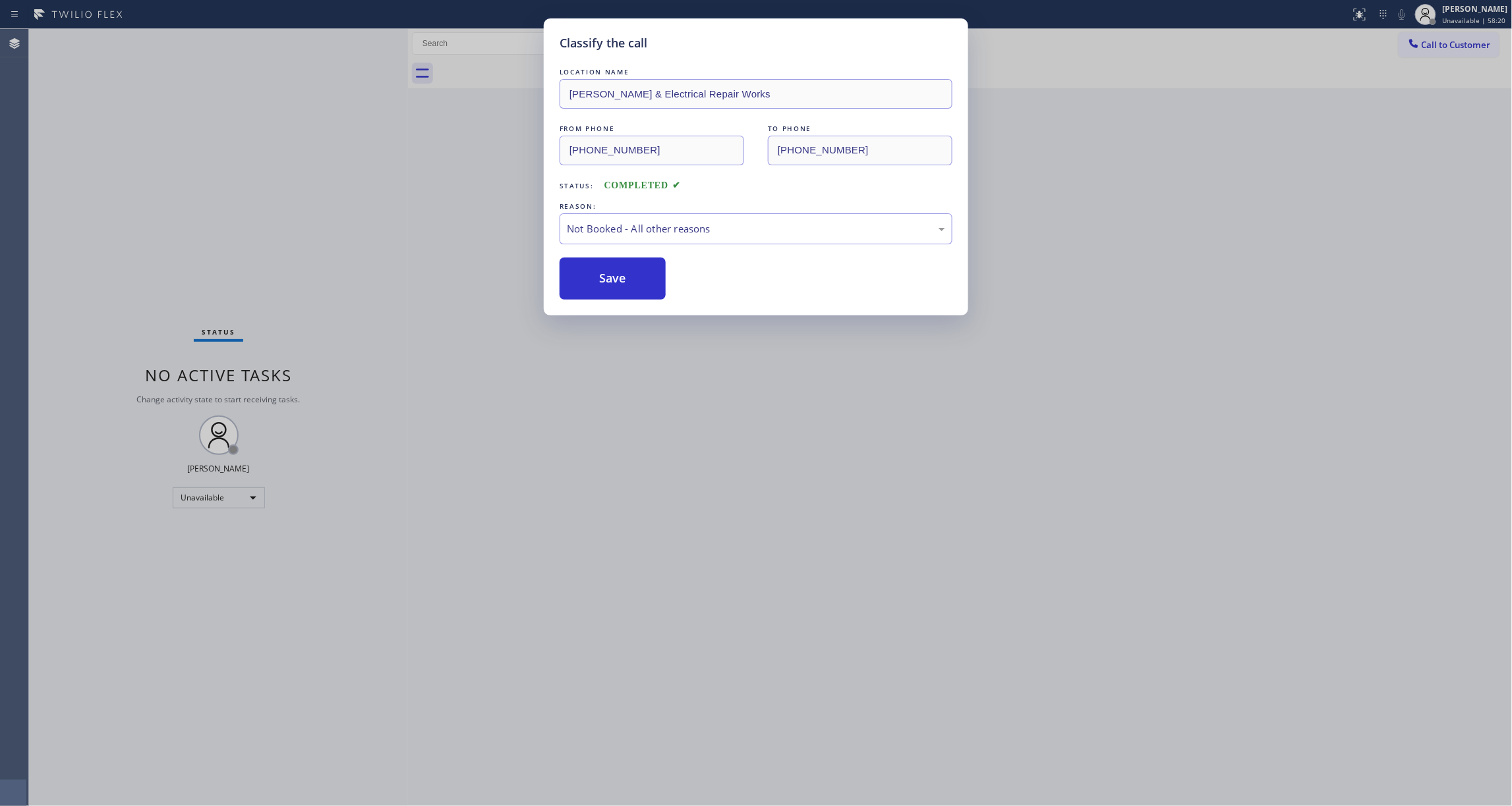
click at [631, 282] on button "Save" at bounding box center [613, 279] width 106 height 42
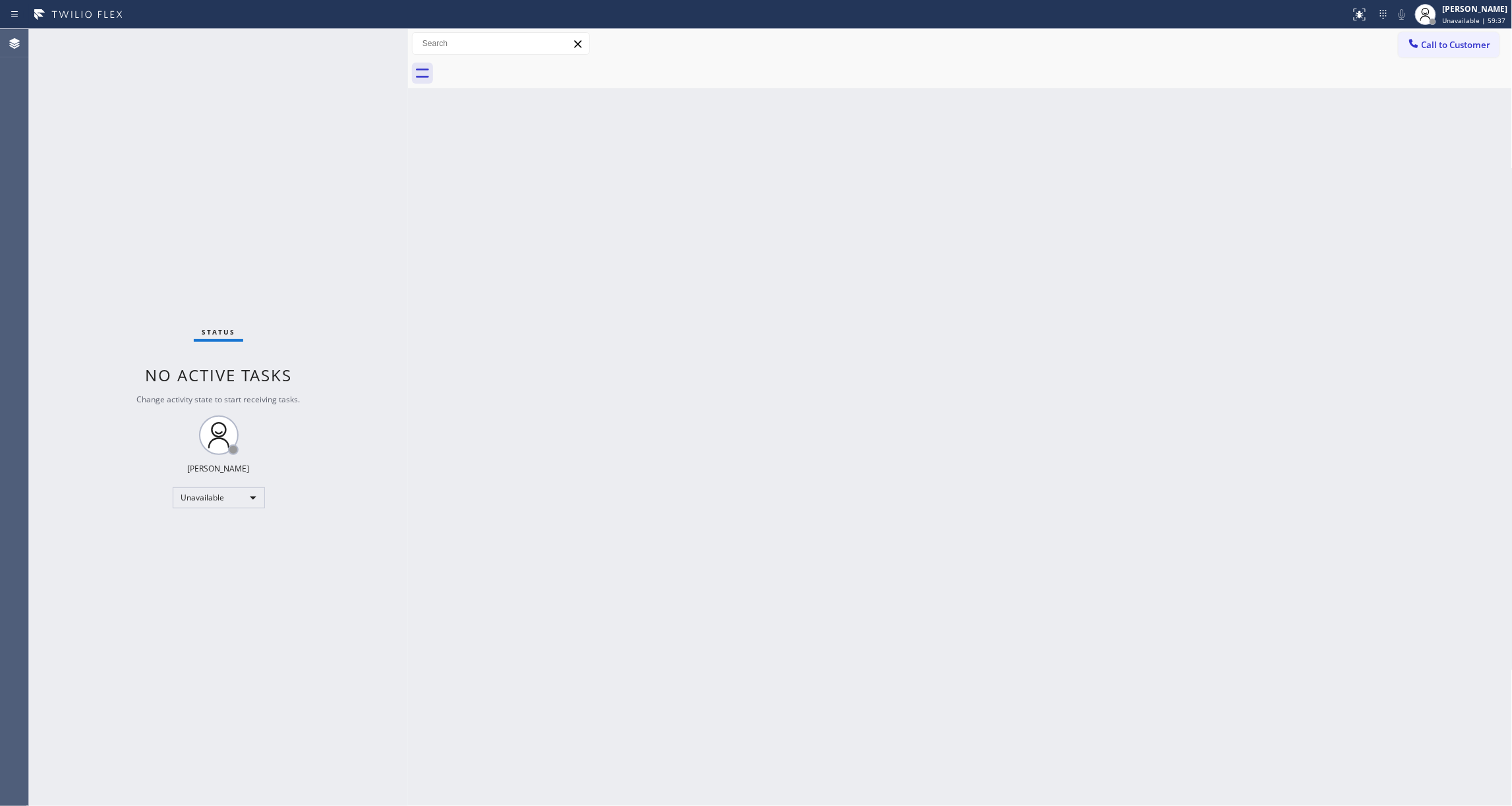
click at [259, 275] on div "Status No active tasks Change activity state to start receiving tasks. [PERSON_…" at bounding box center [218, 418] width 379 height 778
click at [1442, 53] on button "Call to Customer" at bounding box center [1448, 45] width 101 height 25
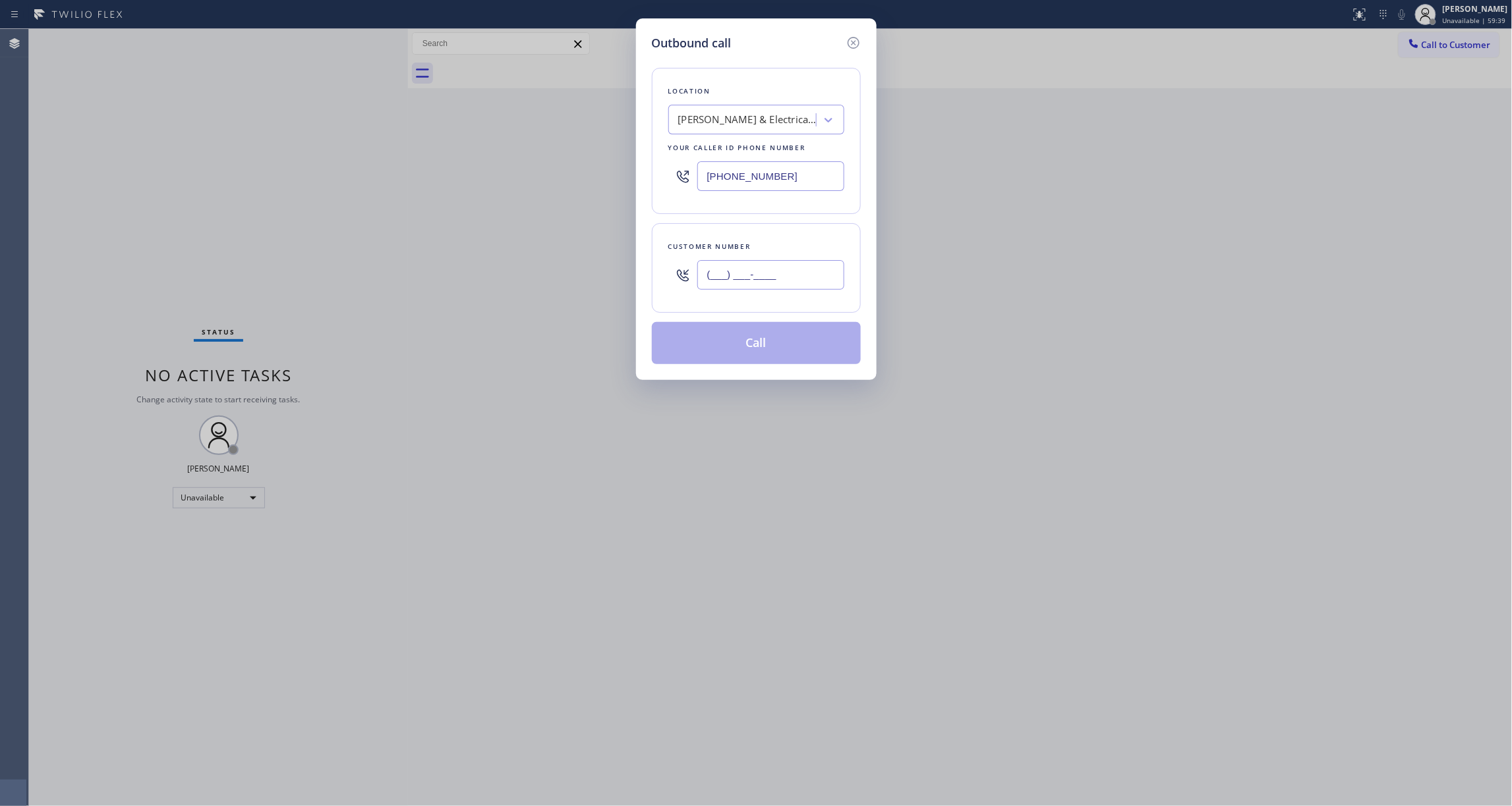
click at [763, 282] on input "(___) ___-____" at bounding box center [771, 275] width 147 height 30
paste input "415) 969-8401"
type input "[PHONE_NUMBER]"
click at [750, 347] on button "Call" at bounding box center [756, 343] width 209 height 42
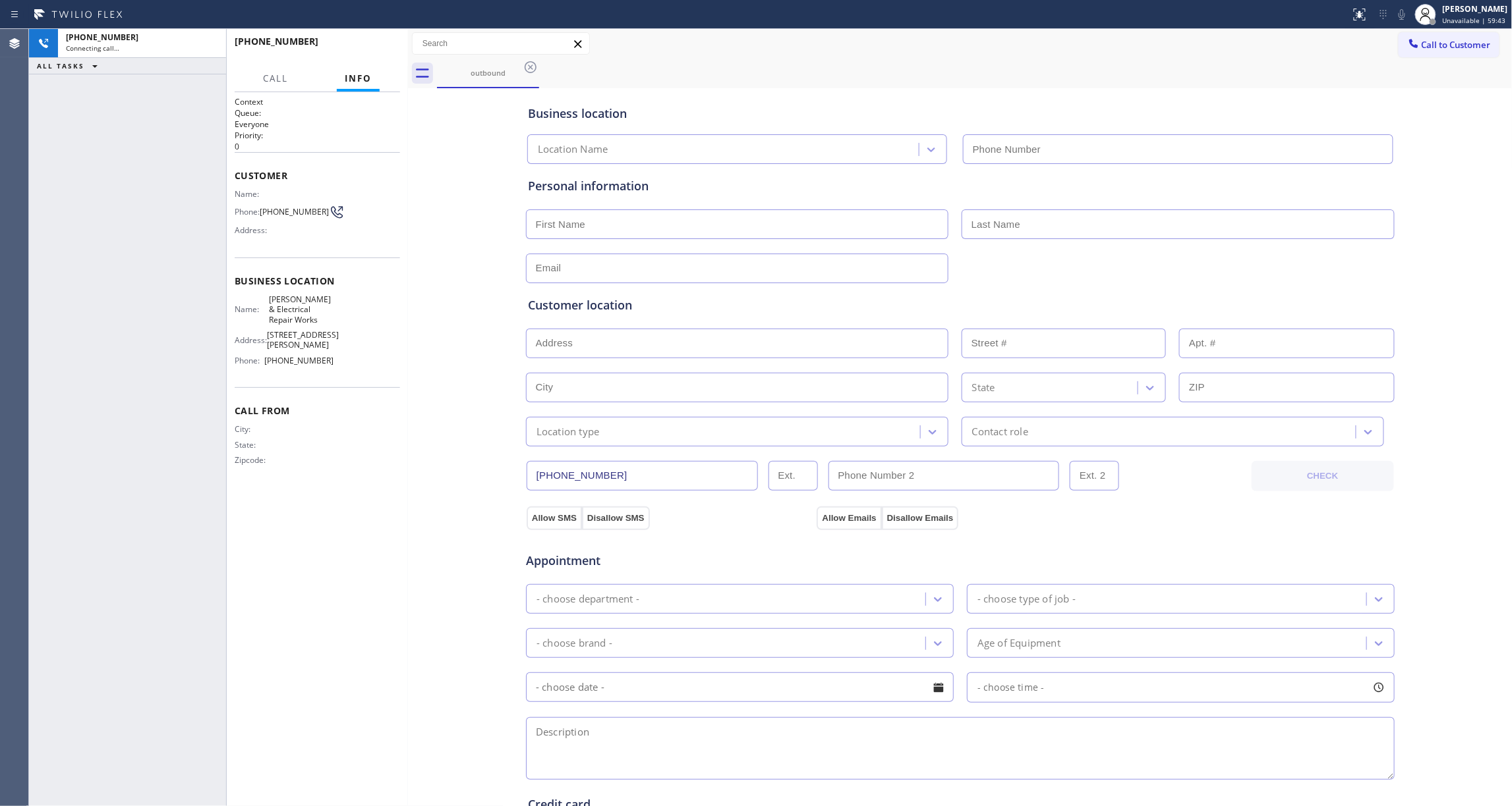
type input "[PHONE_NUMBER]"
click at [55, 385] on div "[PHONE_NUMBER] Connecting call… ALL TASKS ALL TASKS ACTIVE TASKS TASKS IN WRAP …" at bounding box center [128, 418] width 197 height 778
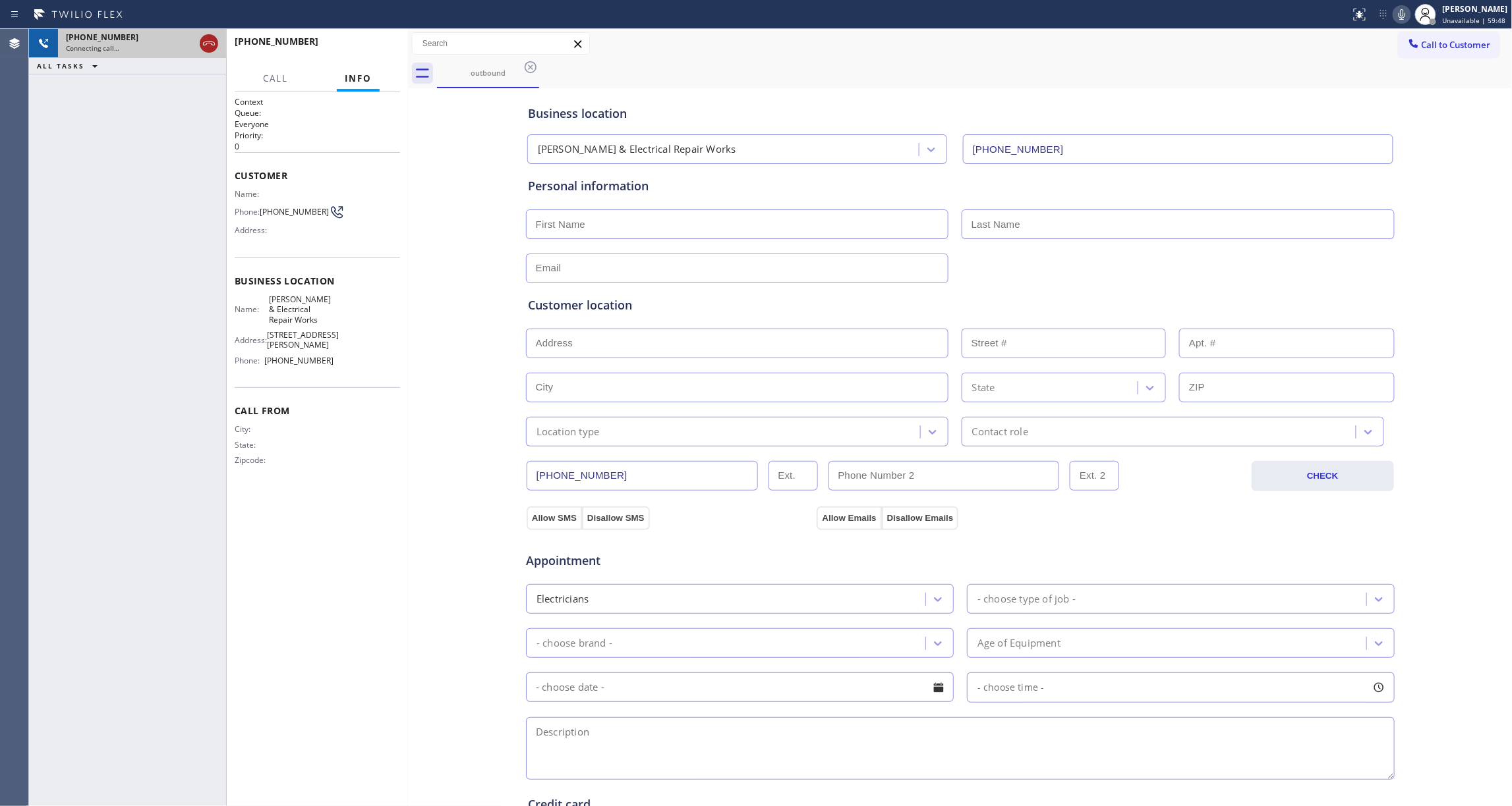
click at [204, 43] on icon at bounding box center [209, 43] width 16 height 16
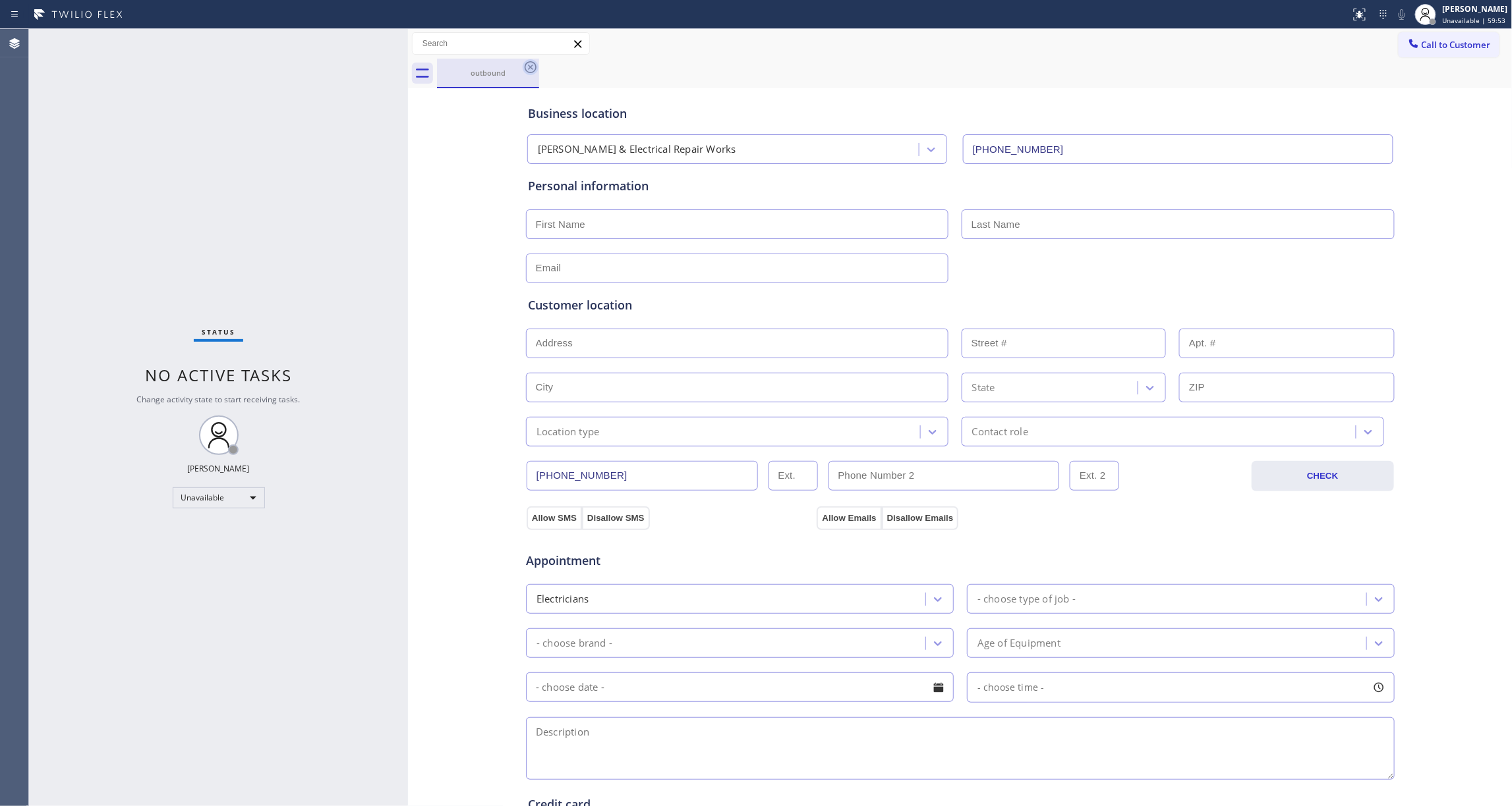
click at [533, 69] on icon at bounding box center [530, 66] width 16 height 16
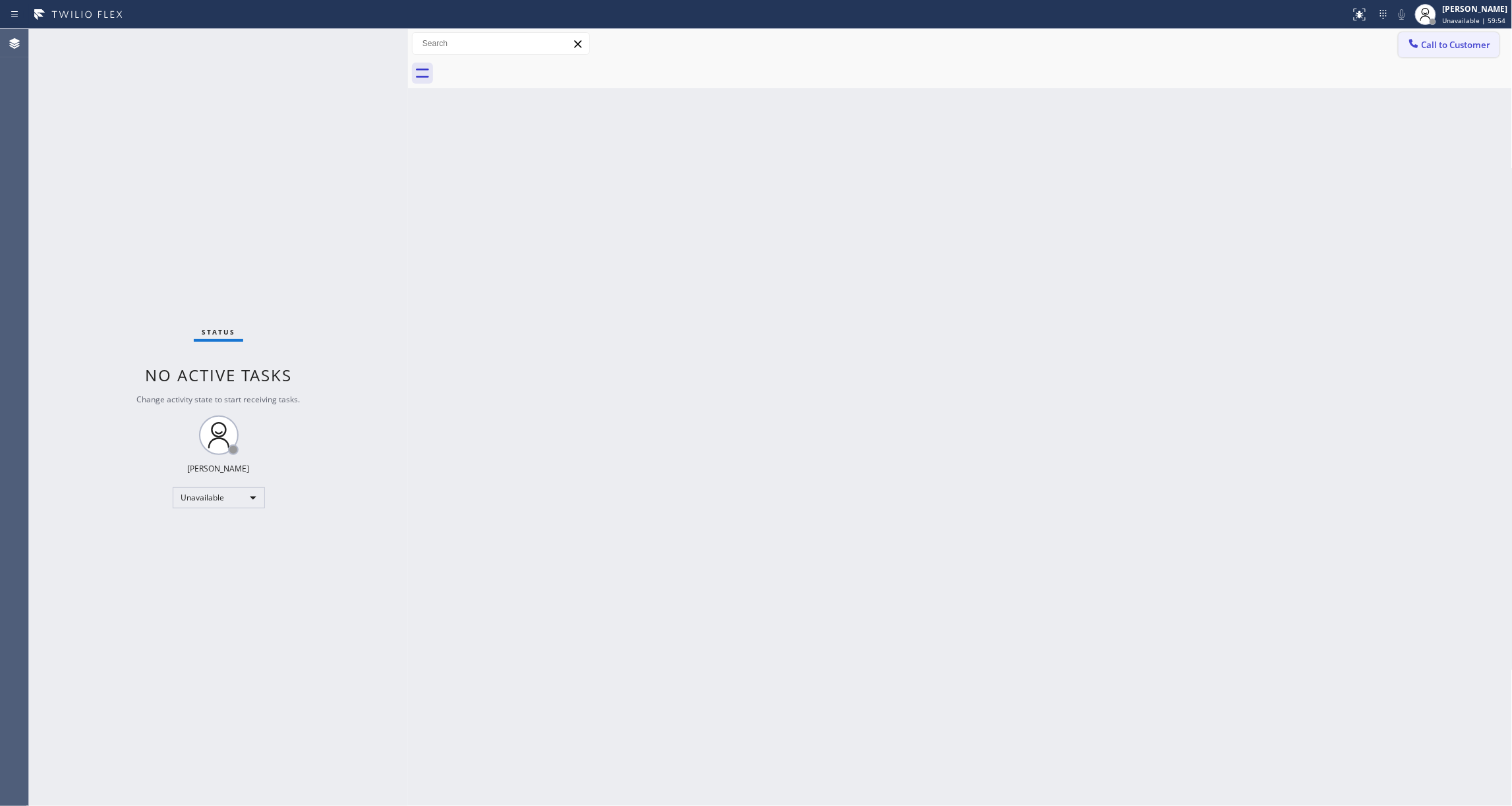
click at [1441, 43] on span "Call to Customer" at bounding box center [1456, 45] width 70 height 12
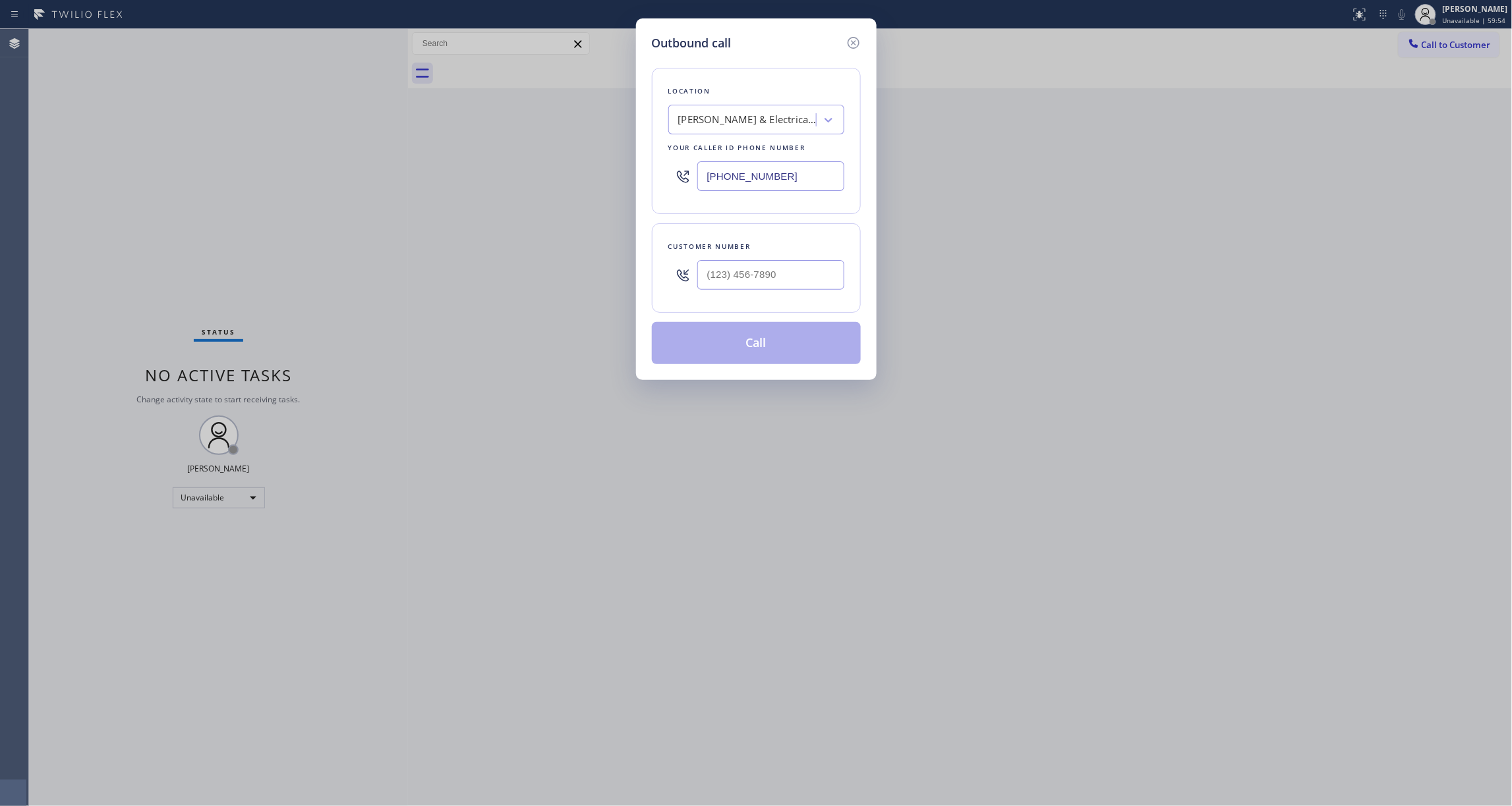
click at [804, 252] on div "Customer number" at bounding box center [756, 247] width 176 height 14
click at [794, 276] on input "(___) ___-____" at bounding box center [771, 275] width 147 height 30
paste
click at [750, 341] on button "Call" at bounding box center [756, 343] width 209 height 42
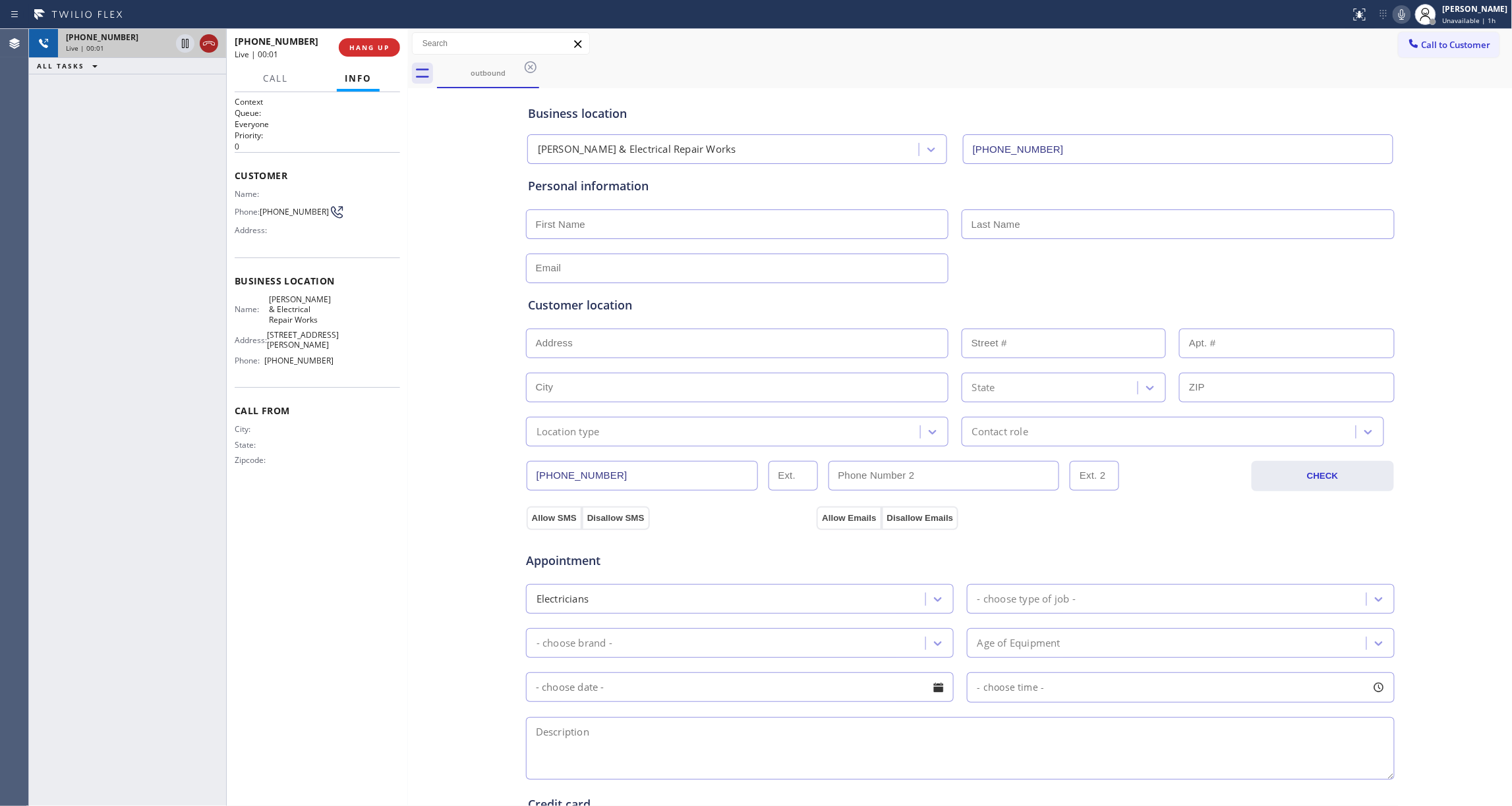
click at [209, 42] on icon at bounding box center [209, 43] width 16 height 16
click at [383, 48] on span "COMPLETE" at bounding box center [366, 47] width 46 height 9
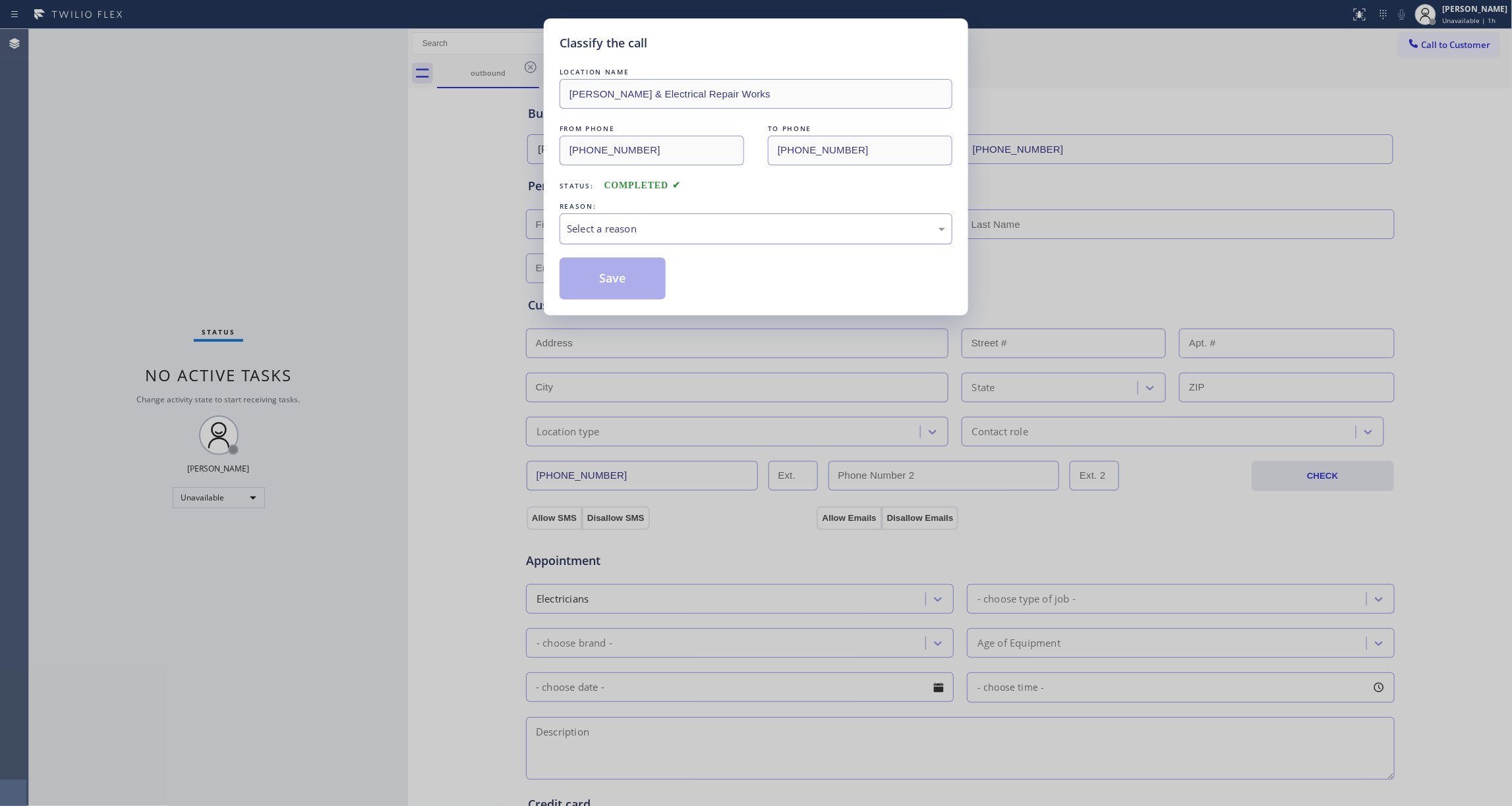
click at [626, 229] on div "Select a reason" at bounding box center [756, 229] width 378 height 15
click at [626, 282] on button "Save" at bounding box center [613, 279] width 106 height 42
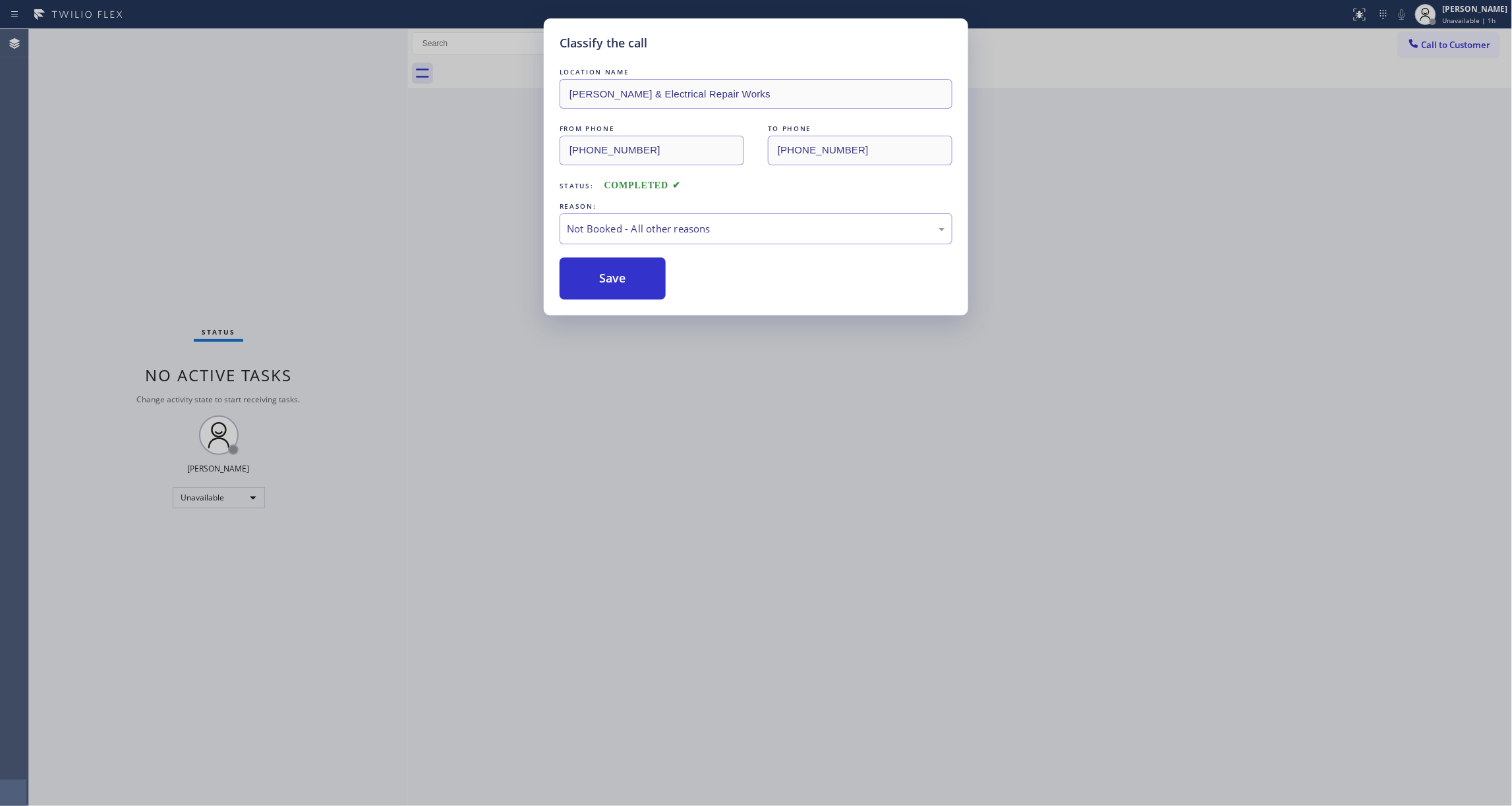
click at [626, 282] on button "Save" at bounding box center [613, 279] width 106 height 42
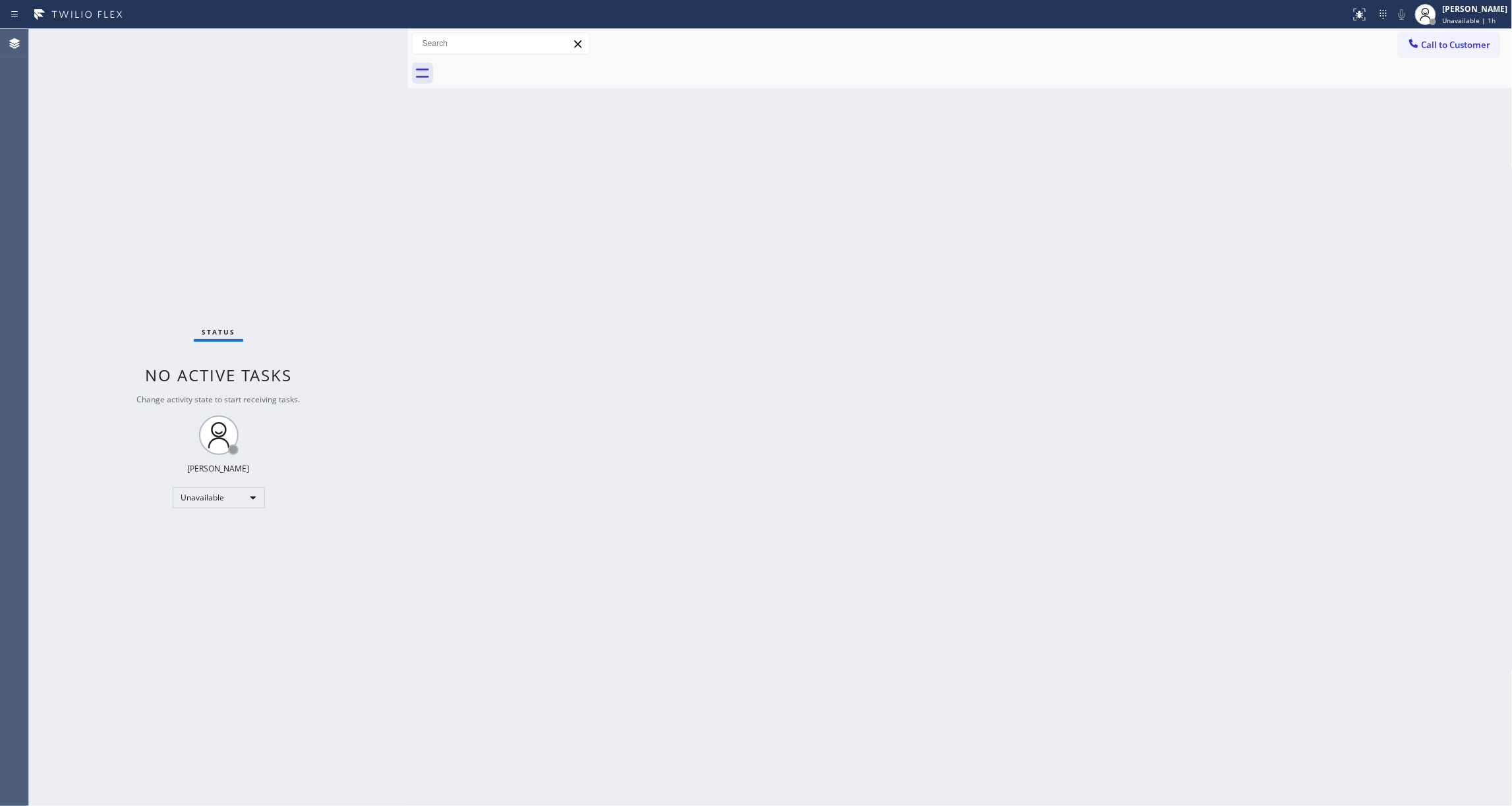
drag, startPoint x: 1475, startPoint y: 48, endPoint x: 1464, endPoint y: 51, distance: 11.4
click at [1472, 48] on span "Call to Customer" at bounding box center [1456, 45] width 70 height 12
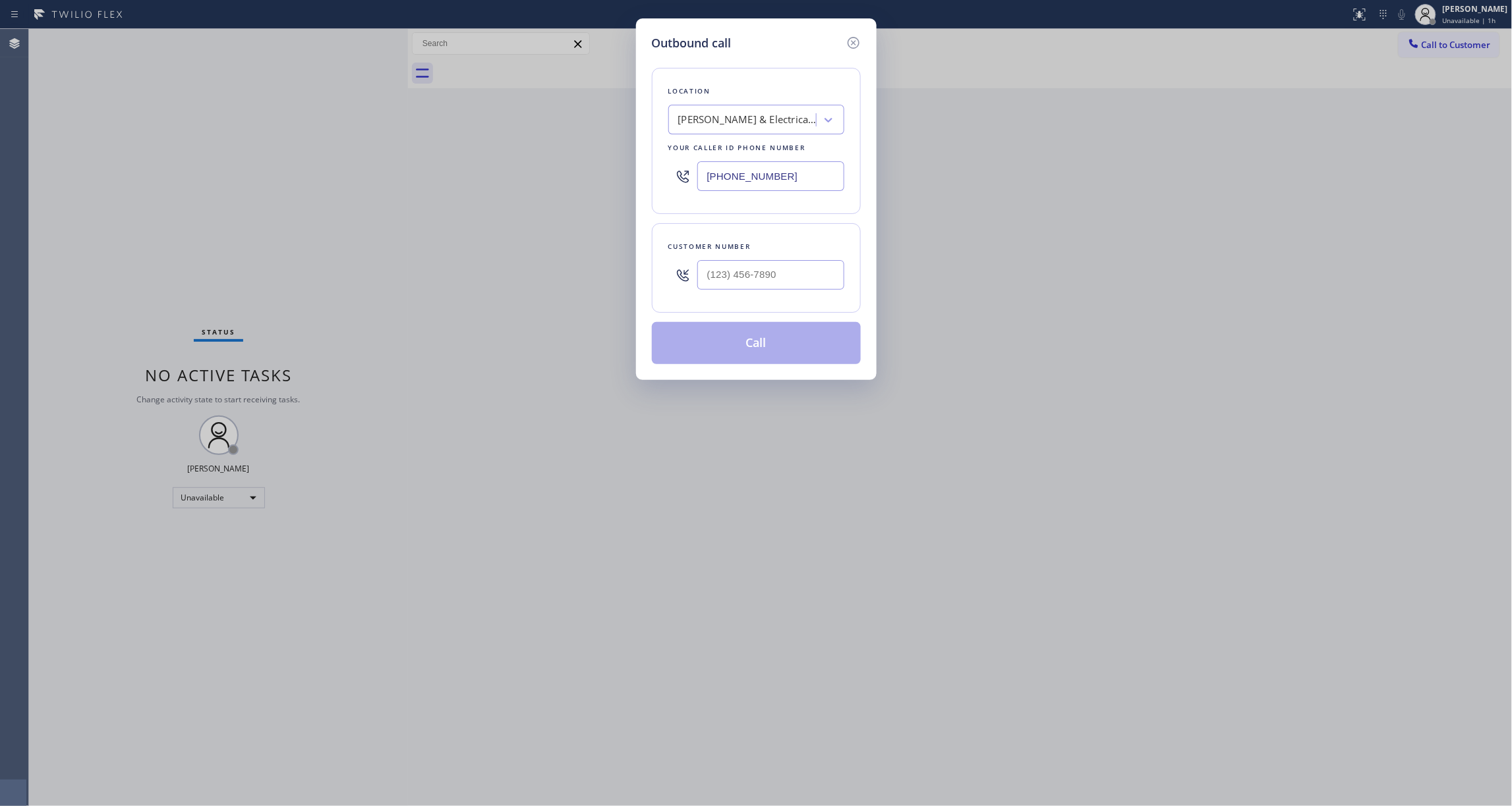
click at [712, 255] on div at bounding box center [771, 275] width 147 height 43
click at [721, 265] on input "(___) ___-____" at bounding box center [771, 275] width 147 height 30
click at [733, 353] on button "Call" at bounding box center [756, 343] width 209 height 42
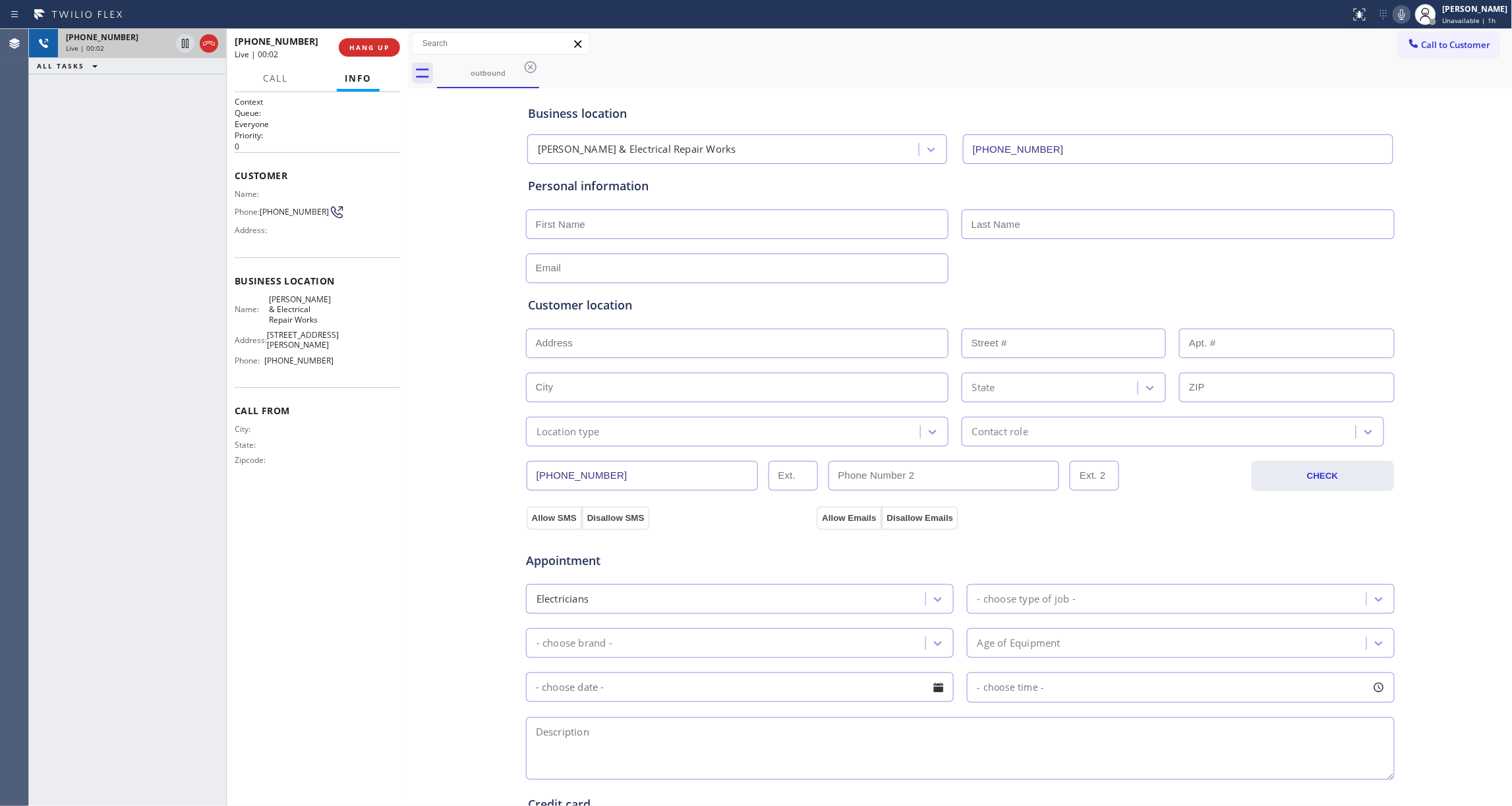
drag, startPoint x: 209, startPoint y: 43, endPoint x: 217, endPoint y: 43, distance: 8.0
click at [209, 43] on icon at bounding box center [209, 43] width 12 height 4
click at [366, 49] on span "HANG UP" at bounding box center [369, 47] width 40 height 9
click at [377, 51] on span "COMPLETE" at bounding box center [366, 47] width 46 height 9
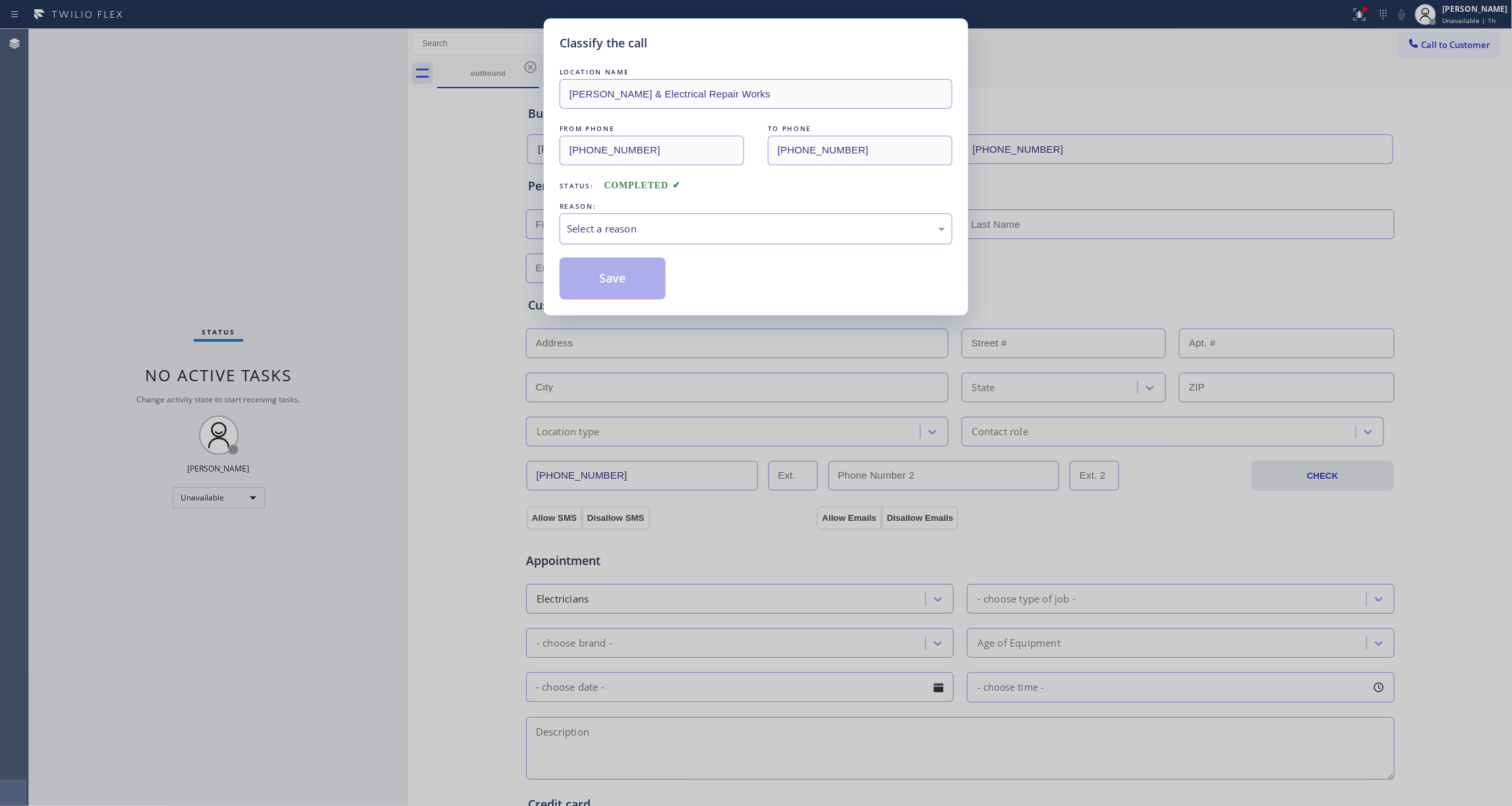
click at [667, 225] on div "Select a reason" at bounding box center [756, 229] width 378 height 15
click at [609, 282] on button "Save" at bounding box center [613, 279] width 106 height 42
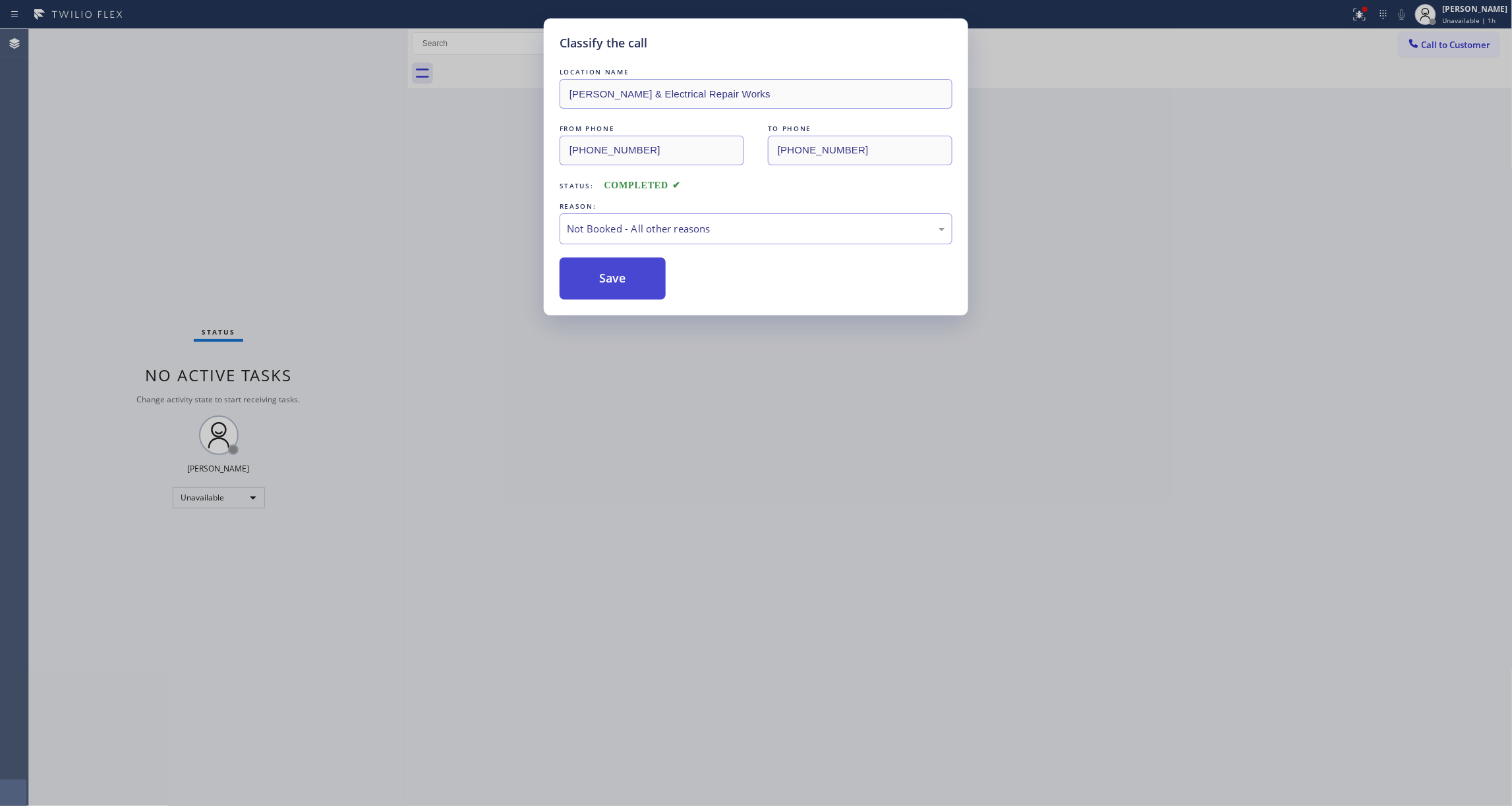
click at [609, 282] on button "Save" at bounding box center [613, 279] width 106 height 42
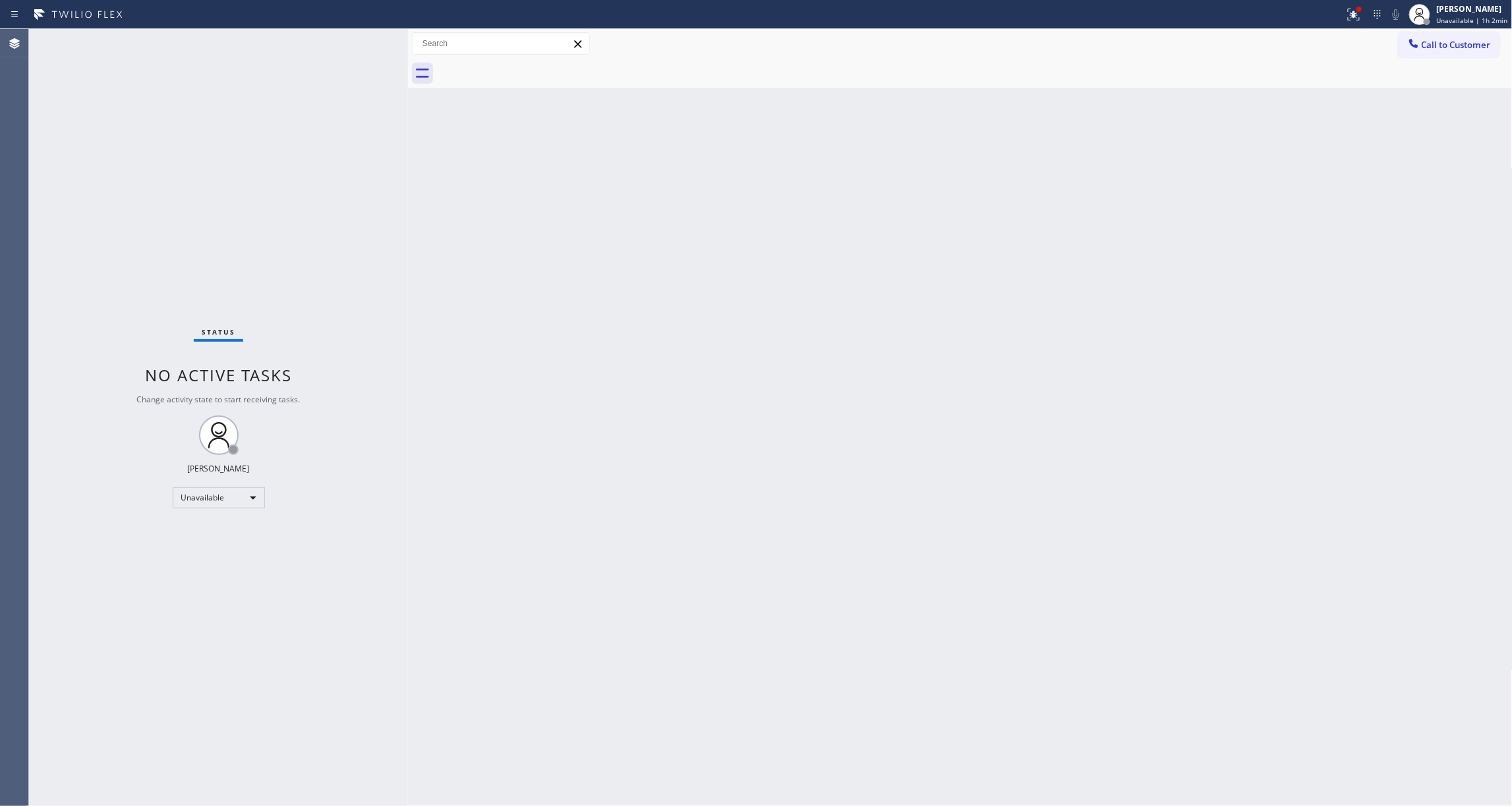
click at [209, 230] on div "Status No active tasks Change activity state to start receiving tasks. [PERSON_…" at bounding box center [218, 418] width 379 height 778
click at [54, 209] on div "Status No active tasks Change activity state to start receiving tasks. [PERSON_…" at bounding box center [218, 418] width 379 height 778
drag, startPoint x: 907, startPoint y: 354, endPoint x: 1010, endPoint y: 258, distance: 140.8
click at [919, 332] on div "Back to Dashboard Change Sender ID Customers Technicians Select a contact Outbo…" at bounding box center [960, 418] width 1105 height 778
click at [1441, 41] on span "Call to Customer" at bounding box center [1456, 45] width 70 height 12
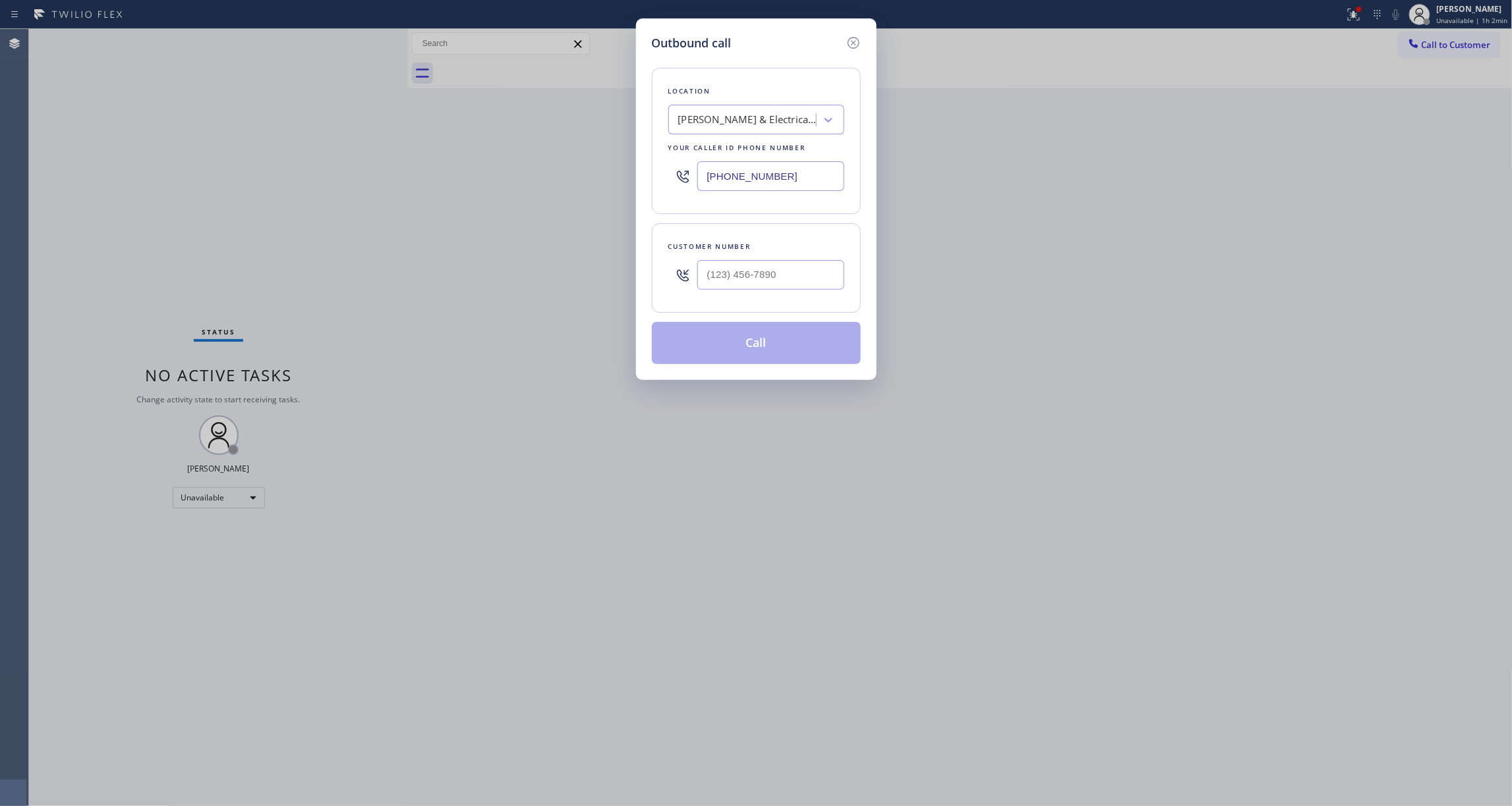
drag, startPoint x: 699, startPoint y: 176, endPoint x: 333, endPoint y: 179, distance: 366.0
click at [333, 179] on div "Outbound call Location [PERSON_NAME] Plumbing & Electrical Repair Works Your ca…" at bounding box center [756, 403] width 1512 height 806
click at [775, 281] on input "(___) ___-____" at bounding box center [771, 275] width 147 height 30
click at [745, 350] on button "Call" at bounding box center [756, 343] width 209 height 42
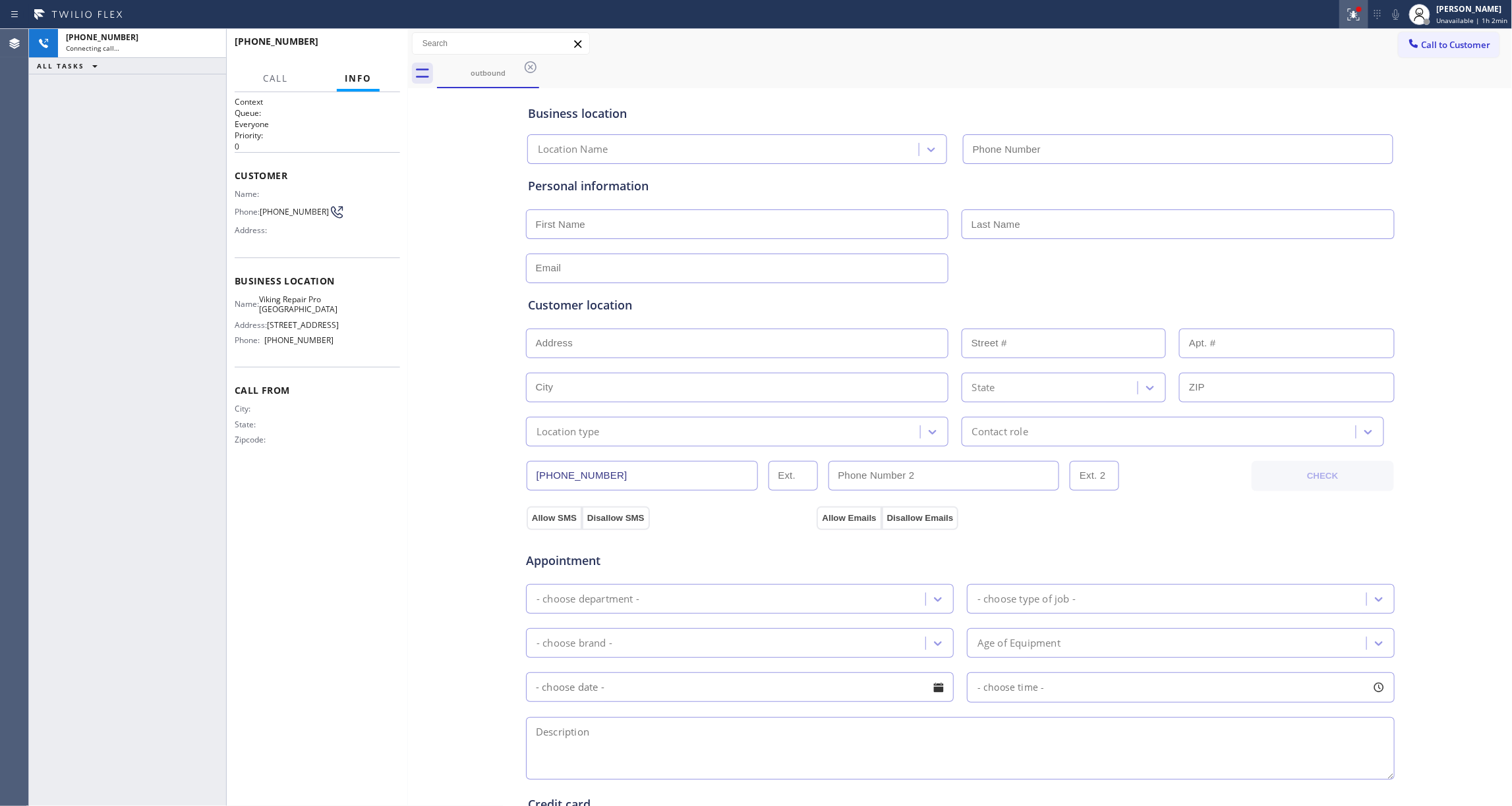
click at [1348, 13] on icon at bounding box center [1354, 14] width 12 height 12
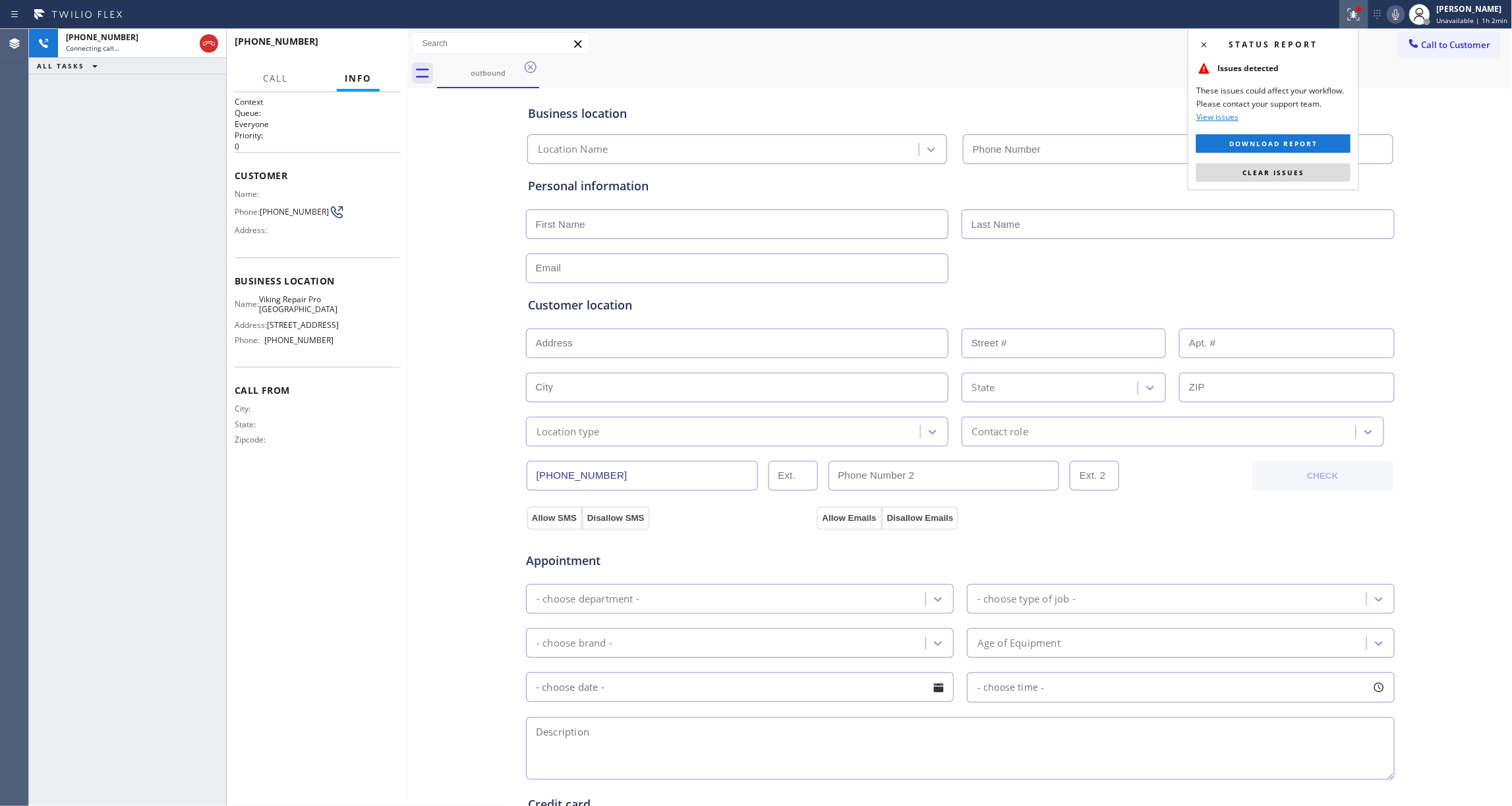
click at [1327, 167] on button "Clear issues" at bounding box center [1274, 173] width 154 height 19
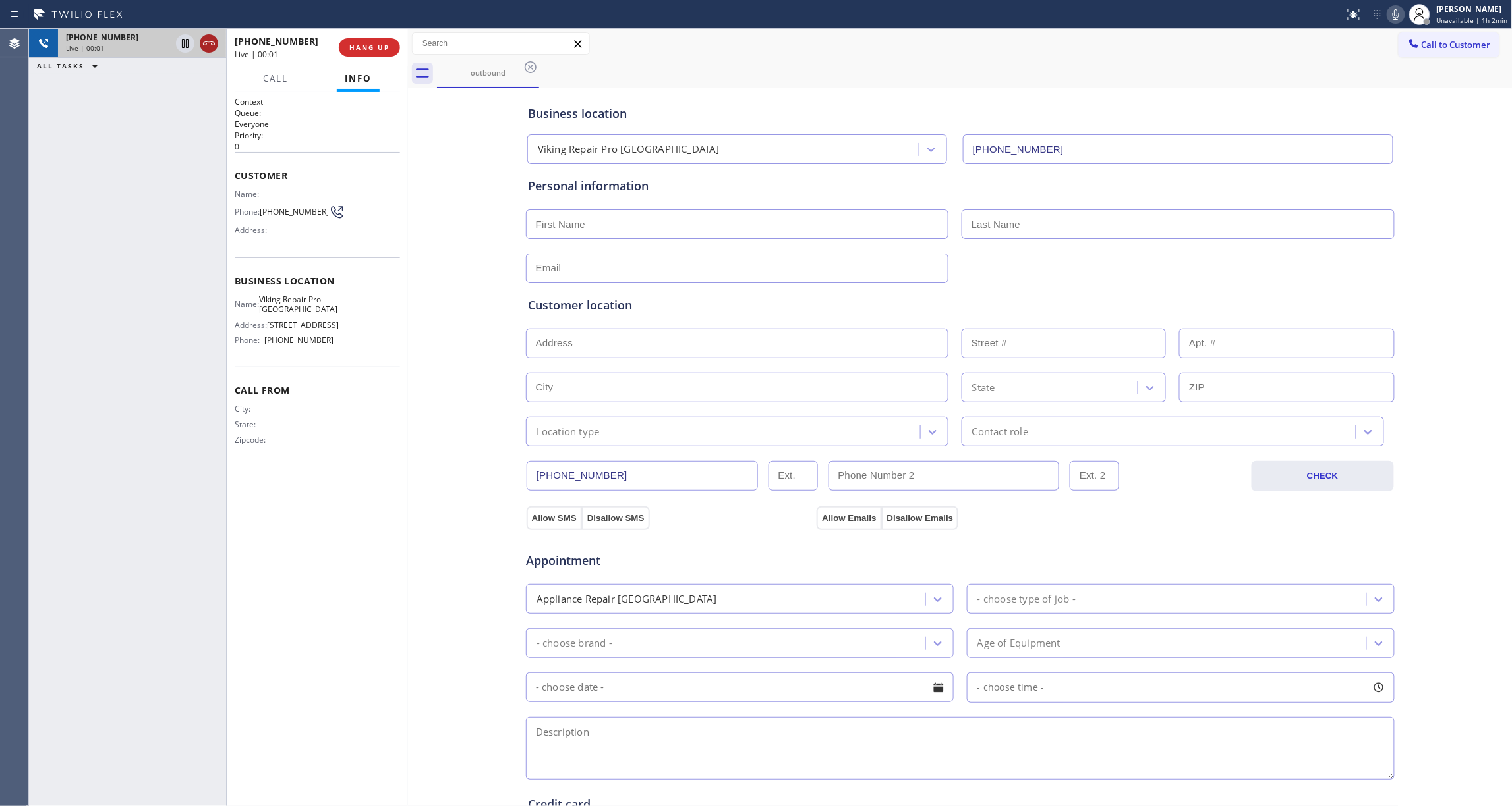
click at [209, 46] on icon at bounding box center [209, 43] width 16 height 16
click at [371, 46] on span "HANG UP" at bounding box center [369, 47] width 40 height 9
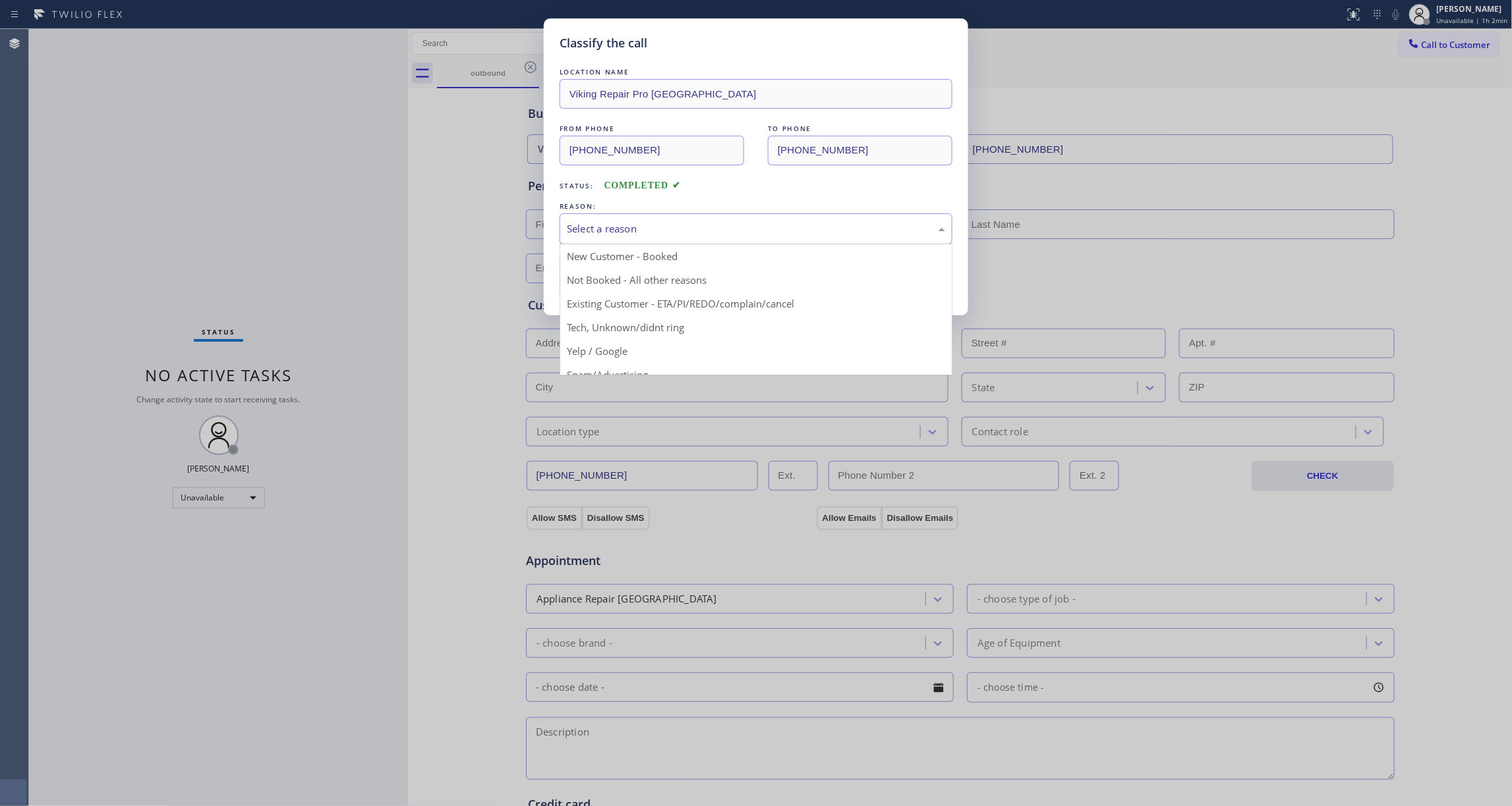
click at [595, 231] on div "Select a reason" at bounding box center [756, 229] width 378 height 15
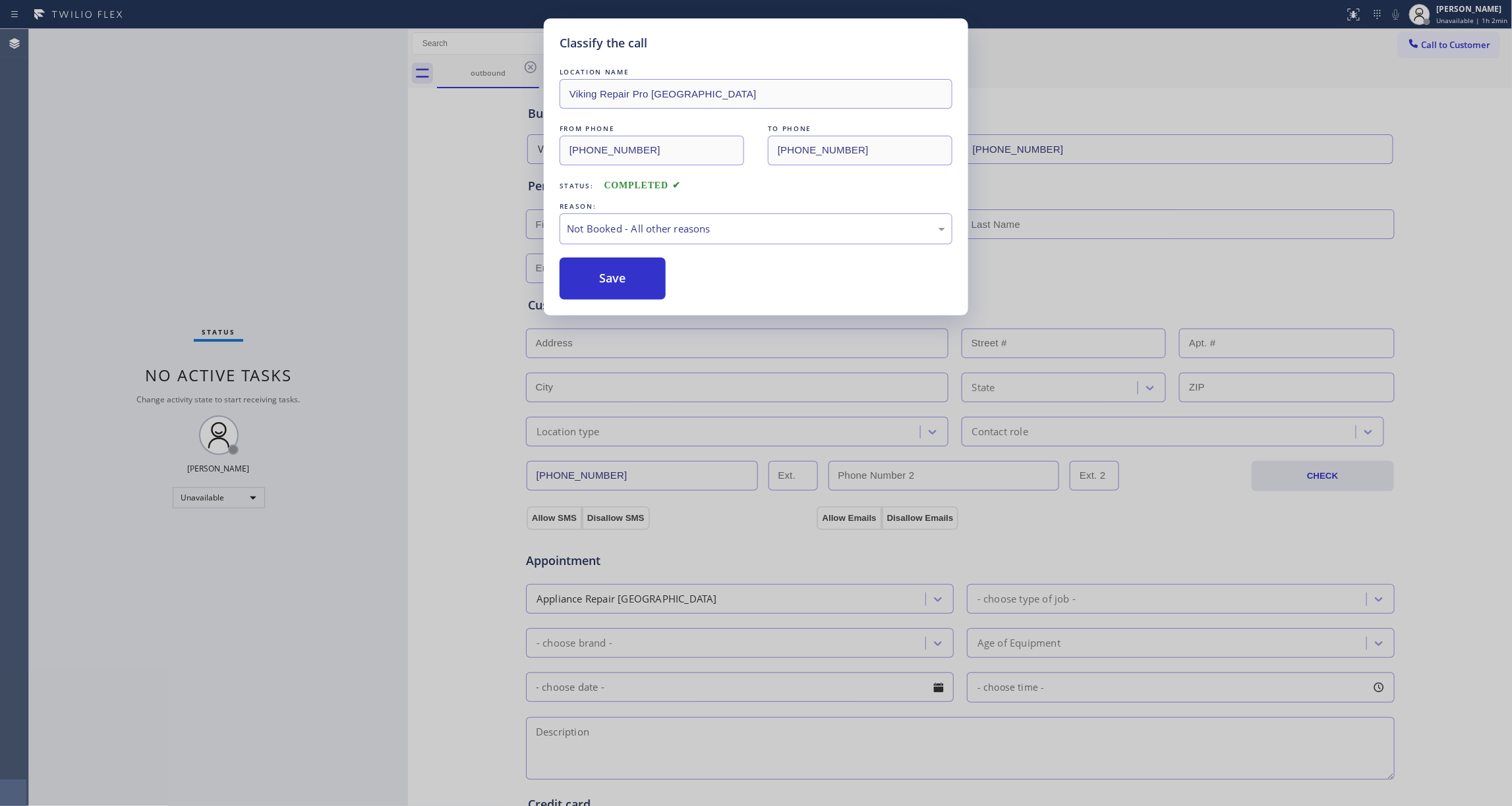
click at [590, 282] on button "Save" at bounding box center [613, 279] width 106 height 42
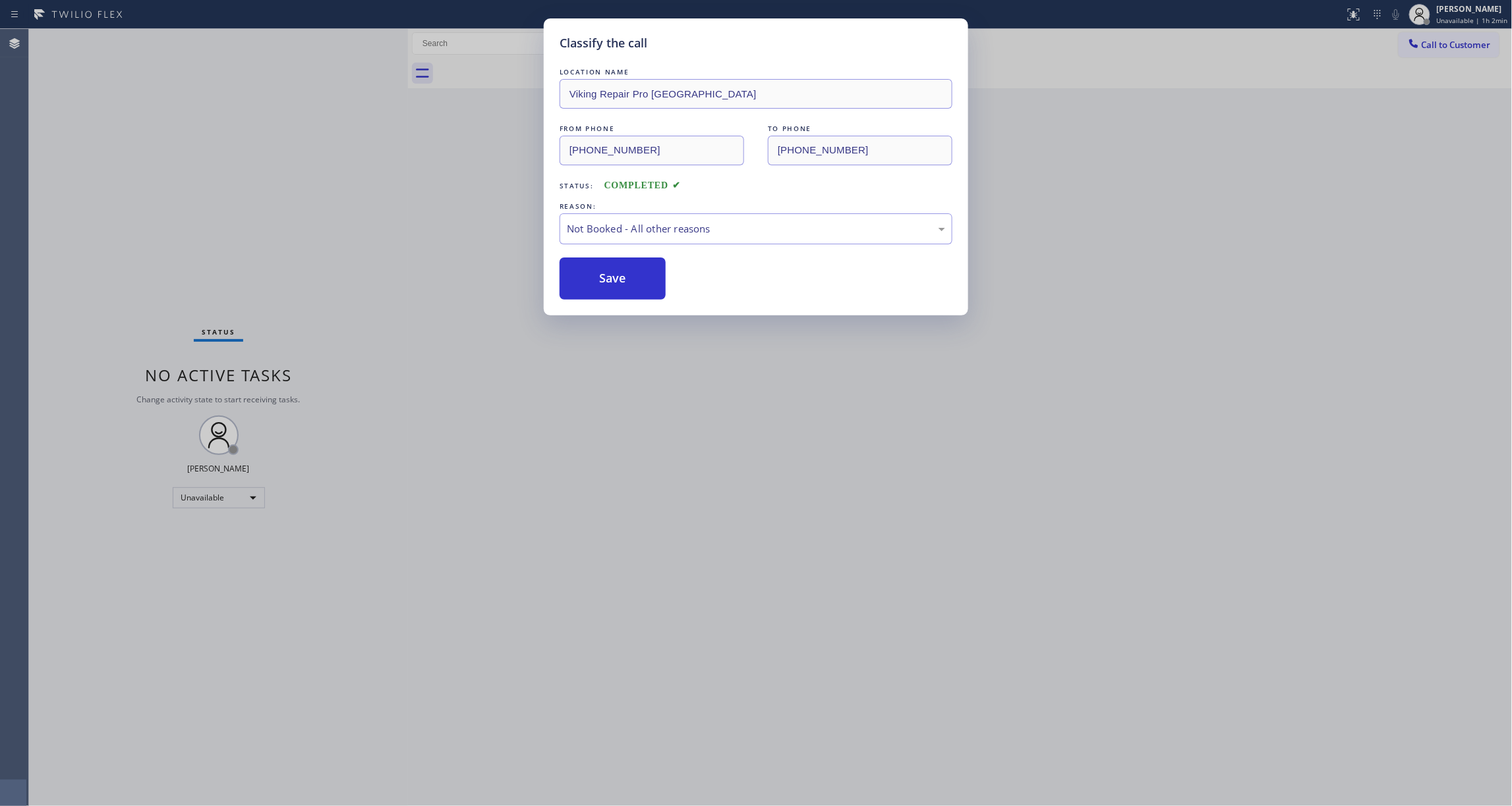
click at [590, 282] on button "Save" at bounding box center [613, 279] width 106 height 42
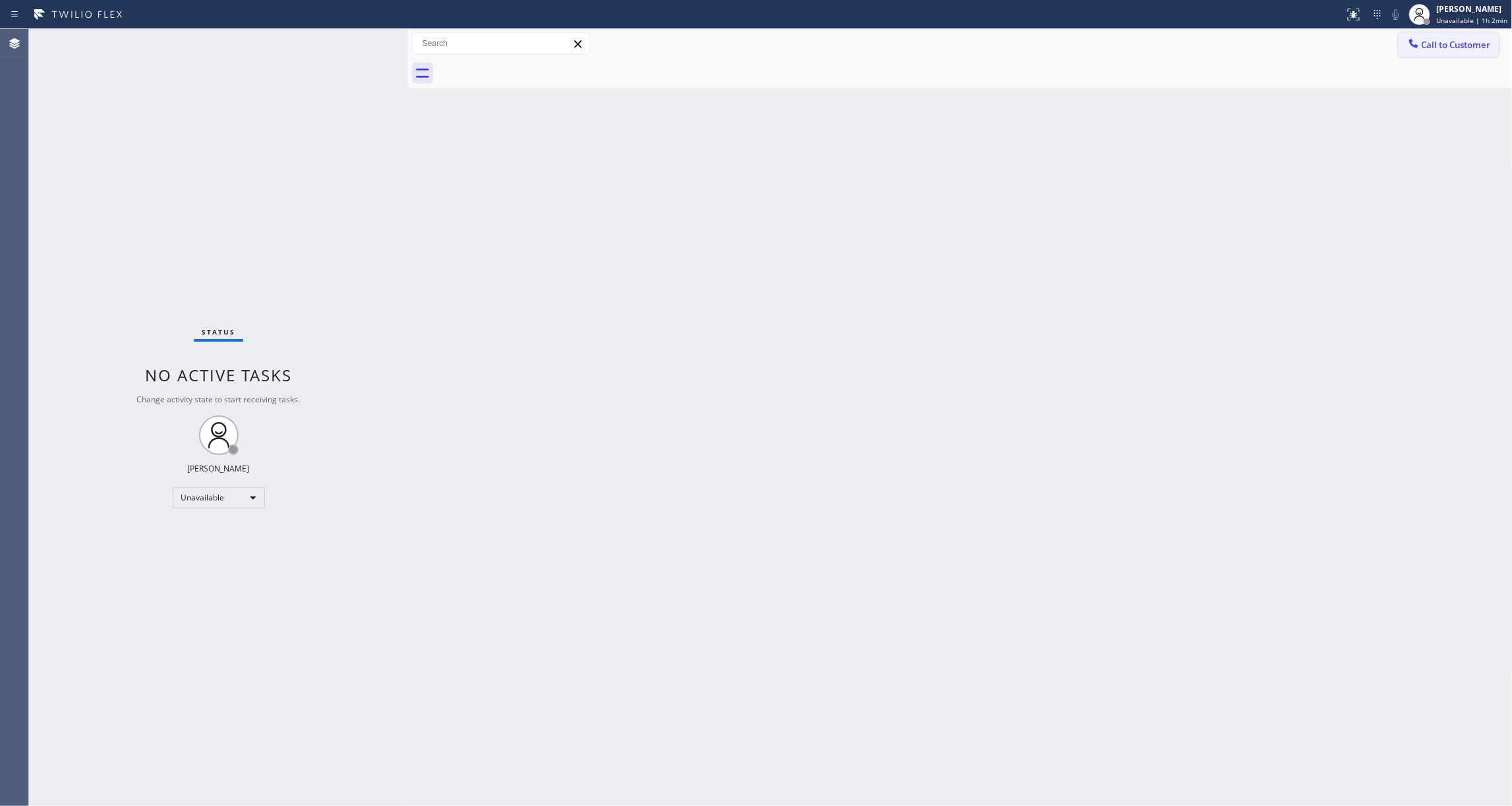
click at [1459, 46] on span "Call to Customer" at bounding box center [1456, 45] width 70 height 12
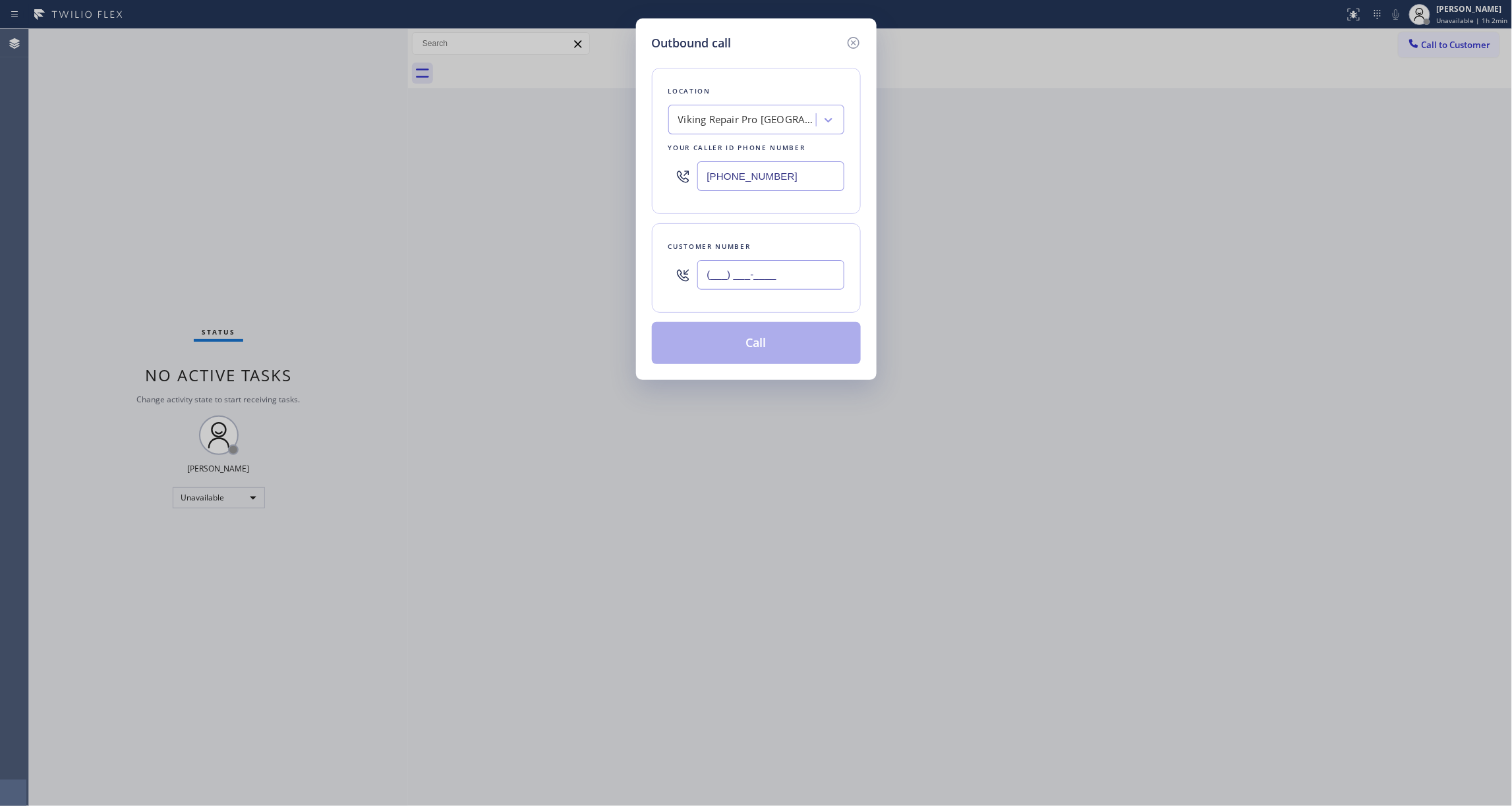
click at [780, 283] on input "(___) ___-____" at bounding box center [771, 275] width 147 height 30
click at [742, 346] on button "Call" at bounding box center [756, 343] width 209 height 42
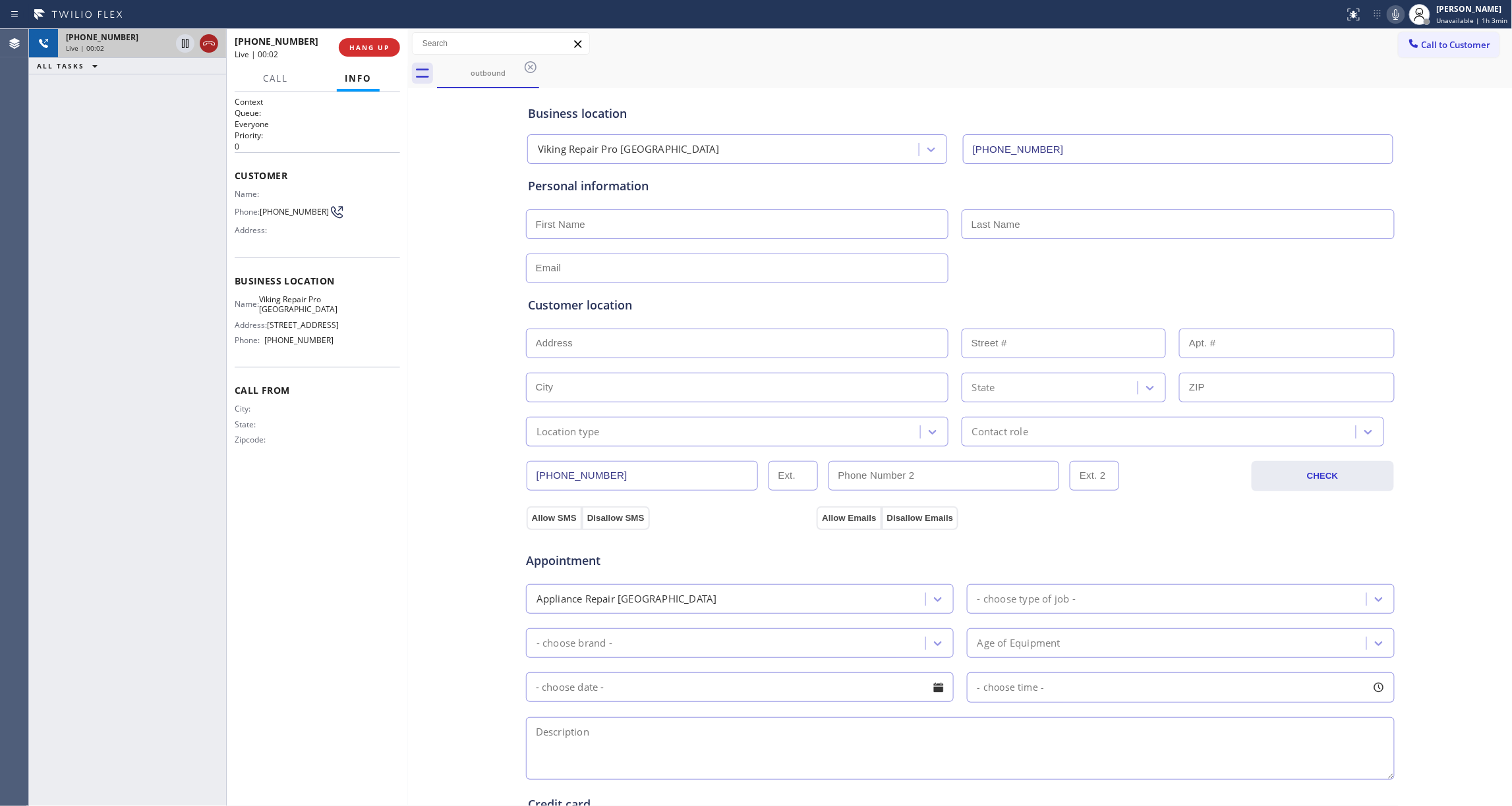
click at [207, 46] on icon at bounding box center [209, 43] width 16 height 16
click at [408, 45] on div at bounding box center [408, 418] width 0 height 778
click at [373, 45] on span "COMPLETE" at bounding box center [366, 47] width 46 height 9
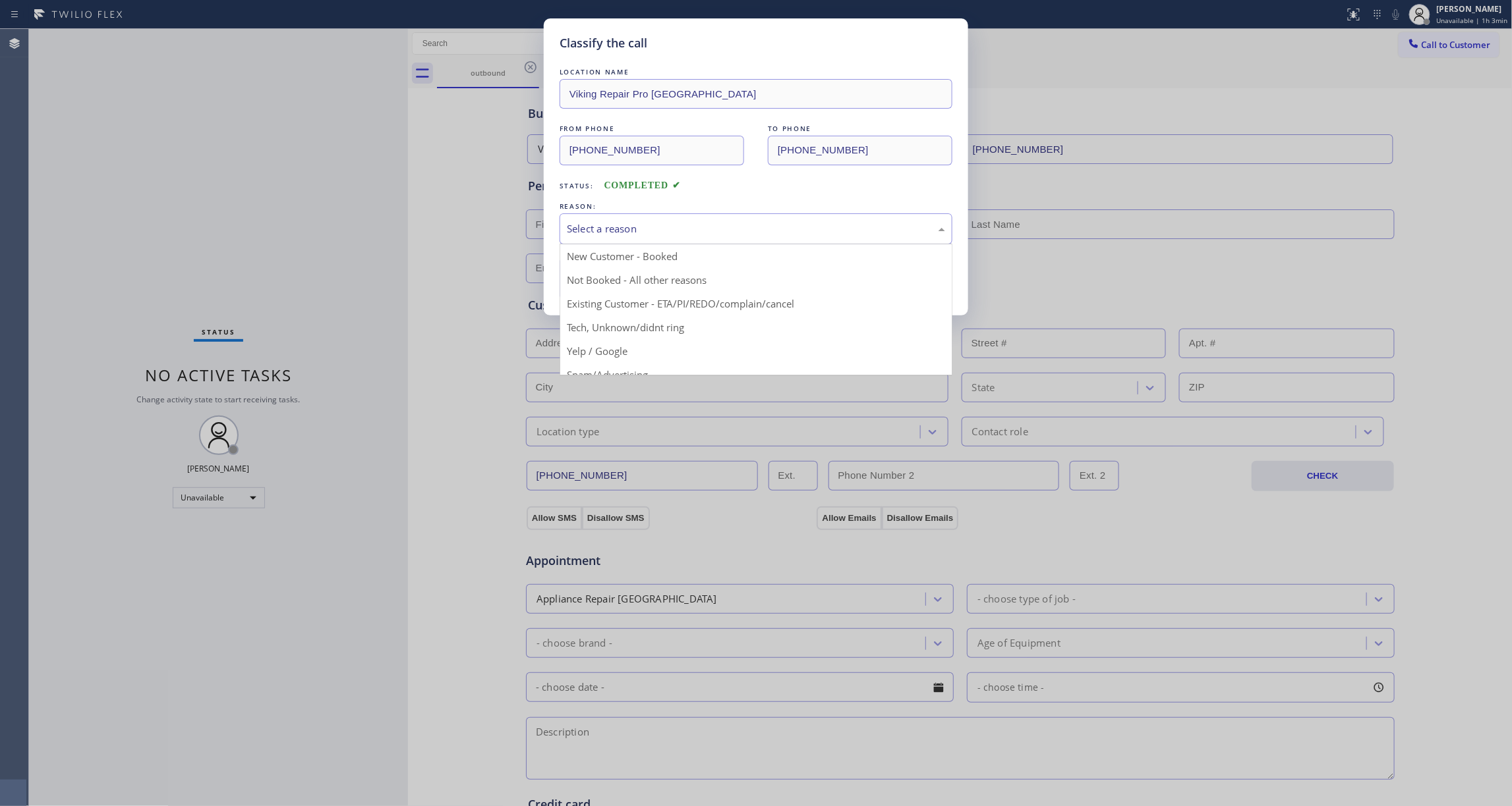
click at [576, 220] on div "Select a reason" at bounding box center [756, 229] width 393 height 31
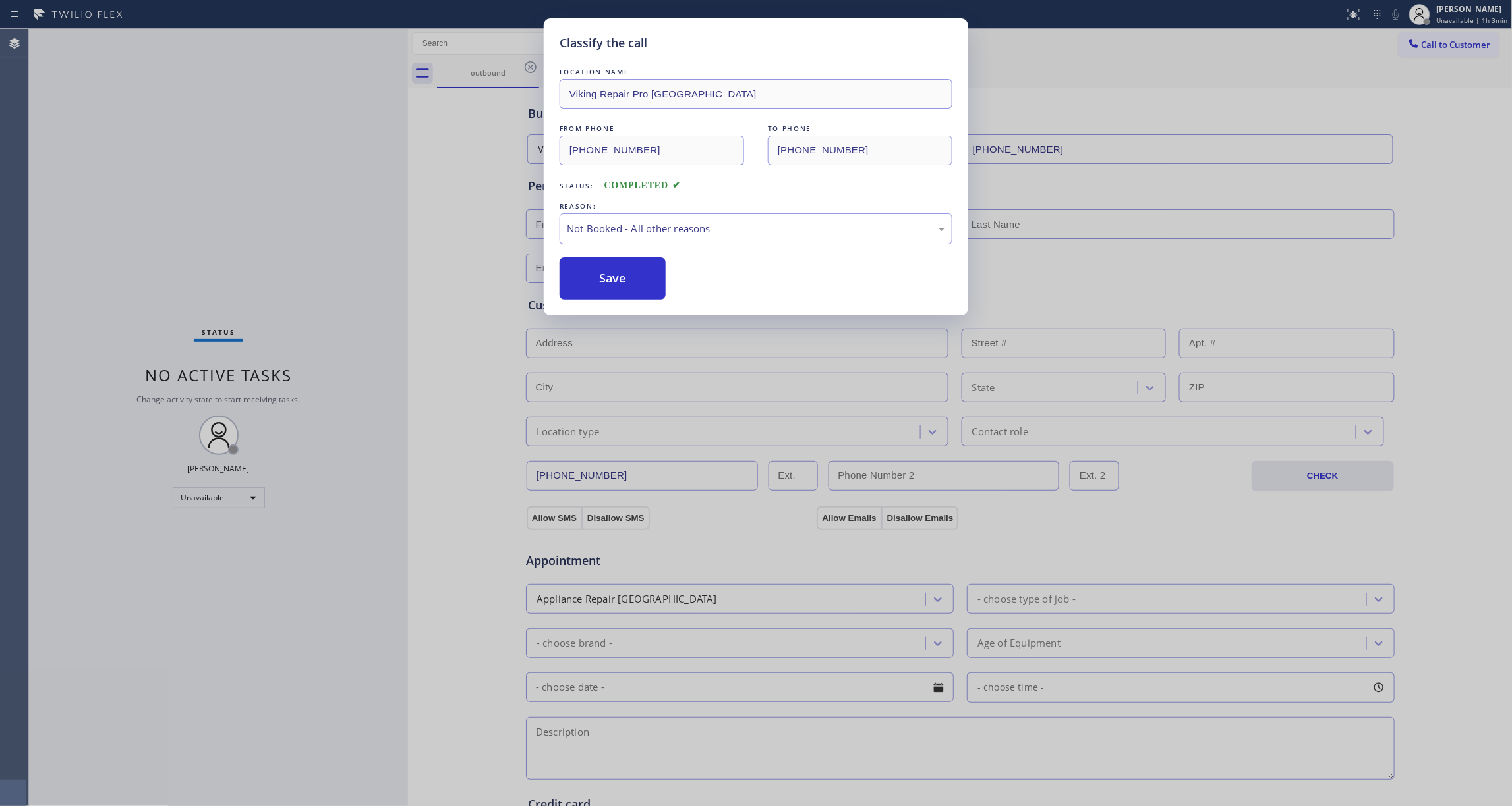
click at [593, 281] on button "Save" at bounding box center [613, 279] width 106 height 42
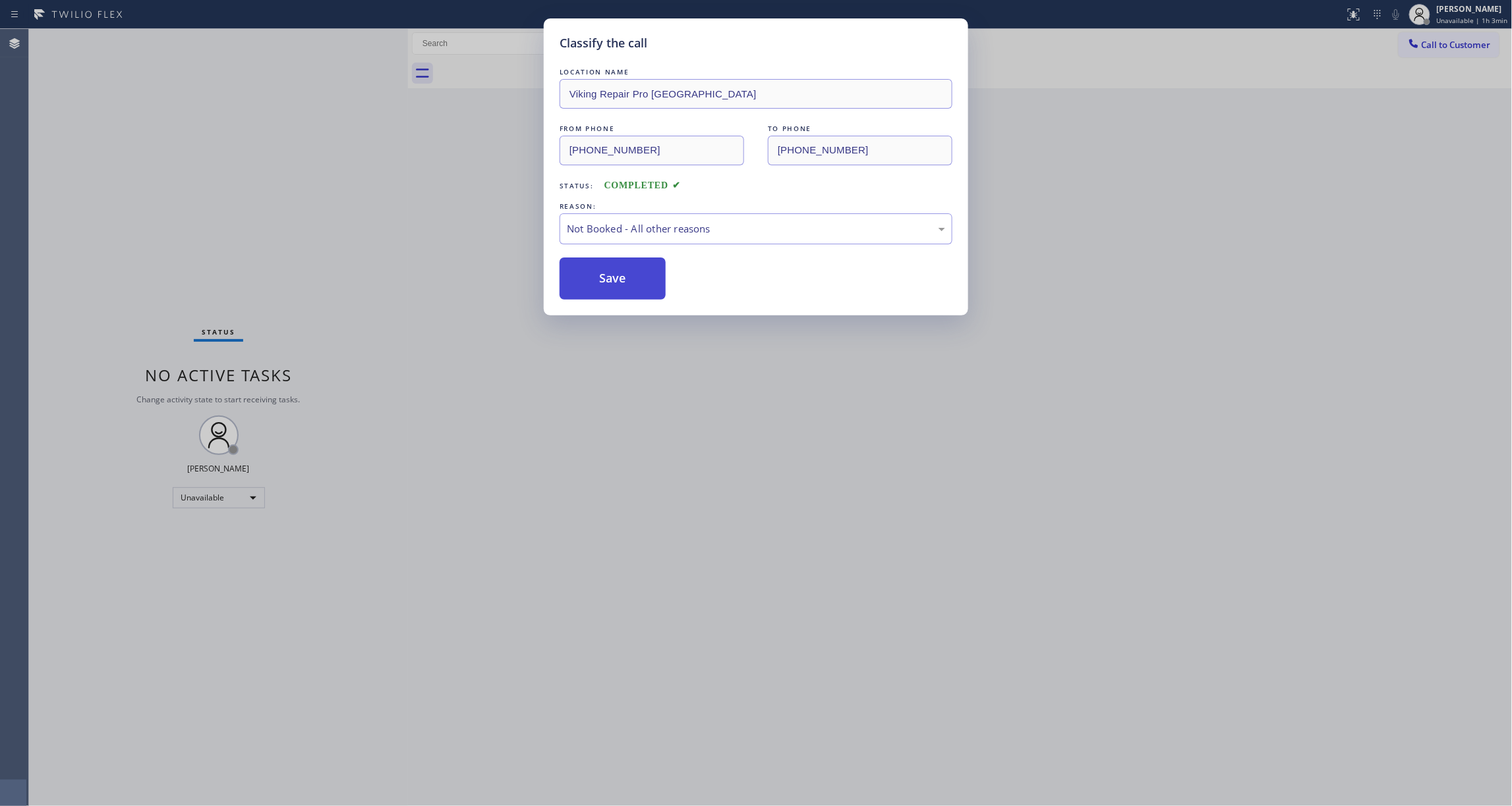
click at [593, 280] on button "Save" at bounding box center [613, 279] width 106 height 42
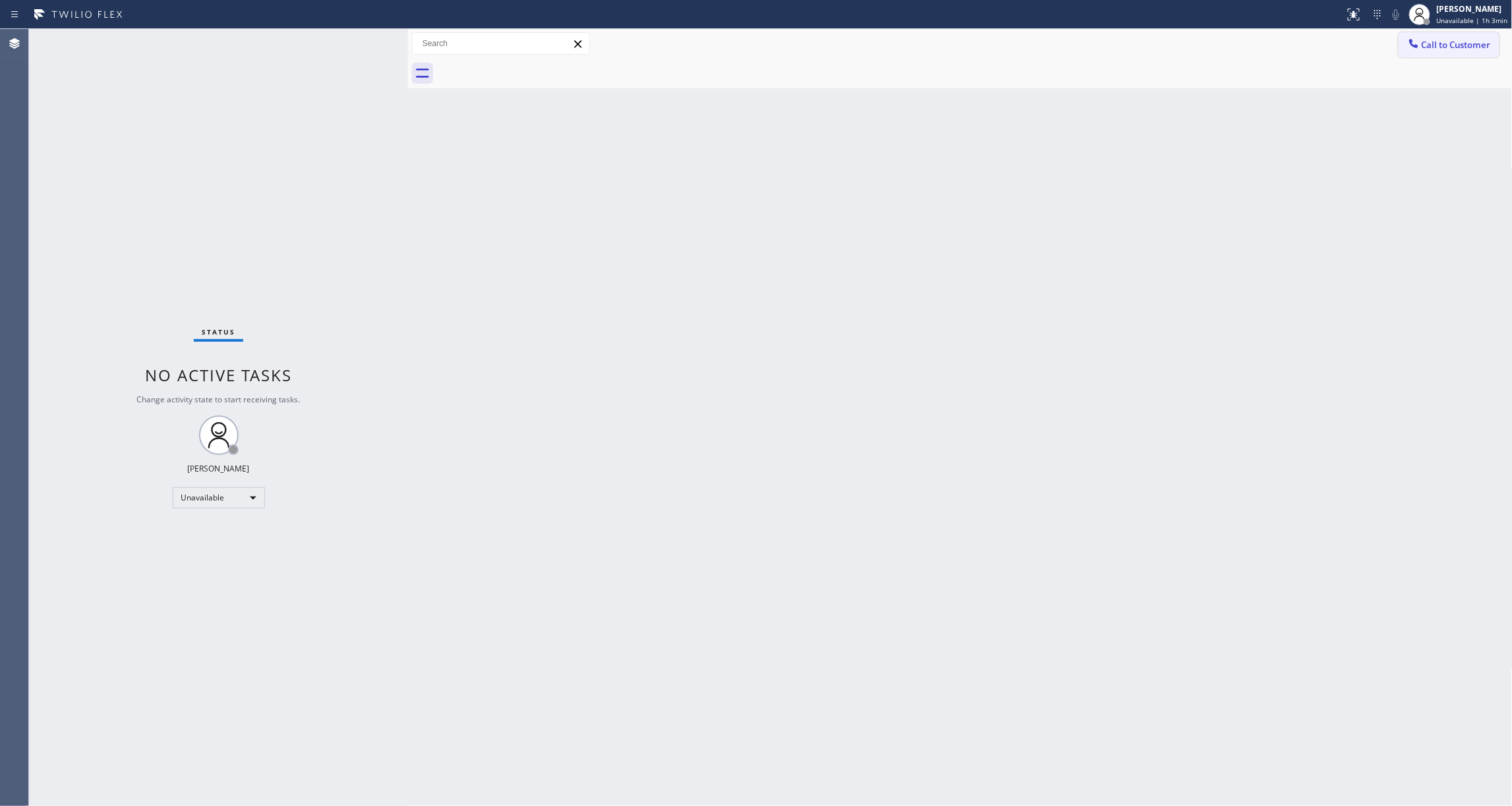
drag, startPoint x: 1470, startPoint y: 46, endPoint x: 871, endPoint y: 153, distance: 608.5
click at [1469, 46] on span "Call to Customer" at bounding box center [1456, 45] width 70 height 12
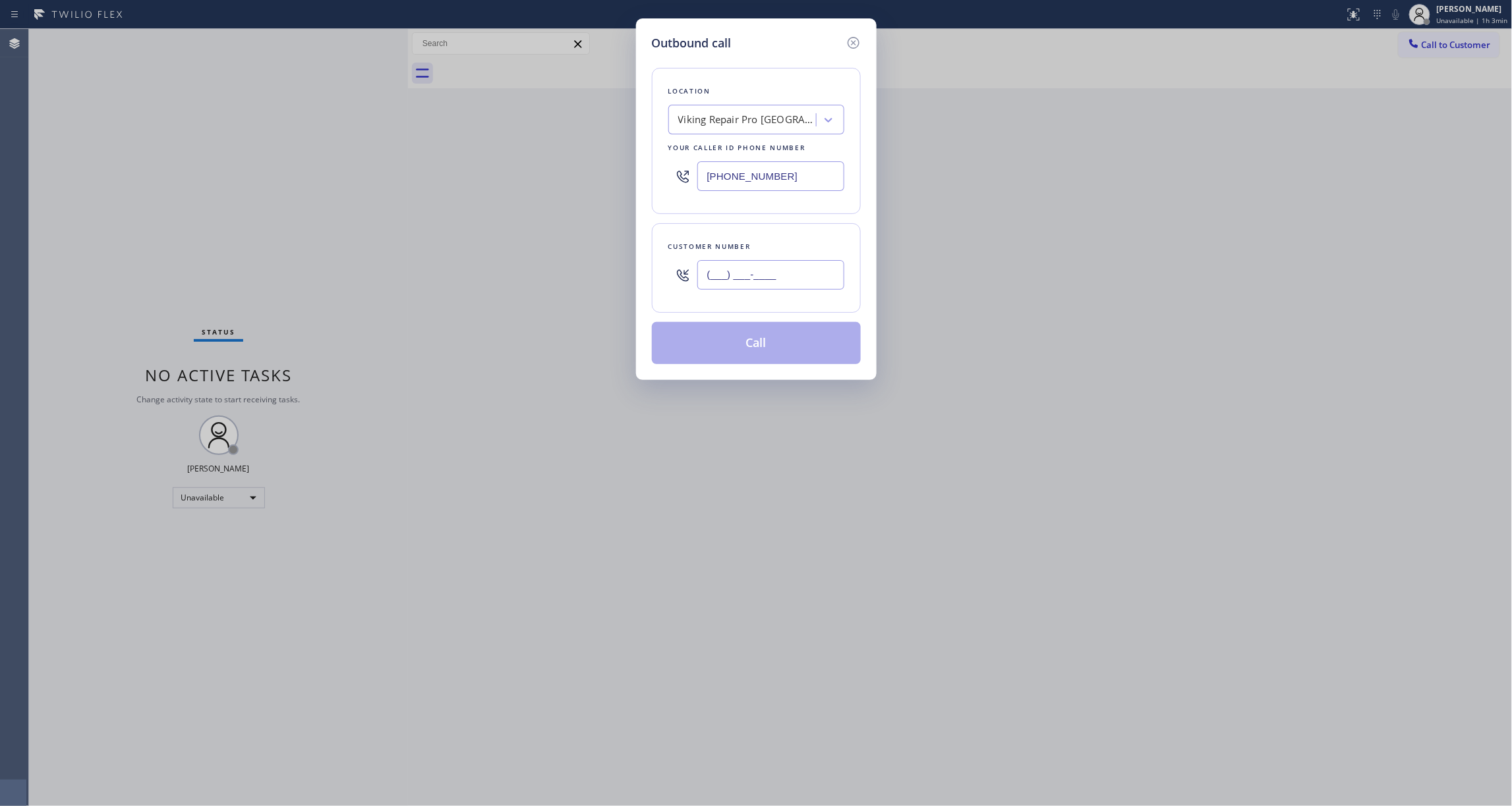
click at [747, 281] on input "(___) ___-____" at bounding box center [771, 275] width 147 height 30
click at [746, 349] on button "Call" at bounding box center [756, 343] width 209 height 42
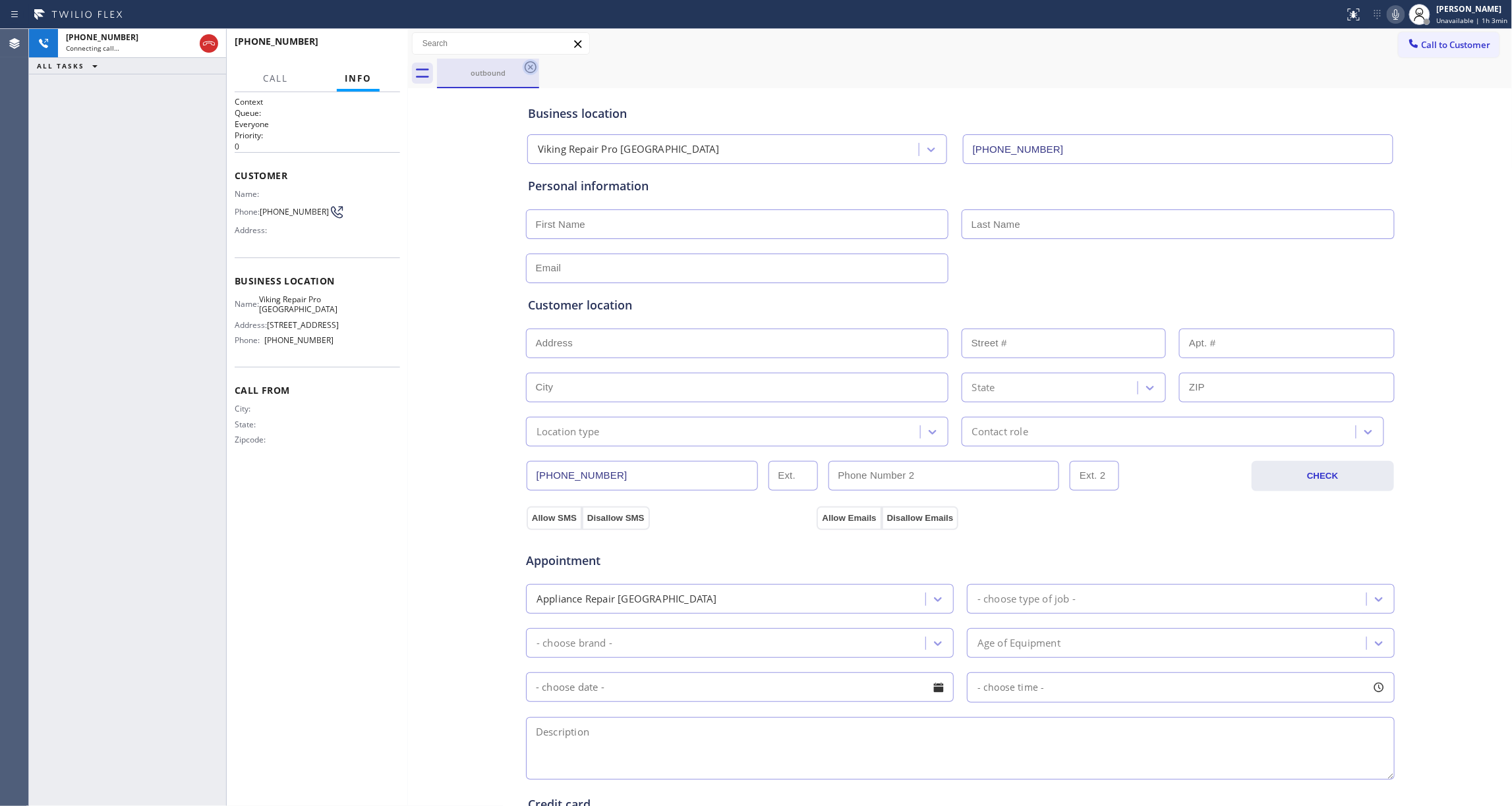
click at [530, 66] on icon at bounding box center [531, 67] width 12 height 12
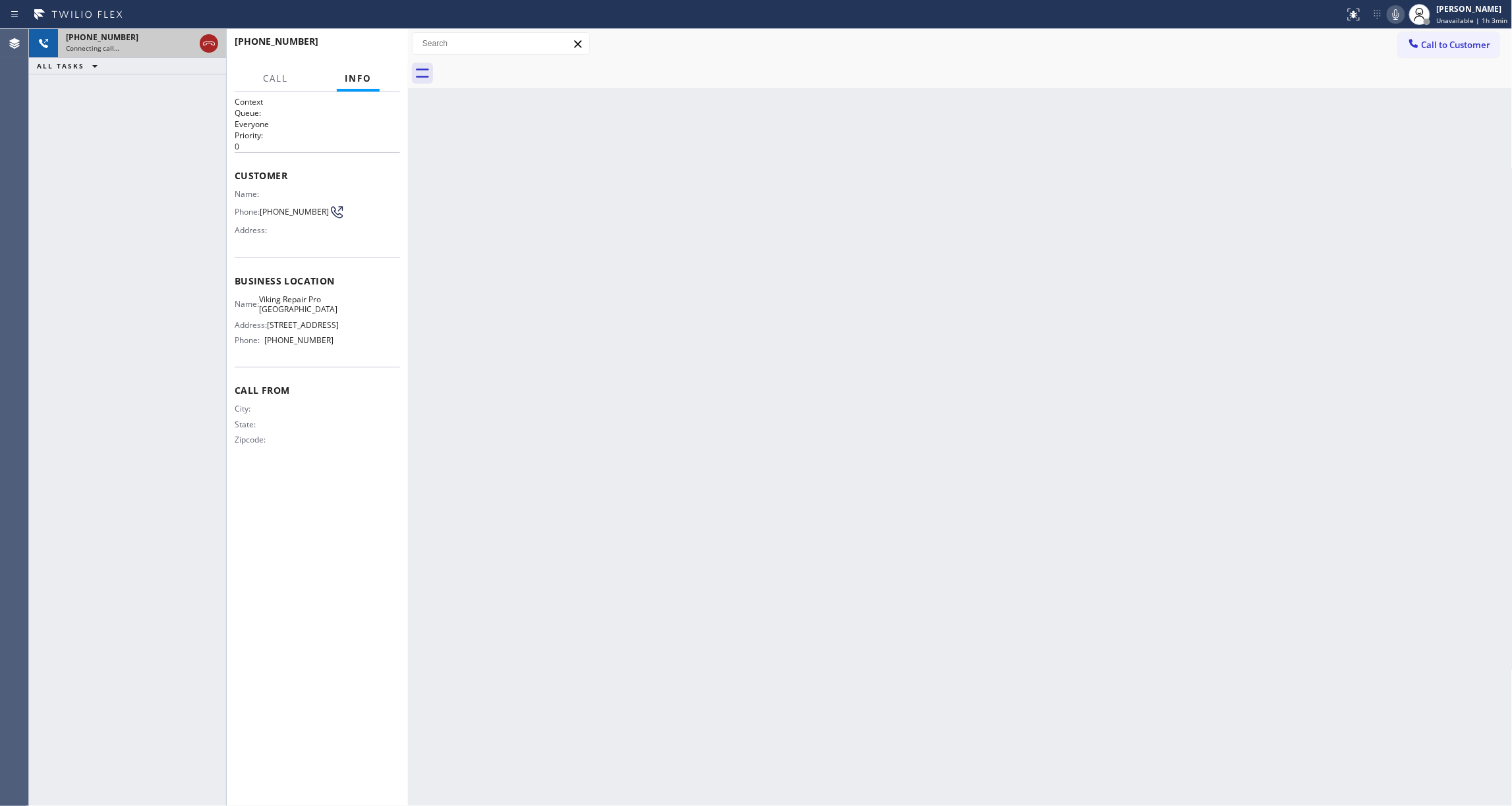
click at [204, 43] on icon at bounding box center [209, 43] width 16 height 16
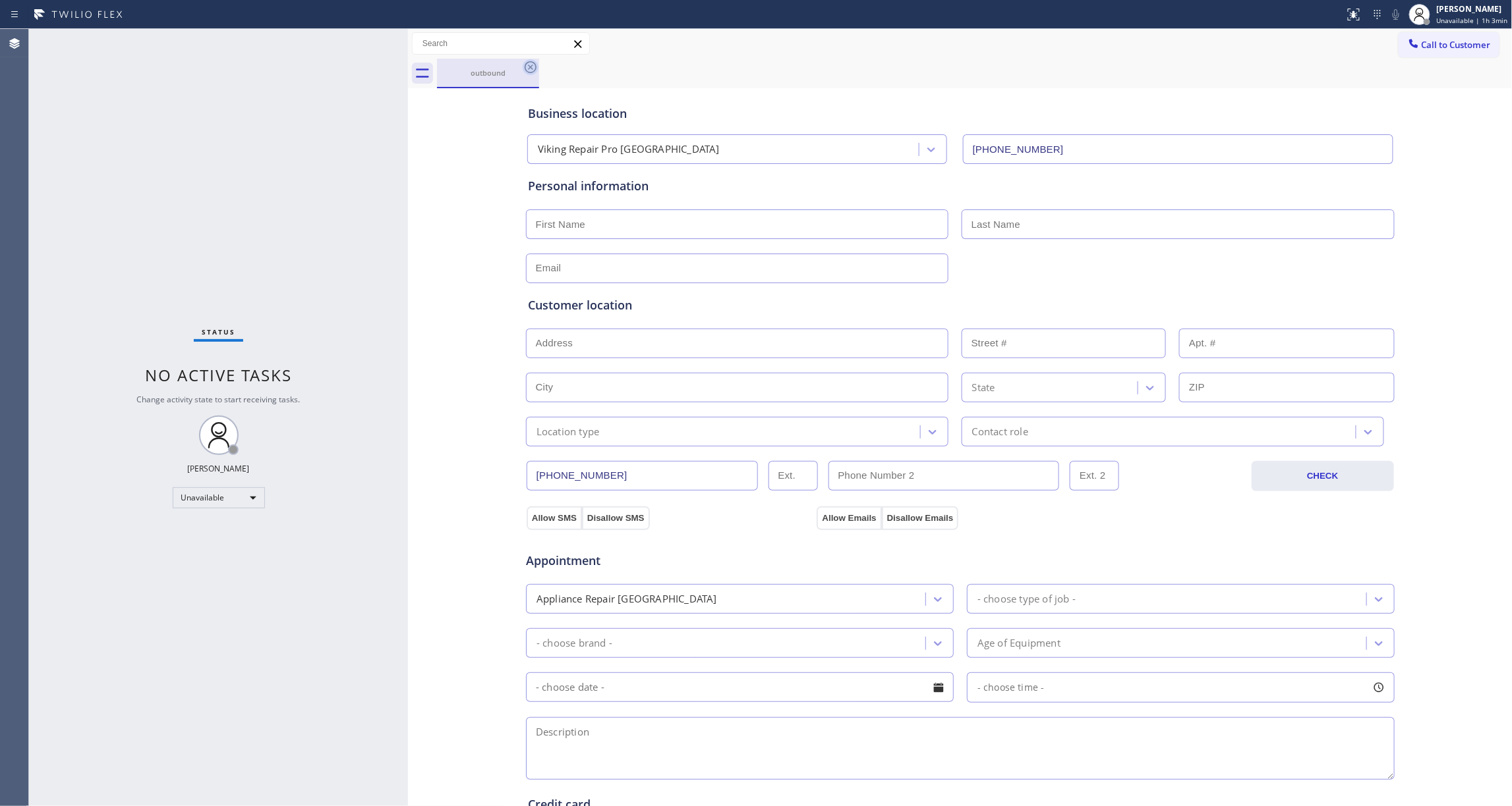
click at [531, 69] on icon at bounding box center [531, 67] width 12 height 12
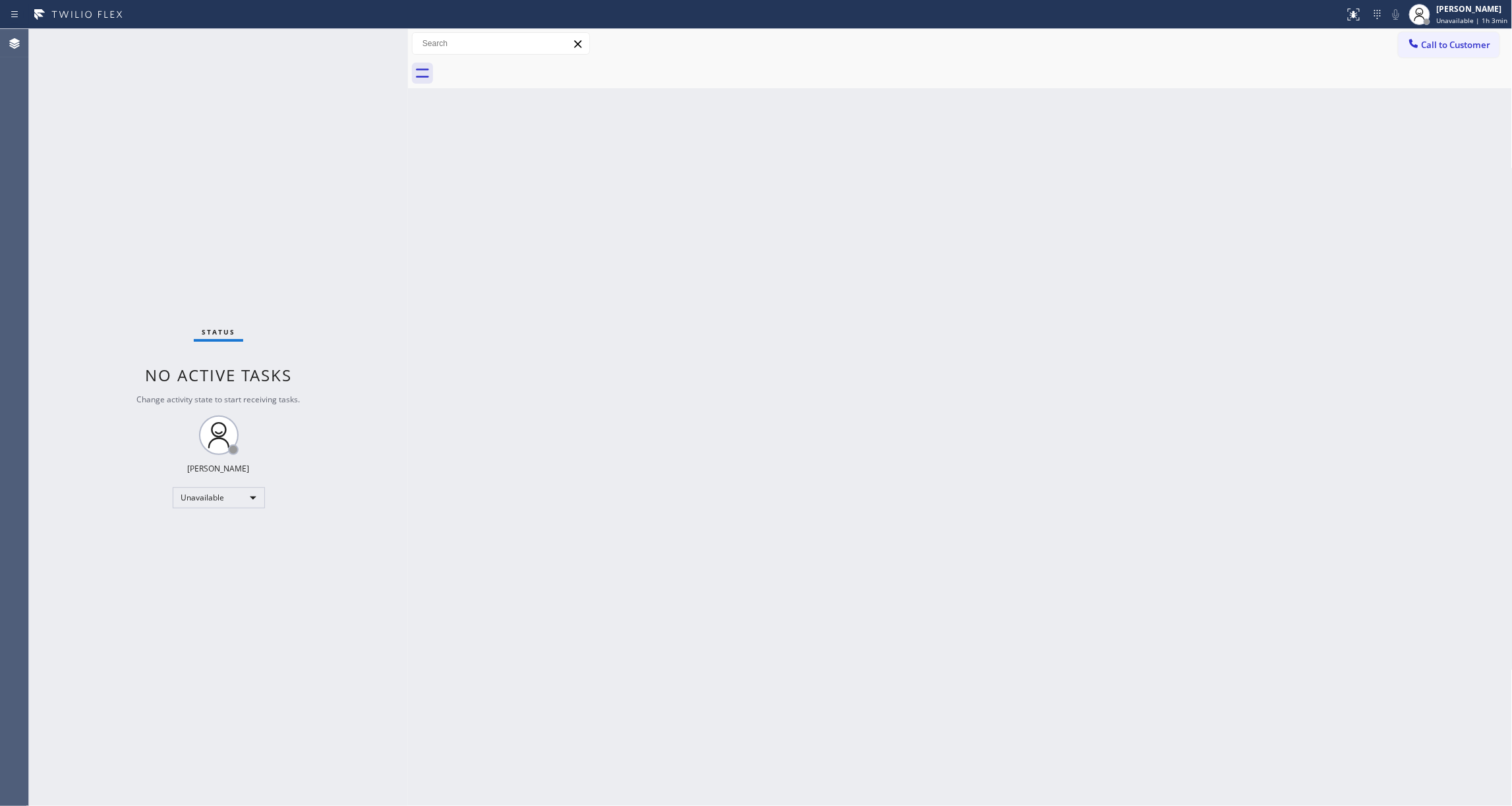
drag, startPoint x: 1460, startPoint y: 48, endPoint x: 1182, endPoint y: 92, distance: 281.5
click at [1461, 47] on span "Call to Customer" at bounding box center [1456, 45] width 70 height 12
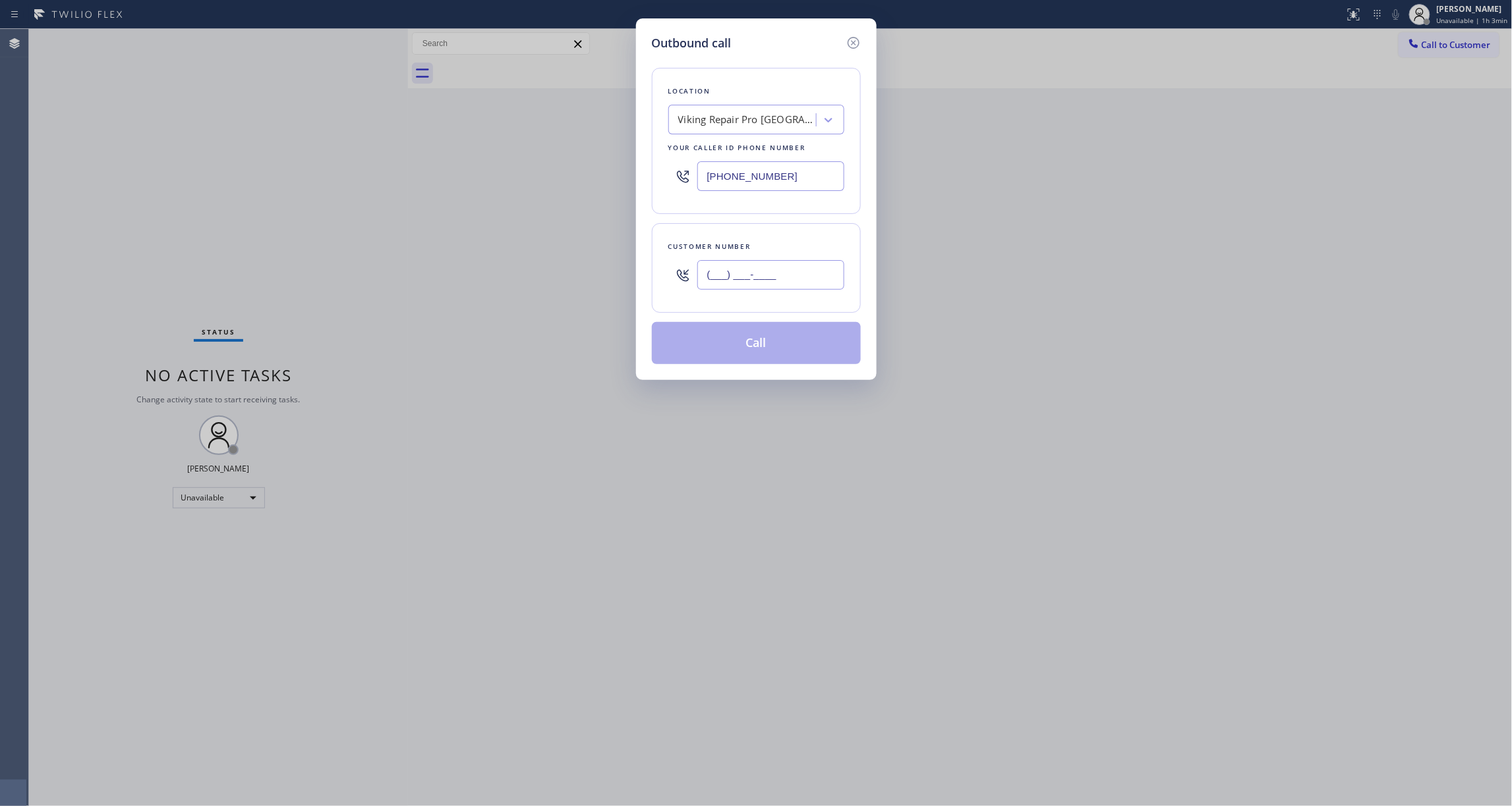
click at [777, 273] on input "(___) ___-____" at bounding box center [771, 275] width 147 height 30
click at [716, 349] on button "Call" at bounding box center [756, 343] width 209 height 42
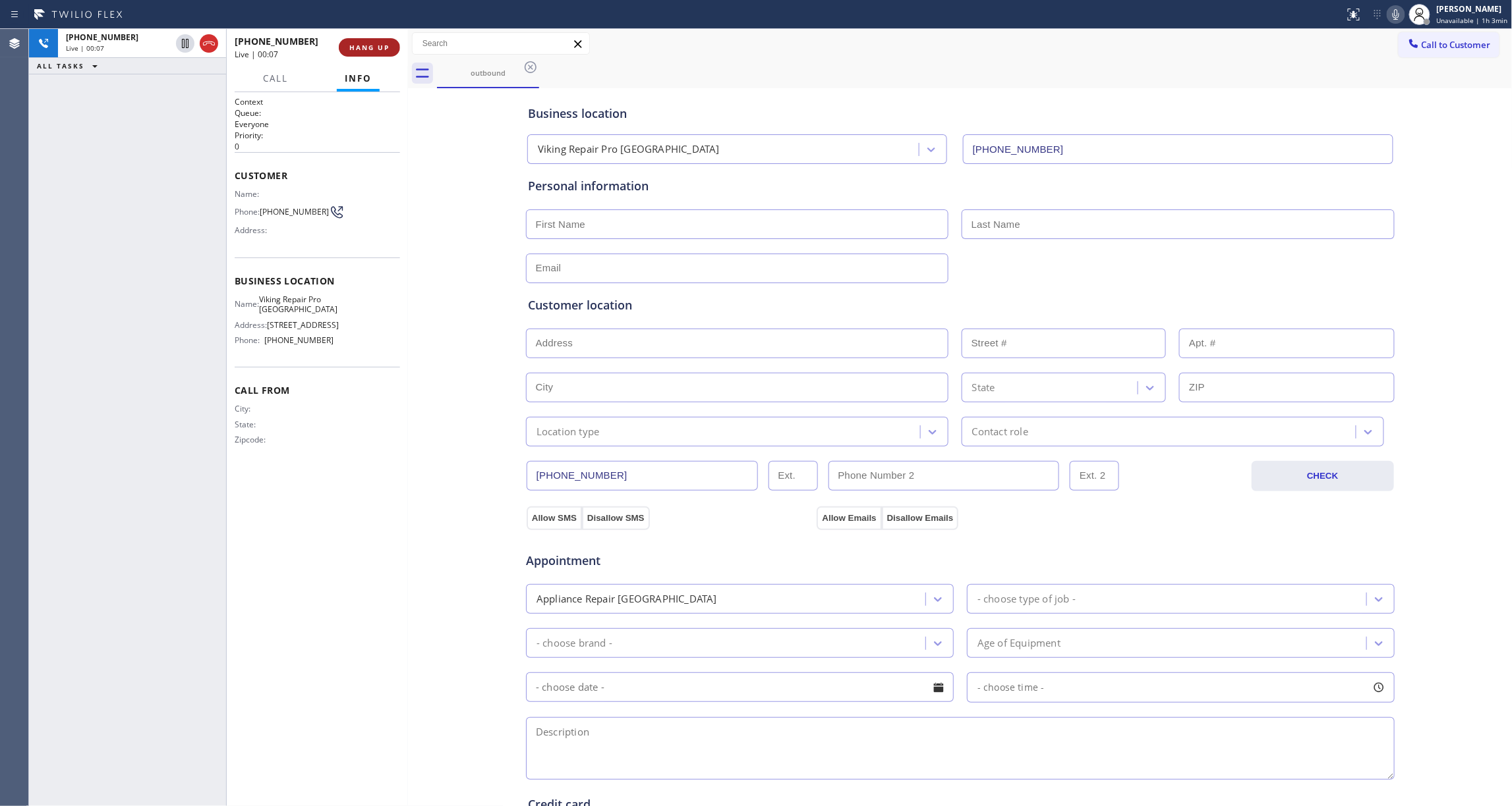
click at [380, 47] on span "HANG UP" at bounding box center [369, 47] width 40 height 9
click at [380, 46] on span "COMPLETE" at bounding box center [366, 47] width 46 height 9
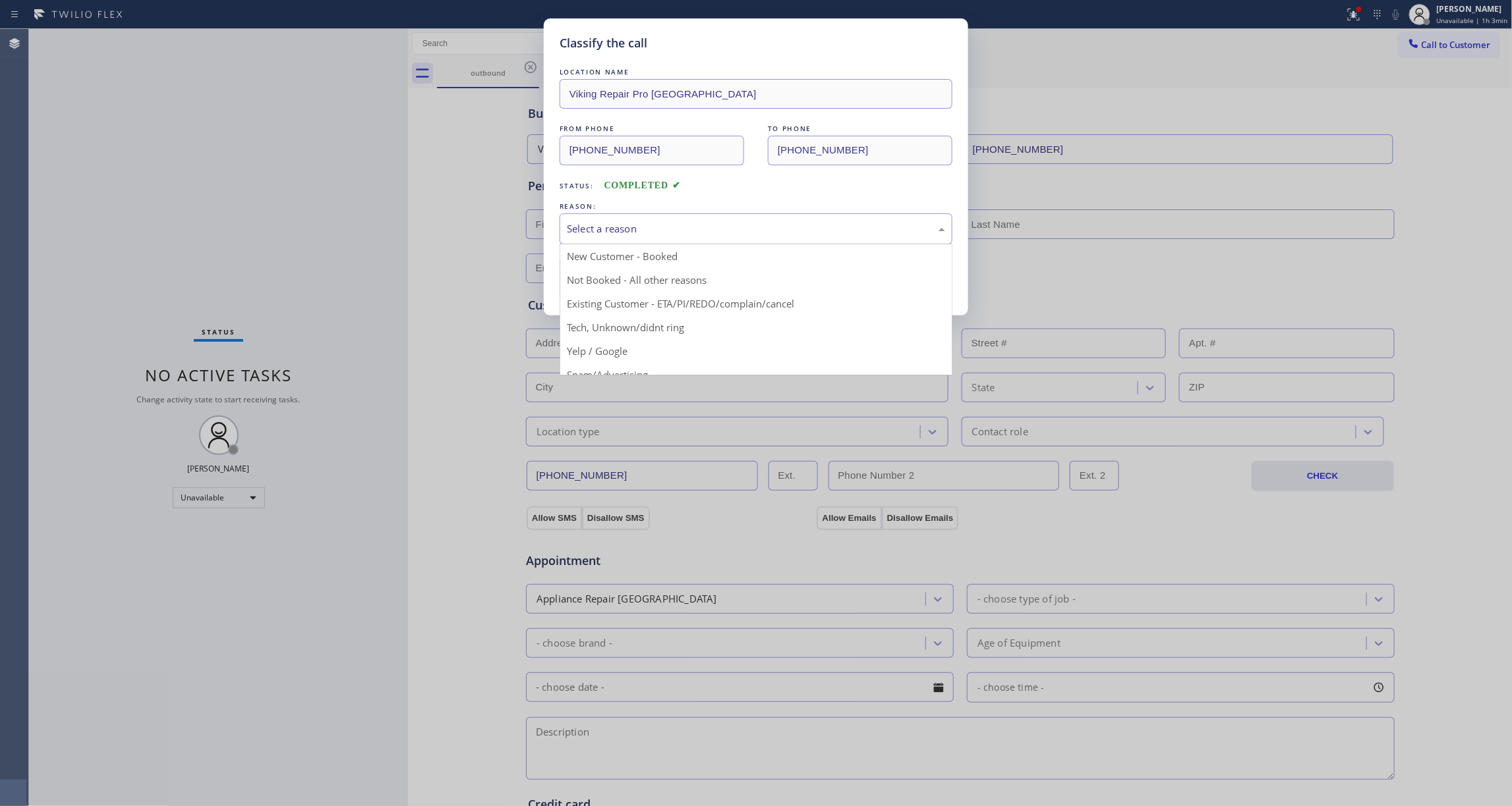
click at [591, 226] on div "Select a reason" at bounding box center [756, 229] width 378 height 15
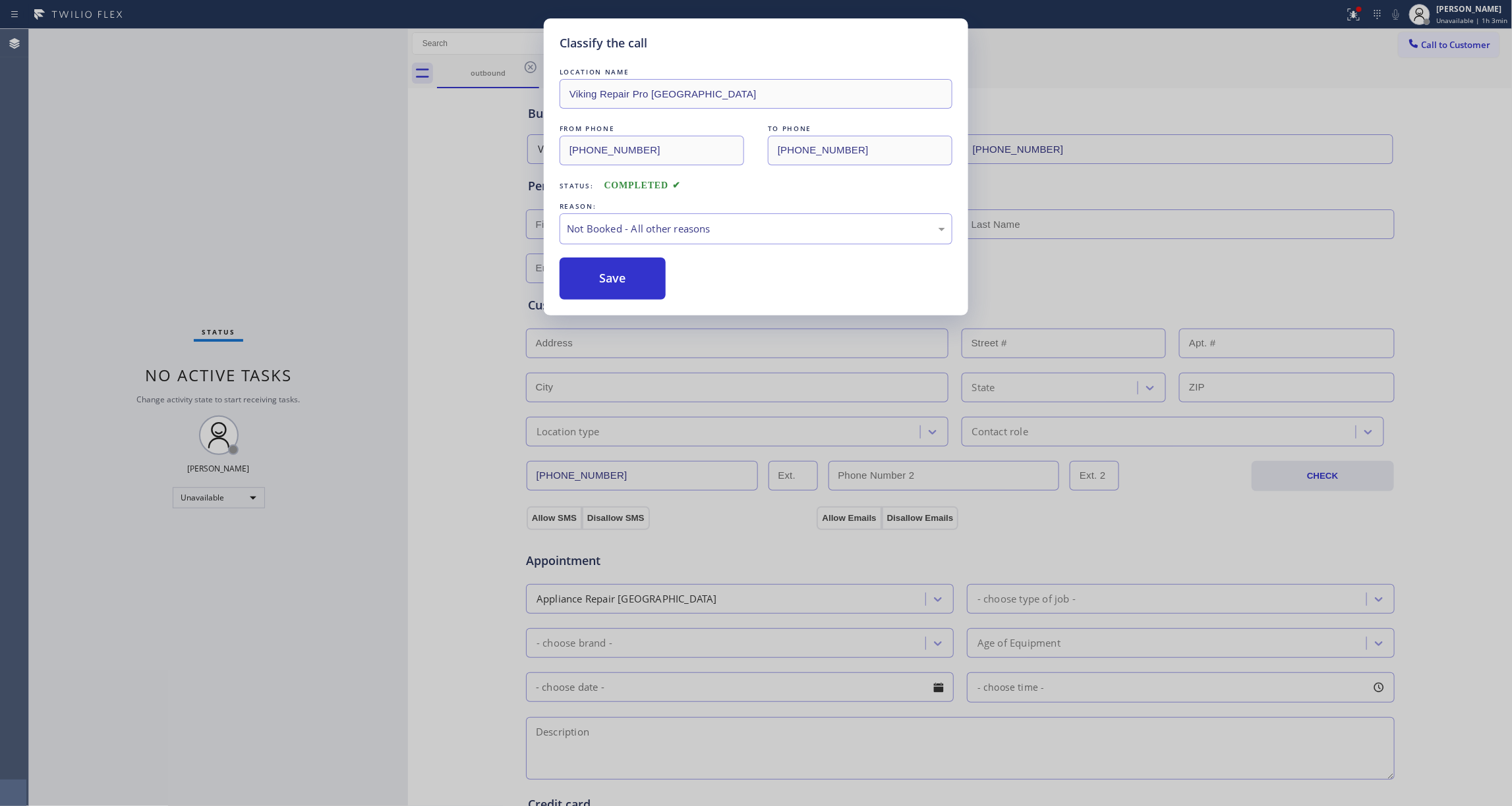
click at [605, 276] on button "Save" at bounding box center [613, 279] width 106 height 42
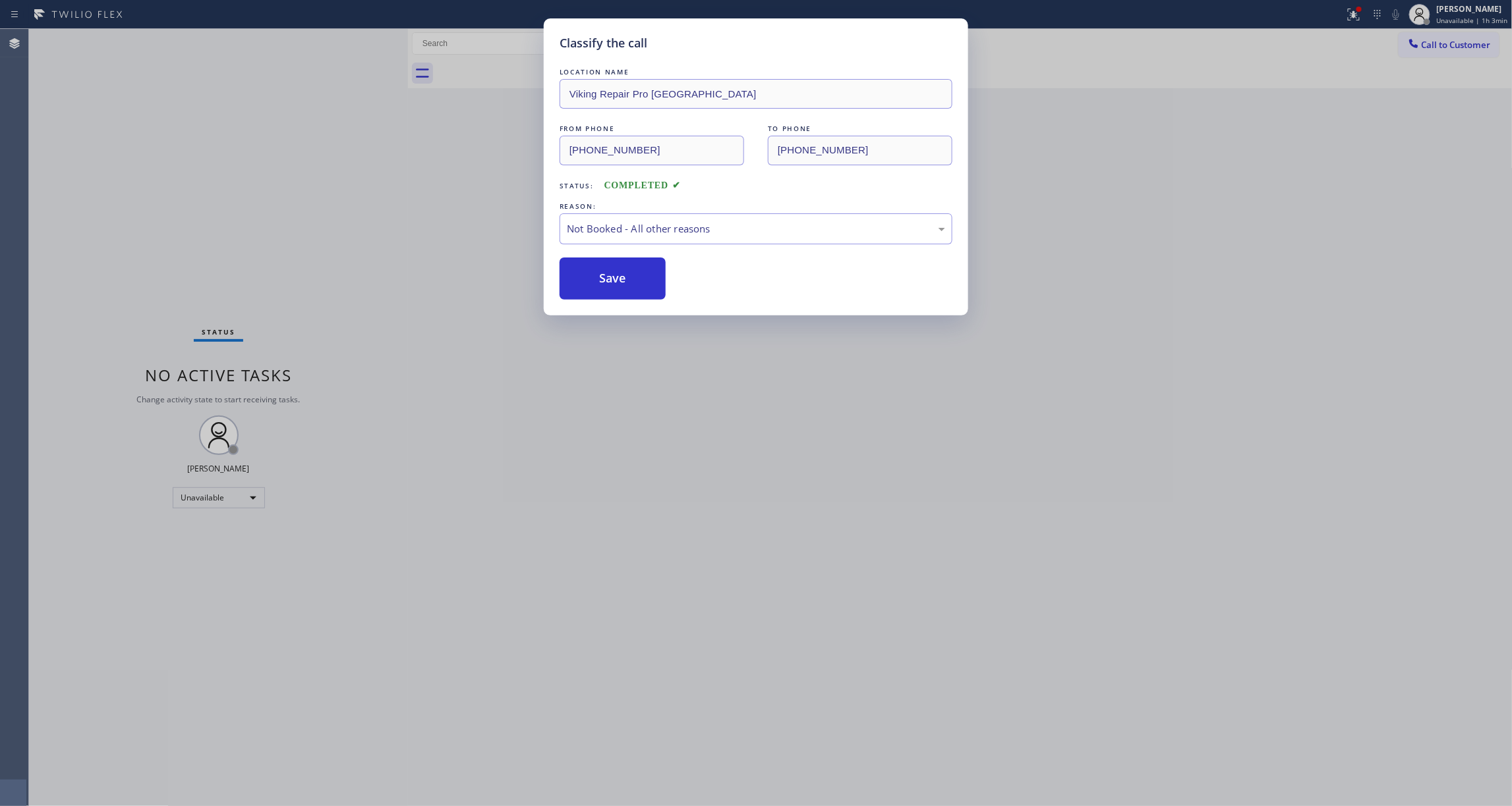
click at [605, 276] on button "Save" at bounding box center [613, 279] width 106 height 42
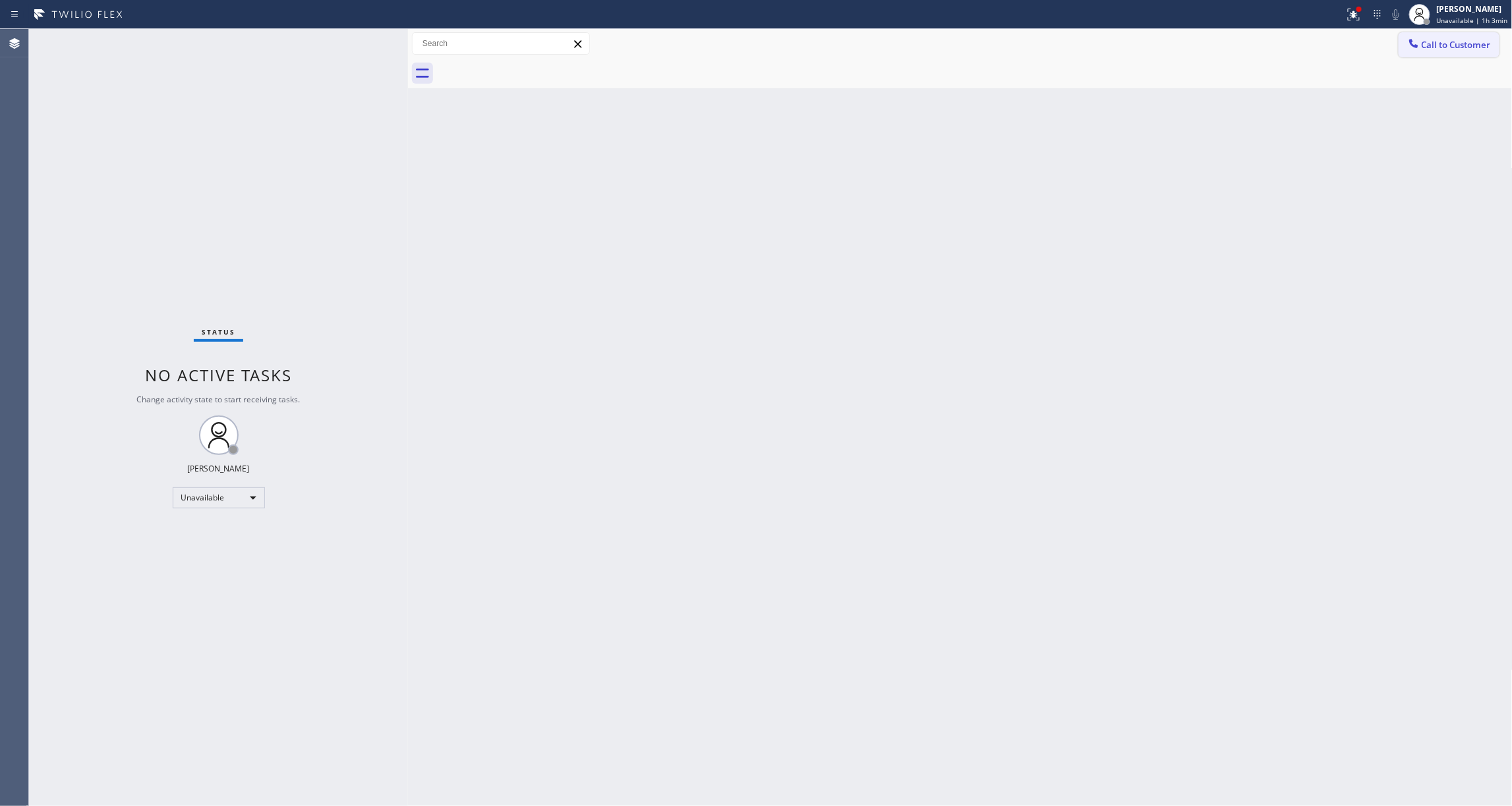
click at [1472, 45] on span "Call to Customer" at bounding box center [1456, 45] width 70 height 12
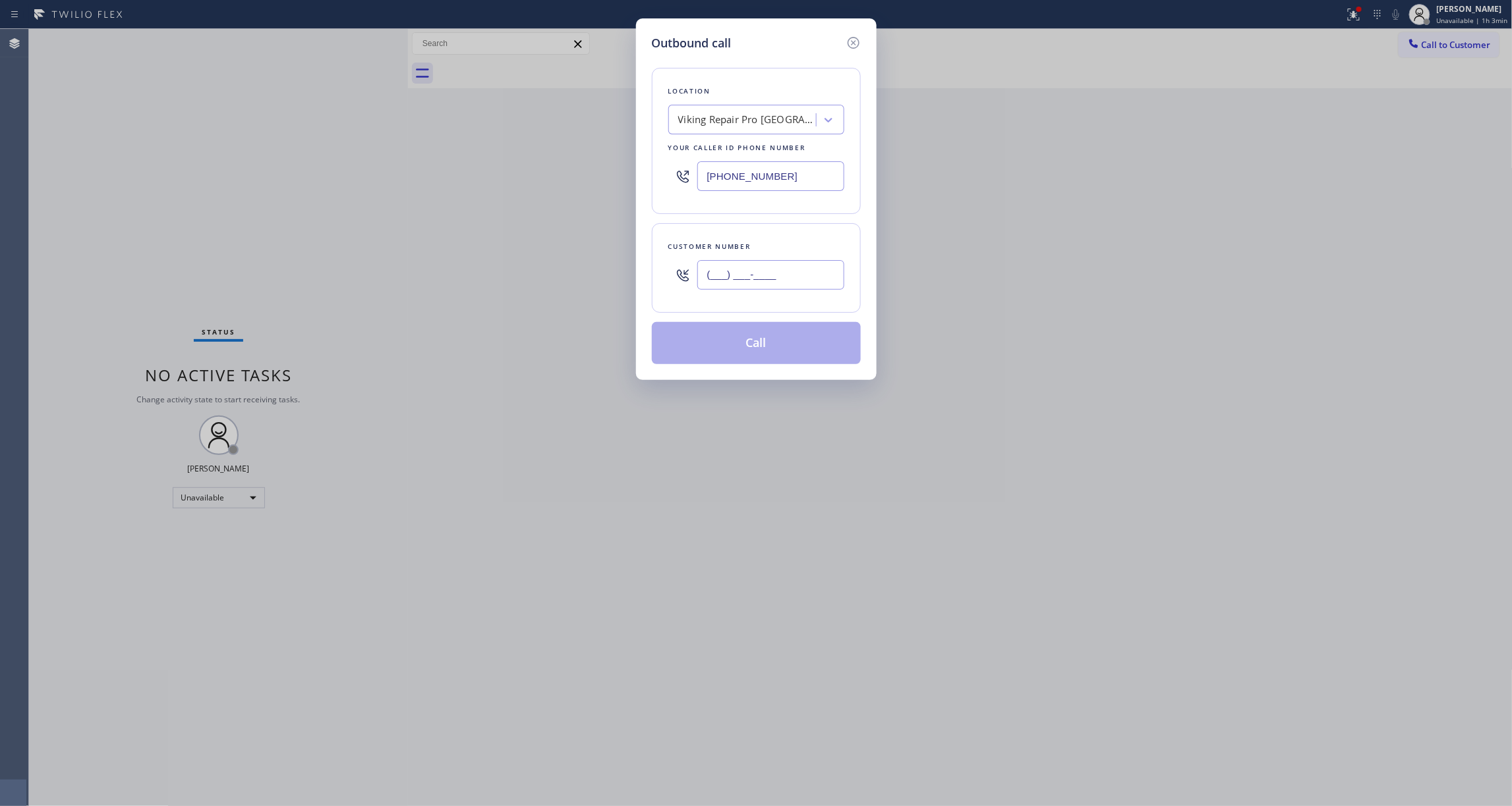
click at [795, 279] on input "(___) ___-____" at bounding box center [771, 275] width 147 height 30
click at [765, 348] on button "Call" at bounding box center [756, 343] width 209 height 42
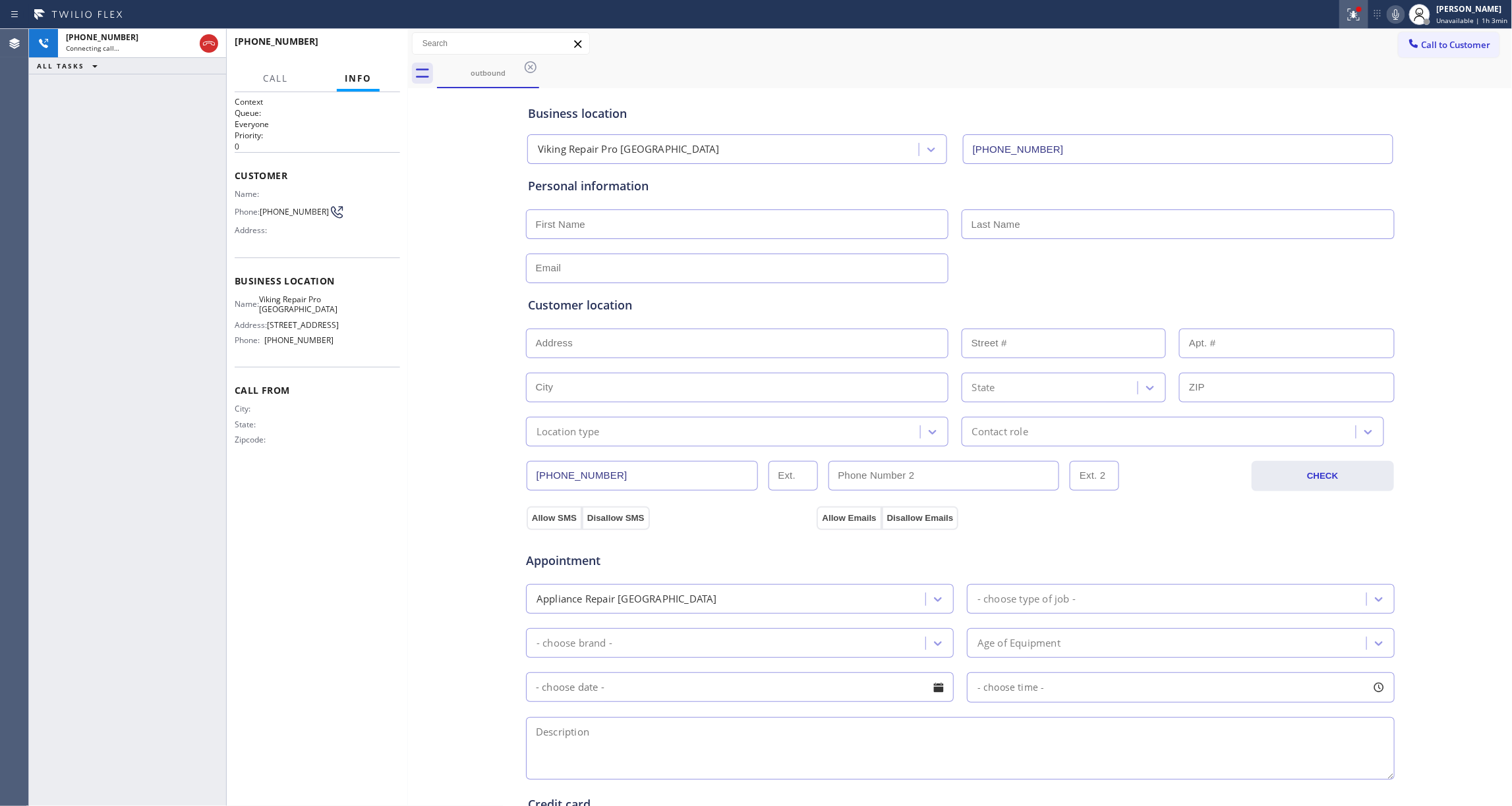
click at [1340, 25] on button at bounding box center [1354, 14] width 29 height 29
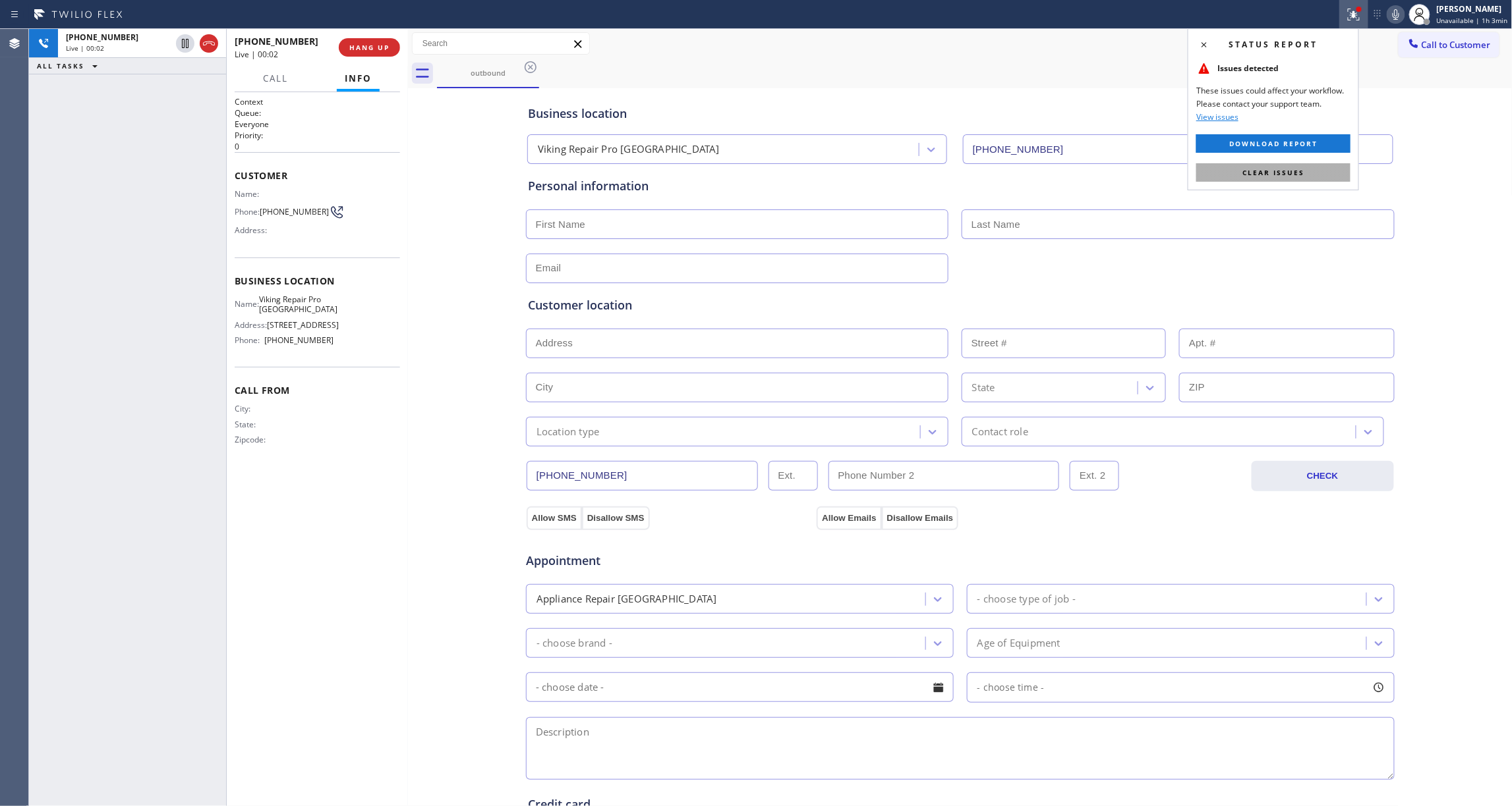
drag, startPoint x: 1300, startPoint y: 173, endPoint x: 1092, endPoint y: 142, distance: 210.3
click at [1298, 173] on span "Clear issues" at bounding box center [1273, 173] width 62 height 9
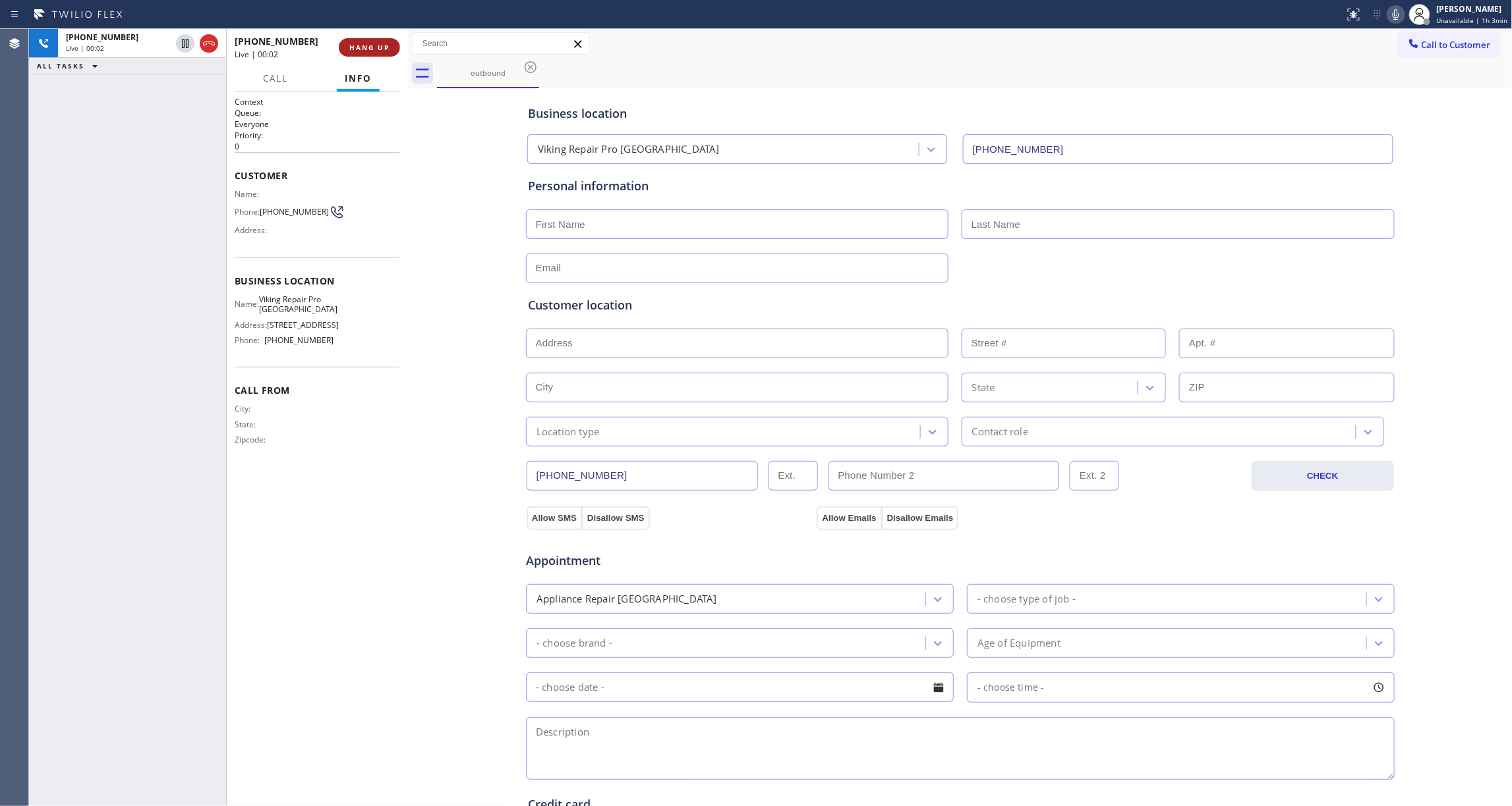
click at [372, 49] on span "HANG UP" at bounding box center [369, 47] width 40 height 9
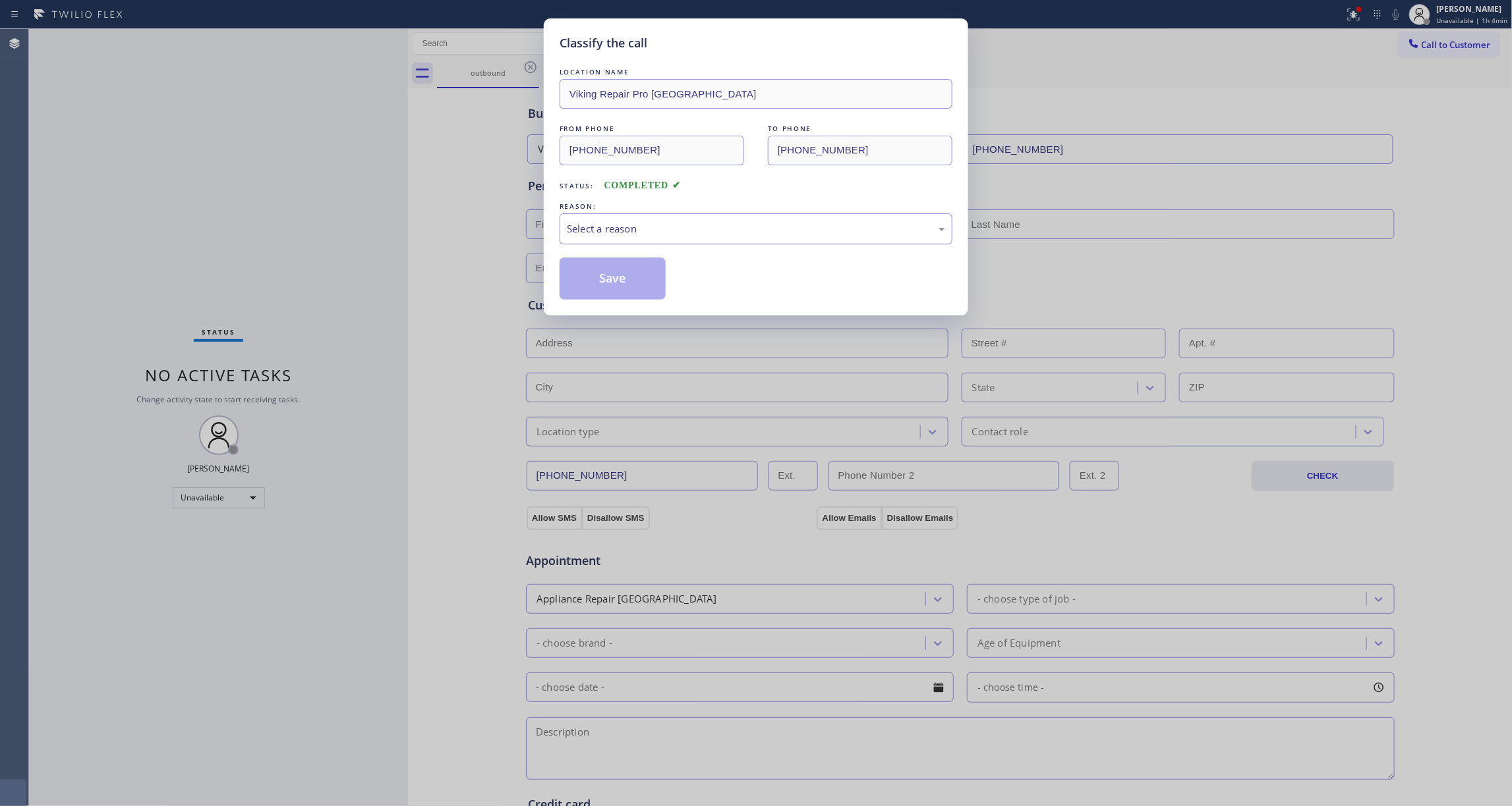
click at [623, 229] on div "Select a reason" at bounding box center [756, 229] width 378 height 15
click at [628, 278] on button "Save" at bounding box center [613, 279] width 106 height 42
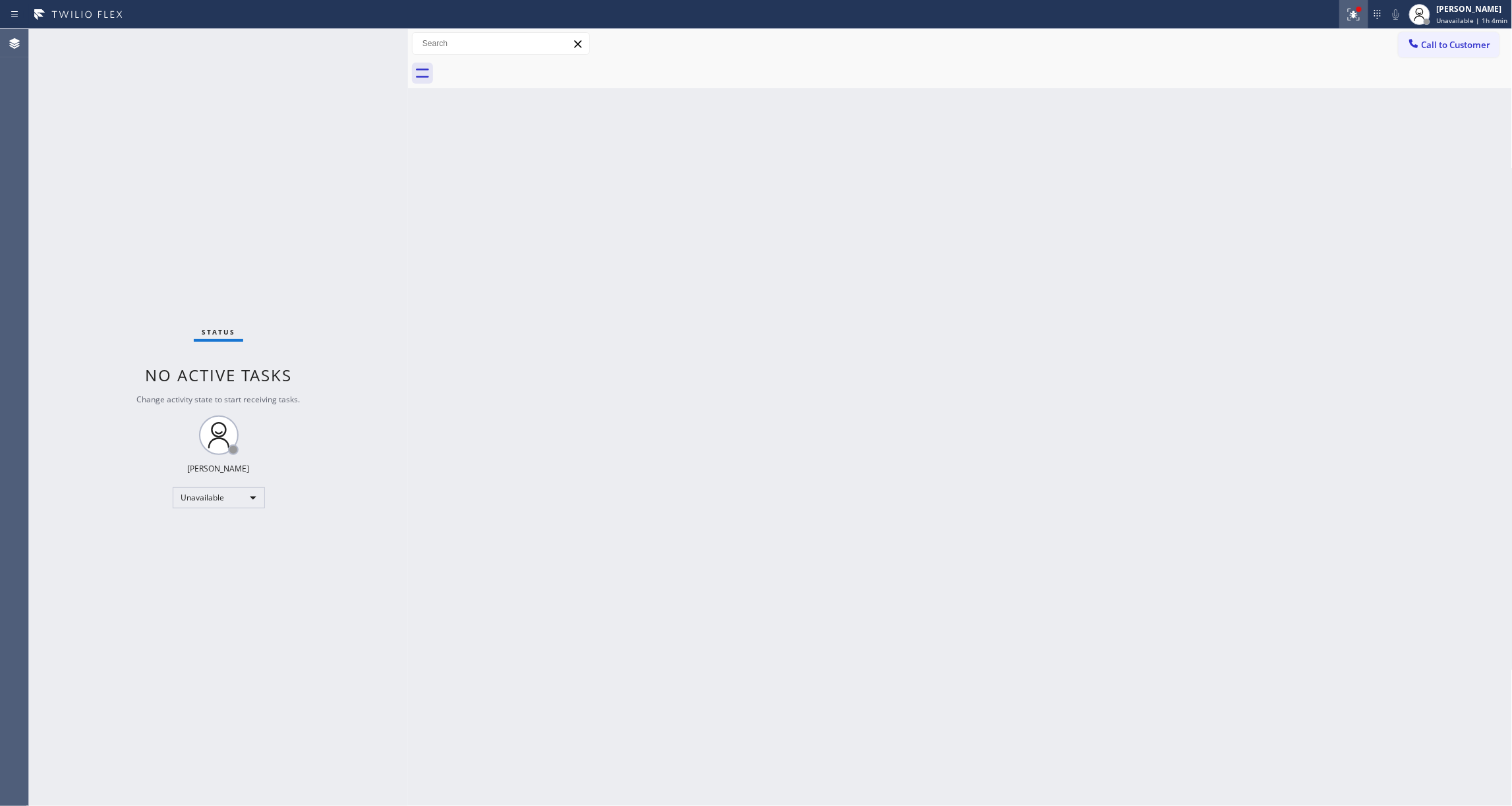
click at [1346, 16] on icon at bounding box center [1354, 14] width 16 height 16
click at [1296, 176] on span "Clear issues" at bounding box center [1273, 173] width 62 height 9
click at [1470, 46] on span "Call to Customer" at bounding box center [1456, 45] width 70 height 12
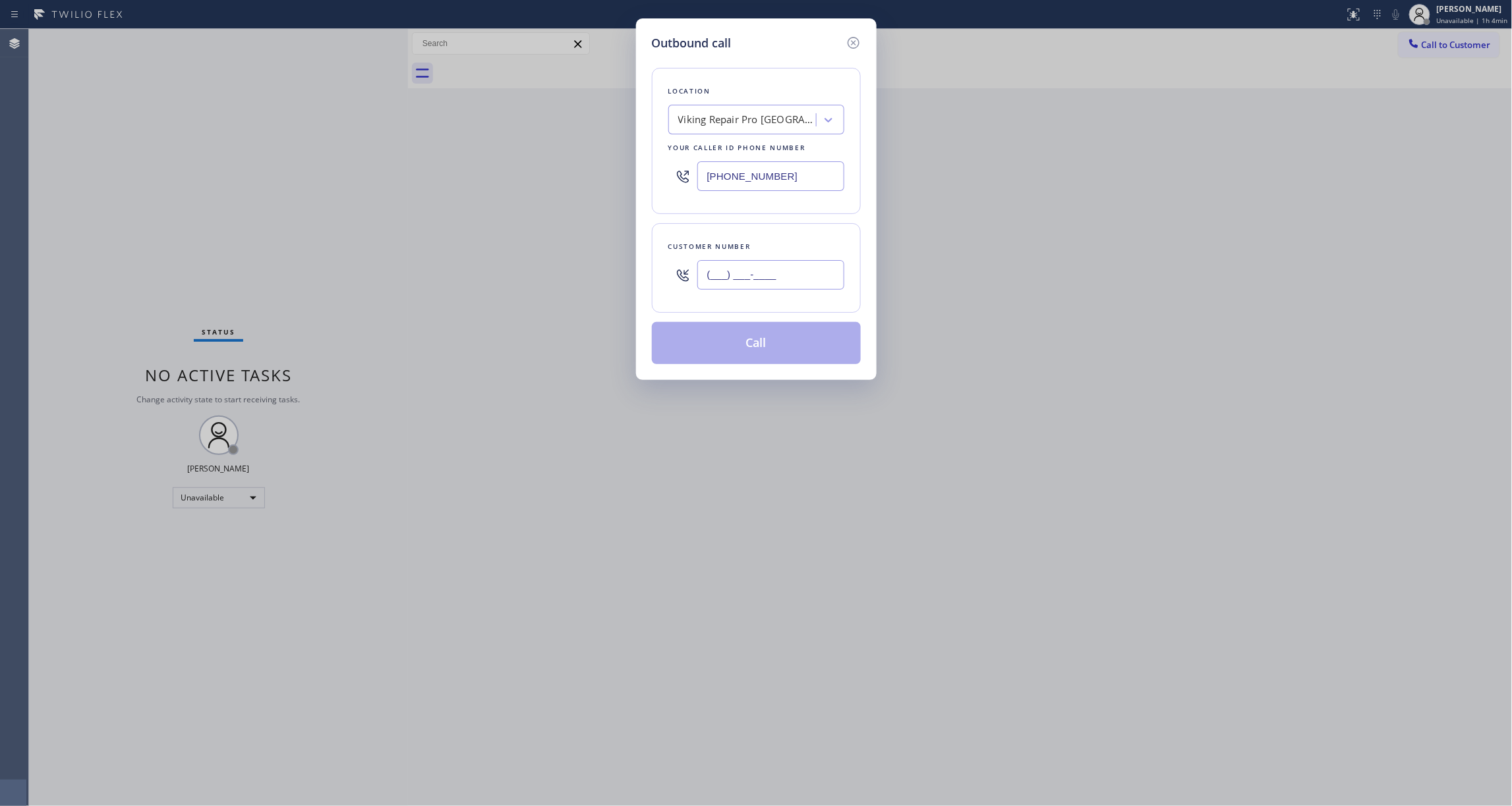
click at [747, 280] on input "(___) ___-____" at bounding box center [771, 275] width 147 height 30
click at [753, 347] on button "Call" at bounding box center [756, 343] width 209 height 42
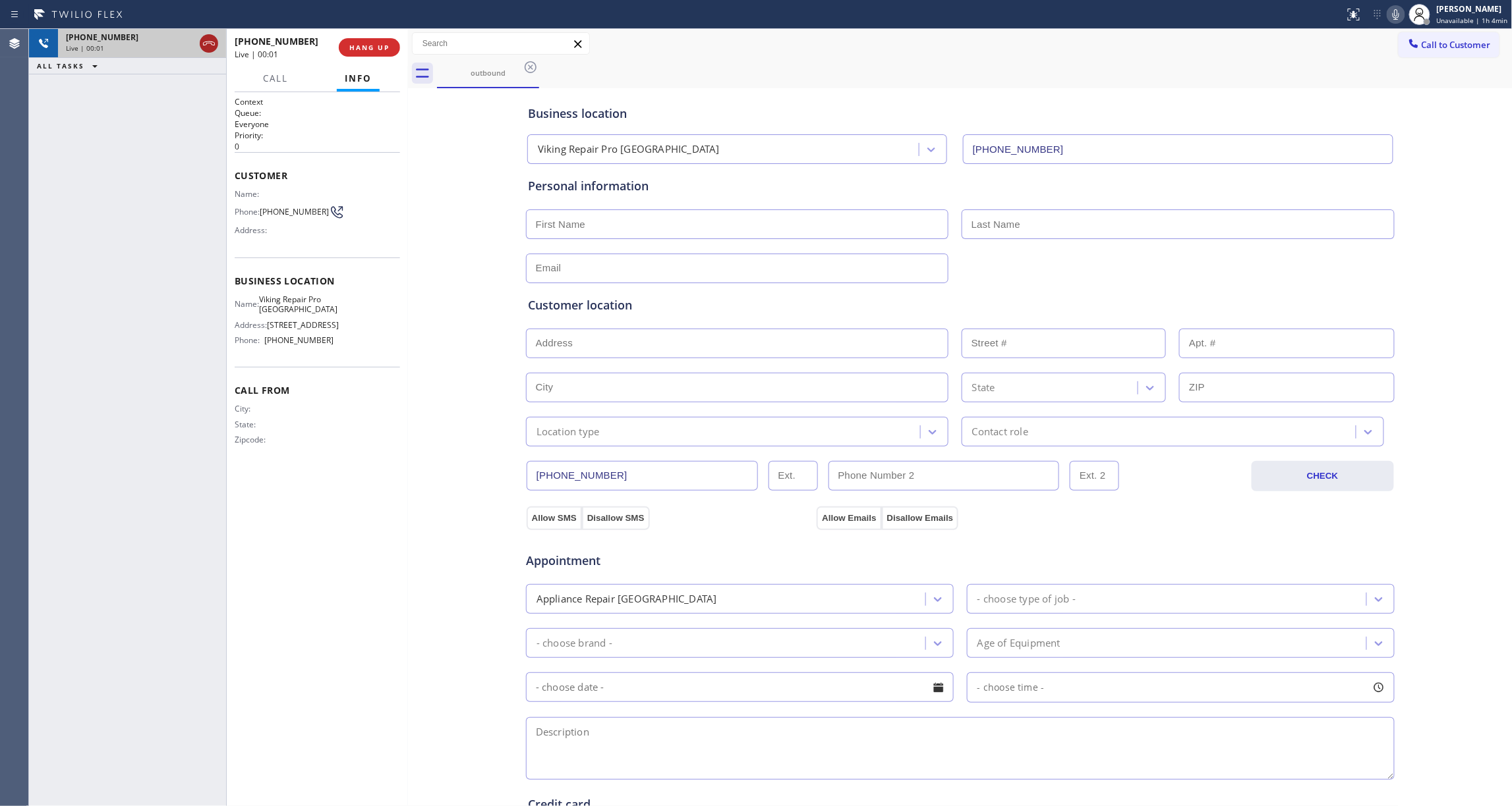
click at [209, 43] on icon at bounding box center [209, 43] width 16 height 16
click at [354, 41] on button "HANG UP" at bounding box center [369, 47] width 61 height 19
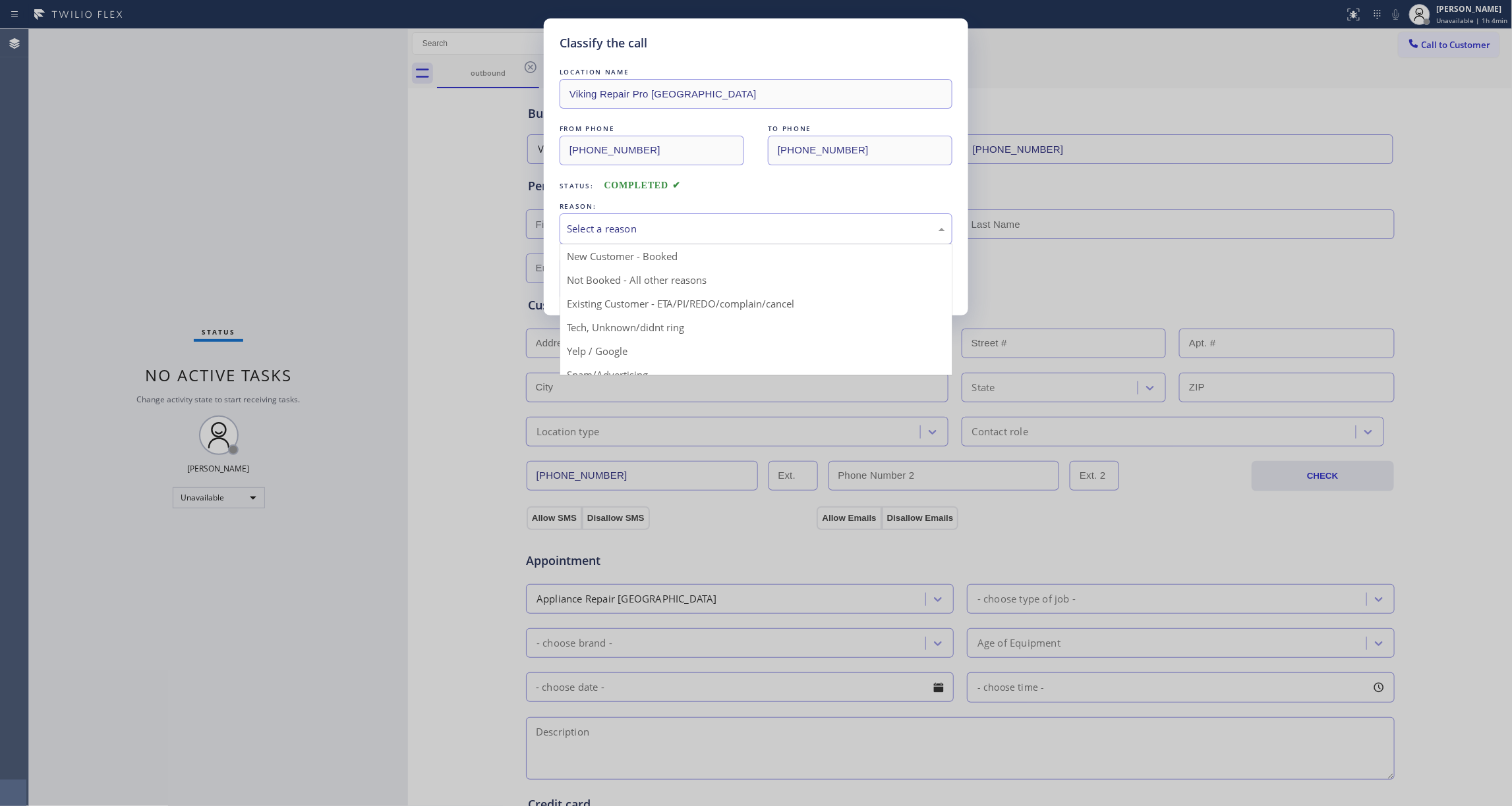
click at [681, 219] on div "Select a reason" at bounding box center [756, 229] width 393 height 31
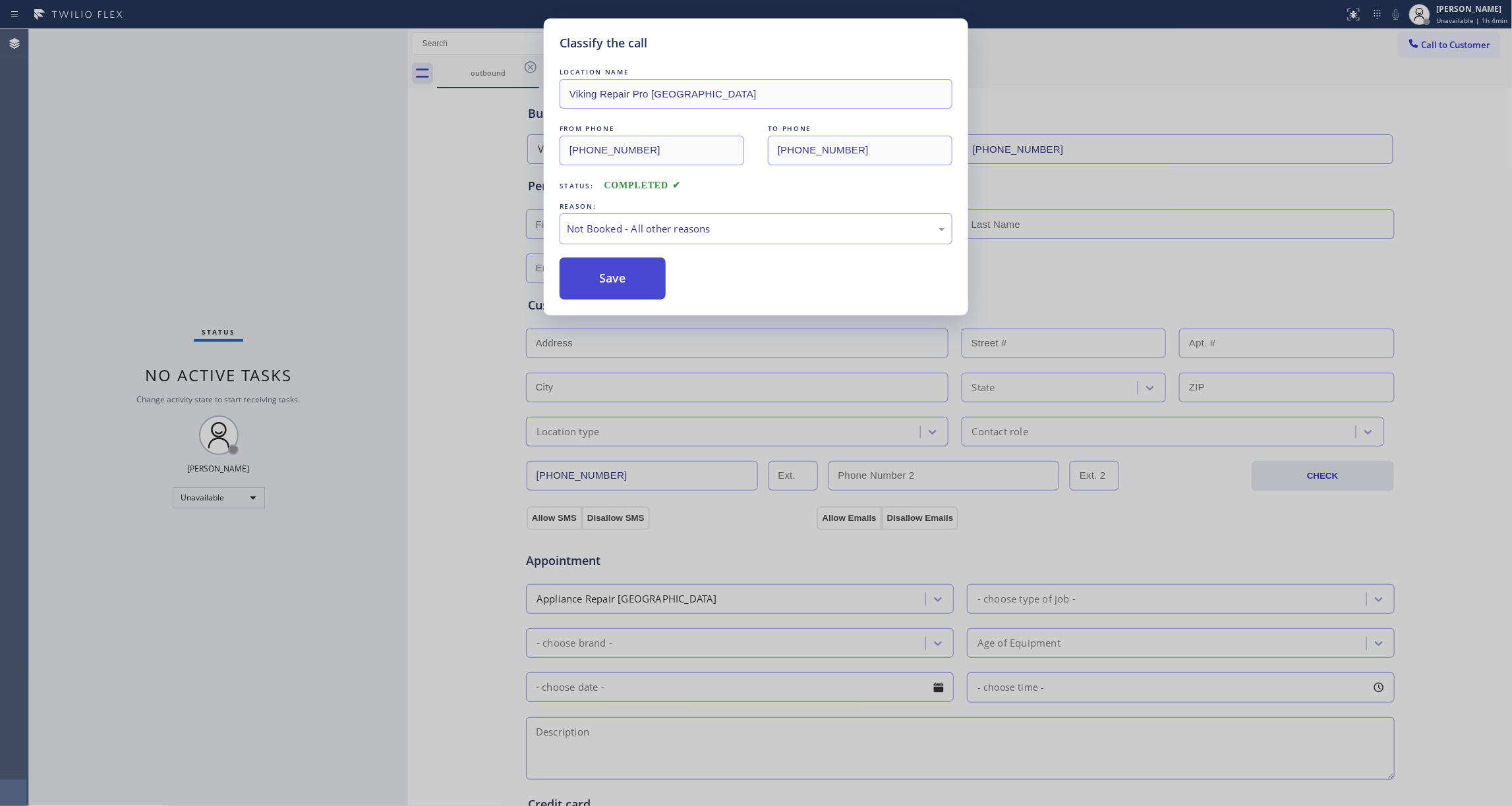
click at [618, 273] on button "Save" at bounding box center [613, 279] width 106 height 42
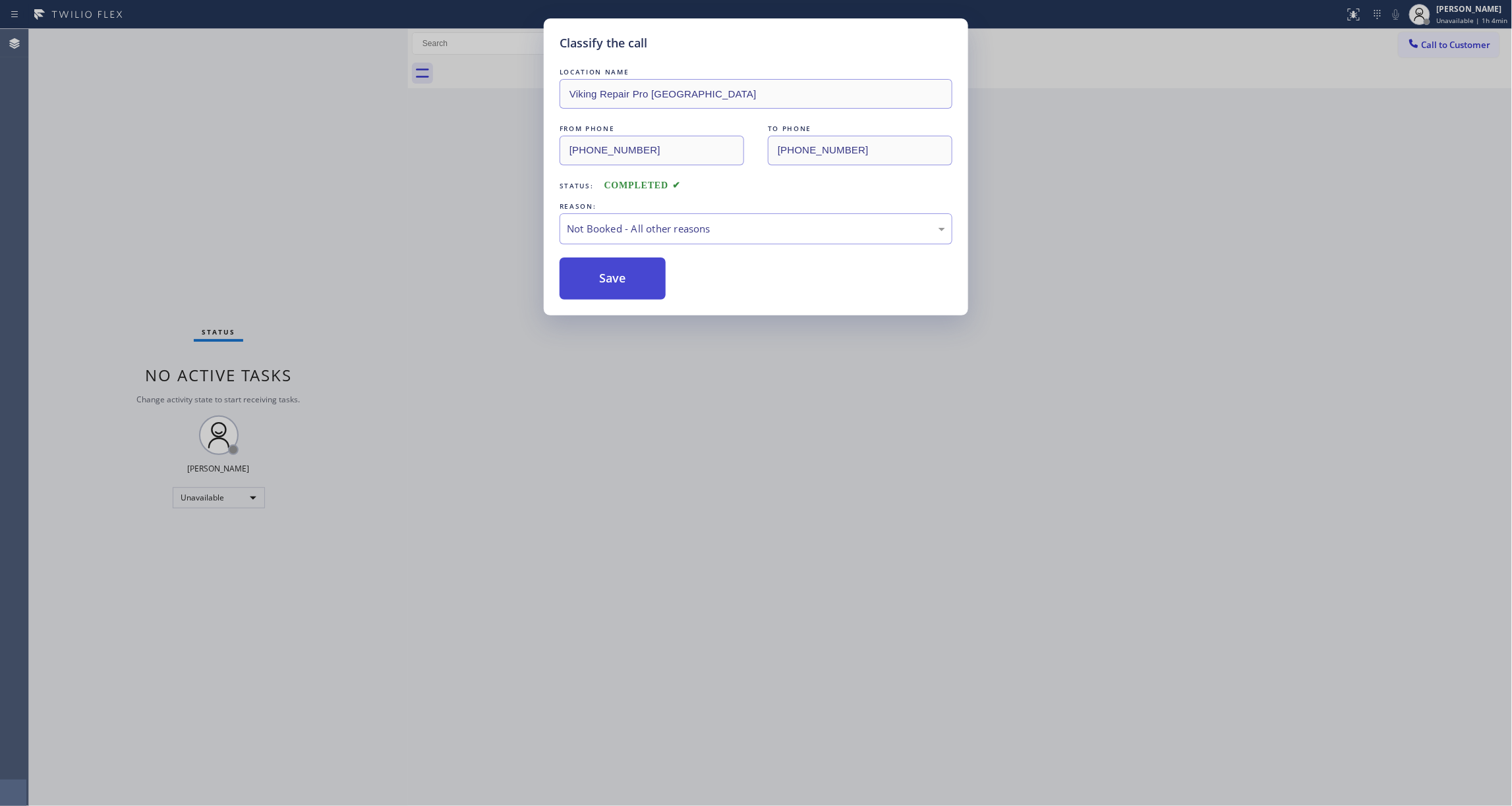
click at [618, 273] on button "Save" at bounding box center [613, 279] width 106 height 42
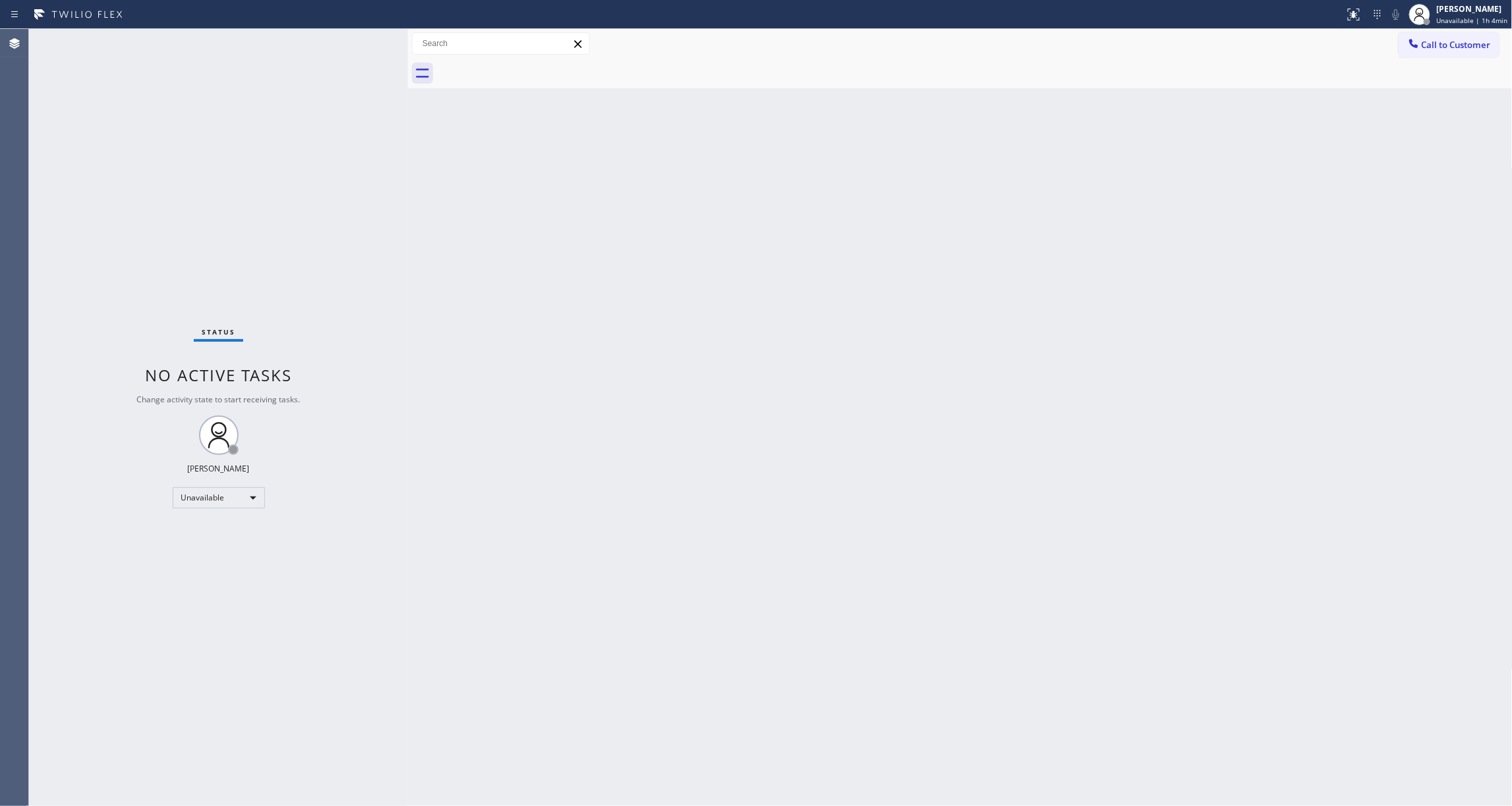
drag, startPoint x: 159, startPoint y: 153, endPoint x: 241, endPoint y: 153, distance: 82.0
click at [164, 153] on div "Status No active tasks Change activity state to start receiving tasks. [PERSON_…" at bounding box center [218, 418] width 379 height 778
click at [1475, 47] on span "Call to Customer" at bounding box center [1456, 45] width 70 height 12
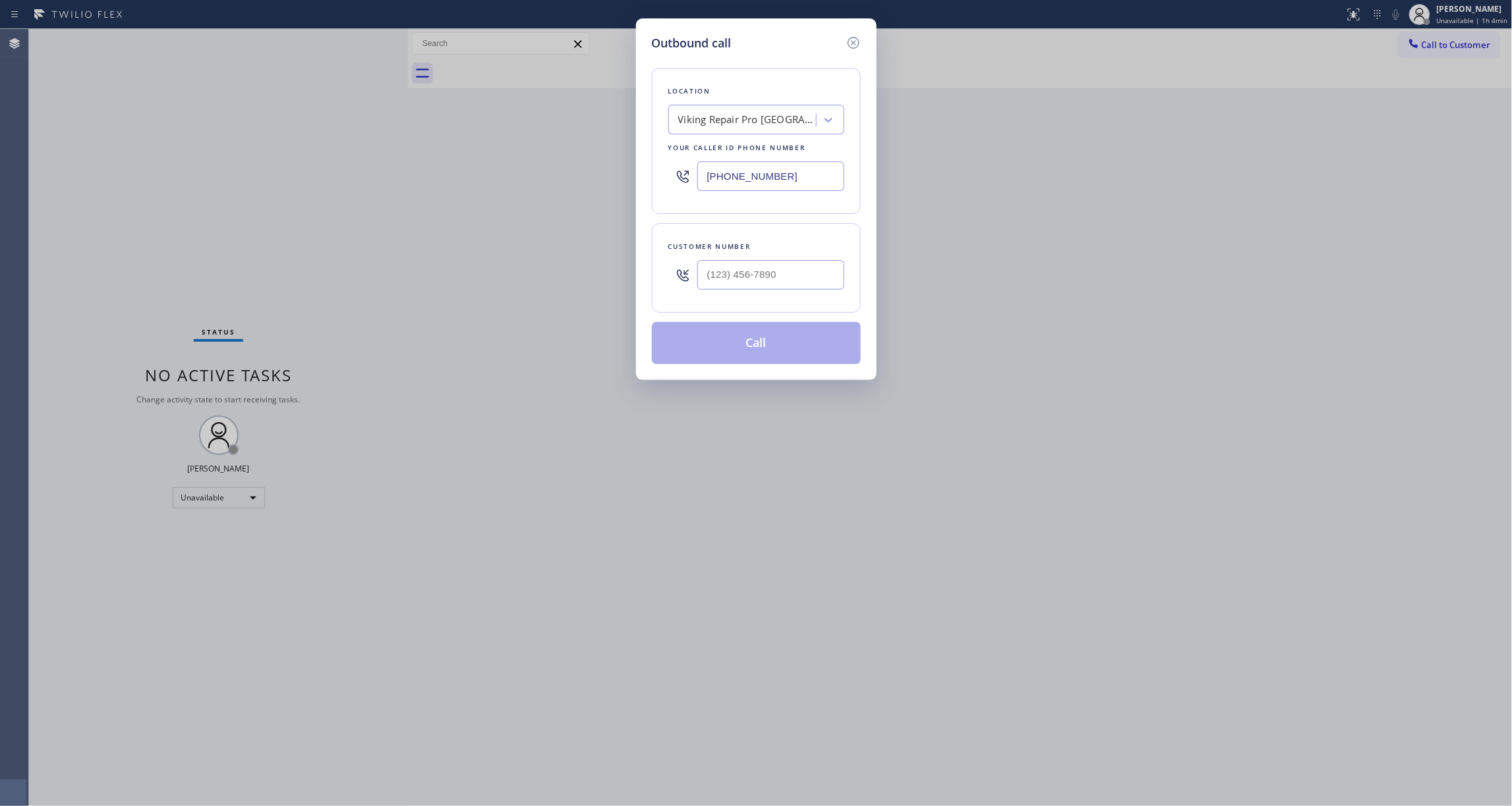
click at [821, 259] on div at bounding box center [771, 275] width 147 height 43
click at [799, 286] on input "(___) ___-____" at bounding box center [771, 275] width 147 height 30
click at [757, 350] on button "Call" at bounding box center [756, 343] width 209 height 42
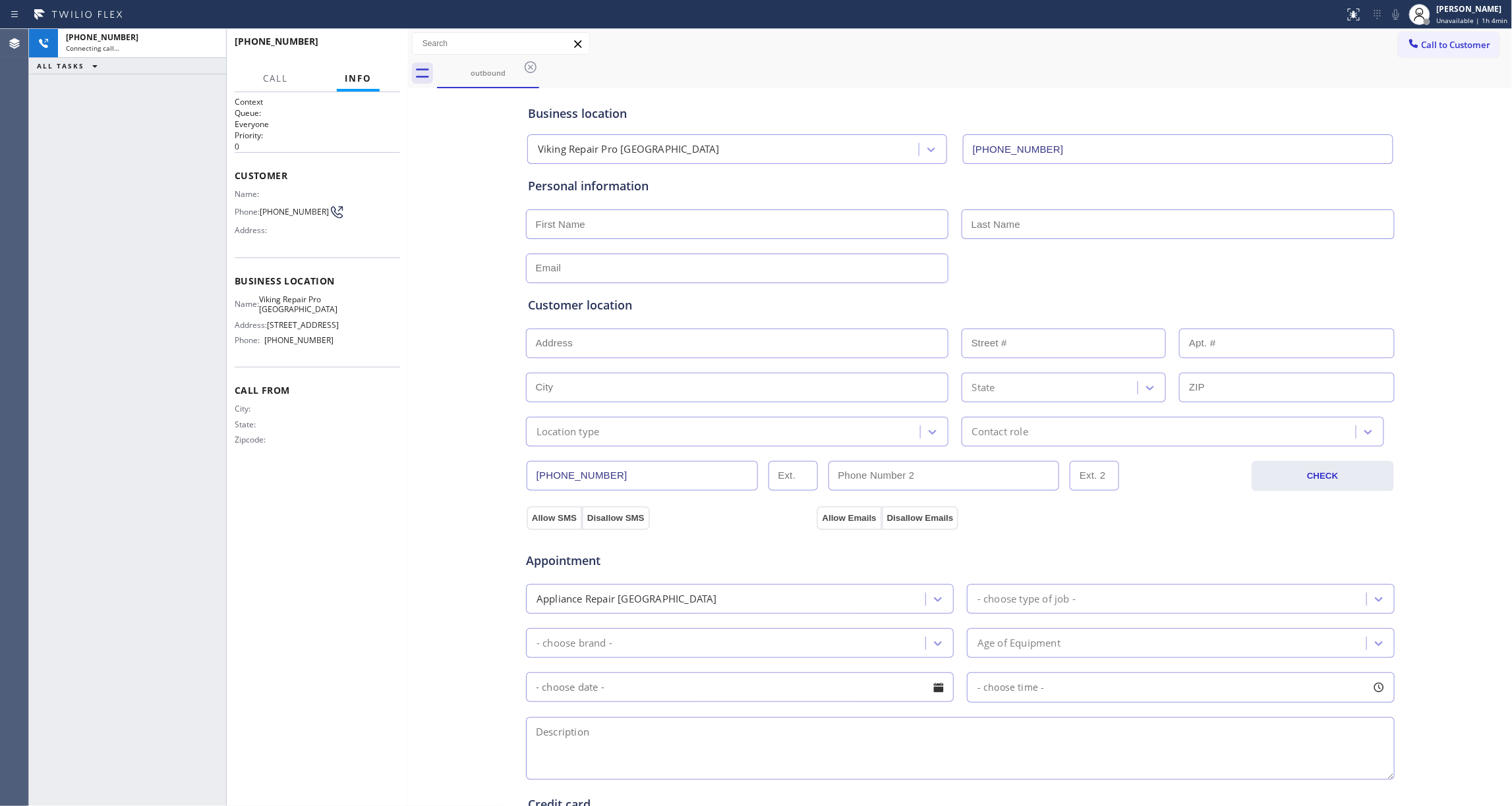
click at [159, 277] on div "[PHONE_NUMBER] Connecting call… ALL TASKS ALL TASKS ACTIVE TASKS TASKS IN WRAP …" at bounding box center [128, 418] width 197 height 778
click at [209, 40] on icon at bounding box center [209, 43] width 16 height 16
click at [386, 53] on button "HANG UP" at bounding box center [369, 47] width 61 height 19
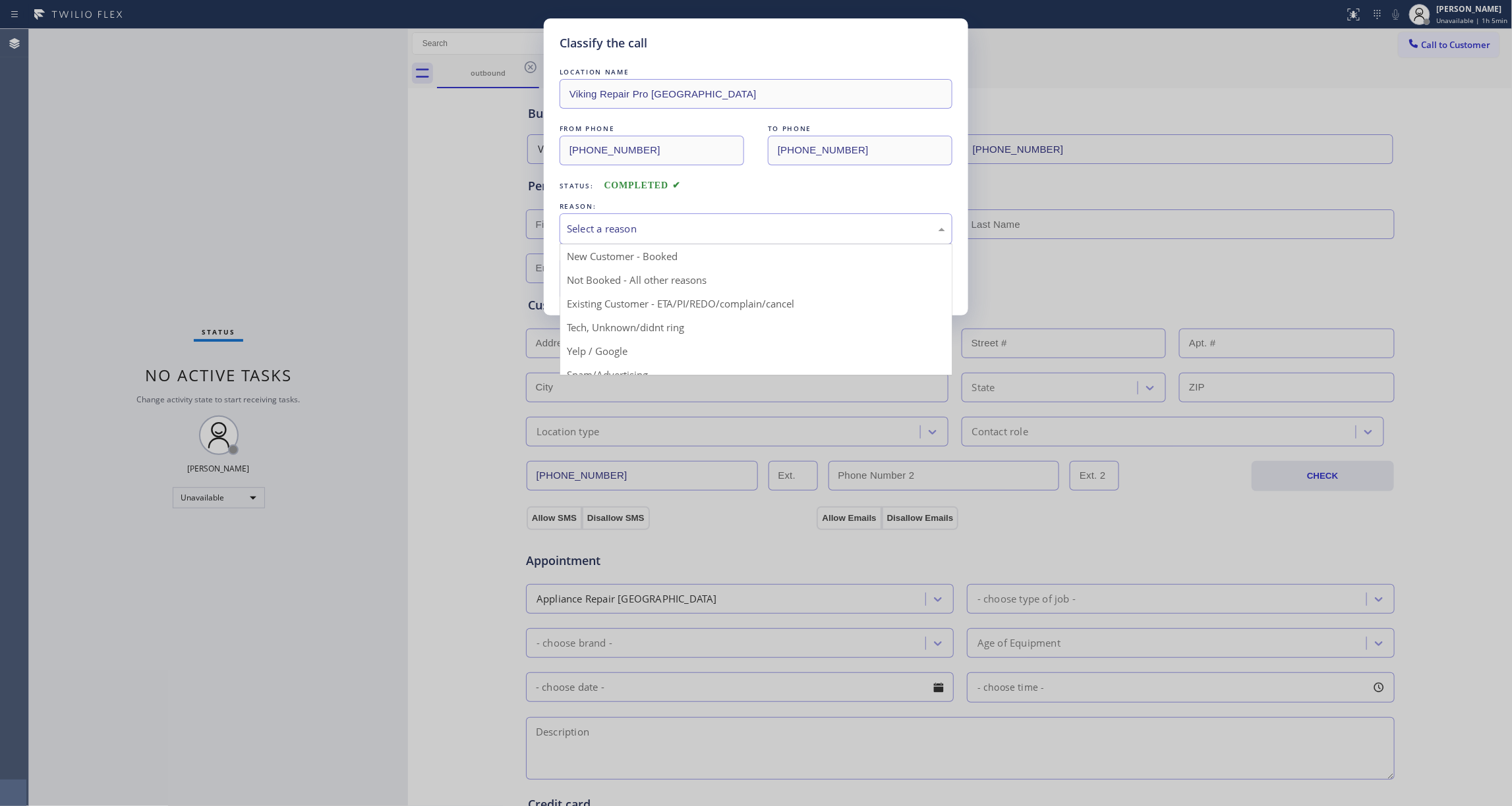
click at [639, 223] on div "Select a reason" at bounding box center [756, 229] width 378 height 15
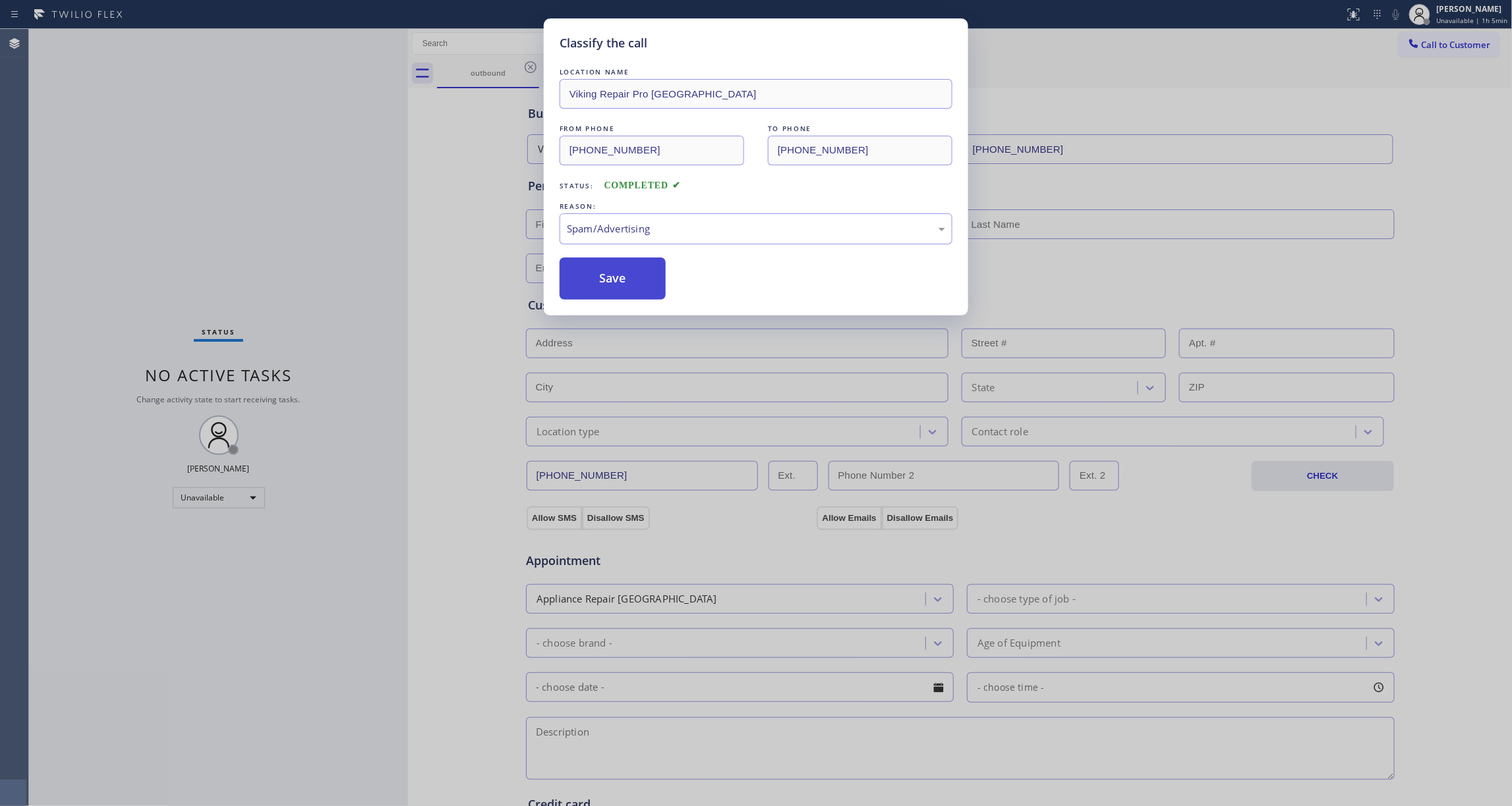
click at [605, 286] on button "Save" at bounding box center [613, 279] width 106 height 42
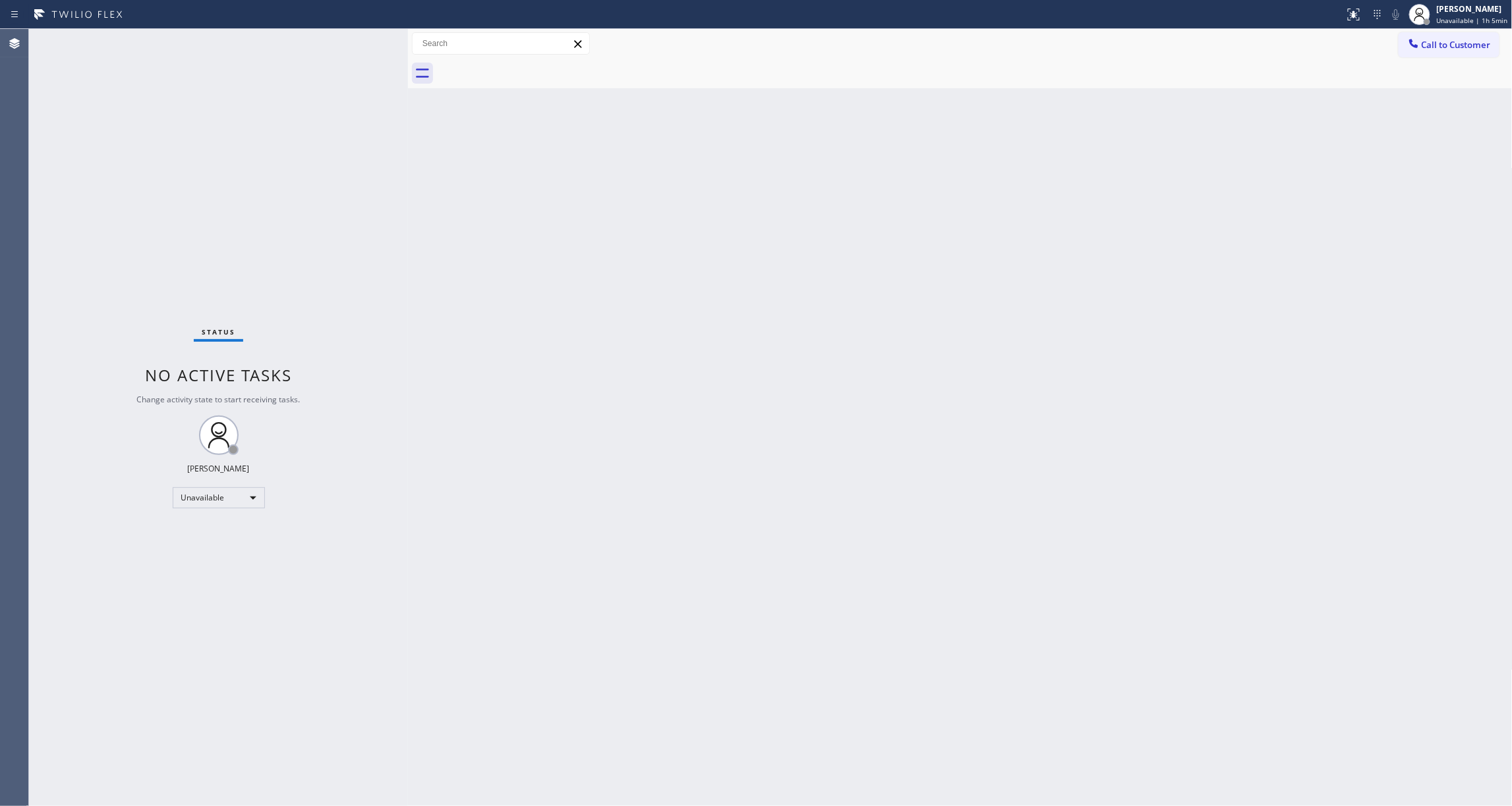
drag, startPoint x: 253, startPoint y: 132, endPoint x: 876, endPoint y: 81, distance: 625.1
click at [254, 132] on div "Status No active tasks Change activity state to start receiving tasks. [PERSON_…" at bounding box center [218, 418] width 379 height 778
click at [1475, 50] on span "Call to Customer" at bounding box center [1456, 45] width 70 height 12
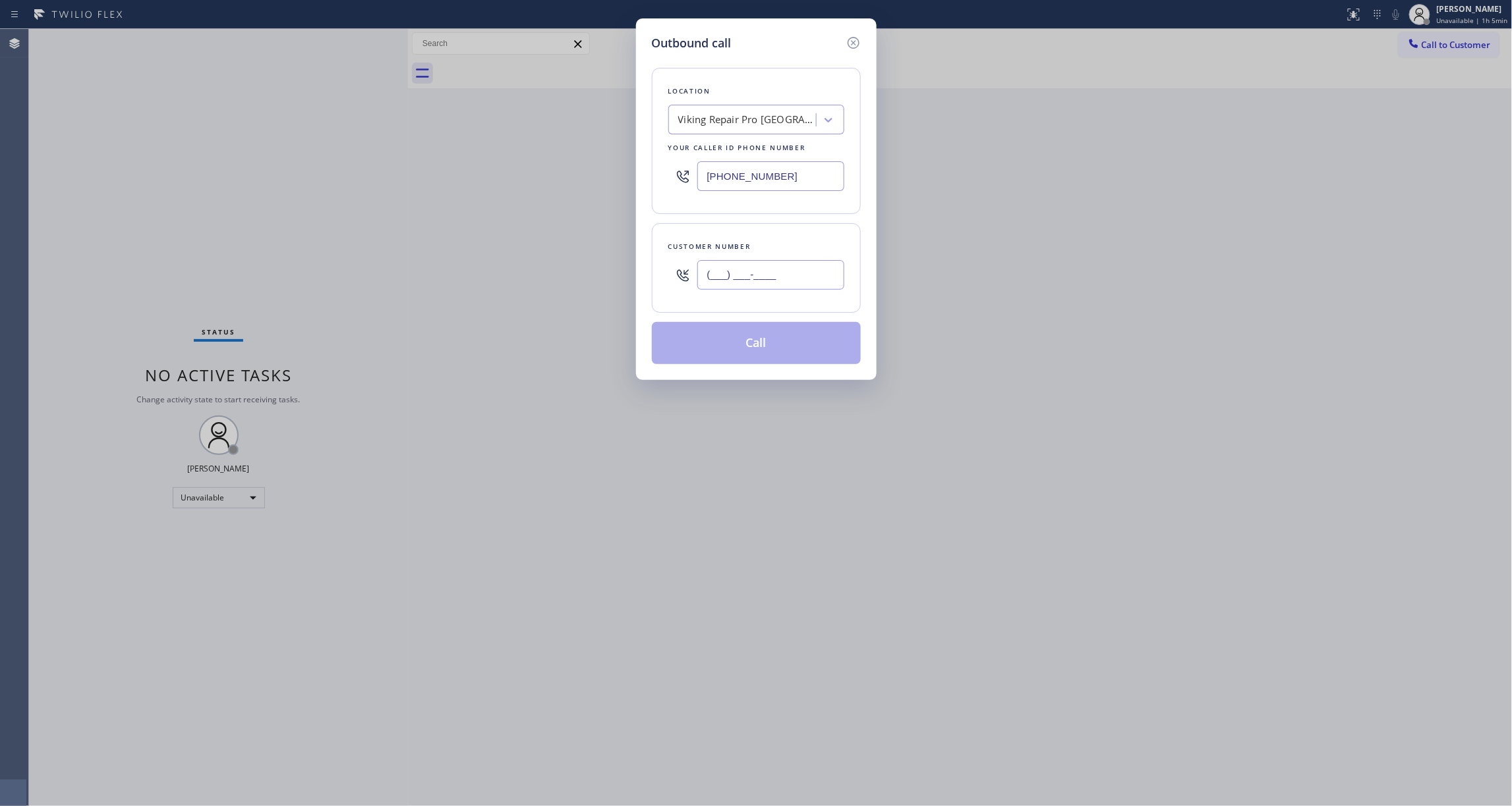
click at [768, 276] on input "(___) ___-____" at bounding box center [771, 275] width 147 height 30
click at [93, 159] on div "Outbound call Location Viking Repair Pro [GEOGRAPHIC_DATA] Your caller id phone…" at bounding box center [756, 403] width 1512 height 806
drag, startPoint x: 170, startPoint y: 169, endPoint x: 286, endPoint y: 151, distance: 117.4
click at [170, 169] on div "Outbound call Location Viking Repair Pro [GEOGRAPHIC_DATA] Your caller id phone…" at bounding box center [756, 403] width 1512 height 806
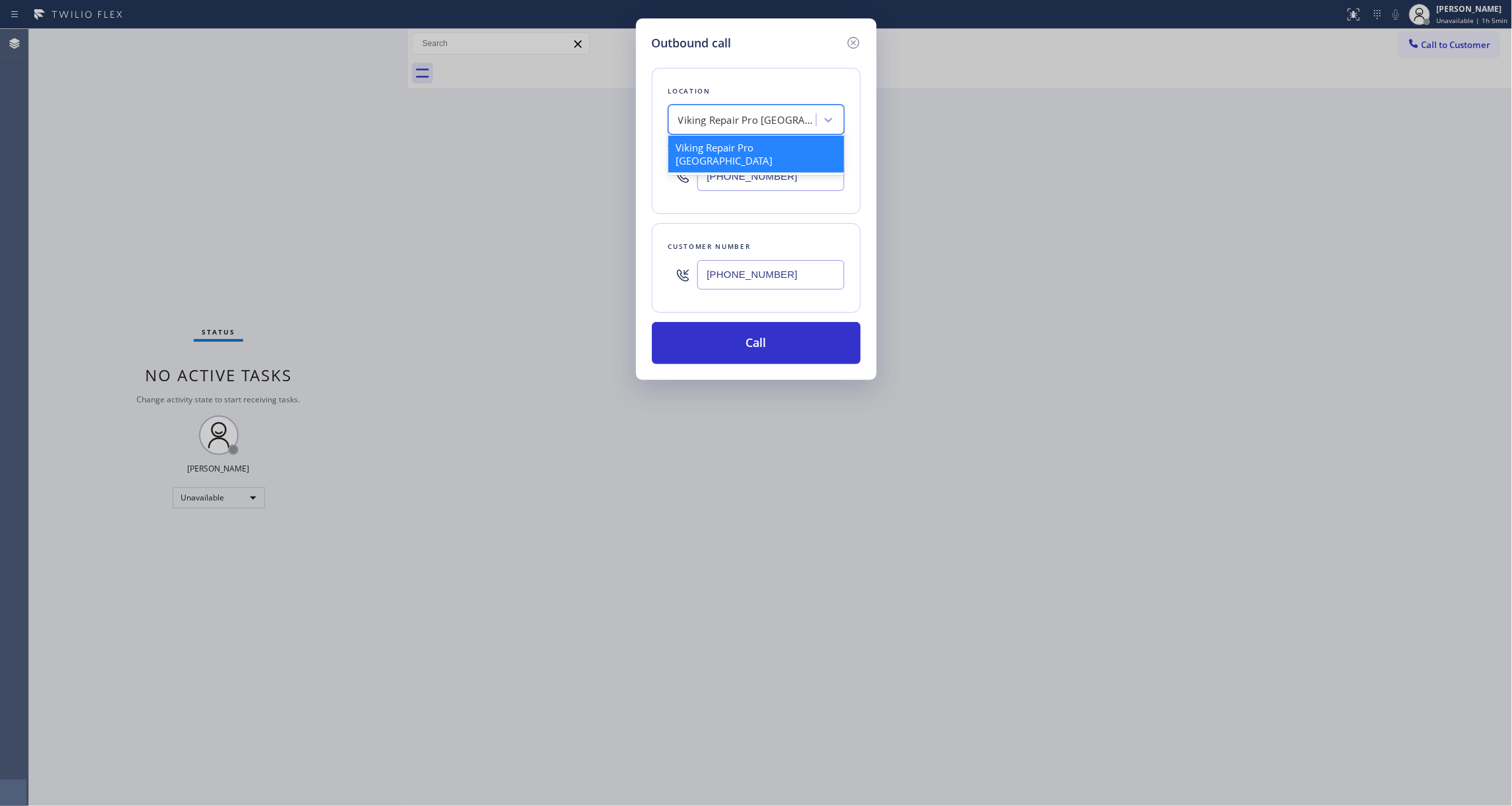
click at [754, 124] on div "Viking Repair Pro [GEOGRAPHIC_DATA]" at bounding box center [747, 120] width 138 height 15
click at [745, 153] on div "Air Duct And Vent Cleaning Service" at bounding box center [756, 148] width 176 height 24
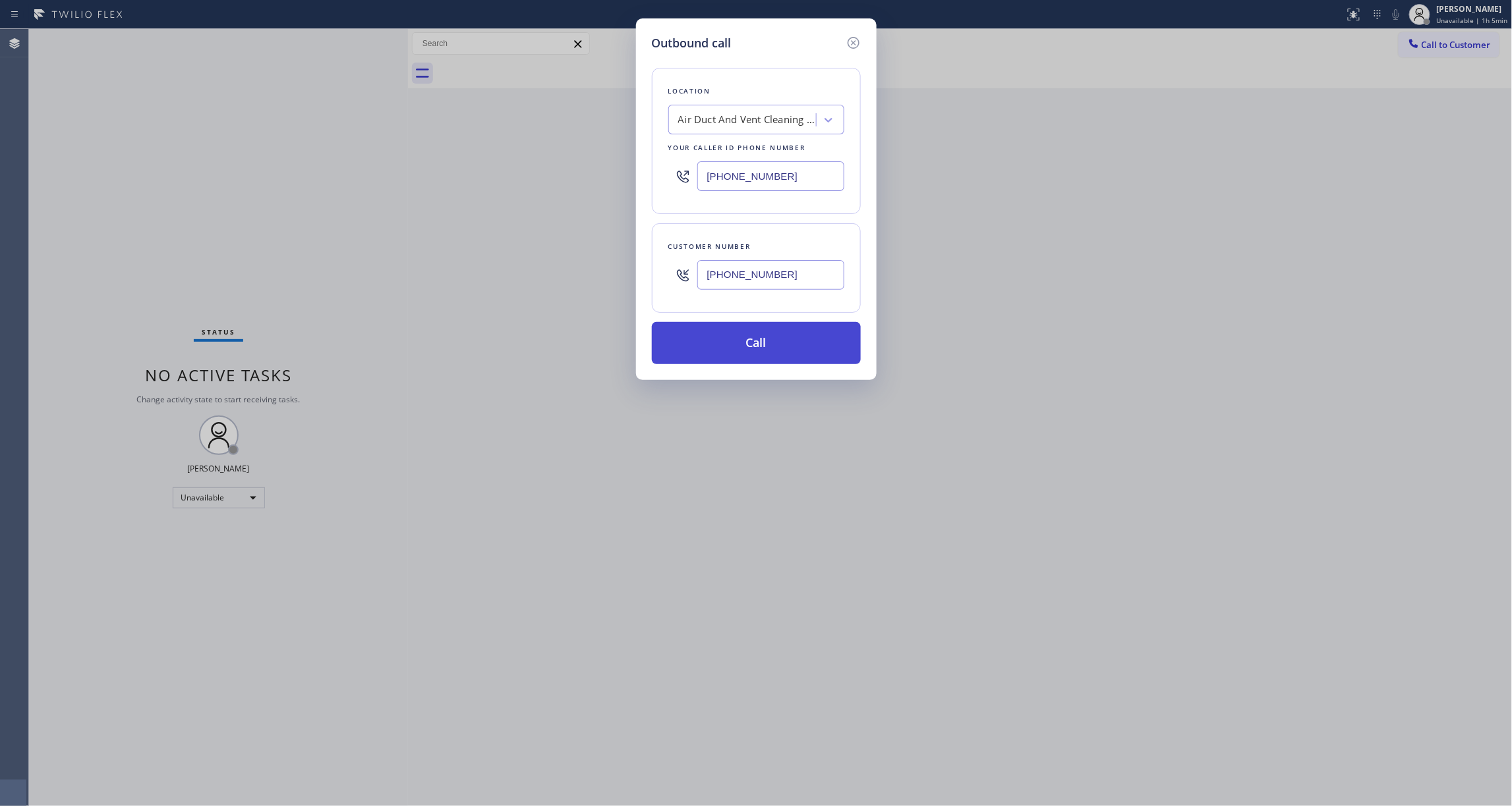
click at [745, 344] on button "Call" at bounding box center [756, 343] width 209 height 42
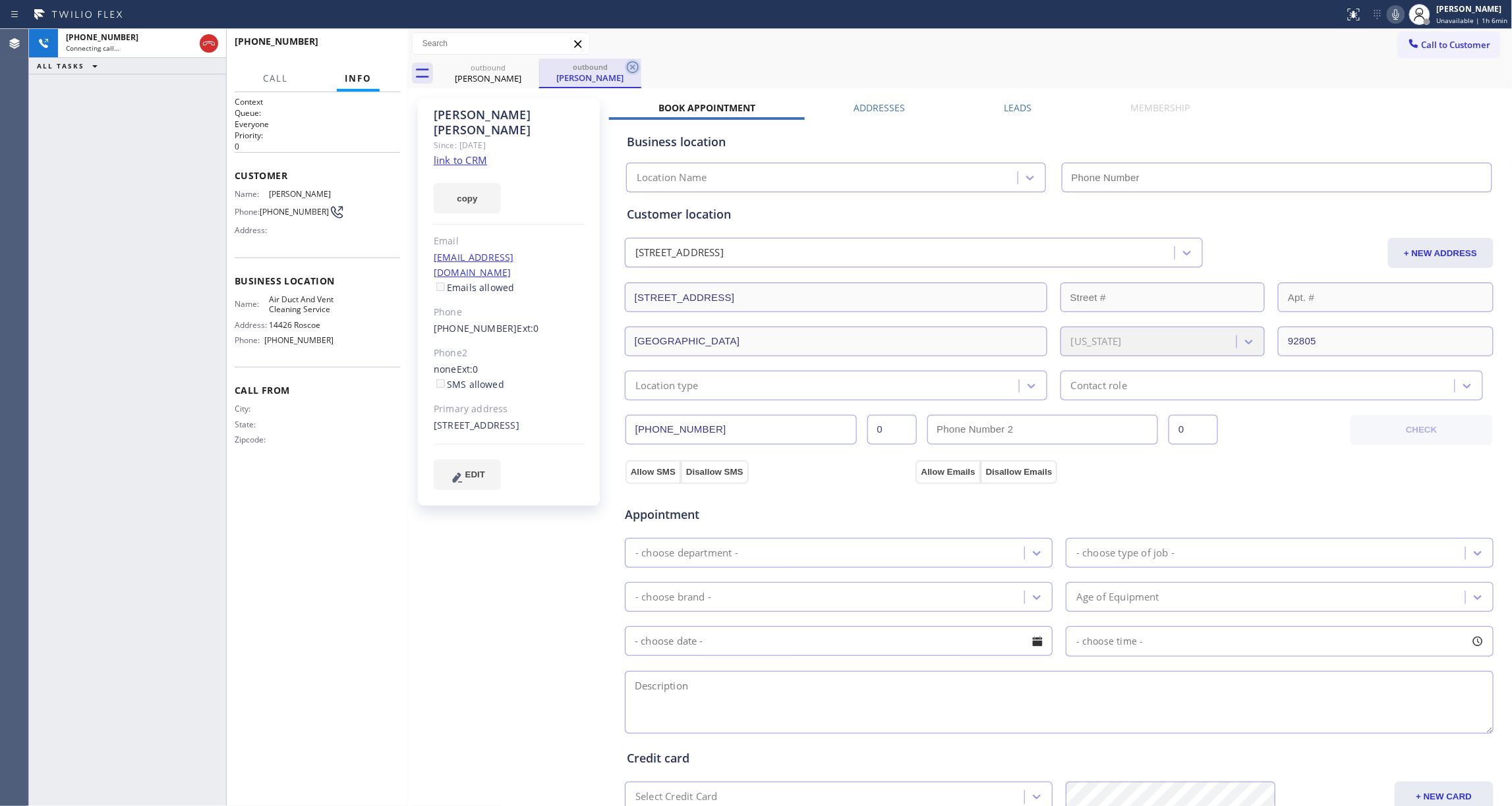
click at [626, 69] on icon at bounding box center [632, 66] width 16 height 16
click at [465, 153] on link "link to CRM" at bounding box center [460, 160] width 53 height 13
click at [360, 47] on span "HANG UP" at bounding box center [369, 47] width 40 height 9
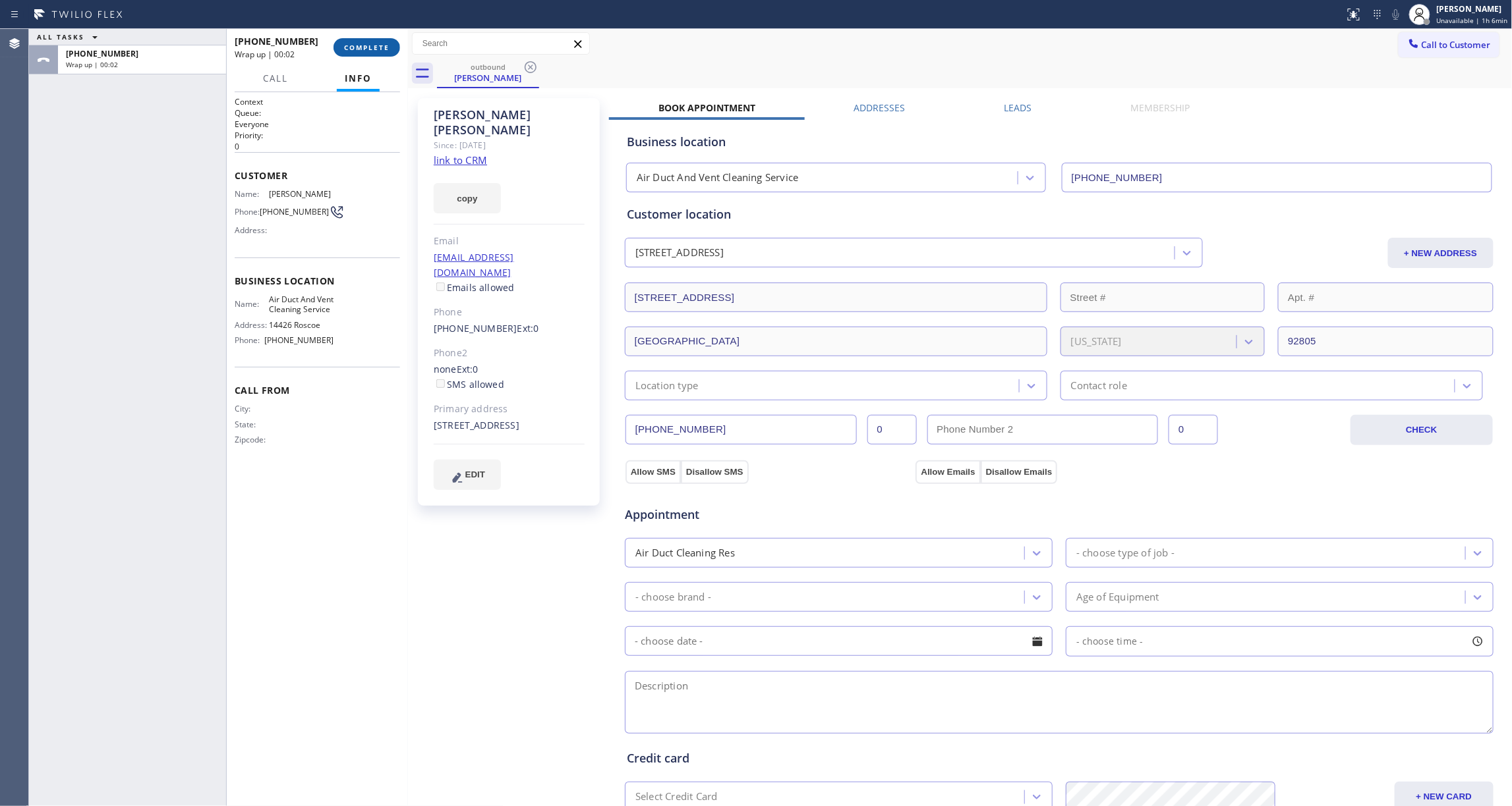
click at [383, 55] on button "COMPLETE" at bounding box center [366, 47] width 67 height 19
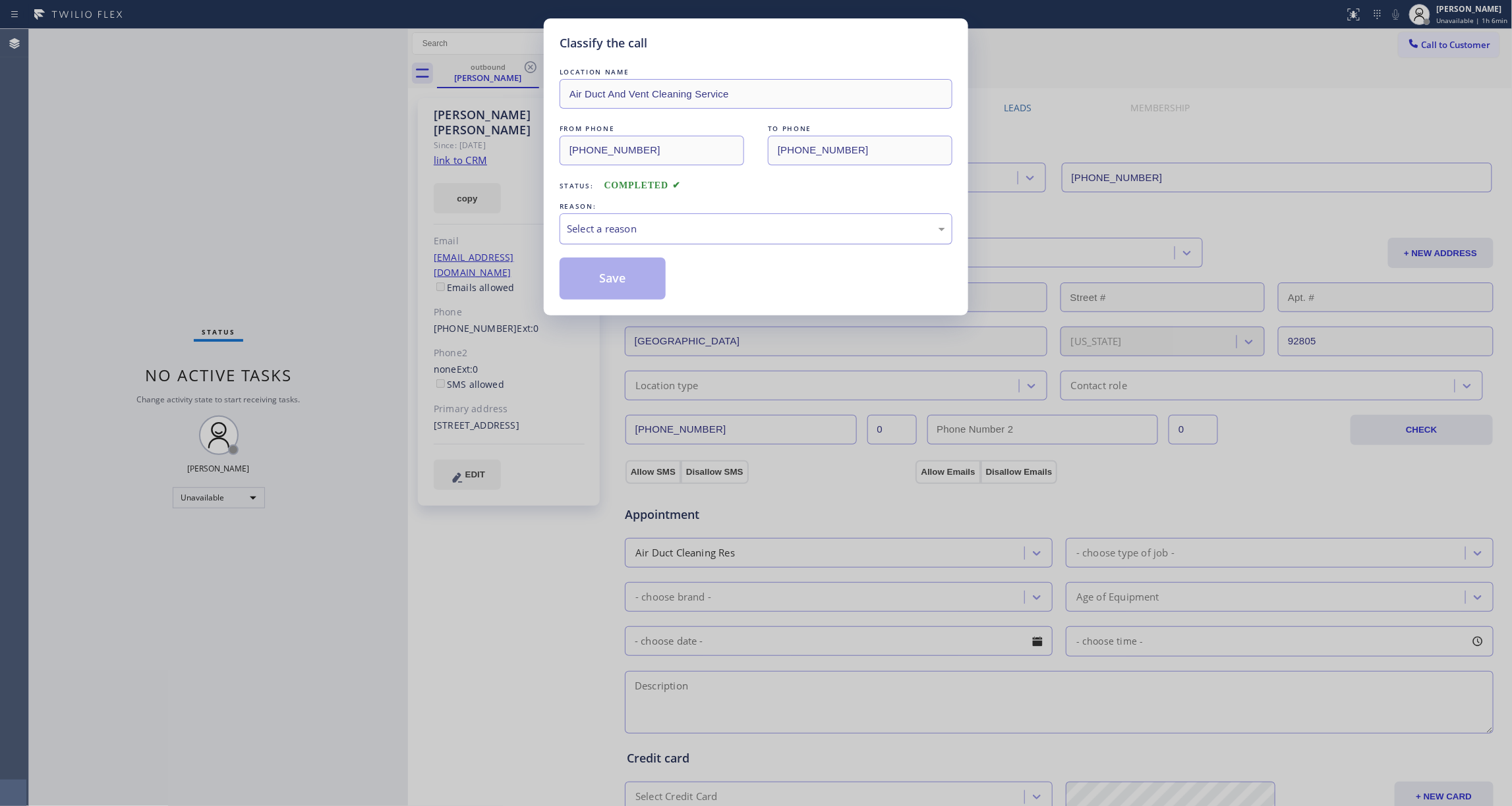
click at [646, 235] on div "Select a reason" at bounding box center [756, 229] width 378 height 15
click at [600, 285] on button "Save" at bounding box center [613, 279] width 106 height 42
click at [599, 285] on button "Save" at bounding box center [613, 279] width 106 height 42
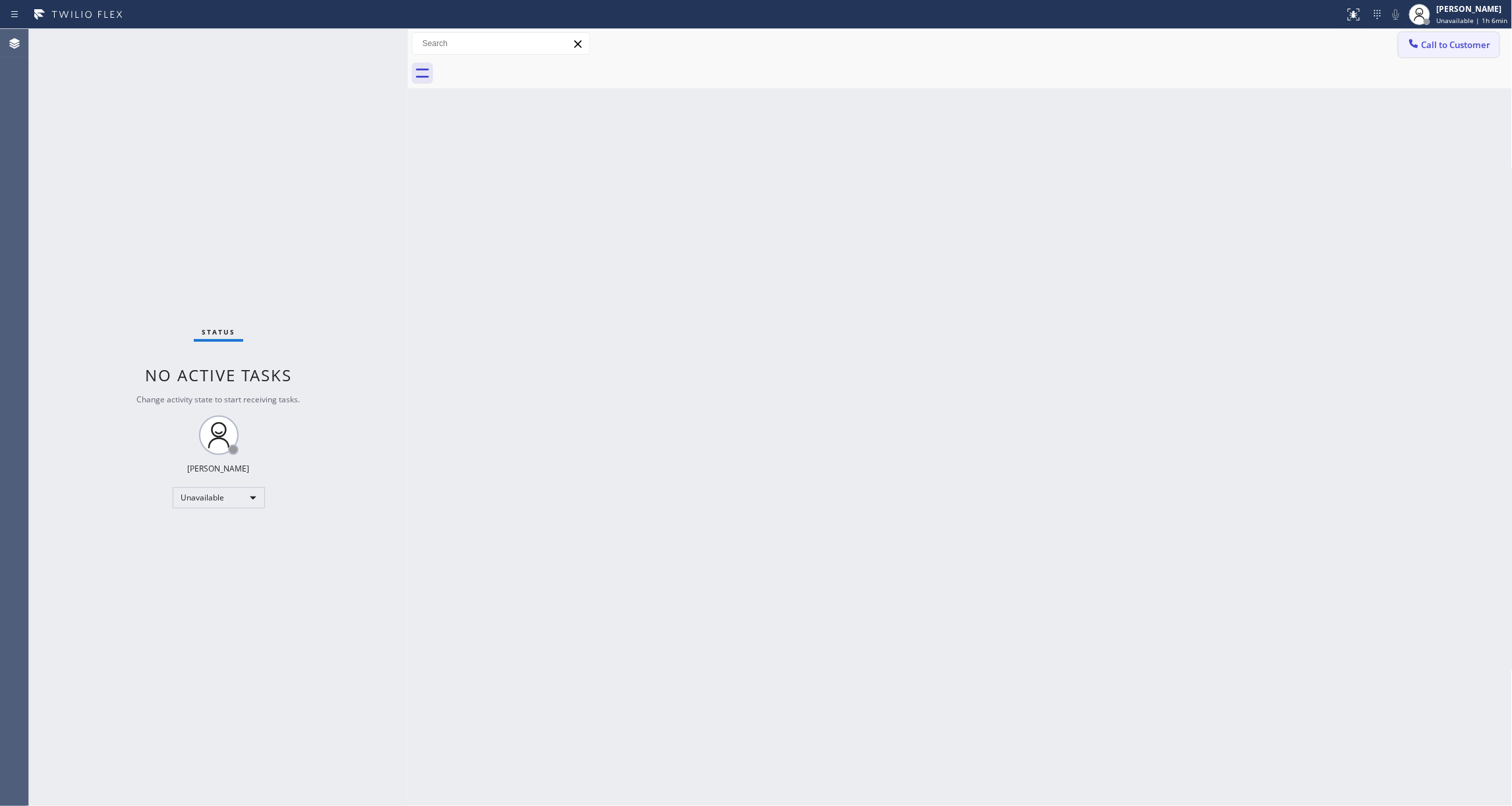
click at [1462, 47] on span "Call to Customer" at bounding box center [1456, 45] width 70 height 12
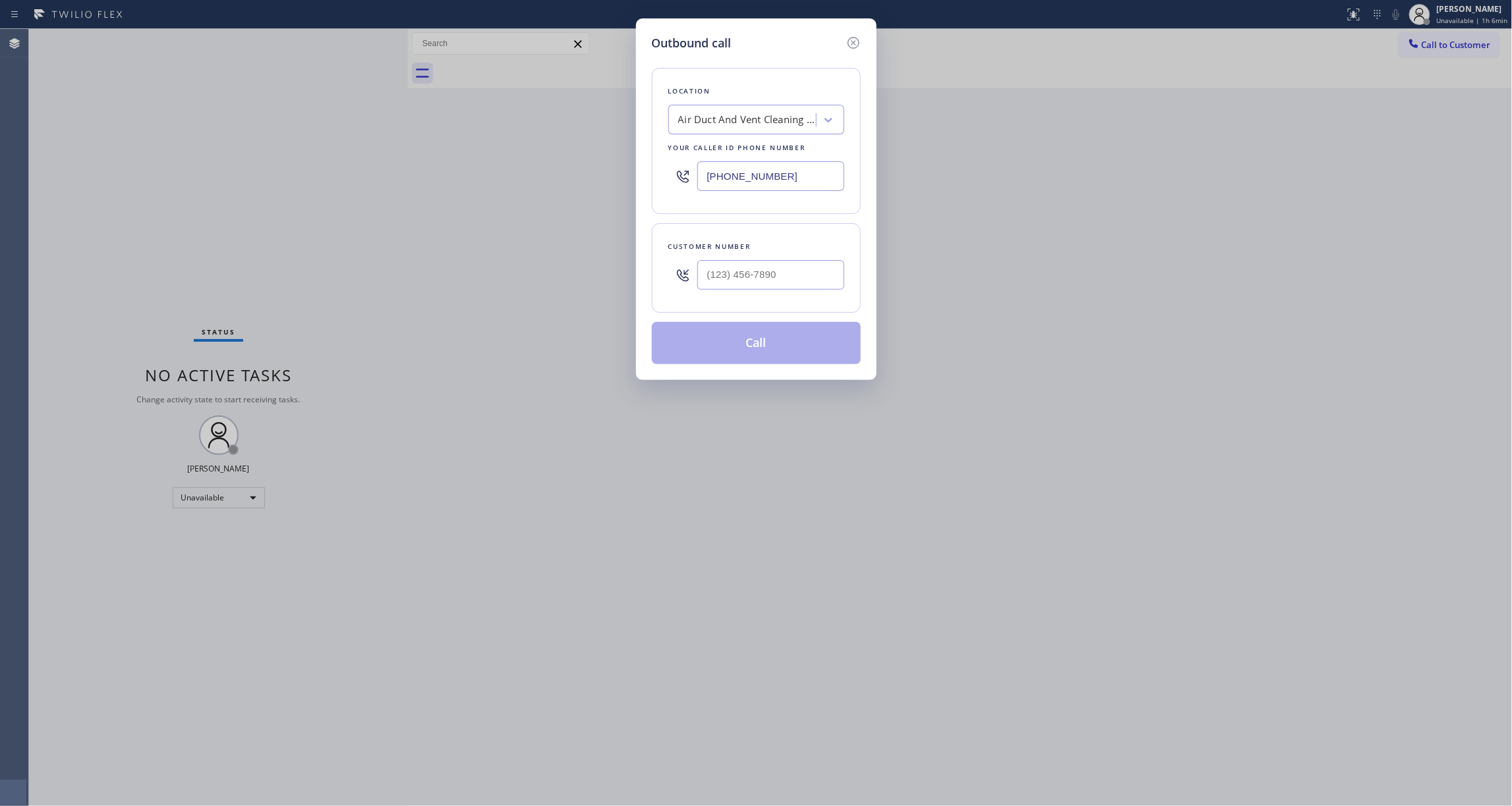
click at [114, 199] on div "Outbound call Location Air Duct And Vent Cleaning Service Your caller id phone …" at bounding box center [756, 403] width 1512 height 806
click at [768, 276] on input "(___) ___-____" at bounding box center [771, 275] width 147 height 30
click at [733, 345] on button "Call" at bounding box center [756, 343] width 209 height 42
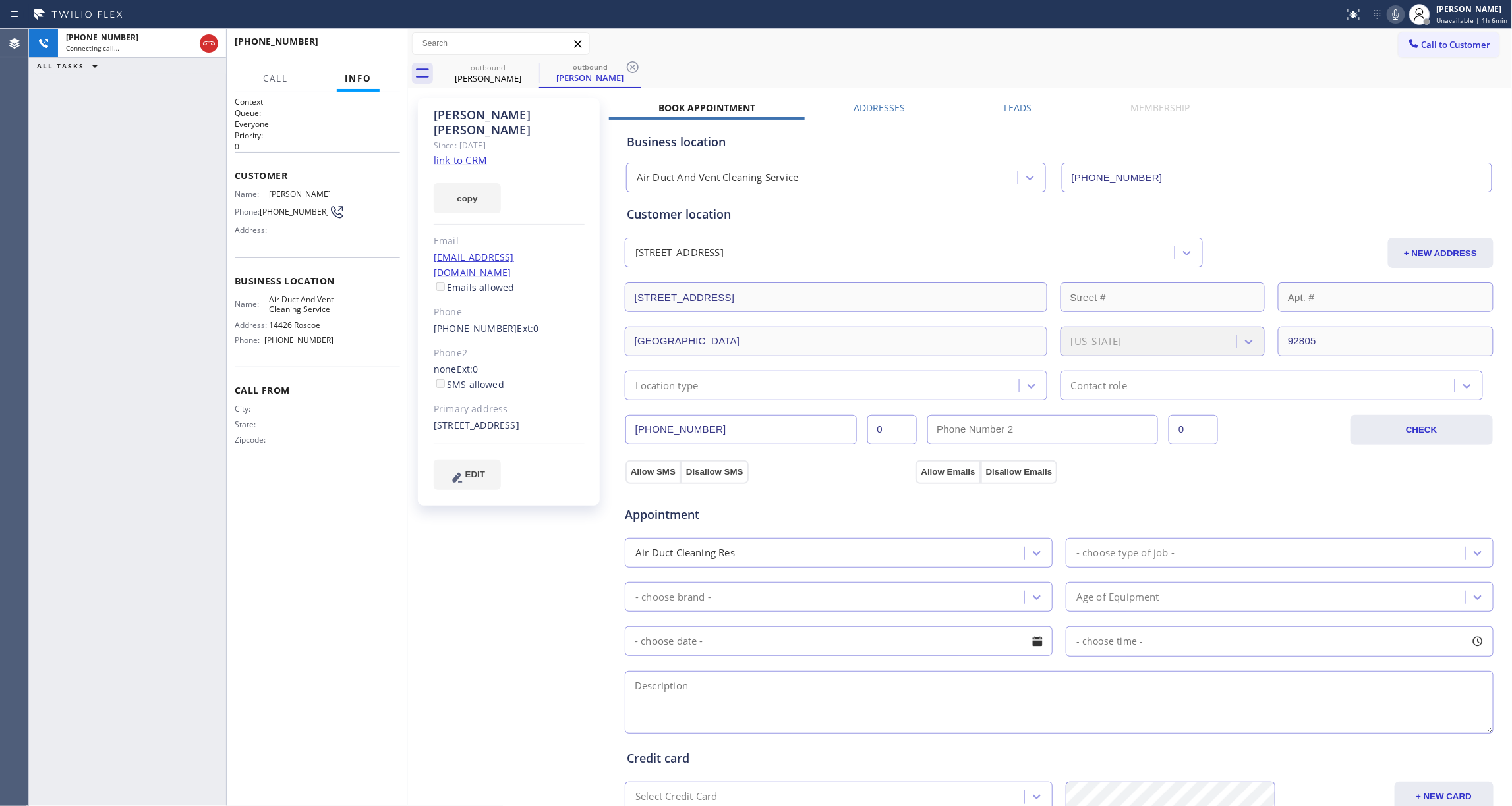
drag, startPoint x: 48, startPoint y: 353, endPoint x: 155, endPoint y: 362, distance: 107.4
click at [48, 353] on div "[PHONE_NUMBER] Connecting call… ALL TASKS ALL TASKS ACTIVE TASKS TASKS IN WRAP …" at bounding box center [128, 418] width 197 height 778
click at [161, 290] on div "[PHONE_NUMBER] Connecting call… ALL TASKS ALL TASKS ACTIVE TASKS TASKS IN WRAP …" at bounding box center [128, 418] width 197 height 778
click at [206, 41] on icon at bounding box center [209, 43] width 16 height 16
click at [628, 69] on icon at bounding box center [633, 67] width 12 height 12
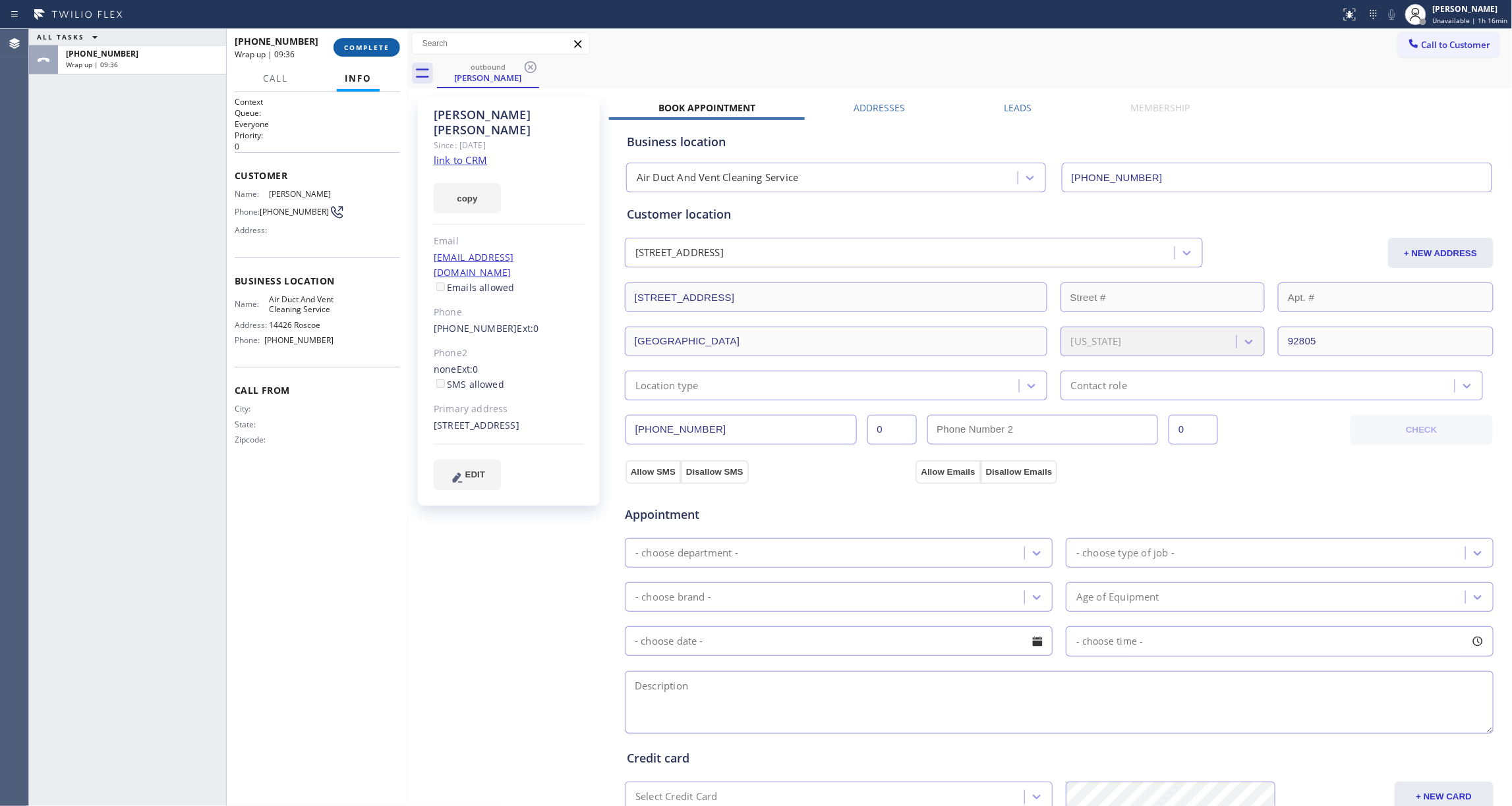
click at [373, 50] on span "COMPLETE" at bounding box center [366, 47] width 46 height 9
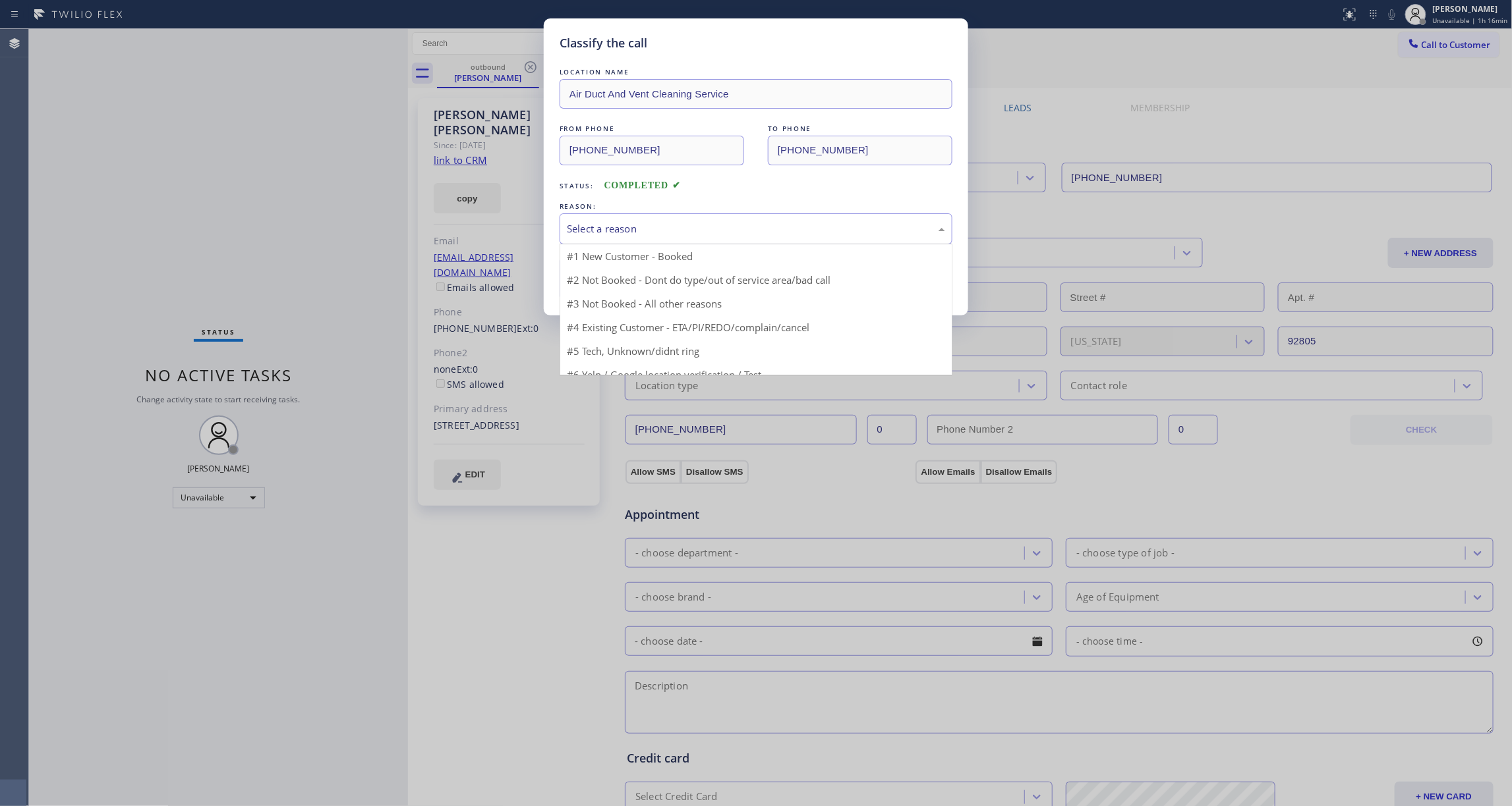
click at [621, 229] on div "Select a reason" at bounding box center [756, 229] width 378 height 15
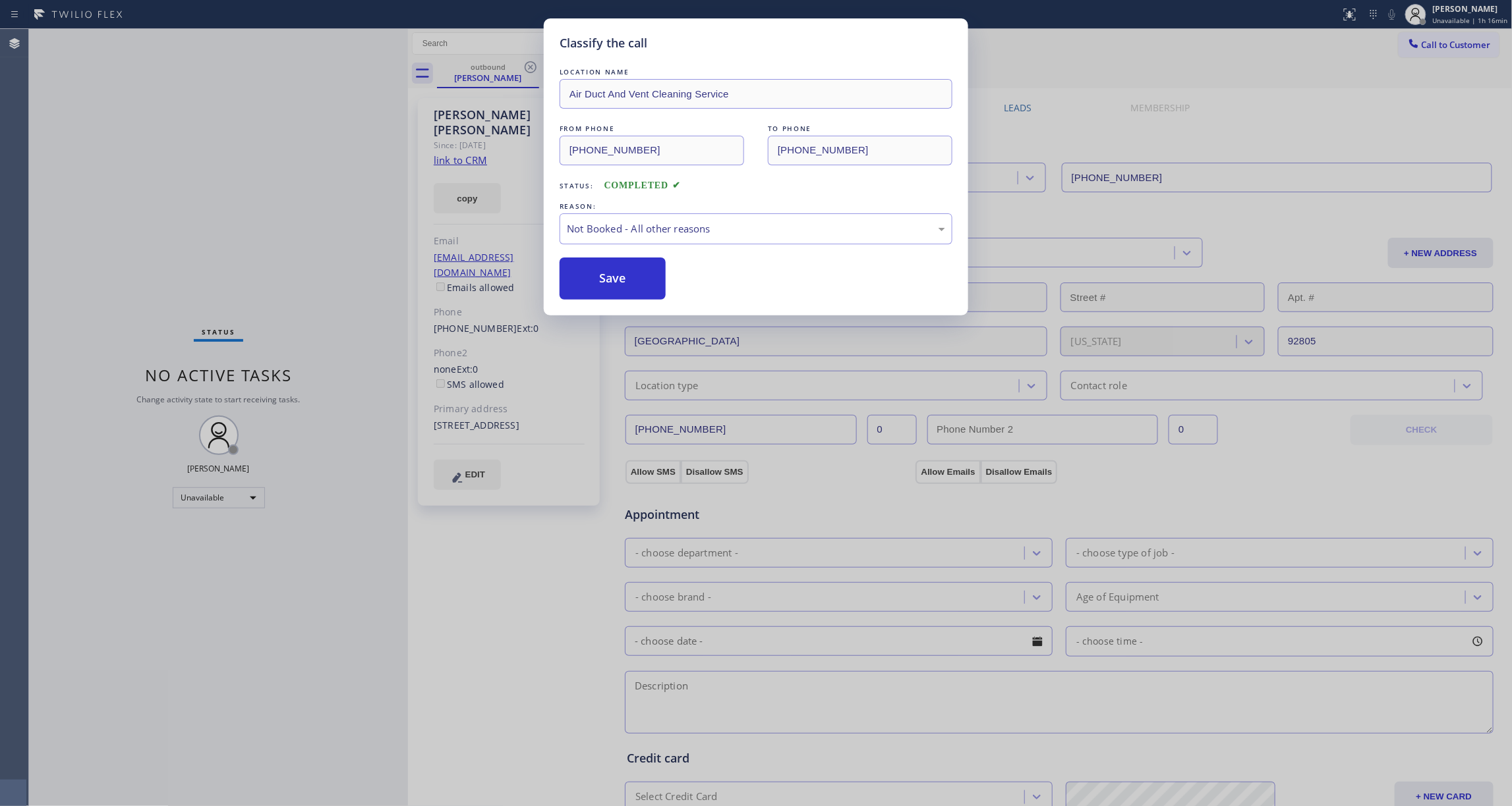
click at [611, 283] on button "Save" at bounding box center [613, 279] width 106 height 42
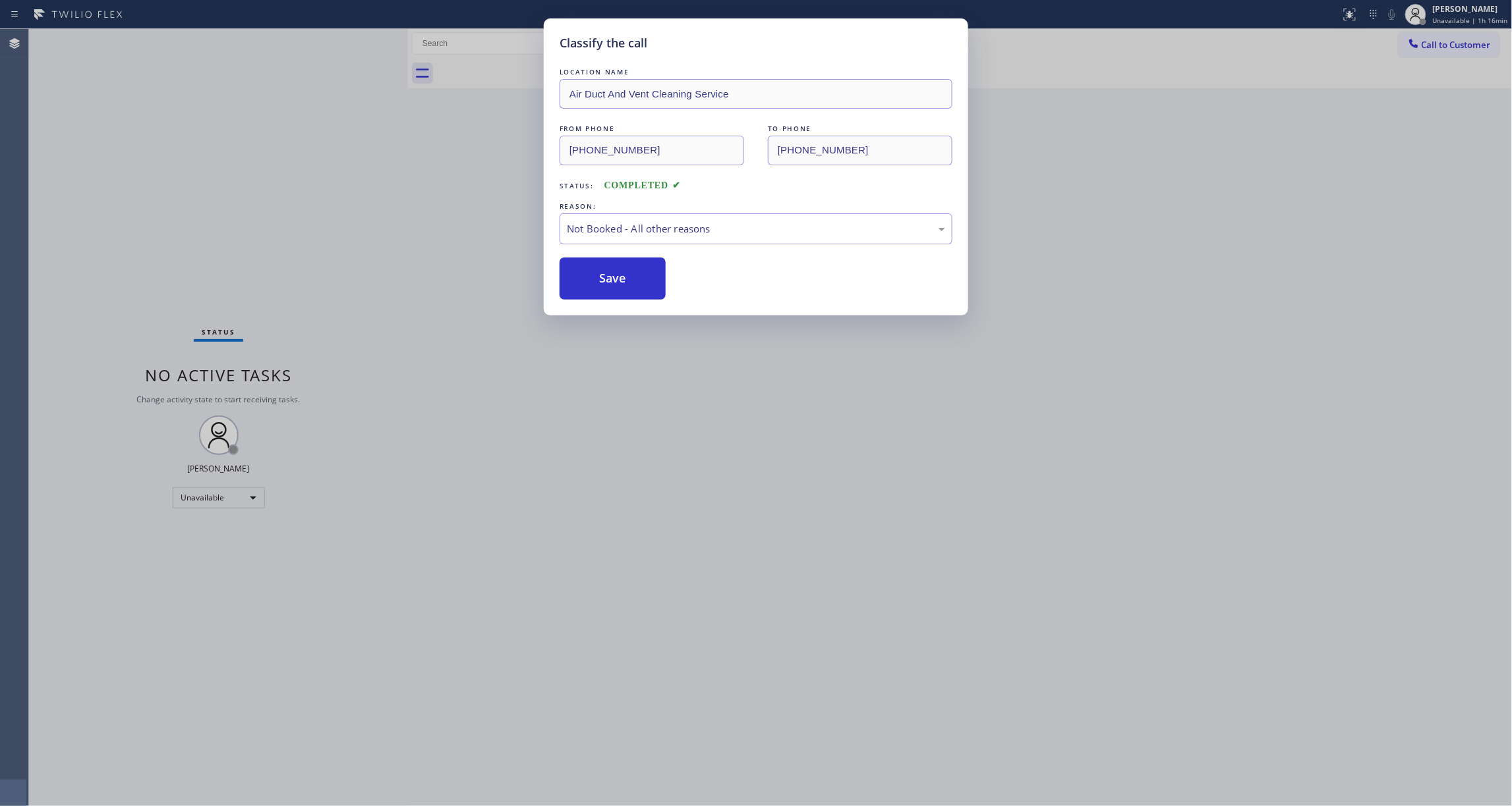
click at [611, 283] on button "Save" at bounding box center [613, 279] width 106 height 42
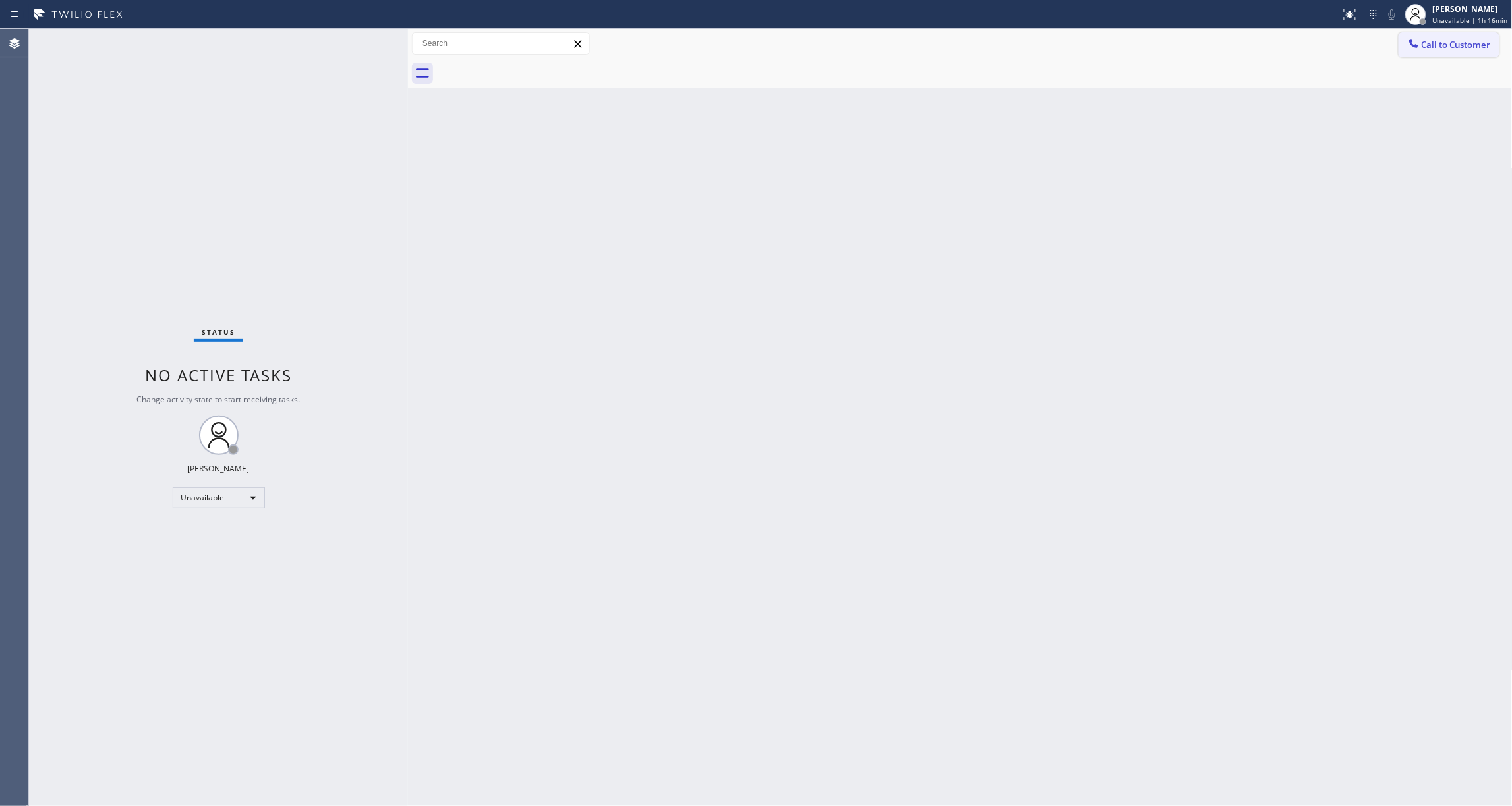
click at [1422, 47] on span "Call to Customer" at bounding box center [1456, 45] width 70 height 12
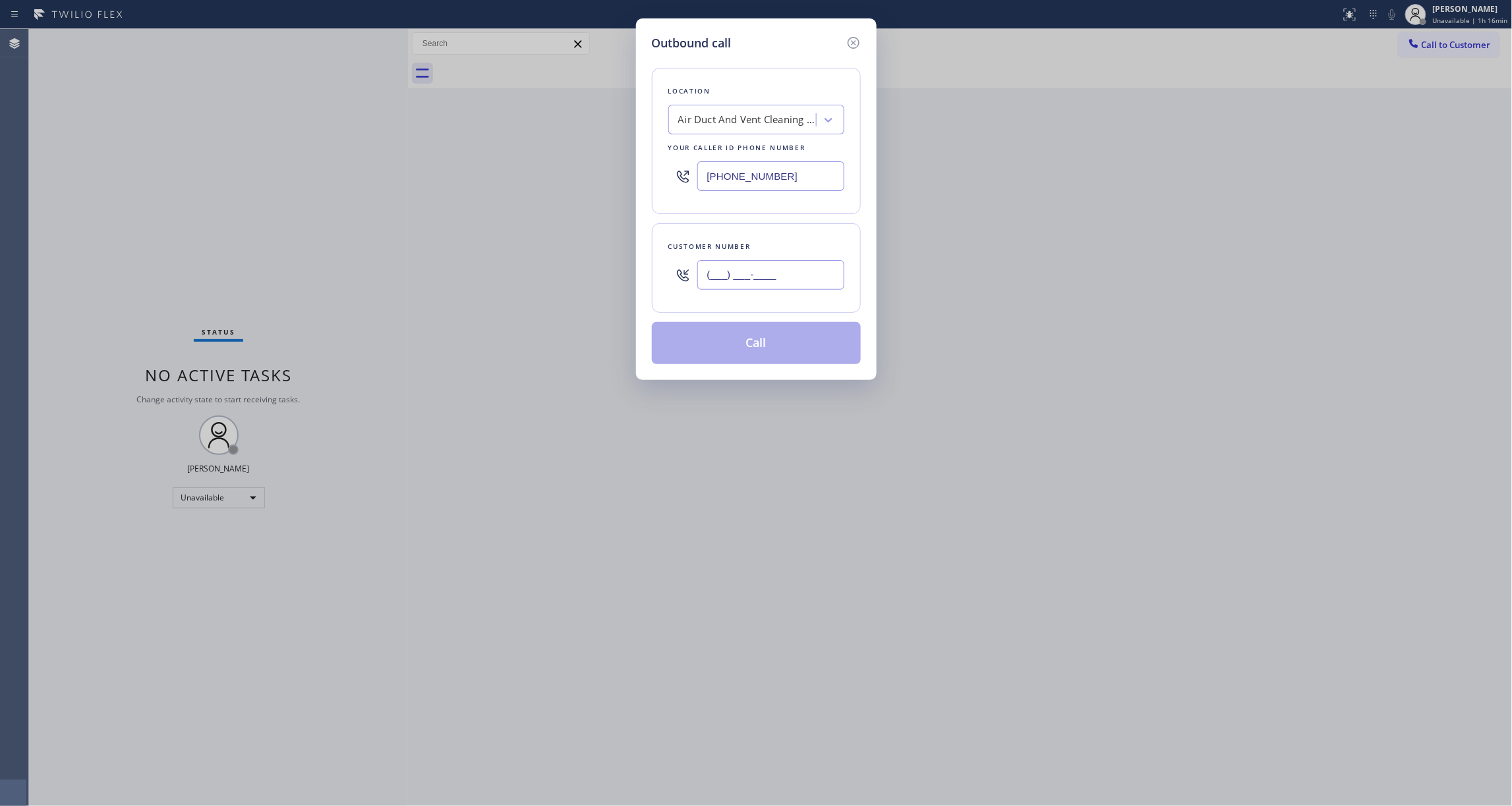
click at [756, 282] on input "(___) ___-____" at bounding box center [771, 275] width 147 height 30
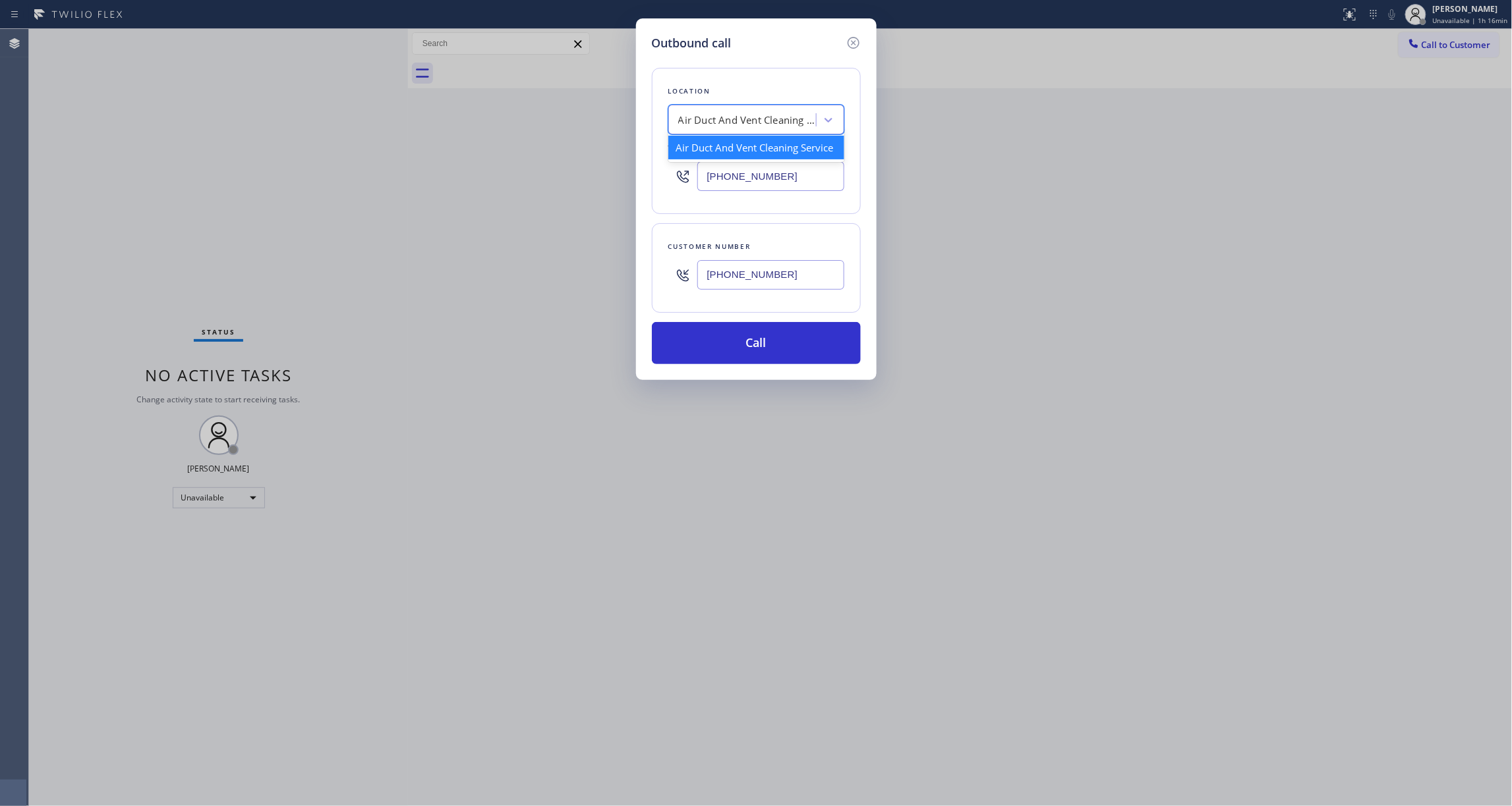
click at [737, 125] on div "Air Duct And Vent Cleaning Service" at bounding box center [747, 120] width 138 height 15
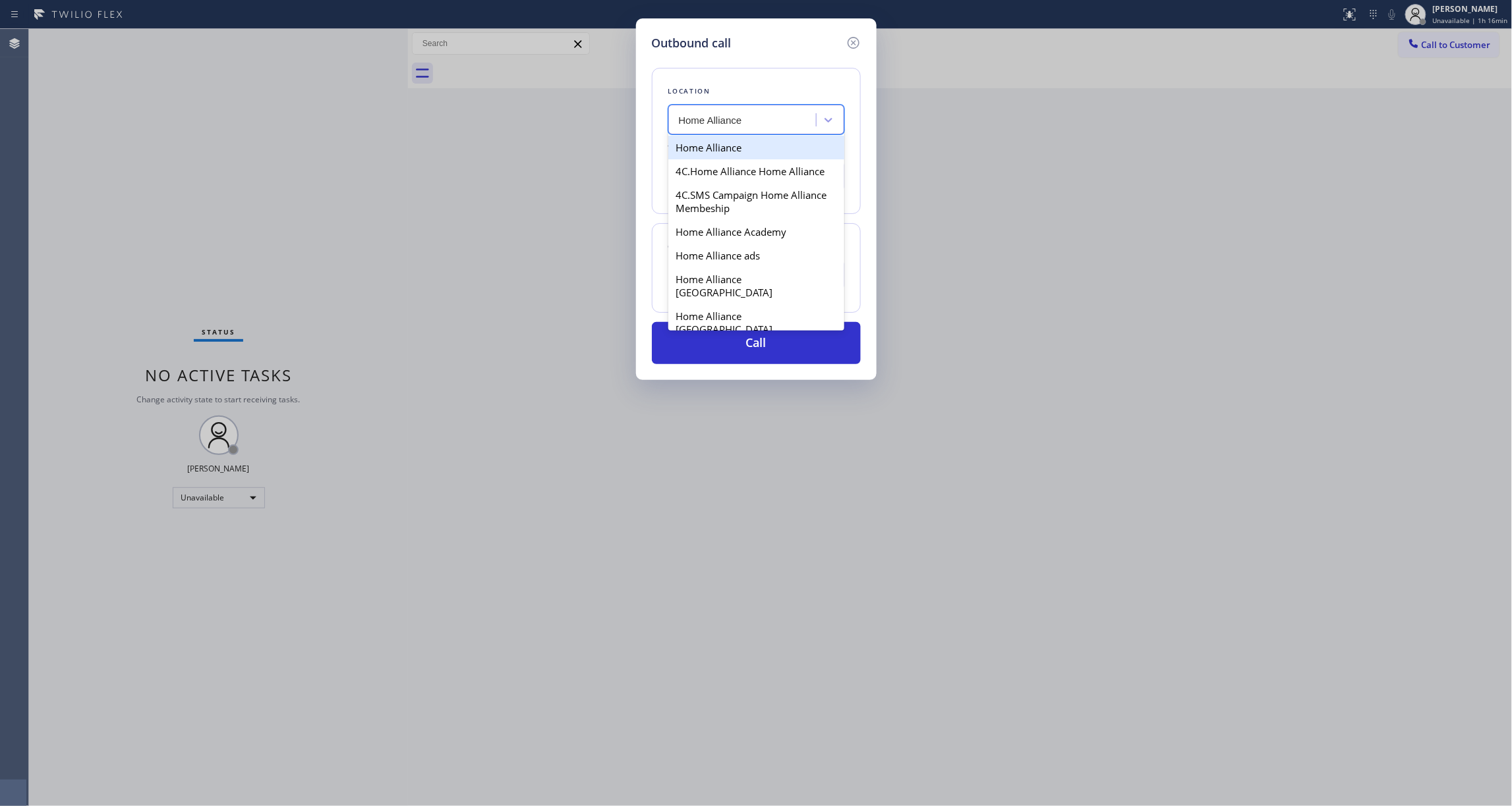
click at [726, 148] on div "Home Alliance" at bounding box center [756, 148] width 176 height 24
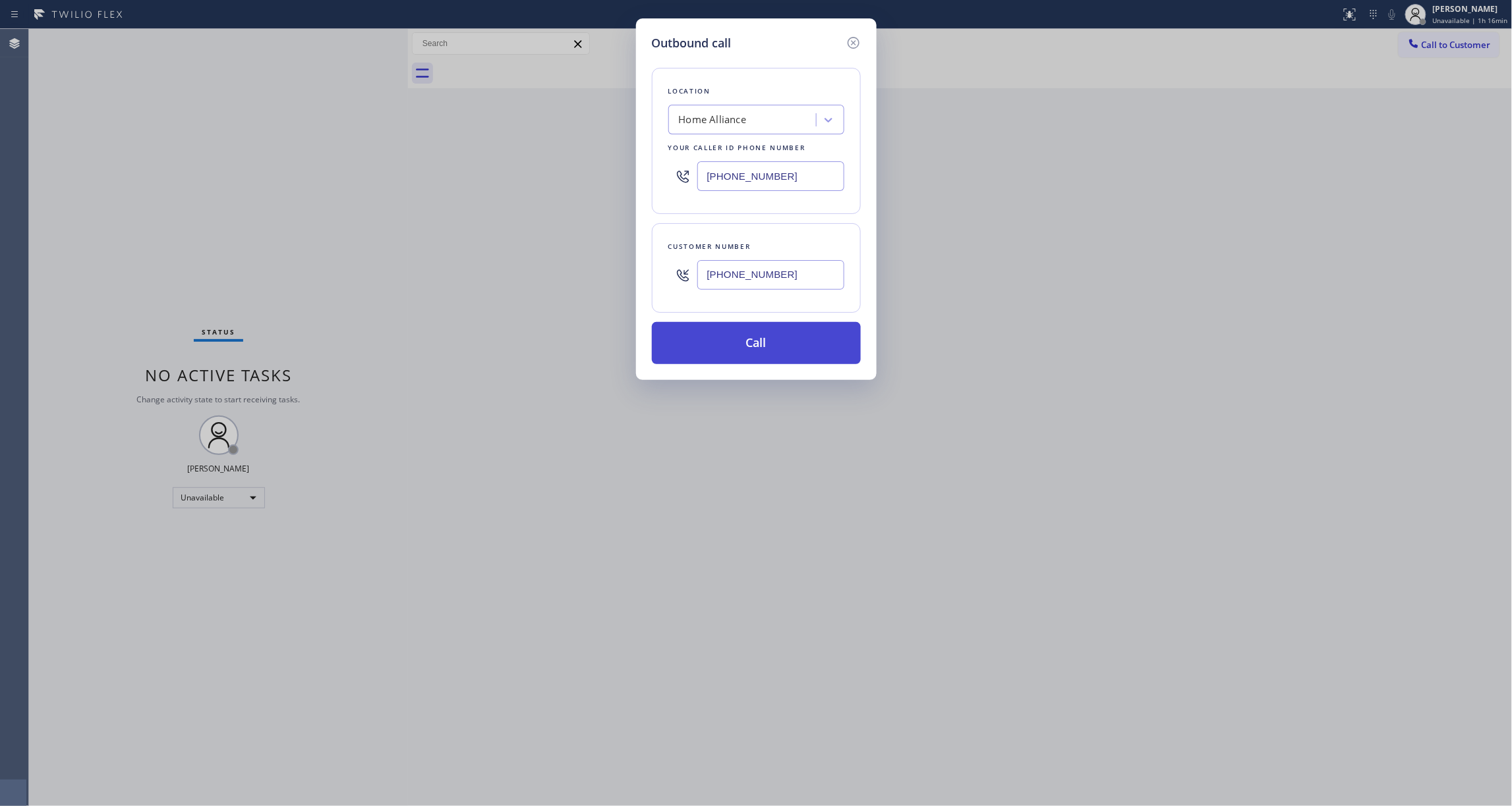
click at [718, 344] on button "Call" at bounding box center [756, 343] width 209 height 42
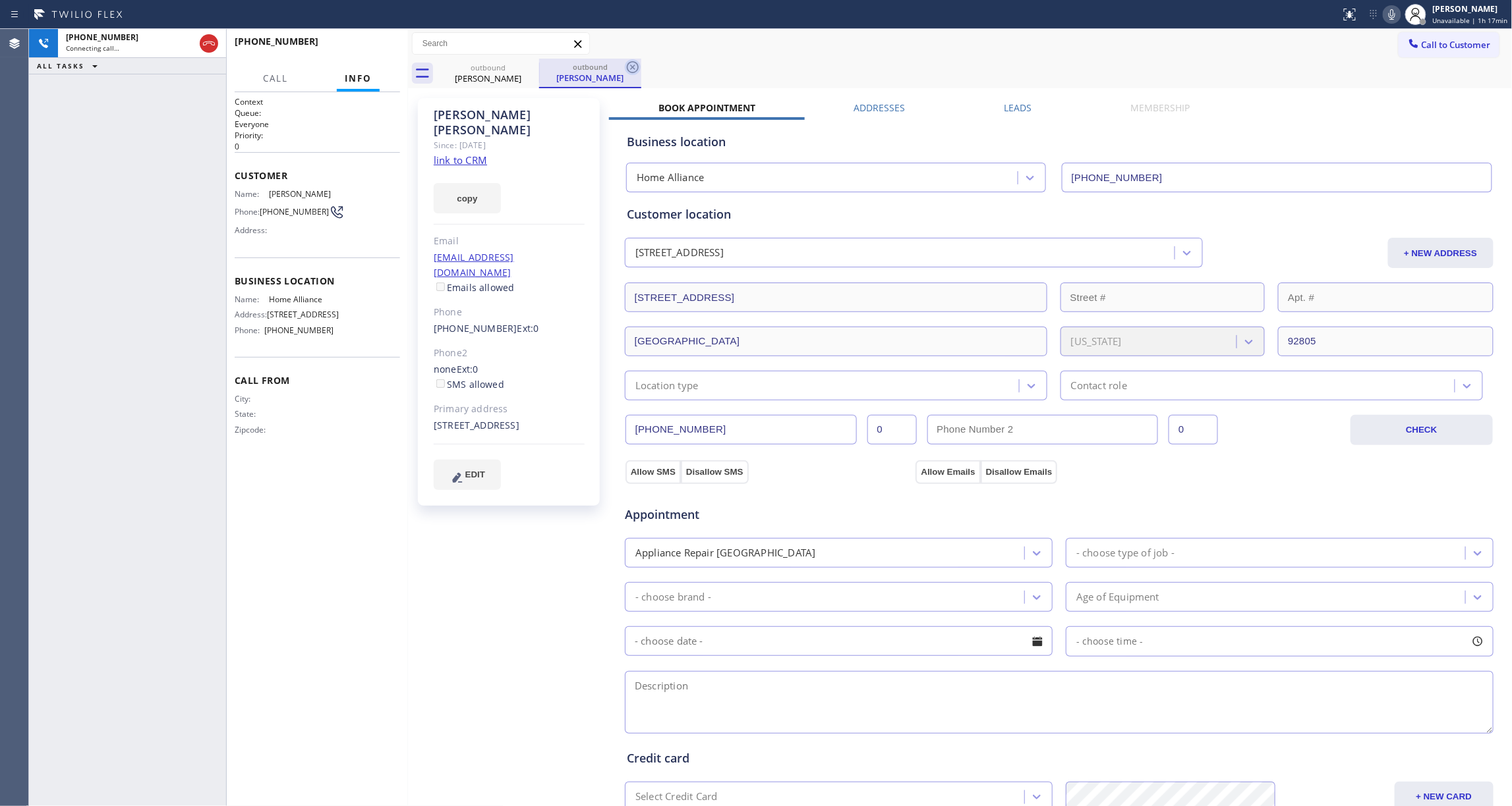
click at [631, 66] on icon at bounding box center [632, 66] width 16 height 16
click at [371, 47] on span "HANG UP" at bounding box center [369, 47] width 40 height 9
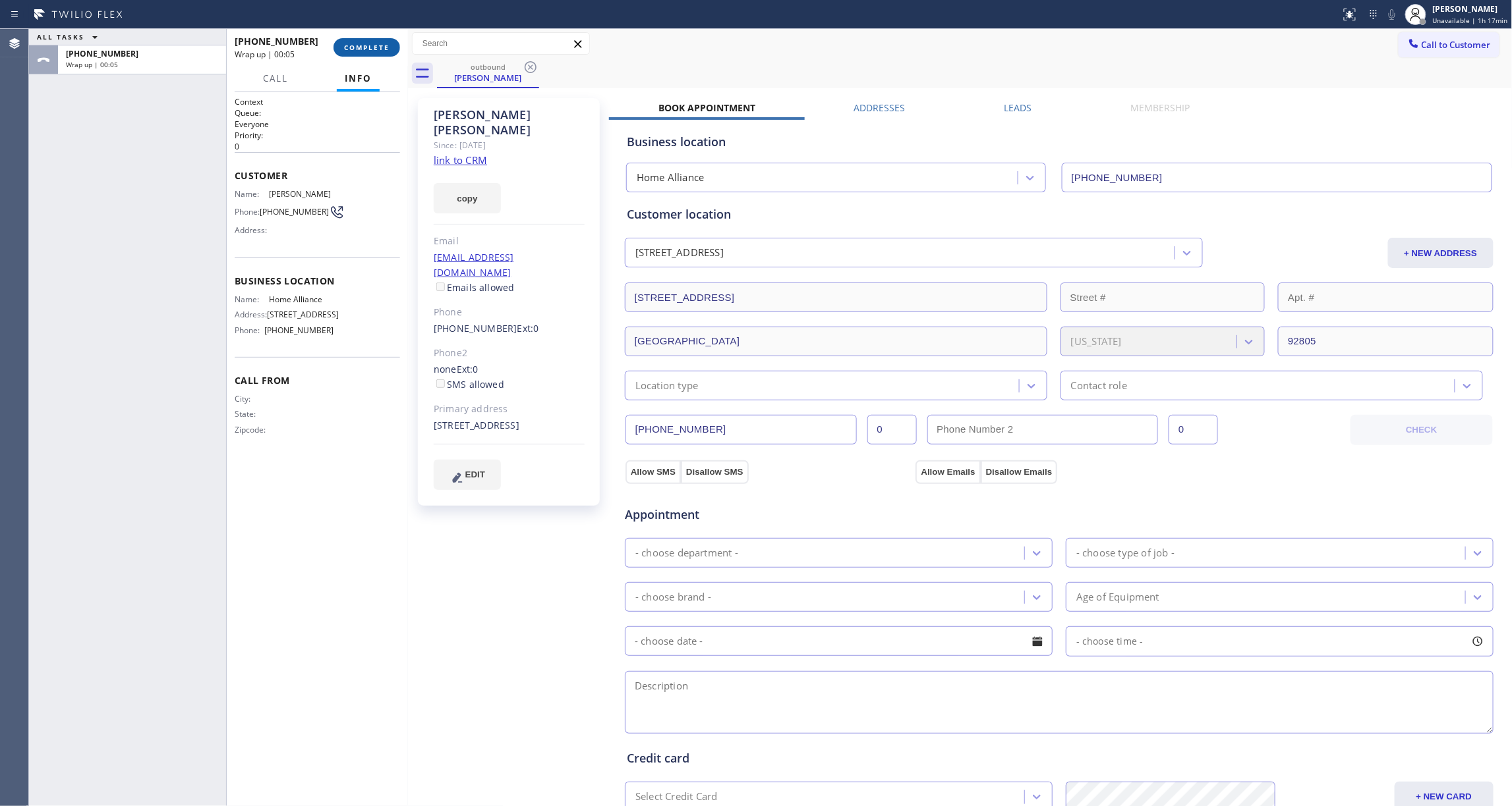
click at [375, 43] on span "COMPLETE" at bounding box center [366, 47] width 46 height 9
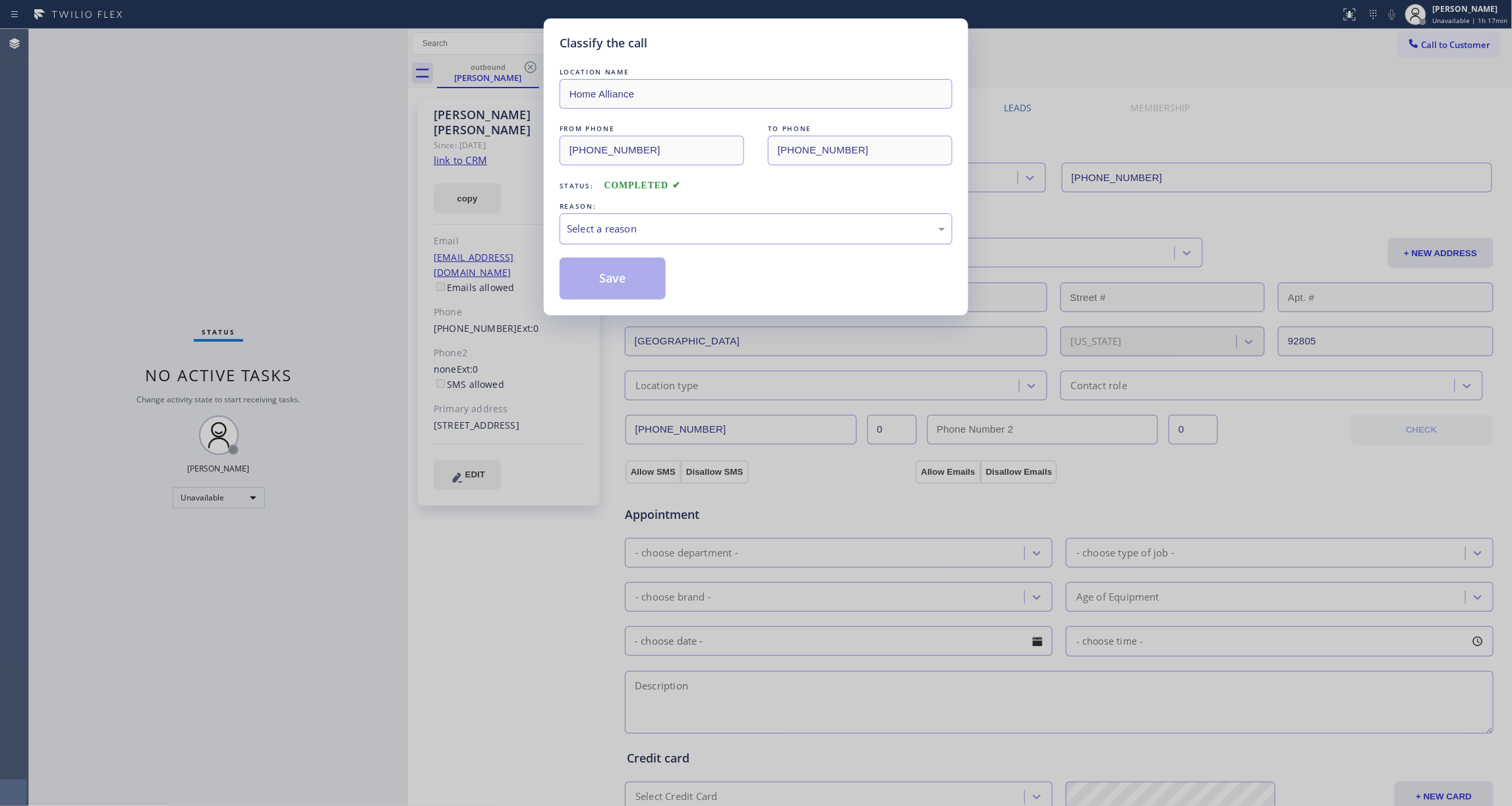
click at [689, 238] on div "Select a reason" at bounding box center [756, 229] width 393 height 31
click at [605, 282] on button "Save" at bounding box center [613, 279] width 106 height 42
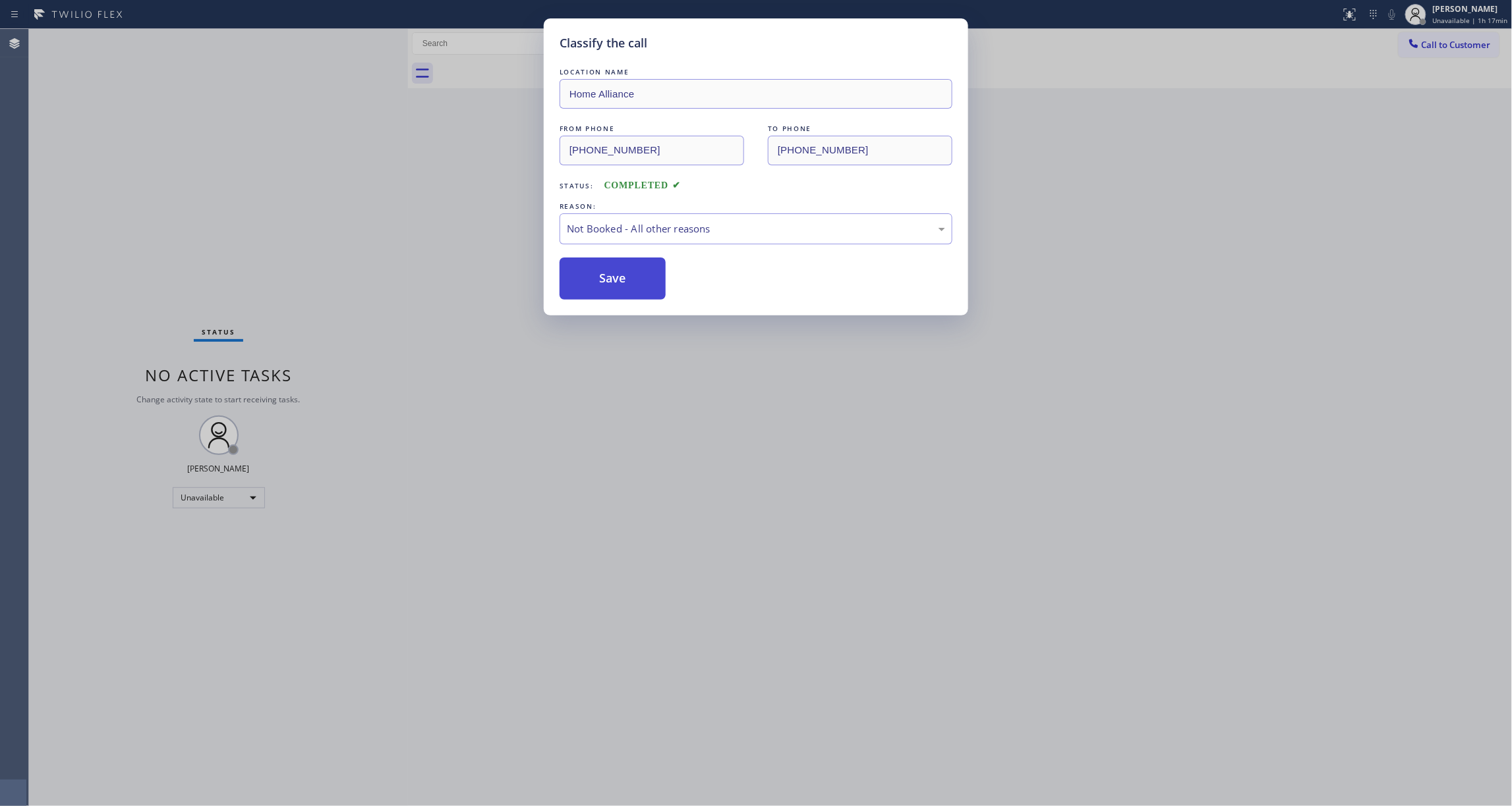
click at [605, 282] on button "Save" at bounding box center [613, 279] width 106 height 42
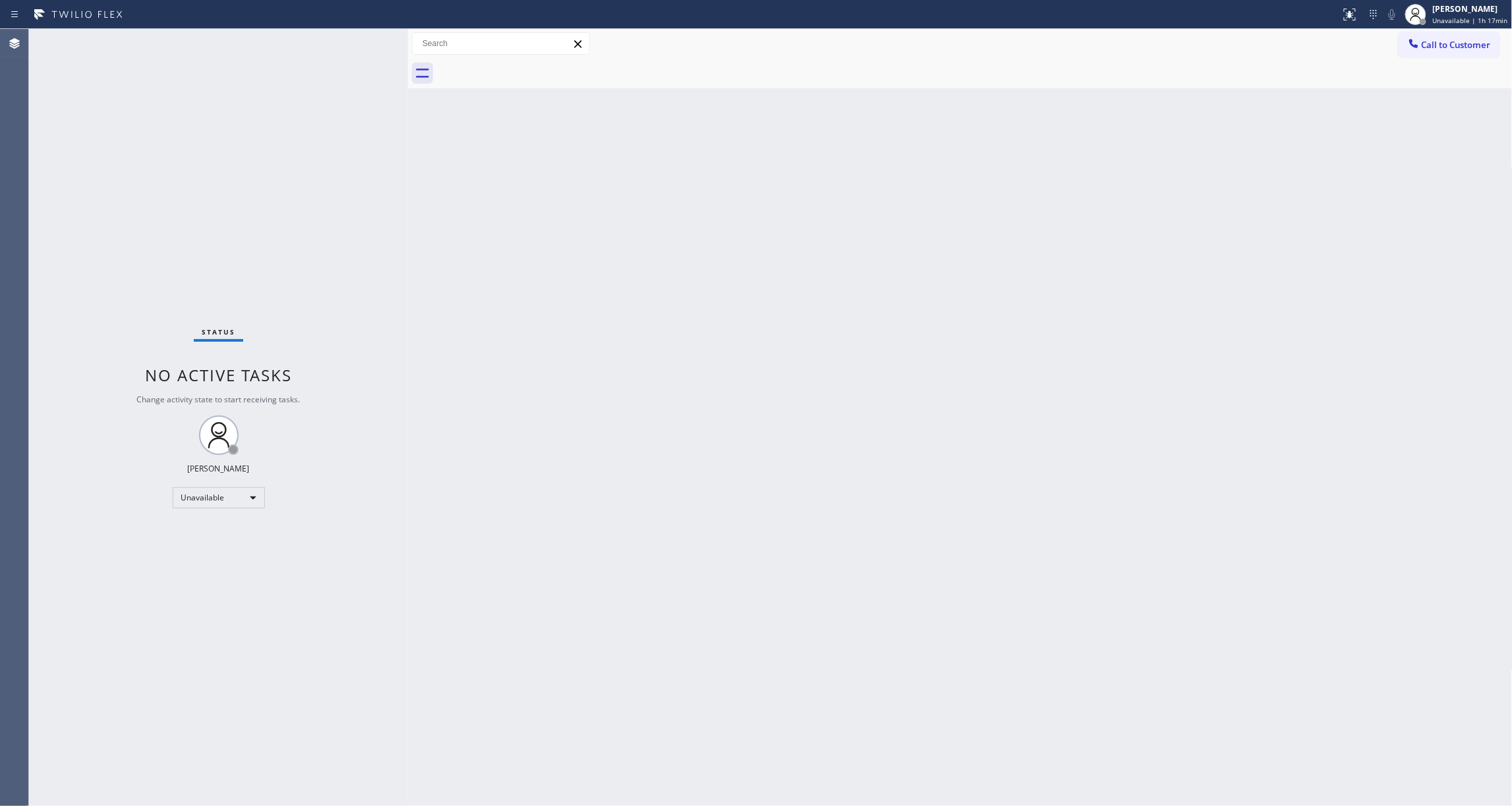
click at [865, 388] on div "Back to Dashboard Change Sender ID Customers Technicians Select a contact Outbo…" at bounding box center [960, 418] width 1105 height 778
click at [206, 241] on div "Status No active tasks Change activity state to start receiving tasks. [PERSON_…" at bounding box center [218, 418] width 379 height 778
drag, startPoint x: 58, startPoint y: 419, endPoint x: 66, endPoint y: 414, distance: 9.4
click at [58, 417] on div "Status No active tasks Change activity state to start receiving tasks. [PERSON_…" at bounding box center [218, 418] width 379 height 778
click at [36, 509] on div "Status No active tasks Change activity state to start receiving tasks. [PERSON_…" at bounding box center [218, 418] width 379 height 778
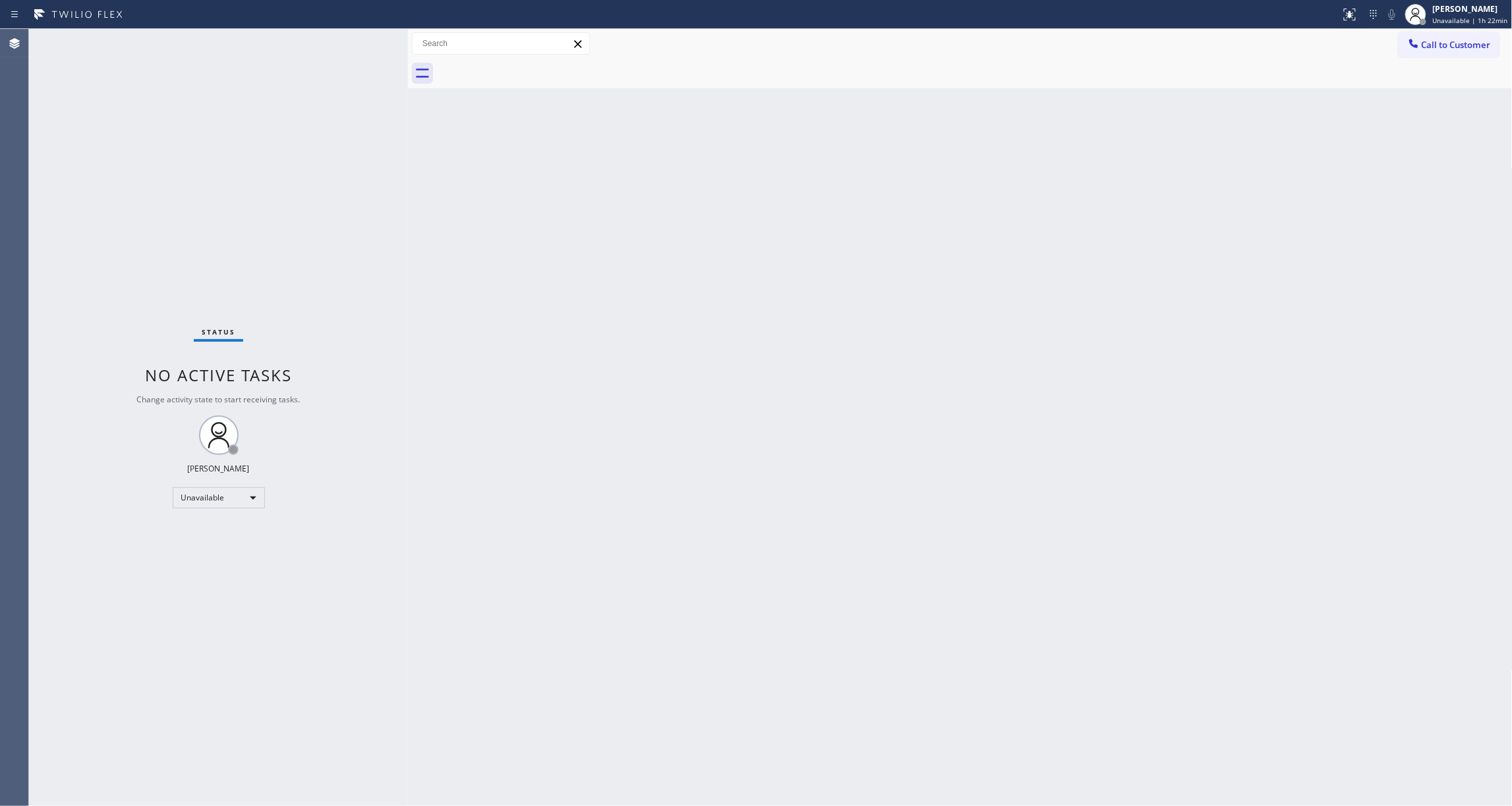
click at [530, 598] on div "Back to Dashboard Change Sender ID Customers Technicians Select a contact Outbo…" at bounding box center [960, 418] width 1105 height 778
click at [1284, 166] on div "Back to Dashboard Change Sender ID Customers Technicians Select a contact Outbo…" at bounding box center [960, 418] width 1105 height 778
click at [1437, 22] on span "Unavailable | 1h 23min" at bounding box center [1470, 20] width 75 height 9
click at [1410, 129] on span "Log out" at bounding box center [1402, 128] width 27 height 11
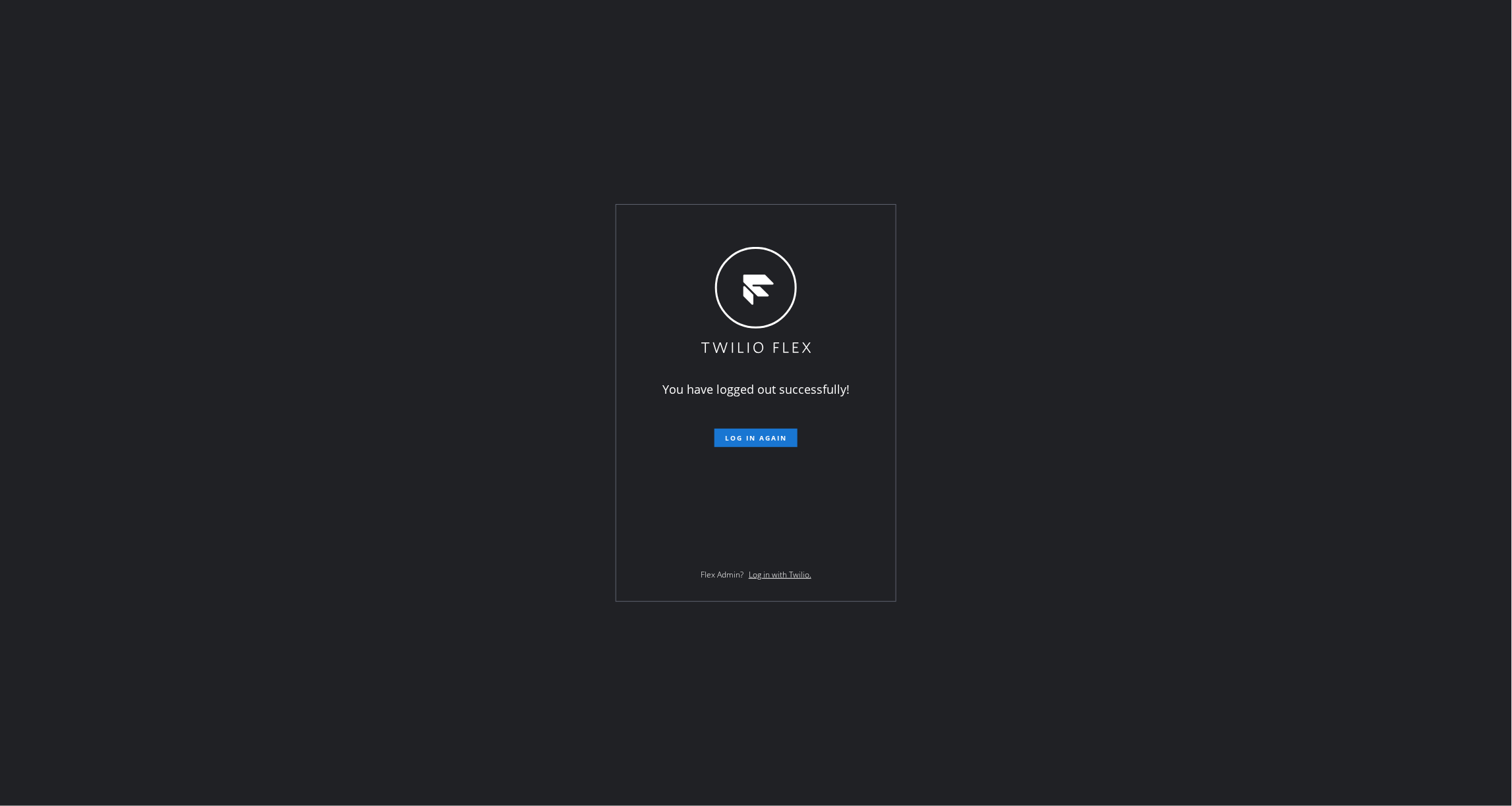
click at [206, 221] on div "You have logged out successfully! Log in again Flex Admin? Log in with Twilio." at bounding box center [756, 403] width 1512 height 806
click at [50, 610] on div "You have logged out successfully! Log in again Flex Admin? Log in with Twilio." at bounding box center [756, 403] width 1512 height 806
click at [1360, 317] on div "You have logged out successfully! Log in again Flex Admin? Log in with Twilio." at bounding box center [756, 403] width 1512 height 806
click at [53, 696] on div "You have logged out successfully! Log in again Flex Admin? Log in with Twilio." at bounding box center [756, 403] width 1512 height 806
